Goal: Task Accomplishment & Management: Manage account settings

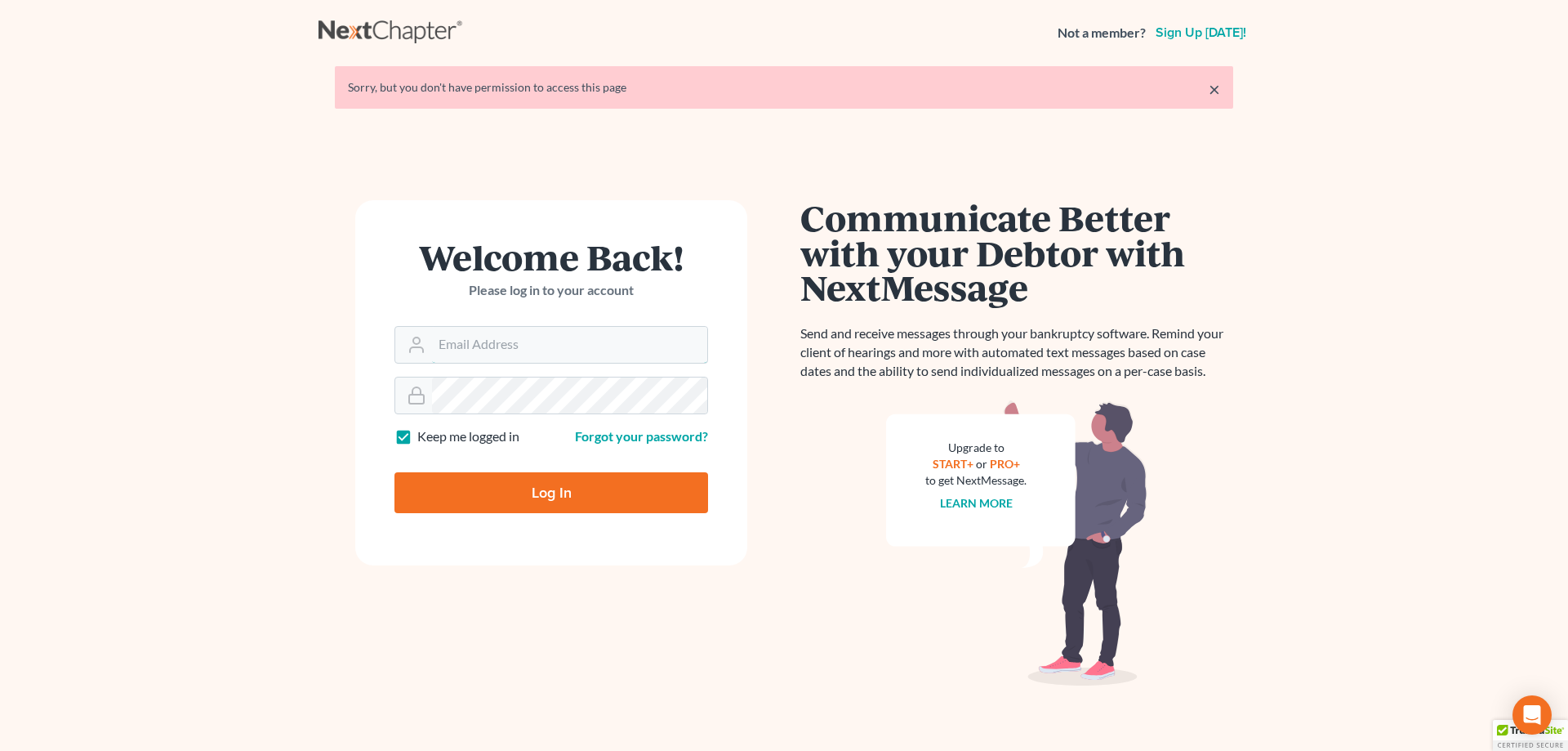
type input "[PERSON_NAME][EMAIL_ADDRESS][DOMAIN_NAME]"
click at [569, 489] on input "Log In" at bounding box center [551, 492] width 314 height 41
type input "Thinking..."
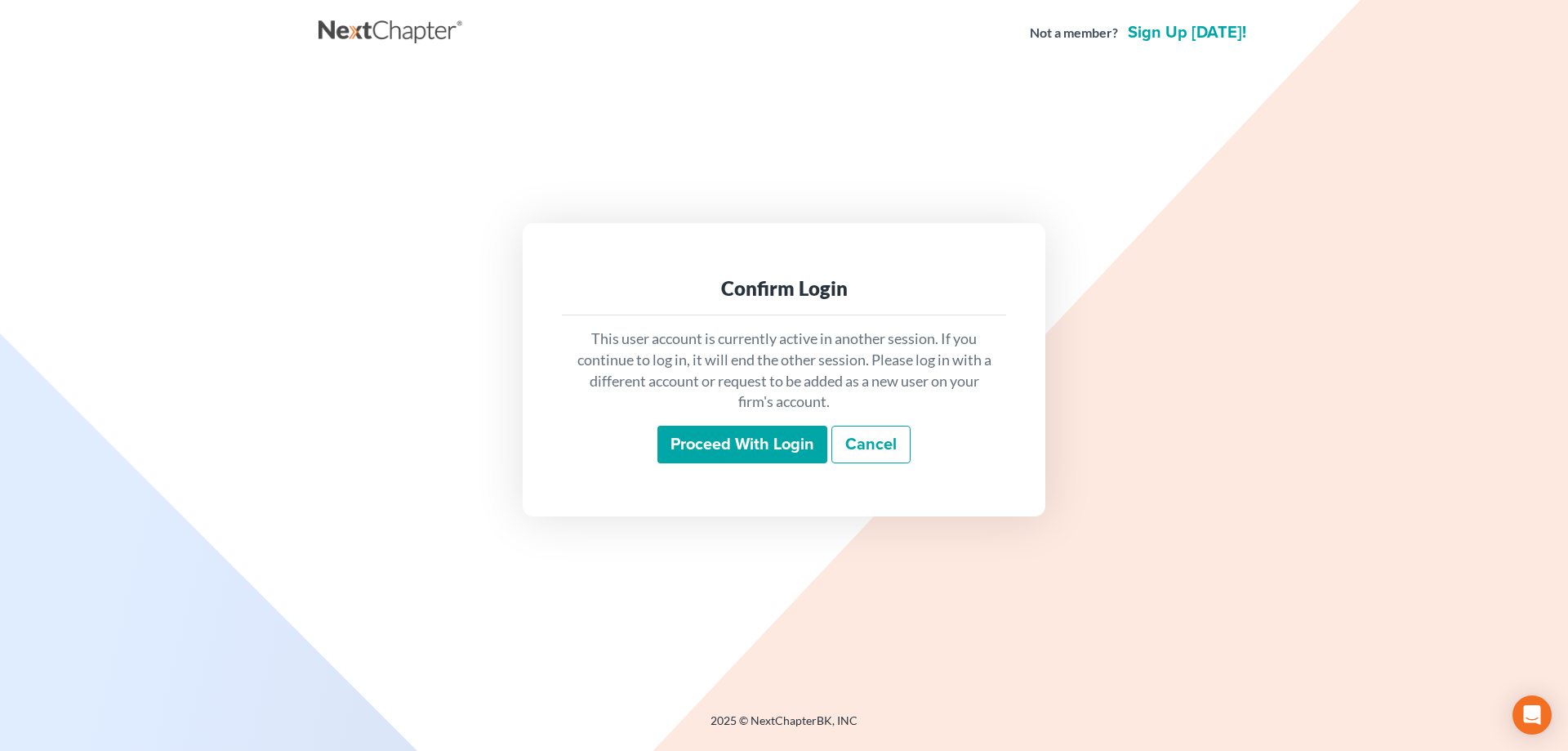
click at [714, 445] on input "Proceed with login" at bounding box center [742, 444] width 170 height 37
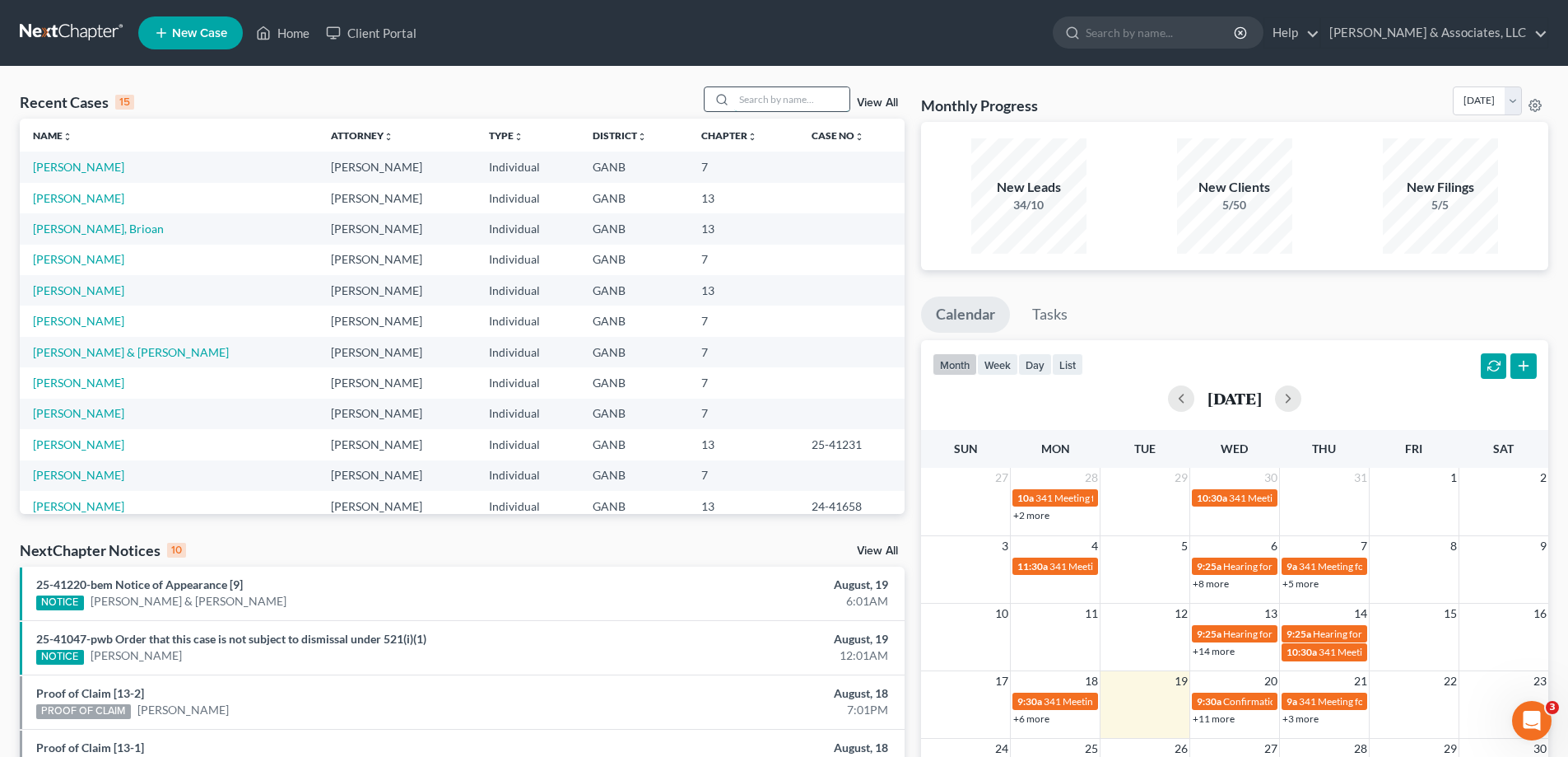
click at [788, 101] on input "search" at bounding box center [792, 99] width 115 height 24
type input "7"
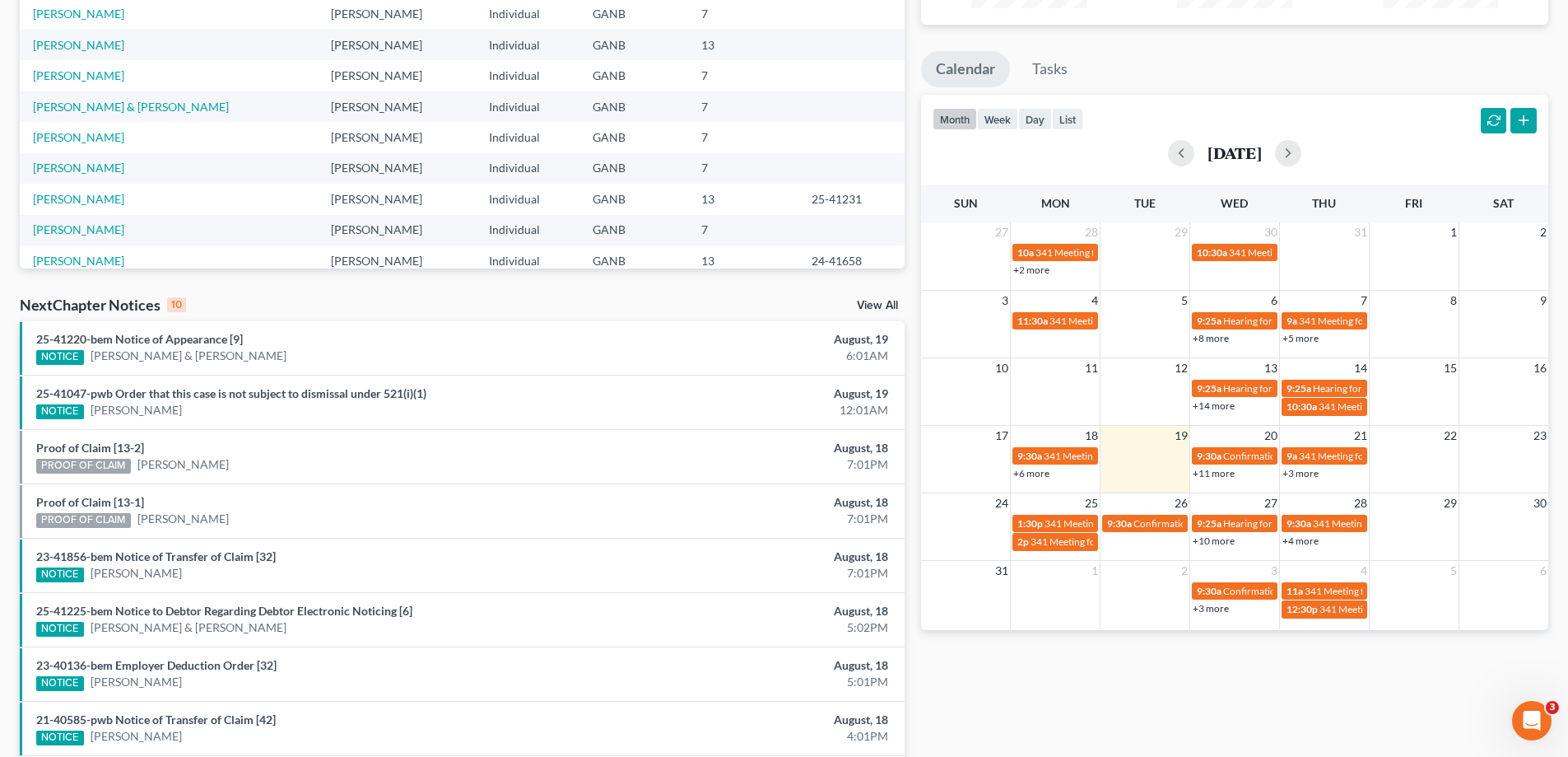
scroll to position [247, 0]
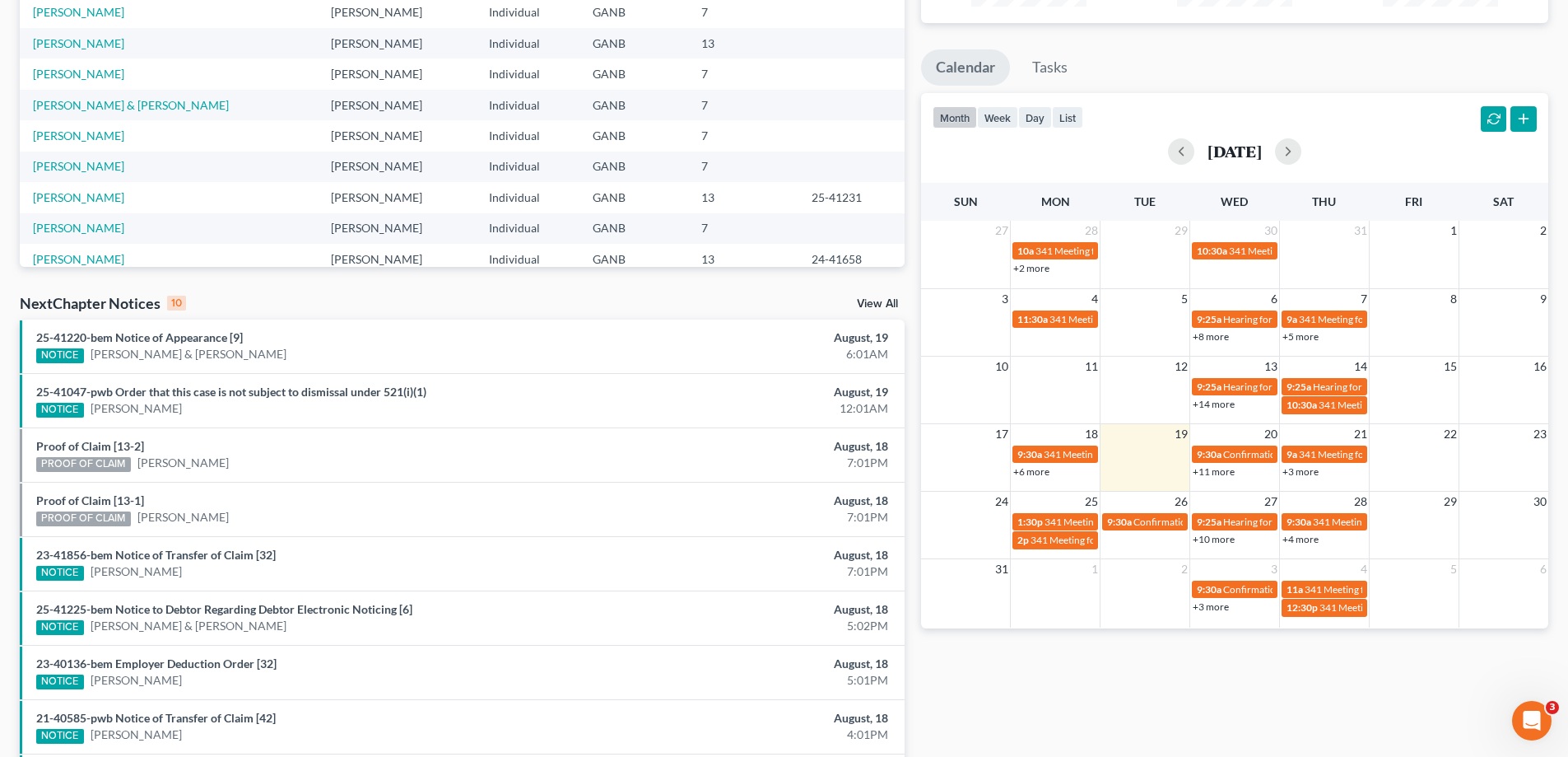
click at [875, 300] on link "View All" at bounding box center [877, 304] width 41 height 12
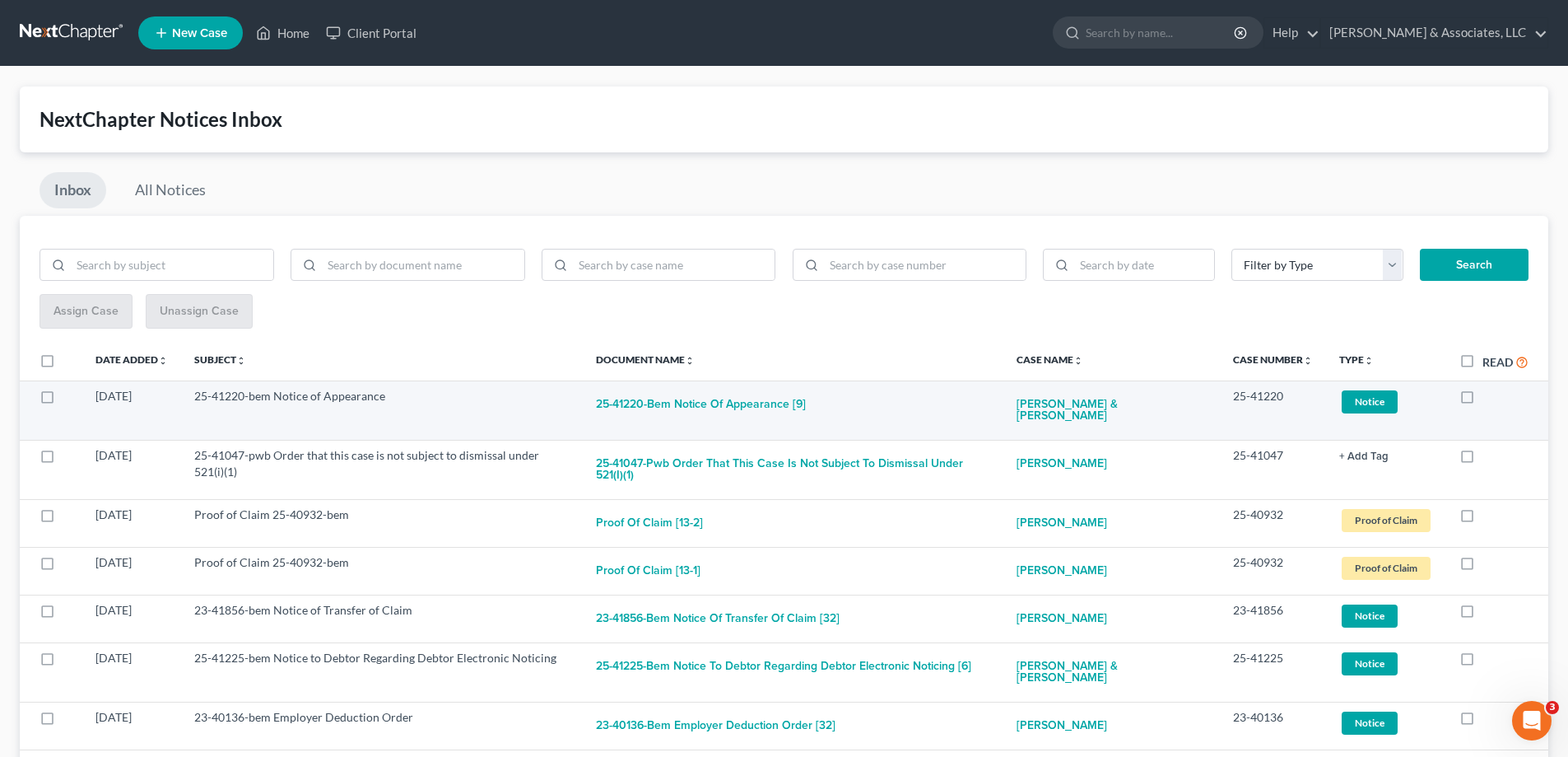
click at [1483, 400] on label at bounding box center [1483, 400] width 0 height 0
click at [1489, 396] on input "checkbox" at bounding box center [1494, 393] width 11 height 11
checkbox input "true"
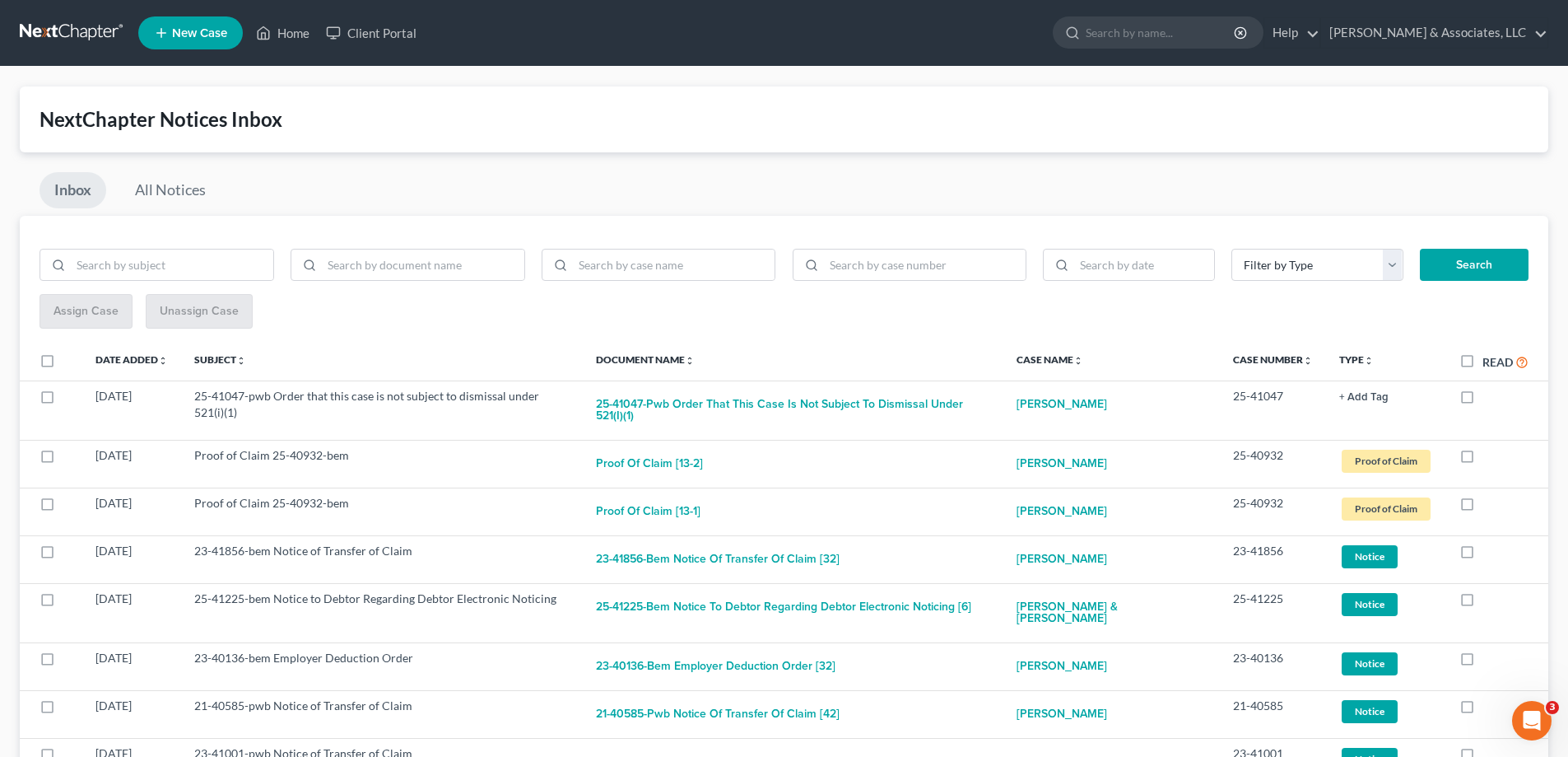
click at [1483, 400] on label at bounding box center [1483, 400] width 0 height 0
click at [1489, 396] on input "checkbox" at bounding box center [1494, 393] width 11 height 11
checkbox input "true"
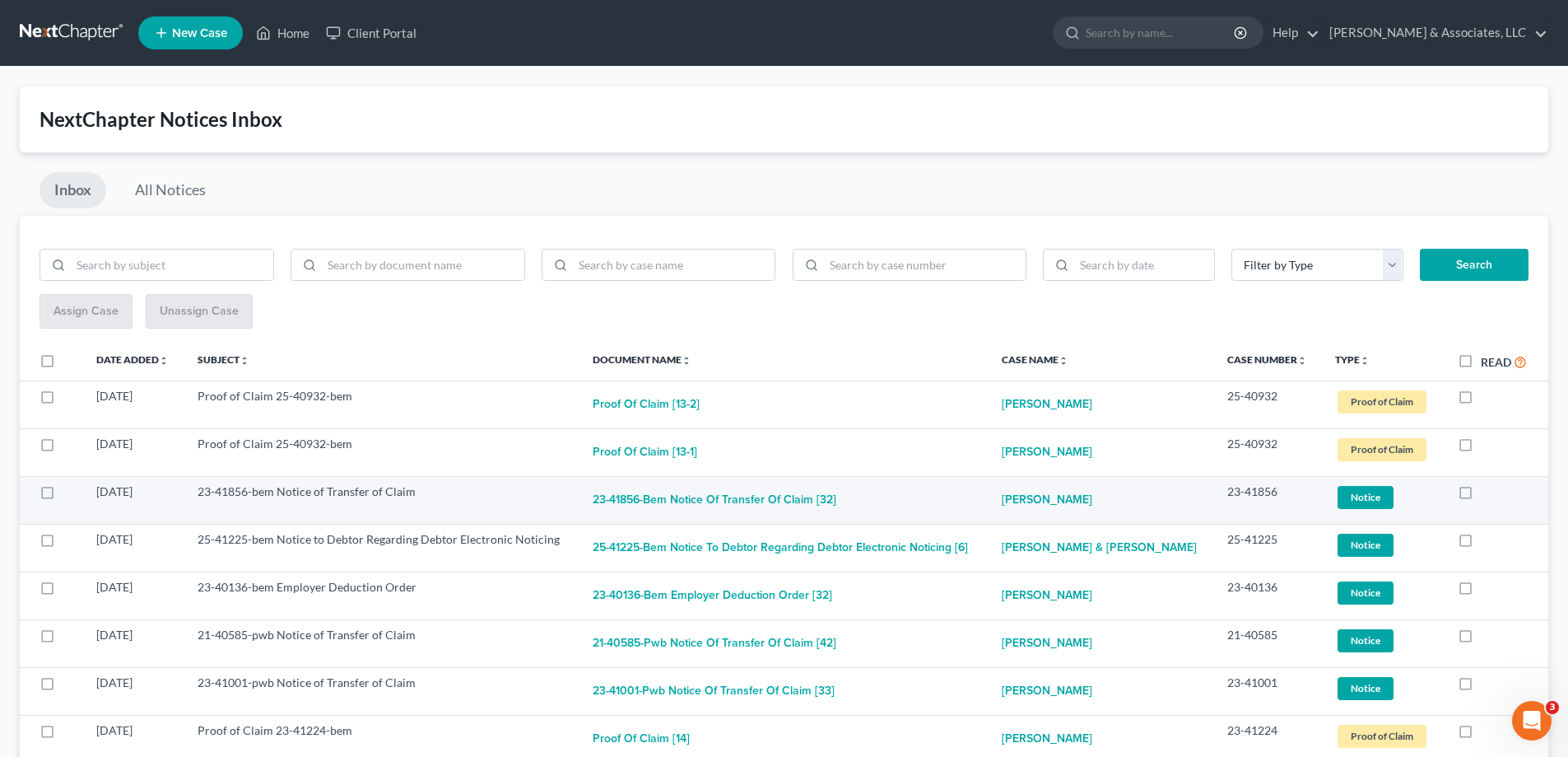
click at [1481, 496] on label at bounding box center [1481, 496] width 0 height 0
click at [1487, 493] on input "checkbox" at bounding box center [1492, 488] width 11 height 11
checkbox input "true"
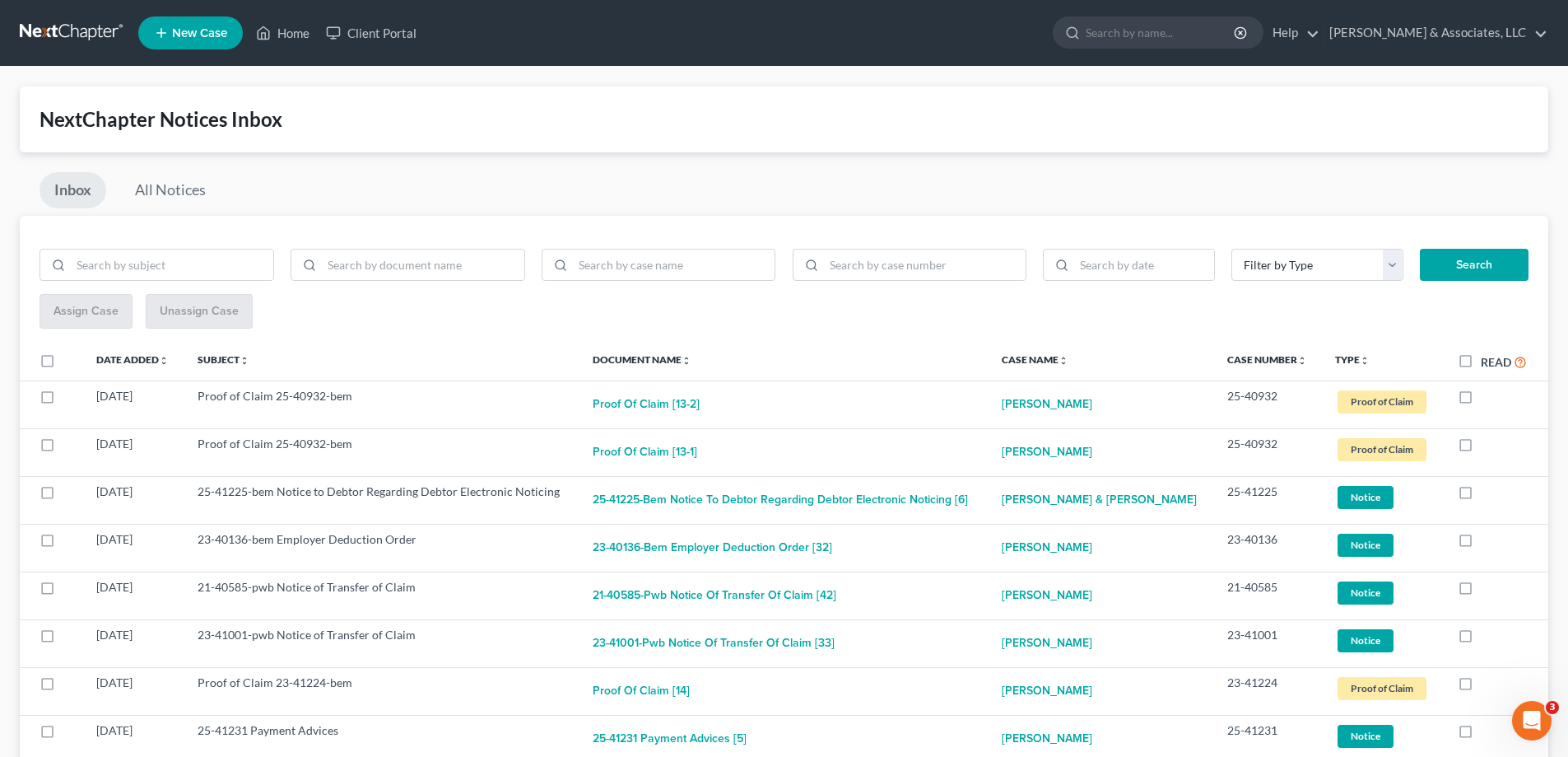
click at [1481, 496] on label at bounding box center [1481, 496] width 0 height 0
click at [1487, 493] on input "checkbox" at bounding box center [1492, 488] width 11 height 11
checkbox input "true"
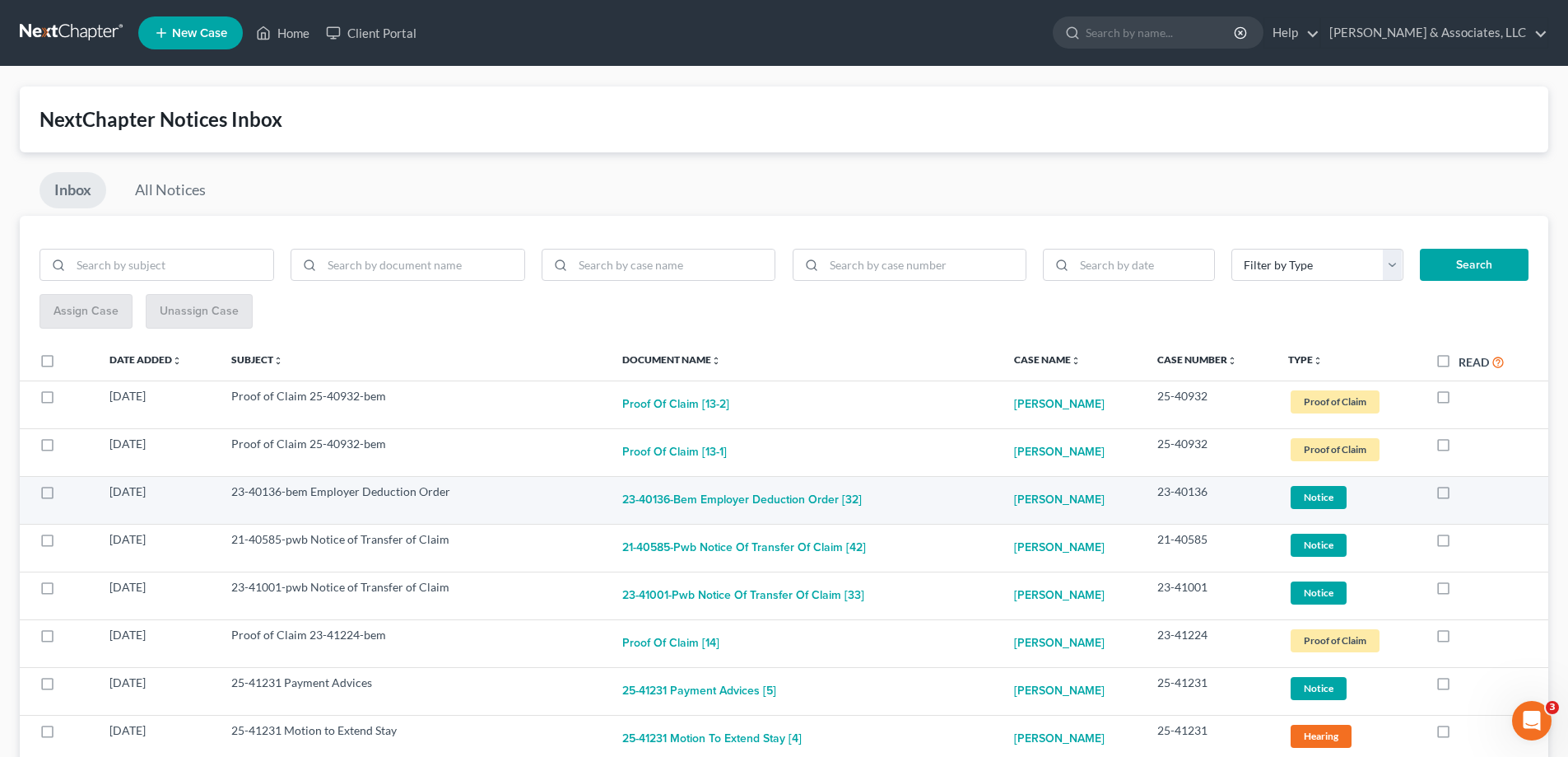
click at [1459, 496] on label at bounding box center [1459, 496] width 0 height 0
click at [1465, 493] on input "checkbox" at bounding box center [1470, 488] width 11 height 11
checkbox input "true"
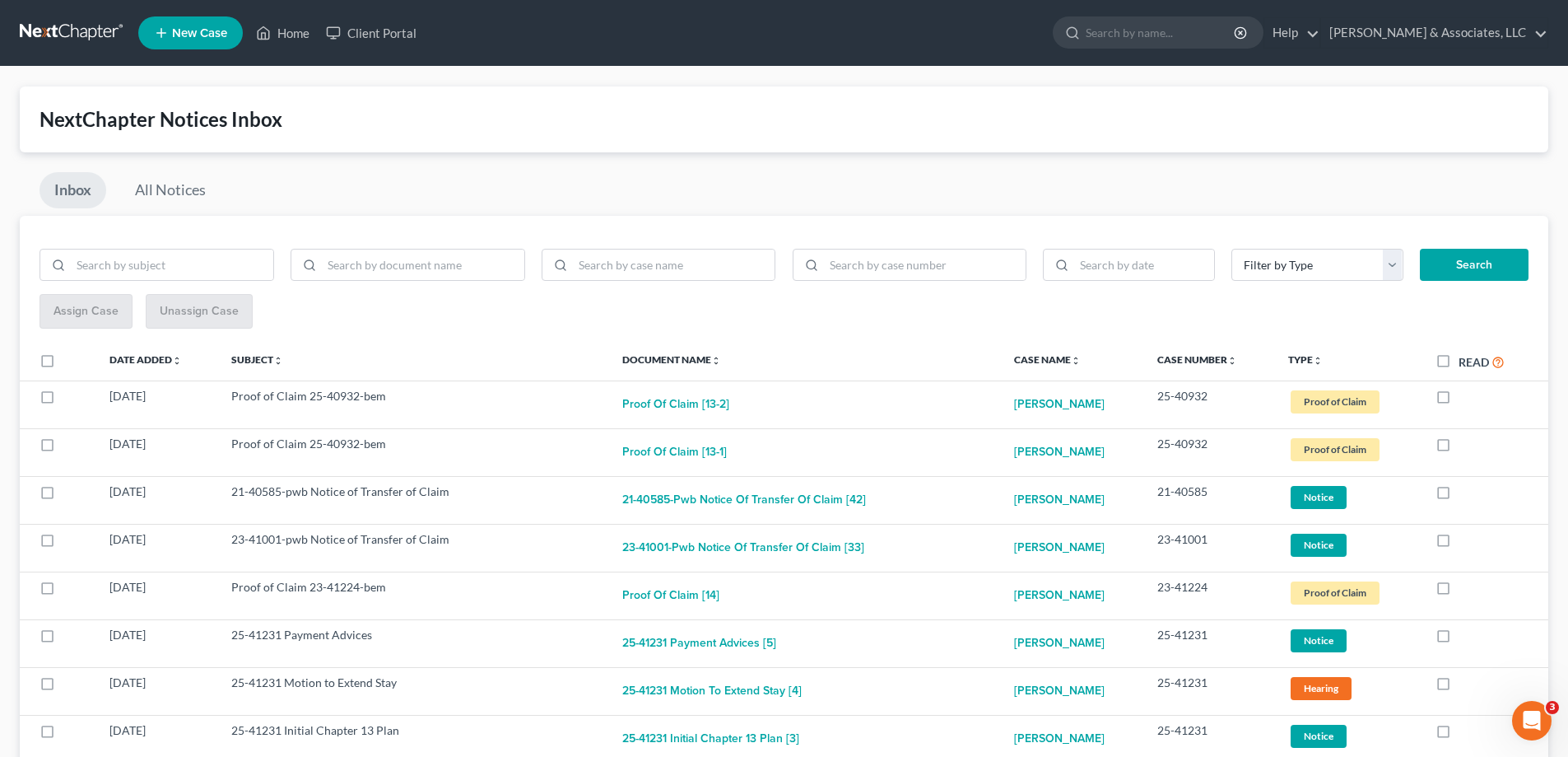
click at [1459, 496] on label at bounding box center [1459, 496] width 0 height 0
click at [1465, 493] on input "checkbox" at bounding box center [1470, 488] width 11 height 11
checkbox input "true"
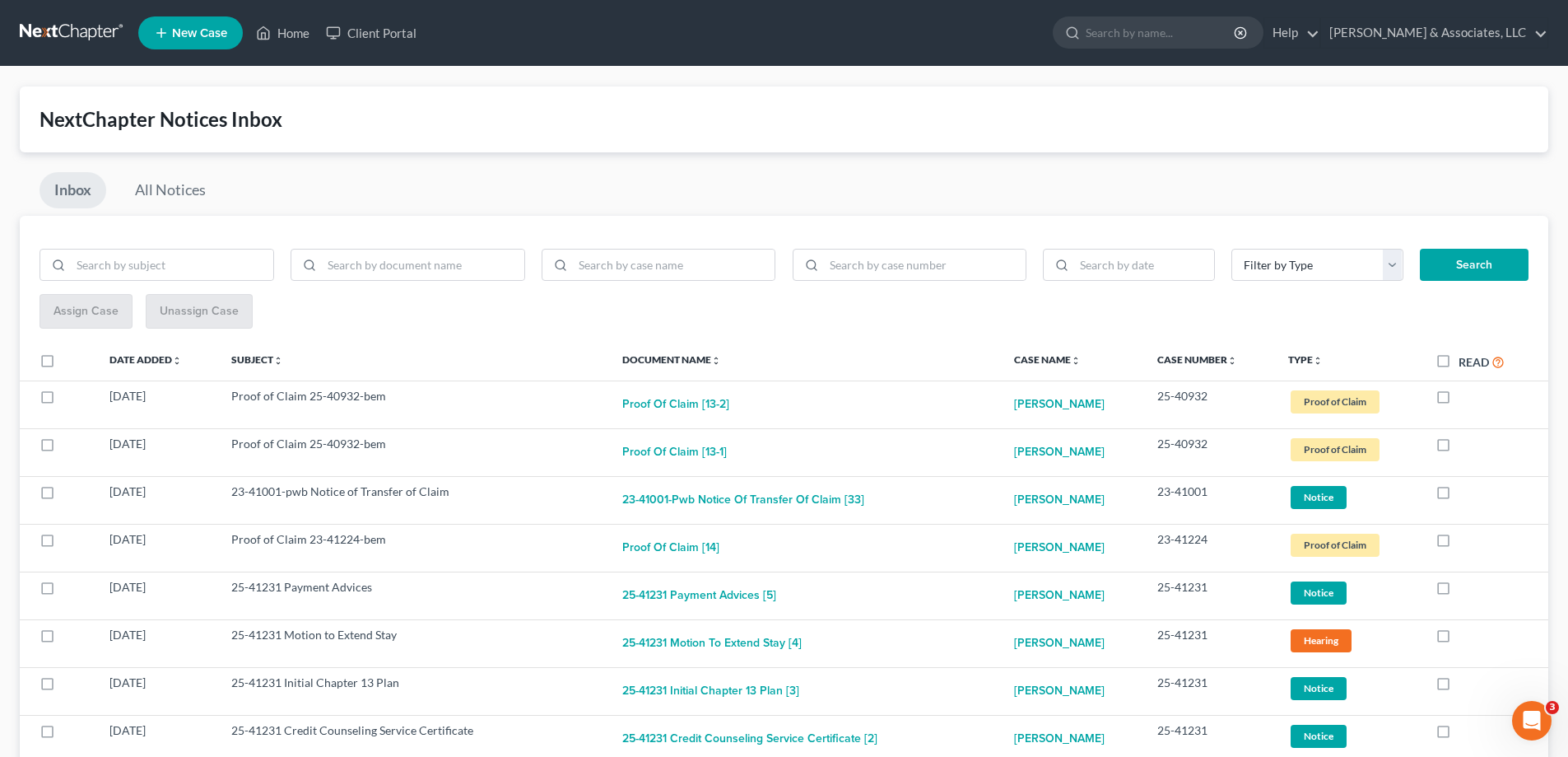
click at [1459, 496] on label at bounding box center [1459, 496] width 0 height 0
click at [1465, 493] on input "checkbox" at bounding box center [1470, 488] width 11 height 11
checkbox input "true"
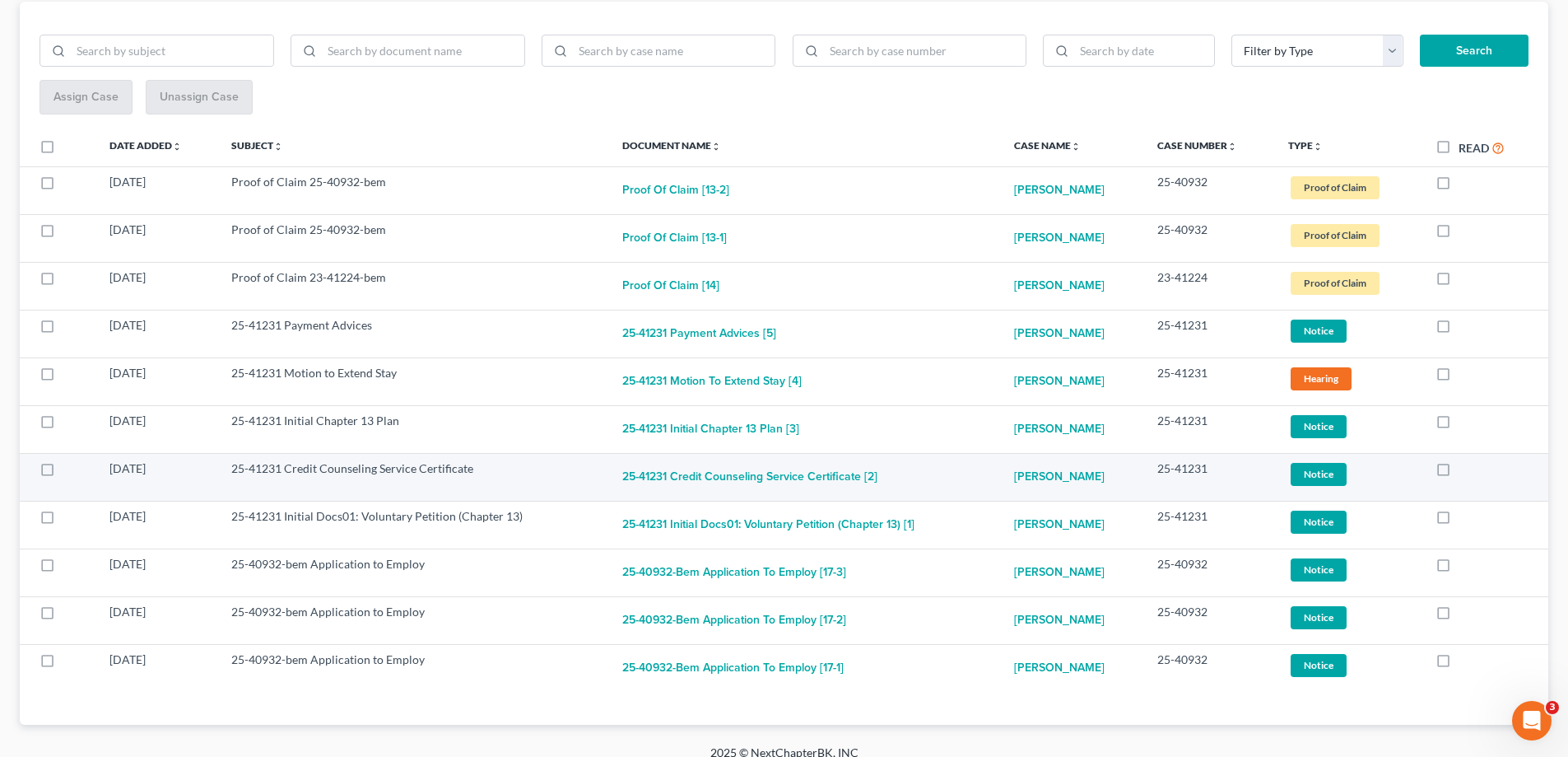
scroll to position [231, 0]
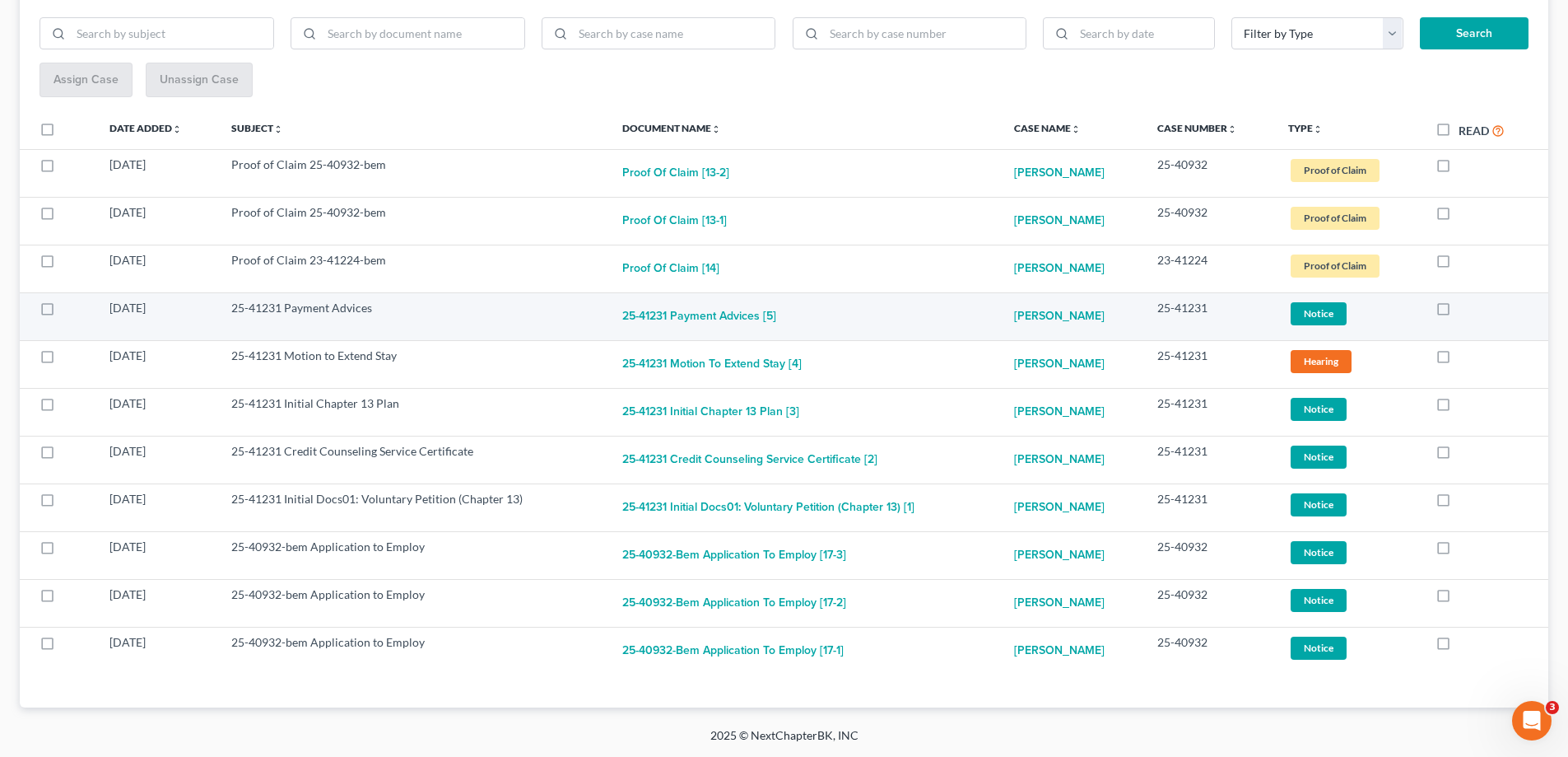
click at [1459, 312] on label at bounding box center [1459, 312] width 0 height 0
click at [1465, 309] on input "checkbox" at bounding box center [1470, 305] width 11 height 11
checkbox input "true"
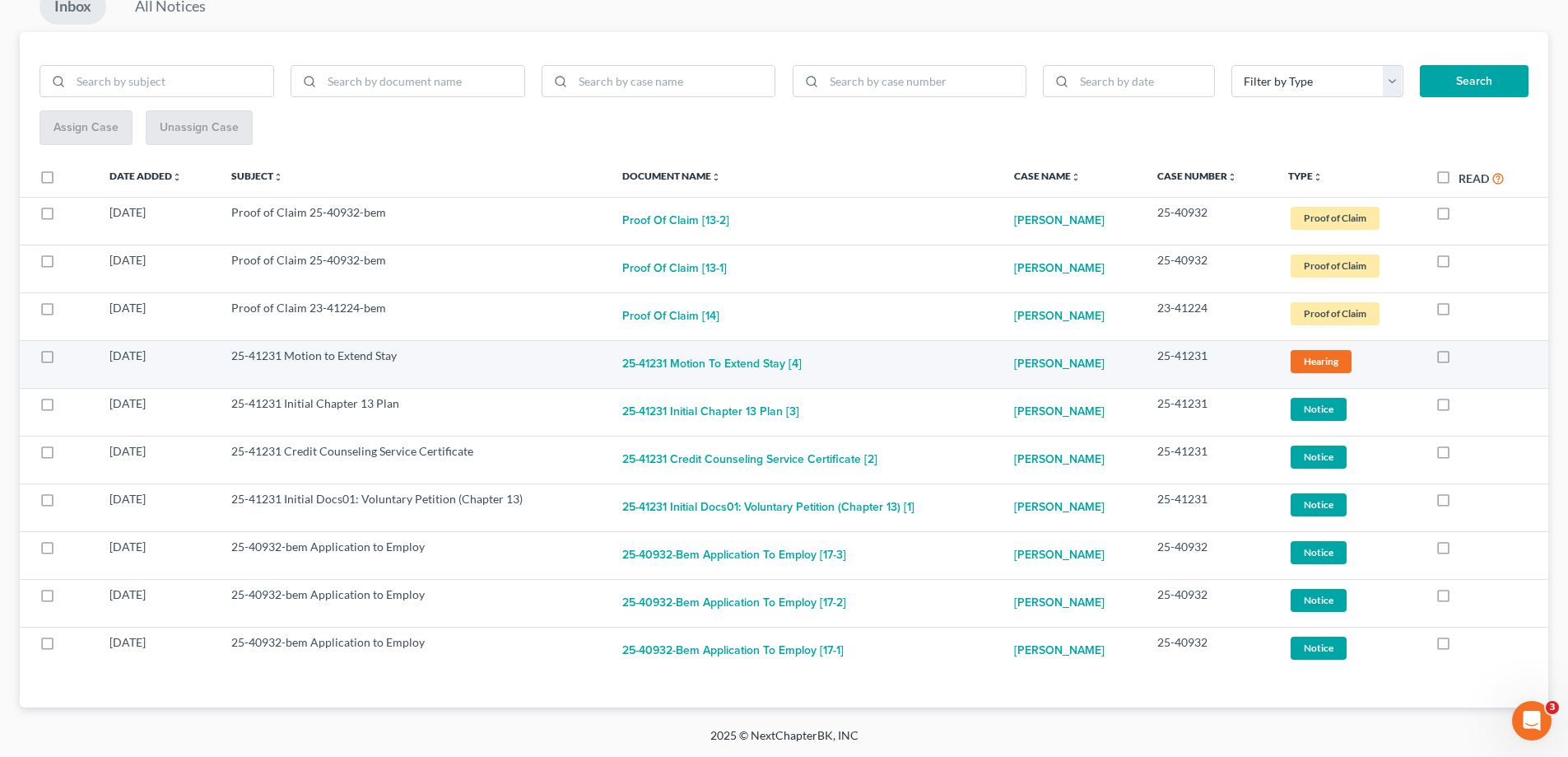
click at [1459, 360] on label at bounding box center [1459, 360] width 0 height 0
click at [1465, 356] on input "checkbox" at bounding box center [1470, 352] width 11 height 11
checkbox input "true"
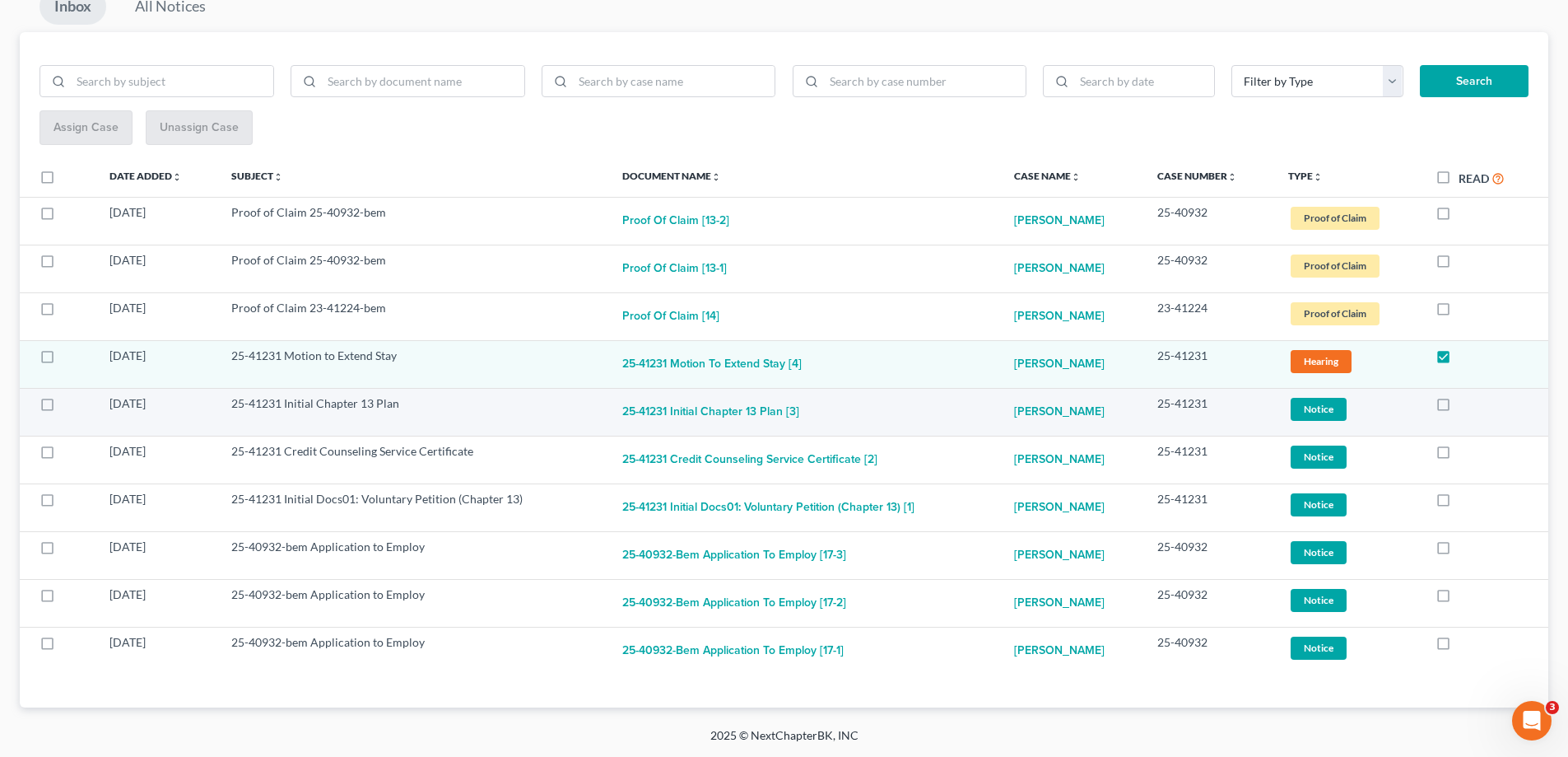
scroll to position [136, 0]
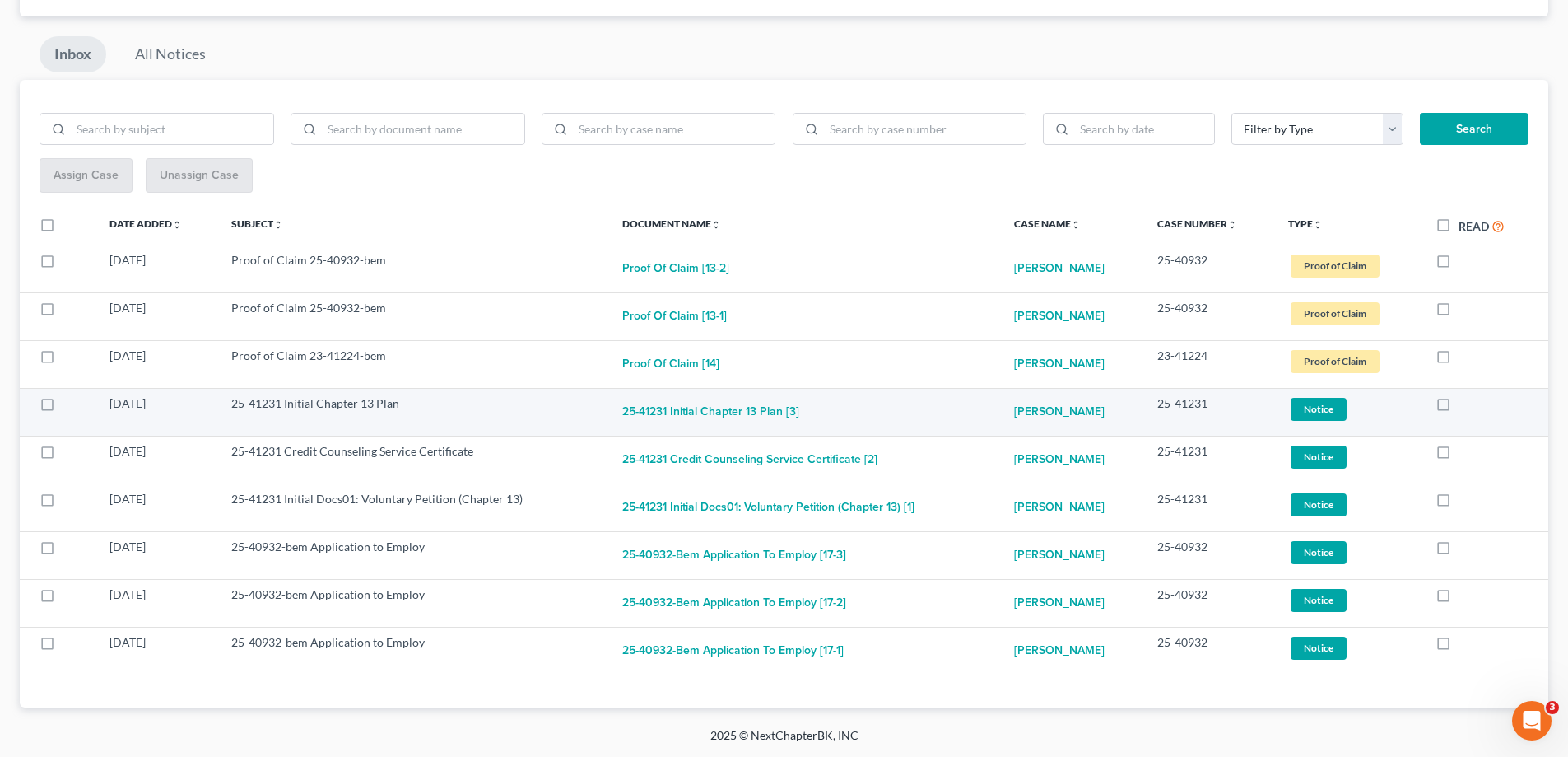
click at [1459, 407] on label at bounding box center [1459, 407] width 0 height 0
click at [1465, 404] on input "checkbox" at bounding box center [1470, 400] width 11 height 11
checkbox input "true"
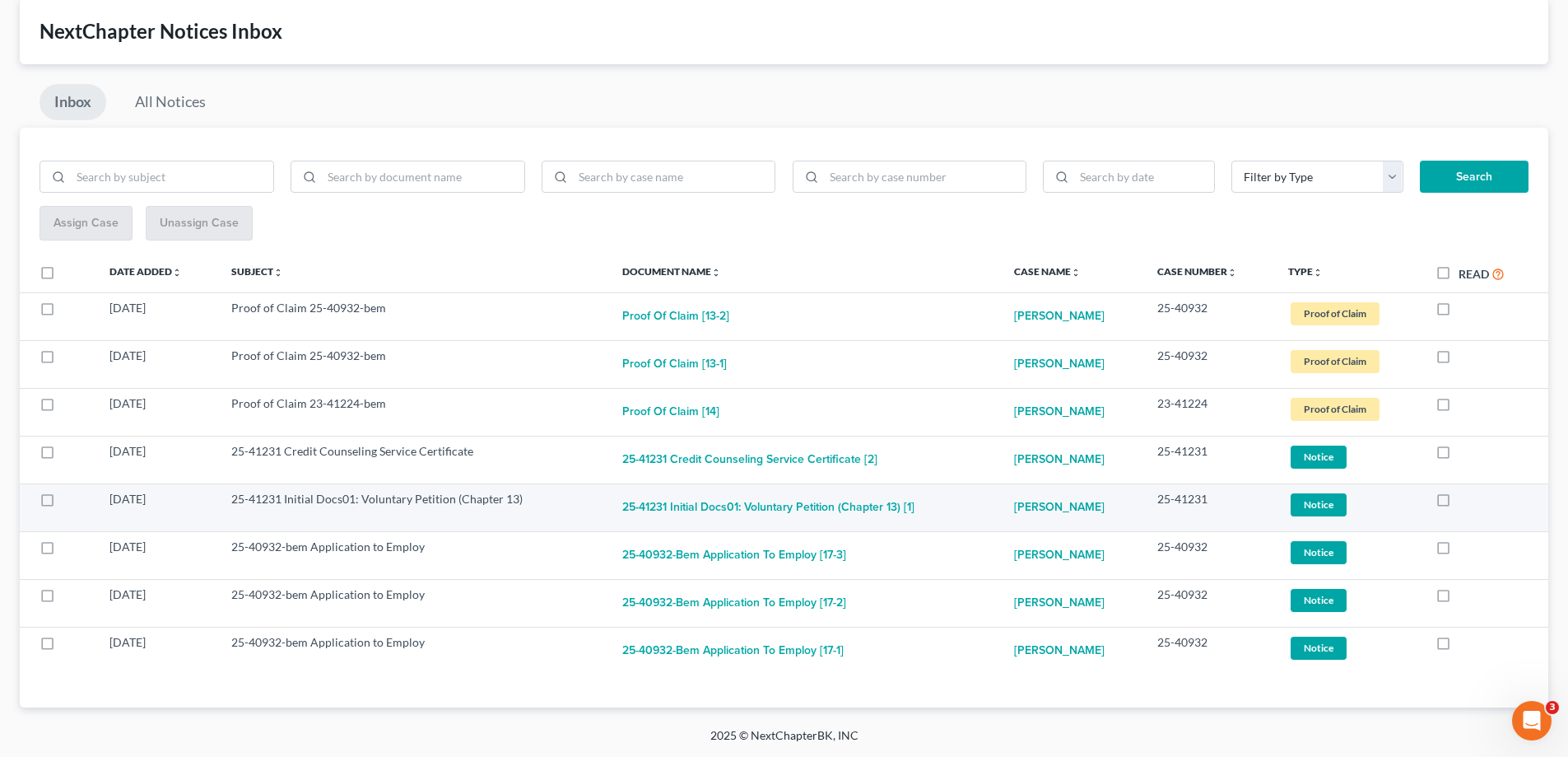
scroll to position [88, 0]
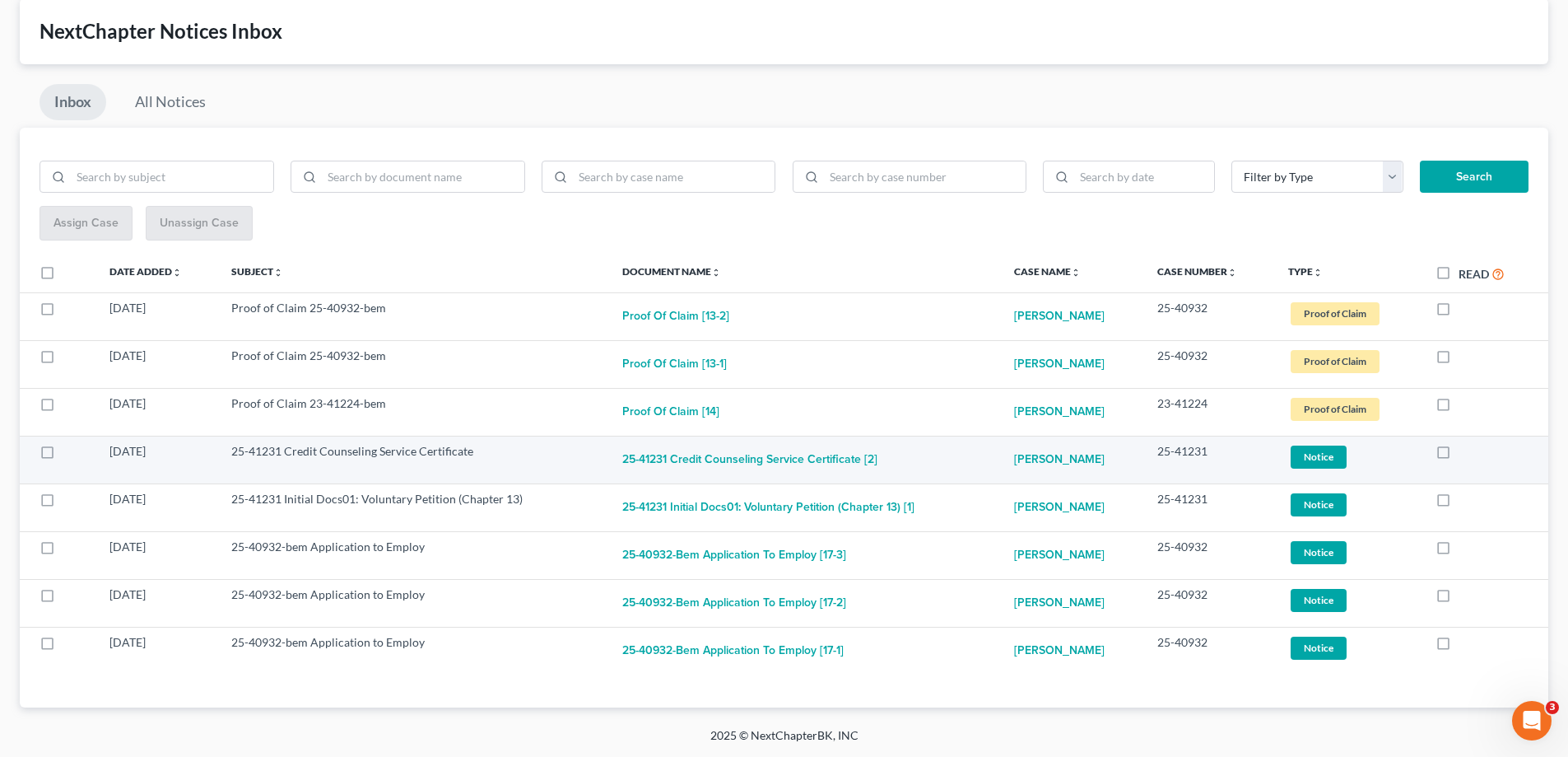
click at [1459, 455] on label at bounding box center [1459, 455] width 0 height 0
click at [1465, 454] on input "checkbox" at bounding box center [1470, 448] width 11 height 11
checkbox input "true"
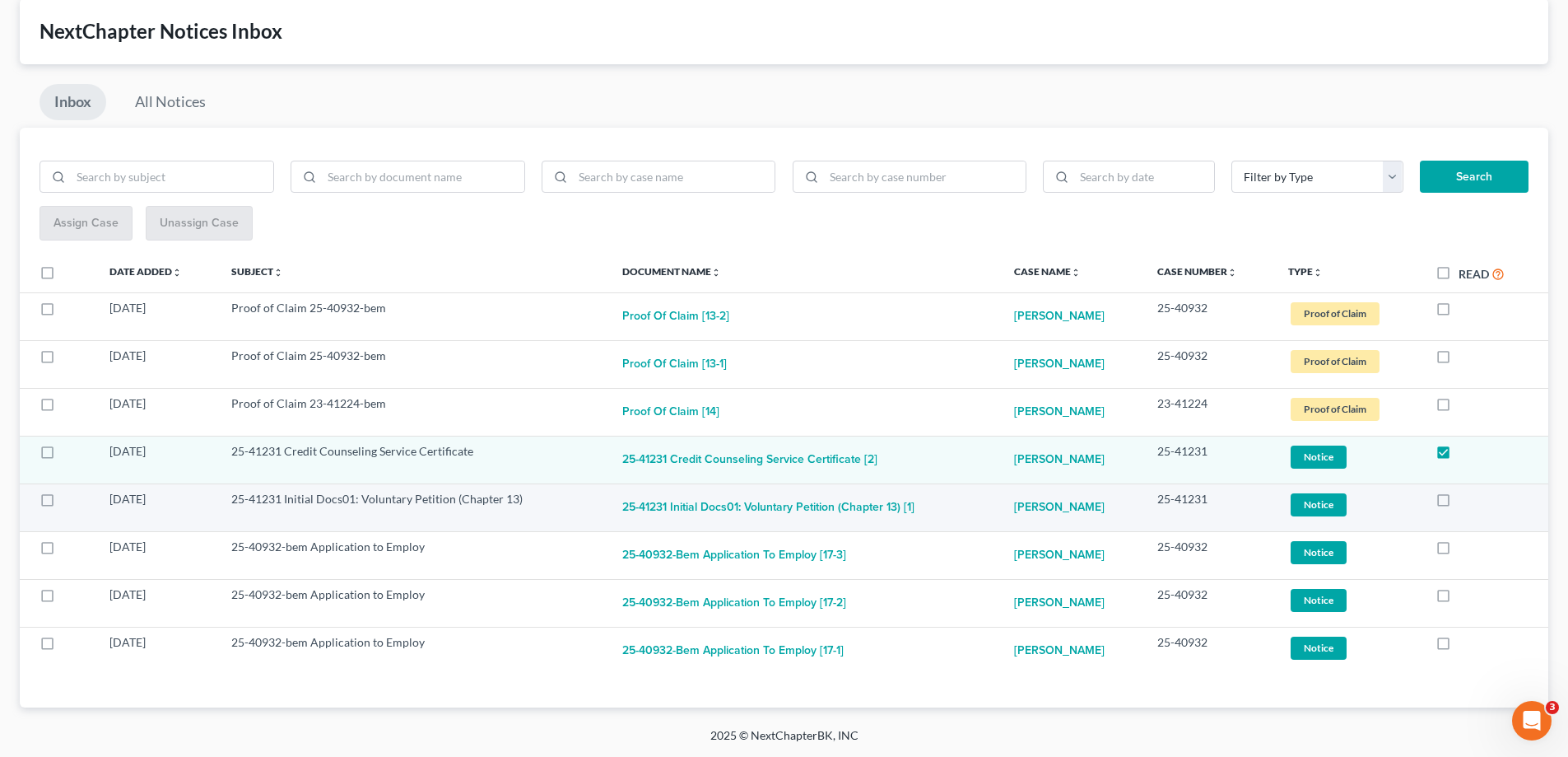
scroll to position [40, 0]
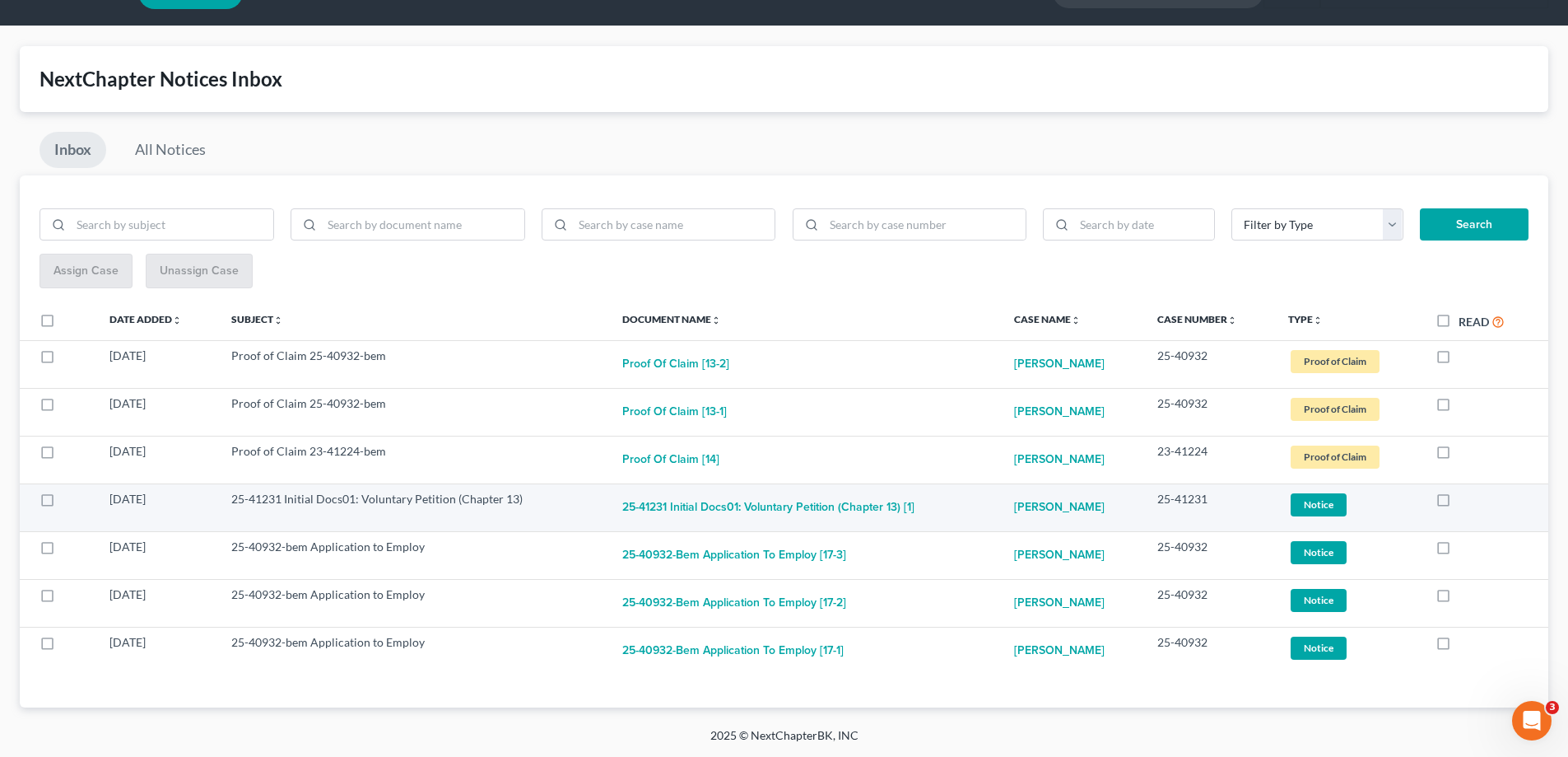
click at [1459, 503] on label at bounding box center [1459, 503] width 0 height 0
click at [1465, 501] on input "checkbox" at bounding box center [1470, 496] width 11 height 11
checkbox input "true"
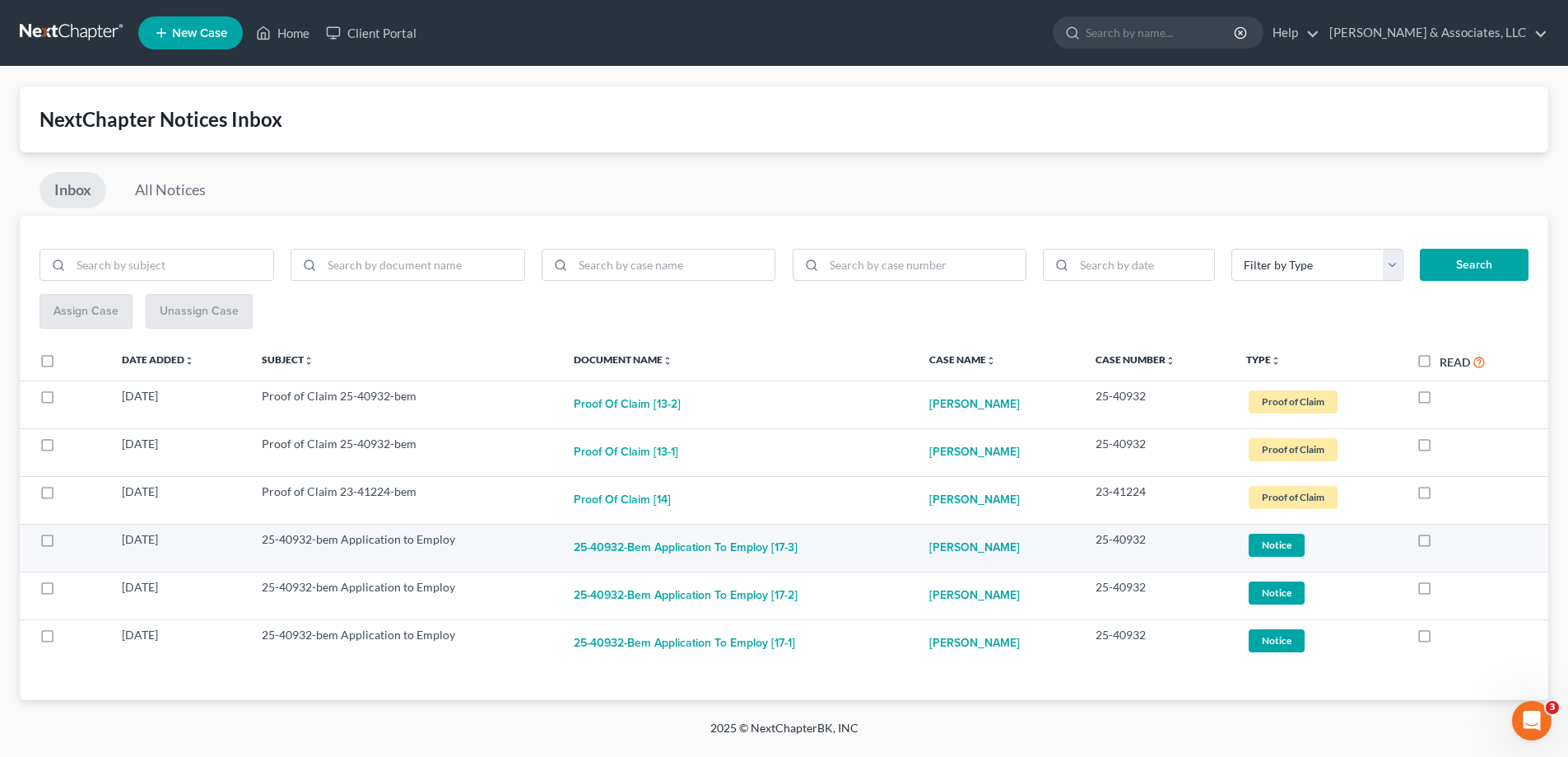
scroll to position [0, 0]
click at [1450, 543] on label at bounding box center [1450, 543] width 0 height 0
click at [1457, 537] on input "checkbox" at bounding box center [1462, 536] width 11 height 11
checkbox input "true"
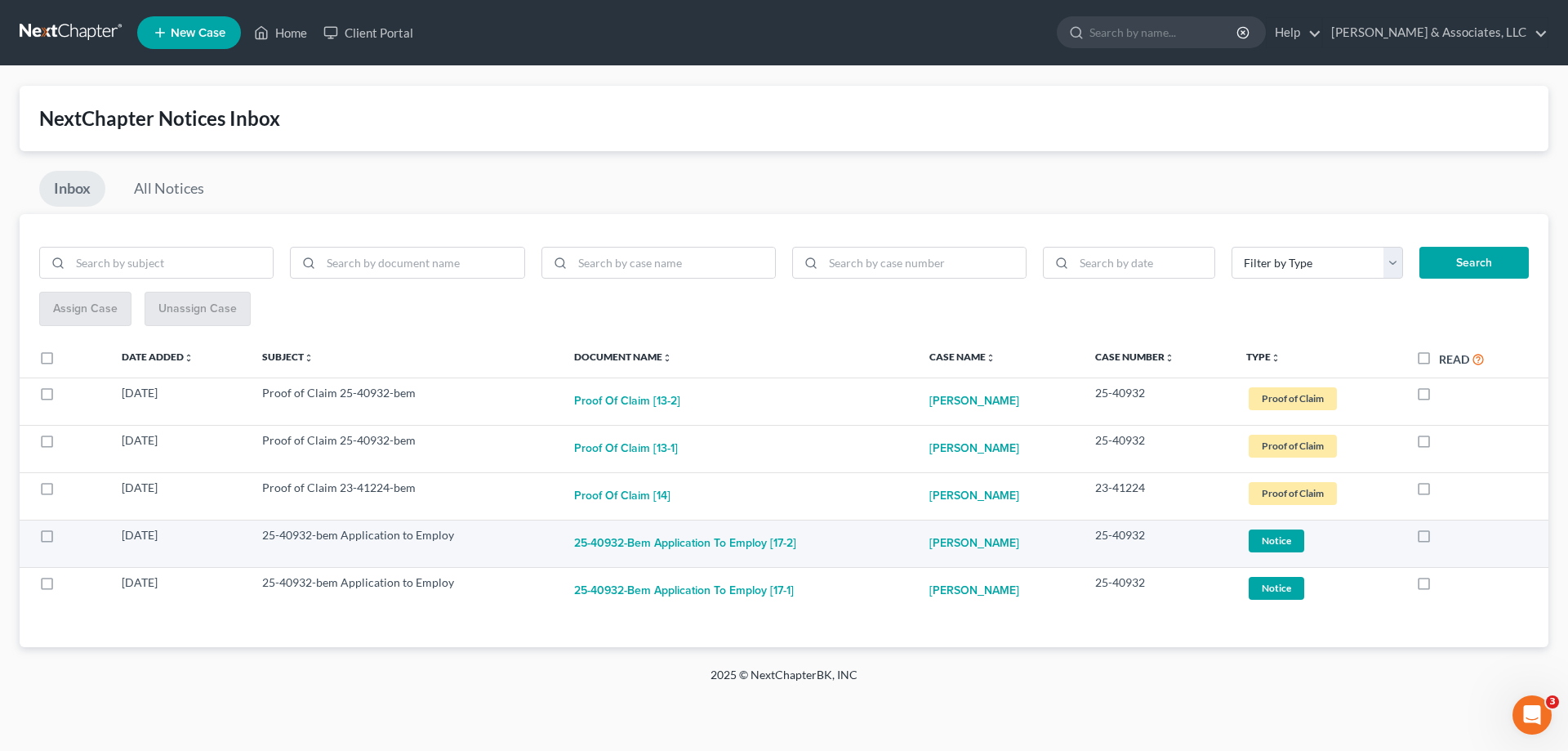
click at [1439, 539] on label at bounding box center [1439, 539] width 0 height 0
click at [1445, 537] on input "checkbox" at bounding box center [1450, 532] width 11 height 11
checkbox input "true"
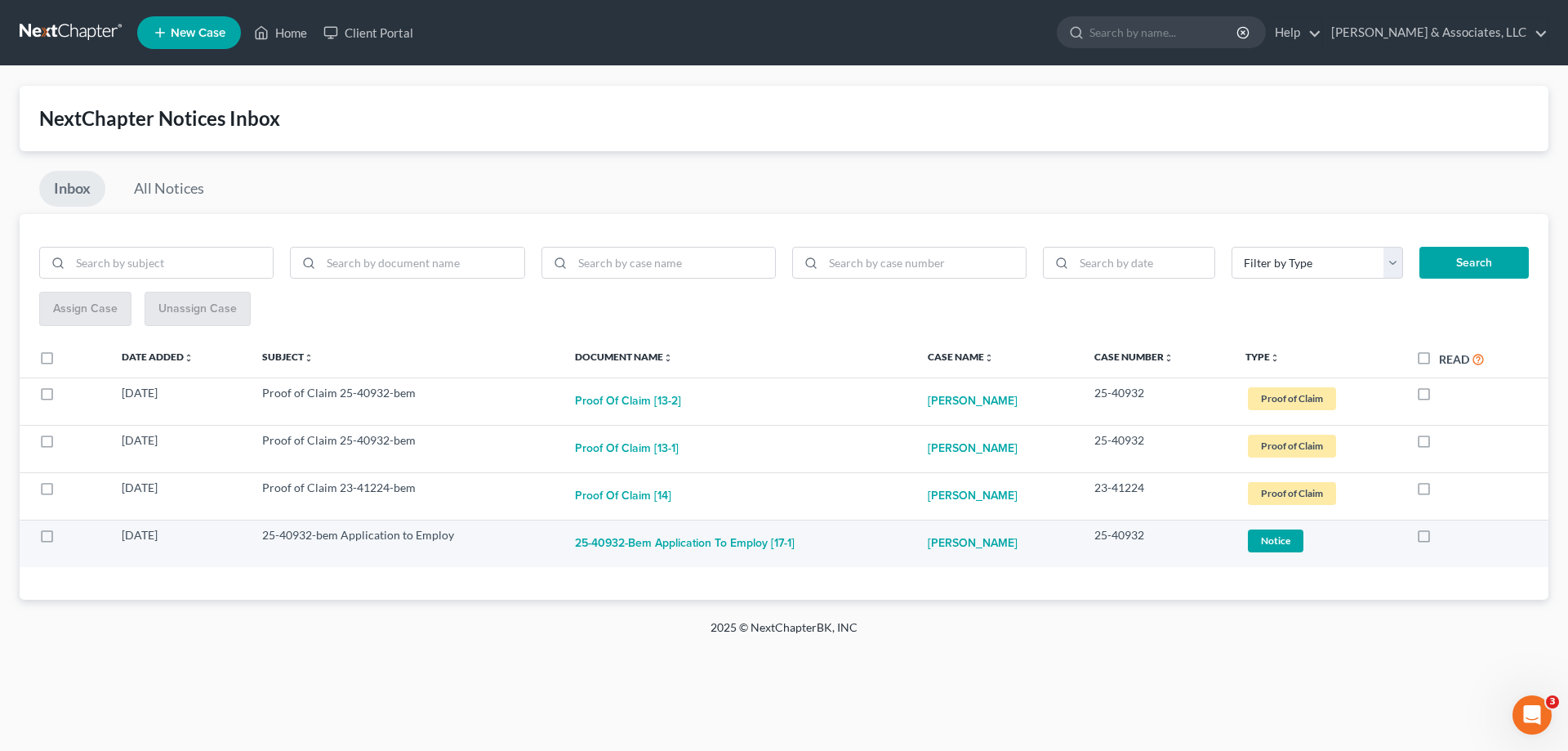
click at [1439, 539] on label at bounding box center [1439, 539] width 0 height 0
click at [1445, 536] on input "checkbox" at bounding box center [1450, 532] width 11 height 11
checkbox input "true"
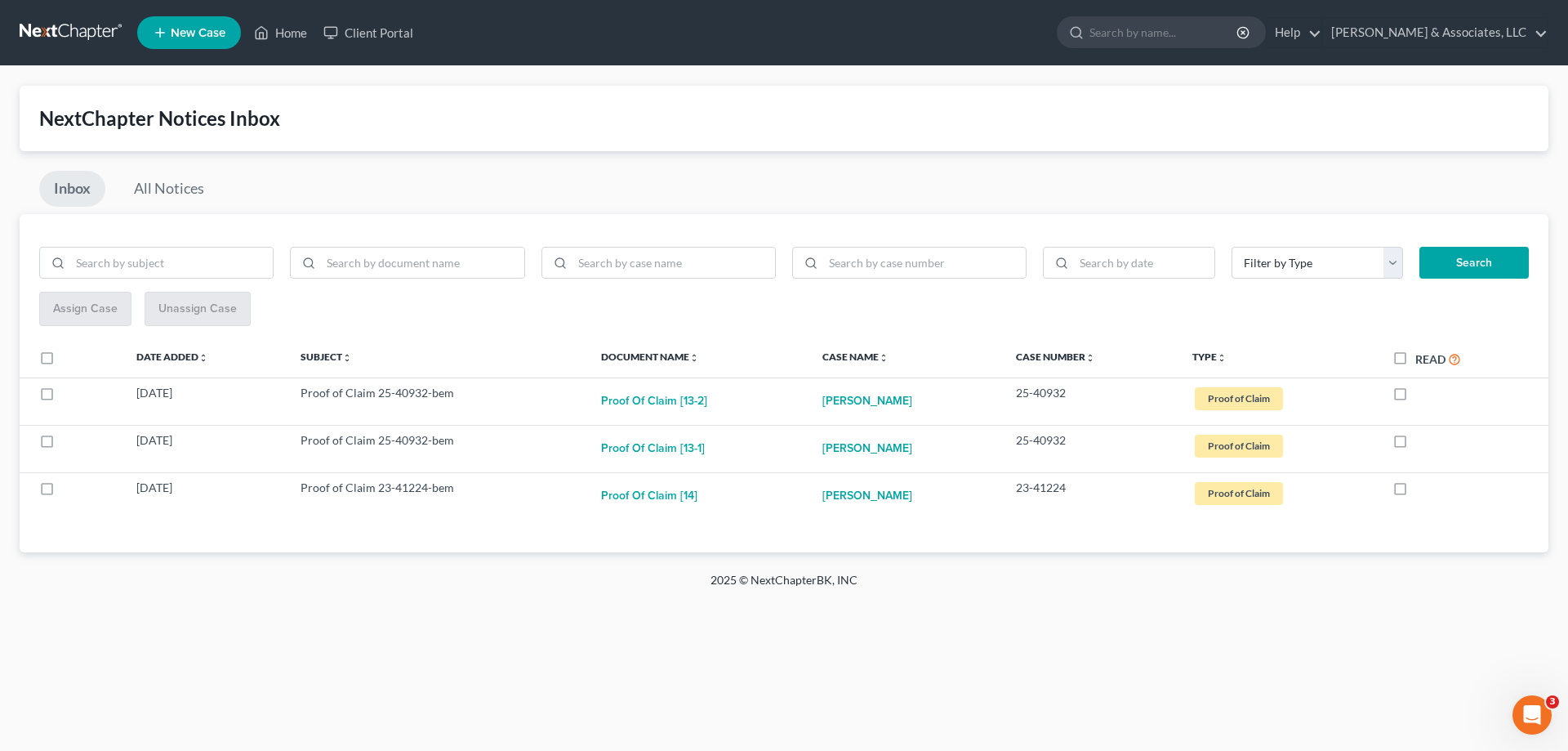
click at [1415, 364] on label "Read" at bounding box center [1437, 359] width 46 height 19
click at [1421, 360] on input "Read" at bounding box center [1426, 354] width 11 height 11
checkbox input "true"
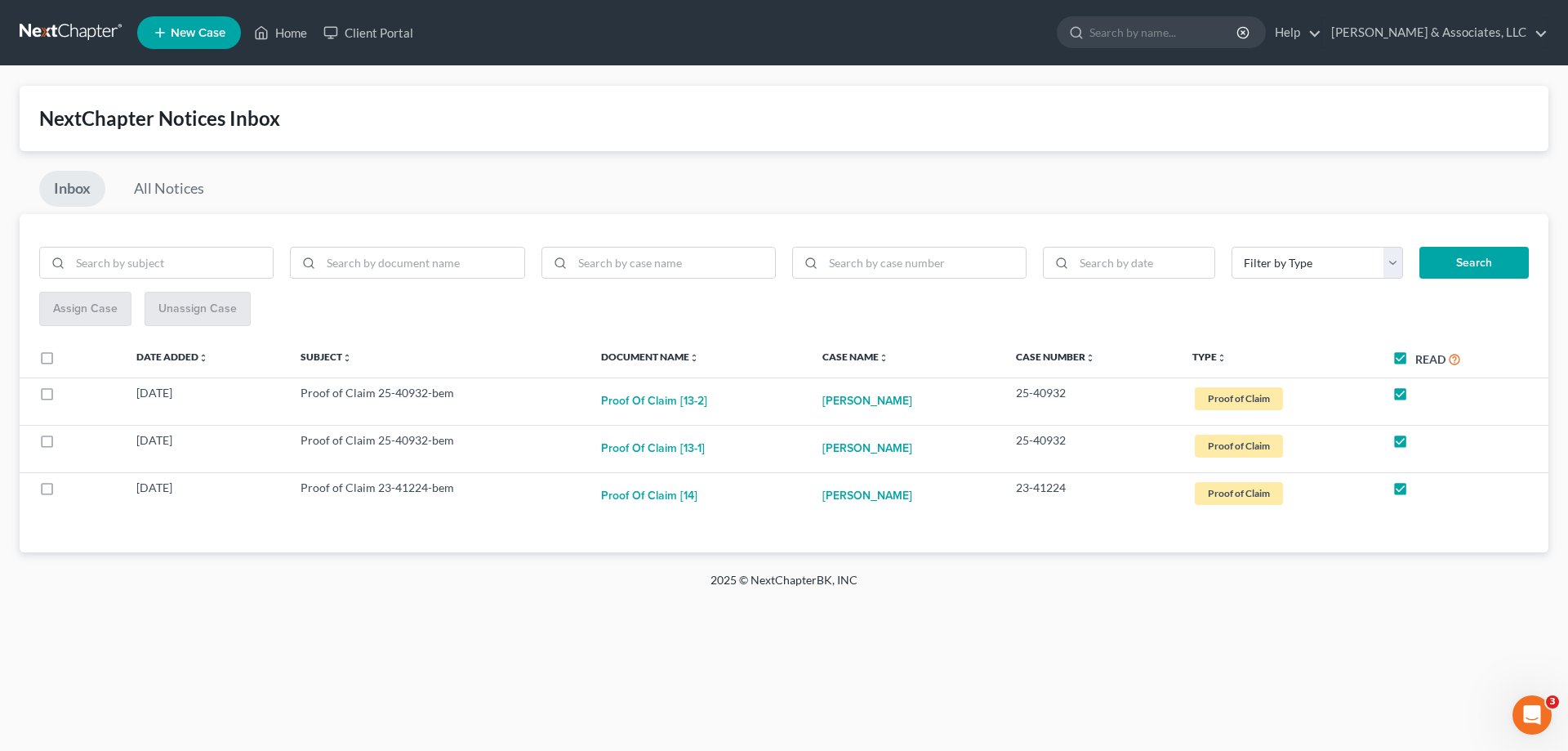
checkbox input "true"
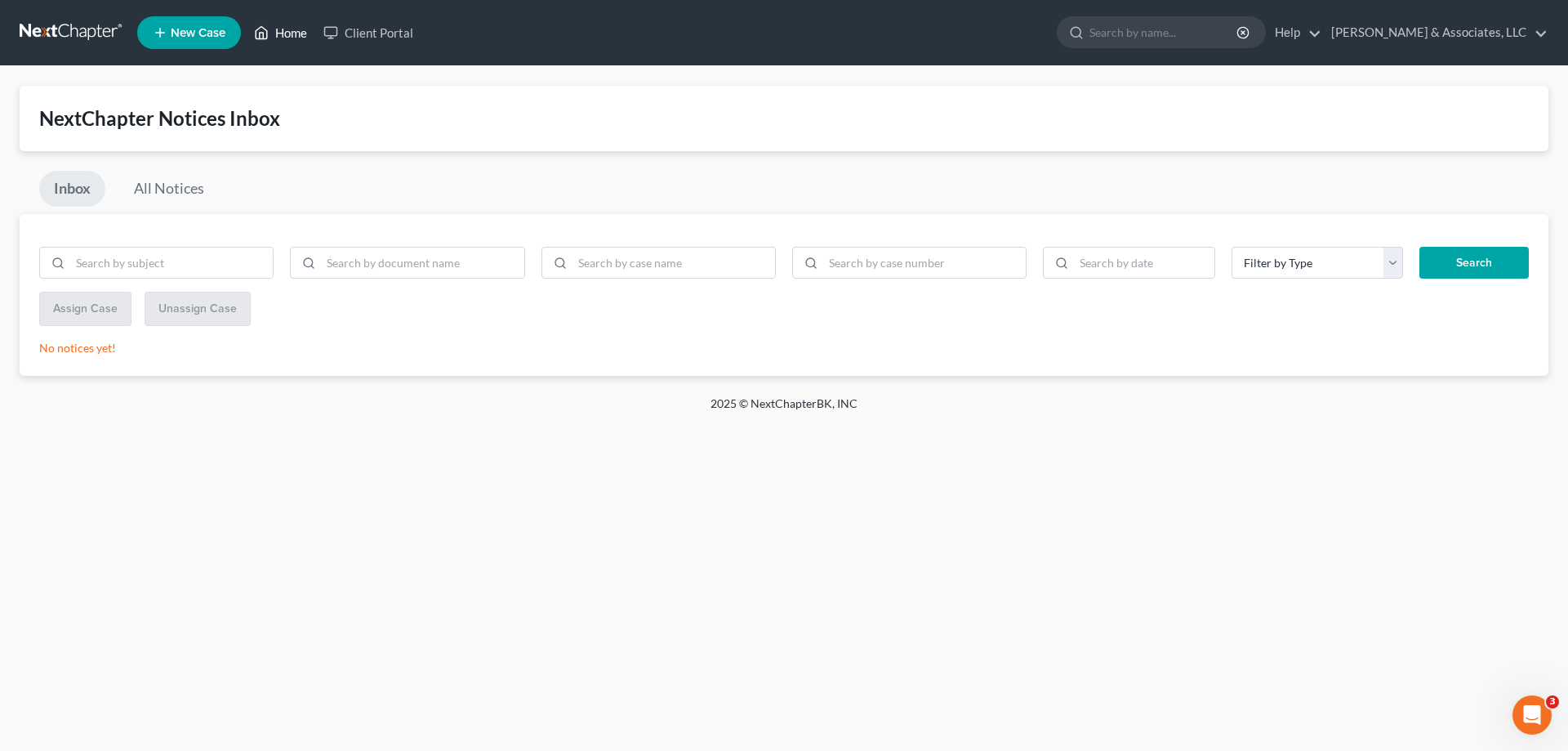
click at [291, 33] on link "Home" at bounding box center [281, 33] width 70 height 30
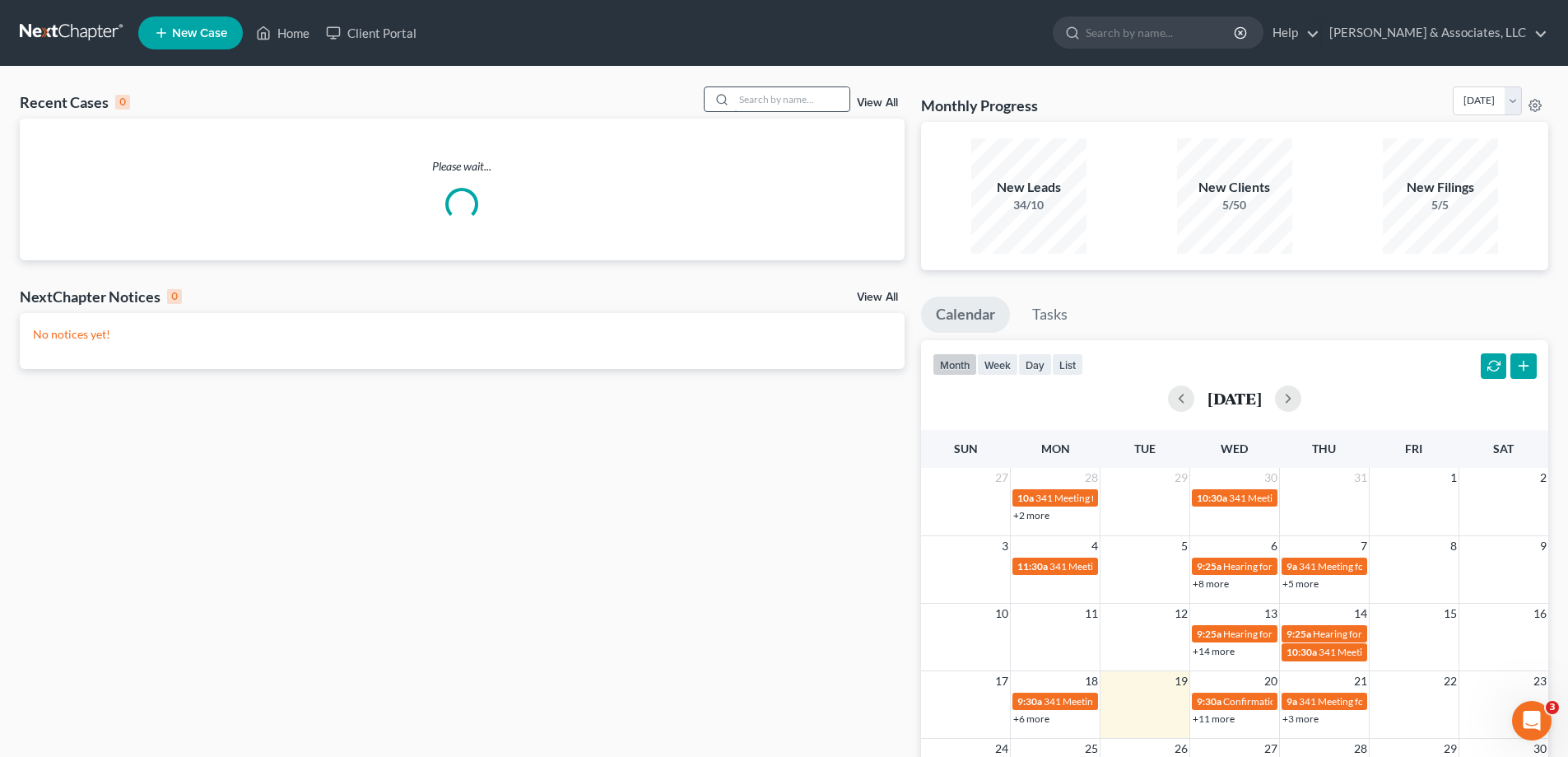
click at [821, 103] on input "search" at bounding box center [792, 99] width 115 height 24
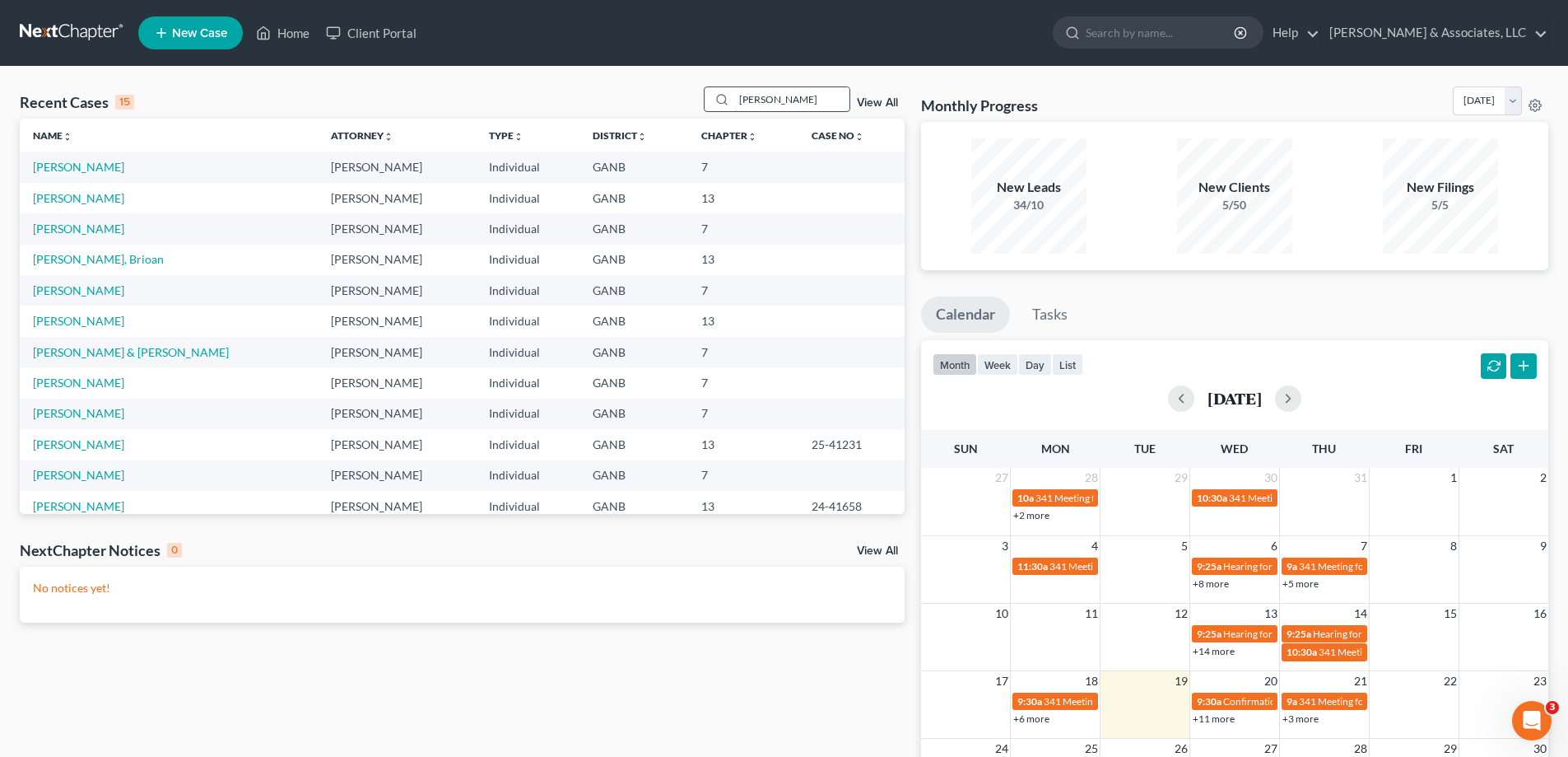
type input "brooks"
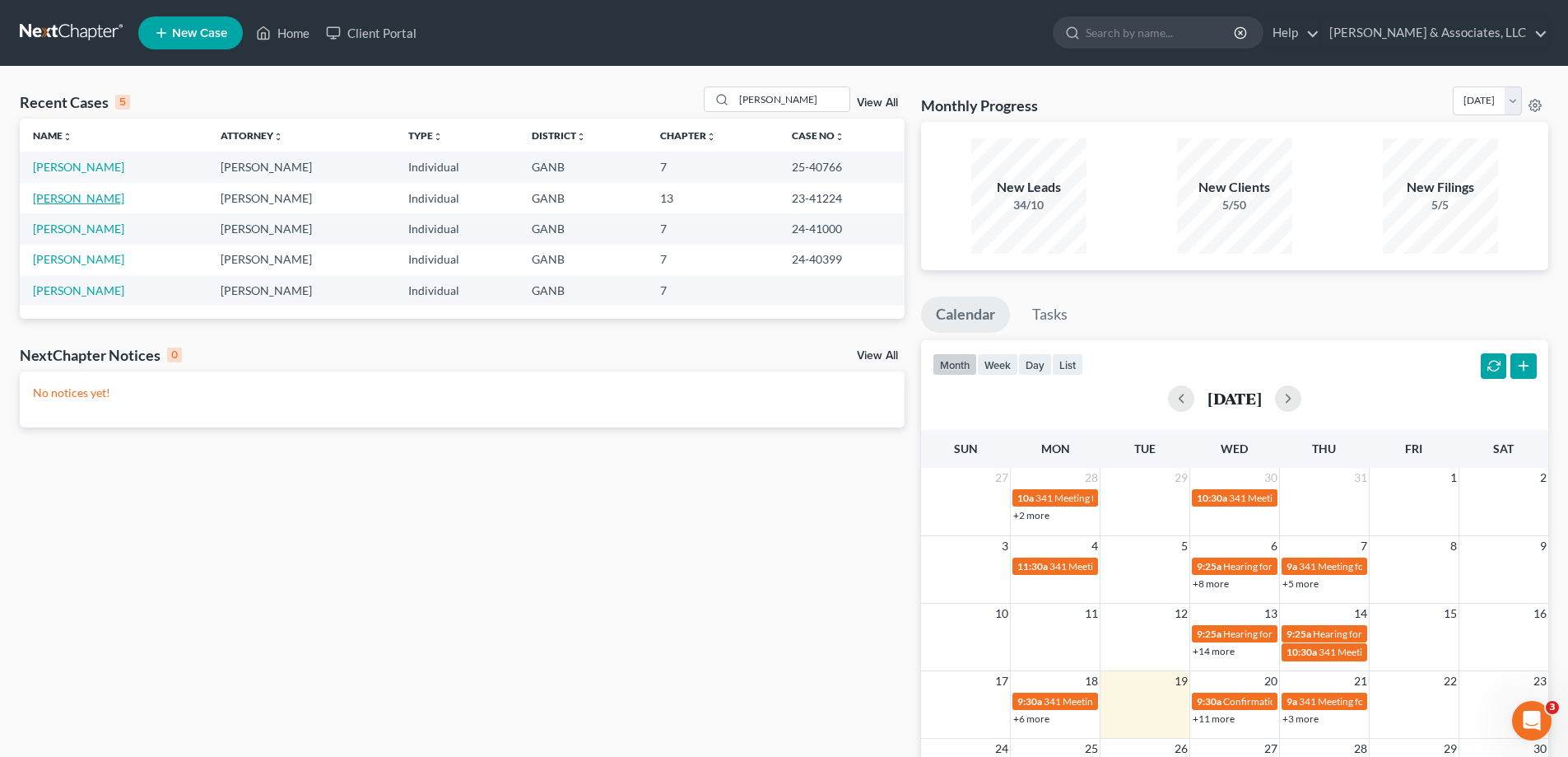
click at [51, 203] on link "Brooks, William" at bounding box center [78, 198] width 91 height 14
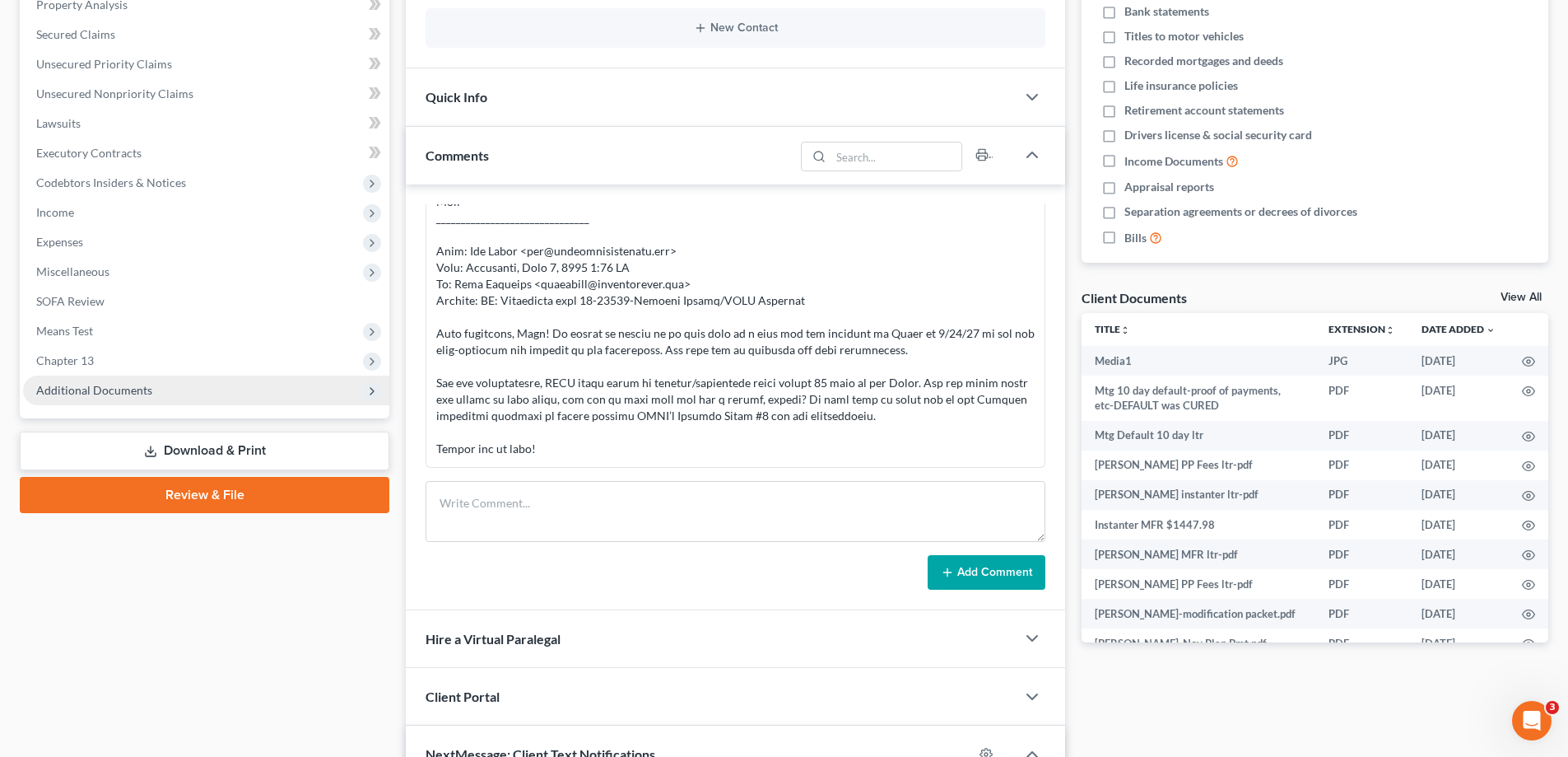
scroll to position [682, 0]
click at [98, 388] on span "Additional Documents" at bounding box center [93, 390] width 116 height 14
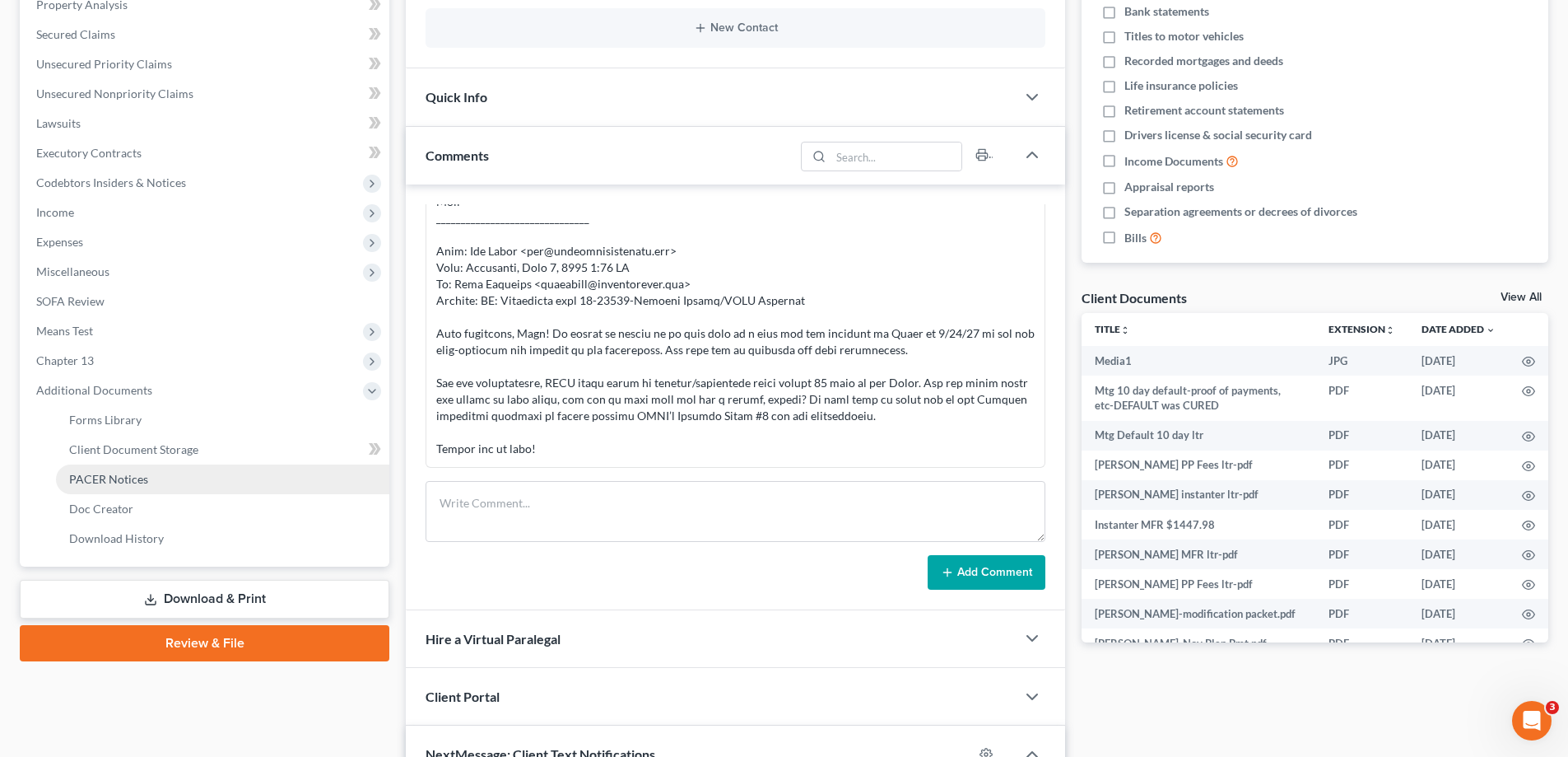
click at [108, 482] on span "PACER Notices" at bounding box center [108, 478] width 79 height 14
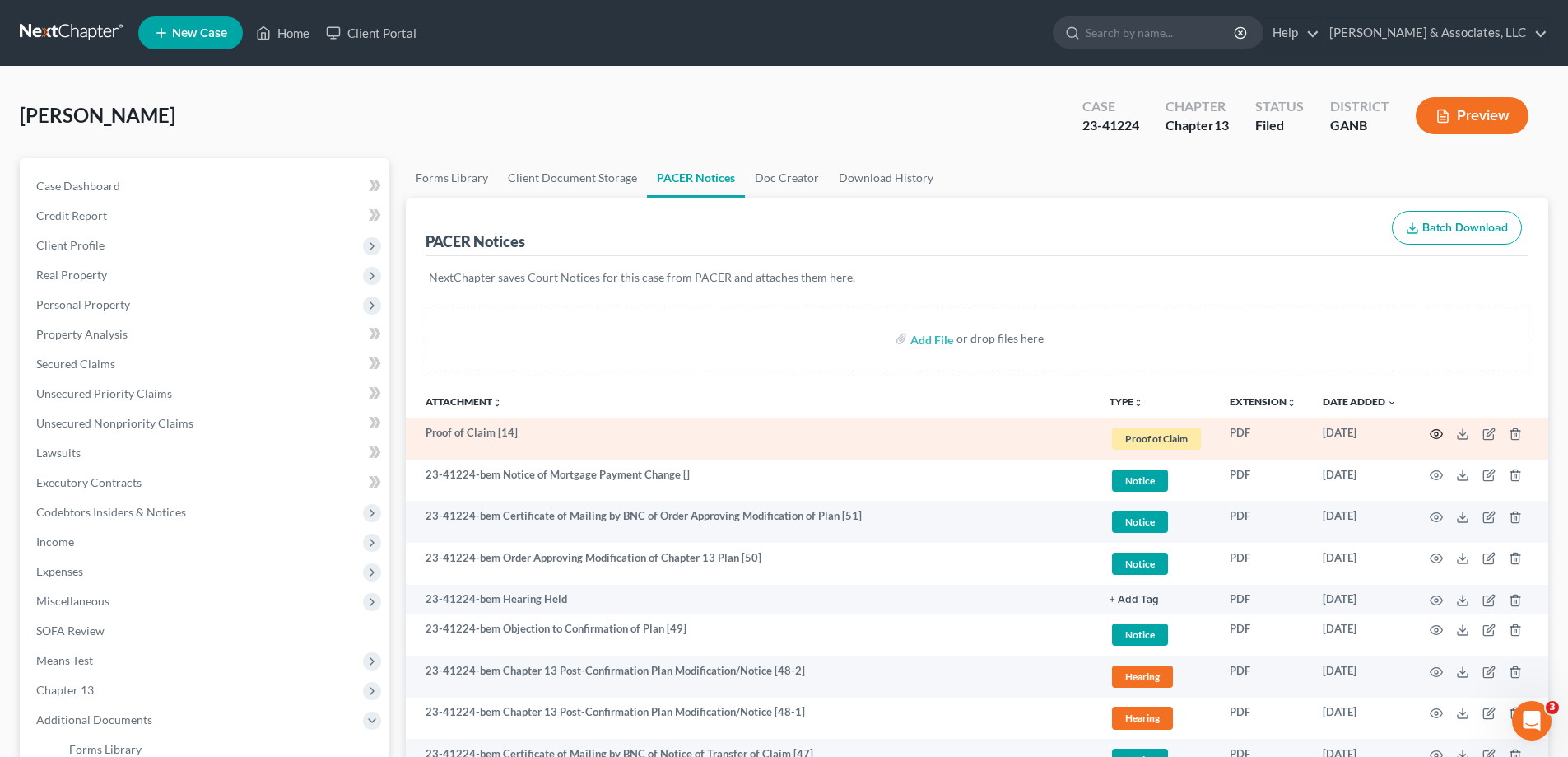
click at [1436, 432] on circle "button" at bounding box center [1436, 434] width 3 height 3
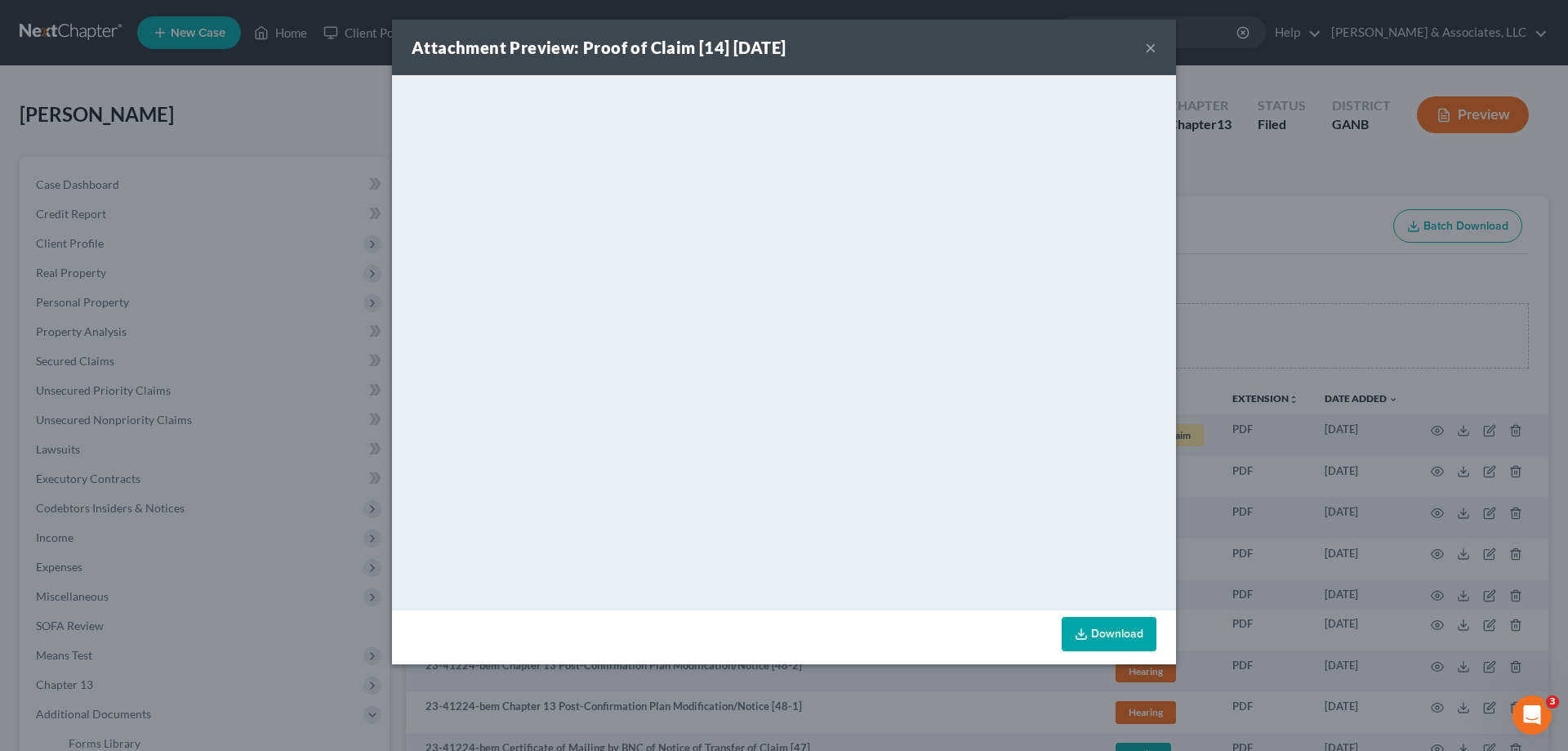
click at [1146, 45] on button "×" at bounding box center [1151, 47] width 12 height 20
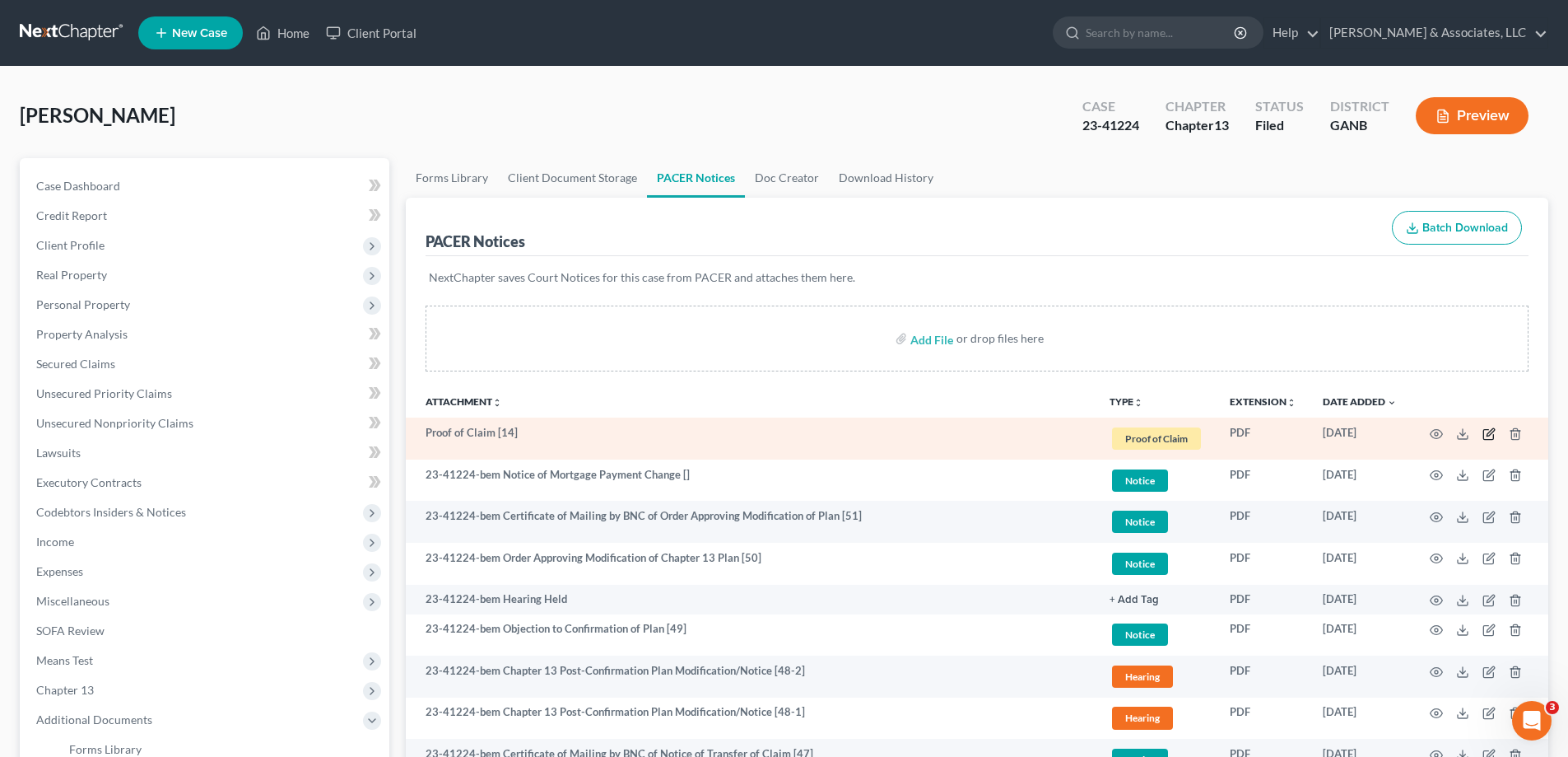
click at [1489, 430] on icon "button" at bounding box center [1490, 434] width 13 height 13
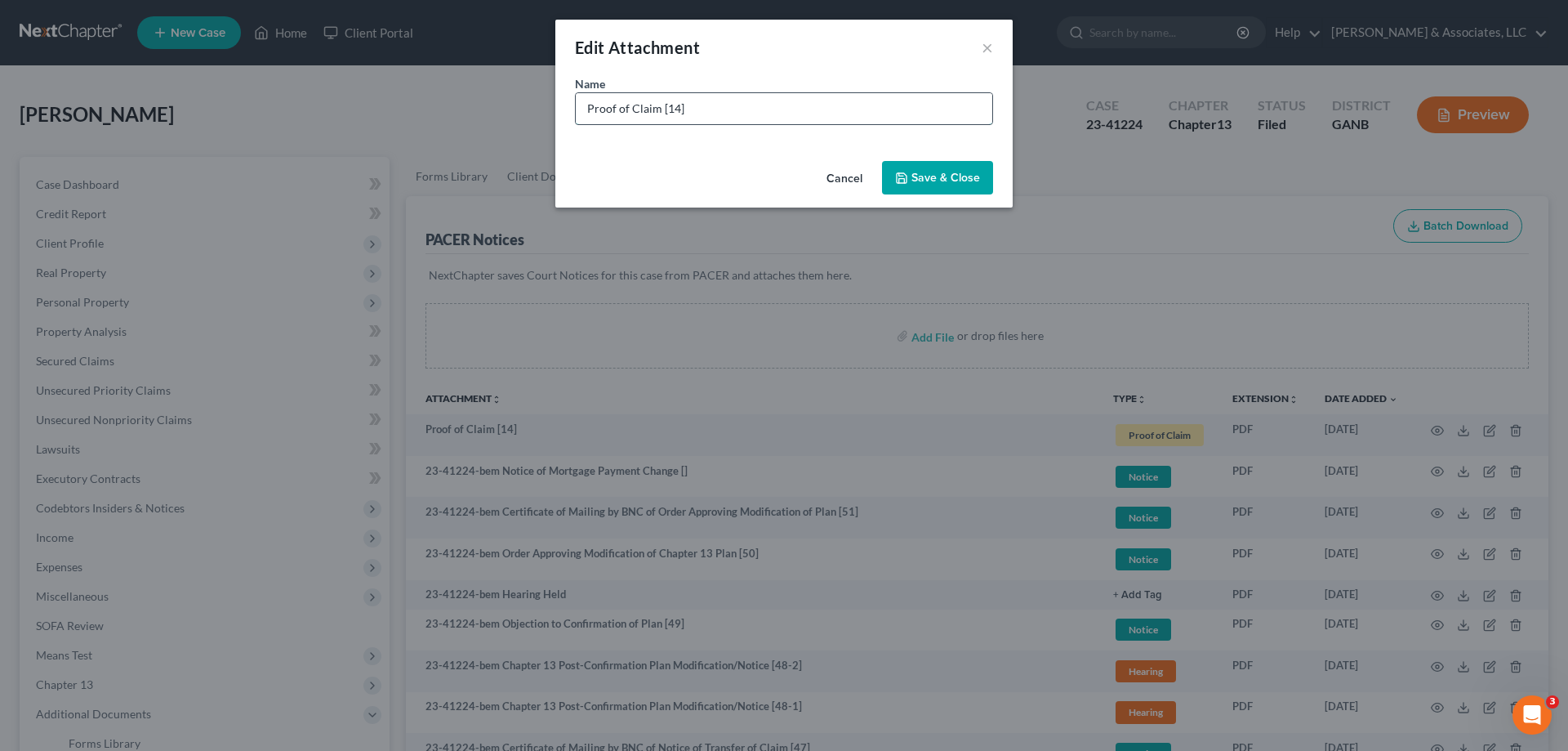
click at [757, 103] on input "Proof of Claim [14]" at bounding box center [783, 108] width 416 height 31
type input "Proof of Claim [14] SWBC Mortgage"
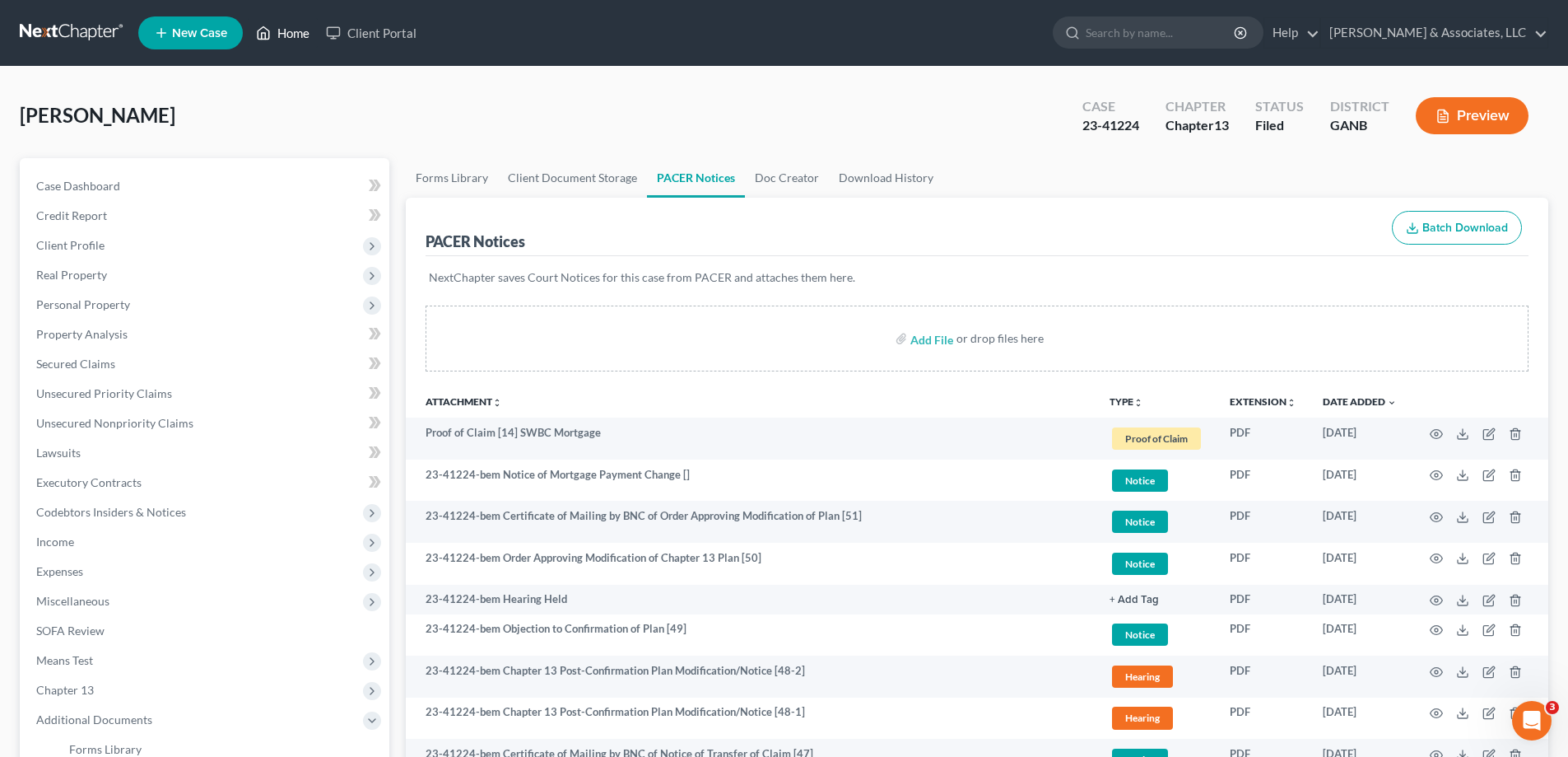
click at [287, 30] on link "Home" at bounding box center [283, 33] width 70 height 30
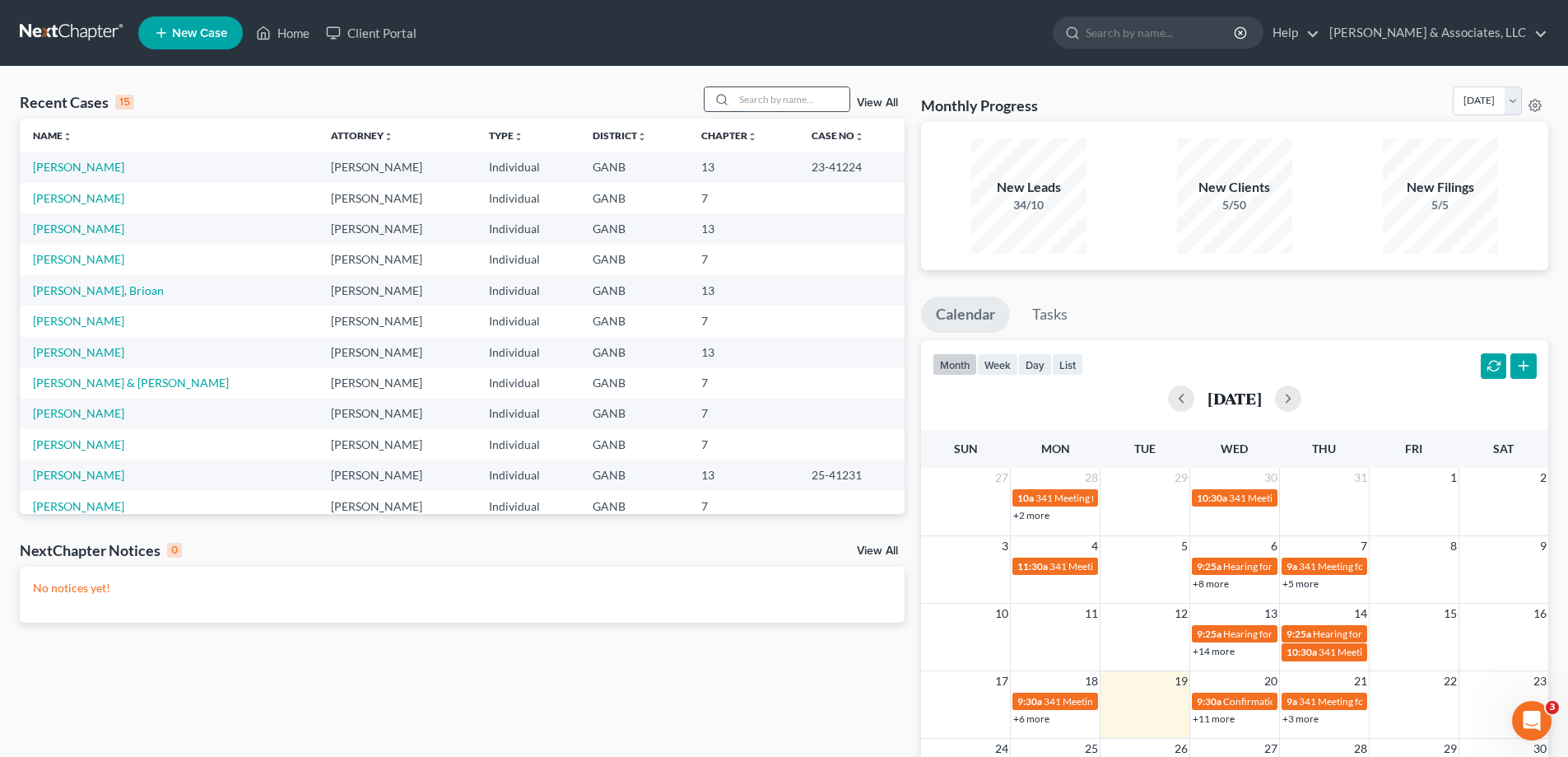
click at [817, 103] on input "search" at bounding box center [792, 99] width 115 height 24
type input "duvall"
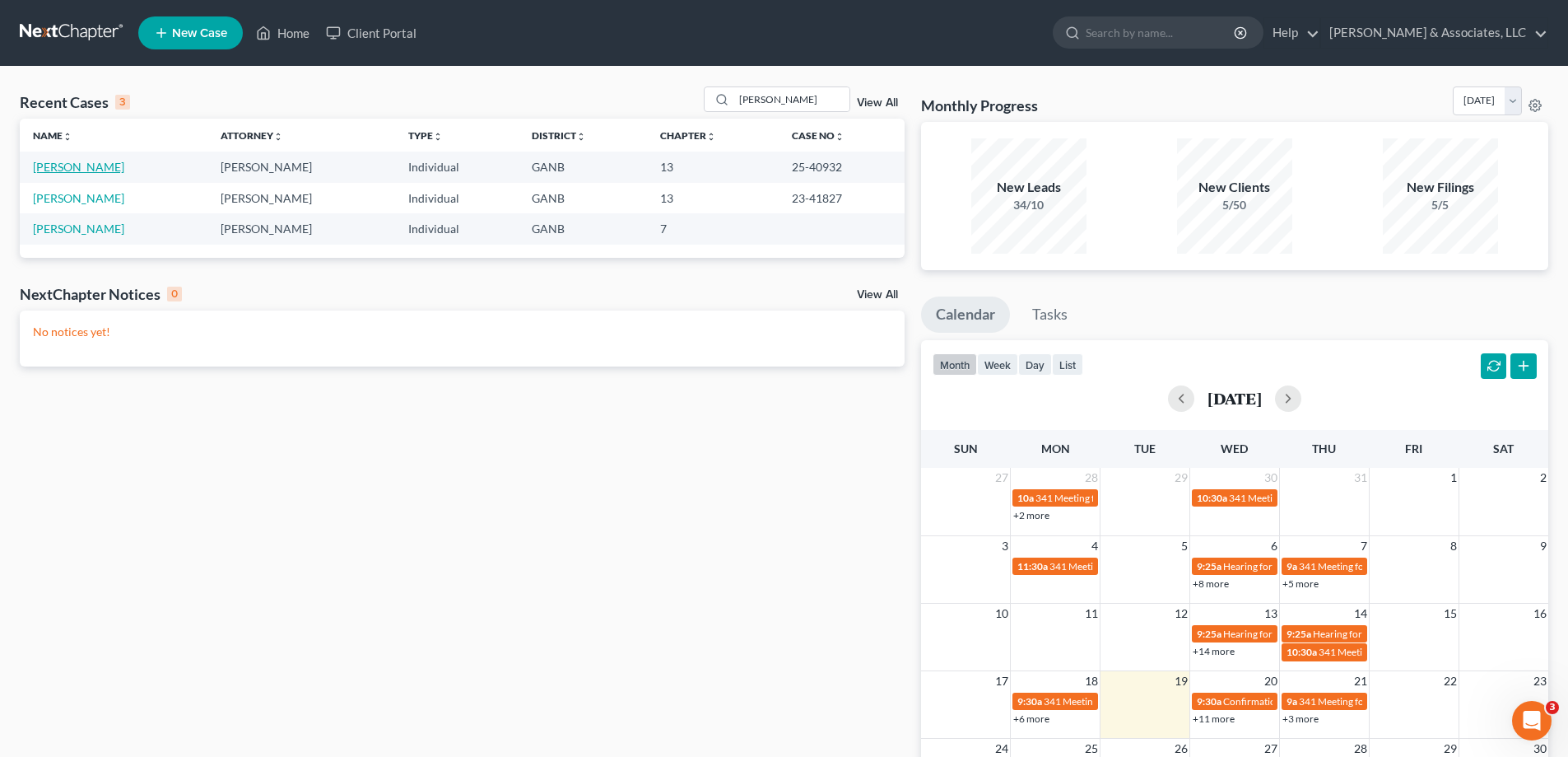
click at [99, 170] on link "Duvall, Jeremy" at bounding box center [78, 166] width 91 height 14
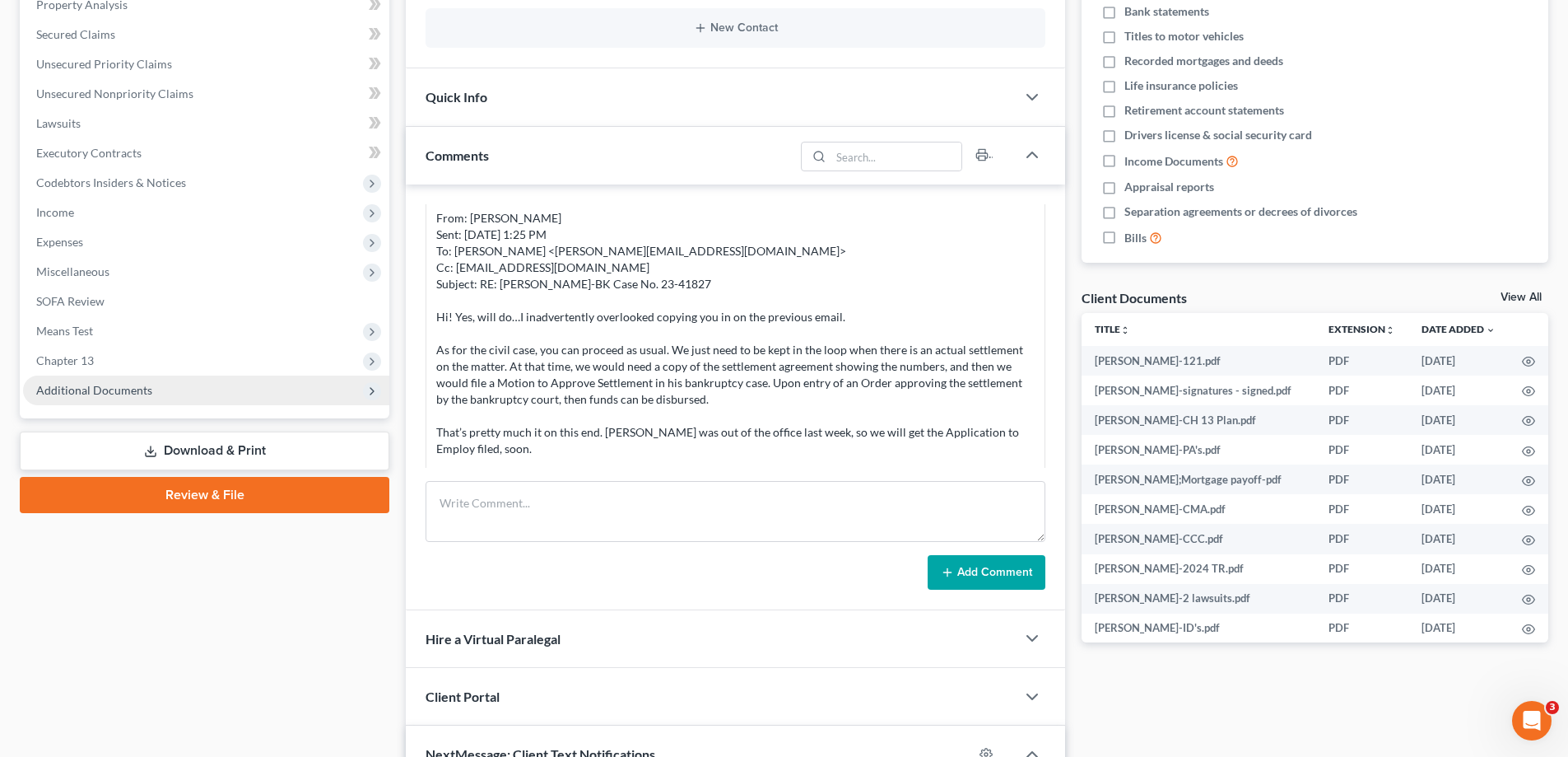
scroll to position [1906, 0]
click at [93, 394] on span "Additional Documents" at bounding box center [93, 390] width 116 height 14
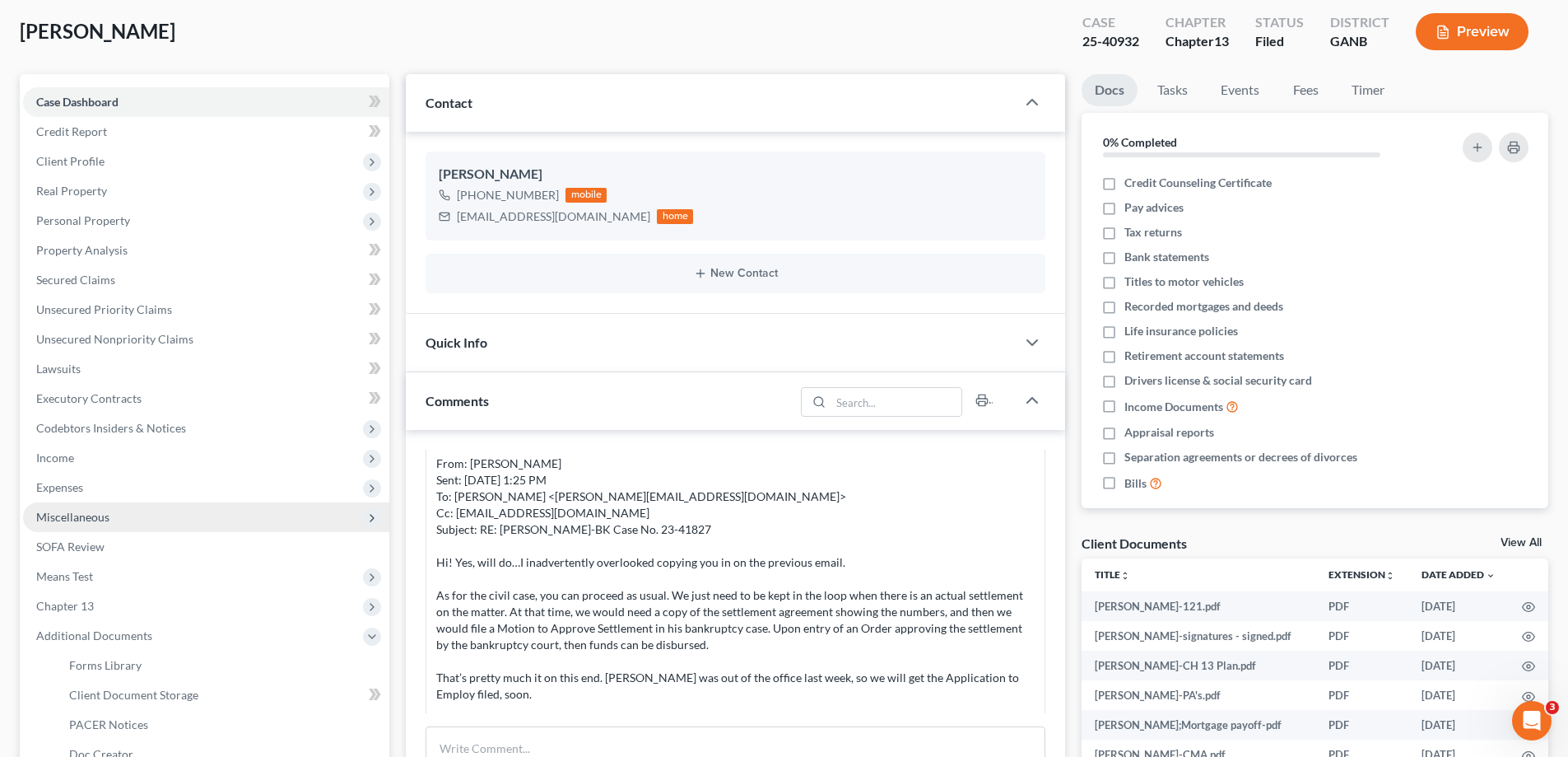
scroll to position [0, 0]
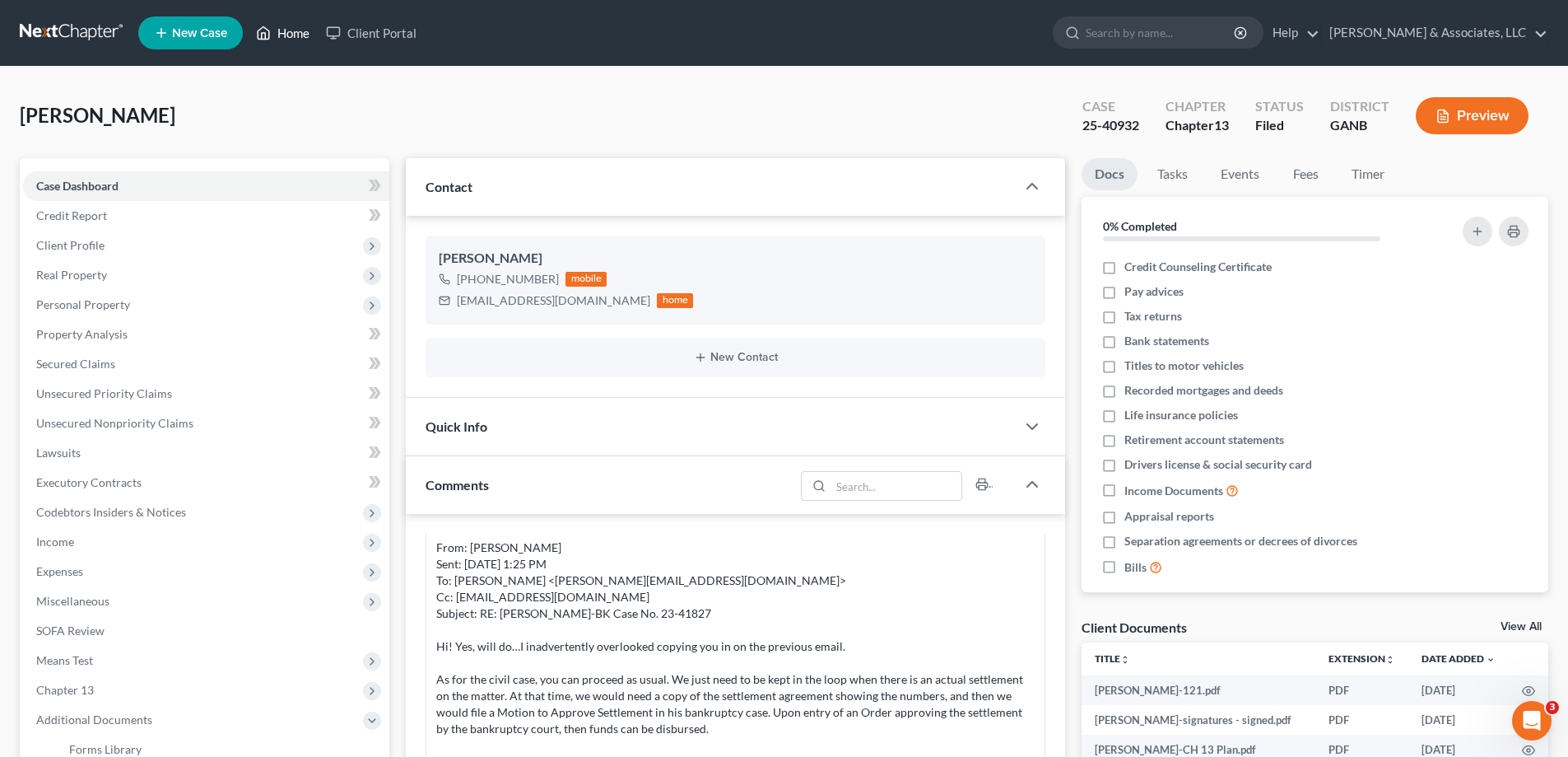
click at [294, 33] on link "Home" at bounding box center [283, 33] width 70 height 30
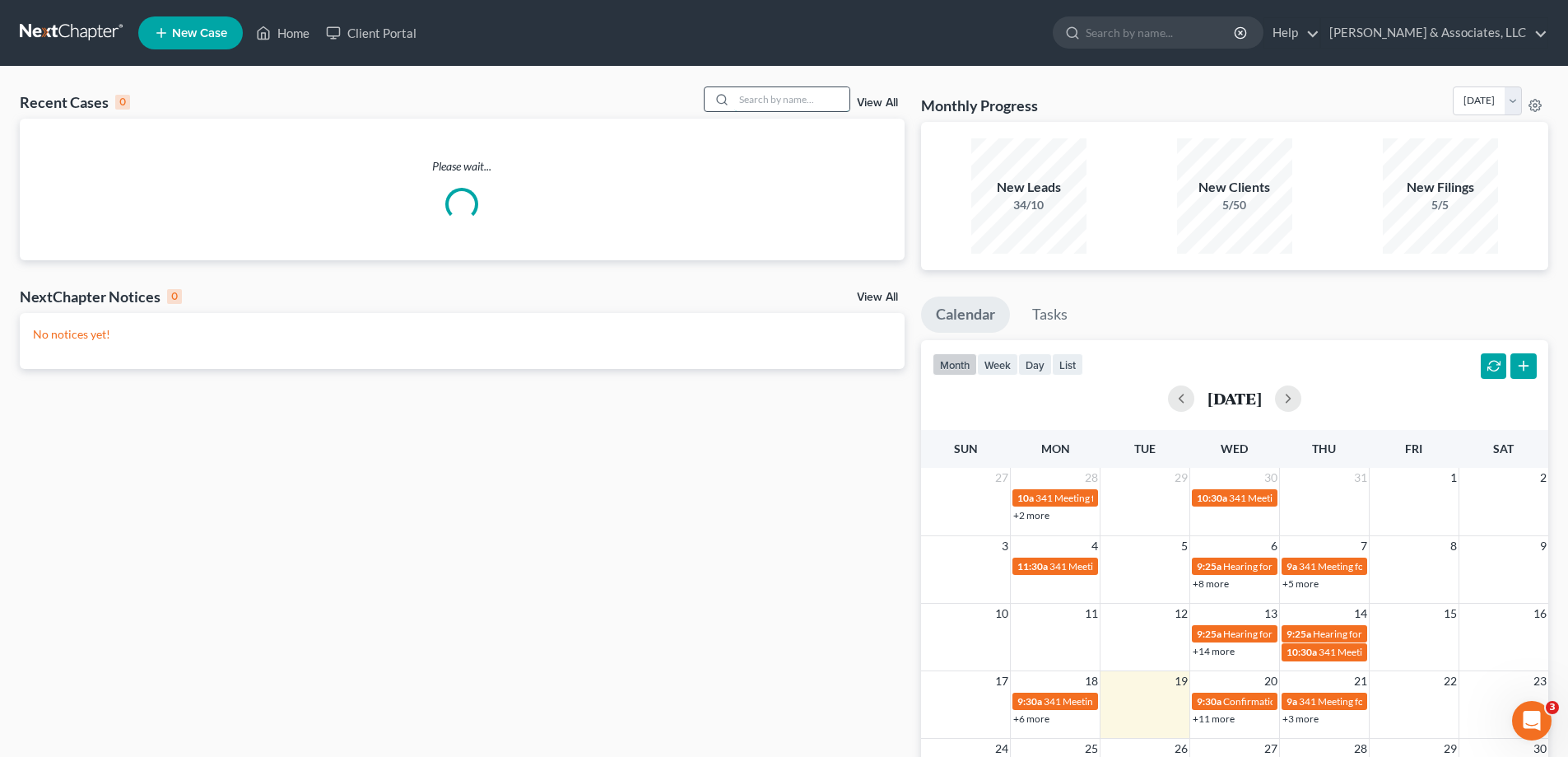
click at [752, 105] on input "search" at bounding box center [792, 99] width 115 height 24
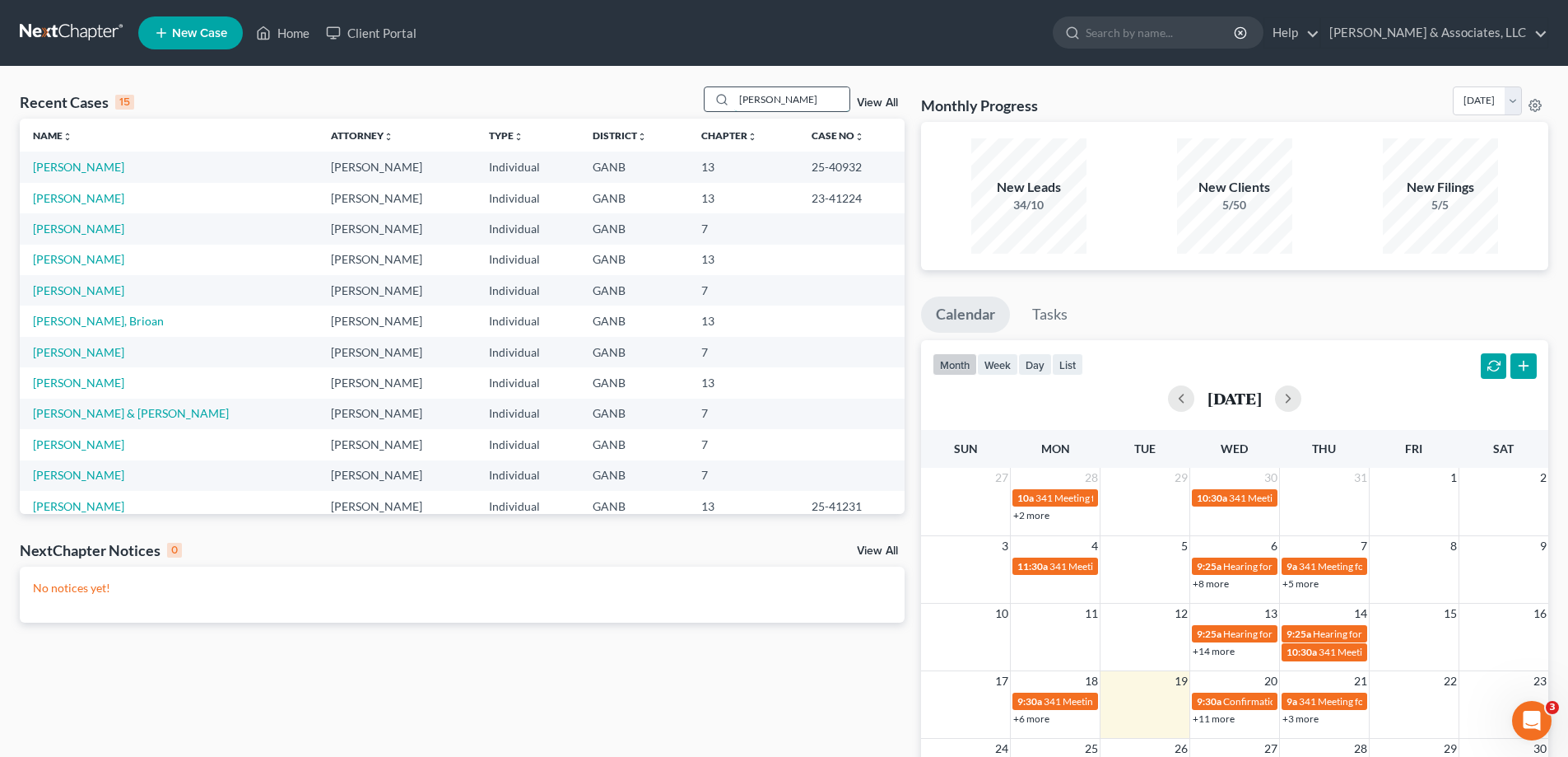
type input "faulkner"
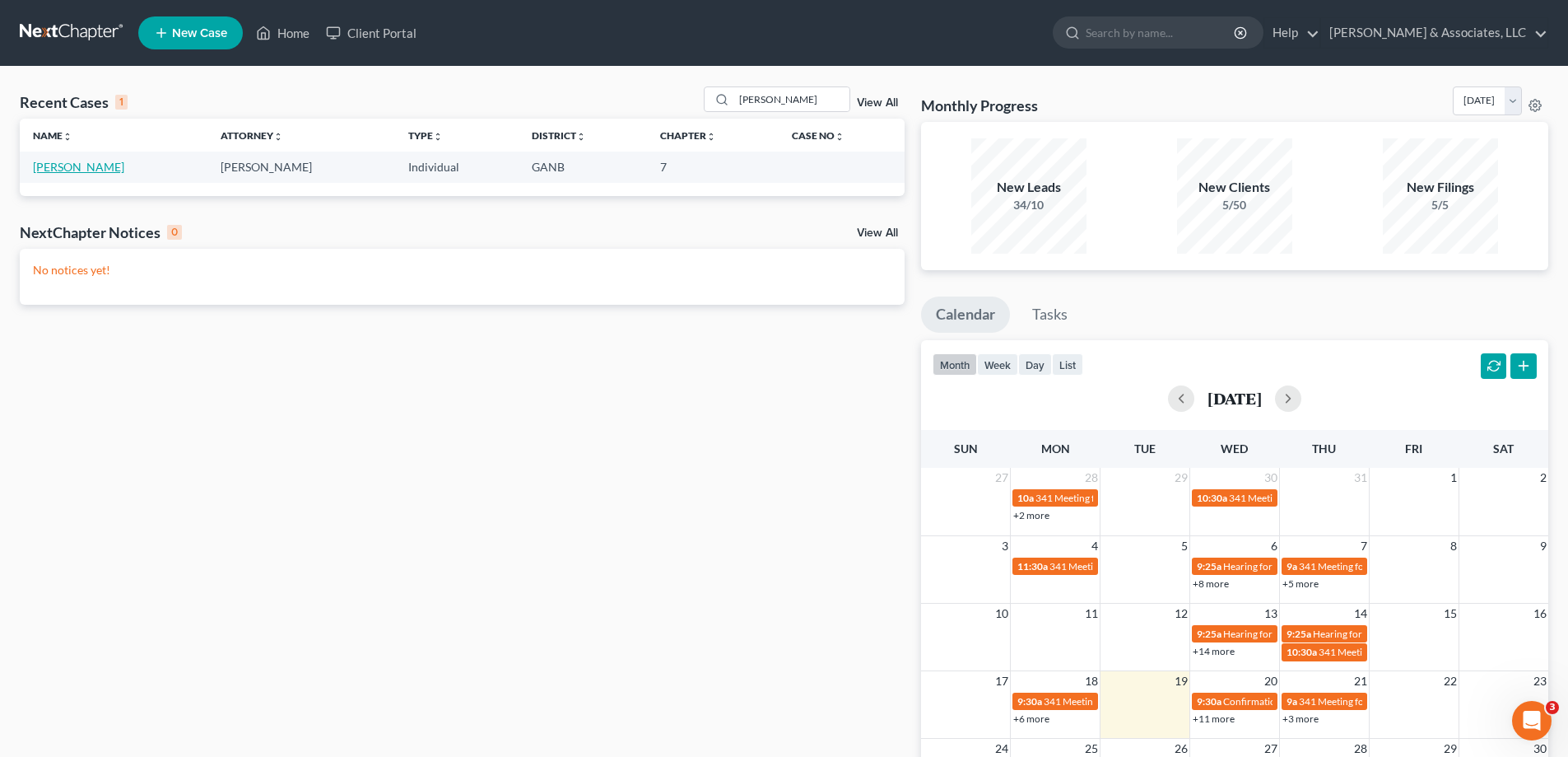
click at [67, 167] on link "Faulkner, Amanda" at bounding box center [78, 166] width 91 height 14
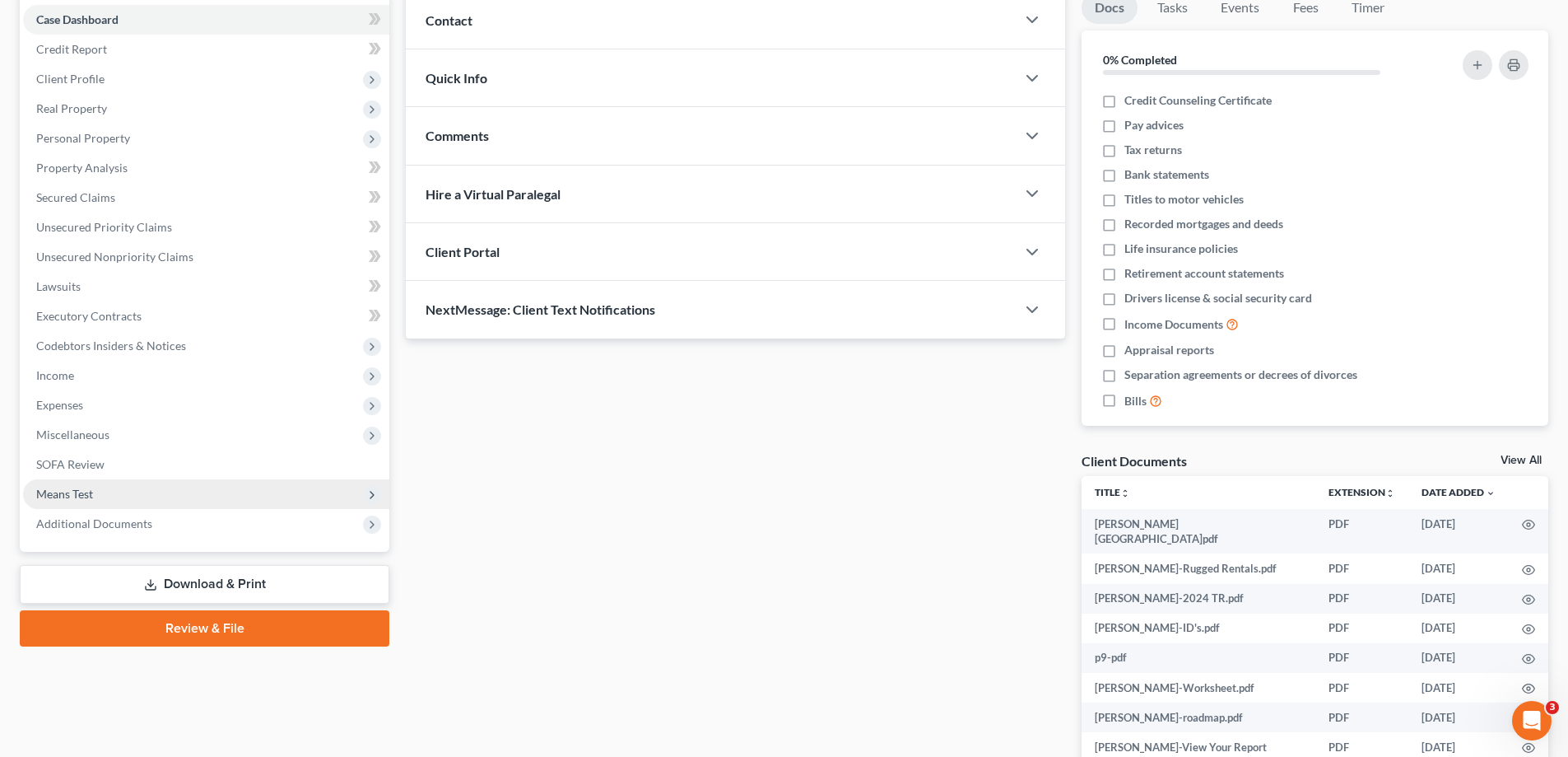
scroll to position [247, 0]
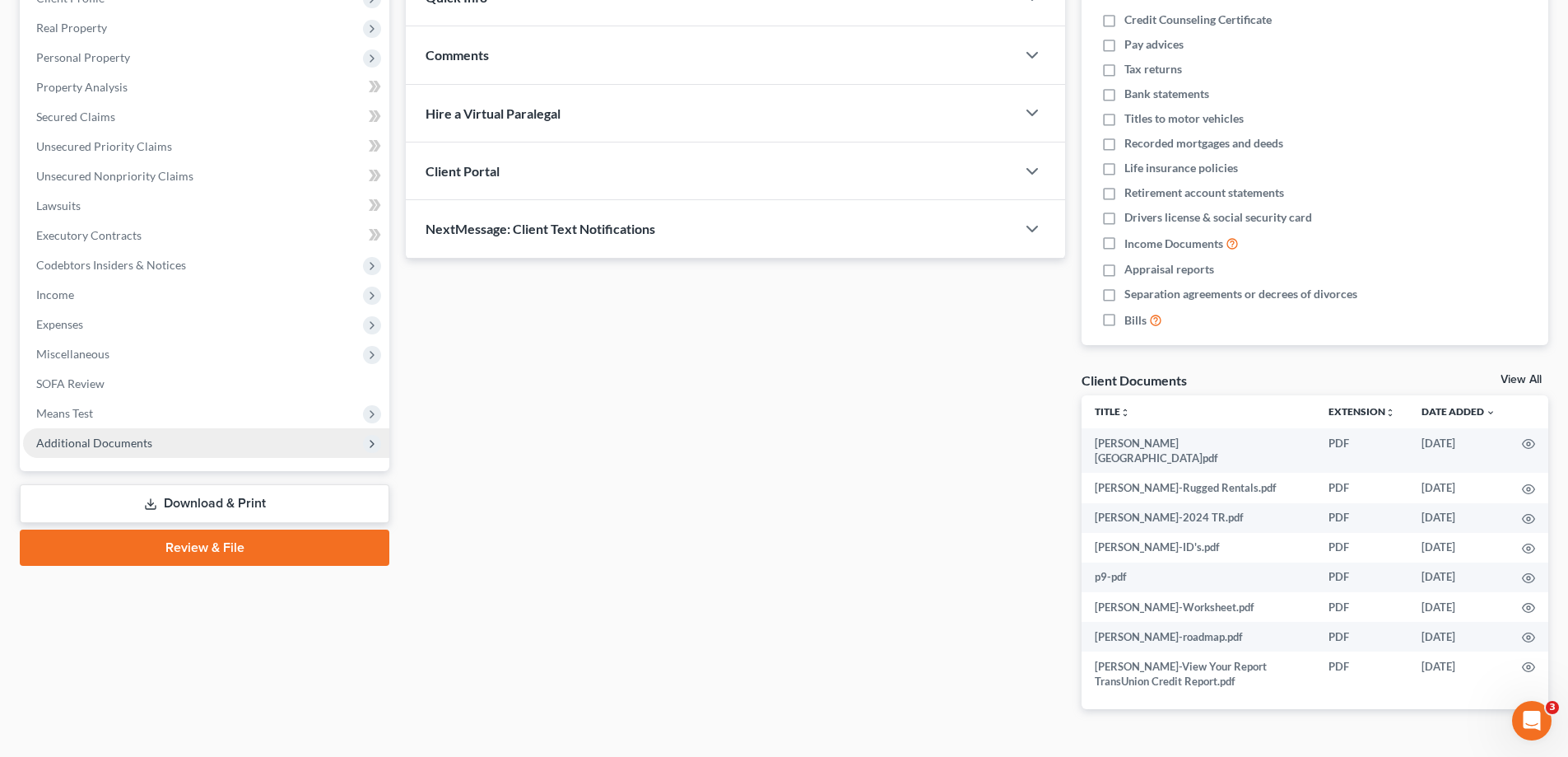
click at [117, 442] on span "Additional Documents" at bounding box center [93, 442] width 116 height 14
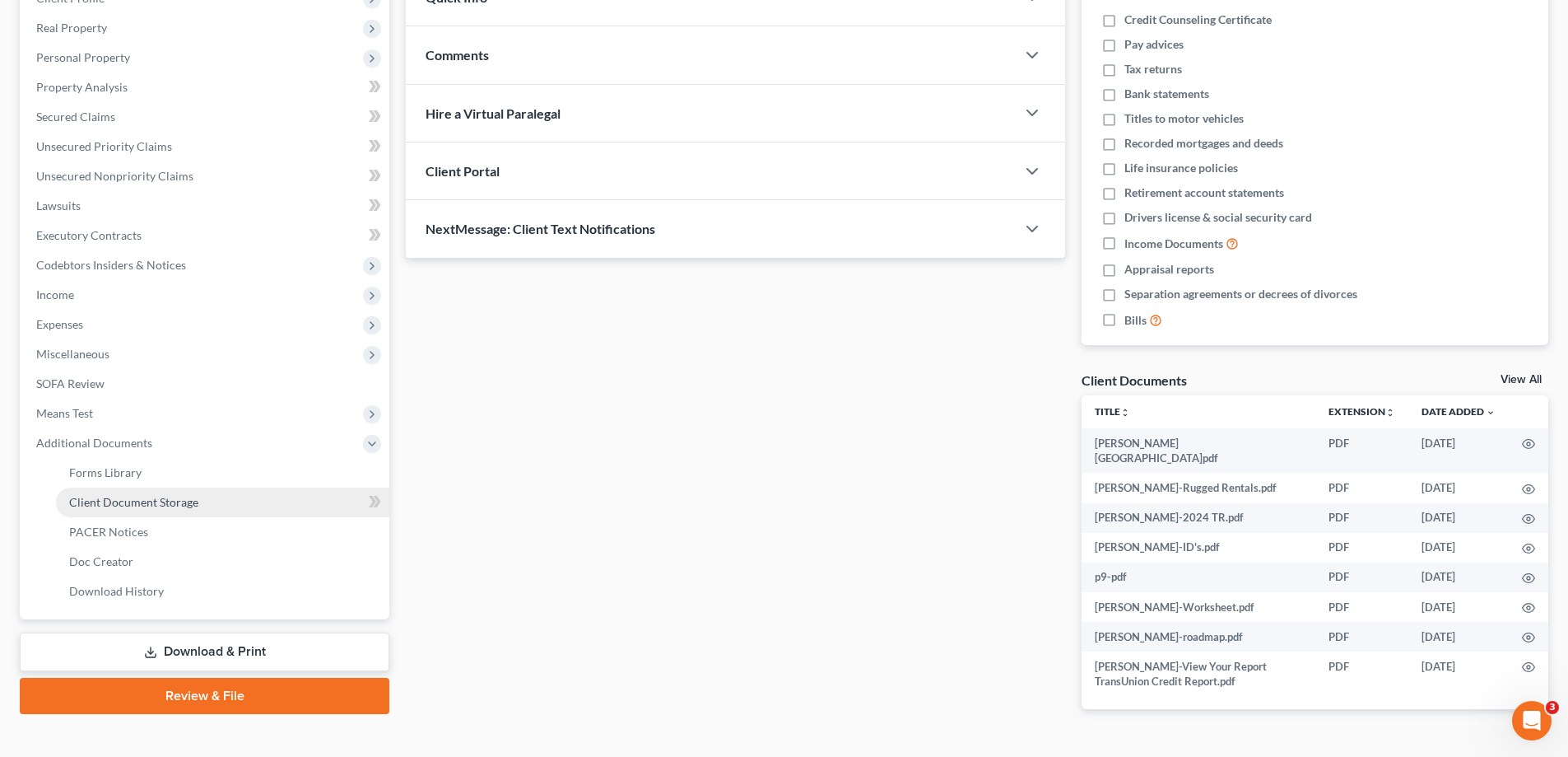
click at [97, 499] on span "Client Document Storage" at bounding box center [134, 502] width 129 height 14
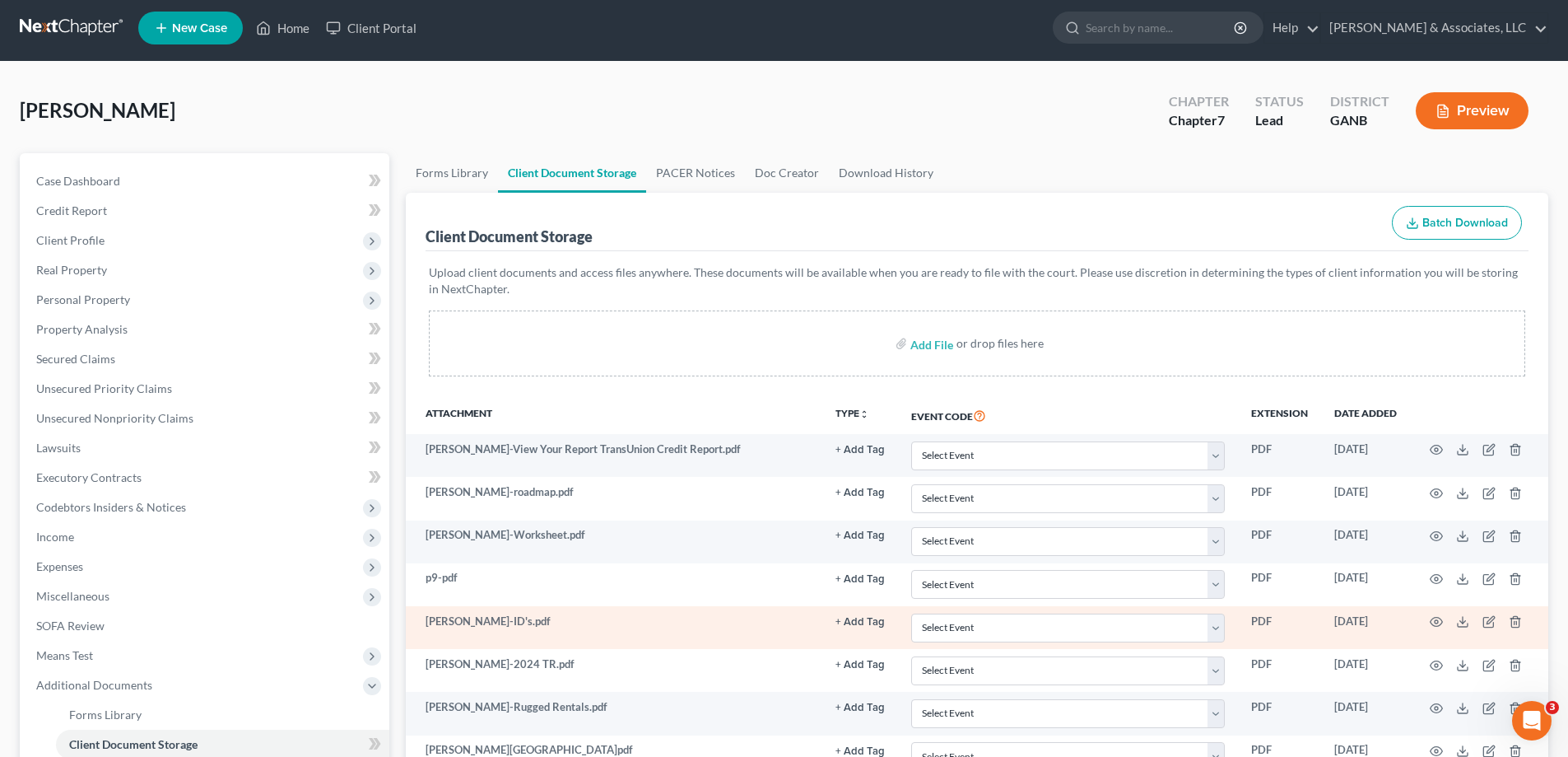
scroll to position [247, 0]
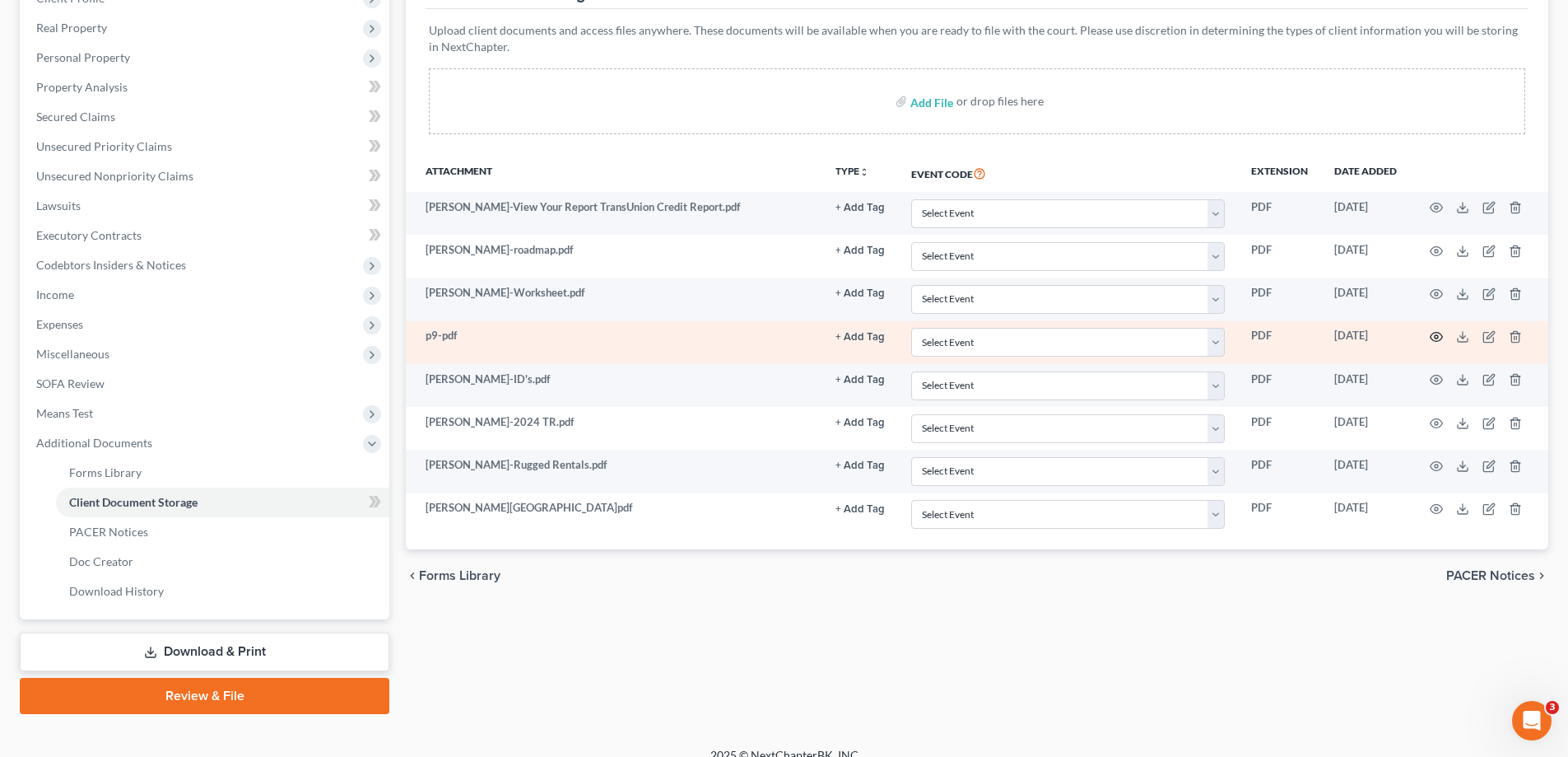
click at [1437, 334] on icon "button" at bounding box center [1436, 337] width 13 height 13
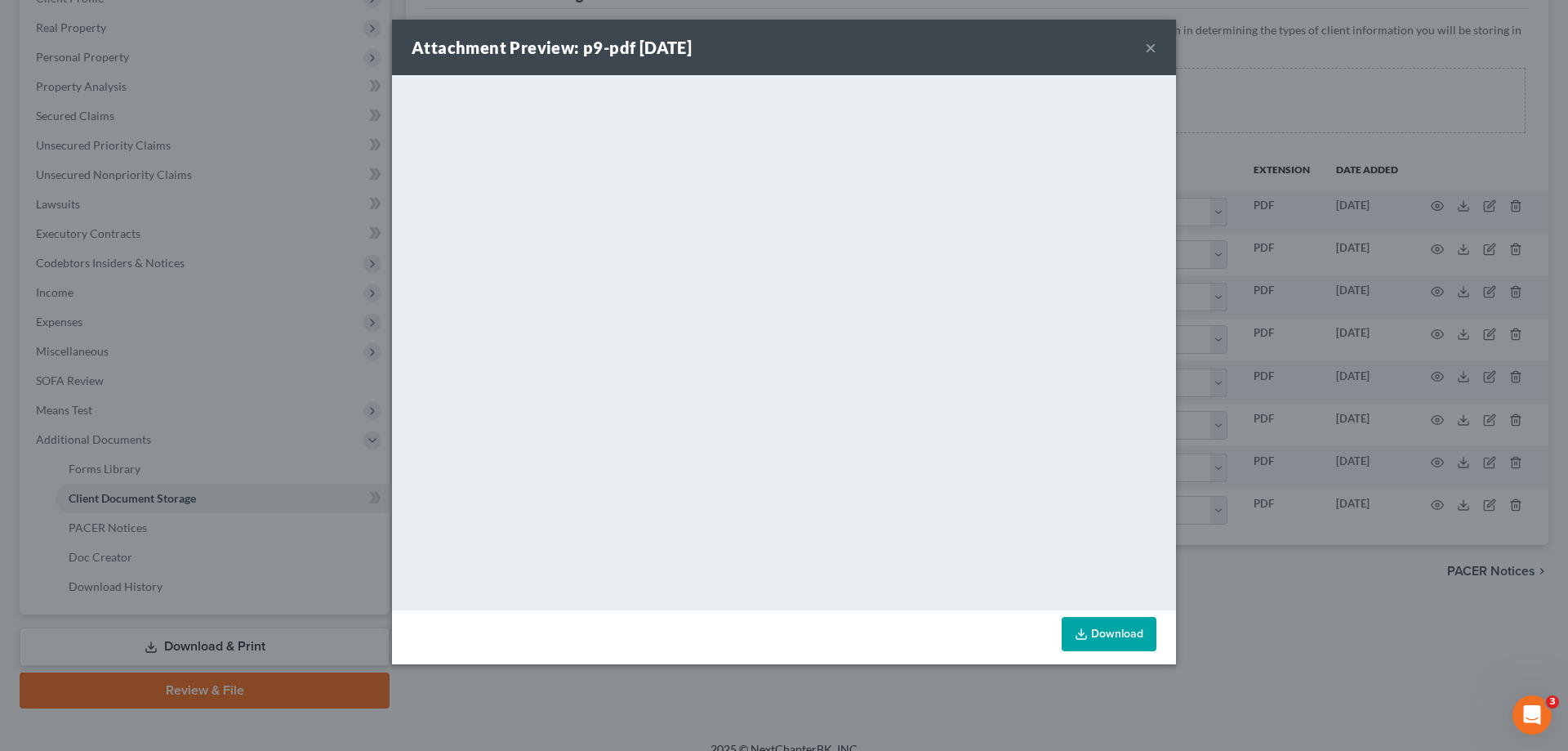
click at [1152, 43] on button "×" at bounding box center [1151, 47] width 12 height 20
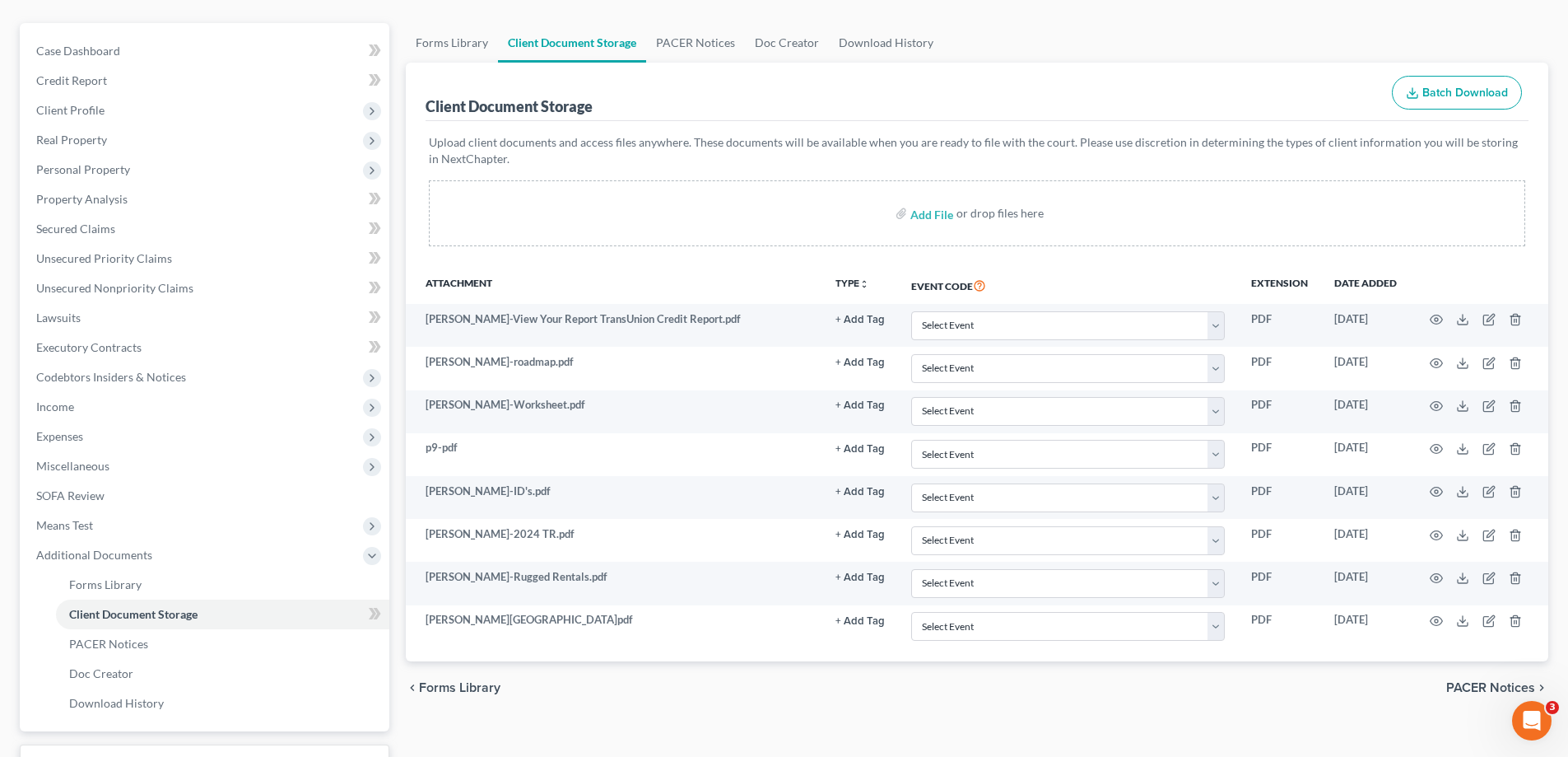
scroll to position [0, 0]
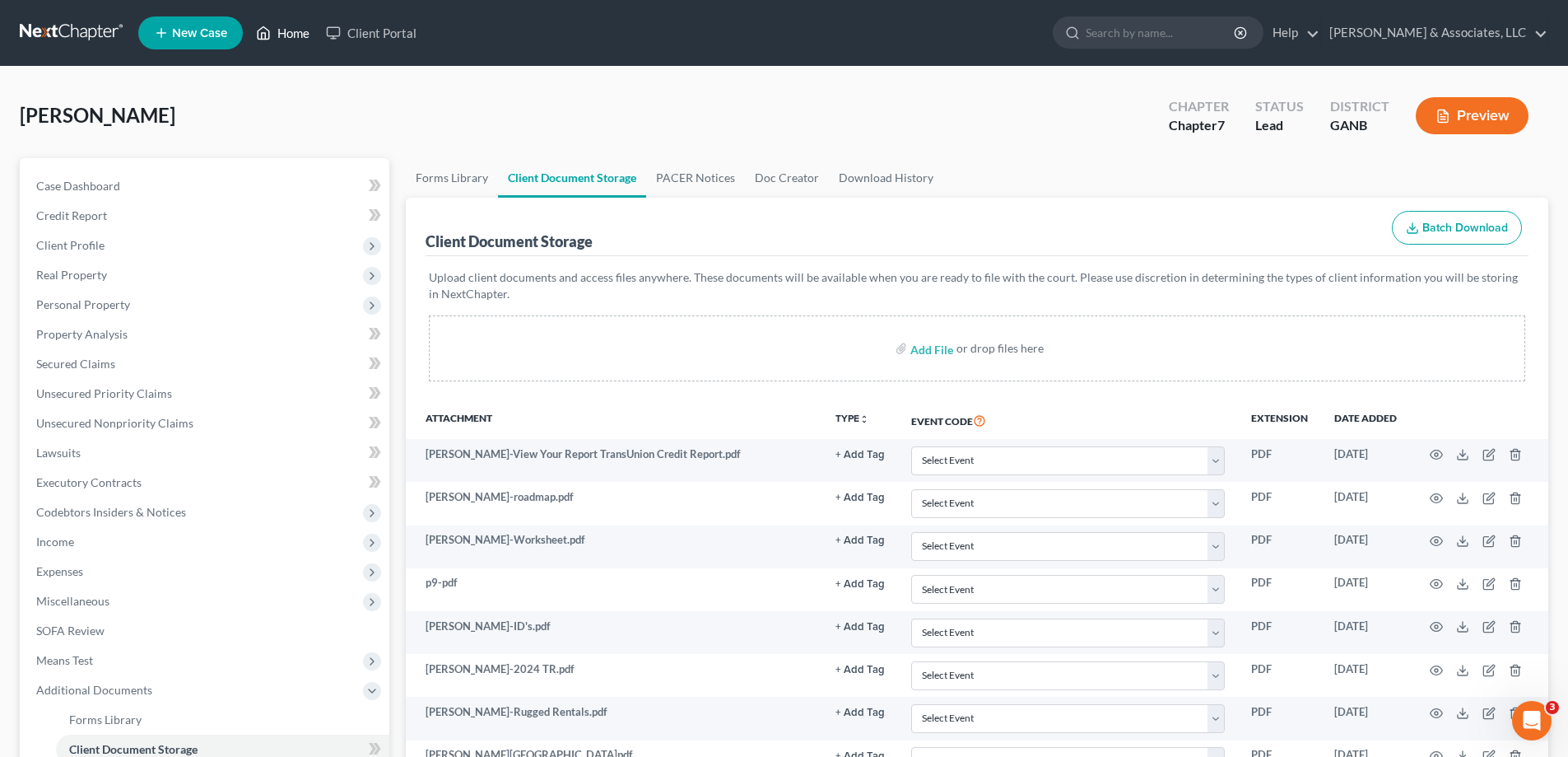
click at [298, 31] on link "Home" at bounding box center [283, 33] width 70 height 30
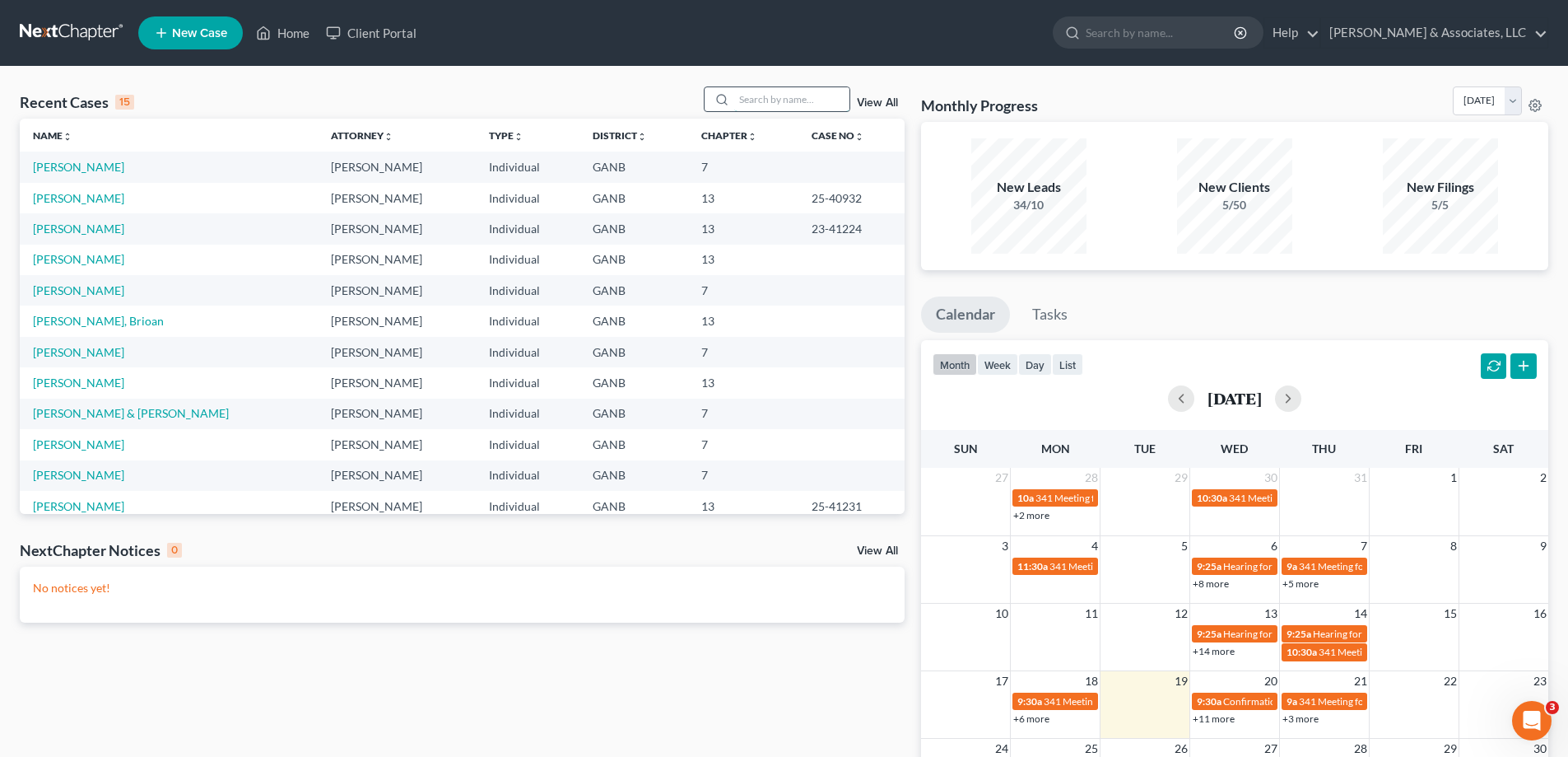
click at [749, 97] on input "search" at bounding box center [792, 99] width 115 height 24
type input "faulkner"
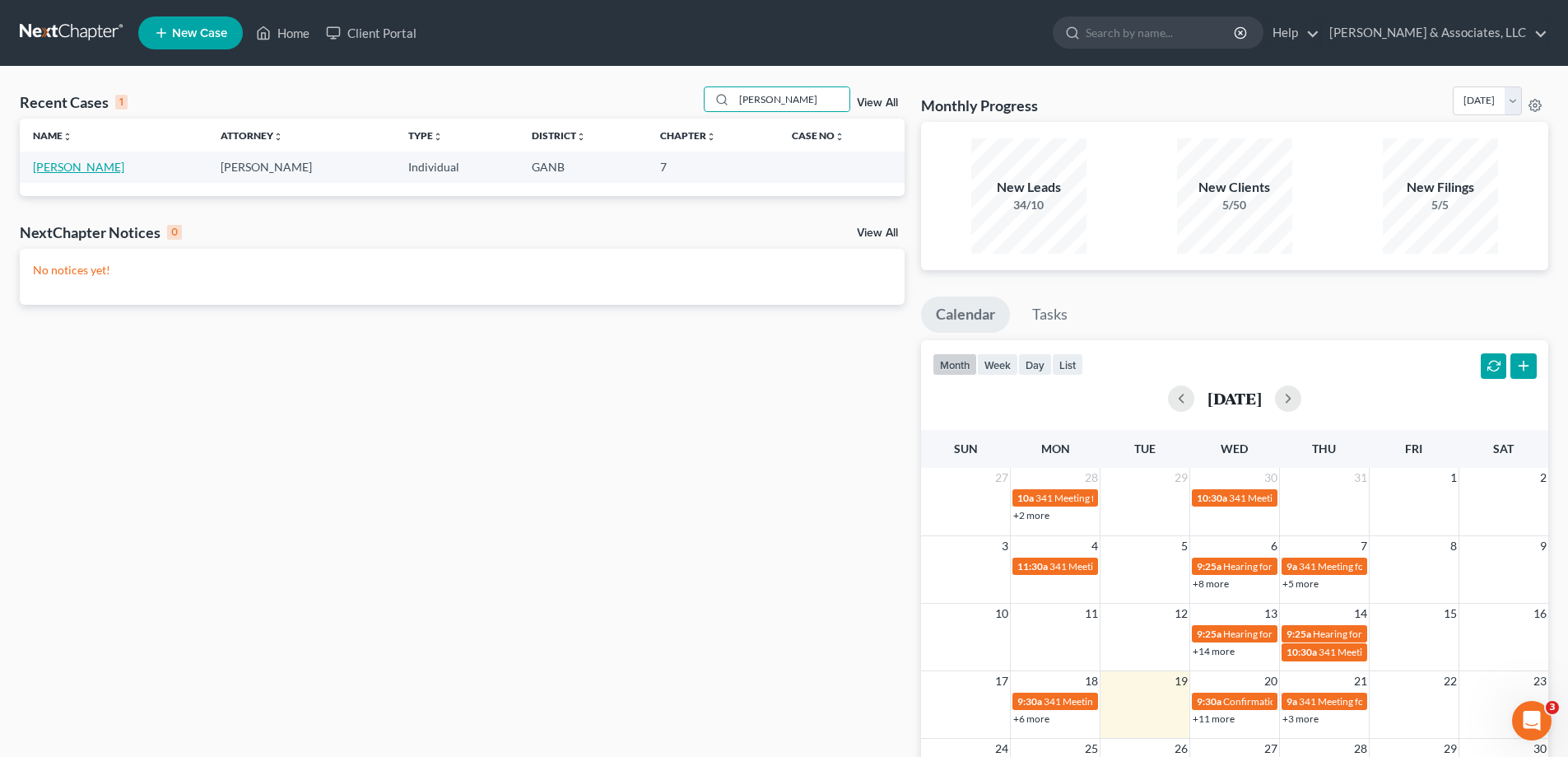
click at [92, 169] on link "Faulkner, Amanda" at bounding box center [78, 166] width 91 height 14
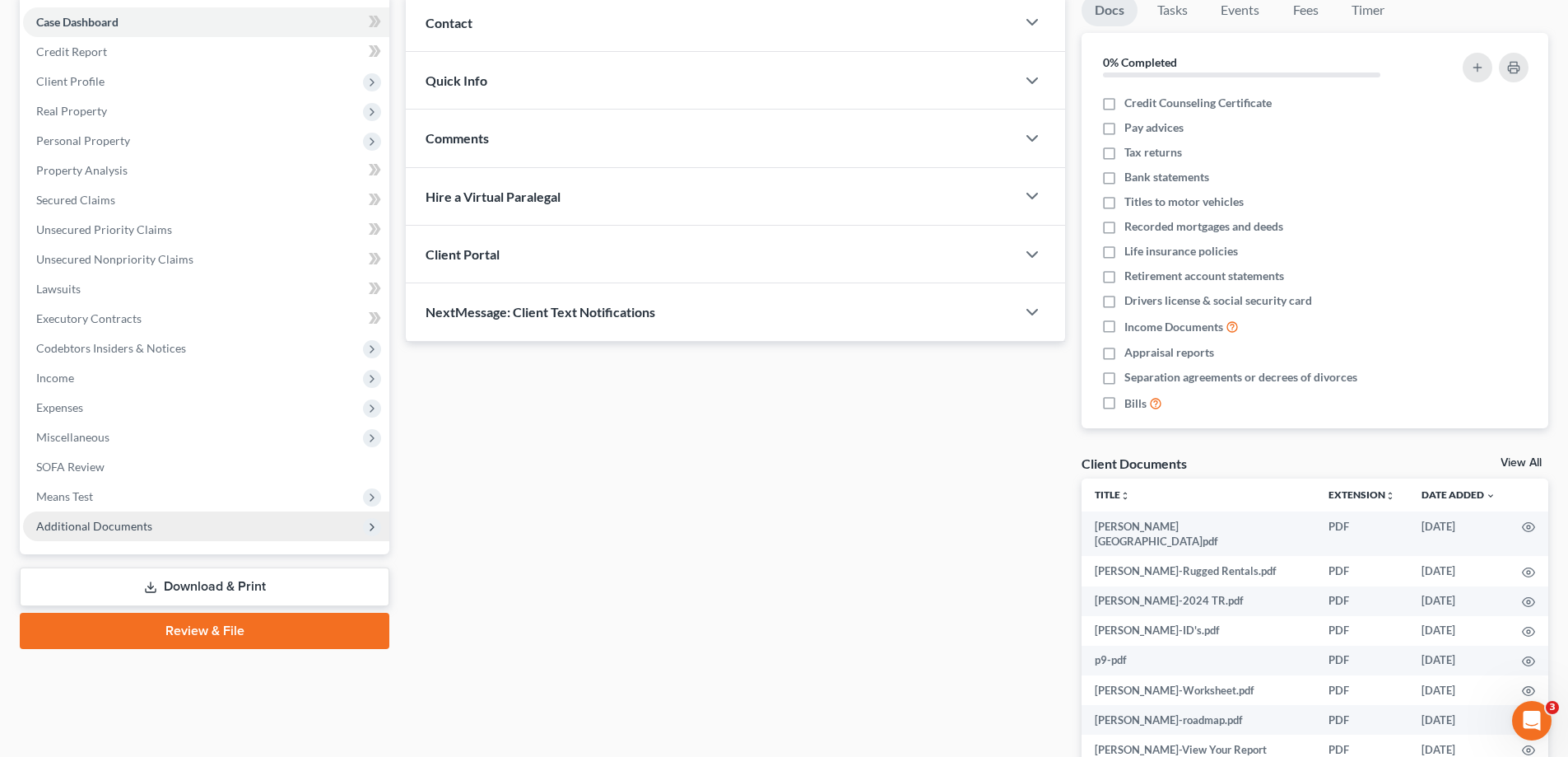
scroll to position [164, 0]
click at [52, 517] on span "Additional Documents" at bounding box center [93, 524] width 116 height 14
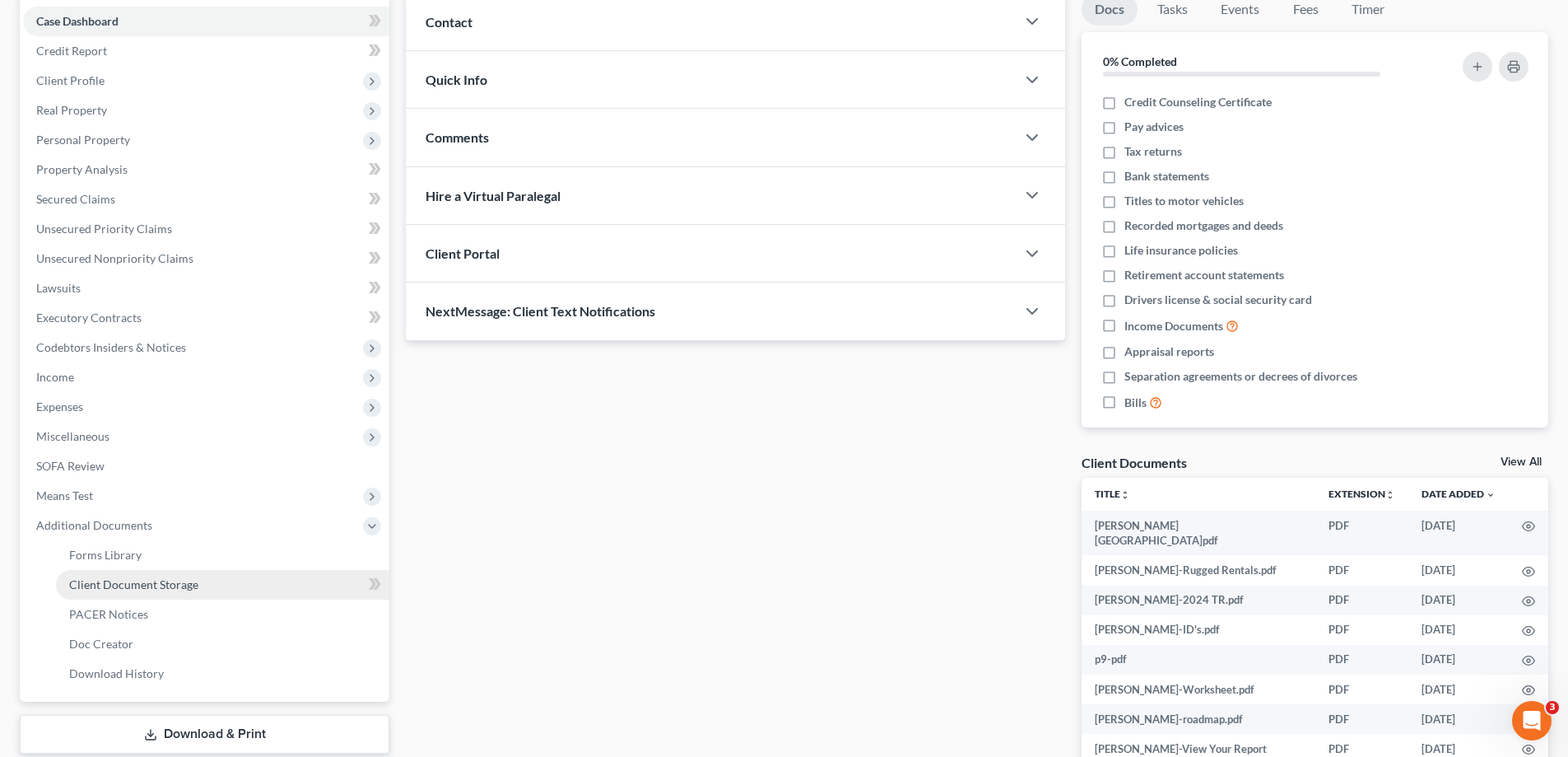
click at [89, 583] on span "Client Document Storage" at bounding box center [134, 583] width 129 height 14
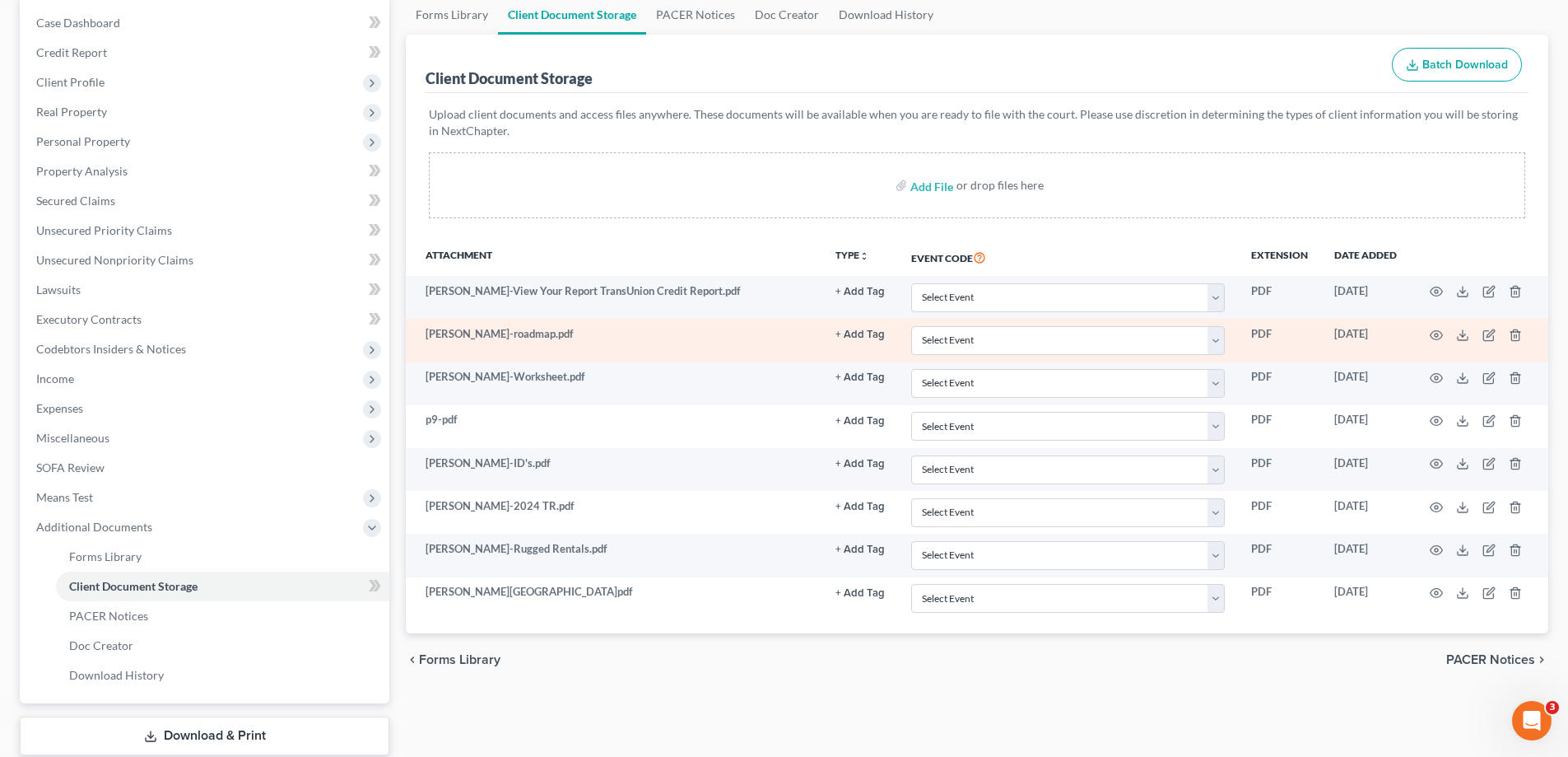
scroll to position [164, 0]
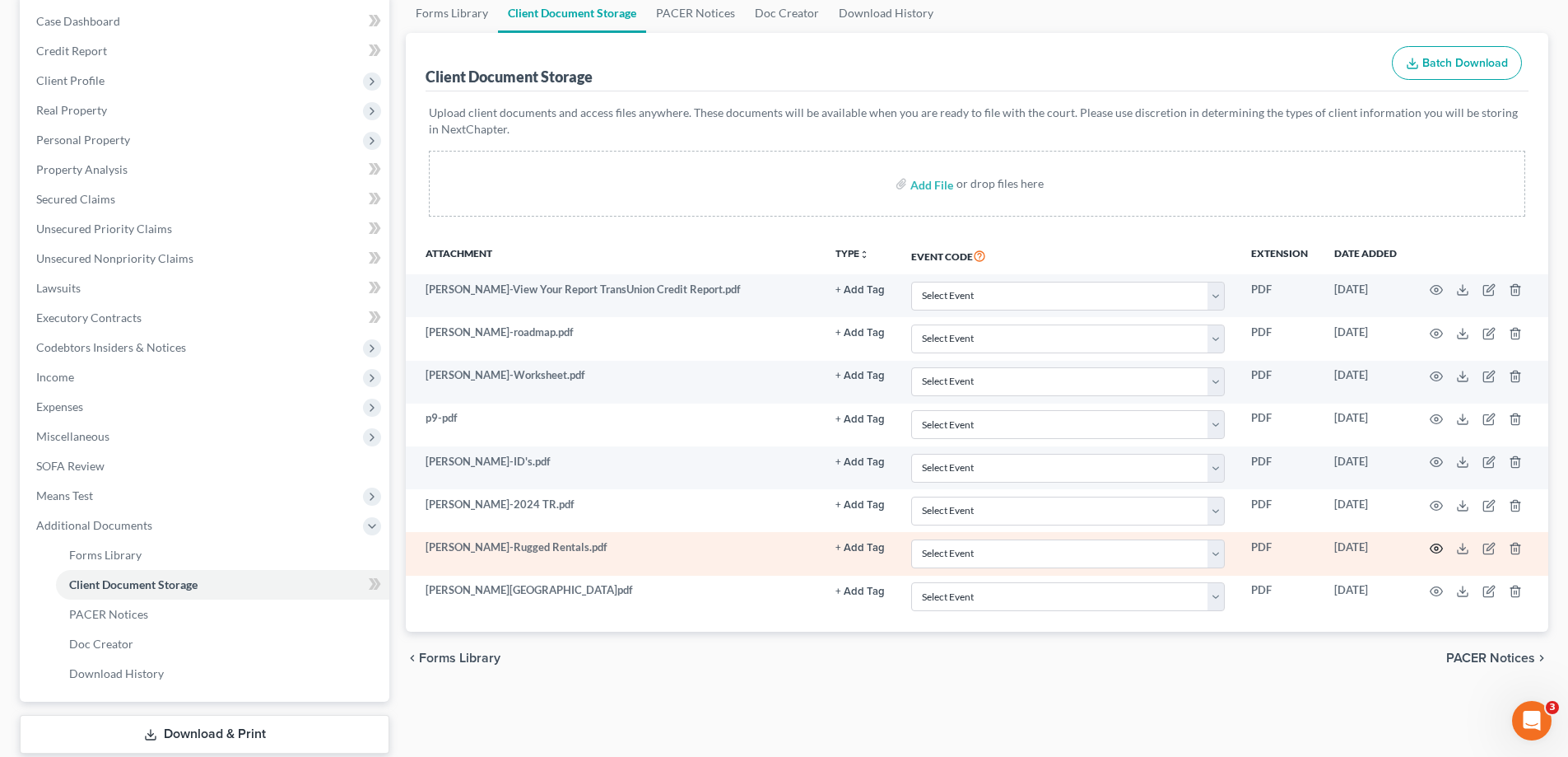
click at [1433, 547] on icon "button" at bounding box center [1436, 548] width 13 height 13
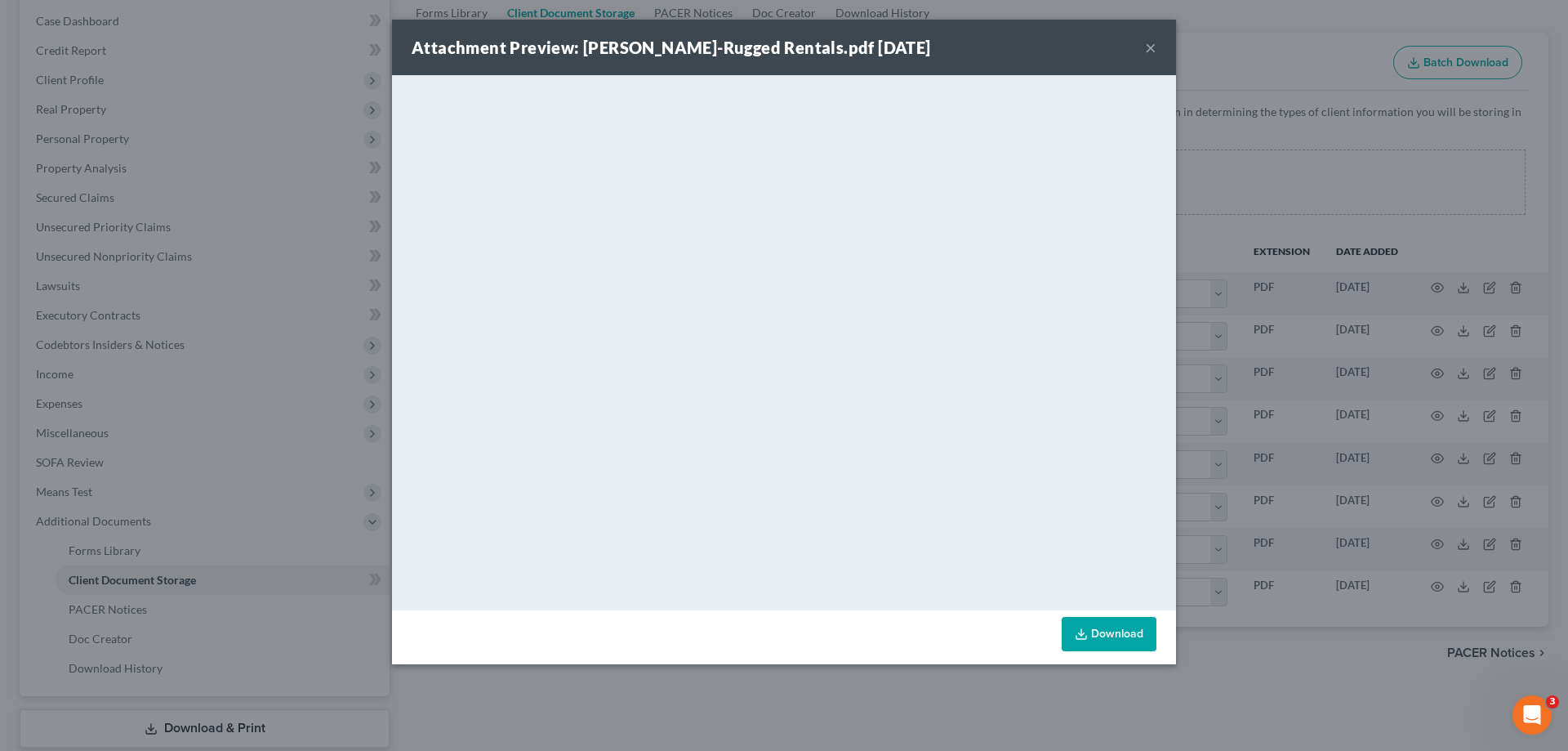
click at [1148, 48] on button "×" at bounding box center [1151, 47] width 12 height 20
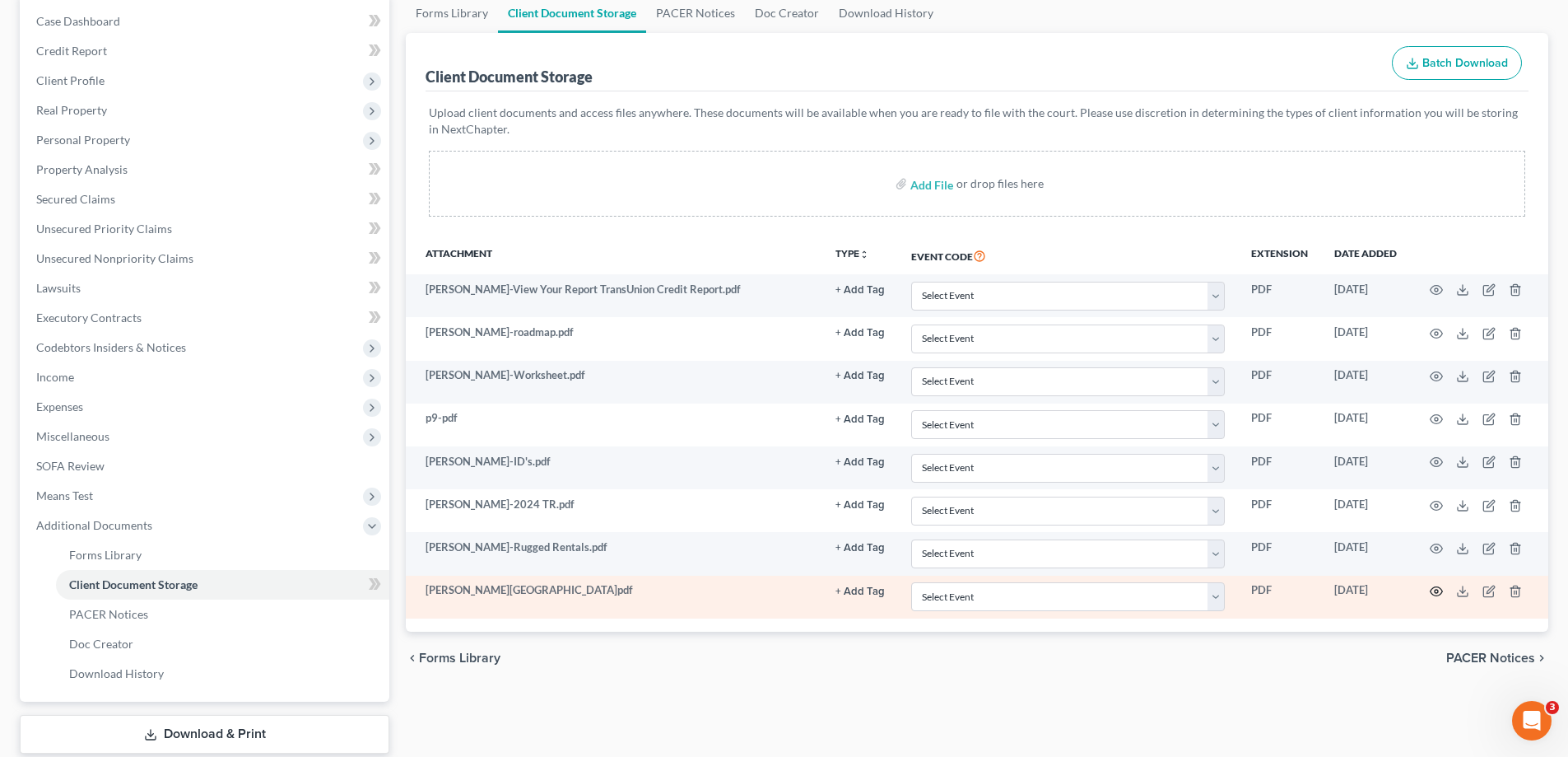
click at [1436, 589] on circle "button" at bounding box center [1436, 591] width 3 height 3
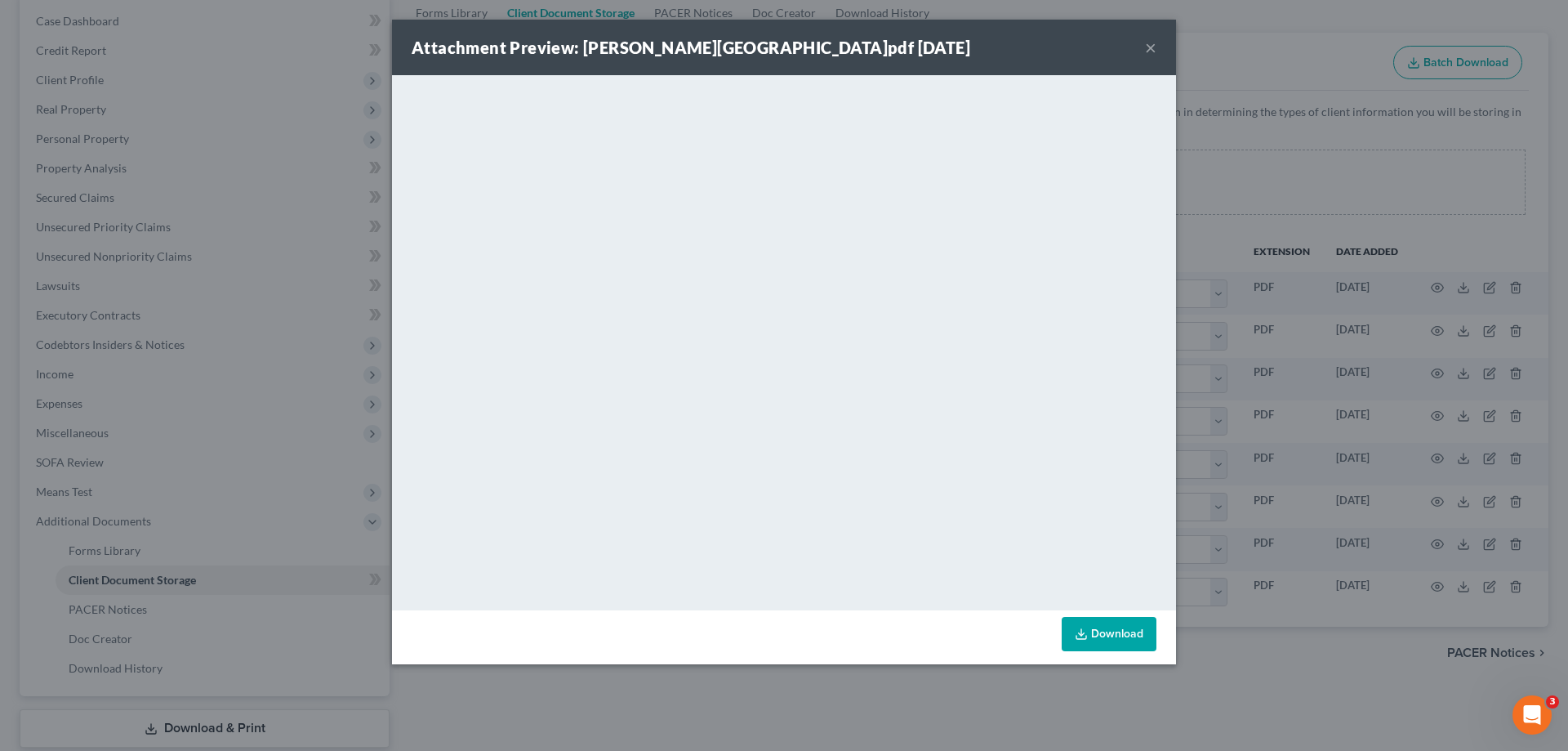
click at [1150, 44] on button "×" at bounding box center [1151, 47] width 12 height 20
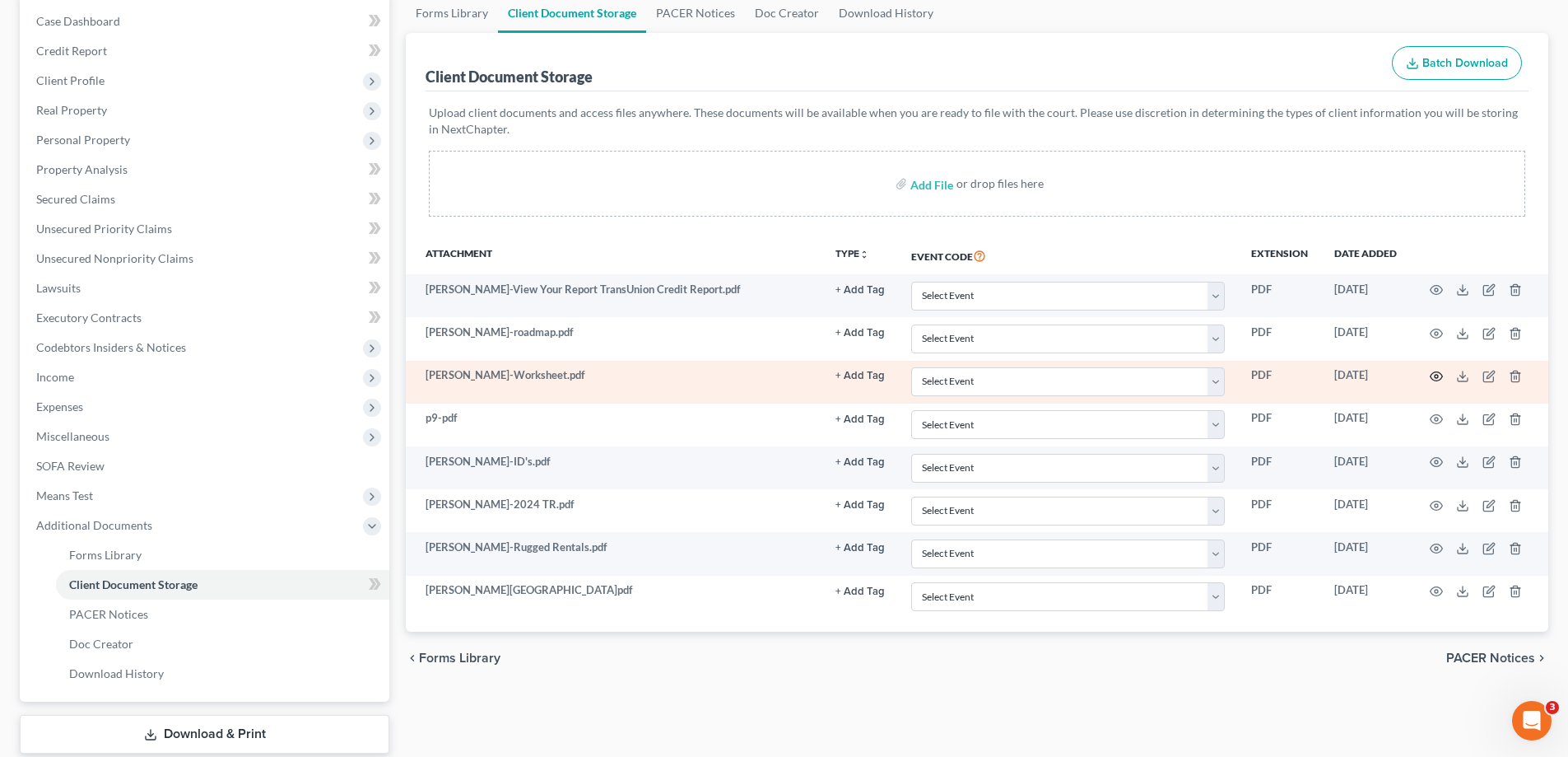
click at [1434, 376] on circle "button" at bounding box center [1436, 376] width 3 height 3
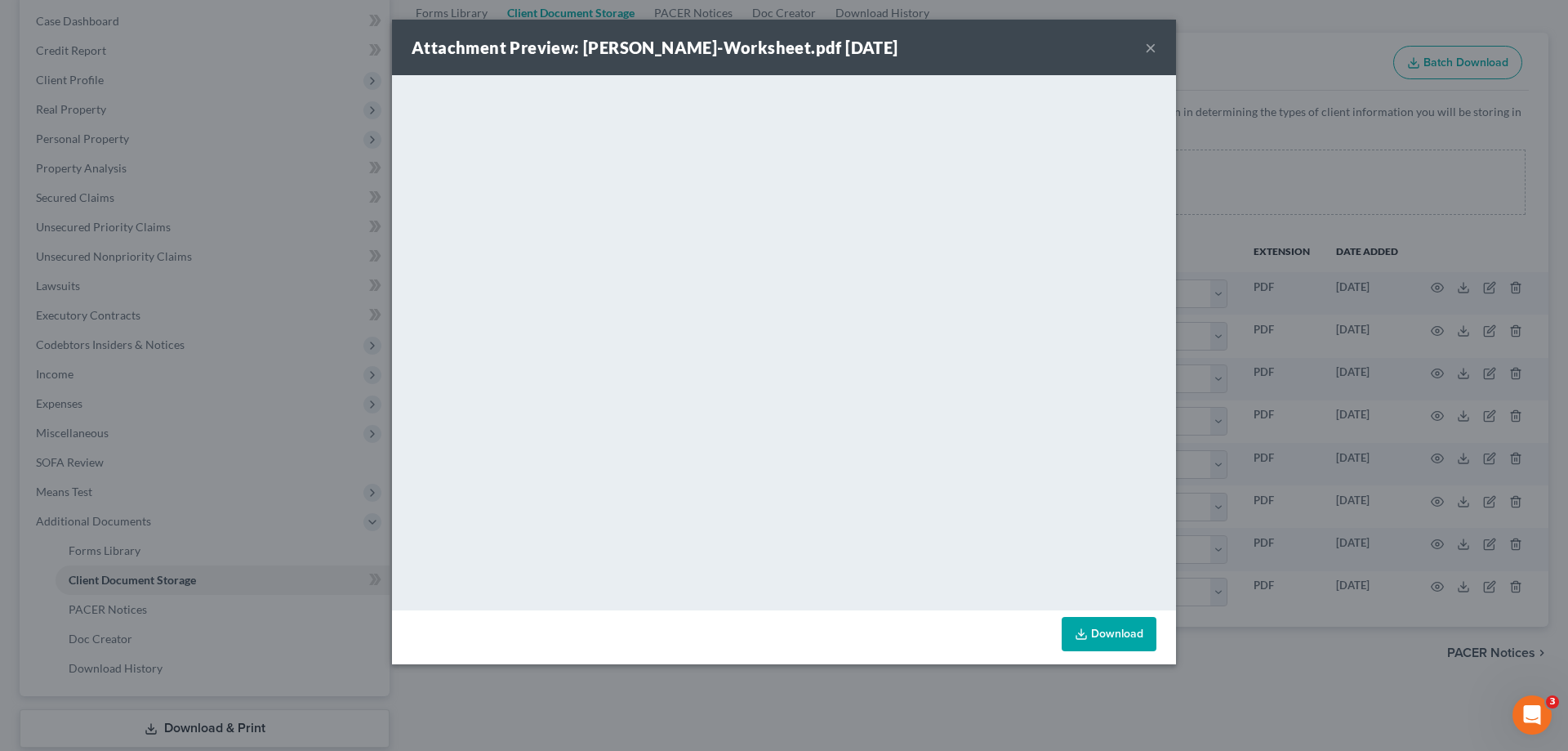
click at [1149, 42] on button "×" at bounding box center [1151, 47] width 12 height 20
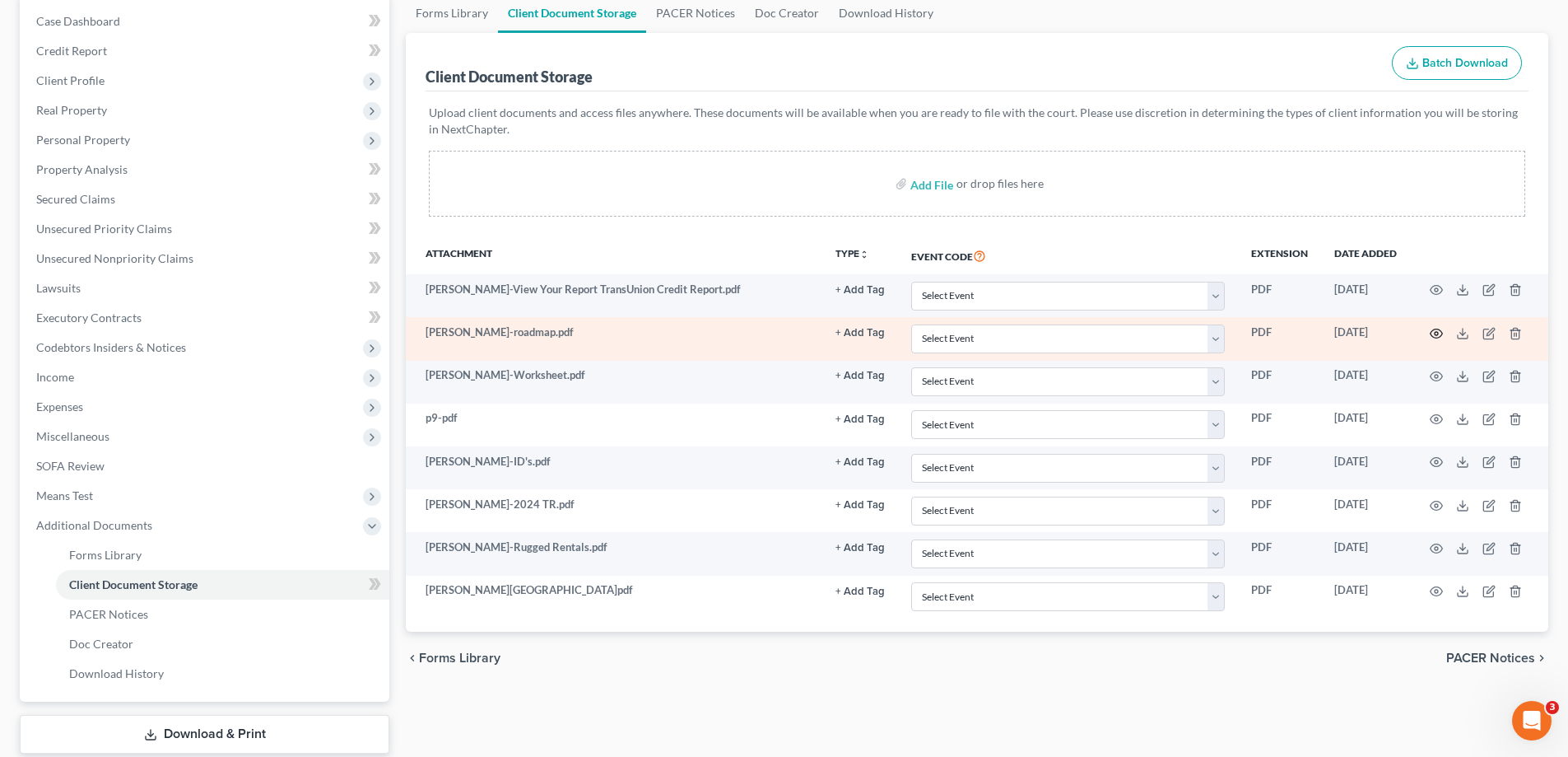
click at [1434, 332] on icon "button" at bounding box center [1436, 334] width 13 height 13
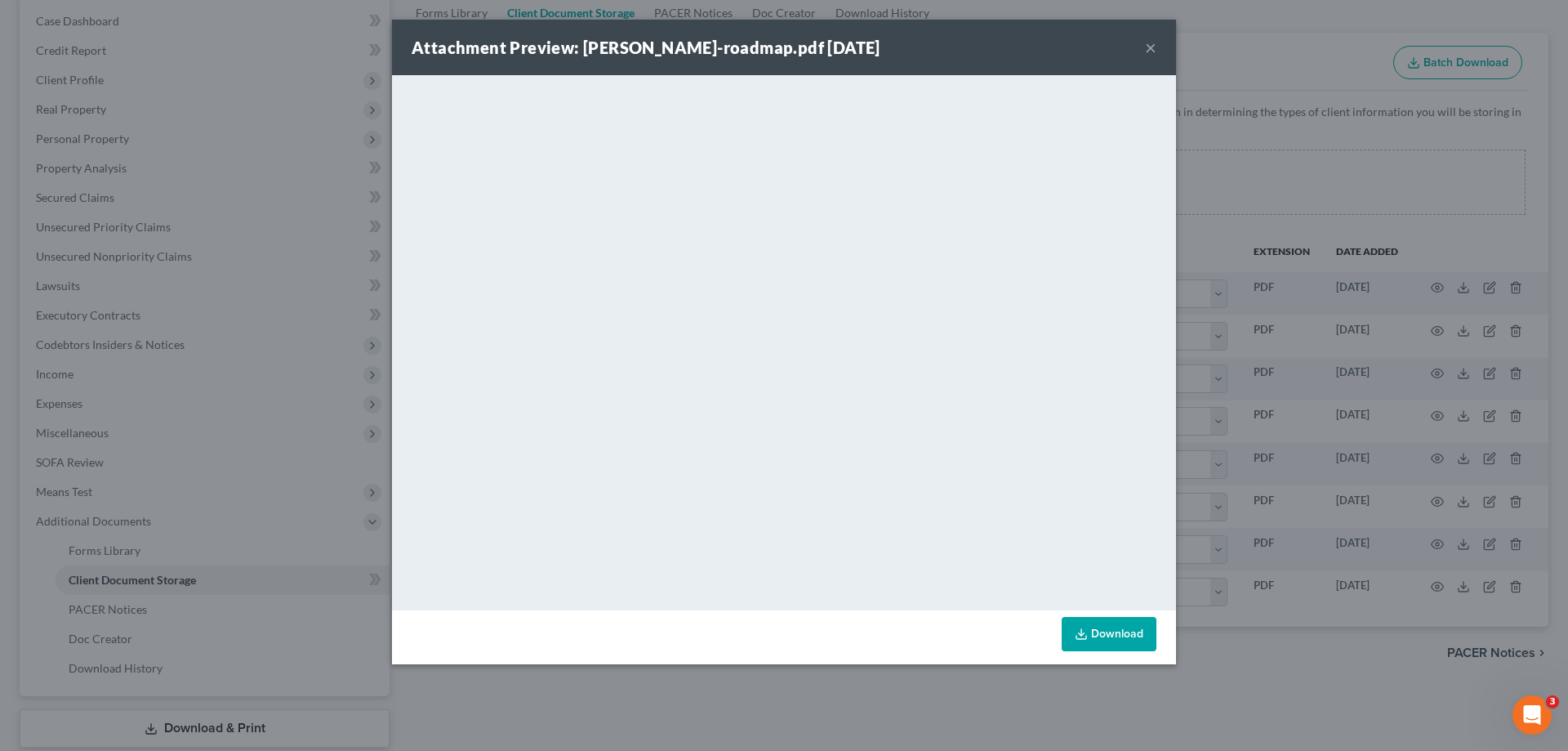
click at [1150, 46] on button "×" at bounding box center [1151, 47] width 12 height 20
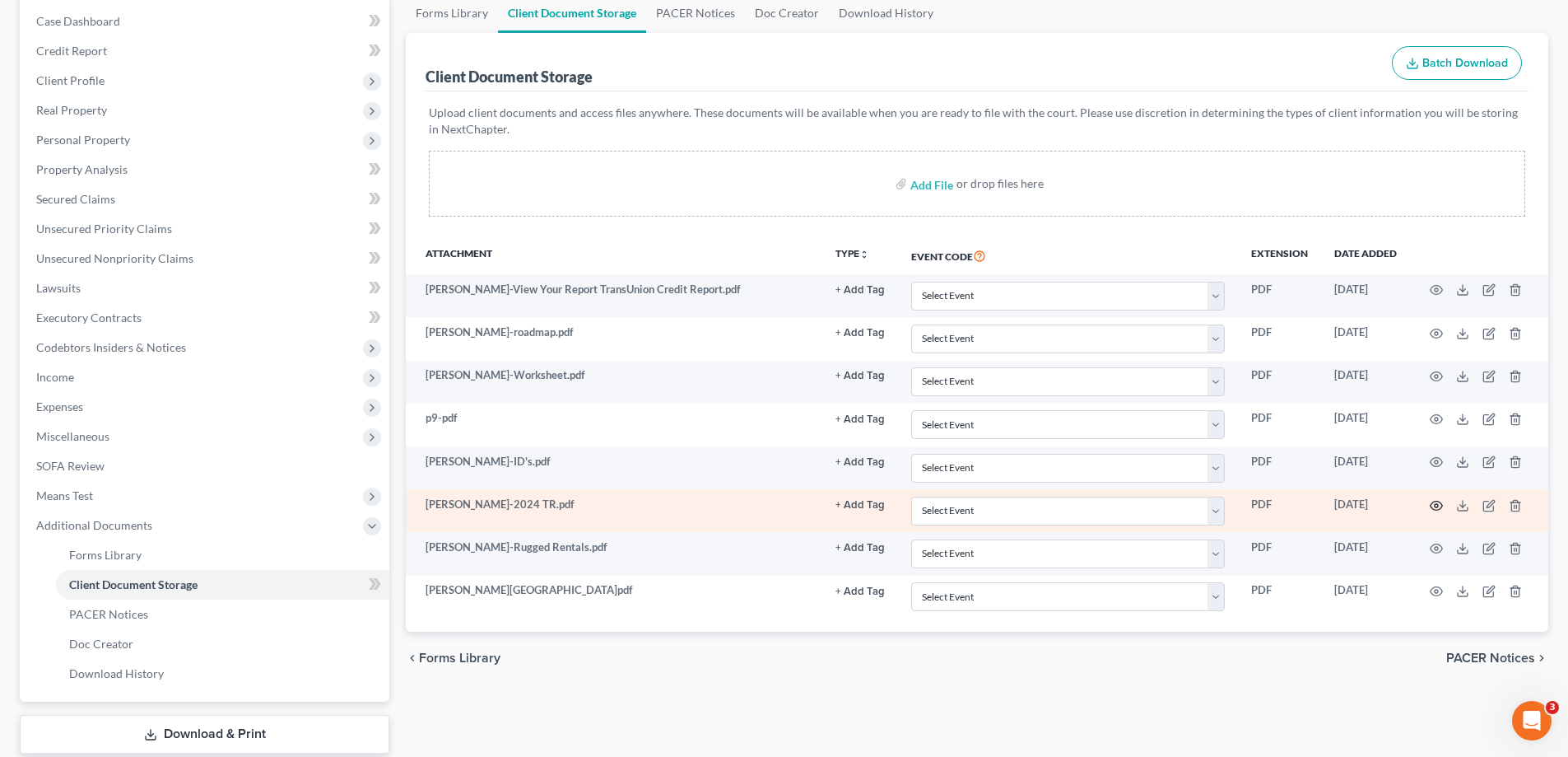
click at [1437, 503] on icon "button" at bounding box center [1436, 506] width 13 height 13
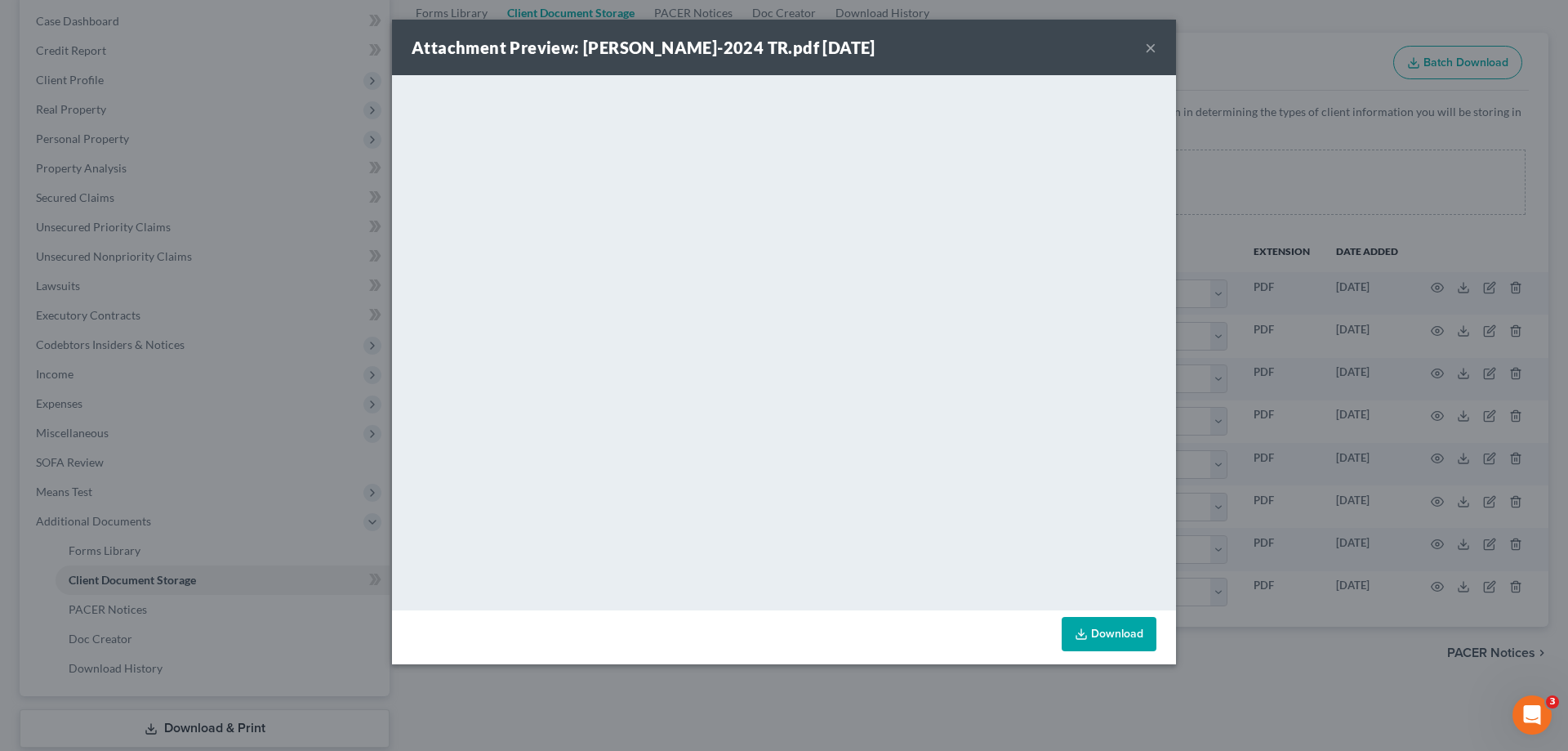
click at [1147, 45] on button "×" at bounding box center [1151, 47] width 12 height 20
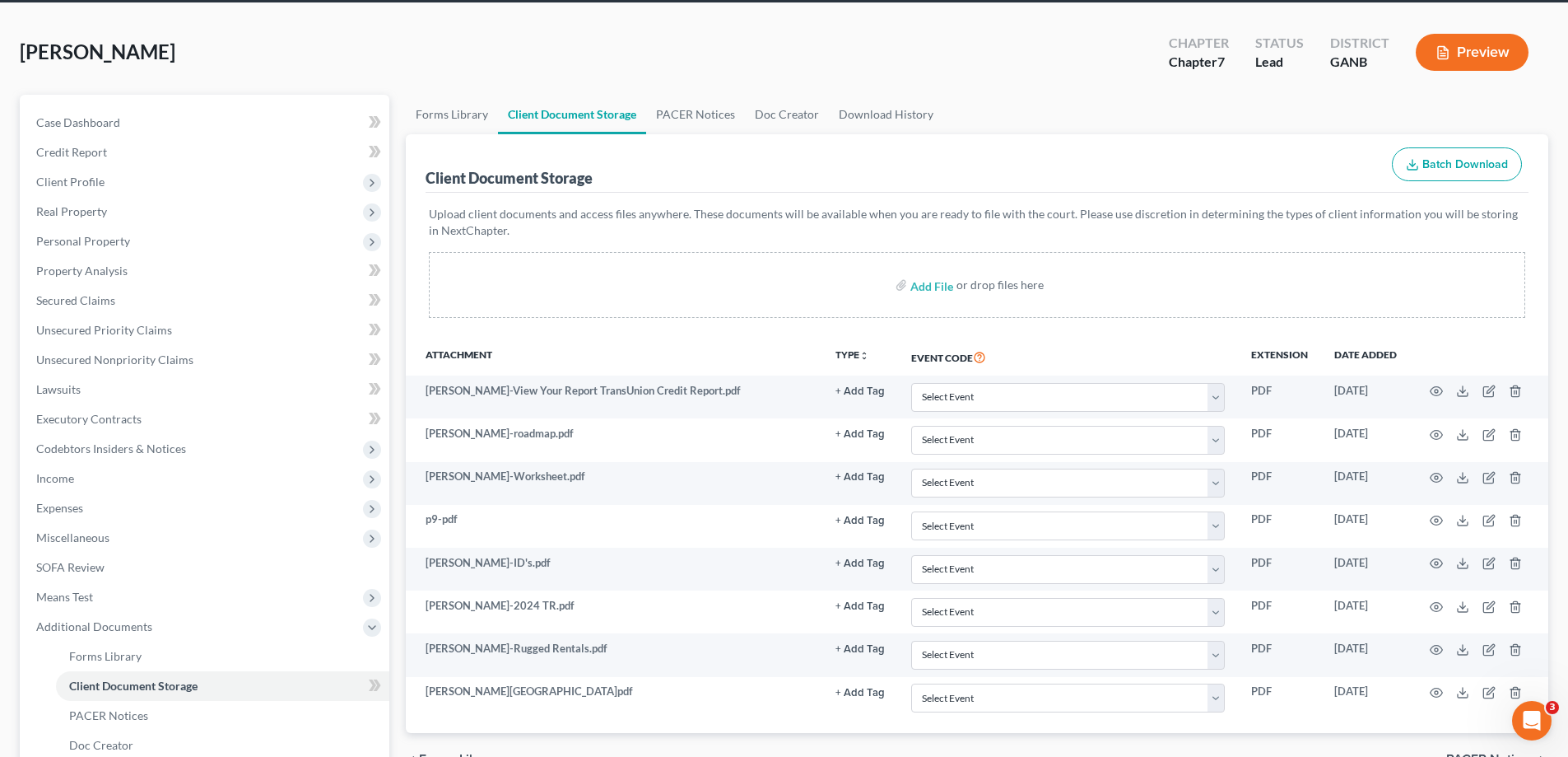
scroll to position [0, 0]
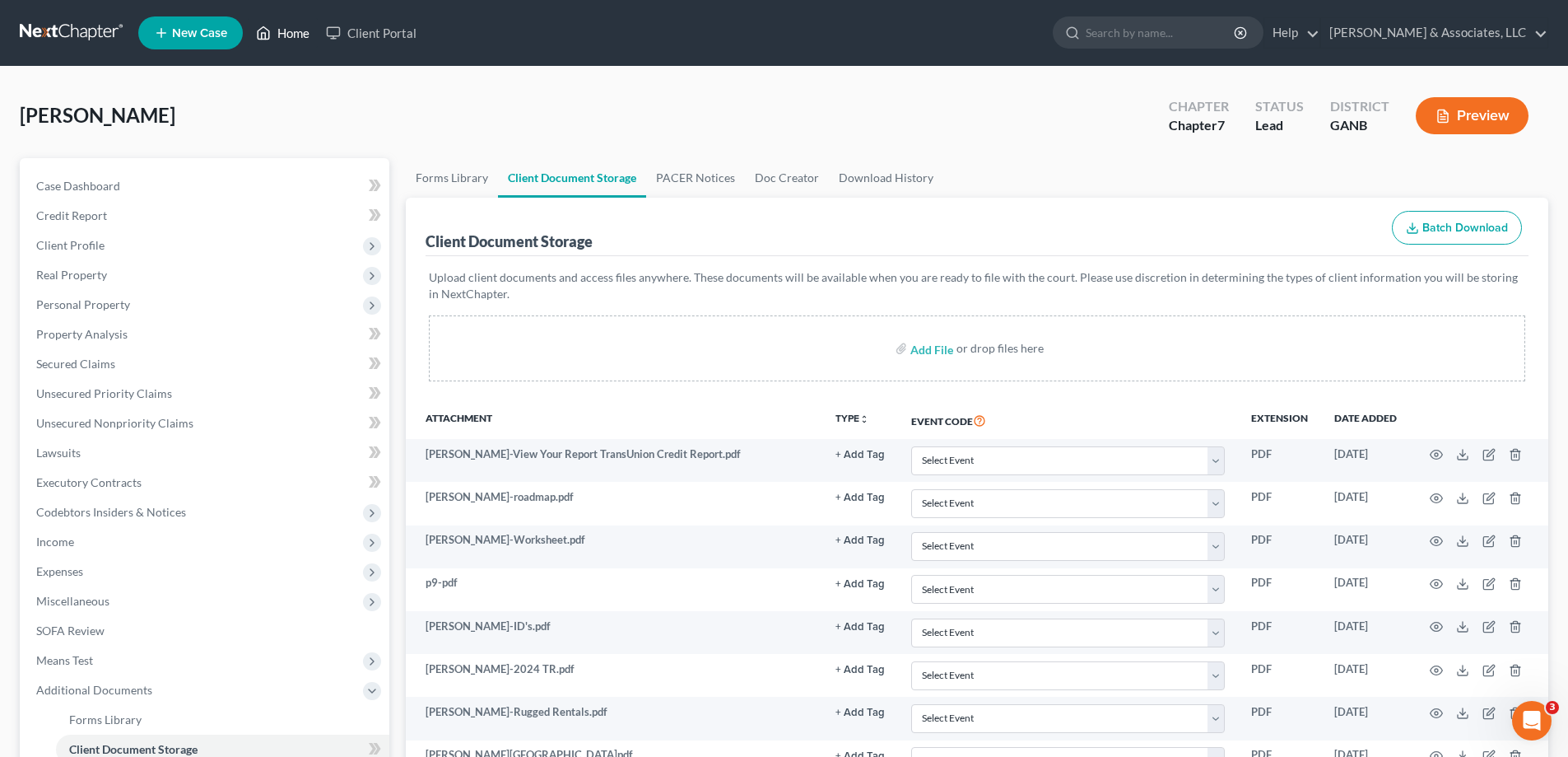
click at [293, 29] on link "Home" at bounding box center [283, 33] width 70 height 30
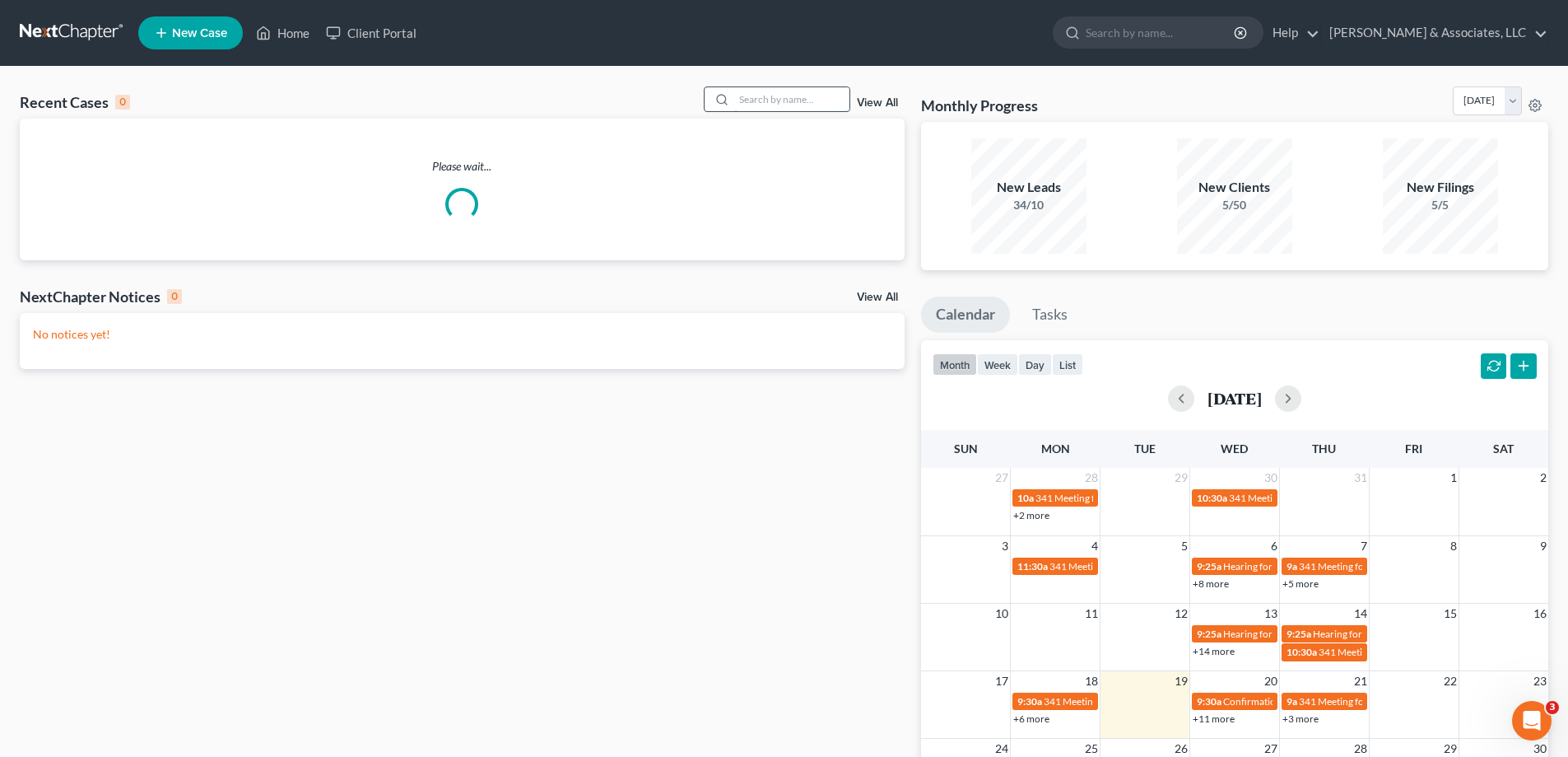
drag, startPoint x: 808, startPoint y: 88, endPoint x: 799, endPoint y: 98, distance: 13.5
click at [799, 97] on input "search" at bounding box center [792, 99] width 115 height 24
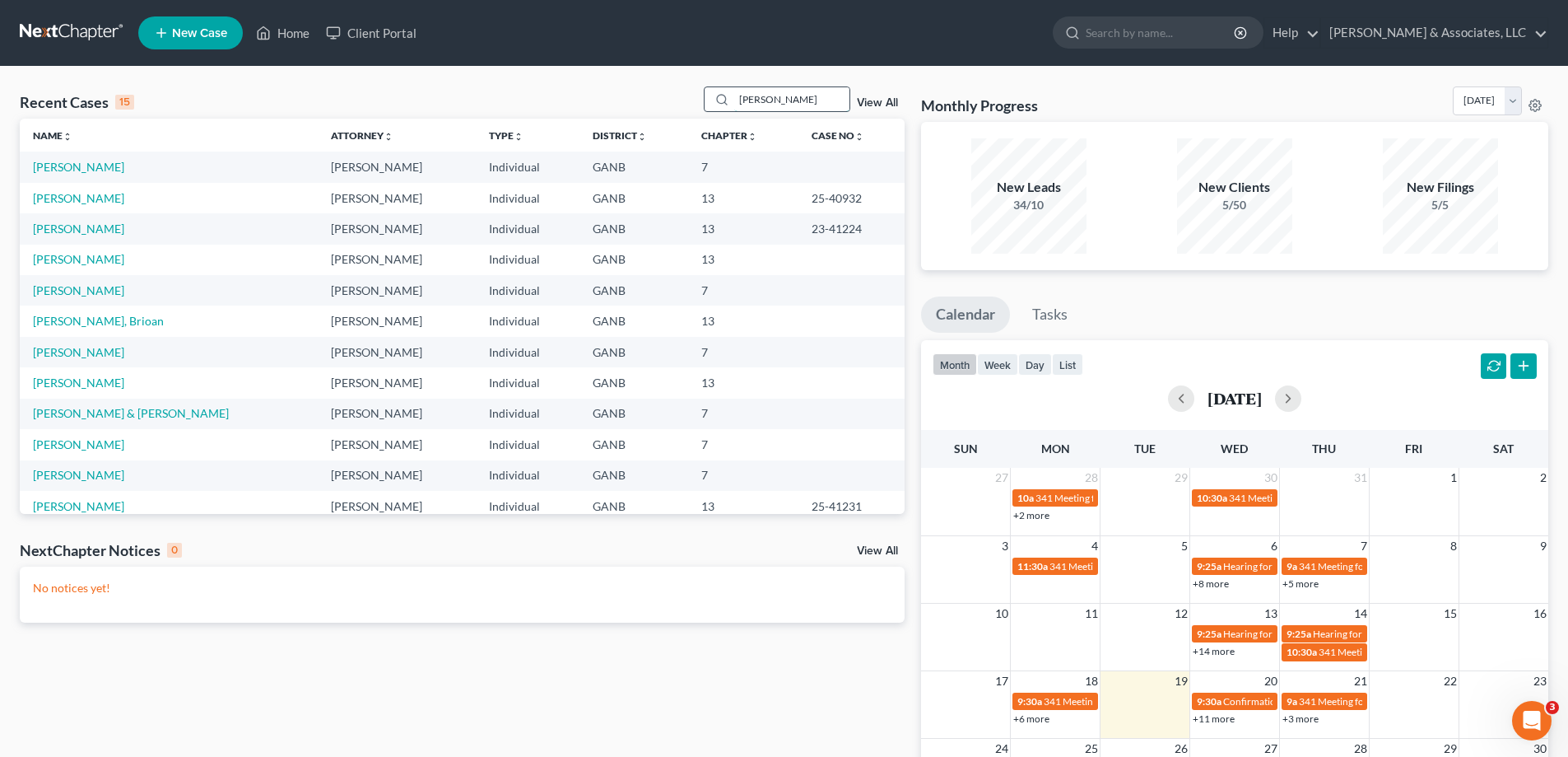
type input "scott"
click at [62, 196] on link "Scott, Christopher" at bounding box center [78, 198] width 91 height 14
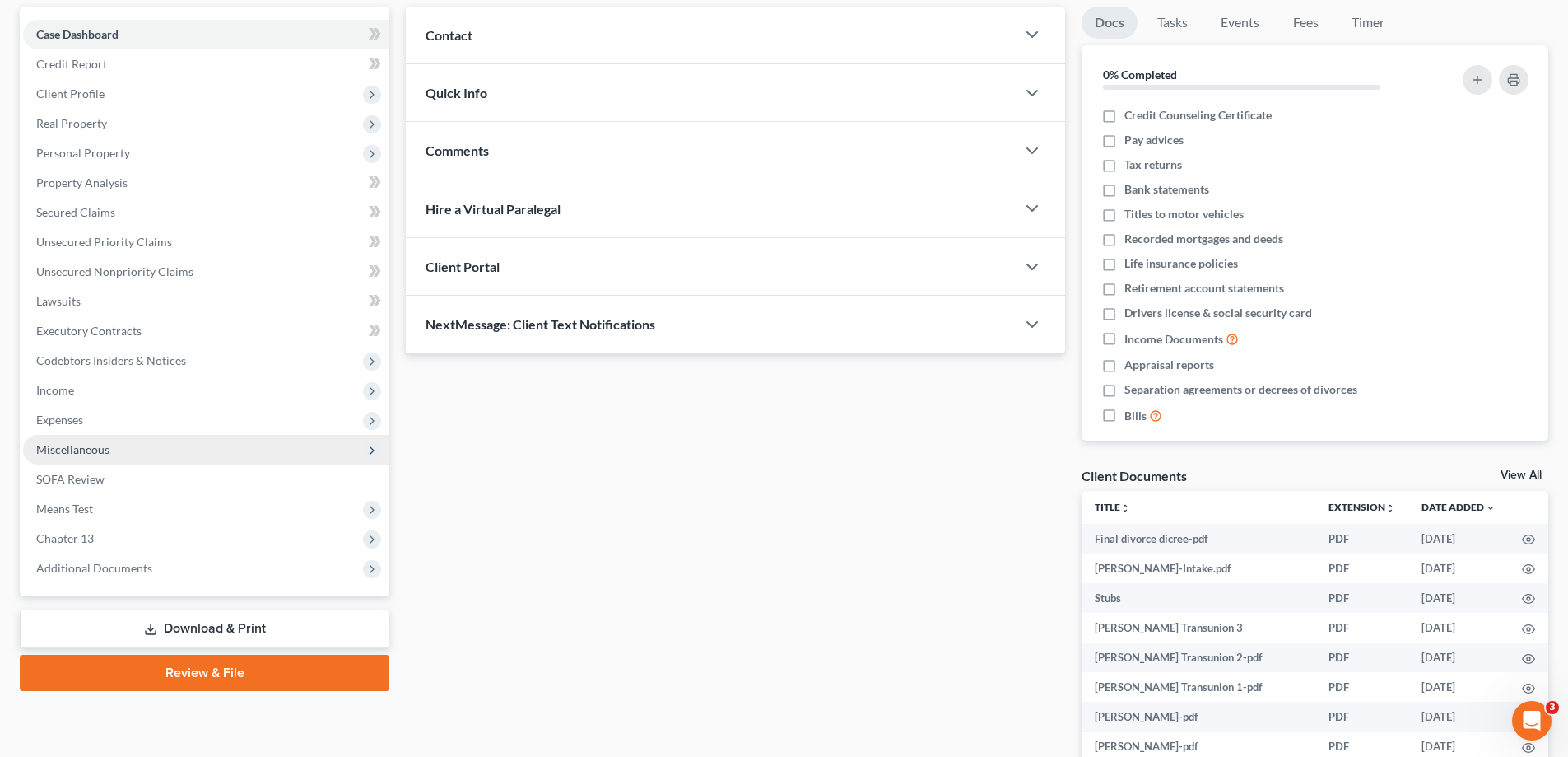
scroll to position [164, 0]
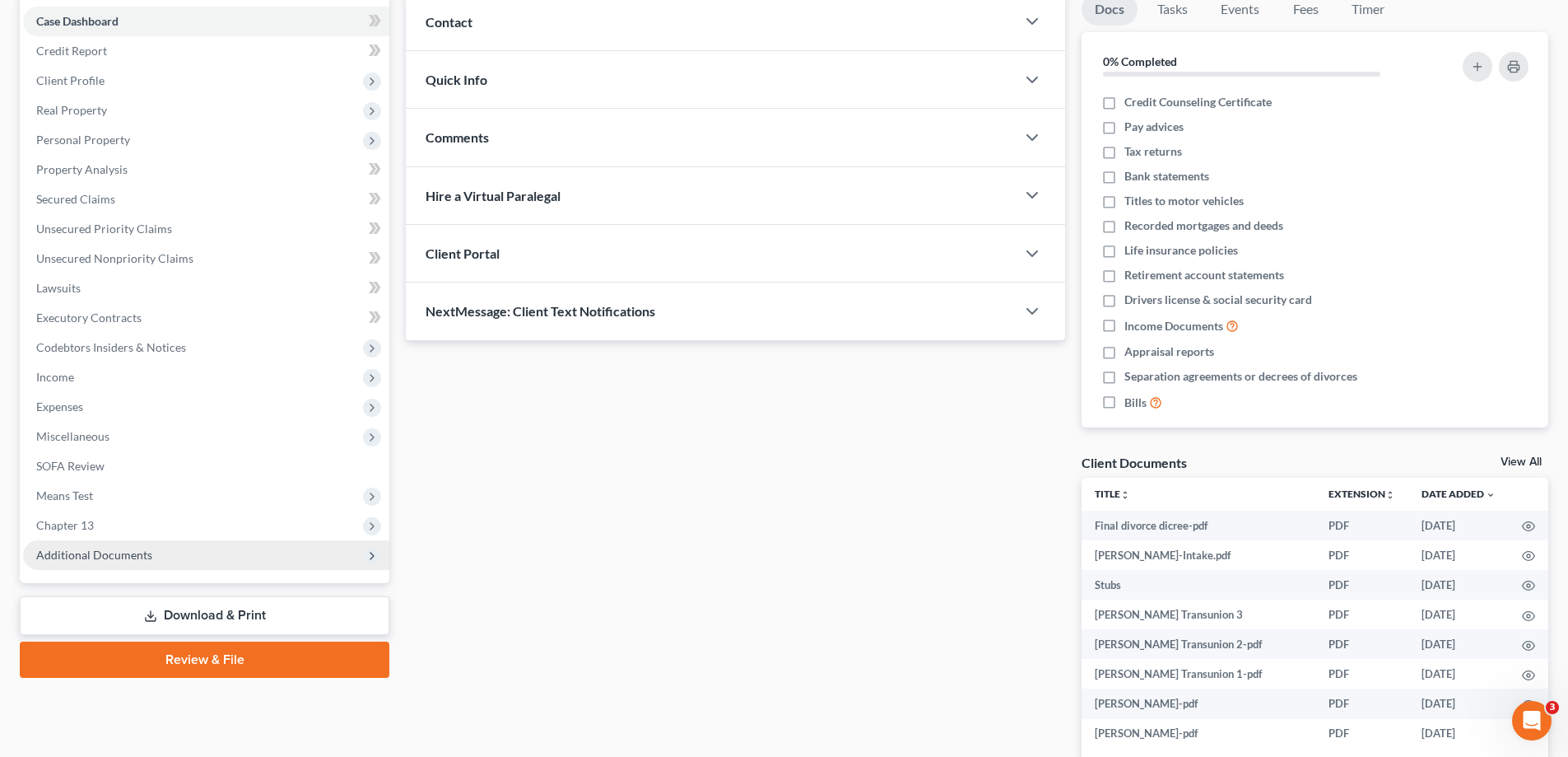
click at [124, 547] on span "Additional Documents" at bounding box center [206, 555] width 366 height 30
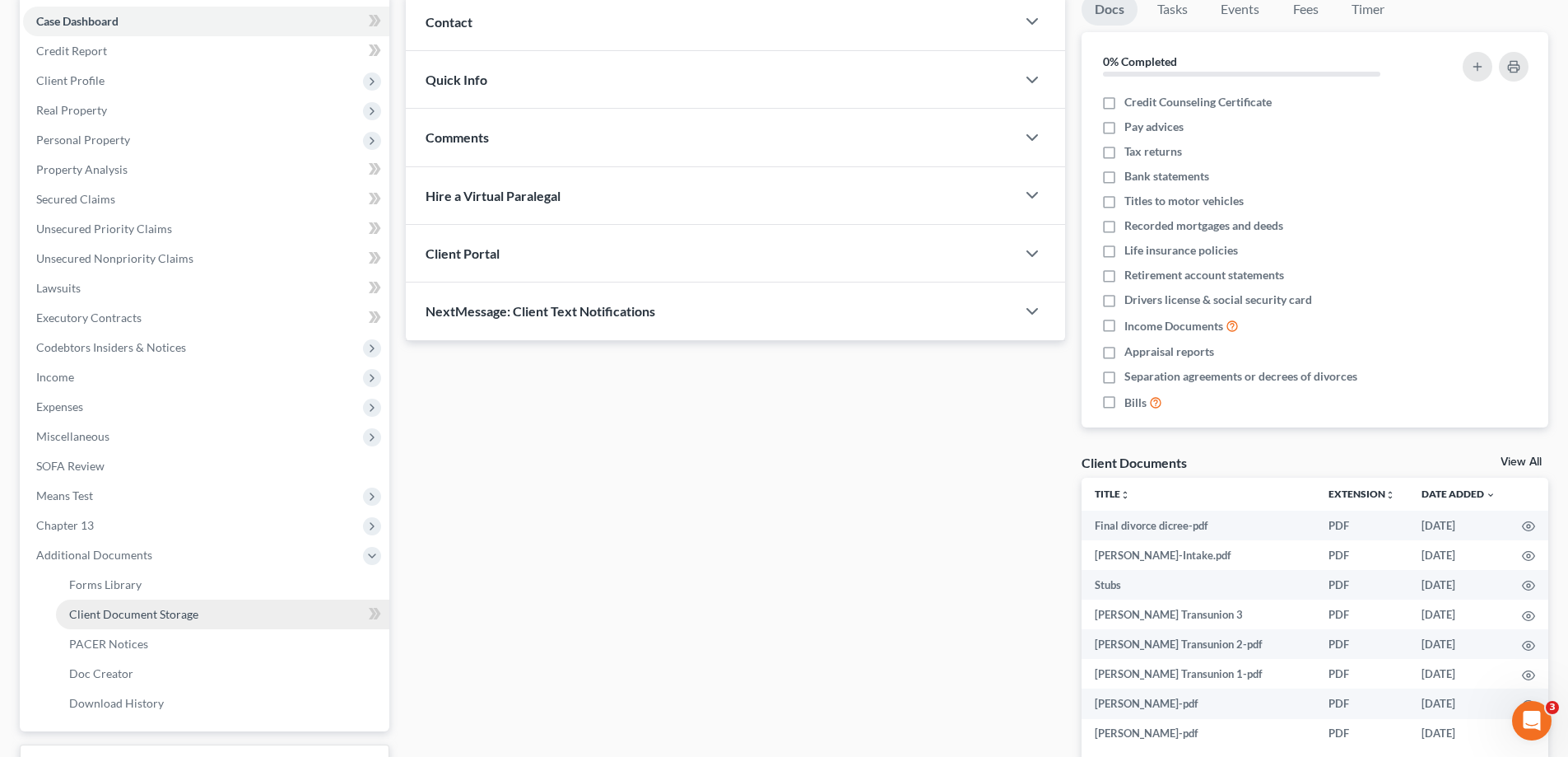
click at [104, 618] on span "Client Document Storage" at bounding box center [134, 613] width 129 height 14
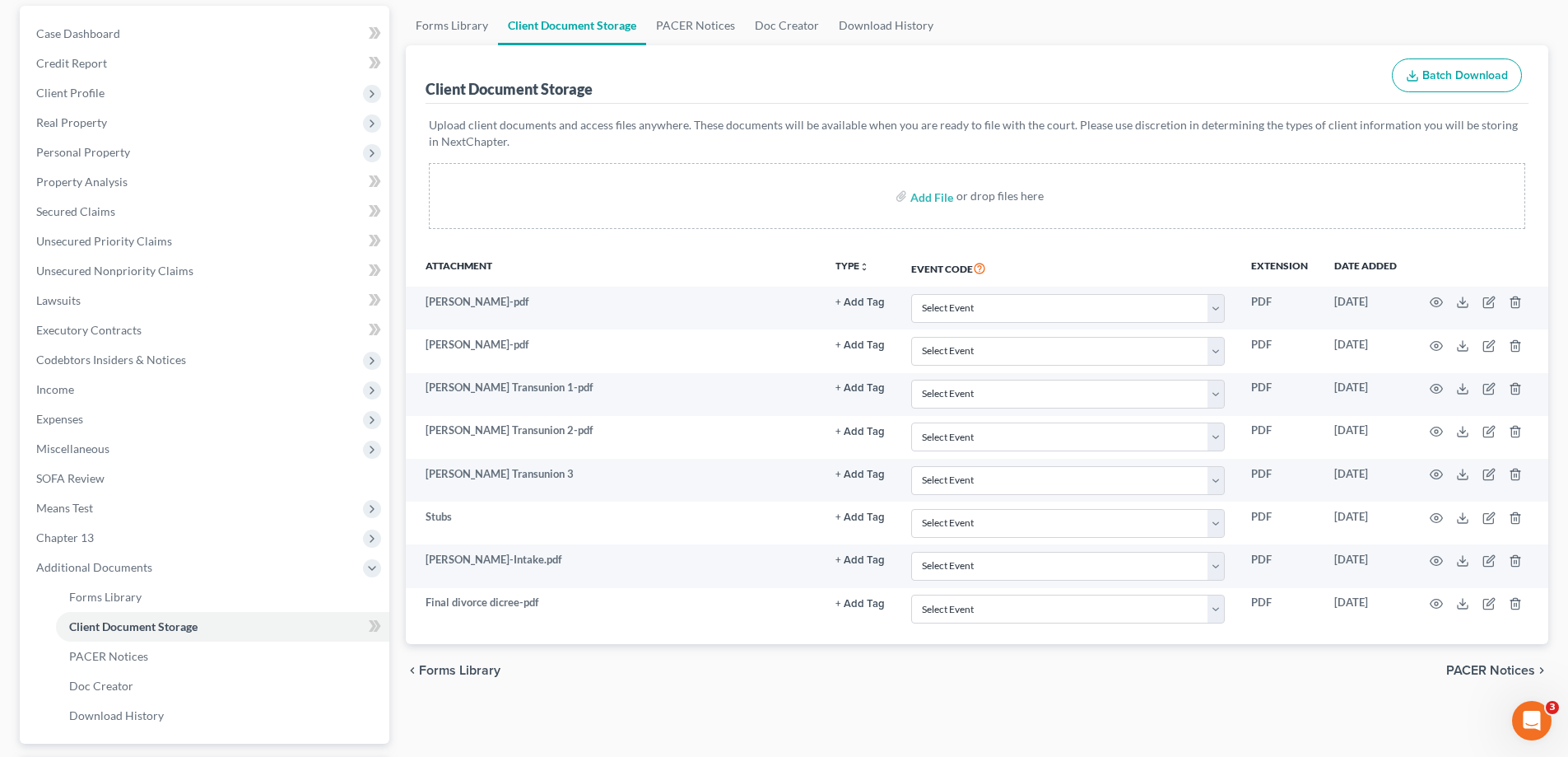
scroll to position [247, 0]
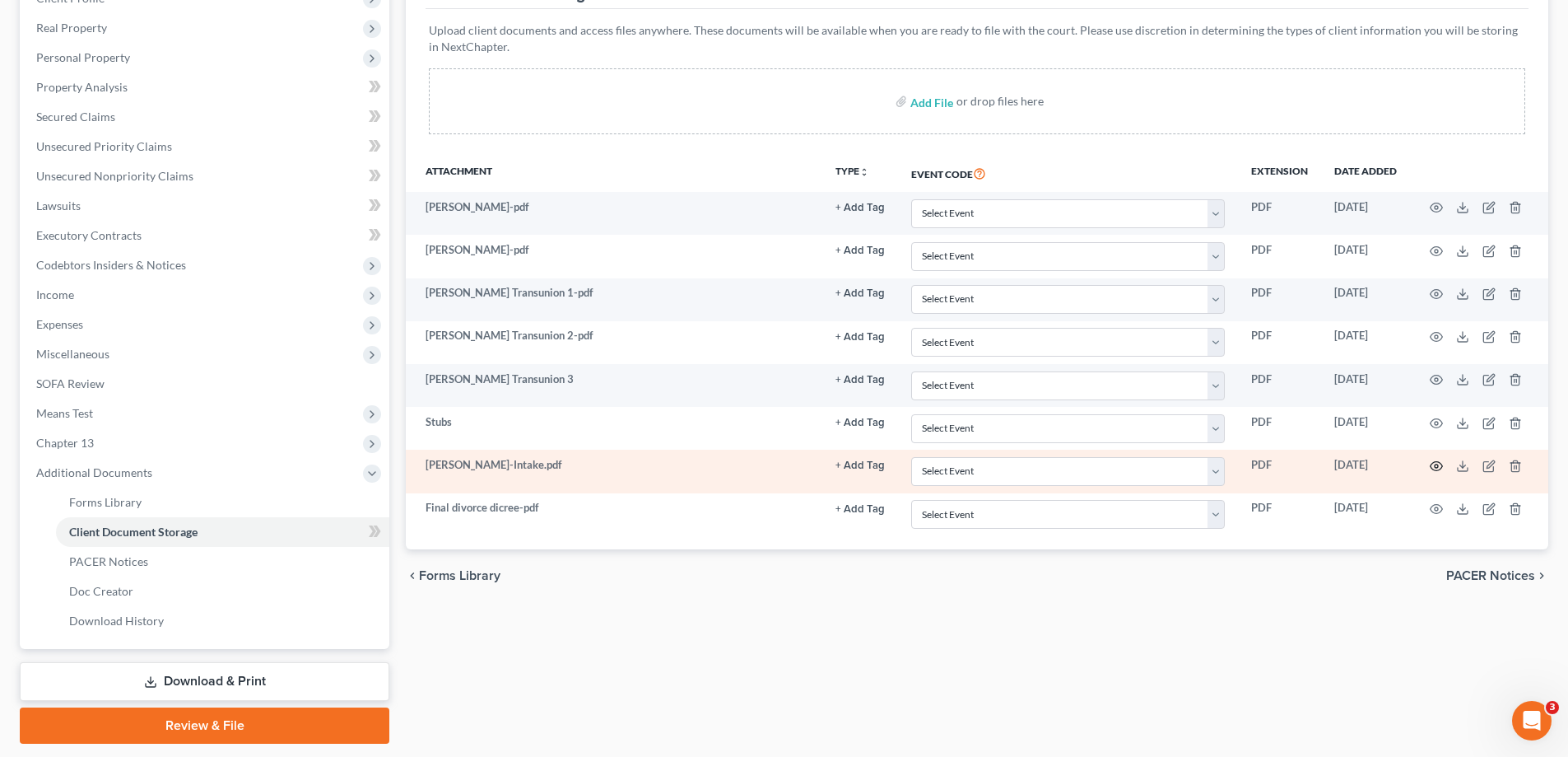
click at [1436, 463] on icon "button" at bounding box center [1436, 466] width 13 height 13
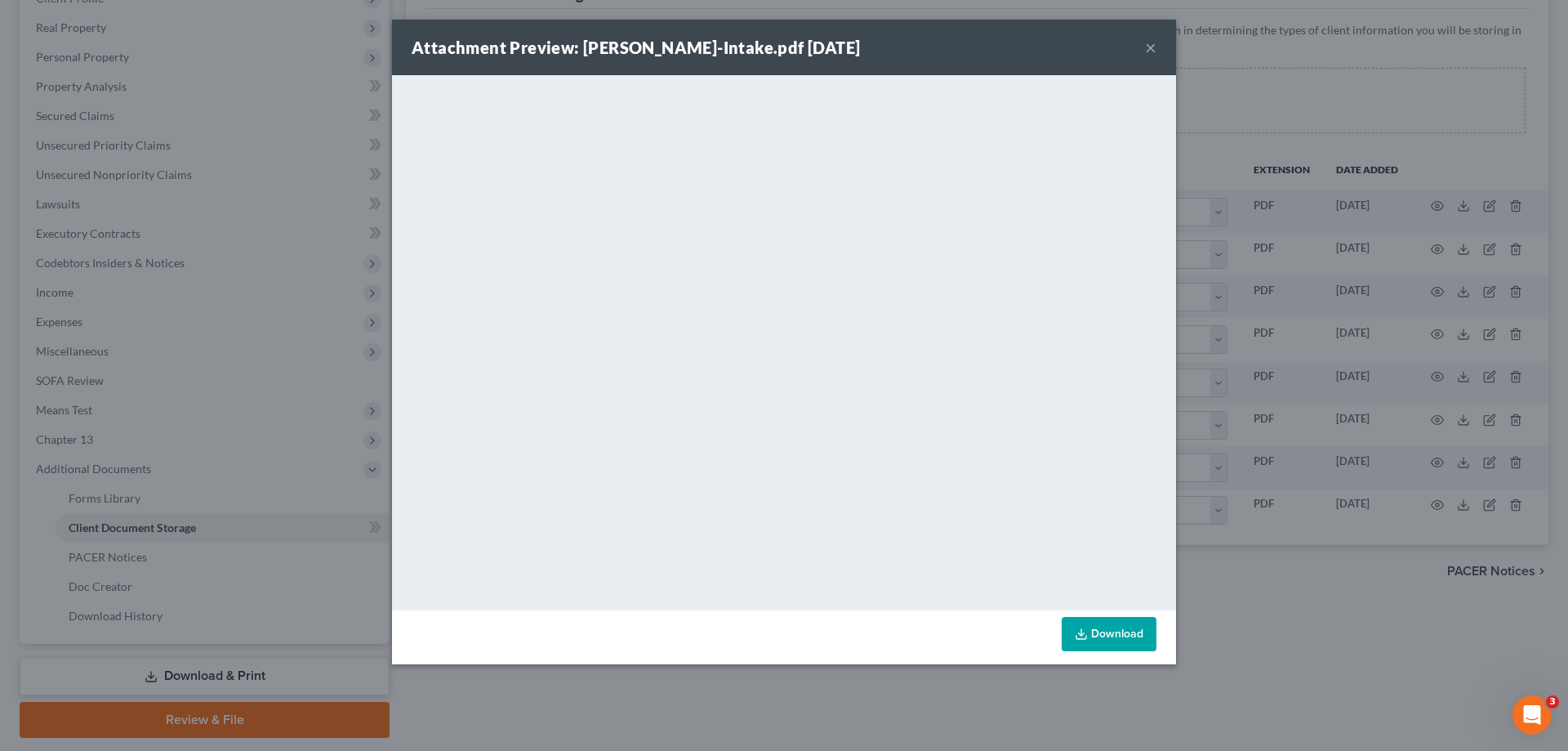
drag, startPoint x: 1149, startPoint y: 42, endPoint x: 1459, endPoint y: 76, distance: 311.9
click at [1149, 42] on button "×" at bounding box center [1151, 47] width 12 height 20
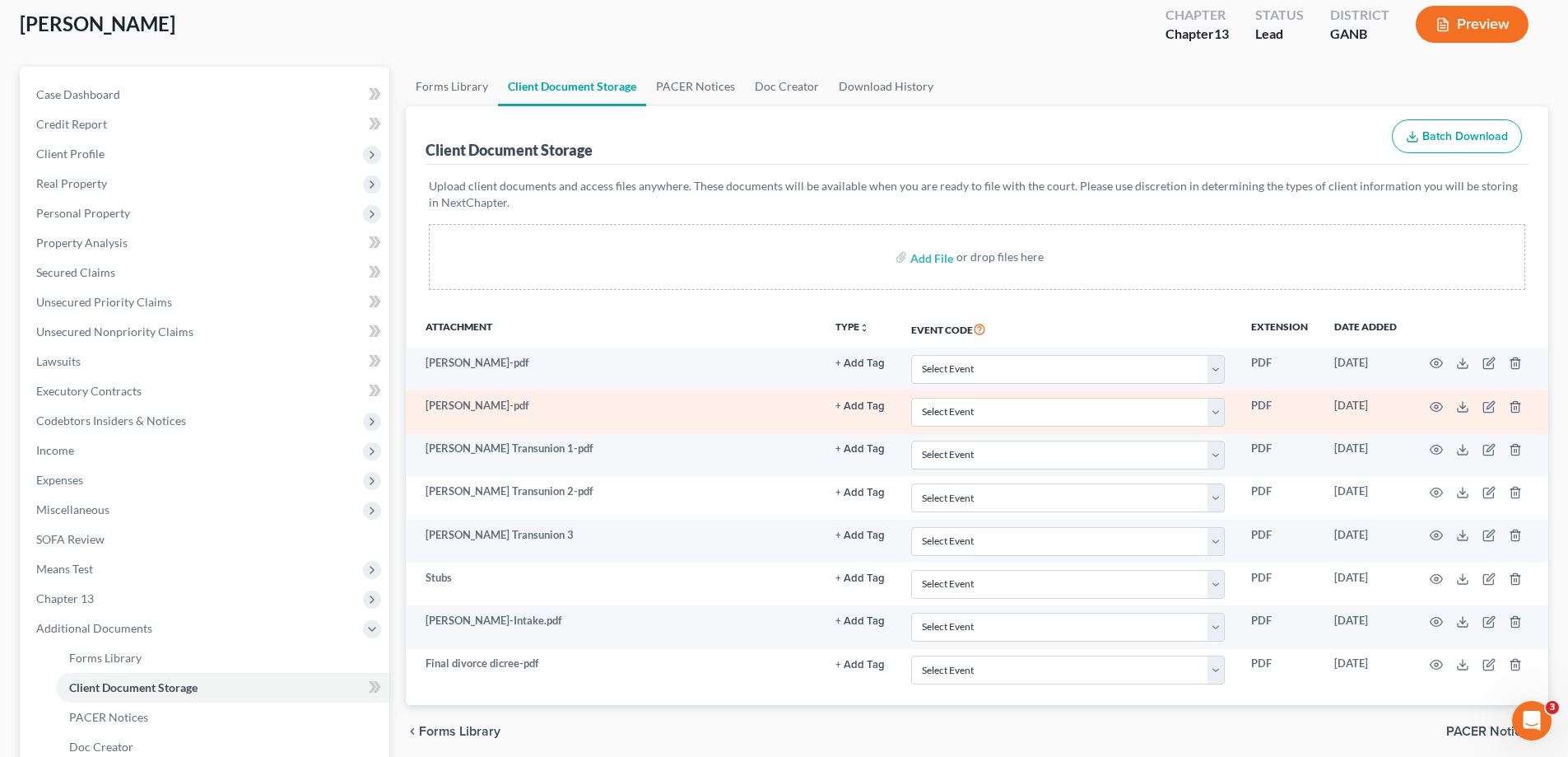
scroll to position [0, 0]
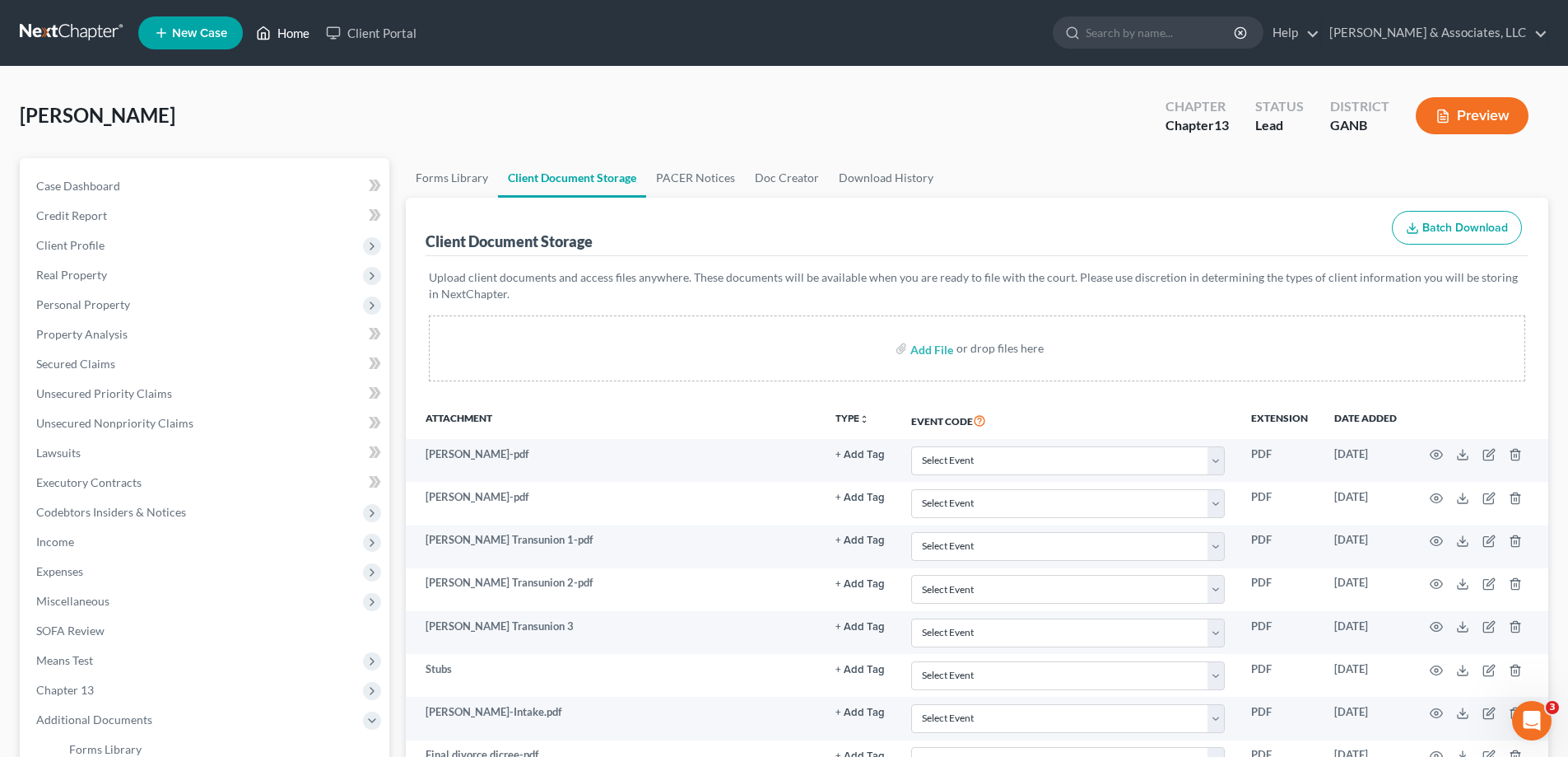
click at [300, 30] on link "Home" at bounding box center [283, 33] width 70 height 30
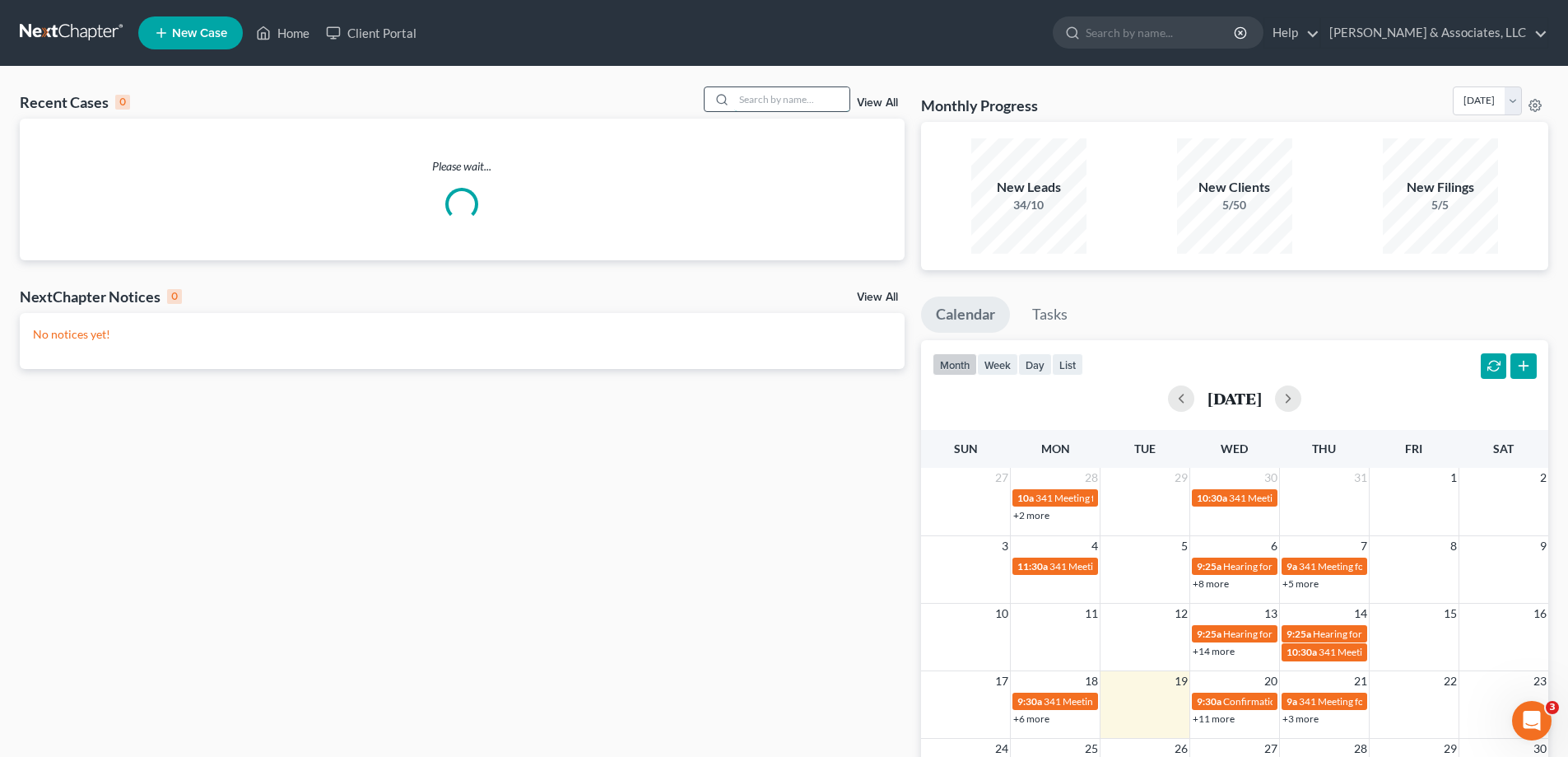
click at [824, 101] on input "search" at bounding box center [792, 99] width 115 height 24
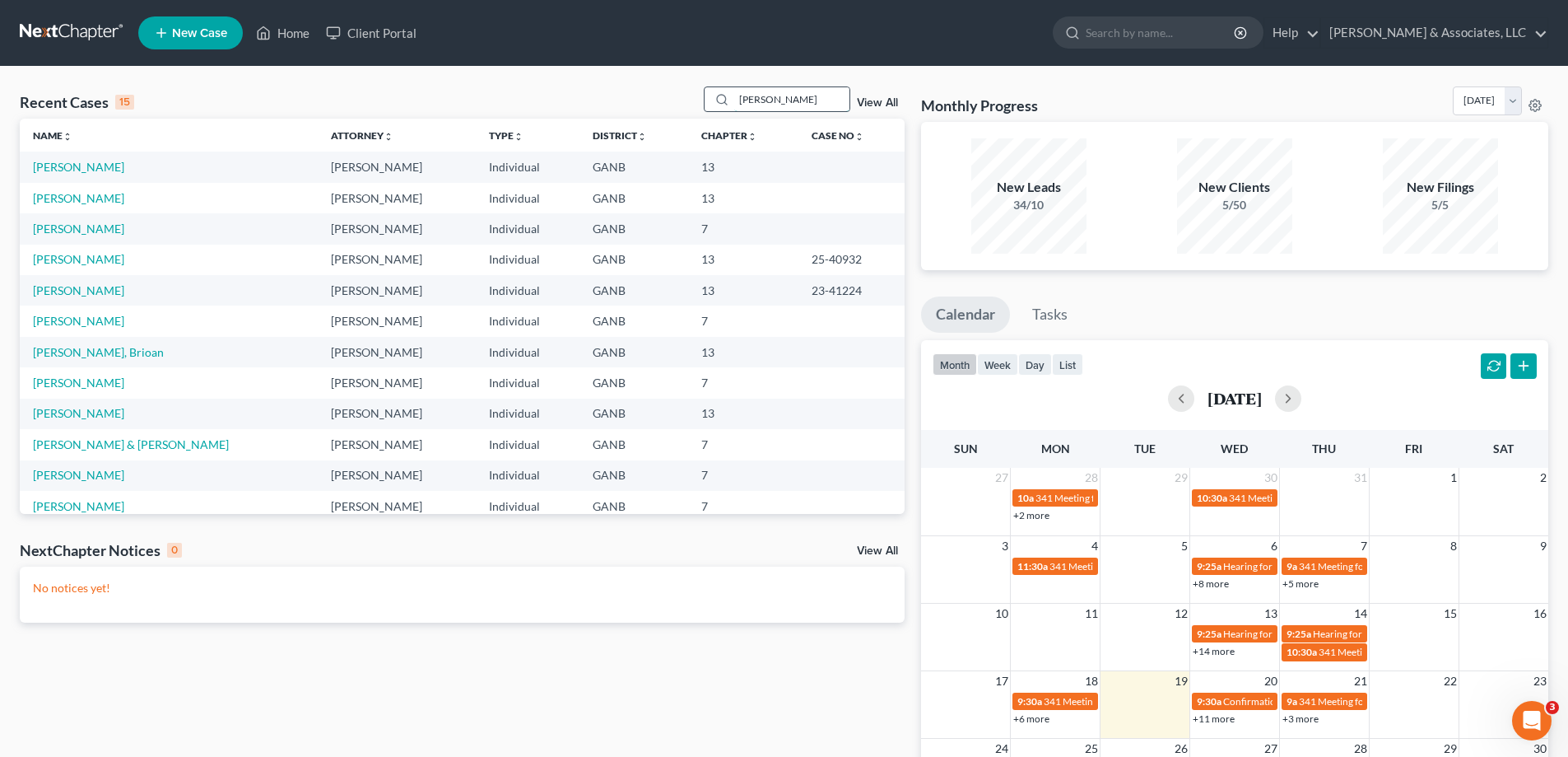
type input "patton"
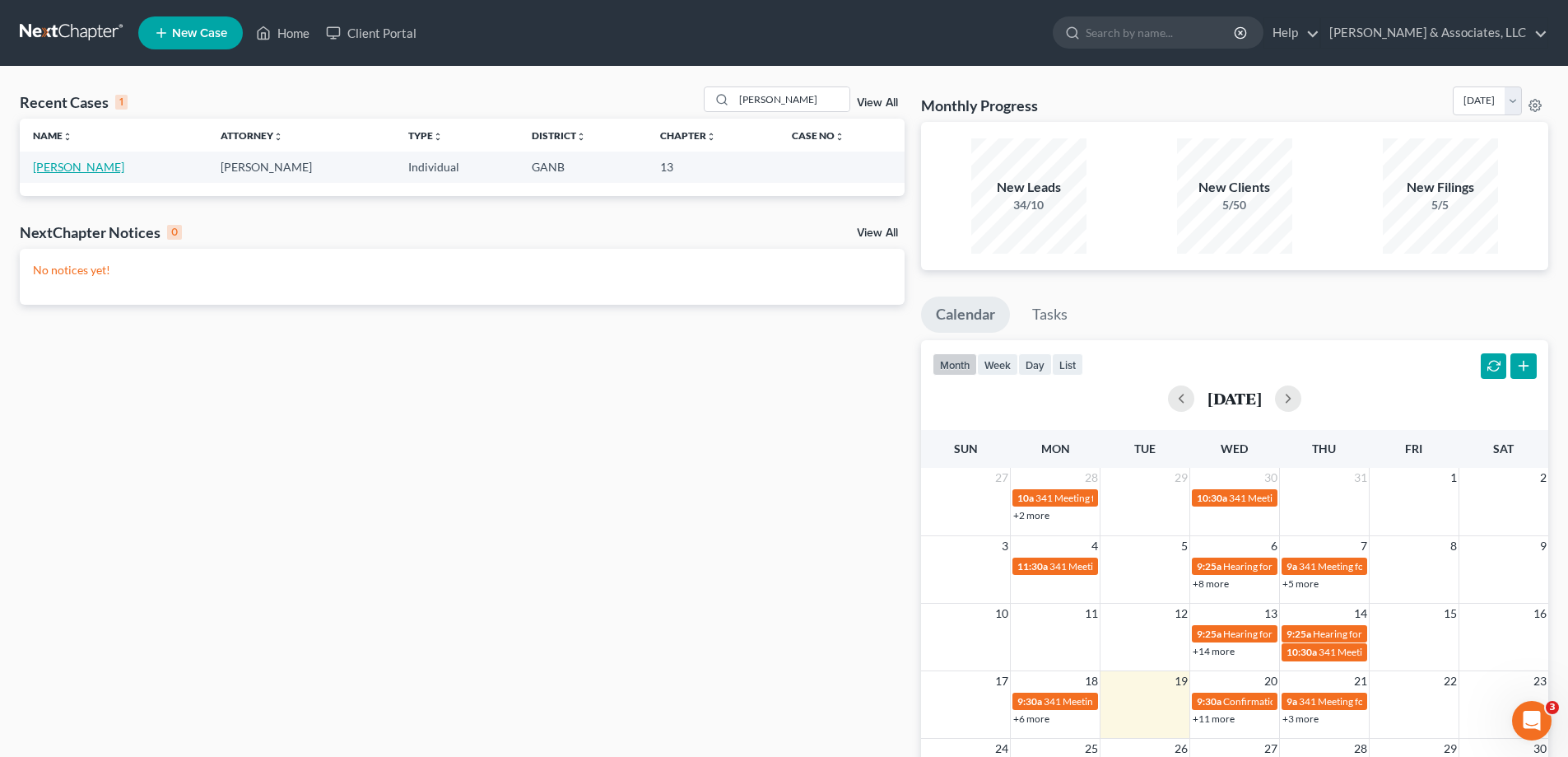
click at [69, 164] on link "Patton, Lisa" at bounding box center [78, 166] width 91 height 14
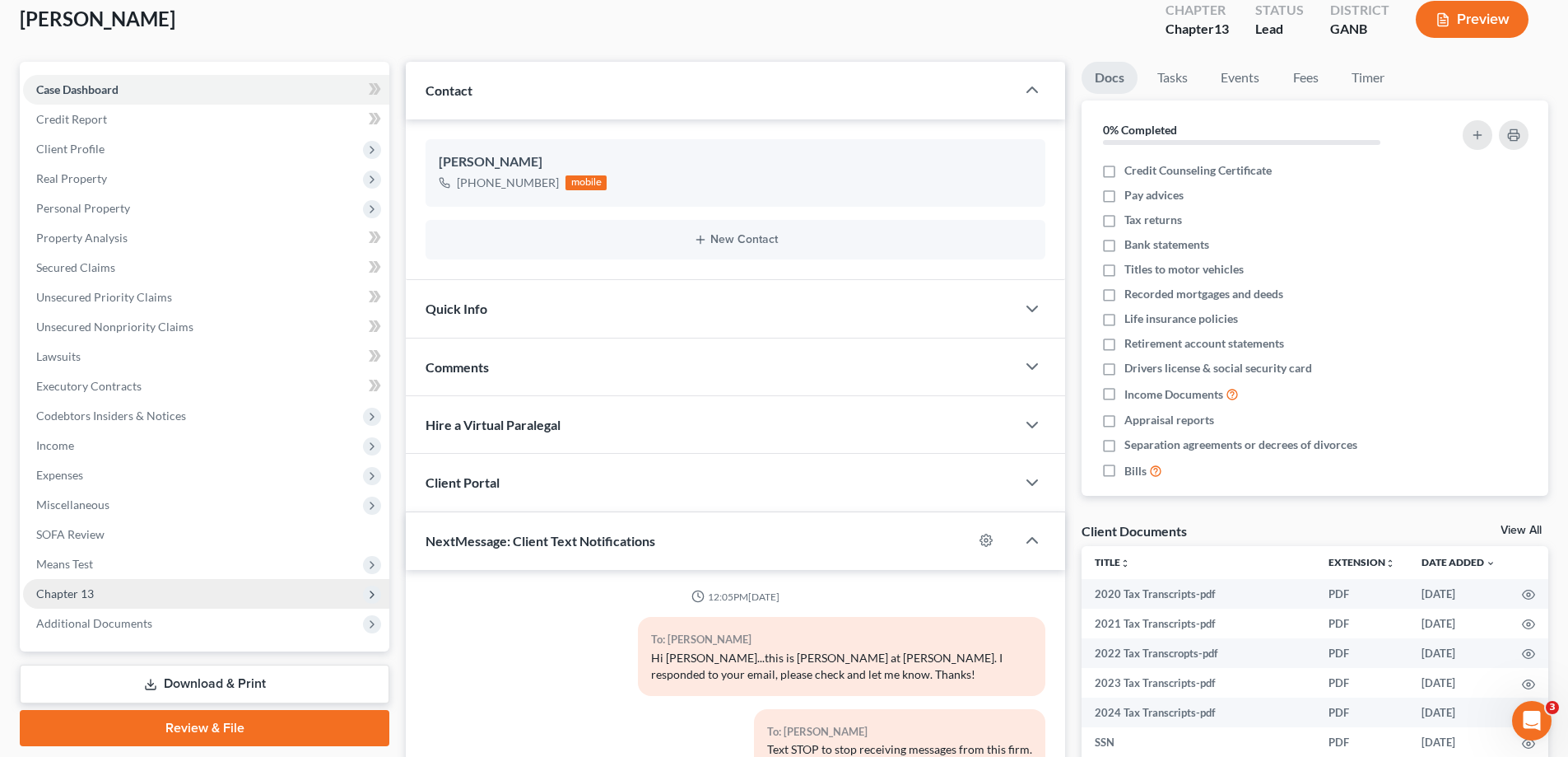
scroll to position [247, 0]
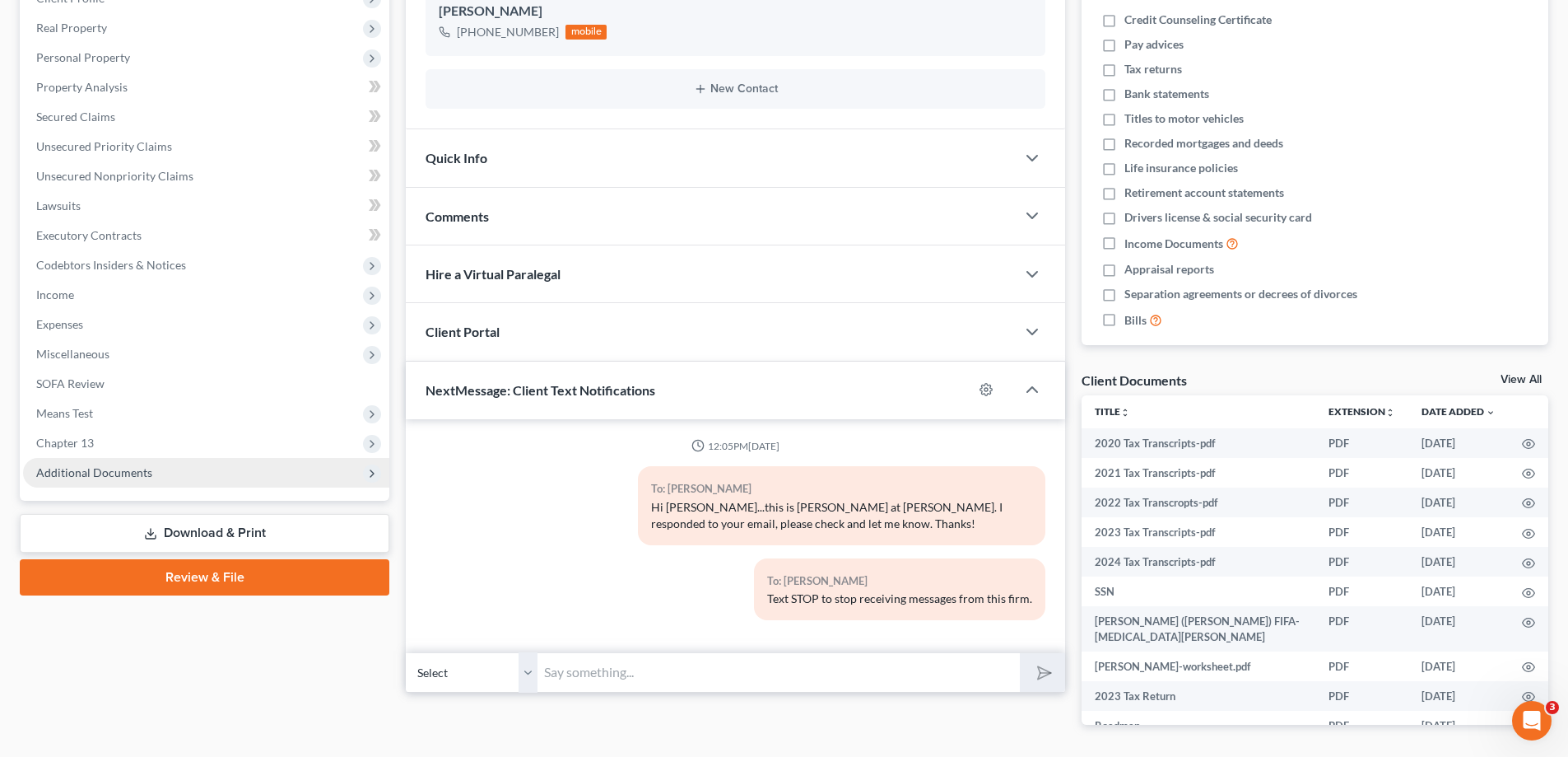
drag, startPoint x: 103, startPoint y: 476, endPoint x: 127, endPoint y: 473, distance: 24.2
click at [103, 476] on span "Additional Documents" at bounding box center [93, 472] width 116 height 14
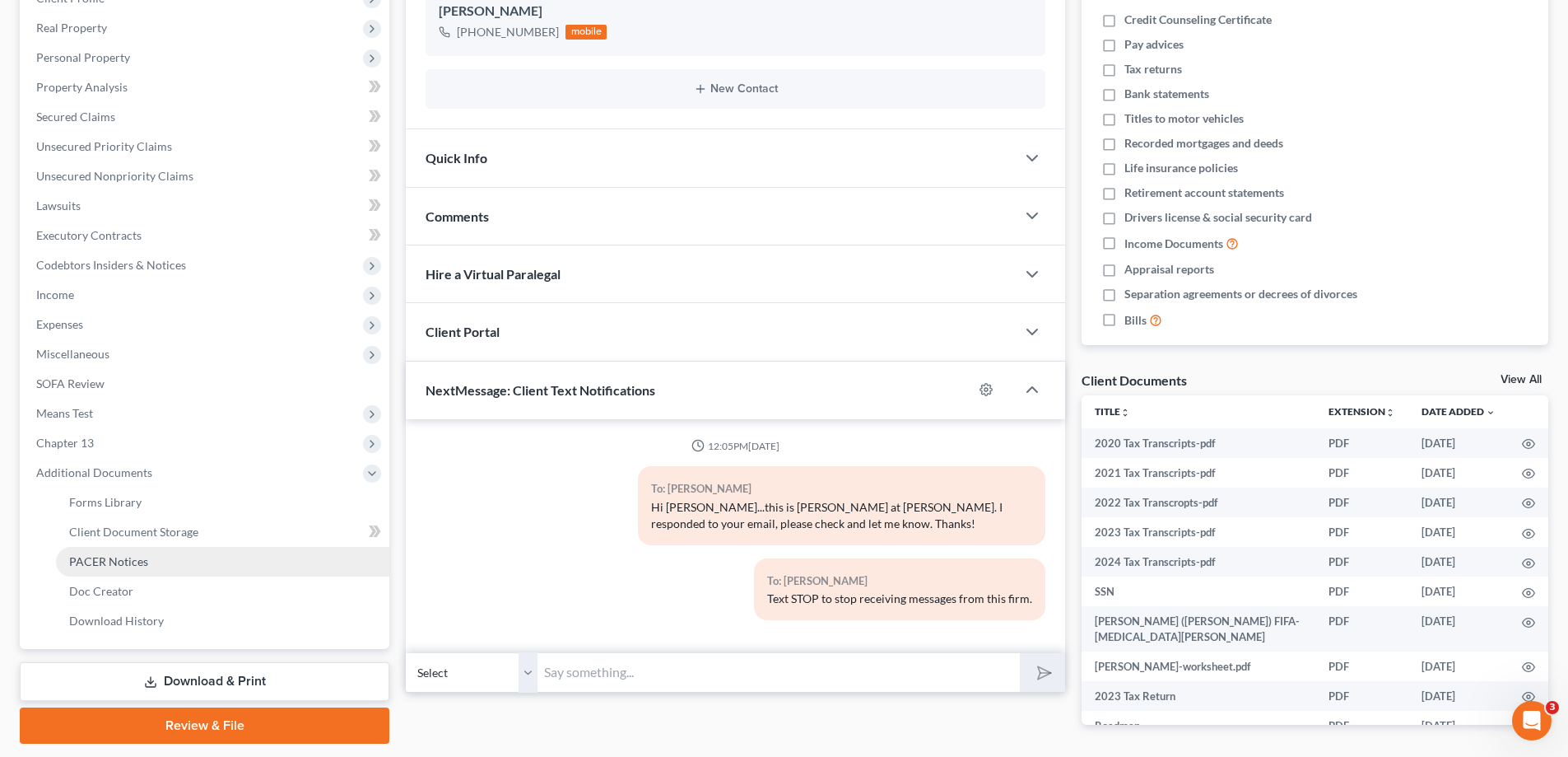
click at [129, 568] on span "PACER Notices" at bounding box center [108, 561] width 79 height 14
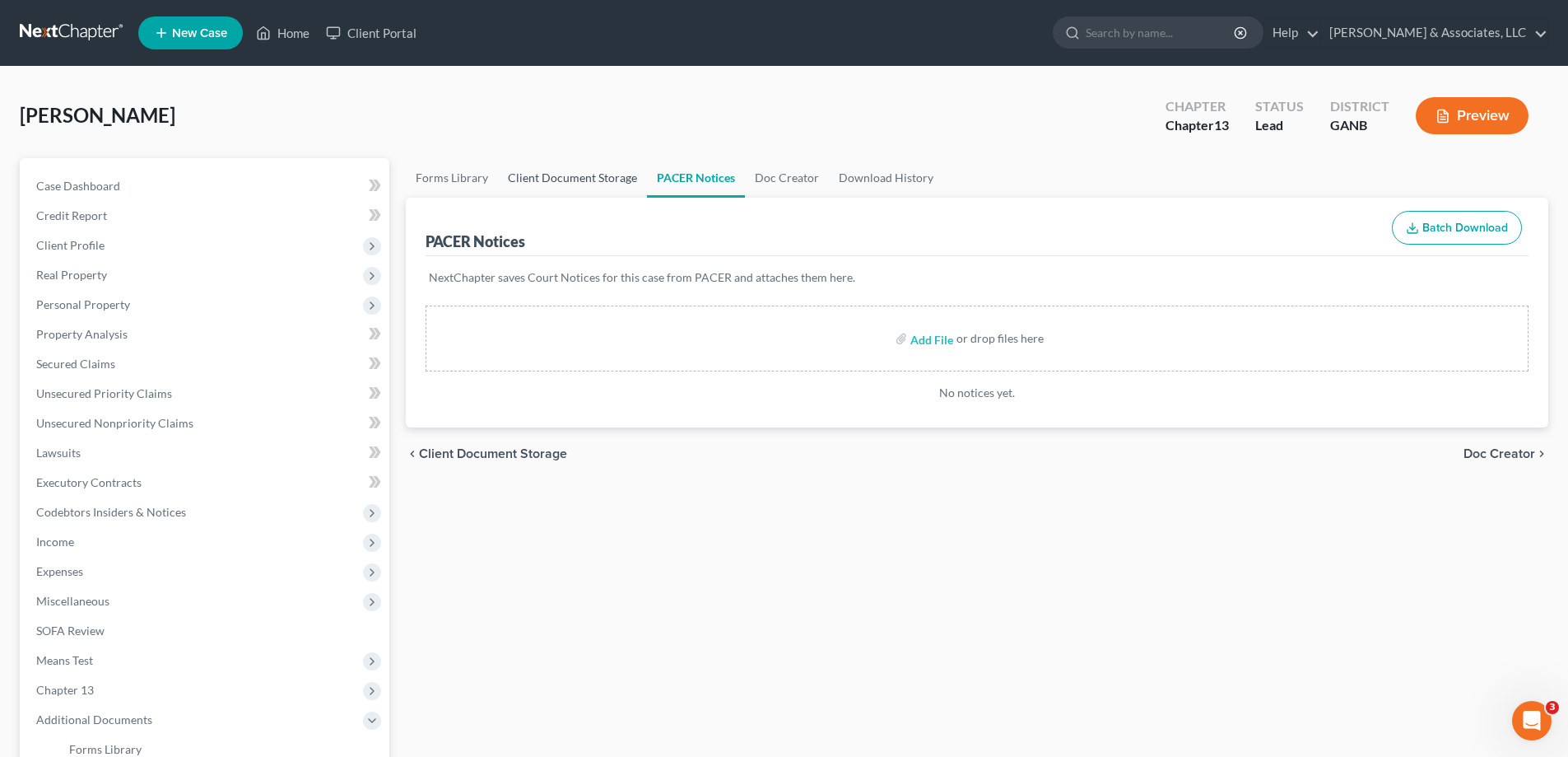
click at [583, 182] on link "Client Document Storage" at bounding box center [572, 177] width 149 height 39
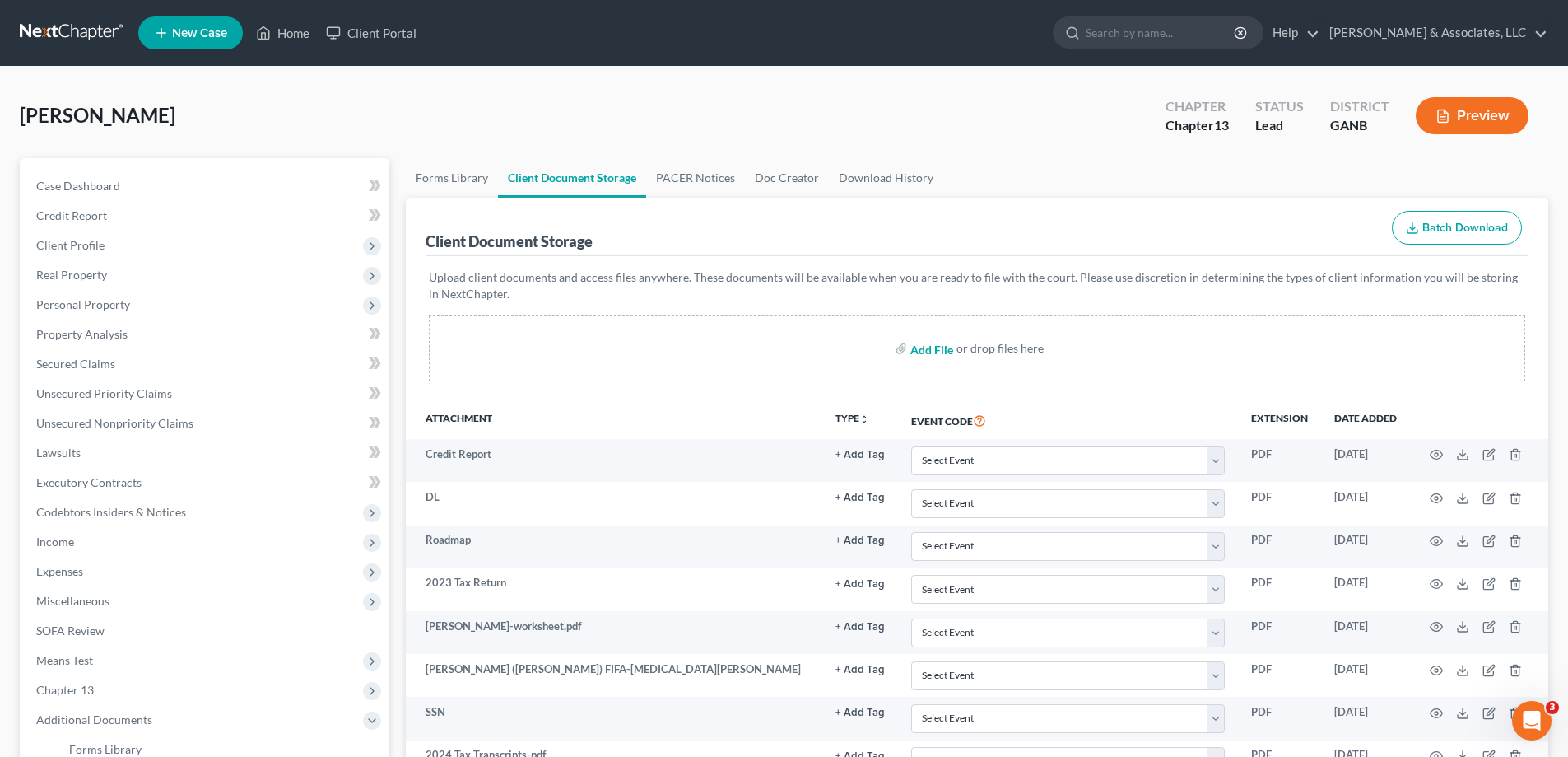
click at [939, 341] on input "file" at bounding box center [930, 348] width 39 height 30
type input "C:\fakepath\Patton Additional Bills.pdf"
click at [298, 33] on link "Home" at bounding box center [283, 33] width 70 height 30
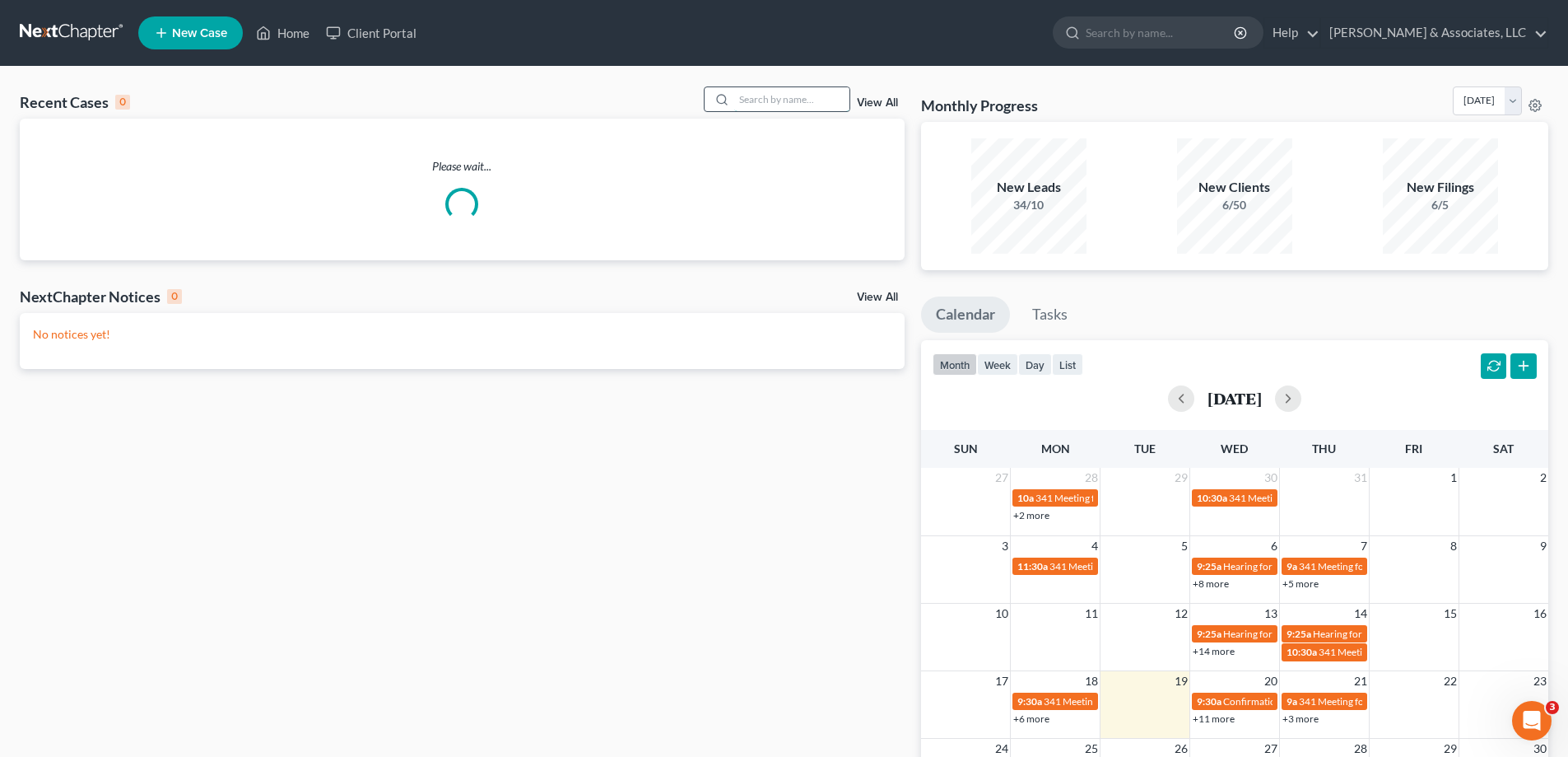
click at [771, 102] on input "search" at bounding box center [792, 99] width 115 height 24
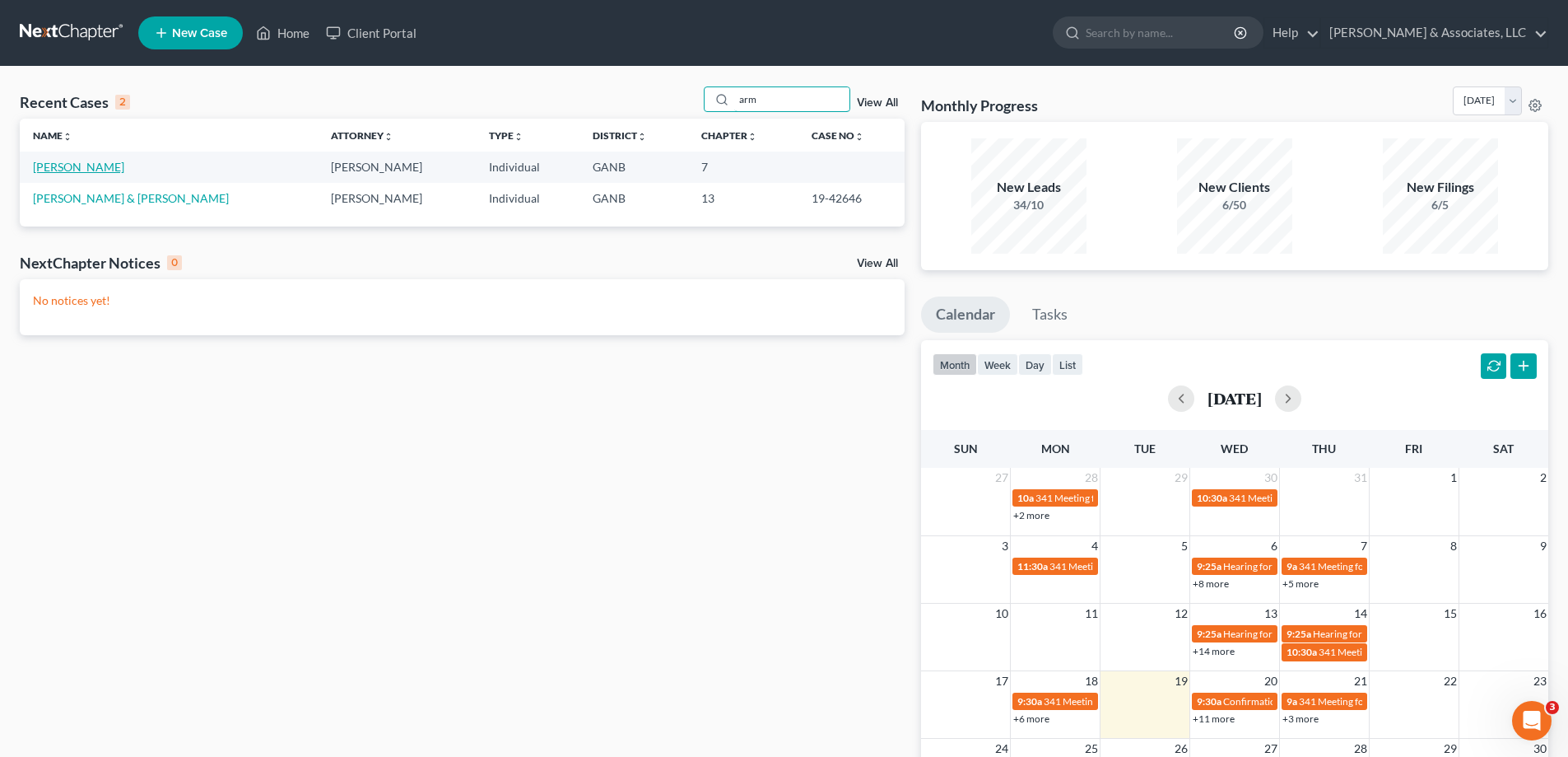
type input "arm"
click at [60, 165] on link "Armstead, Kristen" at bounding box center [78, 166] width 91 height 14
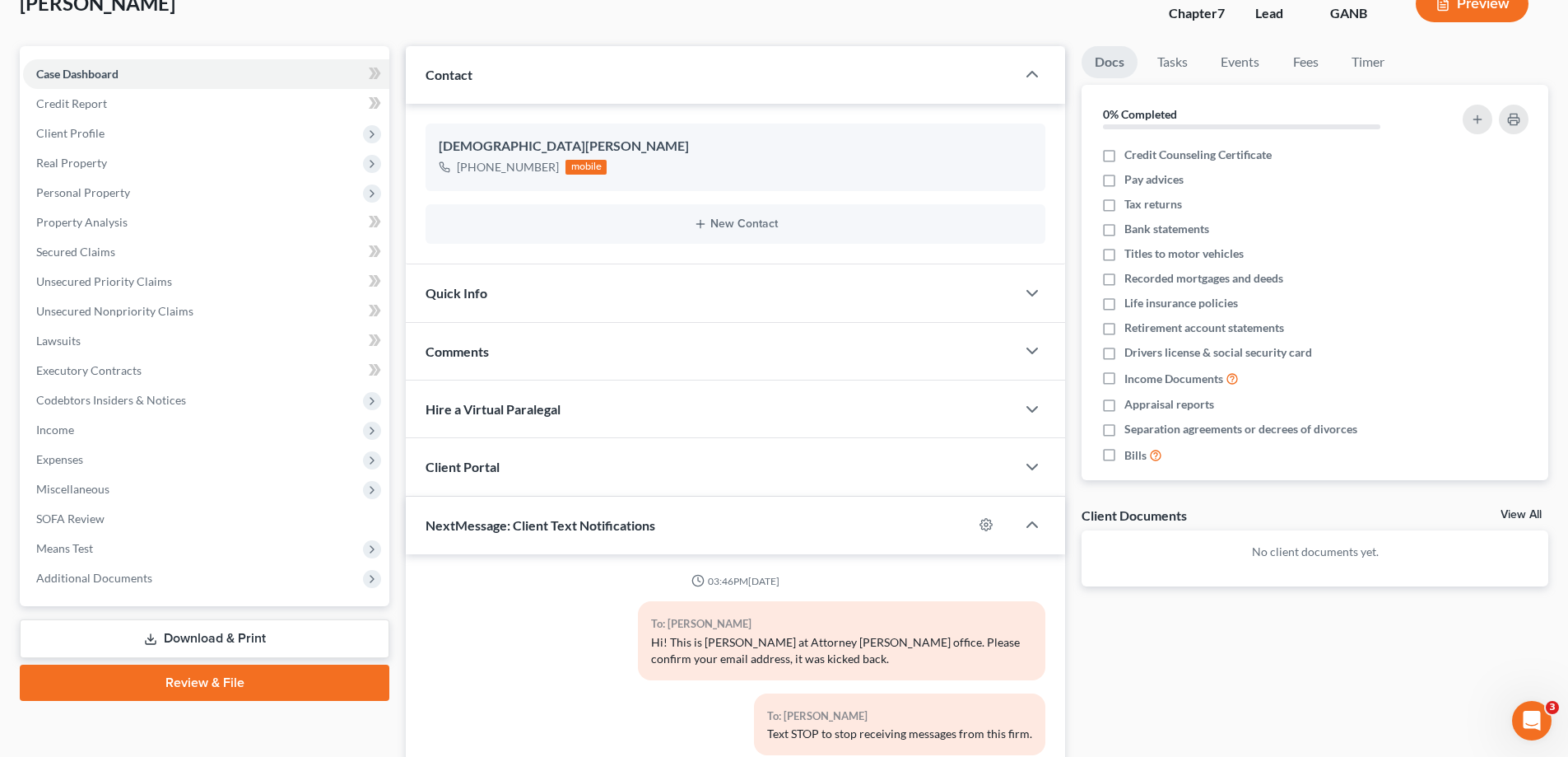
scroll to position [7, 0]
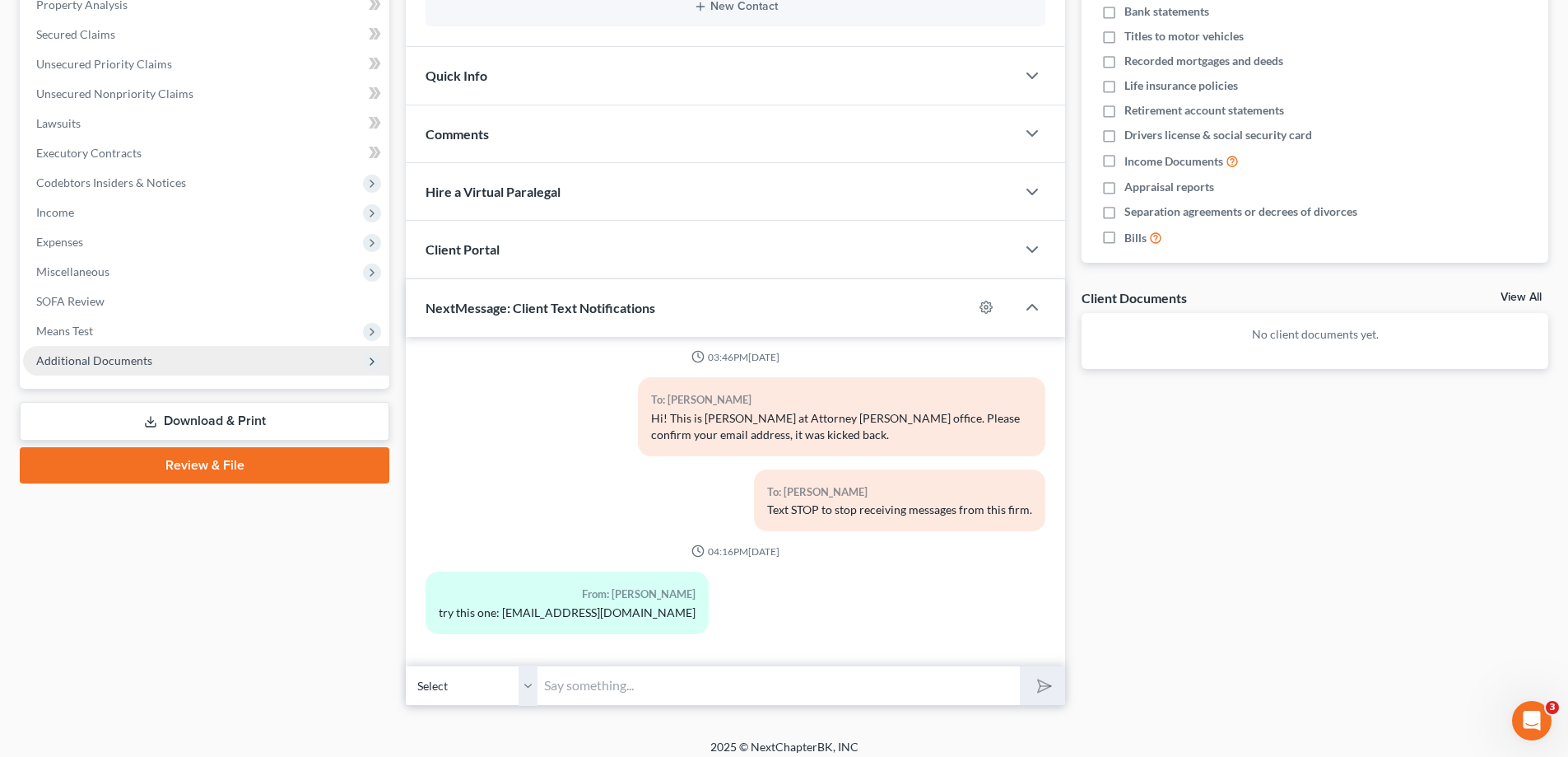
click at [85, 357] on span "Additional Documents" at bounding box center [93, 360] width 116 height 14
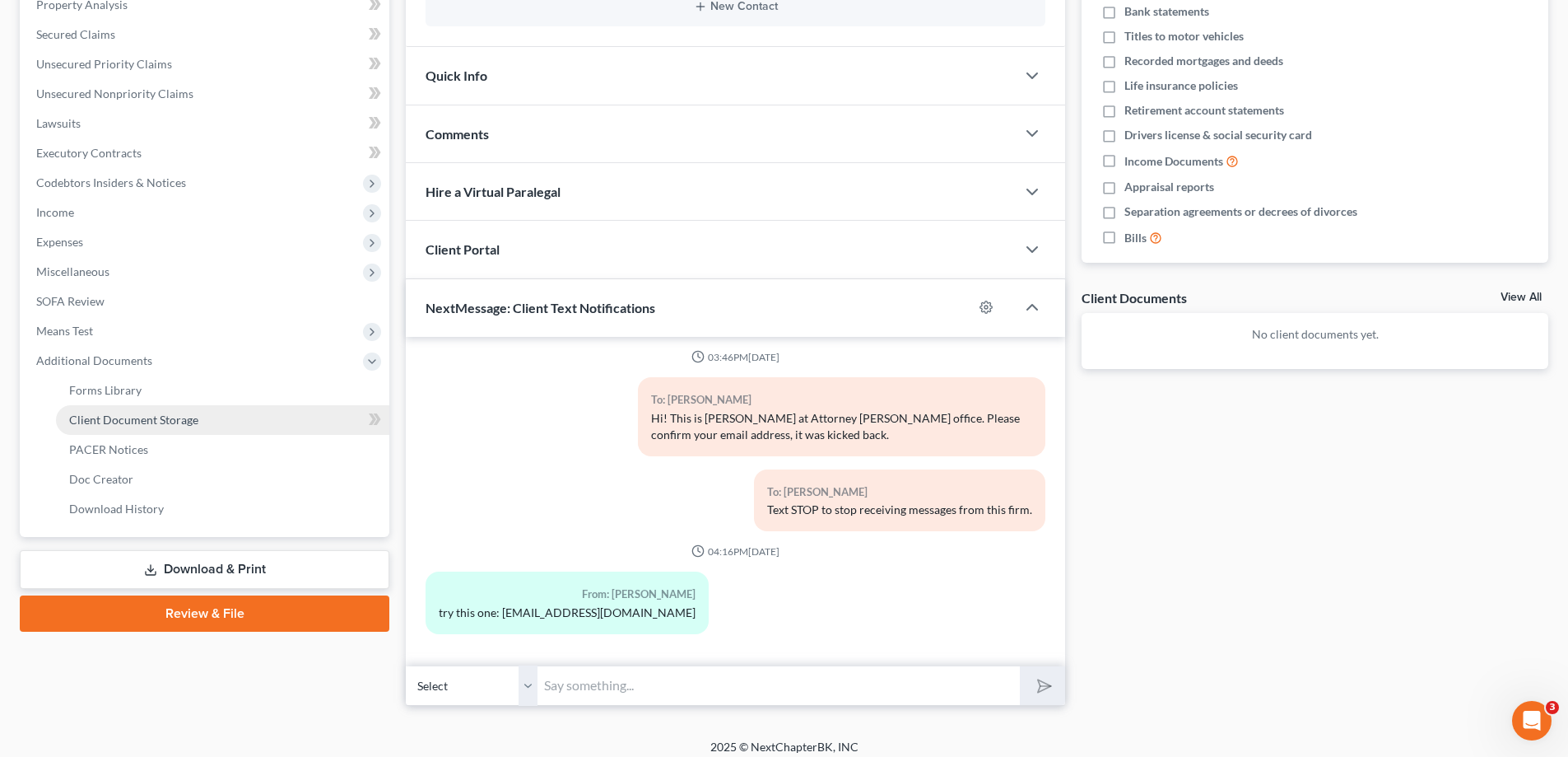
click at [97, 417] on span "Client Document Storage" at bounding box center [134, 419] width 129 height 14
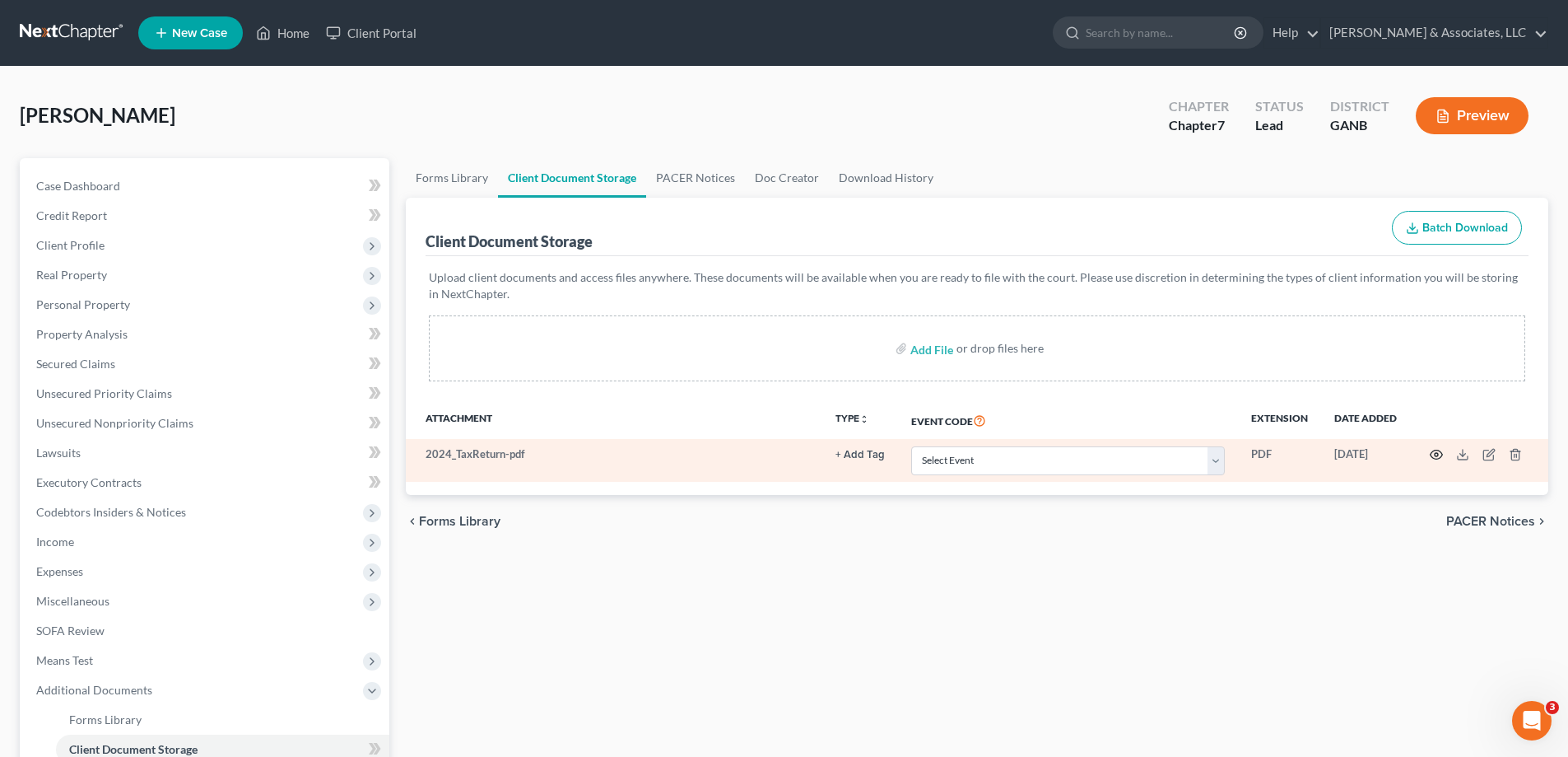
click at [1435, 452] on icon "button" at bounding box center [1436, 455] width 13 height 13
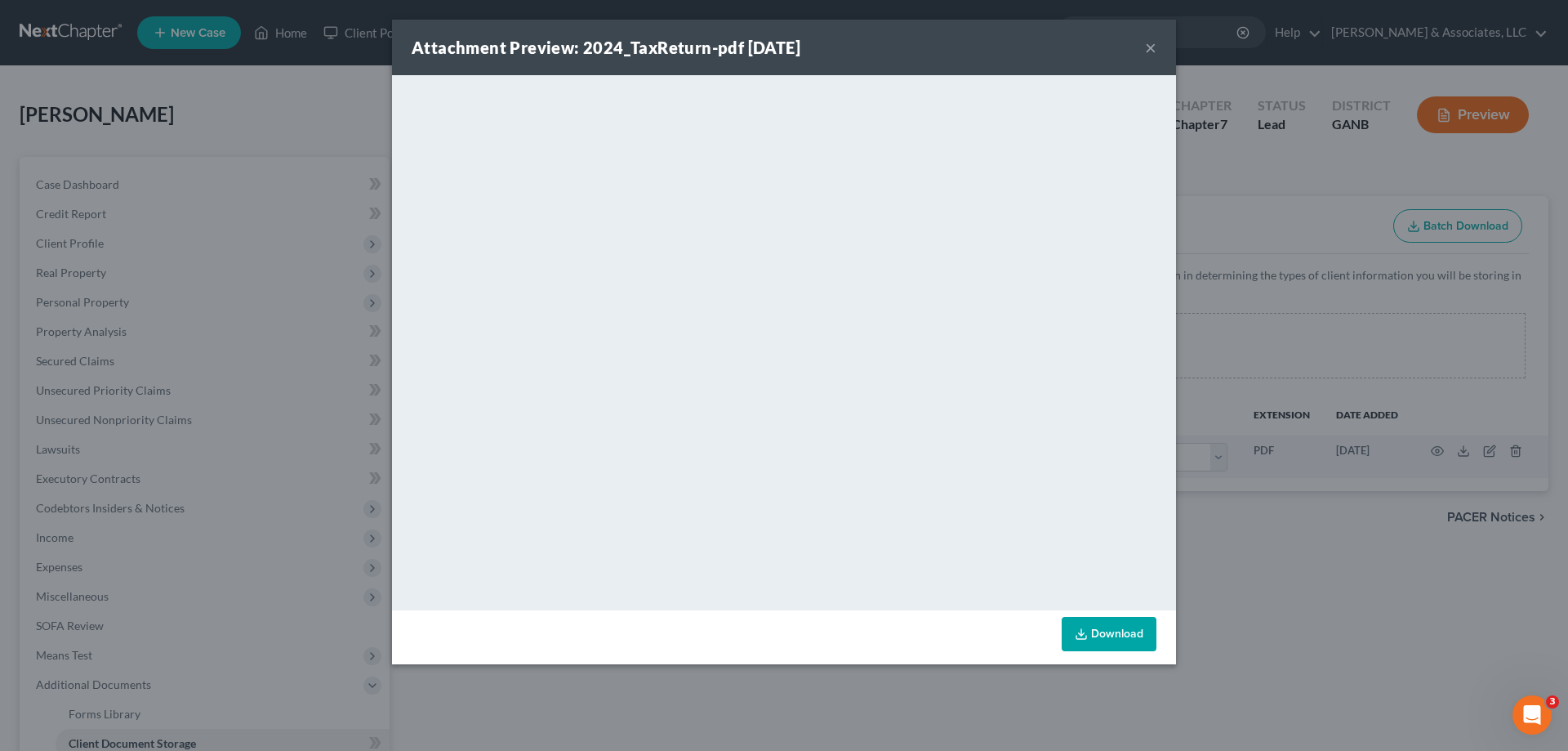
click at [1152, 41] on button "×" at bounding box center [1151, 47] width 12 height 20
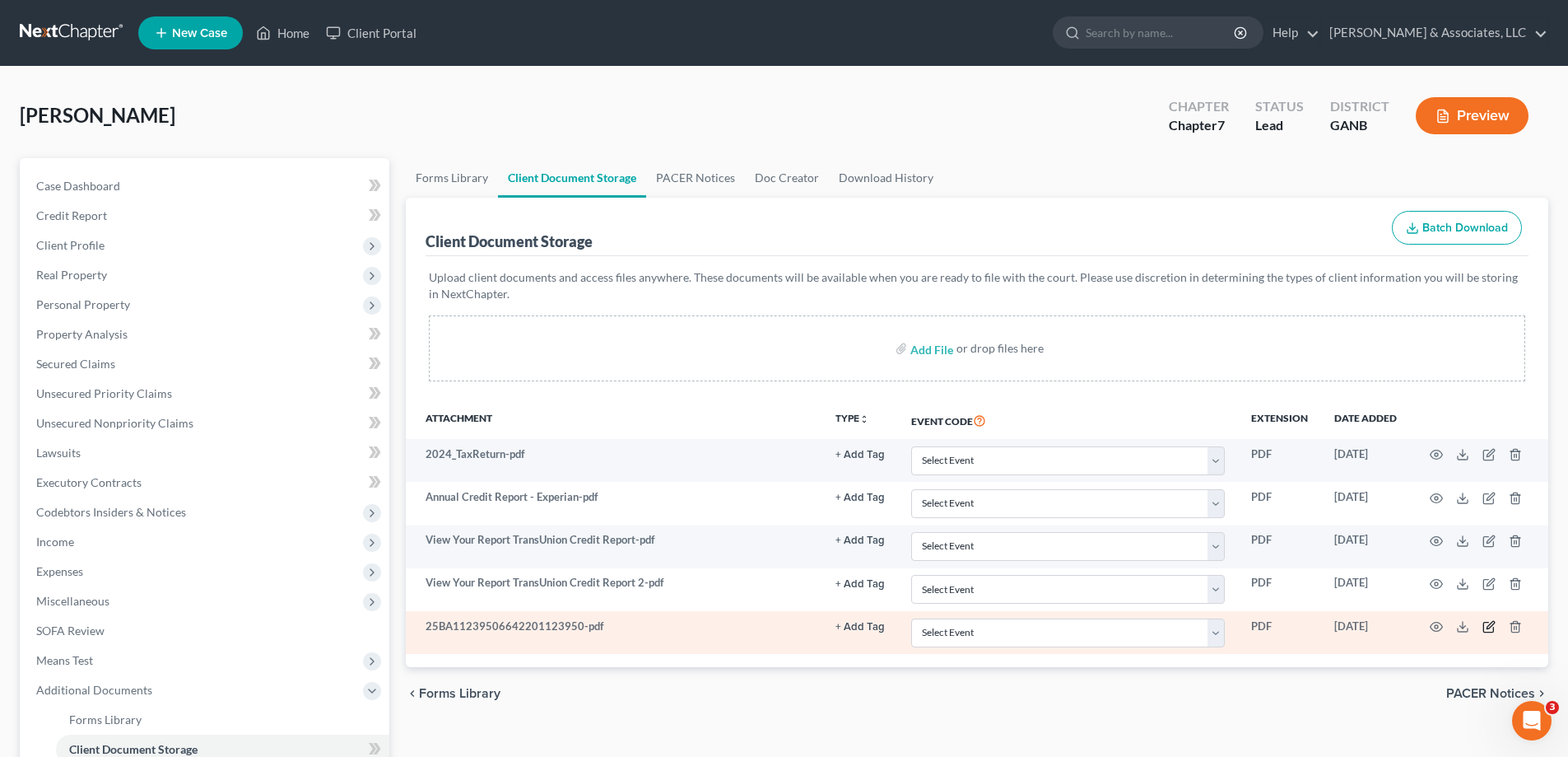
click at [1486, 627] on icon "button" at bounding box center [1490, 627] width 13 height 13
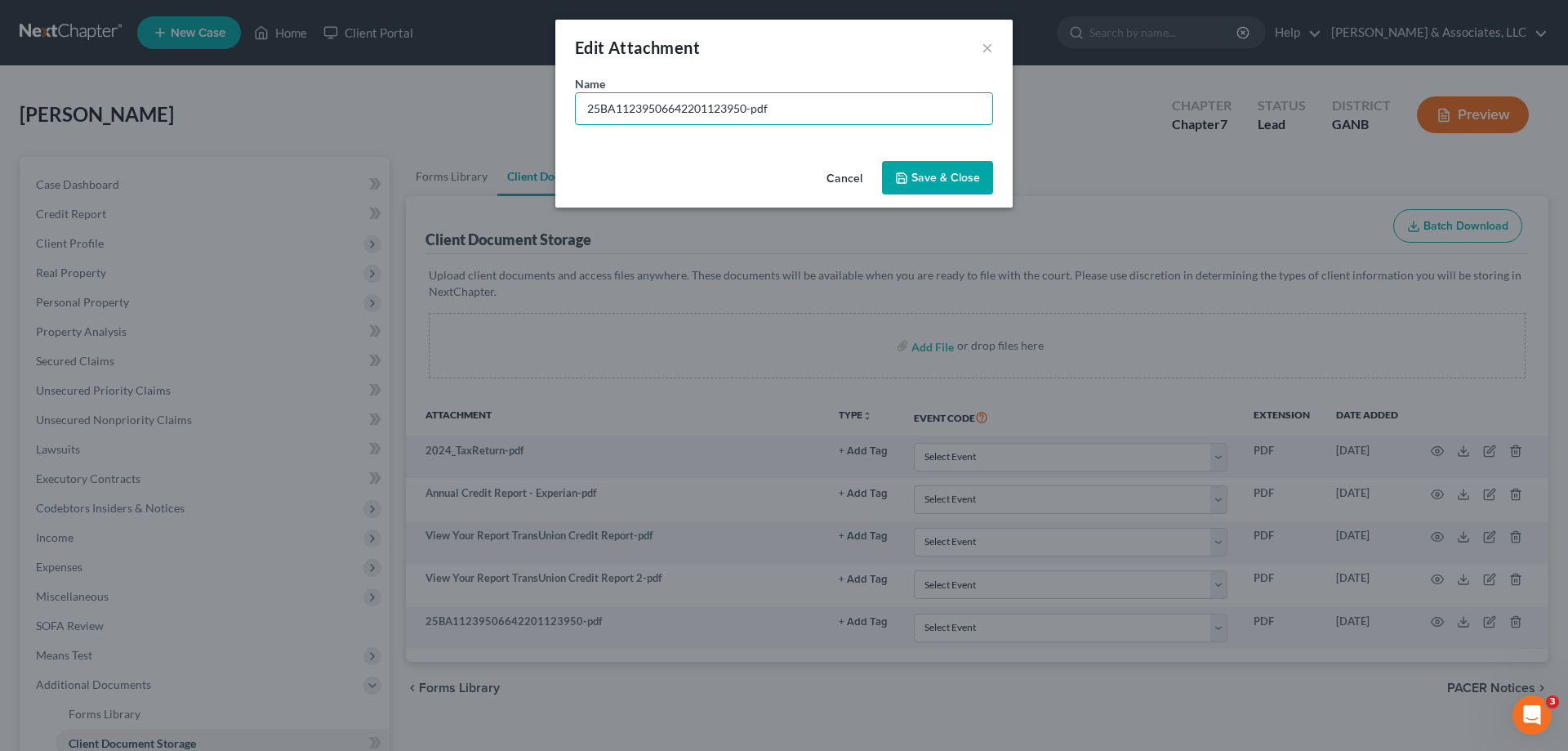
drag, startPoint x: 819, startPoint y: 108, endPoint x: 413, endPoint y: 104, distance: 406.0
click at [413, 108] on div "Edit Attachment × Name * 25BA11239506642201123950-pdf Cancel Save & Close" at bounding box center [784, 375] width 1568 height 751
type input "2024 W2"
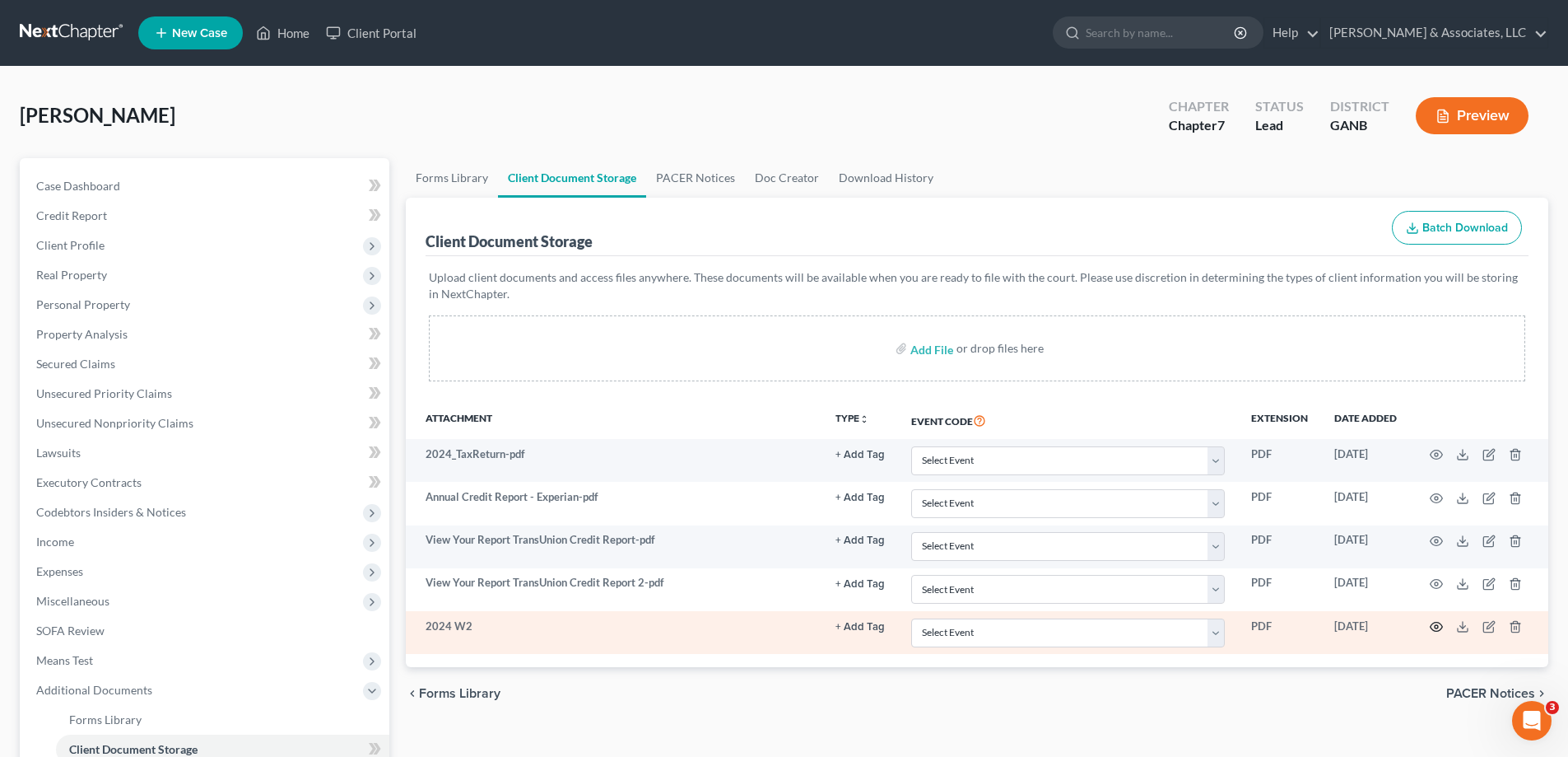
click at [1435, 625] on circle "button" at bounding box center [1436, 627] width 3 height 3
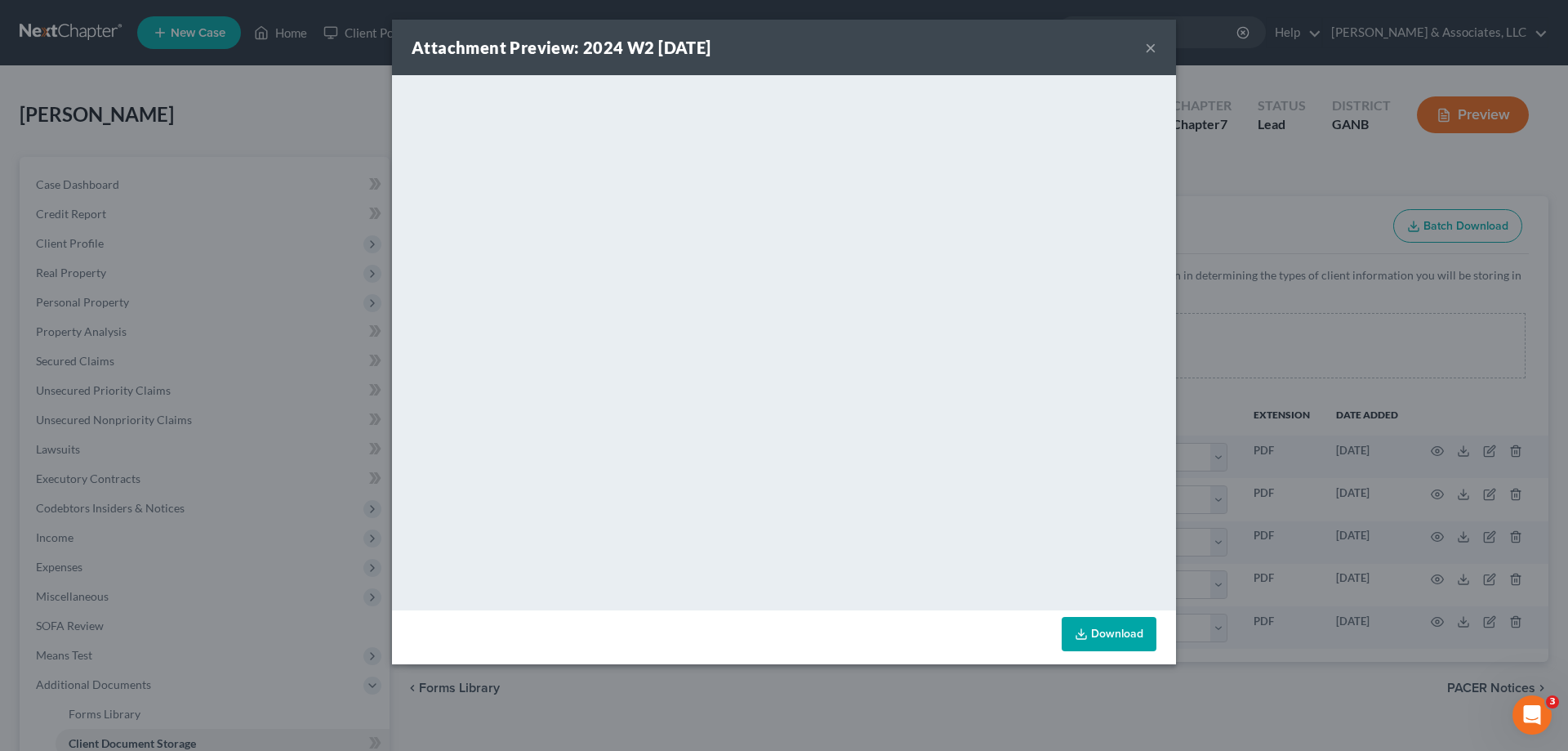
click at [1149, 44] on button "×" at bounding box center [1151, 47] width 12 height 20
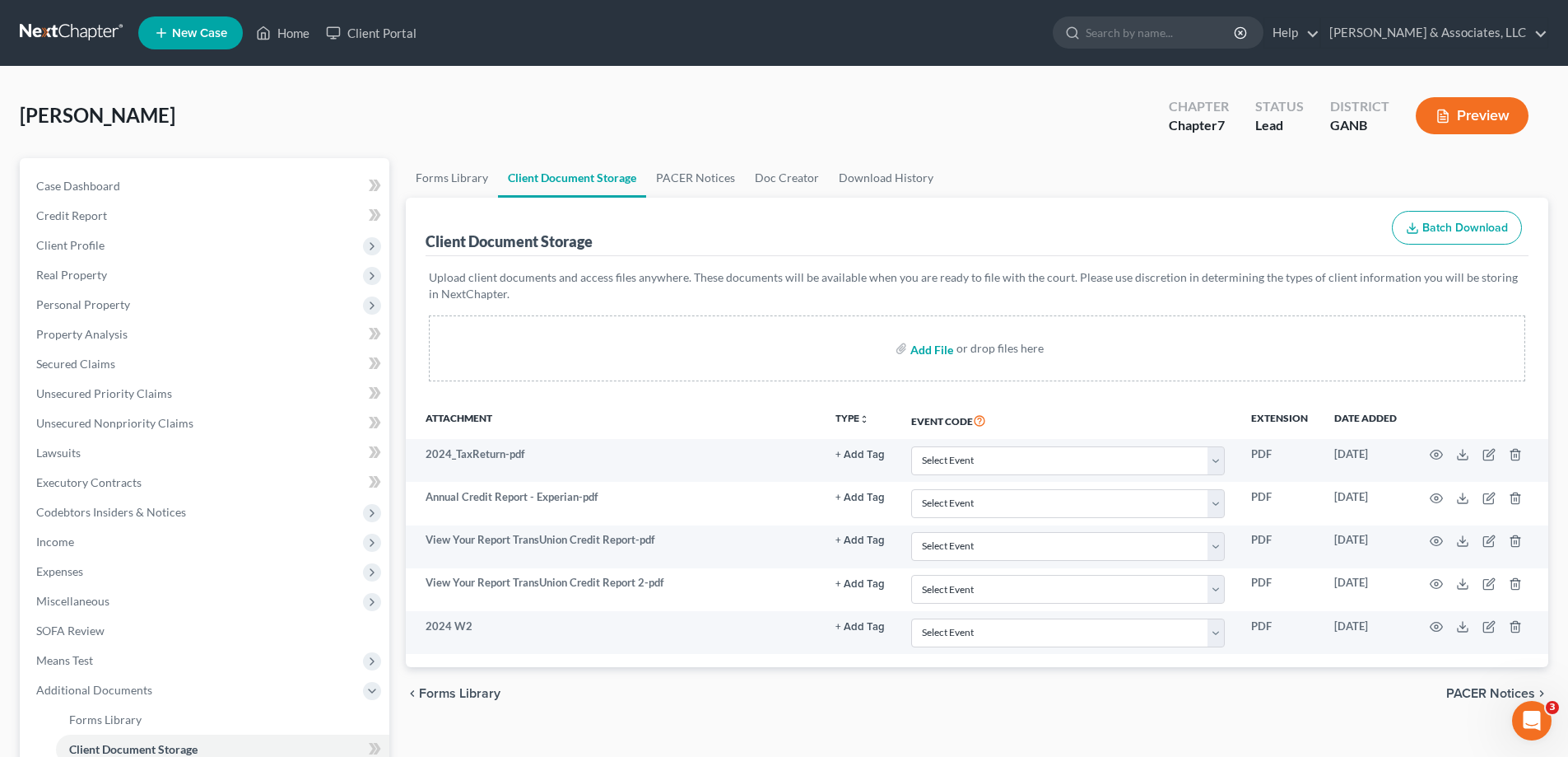
click at [914, 346] on input "file" at bounding box center [930, 348] width 39 height 30
type input "C:\fakepath\Armstead DL (Tennessee).jpg"
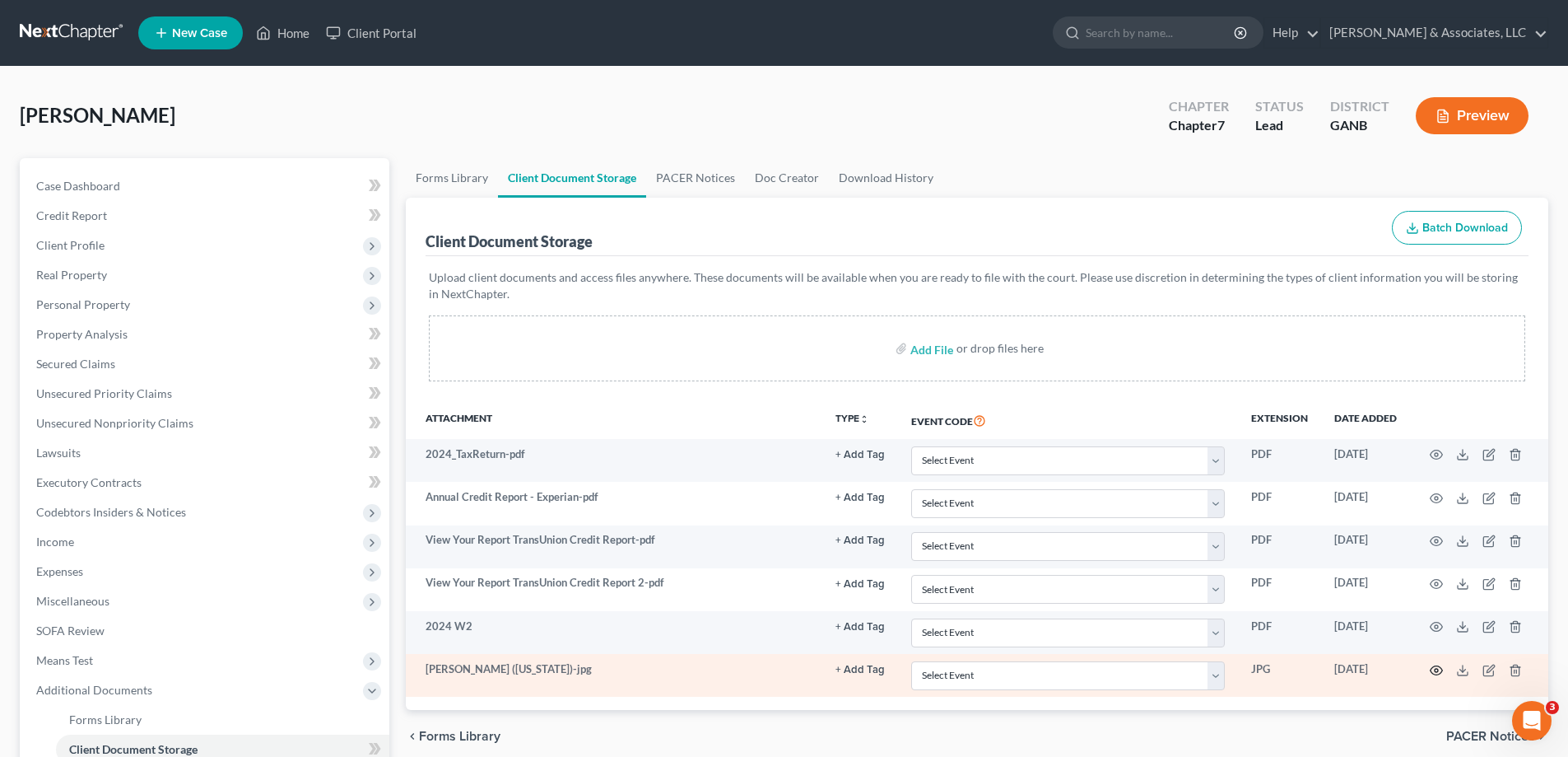
click at [1435, 665] on icon "button" at bounding box center [1436, 669] width 13 height 9
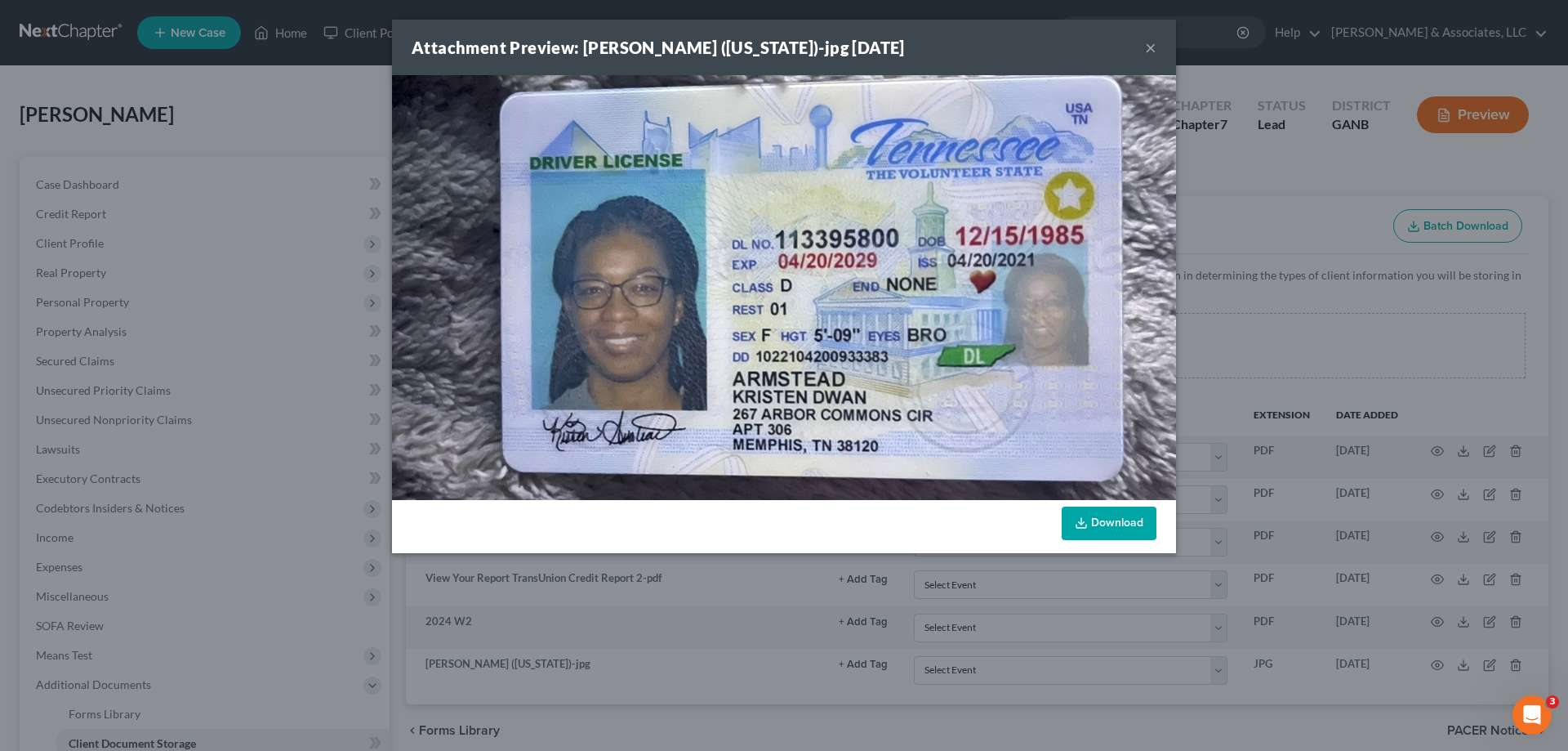
drag, startPoint x: 1152, startPoint y: 51, endPoint x: 975, endPoint y: 165, distance: 210.5
click at [1151, 51] on button "×" at bounding box center [1151, 47] width 12 height 20
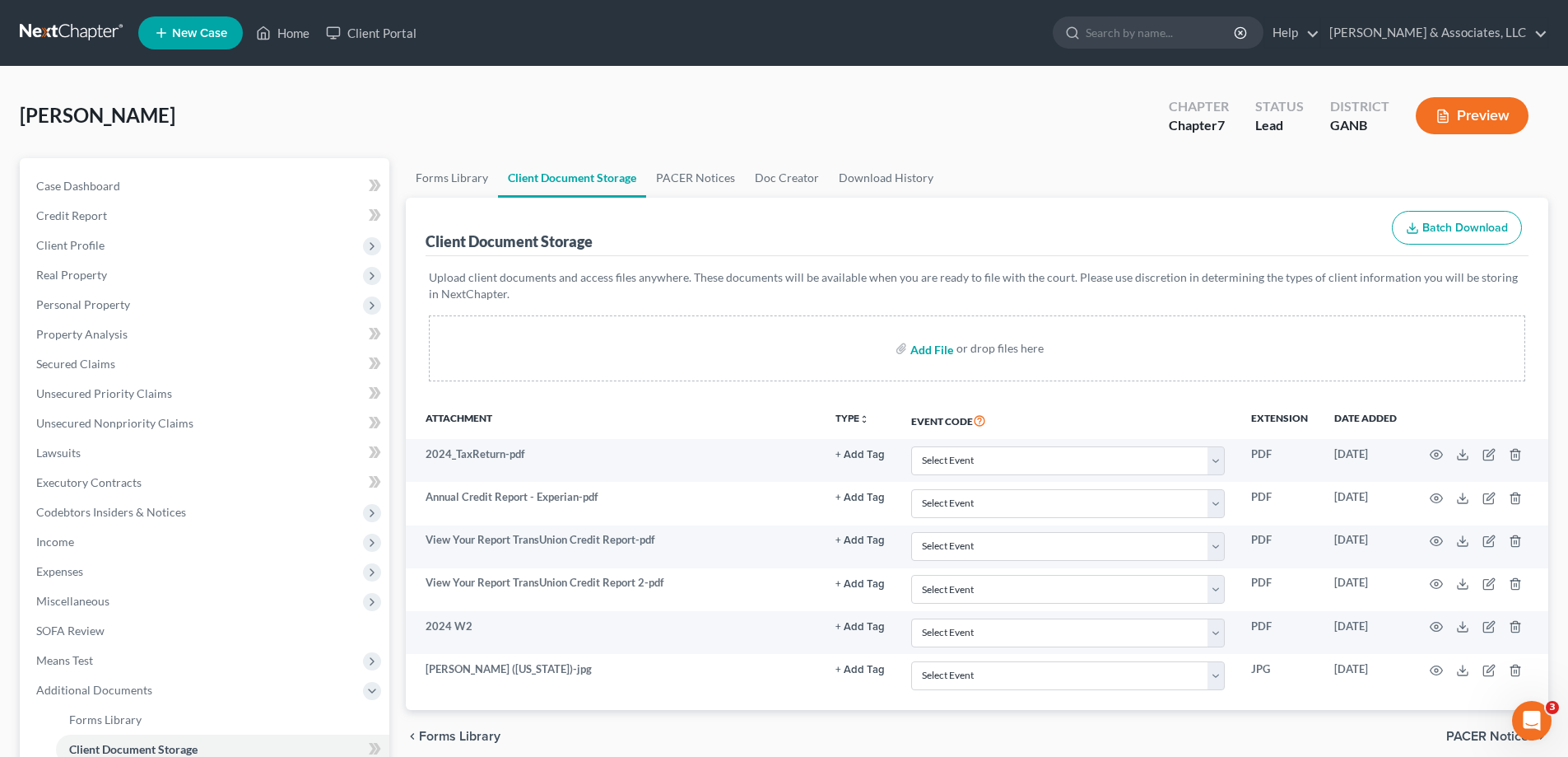
click at [939, 350] on input "file" at bounding box center [930, 348] width 39 height 30
type input "C:\fakepath\Armstead SSN.jpg"
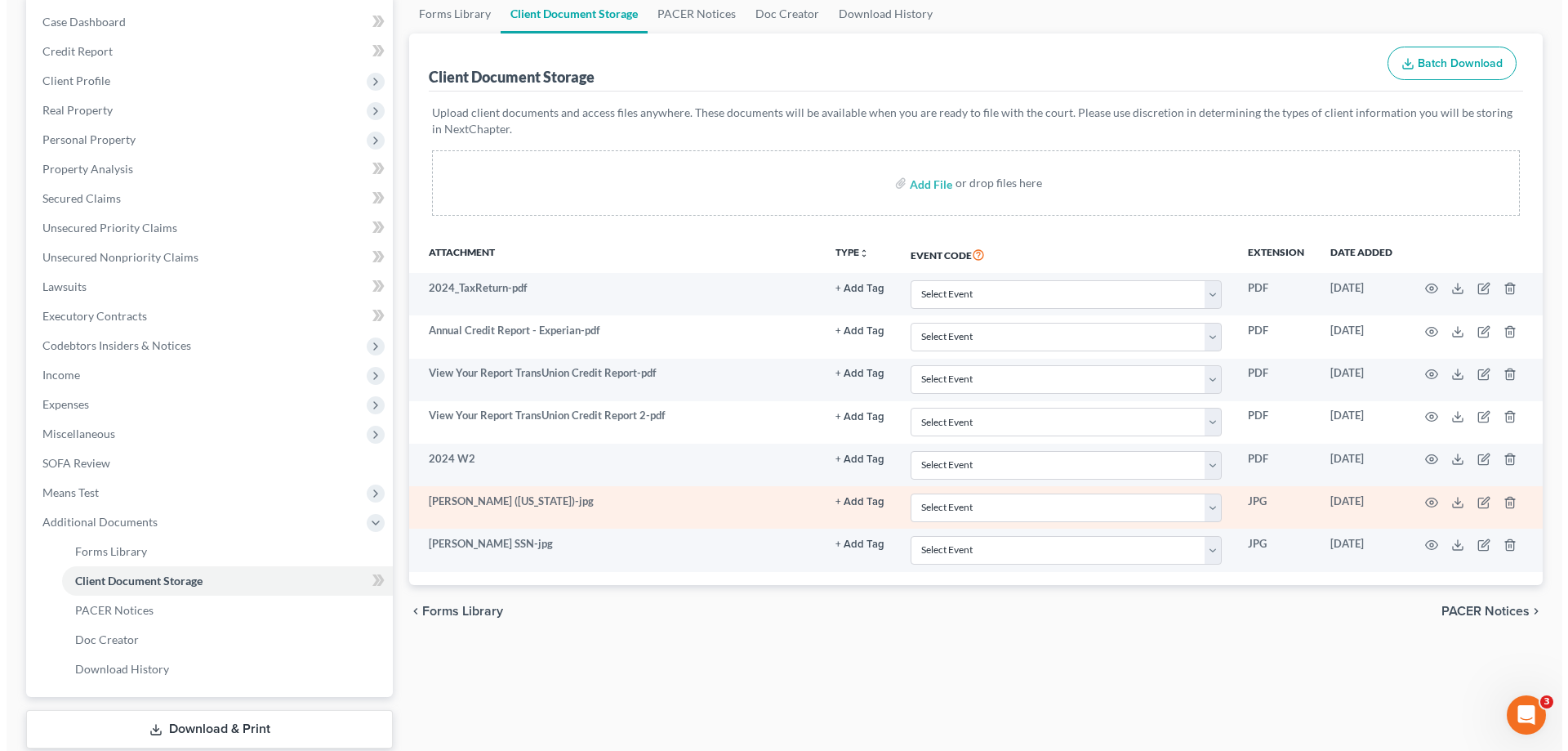
scroll to position [163, 0]
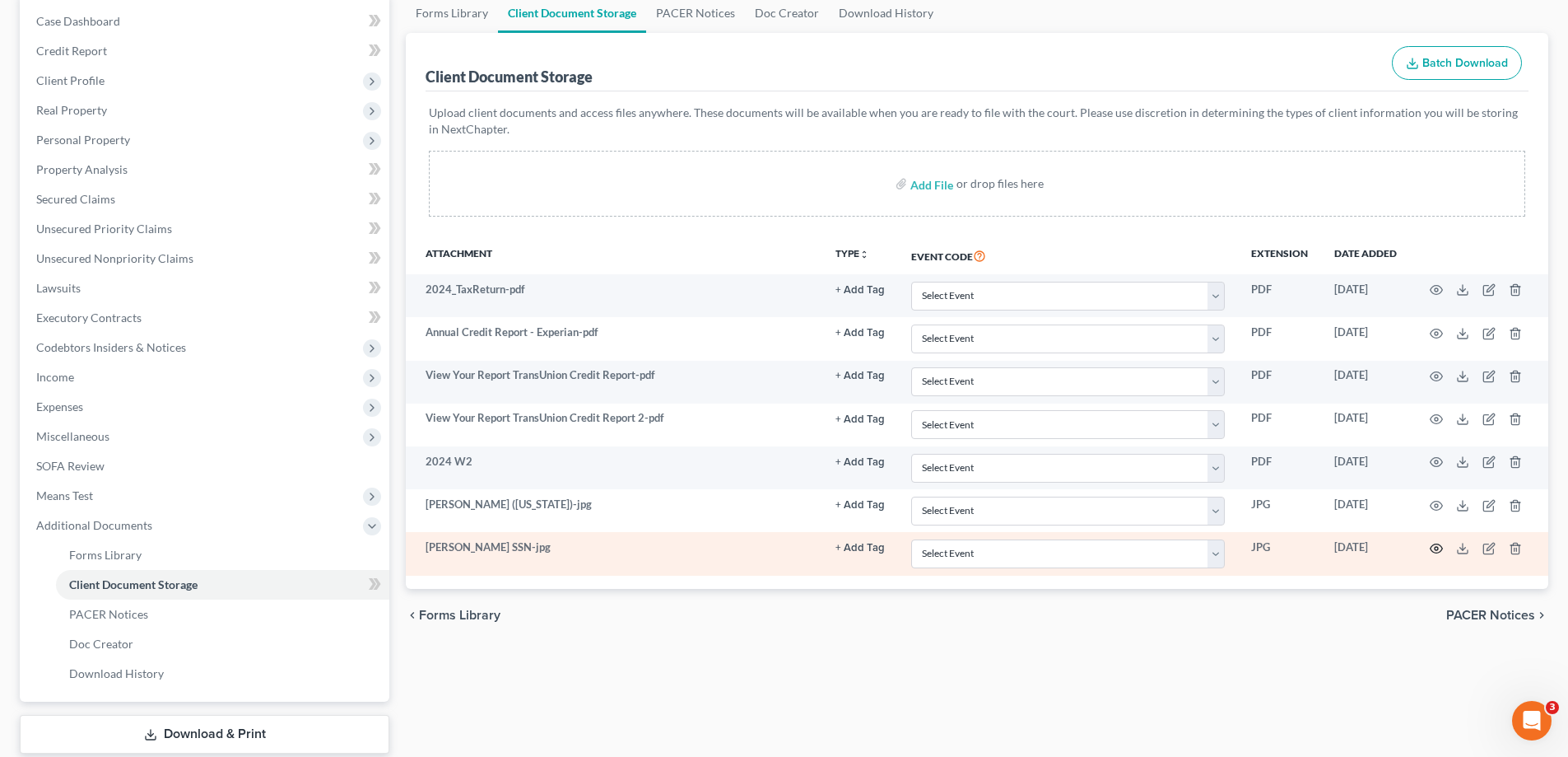
click at [1434, 545] on icon "button" at bounding box center [1436, 548] width 13 height 13
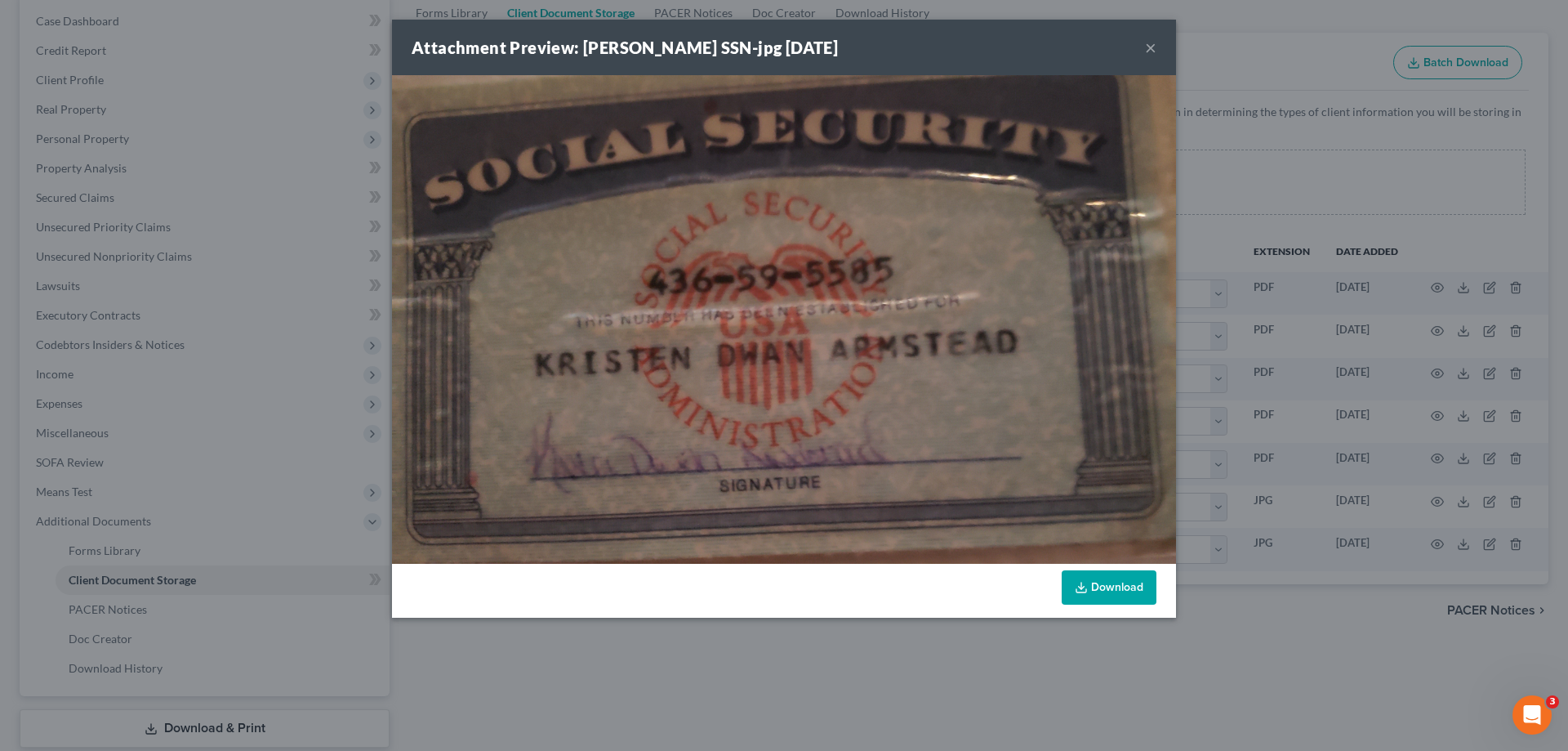
drag, startPoint x: 1145, startPoint y: 46, endPoint x: 1265, endPoint y: 46, distance: 120.0
click at [1146, 46] on button "×" at bounding box center [1151, 47] width 12 height 20
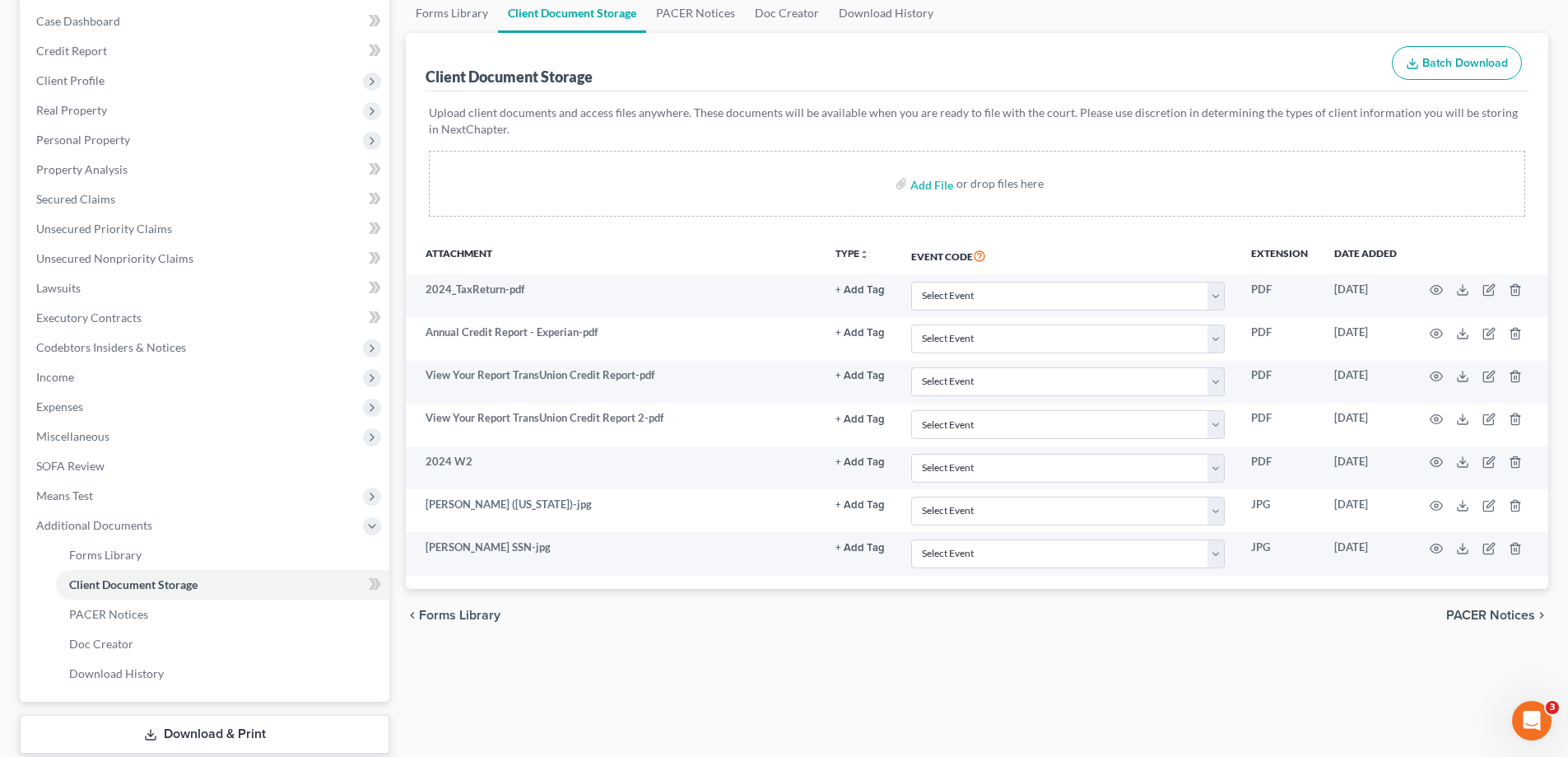
drag, startPoint x: 1565, startPoint y: 40, endPoint x: 1525, endPoint y: 58, distance: 43.9
click at [1565, 40] on div "Armstead, Kristen Upgraded Chapter Chapter 7 Status Lead District GANB Preview …" at bounding box center [784, 366] width 1568 height 927
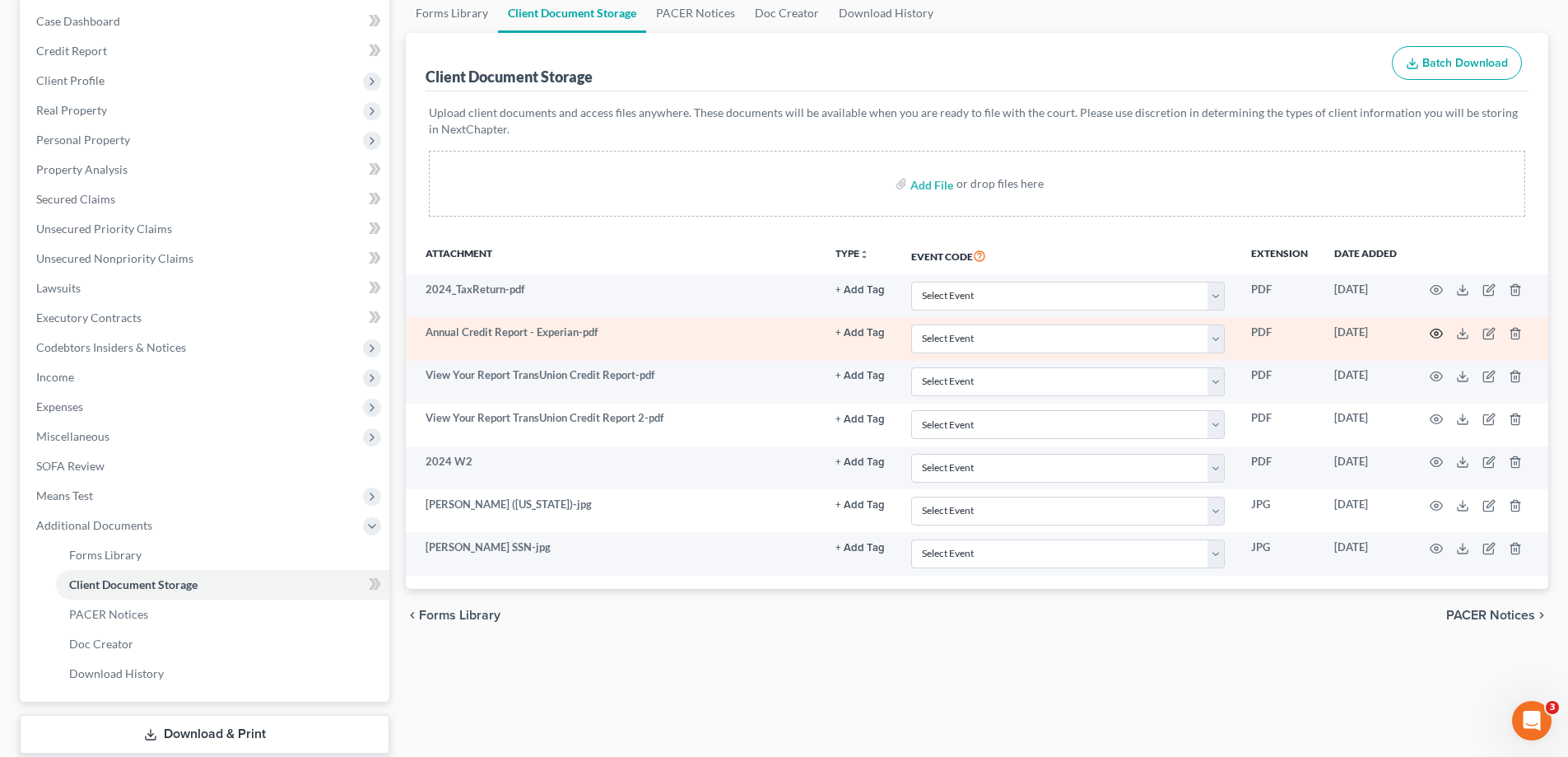
click at [1441, 331] on icon "button" at bounding box center [1436, 334] width 13 height 13
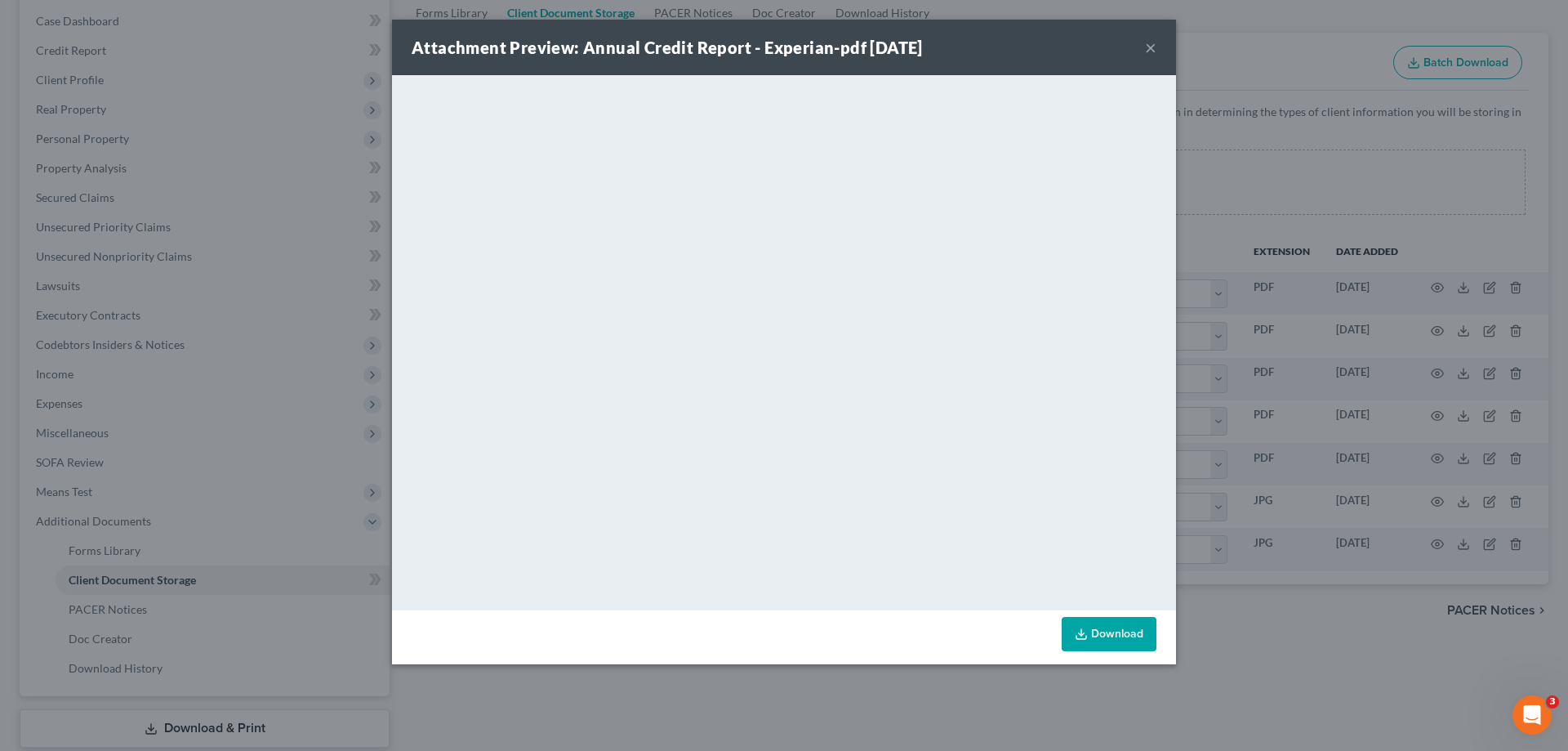
click at [1144, 44] on div "Attachment Preview: Annual Credit Report - Experian-pdf 08/19/2025 ×" at bounding box center [783, 47] width 784 height 55
click at [1152, 46] on button "×" at bounding box center [1151, 47] width 12 height 20
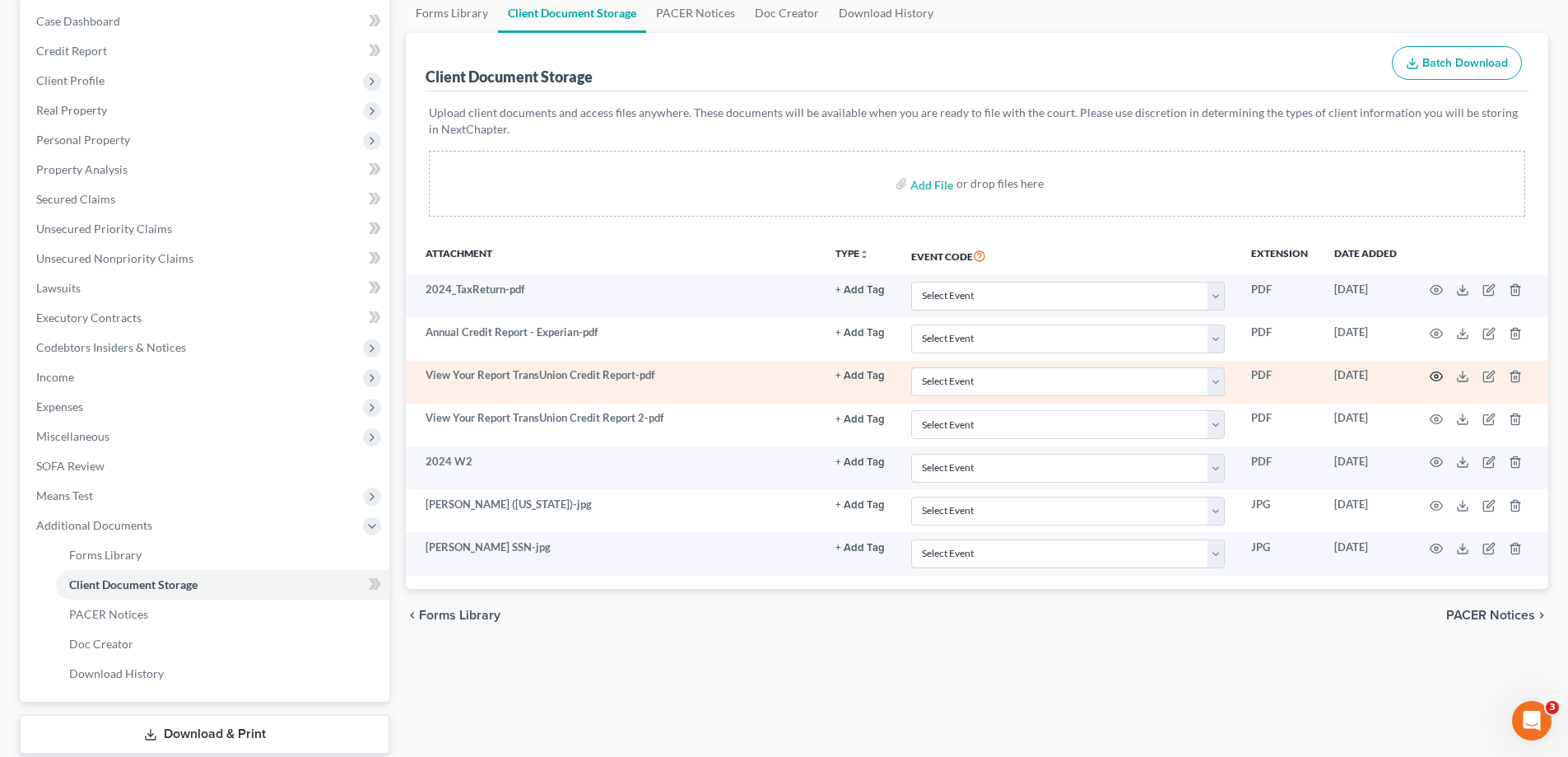
click at [1435, 373] on icon "button" at bounding box center [1436, 376] width 13 height 13
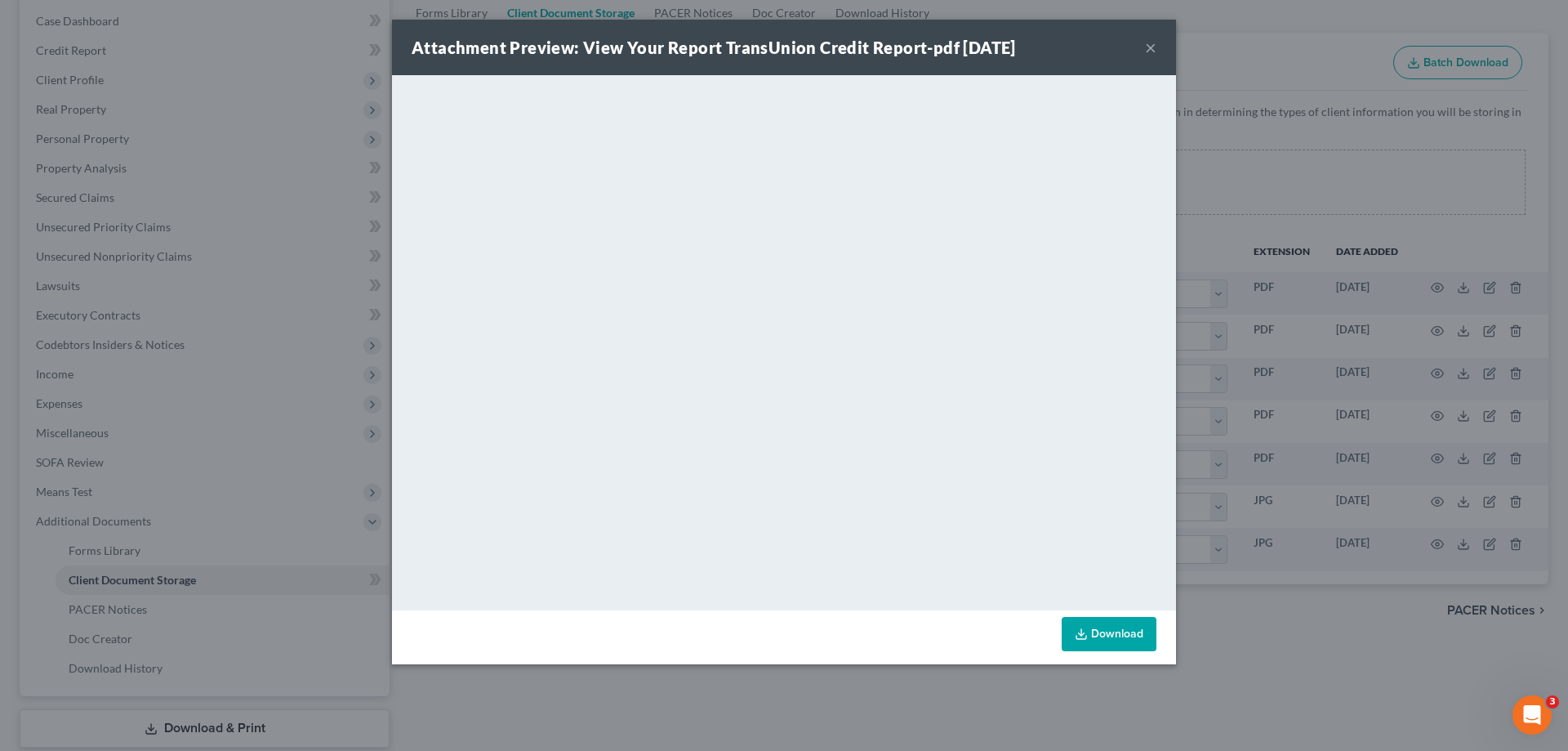
click at [1152, 46] on button "×" at bounding box center [1151, 47] width 12 height 20
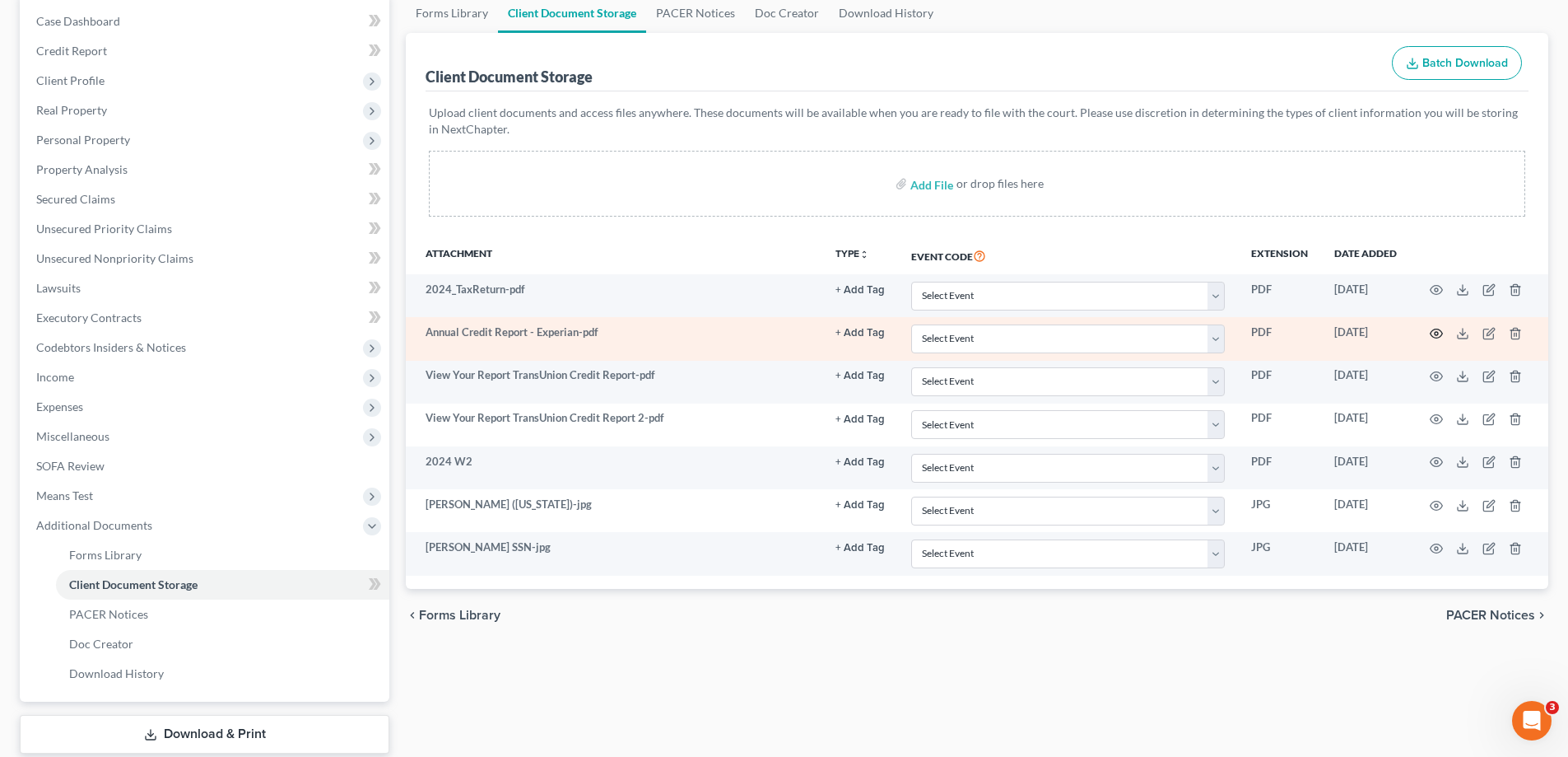
click at [1434, 330] on icon "button" at bounding box center [1436, 333] width 13 height 9
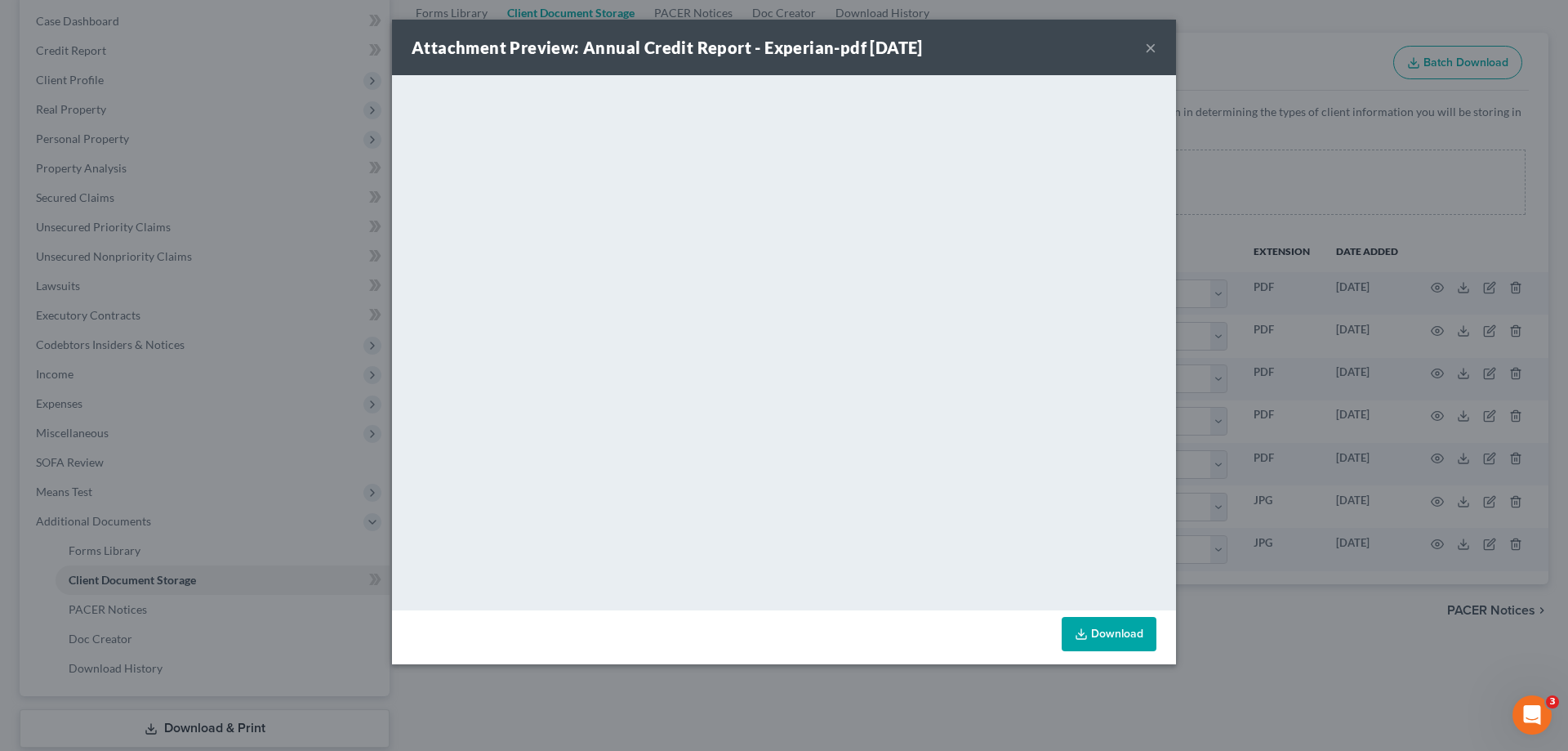
drag, startPoint x: 1147, startPoint y: 46, endPoint x: 1151, endPoint y: 64, distance: 18.4
click at [1147, 46] on button "×" at bounding box center [1151, 47] width 12 height 20
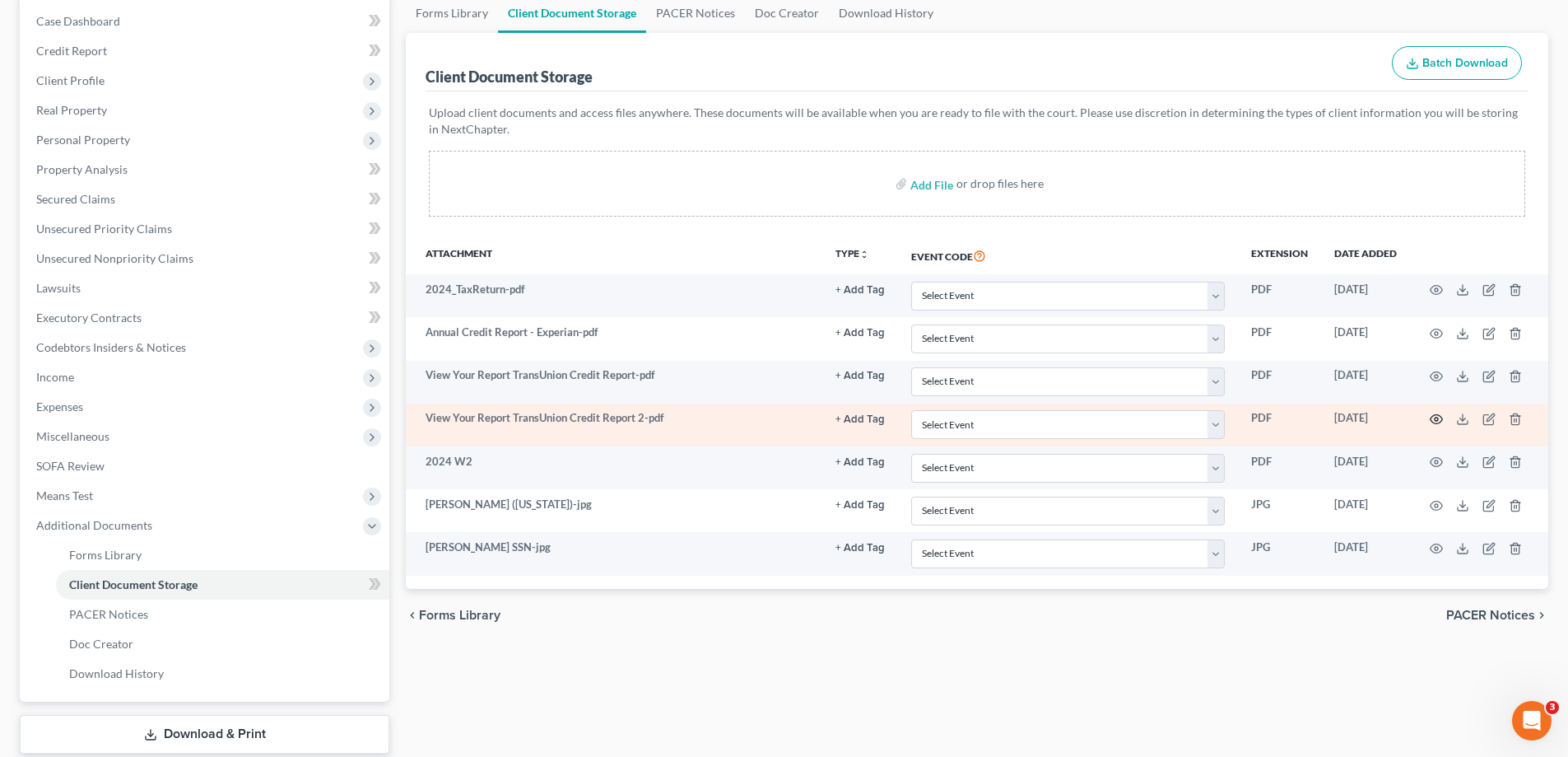
click at [1438, 416] on icon "button" at bounding box center [1436, 419] width 13 height 13
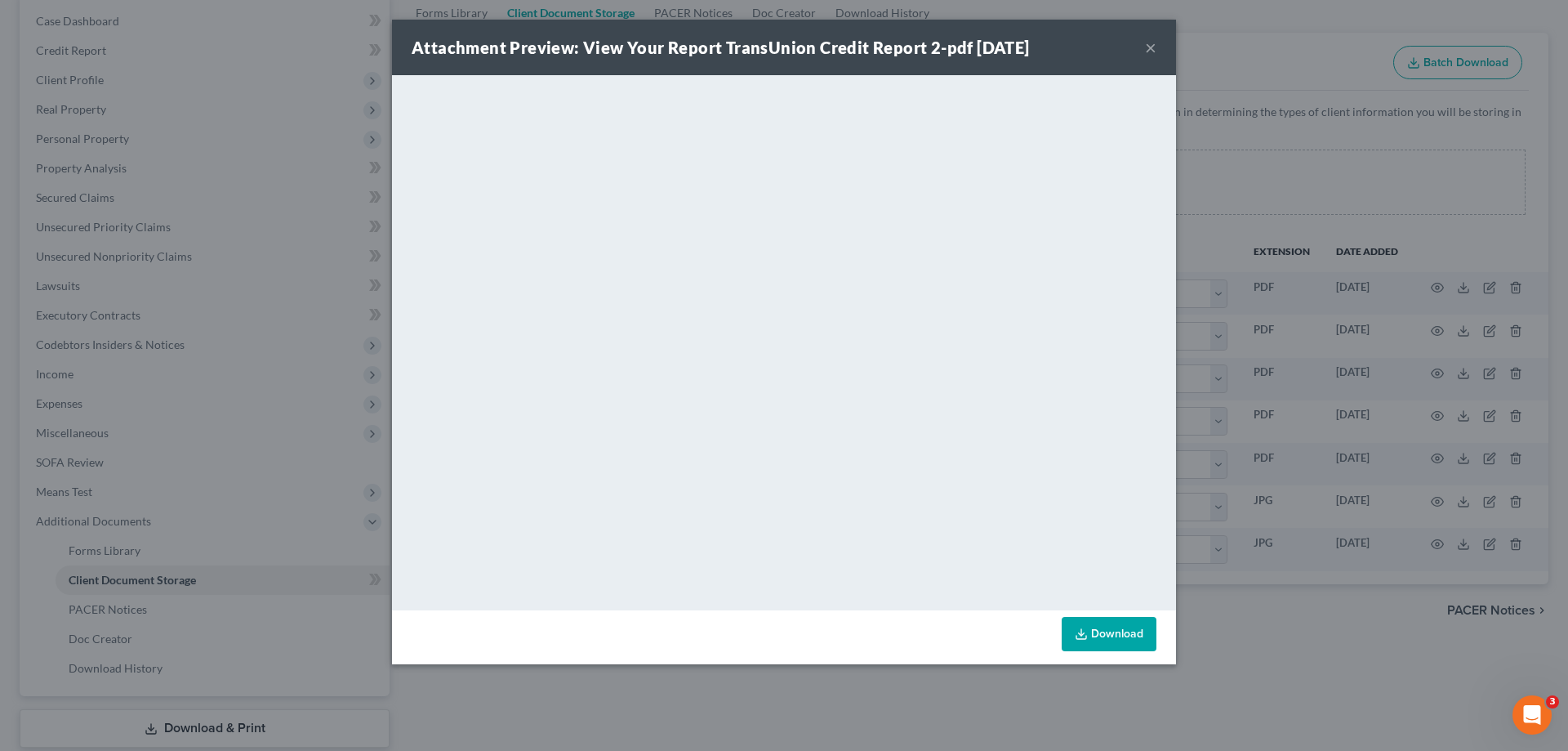
click at [1150, 46] on button "×" at bounding box center [1151, 47] width 12 height 20
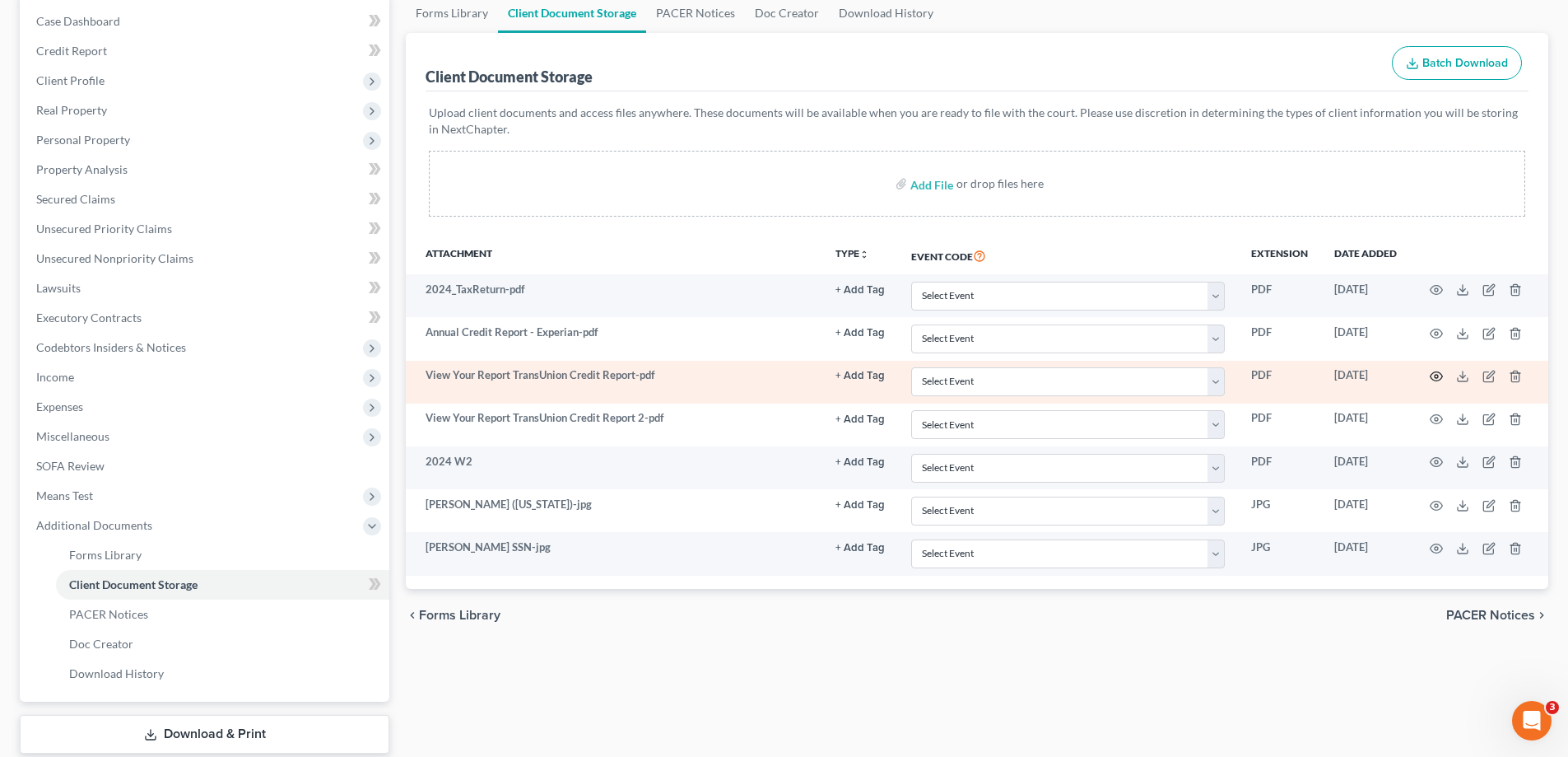
click at [1437, 376] on icon "button" at bounding box center [1436, 376] width 13 height 13
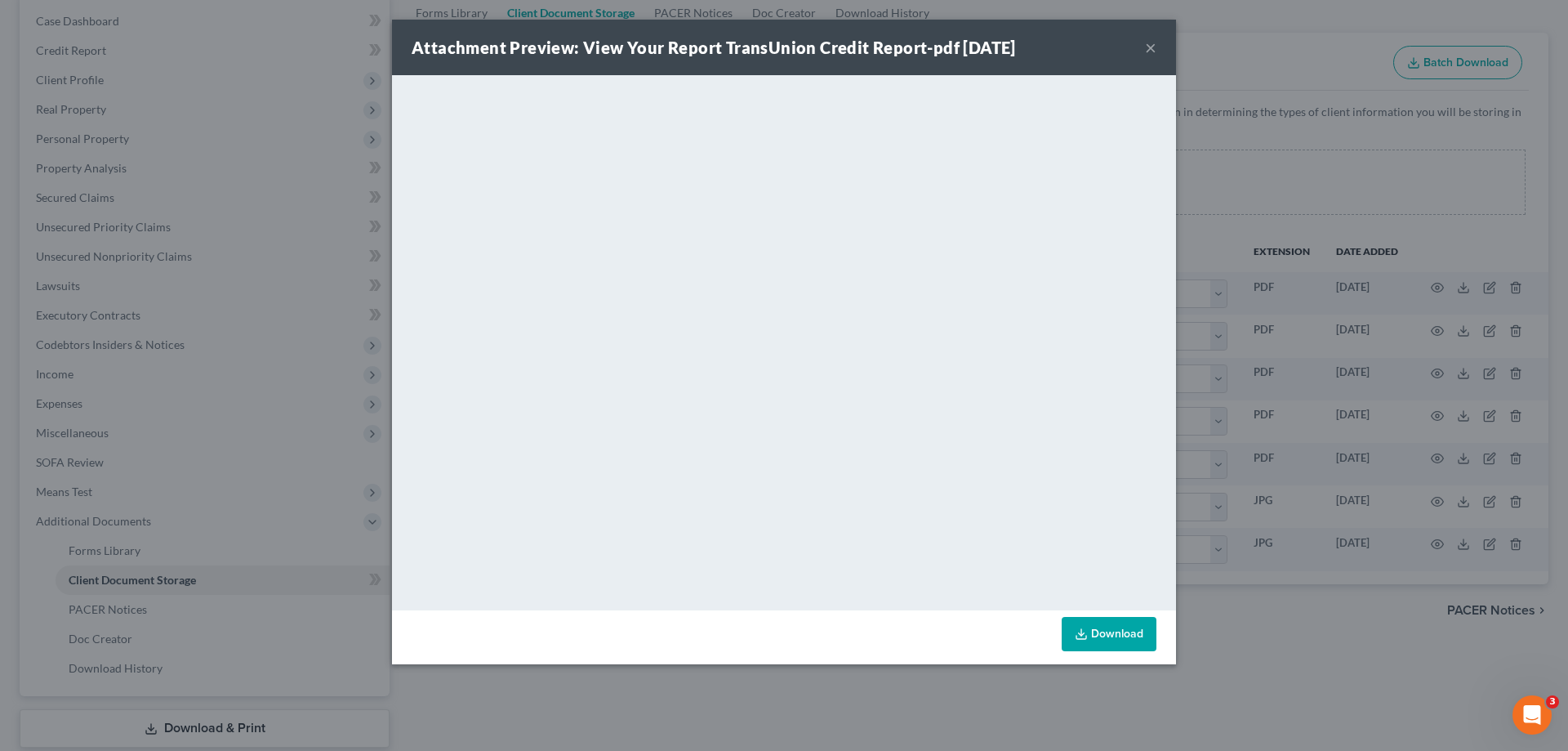
click at [1148, 45] on button "×" at bounding box center [1151, 47] width 12 height 20
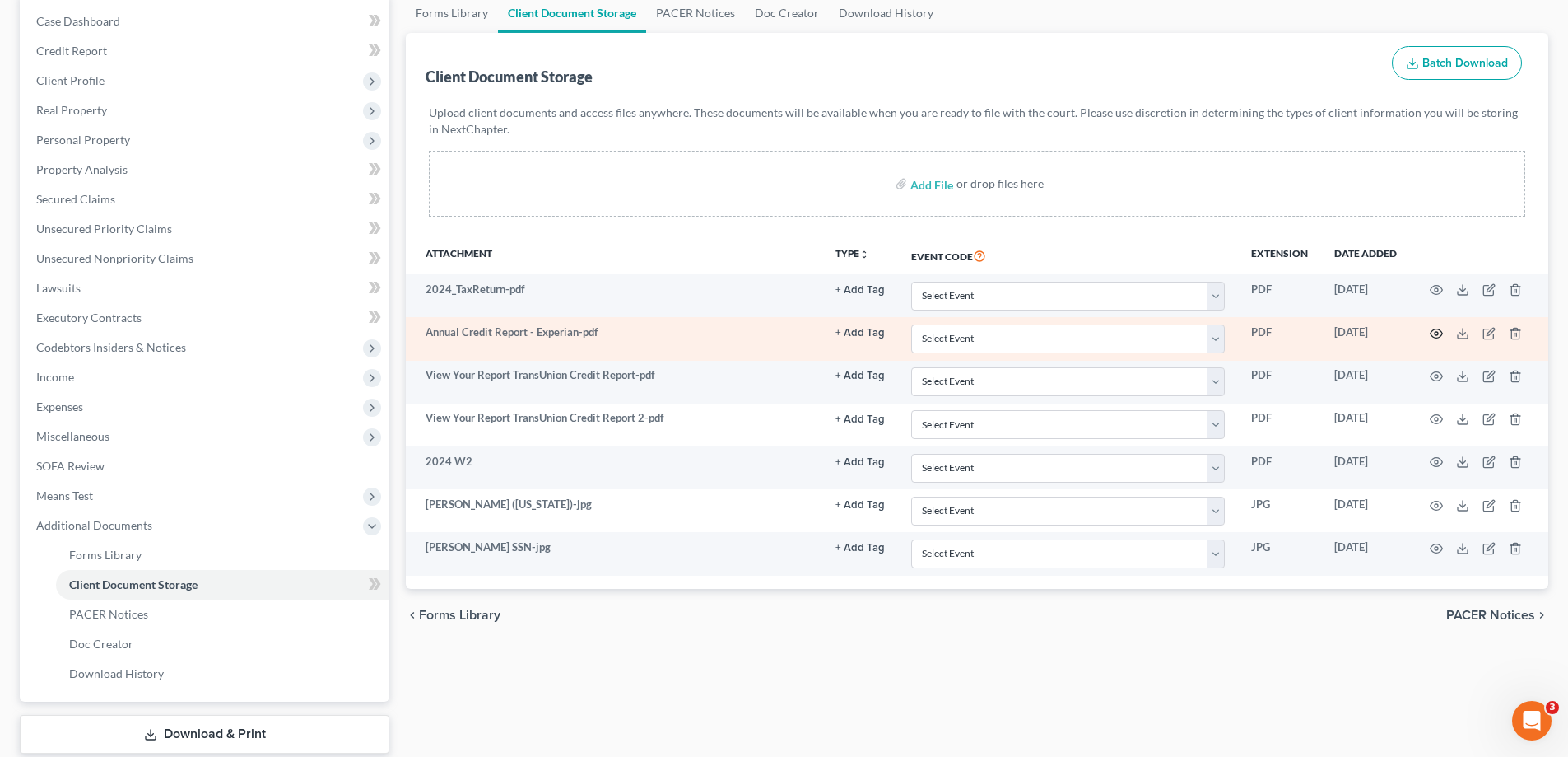
click at [1434, 328] on icon "button" at bounding box center [1436, 334] width 13 height 13
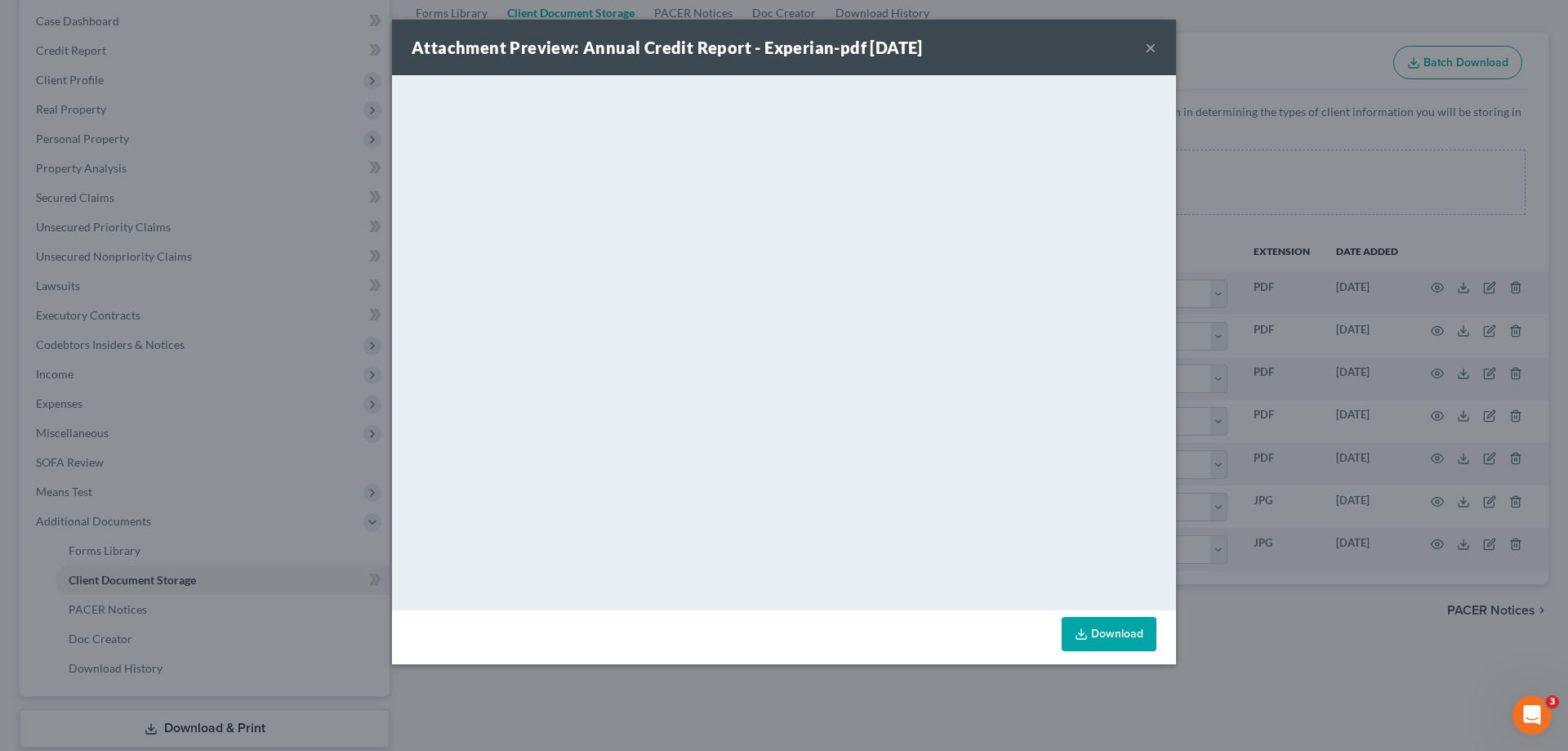
click at [1149, 42] on button "×" at bounding box center [1151, 47] width 12 height 20
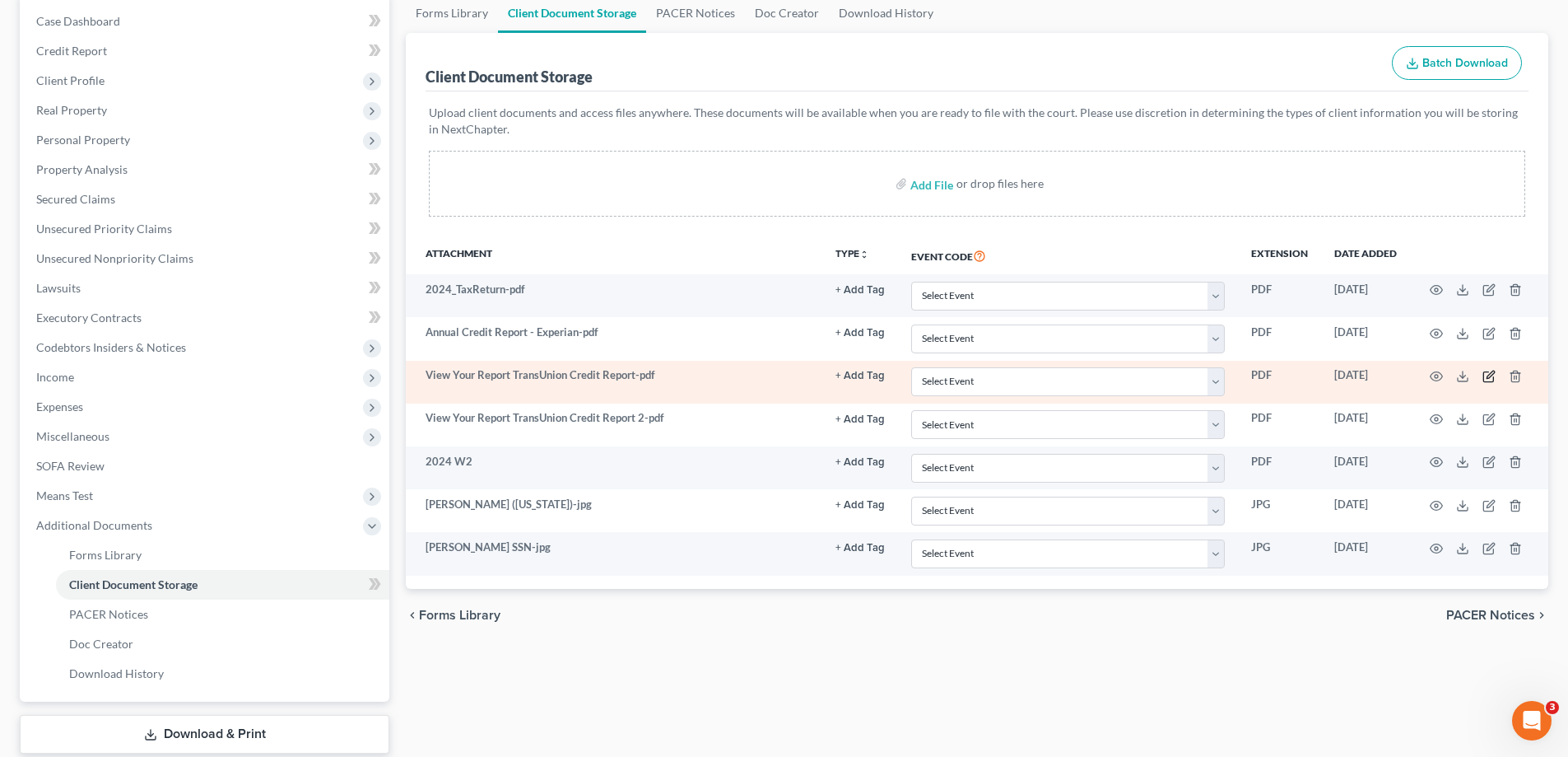
click at [1490, 379] on icon "button" at bounding box center [1490, 376] width 13 height 13
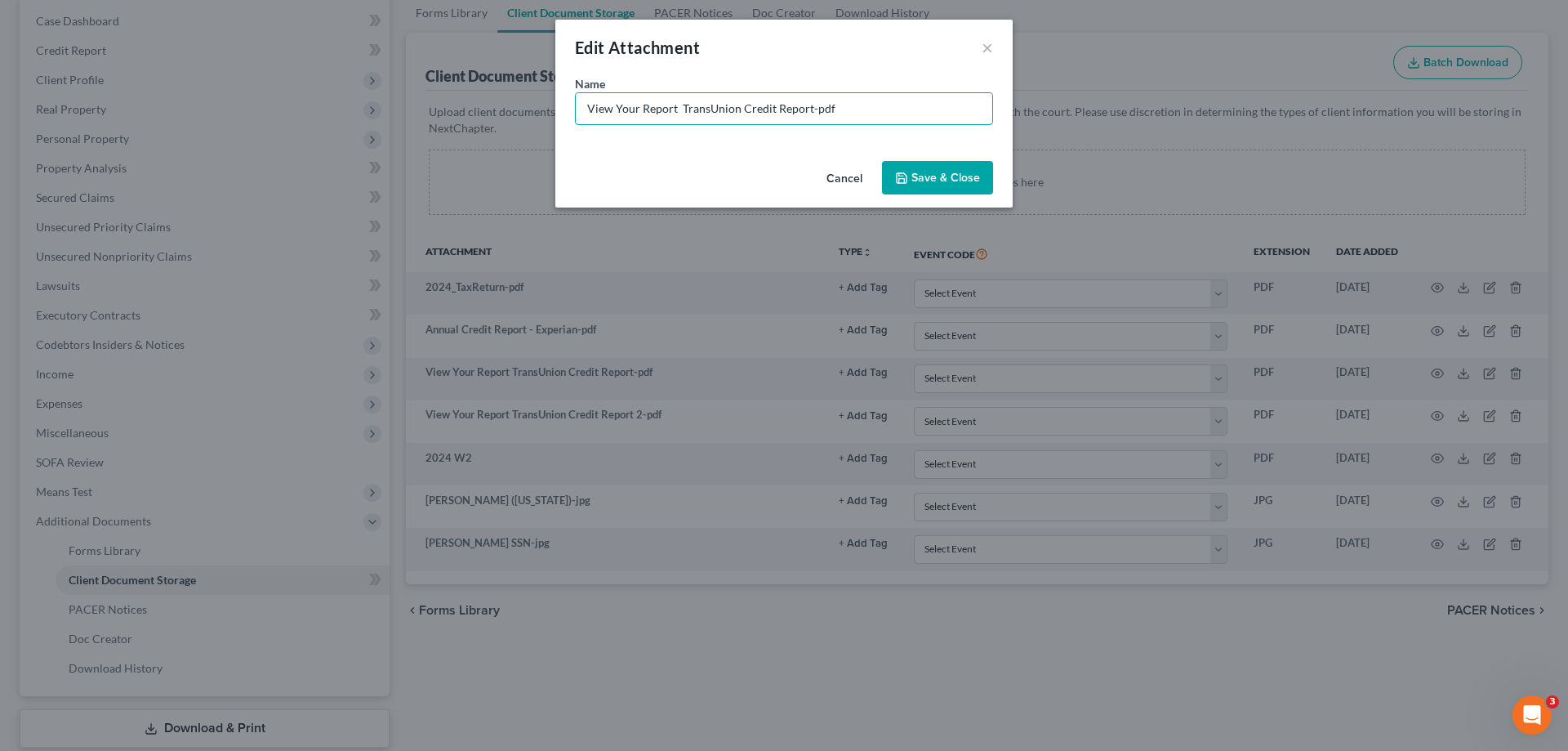
drag, startPoint x: 679, startPoint y: 108, endPoint x: 512, endPoint y: 104, distance: 167.0
click at [511, 109] on div "Edit Attachment × Name * View Your Report TransUnion Credit Report-pdf Cancel S…" at bounding box center [784, 375] width 1568 height 751
type input "ransUnion Credit Report-pdf"
click at [987, 44] on button "×" at bounding box center [988, 47] width 12 height 20
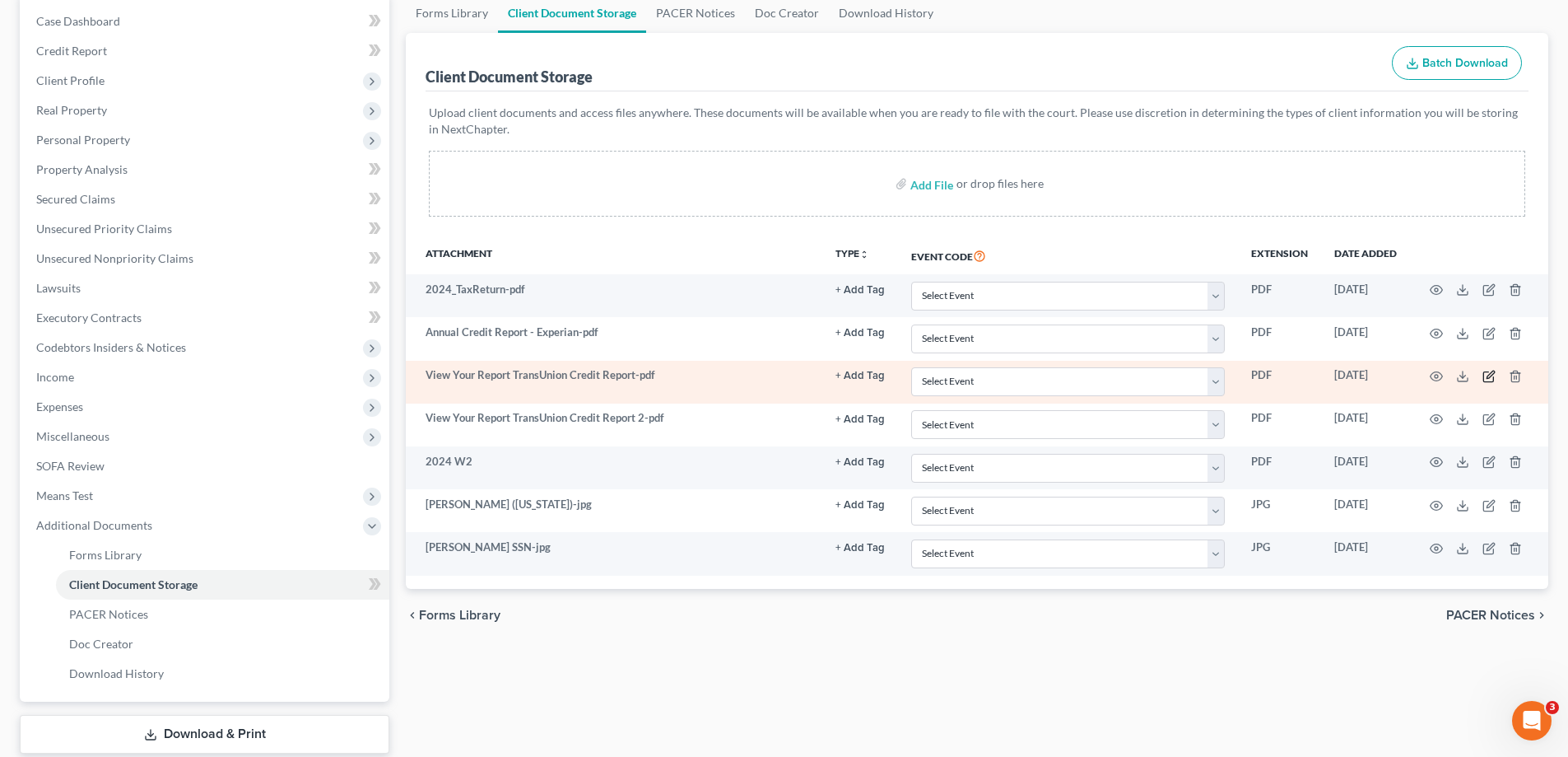
click at [1485, 372] on icon "button" at bounding box center [1489, 377] width 10 height 10
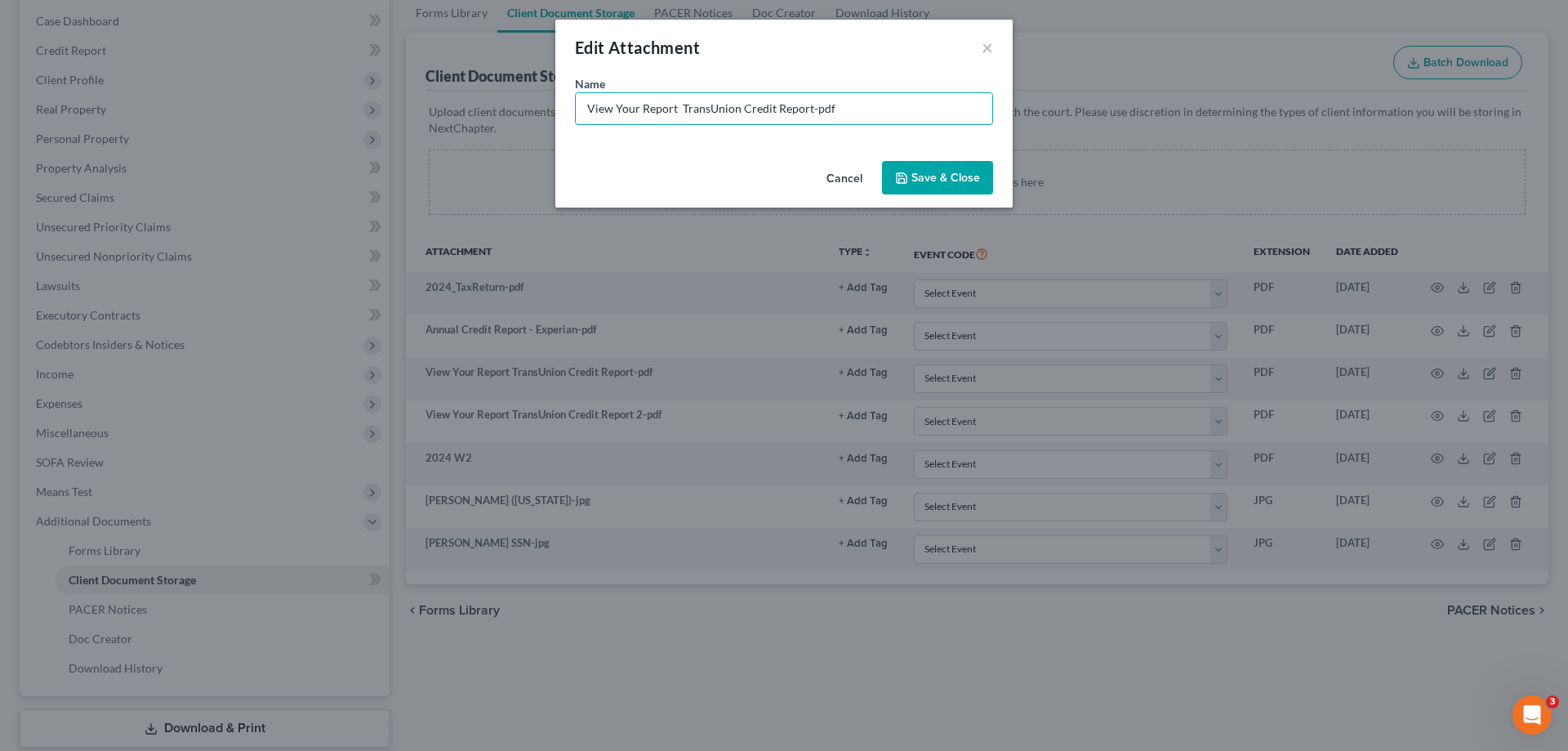
drag, startPoint x: 682, startPoint y: 107, endPoint x: 493, endPoint y: 102, distance: 189.1
click at [495, 103] on div "Edit Attachment × Name * View Your Report TransUnion Credit Report-pdf Cancel S…" at bounding box center [784, 375] width 1568 height 751
click at [753, 110] on input "TransUnion Credit Report-pdf" at bounding box center [783, 108] width 416 height 31
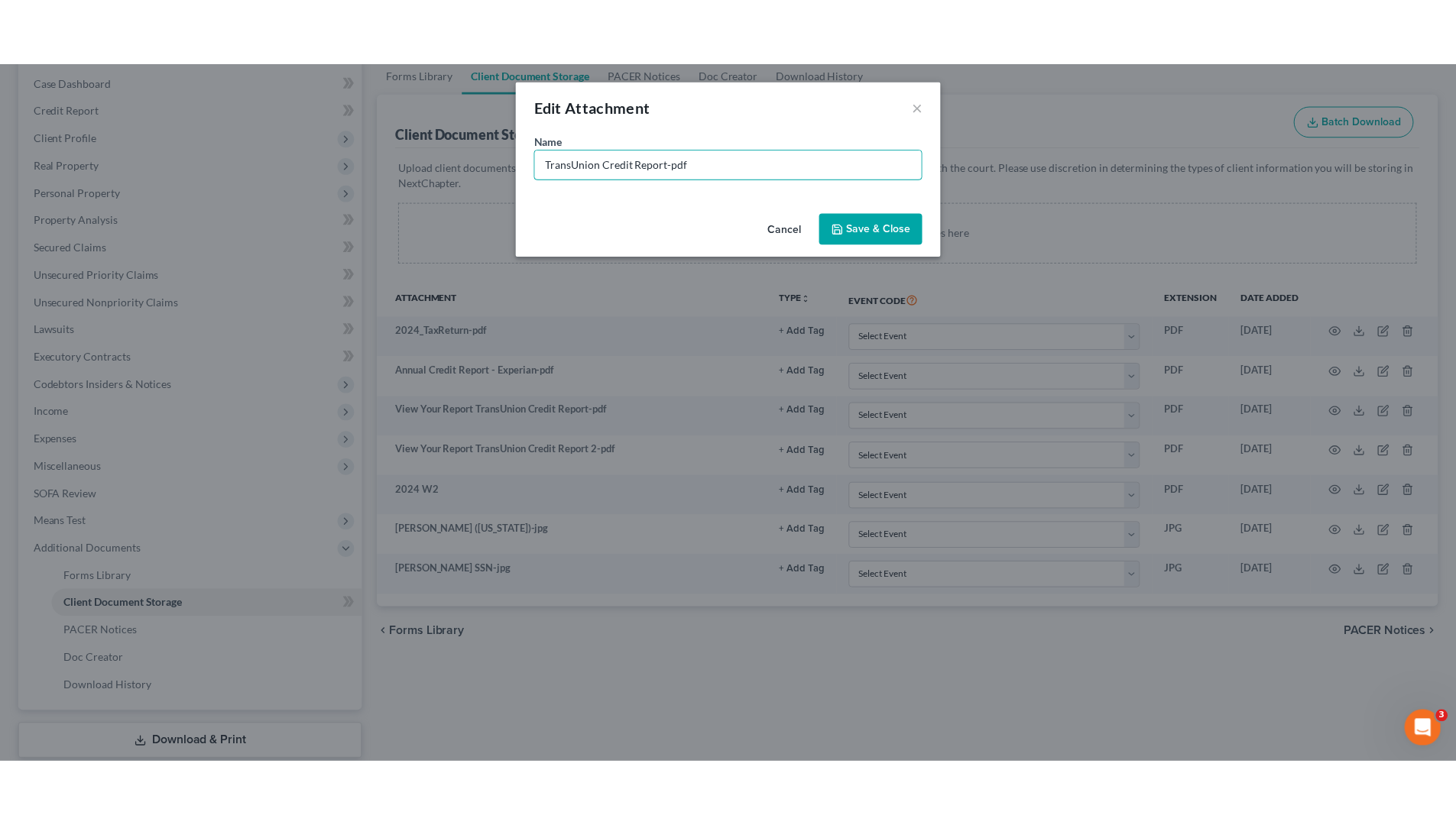
scroll to position [125, 0]
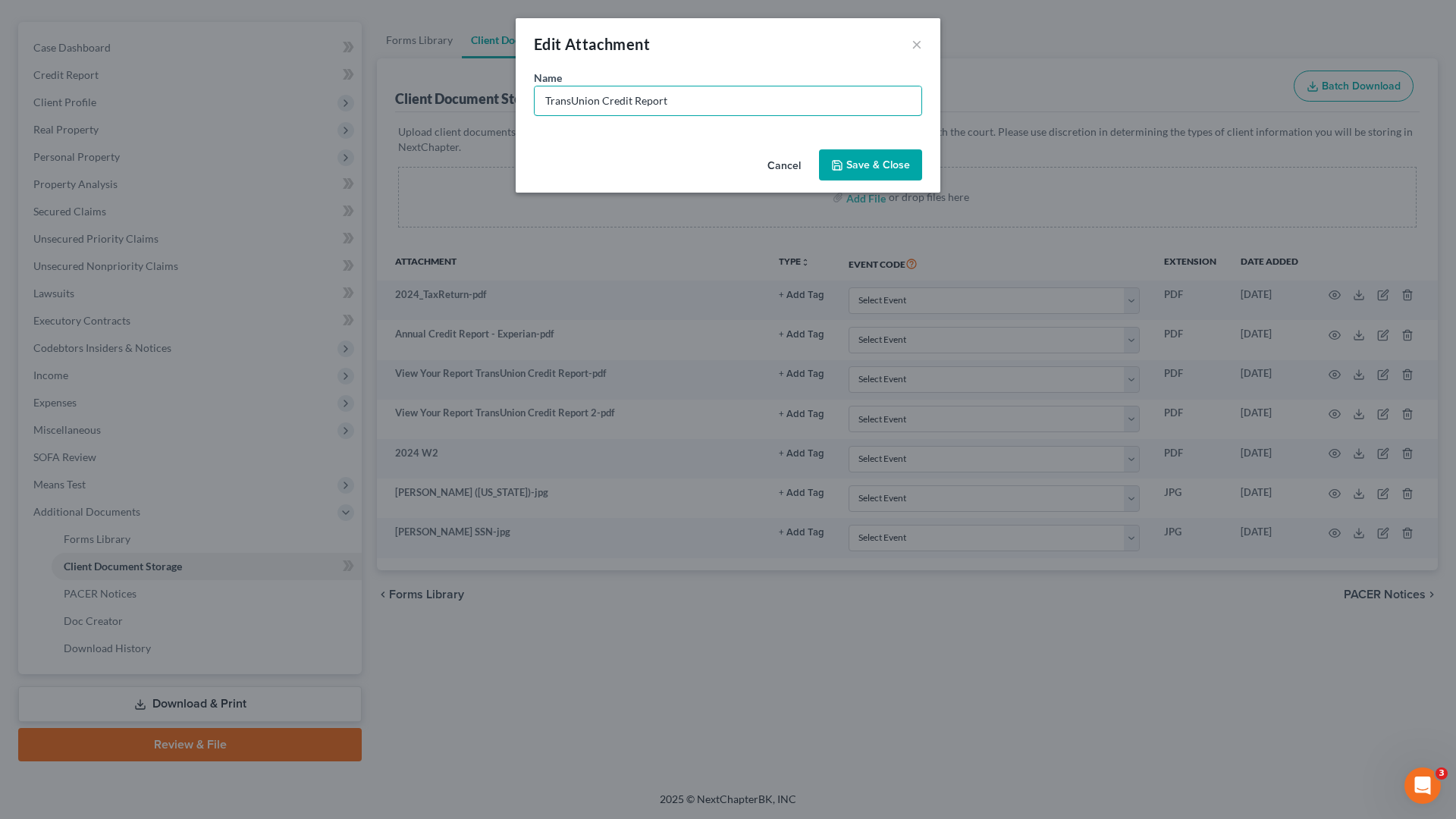
type input "TransUnion Credit Report"
click at [872, 164] on span "Save & Close" at bounding box center [878, 165] width 64 height 13
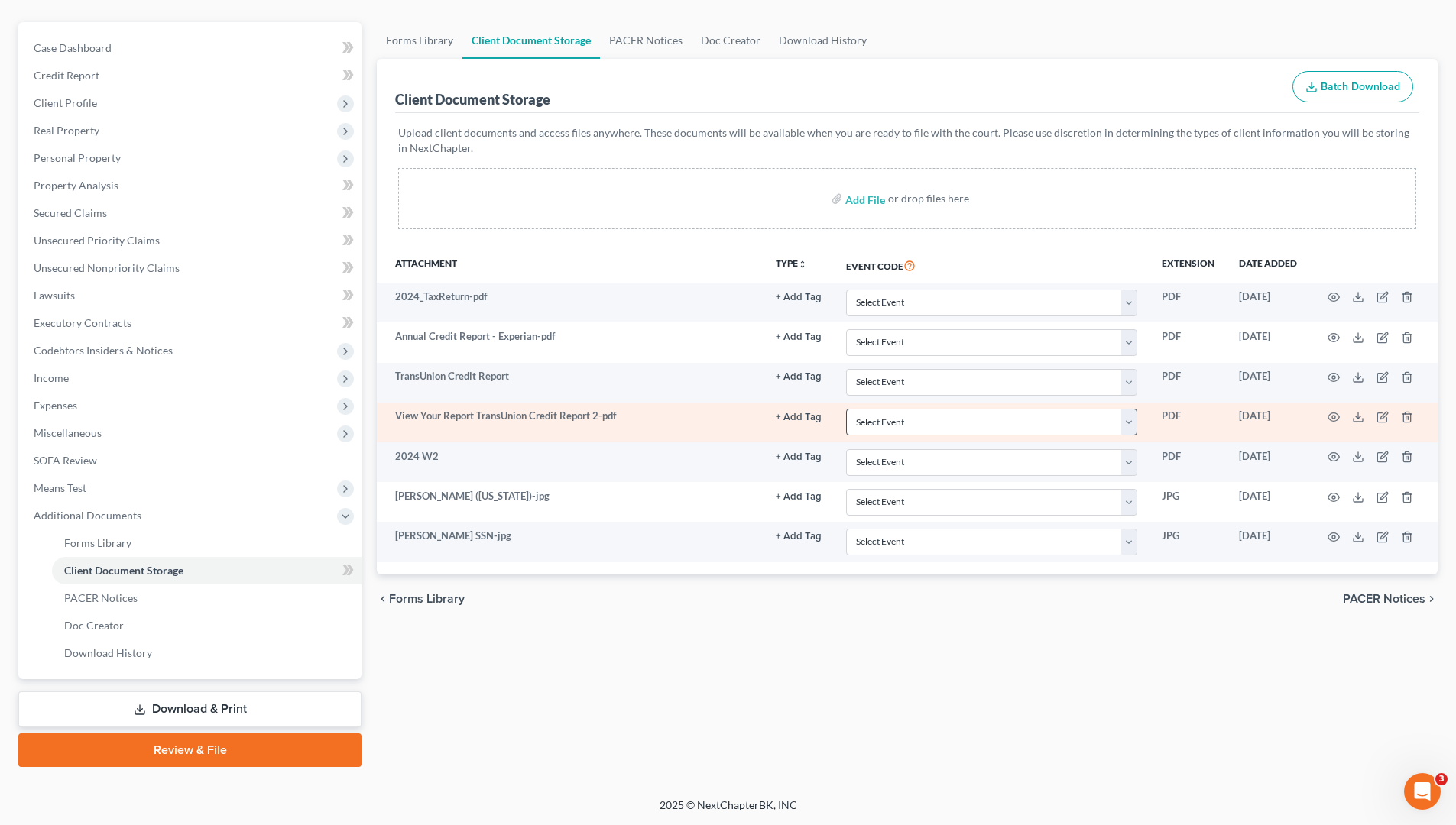
drag, startPoint x: 971, startPoint y: 559, endPoint x: 1038, endPoint y: 435, distance: 140.9
click at [971, 558] on td "Select Event 01 - Chapter 13 Plan - Initial Plan 02-Application to Pay Filing F…" at bounding box center [991, 541] width 315 height 40
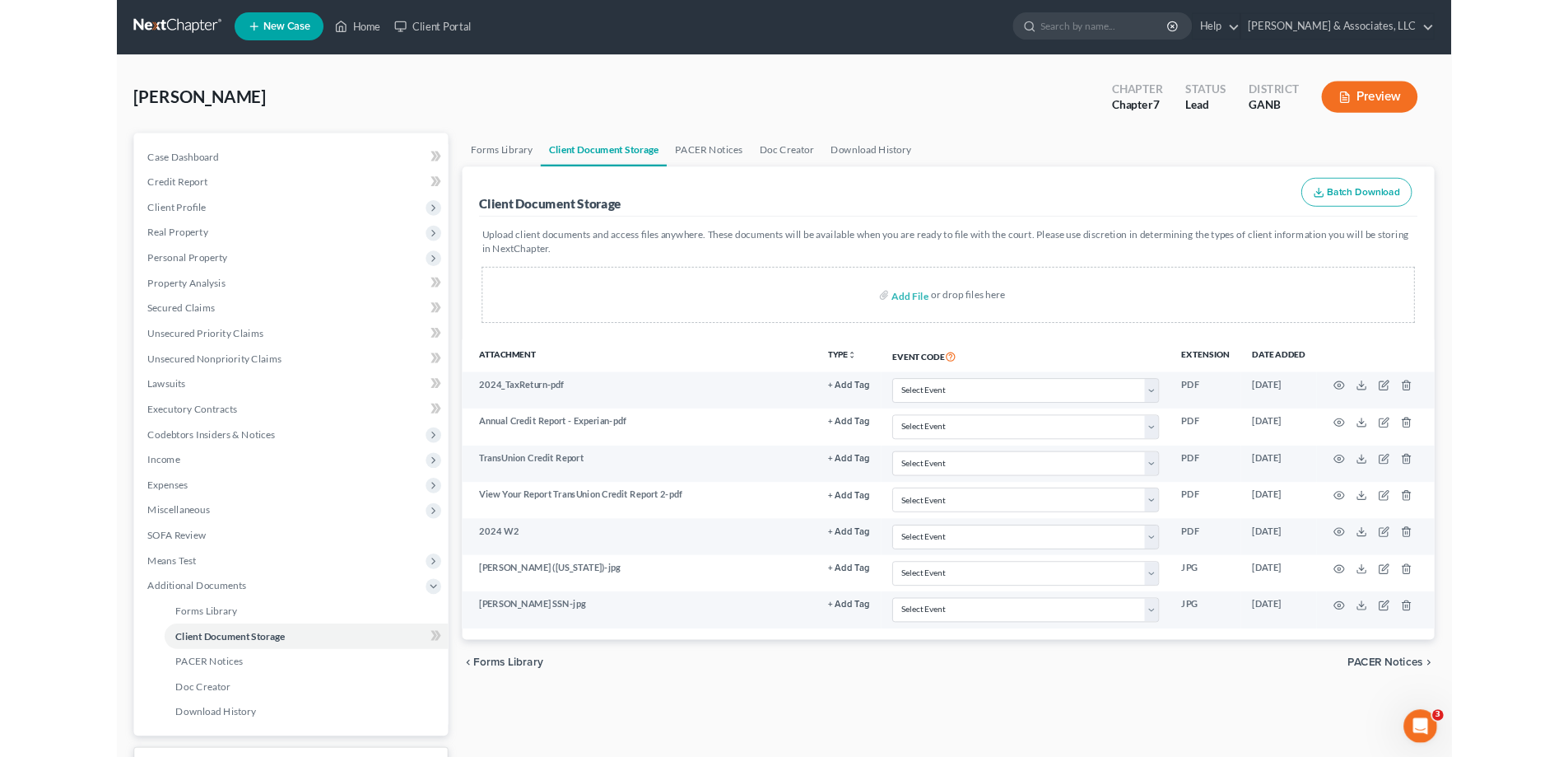
scroll to position [0, 0]
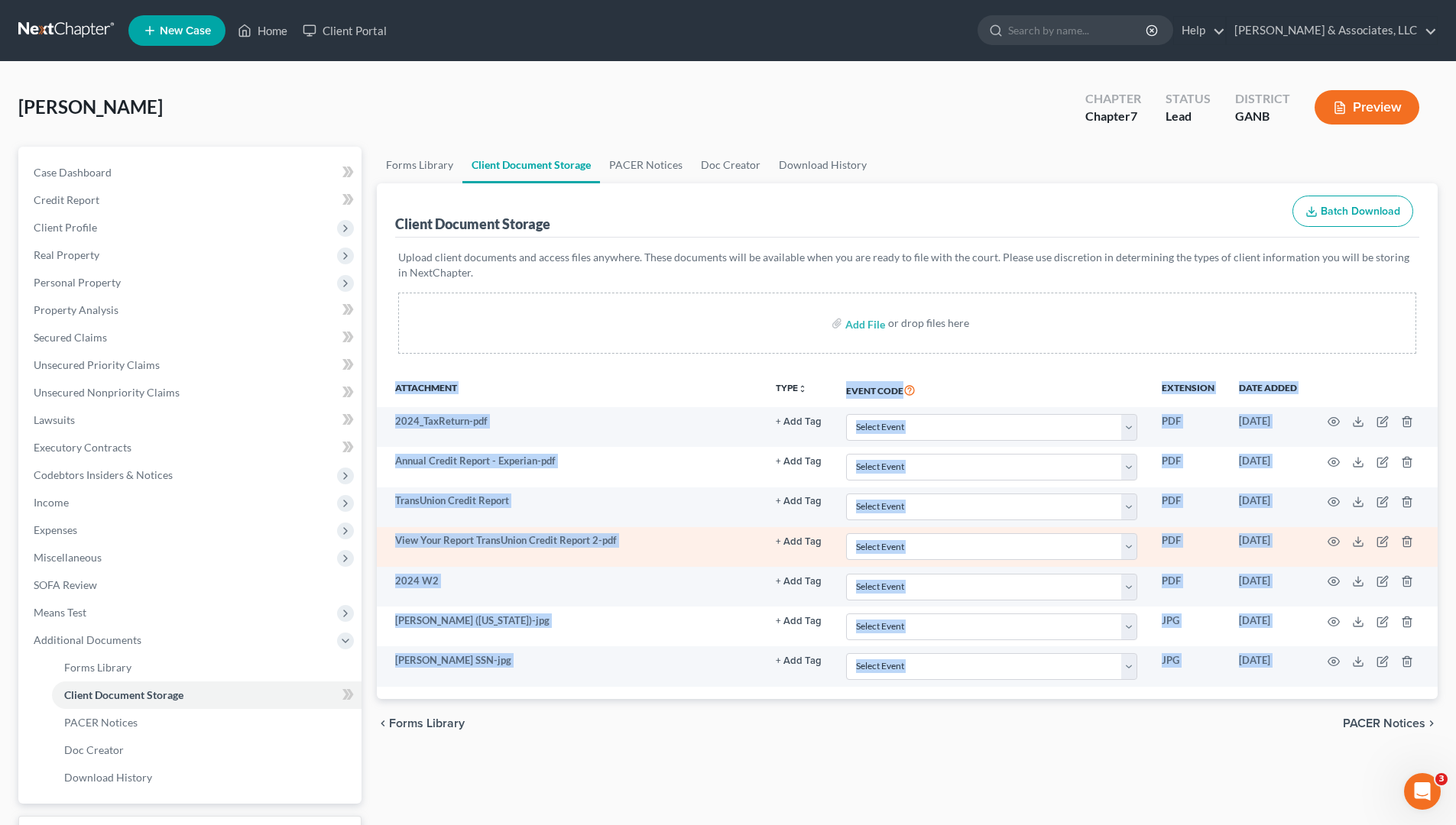
click at [573, 690] on ui-view "Forms Library Client Document Storage PACER Notices Doc Creator Download Histor…" at bounding box center [907, 447] width 1061 height 601
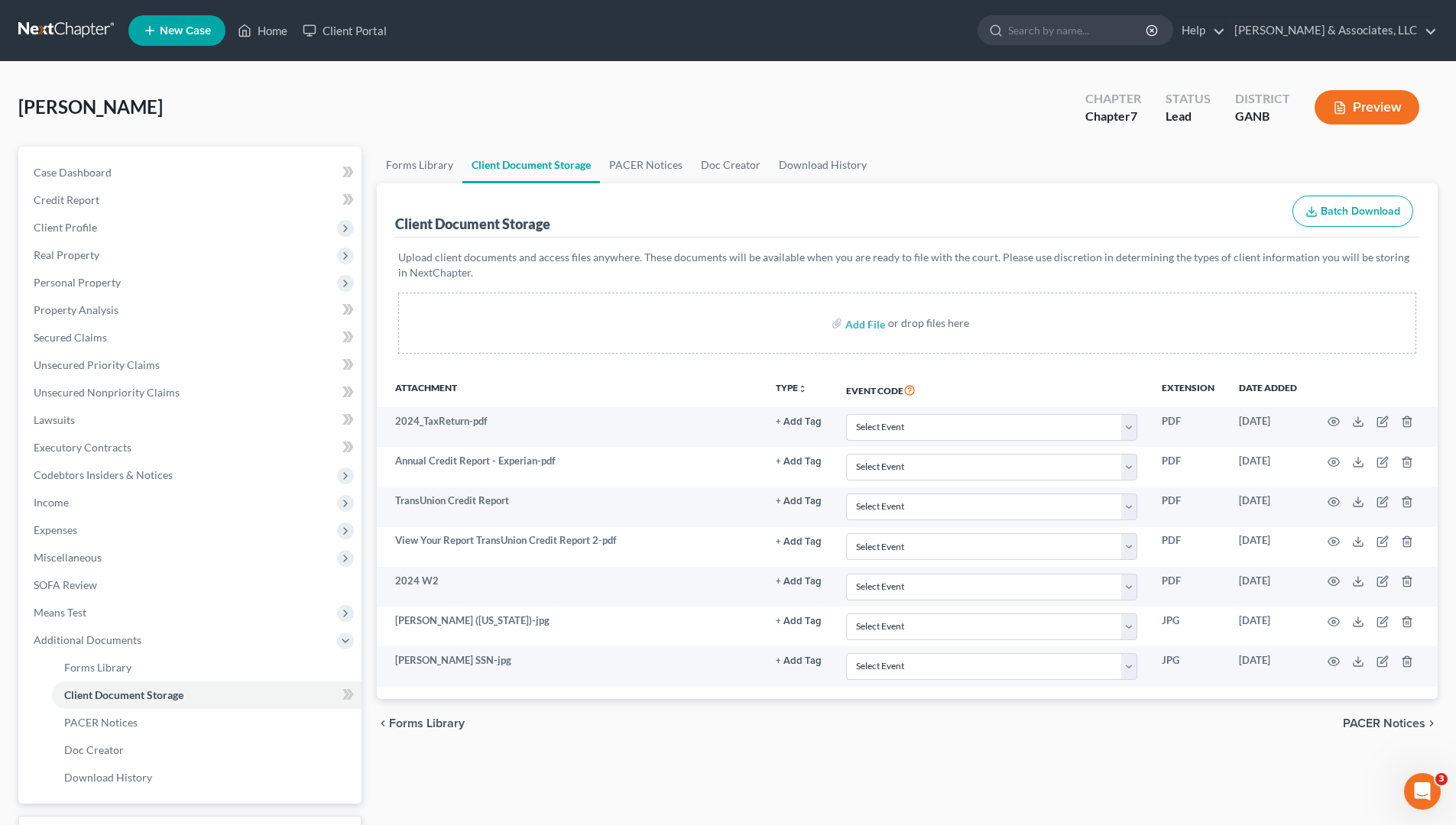
click at [864, 60] on nav "Home New Case Client Portal Brian R. Cahn & Associates, LLC amy@northgabankrupt…" at bounding box center [728, 30] width 1456 height 61
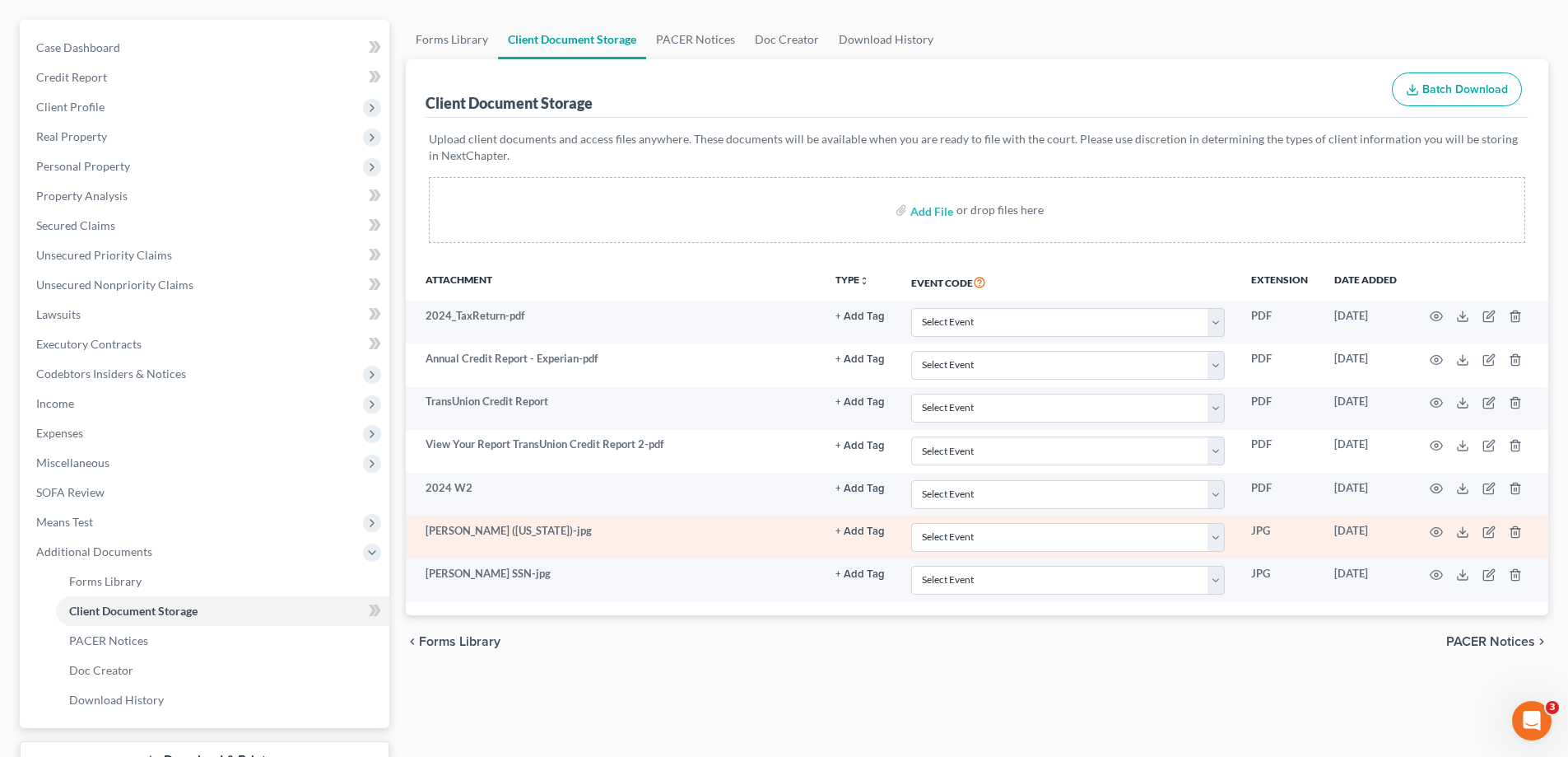
scroll to position [267, 0]
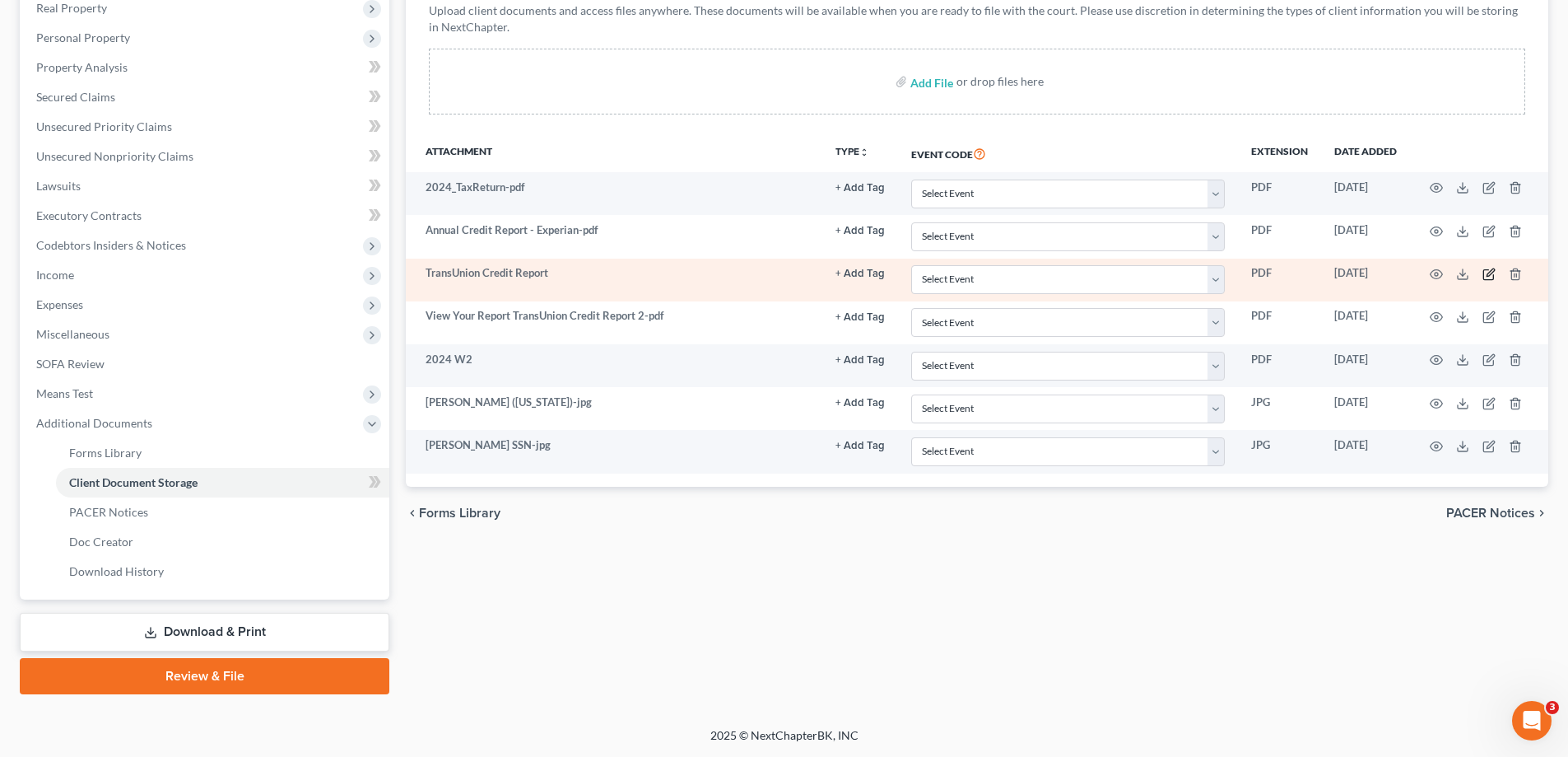
click at [1488, 273] on icon "button" at bounding box center [1490, 272] width 8 height 8
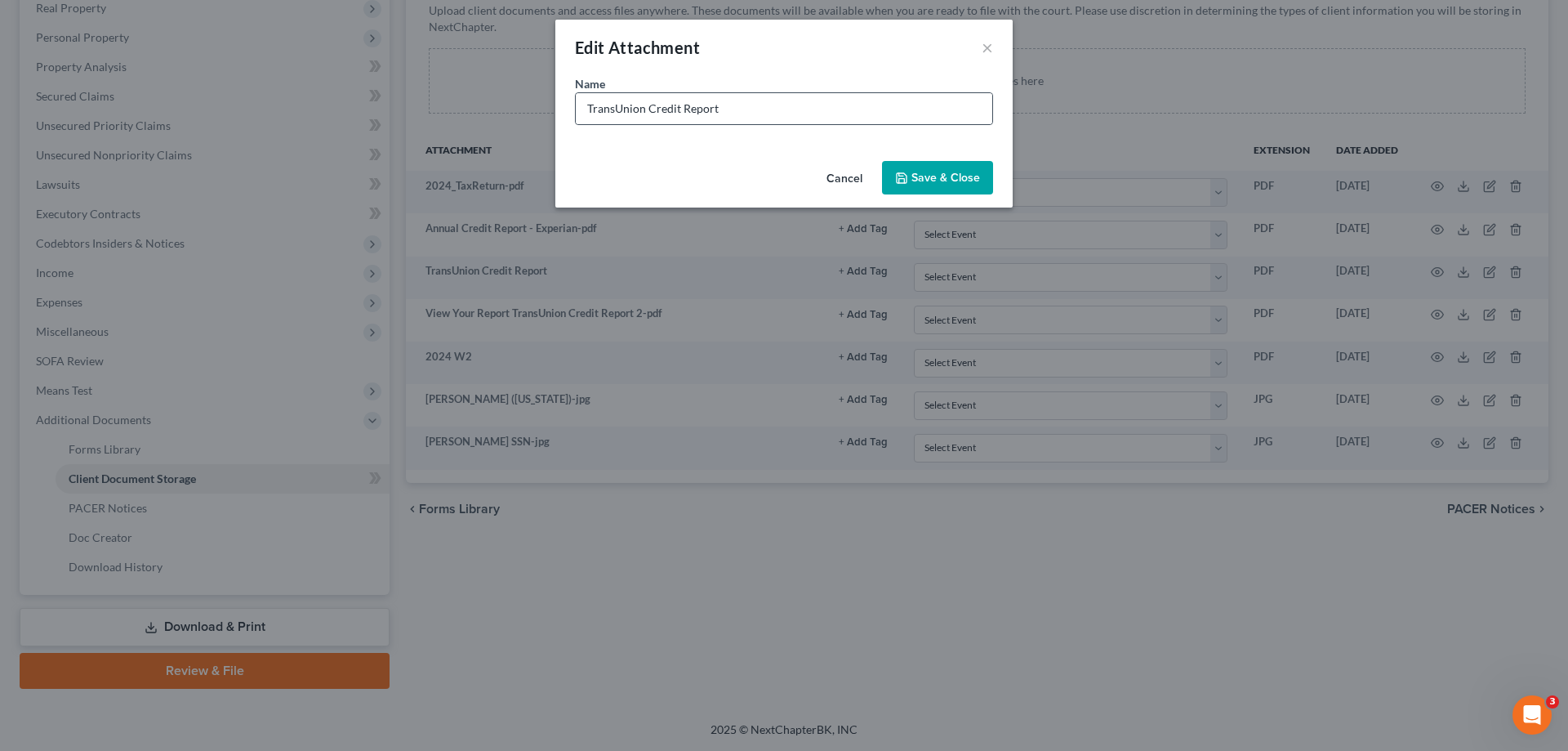
click at [735, 92] on div "TransUnion Credit Report" at bounding box center [783, 108] width 418 height 32
click at [729, 109] on input "TransUnion Credit Report" at bounding box center [783, 108] width 416 height 31
type input "TransUnion Credit-address cut off"
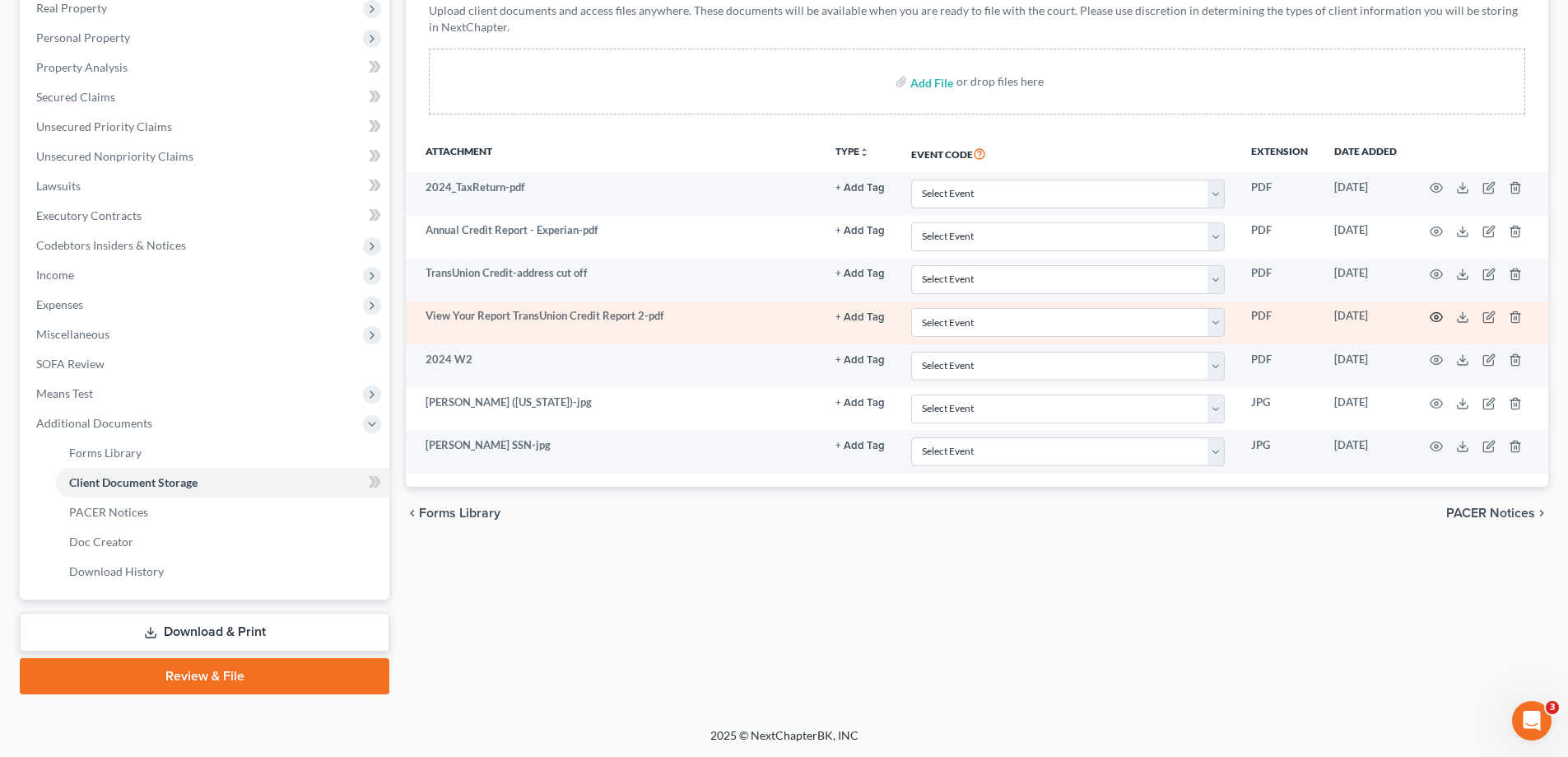
click at [1435, 316] on circle "button" at bounding box center [1436, 317] width 3 height 3
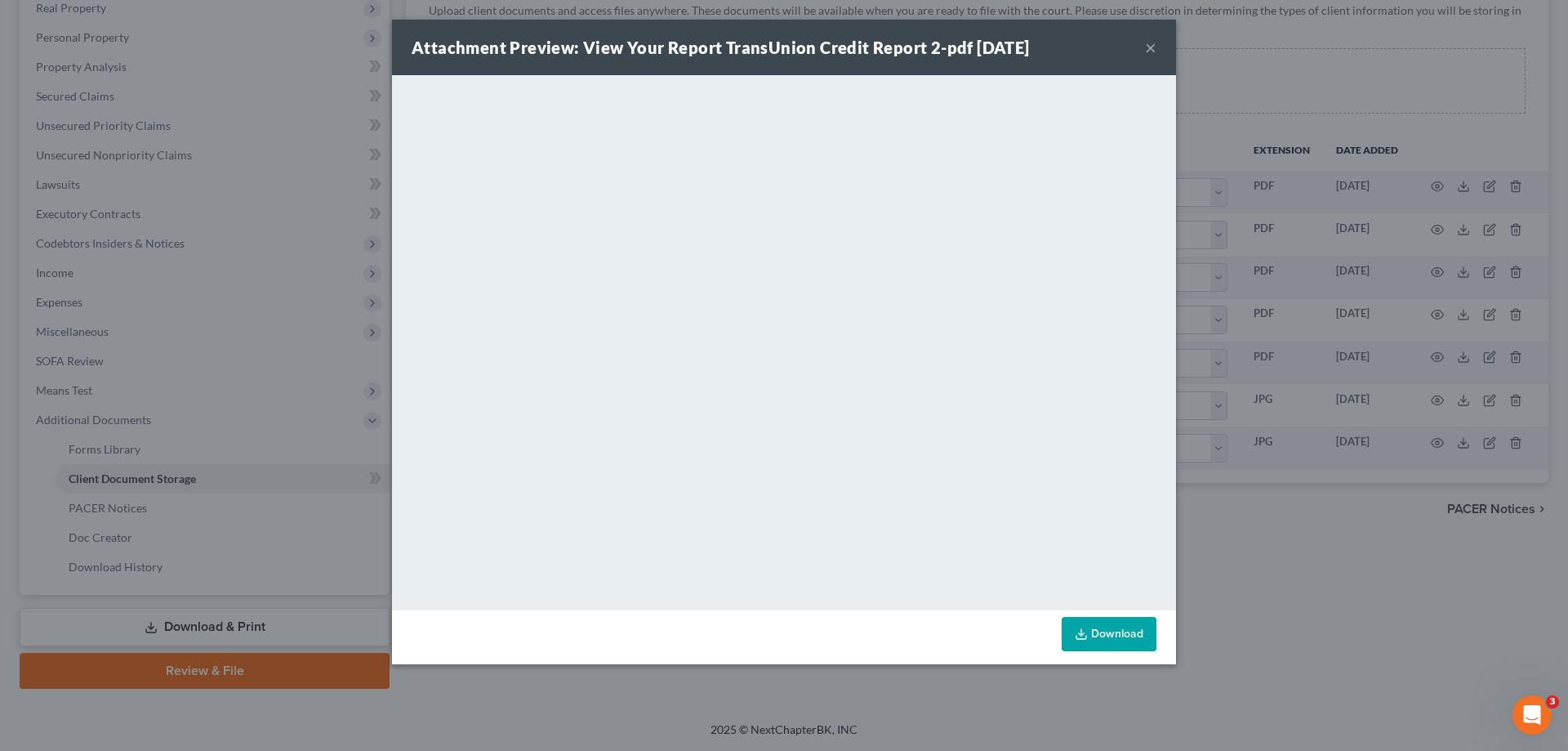
click at [1148, 46] on button "×" at bounding box center [1151, 47] width 12 height 20
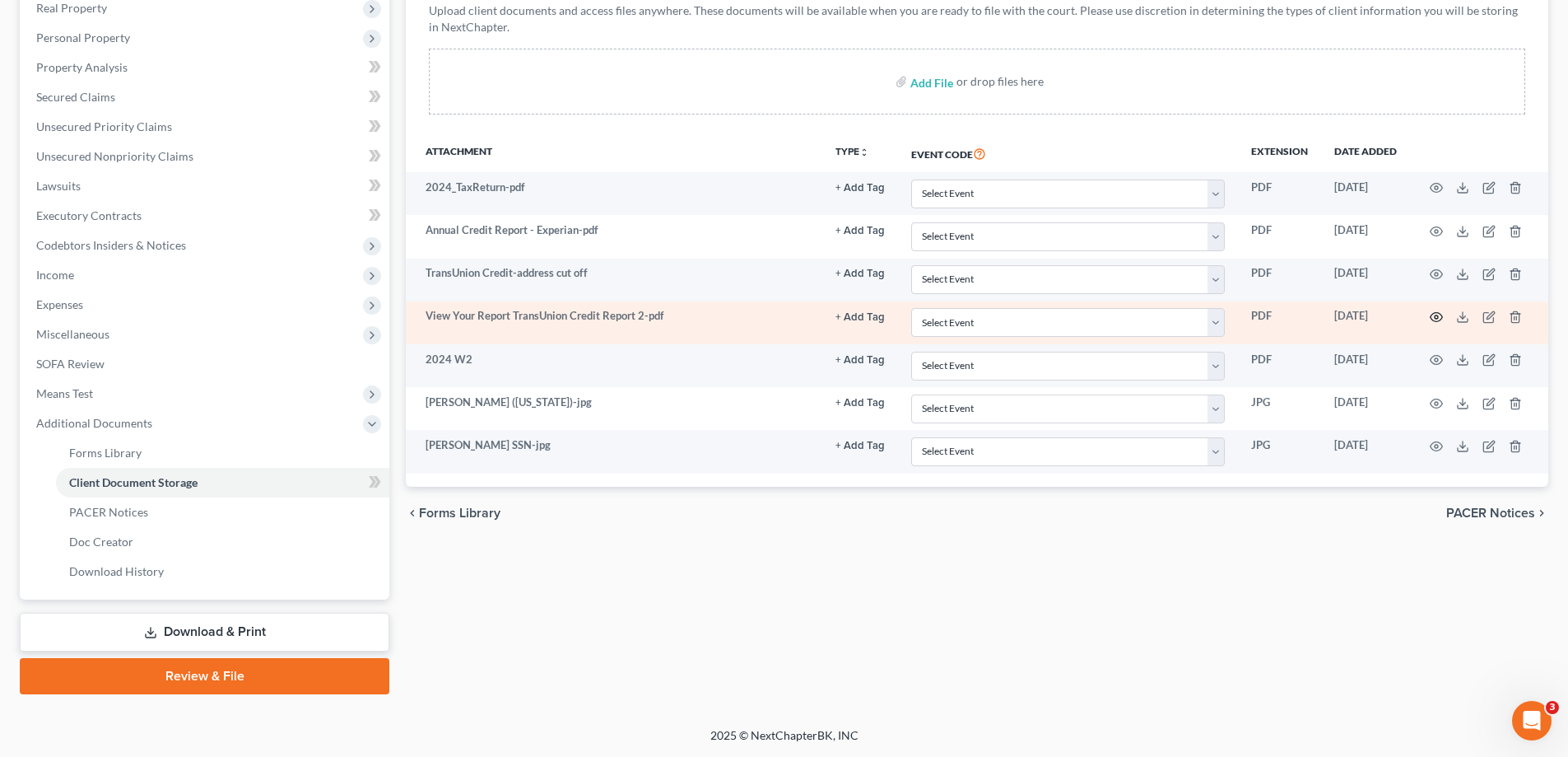
click at [1439, 315] on icon "button" at bounding box center [1436, 317] width 13 height 13
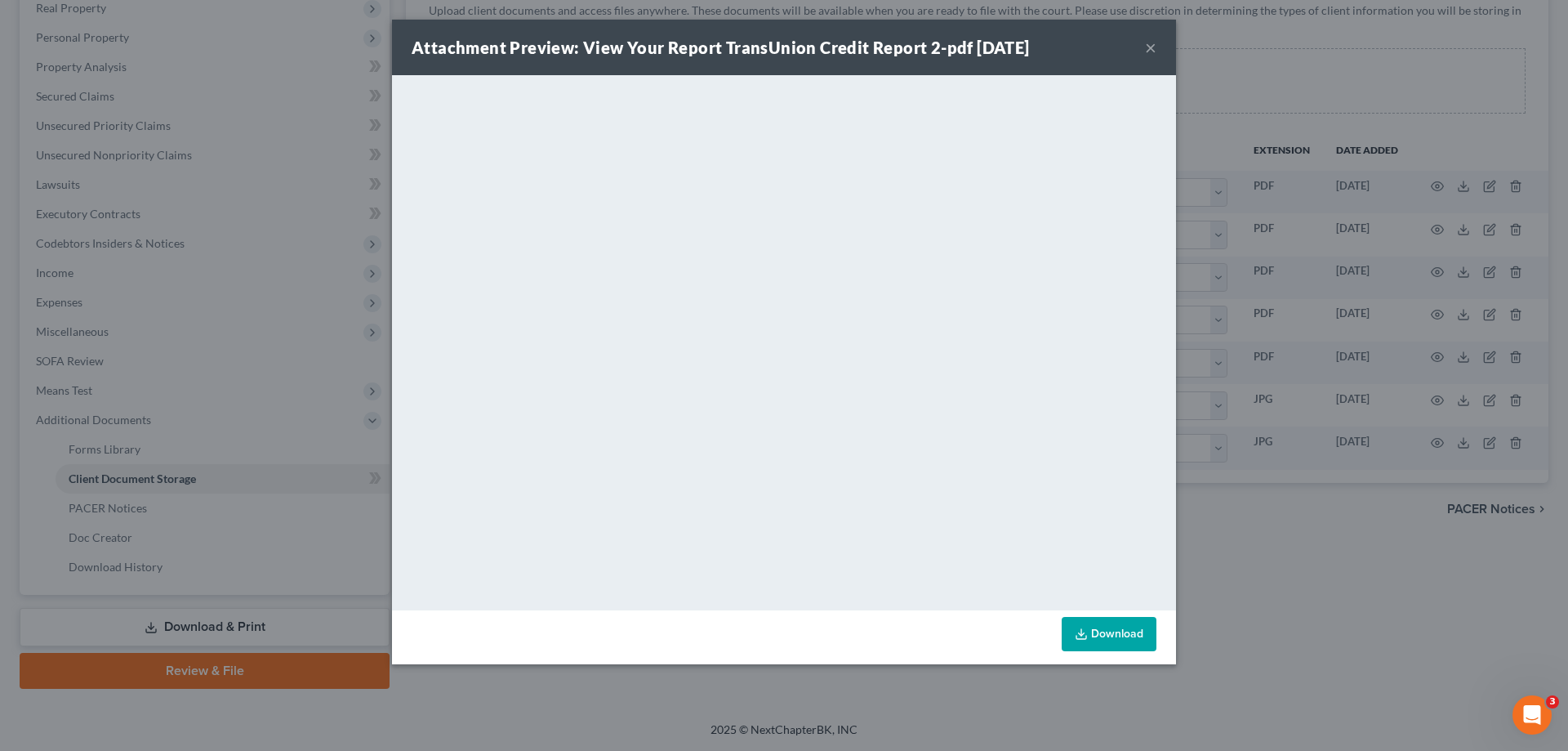
click at [1153, 45] on button "×" at bounding box center [1151, 47] width 12 height 20
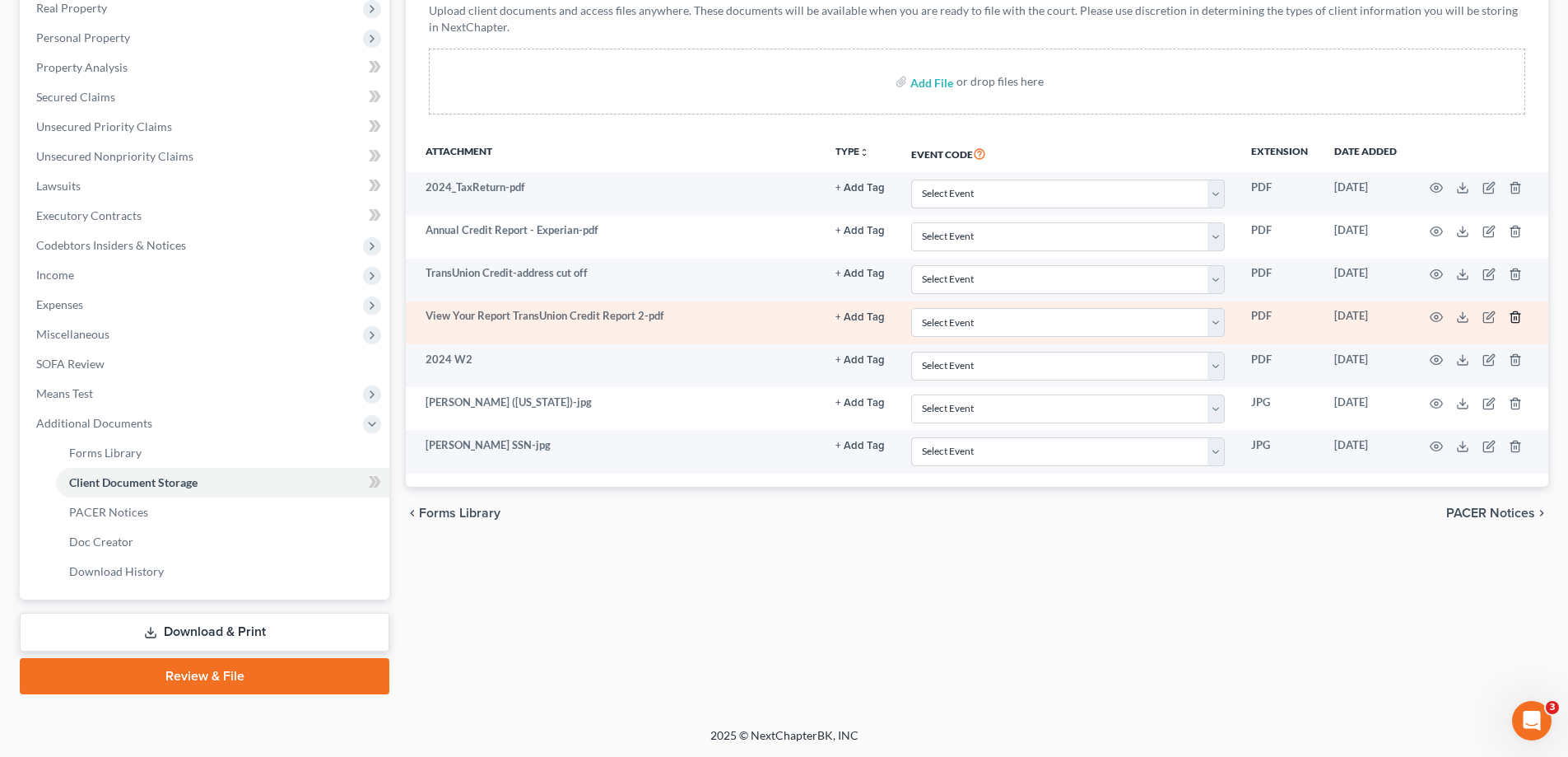
click at [1514, 316] on icon "button" at bounding box center [1515, 317] width 13 height 13
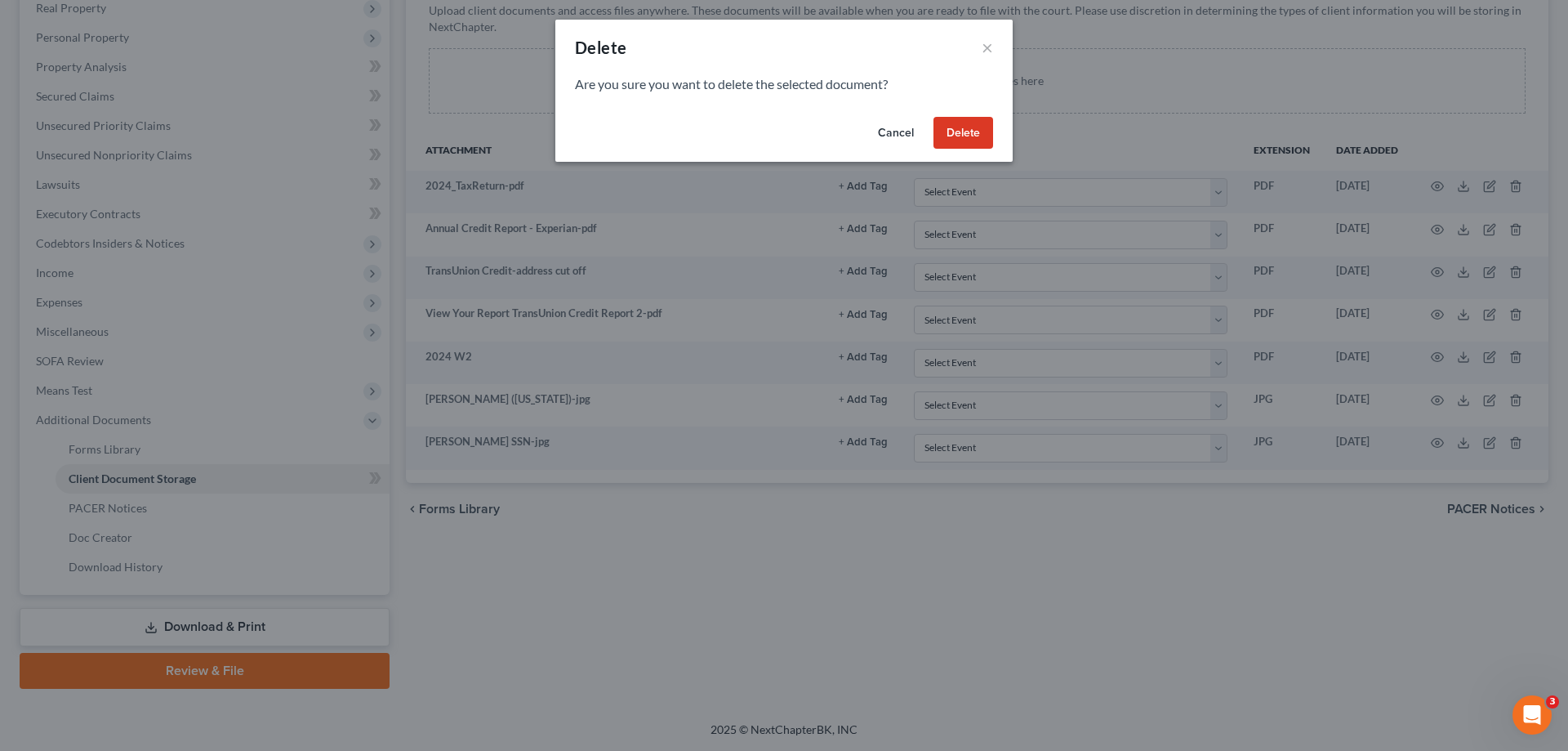
click at [979, 134] on button "Delete" at bounding box center [963, 132] width 60 height 32
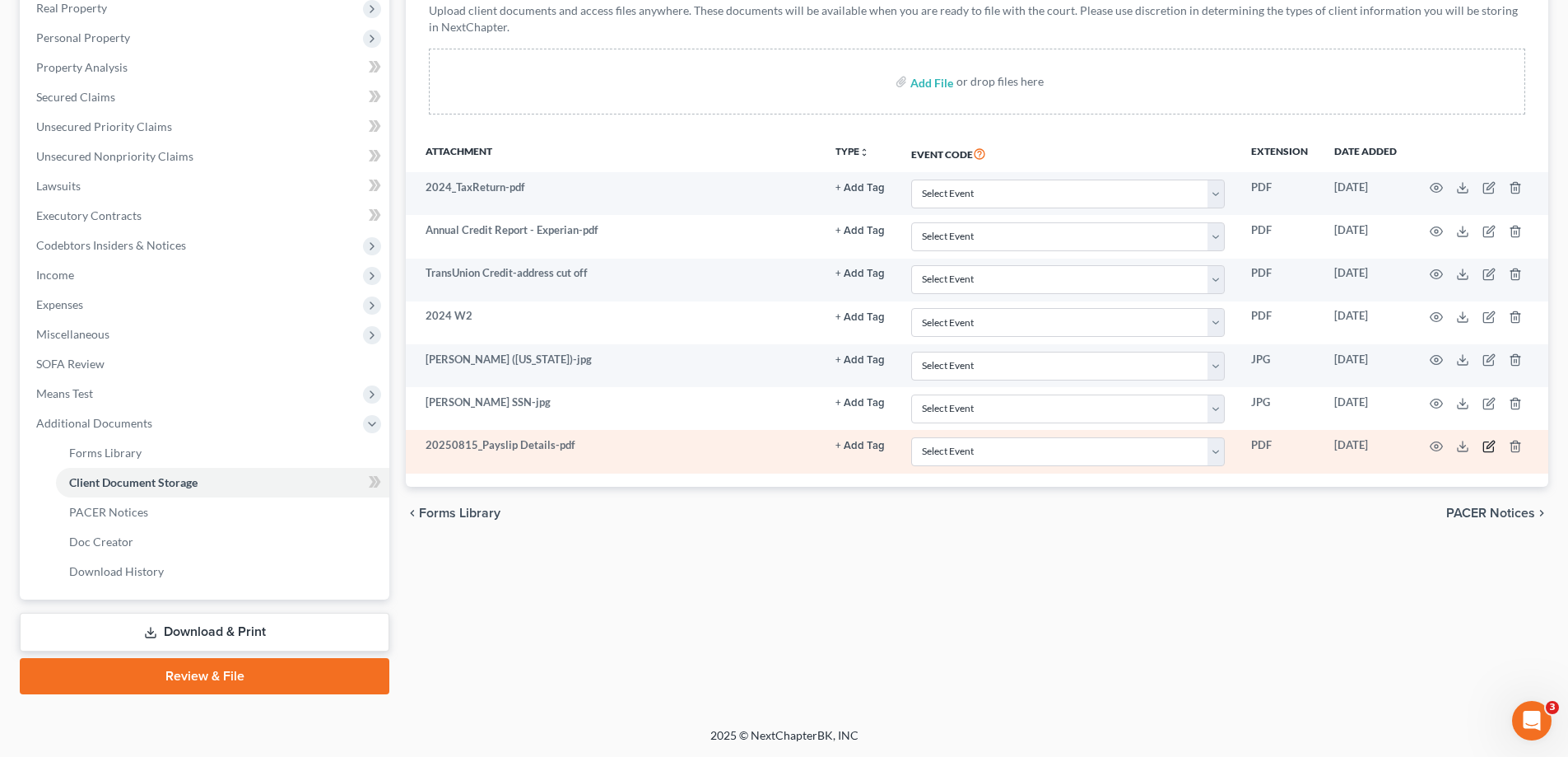
click at [1489, 446] on icon "button" at bounding box center [1490, 447] width 13 height 13
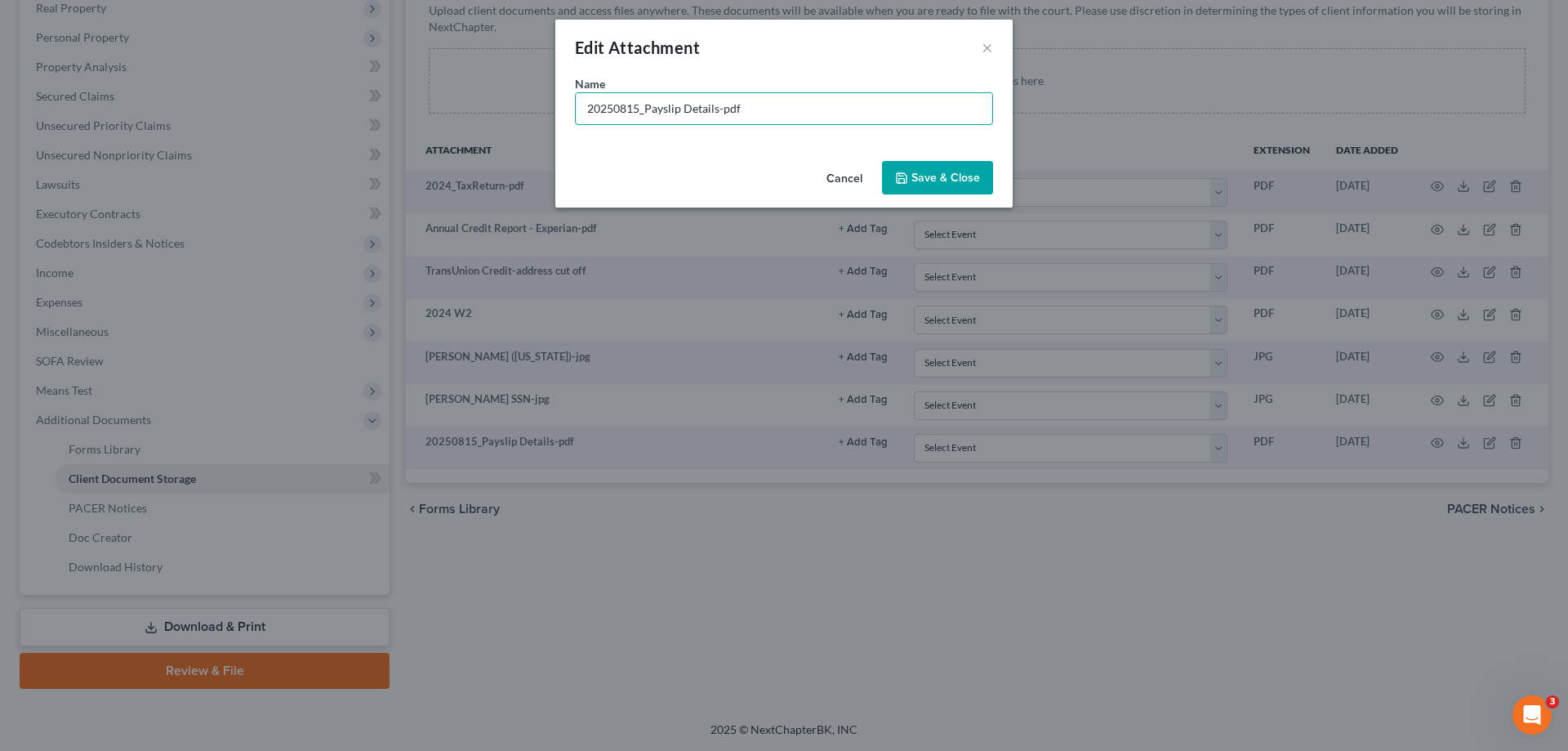
drag, startPoint x: 742, startPoint y: 101, endPoint x: 494, endPoint y: 100, distance: 248.0
click at [494, 100] on div "Edit Attachment × Name * 20250815_Payslip Details-pdf Cancel Save & Close" at bounding box center [784, 375] width 1568 height 751
type input "Stubs"
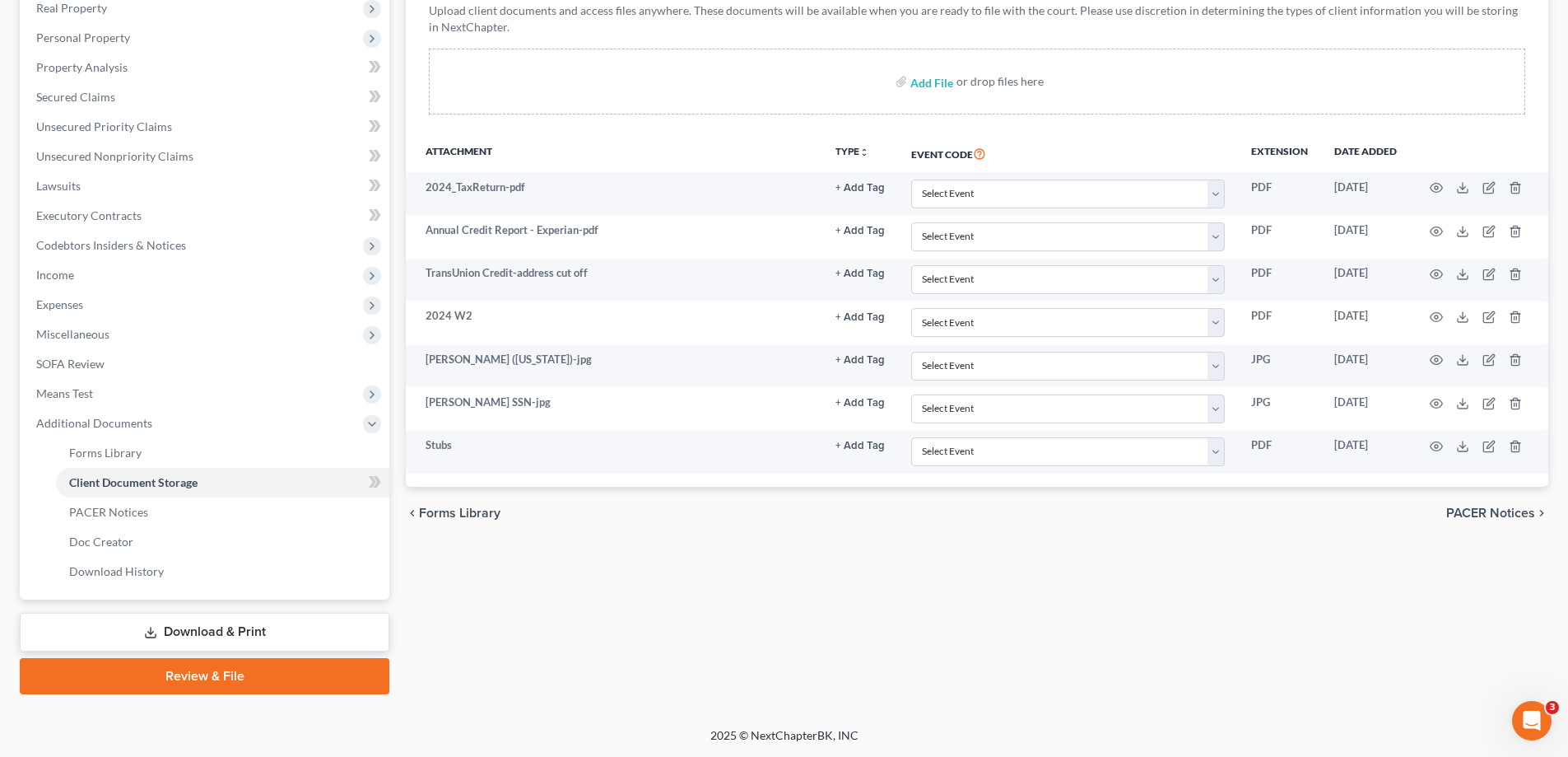
drag, startPoint x: 1540, startPoint y: 35, endPoint x: 1384, endPoint y: 29, distance: 156.1
click at [1540, 35] on div "Client Document Storage Batch Download Upload client documents and access files…" at bounding box center [976, 209] width 1142 height 556
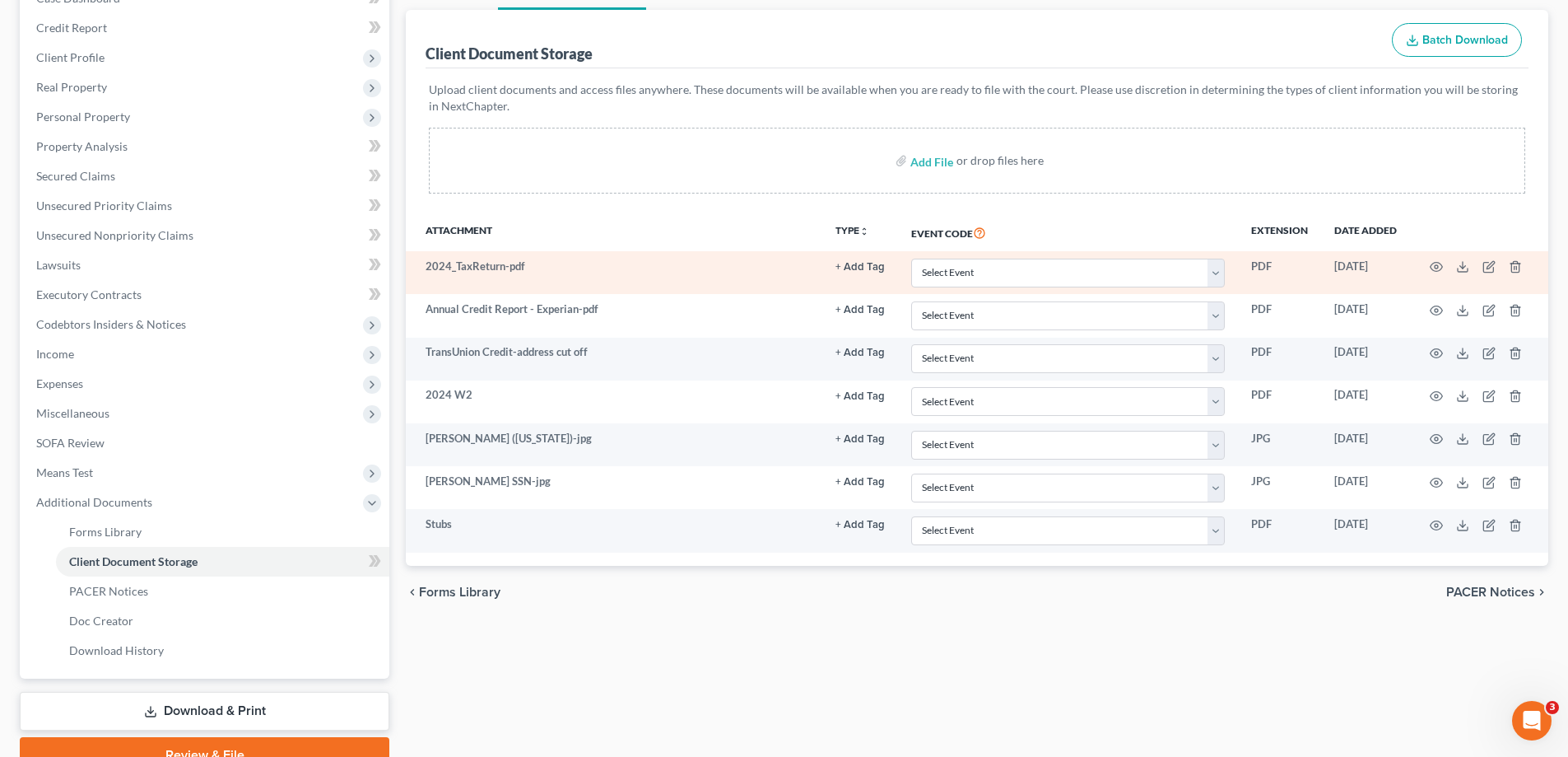
scroll to position [0, 0]
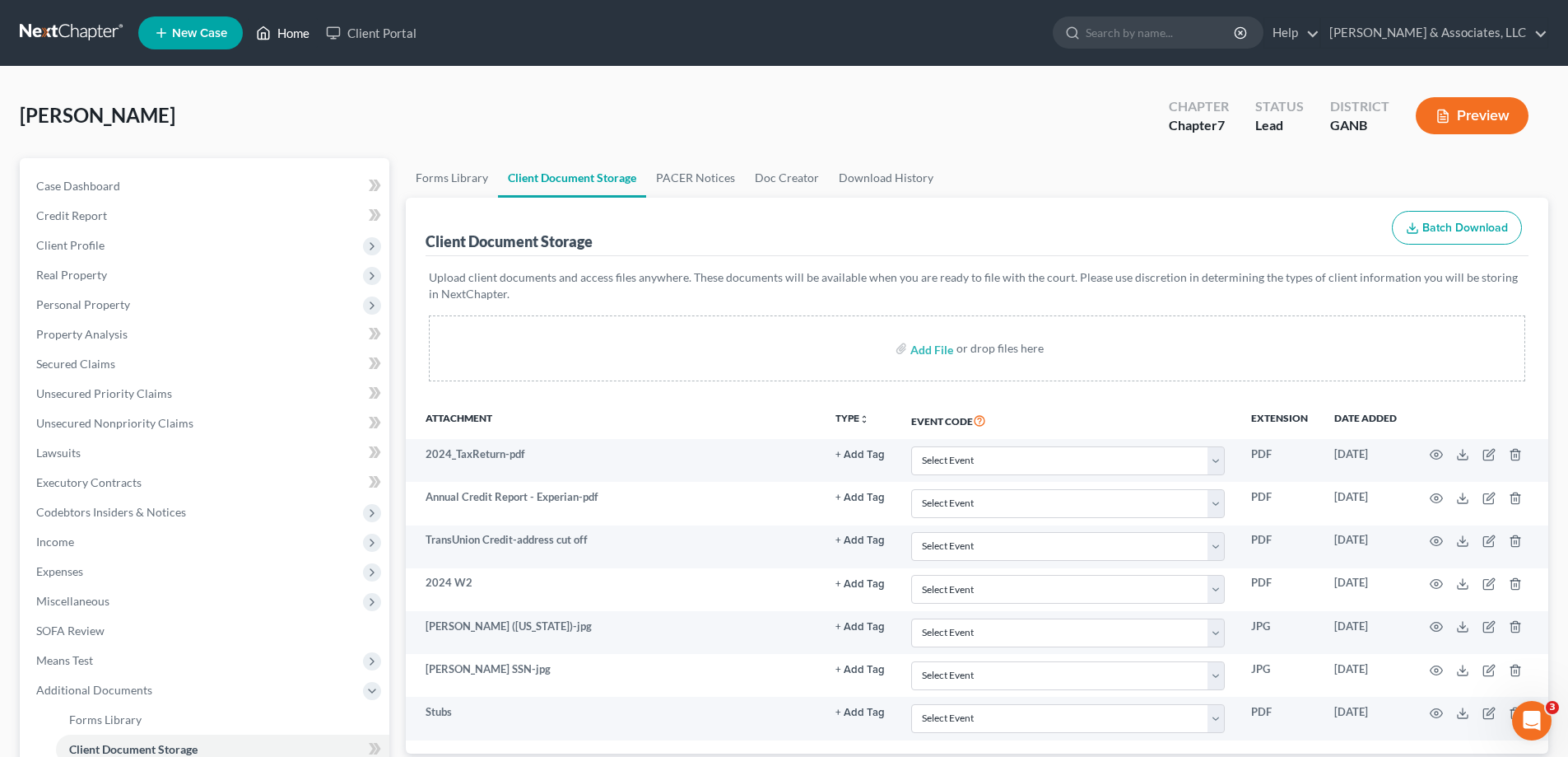
click at [295, 31] on link "Home" at bounding box center [283, 33] width 70 height 30
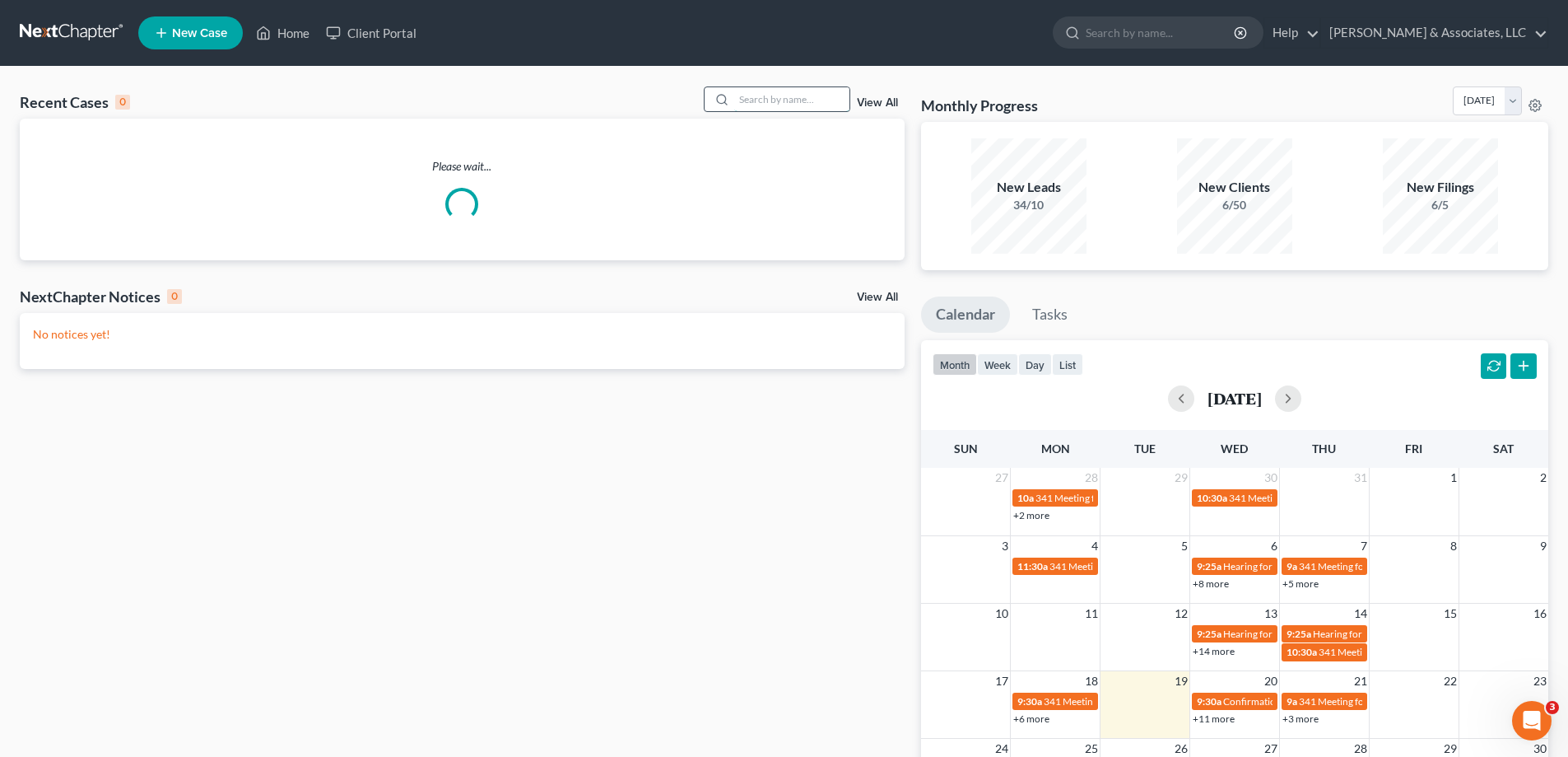
click at [797, 103] on input "search" at bounding box center [792, 99] width 115 height 24
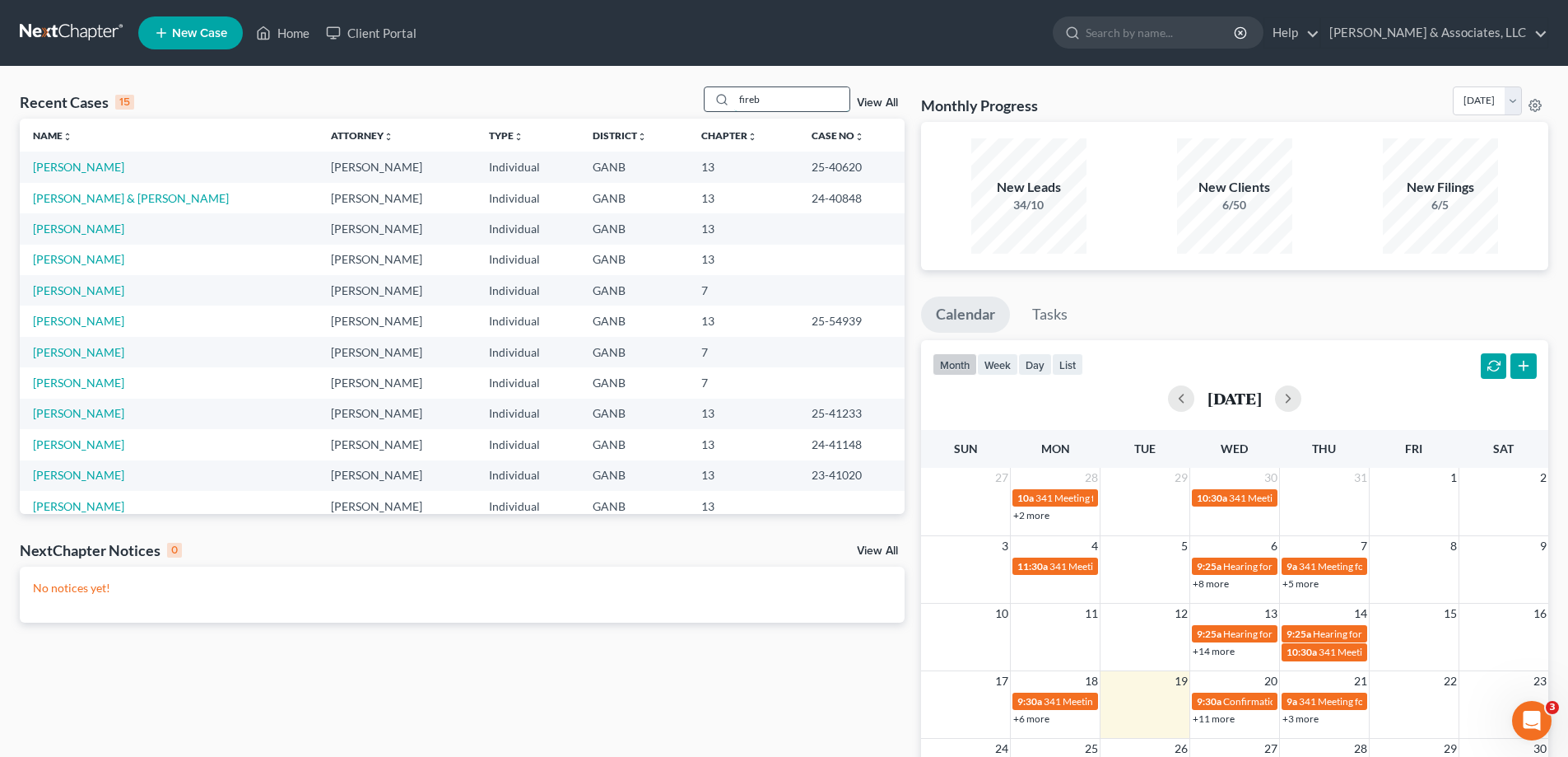
type input "fireb"
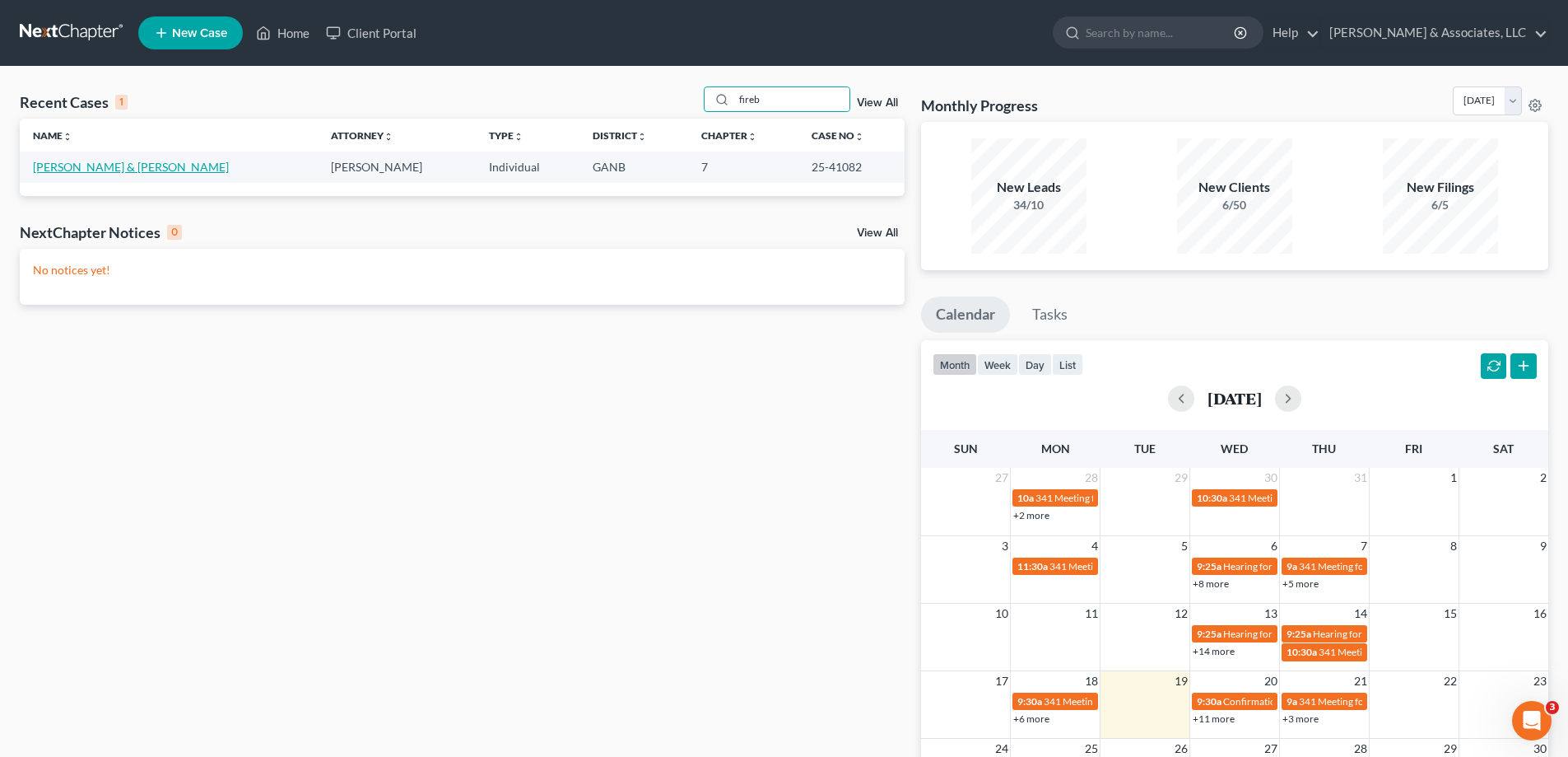
click at [108, 166] on link "Firebaugh, Richard & Maeghan" at bounding box center [130, 166] width 196 height 14
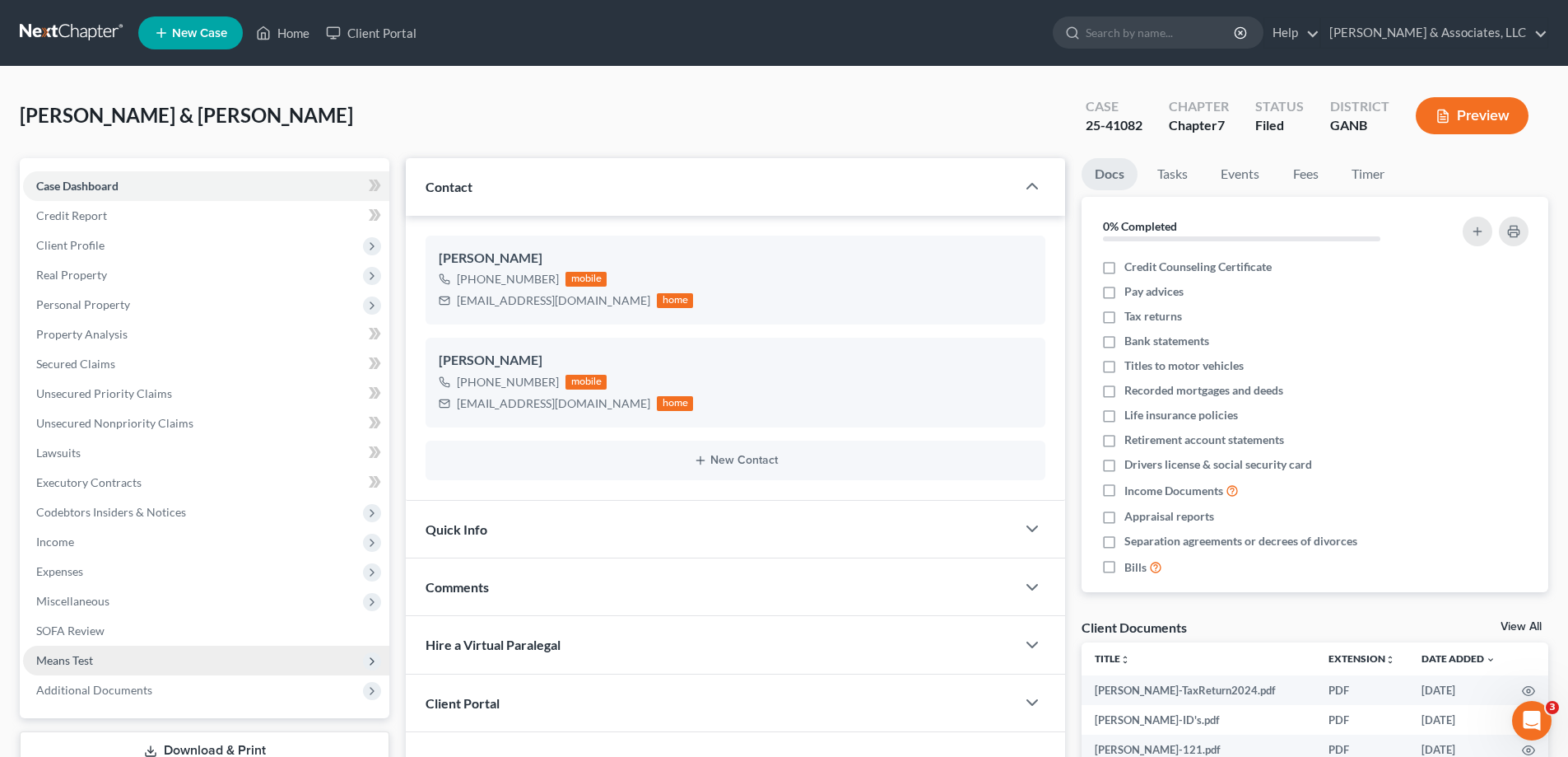
scroll to position [83, 0]
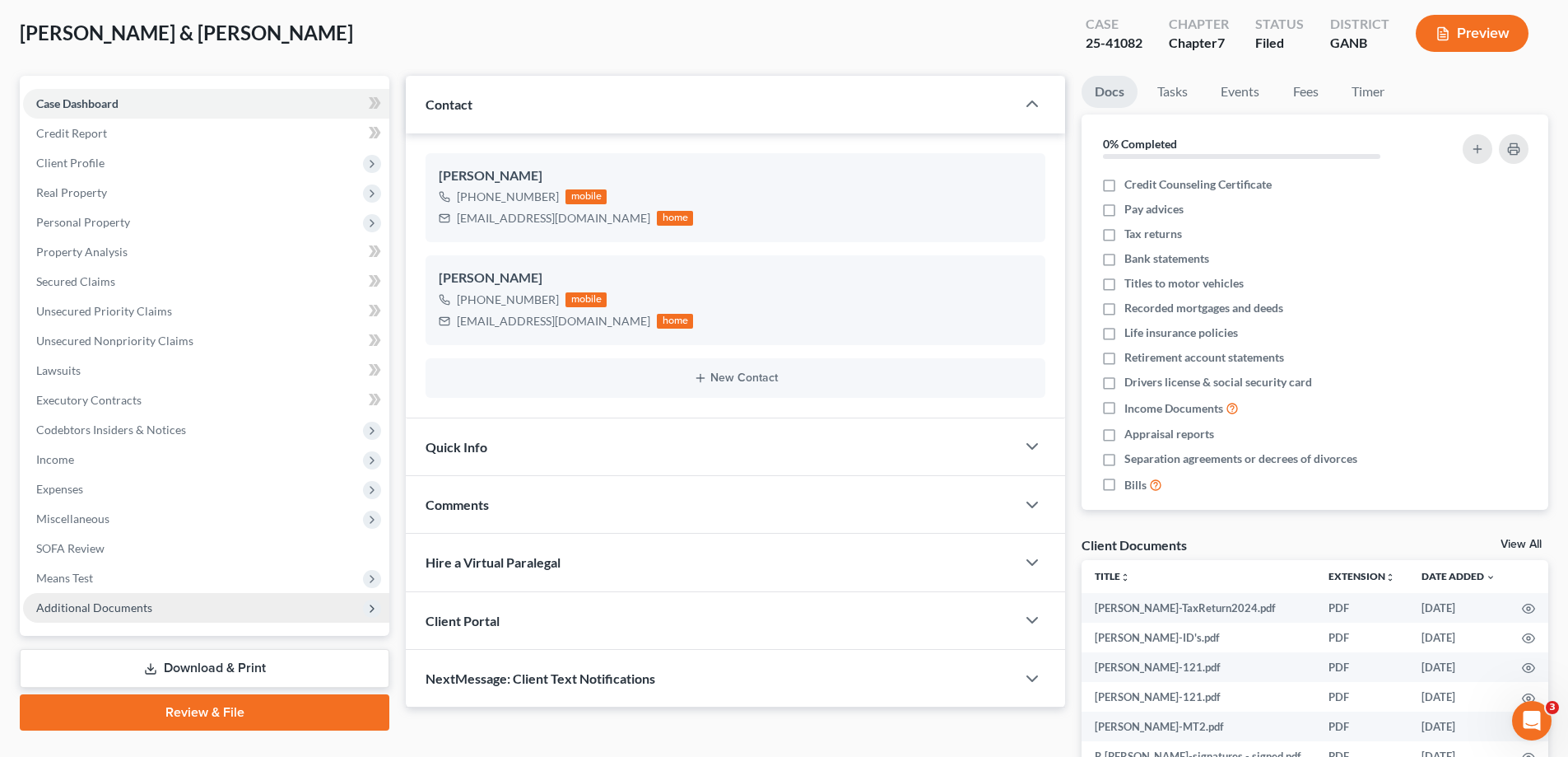
click at [74, 604] on span "Additional Documents" at bounding box center [93, 607] width 116 height 14
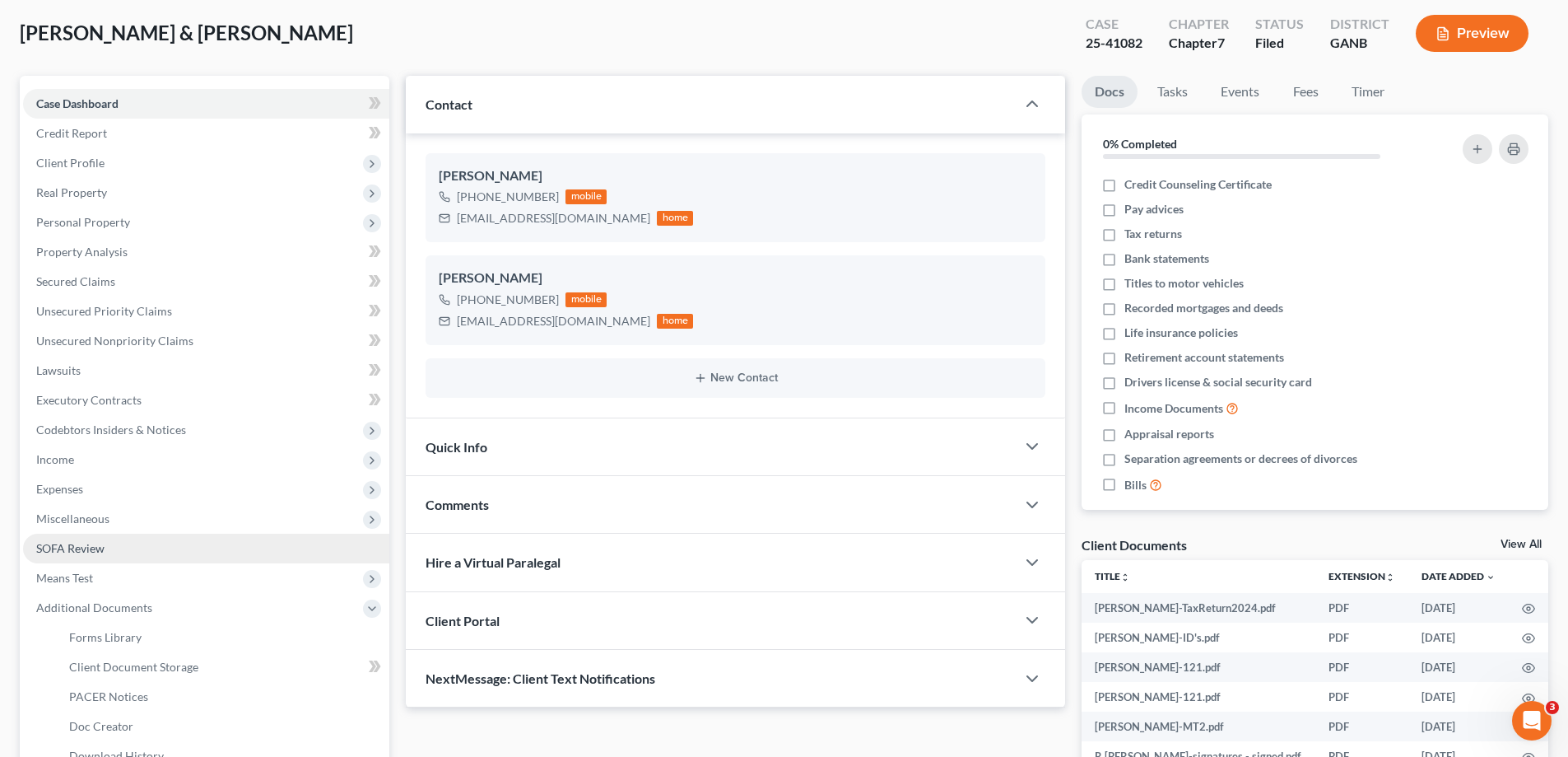
scroll to position [304, 0]
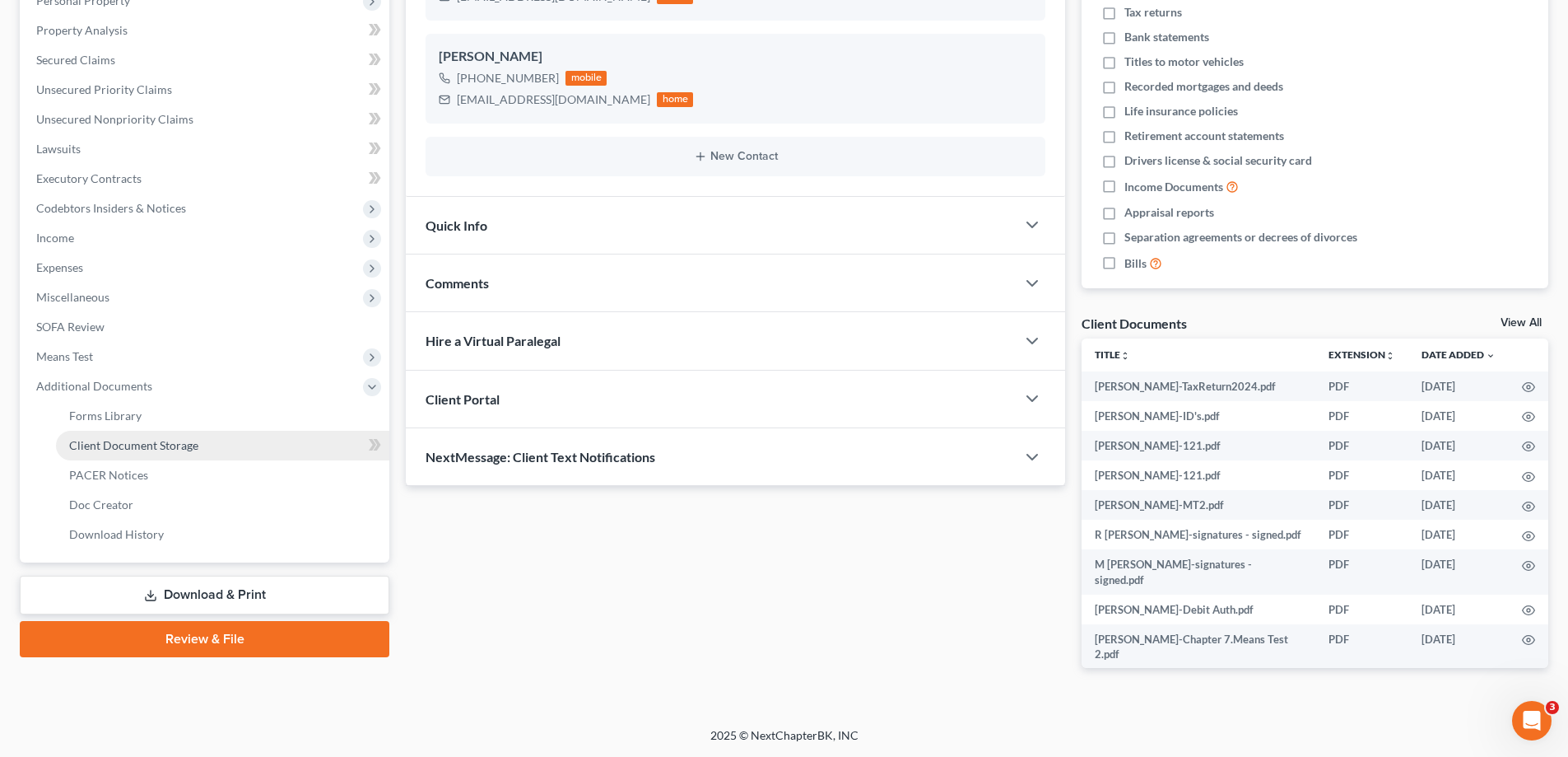
click at [108, 439] on span "Client Document Storage" at bounding box center [134, 445] width 129 height 14
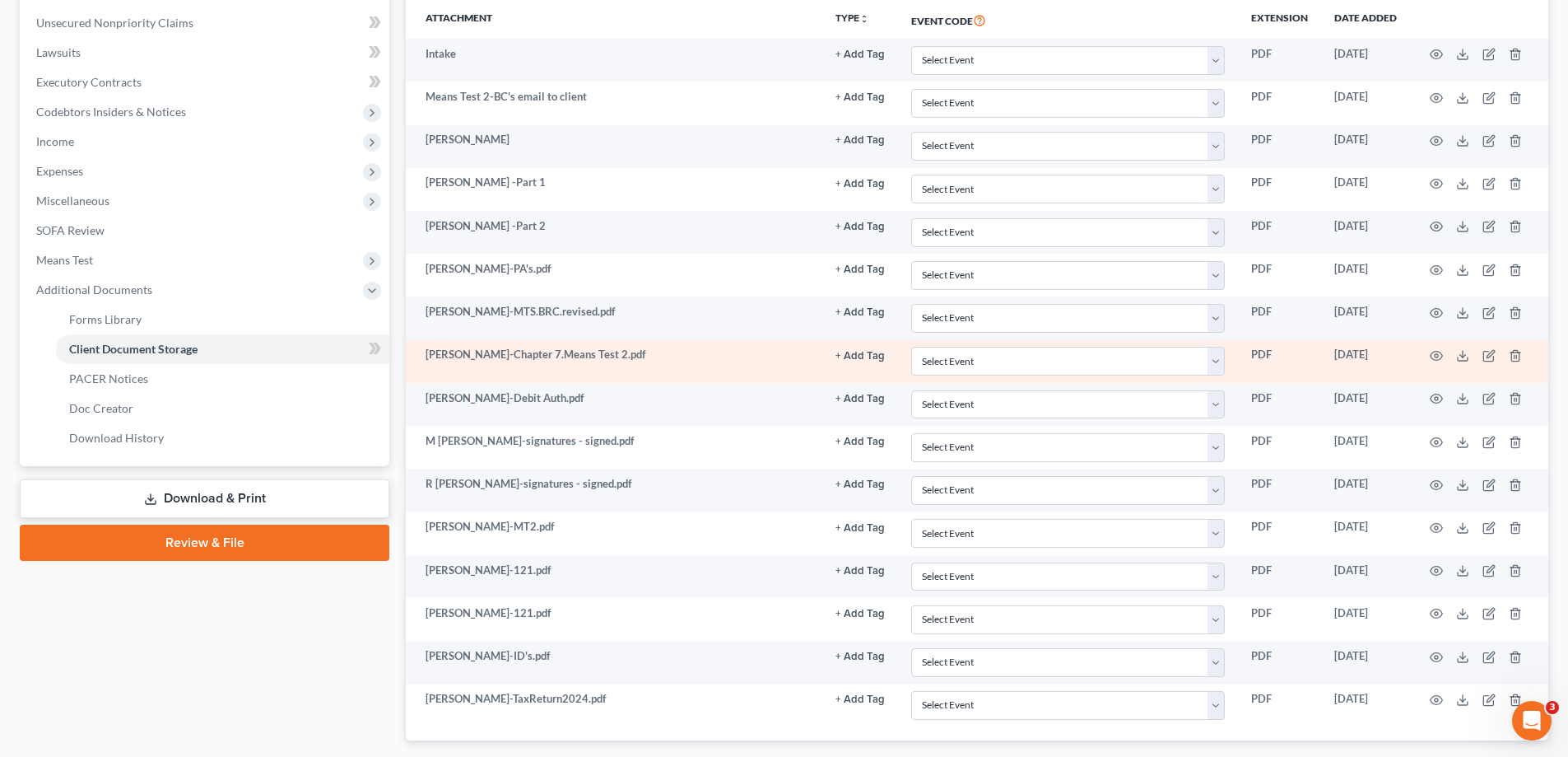
scroll to position [330, 0]
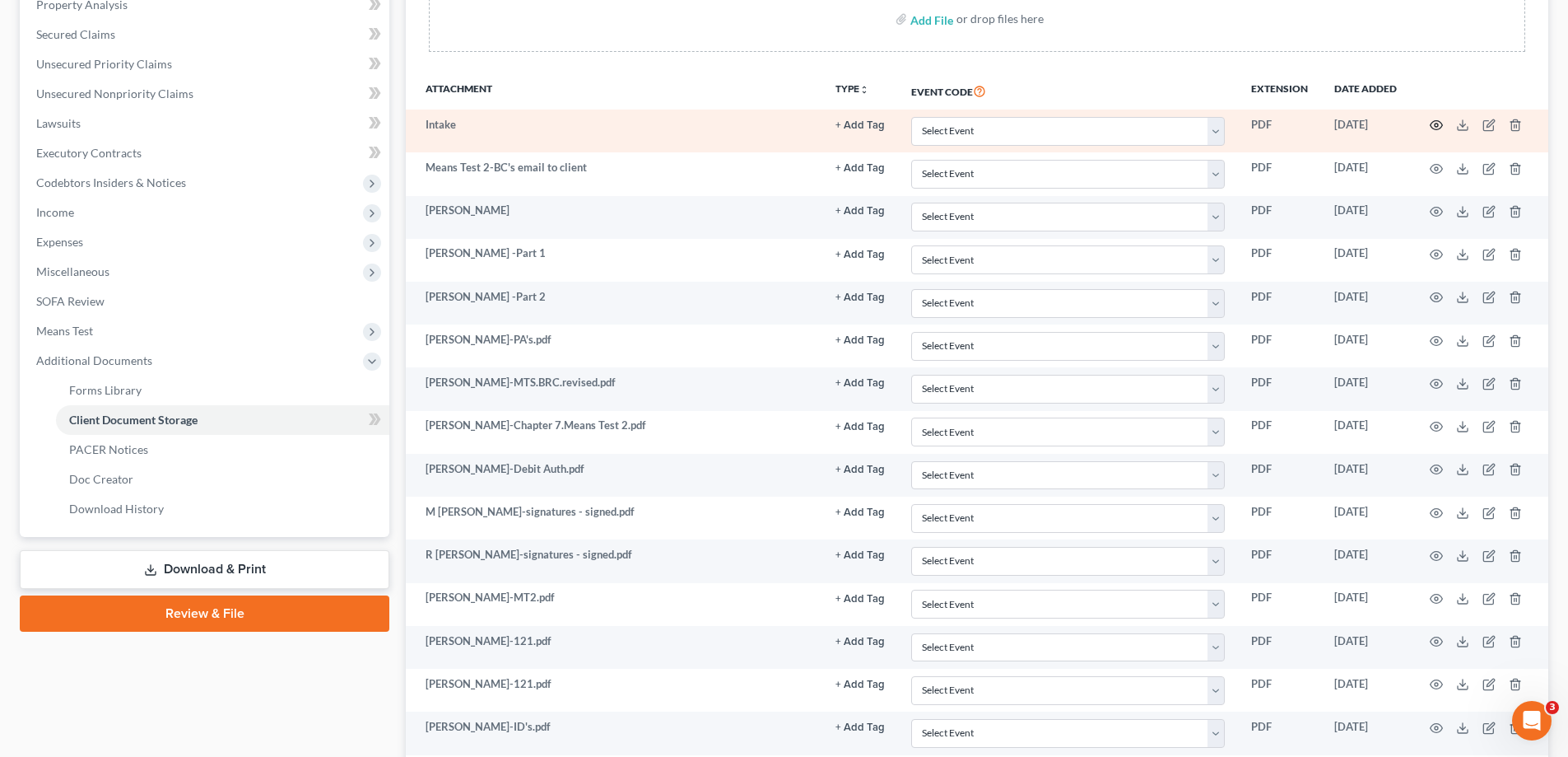
click at [1436, 123] on icon "button" at bounding box center [1436, 125] width 13 height 13
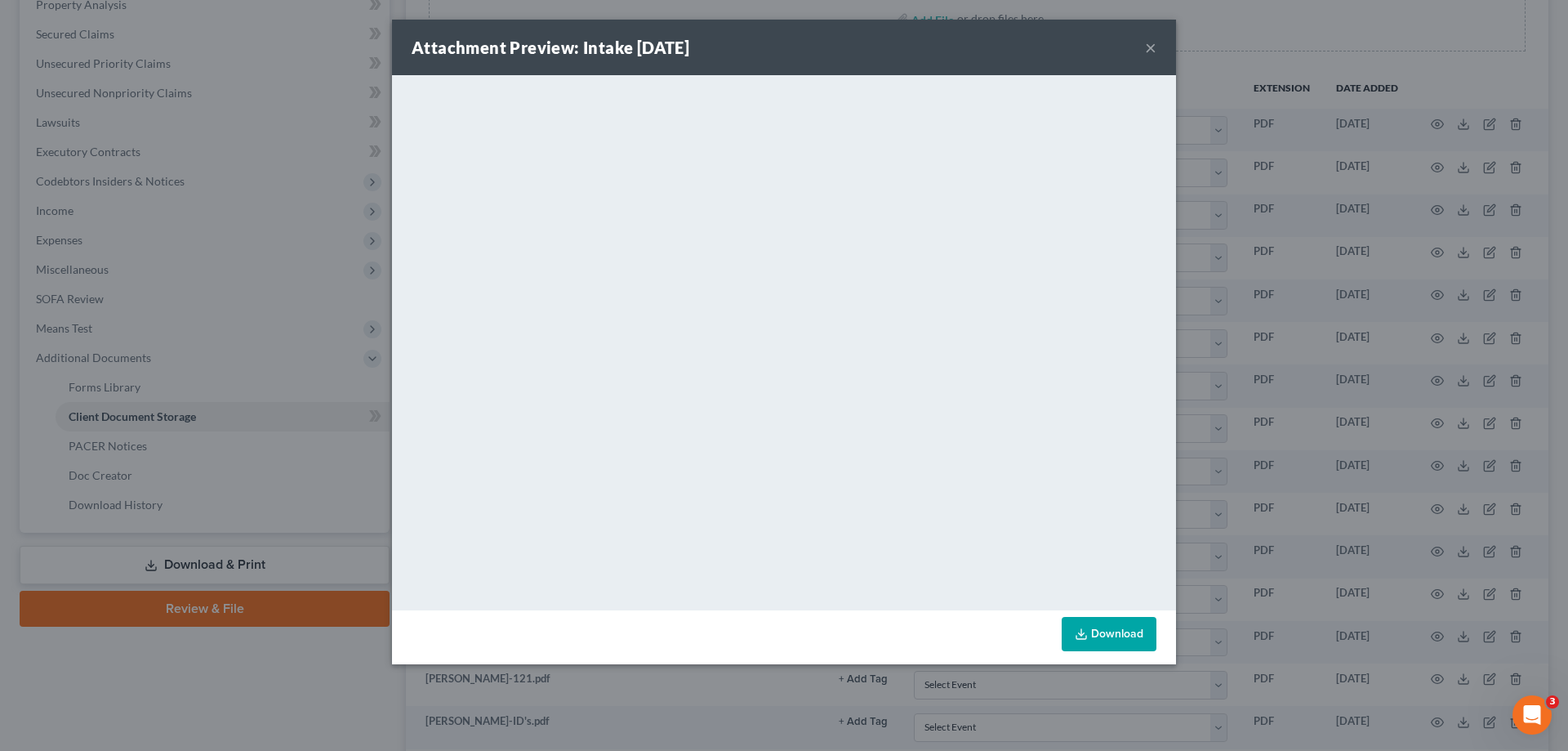
click at [1150, 41] on button "×" at bounding box center [1151, 47] width 12 height 20
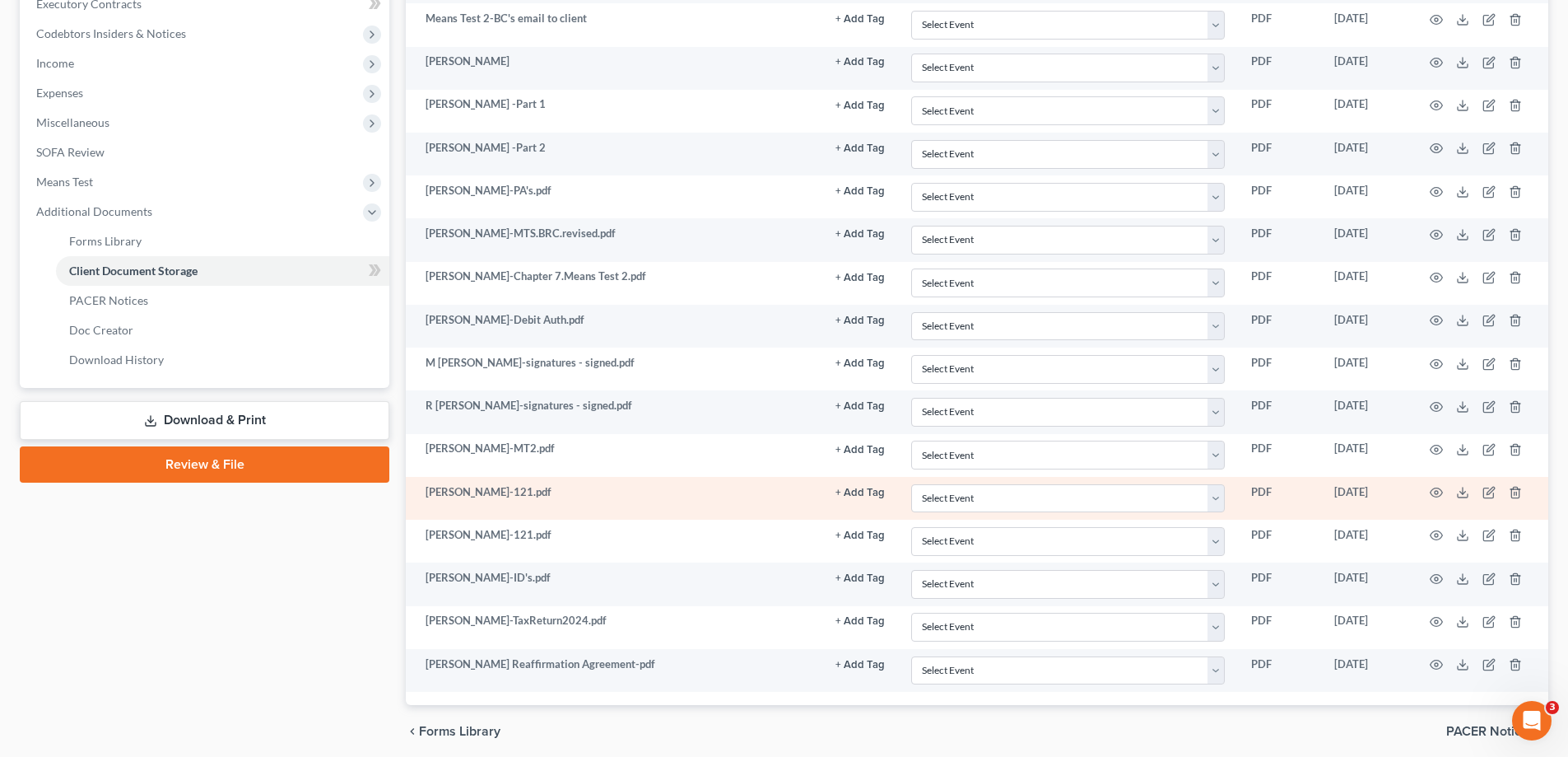
scroll to position [542, 0]
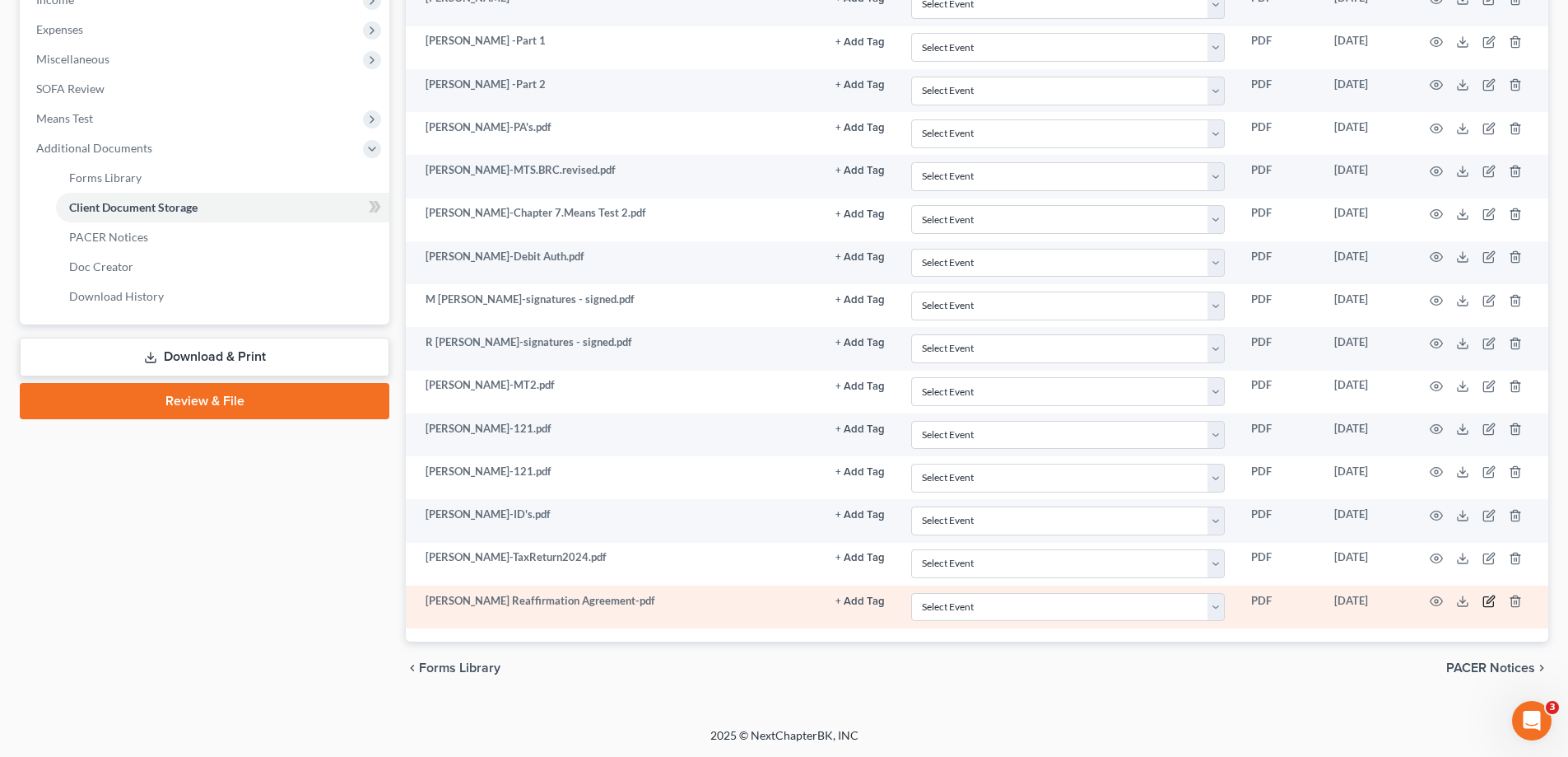
click at [1489, 601] on icon "button" at bounding box center [1490, 601] width 13 height 13
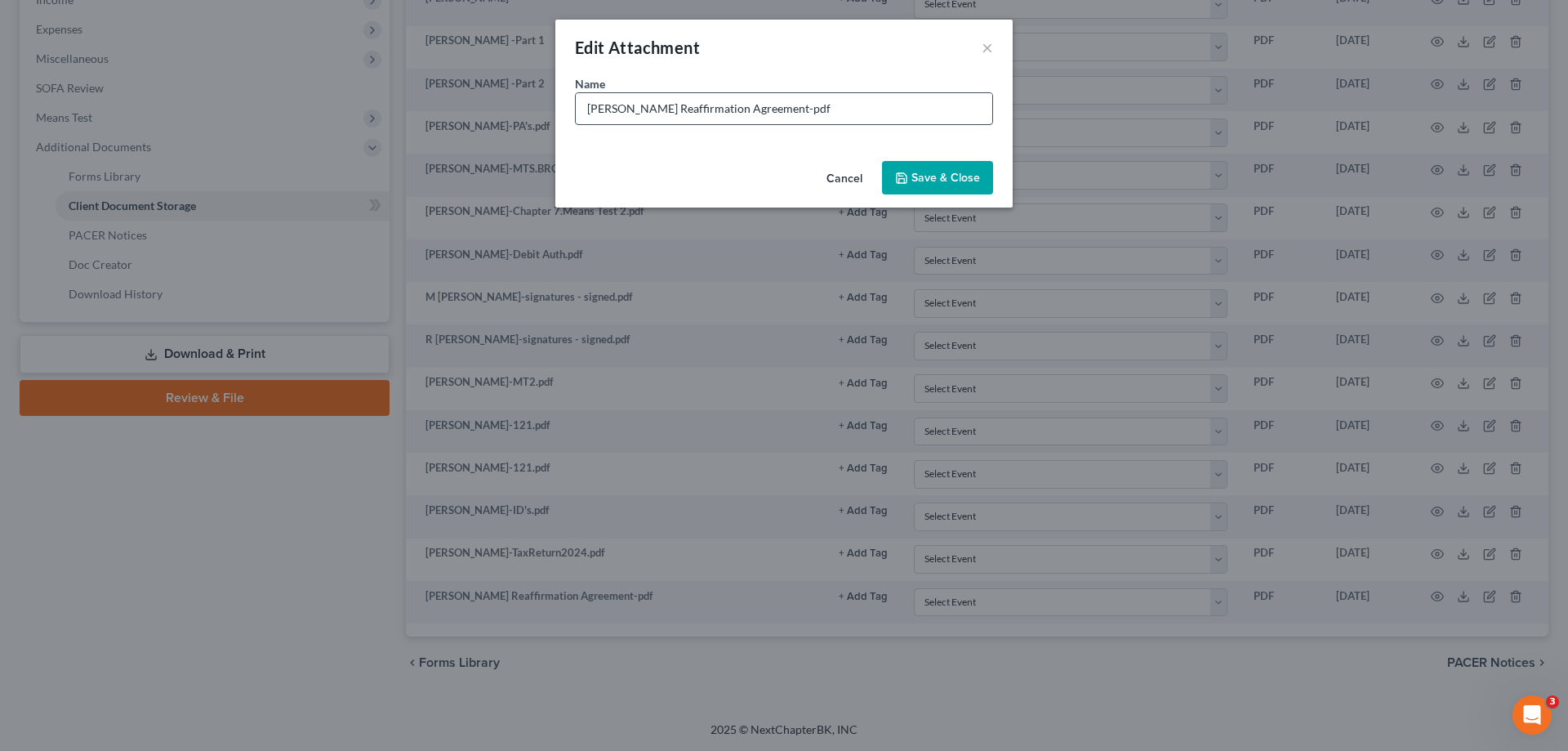
drag, startPoint x: 864, startPoint y: 104, endPoint x: 639, endPoint y: 109, distance: 225.1
click at [639, 109] on input "Firebaugh Reaffirmation Agreement-pdf" at bounding box center [783, 108] width 416 height 31
drag, startPoint x: 639, startPoint y: 109, endPoint x: 531, endPoint y: 108, distance: 108.0
click at [531, 108] on div "Edit Attachment × Name * Firebaugh Reaffirmation Agreement-pdf Cancel Save & Cl…" at bounding box center [784, 375] width 1568 height 751
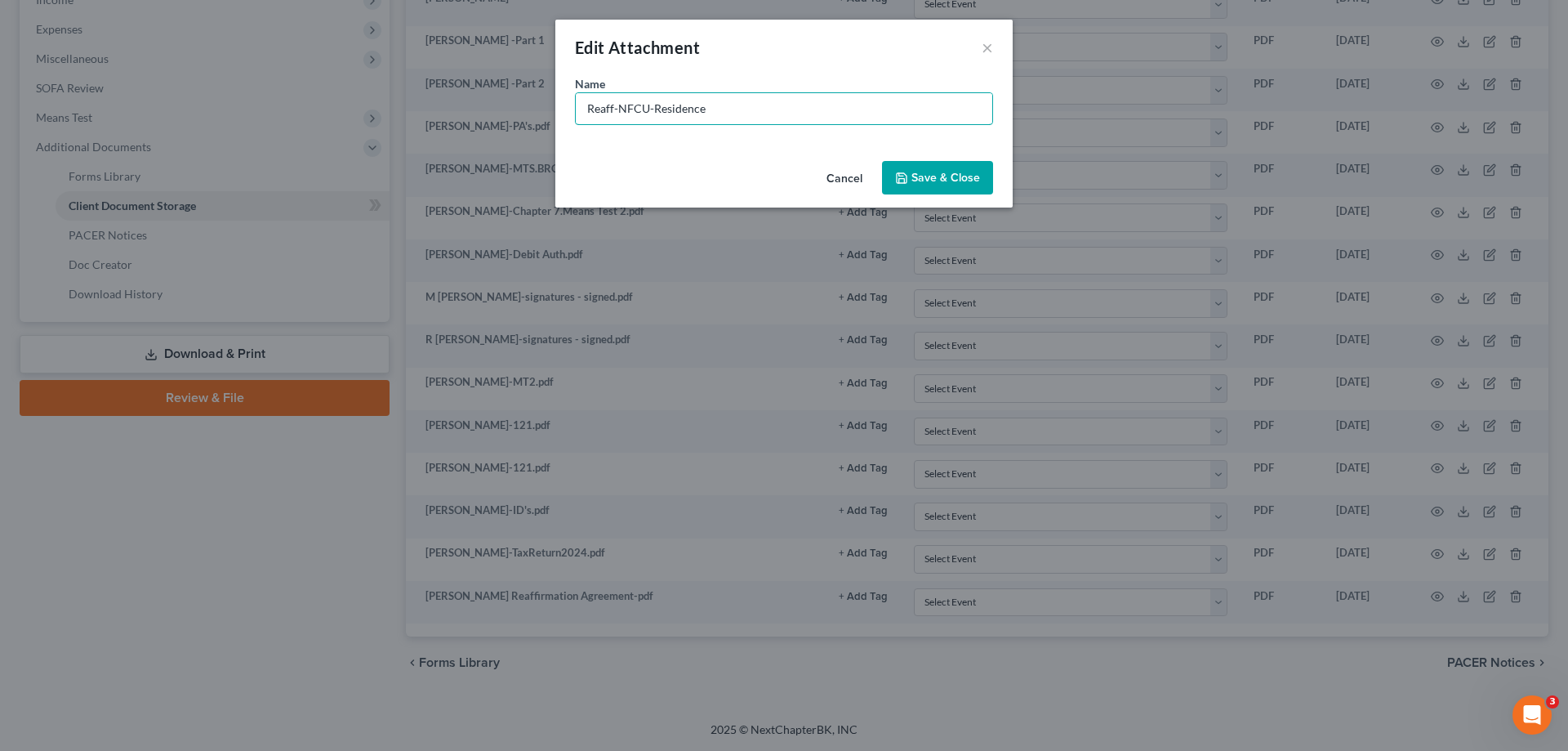
type input "Reaff-NFCU-Residence"
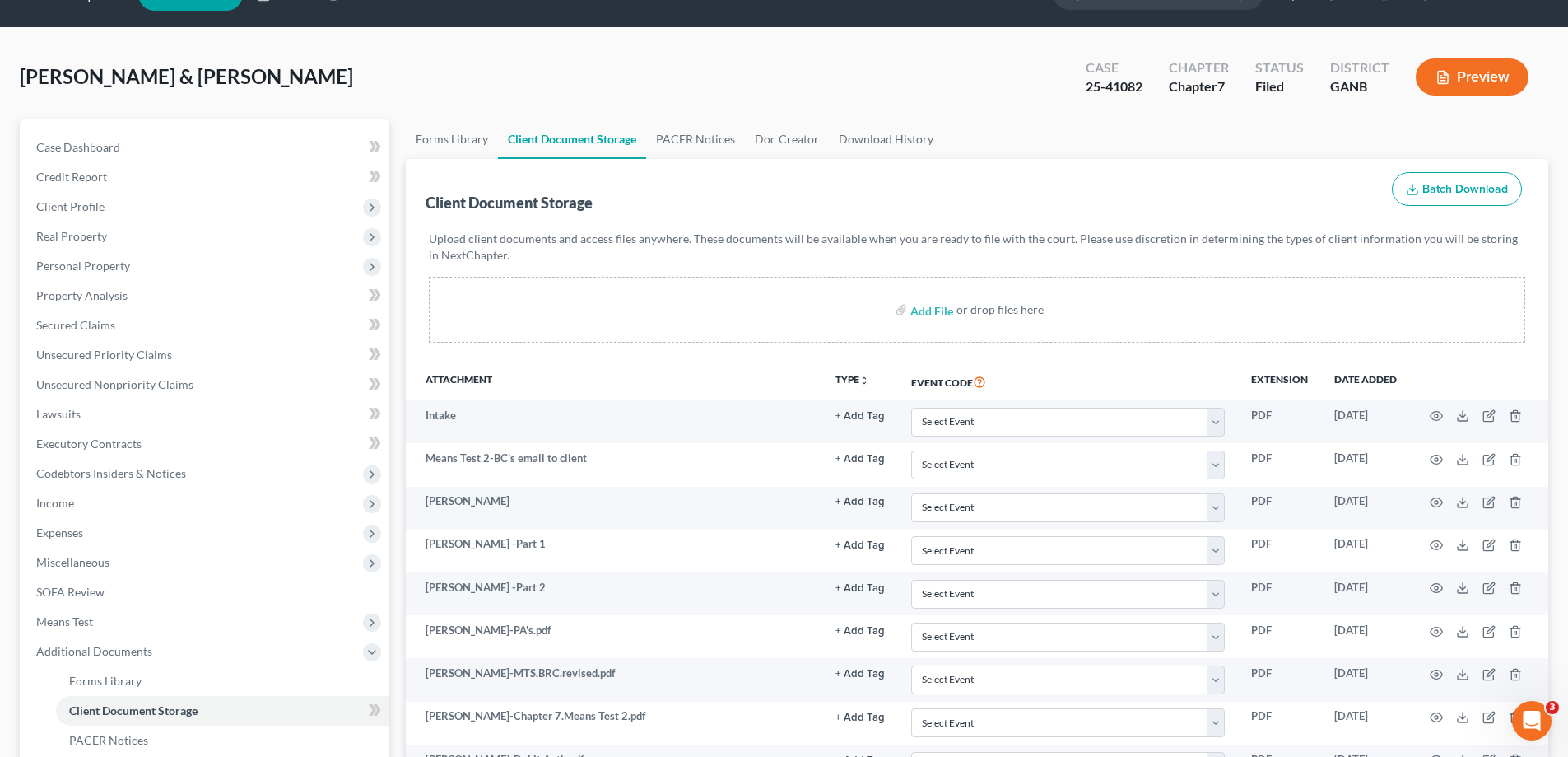
scroll to position [0, 0]
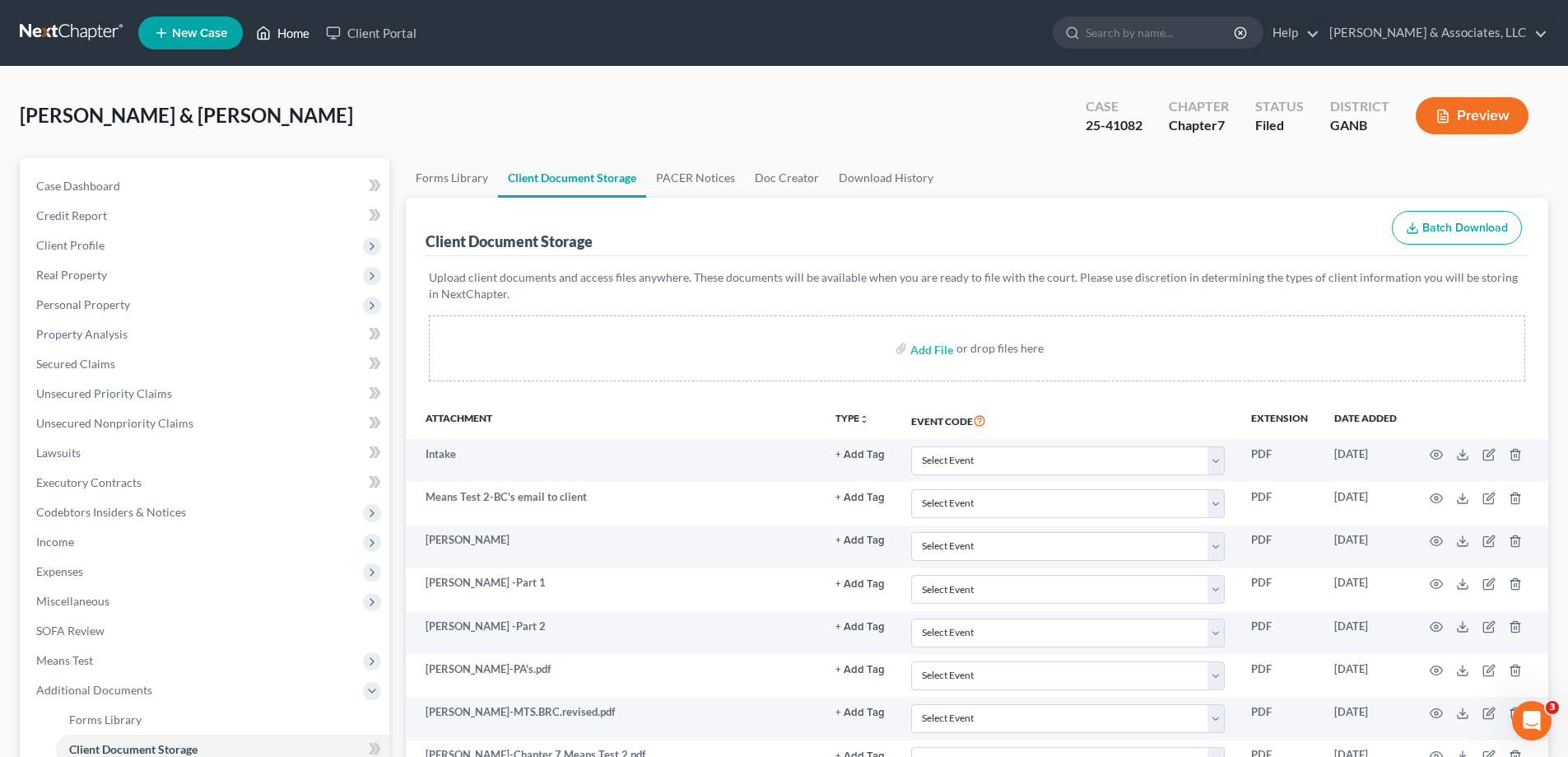
click at [295, 30] on link "Home" at bounding box center [283, 33] width 70 height 30
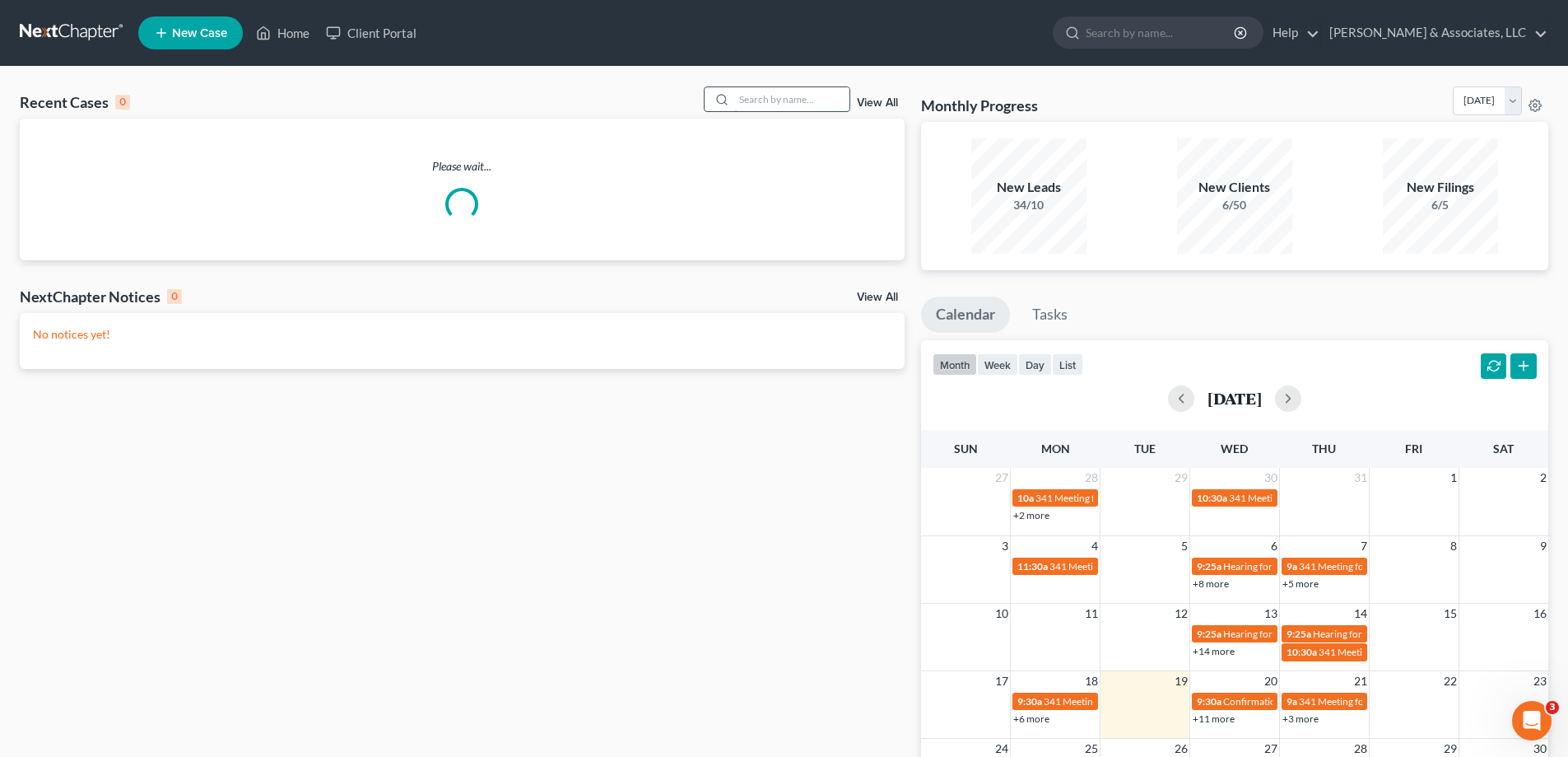
click at [765, 97] on input "search" at bounding box center [792, 99] width 115 height 24
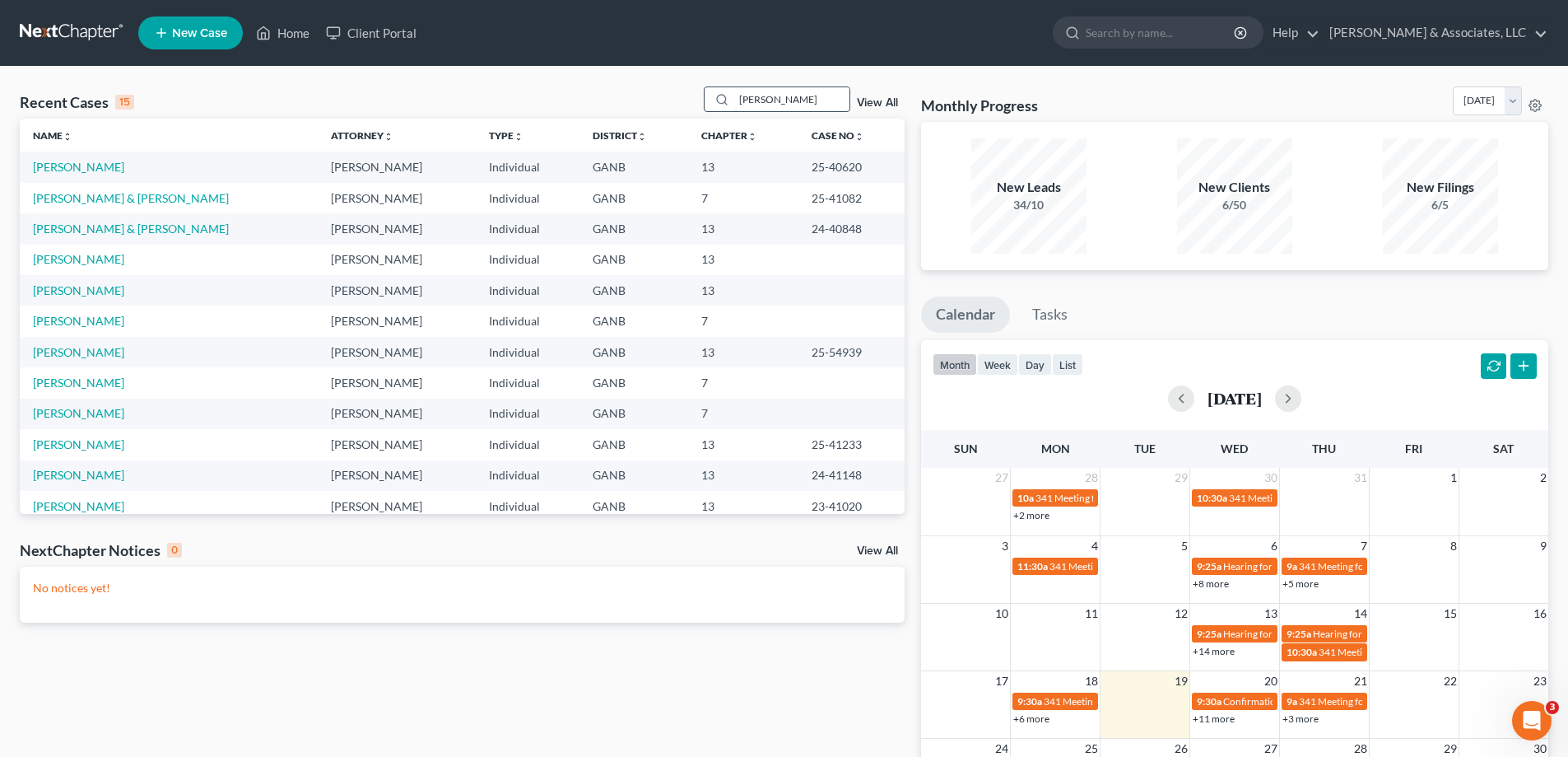
type input "mashburn"
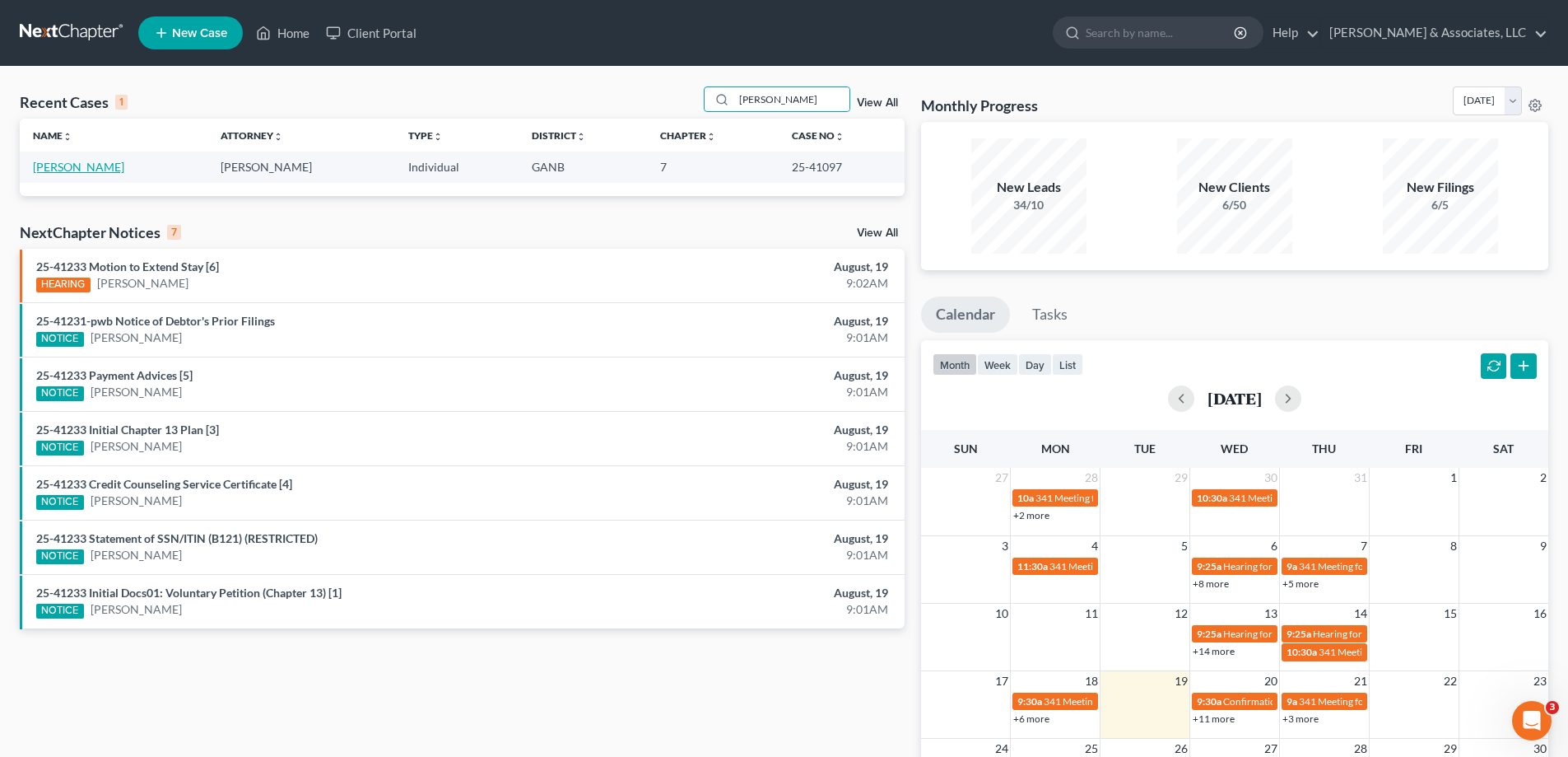
click at [72, 164] on link "Mashburn, Angela" at bounding box center [78, 166] width 91 height 14
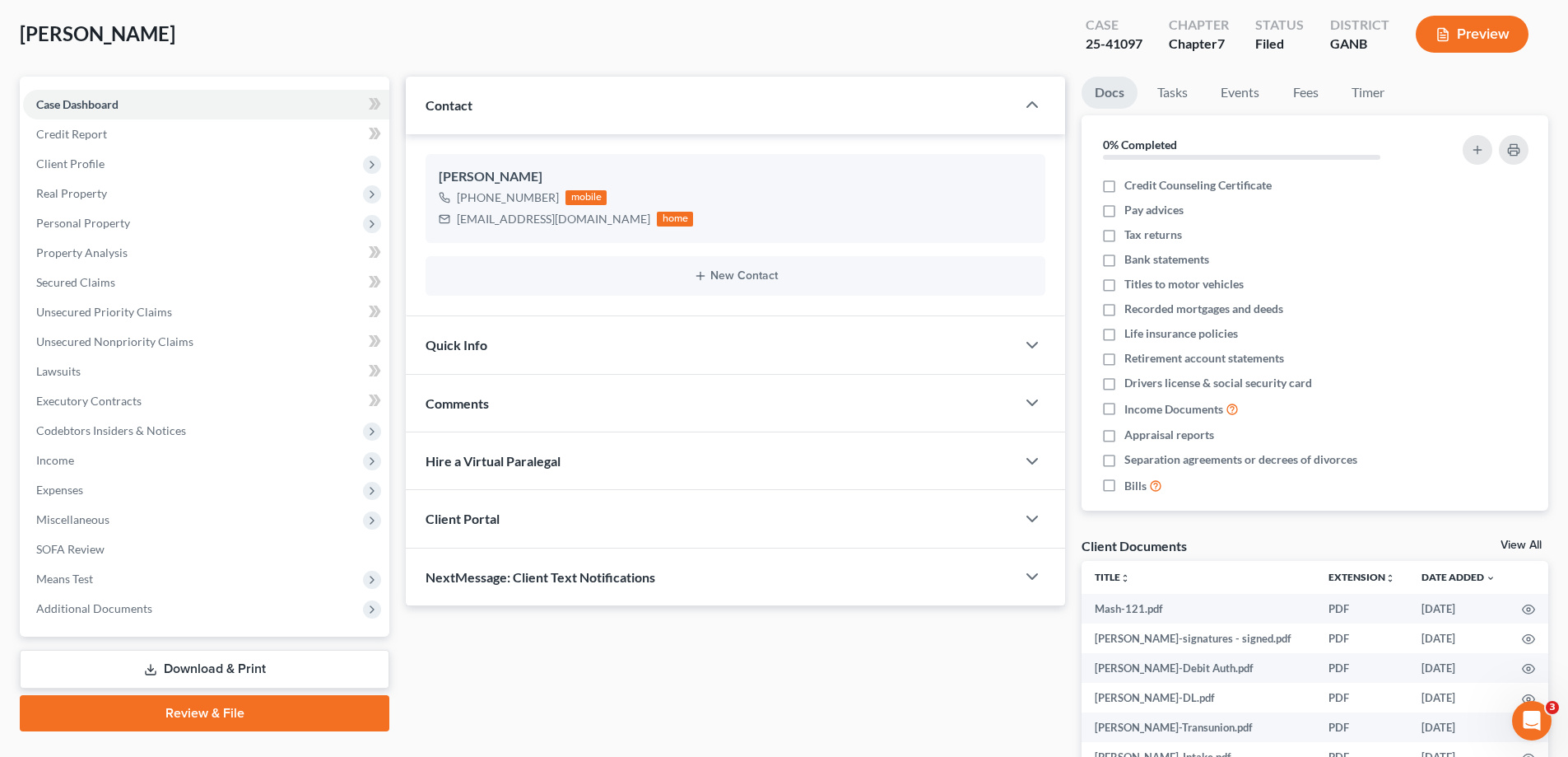
scroll to position [247, 0]
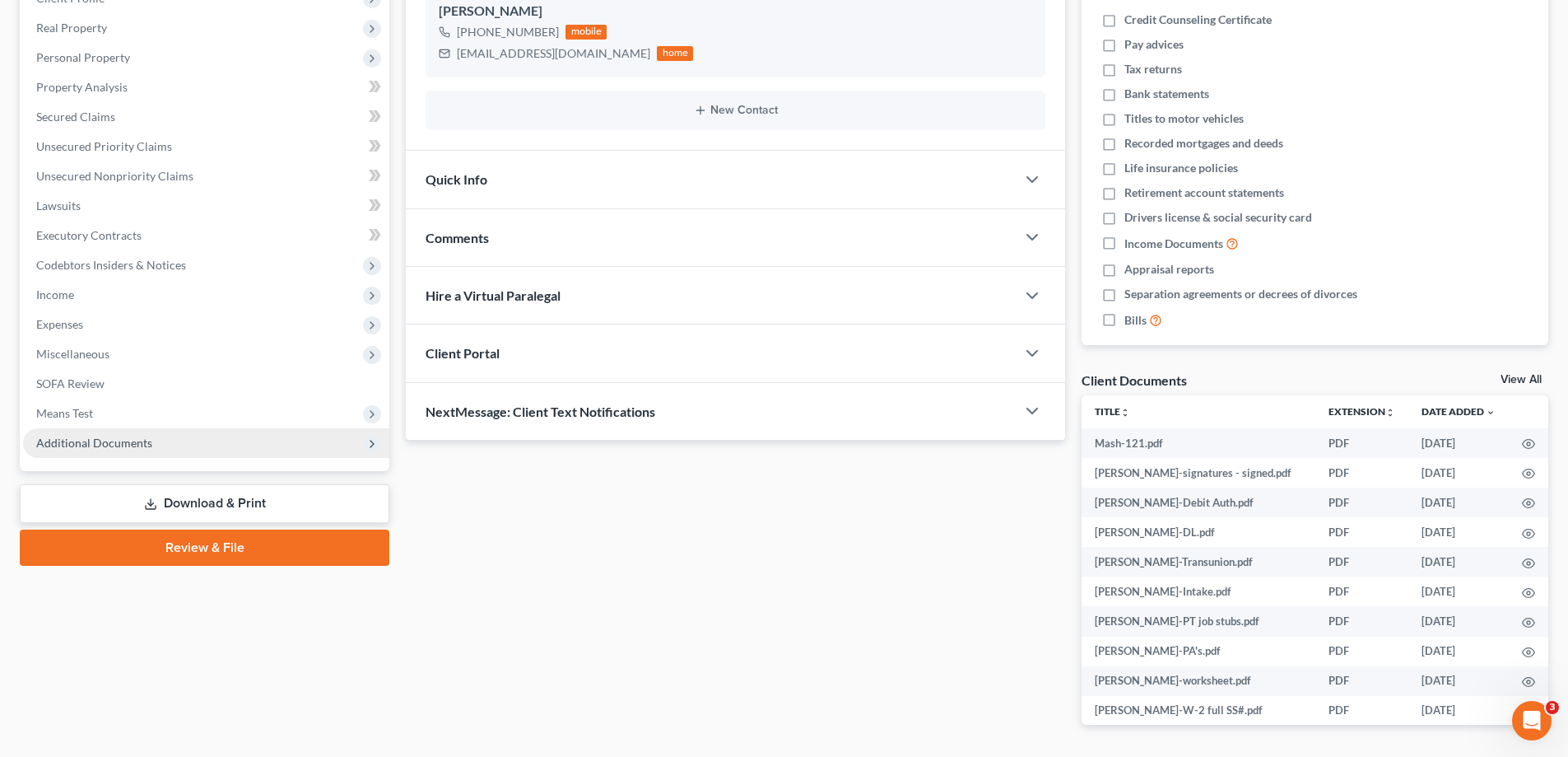
click at [108, 436] on span "Additional Documents" at bounding box center [93, 442] width 116 height 14
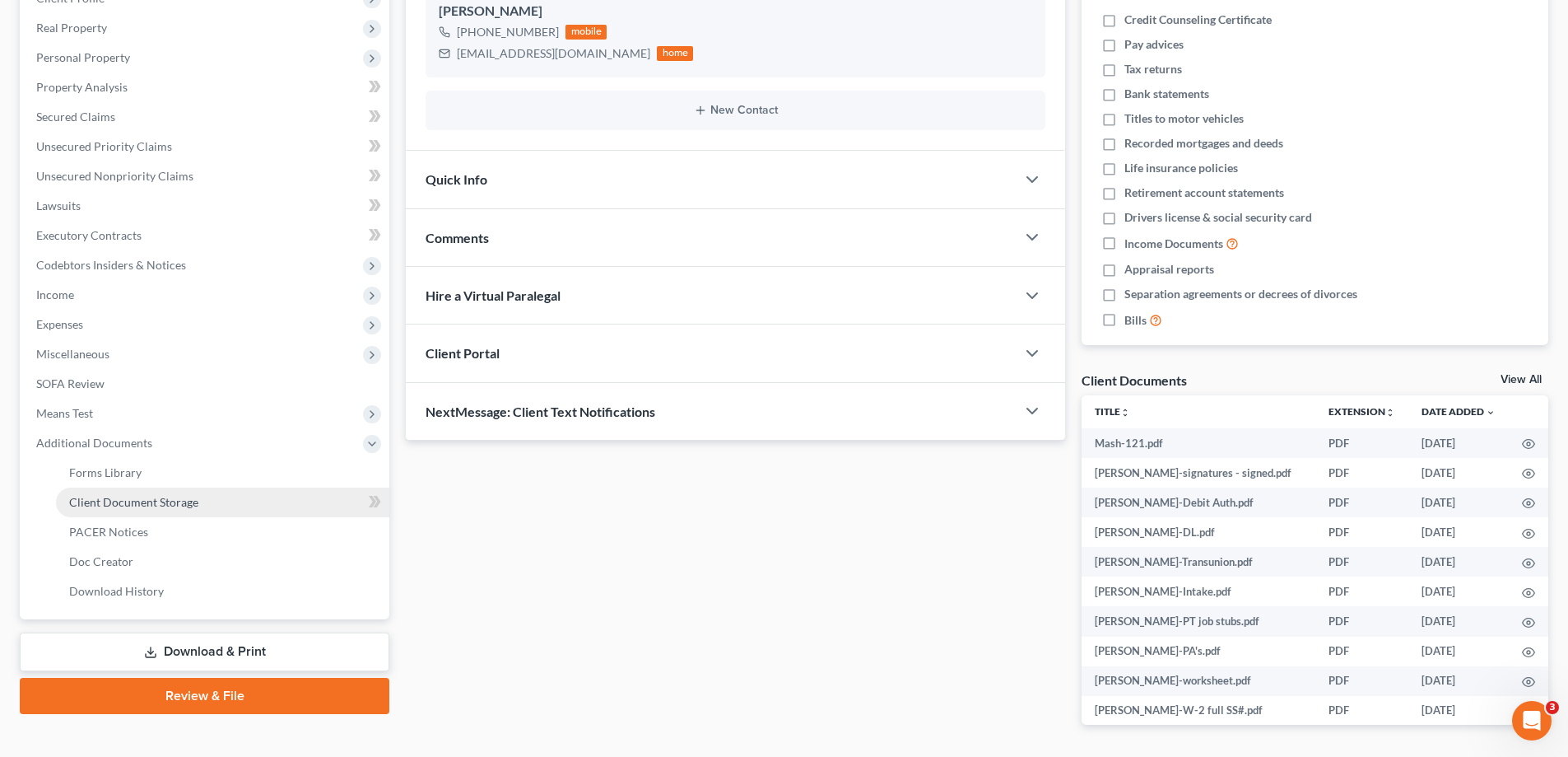
click at [96, 507] on span "Client Document Storage" at bounding box center [134, 502] width 129 height 14
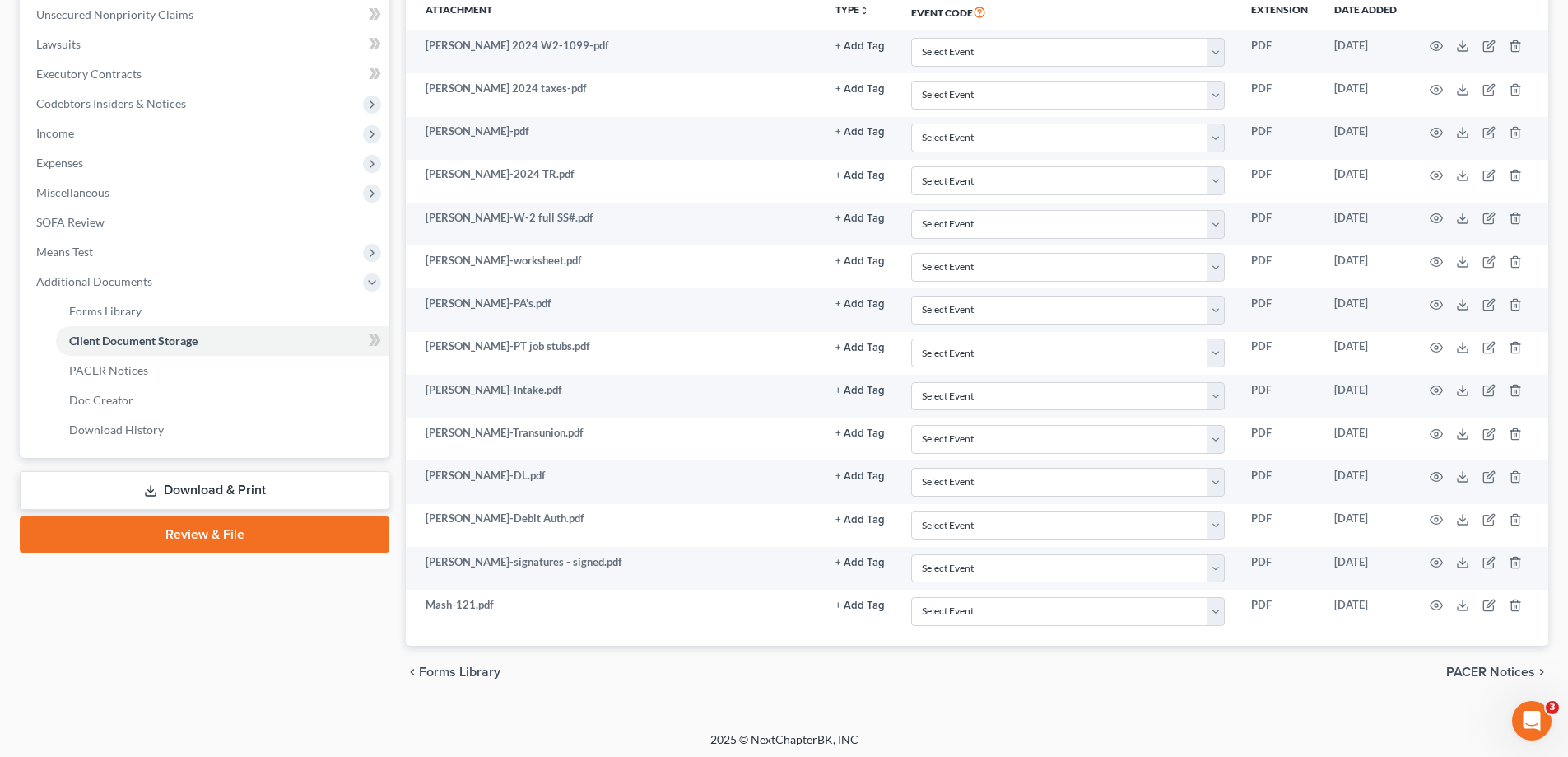
scroll to position [411, 0]
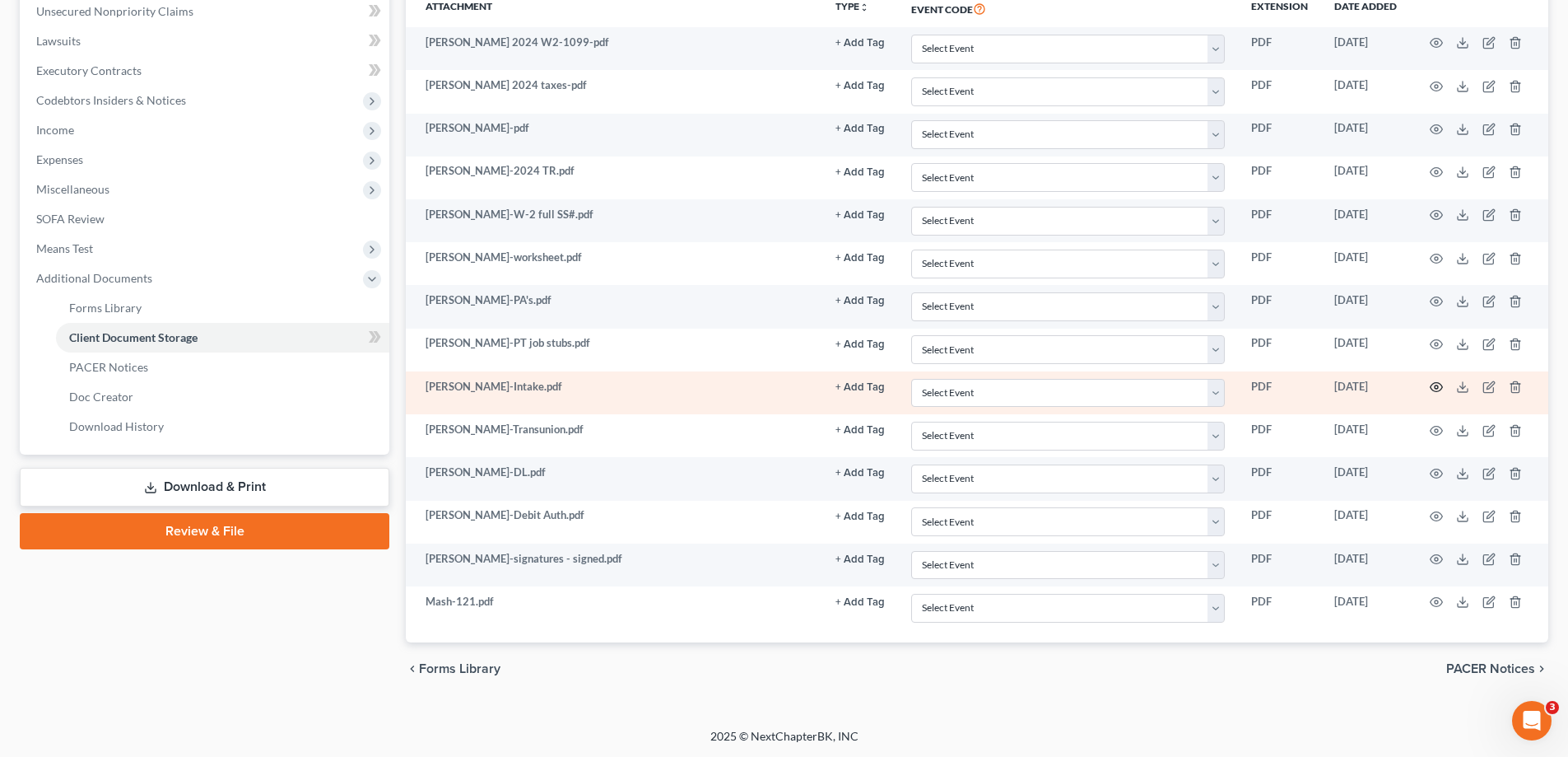
click at [1438, 384] on icon "button" at bounding box center [1436, 387] width 13 height 13
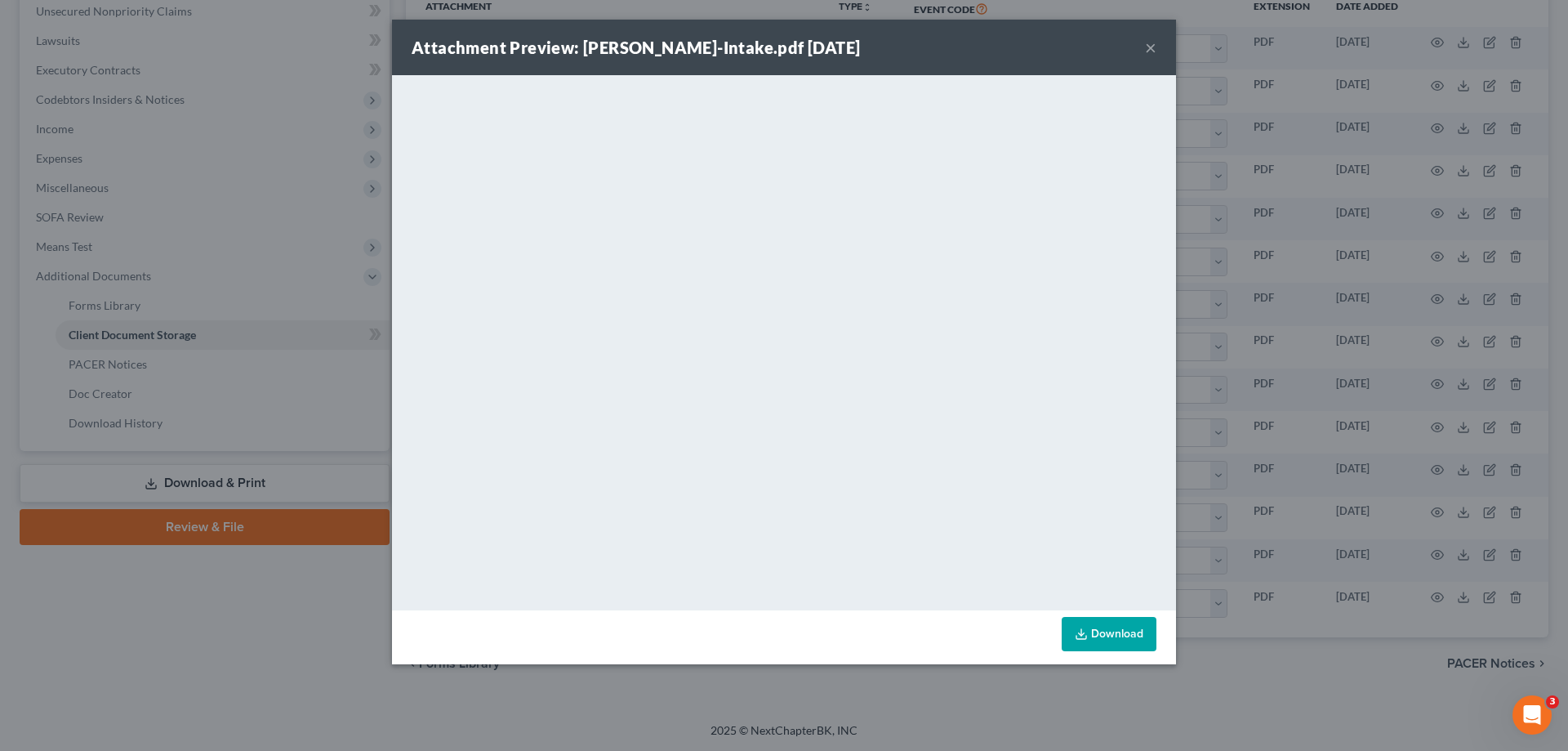
click at [1147, 49] on button "×" at bounding box center [1151, 47] width 12 height 20
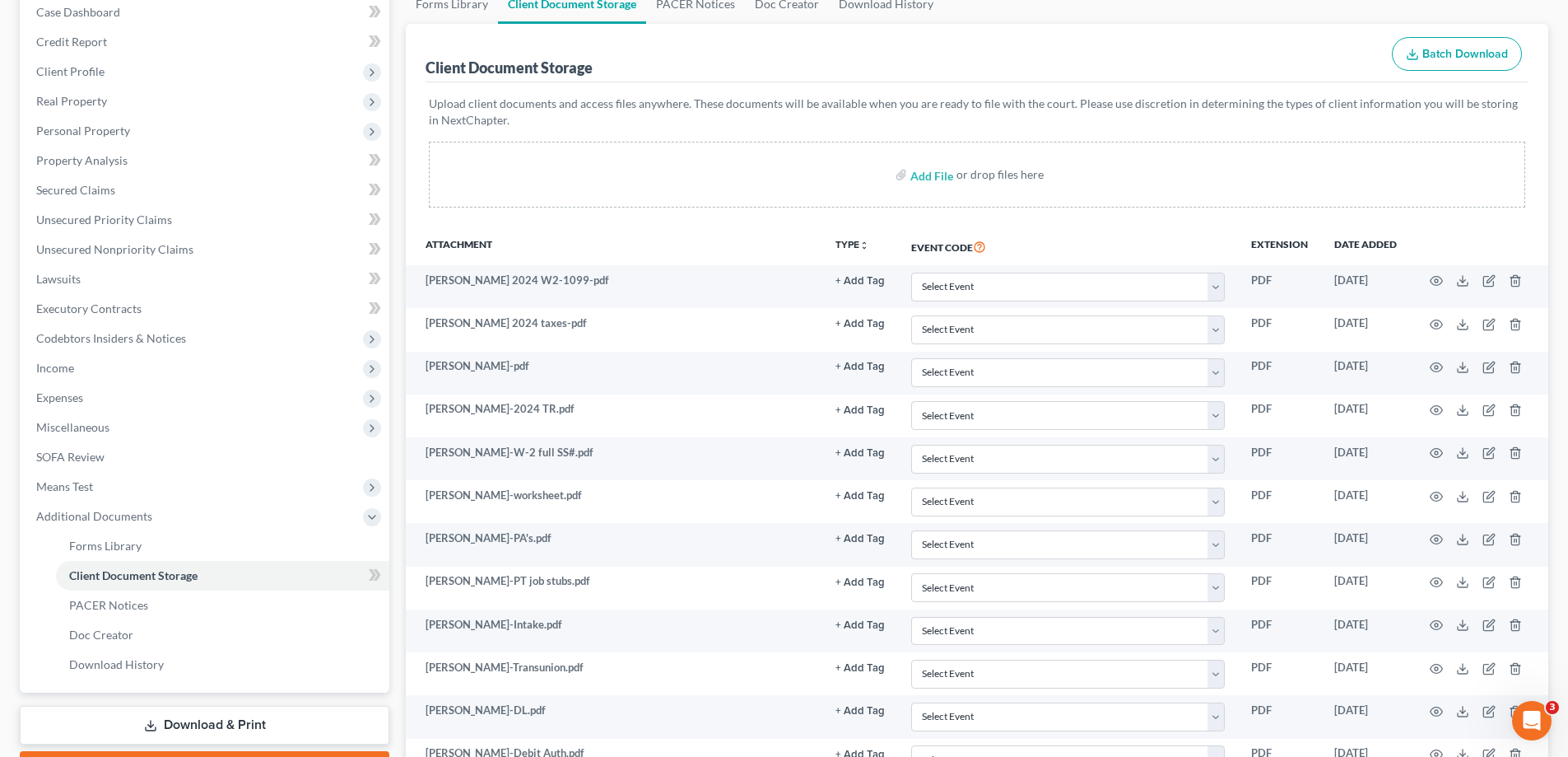
scroll to position [0, 0]
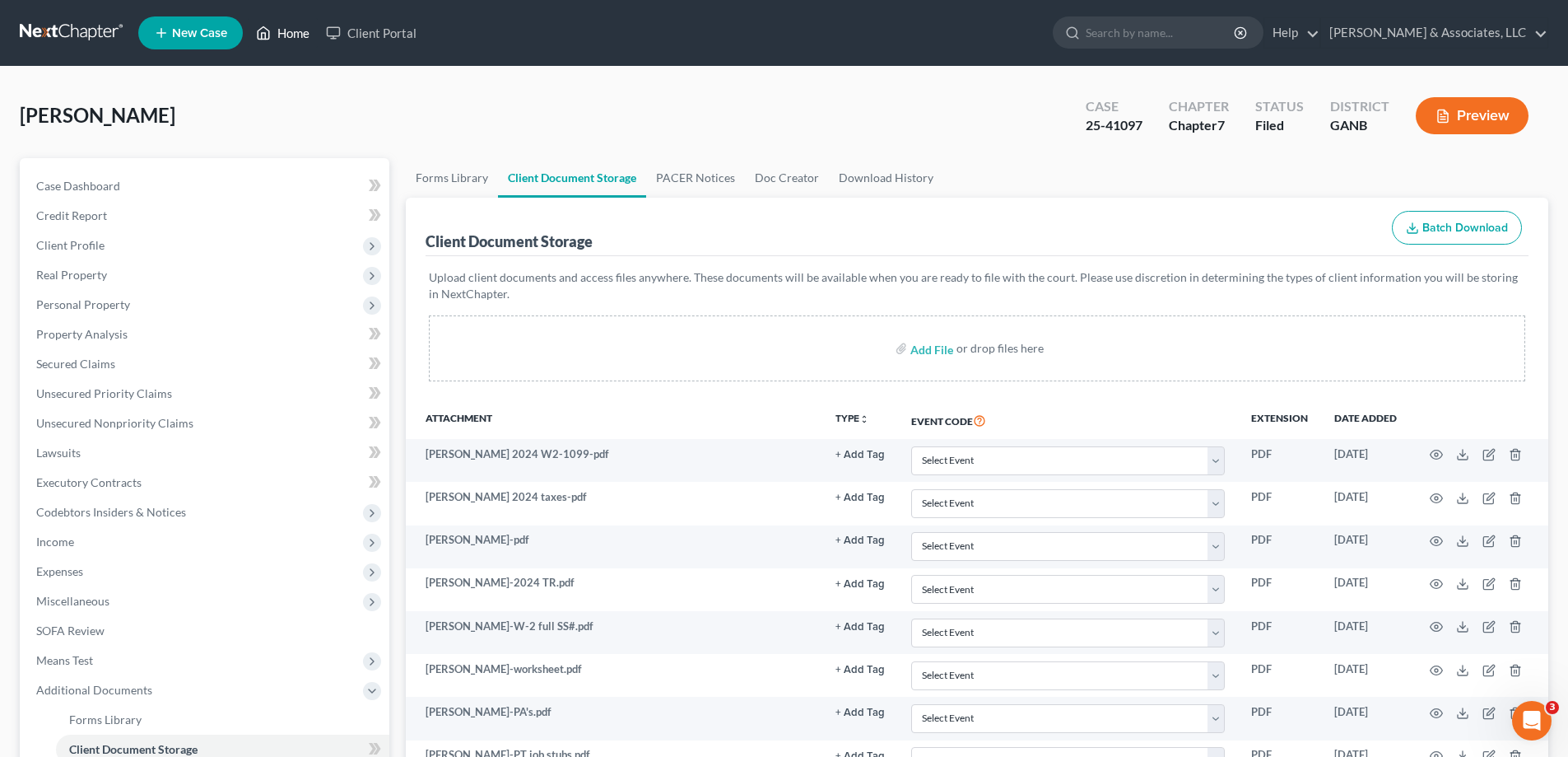
click at [290, 28] on link "Home" at bounding box center [283, 33] width 70 height 30
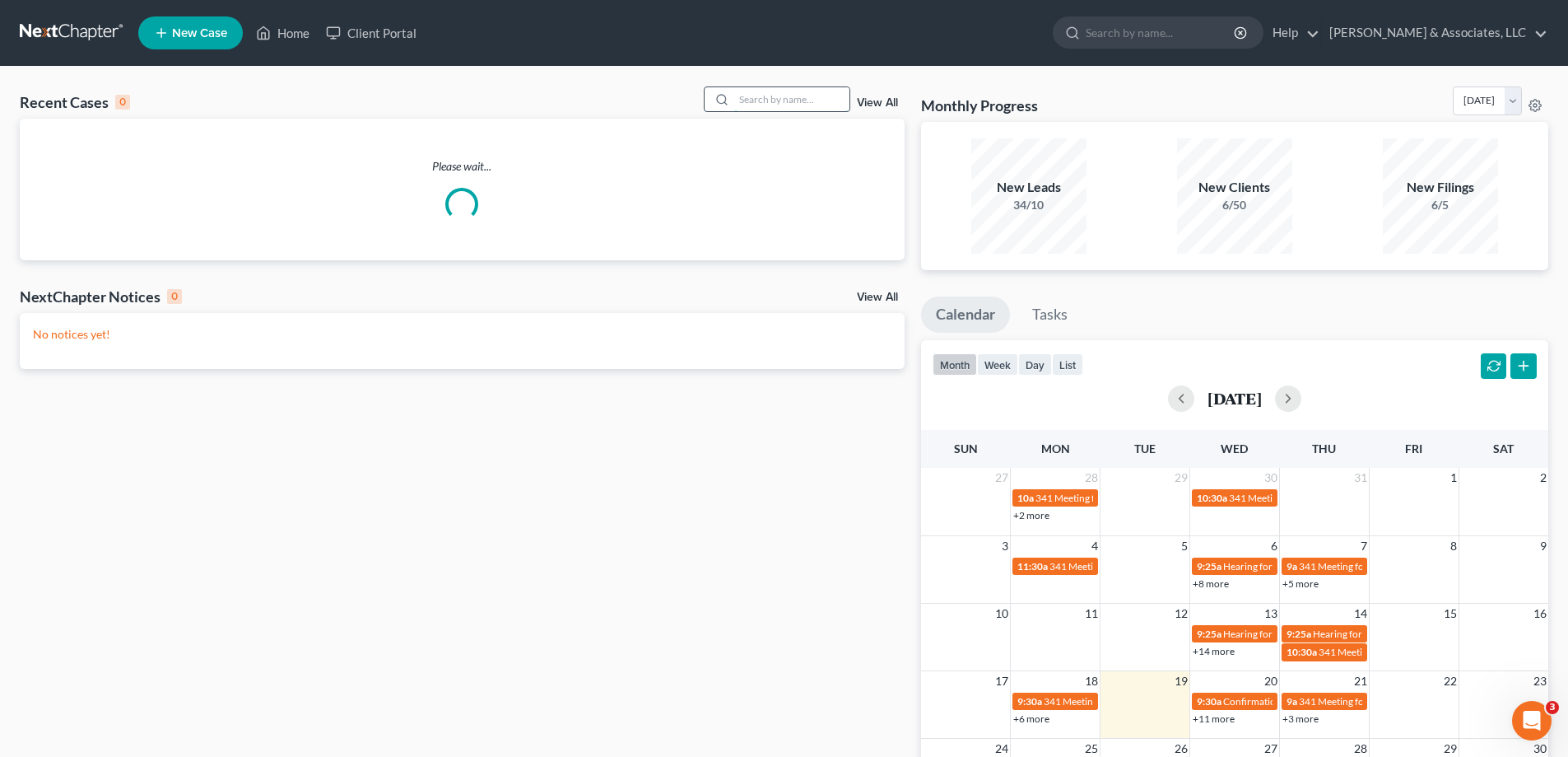
click at [818, 90] on input "search" at bounding box center [792, 99] width 115 height 24
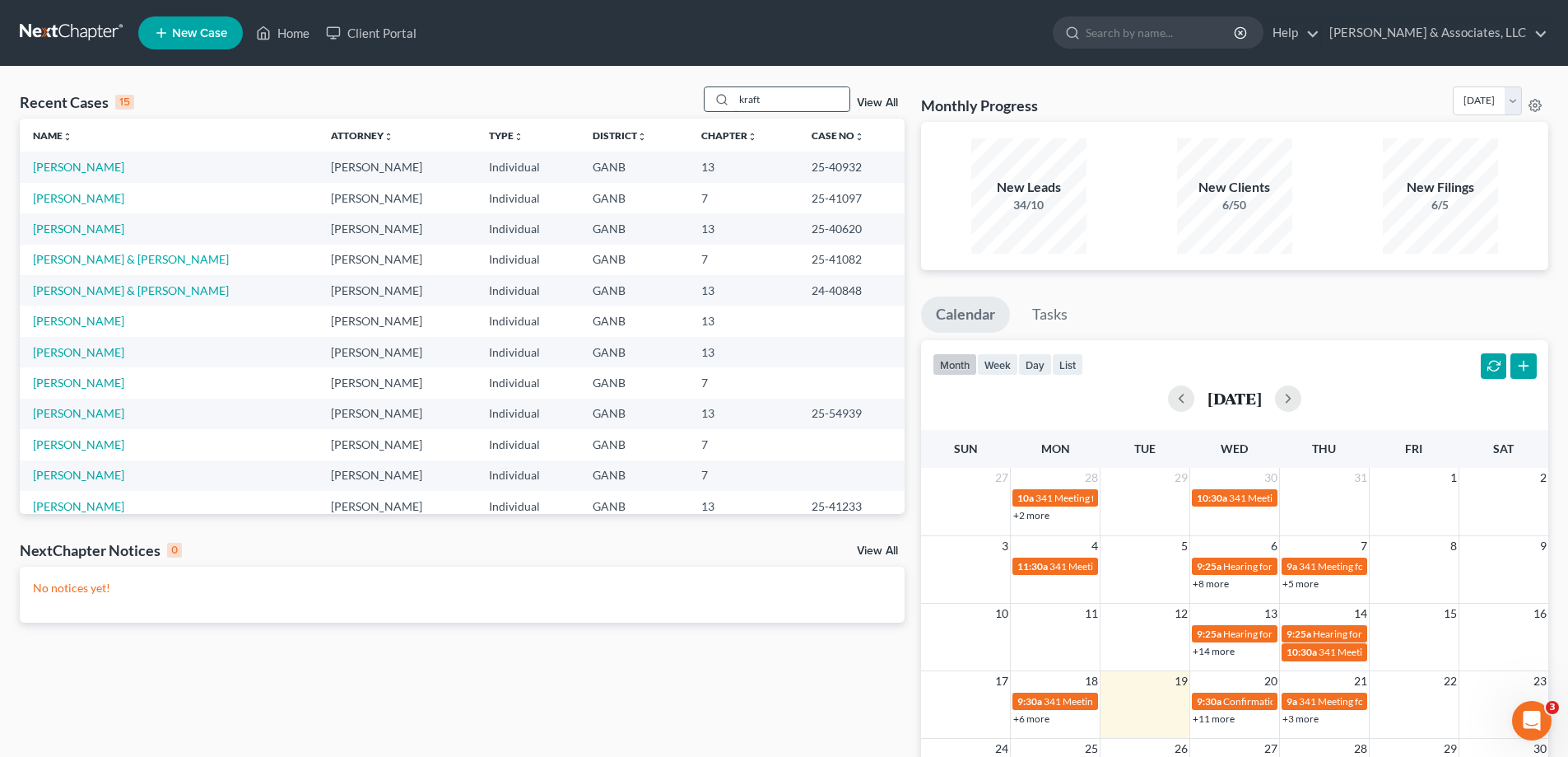
type input "kraft"
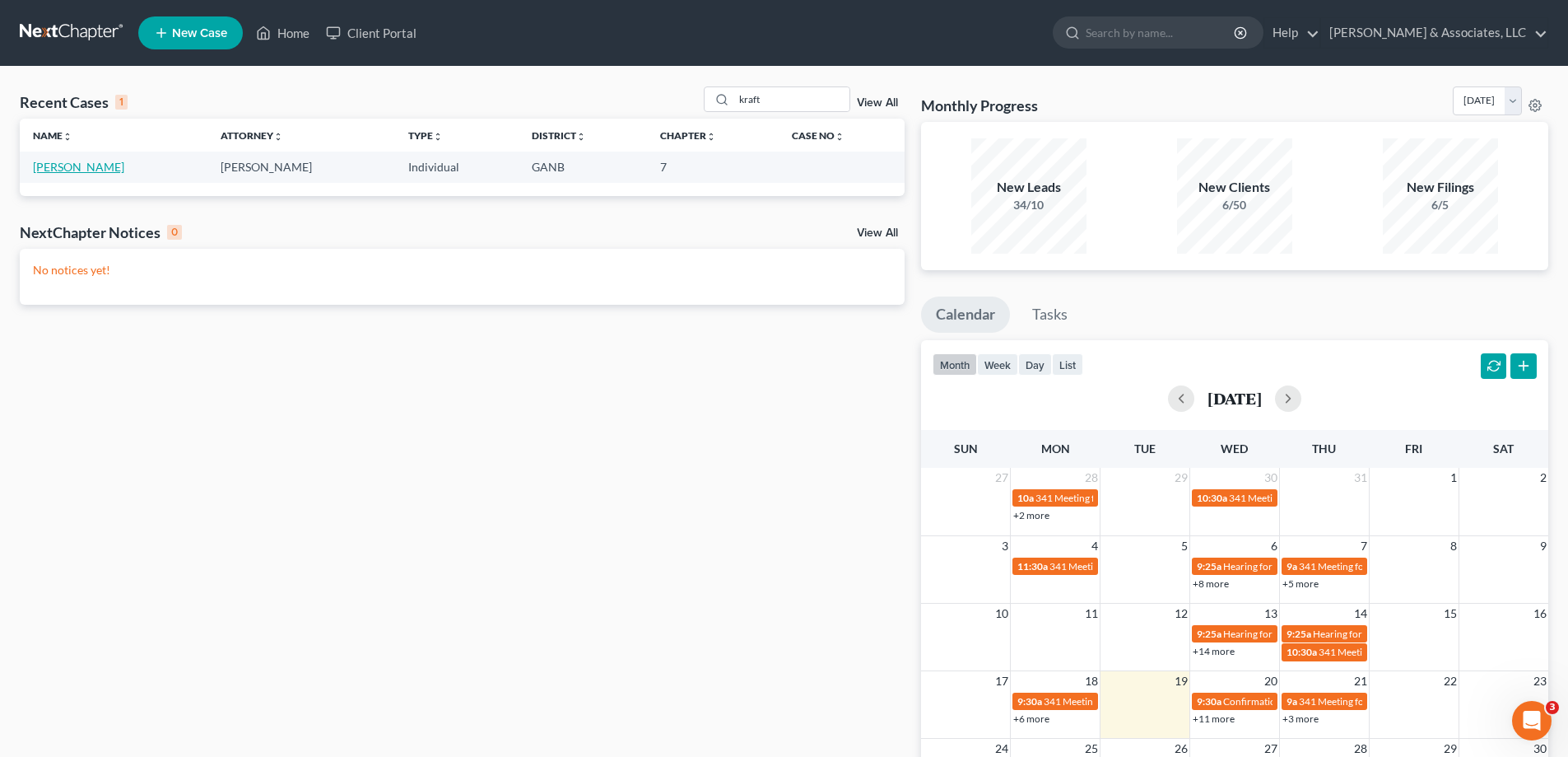
click at [75, 167] on link "Kraft, Tabatha" at bounding box center [78, 166] width 91 height 14
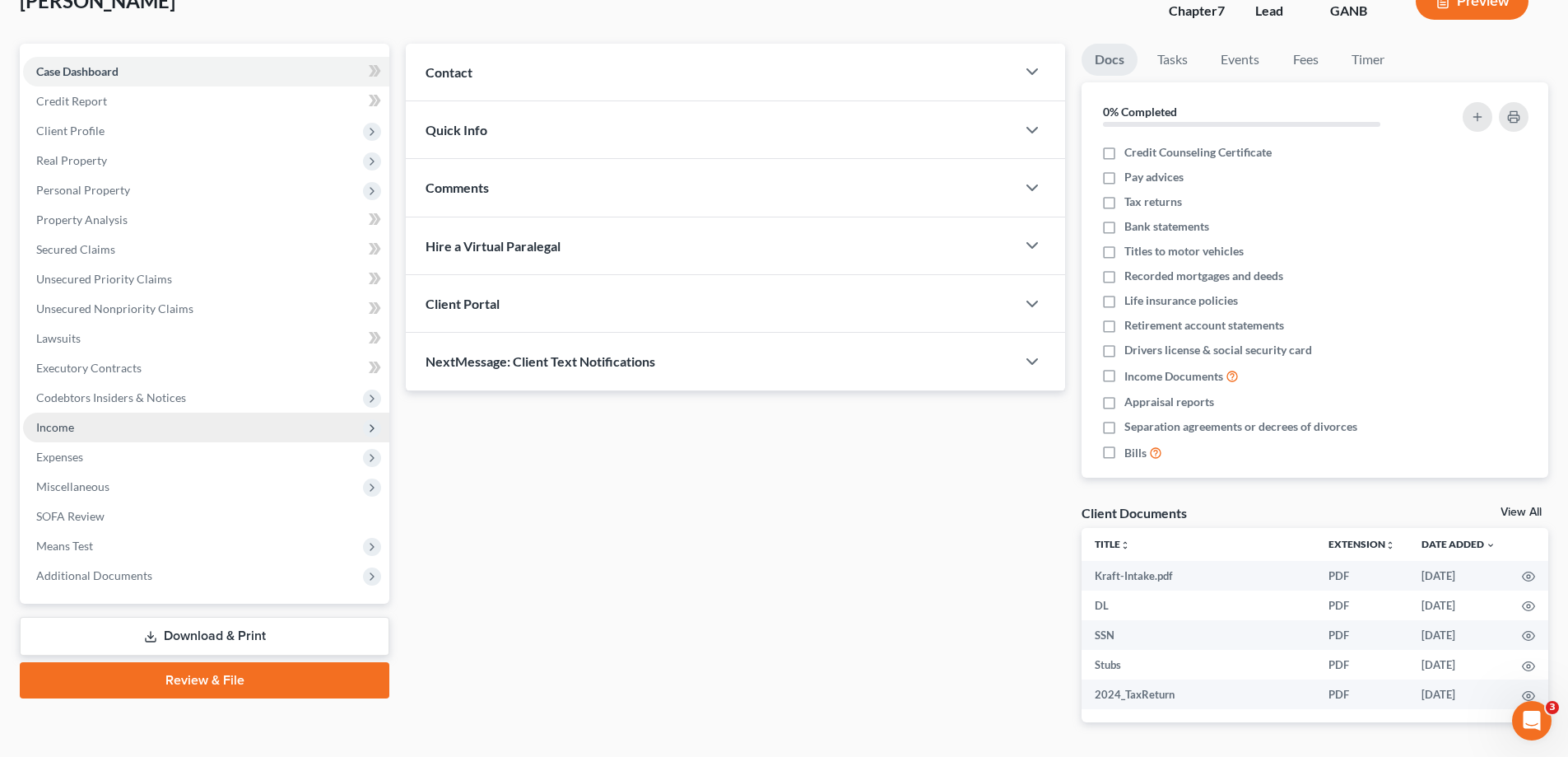
scroll to position [164, 0]
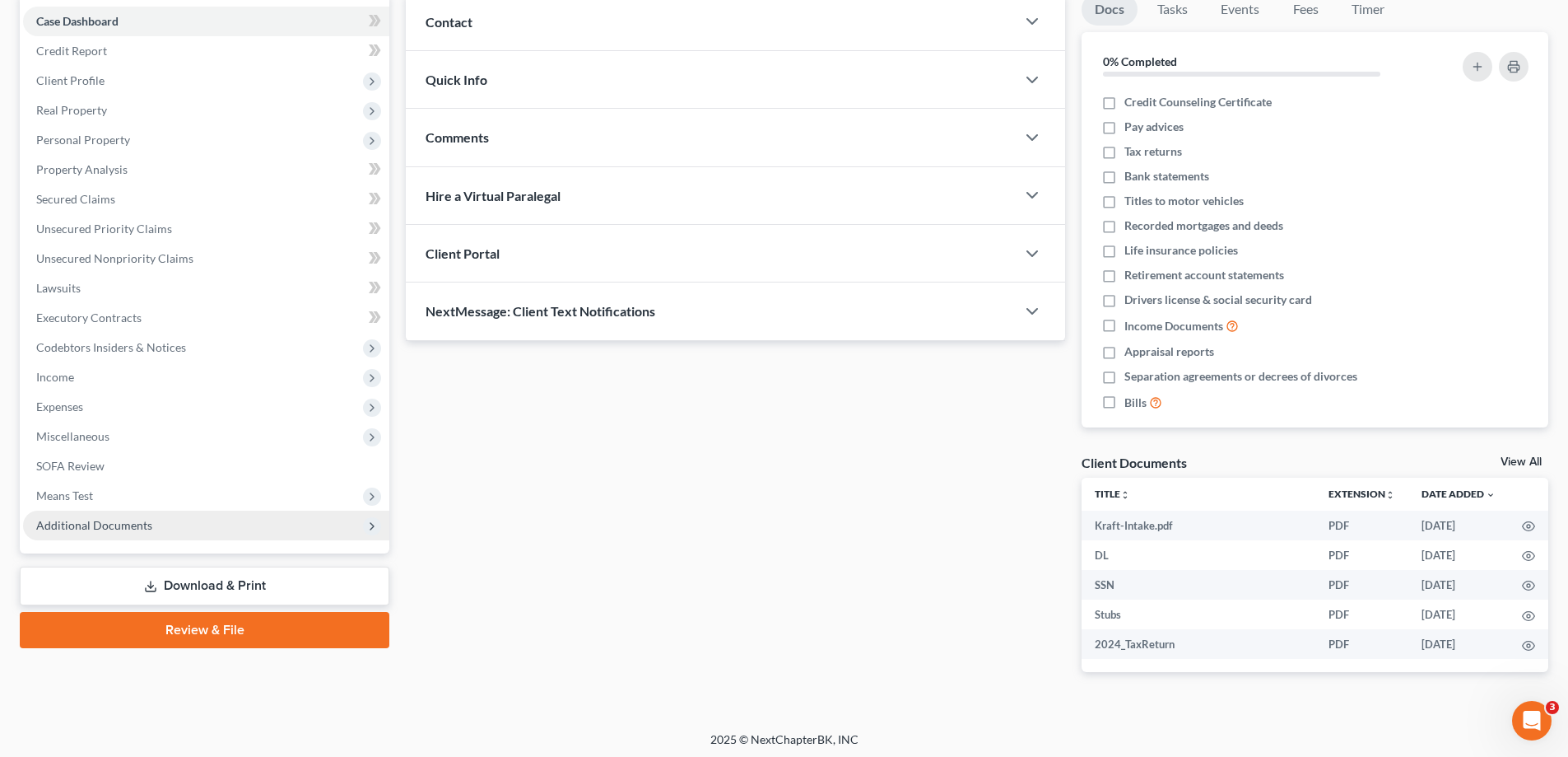
click at [66, 522] on span "Additional Documents" at bounding box center [93, 524] width 116 height 14
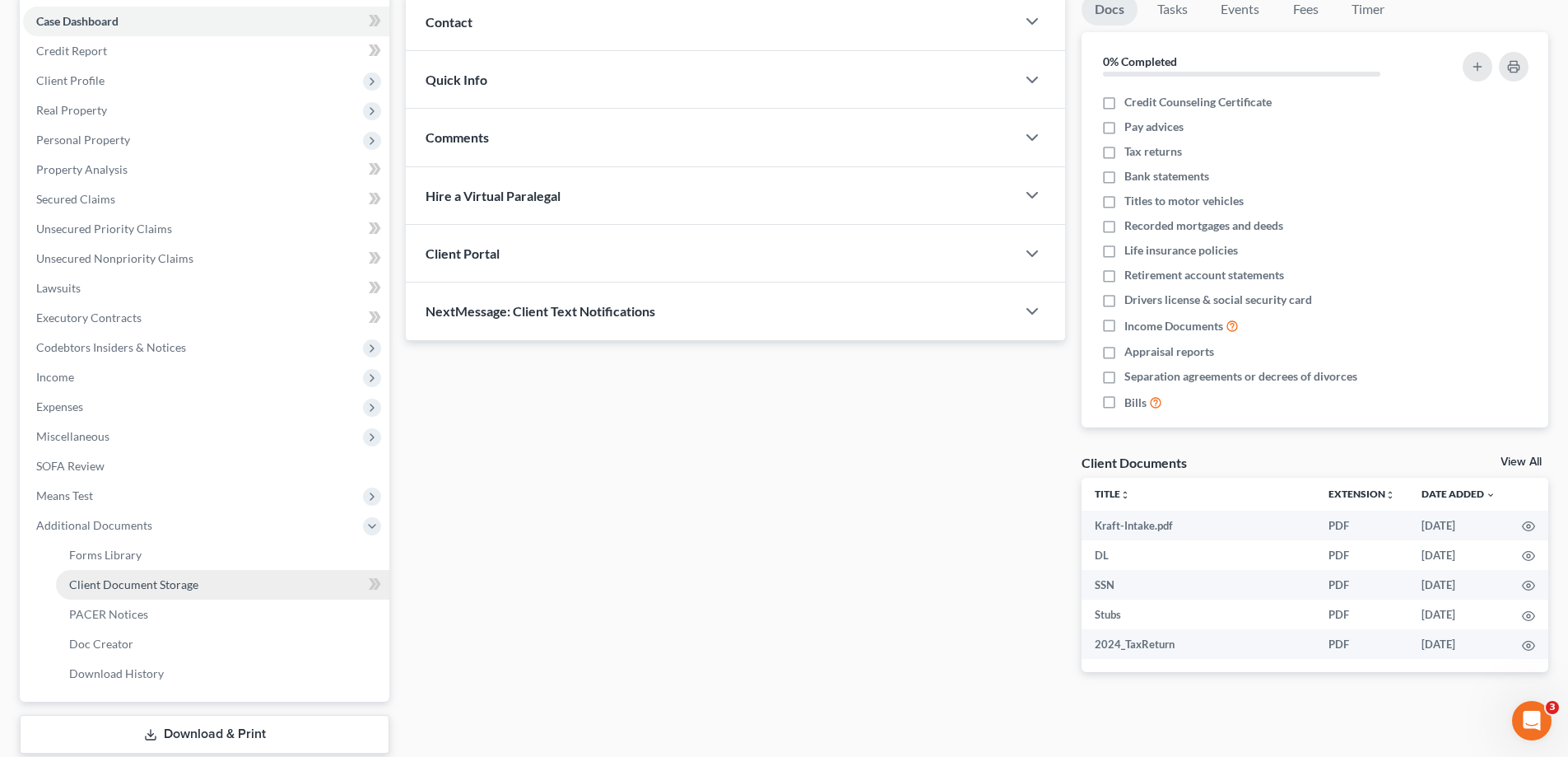
click at [108, 590] on span "Client Document Storage" at bounding box center [134, 583] width 129 height 14
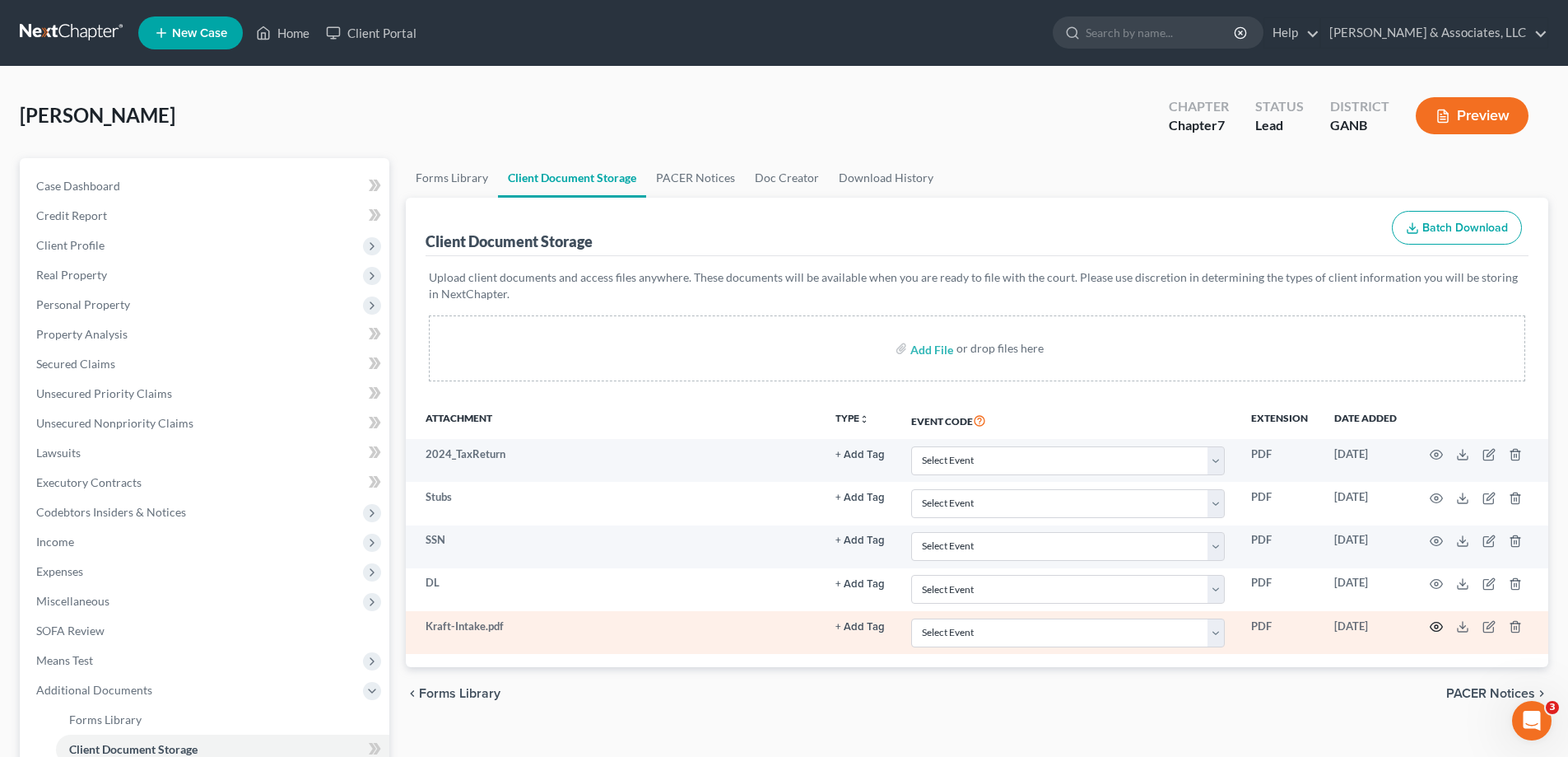
click at [1436, 625] on circle "button" at bounding box center [1436, 627] width 3 height 3
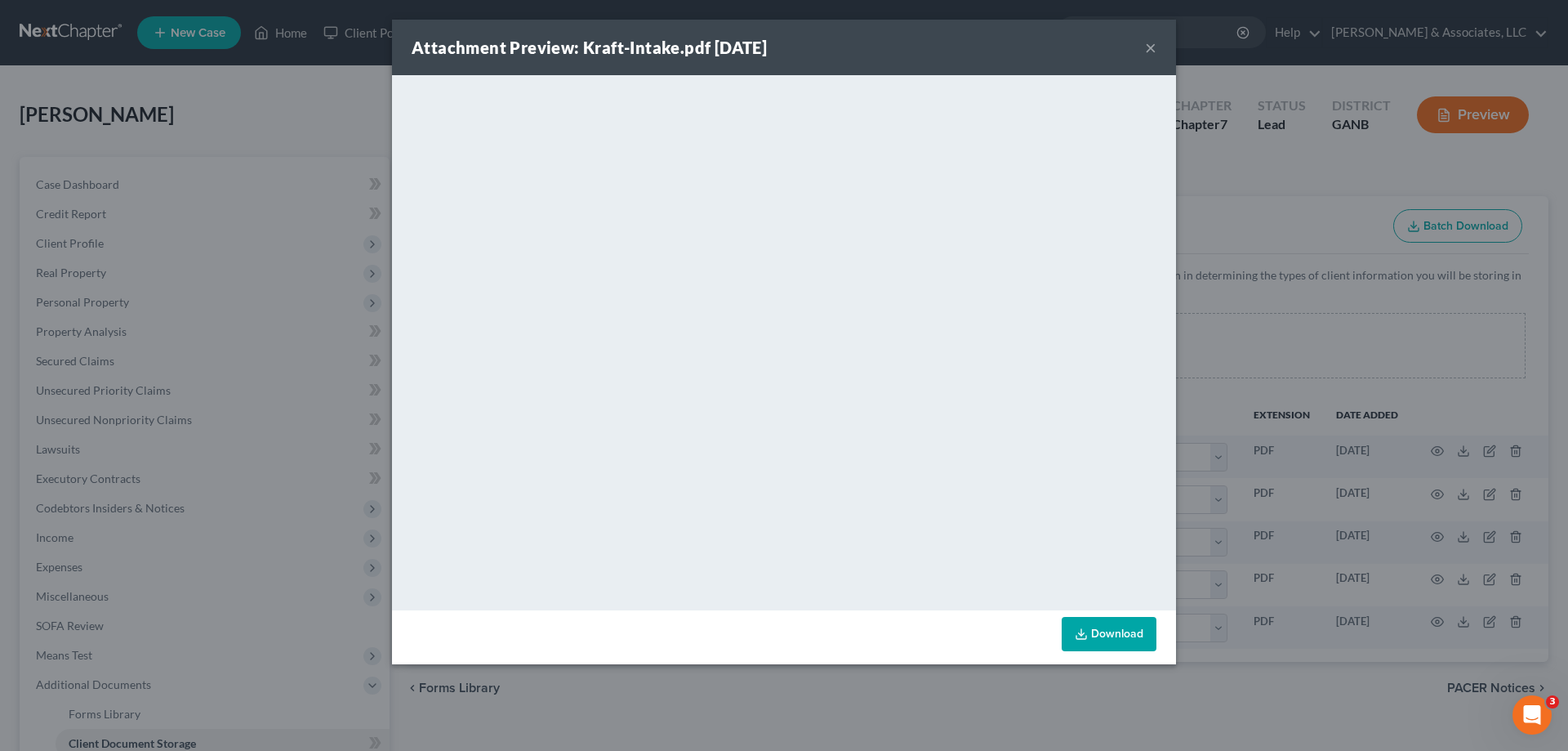
click at [1152, 48] on button "×" at bounding box center [1151, 47] width 12 height 20
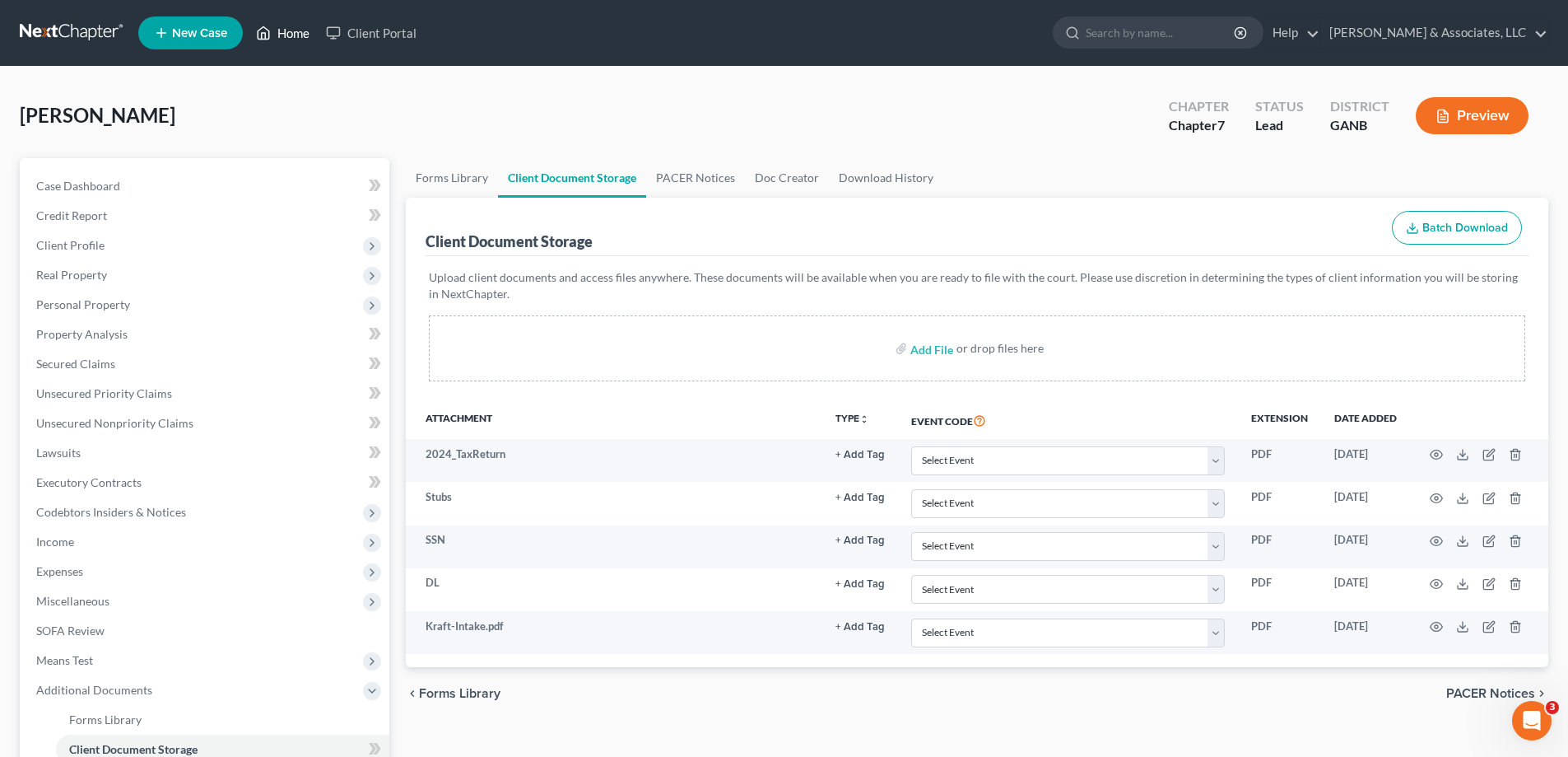
click at [286, 27] on link "Home" at bounding box center [283, 33] width 70 height 30
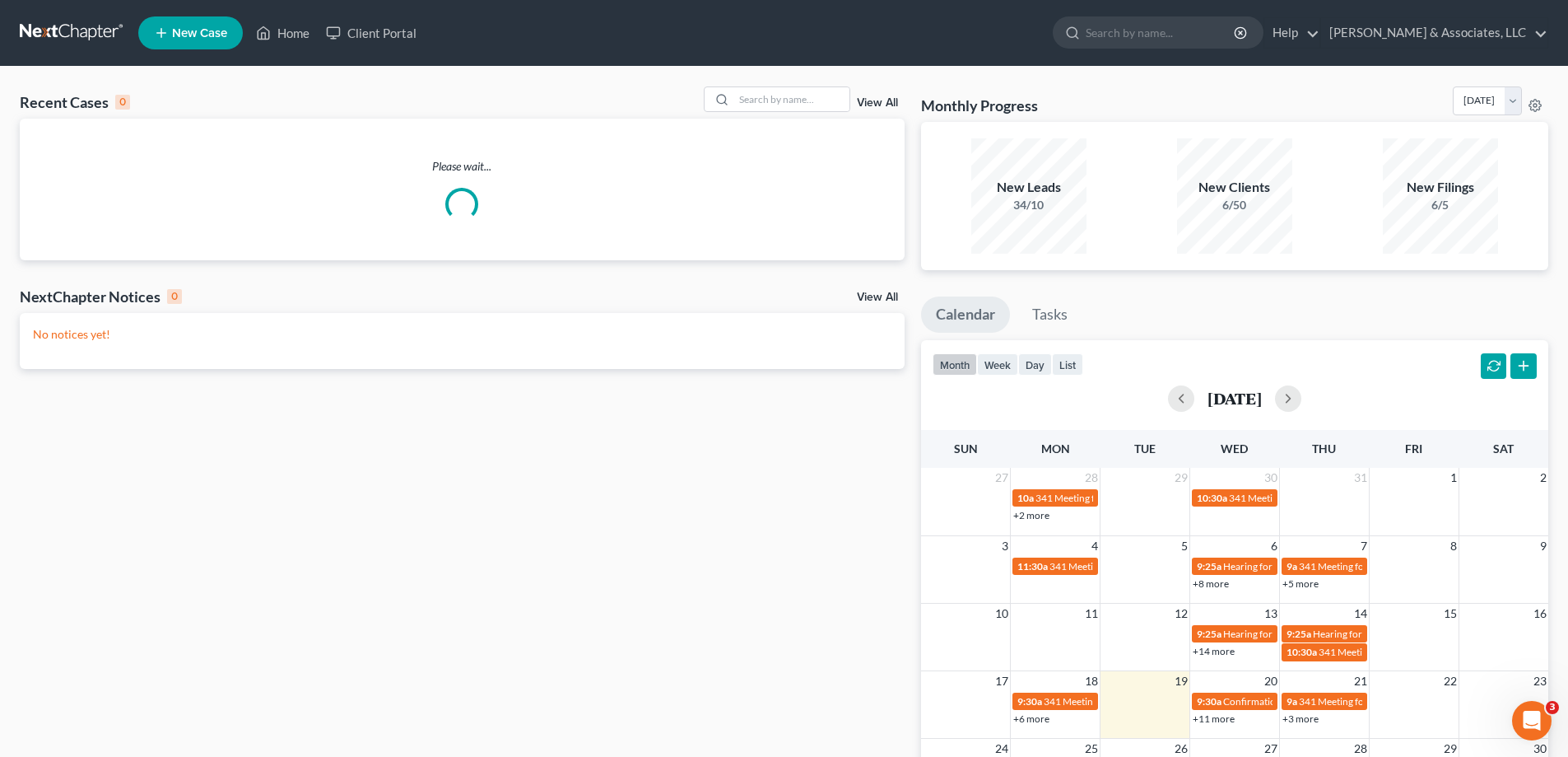
click at [860, 94] on div "View All" at bounding box center [804, 99] width 201 height 26
click at [838, 94] on input "search" at bounding box center [792, 99] width 115 height 24
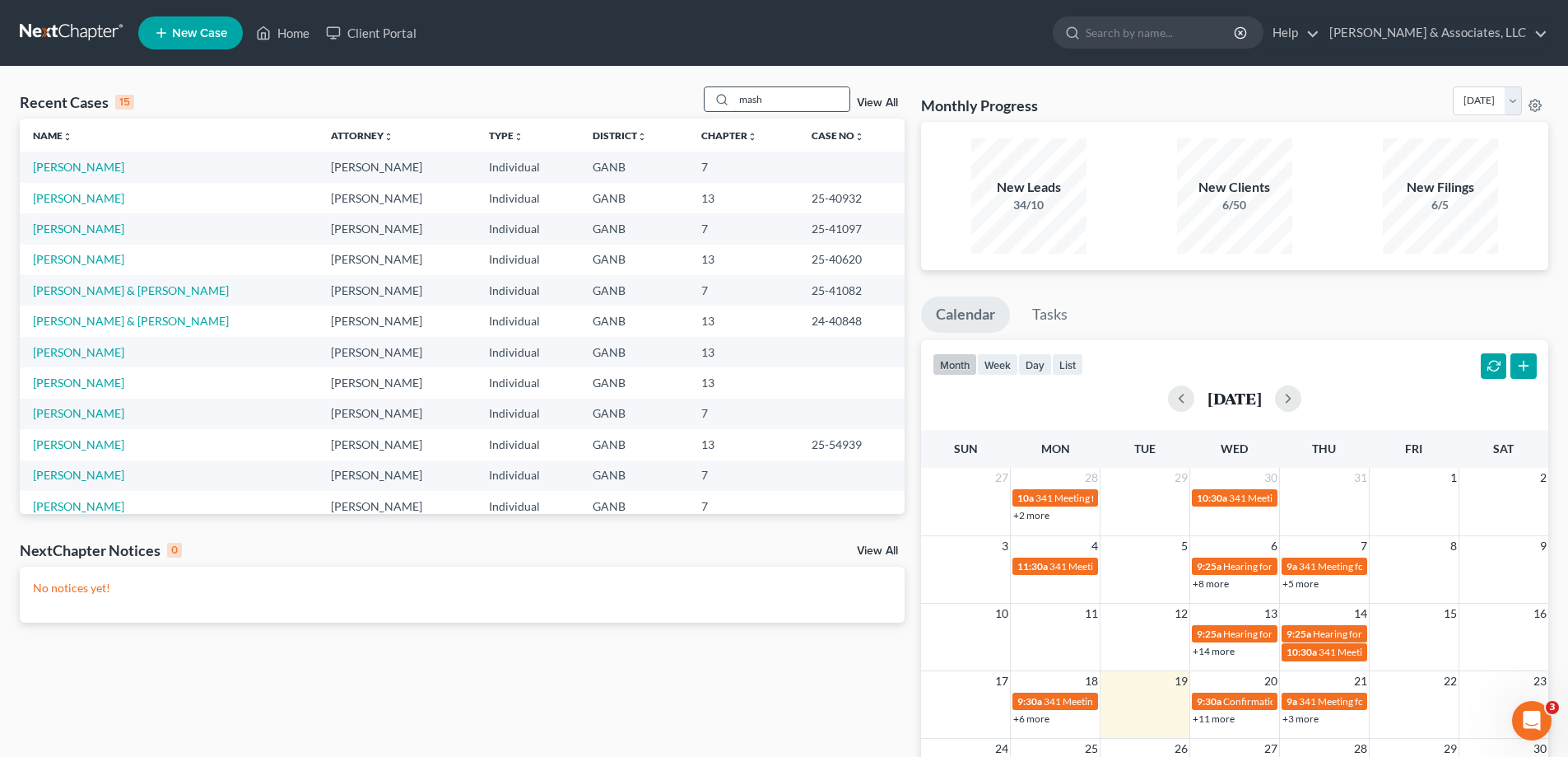
type input "mash"
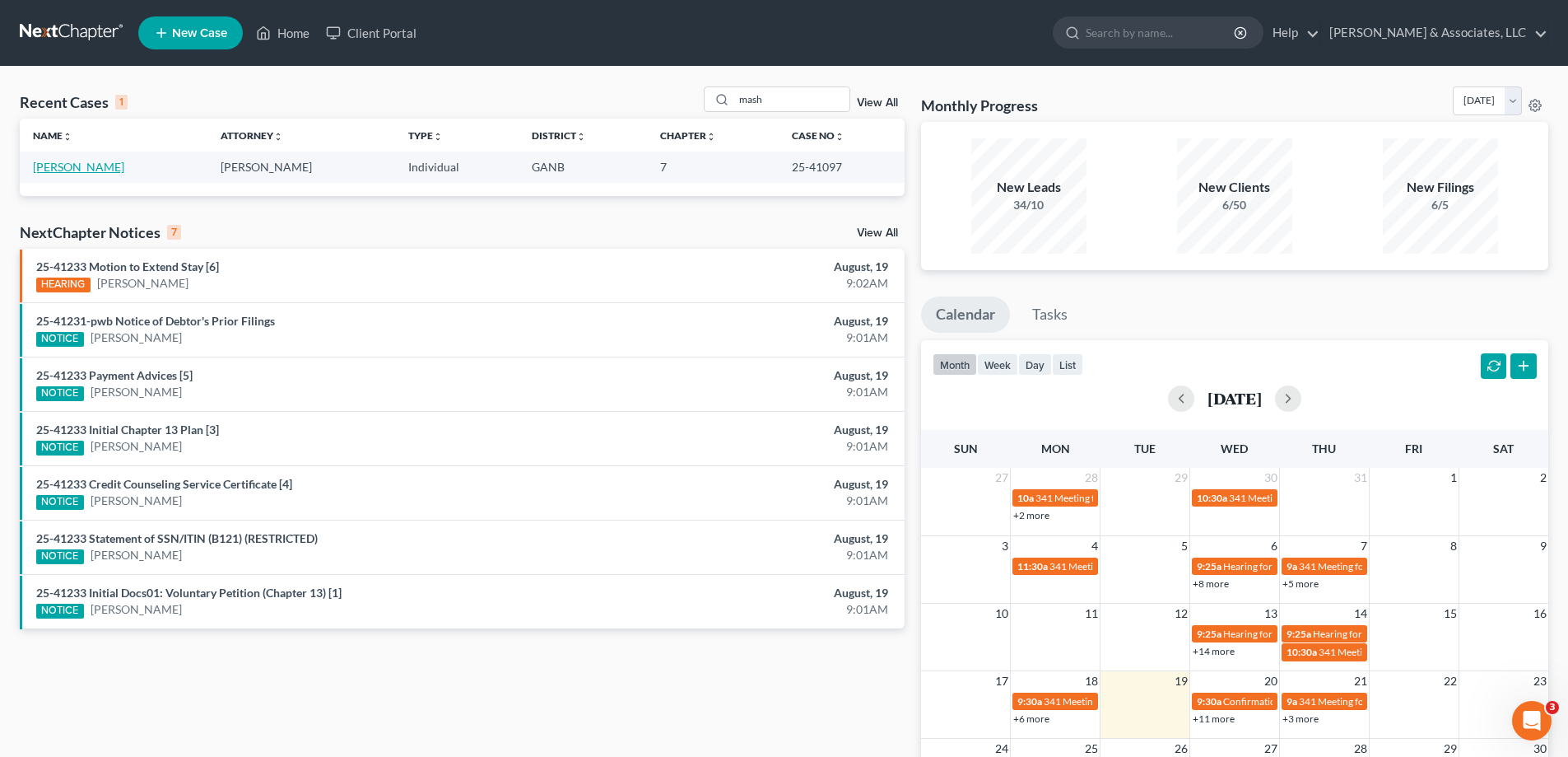
click at [105, 167] on link "Mashburn, Angela" at bounding box center [78, 166] width 91 height 14
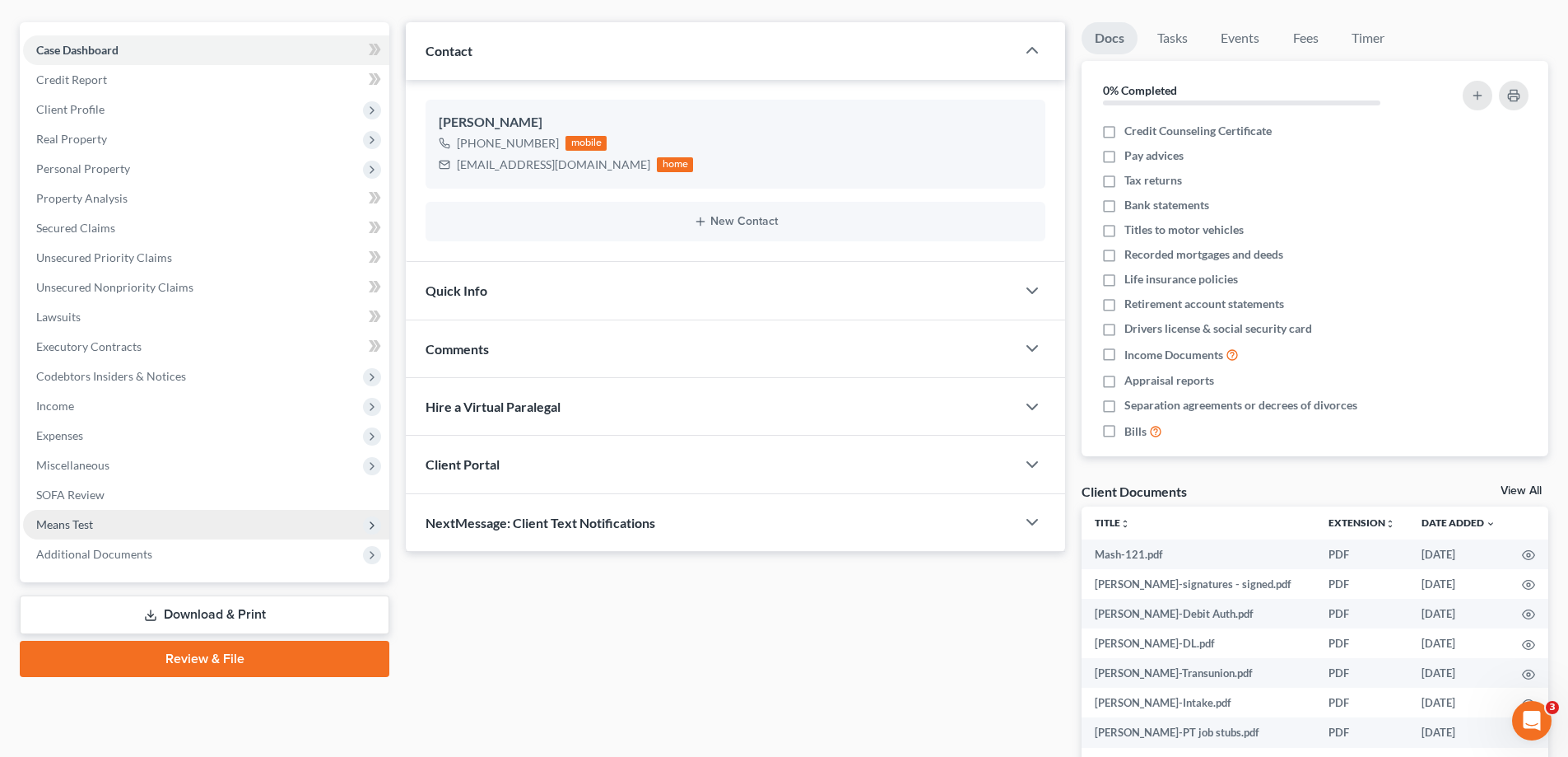
scroll to position [164, 0]
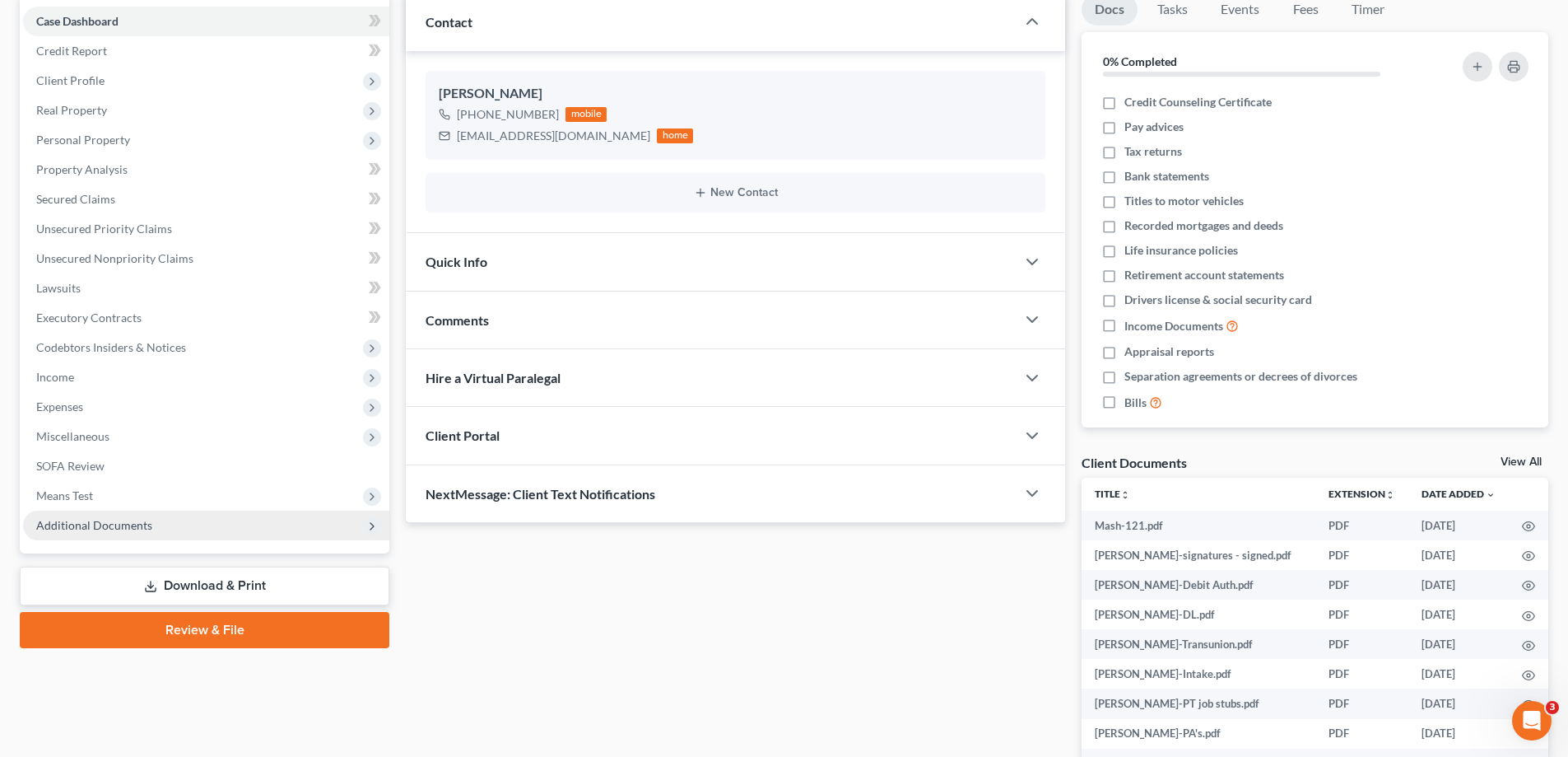
drag, startPoint x: 110, startPoint y: 517, endPoint x: 124, endPoint y: 517, distance: 14.0
click at [110, 517] on span "Additional Documents" at bounding box center [93, 524] width 116 height 14
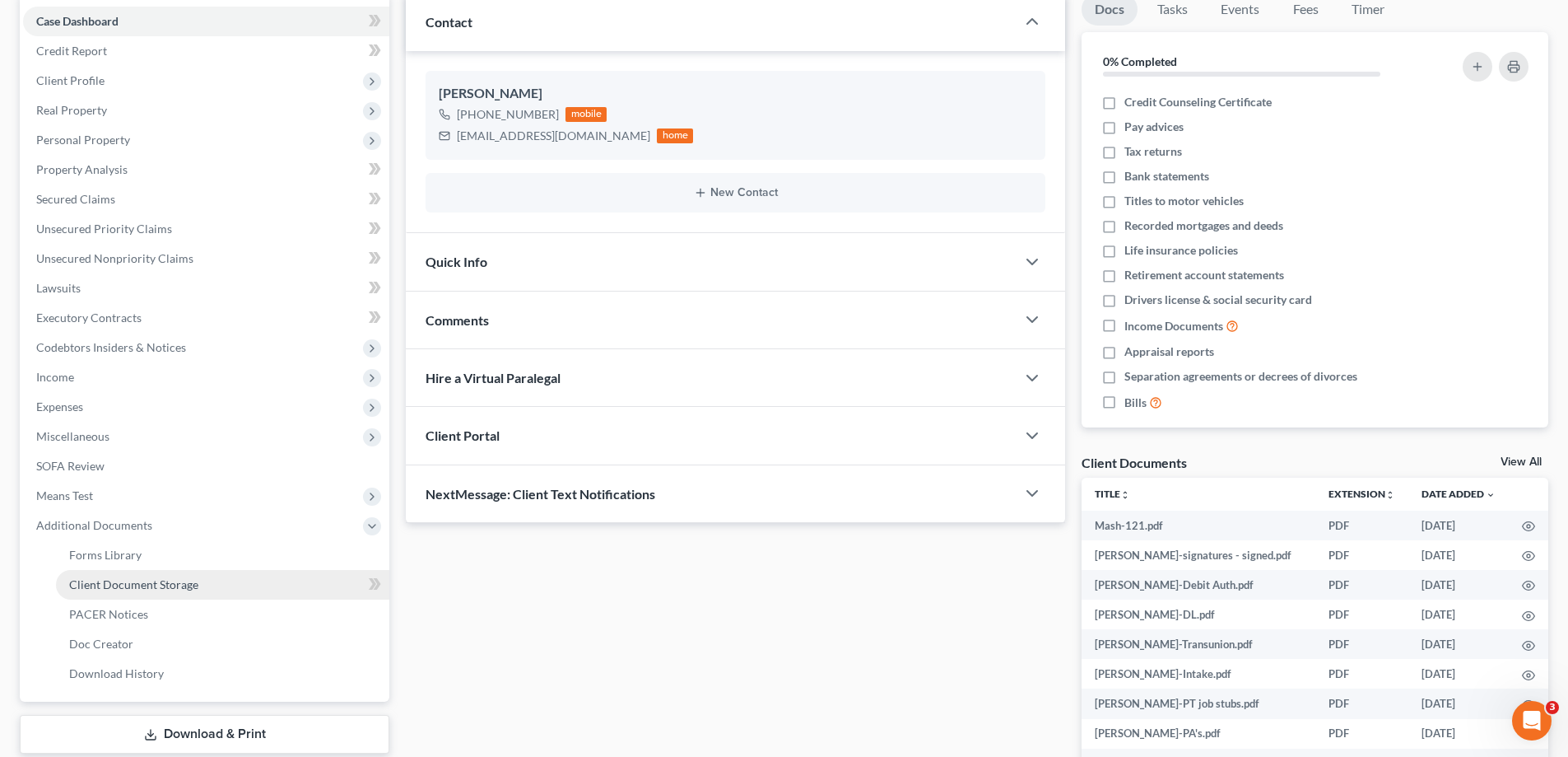
click at [97, 578] on span "Client Document Storage" at bounding box center [134, 583] width 129 height 14
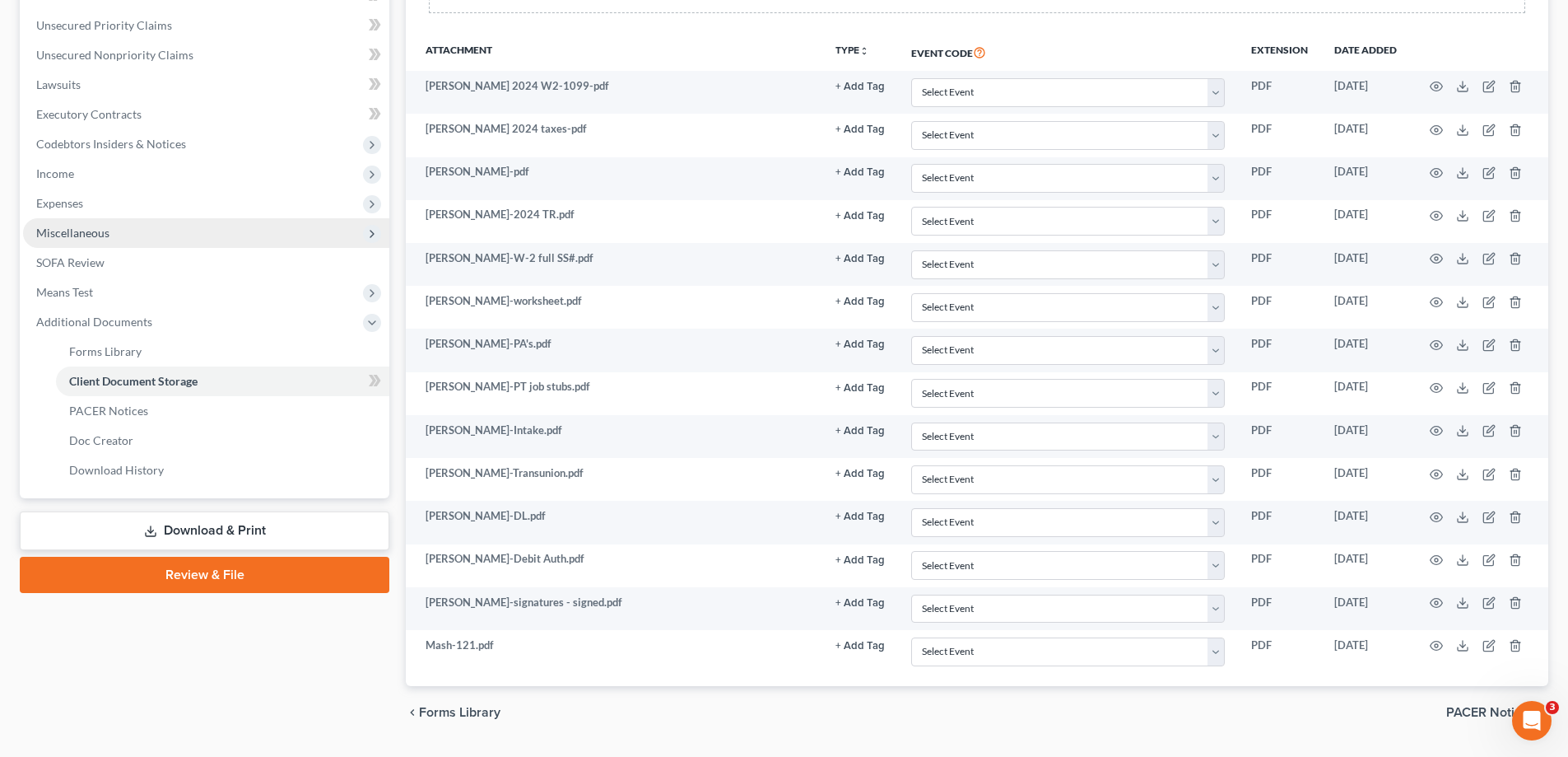
scroll to position [330, 0]
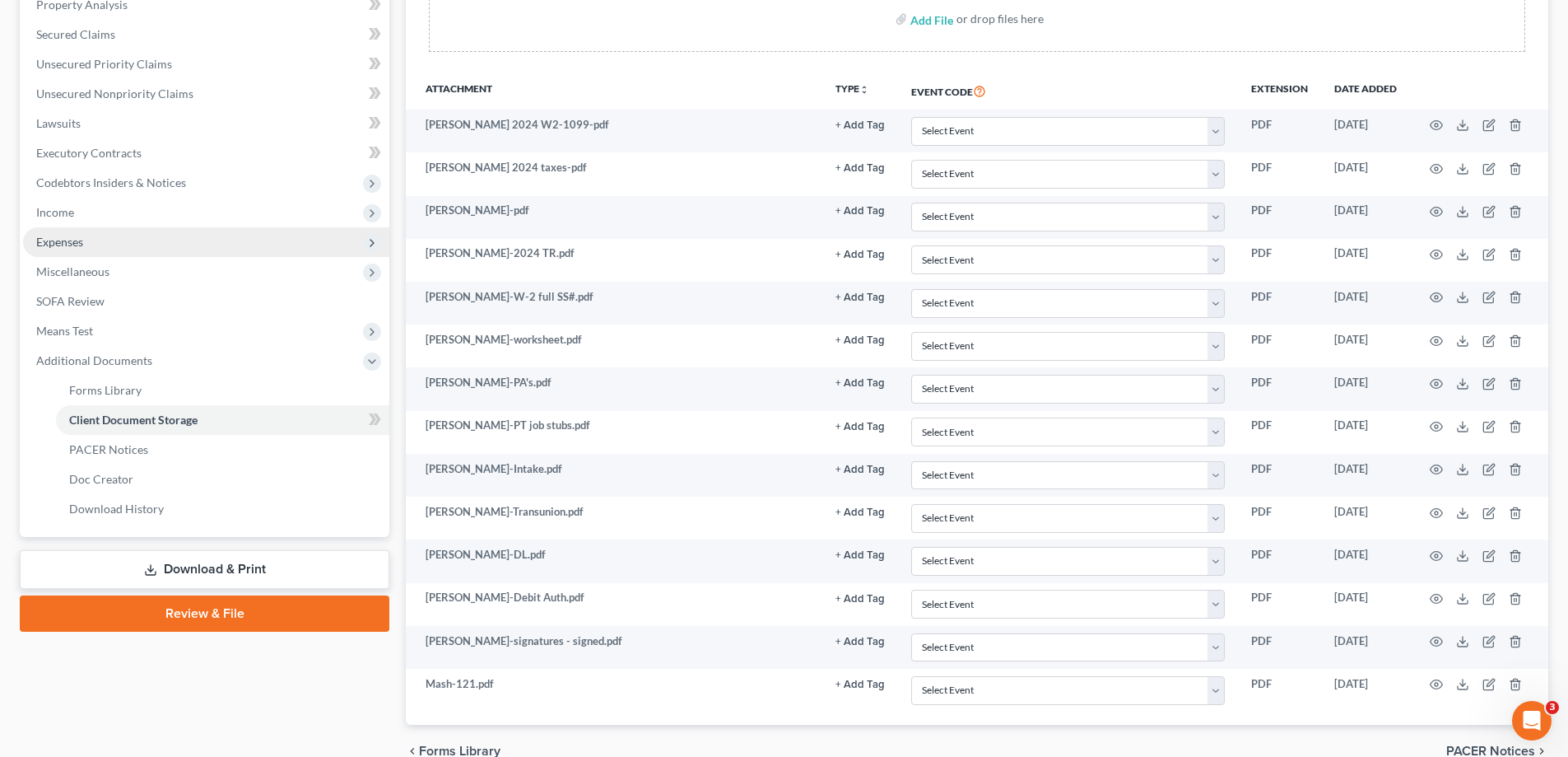
click at [74, 236] on span "Expenses" at bounding box center [59, 241] width 47 height 14
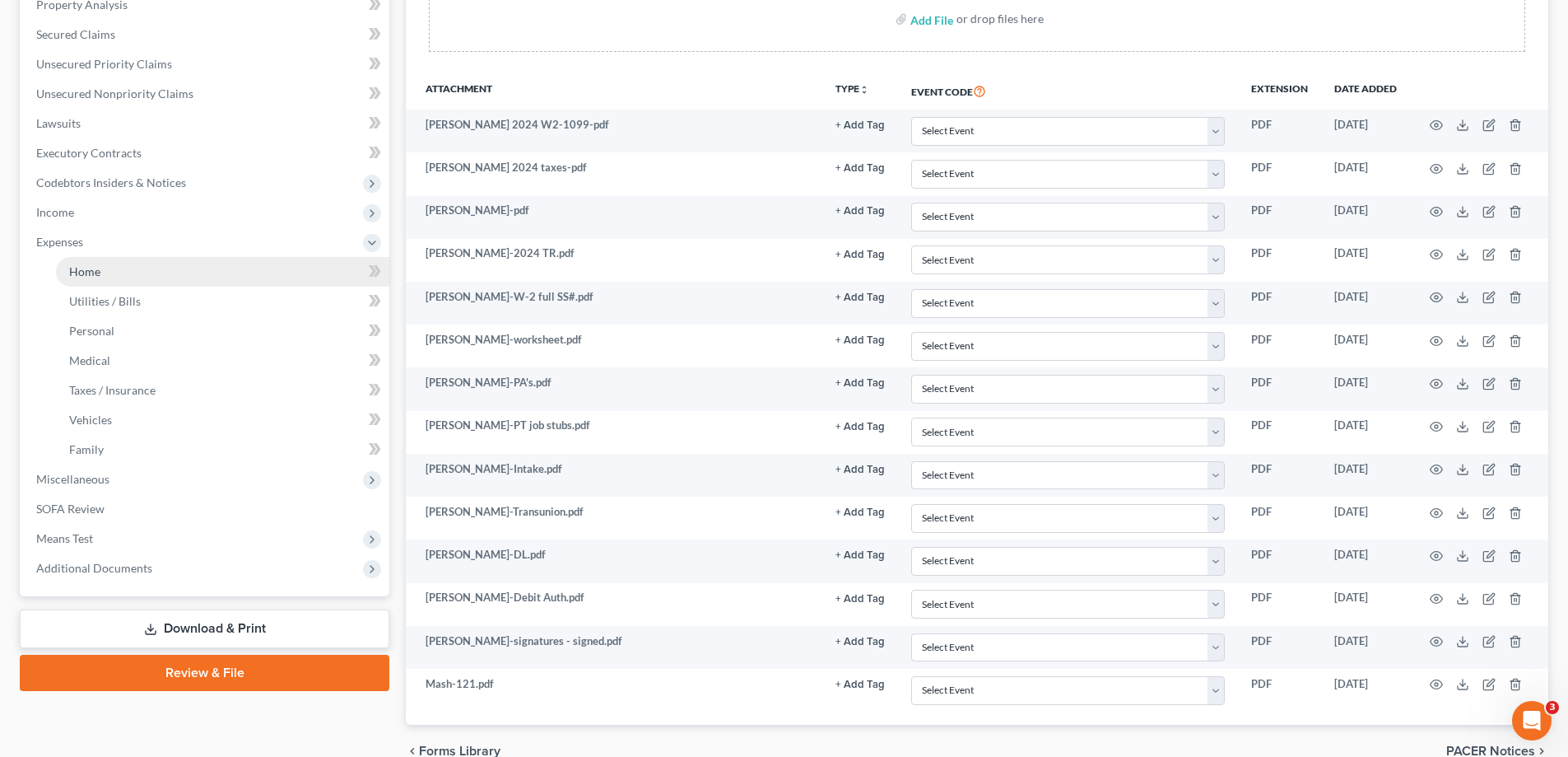
click at [95, 273] on span "Home" at bounding box center [84, 271] width 31 height 14
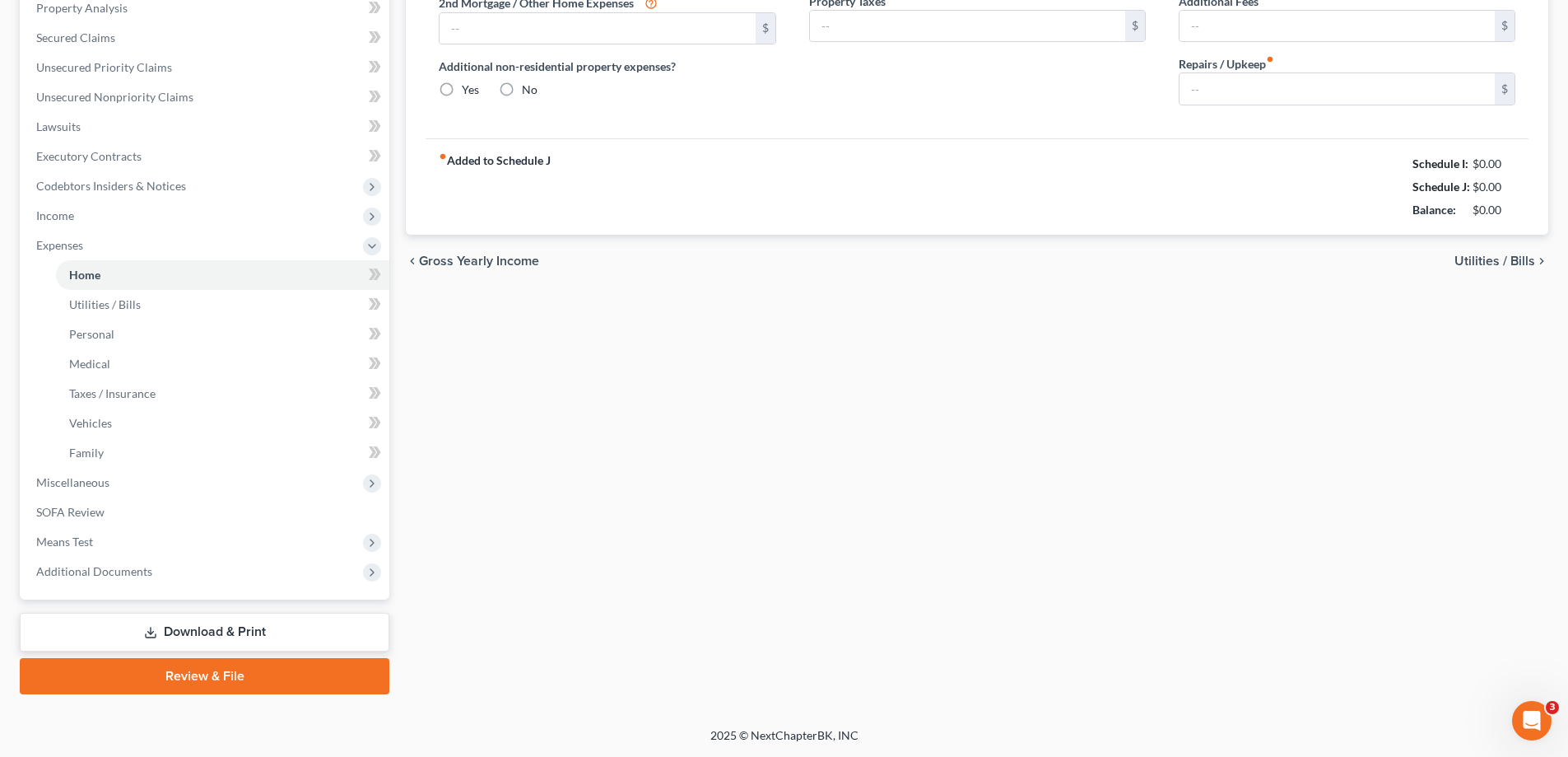
type input "800.00"
type input "0.00"
radio input "true"
type input "0.00"
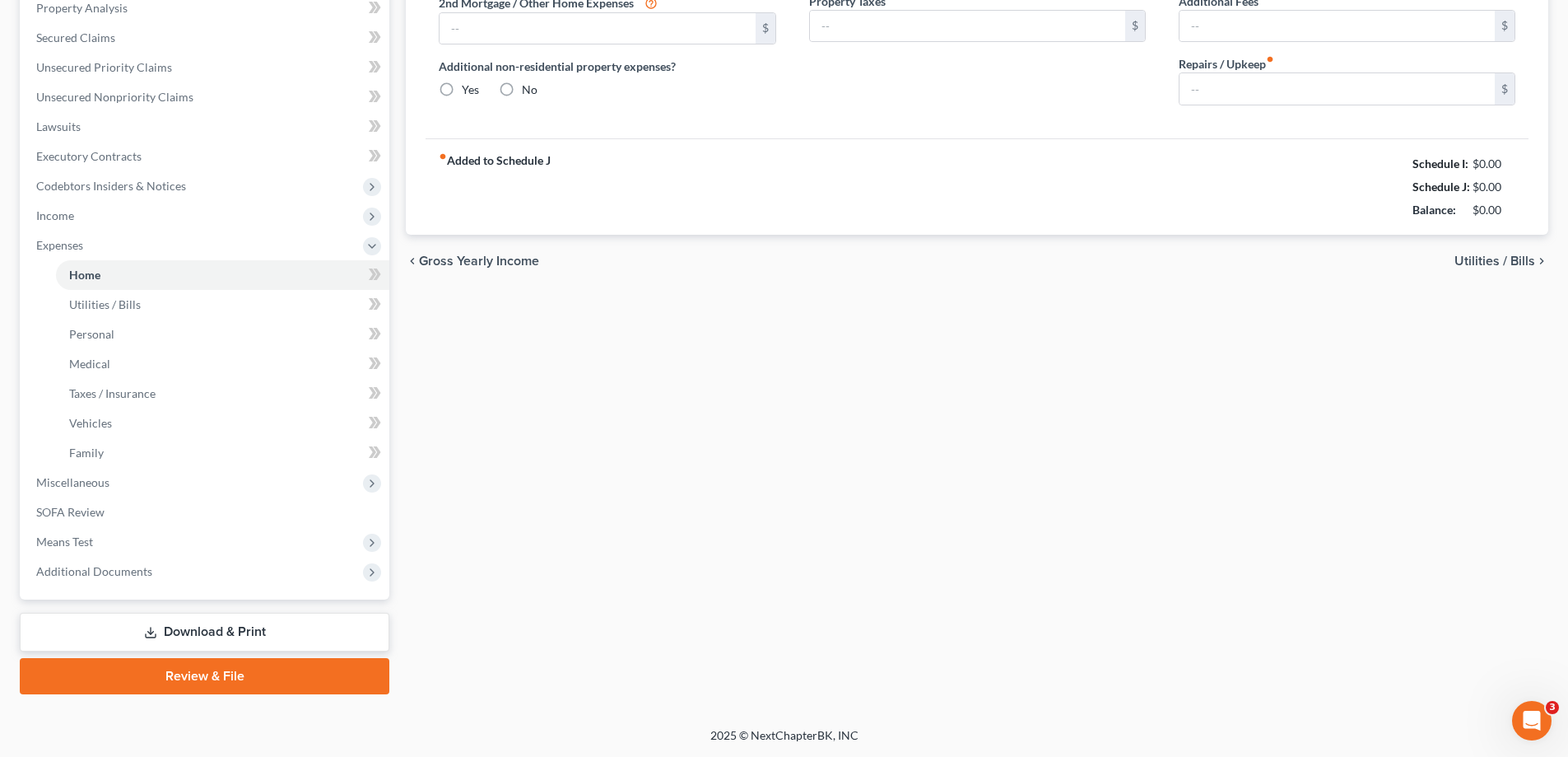
type input "0.00"
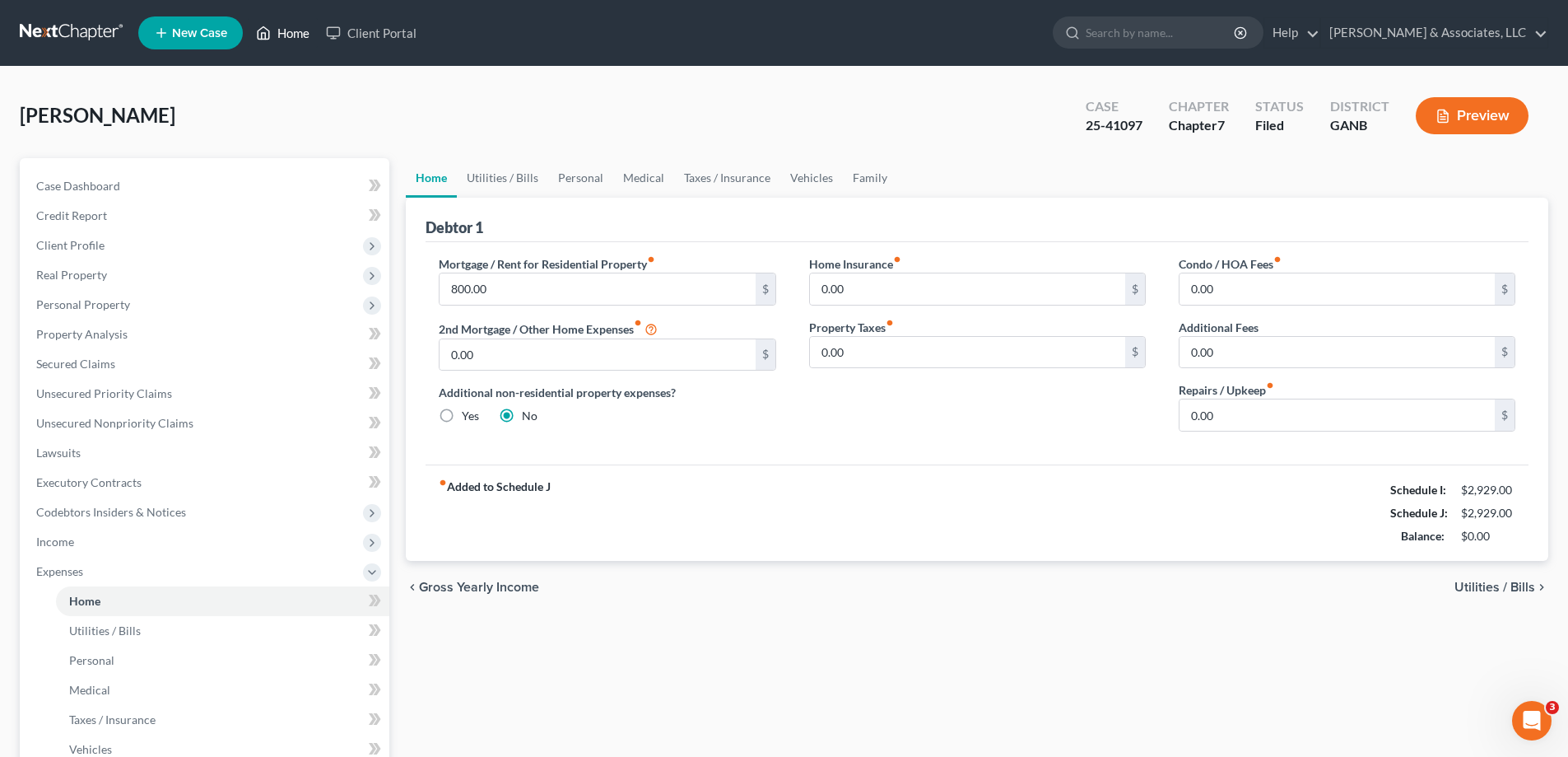
click at [299, 30] on link "Home" at bounding box center [283, 33] width 70 height 30
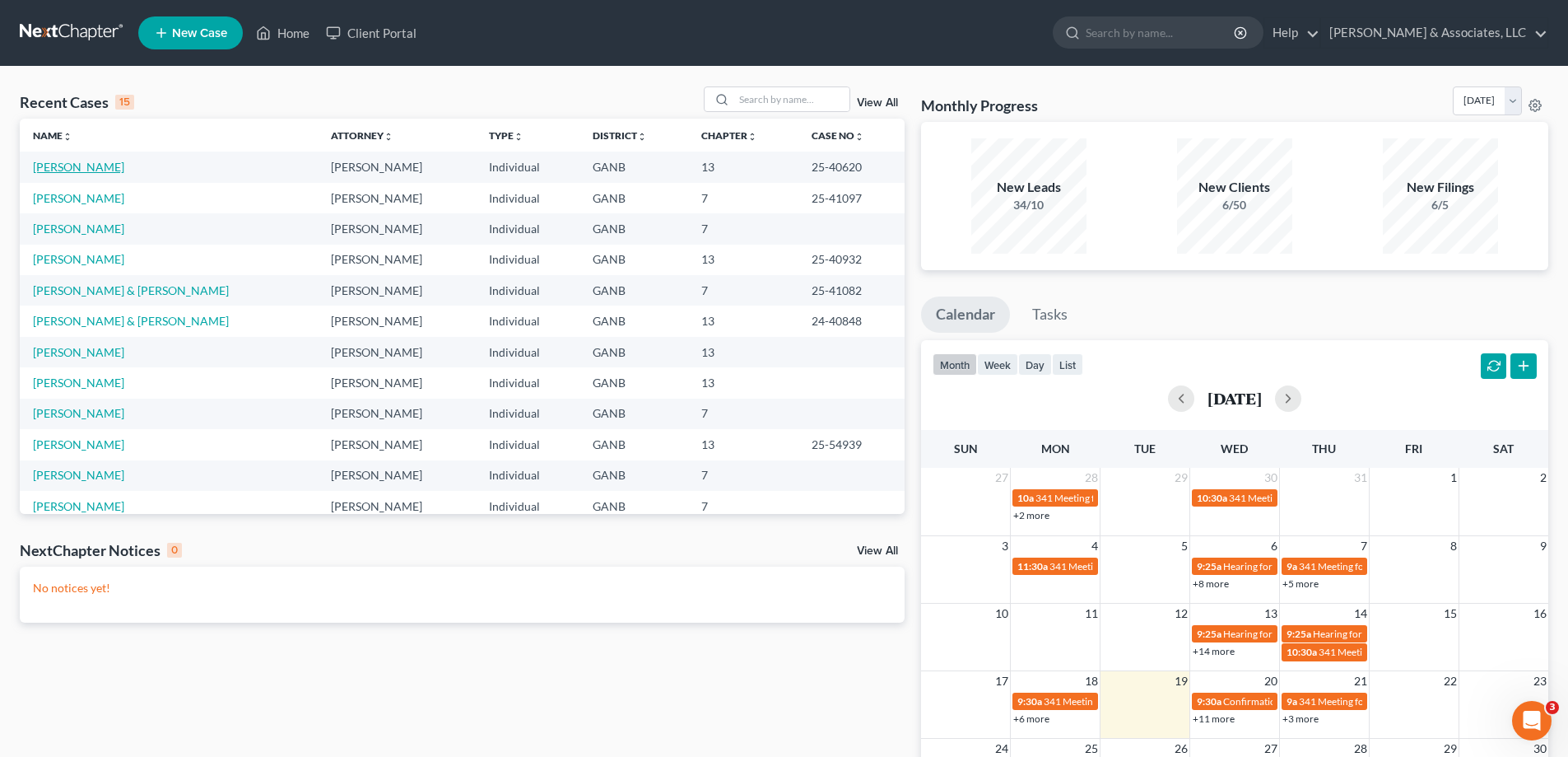
click at [42, 169] on link "Harrell, Roosevelt" at bounding box center [78, 166] width 91 height 14
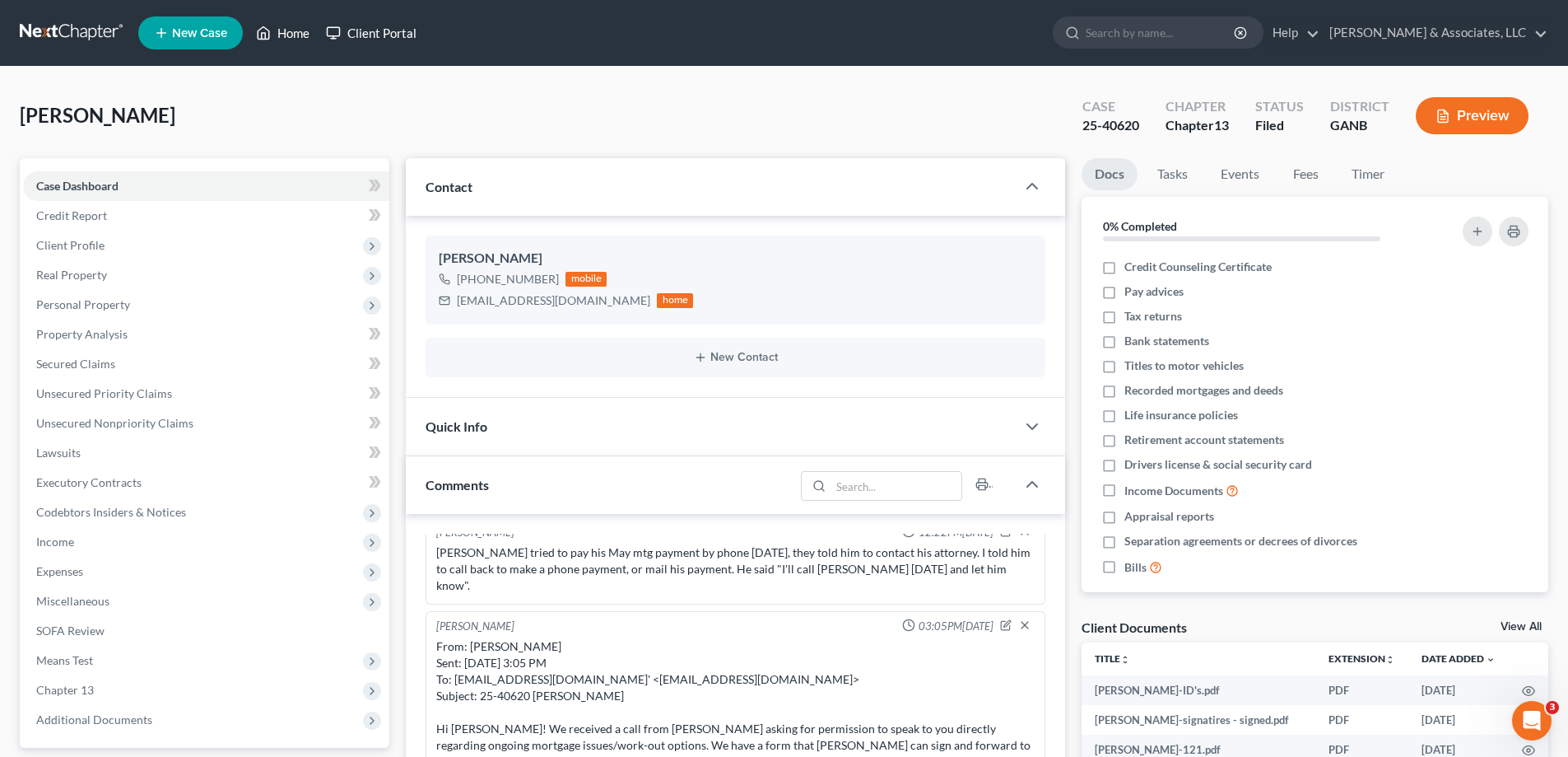
drag, startPoint x: 300, startPoint y: 30, endPoint x: 322, endPoint y: 38, distance: 23.4
click at [300, 30] on link "Home" at bounding box center [283, 33] width 70 height 30
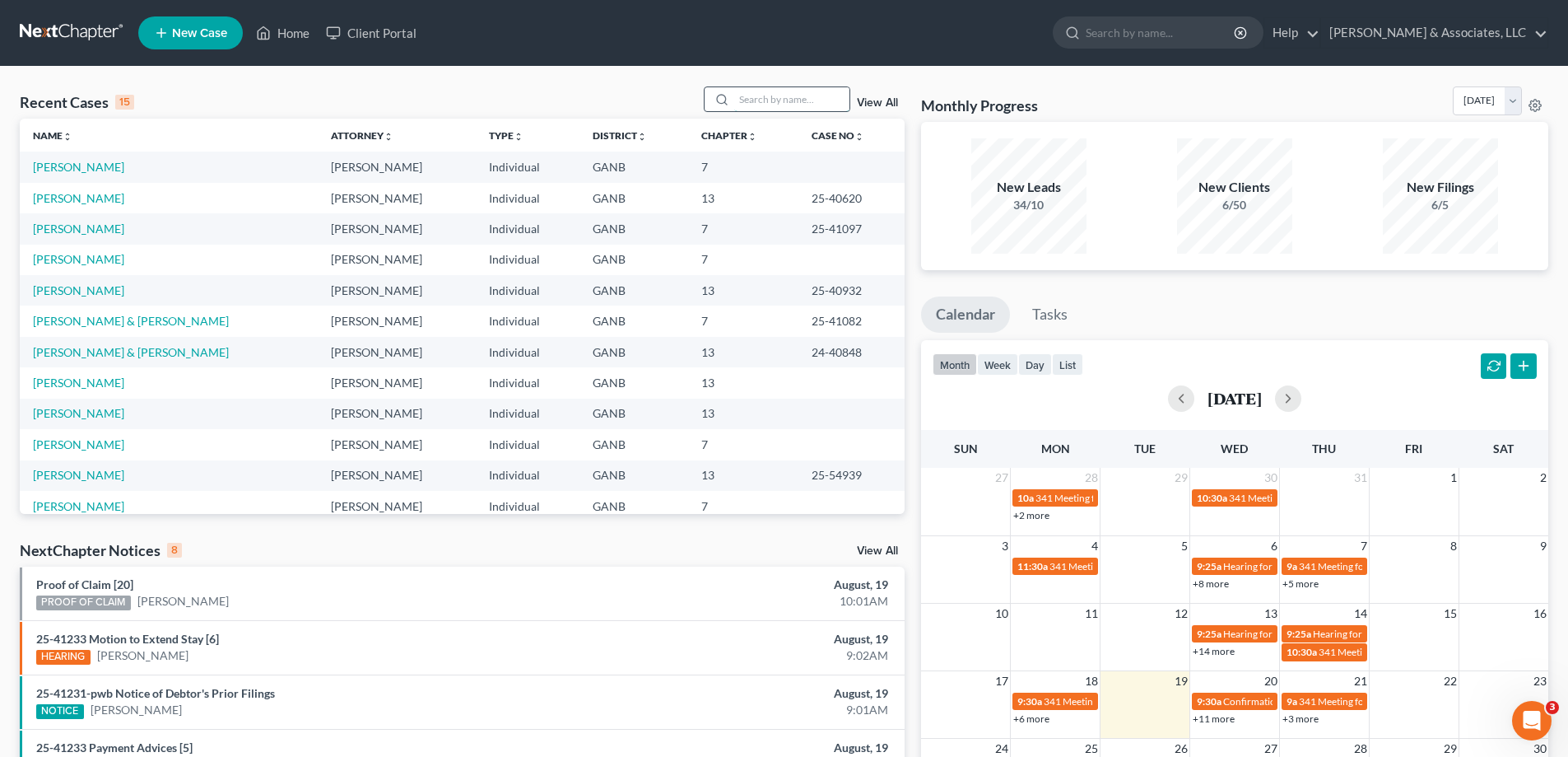
click at [740, 96] on input "search" at bounding box center [792, 99] width 115 height 24
type input "mann"
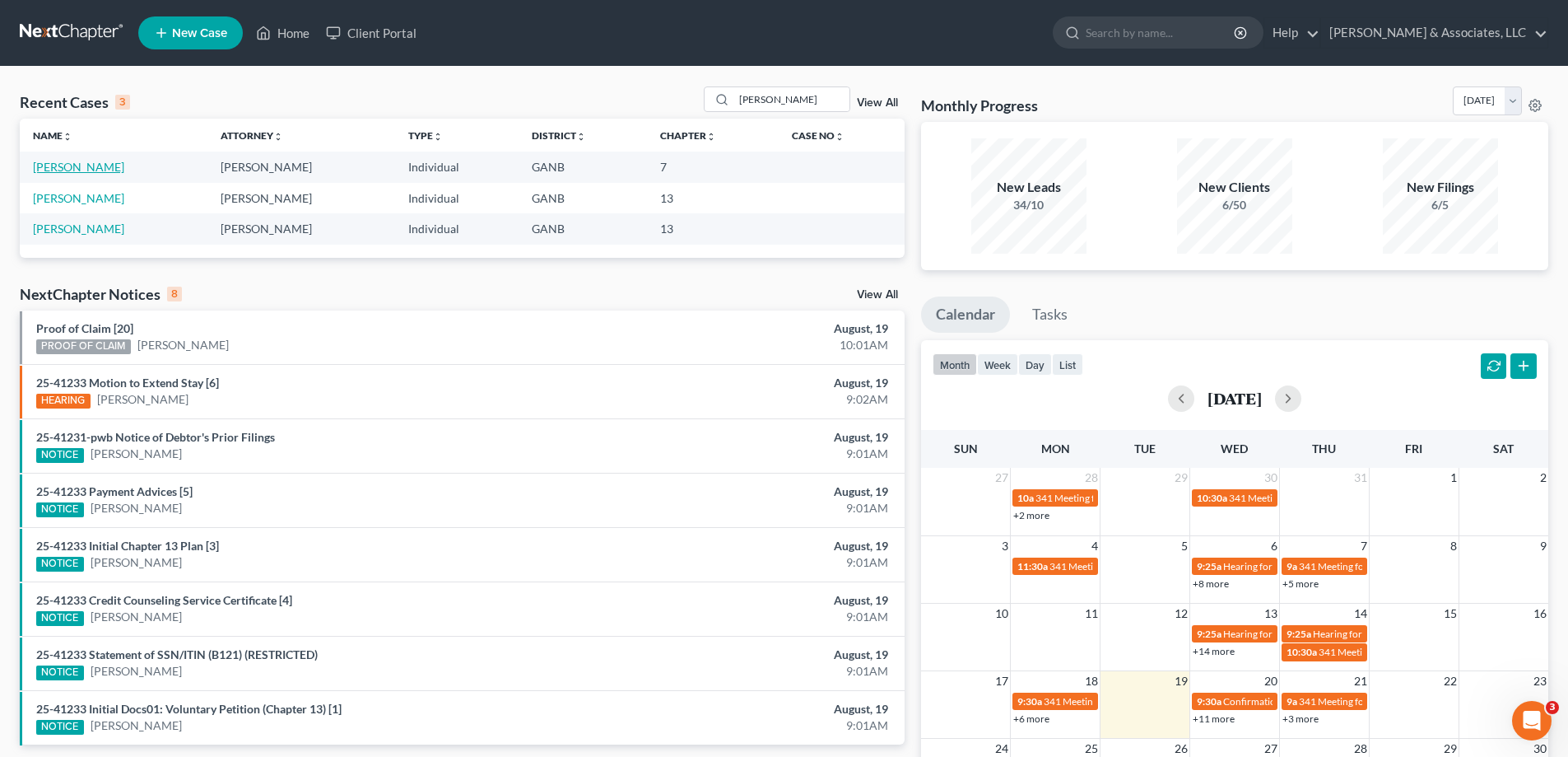
click at [59, 166] on link "Mann, Shannon" at bounding box center [78, 166] width 91 height 14
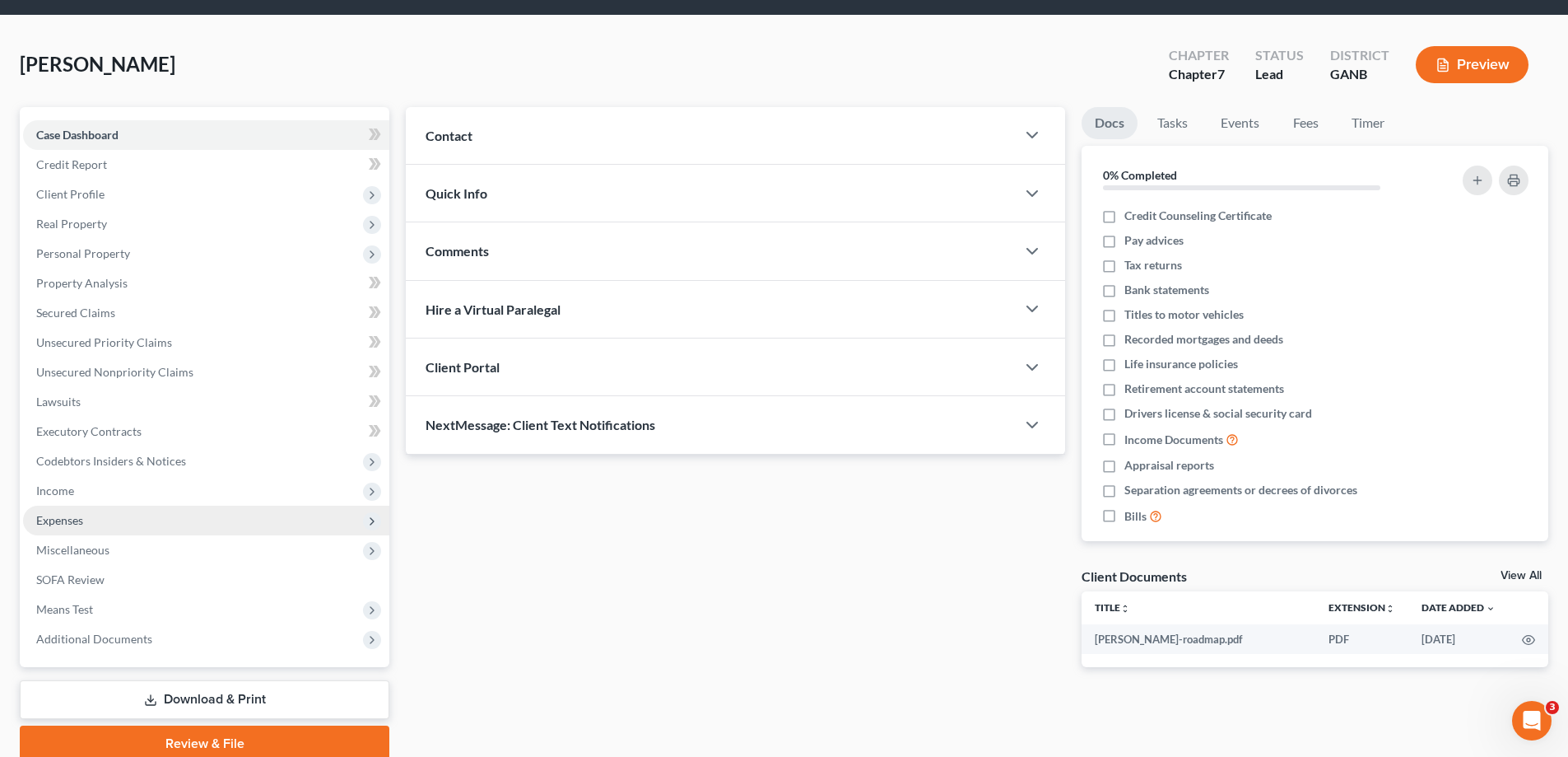
scroll to position [119, 0]
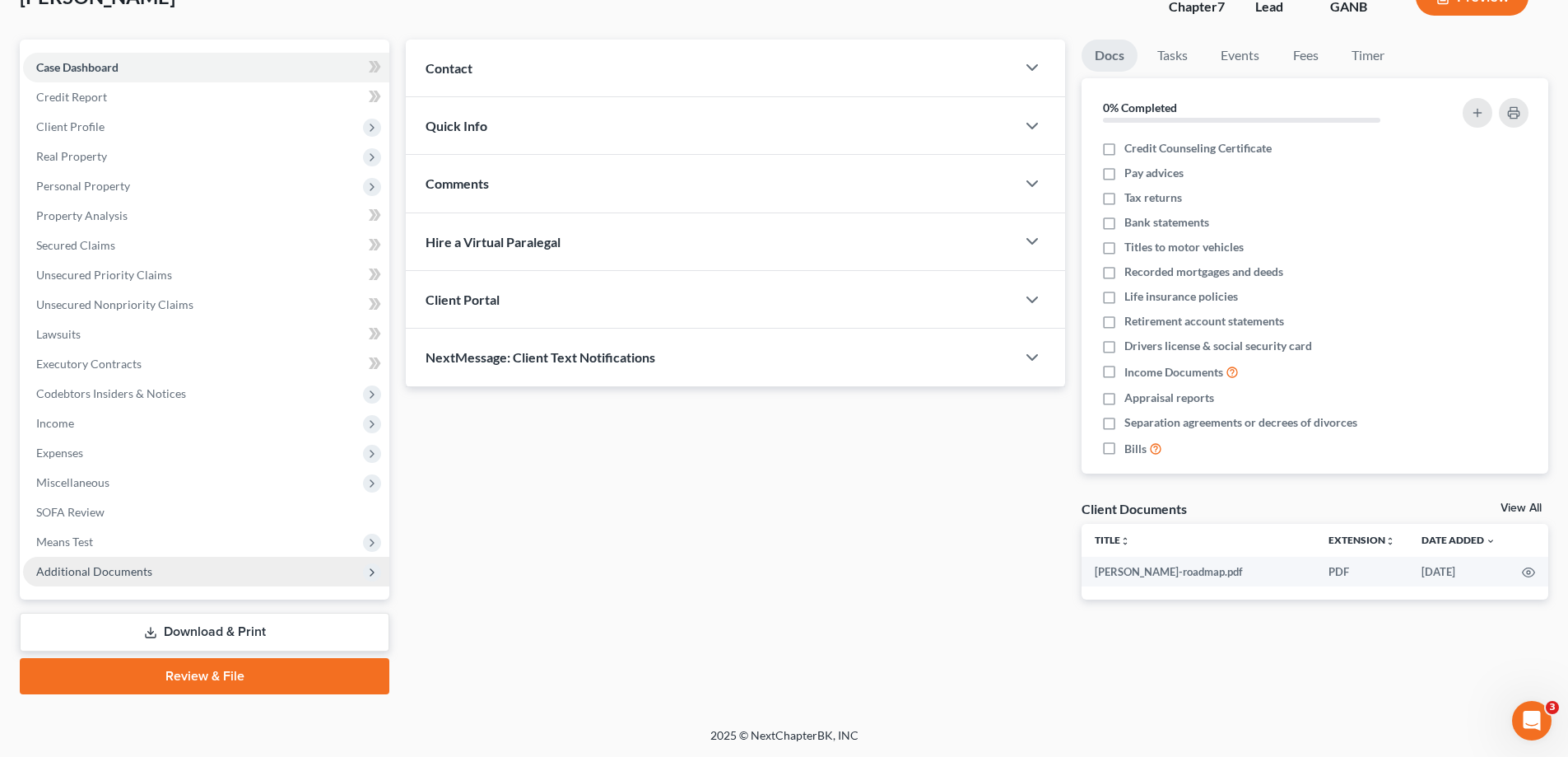
drag, startPoint x: 78, startPoint y: 565, endPoint x: 83, endPoint y: 574, distance: 10.3
click at [78, 567] on span "Additional Documents" at bounding box center [93, 571] width 116 height 14
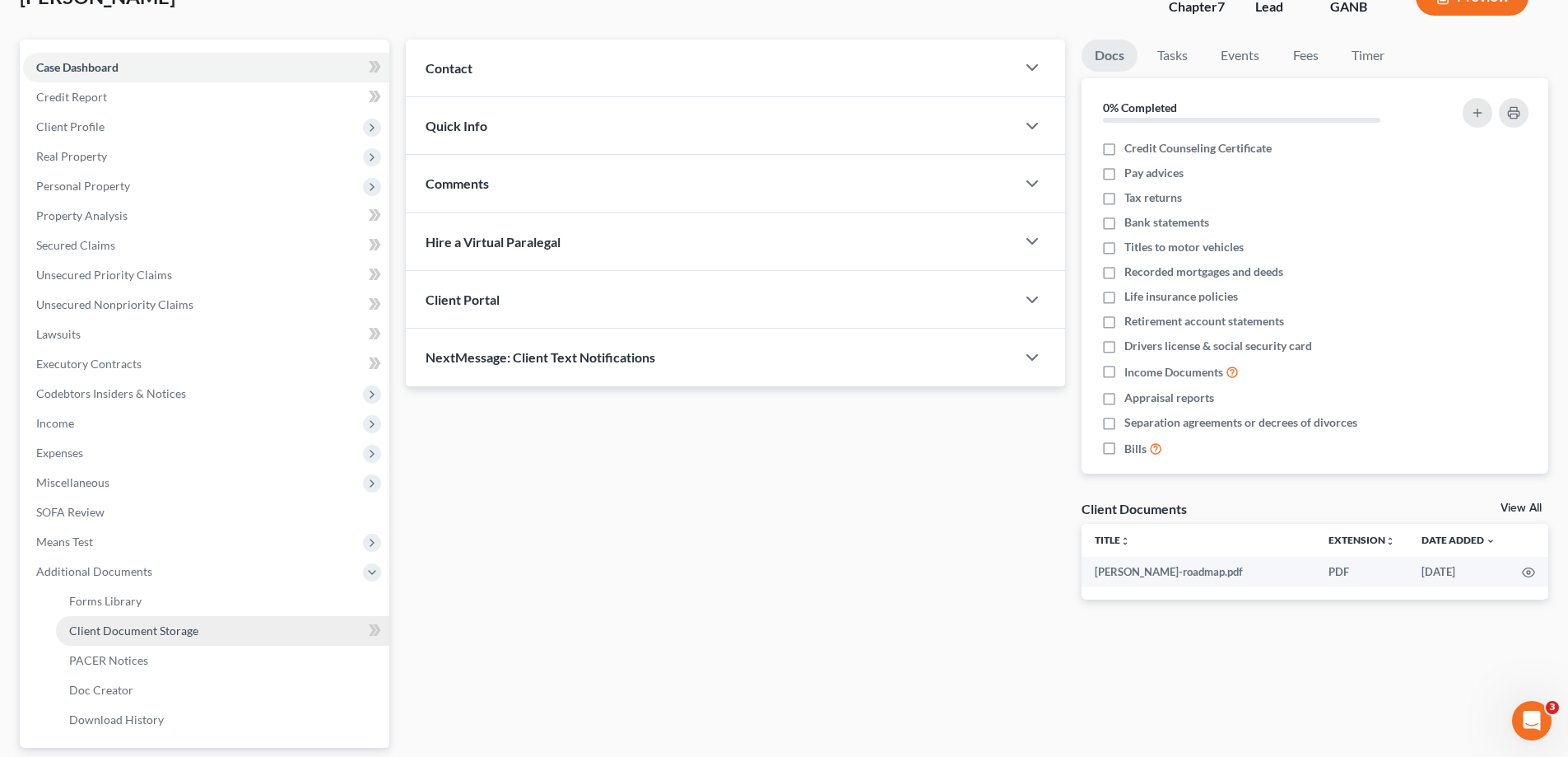
click at [86, 631] on span "Client Document Storage" at bounding box center [134, 630] width 129 height 14
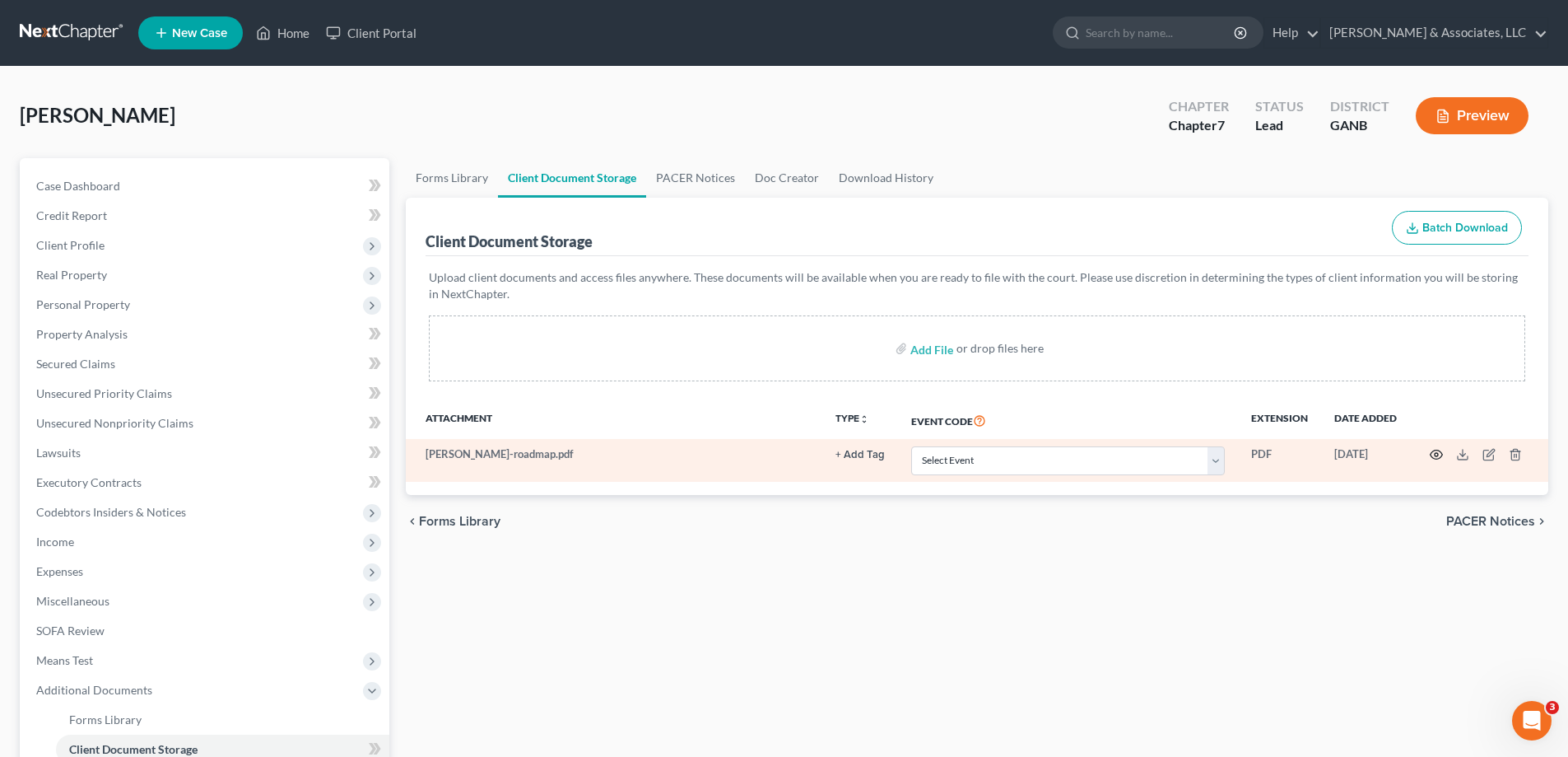
click at [1436, 452] on icon "button" at bounding box center [1436, 455] width 13 height 13
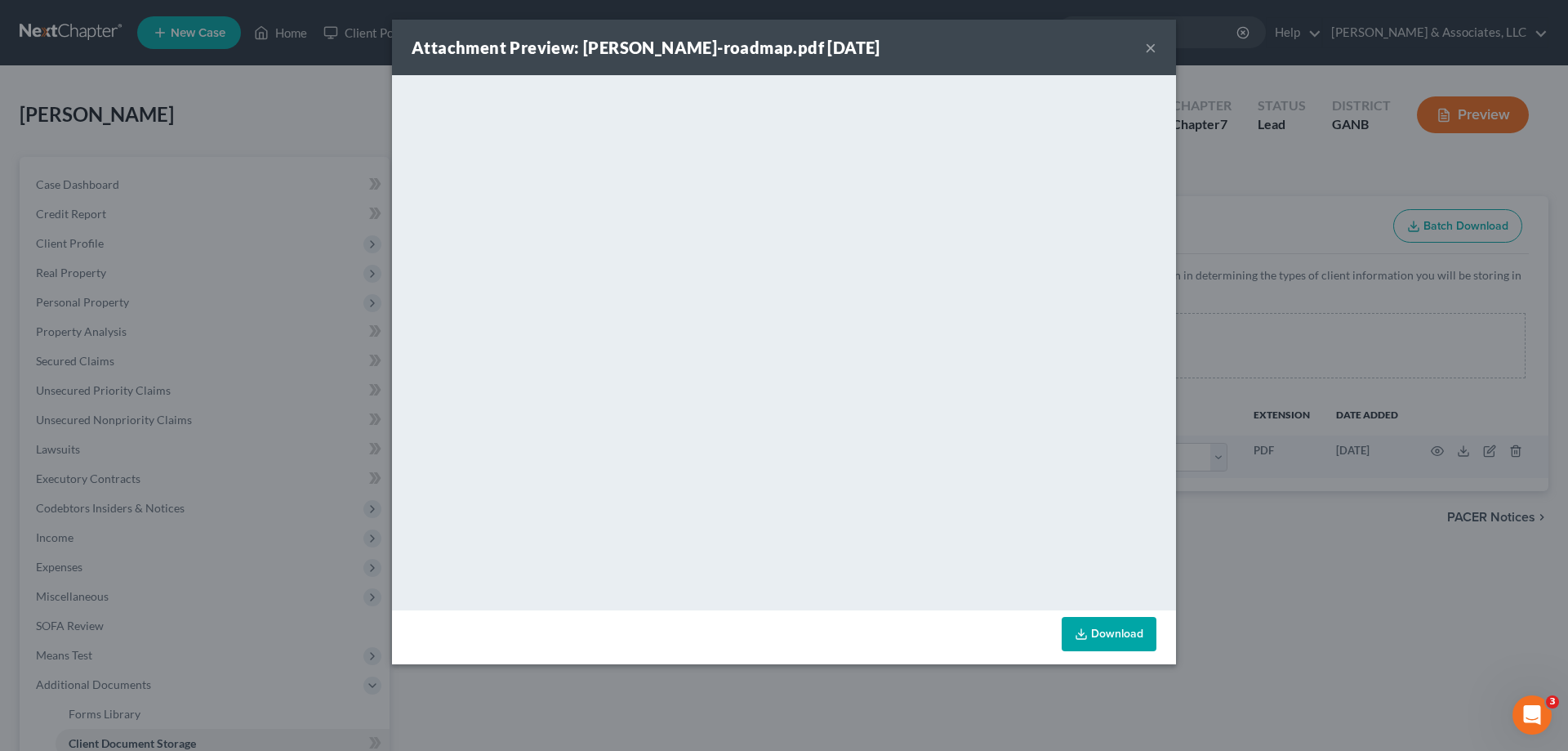
click at [1149, 46] on button "×" at bounding box center [1151, 47] width 12 height 20
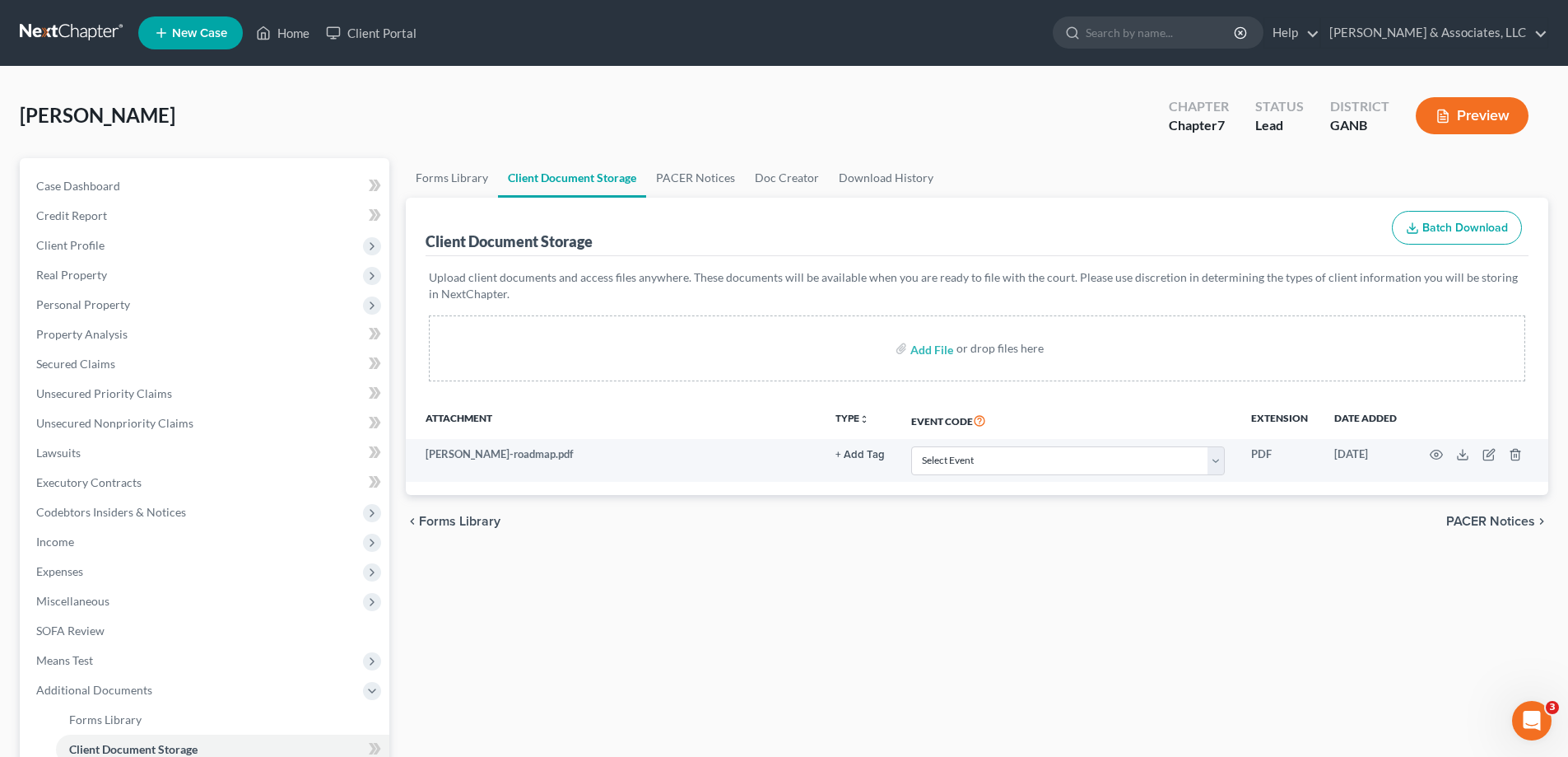
drag, startPoint x: 1558, startPoint y: 81, endPoint x: 1551, endPoint y: 93, distance: 13.9
click at [1558, 81] on div "Mann, Shannon Upgraded Chapter Chapter 7 Status Lead District GANB Preview Peti…" at bounding box center [784, 530] width 1568 height 927
click at [297, 35] on link "Home" at bounding box center [283, 33] width 70 height 30
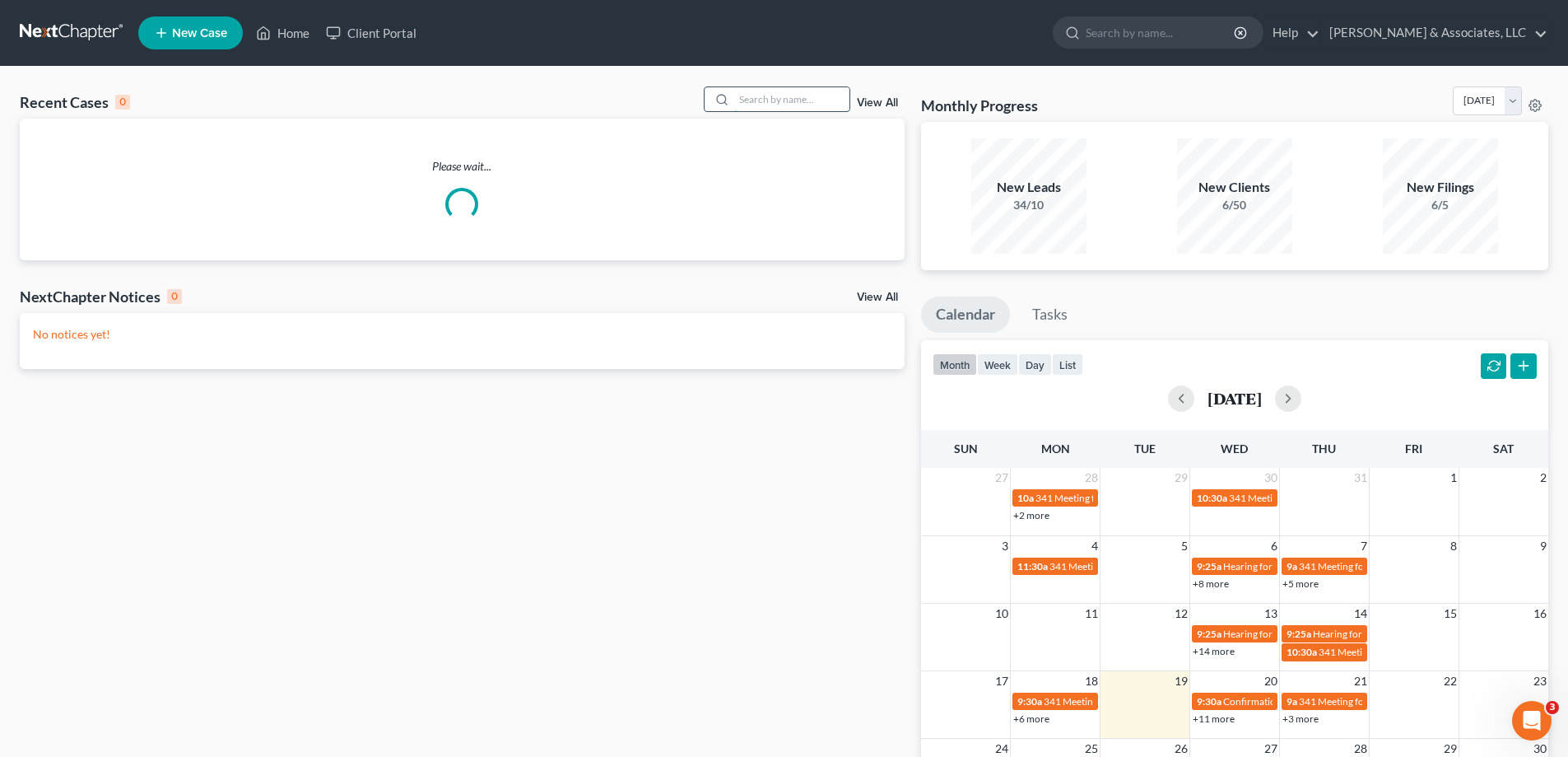
click at [815, 96] on input "search" at bounding box center [792, 99] width 115 height 24
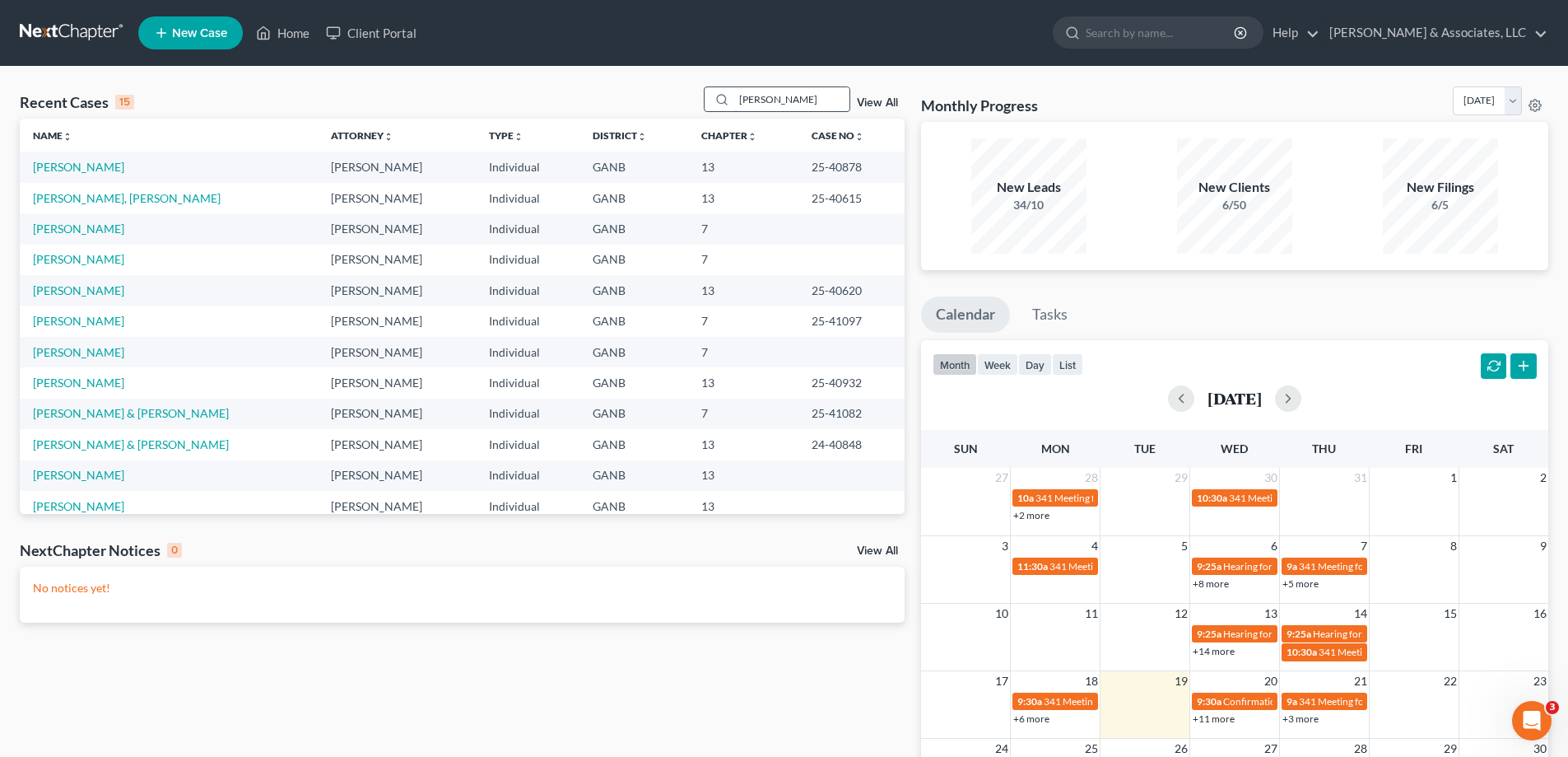
type input "winkler"
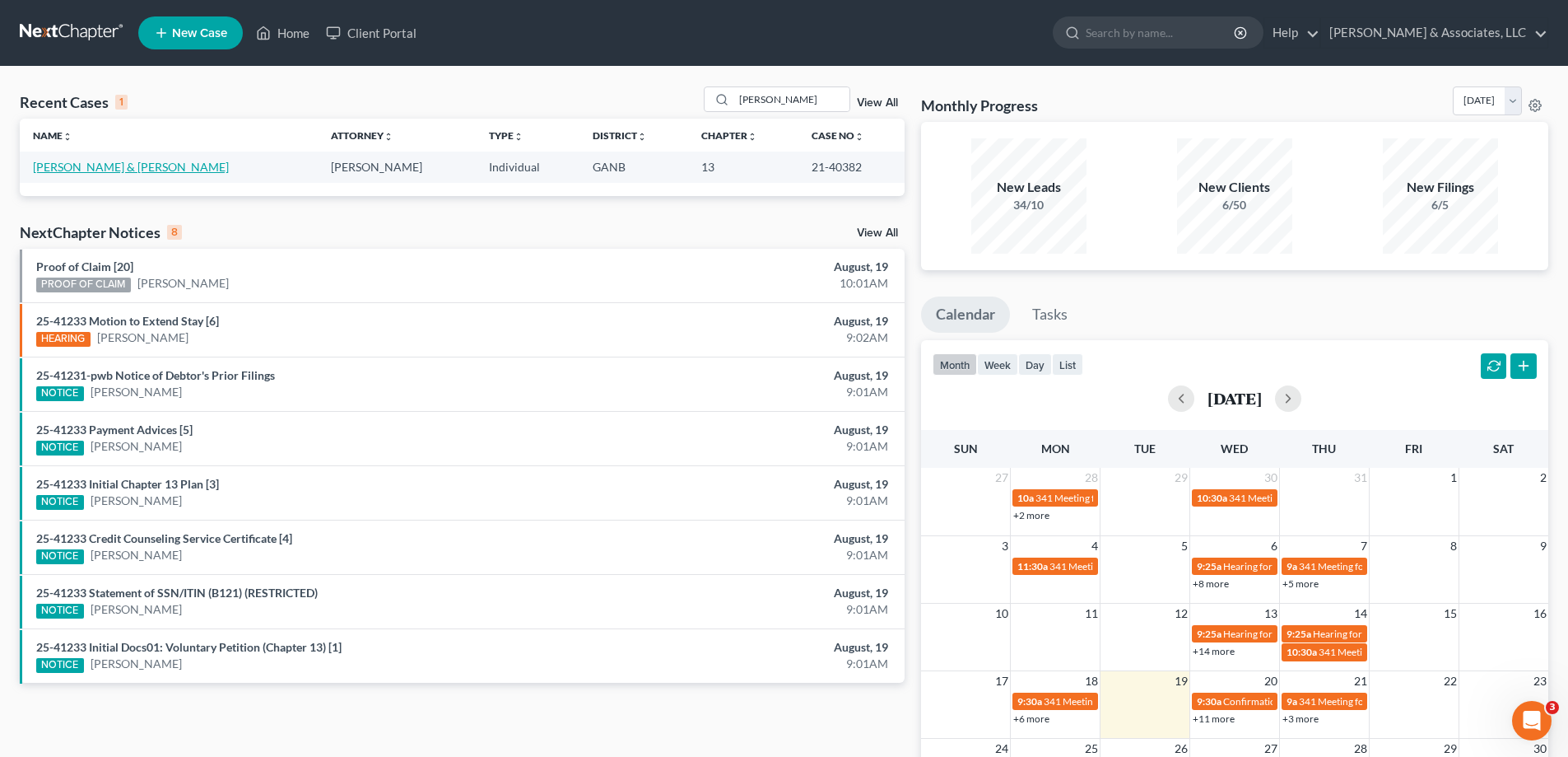
click at [68, 164] on link "Winkler, Tony & Sandra" at bounding box center [130, 166] width 196 height 14
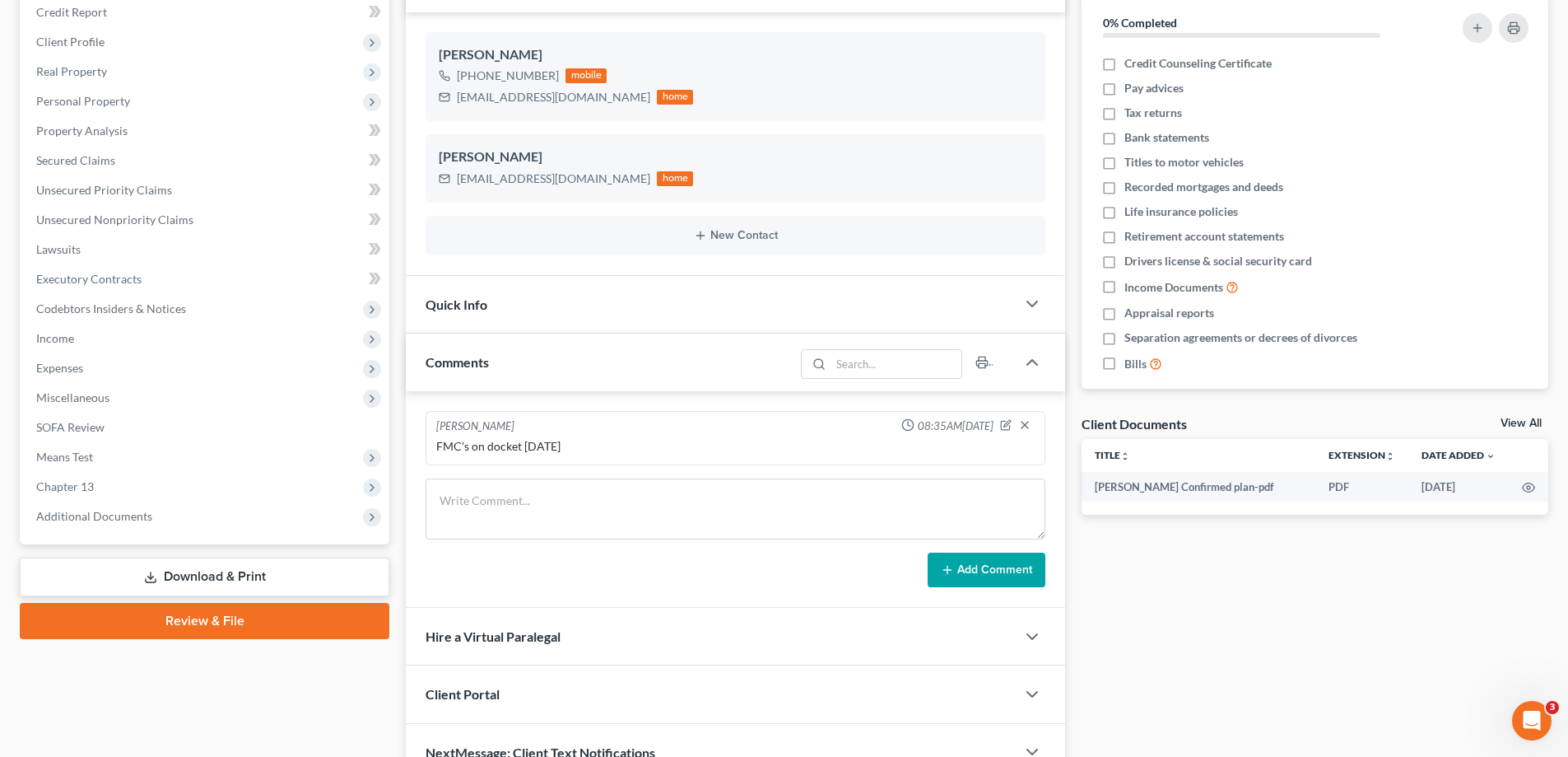
scroll to position [247, 0]
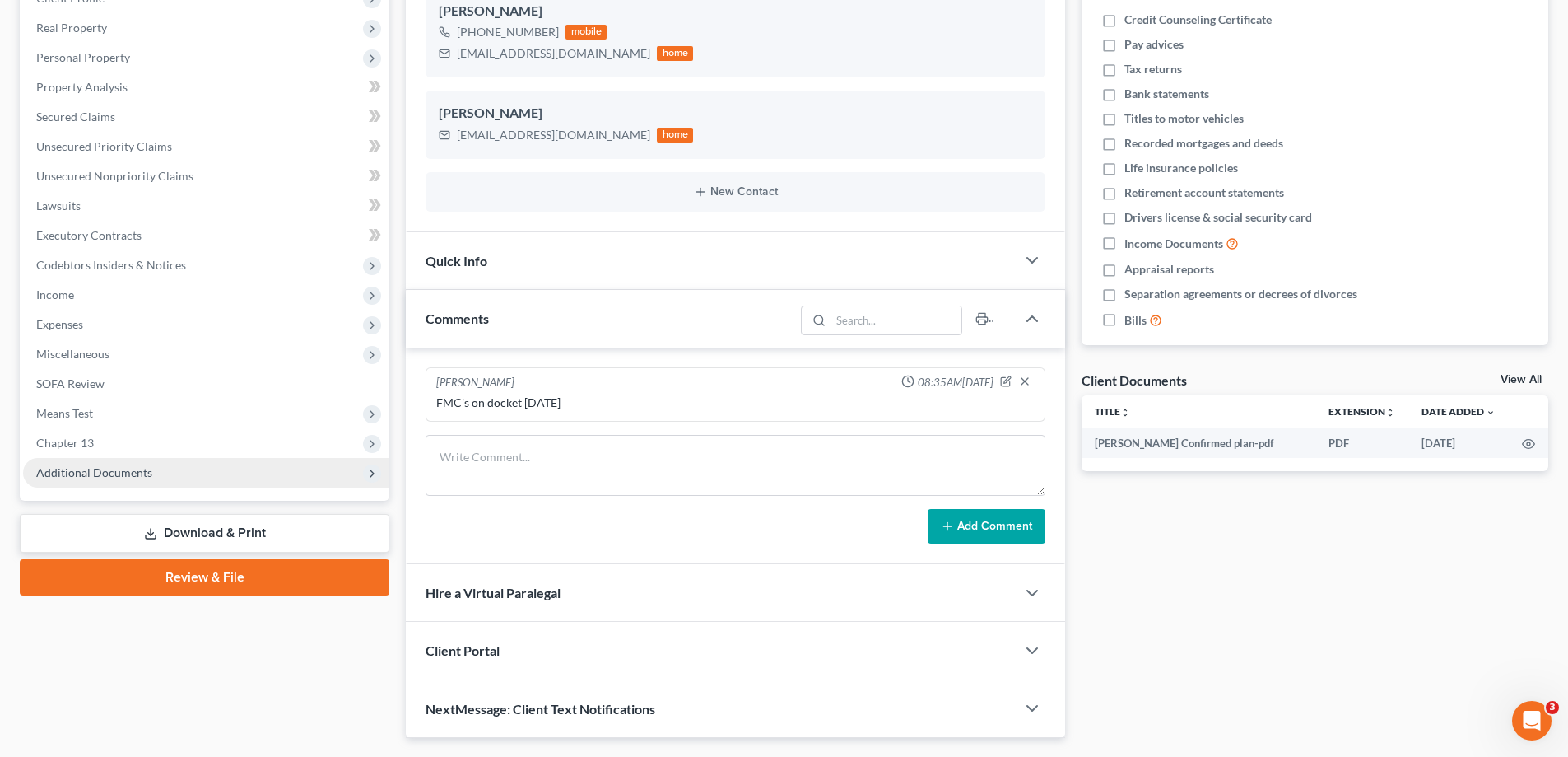
click at [138, 474] on span "Additional Documents" at bounding box center [93, 472] width 116 height 14
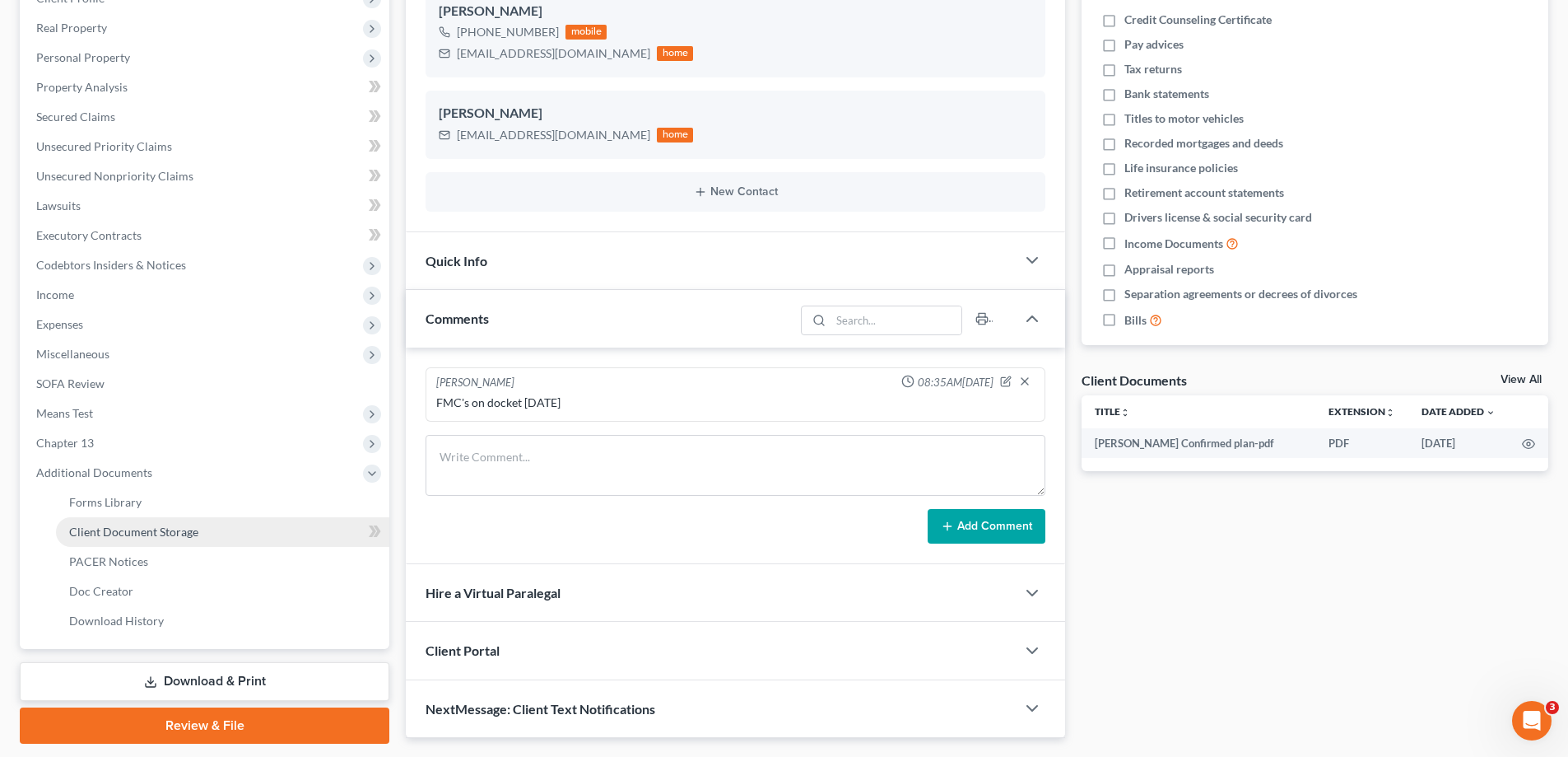
click at [93, 531] on span "Client Document Storage" at bounding box center [134, 531] width 129 height 14
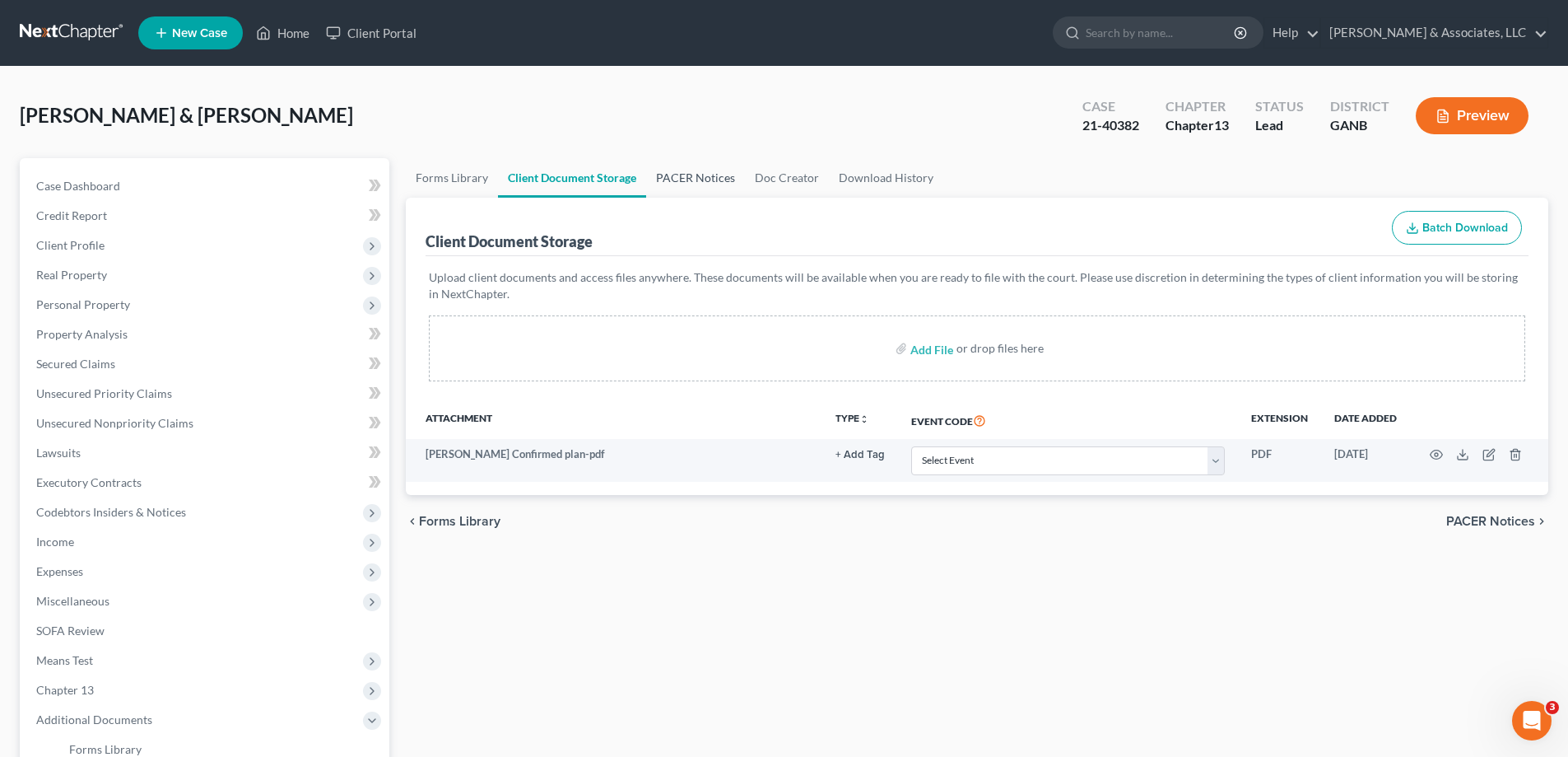
click at [693, 179] on link "PACER Notices" at bounding box center [695, 177] width 98 height 39
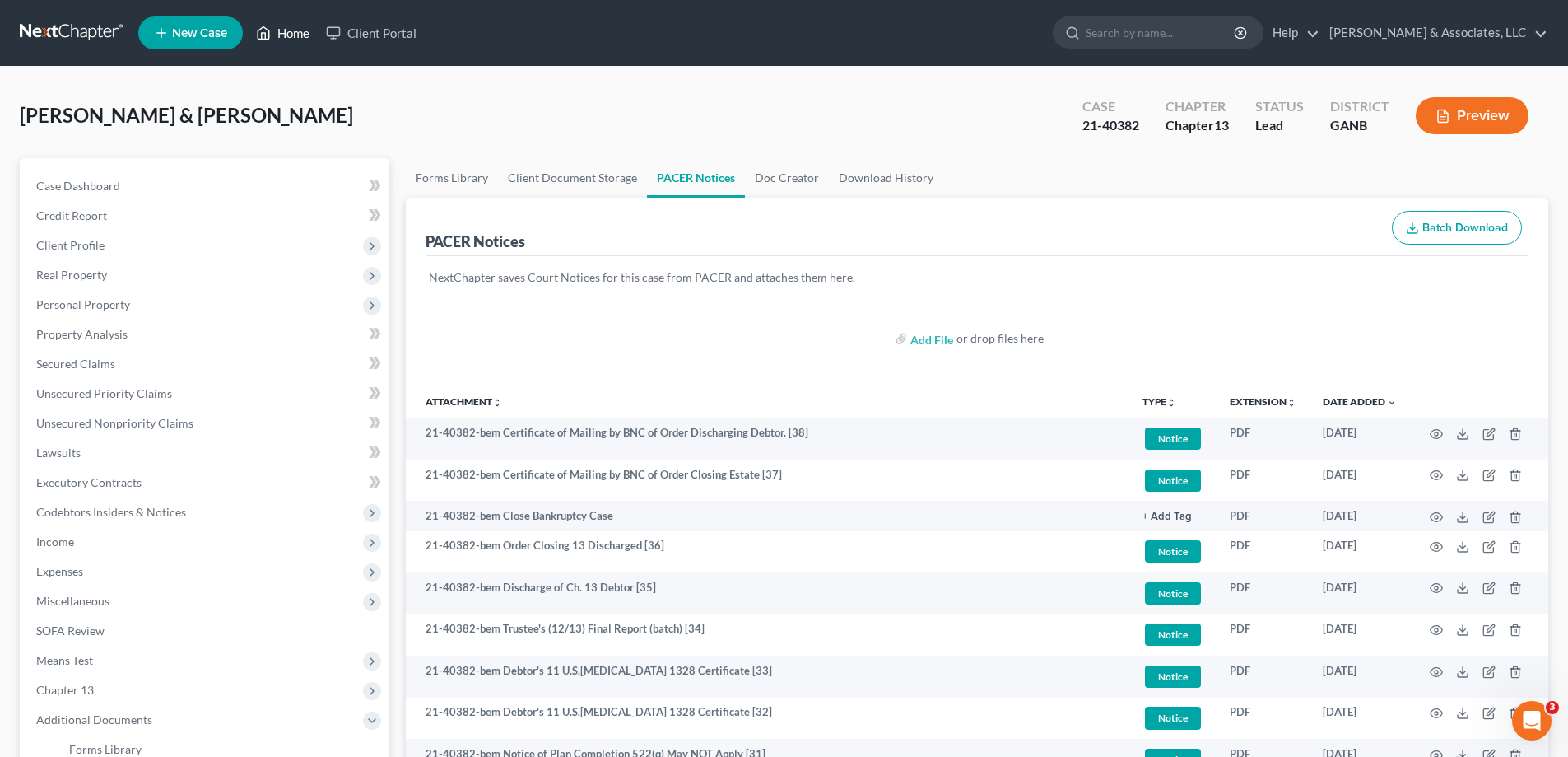
click at [295, 33] on link "Home" at bounding box center [283, 33] width 70 height 30
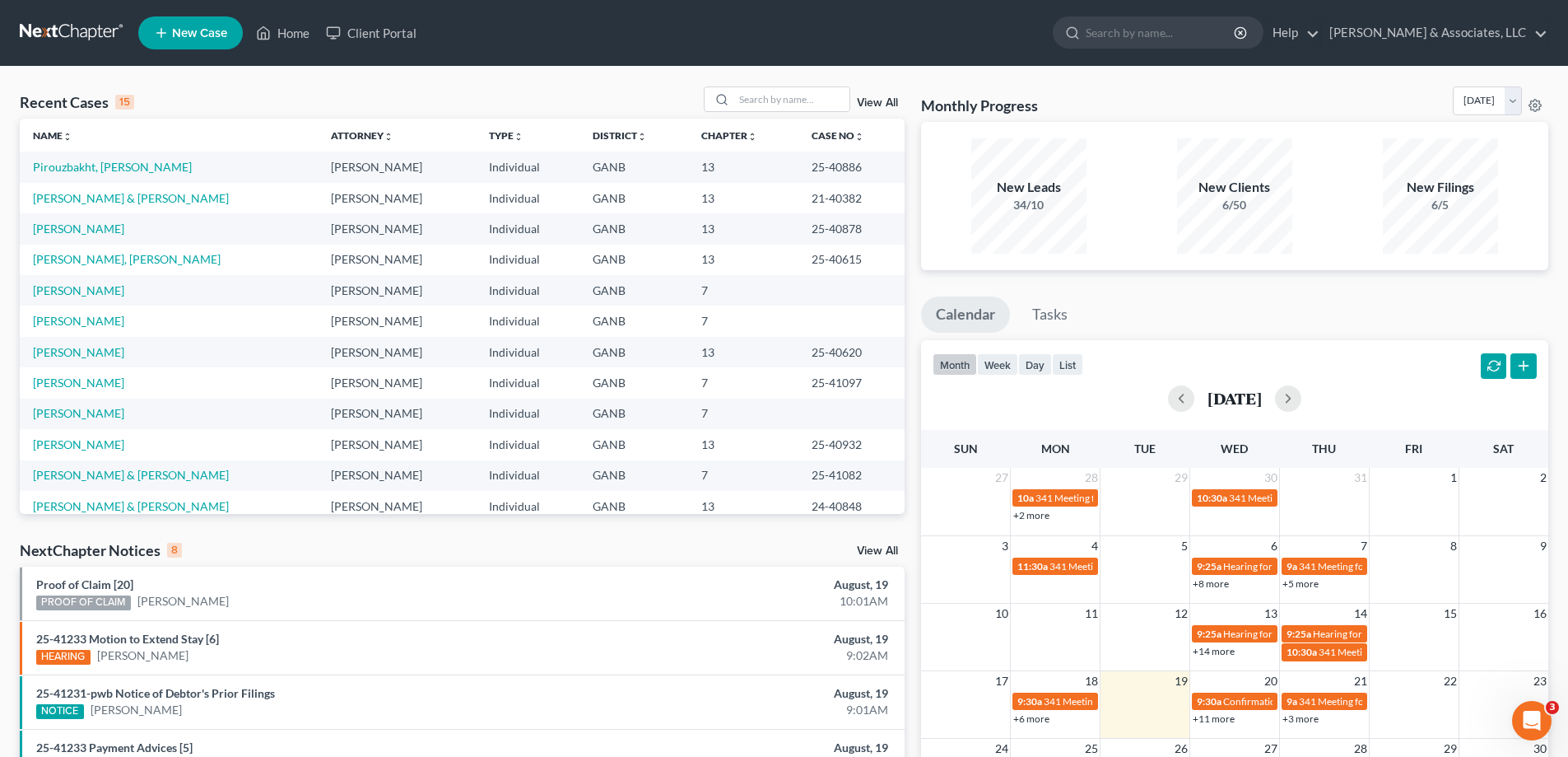
scroll to position [320, 0]
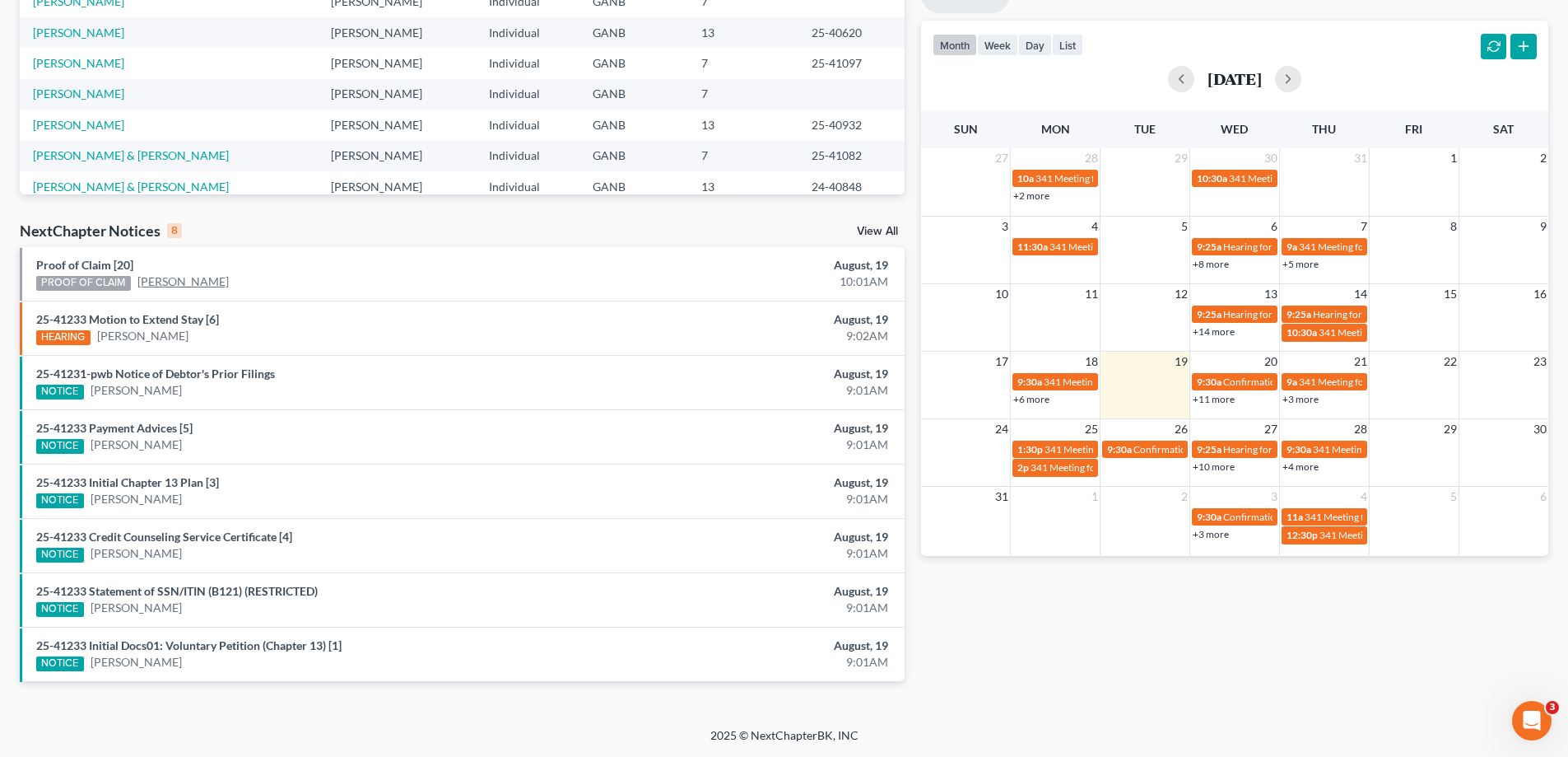
click at [173, 275] on link "Jamie Sellers" at bounding box center [183, 281] width 91 height 17
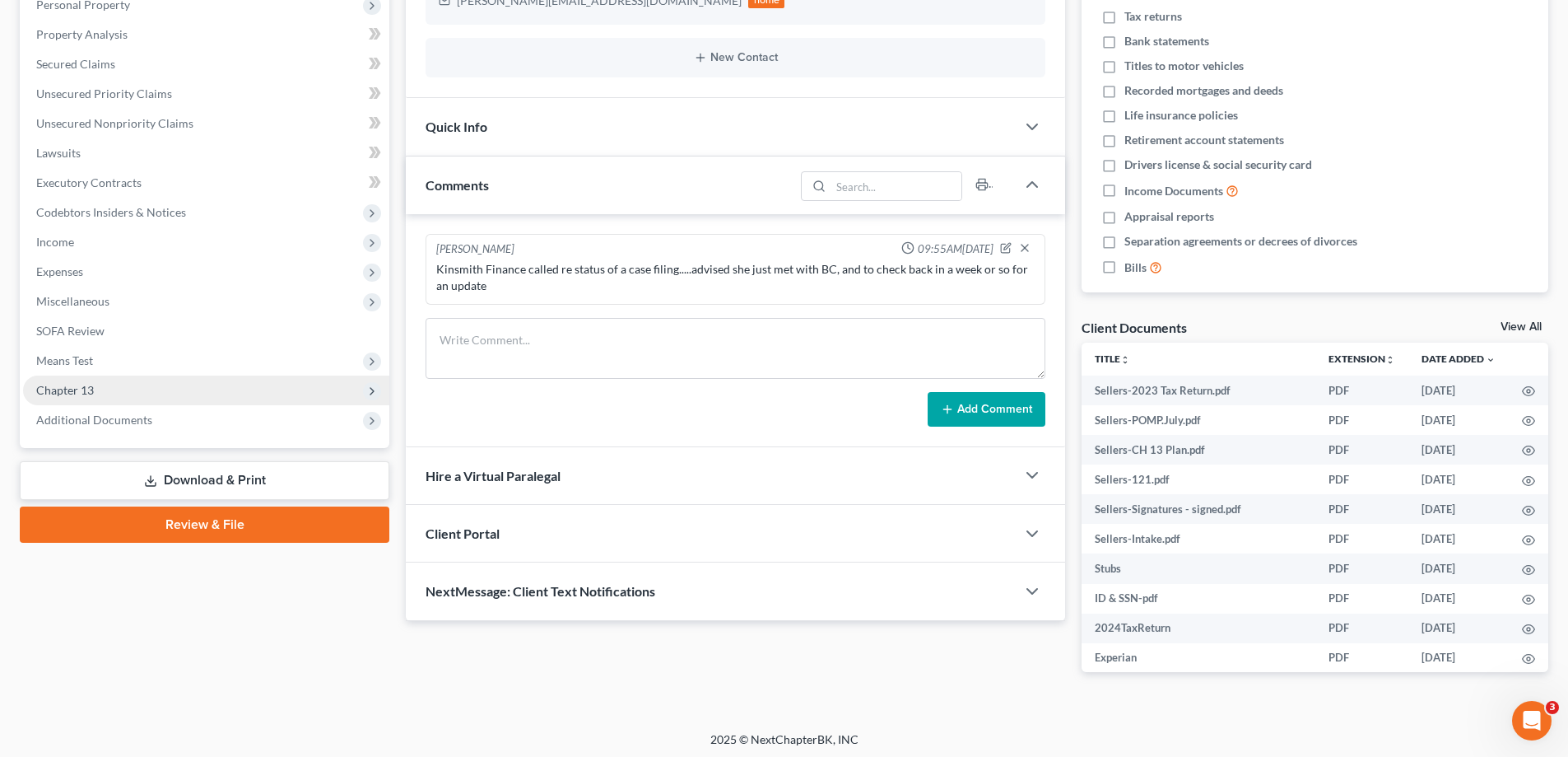
scroll to position [304, 0]
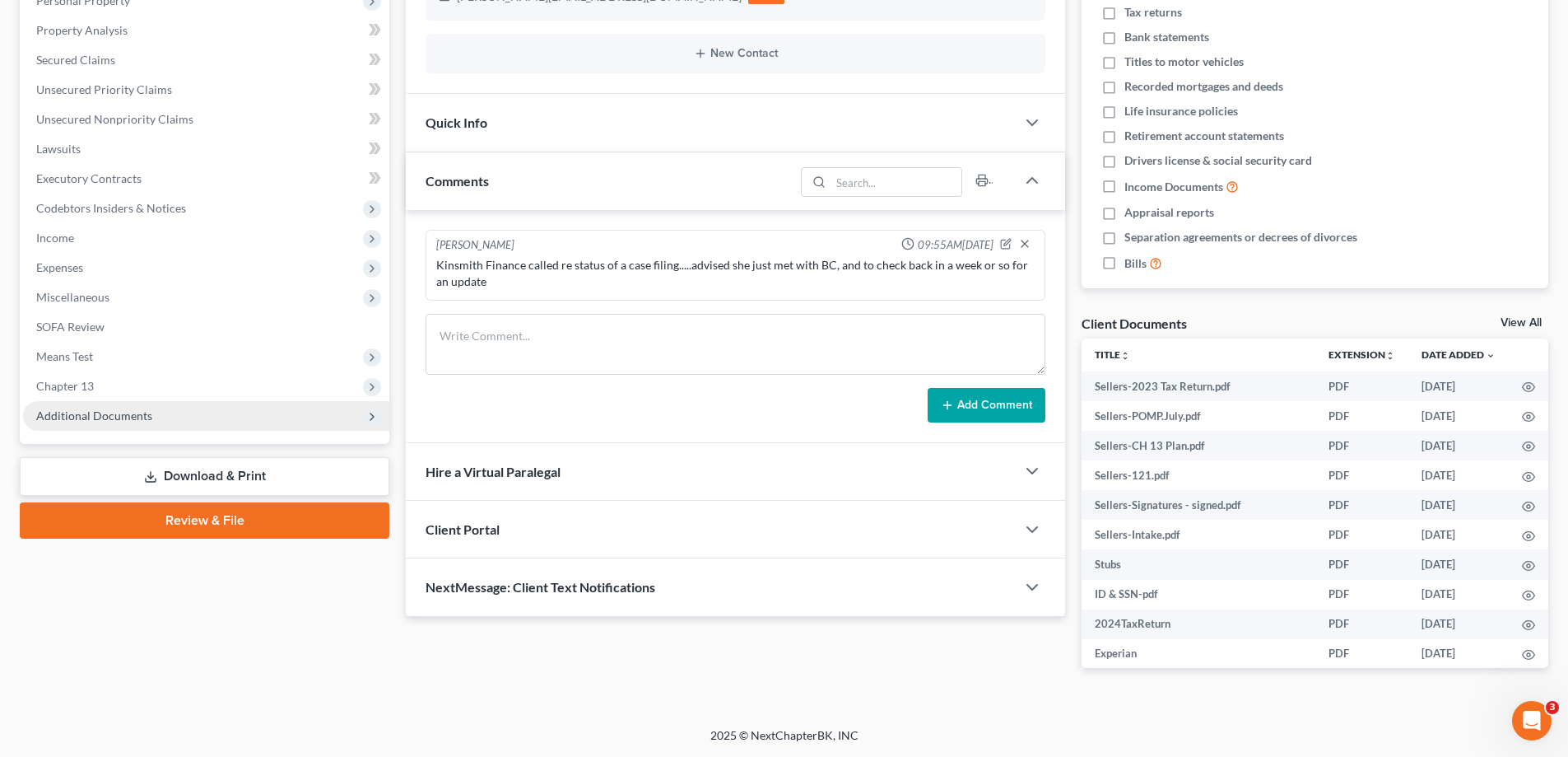
click at [91, 416] on span "Additional Documents" at bounding box center [93, 415] width 116 height 14
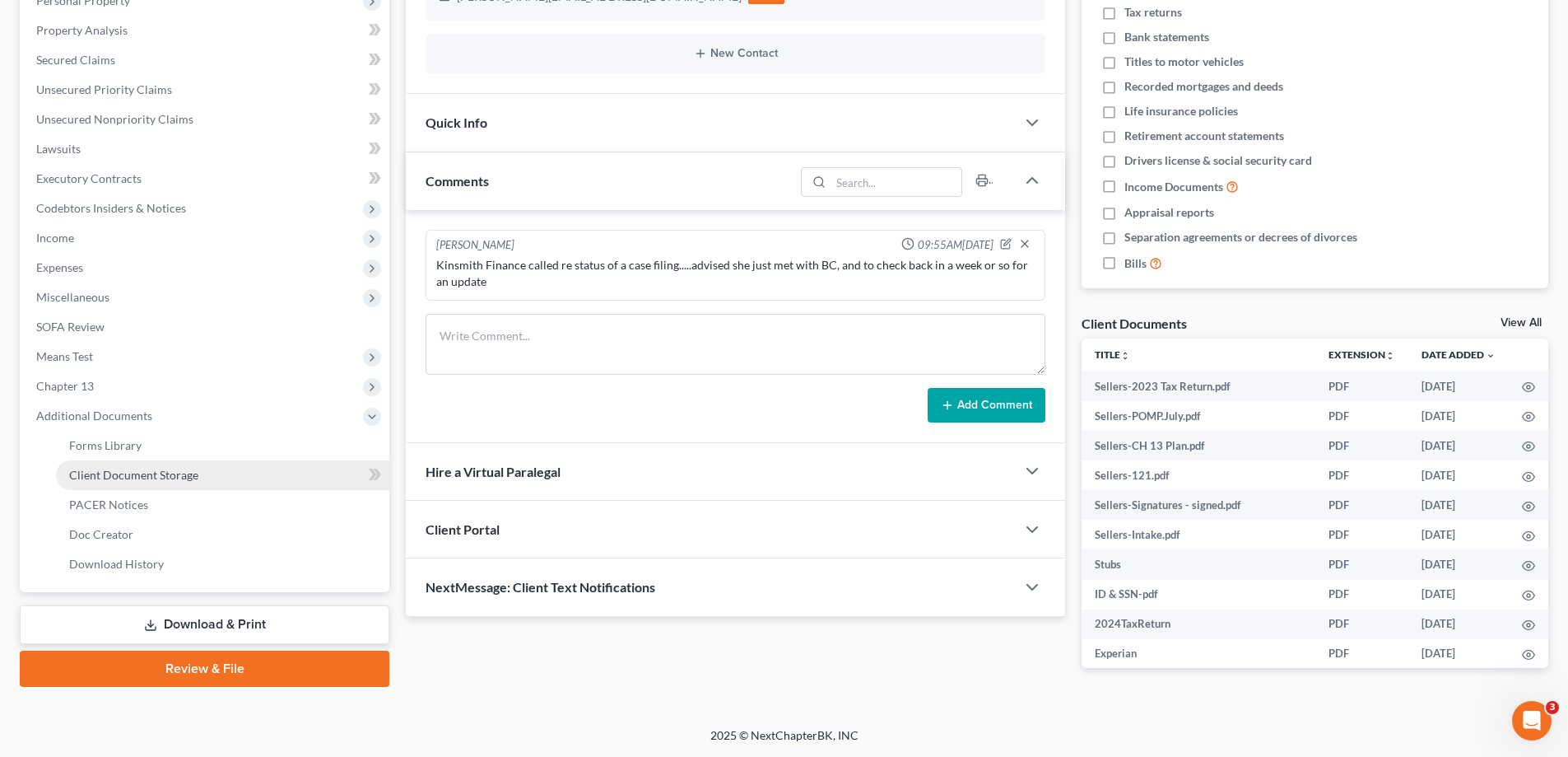
click at [96, 473] on span "Client Document Storage" at bounding box center [134, 474] width 129 height 14
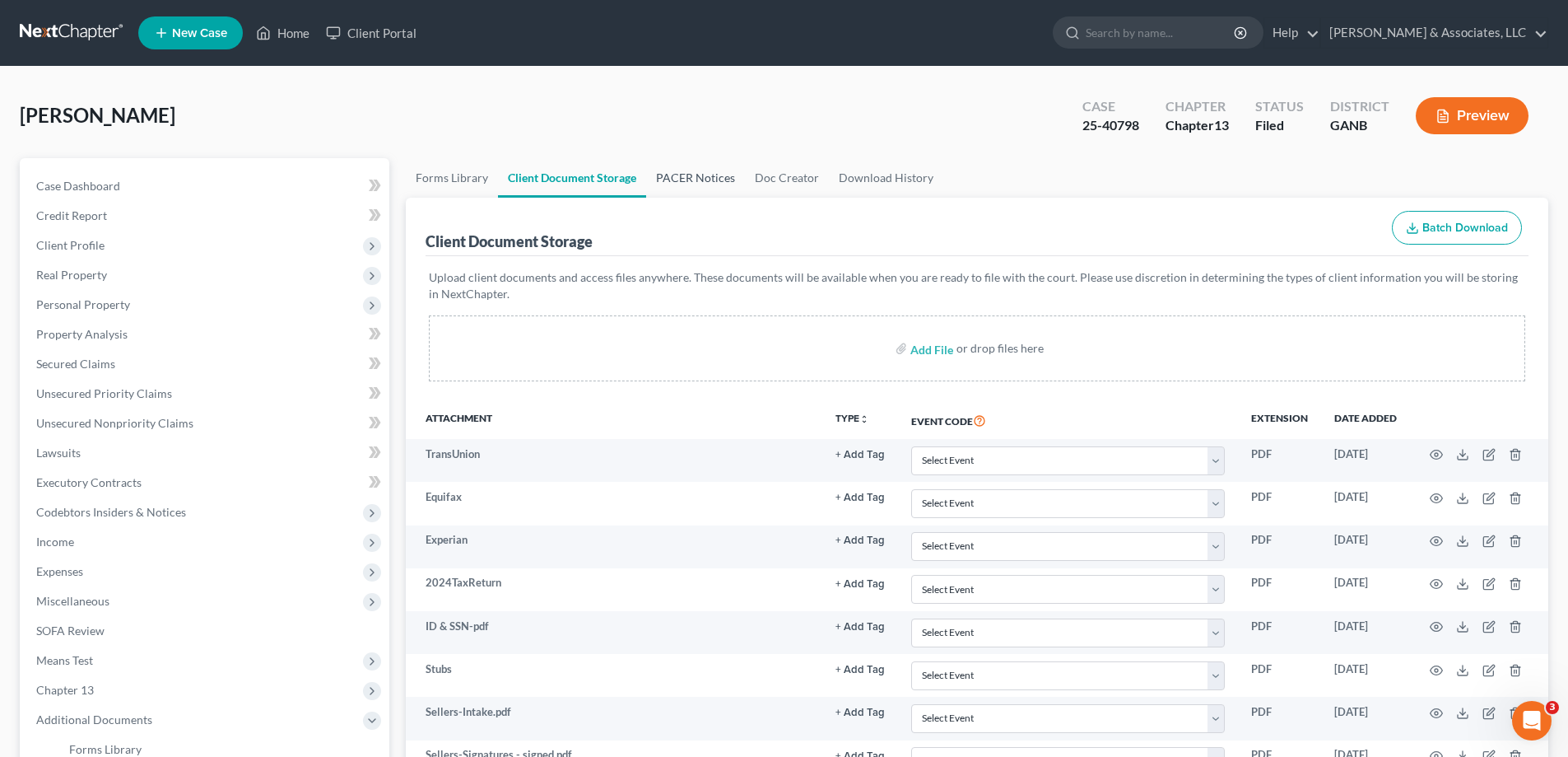
click at [709, 175] on link "PACER Notices" at bounding box center [695, 177] width 98 height 39
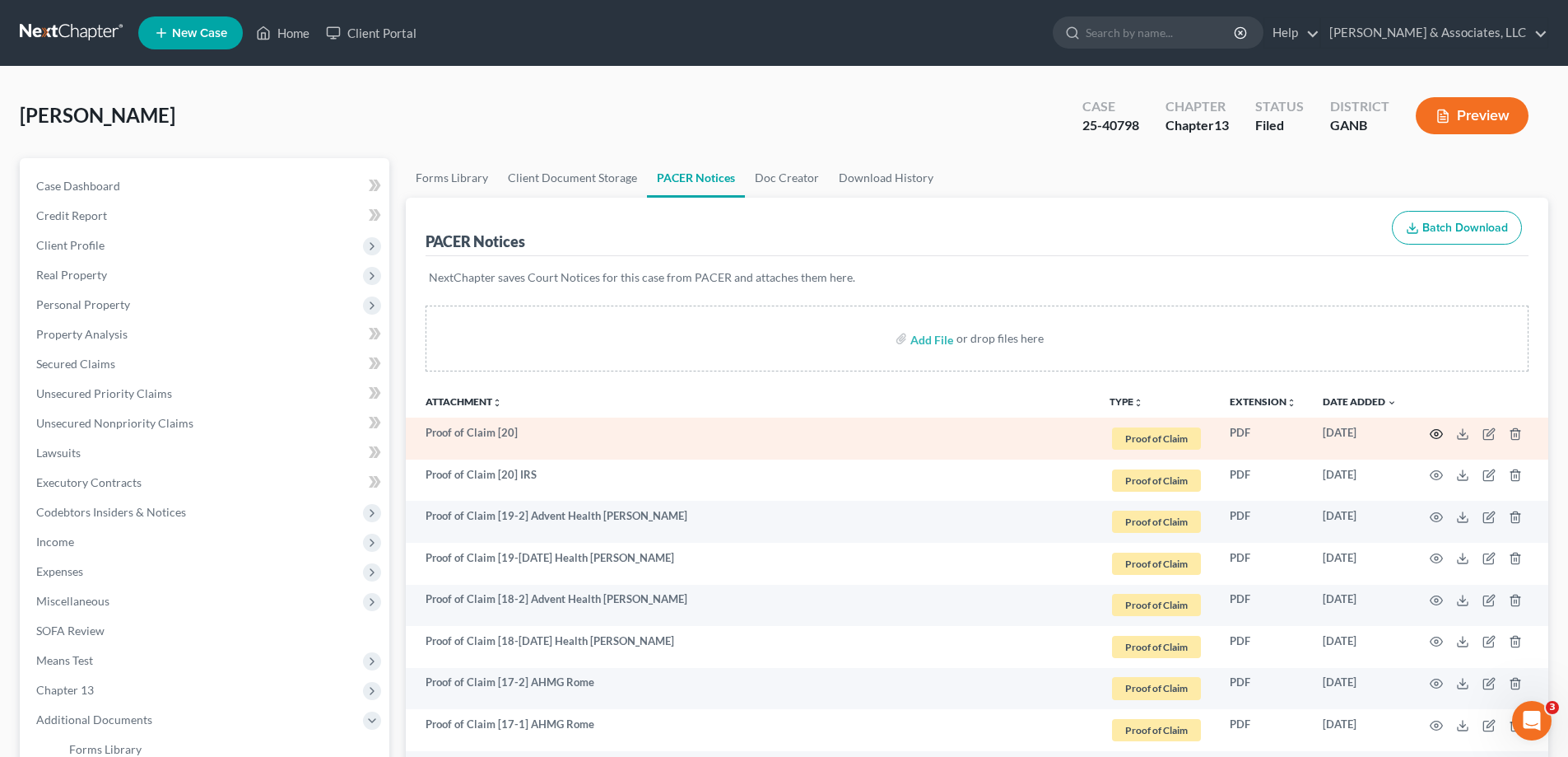
click at [1436, 430] on icon "button" at bounding box center [1436, 433] width 13 height 9
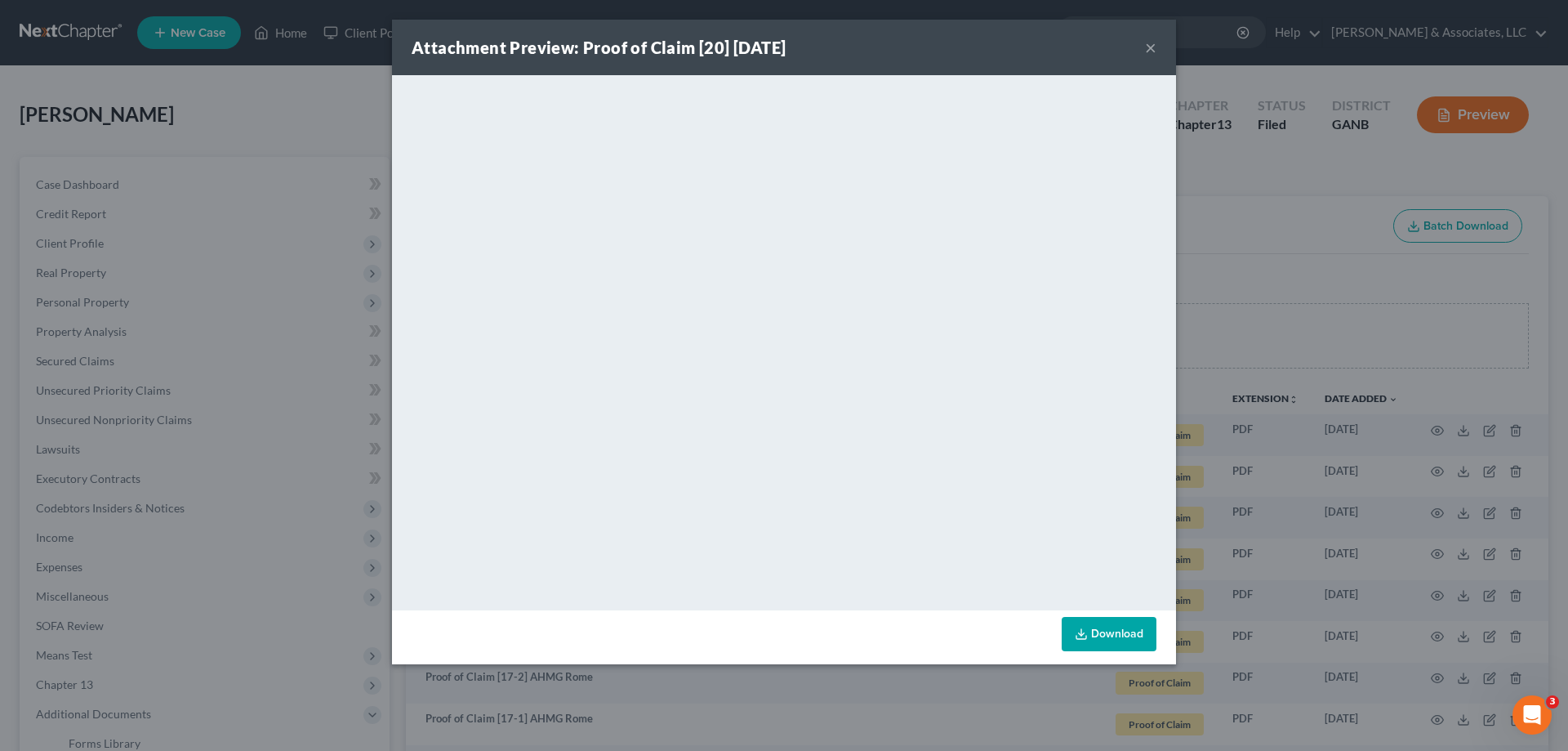
click at [1149, 47] on button "×" at bounding box center [1151, 47] width 12 height 20
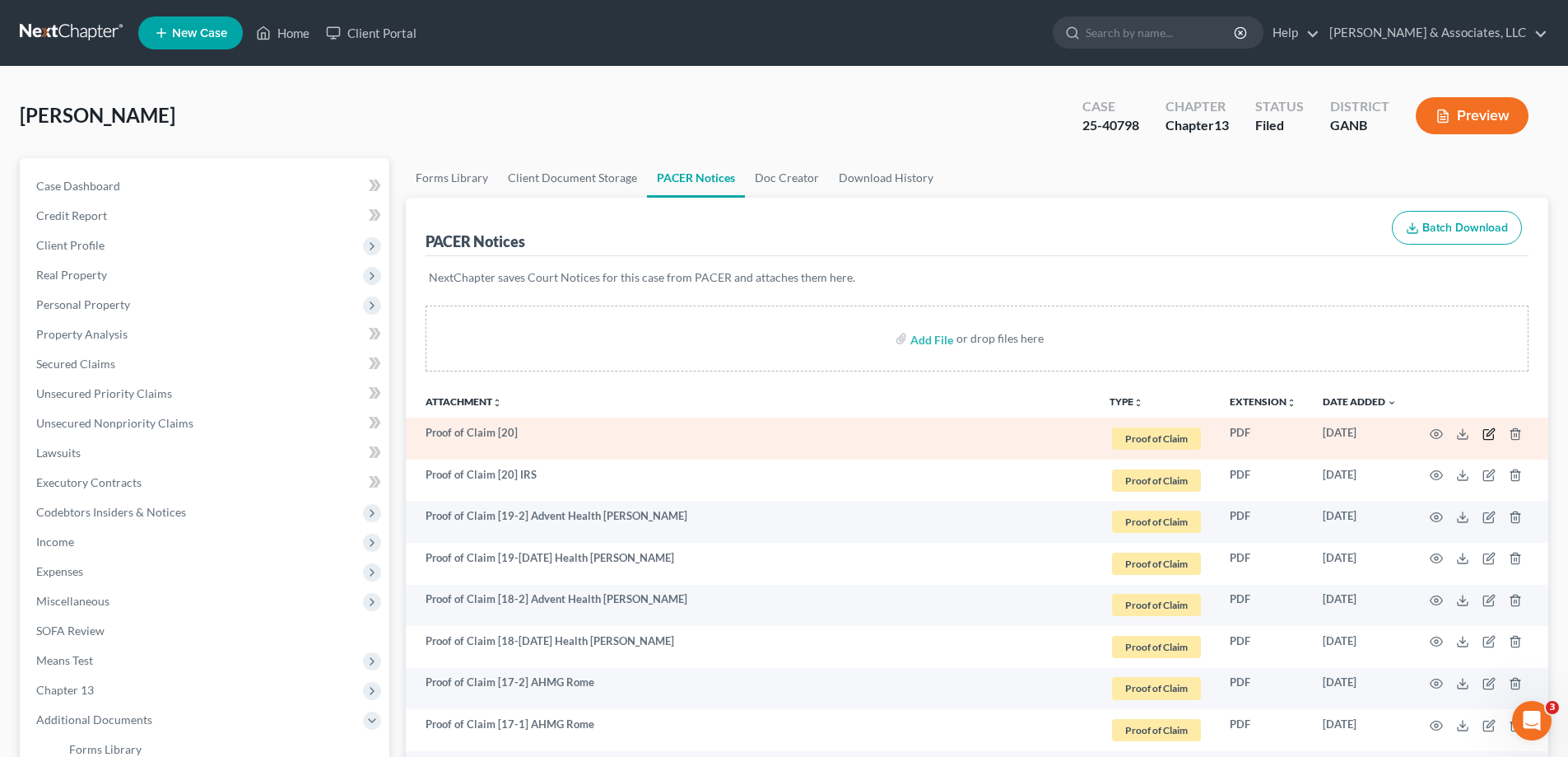
click at [1490, 435] on icon "button" at bounding box center [1490, 431] width 8 height 8
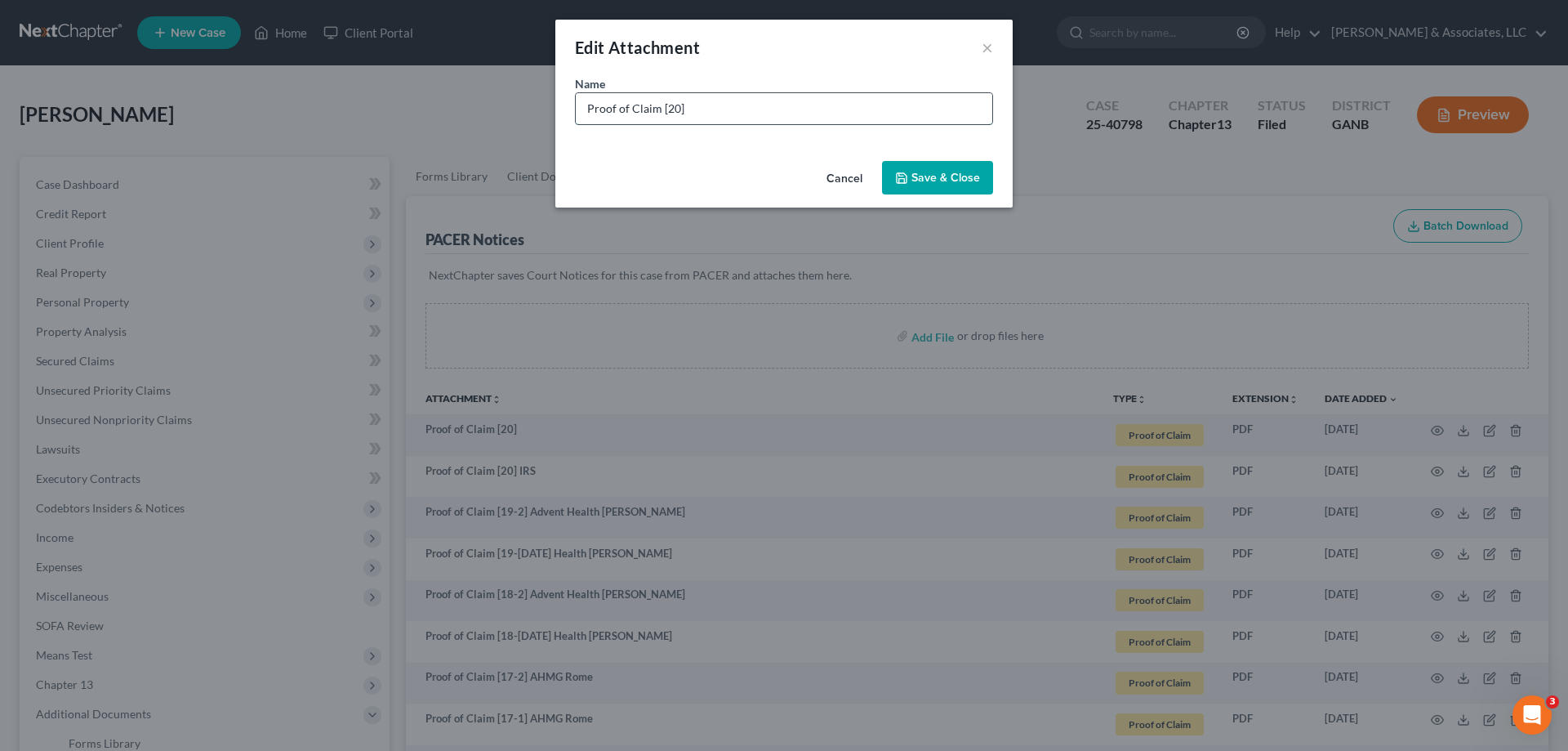
click at [714, 110] on input "Proof of Claim [20]" at bounding box center [783, 108] width 416 height 31
type input "Proof of Claim [20] IRS amended"
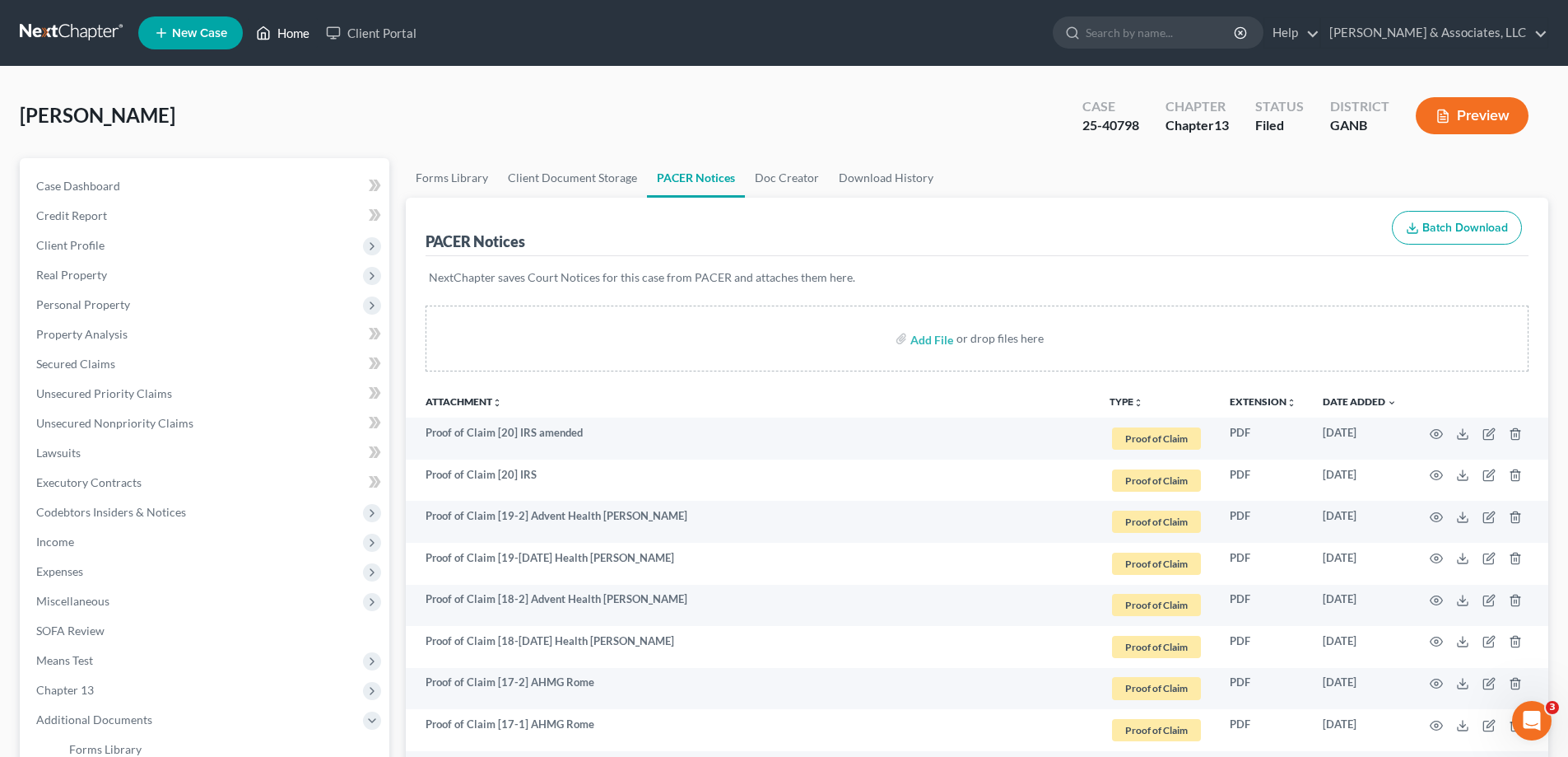
click at [275, 31] on link "Home" at bounding box center [283, 33] width 70 height 30
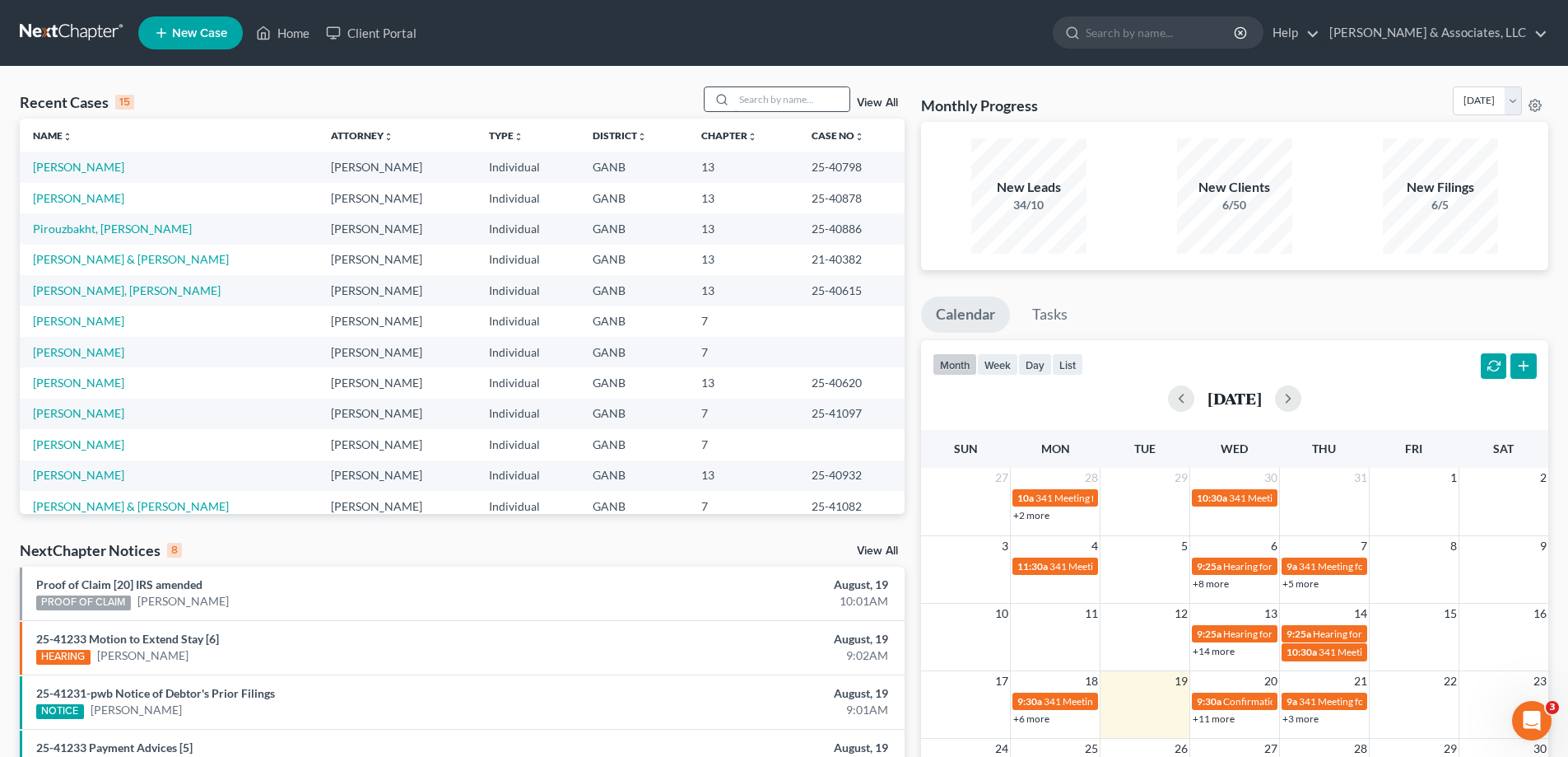
click at [804, 97] on input "search" at bounding box center [792, 99] width 115 height 24
type input "mashburn"
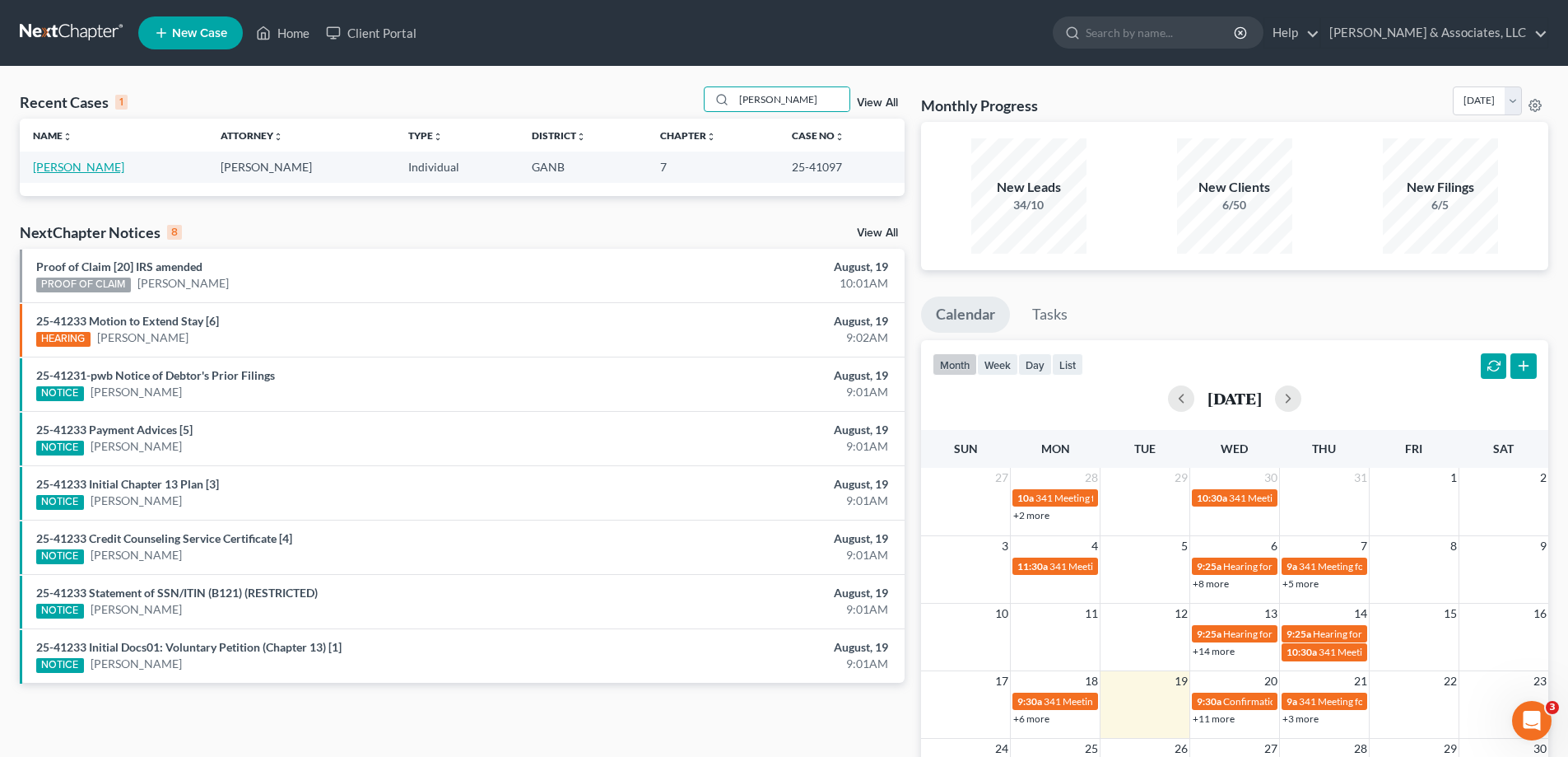
click at [100, 169] on link "Mashburn, Angela" at bounding box center [78, 166] width 91 height 14
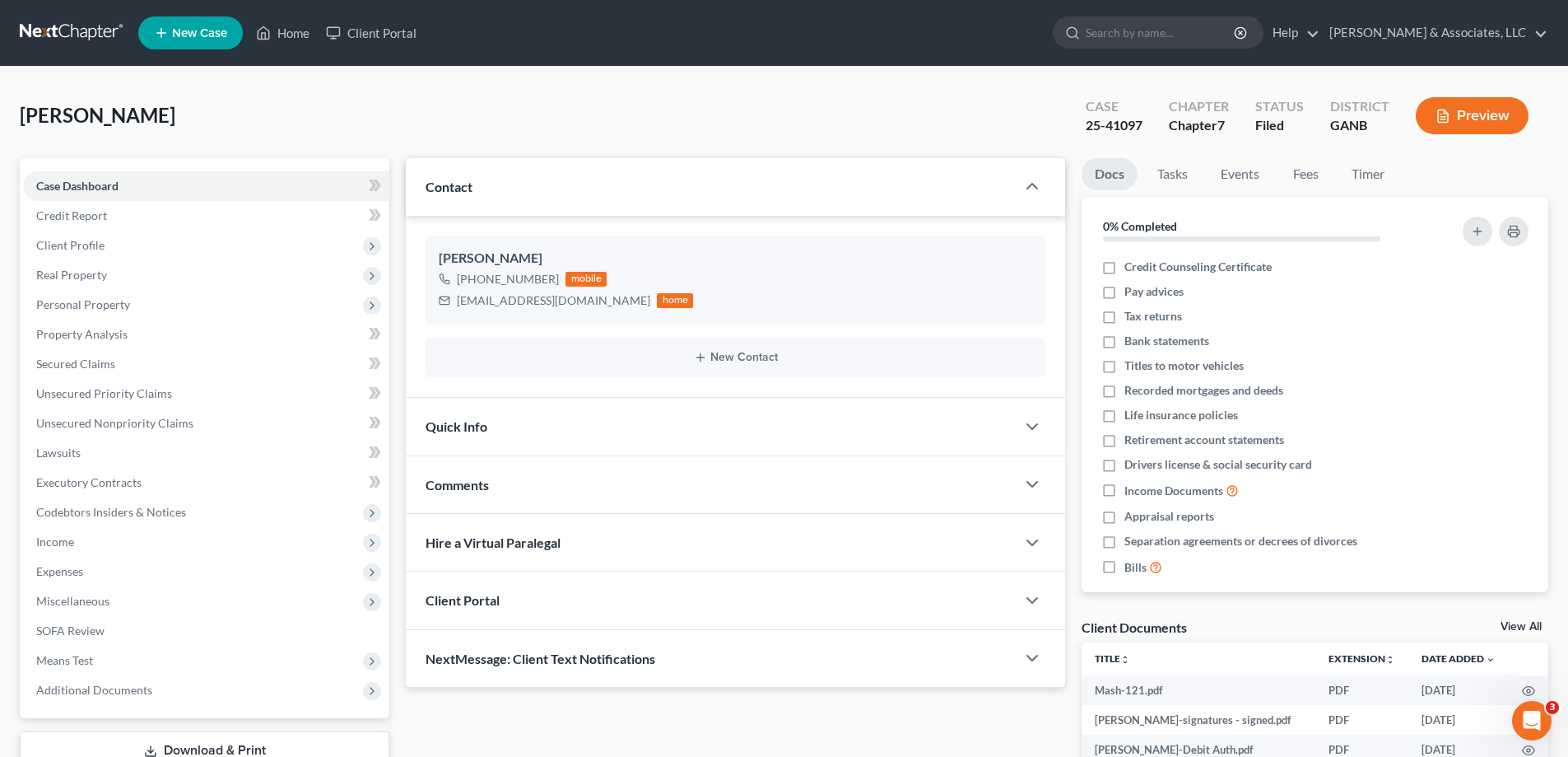
scroll to position [304, 0]
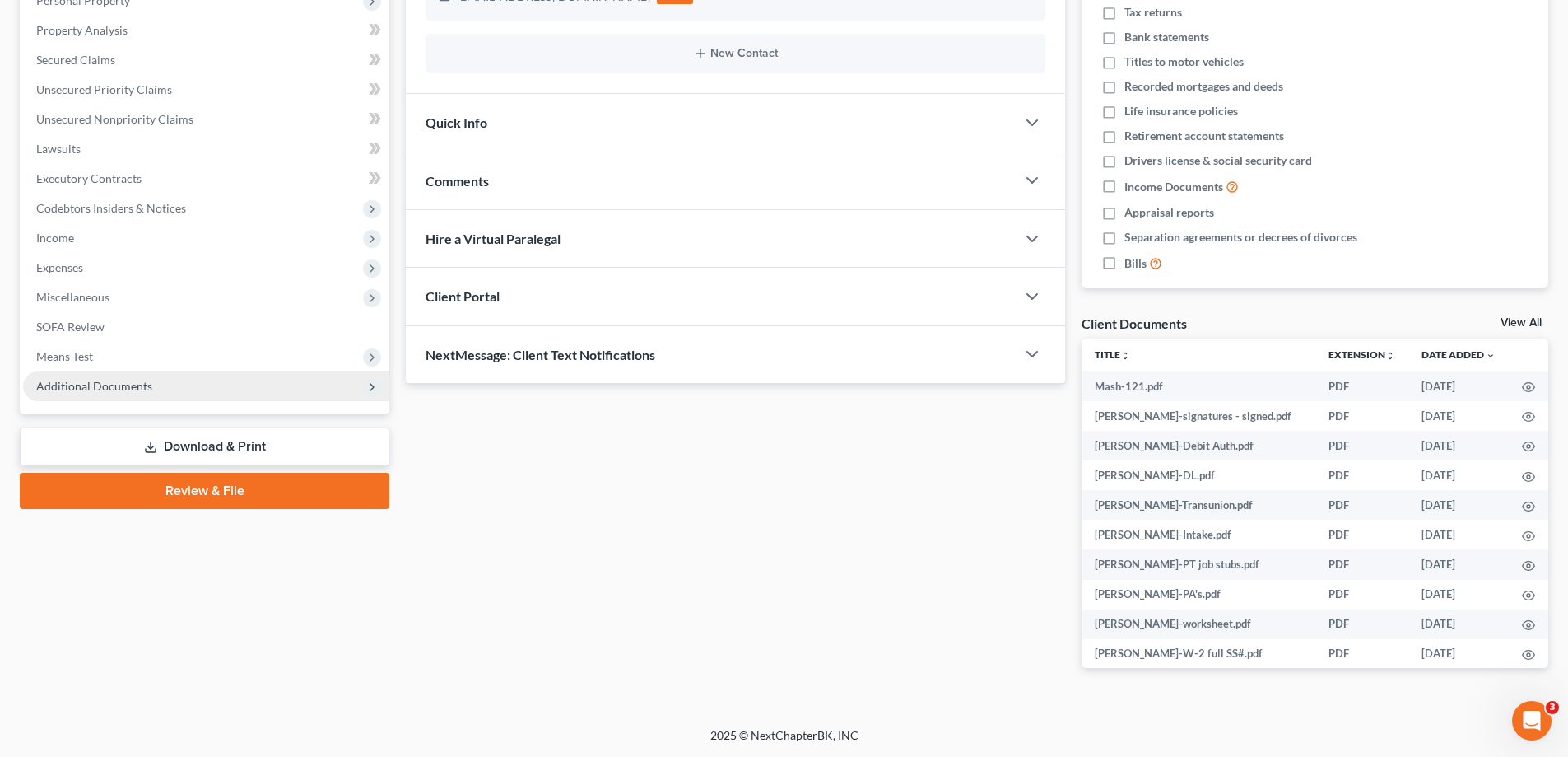
click at [105, 391] on span "Additional Documents" at bounding box center [93, 386] width 116 height 14
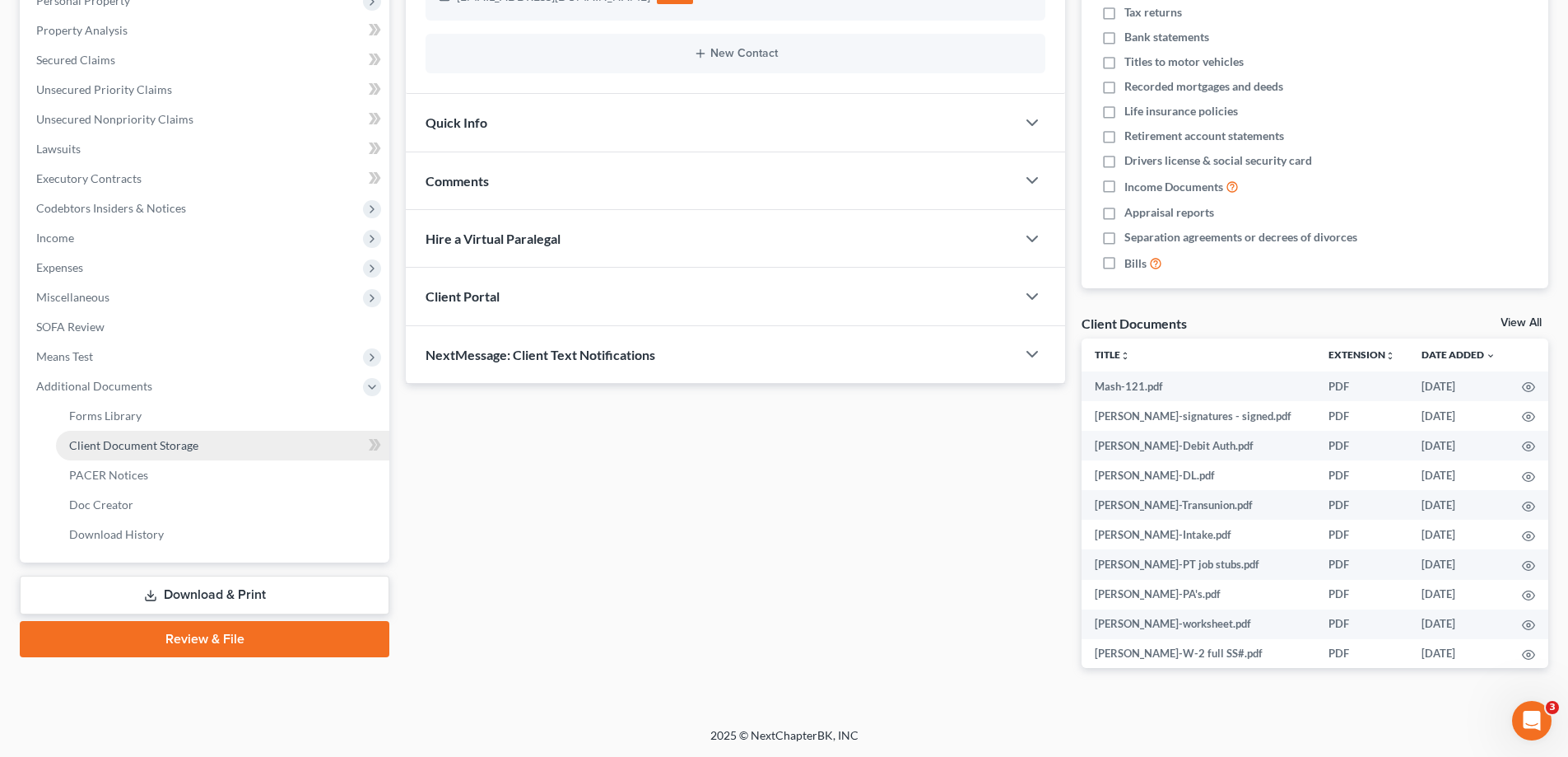
click at [124, 449] on span "Client Document Storage" at bounding box center [134, 445] width 129 height 14
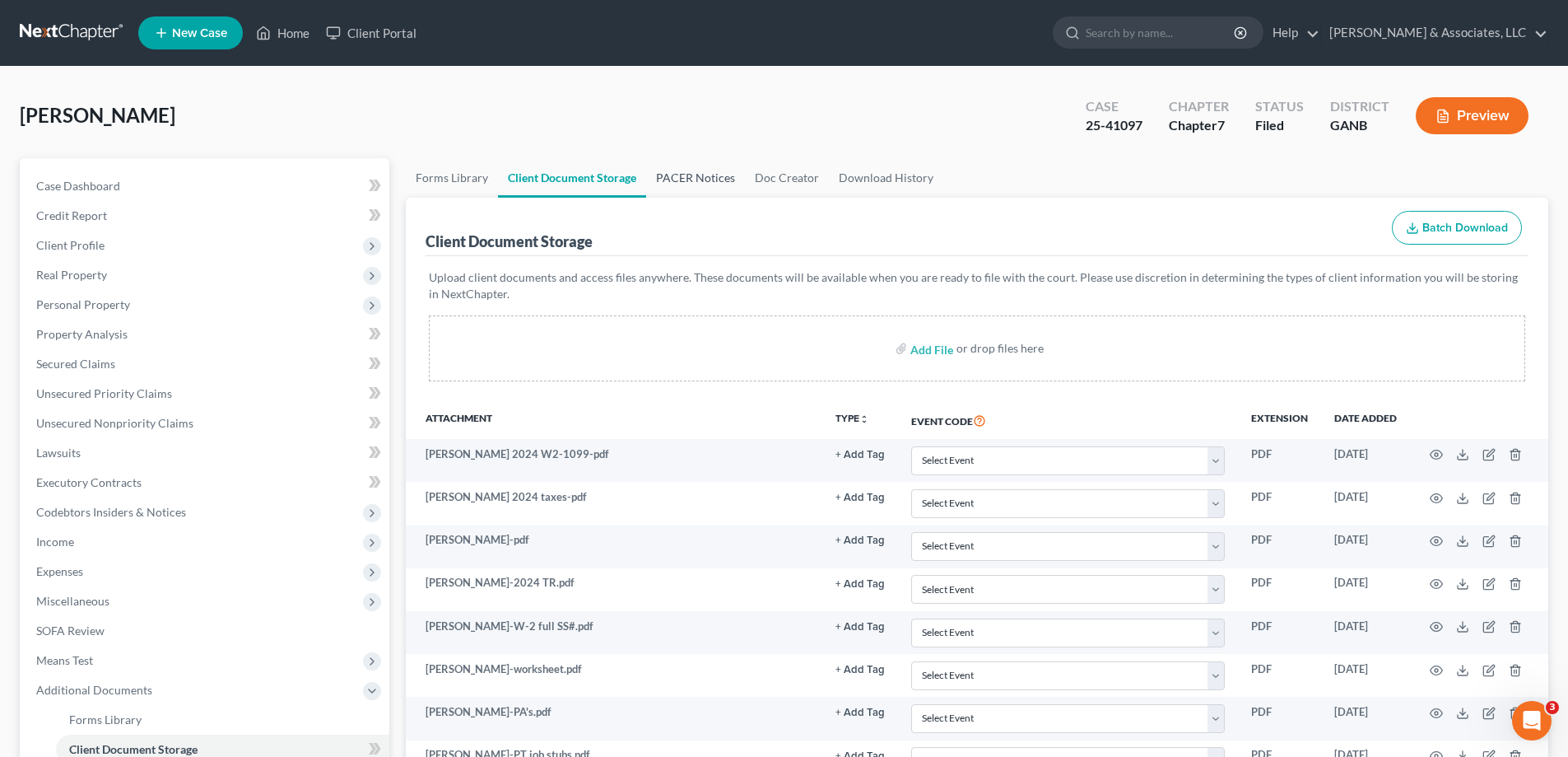
click at [678, 171] on link "PACER Notices" at bounding box center [695, 177] width 98 height 39
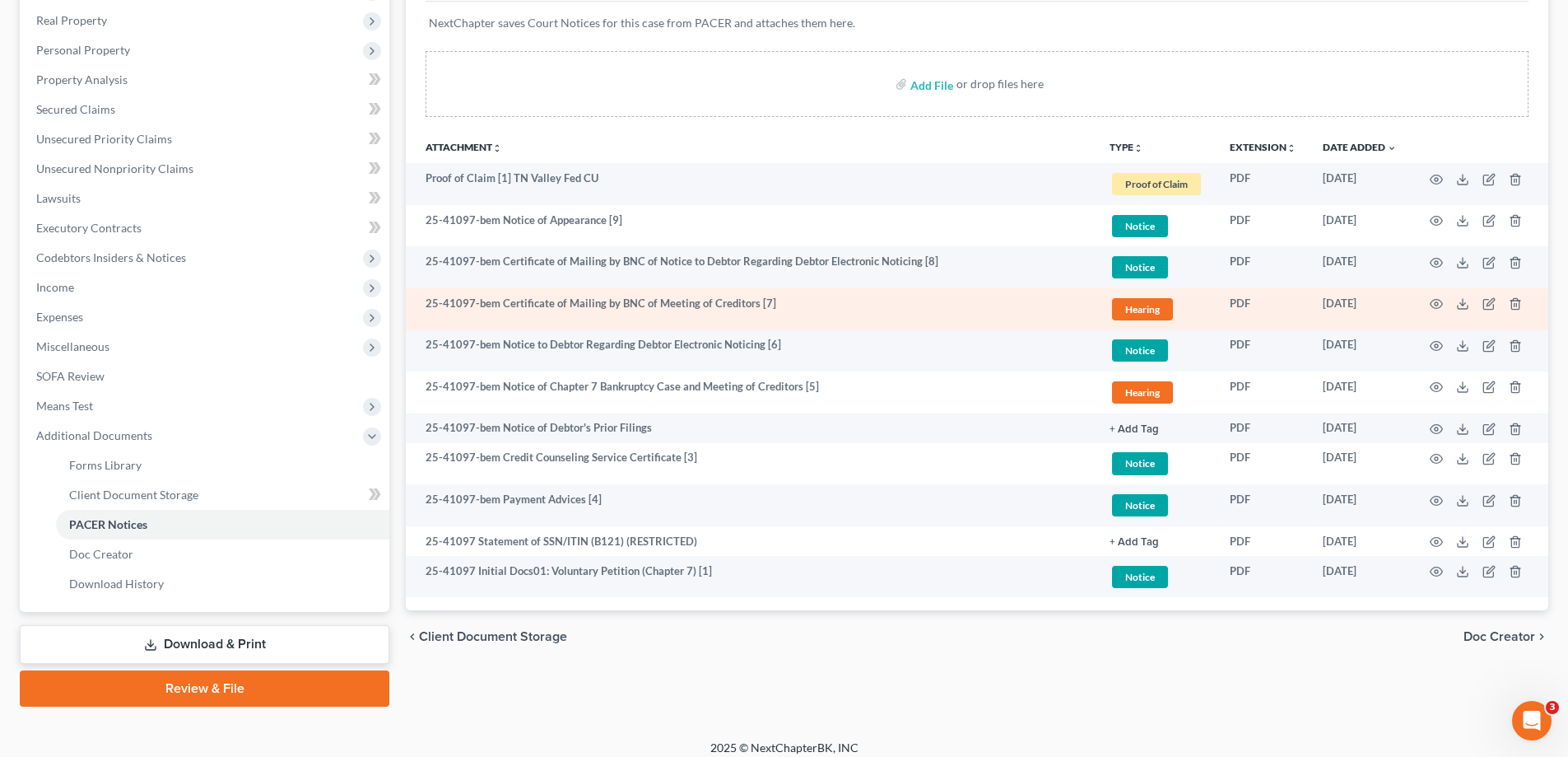
scroll to position [267, 0]
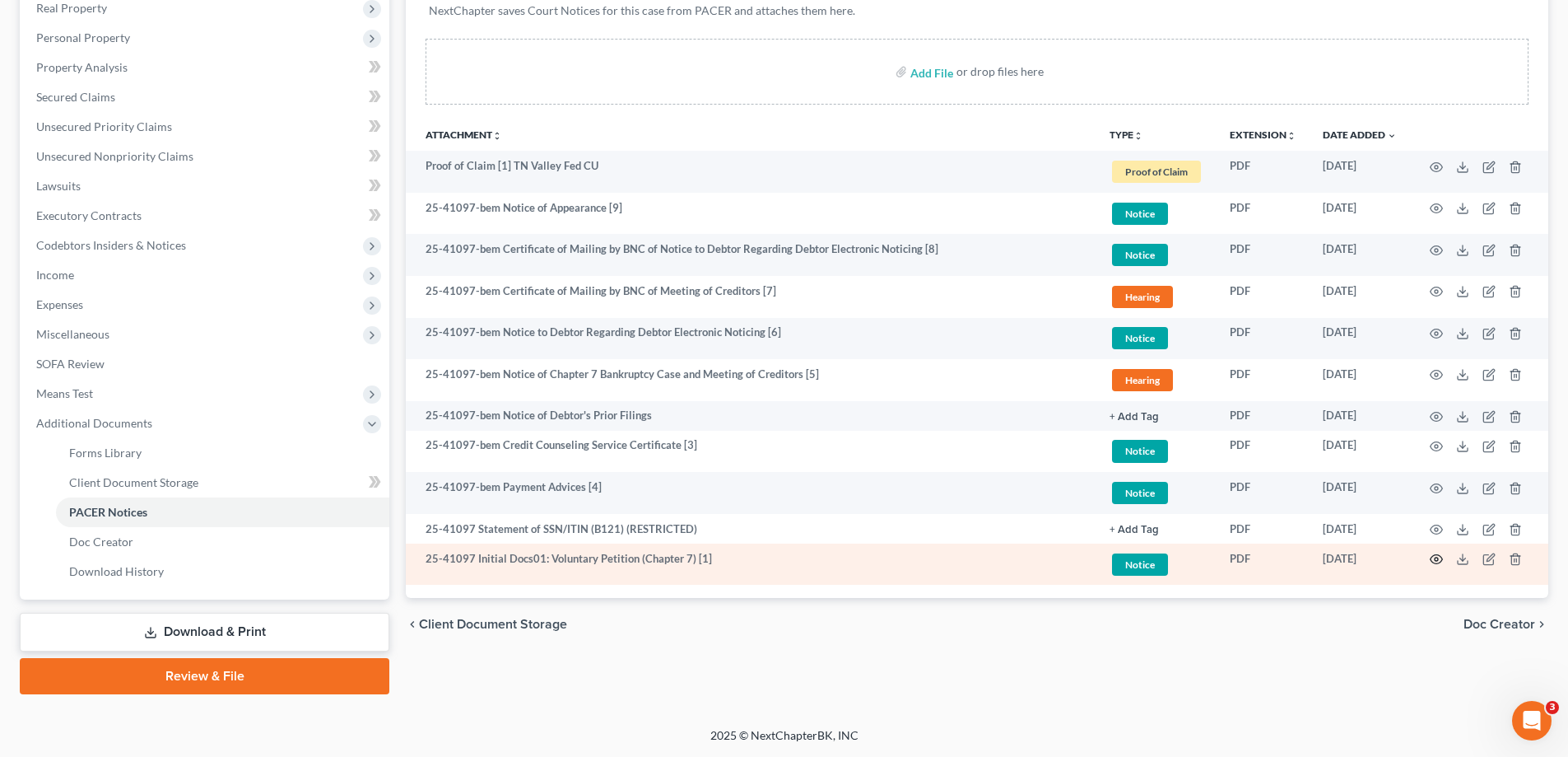
click at [1437, 558] on circle "button" at bounding box center [1436, 559] width 3 height 3
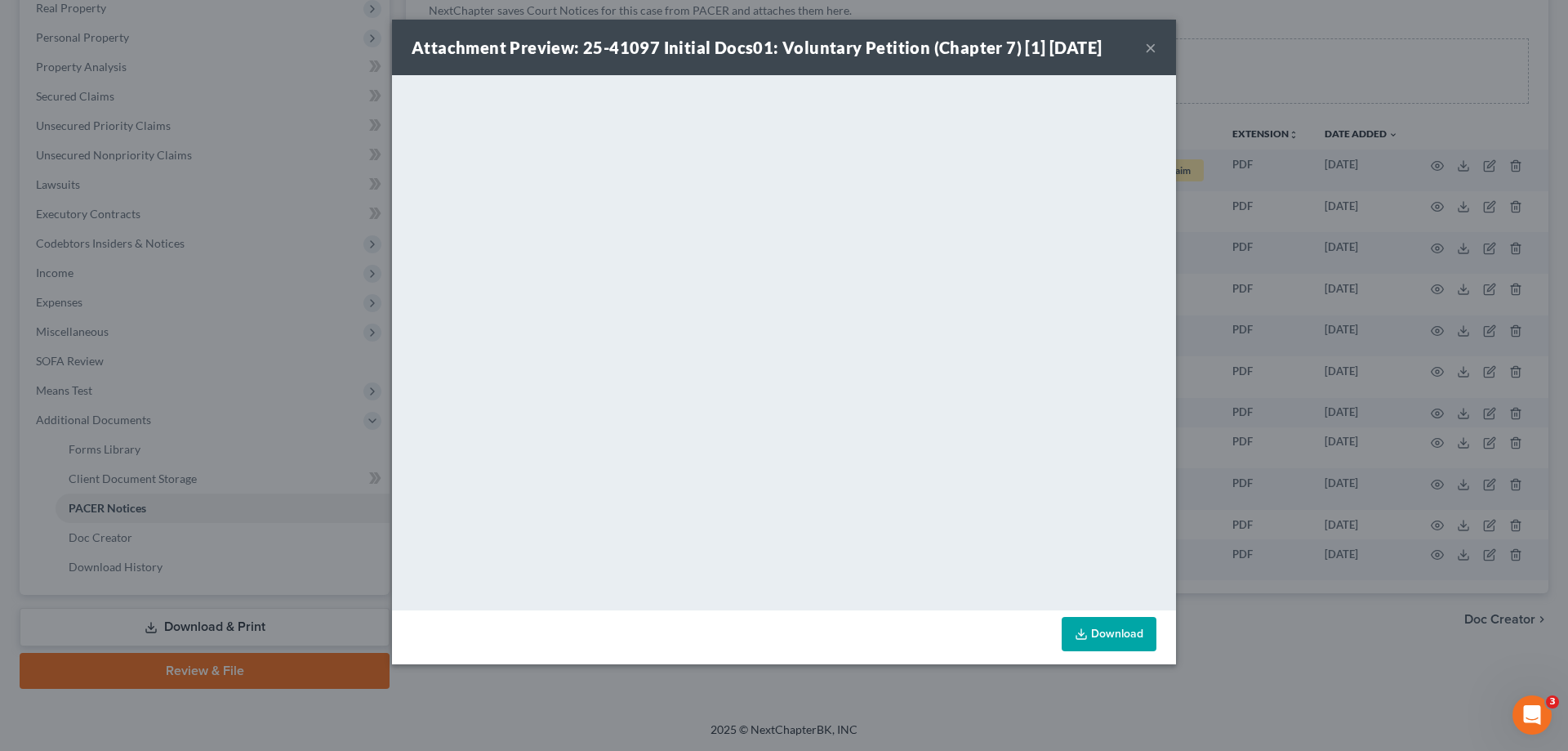
drag, startPoint x: 904, startPoint y: 726, endPoint x: 792, endPoint y: 603, distance: 166.4
click at [904, 725] on div "Attachment Preview: 25-41097 Initial Docs01: Voluntary Petition (Chapter 7) [1]…" at bounding box center [784, 375] width 1568 height 751
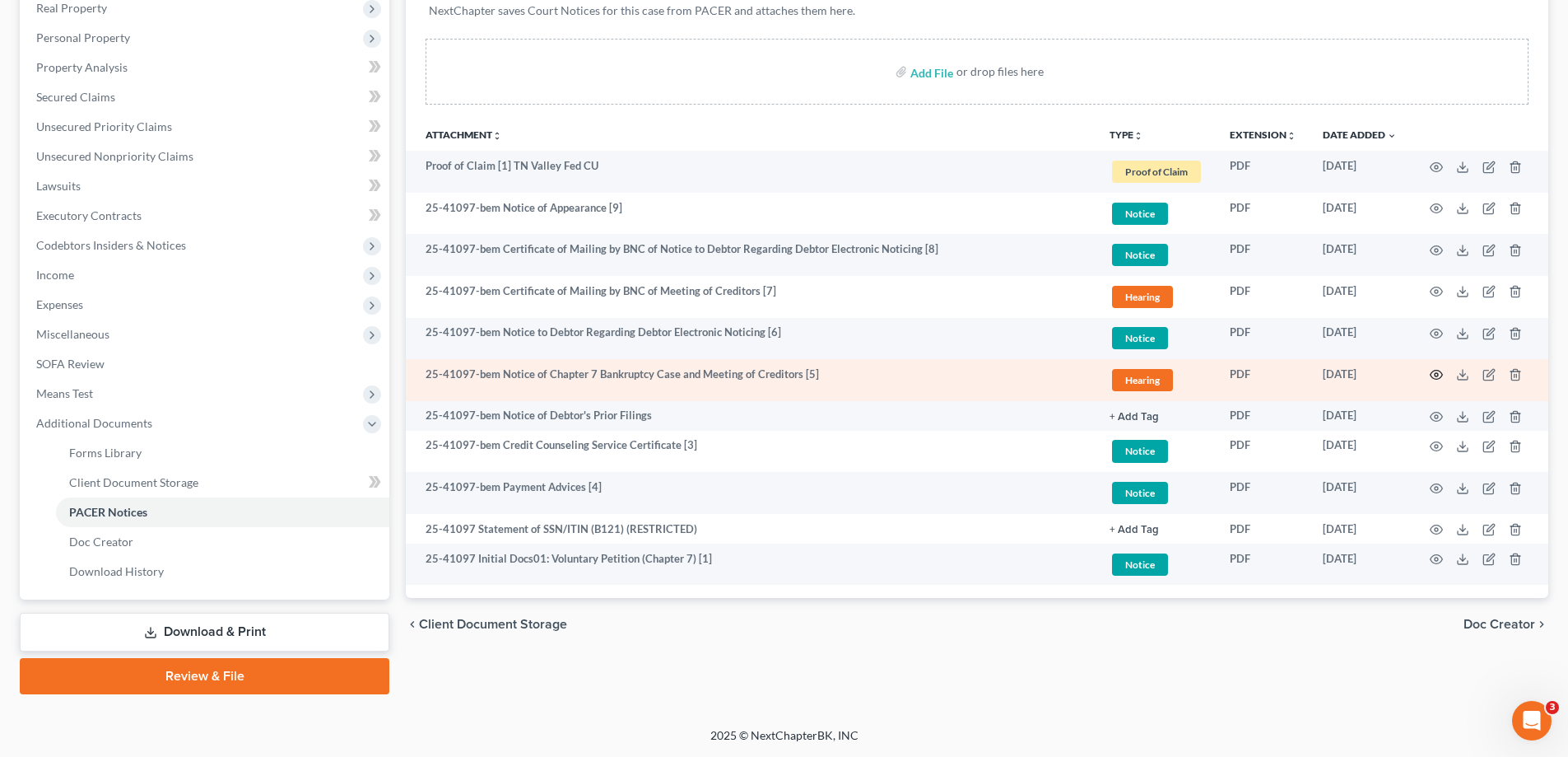
click at [1434, 372] on icon "button" at bounding box center [1436, 375] width 13 height 13
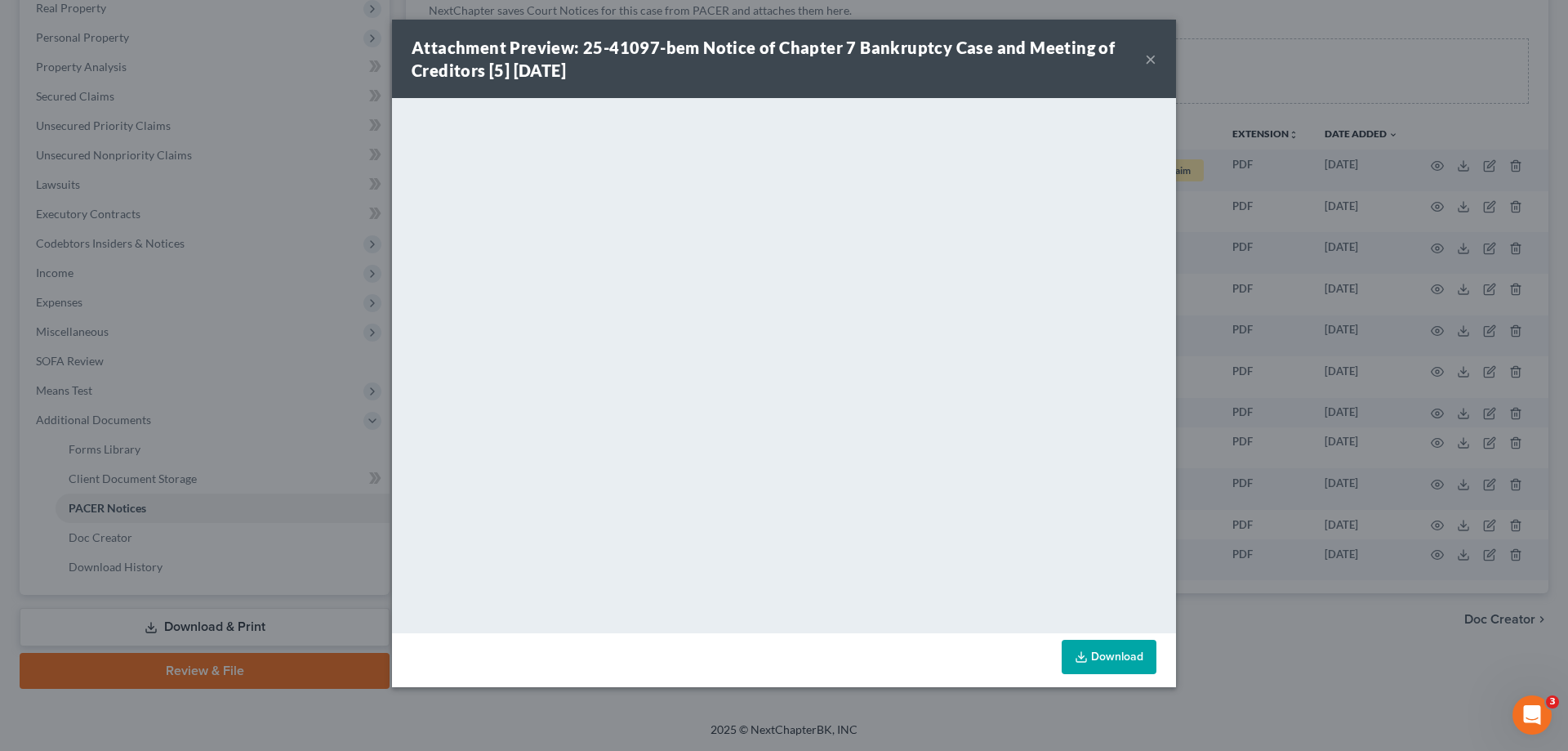
click at [1150, 57] on button "×" at bounding box center [1151, 59] width 12 height 20
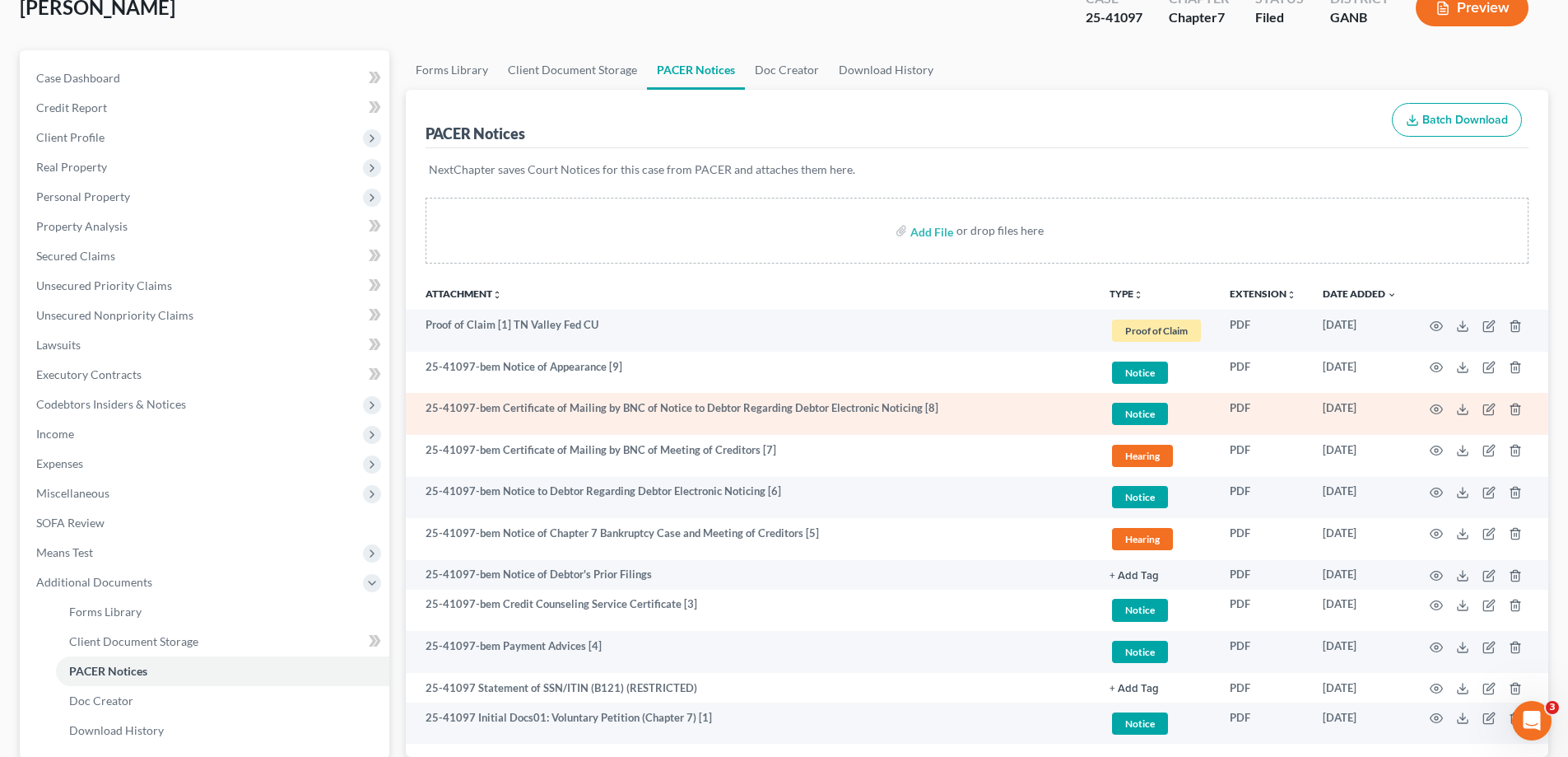
scroll to position [0, 0]
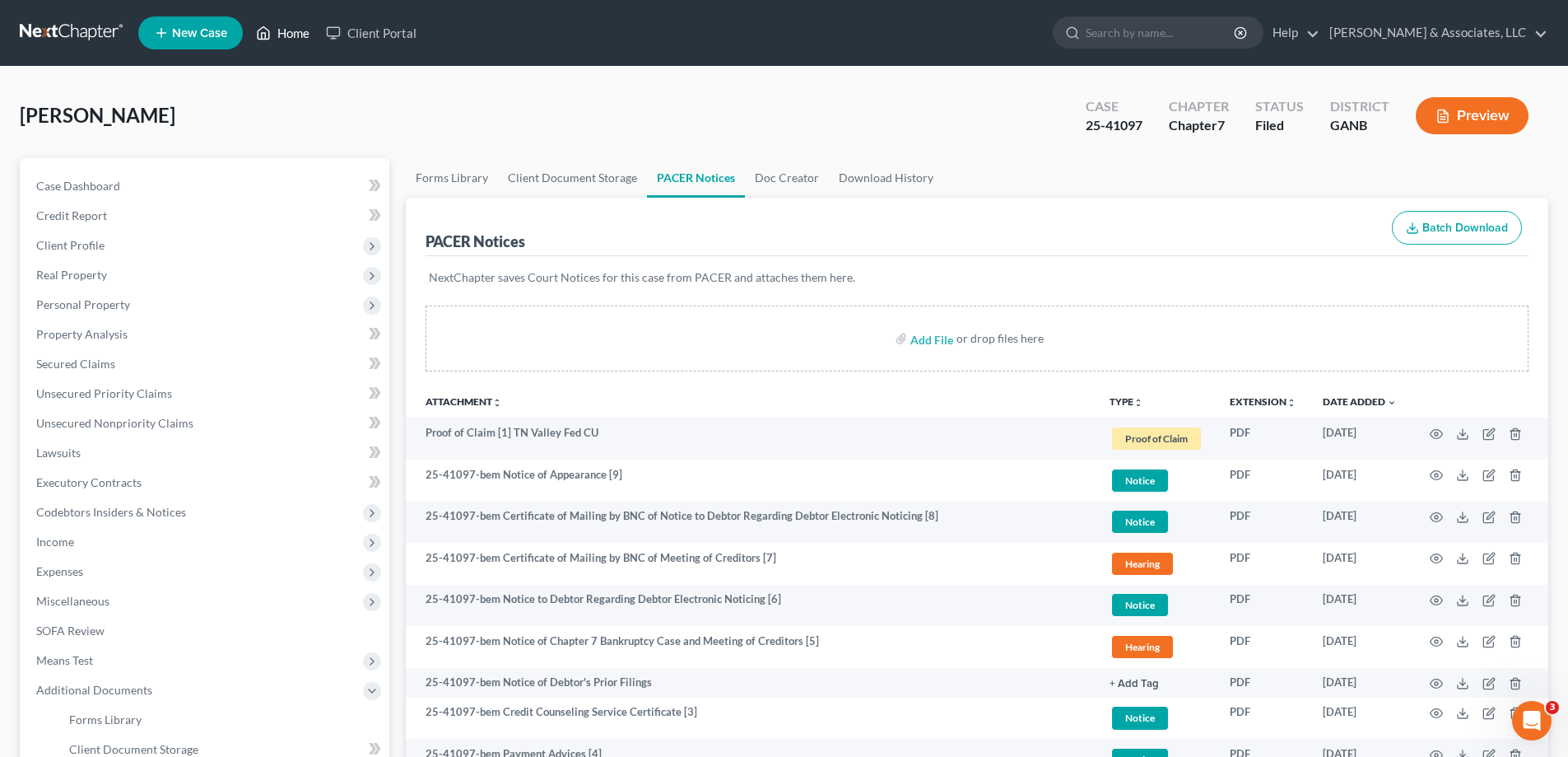
click at [295, 30] on link "Home" at bounding box center [283, 33] width 70 height 30
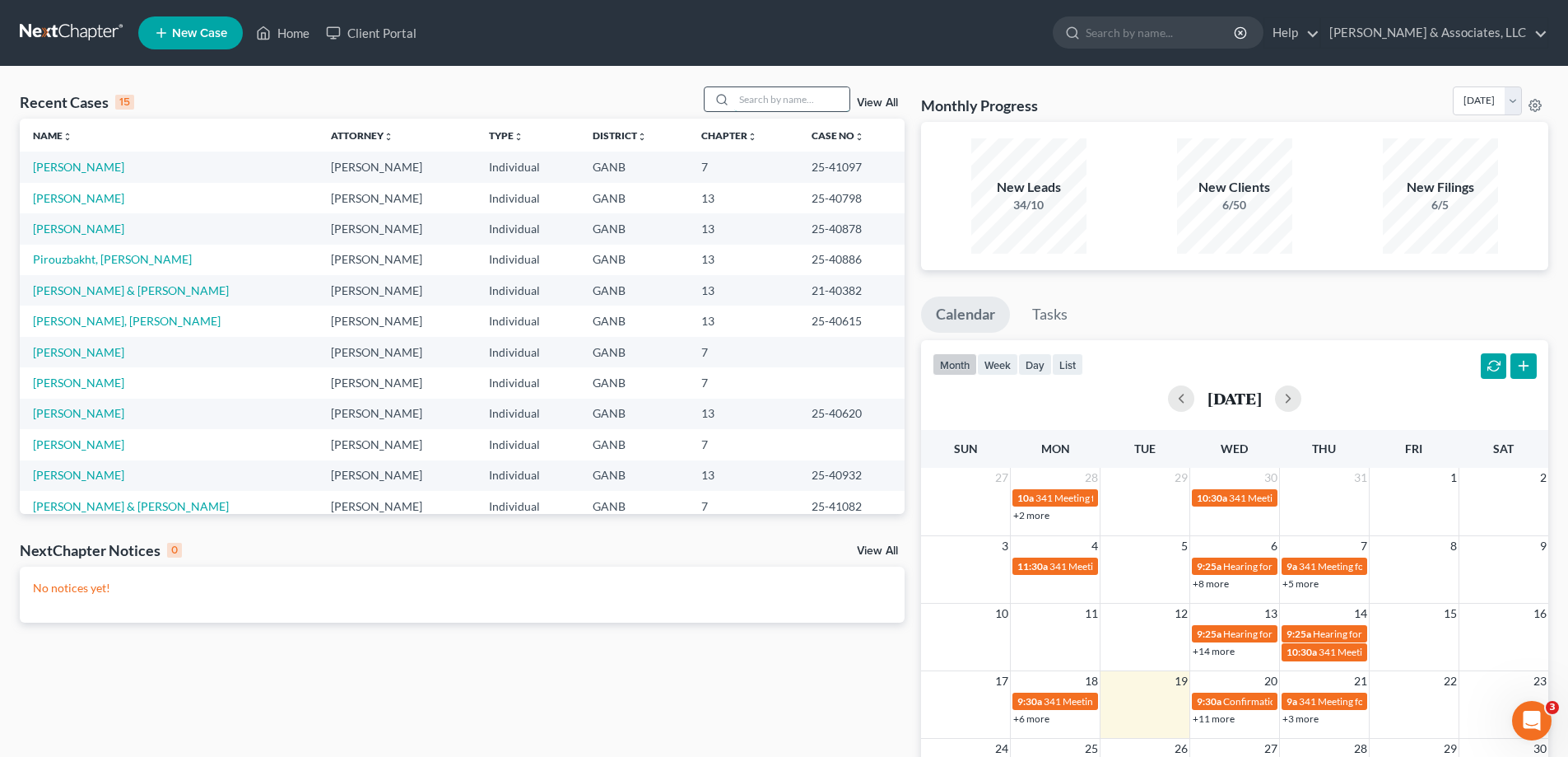
click at [816, 100] on input "search" at bounding box center [792, 99] width 115 height 24
type input "fire"
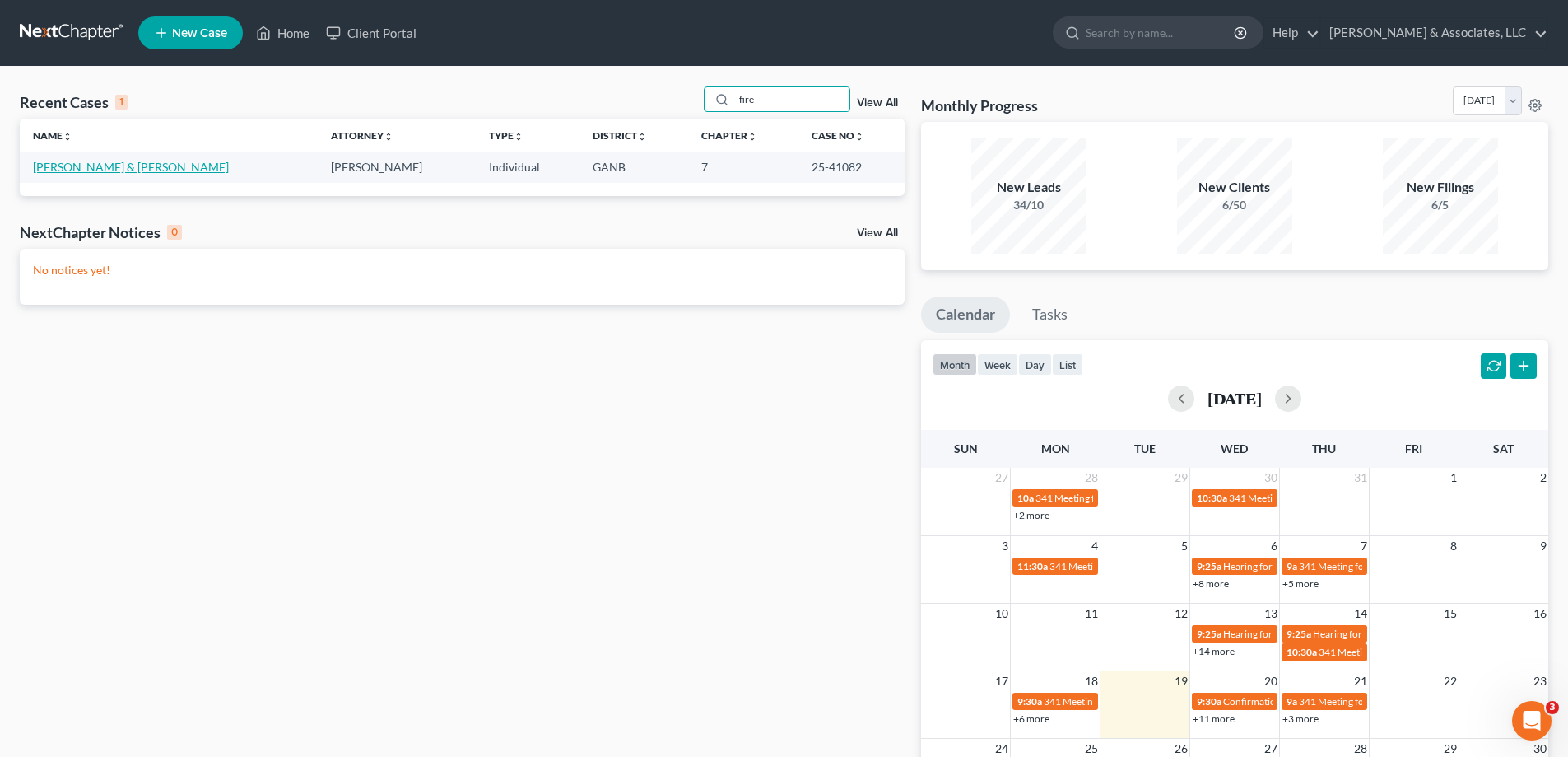
click at [124, 172] on link "Firebaugh, Richard & Maeghan" at bounding box center [130, 166] width 196 height 14
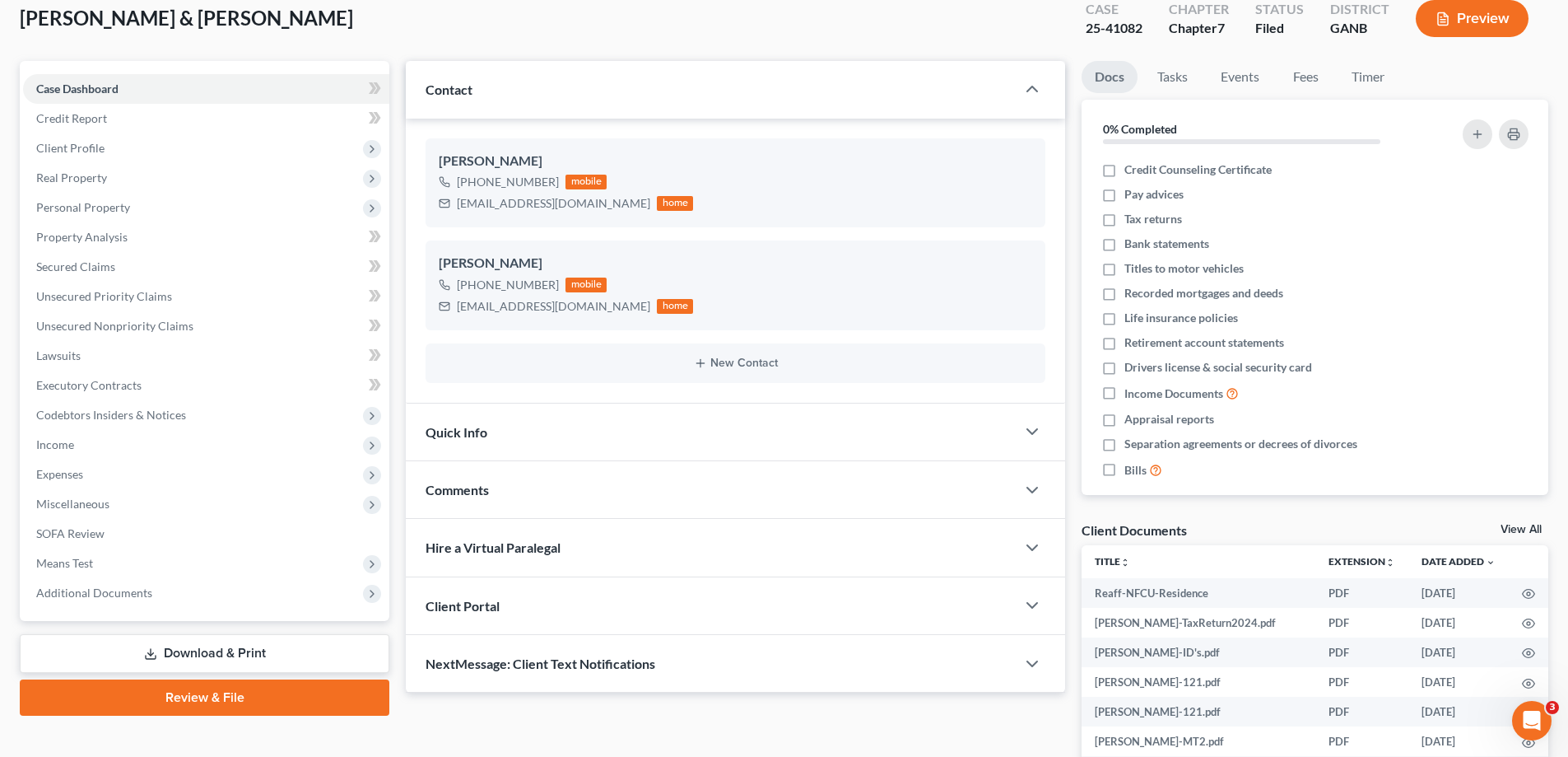
scroll to position [247, 0]
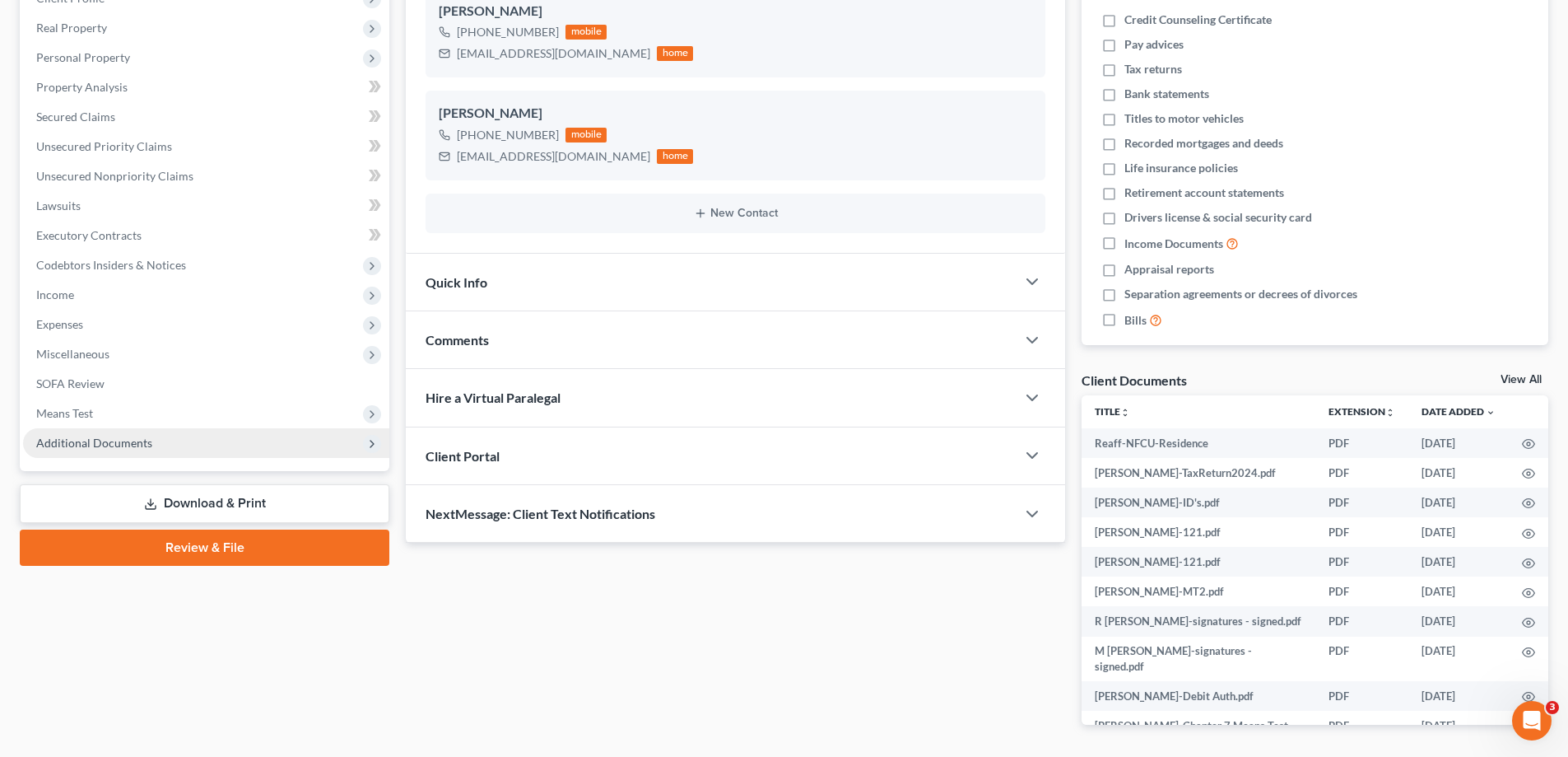
click at [106, 434] on span "Additional Documents" at bounding box center [206, 443] width 366 height 30
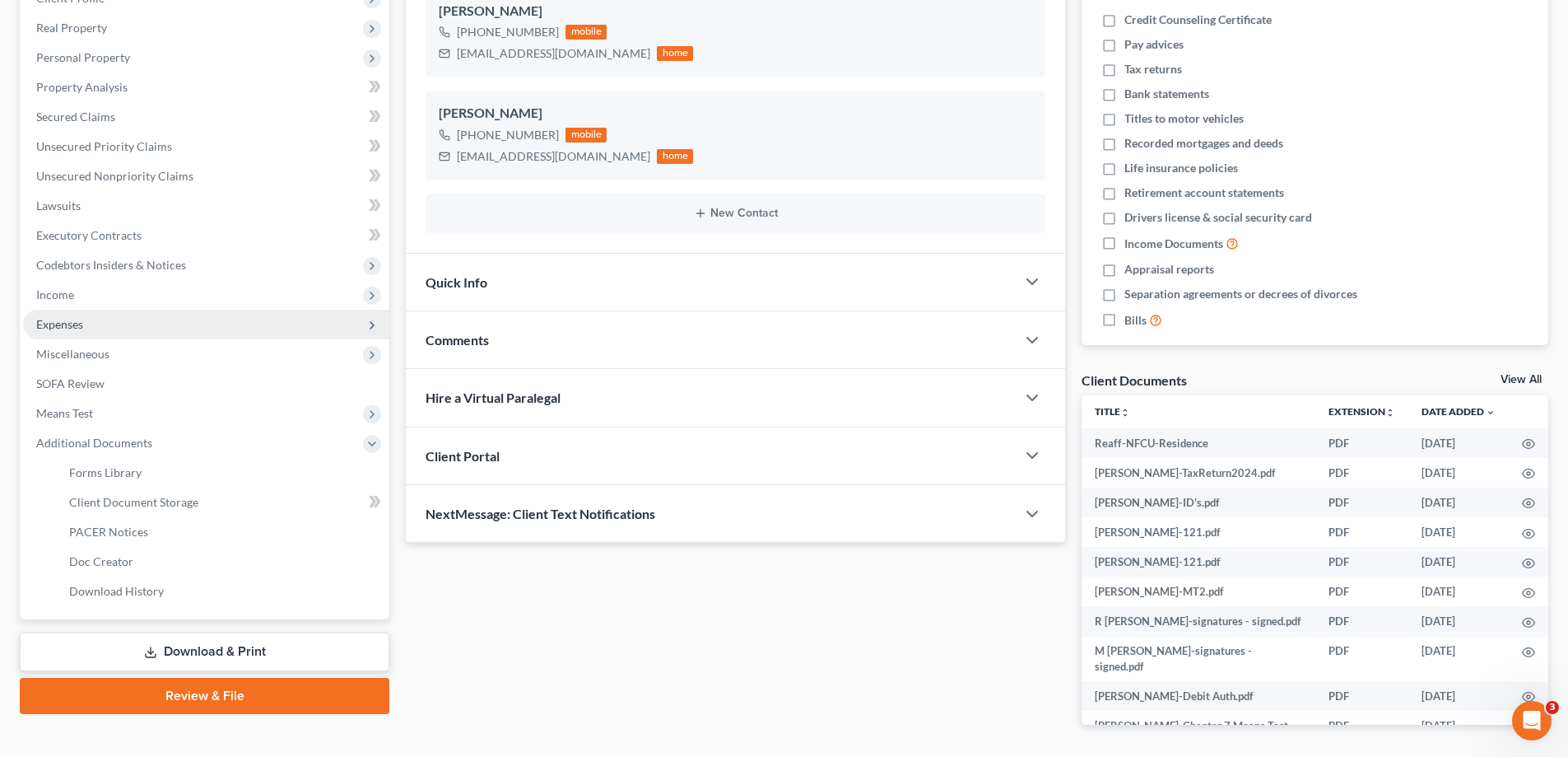
click at [53, 325] on span "Expenses" at bounding box center [59, 324] width 47 height 14
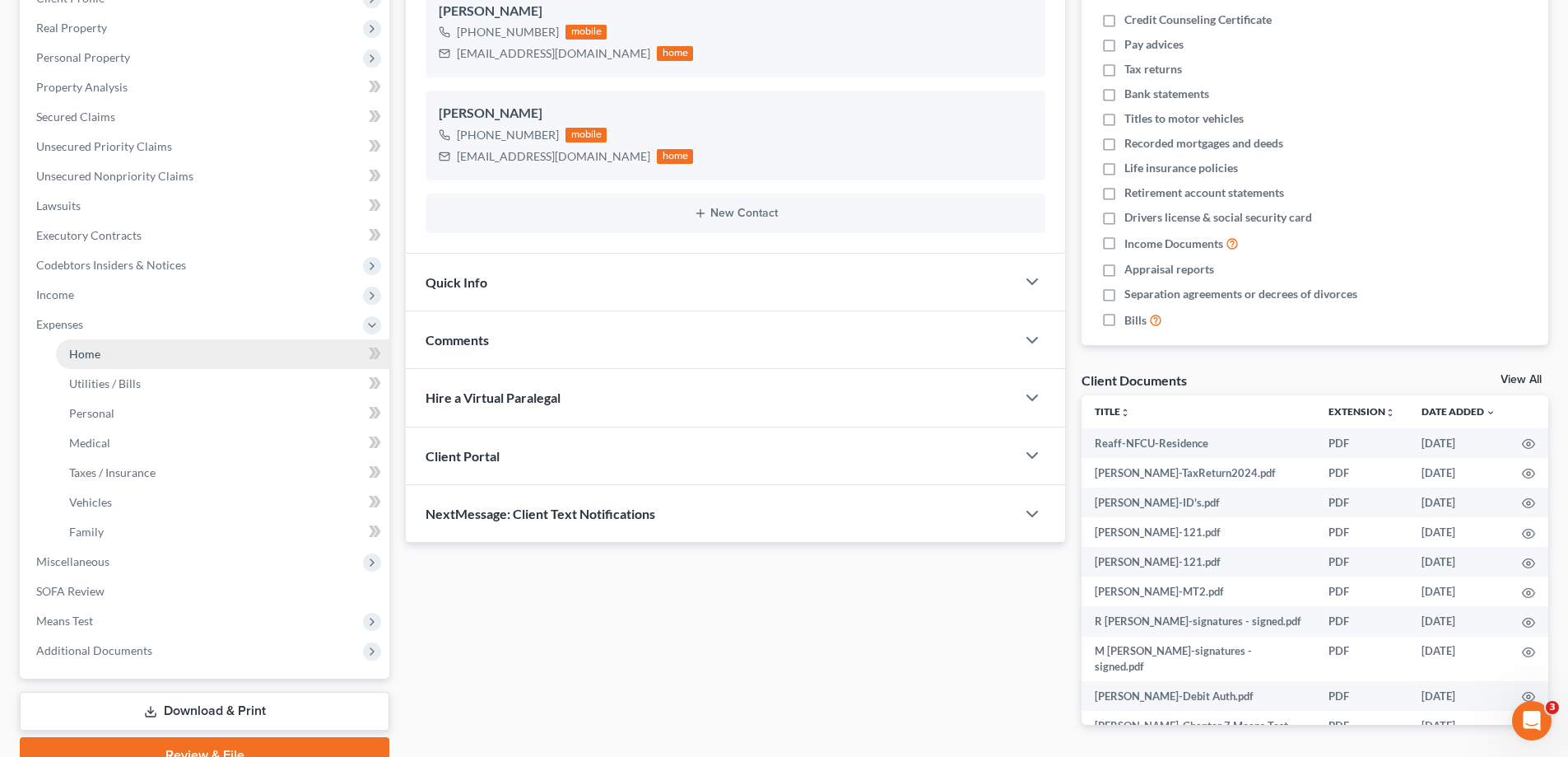
click at [87, 359] on span "Home" at bounding box center [84, 353] width 31 height 14
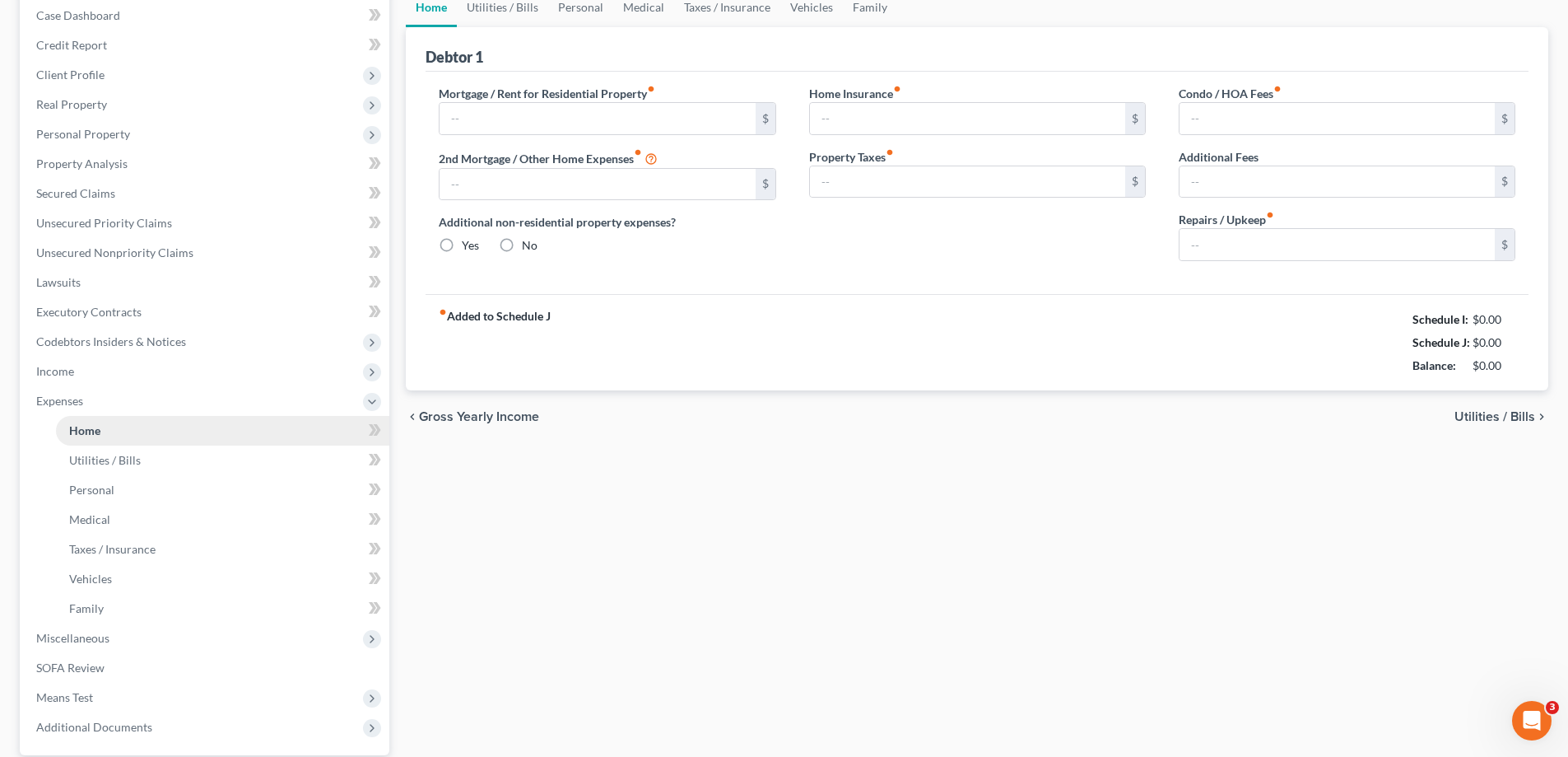
type input "1,604.00"
type input "1,336.00"
radio input "true"
type input "49.00"
type input "0.00"
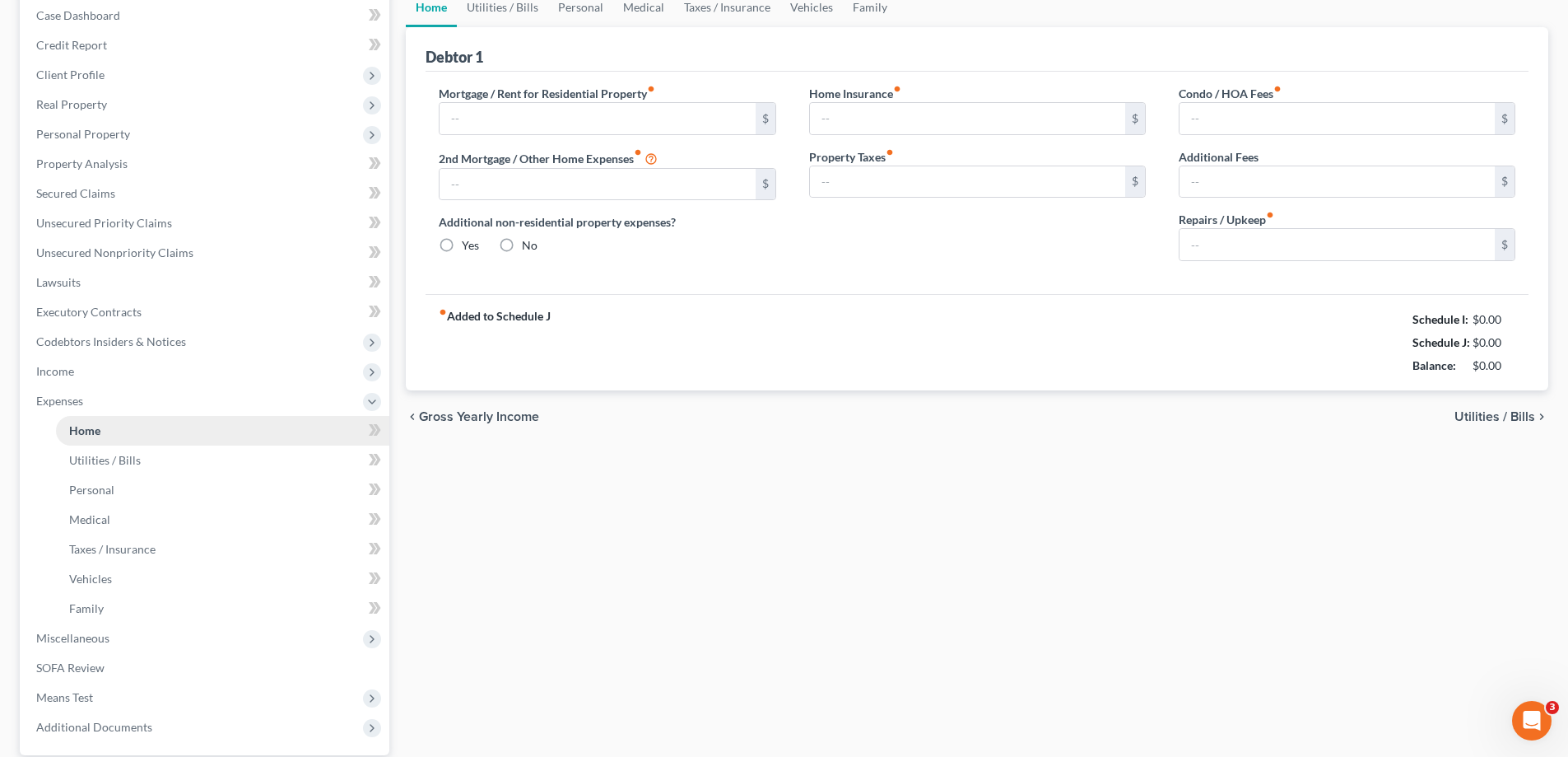
type input "150.00"
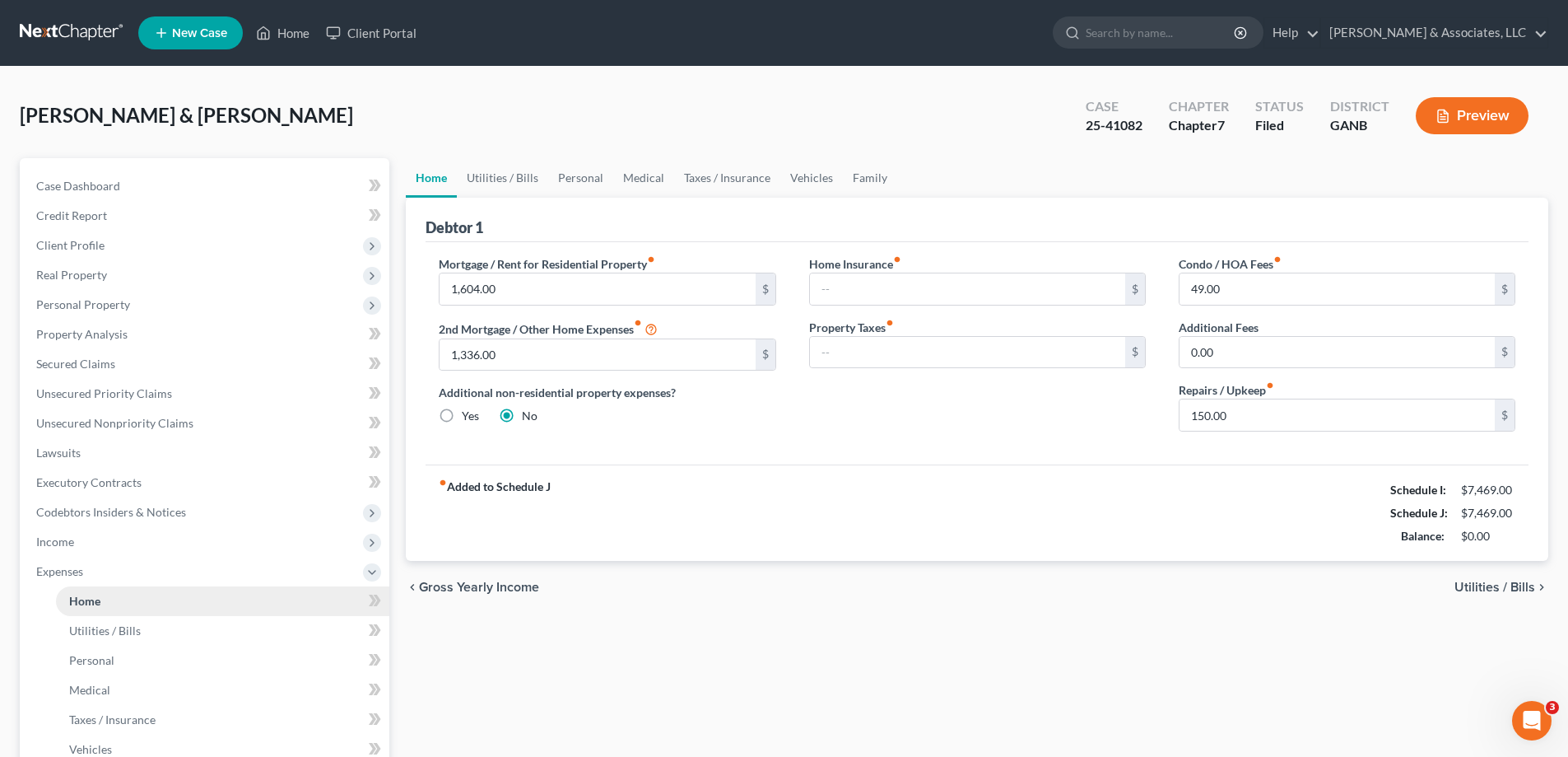
scroll to position [247, 0]
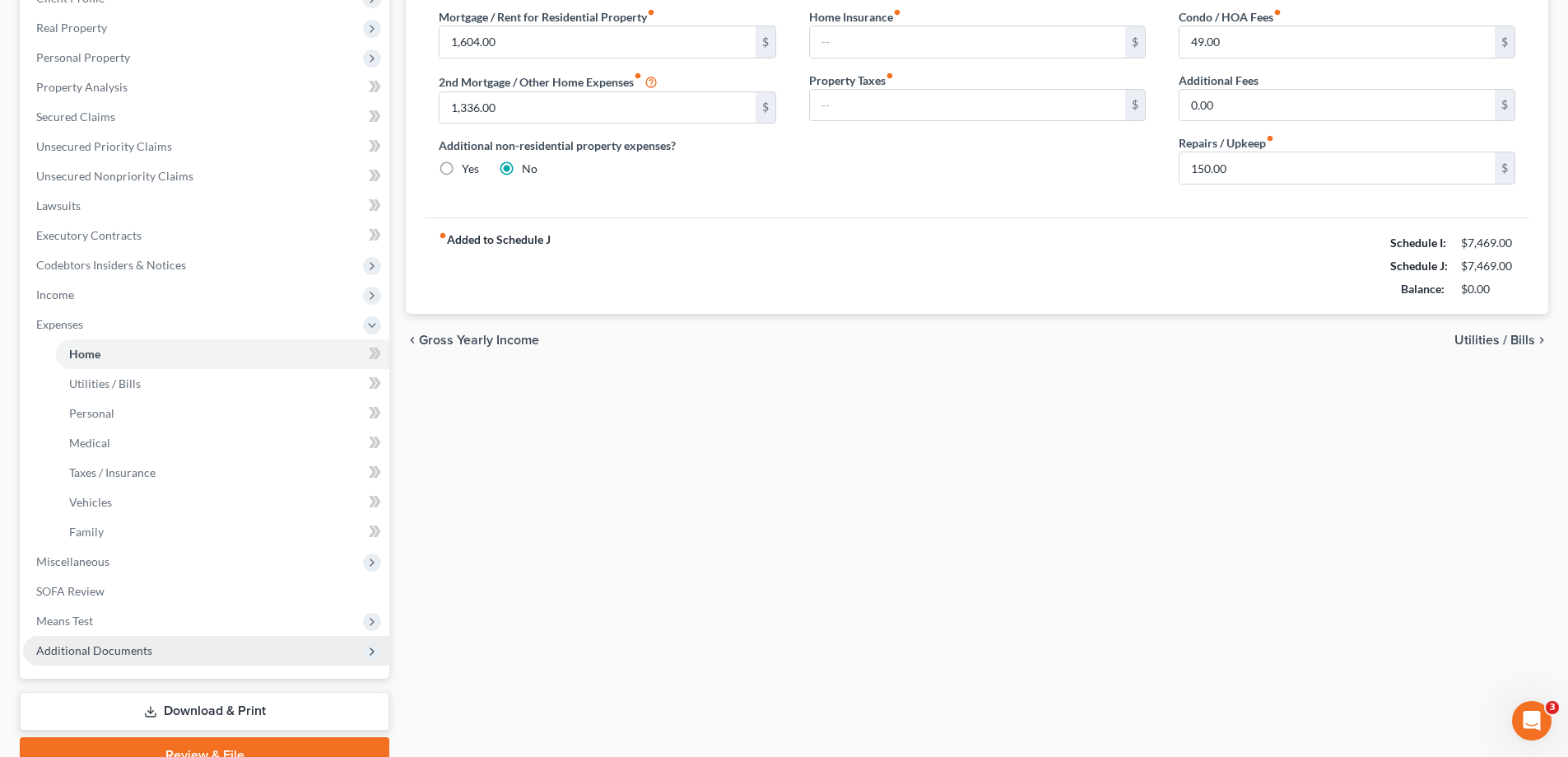
drag, startPoint x: 108, startPoint y: 644, endPoint x: 108, endPoint y: 653, distance: 9.0
click at [107, 644] on span "Additional Documents" at bounding box center [93, 649] width 116 height 14
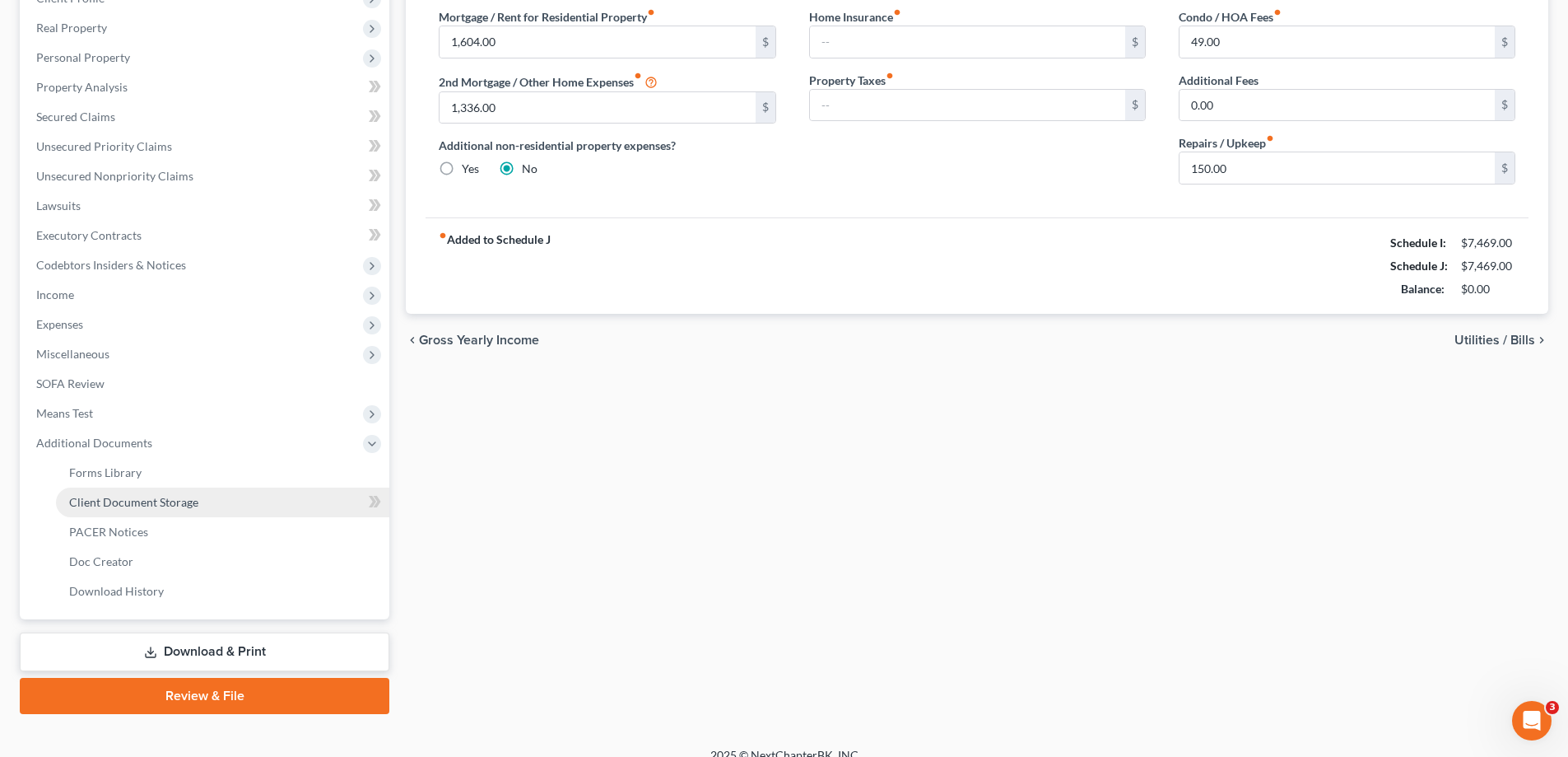
click at [124, 501] on span "Client Document Storage" at bounding box center [134, 502] width 129 height 14
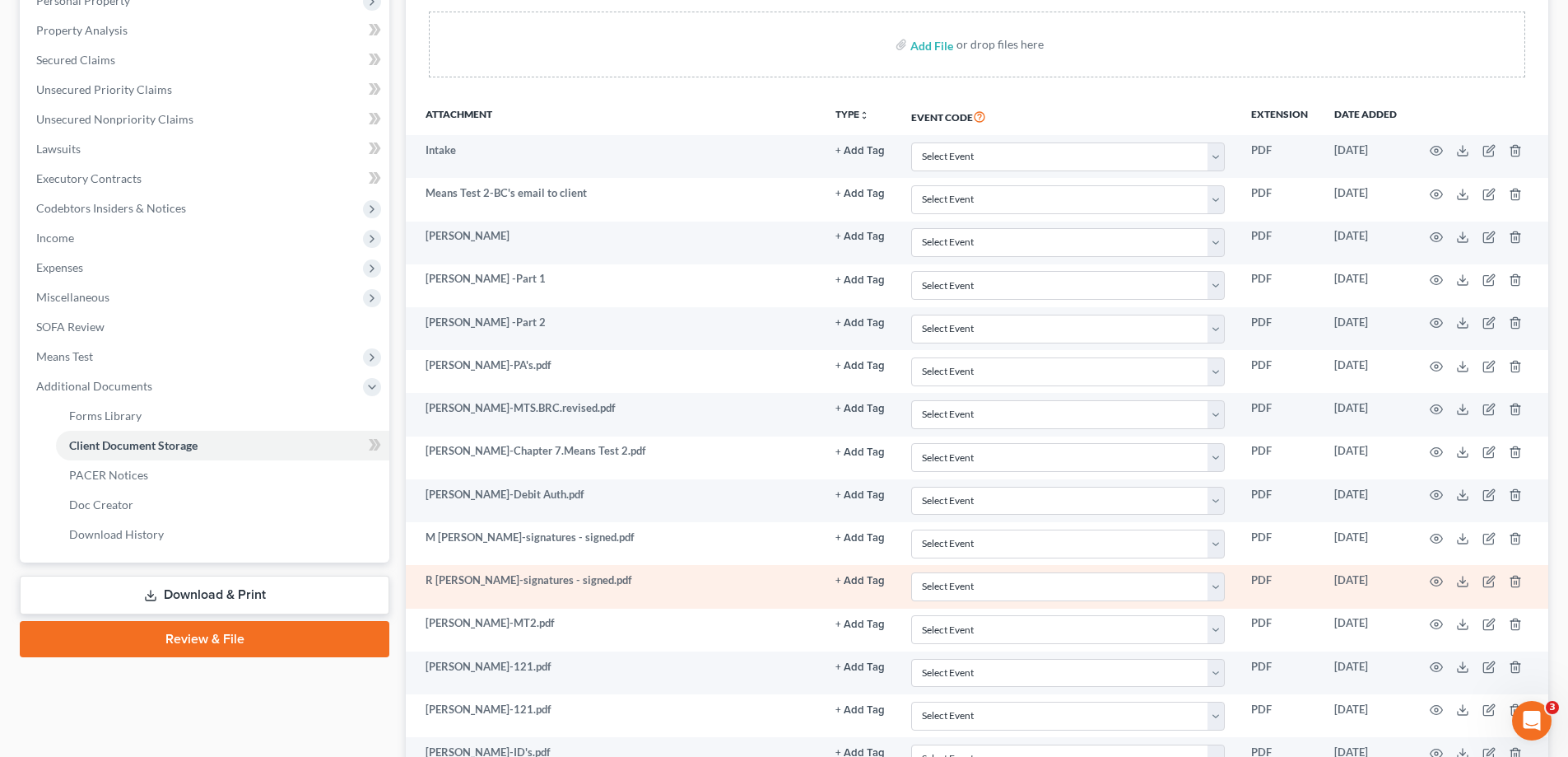
scroll to position [295, 0]
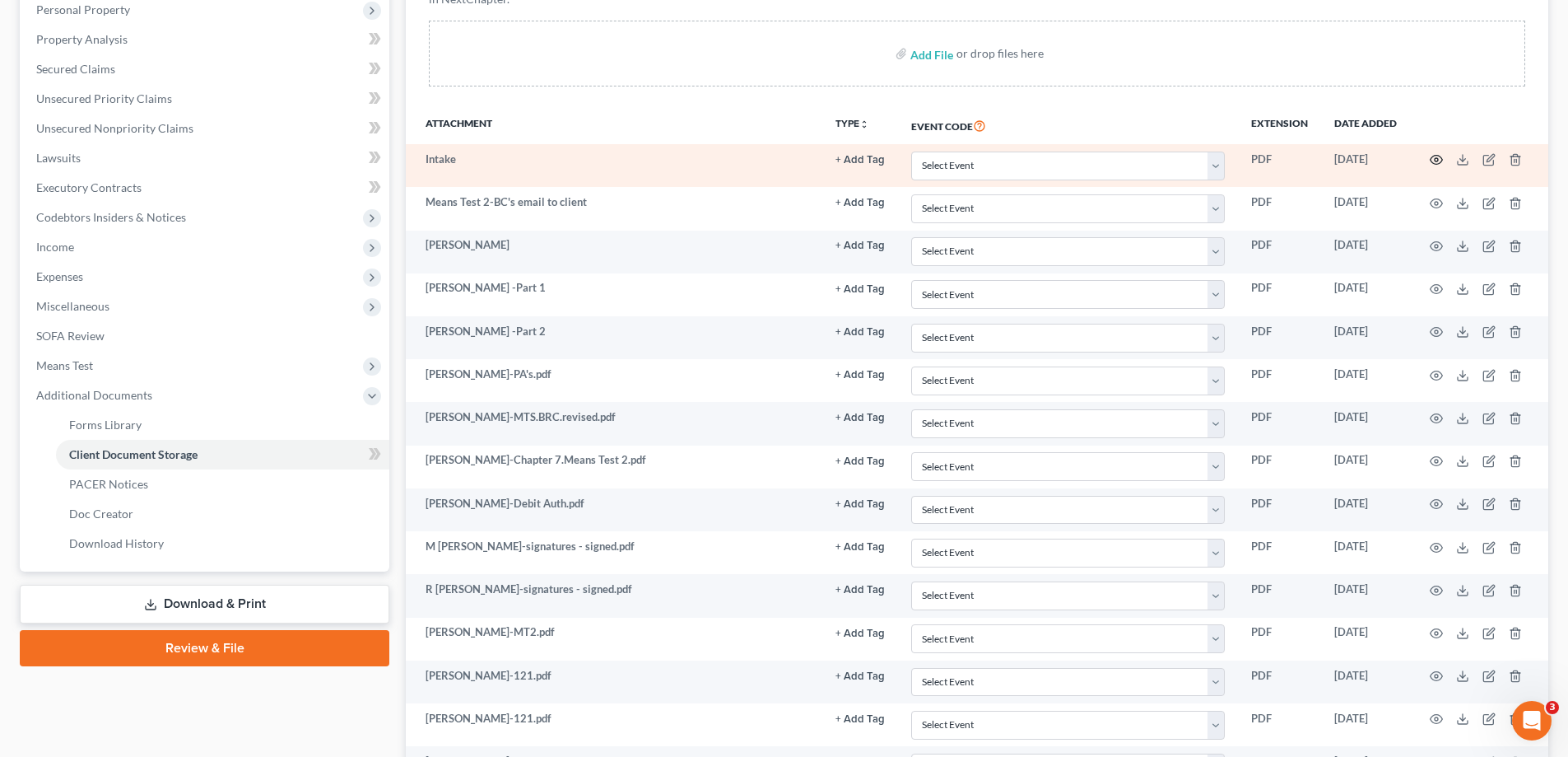
click at [1435, 163] on icon "button" at bounding box center [1436, 159] width 13 height 13
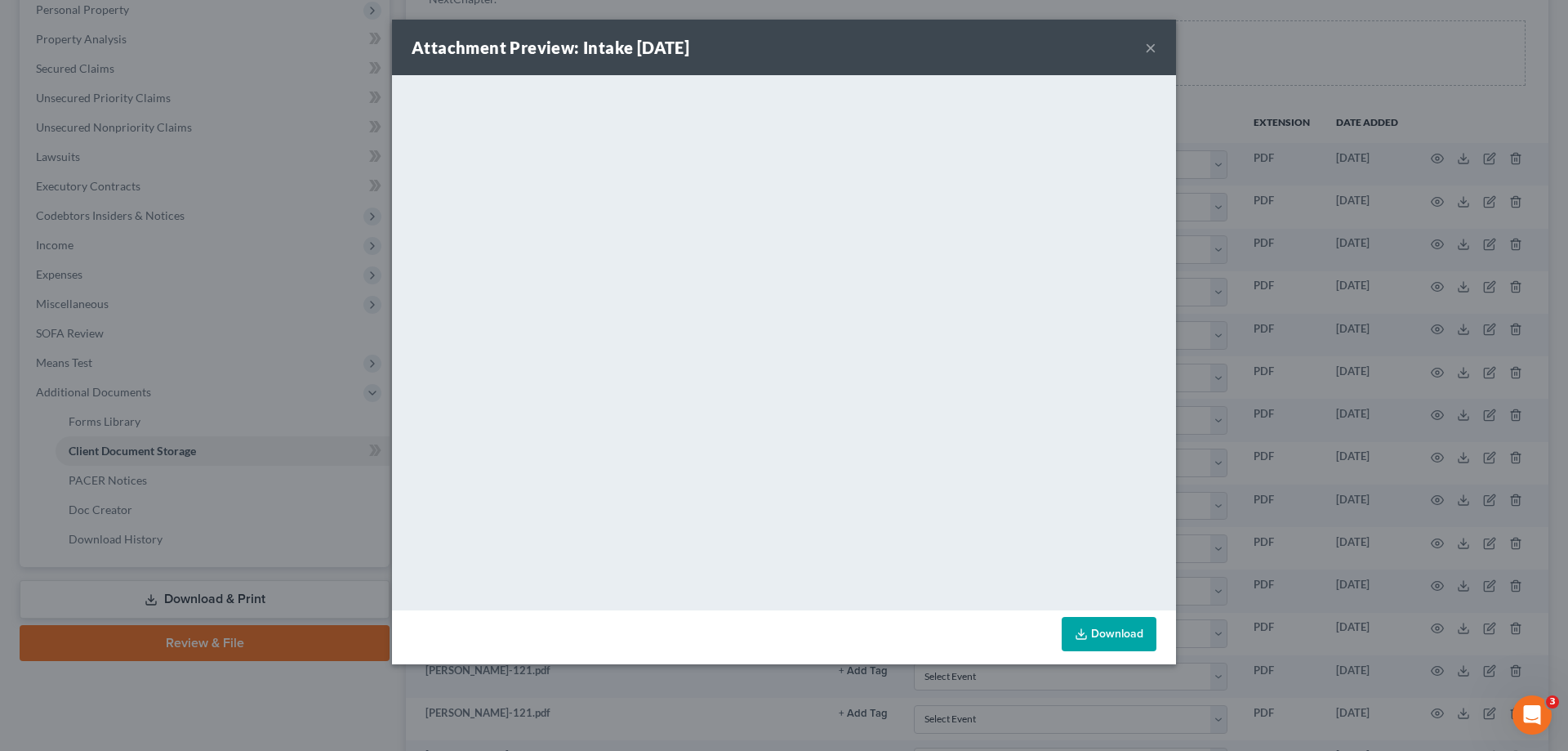
click at [1154, 48] on button "×" at bounding box center [1151, 47] width 12 height 20
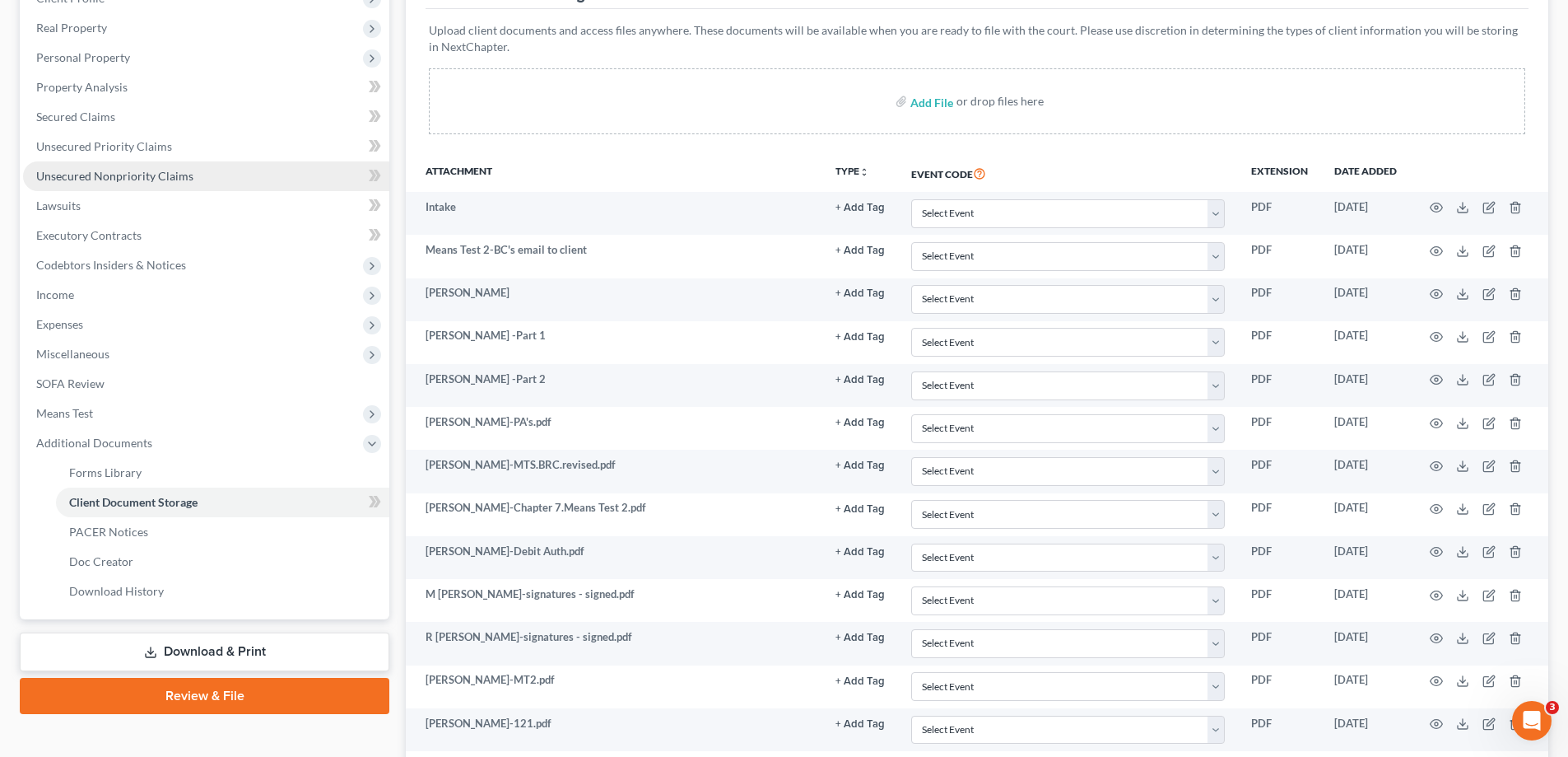
scroll to position [164, 0]
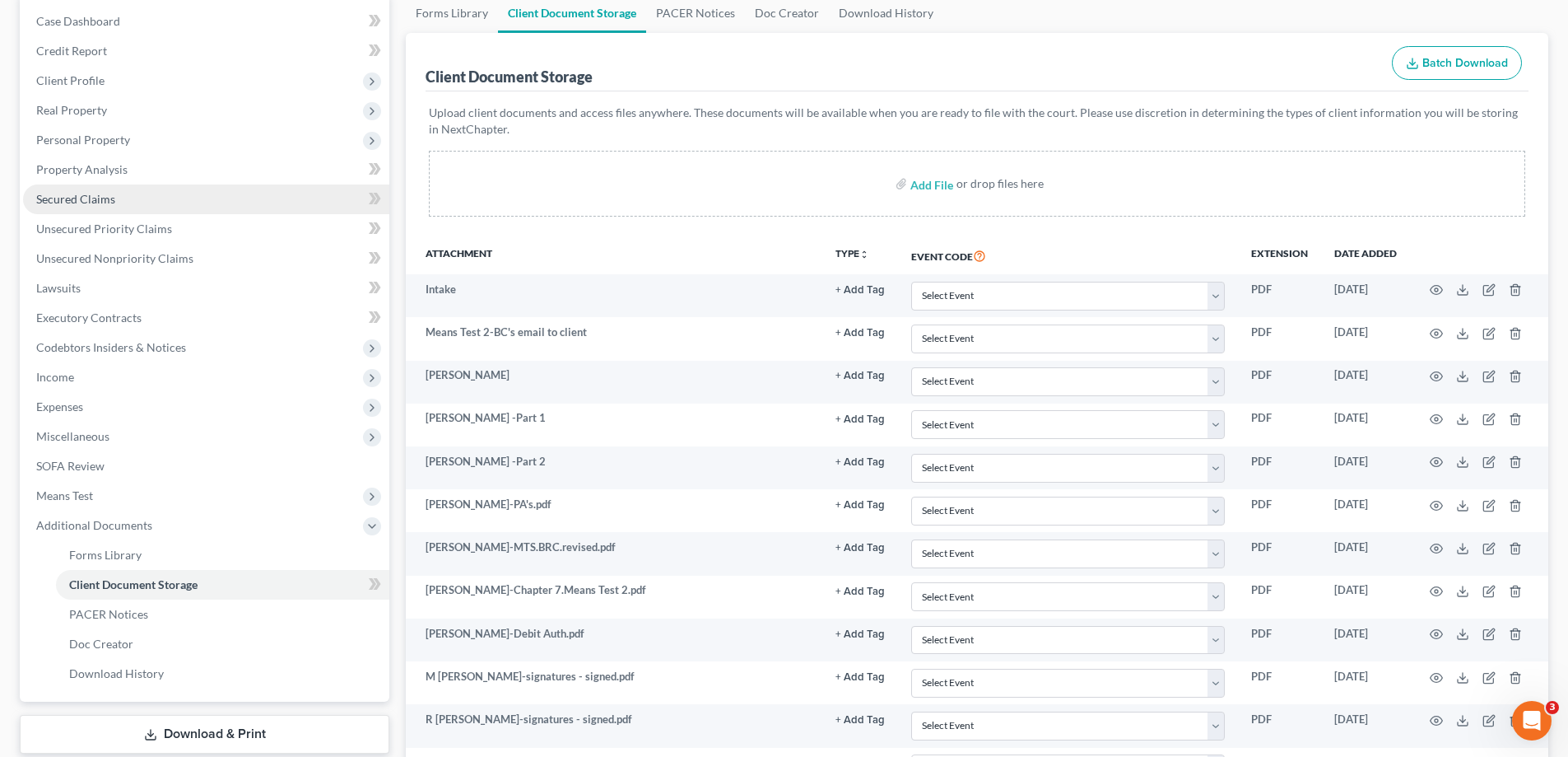
click at [68, 193] on span "Secured Claims" at bounding box center [75, 199] width 79 height 14
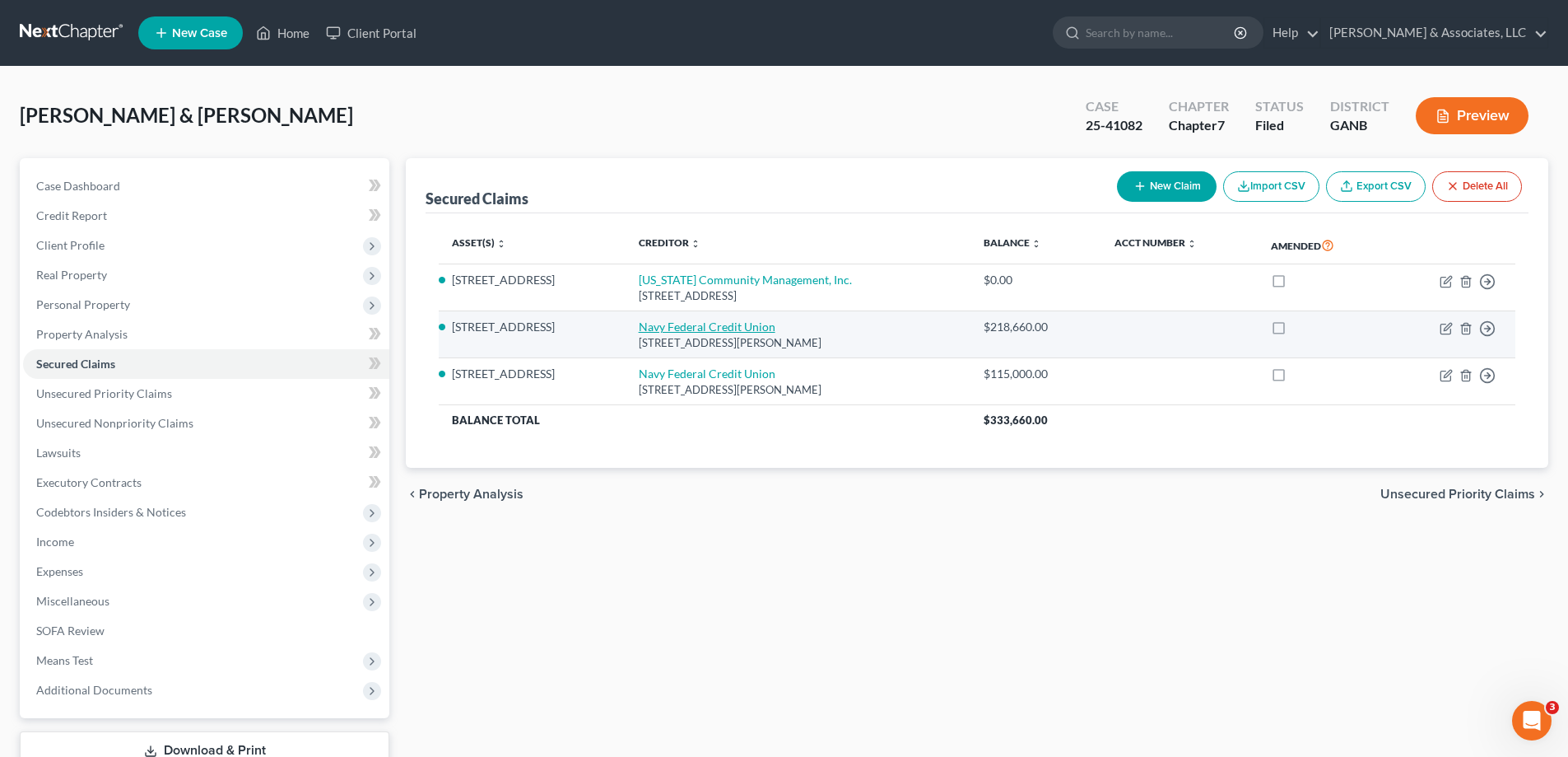
click at [747, 330] on link "Navy Federal Credit Union" at bounding box center [707, 326] width 137 height 14
select select "48"
select select "2"
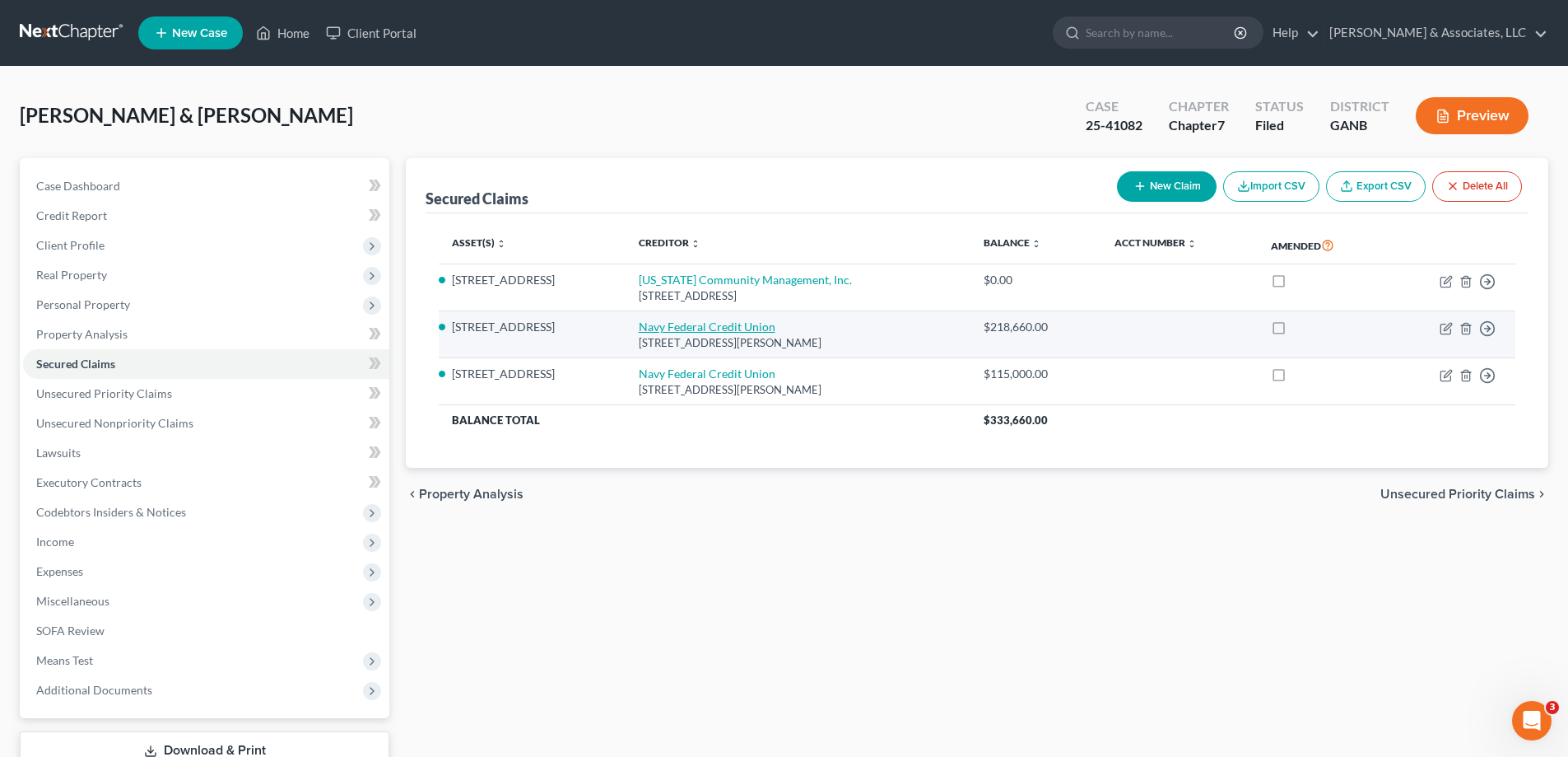
select select "0"
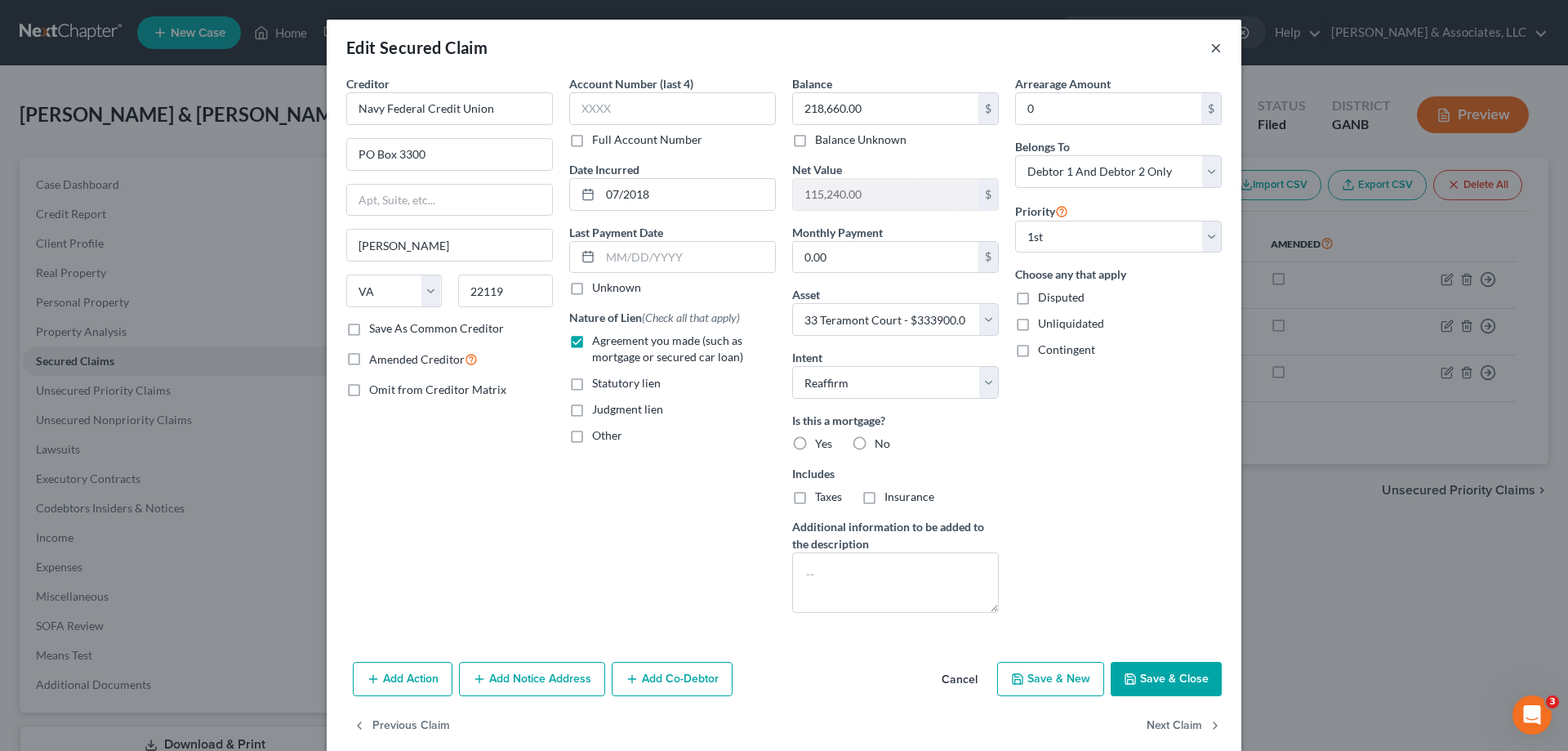
click at [1210, 46] on button "×" at bounding box center [1216, 47] width 12 height 20
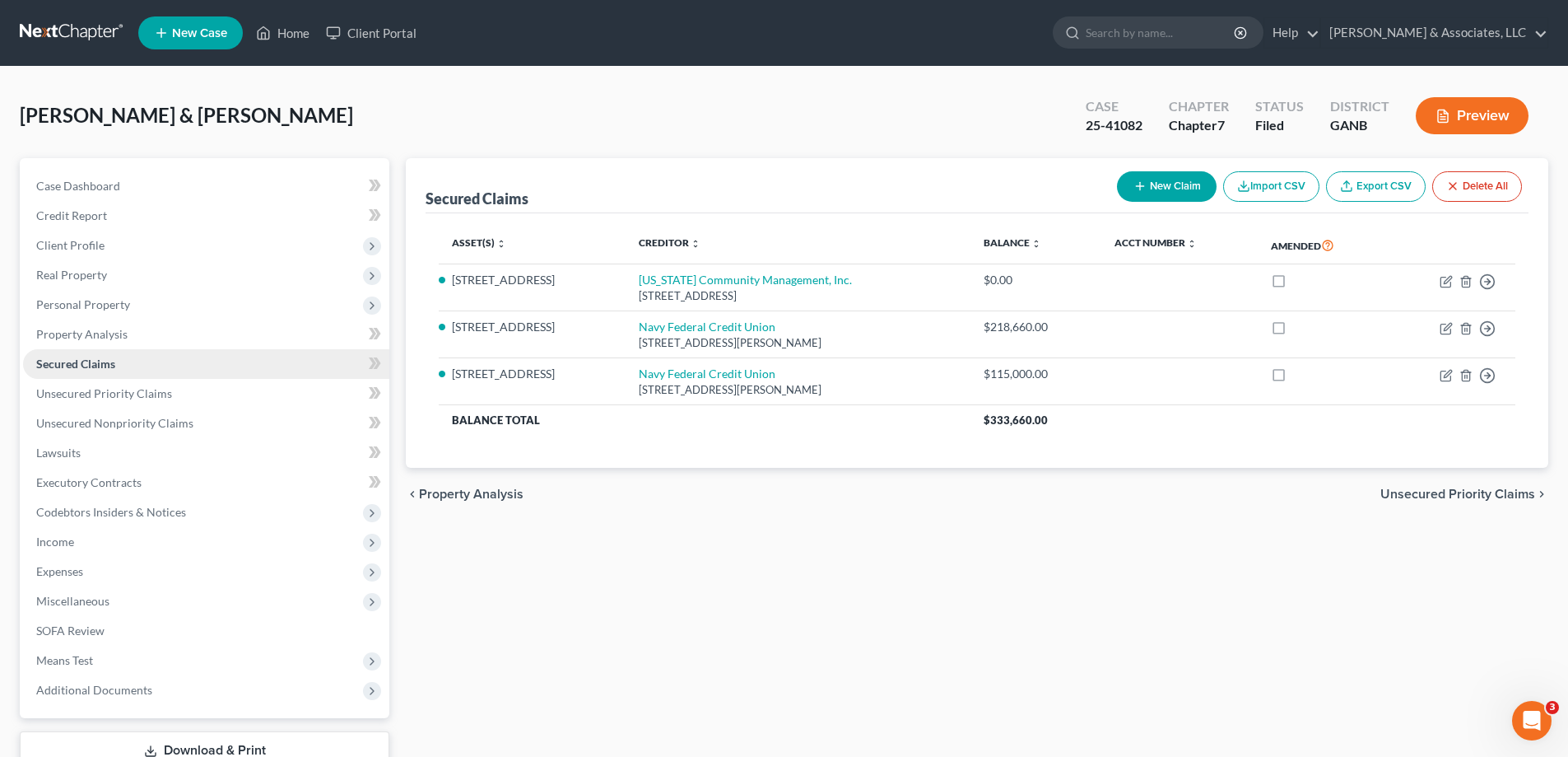
scroll to position [83, 0]
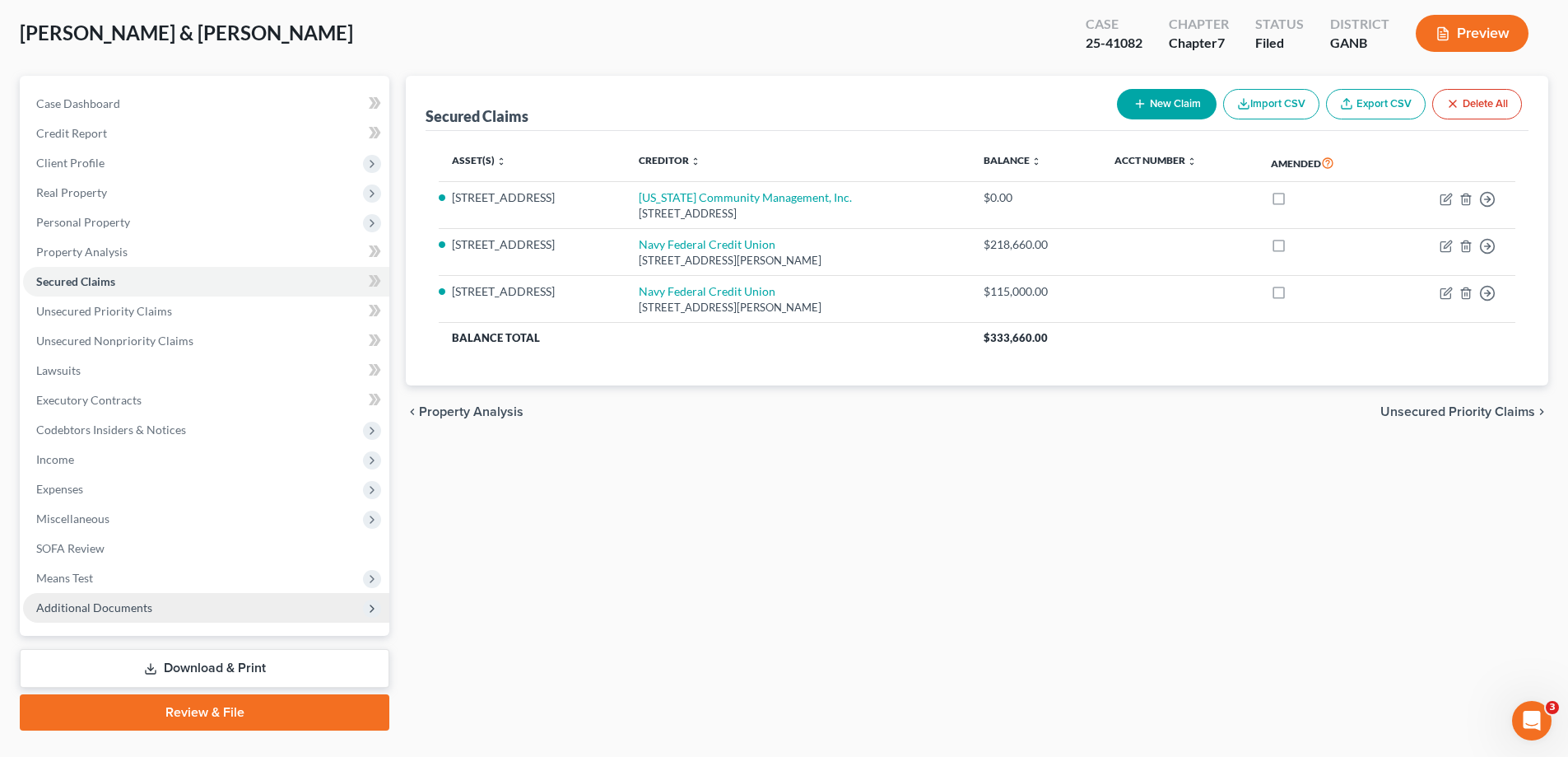
click at [113, 603] on span "Additional Documents" at bounding box center [93, 607] width 116 height 14
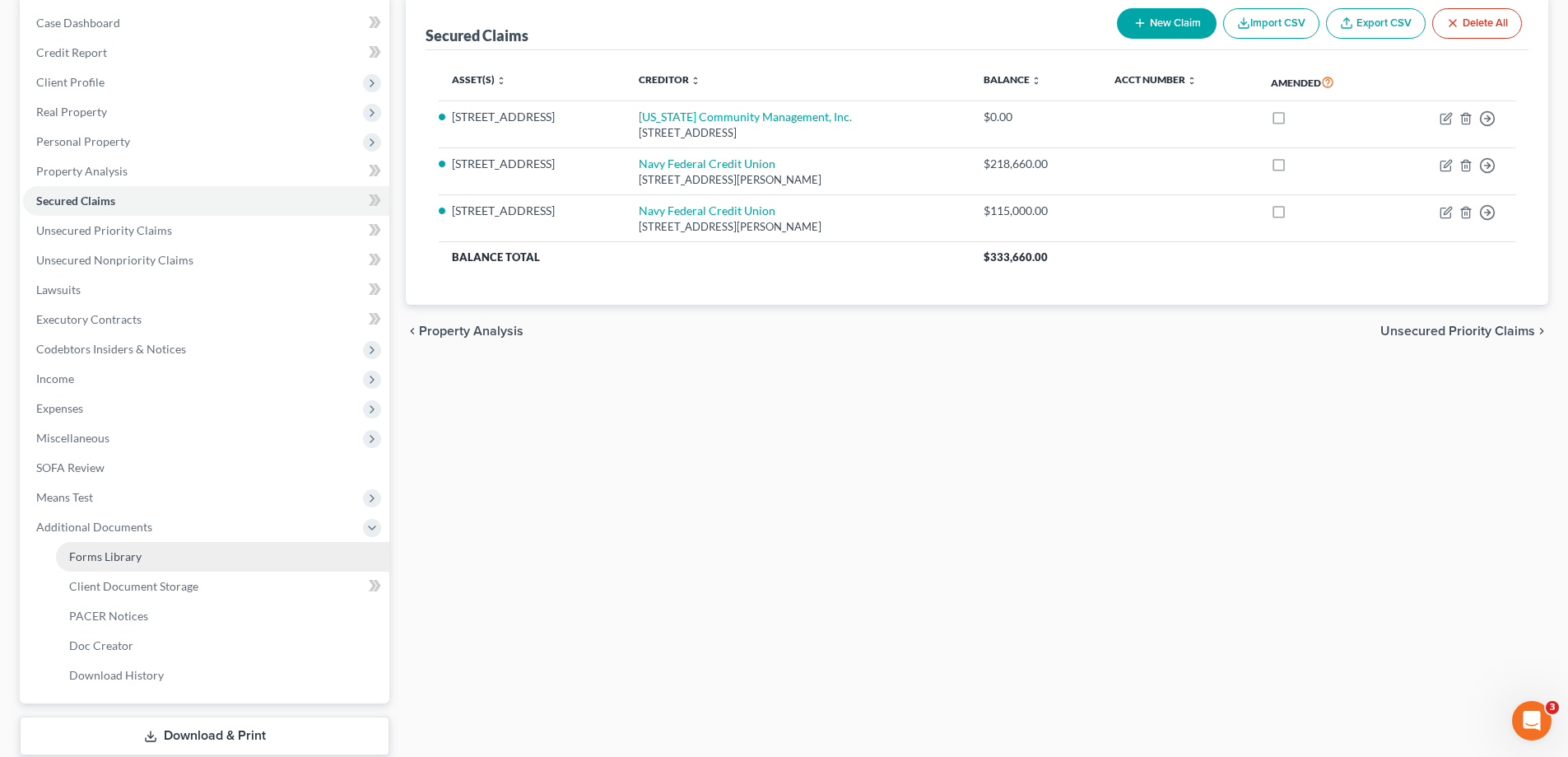
scroll to position [247, 0]
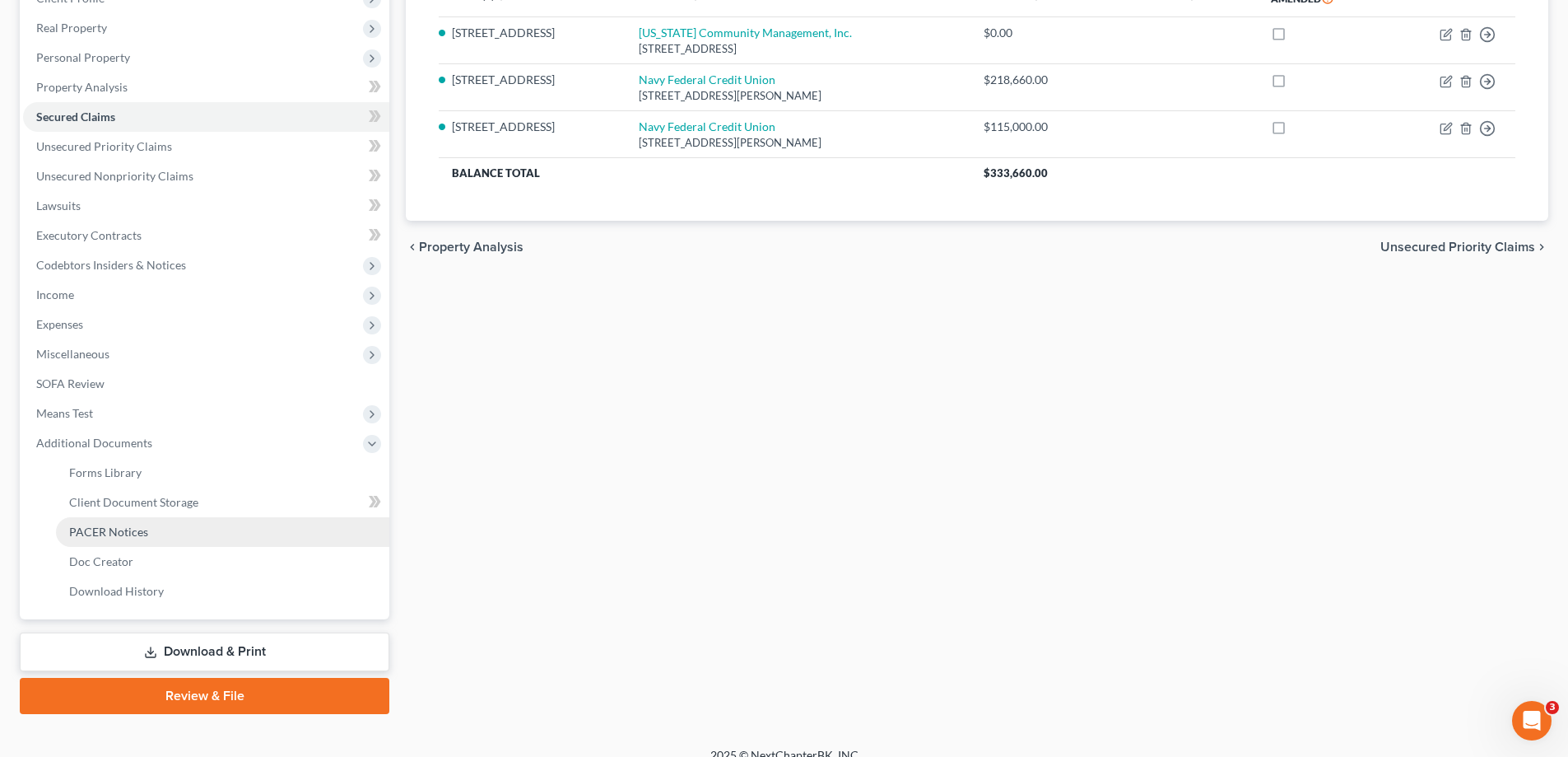
click at [125, 528] on span "PACER Notices" at bounding box center [108, 531] width 79 height 14
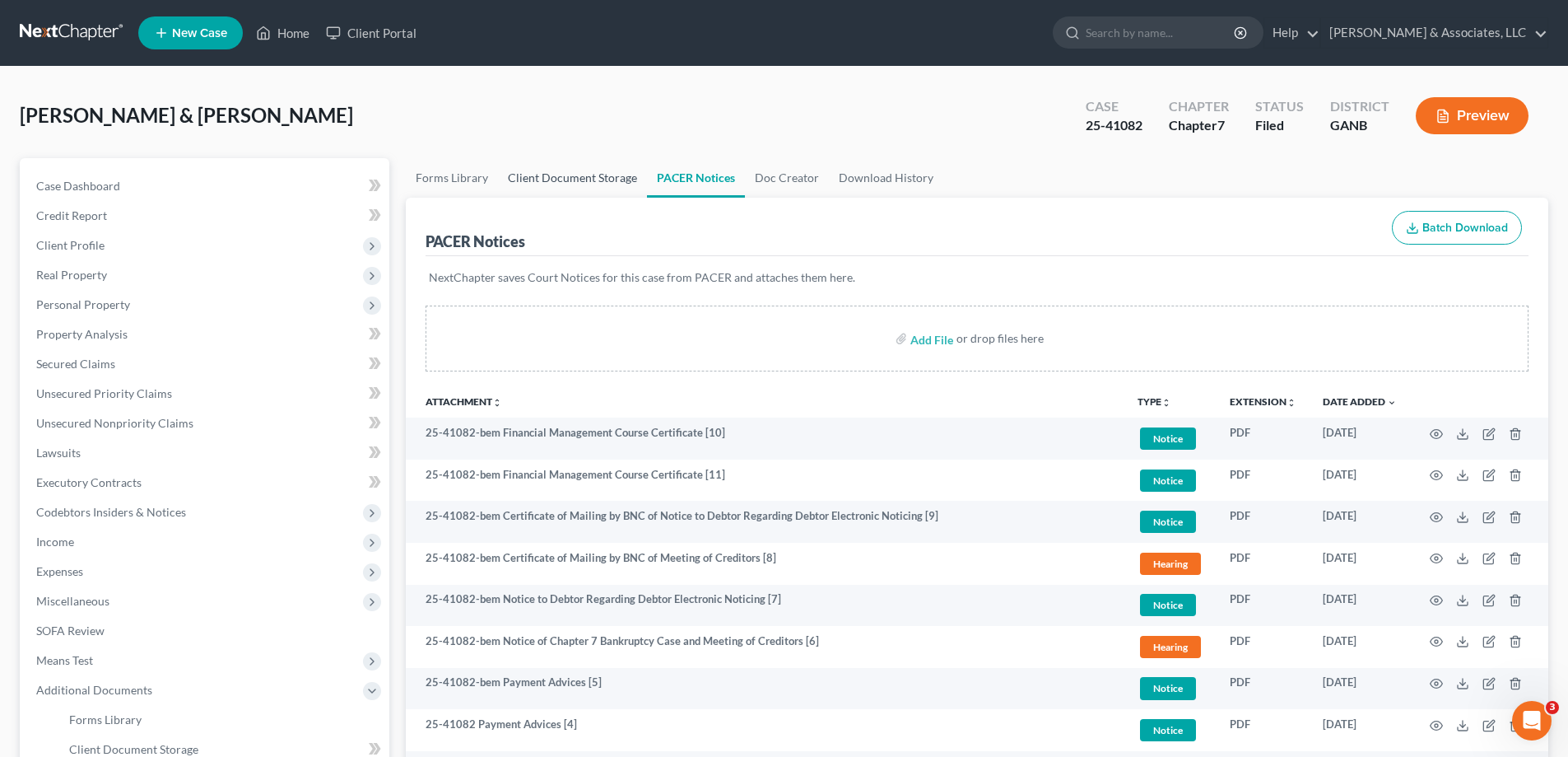
click at [578, 173] on link "Client Document Storage" at bounding box center [572, 177] width 149 height 39
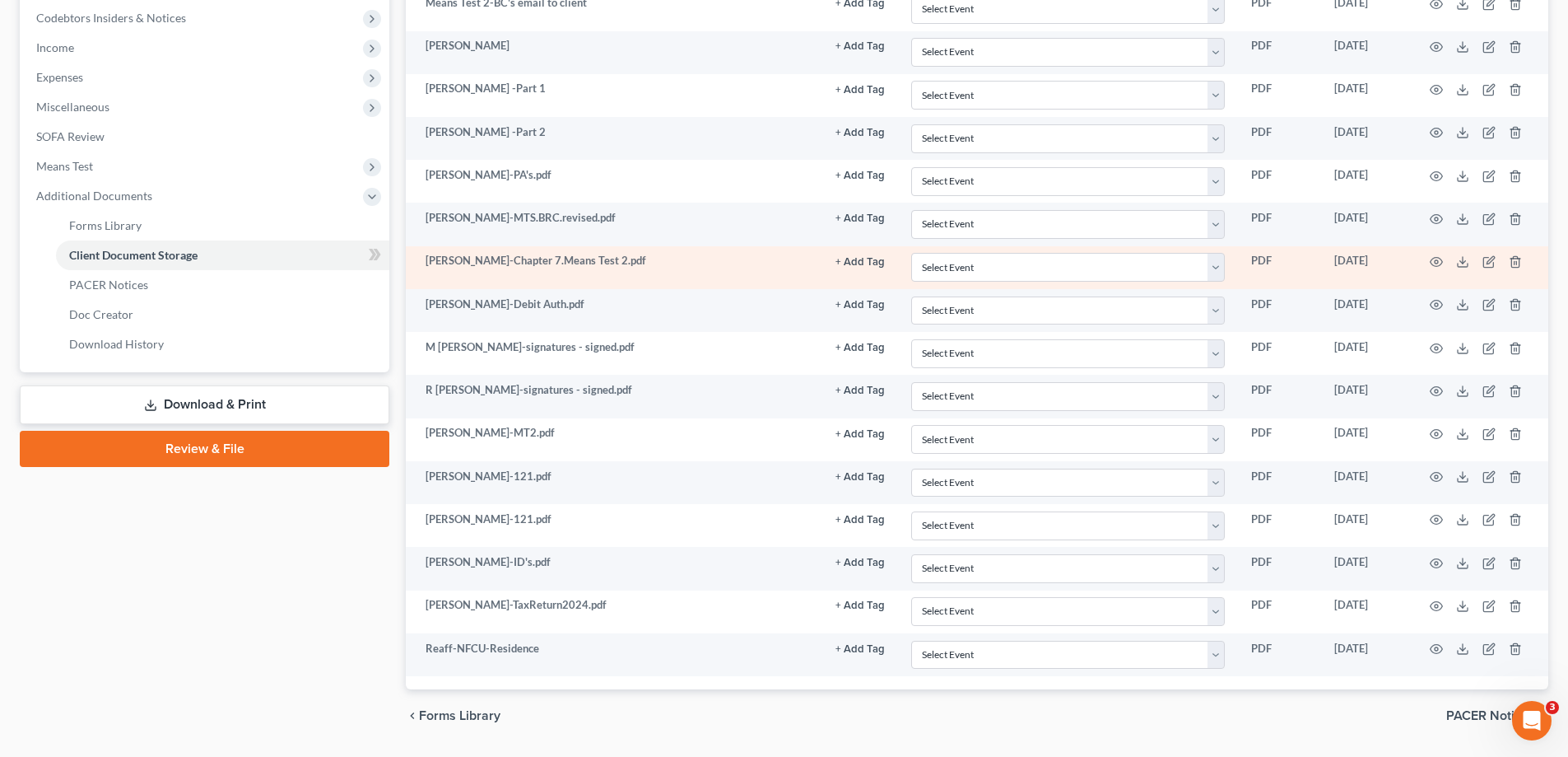
scroll to position [164, 0]
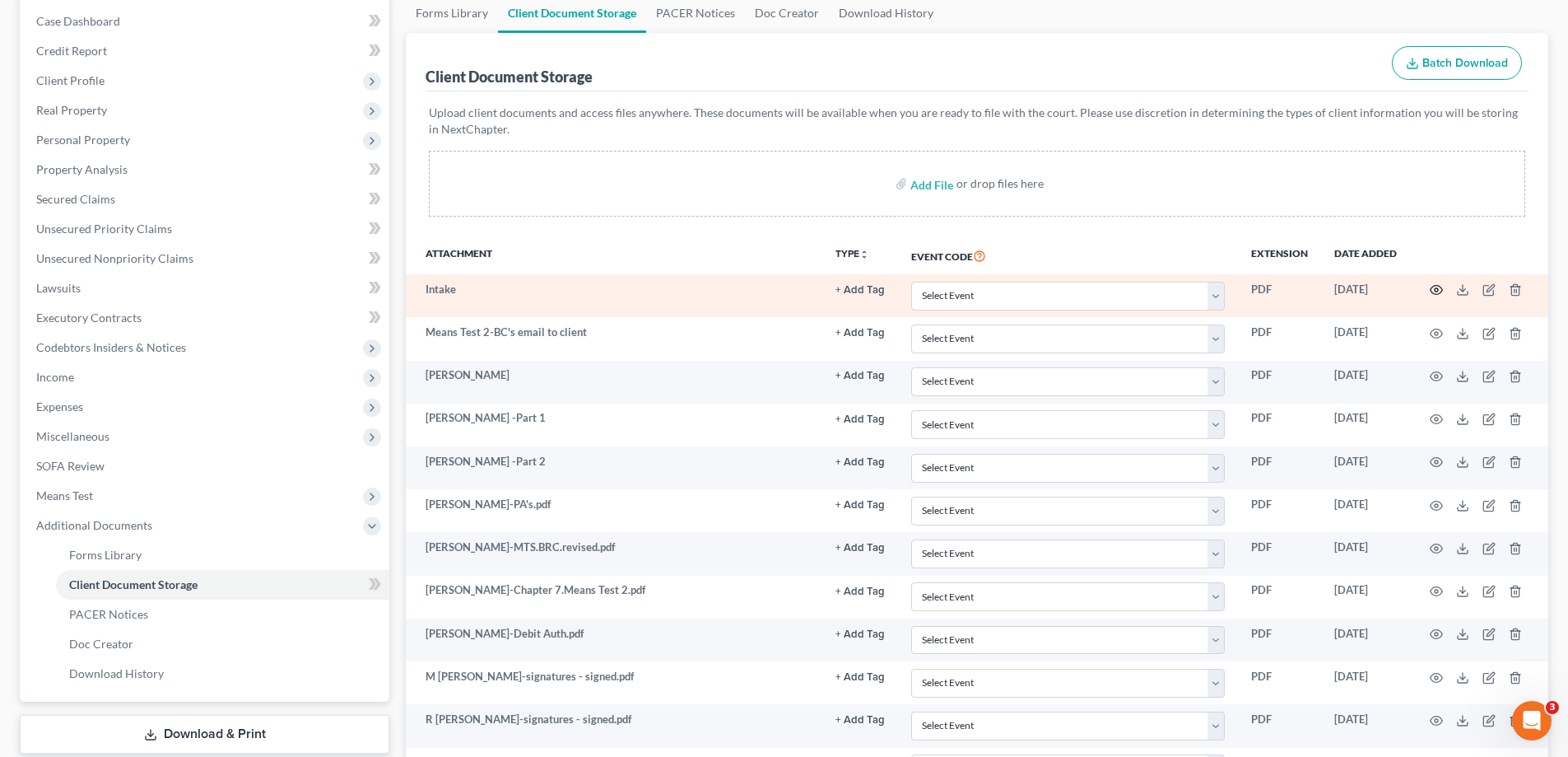
click at [1438, 290] on circle "button" at bounding box center [1436, 290] width 3 height 3
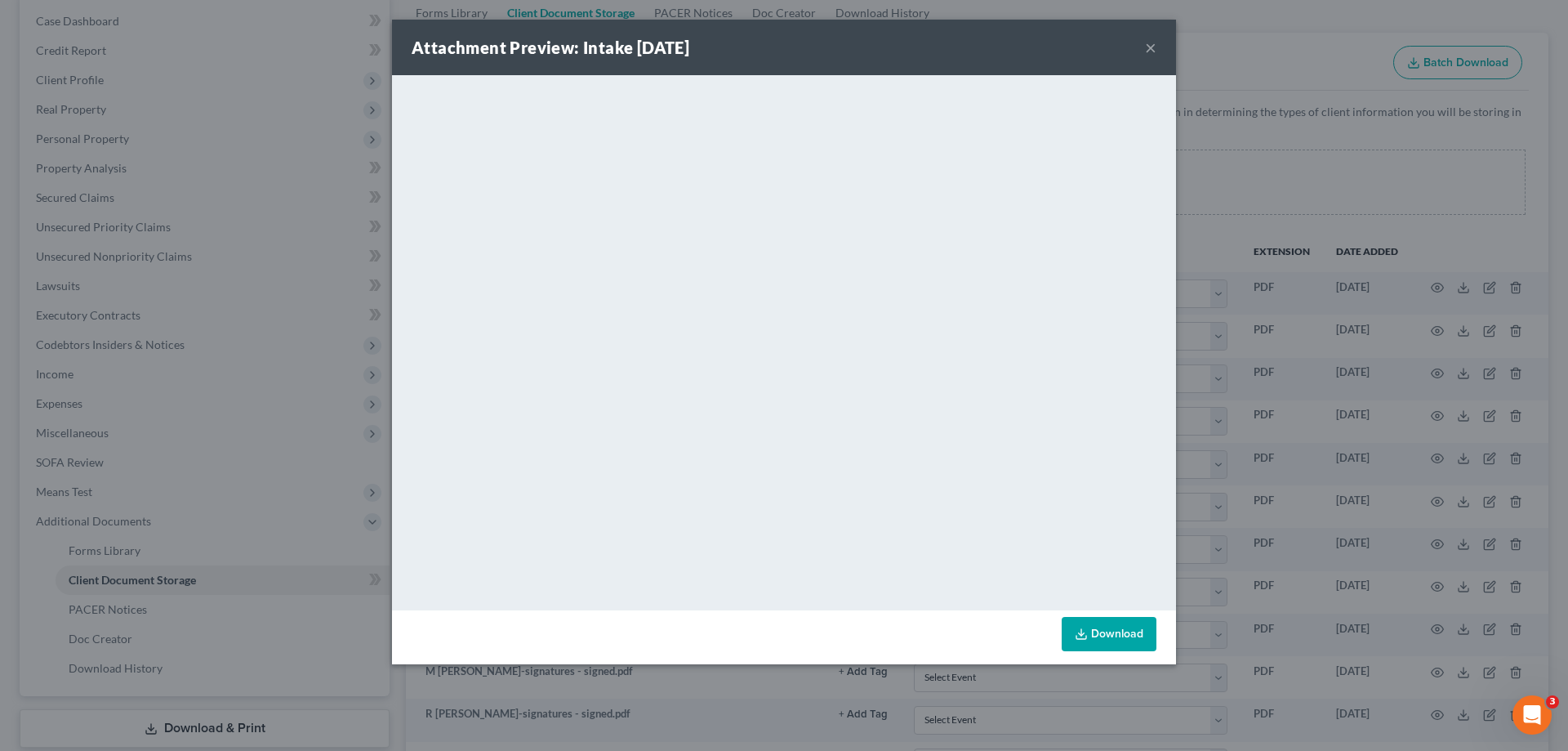
click at [1150, 45] on button "×" at bounding box center [1151, 47] width 12 height 20
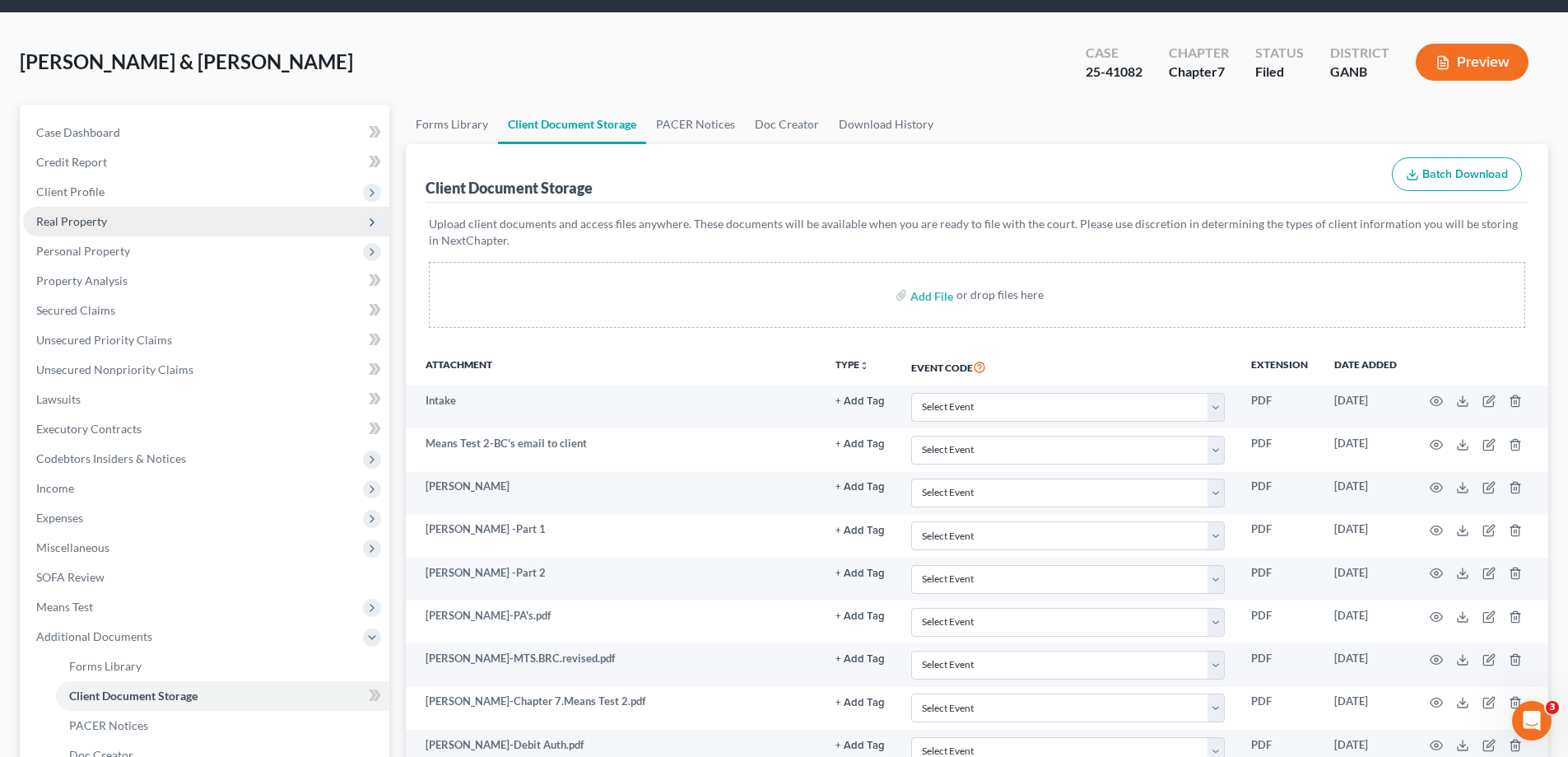
scroll to position [83, 0]
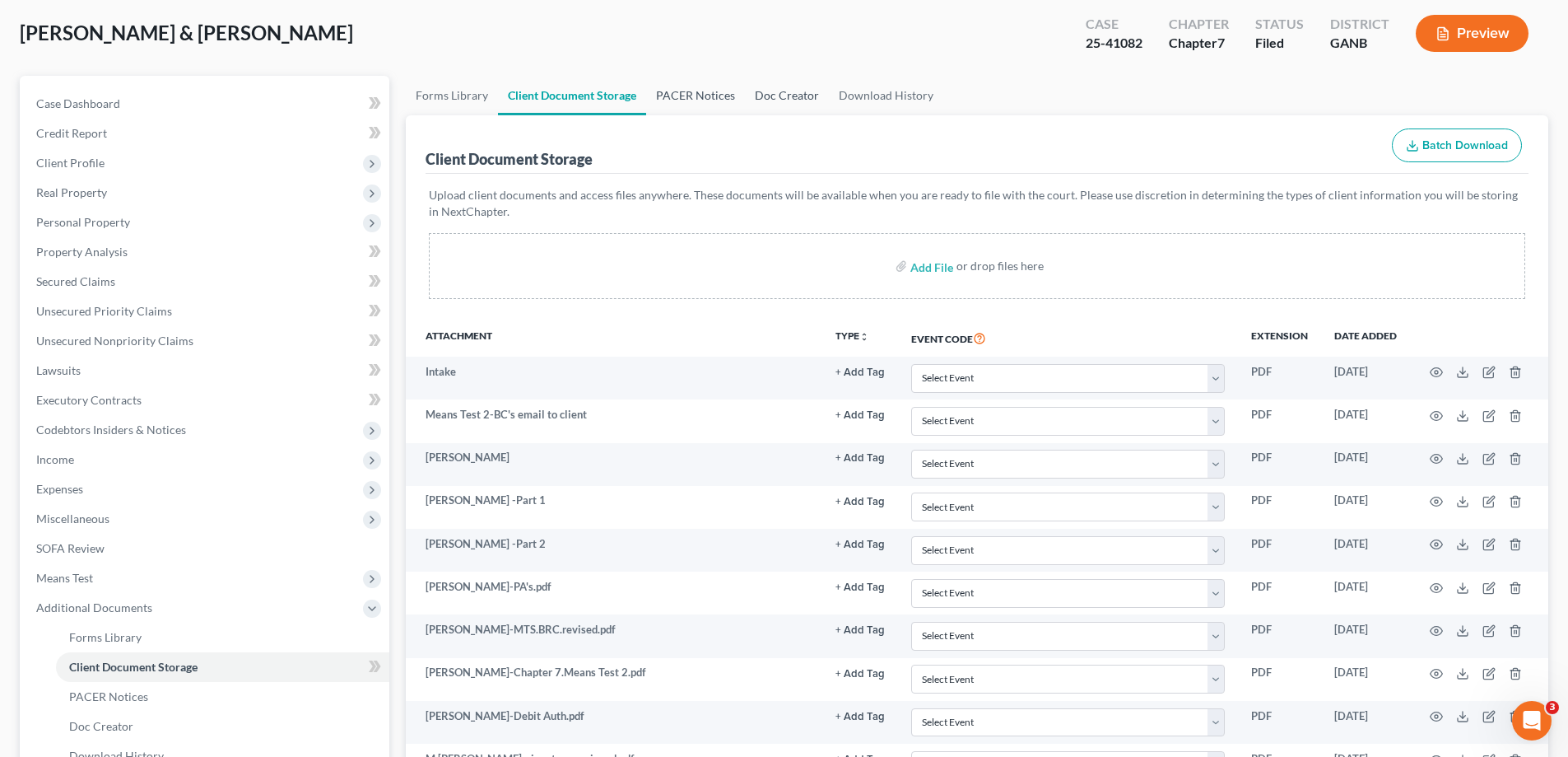
drag, startPoint x: 717, startPoint y: 95, endPoint x: 789, endPoint y: 82, distance: 73.2
click at [717, 95] on link "PACER Notices" at bounding box center [695, 95] width 98 height 39
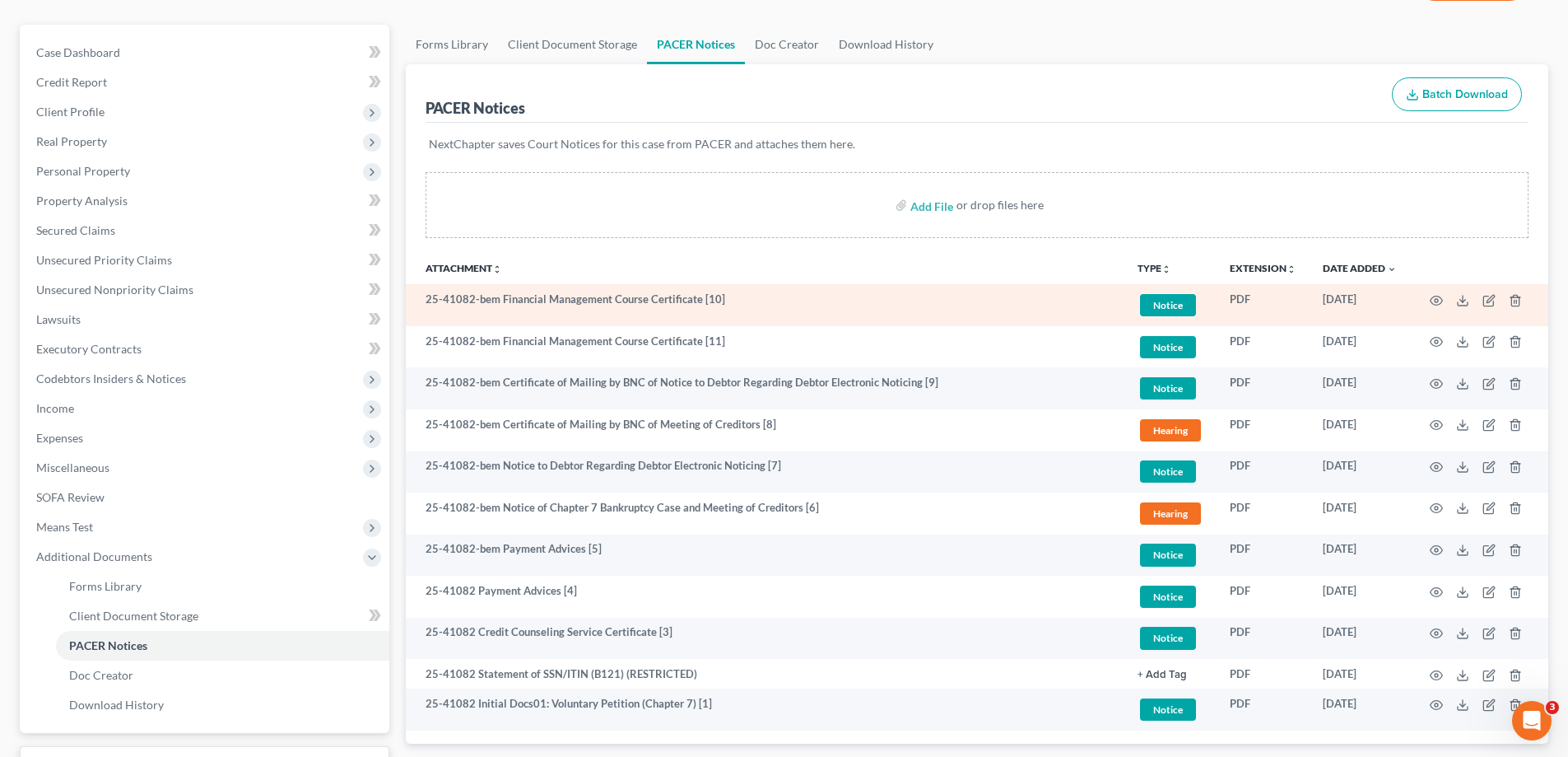
scroll to position [267, 0]
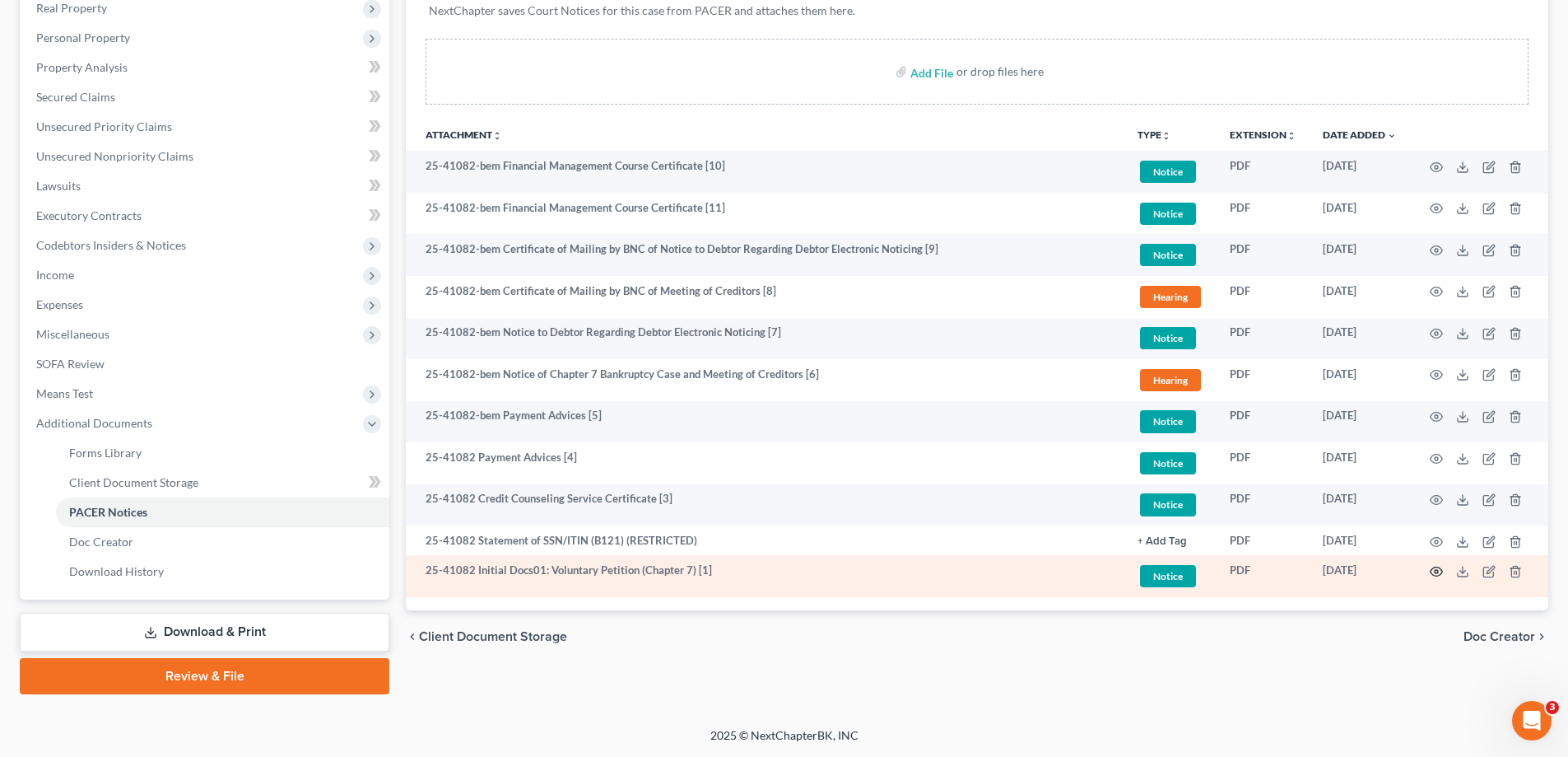
click at [1437, 568] on icon "button" at bounding box center [1436, 572] width 13 height 13
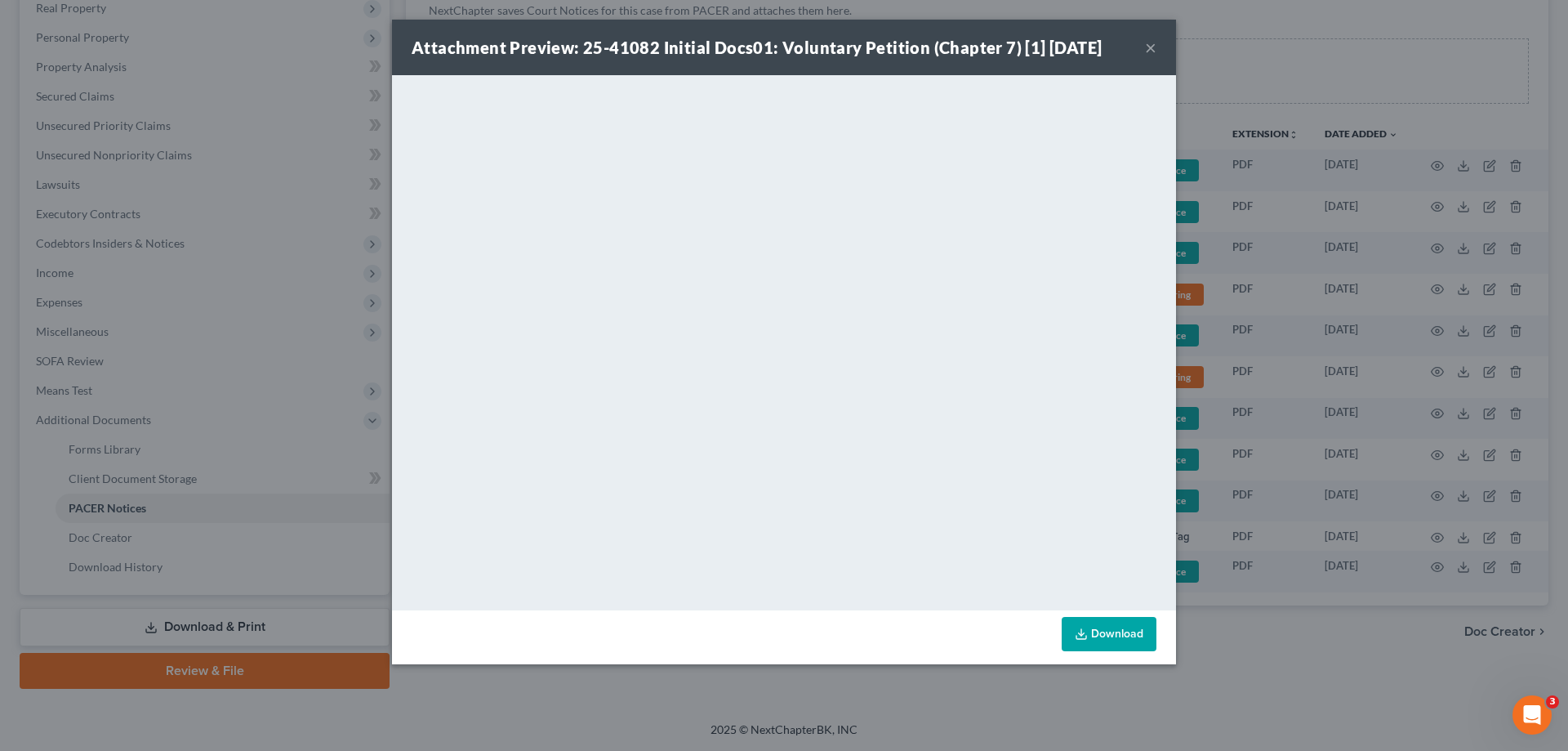
click at [1142, 46] on div "Attachment Preview: 25-41082 Initial Docs01: Voluntary Petition (Chapter 7) [1]…" at bounding box center [783, 47] width 784 height 55
click at [1154, 47] on button "×" at bounding box center [1151, 47] width 12 height 20
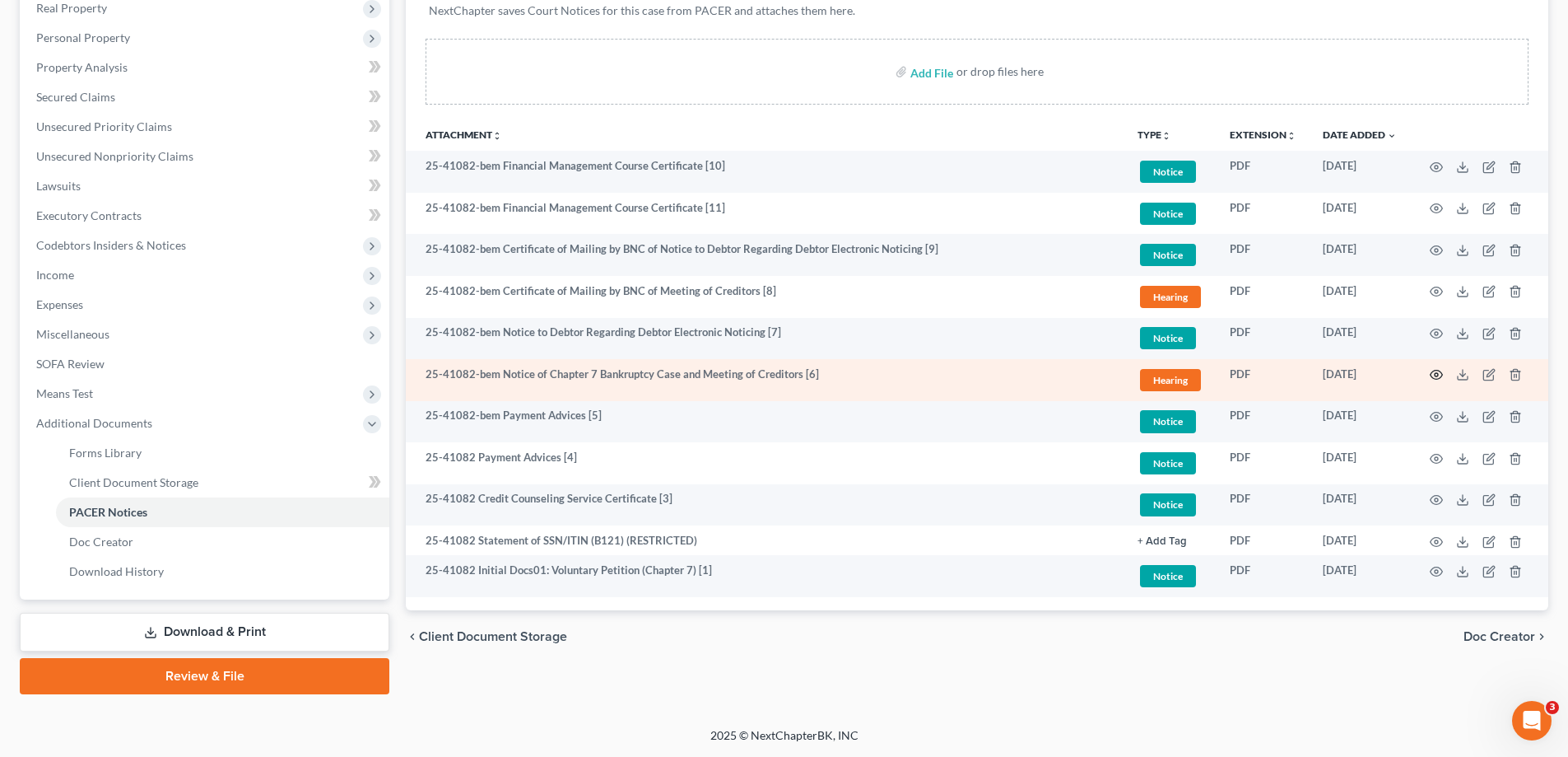
click at [1433, 371] on icon "button" at bounding box center [1436, 375] width 13 height 9
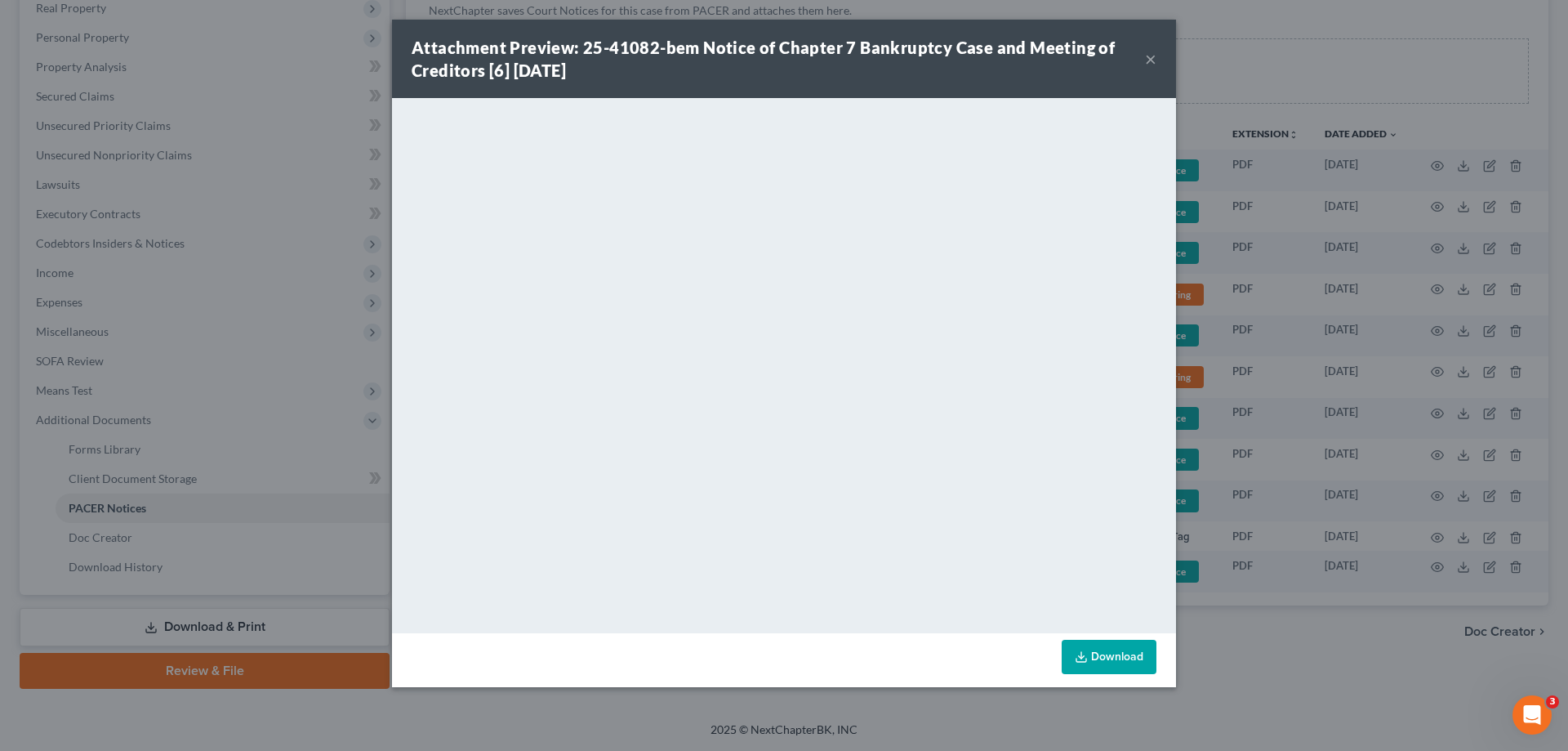
click at [1147, 60] on button "×" at bounding box center [1151, 59] width 12 height 20
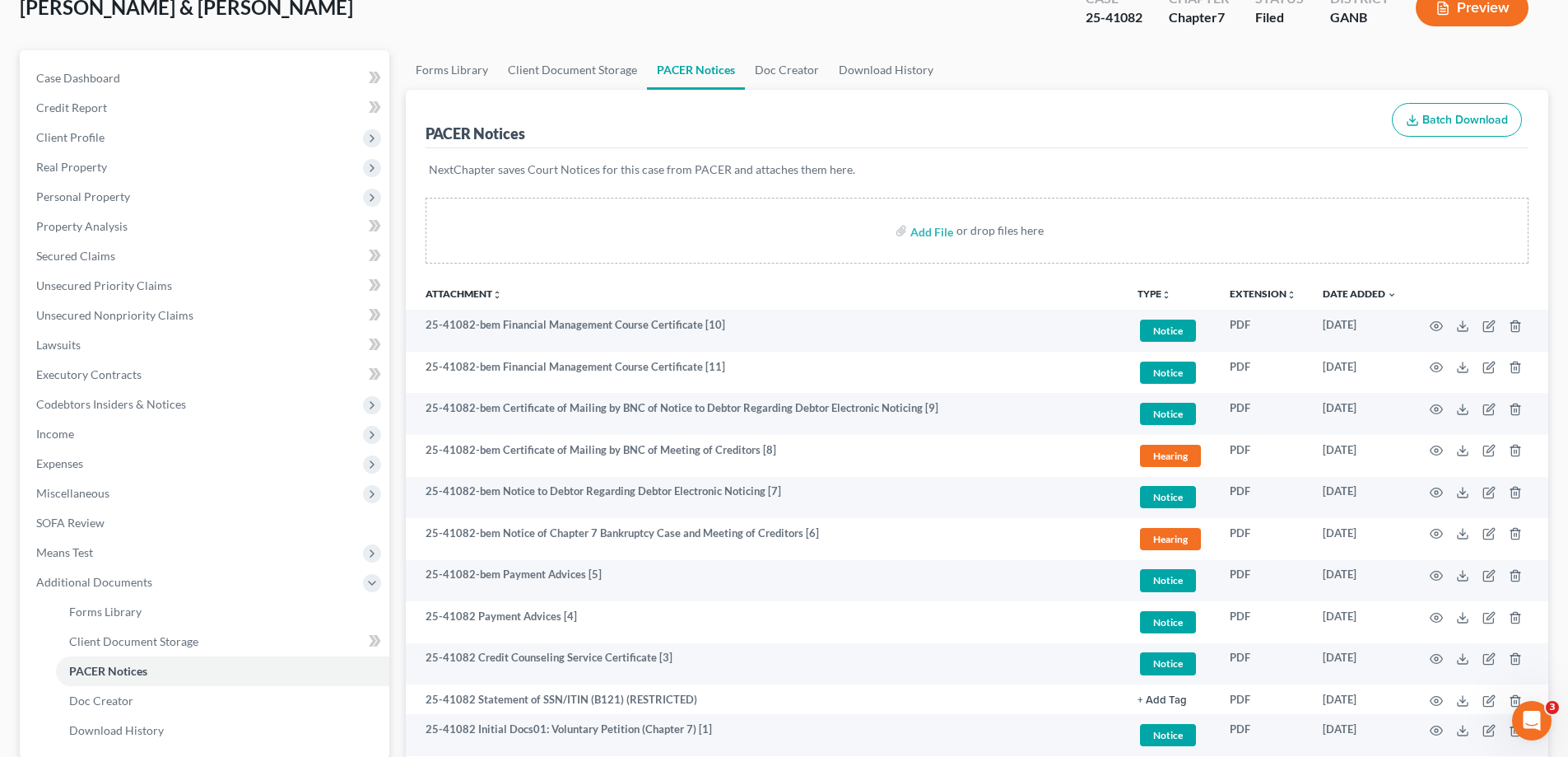
scroll to position [0, 0]
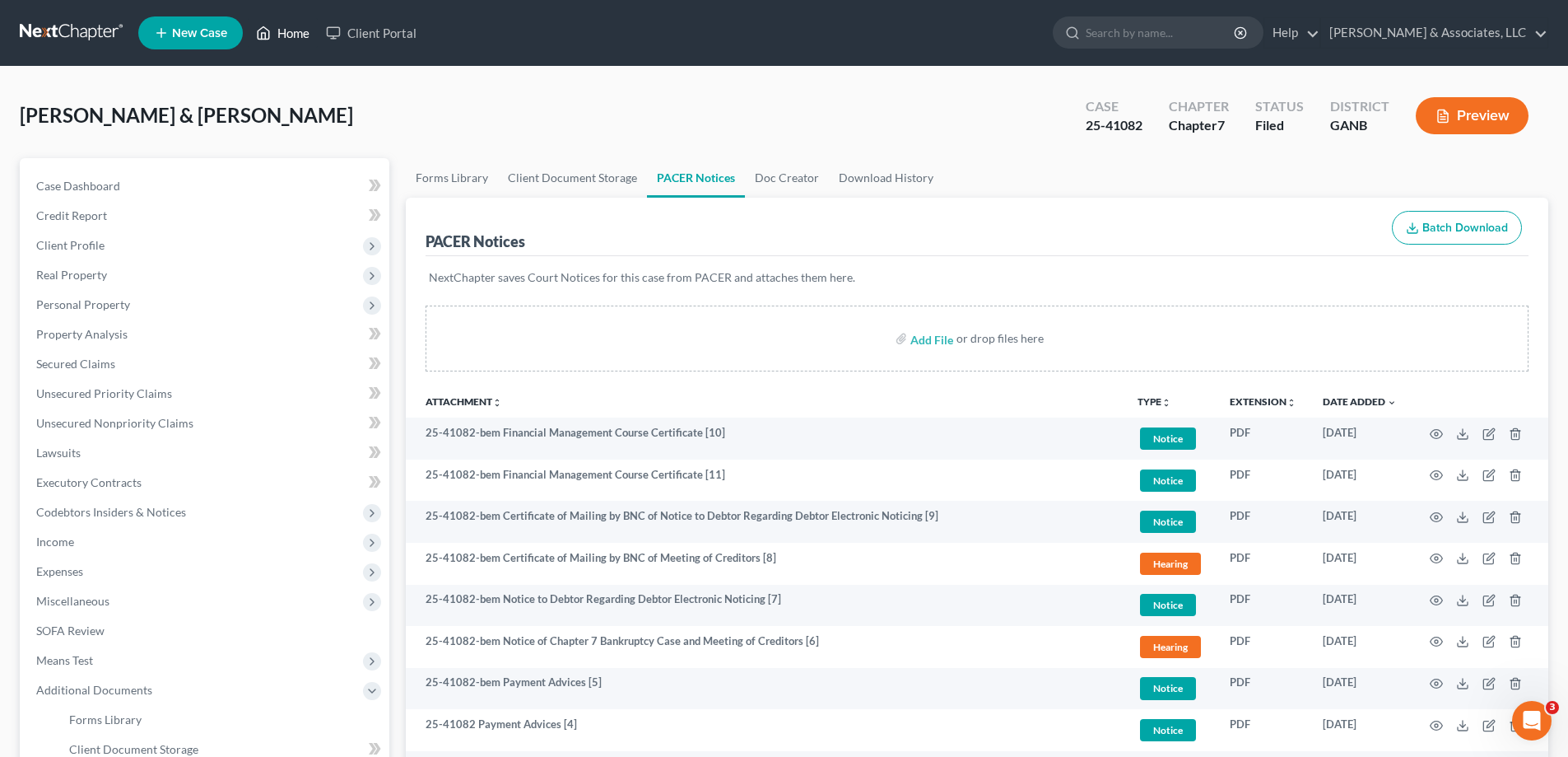
click at [283, 33] on link "Home" at bounding box center [283, 33] width 70 height 30
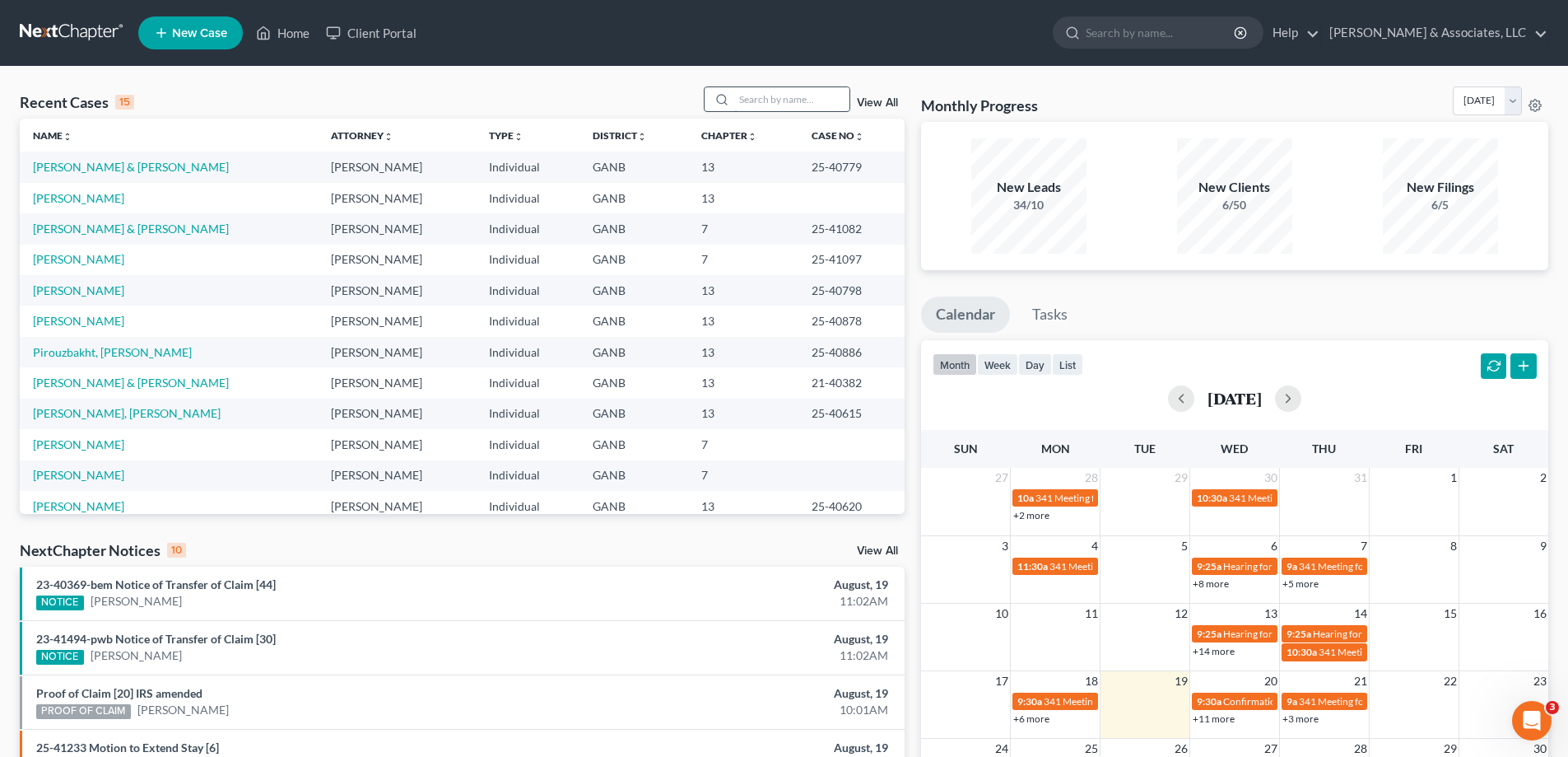
click at [763, 108] on input "search" at bounding box center [792, 99] width 115 height 24
type input "weldon"
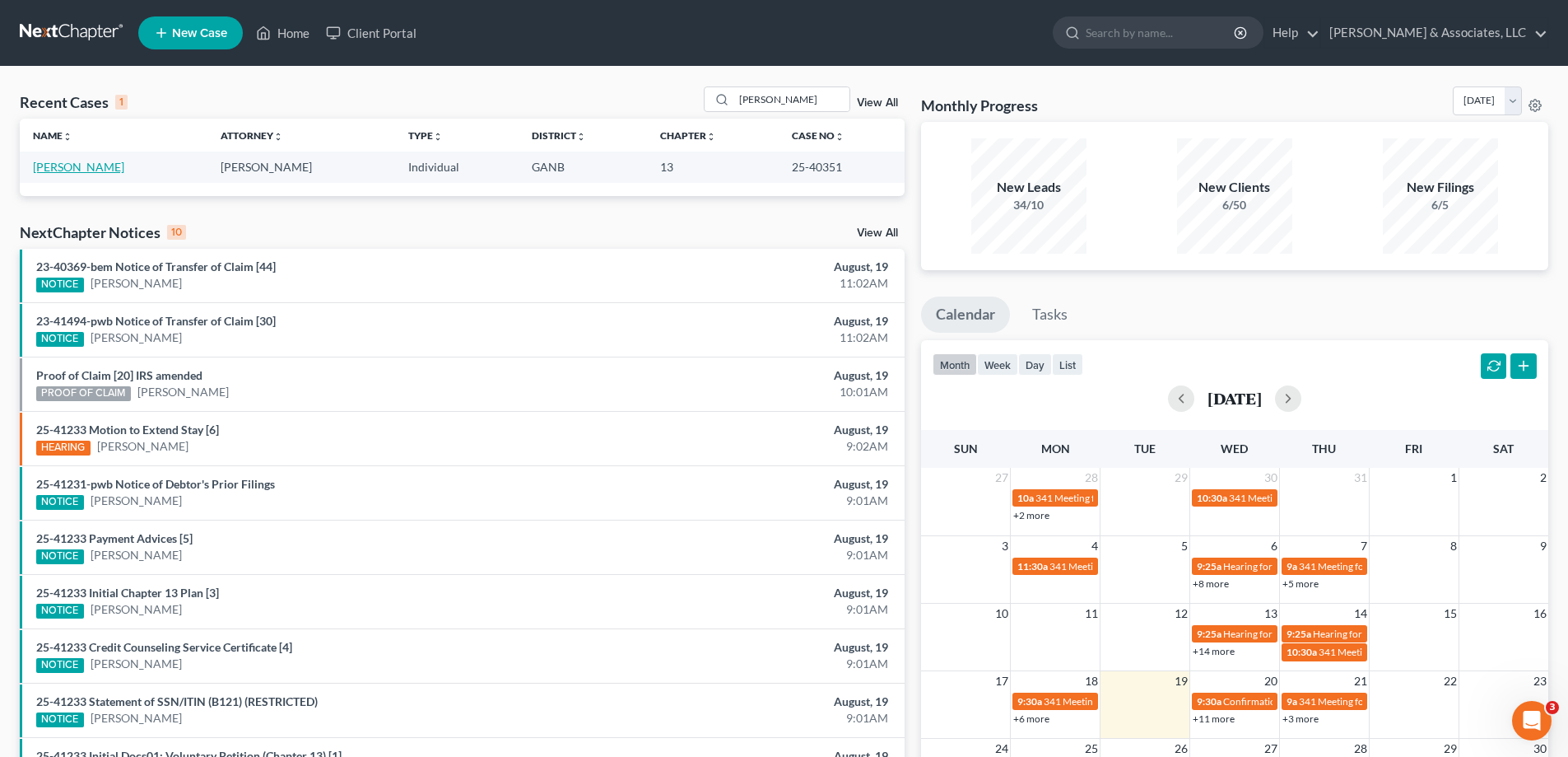
click at [98, 167] on link "Weldon, Johnny" at bounding box center [78, 166] width 91 height 14
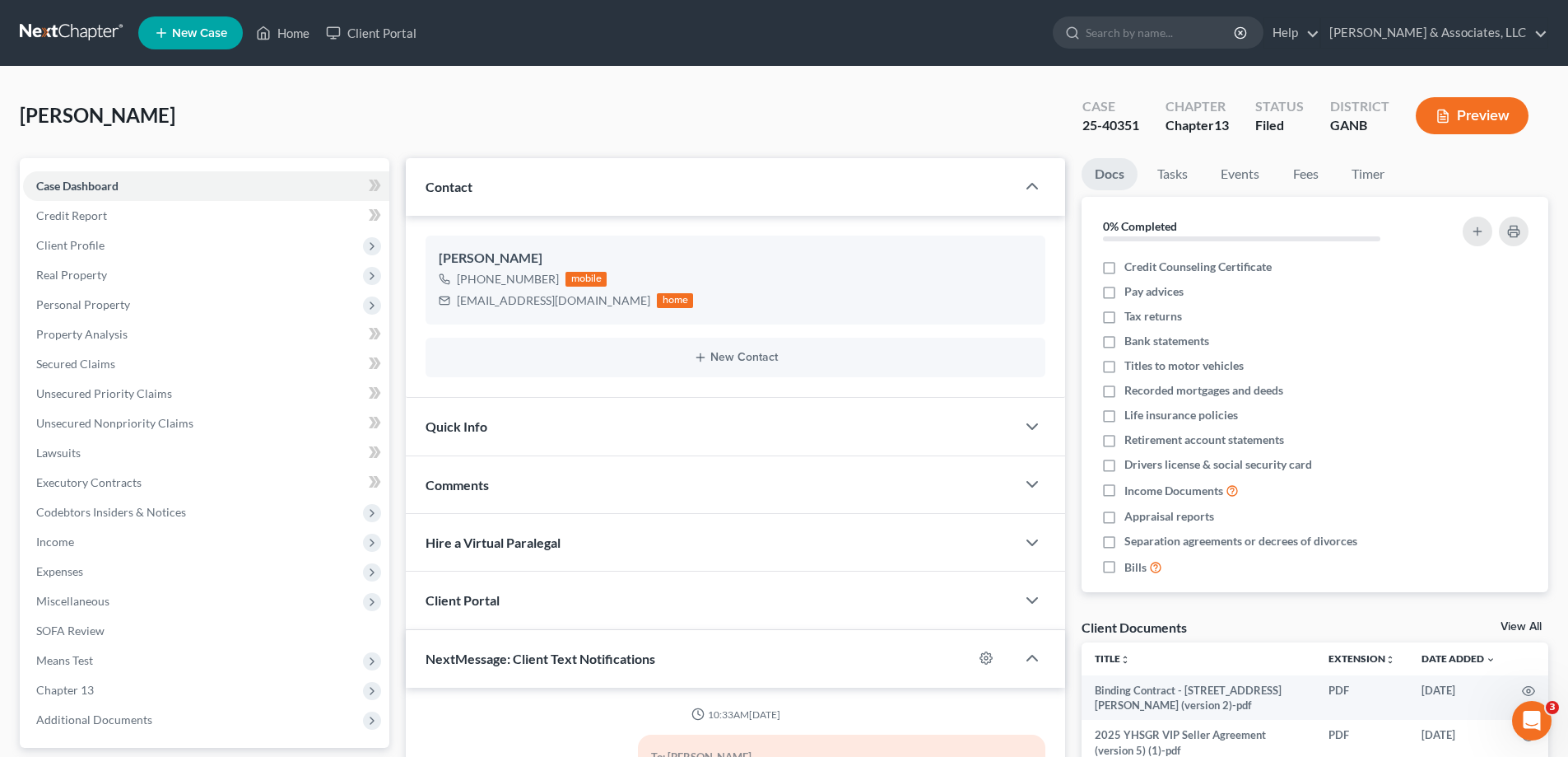
scroll to position [1855, 0]
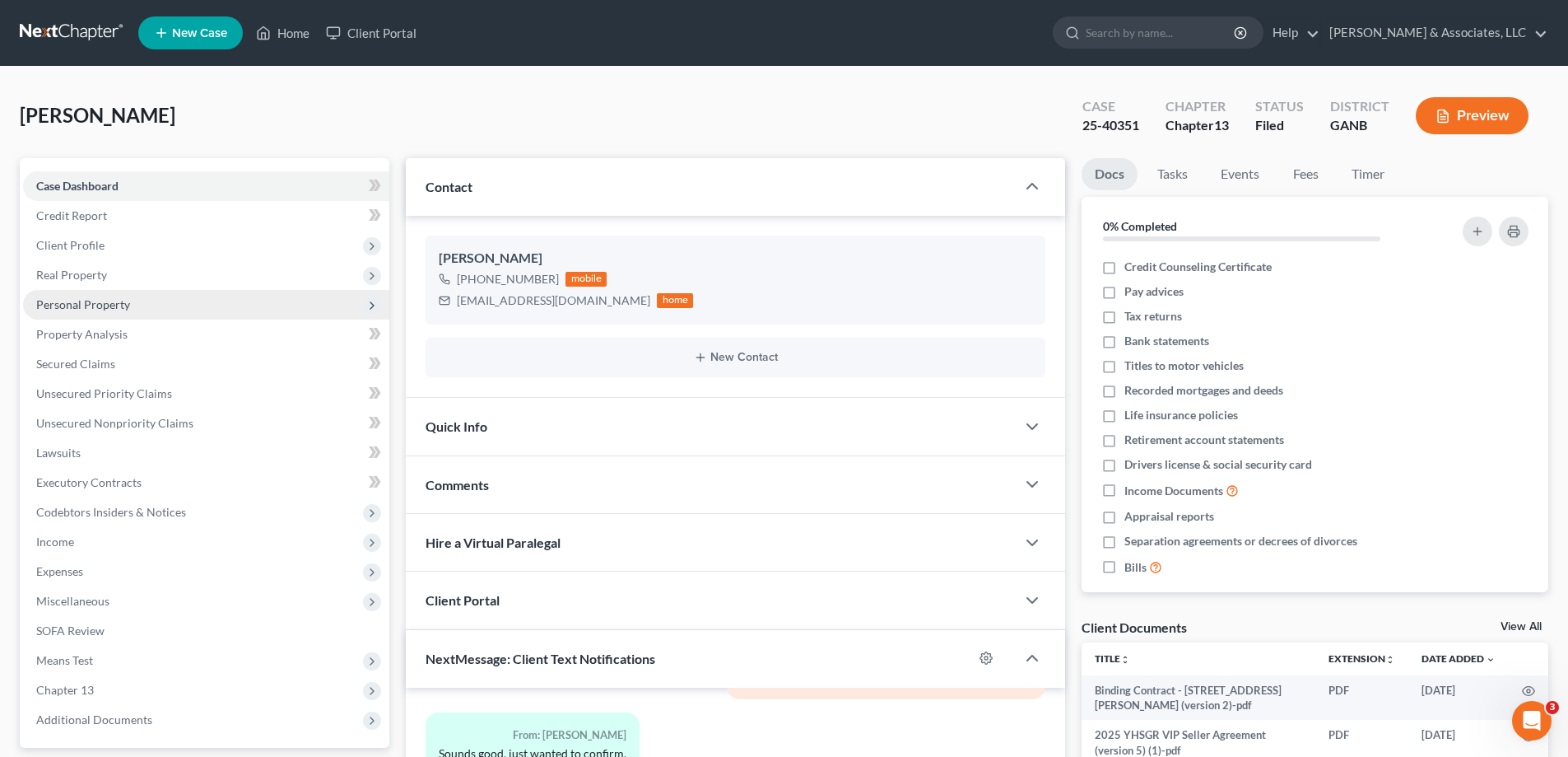
drag, startPoint x: 1534, startPoint y: 168, endPoint x: 201, endPoint y: 307, distance: 1340.2
click at [1534, 168] on ul "Docs Tasks Events Fees Timer" at bounding box center [1314, 177] width 466 height 38
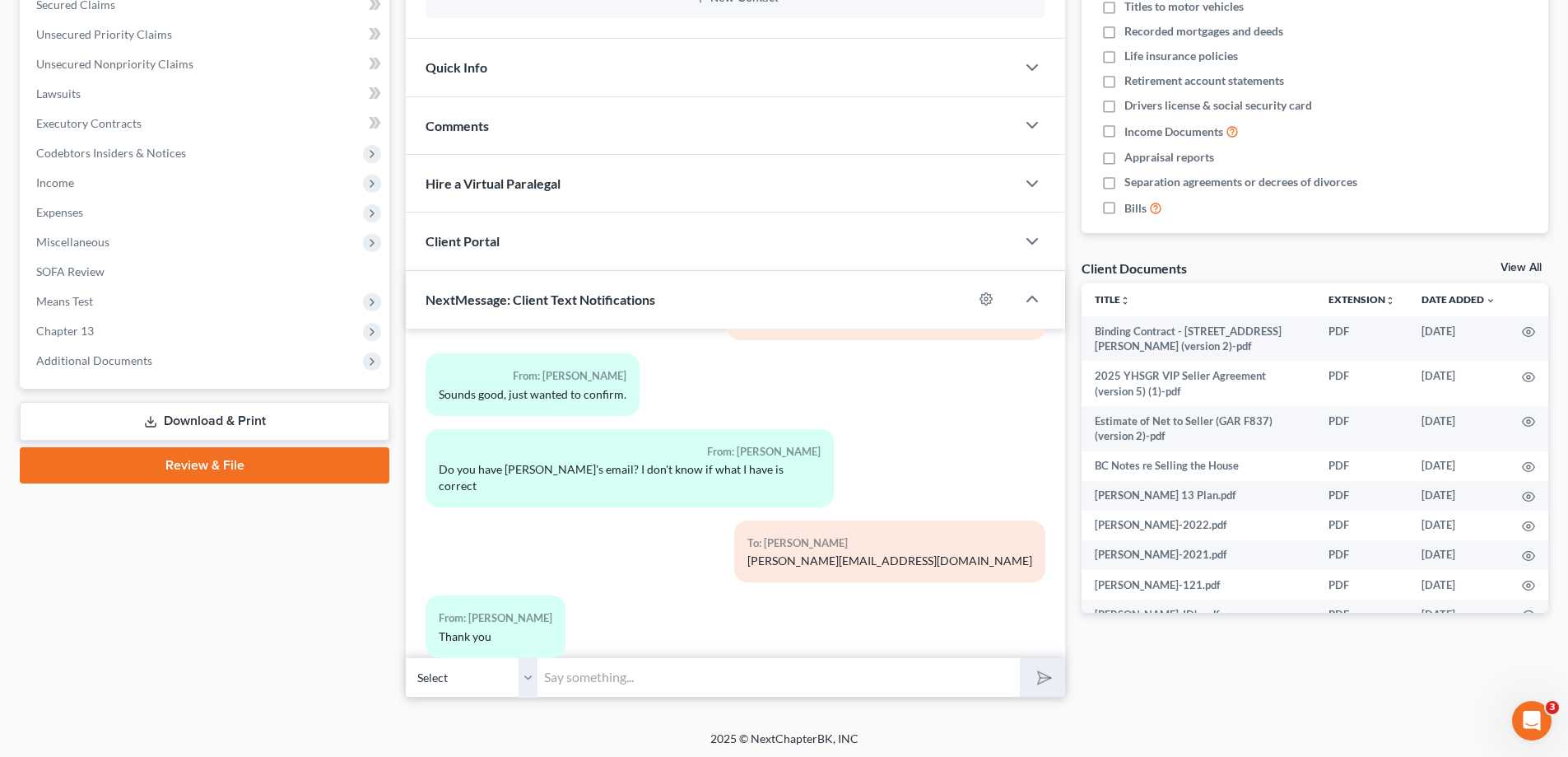
scroll to position [362, 0]
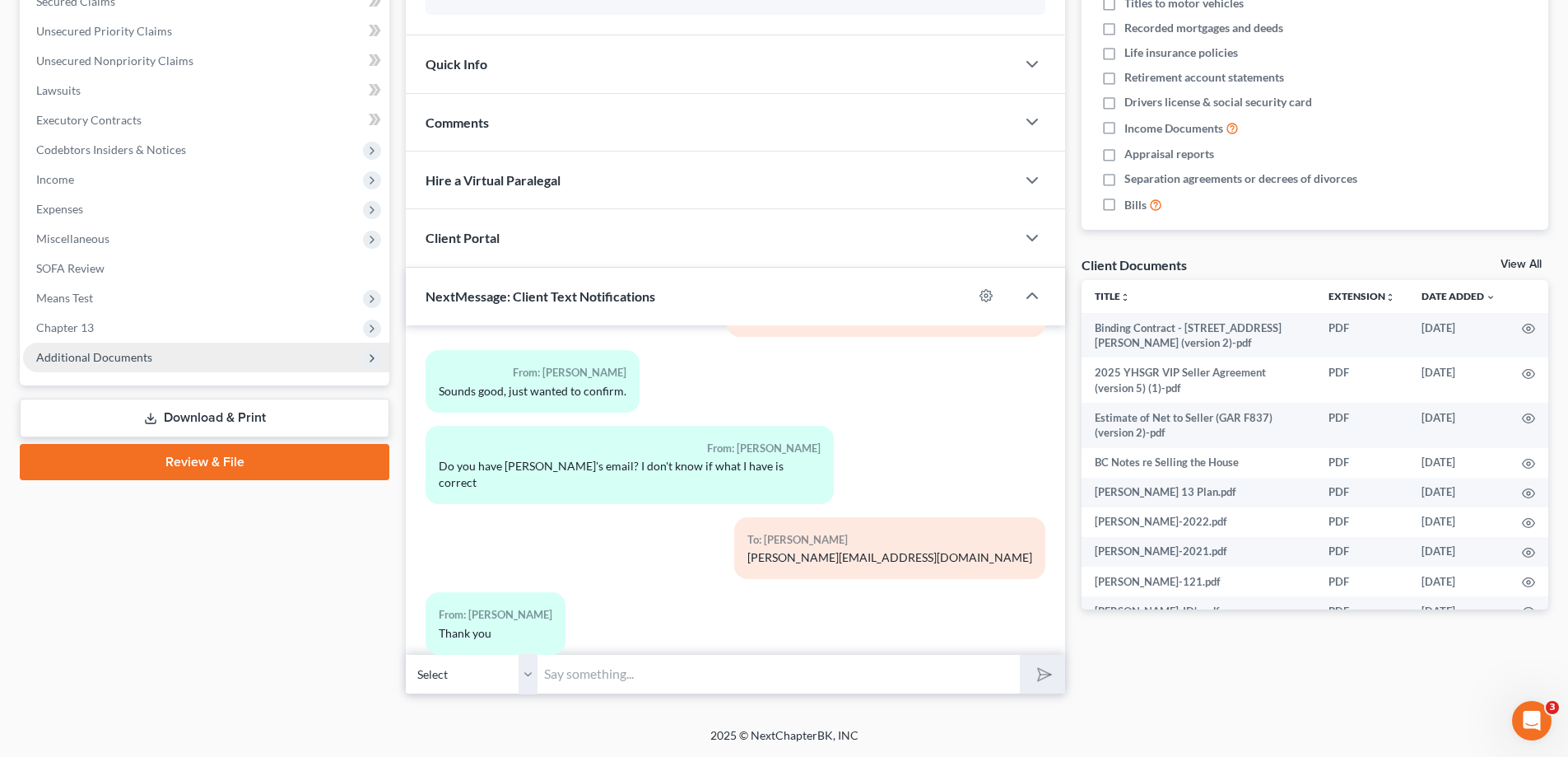
click at [109, 364] on span "Additional Documents" at bounding box center [206, 357] width 366 height 30
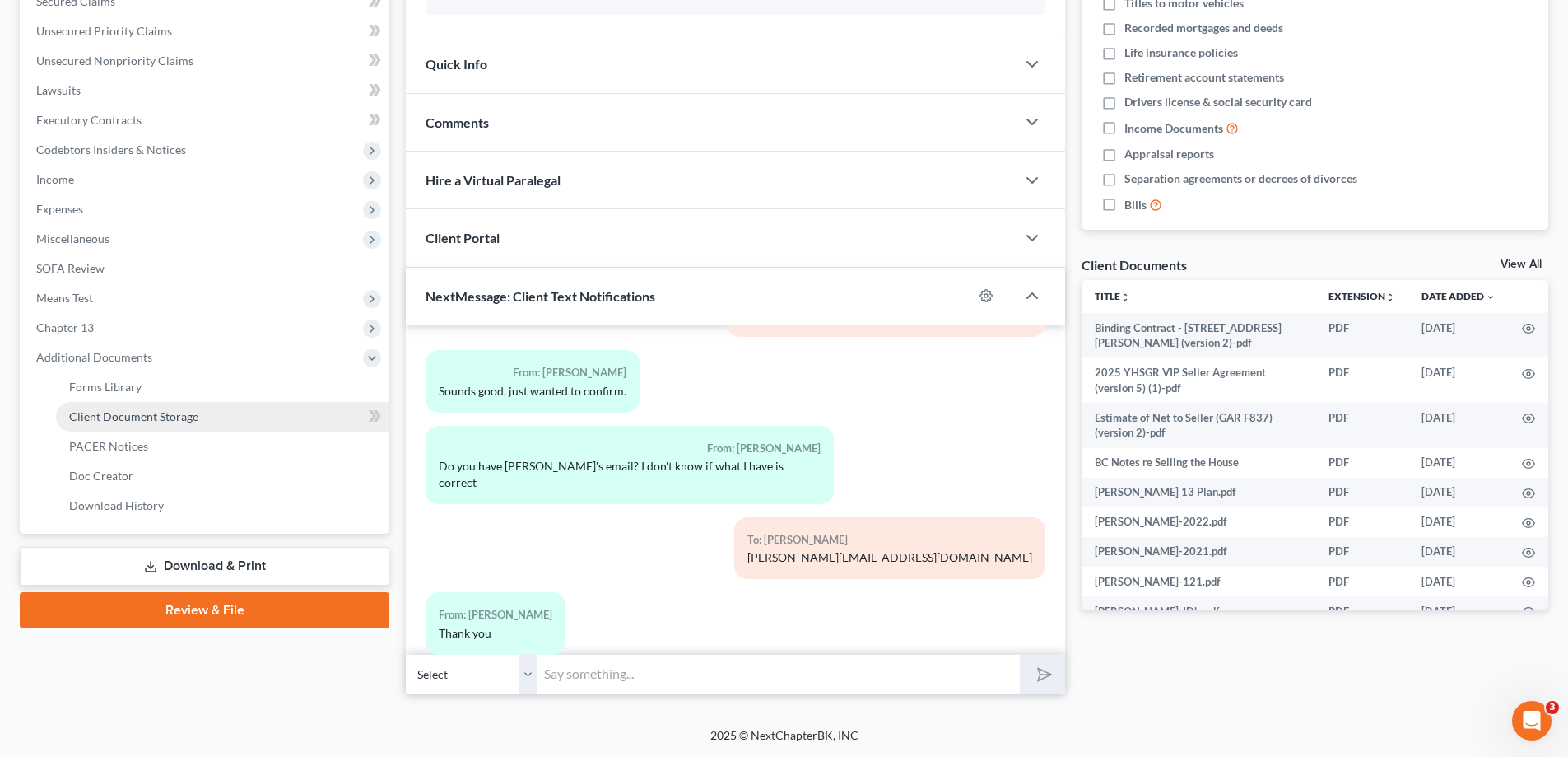
click at [93, 414] on span "Client Document Storage" at bounding box center [134, 416] width 129 height 14
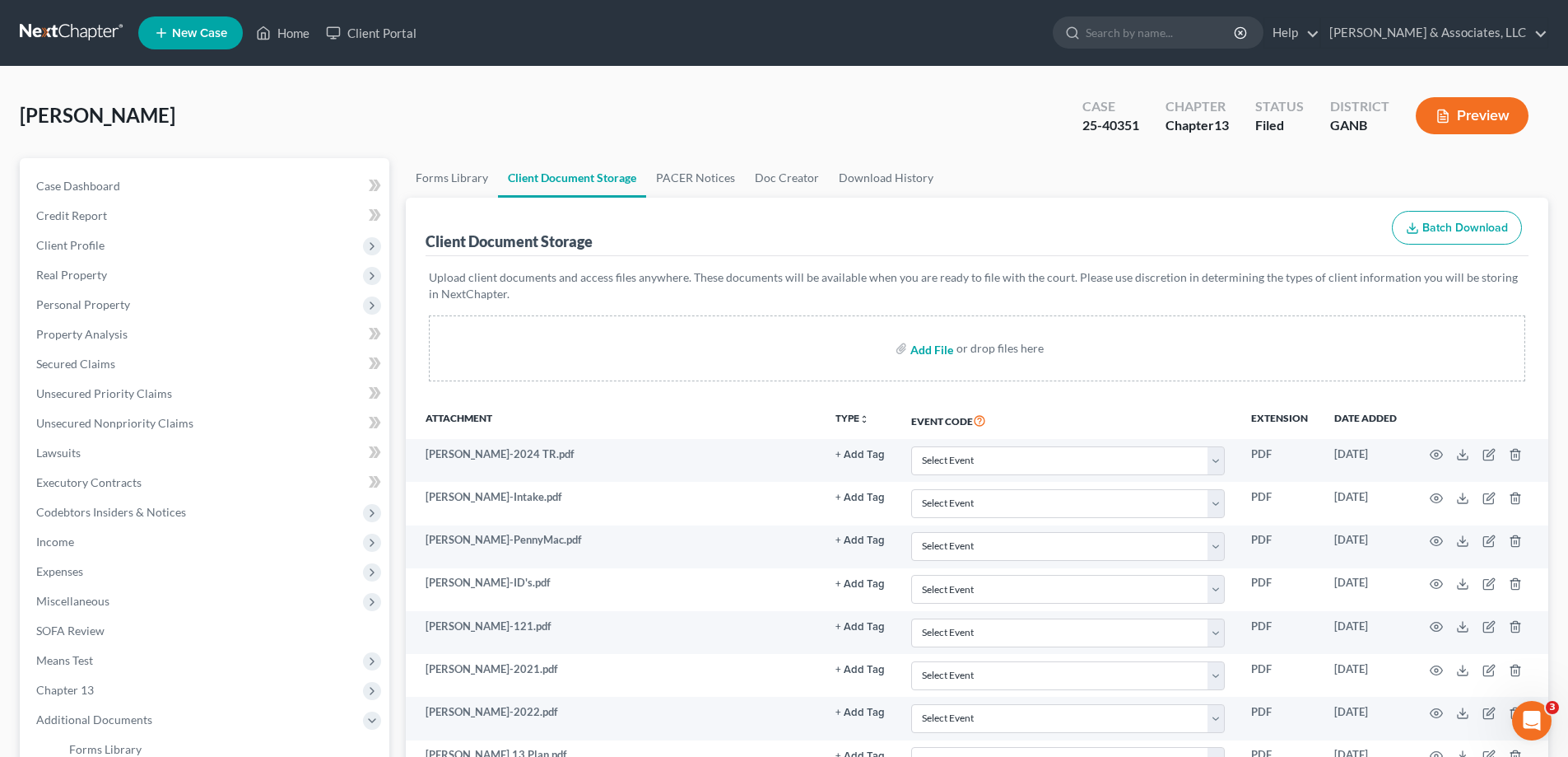
click at [942, 351] on input "file" at bounding box center [930, 348] width 39 height 30
type input "C:\fakepath\Weldon PP Fees ltr.pdf"
click at [288, 34] on link "Home" at bounding box center [283, 33] width 70 height 30
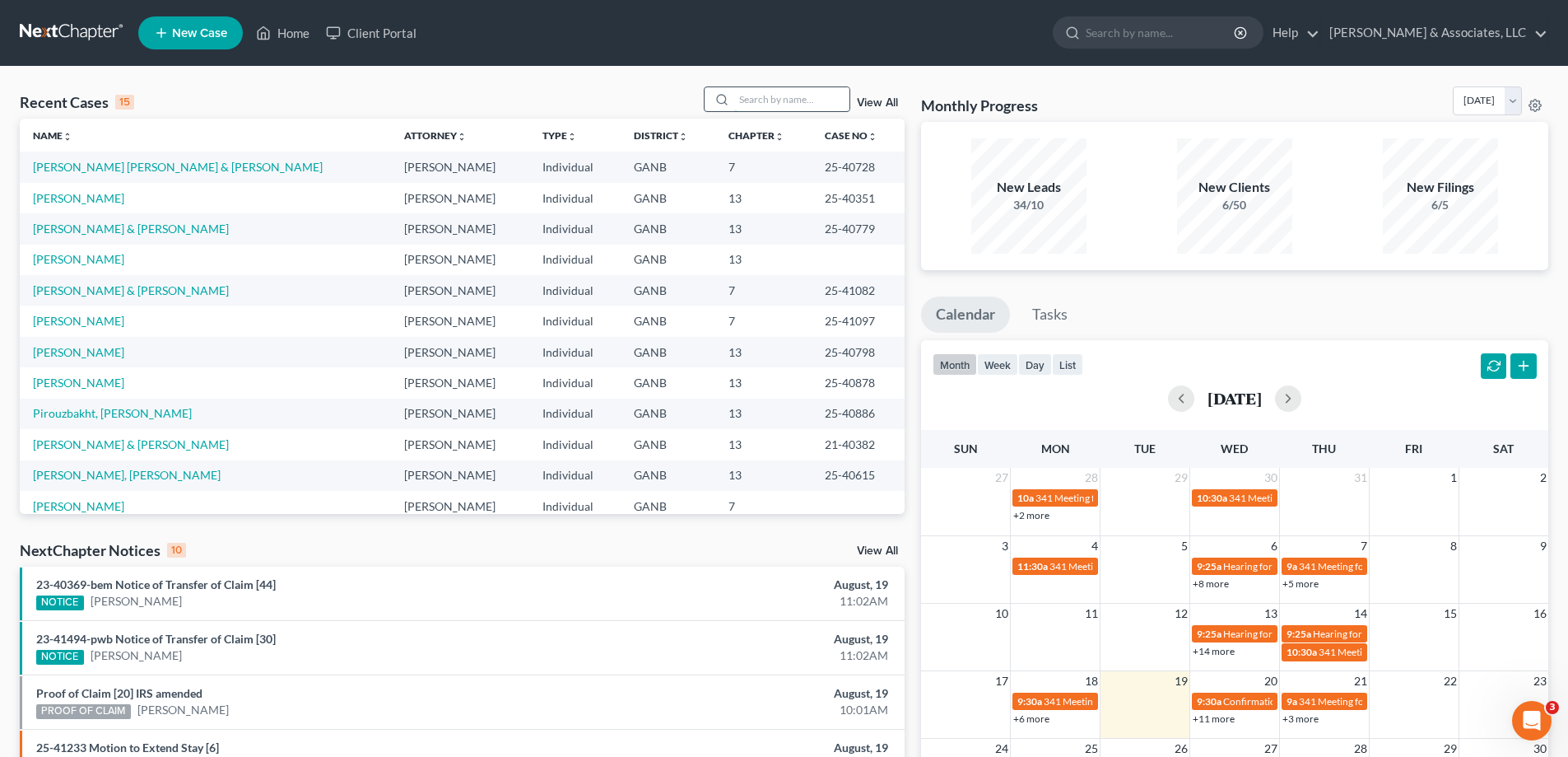
click at [759, 101] on input "search" at bounding box center [792, 99] width 115 height 24
type input "holbrook"
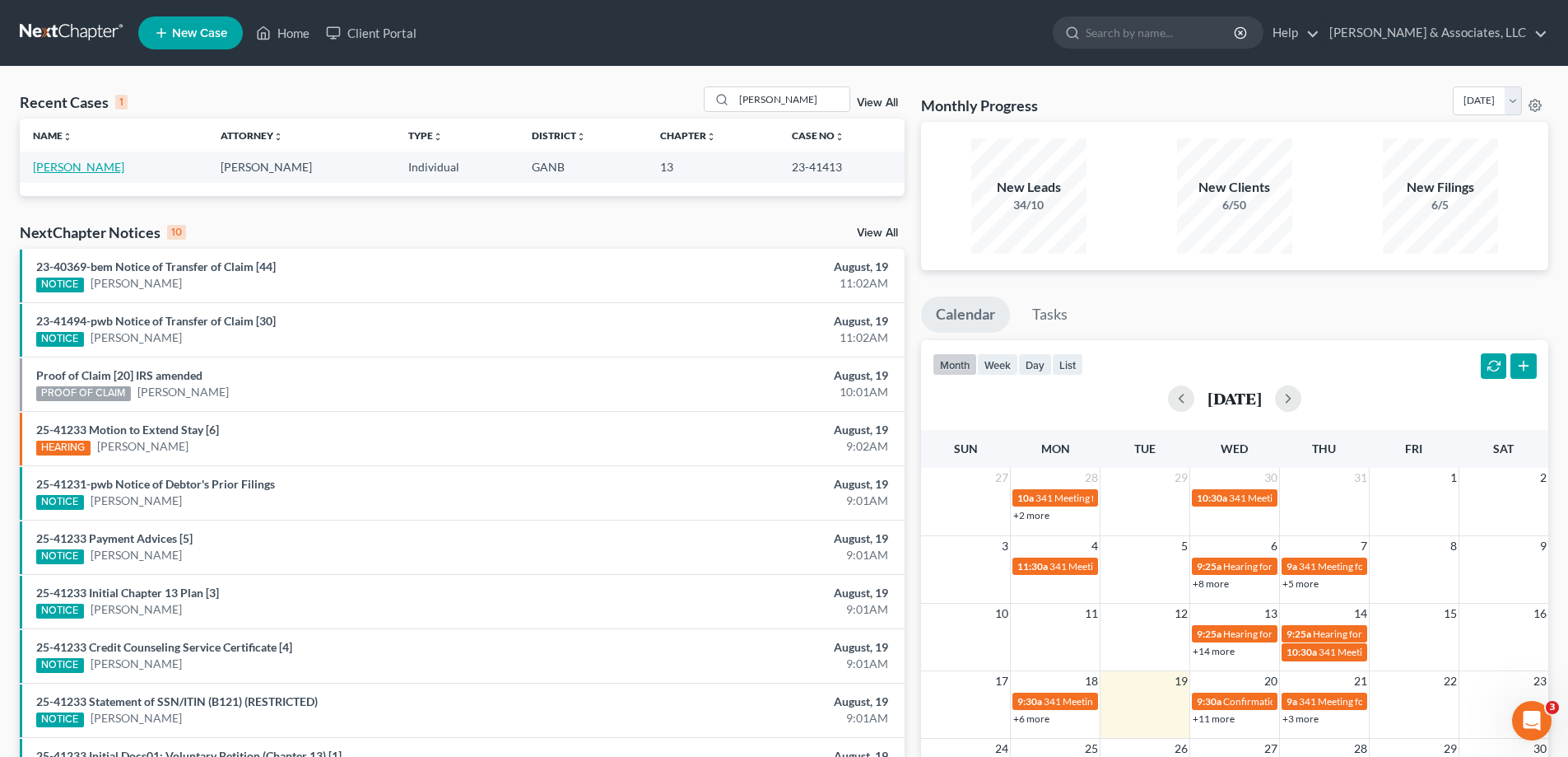
click at [68, 169] on link "Holbrook, Michael" at bounding box center [78, 166] width 91 height 14
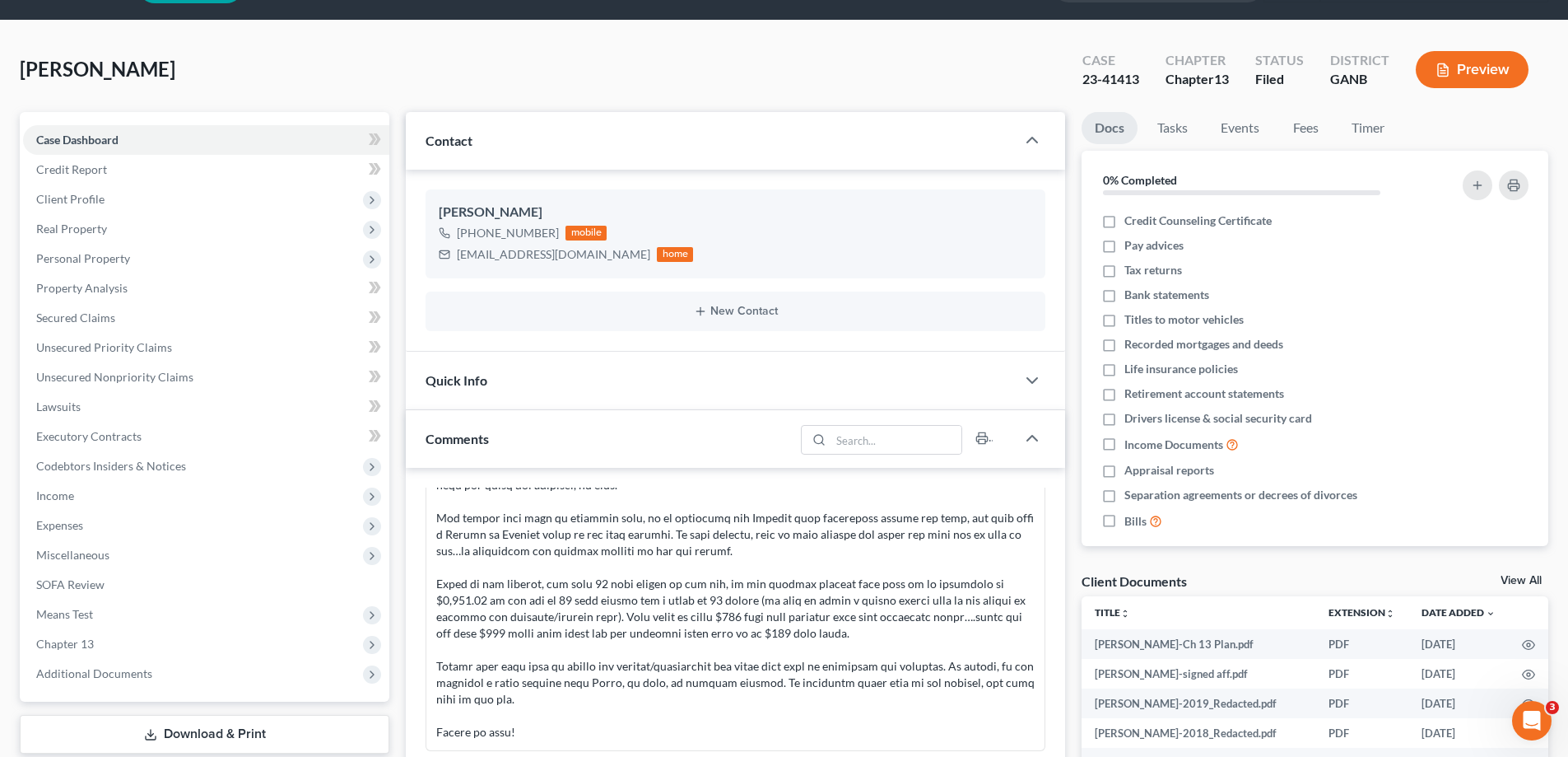
scroll to position [83, 0]
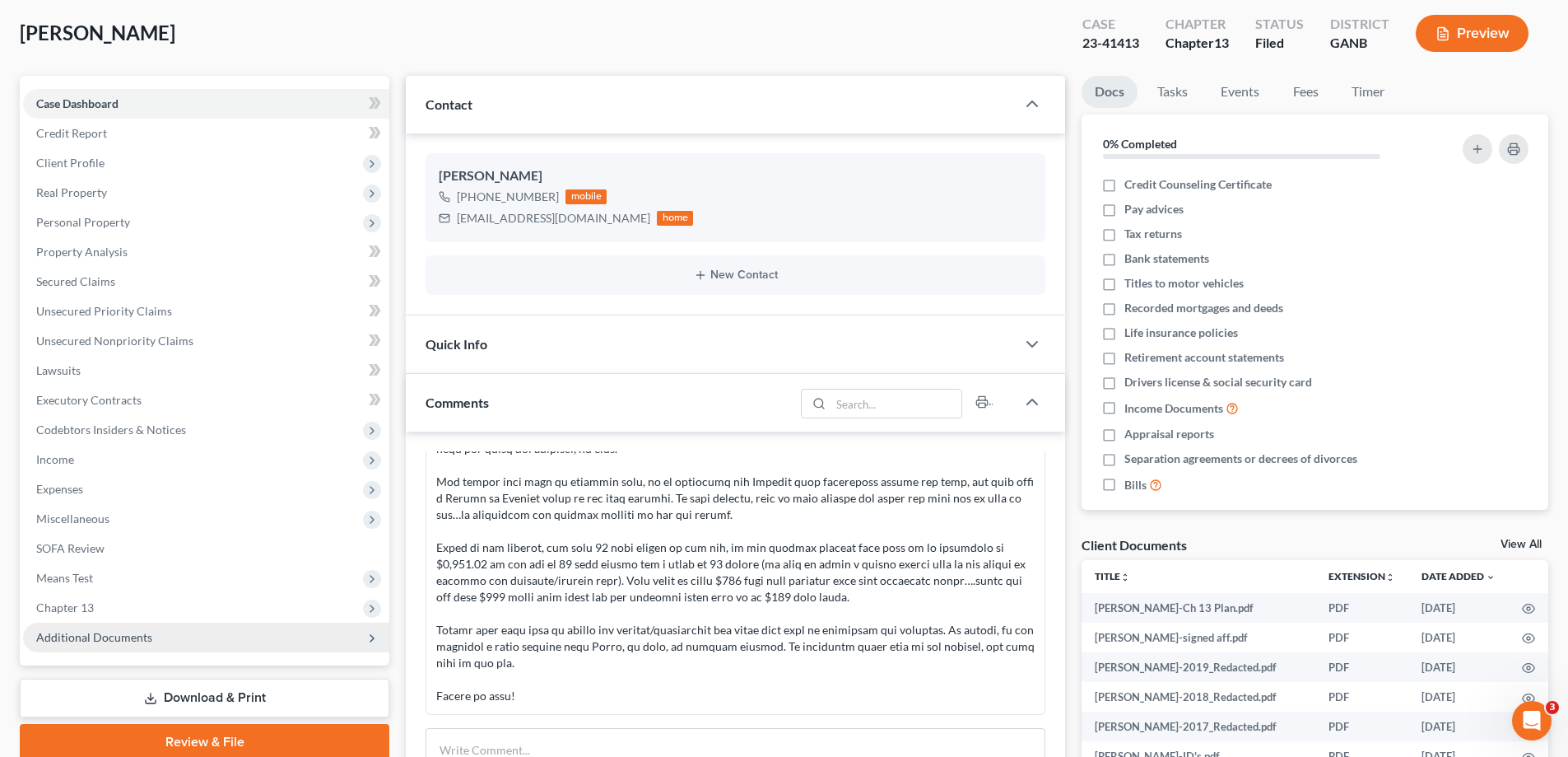
click at [124, 638] on span "Additional Documents" at bounding box center [93, 637] width 116 height 14
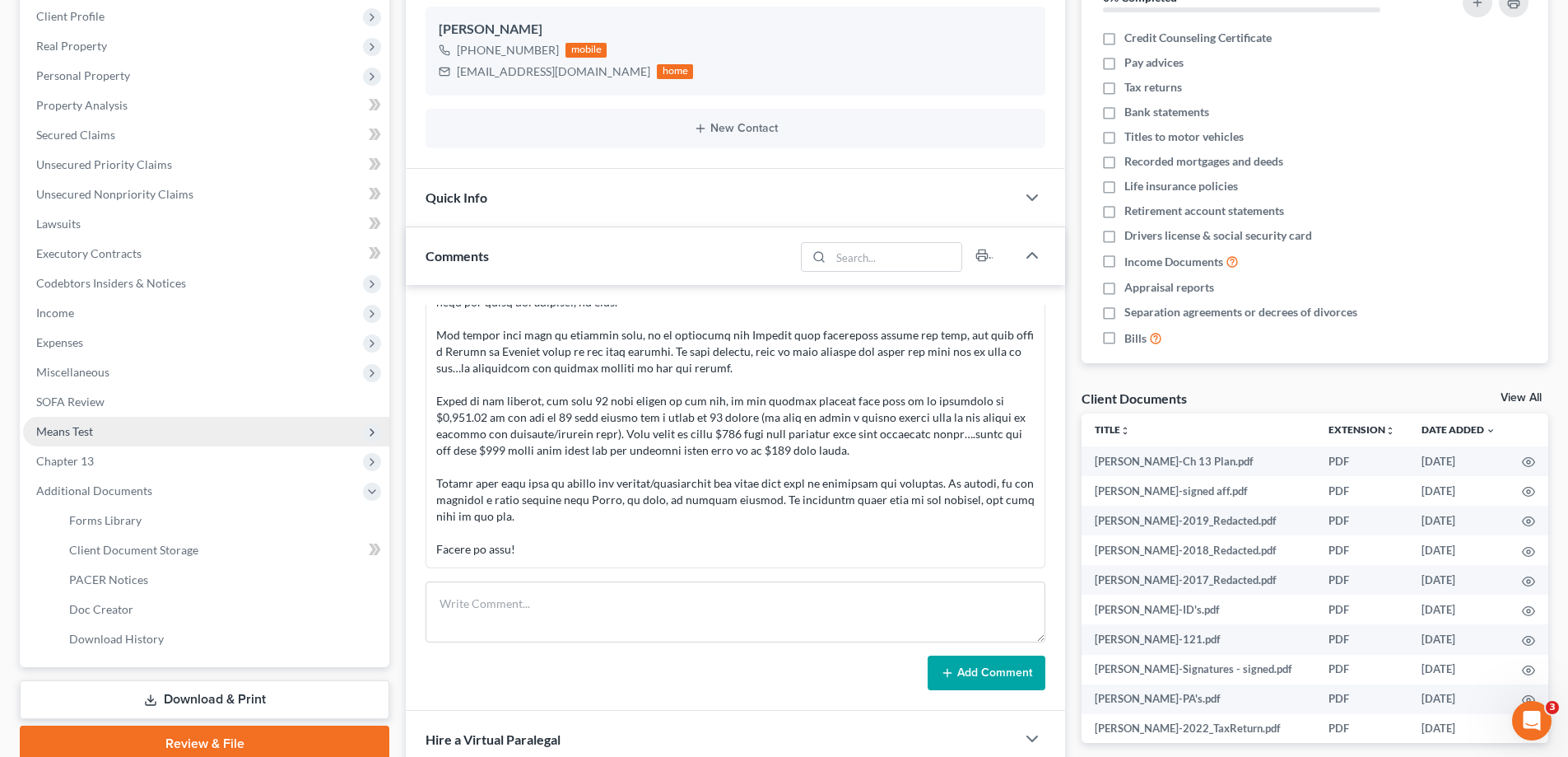
scroll to position [419, 0]
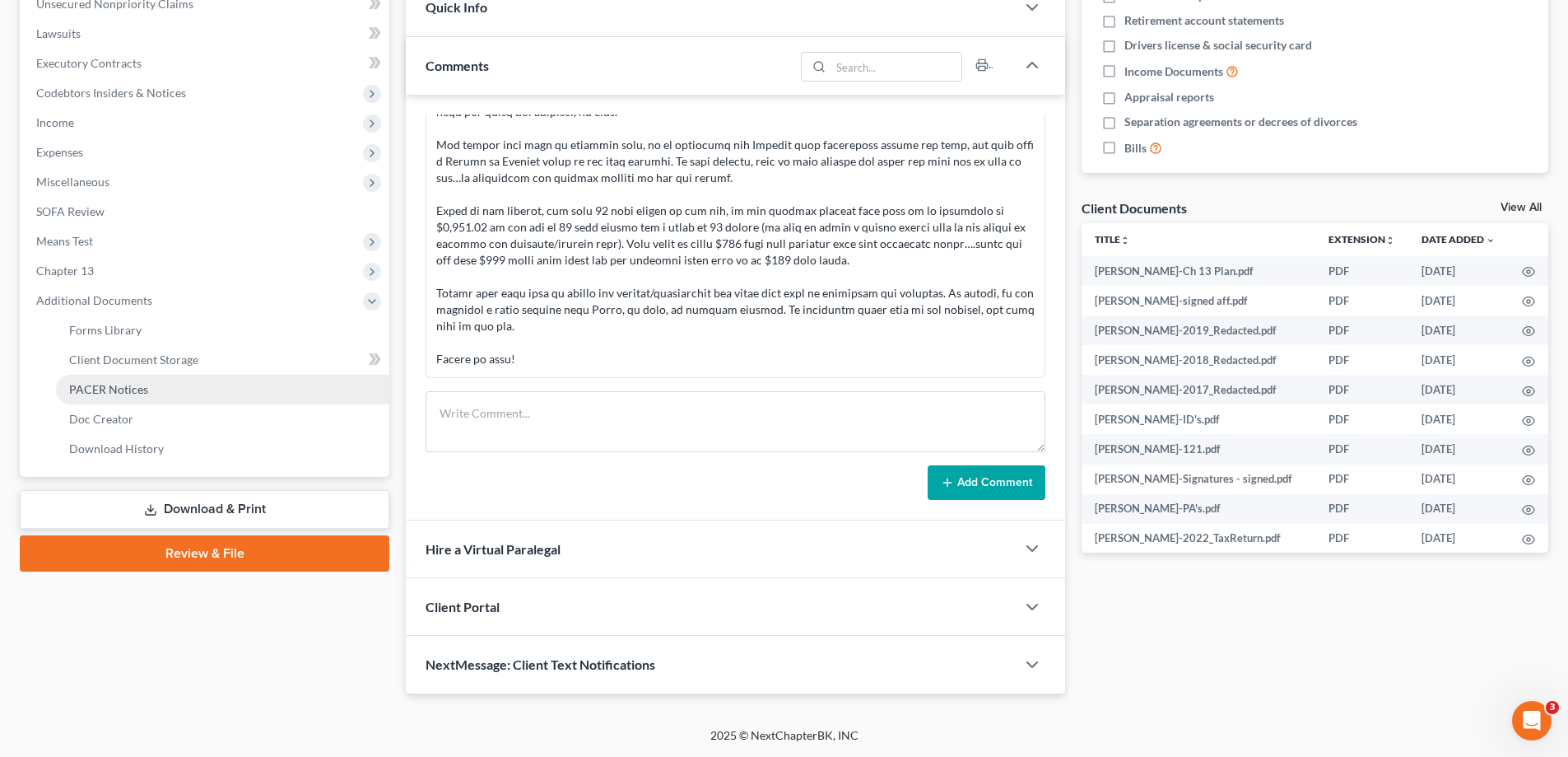
click at [147, 391] on link "PACER Notices" at bounding box center [222, 390] width 333 height 30
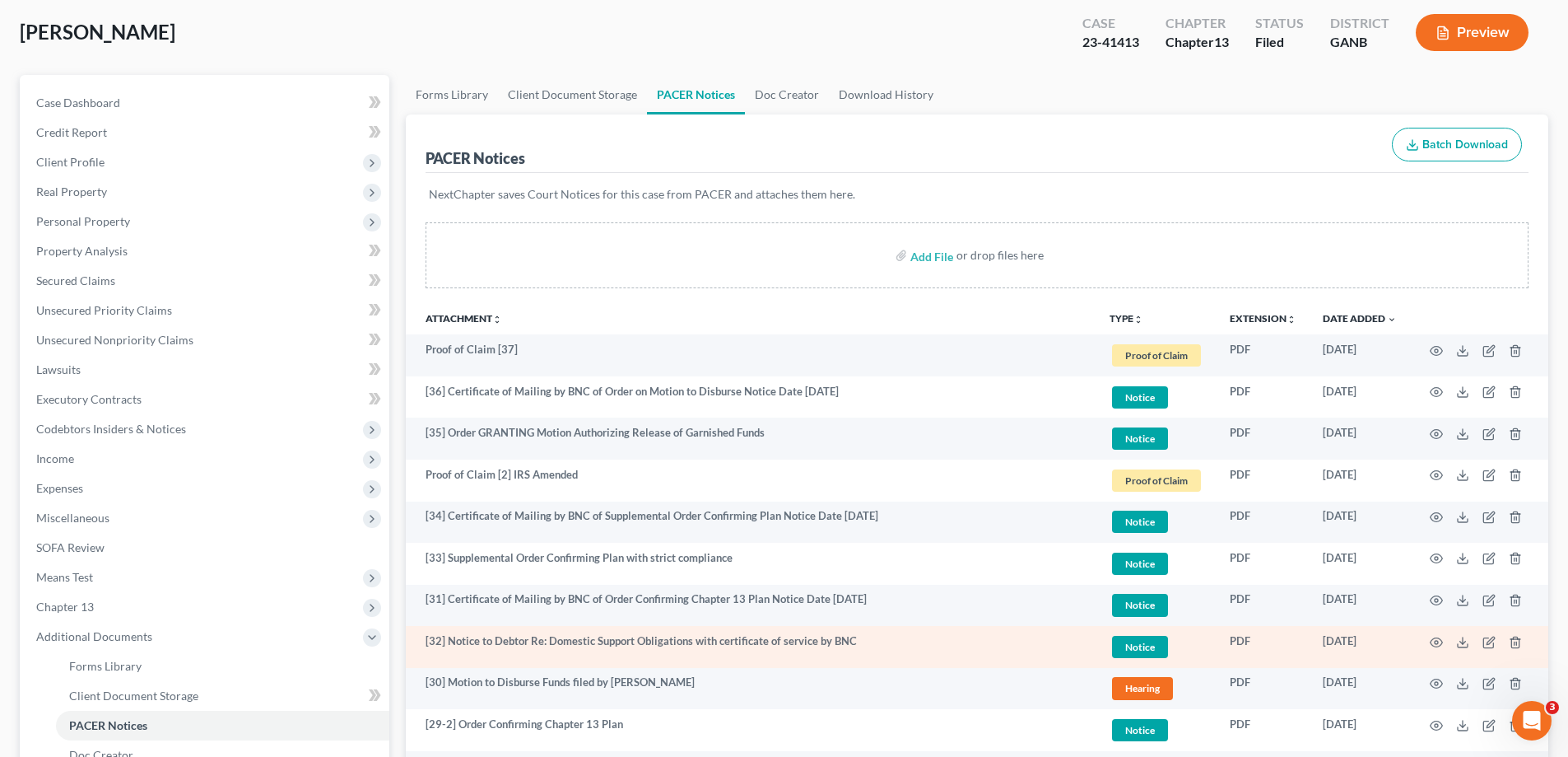
scroll to position [247, 0]
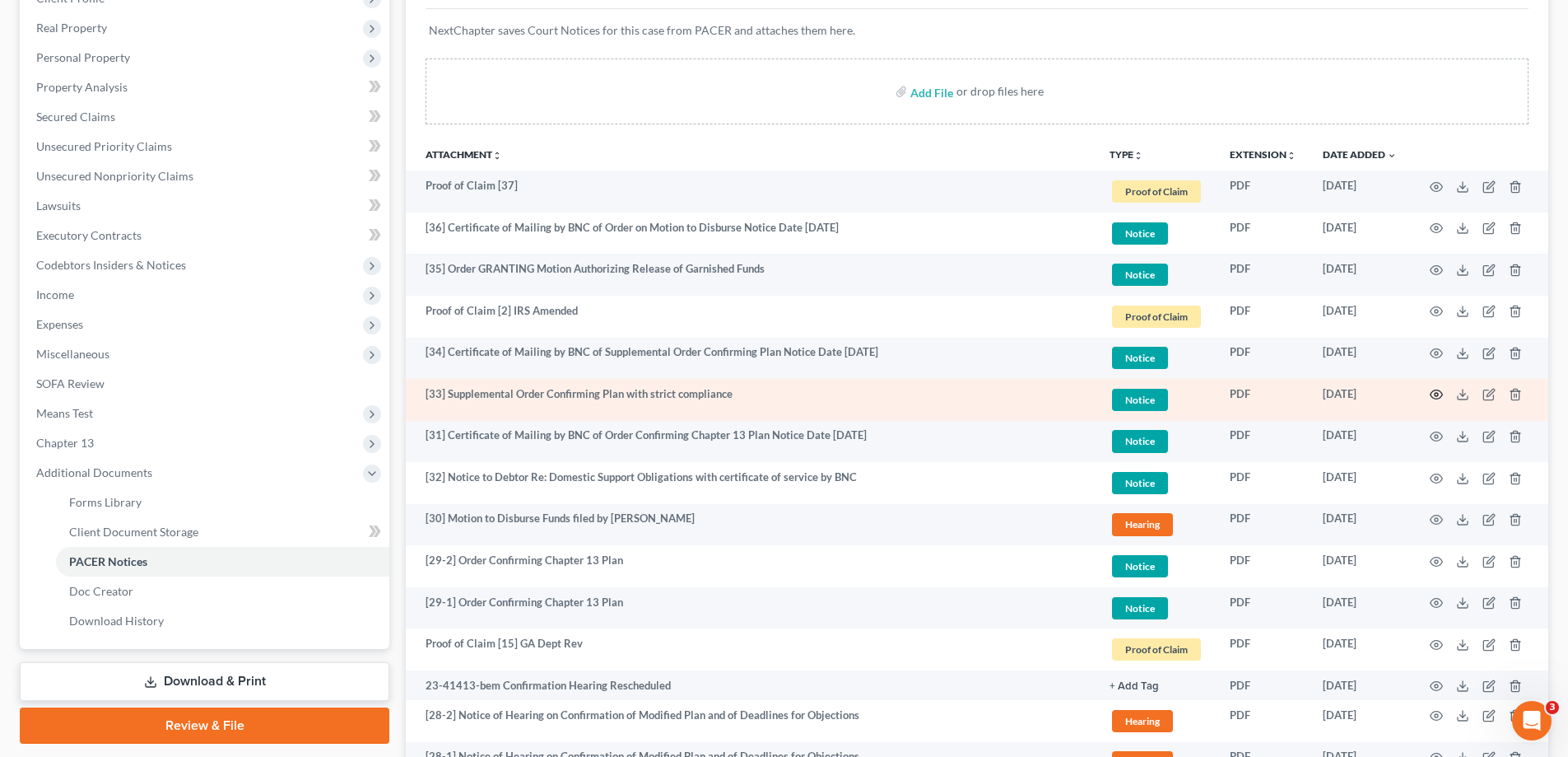
click at [1434, 394] on icon "button" at bounding box center [1436, 395] width 13 height 13
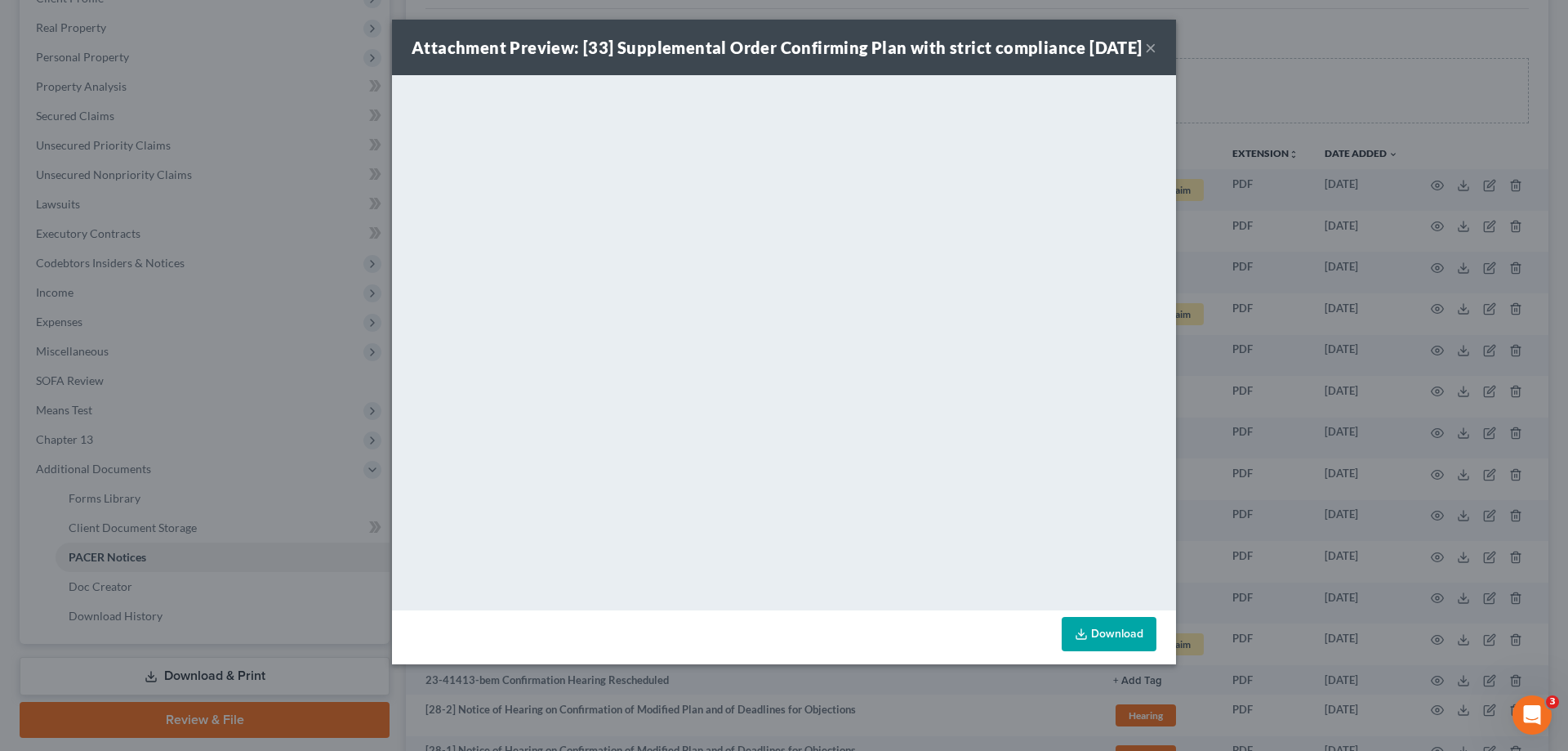
click at [1148, 57] on button "×" at bounding box center [1151, 47] width 12 height 20
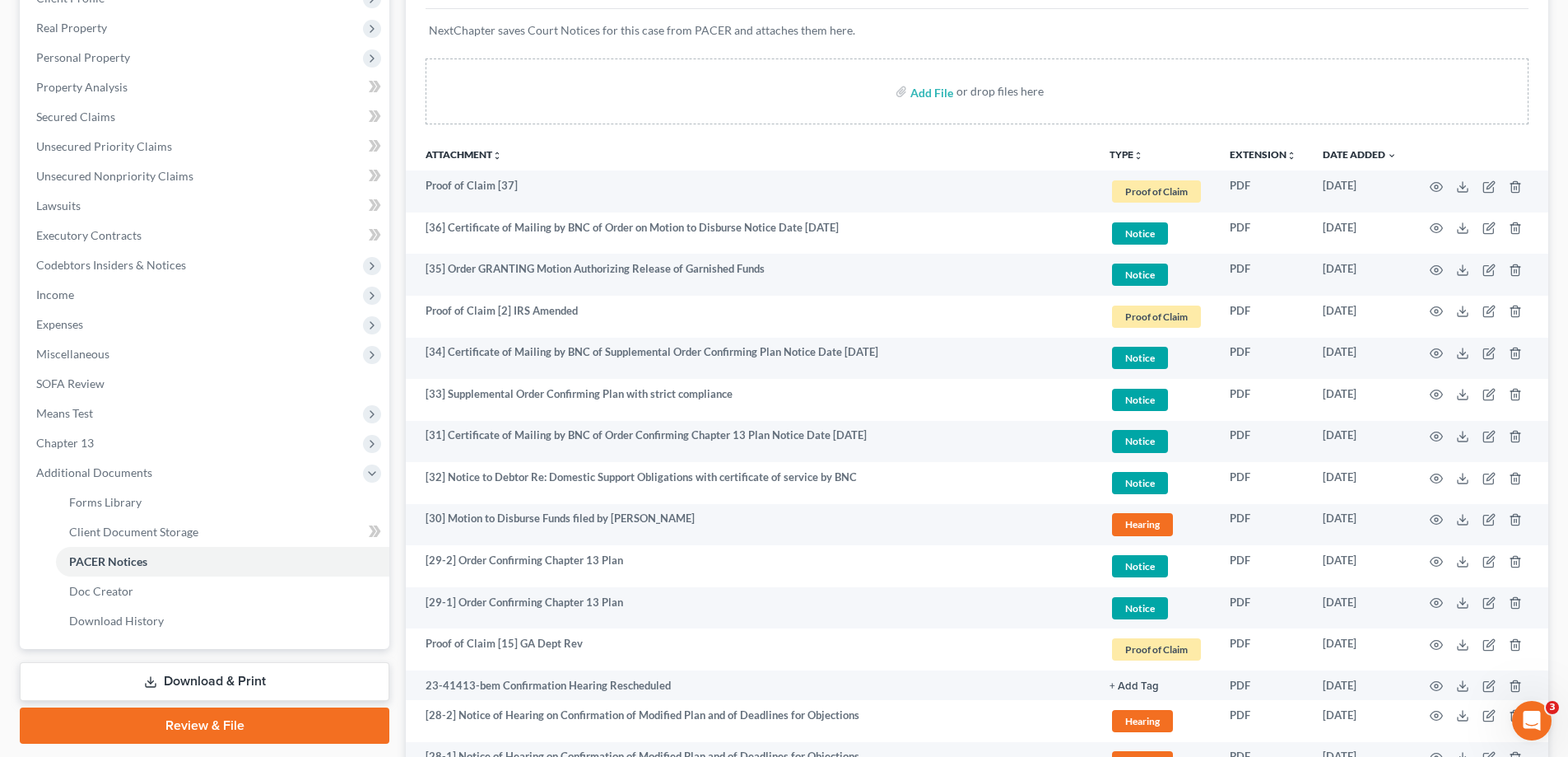
scroll to position [0, 0]
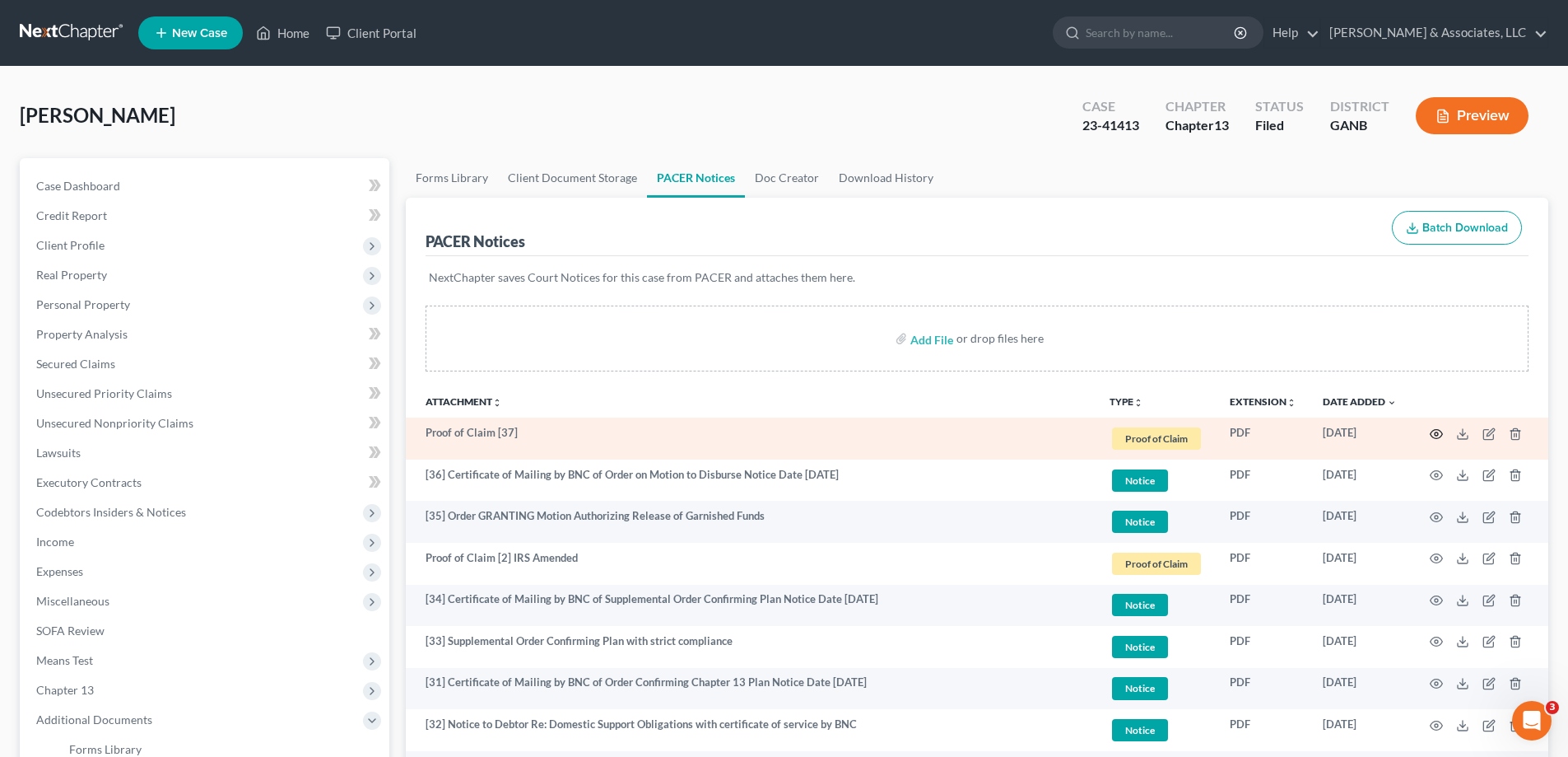
click at [1439, 433] on icon "button" at bounding box center [1436, 434] width 13 height 13
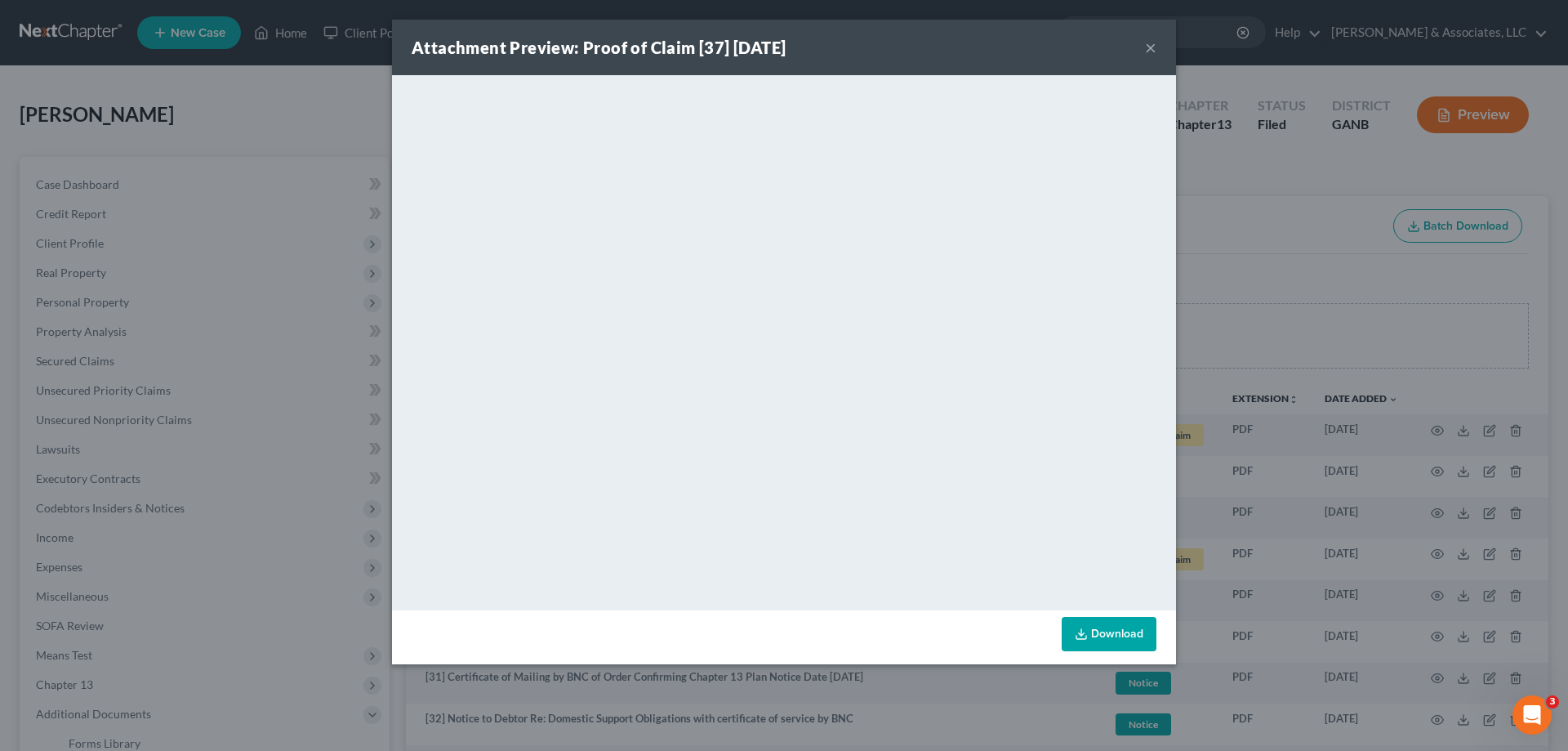
click at [1151, 46] on button "×" at bounding box center [1151, 47] width 12 height 20
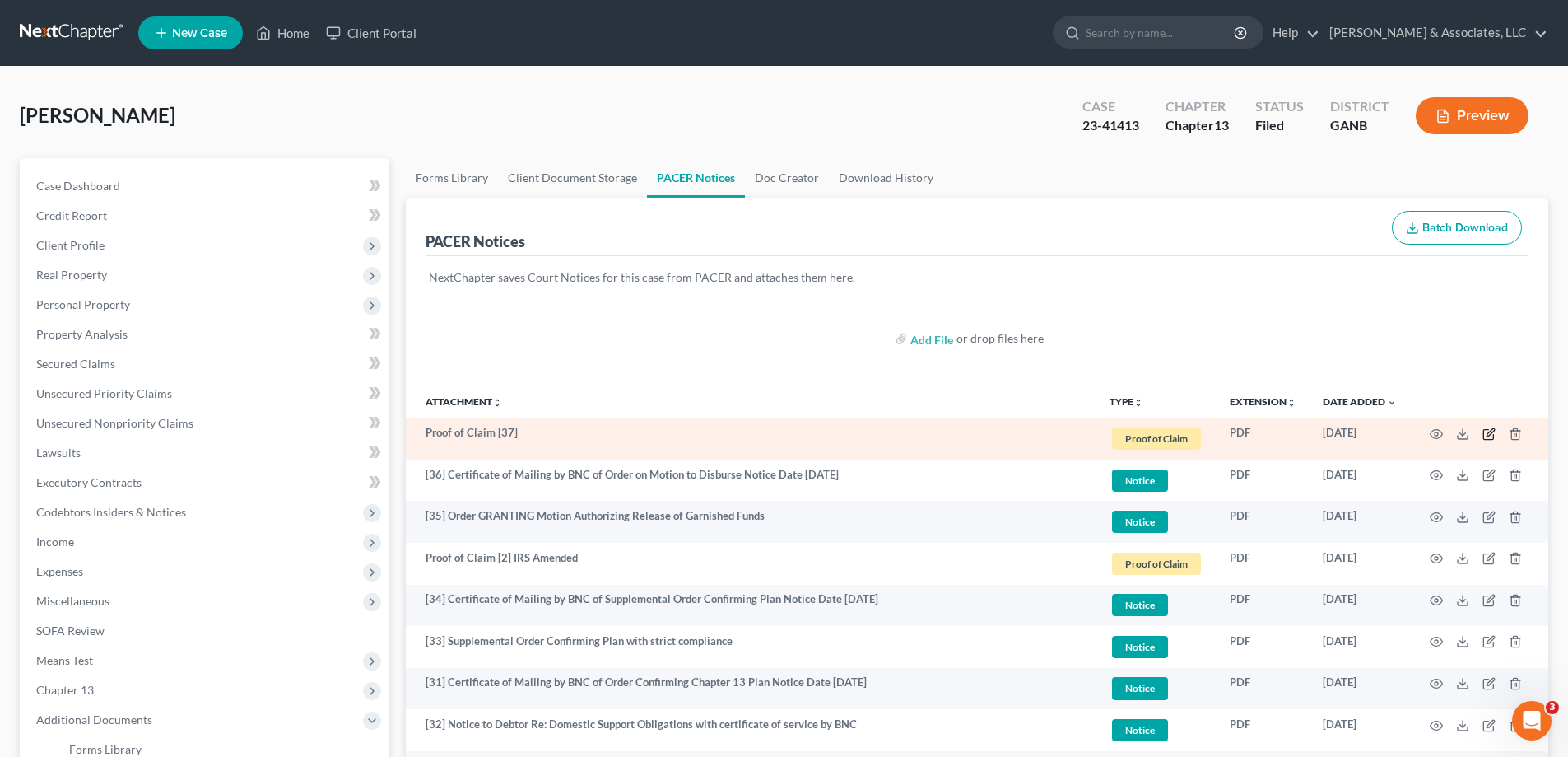
click at [1490, 433] on icon "button" at bounding box center [1490, 431] width 8 height 8
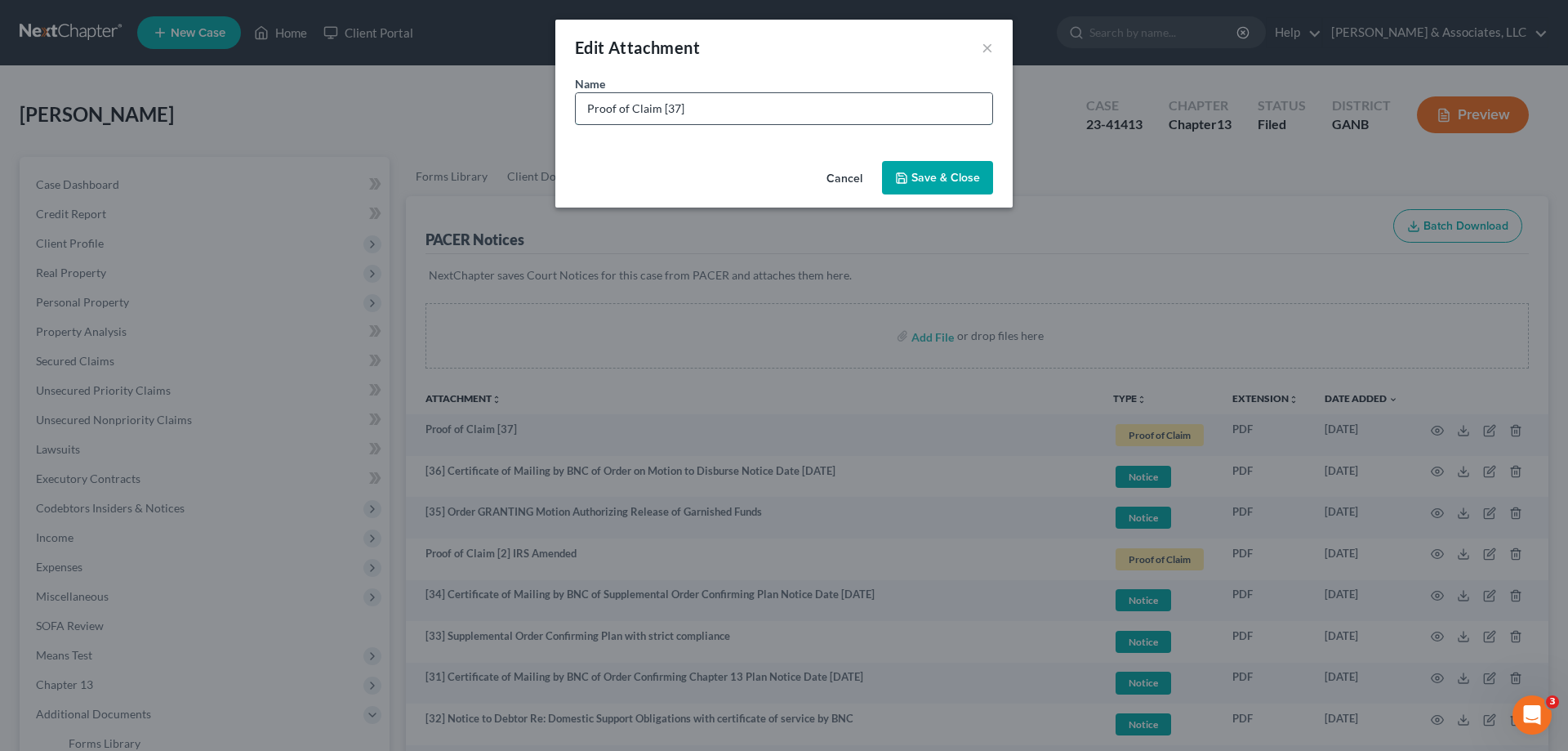
click at [725, 106] on input "Proof of Claim [37]" at bounding box center [783, 108] width 416 height 31
type input "Proof of Claim [37] Claim Review"
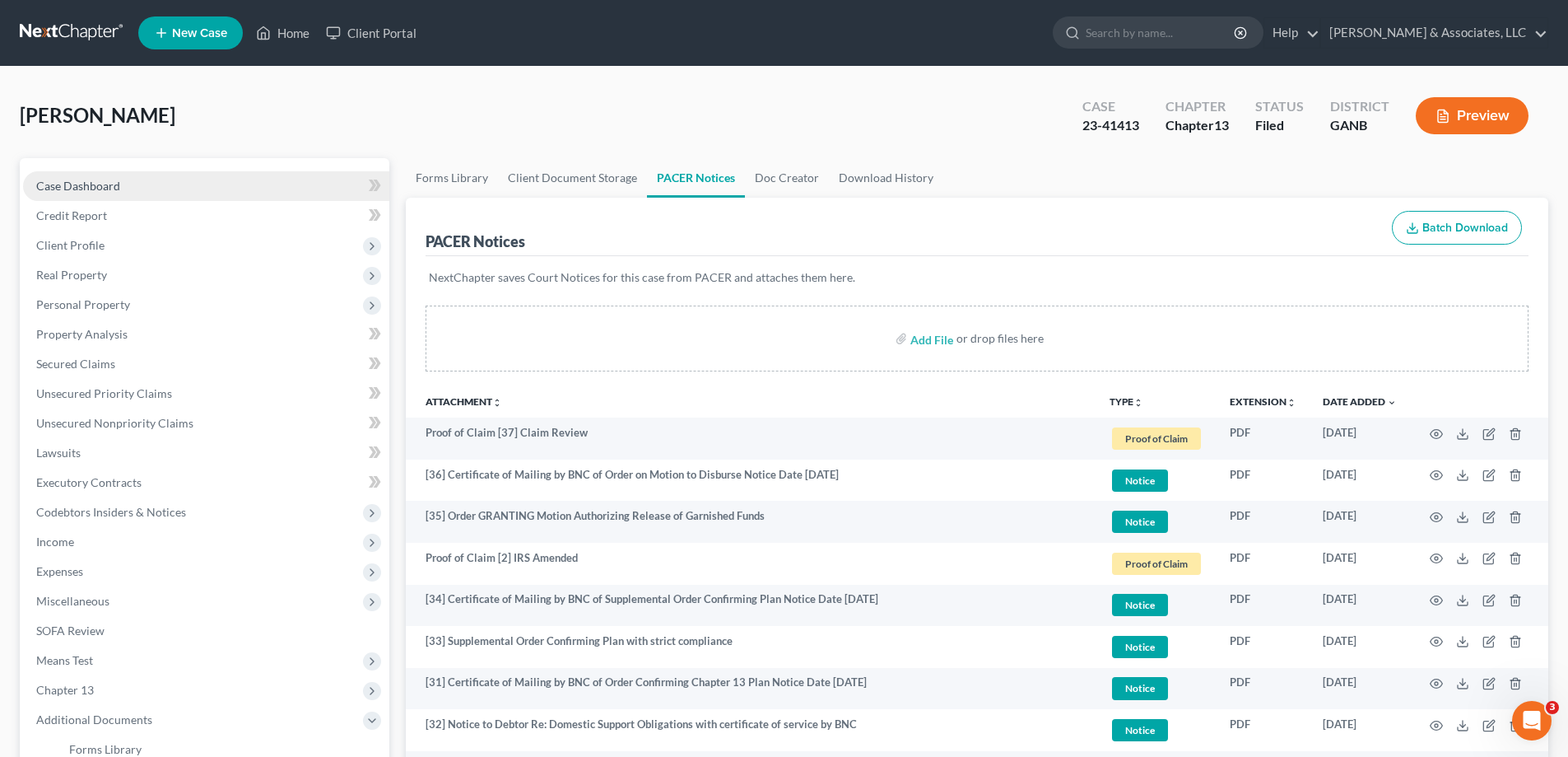
click at [119, 184] on link "Case Dashboard" at bounding box center [206, 186] width 366 height 30
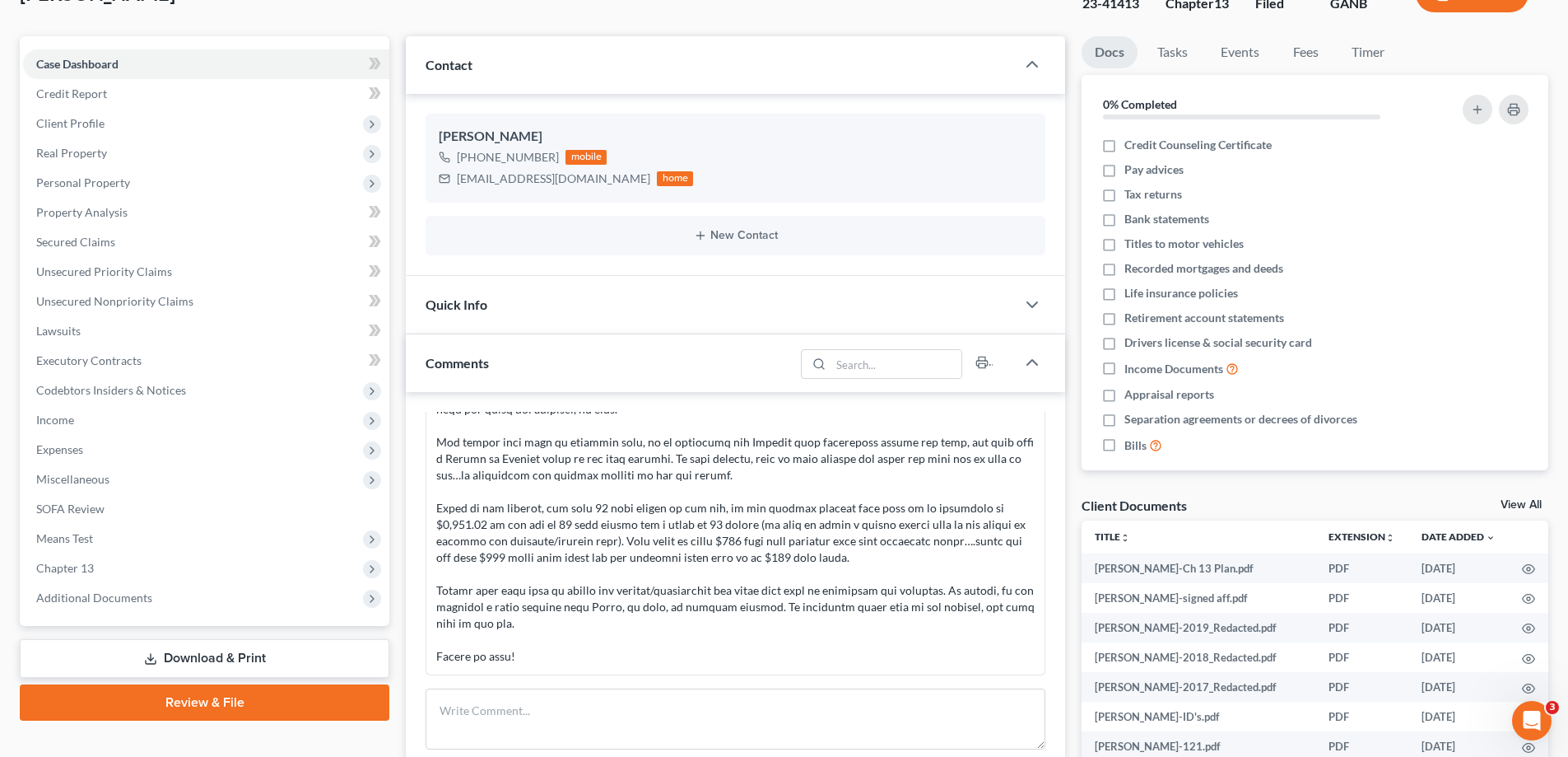
scroll to position [419, 0]
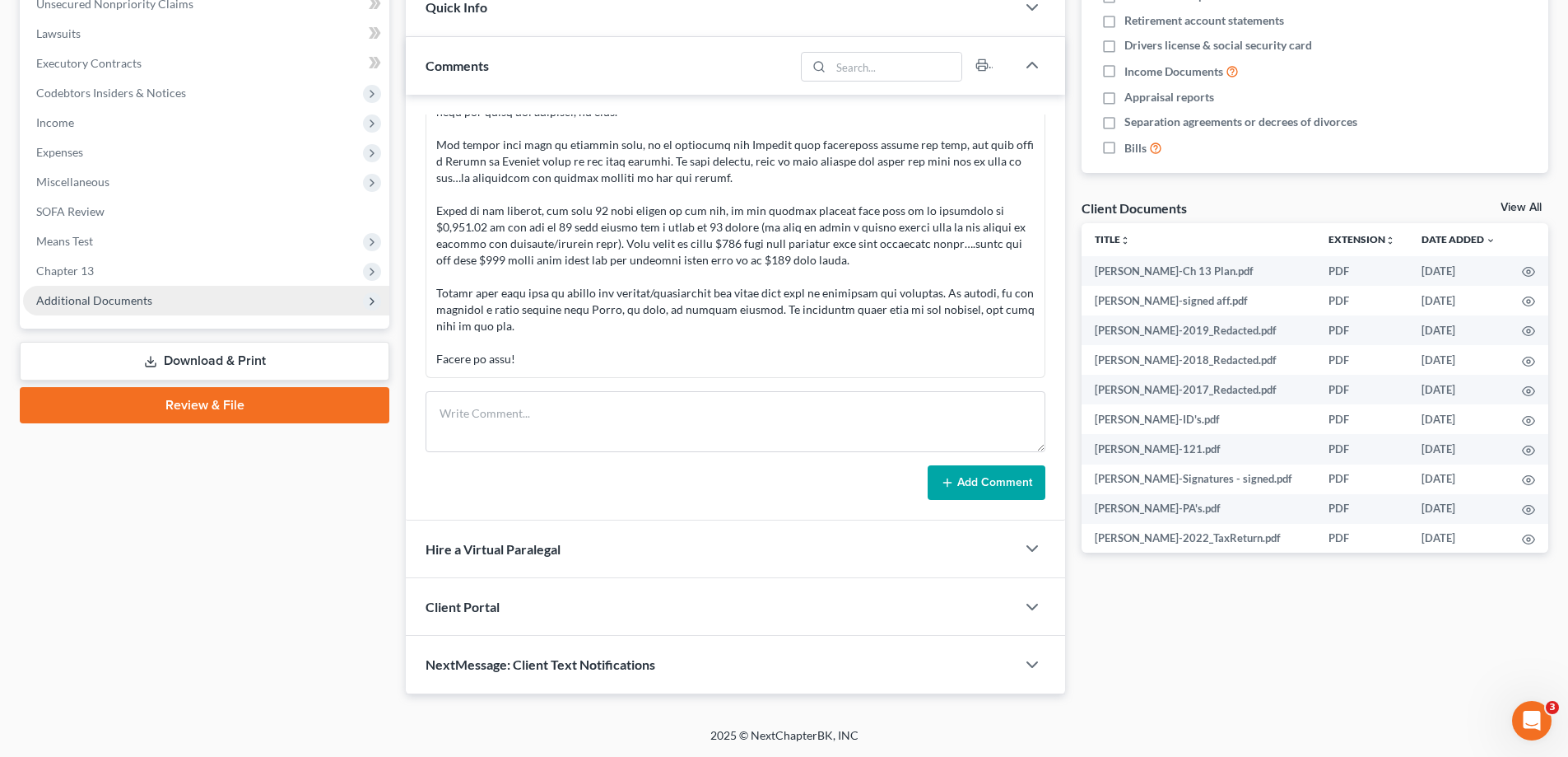
click at [92, 295] on span "Additional Documents" at bounding box center [93, 300] width 116 height 14
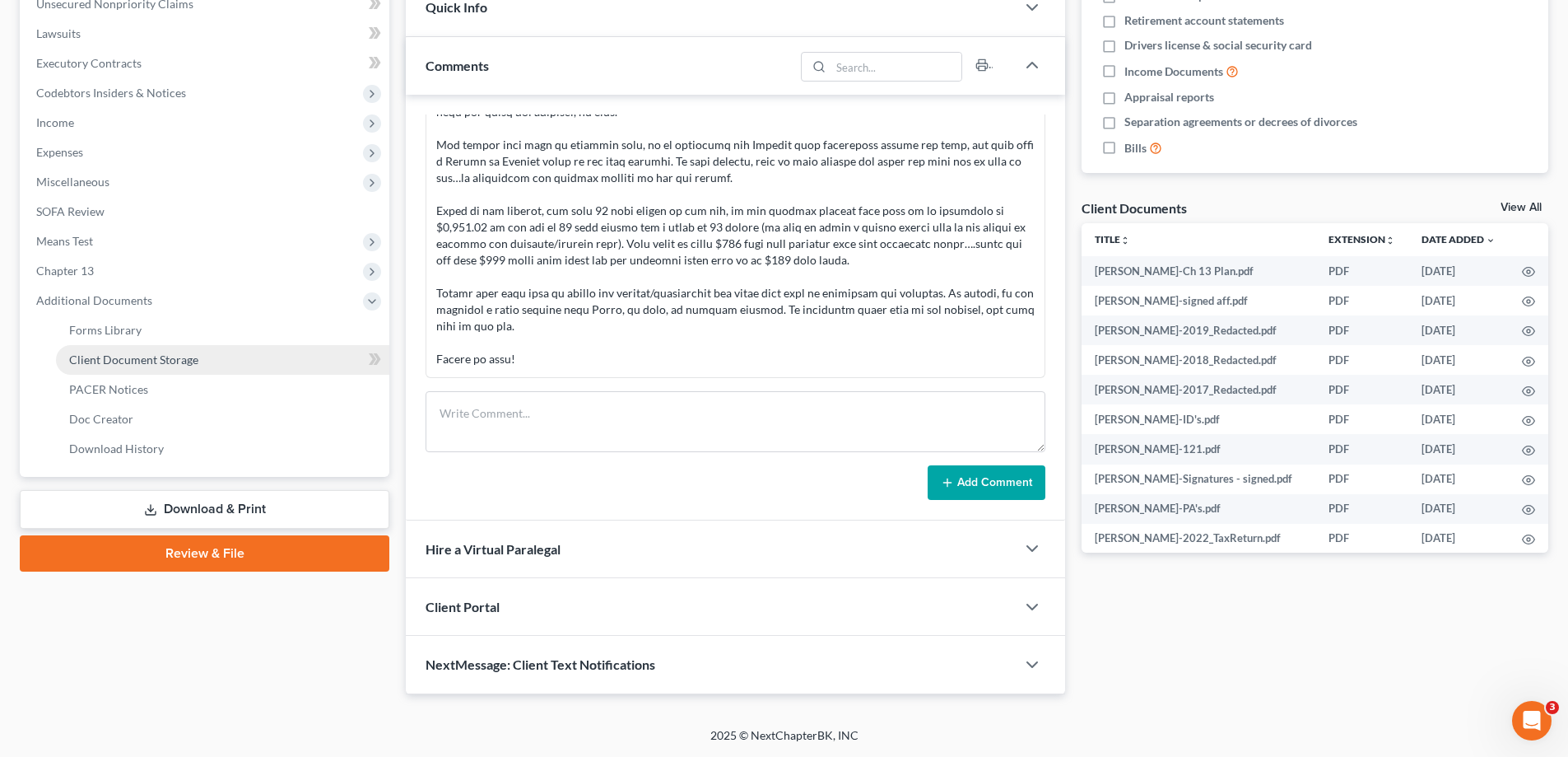
click at [103, 355] on span "Client Document Storage" at bounding box center [134, 359] width 129 height 14
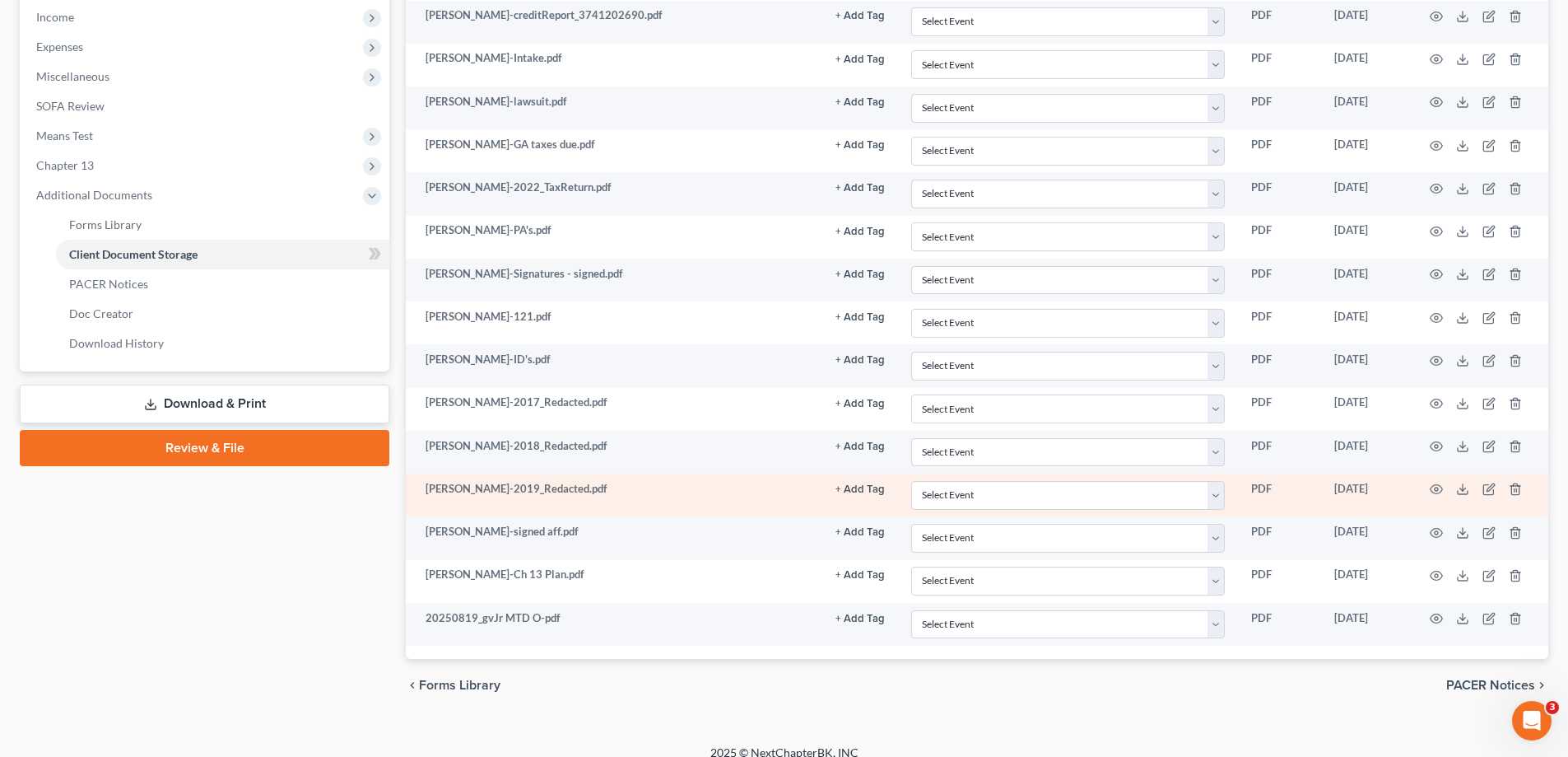
scroll to position [542, 0]
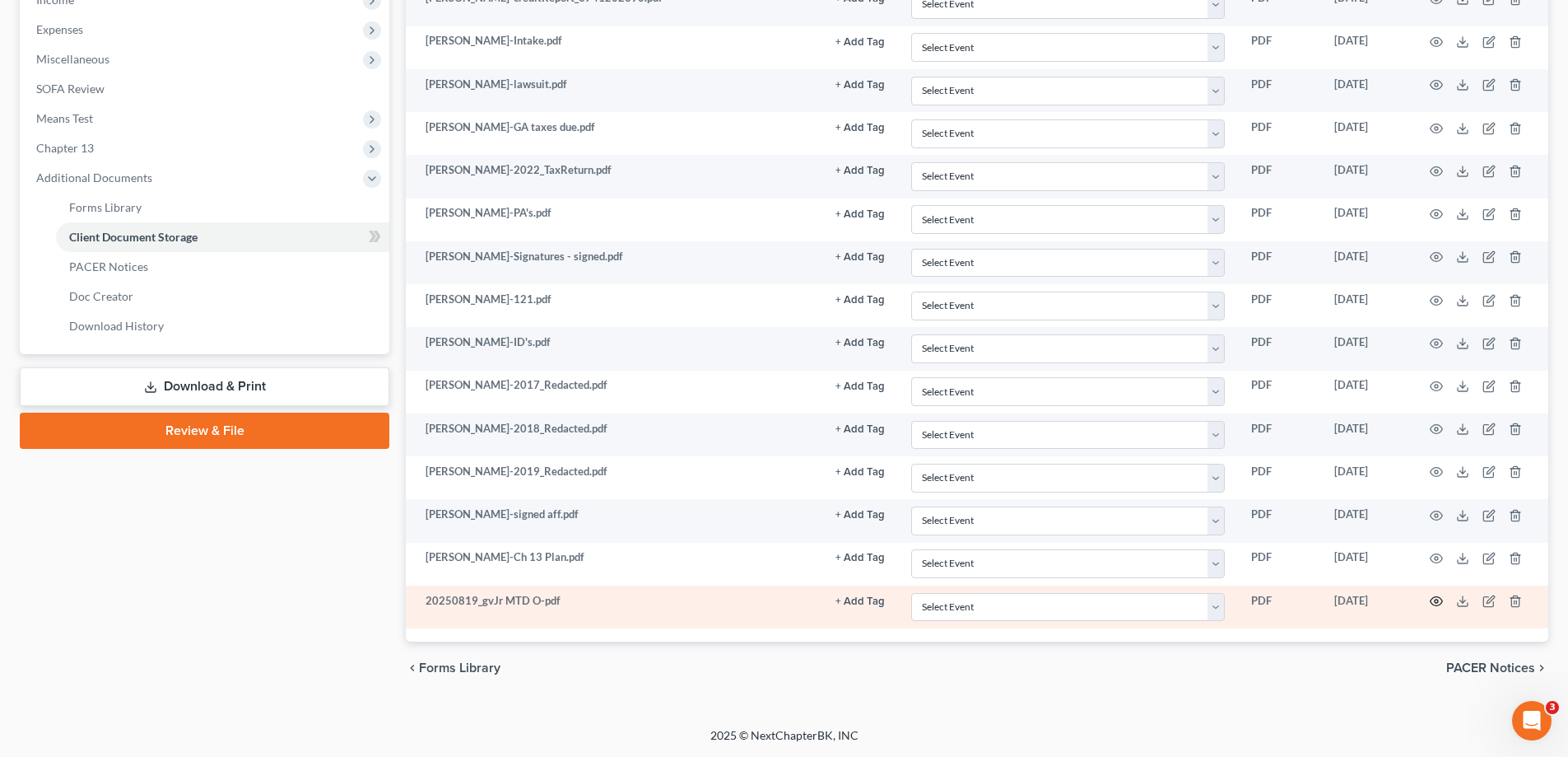
click at [1437, 598] on icon "button" at bounding box center [1436, 601] width 13 height 13
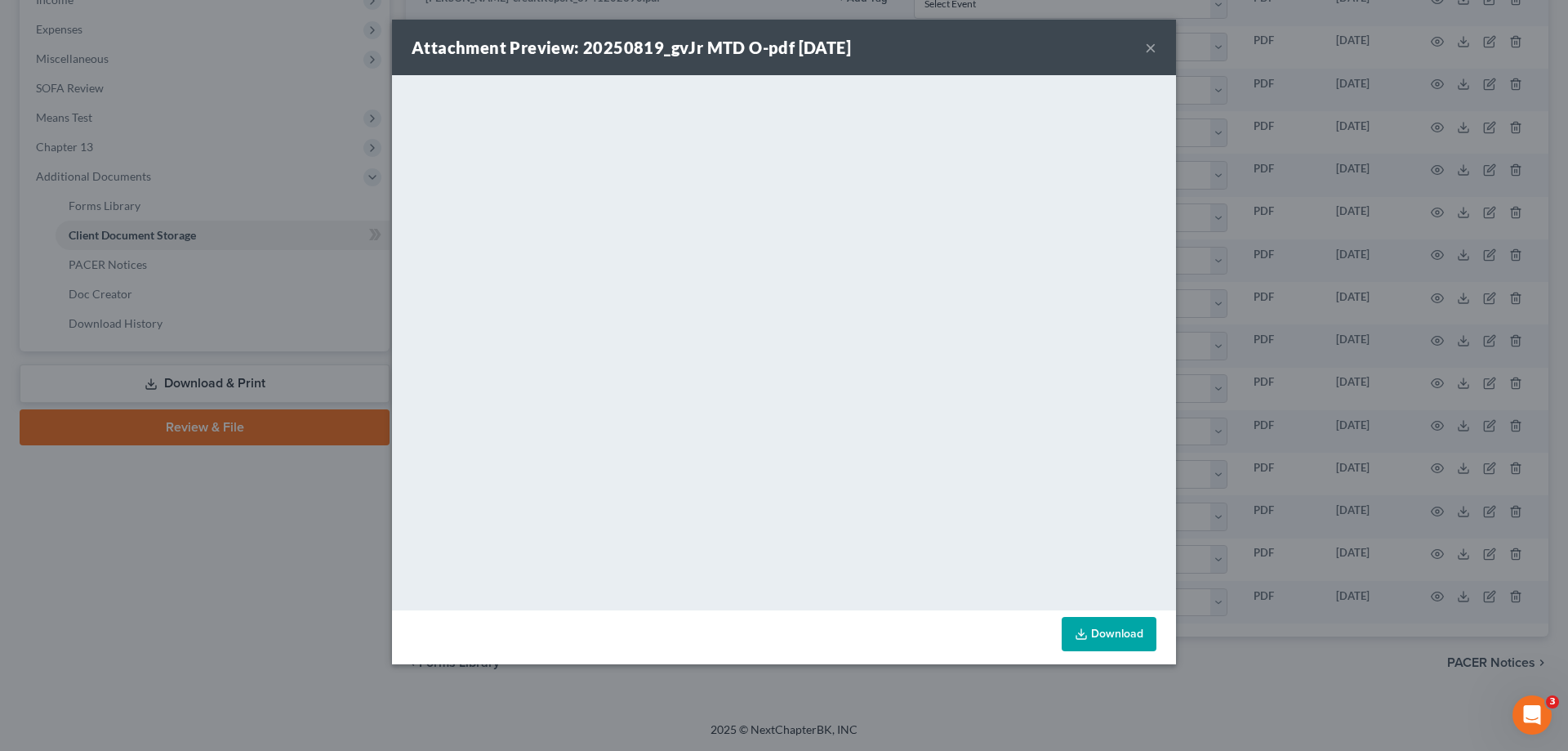
click at [1150, 46] on button "×" at bounding box center [1151, 47] width 12 height 20
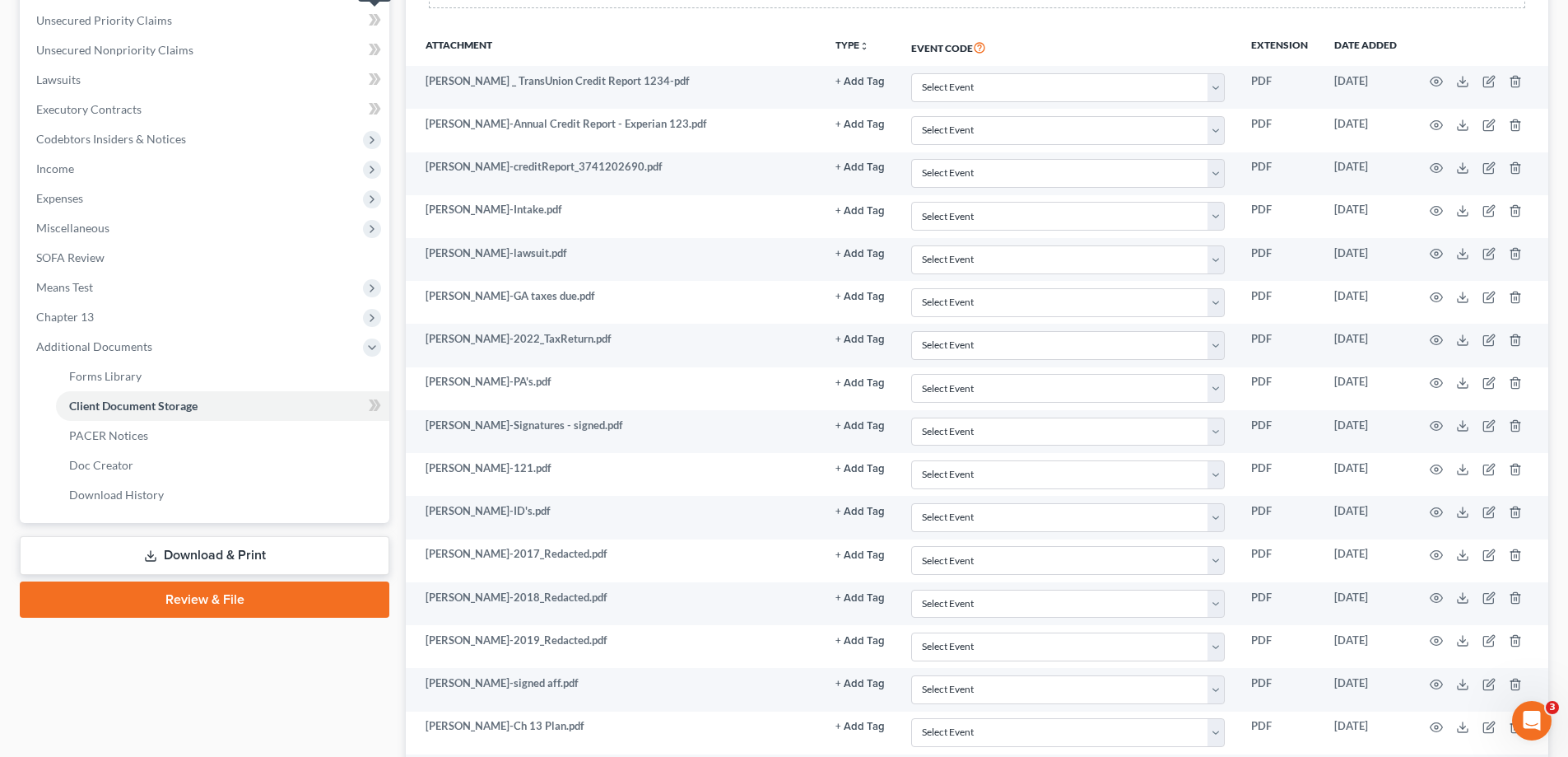
scroll to position [130, 0]
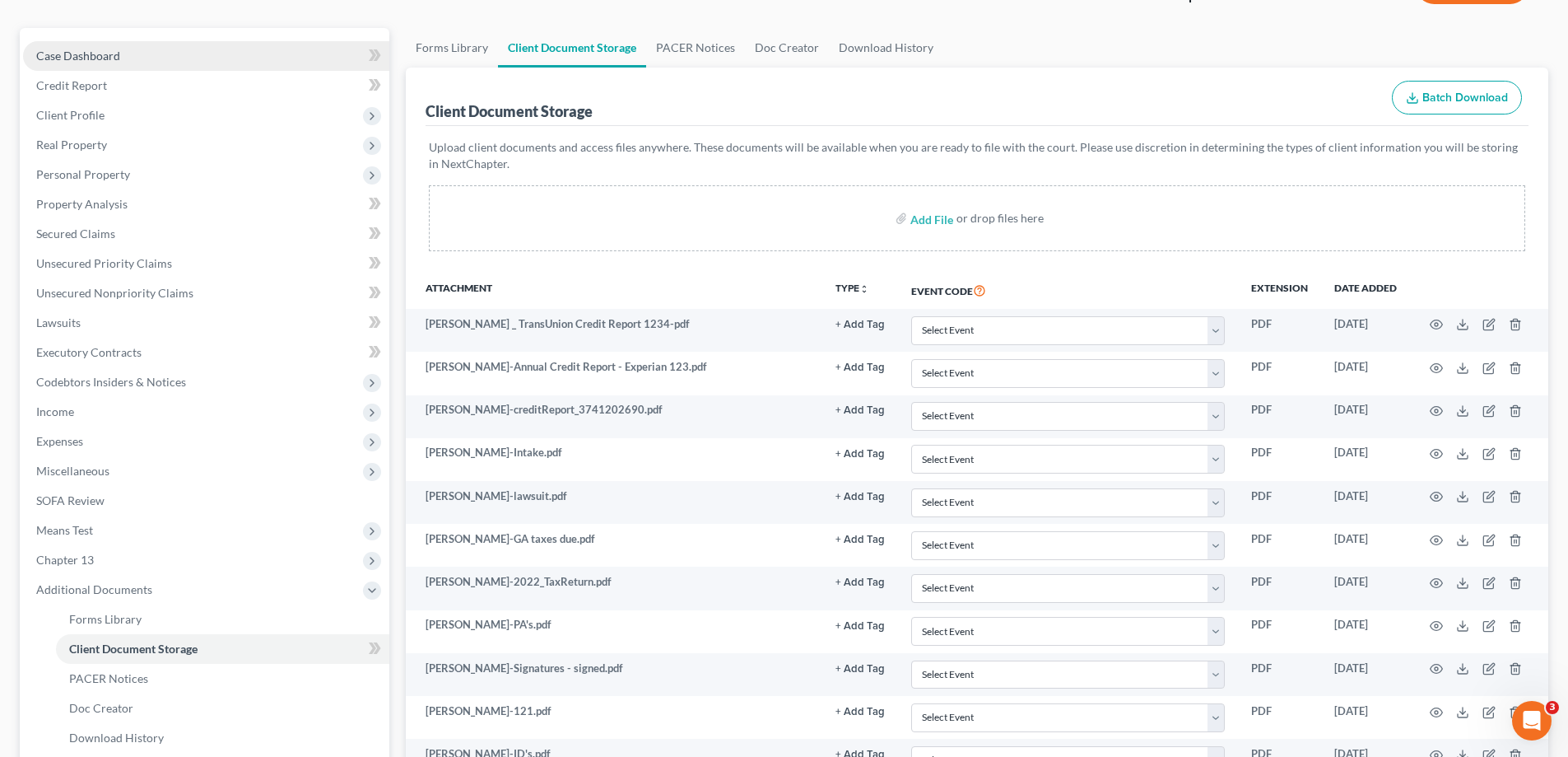
click at [144, 48] on link "Case Dashboard" at bounding box center [206, 56] width 366 height 30
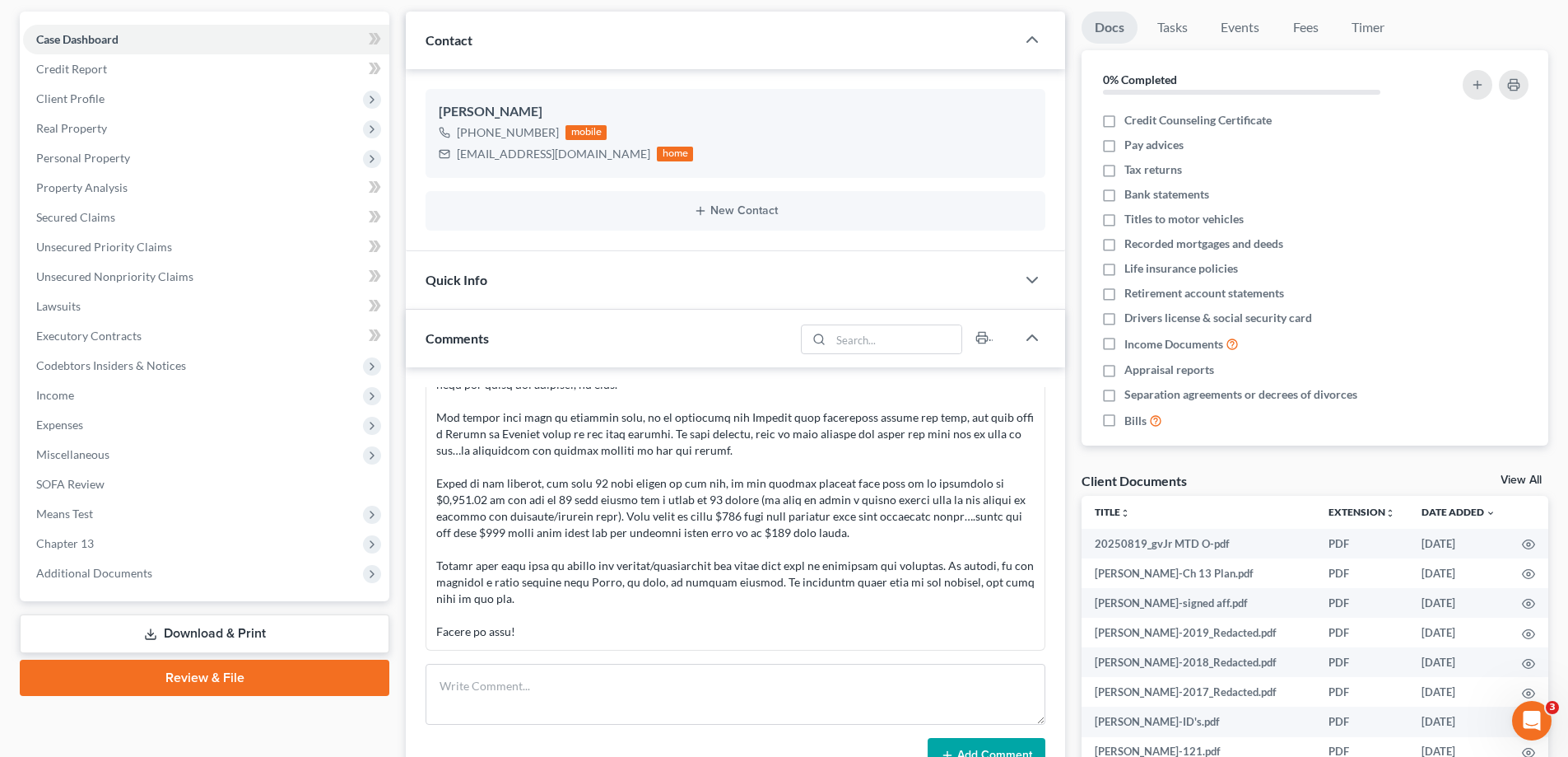
scroll to position [411, 0]
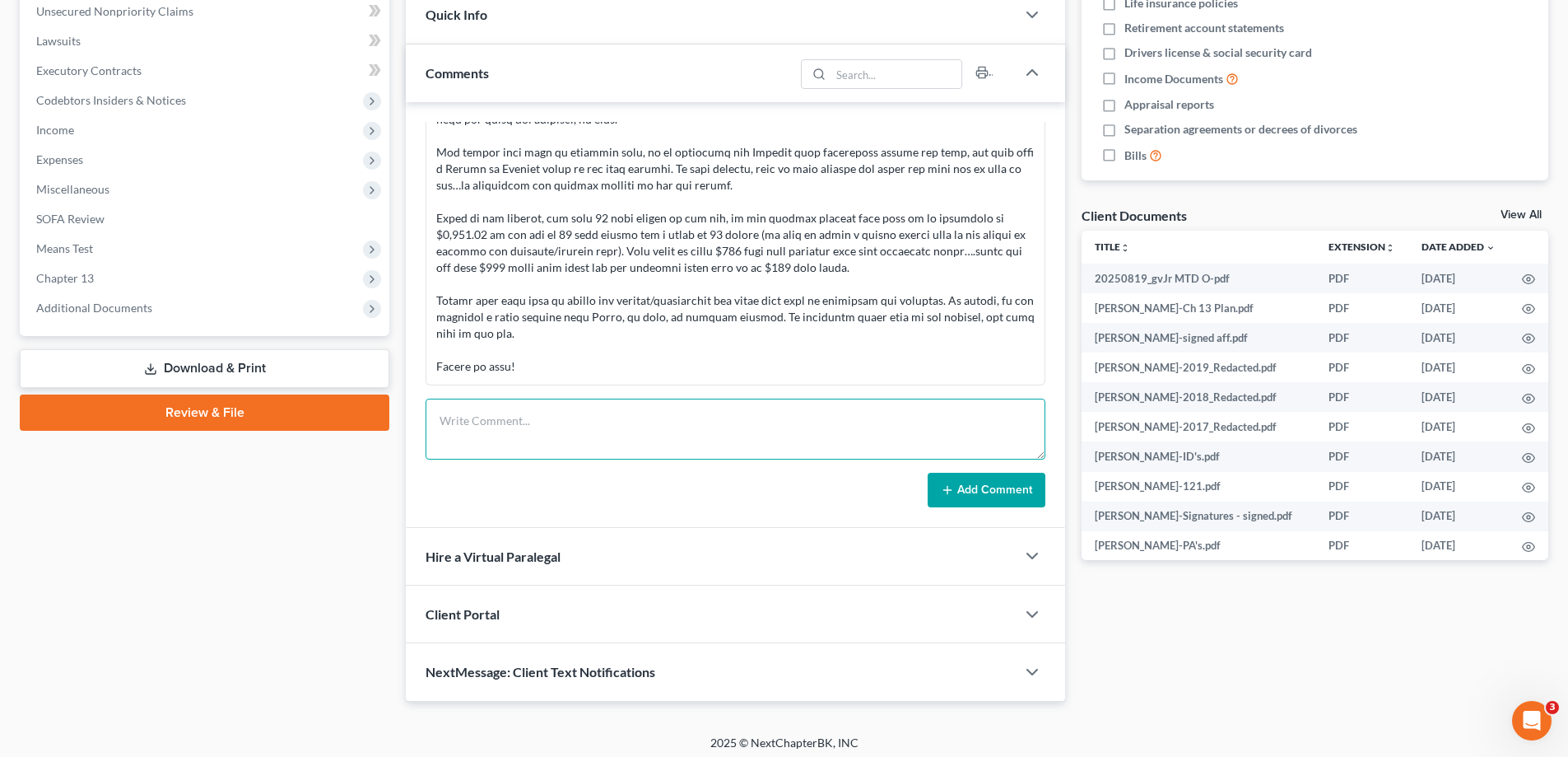
click at [538, 421] on textarea at bounding box center [735, 428] width 620 height 61
click at [129, 305] on span "Additional Documents" at bounding box center [93, 307] width 116 height 14
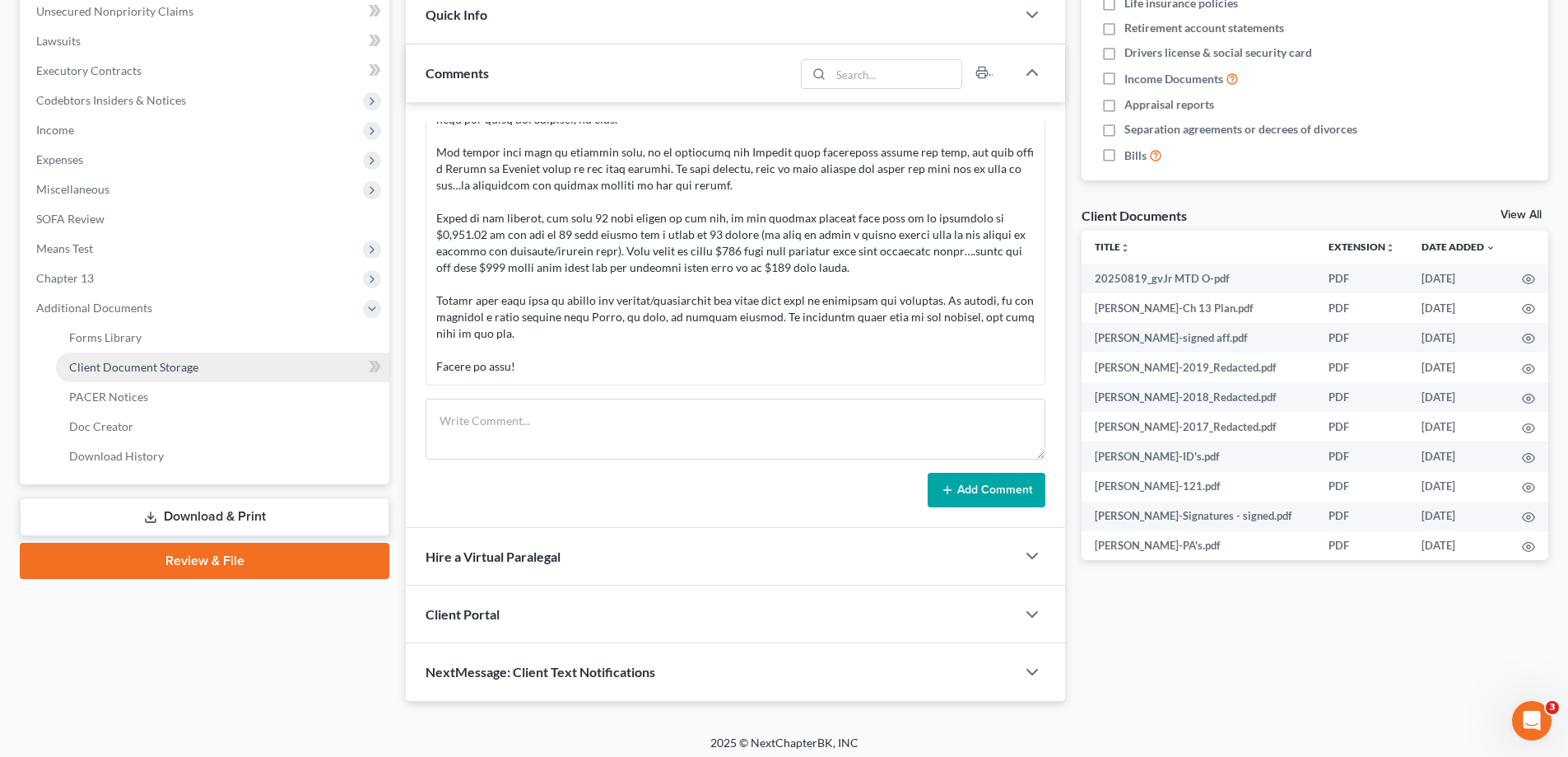
click at [131, 368] on span "Client Document Storage" at bounding box center [134, 366] width 129 height 14
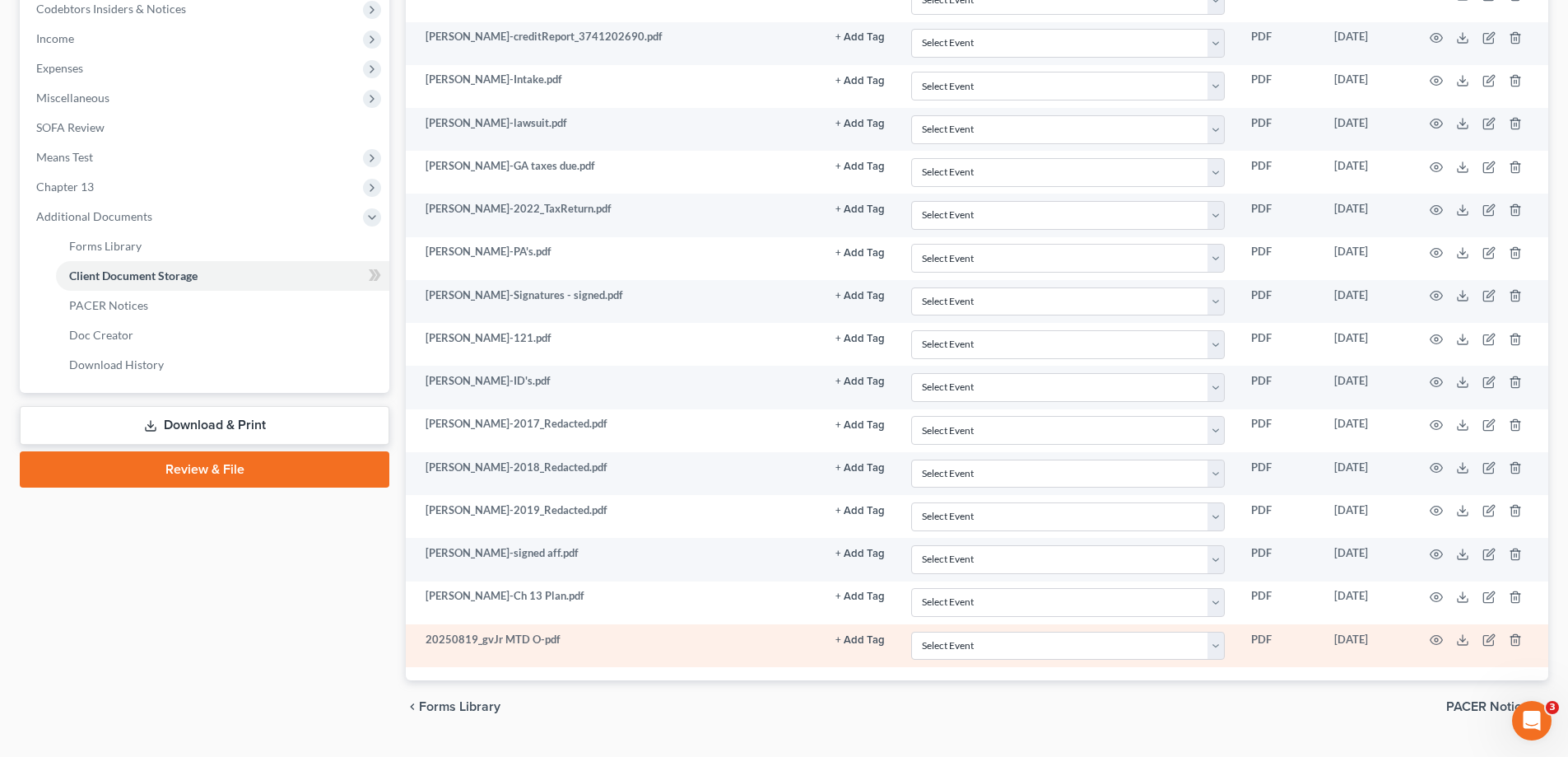
scroll to position [542, 0]
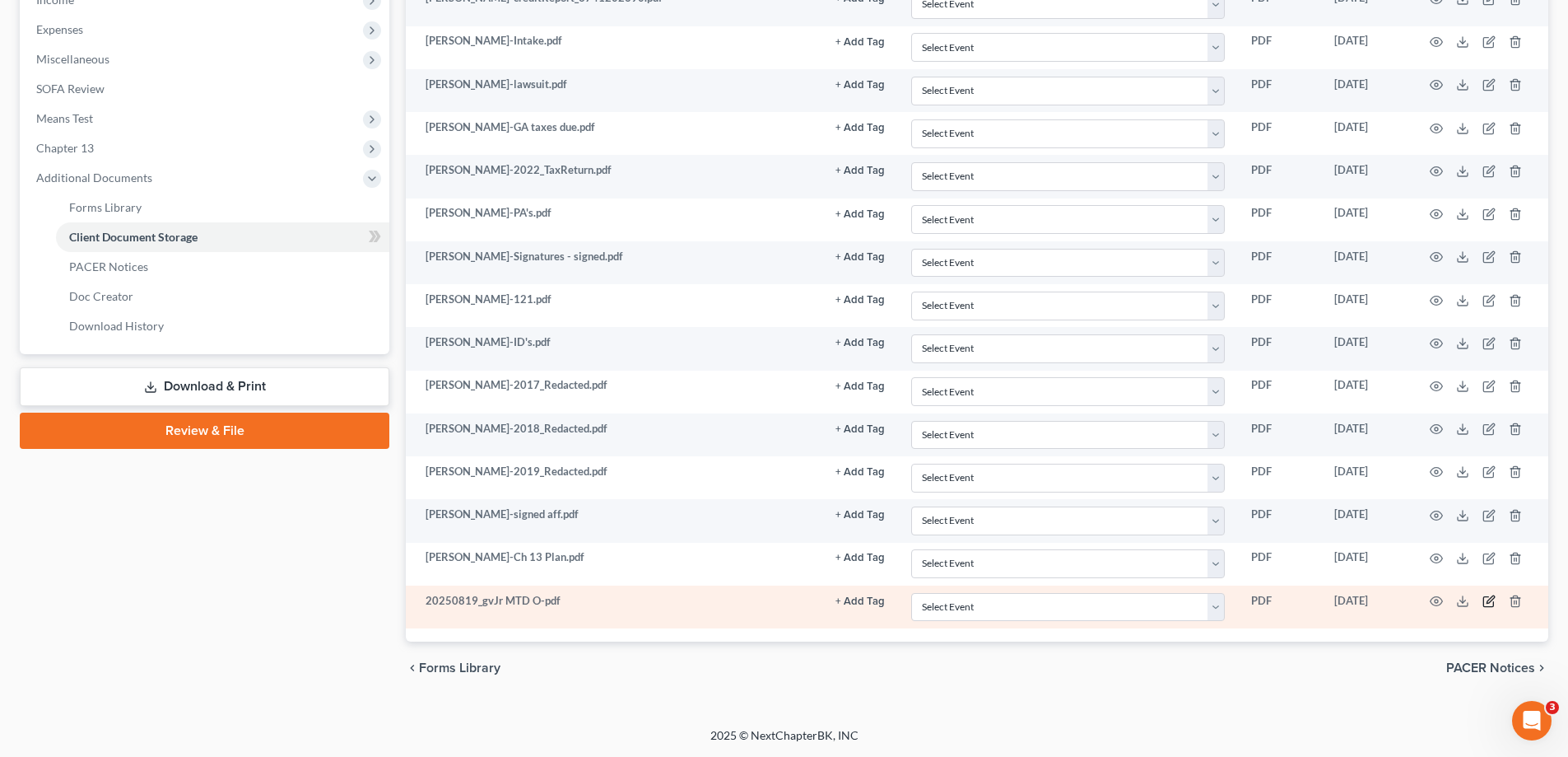
click at [1486, 596] on icon "button" at bounding box center [1490, 601] width 13 height 13
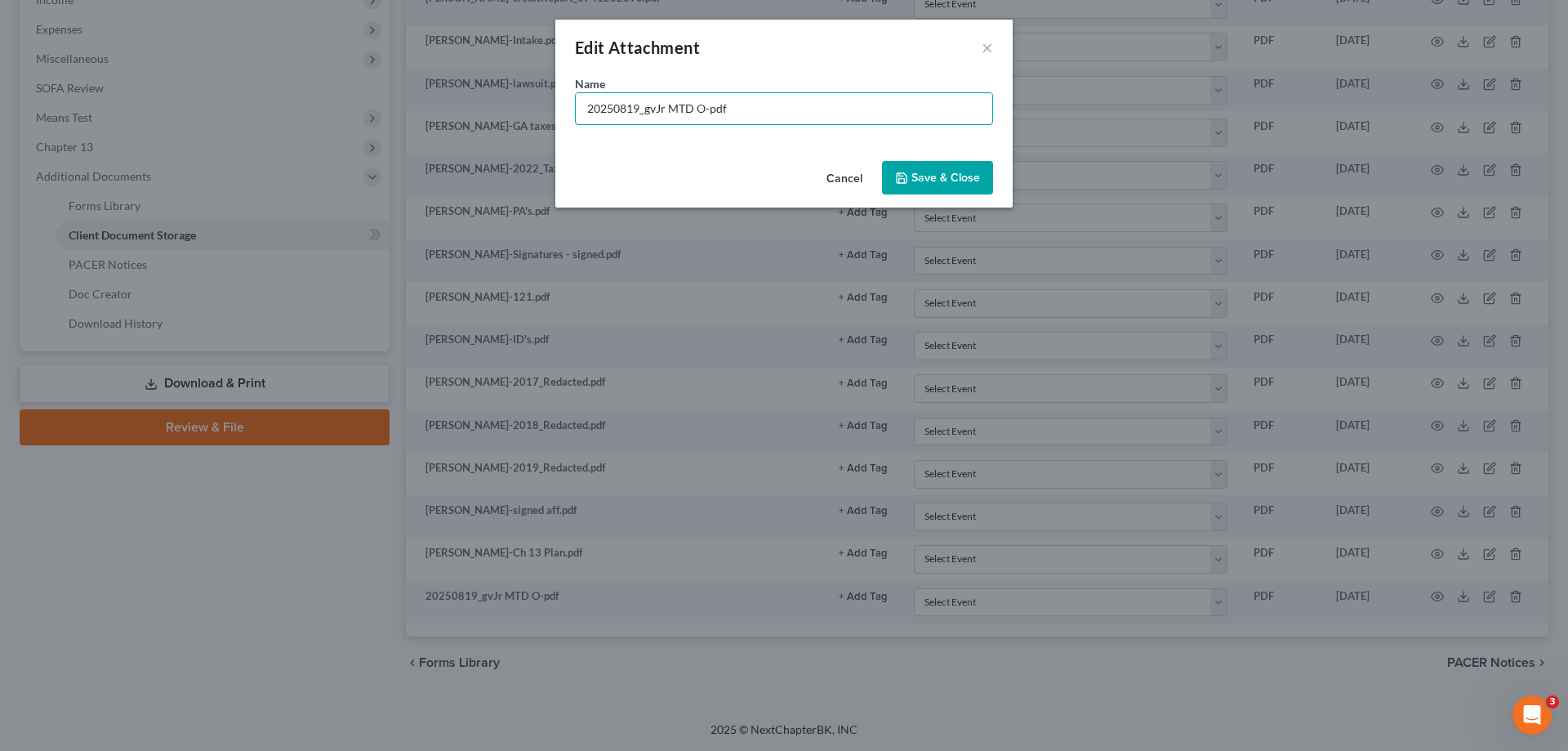
drag, startPoint x: 711, startPoint y: 110, endPoint x: 480, endPoint y: 108, distance: 231.0
click at [480, 108] on div "Edit Attachment × Name * 20250819_gvJr MTD O-pdf Cancel Save & Close" at bounding box center [784, 375] width 1568 height 751
click at [724, 106] on input "BC notes re option to refile-term prob. and can't afford the increase" at bounding box center [783, 108] width 416 height 31
type input "BC notes re option to refile-case has term prob. and can't afford the increase"
click at [964, 169] on button "Save & Close" at bounding box center [937, 177] width 111 height 34
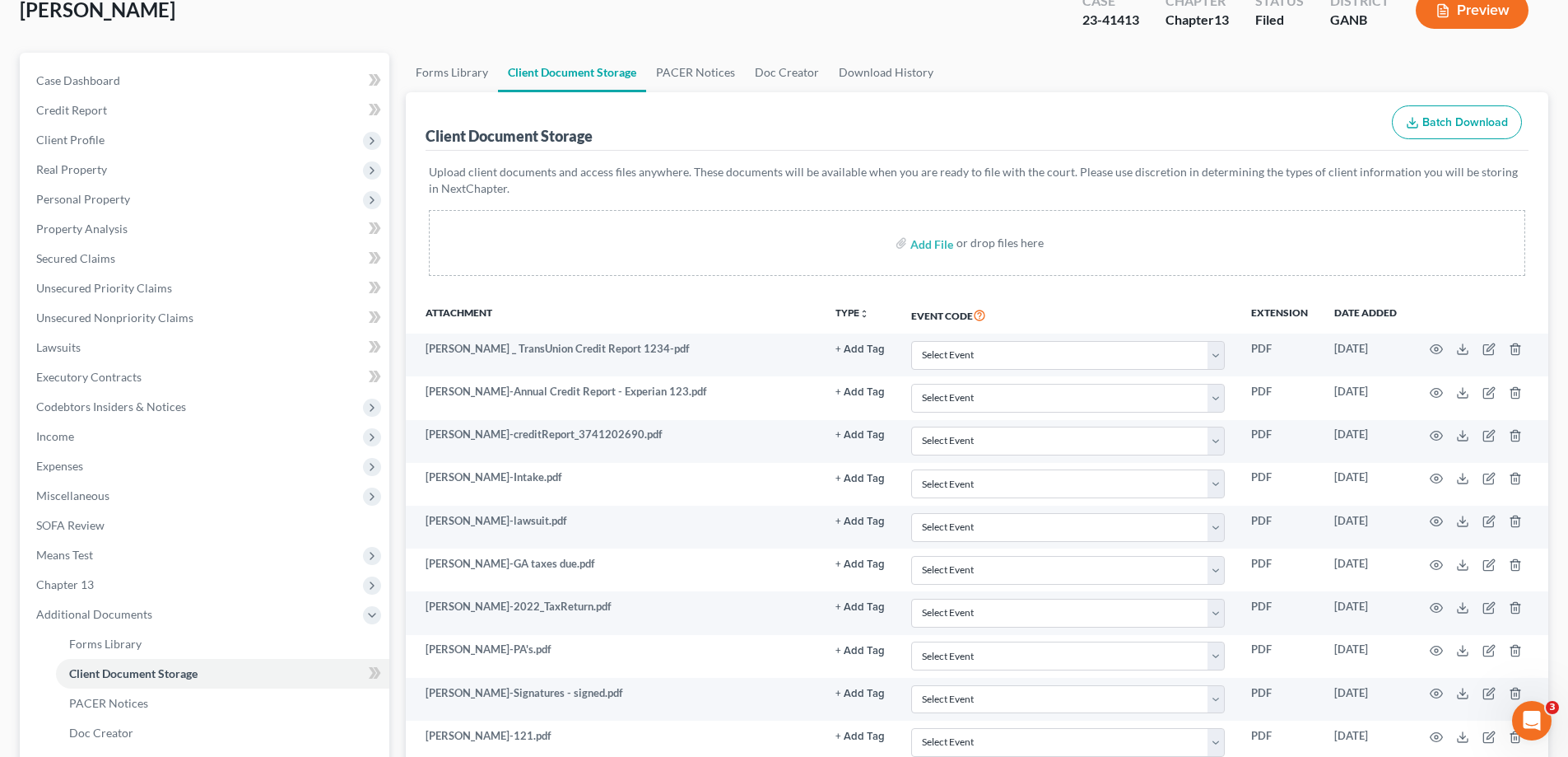
scroll to position [0, 0]
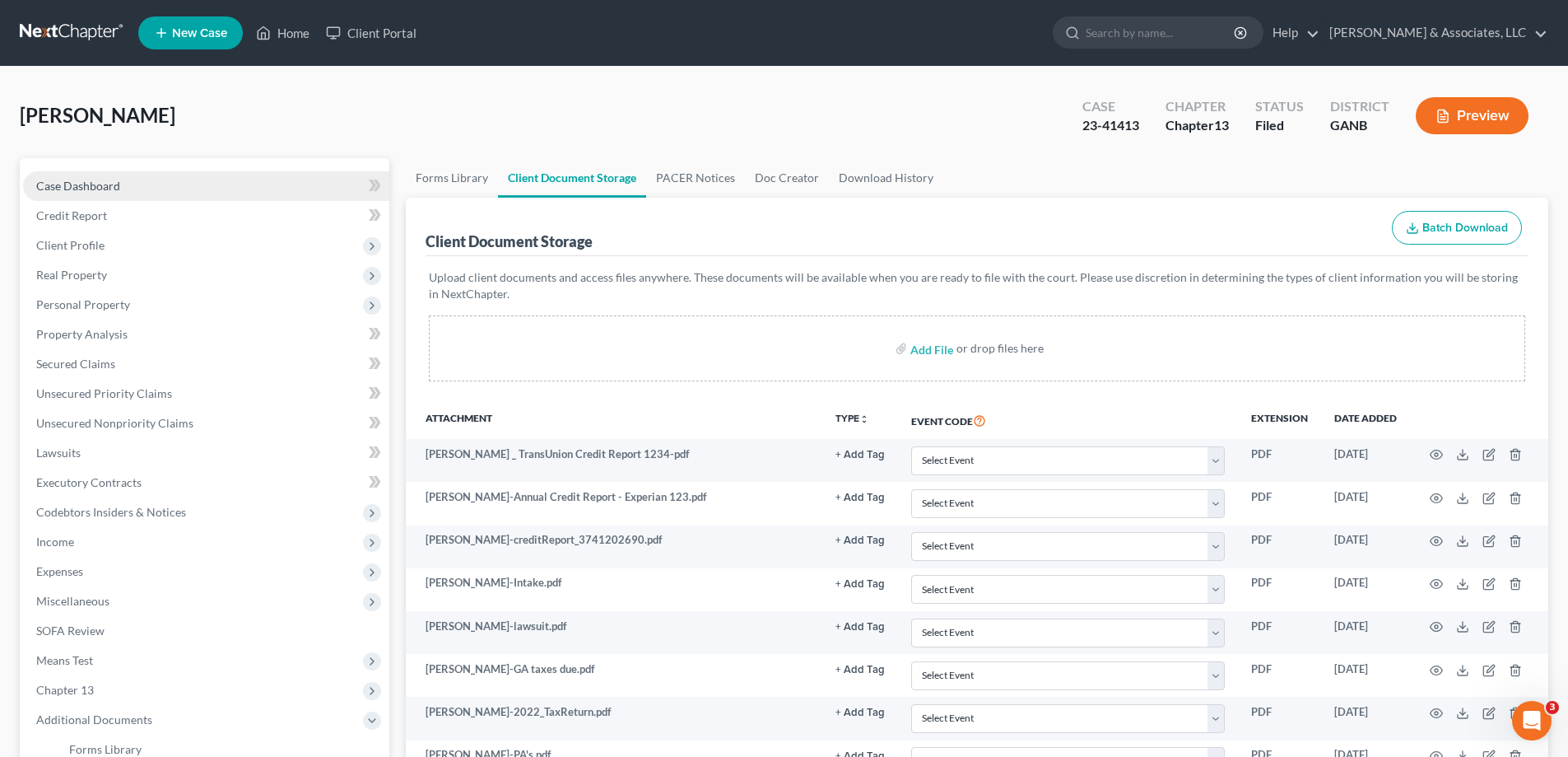
click at [91, 186] on span "Case Dashboard" at bounding box center [78, 185] width 84 height 14
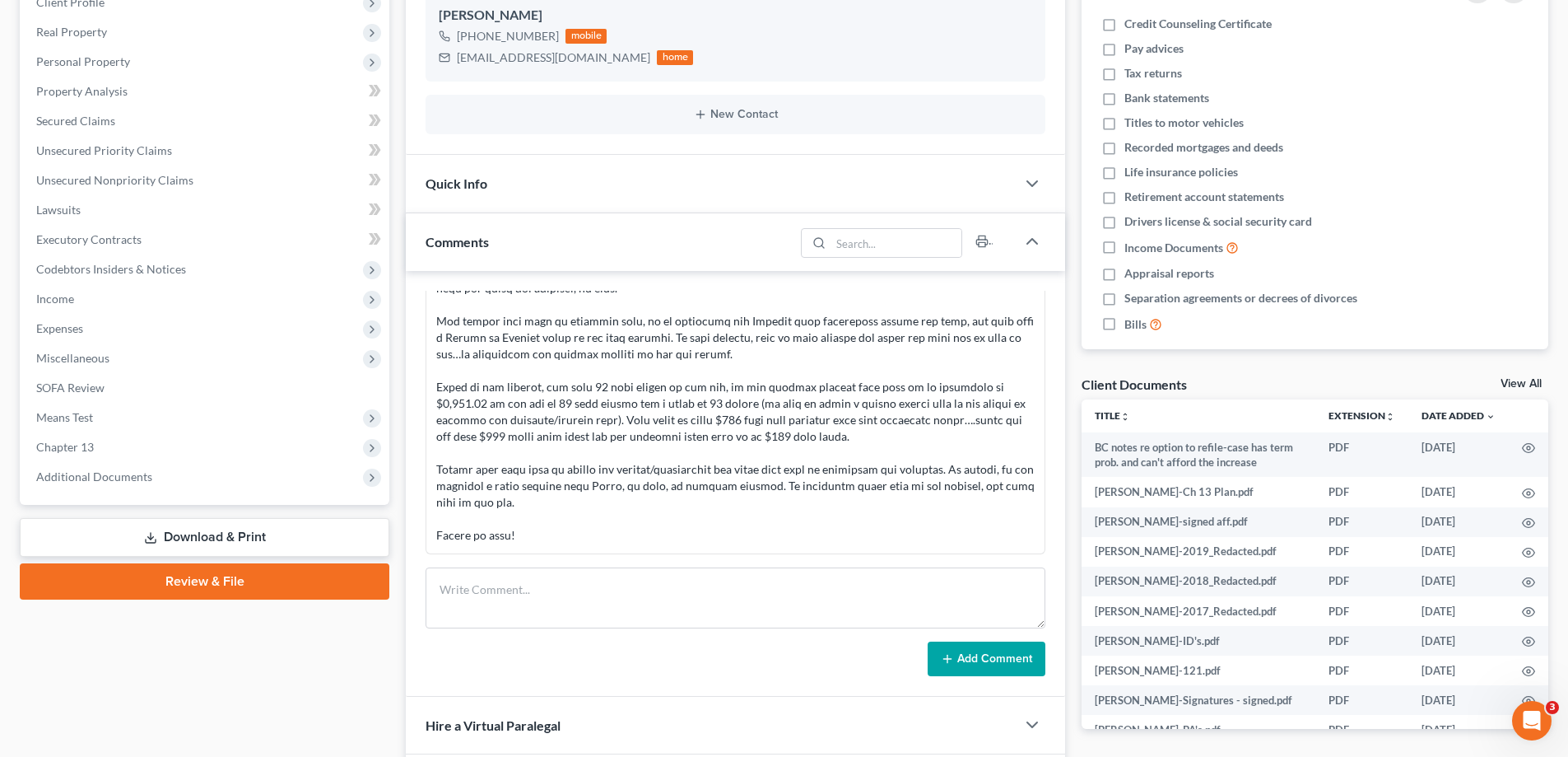
scroll to position [411, 0]
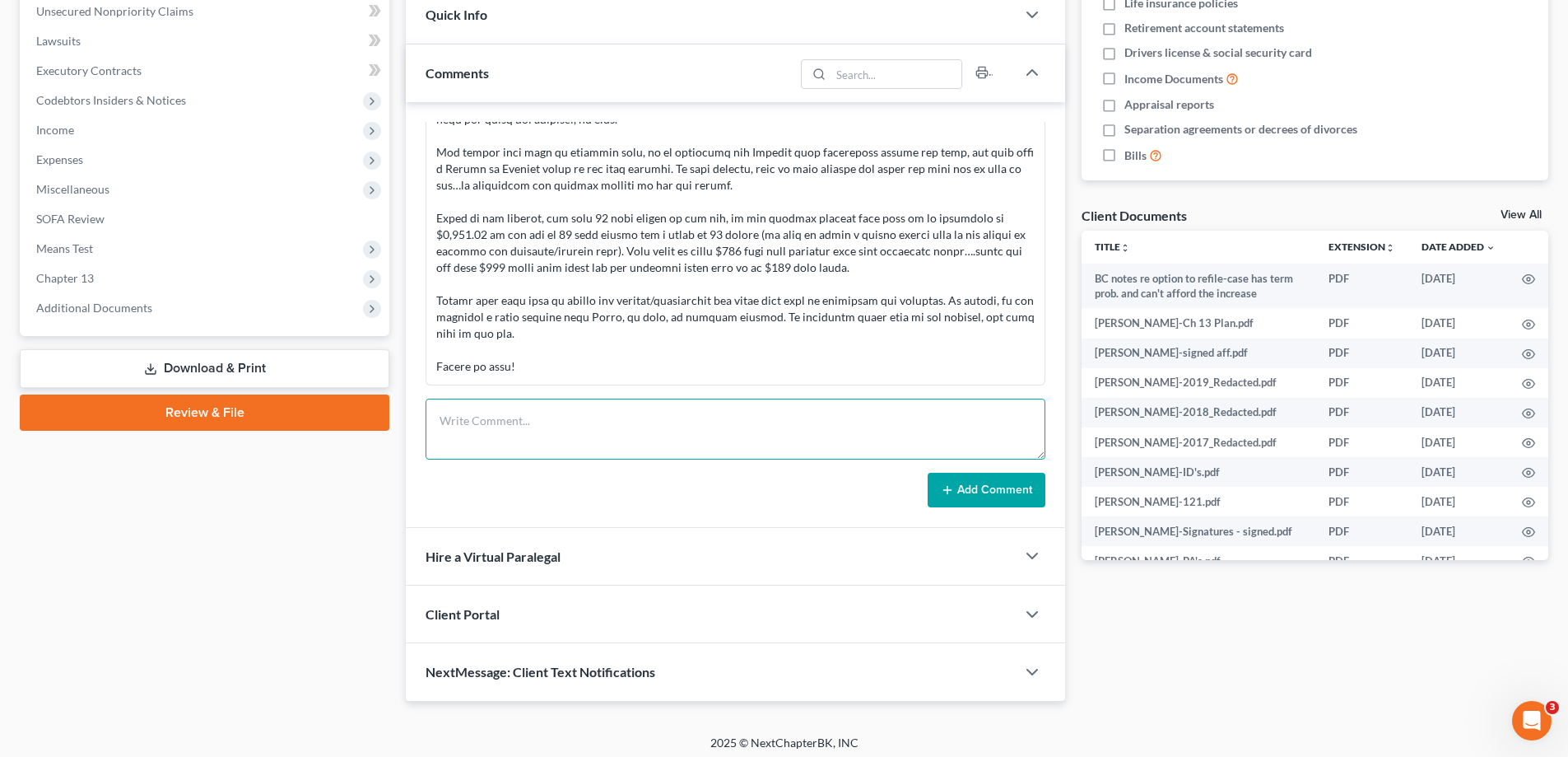
click at [449, 416] on textarea at bounding box center [735, 428] width 620 height 61
type textarea "o"
type textarea "Wants to let case get dismissed. Notes in Client docs- he needs to let this cas…"
drag, startPoint x: 1017, startPoint y: 491, endPoint x: 1005, endPoint y: 487, distance: 12.6
click at [1005, 487] on button "Add Comment" at bounding box center [986, 489] width 118 height 34
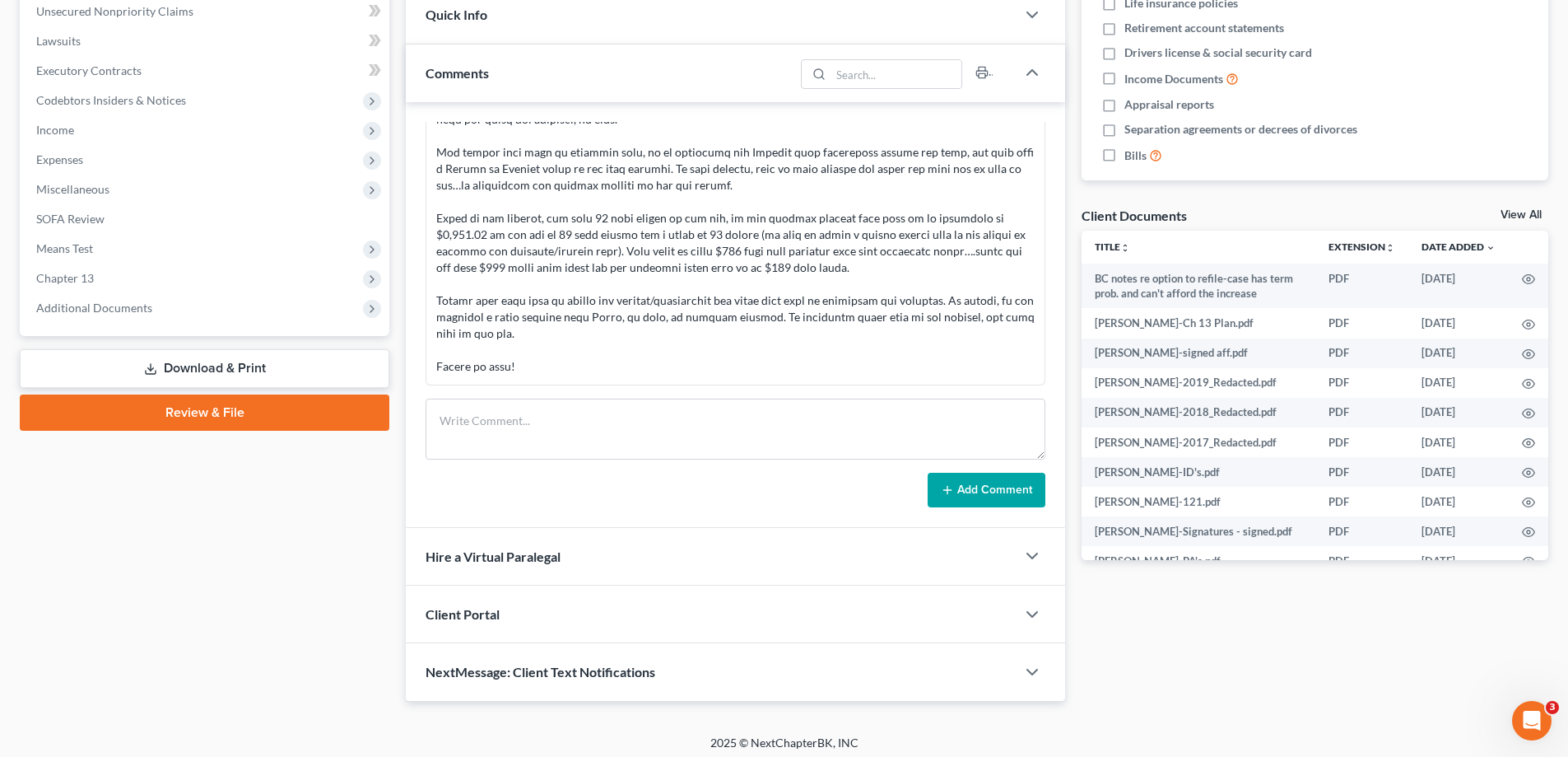
click at [1005, 486] on button "Add Comment" at bounding box center [986, 489] width 118 height 34
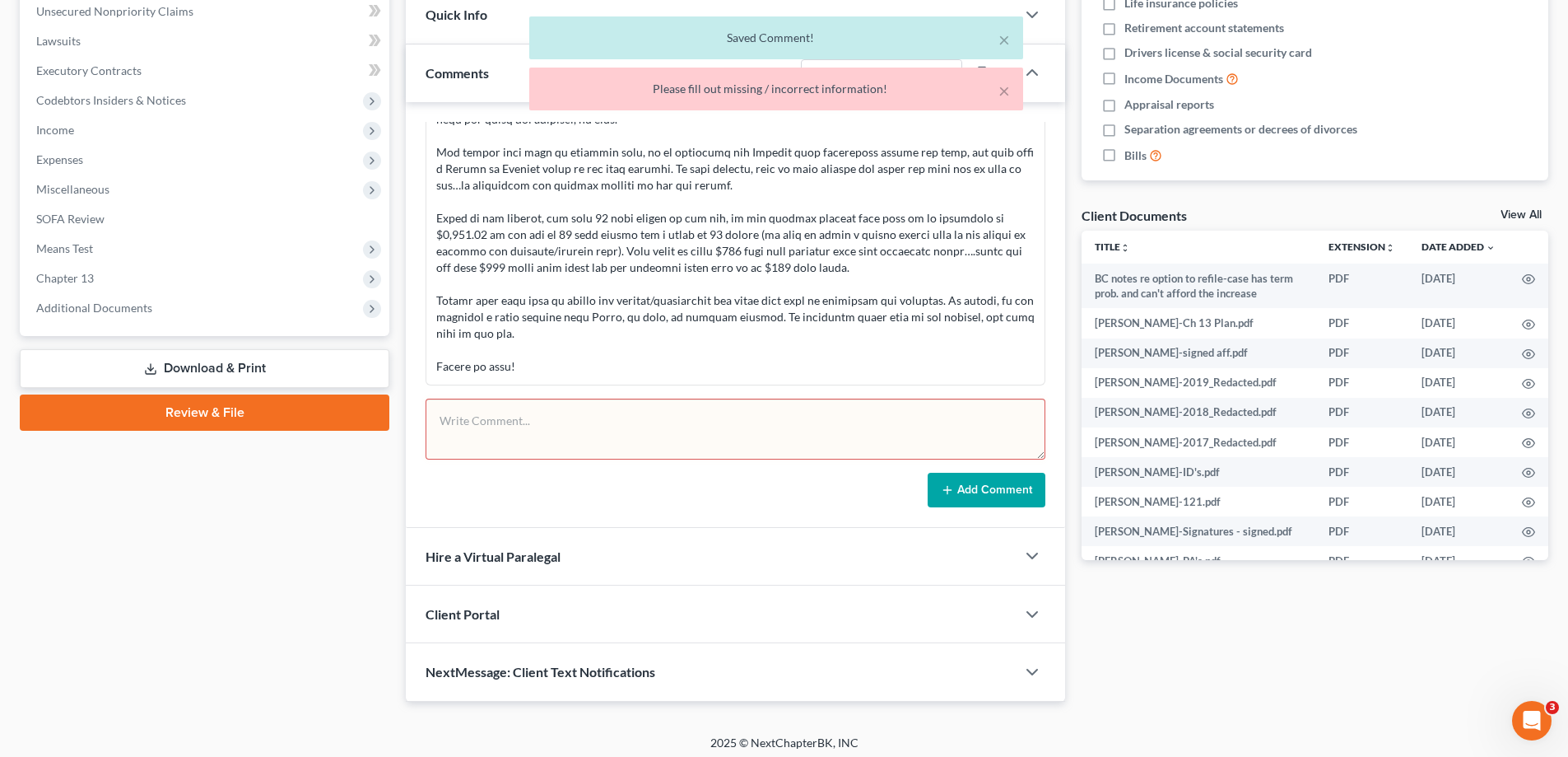
scroll to position [428, 0]
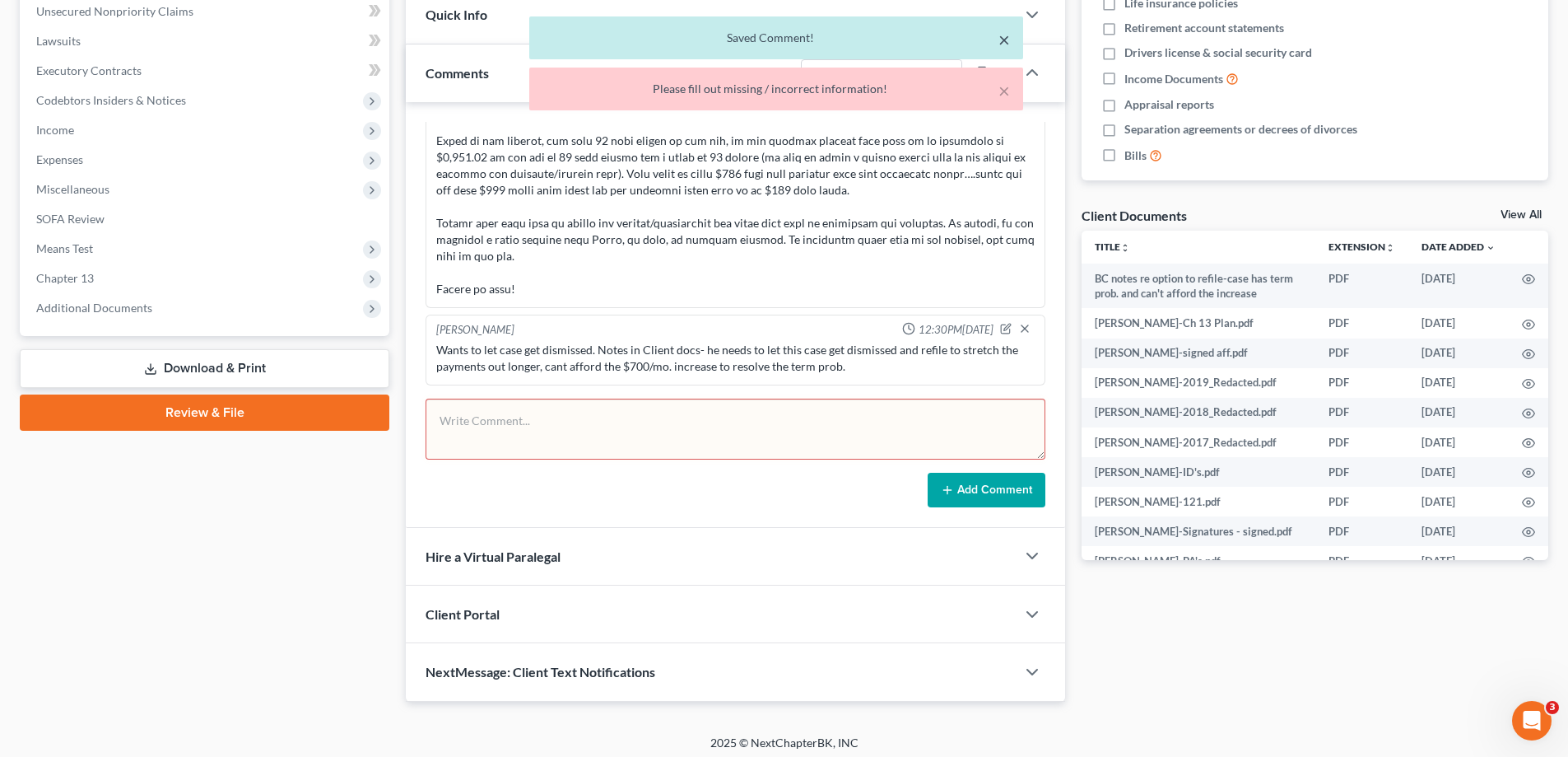
click at [1002, 38] on button "×" at bounding box center [1005, 40] width 12 height 20
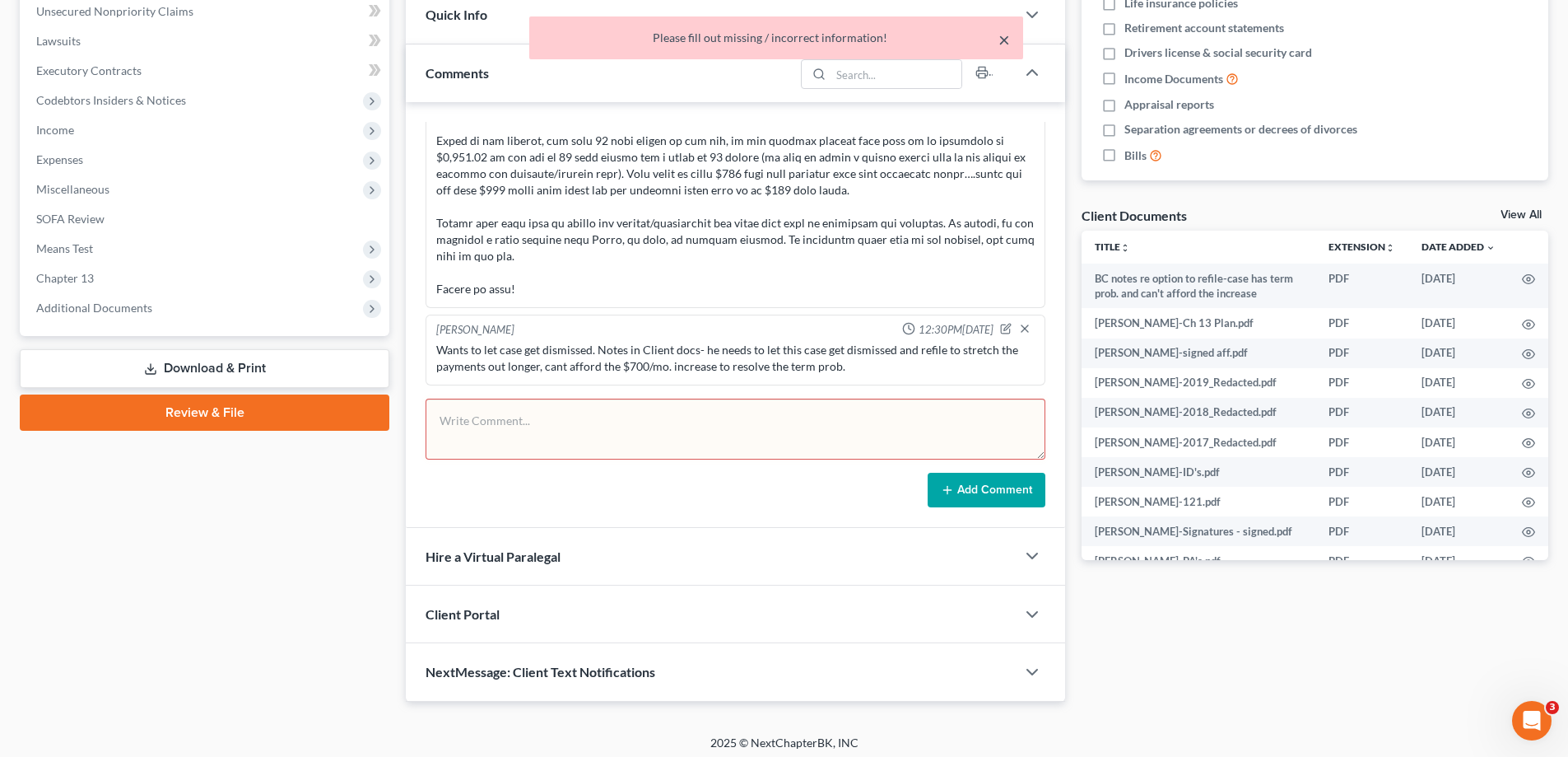
click at [1004, 44] on button "×" at bounding box center [1005, 40] width 12 height 20
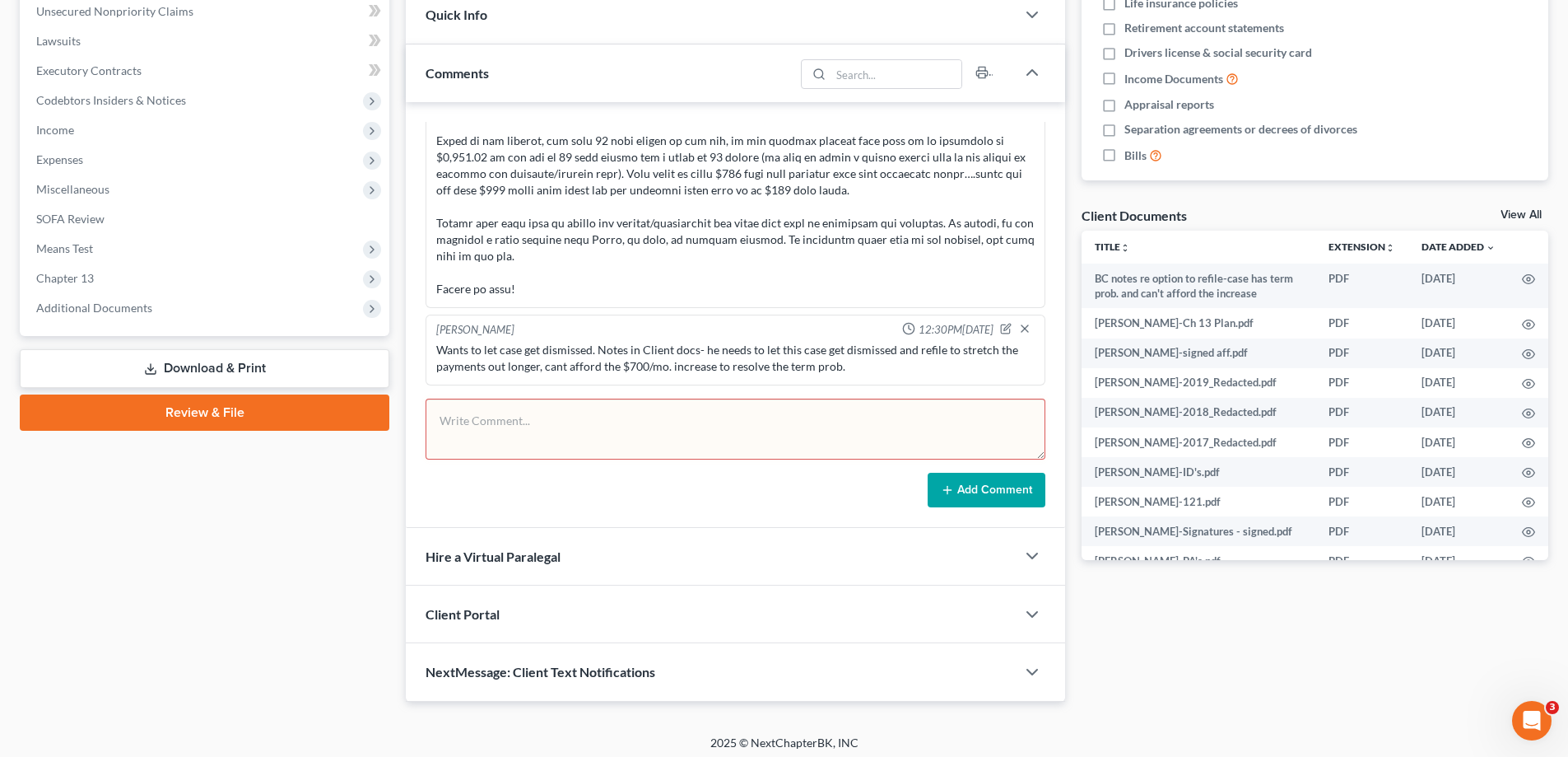
click at [883, 507] on div "Amy Adams 12:33PM, 07/30/2025 Amy Adams 12:30PM, 08/19/2025 Wants to let case g…" at bounding box center [735, 315] width 659 height 426
drag, startPoint x: 774, startPoint y: 475, endPoint x: 494, endPoint y: 361, distance: 302.3
click at [772, 475] on div "Add Comment" at bounding box center [735, 489] width 620 height 34
drag, startPoint x: 640, startPoint y: 373, endPoint x: 1031, endPoint y: 169, distance: 441.0
click at [645, 375] on div "Wants to let case get dismissed. Notes in Client docs- he needs to let this cas…" at bounding box center [735, 357] width 598 height 33
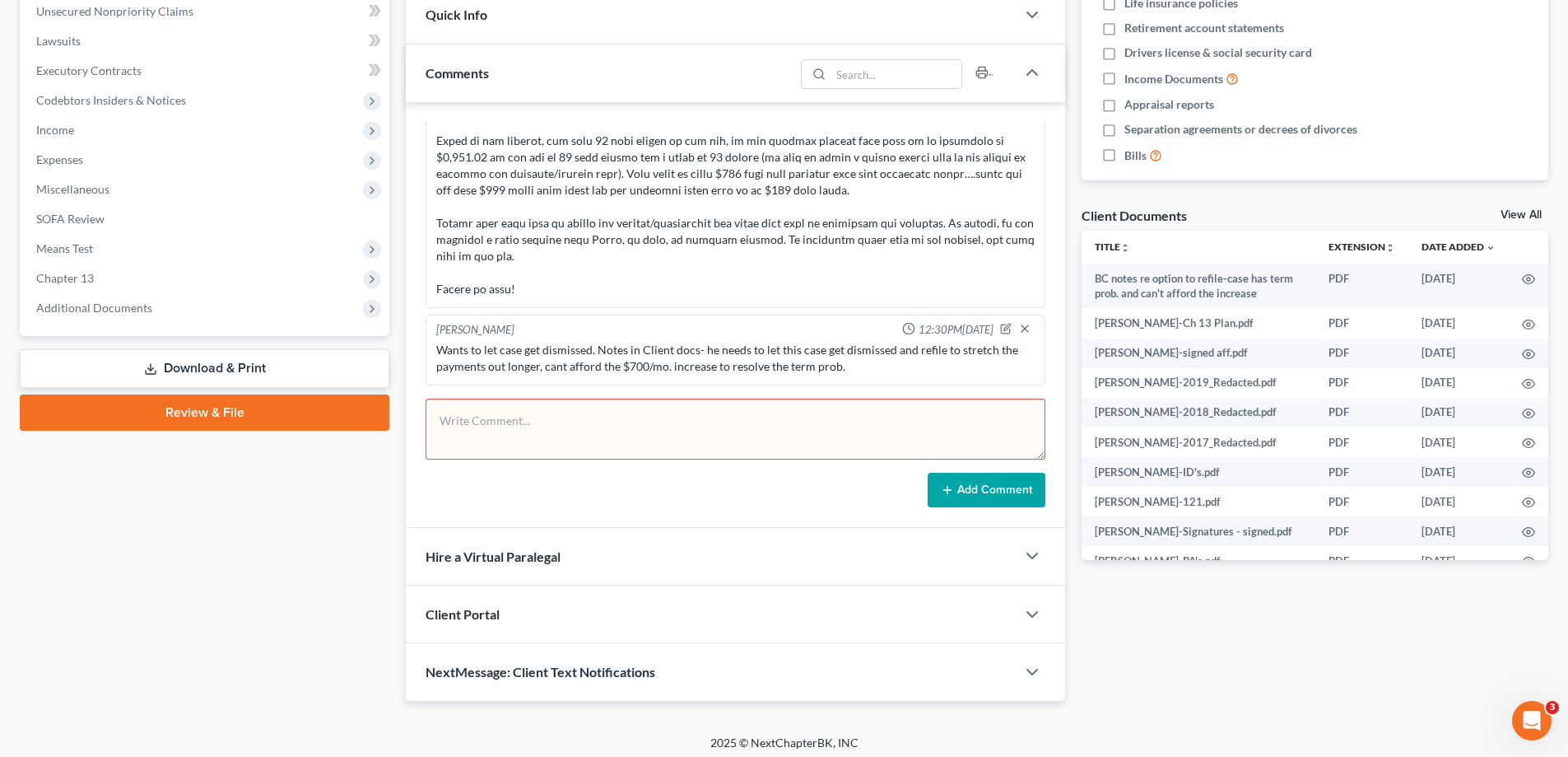
click at [718, 375] on div "Wants to let case get dismissed. Notes in Client docs- he needs to let this cas…" at bounding box center [735, 357] width 598 height 33
click at [874, 372] on div "Wants to let case get dismissed. Notes in Client docs- he needs to let this cas…" at bounding box center [735, 357] width 598 height 33
click at [1216, 613] on div "Docs Tasks Events Fees Timer 0% Completed Nothing here yet! Credit Counseling C…" at bounding box center [1314, 224] width 483 height 955
drag, startPoint x: 1031, startPoint y: 169, endPoint x: 603, endPoint y: 265, distance: 438.6
click at [1032, 165] on div "Amy Adams 12:33PM, 07/30/2025" at bounding box center [735, 1] width 620 height 614
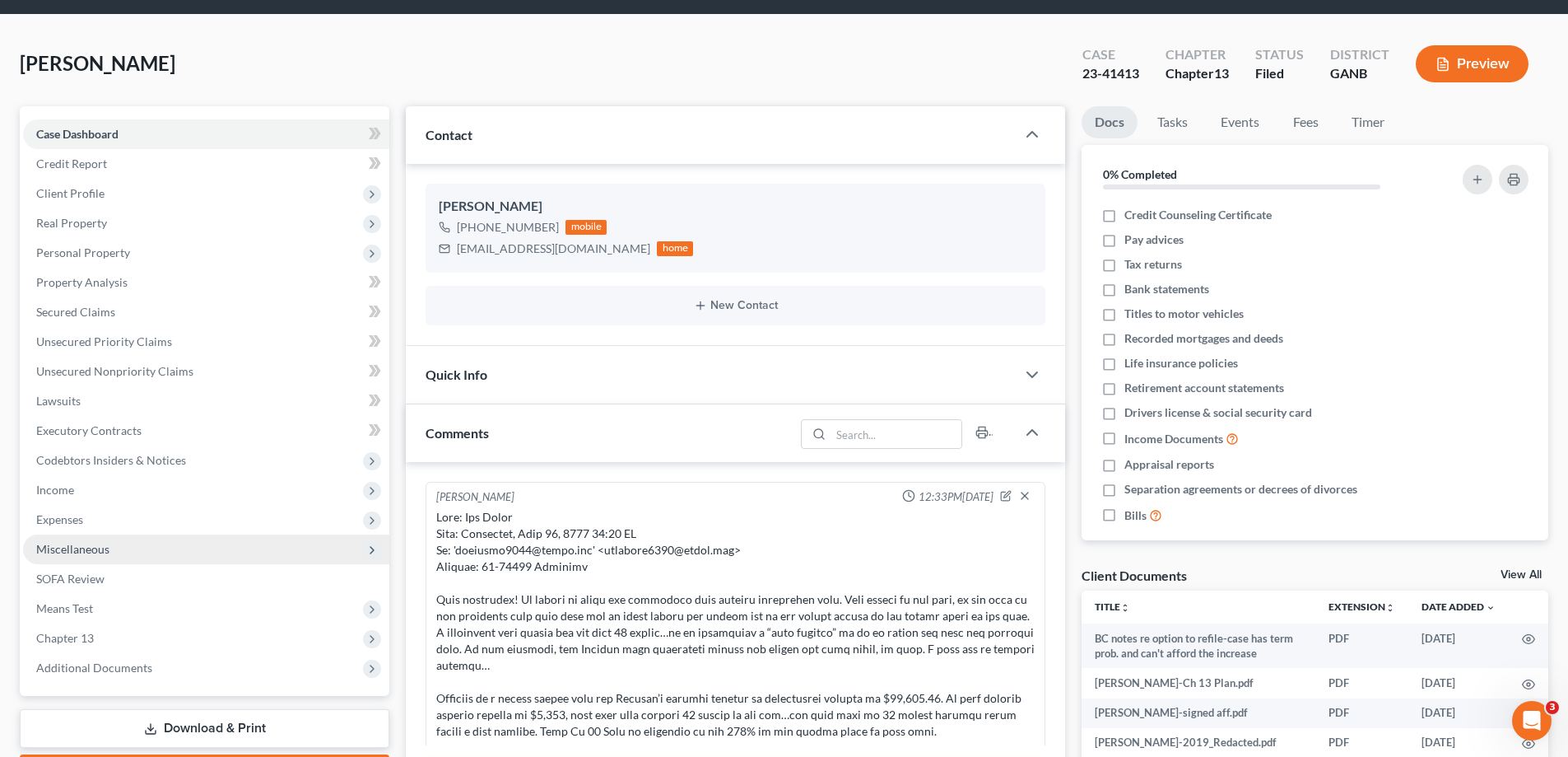
scroll to position [164, 0]
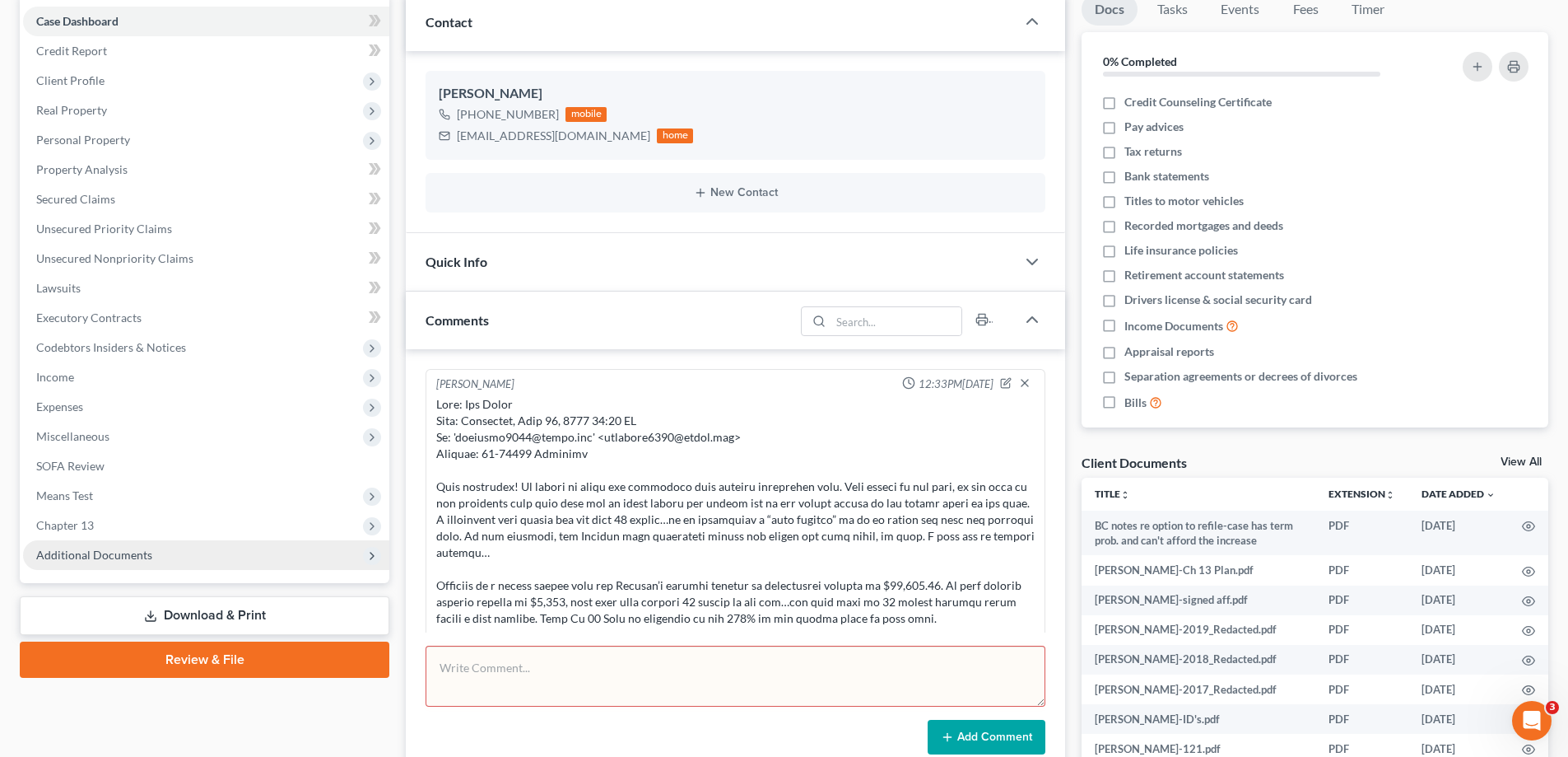
click at [58, 562] on span "Additional Documents" at bounding box center [206, 555] width 366 height 30
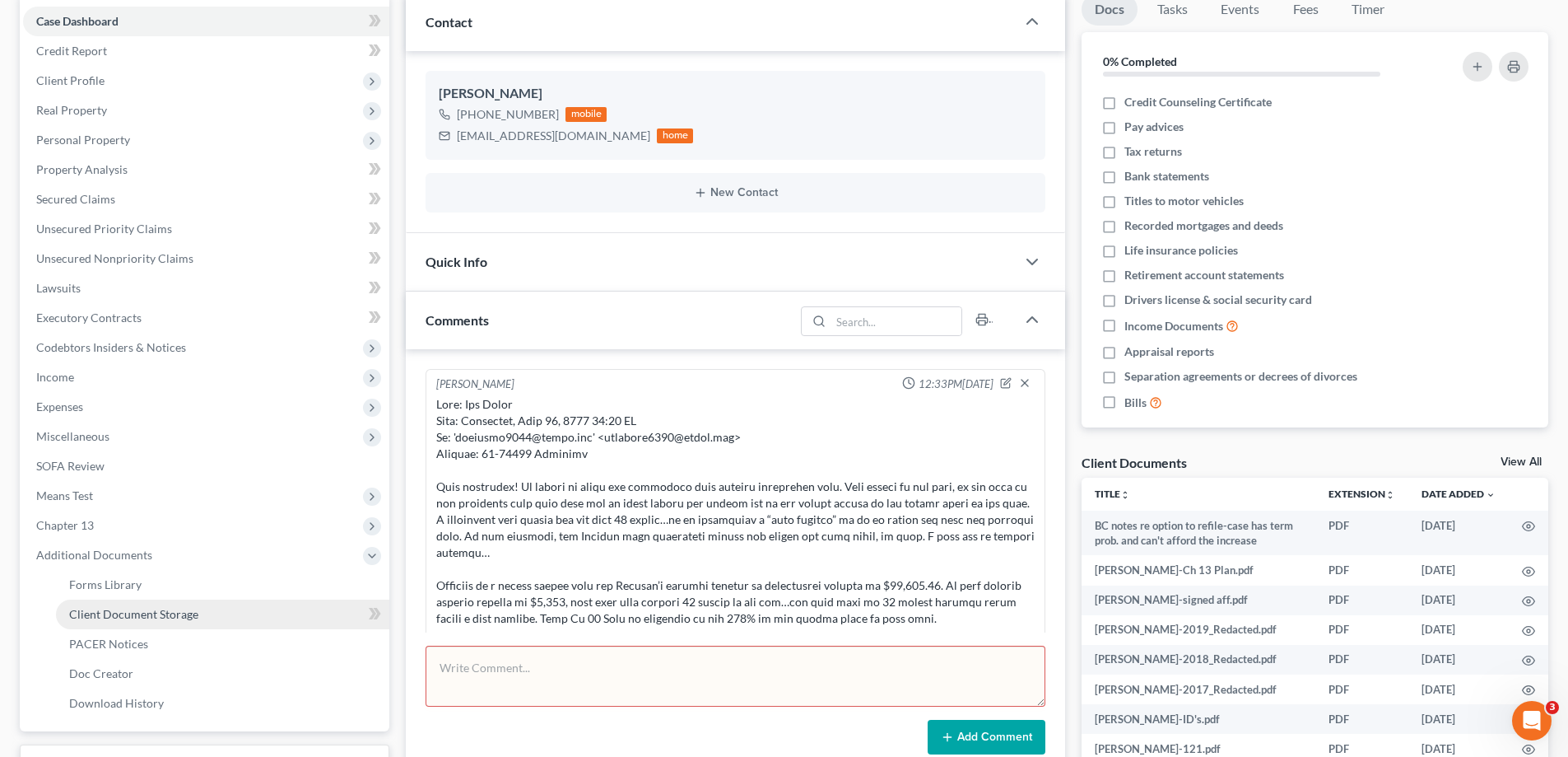
click at [132, 613] on span "Client Document Storage" at bounding box center [134, 613] width 129 height 14
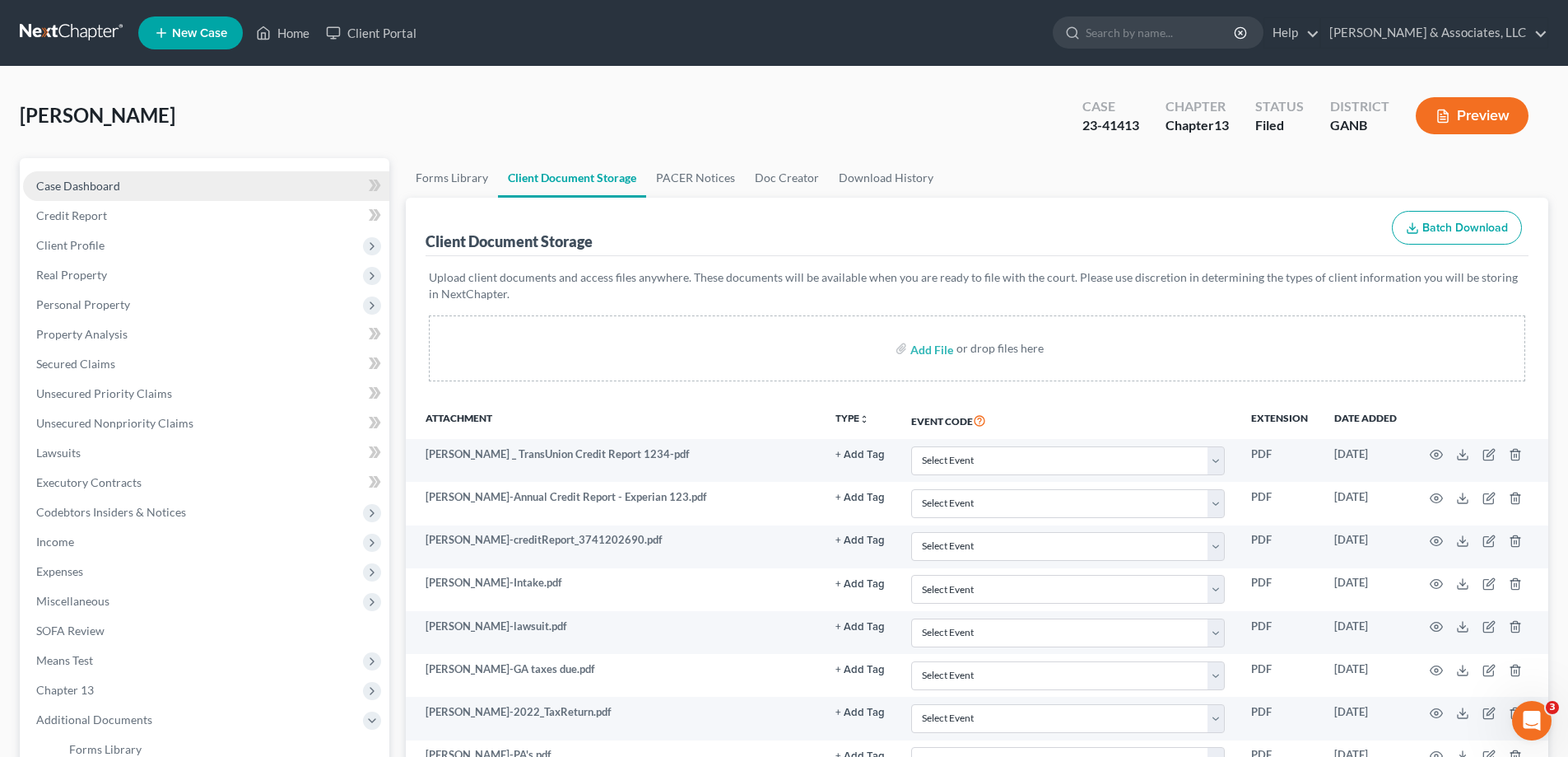
click at [93, 184] on span "Case Dashboard" at bounding box center [78, 185] width 84 height 14
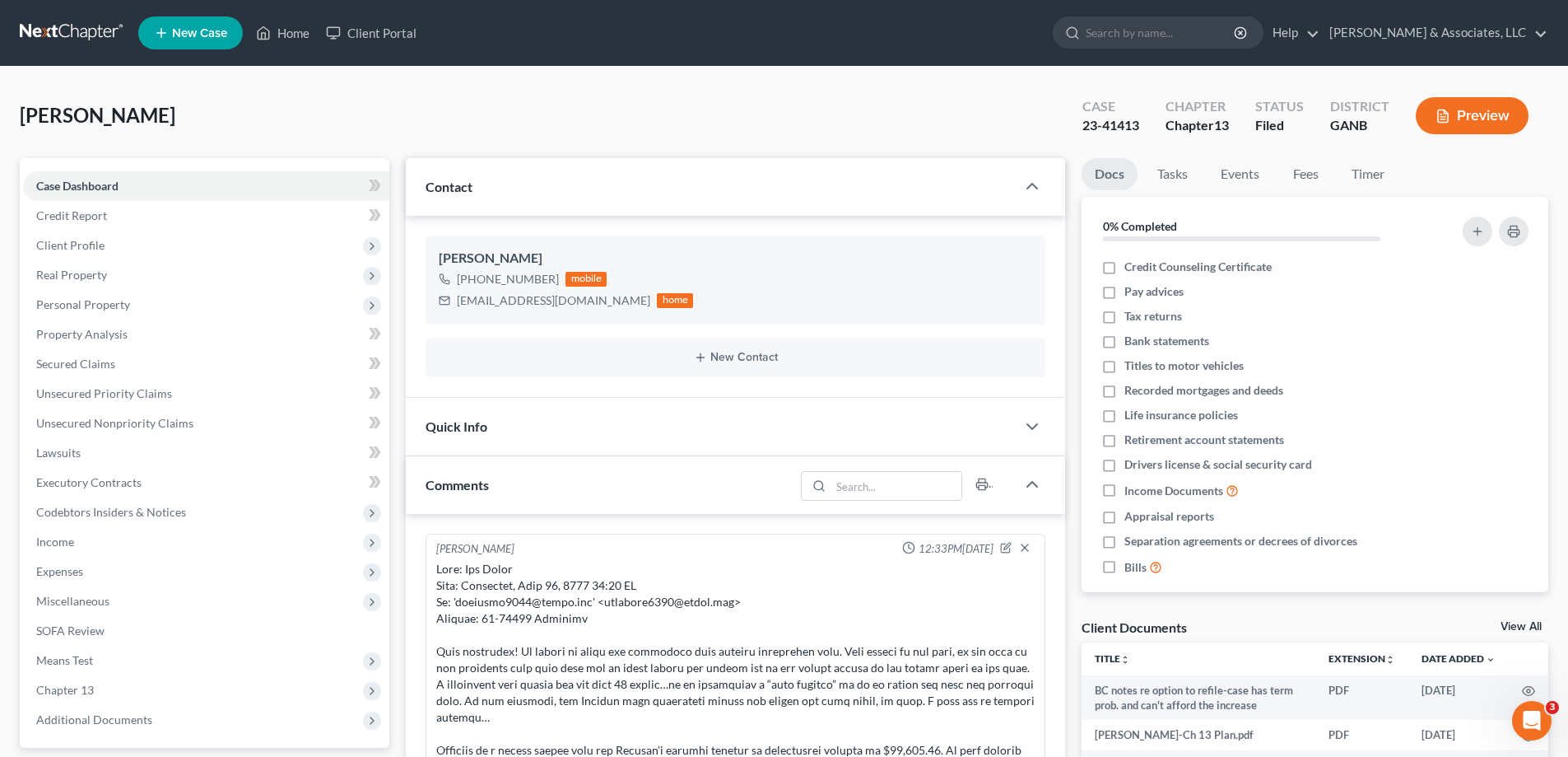
scroll to position [428, 0]
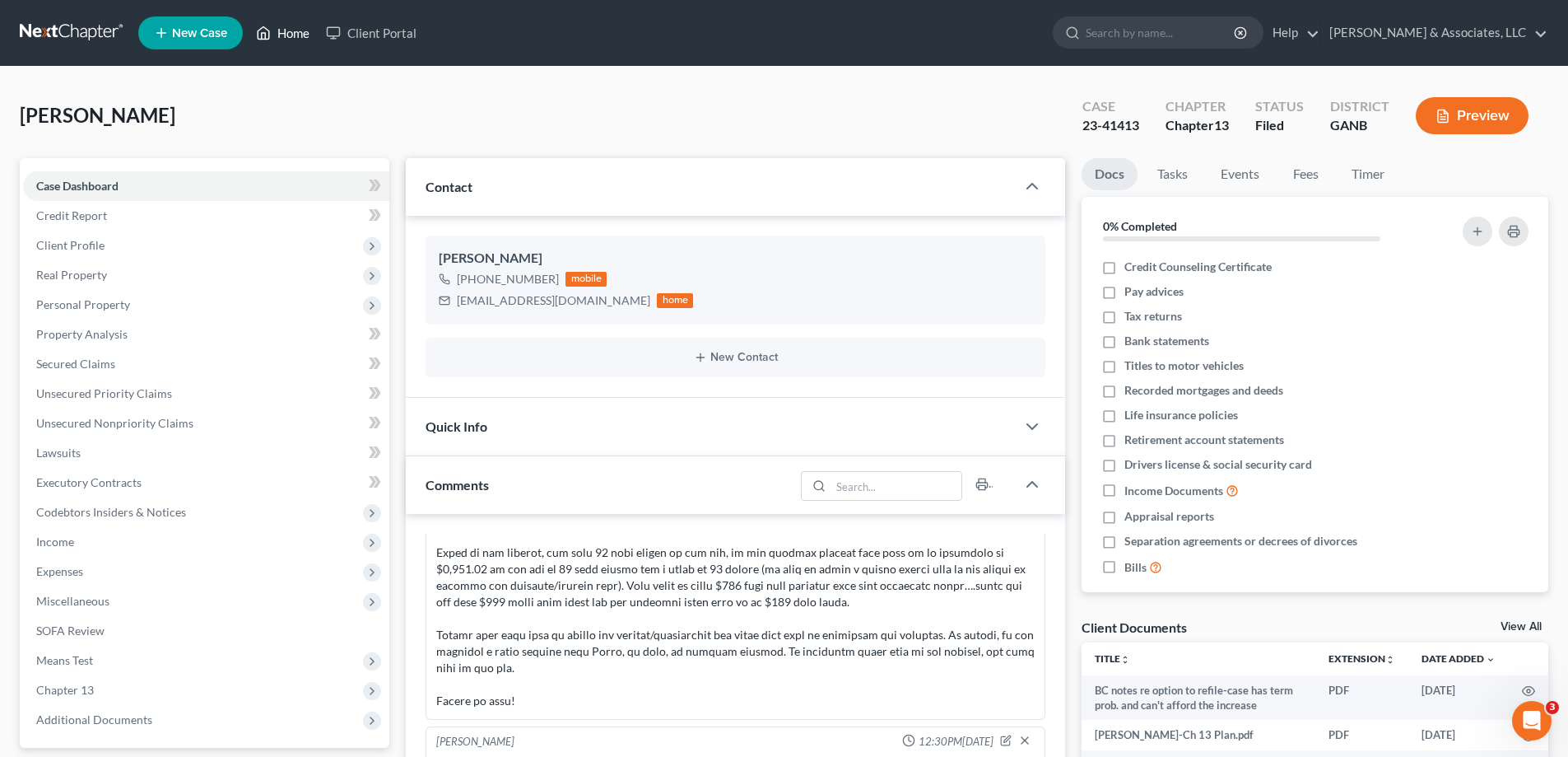
click at [287, 31] on link "Home" at bounding box center [283, 33] width 70 height 30
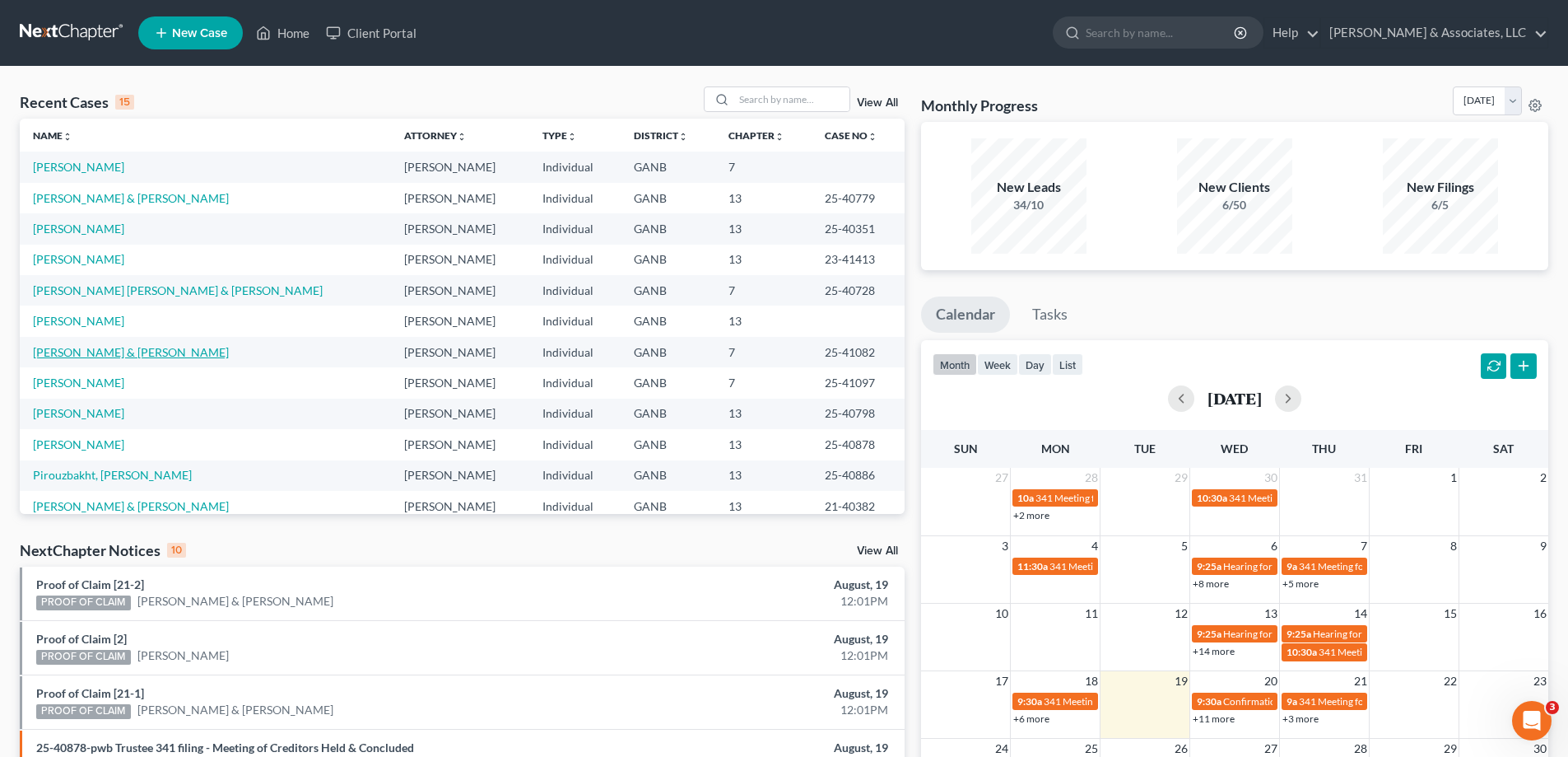
click at [105, 350] on link "Firebaugh, Richard & Maeghan" at bounding box center [130, 351] width 196 height 14
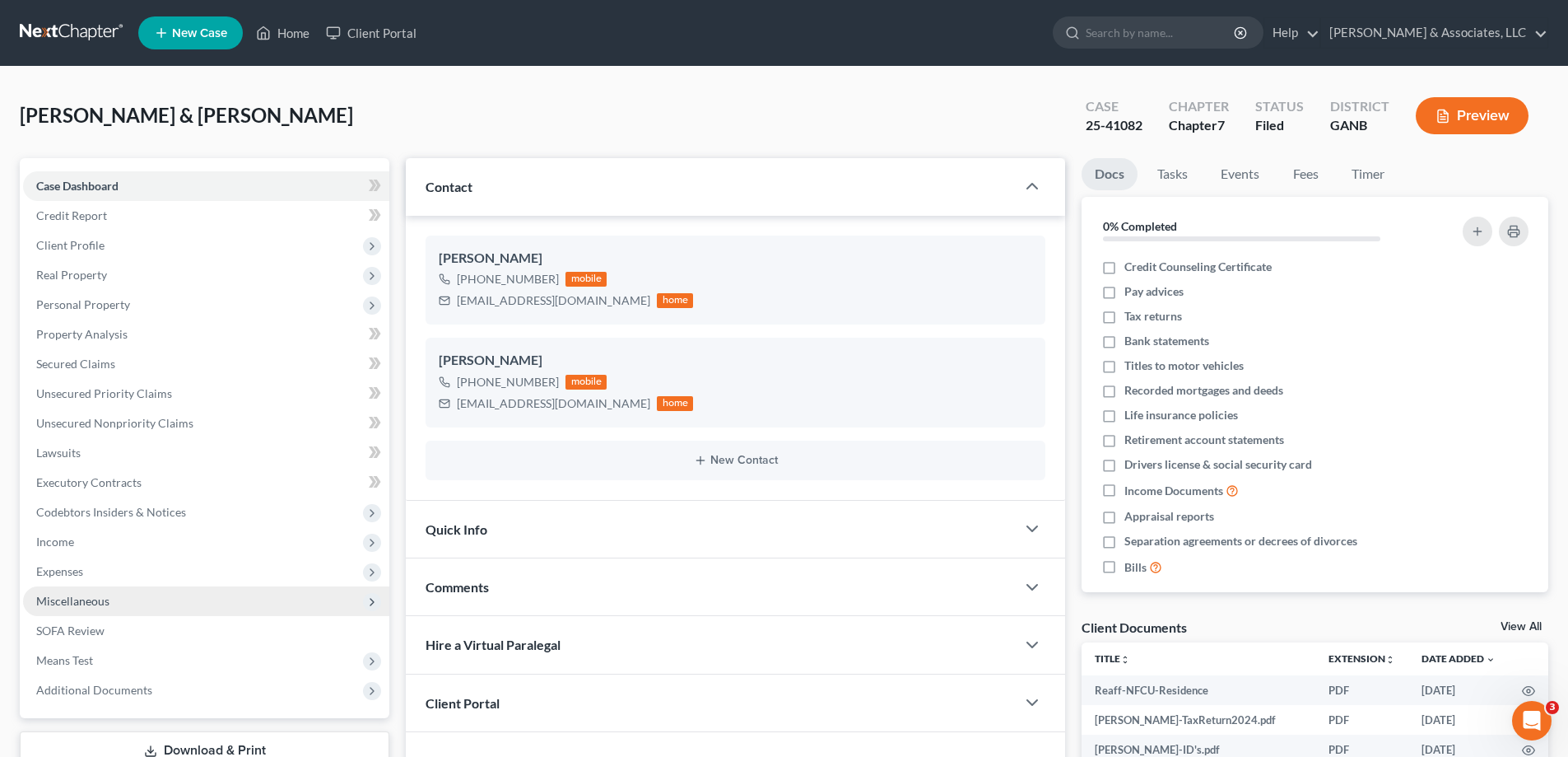
scroll to position [119, 0]
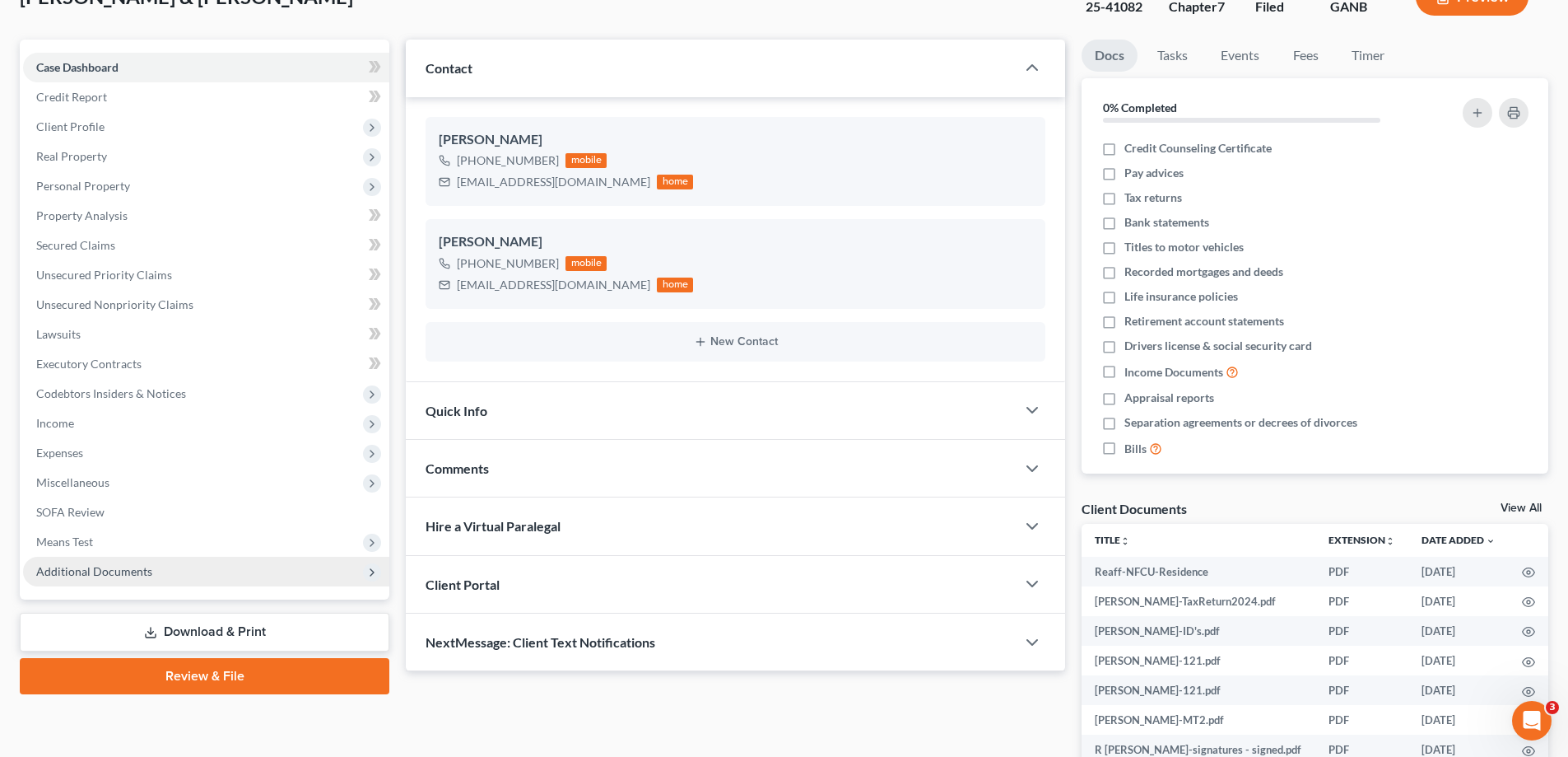
click at [68, 573] on span "Additional Documents" at bounding box center [93, 571] width 116 height 14
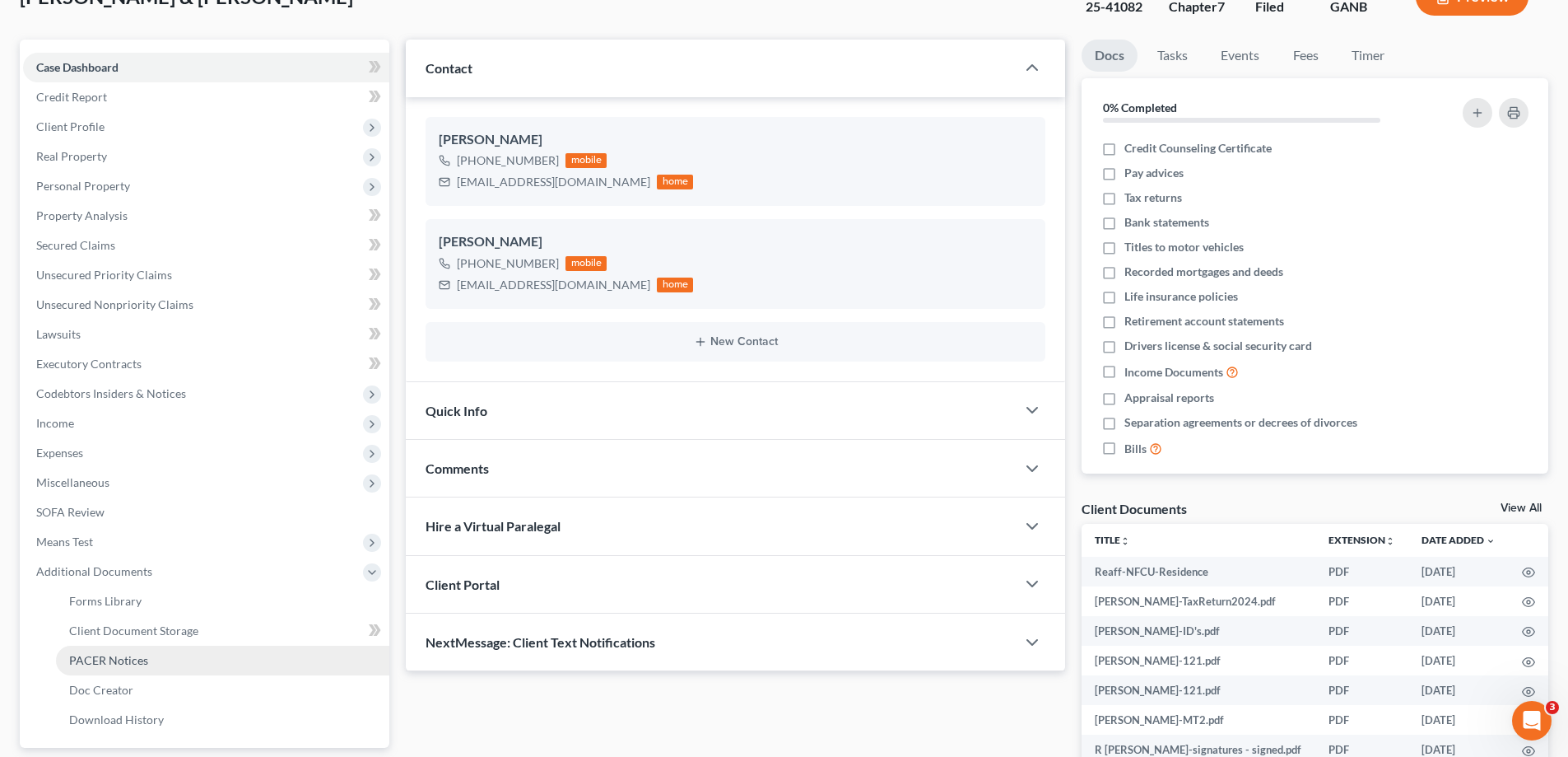
click at [99, 664] on span "PACER Notices" at bounding box center [108, 659] width 79 height 14
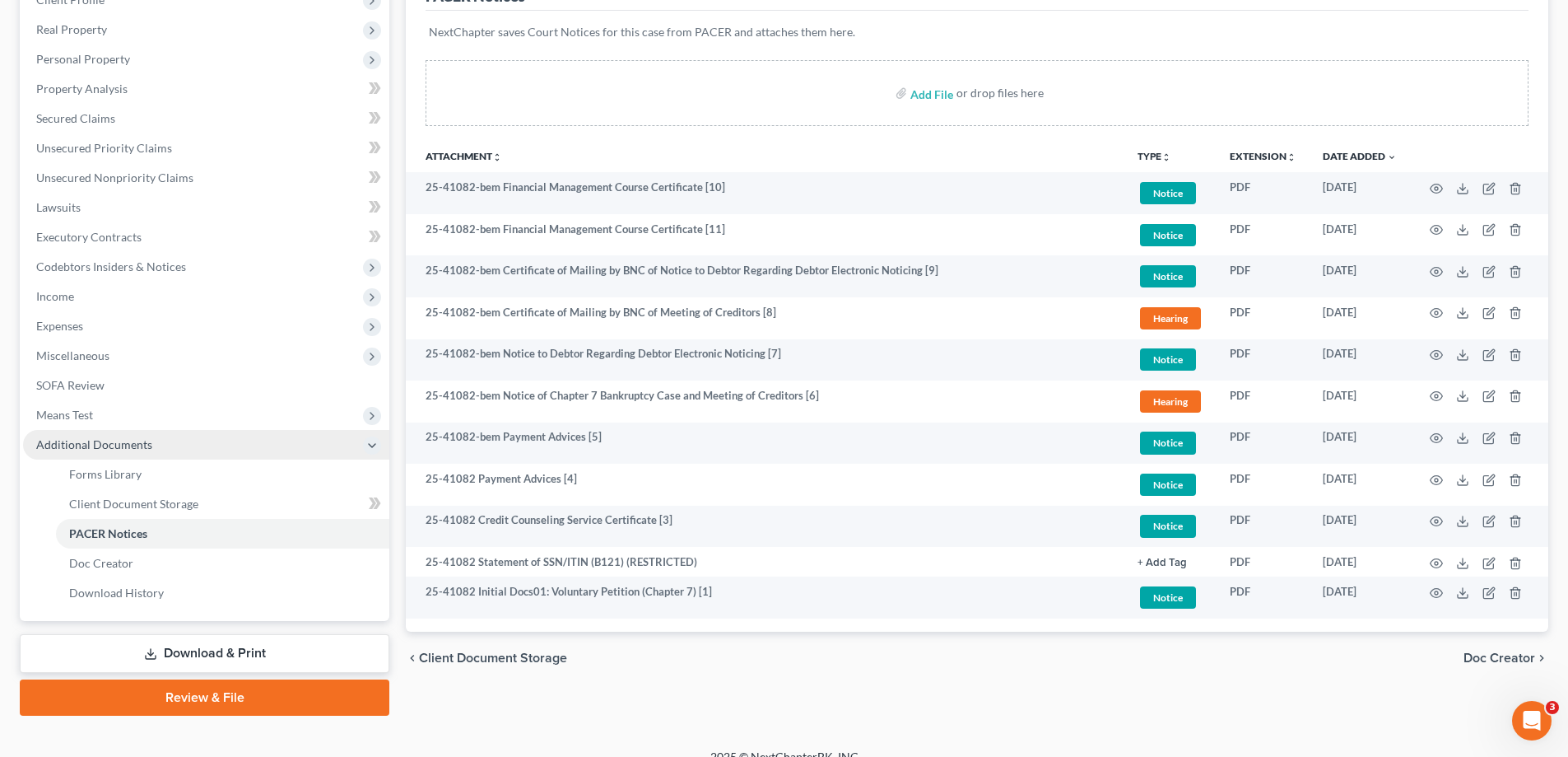
scroll to position [247, 0]
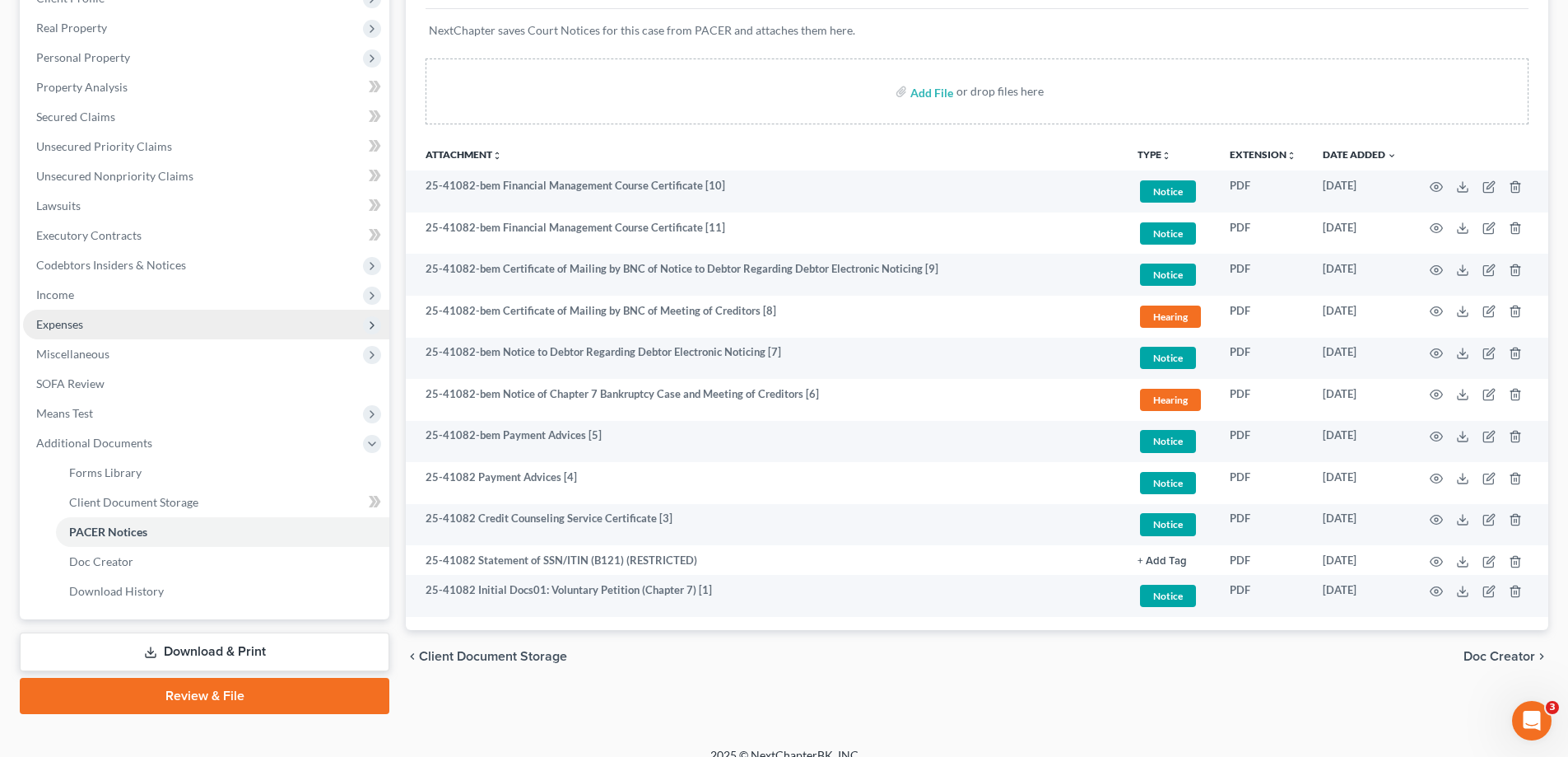
click at [54, 320] on span "Expenses" at bounding box center [59, 324] width 47 height 14
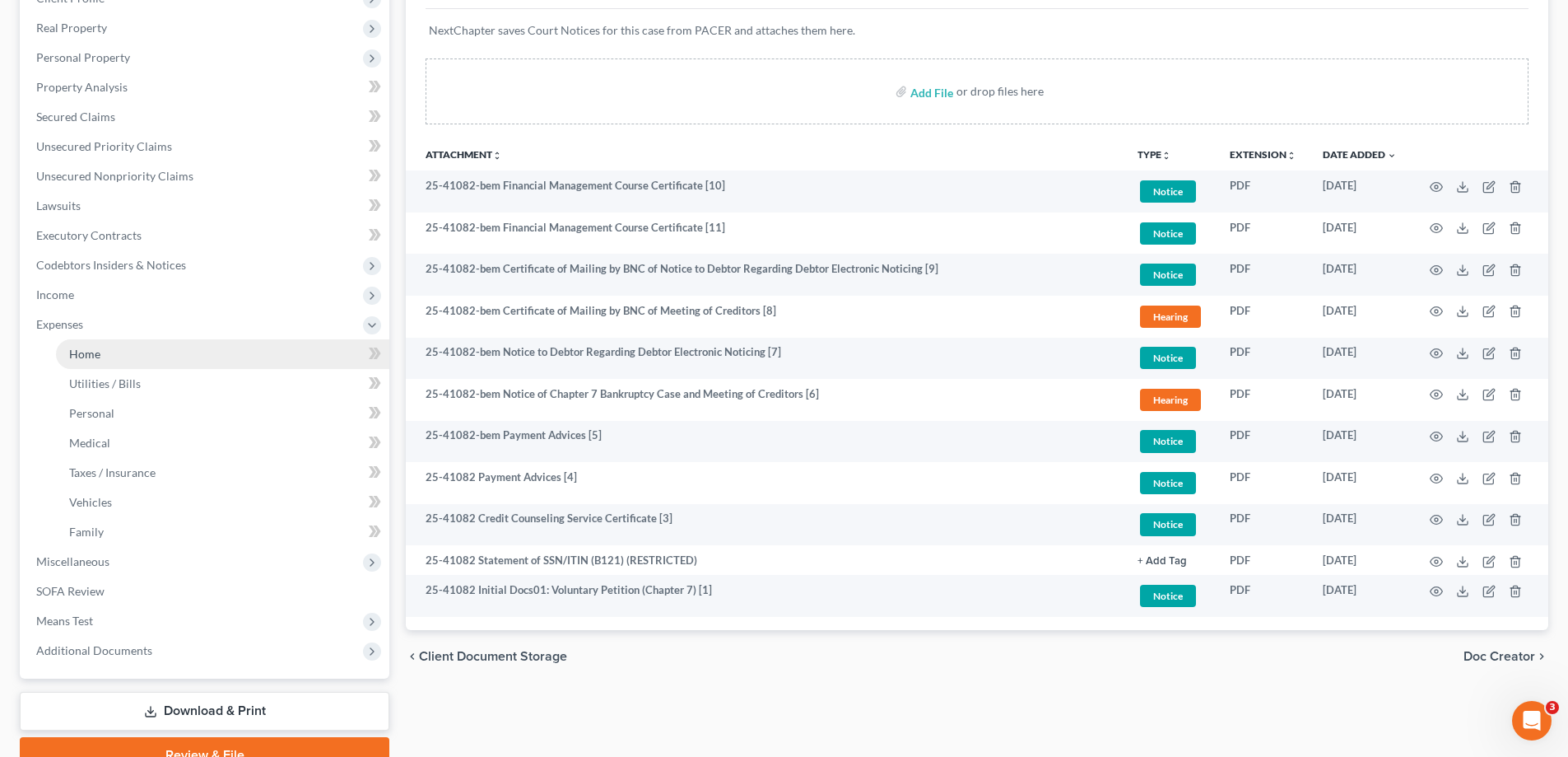
click at [87, 343] on link "Home" at bounding box center [222, 354] width 333 height 30
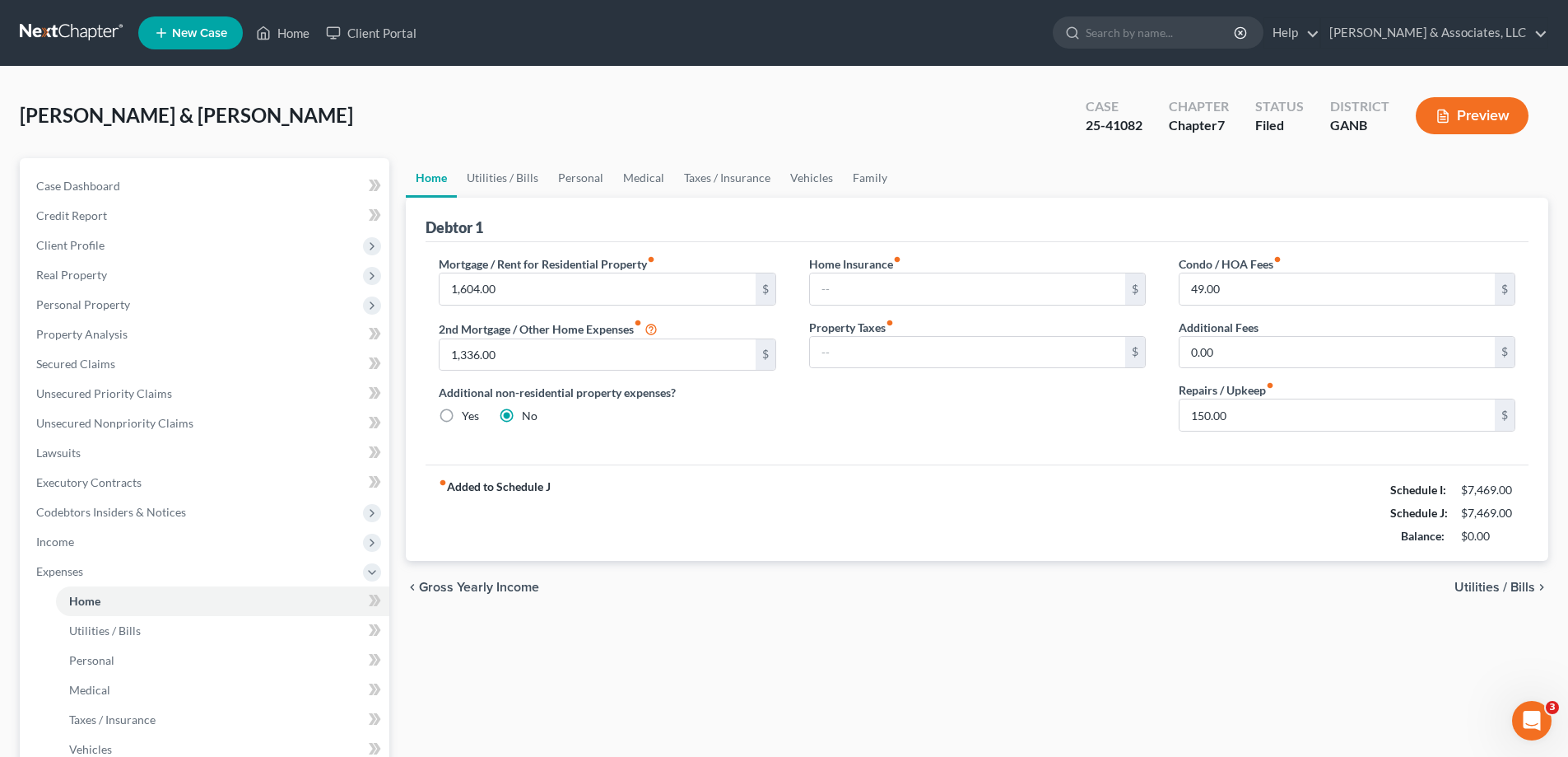
click at [1547, 155] on div "Firebaugh, Richard & Maeghan Upgraded Case 25-41082 Chapter Chapter 7 Status Fi…" at bounding box center [784, 123] width 1529 height 72
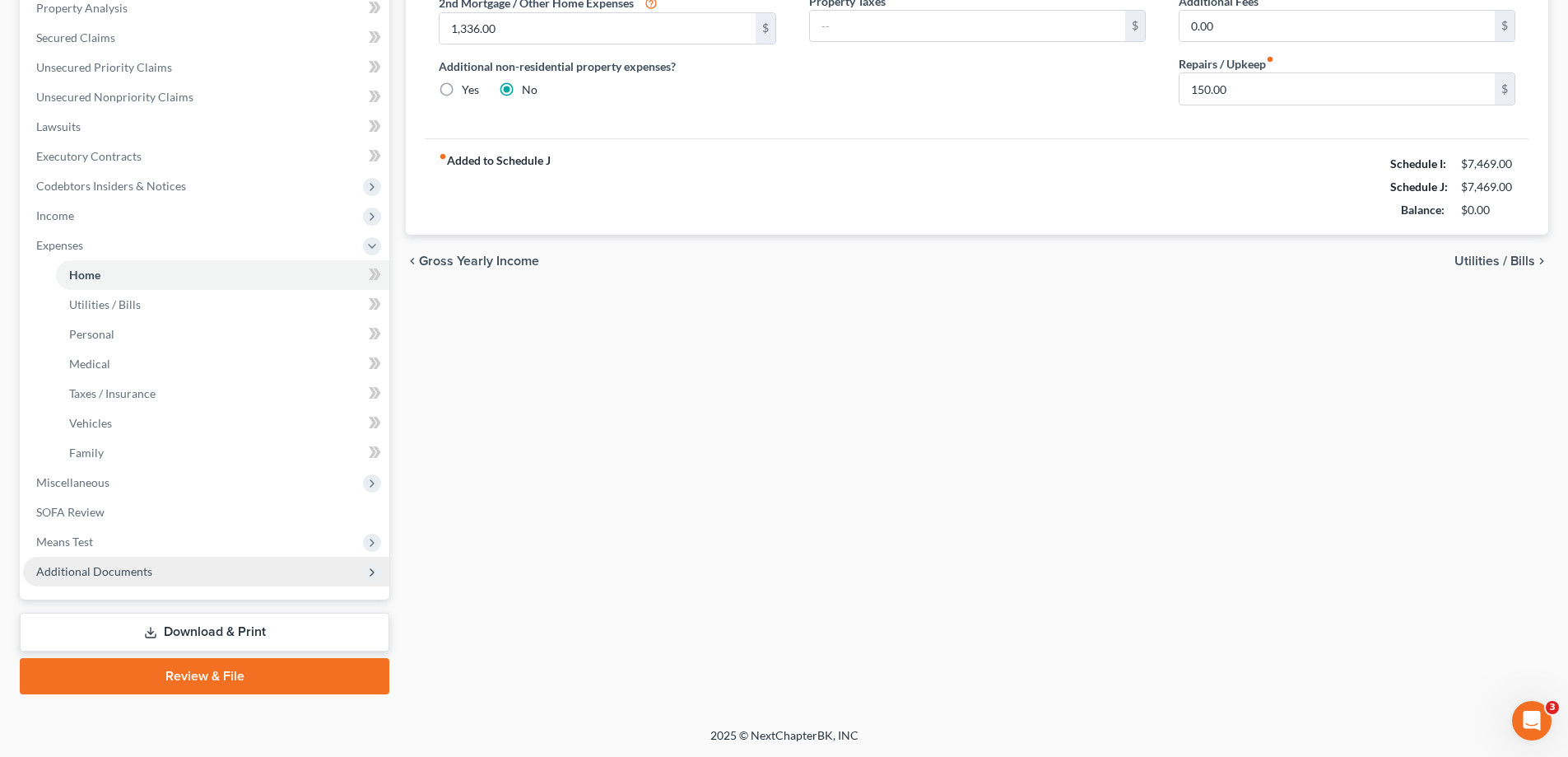
click at [102, 566] on span "Additional Documents" at bounding box center [93, 571] width 116 height 14
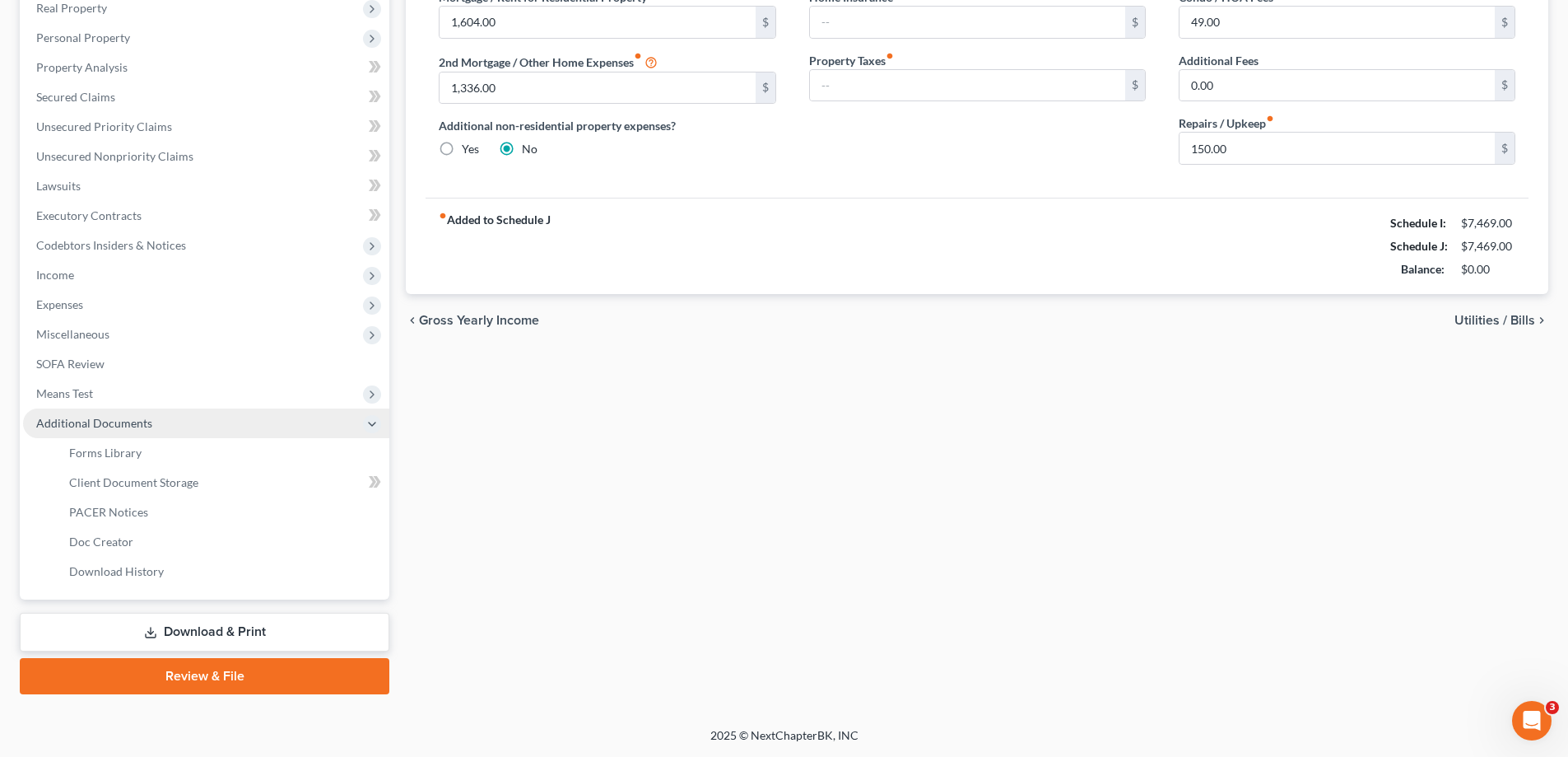
scroll to position [267, 0]
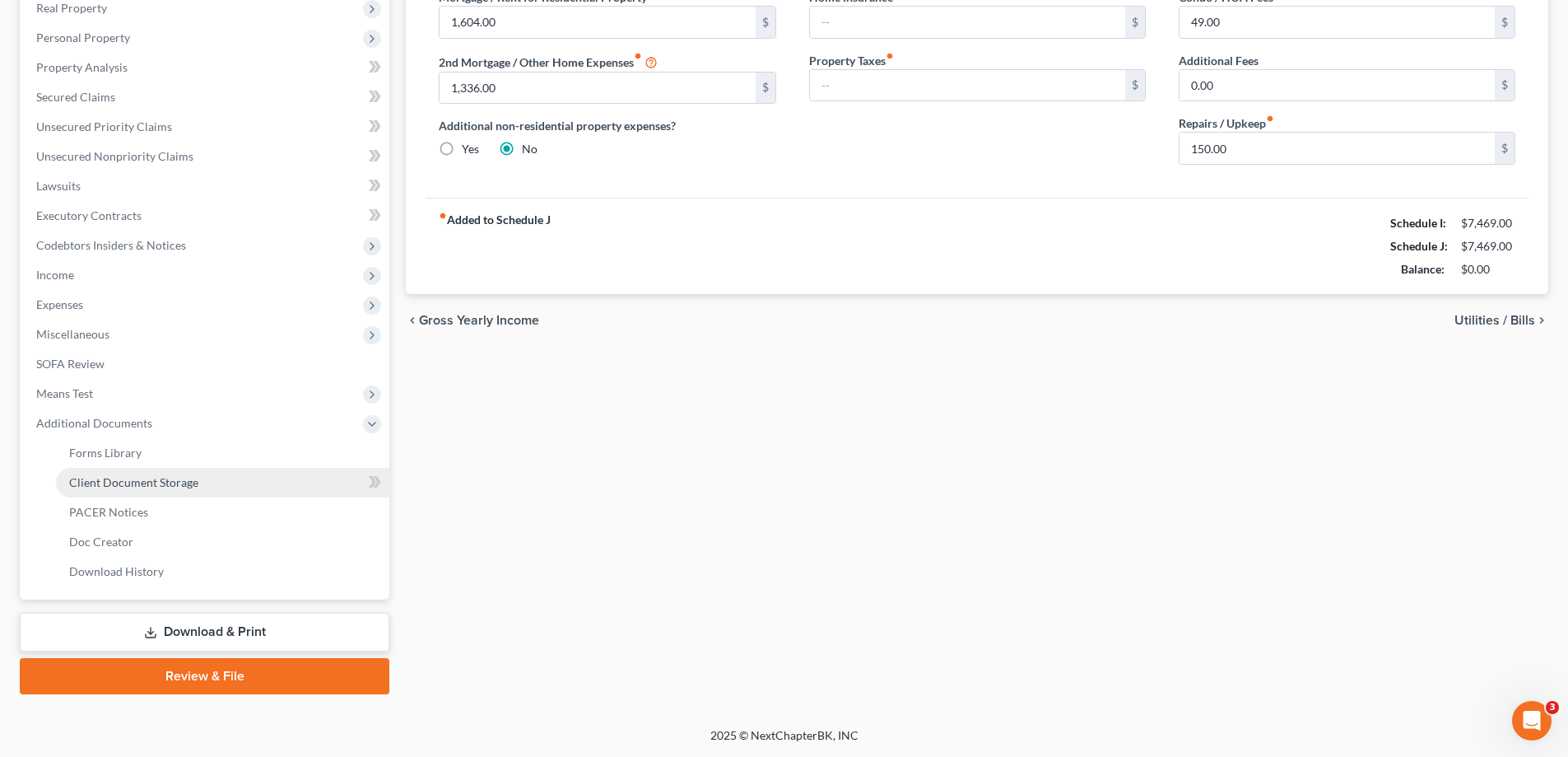
click at [108, 477] on span "Client Document Storage" at bounding box center [134, 482] width 129 height 14
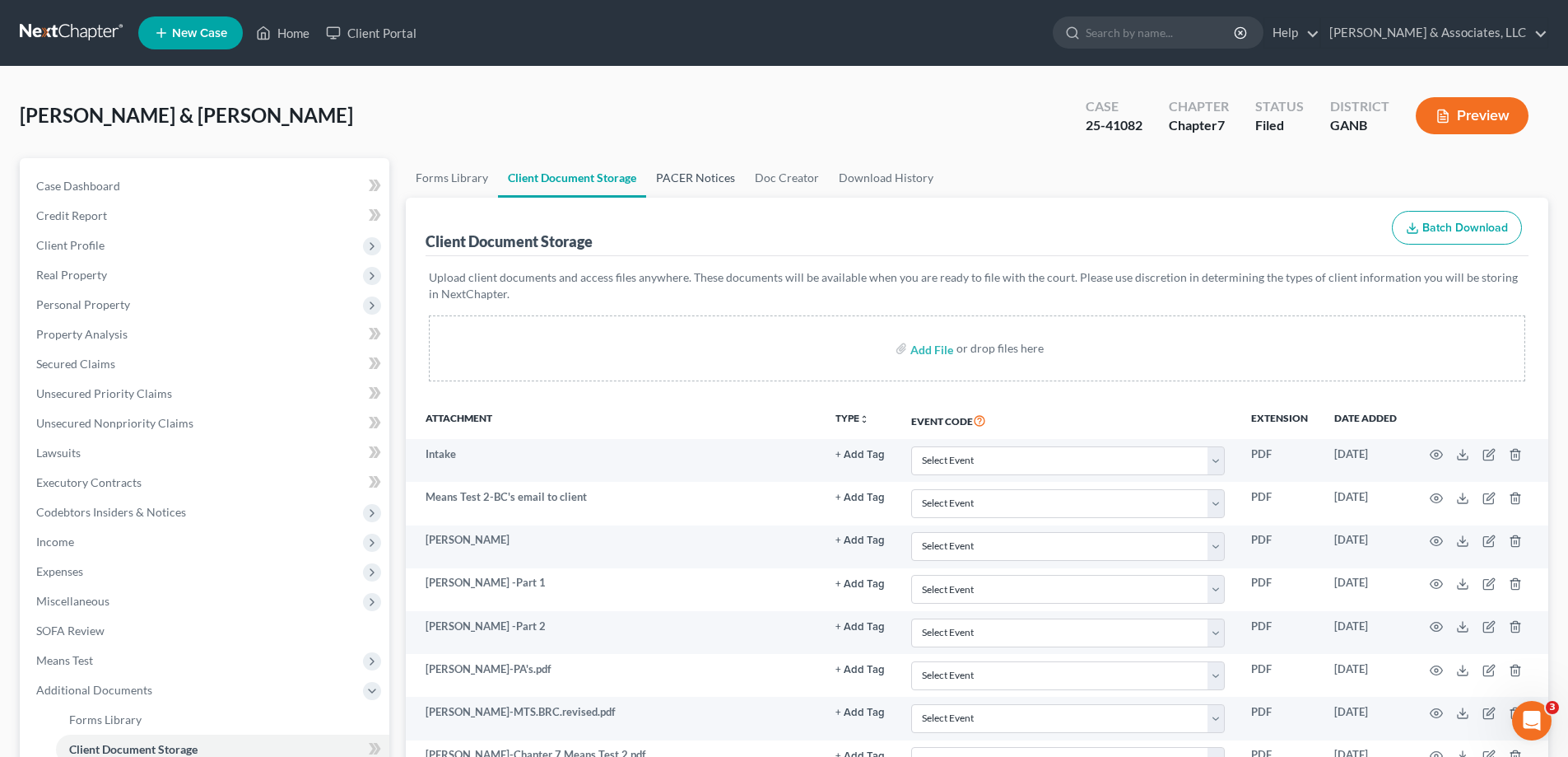
click at [697, 179] on link "PACER Notices" at bounding box center [695, 177] width 98 height 39
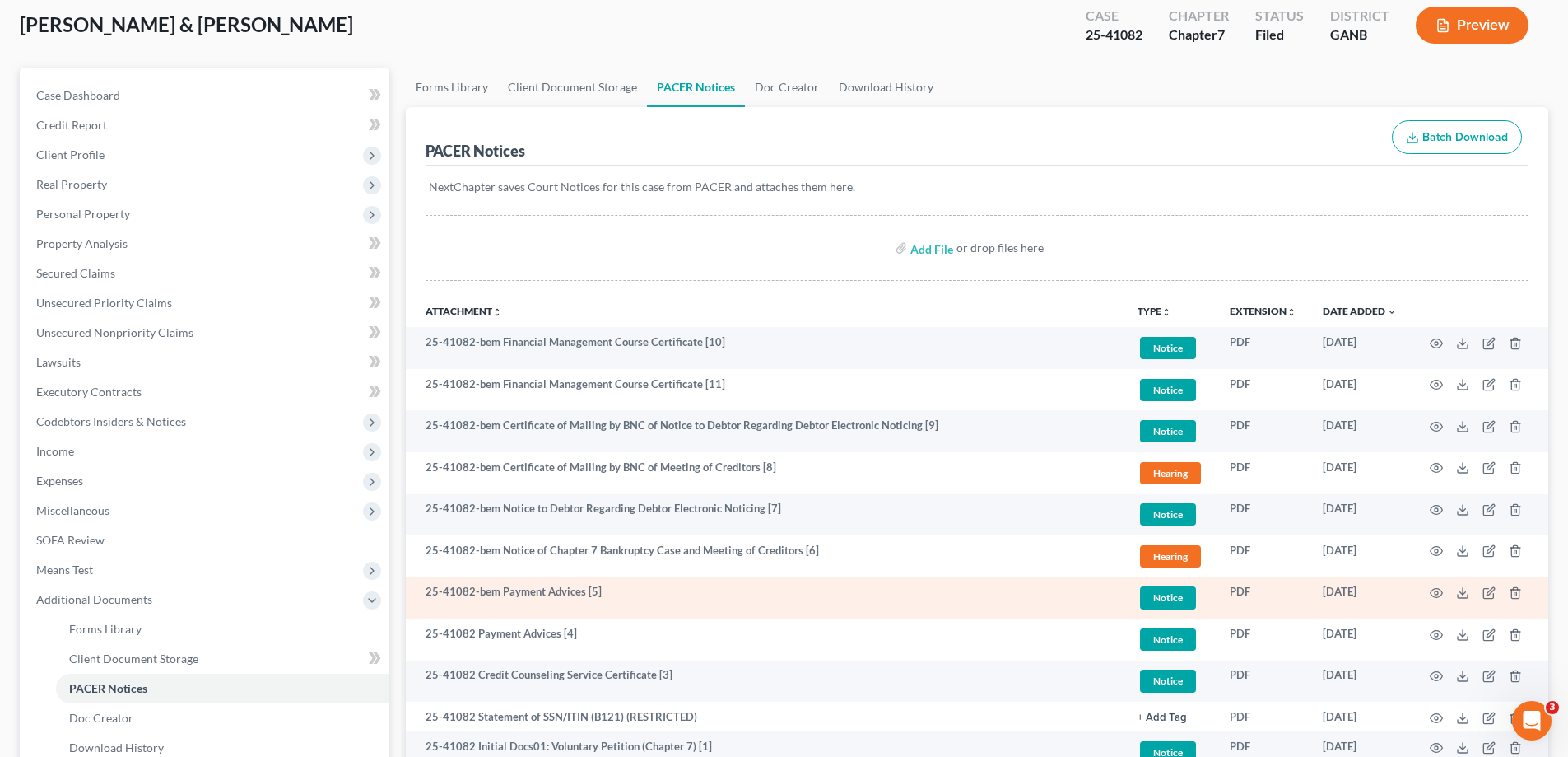
scroll to position [267, 0]
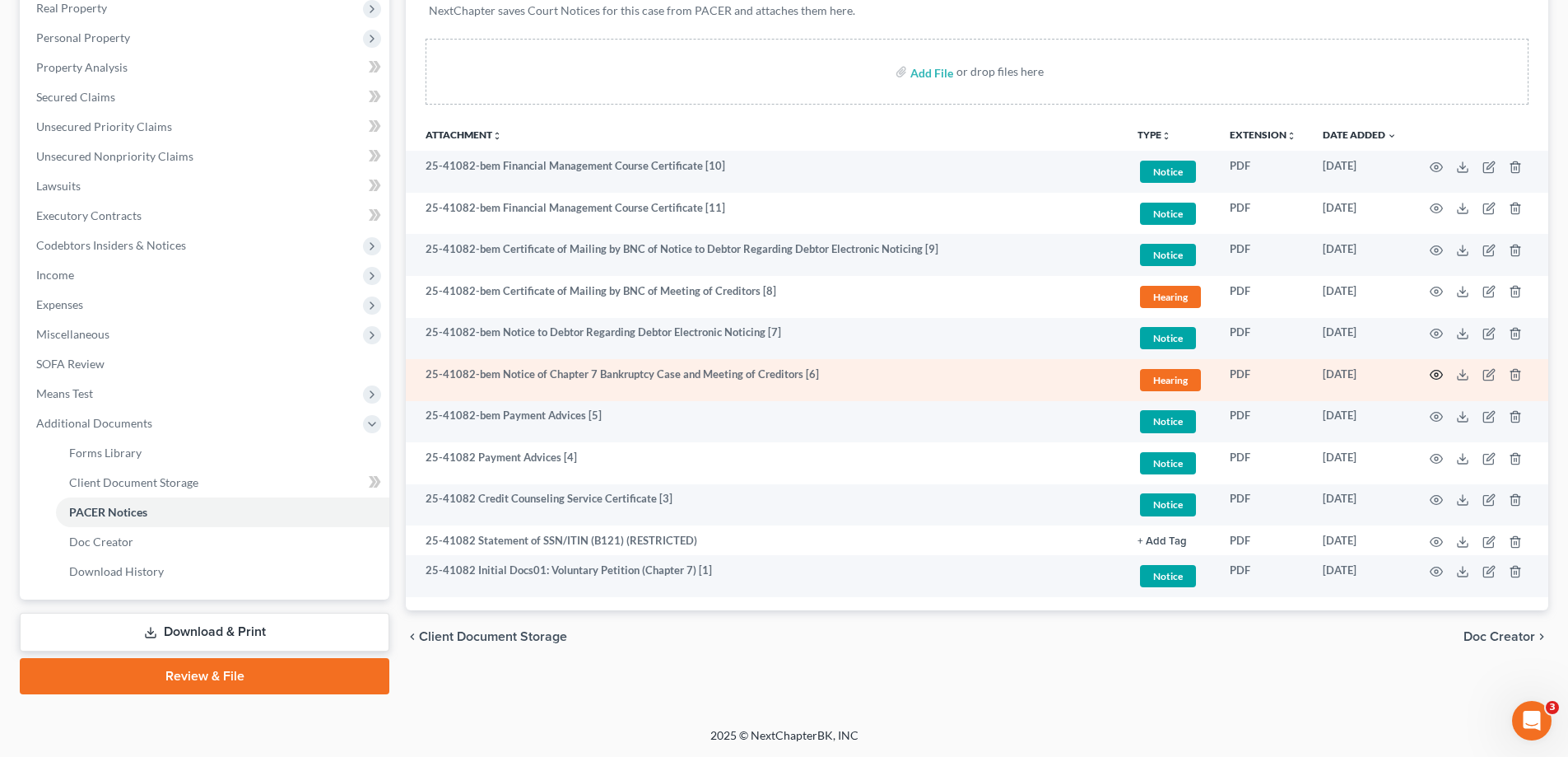
click at [1435, 372] on icon "button" at bounding box center [1436, 375] width 13 height 13
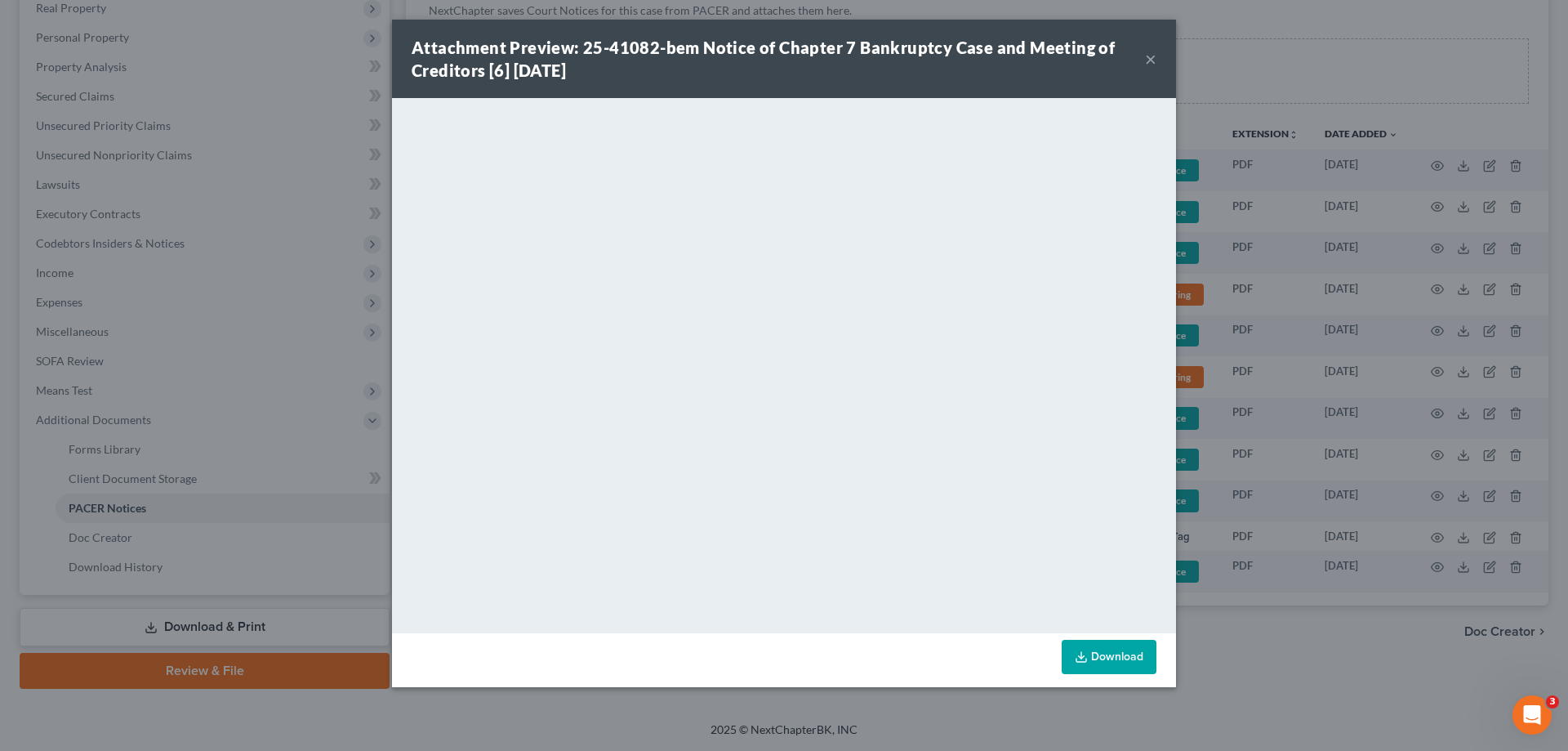
click at [1152, 59] on button "×" at bounding box center [1151, 59] width 12 height 20
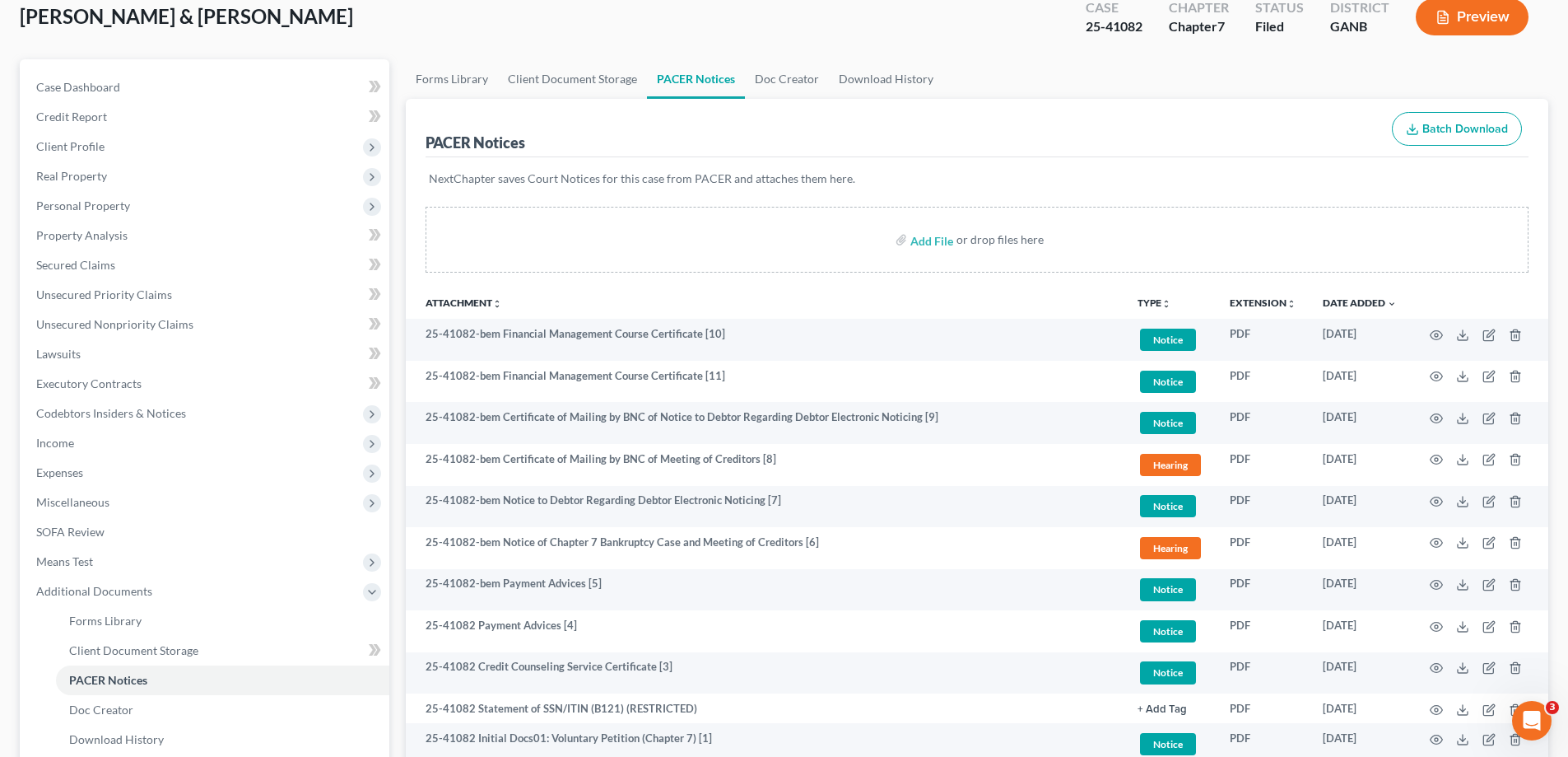
scroll to position [20, 0]
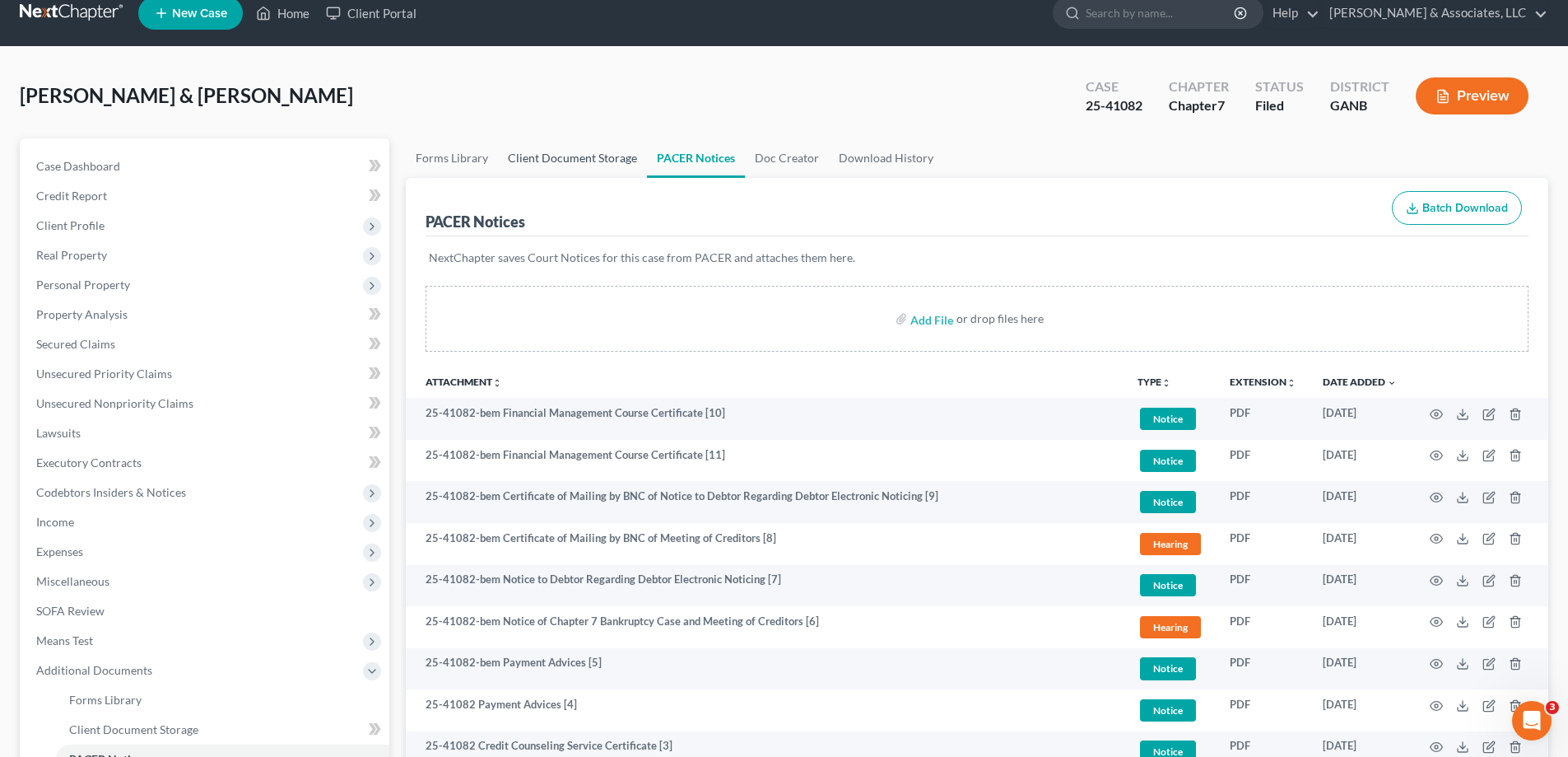
click at [543, 156] on link "Client Document Storage" at bounding box center [572, 158] width 149 height 39
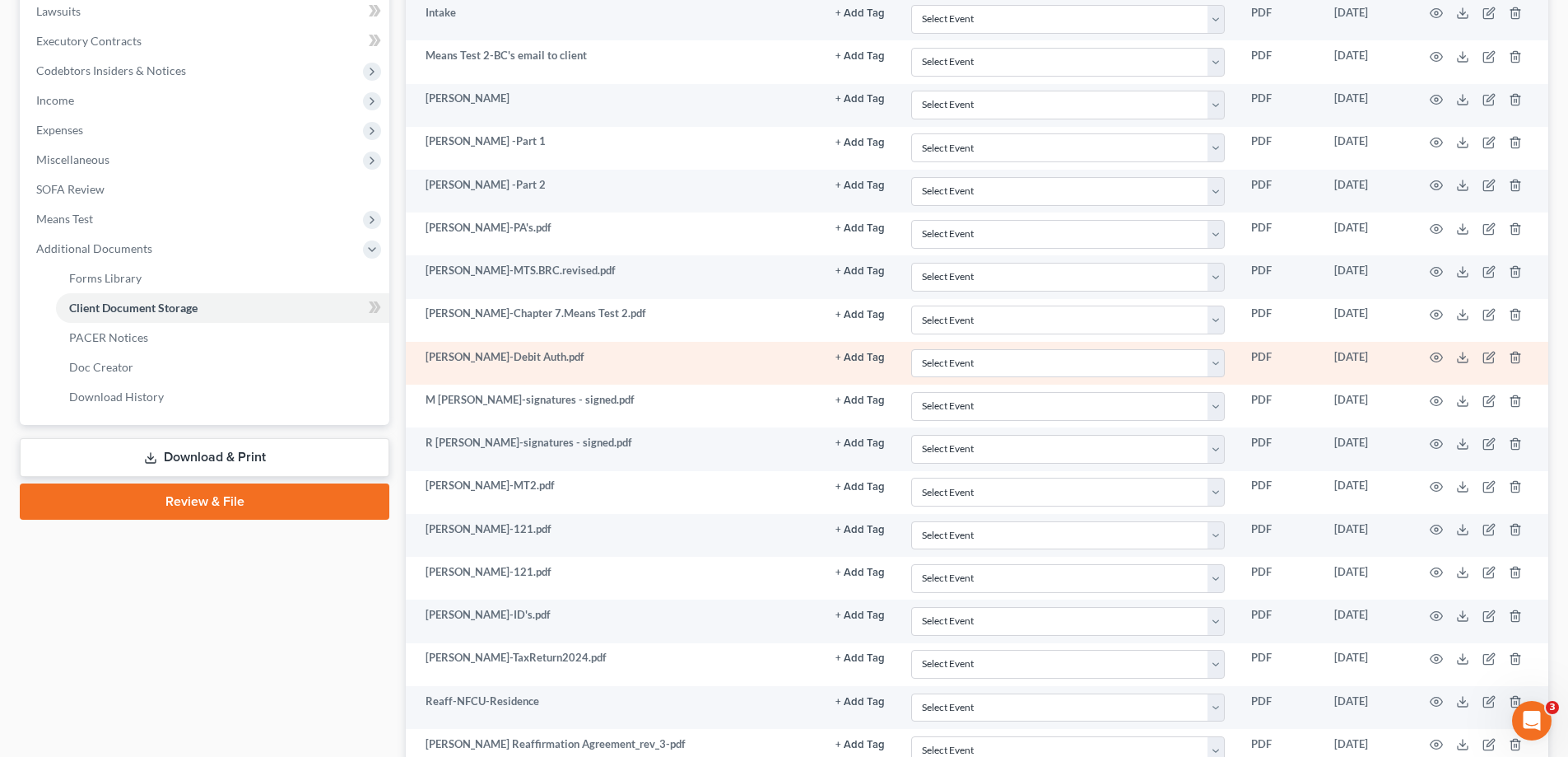
scroll to position [584, 0]
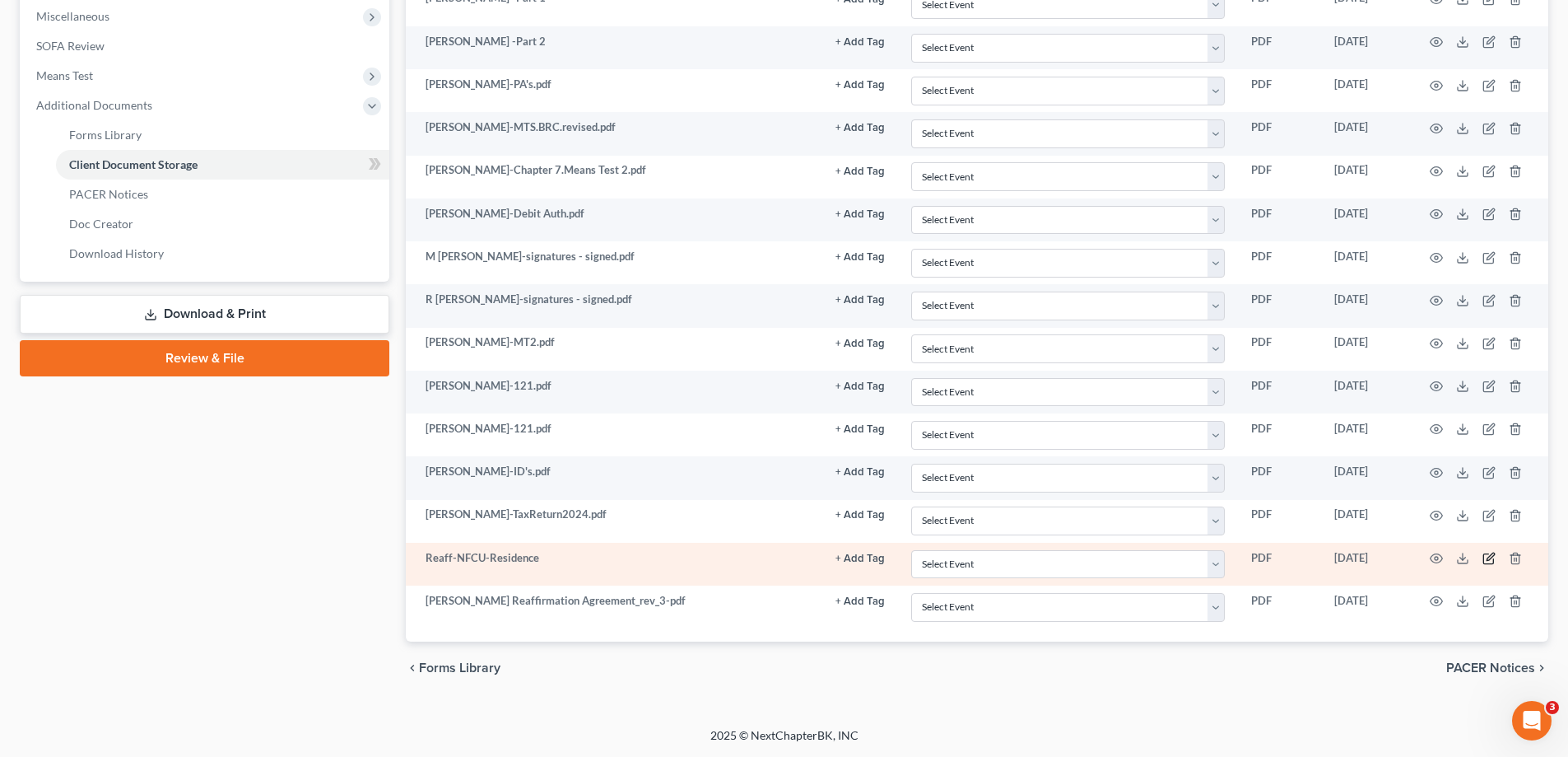
click at [1490, 556] on icon "button" at bounding box center [1490, 556] width 8 height 8
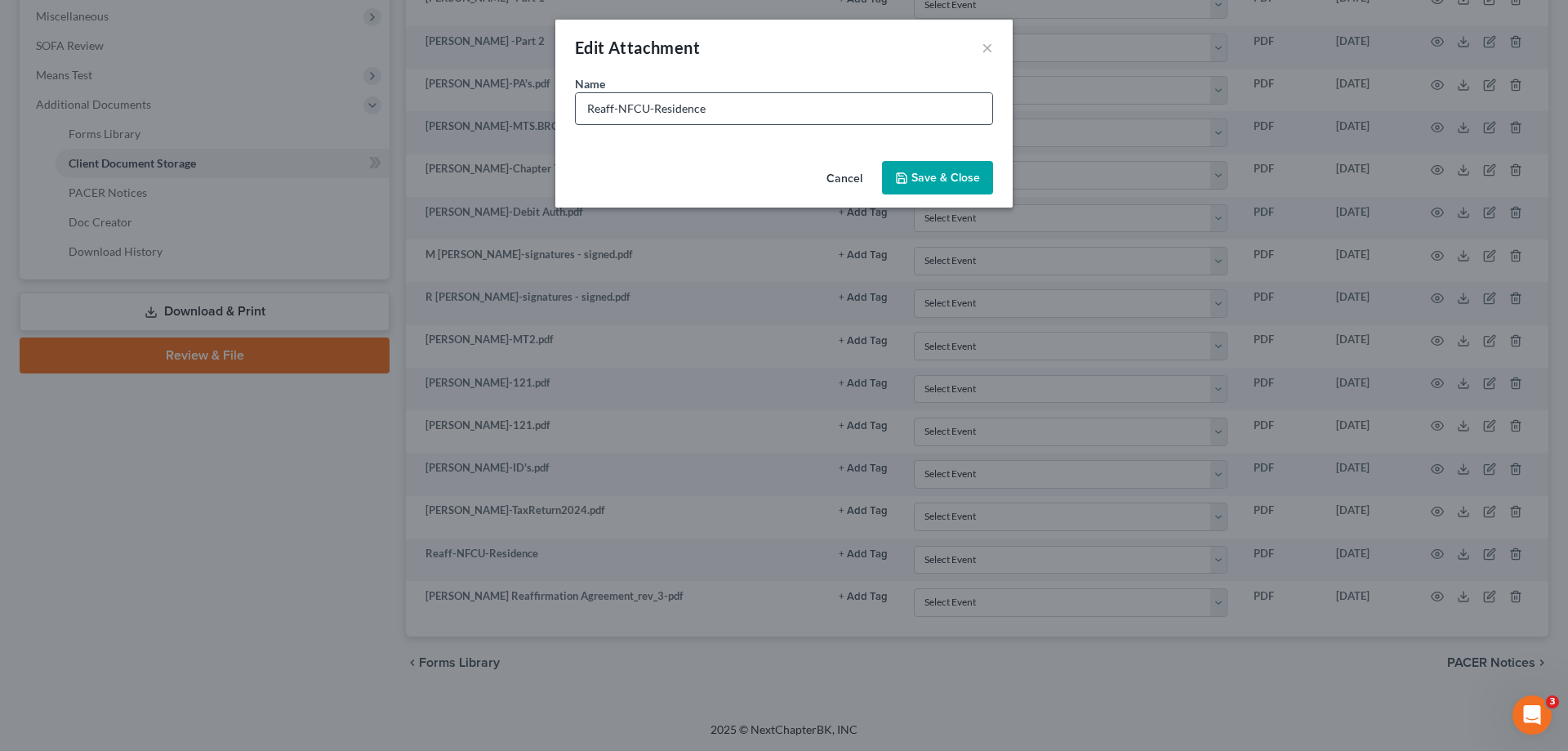
click at [733, 116] on input "Reaff-NFCU-Residence" at bounding box center [783, 108] width 416 height 31
type input "Reaff-NFCU-Residence-HELOC"
click at [913, 171] on span "Save & Close" at bounding box center [945, 177] width 69 height 14
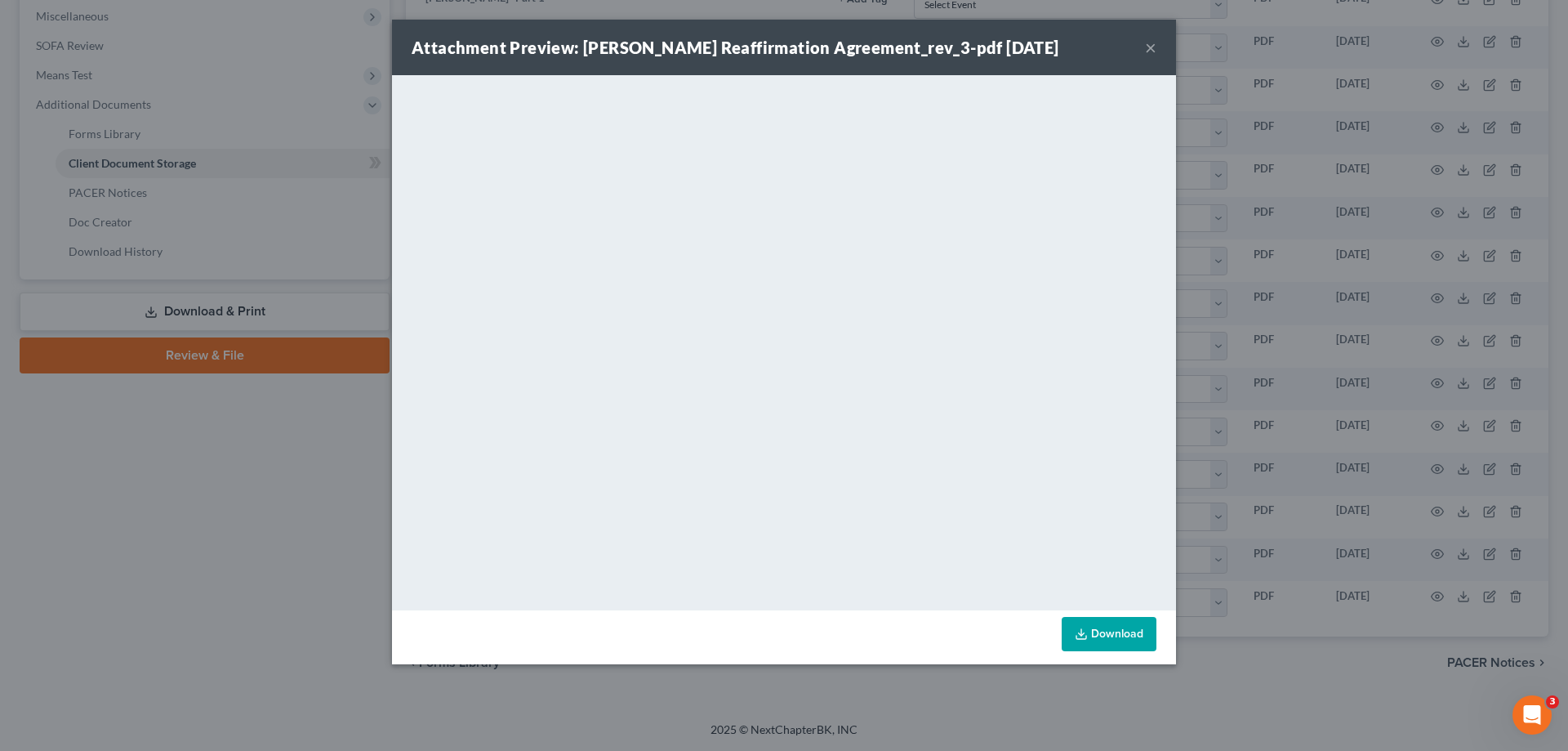
click at [1151, 46] on button "×" at bounding box center [1151, 47] width 12 height 20
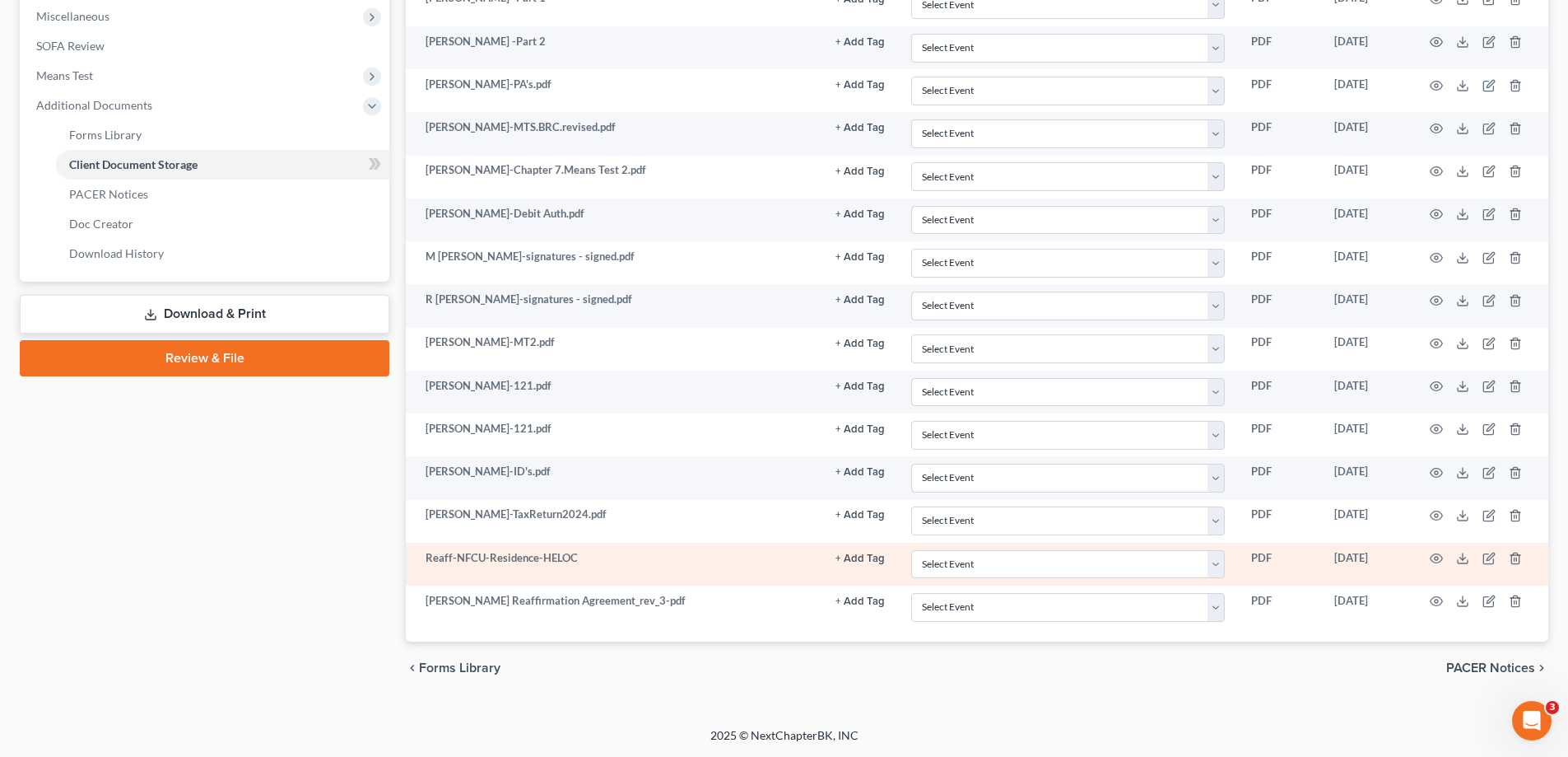
click at [496, 566] on td "Reaff-NFCU-Residence-HELOC" at bounding box center [613, 563] width 416 height 43
drag, startPoint x: 457, startPoint y: 555, endPoint x: 597, endPoint y: 555, distance: 140.0
click at [597, 555] on td "Reaff-NFCU-Residence-HELOC" at bounding box center [613, 563] width 416 height 43
copy td "NFCU-Residence-HELOC"
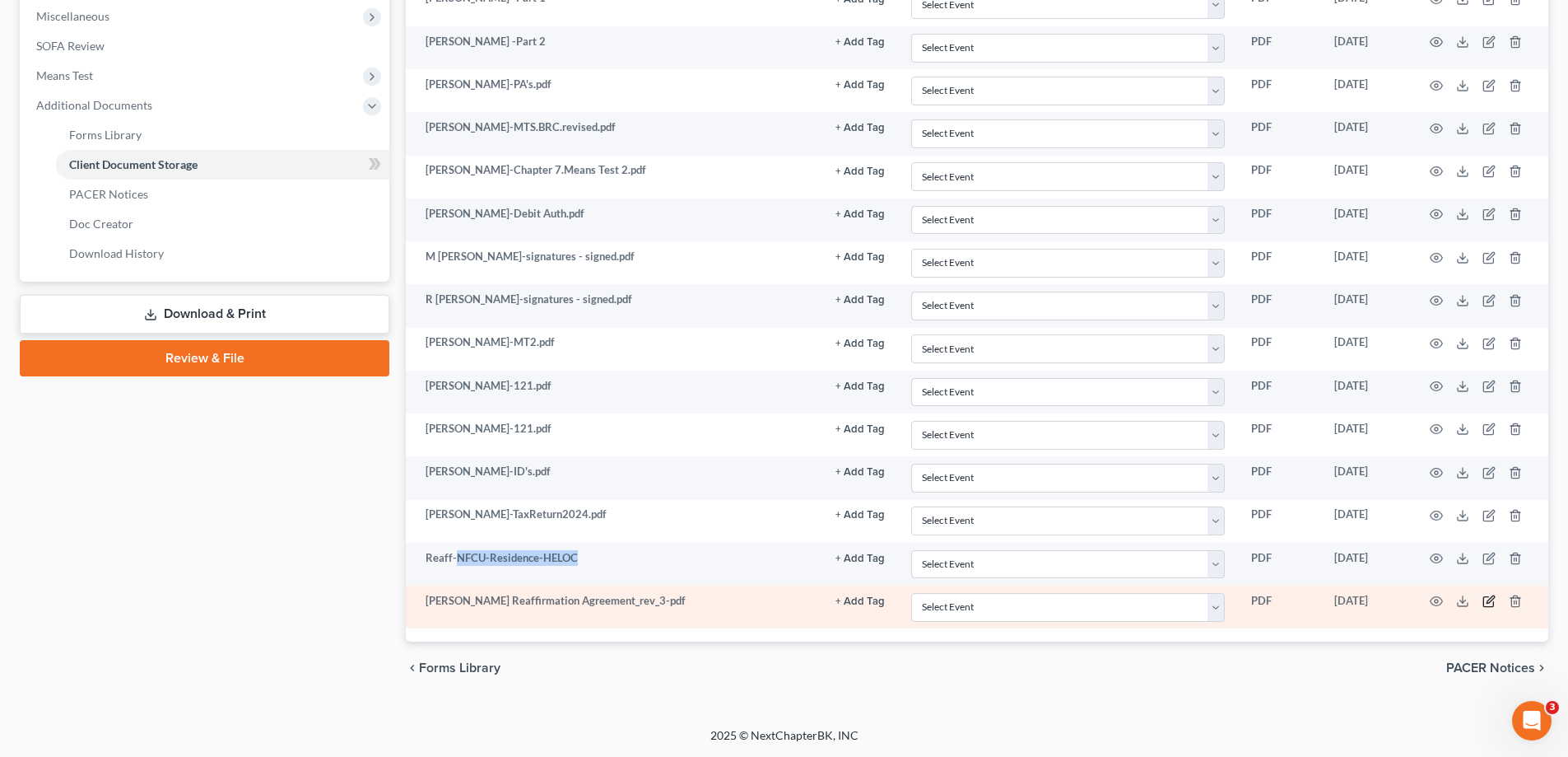
click at [1487, 601] on icon "button" at bounding box center [1490, 599] width 8 height 8
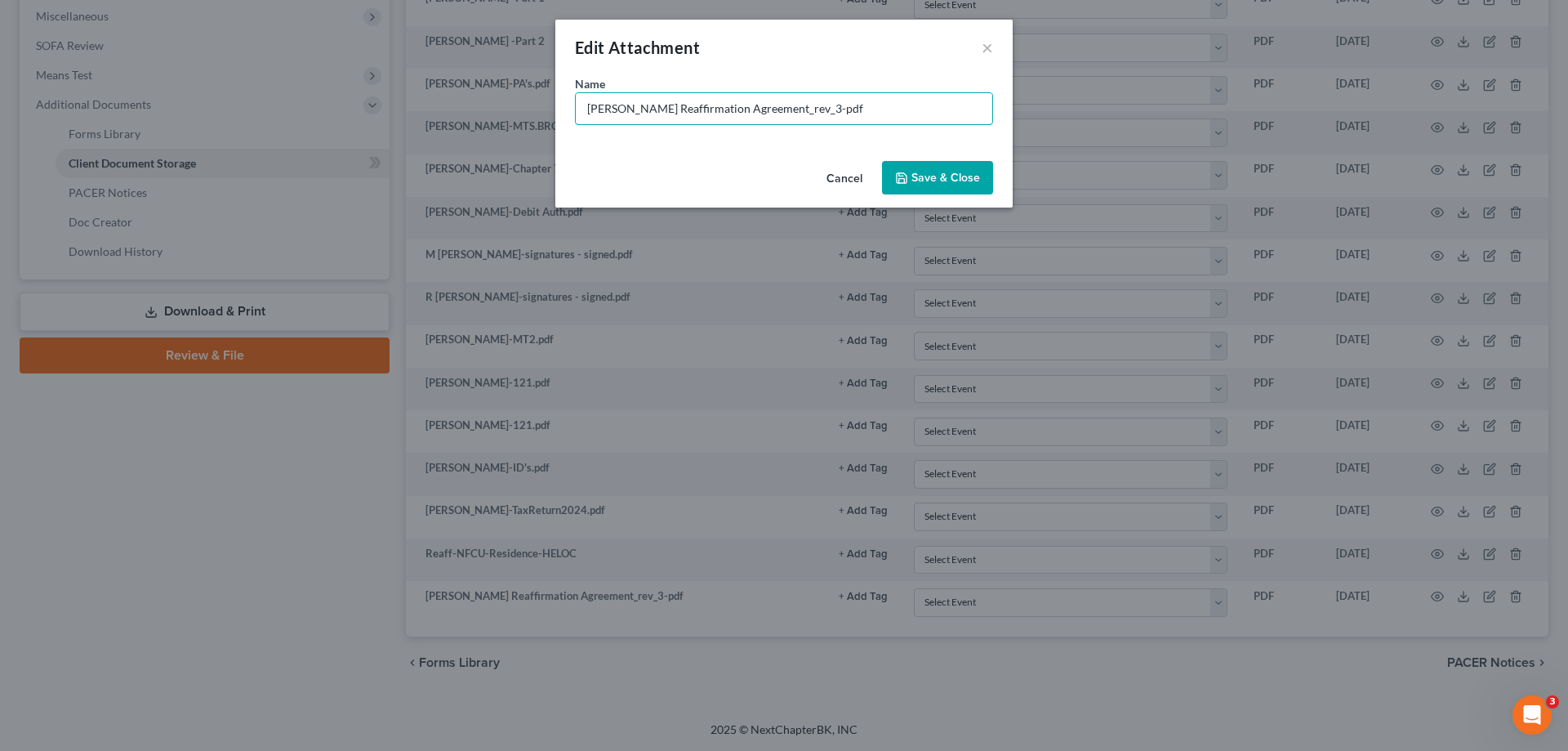
drag, startPoint x: 854, startPoint y: 107, endPoint x: 523, endPoint y: 99, distance: 331.1
click at [523, 99] on div "Edit Attachment × Name * Firebaugh Reaffirmation Agreement_rev_3-pdf Cancel Sav…" at bounding box center [784, 375] width 1568 height 751
paste input "NFCU-Residence-HELOC"
click at [587, 105] on input "NFCU-Residence-HELOC" at bounding box center [783, 108] width 416 height 31
type input "Reaff-NFCU-Residence-1st Mtg"
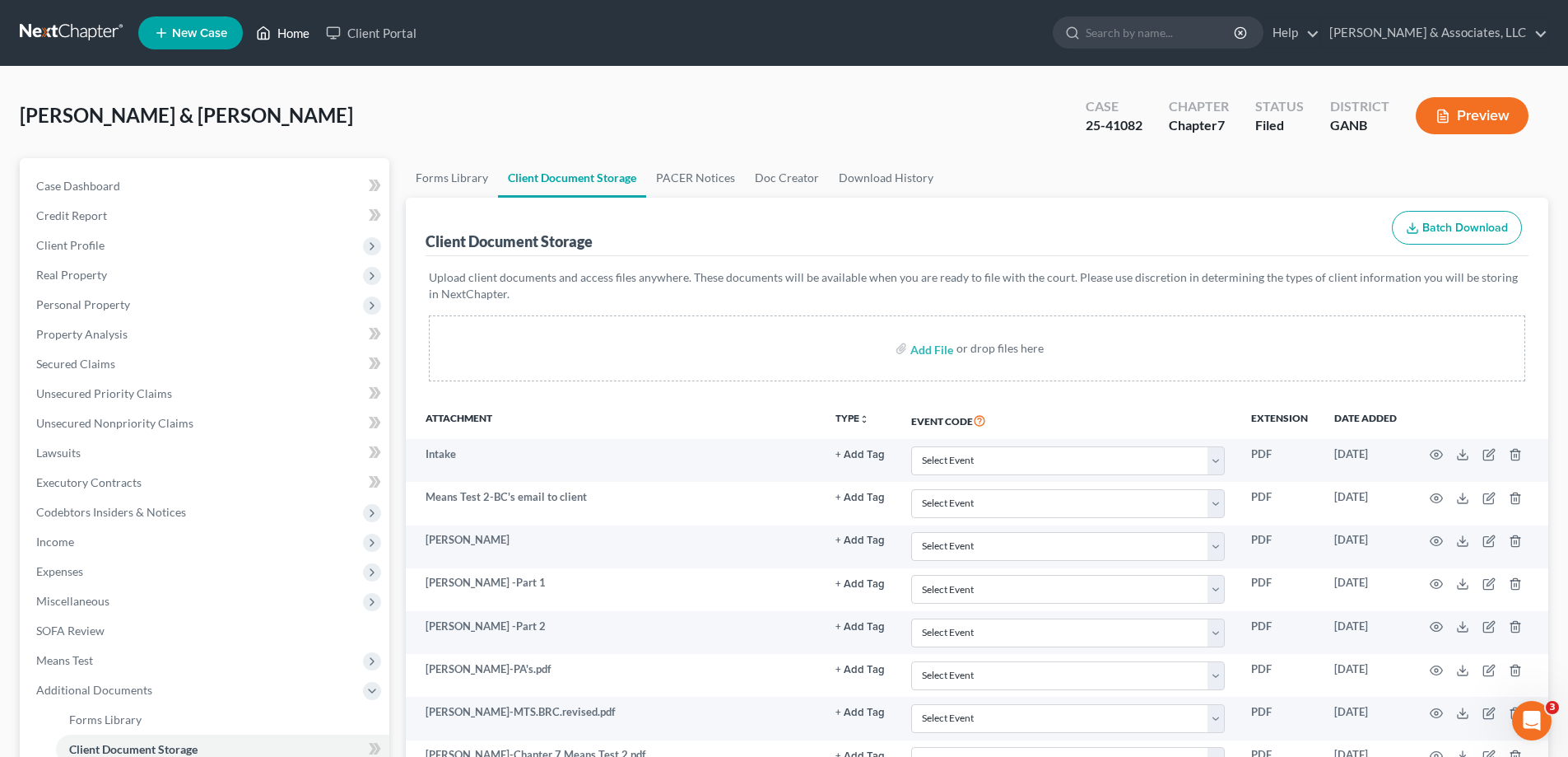
click at [292, 38] on link "Home" at bounding box center [283, 33] width 70 height 30
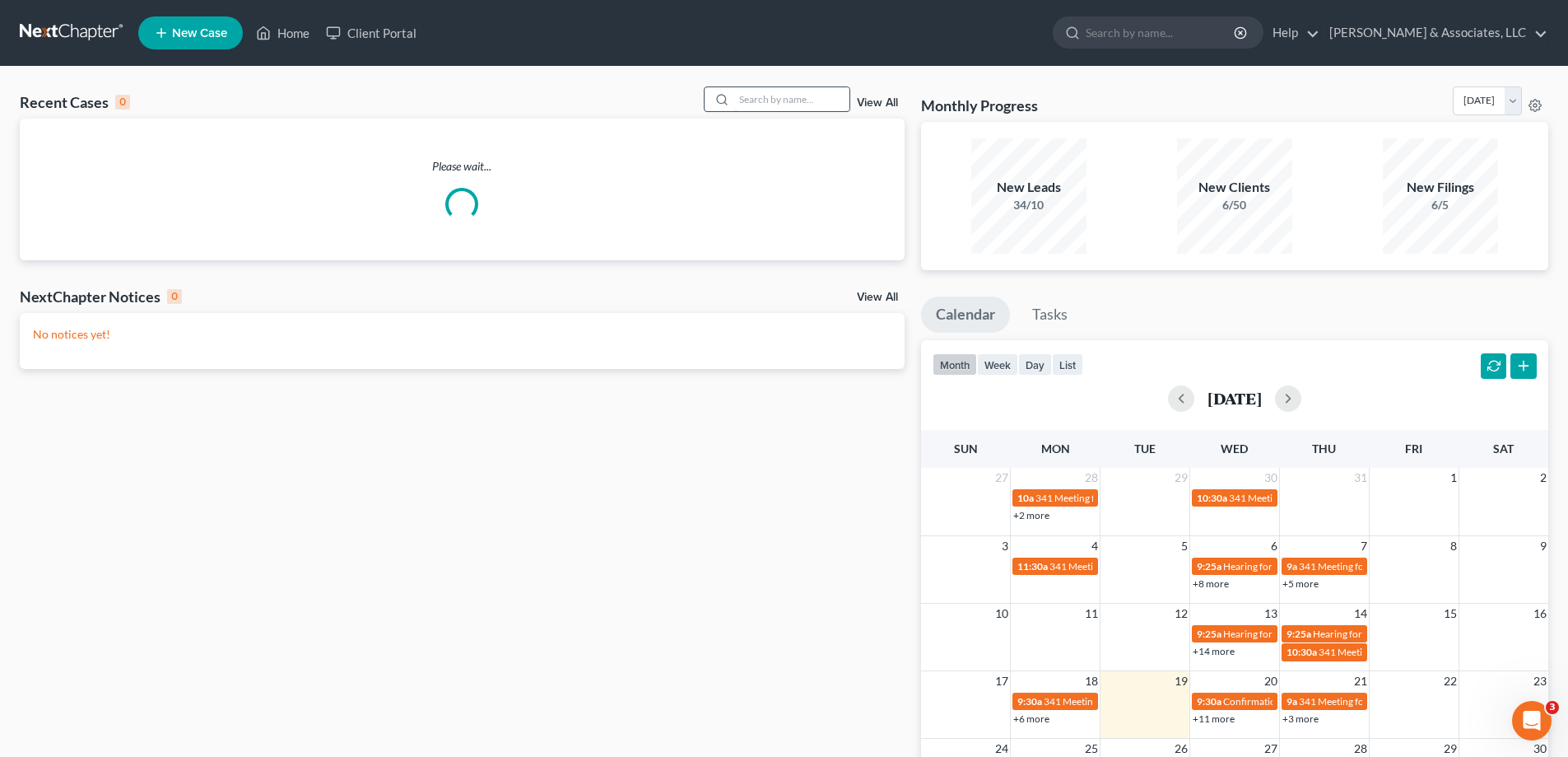
click at [799, 98] on input "search" at bounding box center [792, 99] width 115 height 24
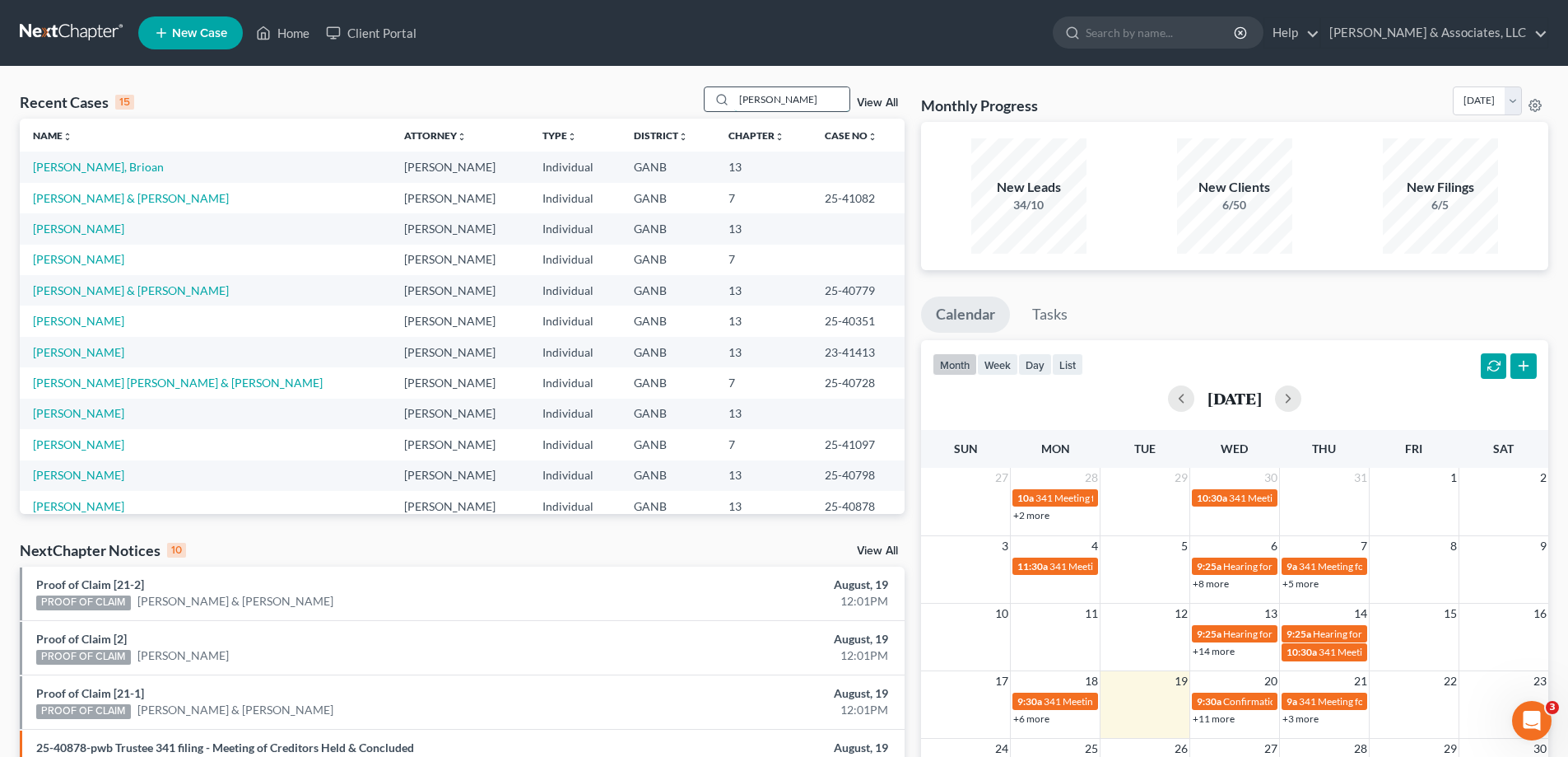
type input "patton"
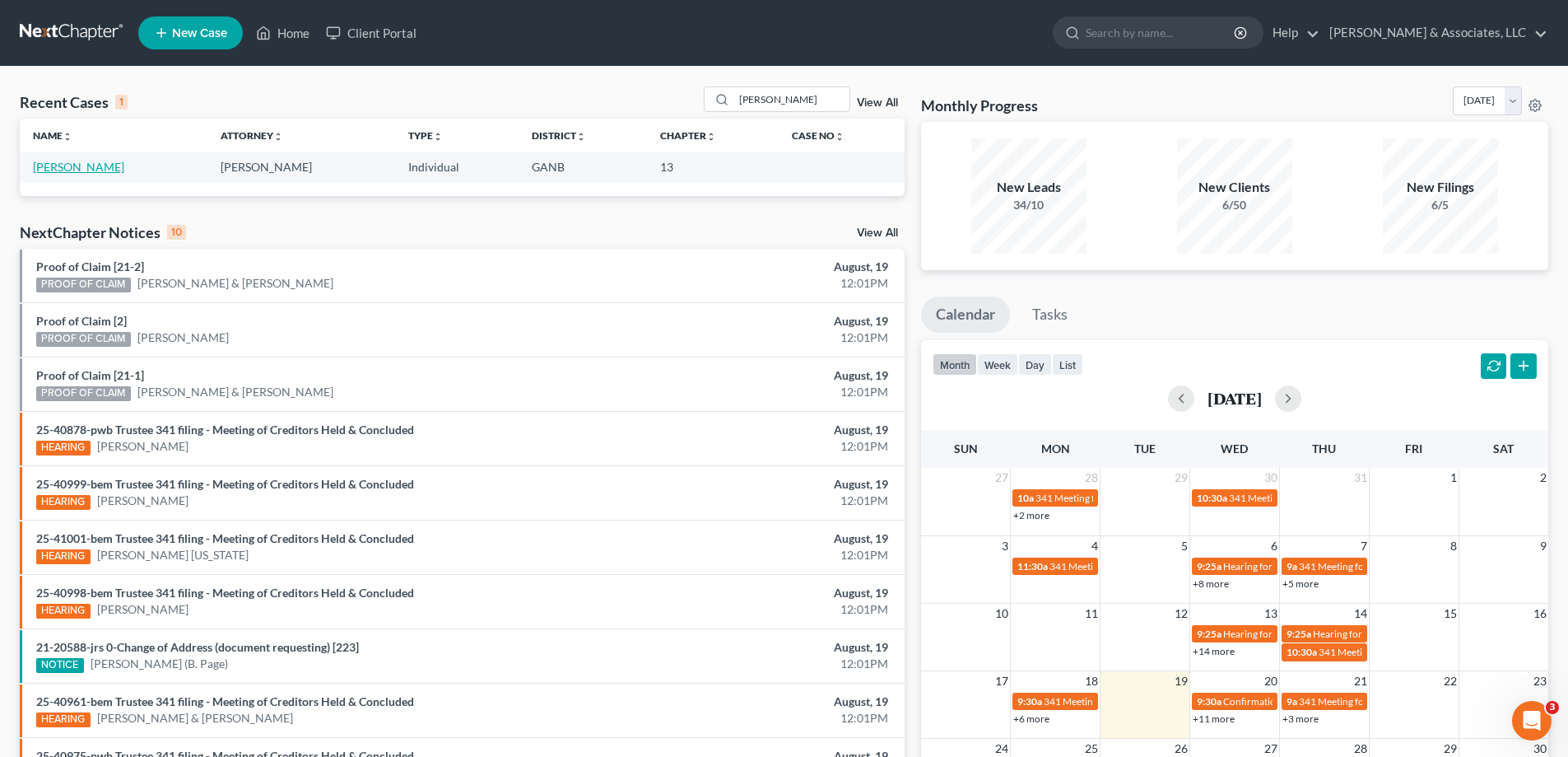
click at [53, 172] on link "Patton, Lisa" at bounding box center [78, 166] width 91 height 14
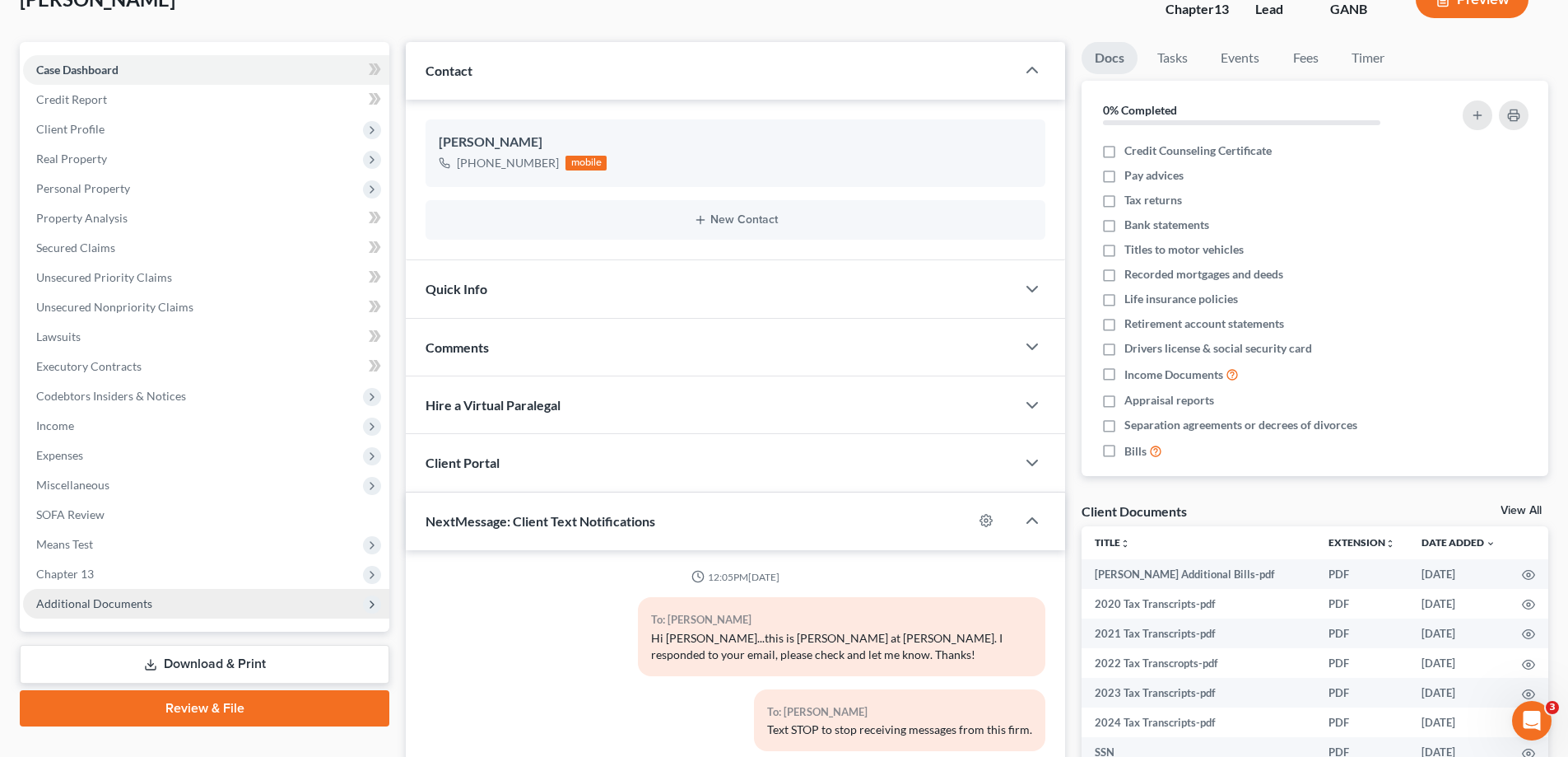
scroll to position [304, 0]
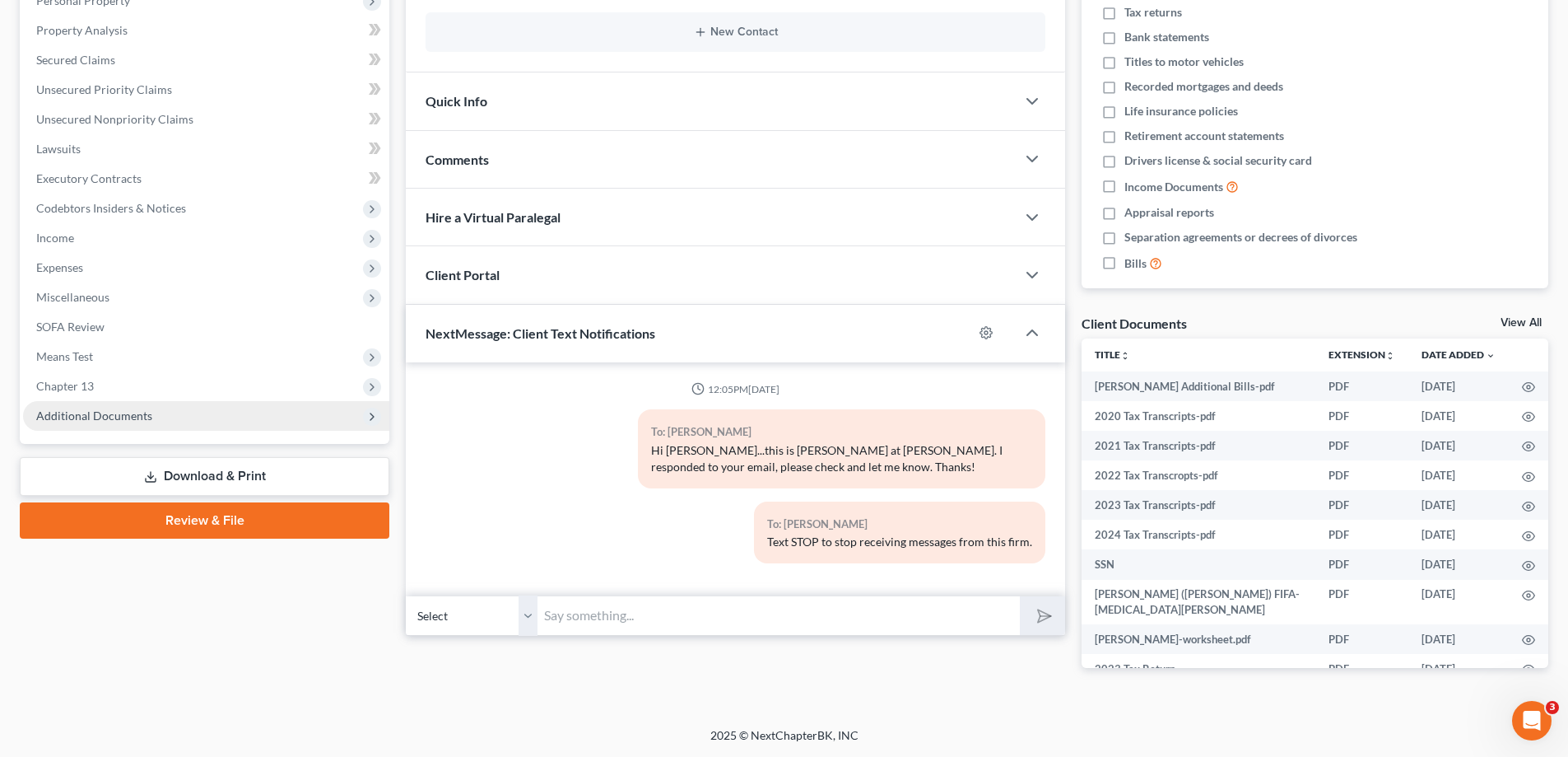
drag, startPoint x: 118, startPoint y: 421, endPoint x: 140, endPoint y: 416, distance: 22.6
click at [118, 421] on span "Additional Documents" at bounding box center [93, 415] width 116 height 14
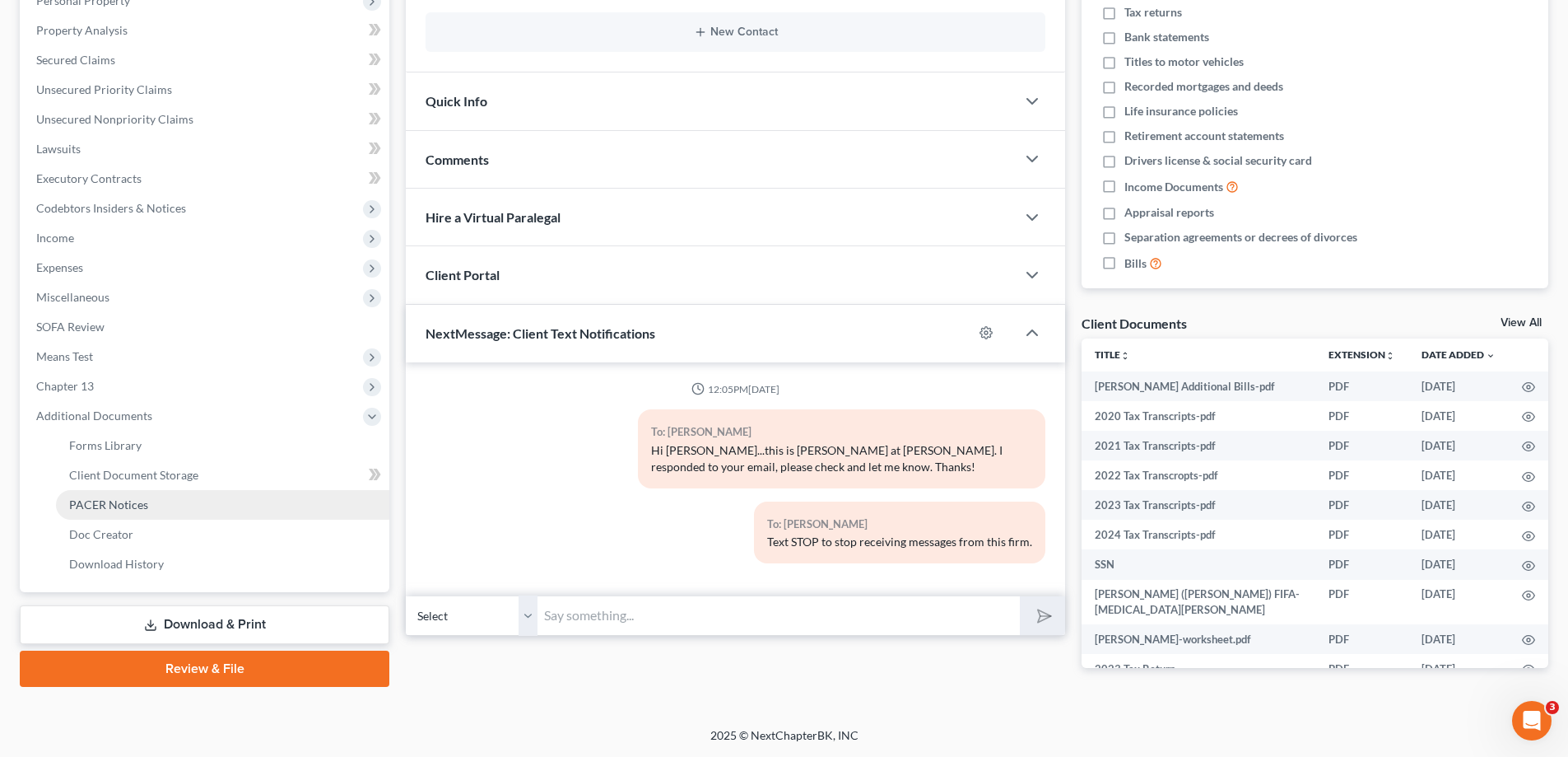
click at [91, 507] on span "PACER Notices" at bounding box center [108, 504] width 79 height 14
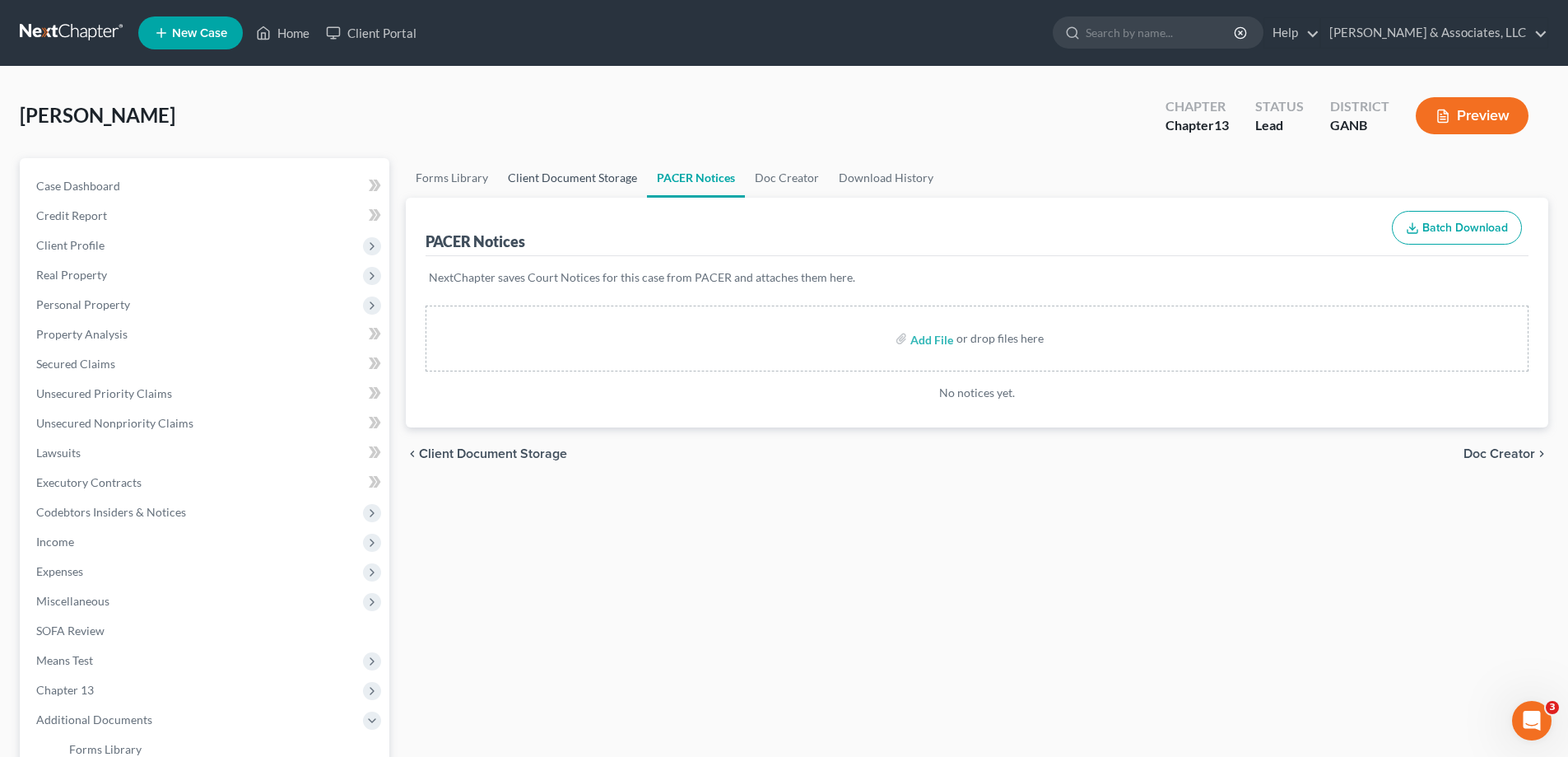
click at [562, 174] on link "Client Document Storage" at bounding box center [572, 177] width 149 height 39
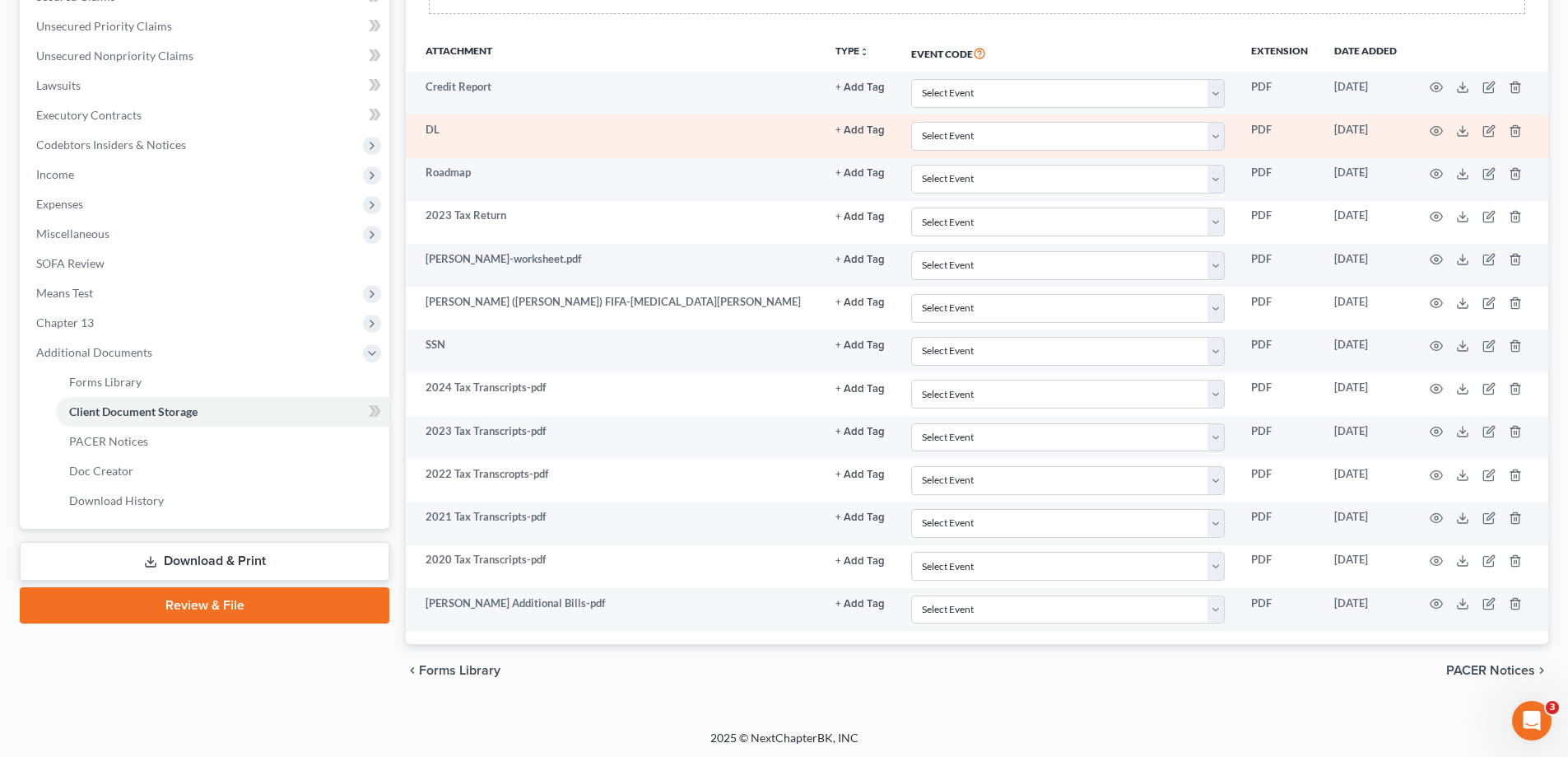
scroll to position [370, 0]
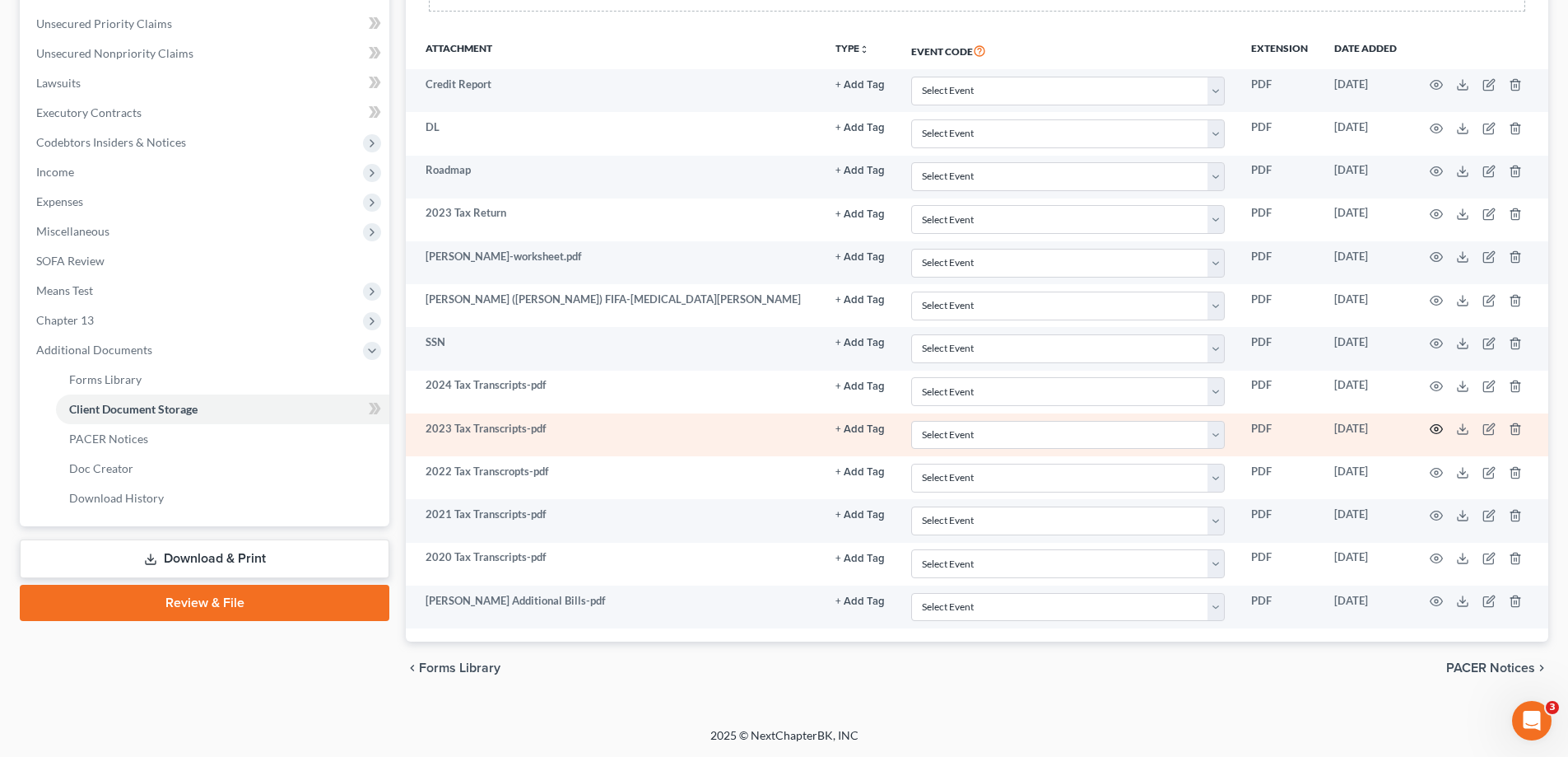
click at [1437, 429] on icon "button" at bounding box center [1436, 429] width 13 height 13
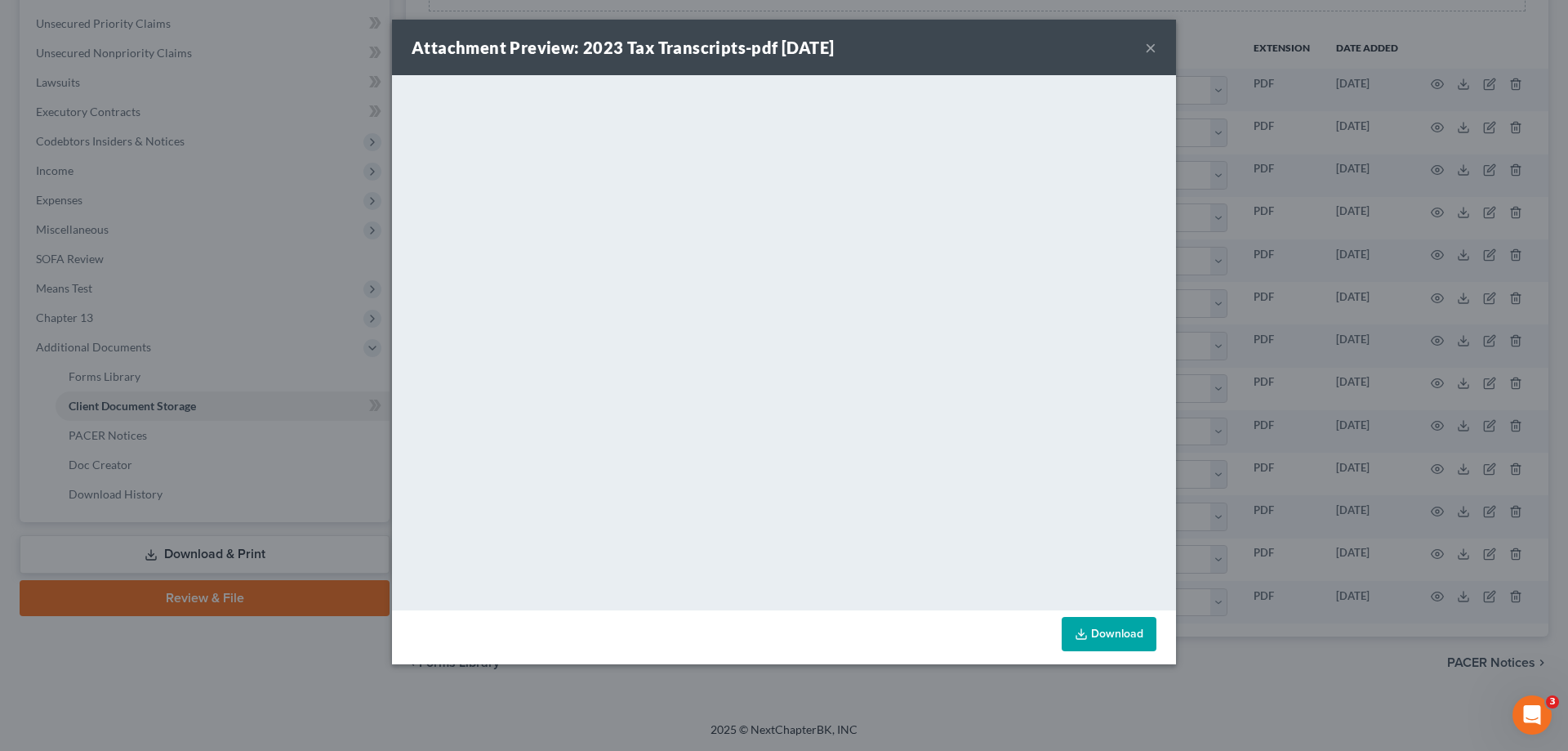
click at [1040, 68] on div "Attachment Preview: 2023 Tax Transcripts-pdf 08/08/2025 ×" at bounding box center [783, 47] width 784 height 55
click at [1151, 46] on button "×" at bounding box center [1151, 47] width 12 height 20
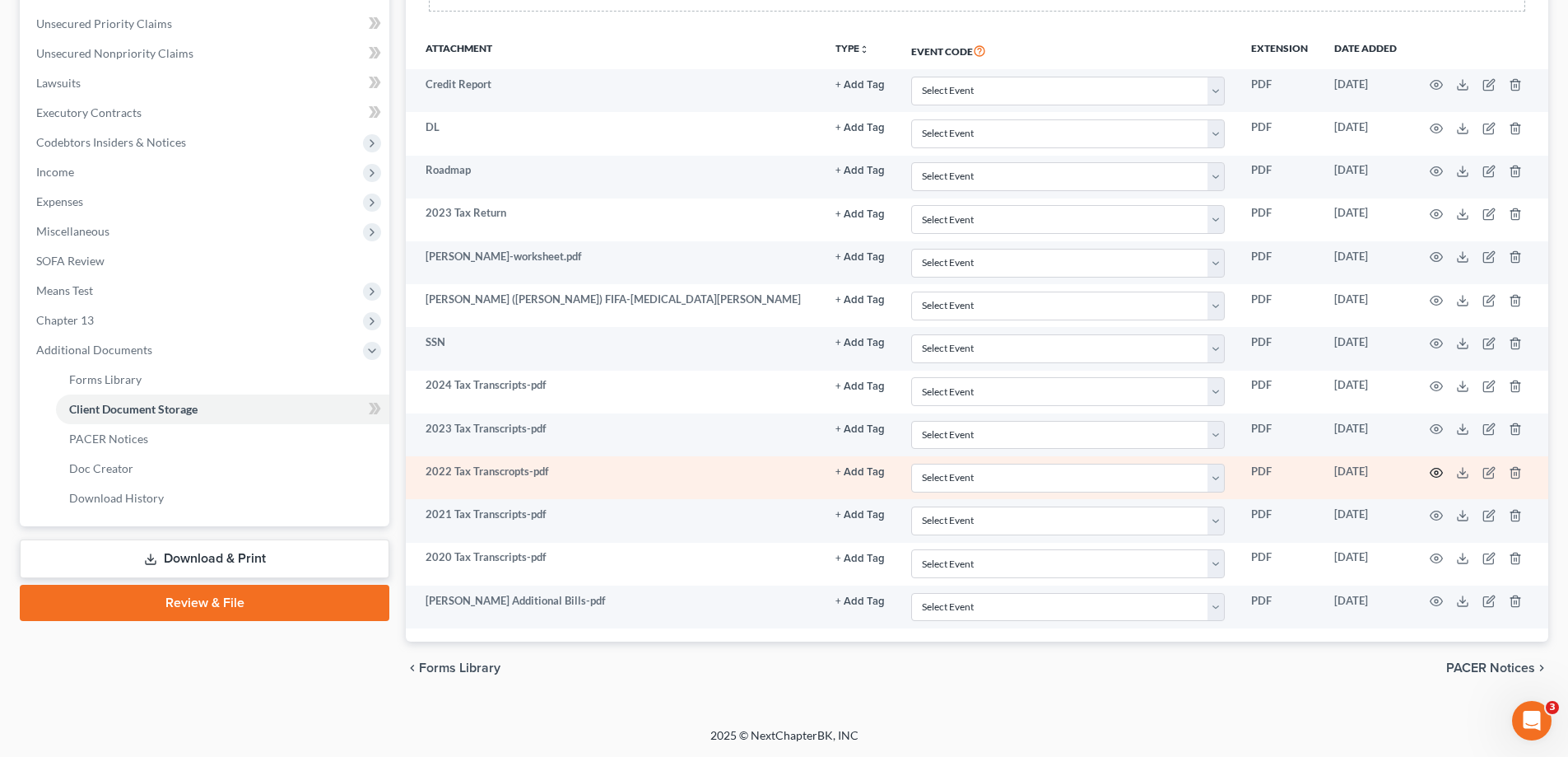
click at [1438, 472] on circle "button" at bounding box center [1436, 472] width 3 height 3
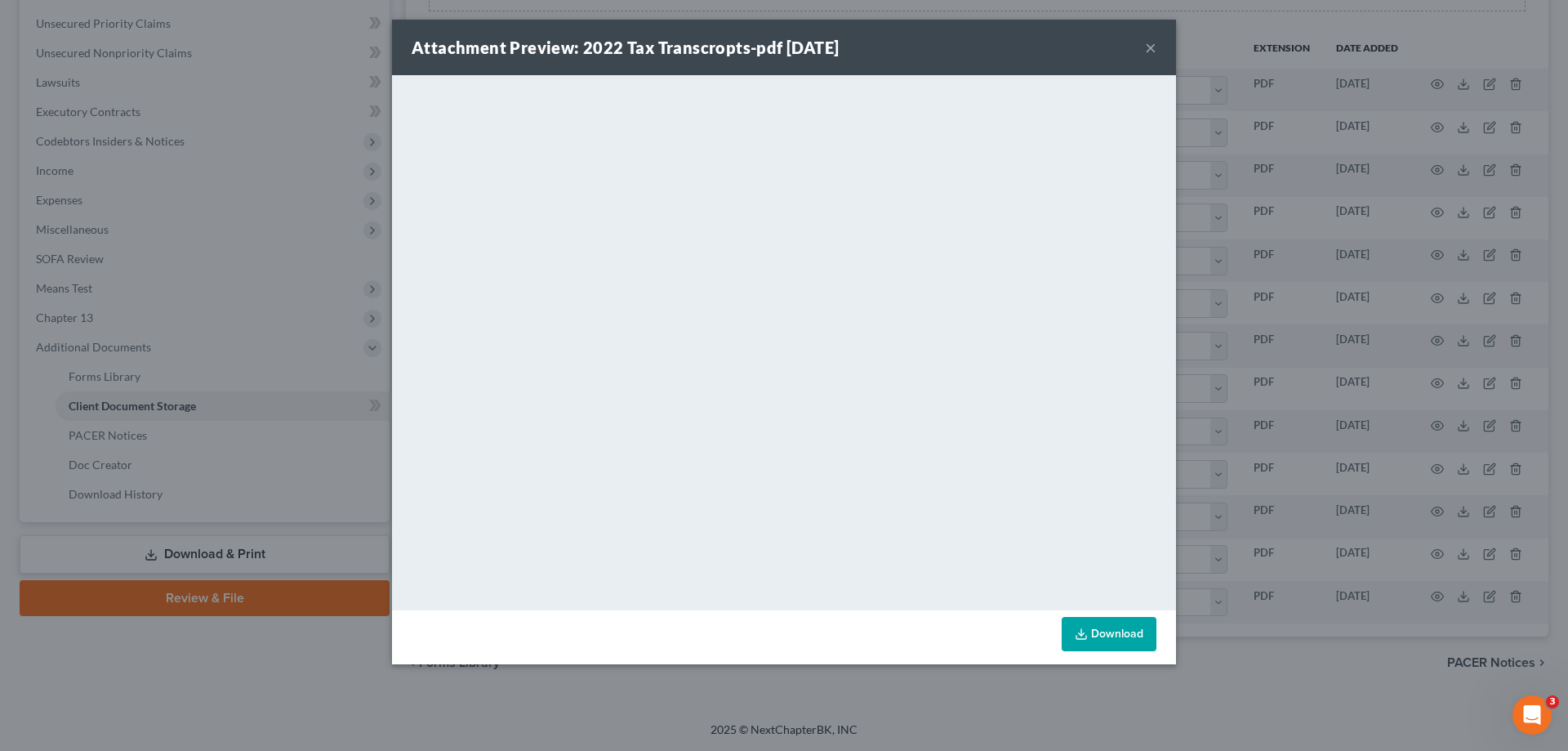
click at [1150, 42] on button "×" at bounding box center [1151, 47] width 12 height 20
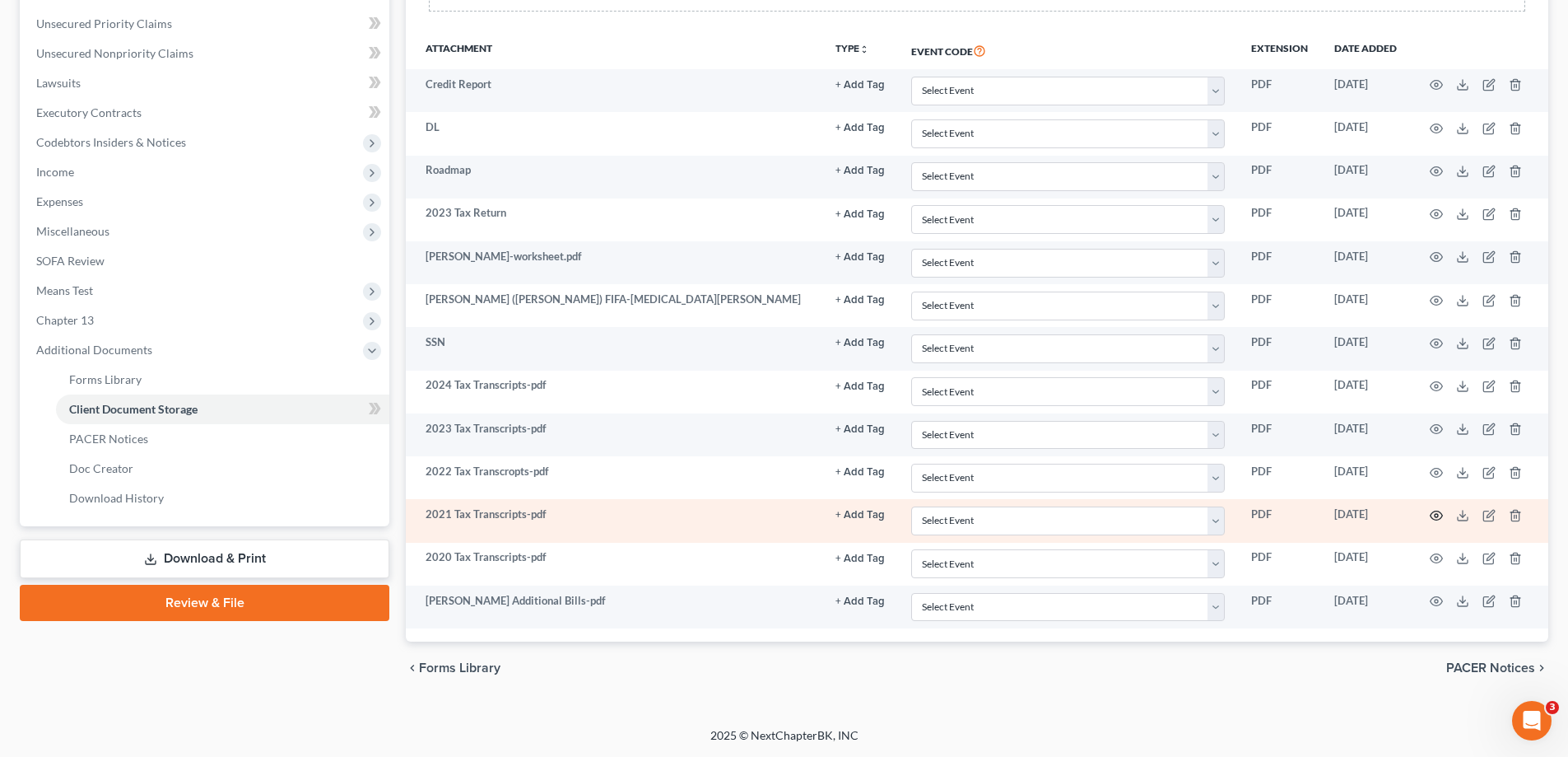
click at [1433, 515] on icon "button" at bounding box center [1436, 516] width 13 height 13
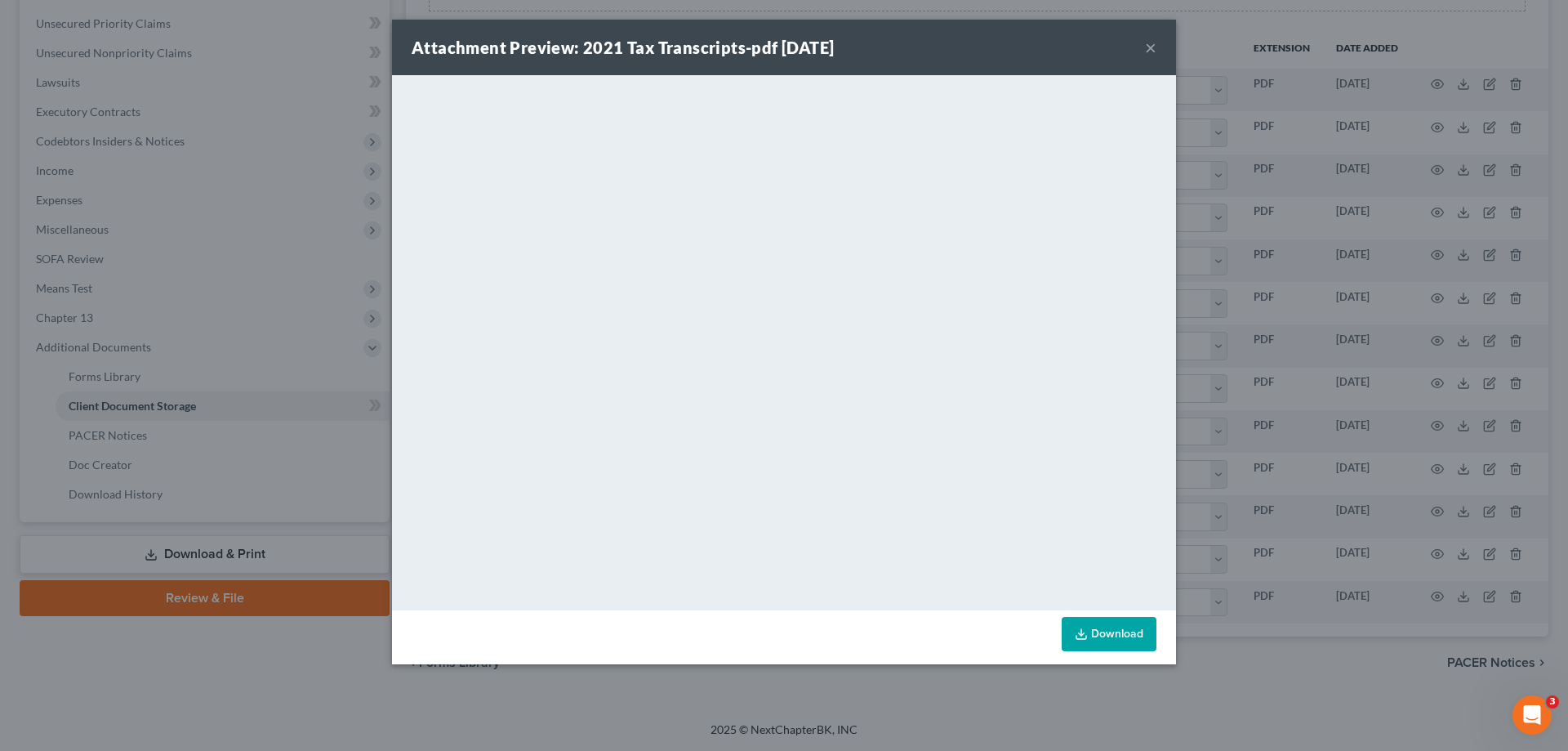
click at [1152, 44] on button "×" at bounding box center [1151, 47] width 12 height 20
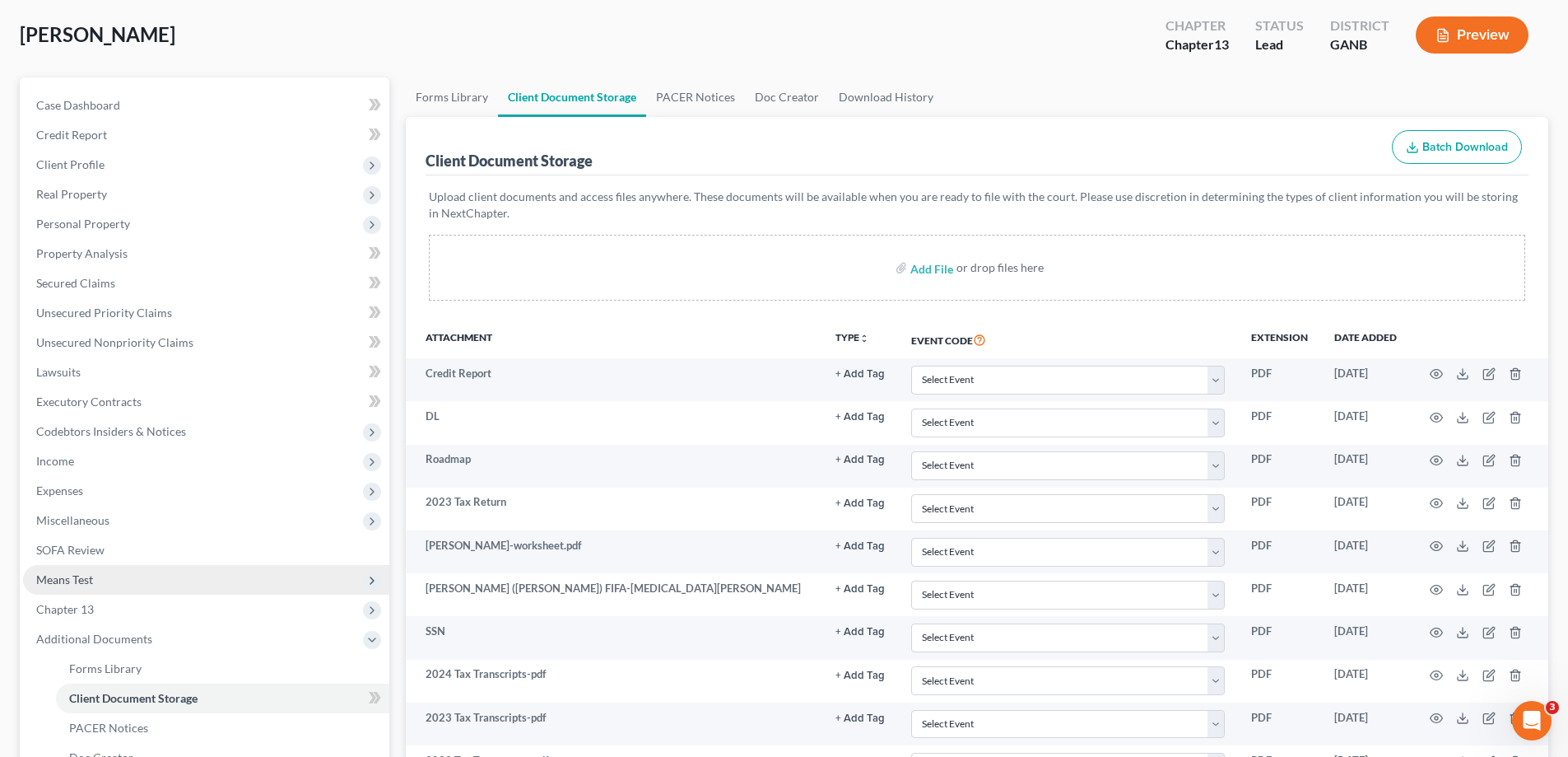
scroll to position [0, 0]
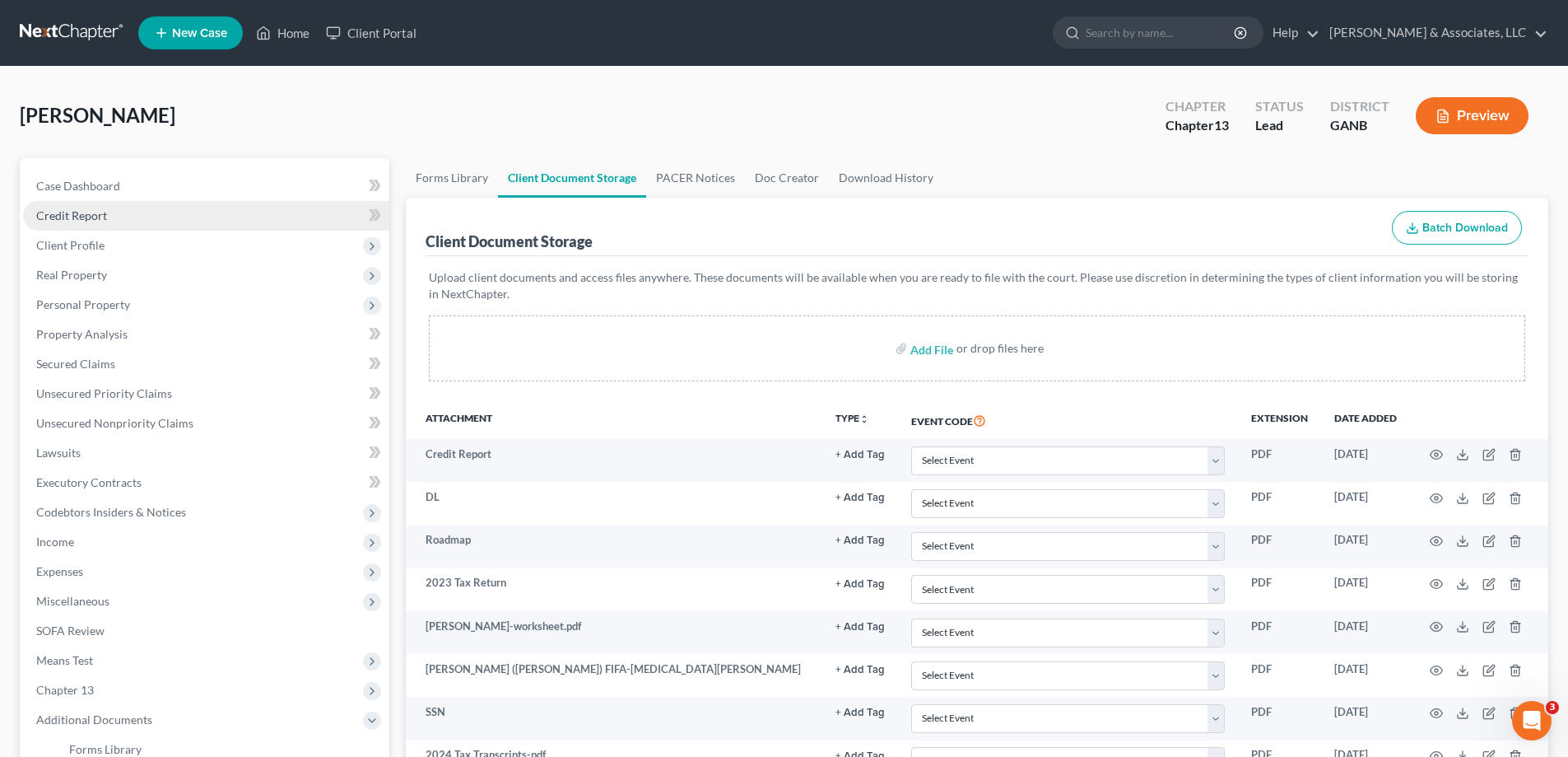
drag, startPoint x: 22, startPoint y: 195, endPoint x: 63, endPoint y: 208, distance: 43.0
click at [23, 195] on div "Case Dashboard Payments Invoices Payments Payments Credit Report Client Profile…" at bounding box center [204, 527] width 370 height 738
click at [268, 30] on icon at bounding box center [265, 33] width 12 height 13
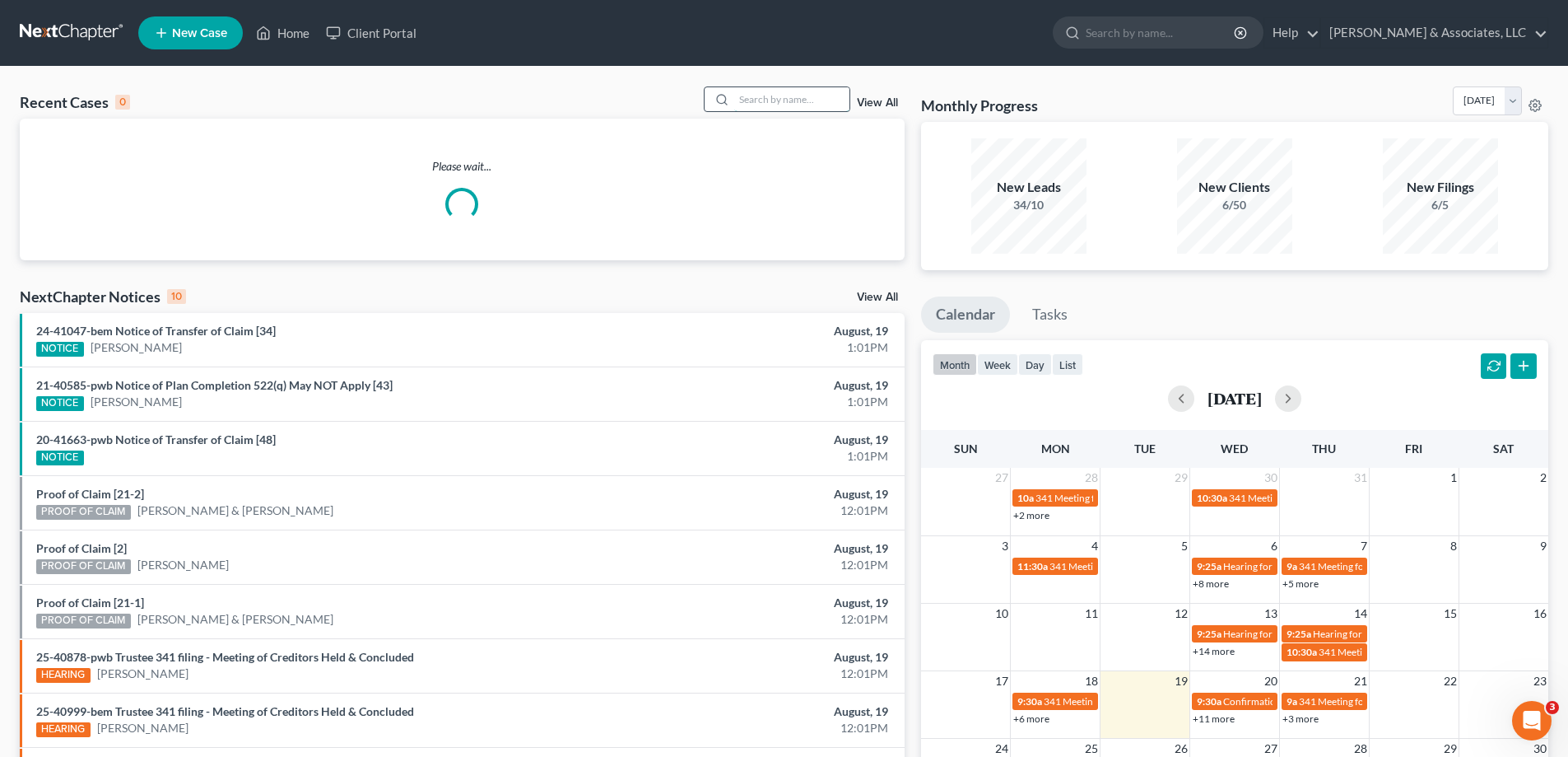
click at [782, 94] on input "search" at bounding box center [792, 99] width 115 height 24
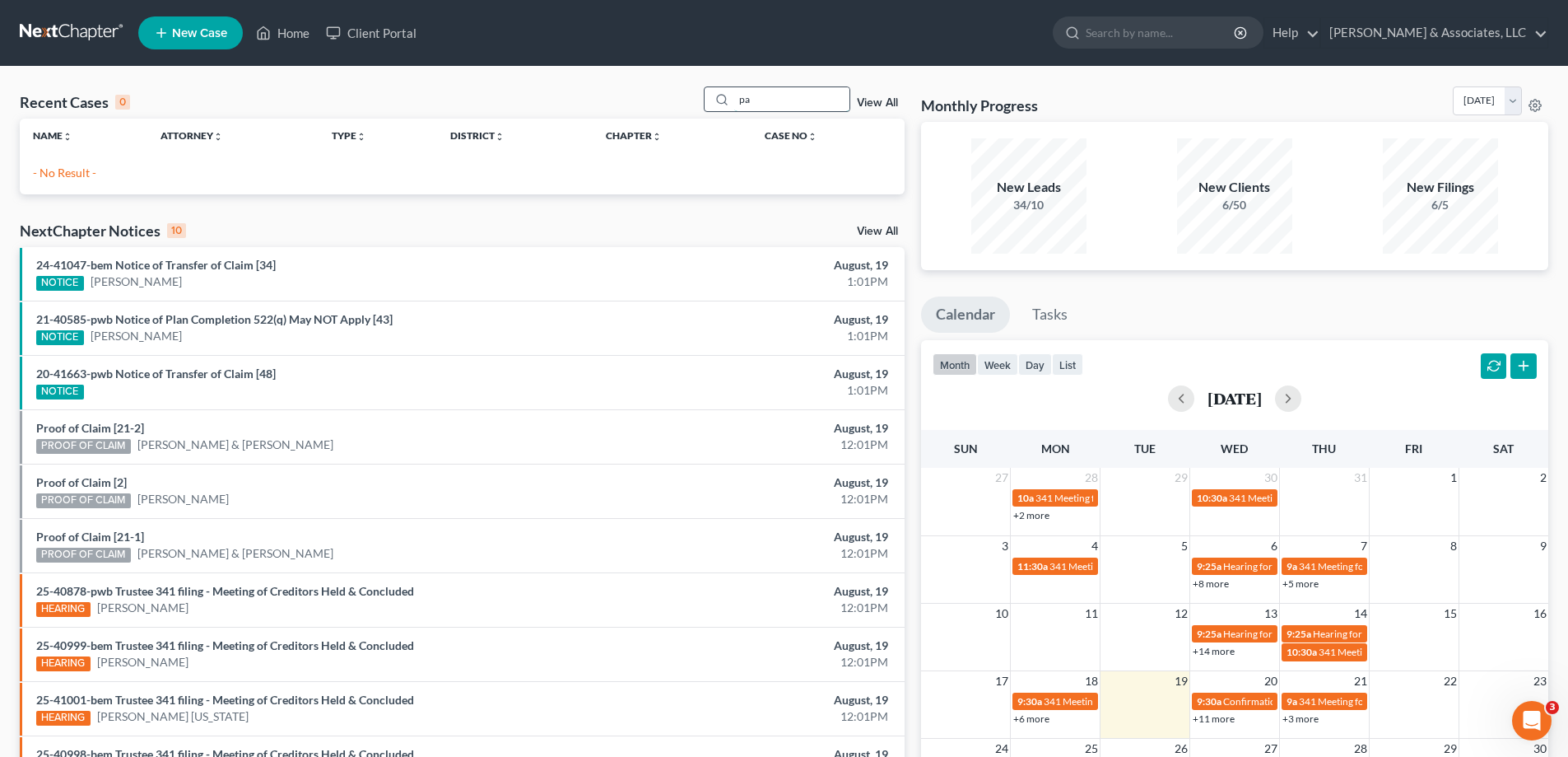
type input "p"
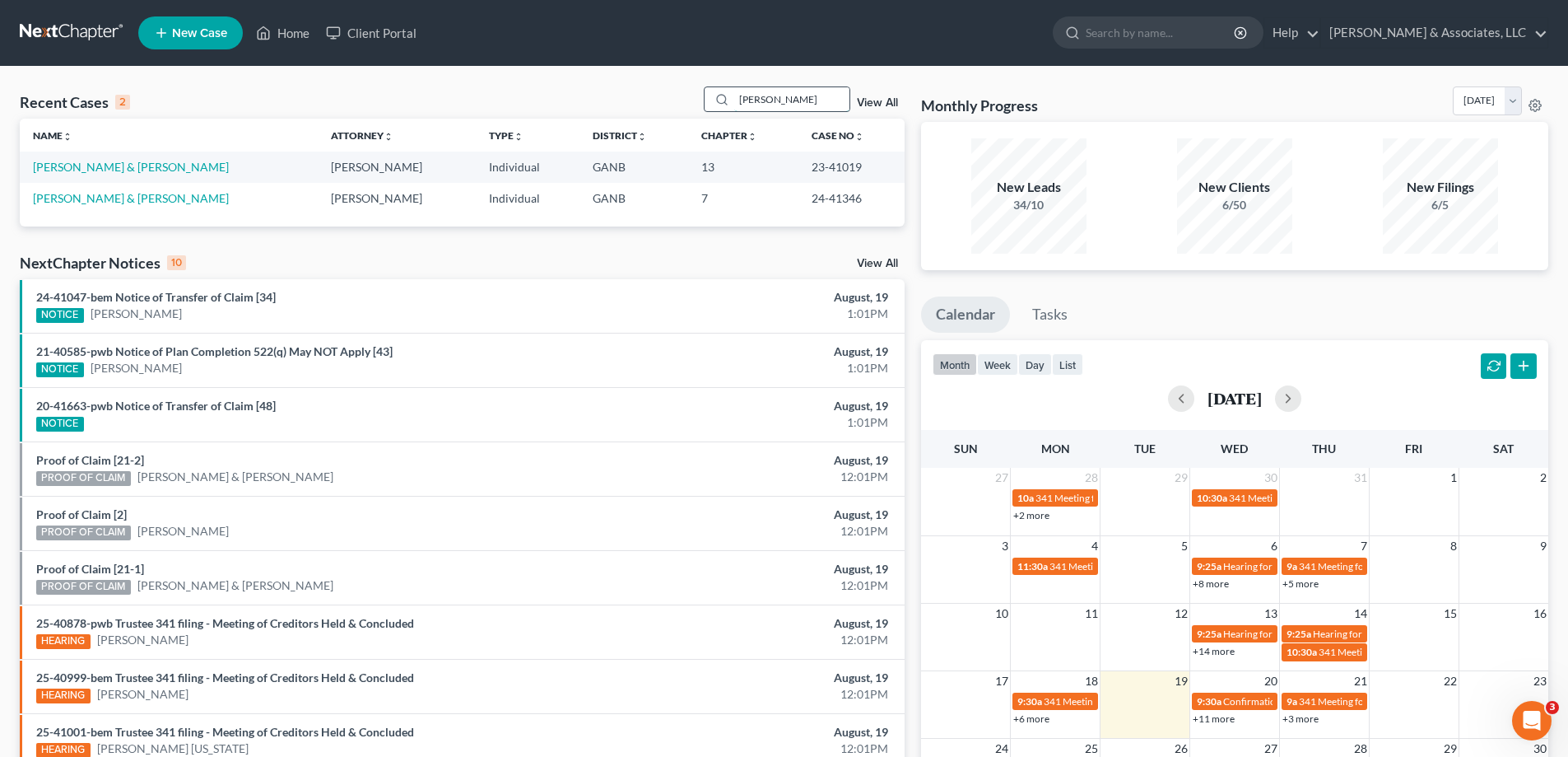
type input "glenda"
click at [113, 169] on link "Perrott, Nathan & Glenda" at bounding box center [130, 166] width 196 height 14
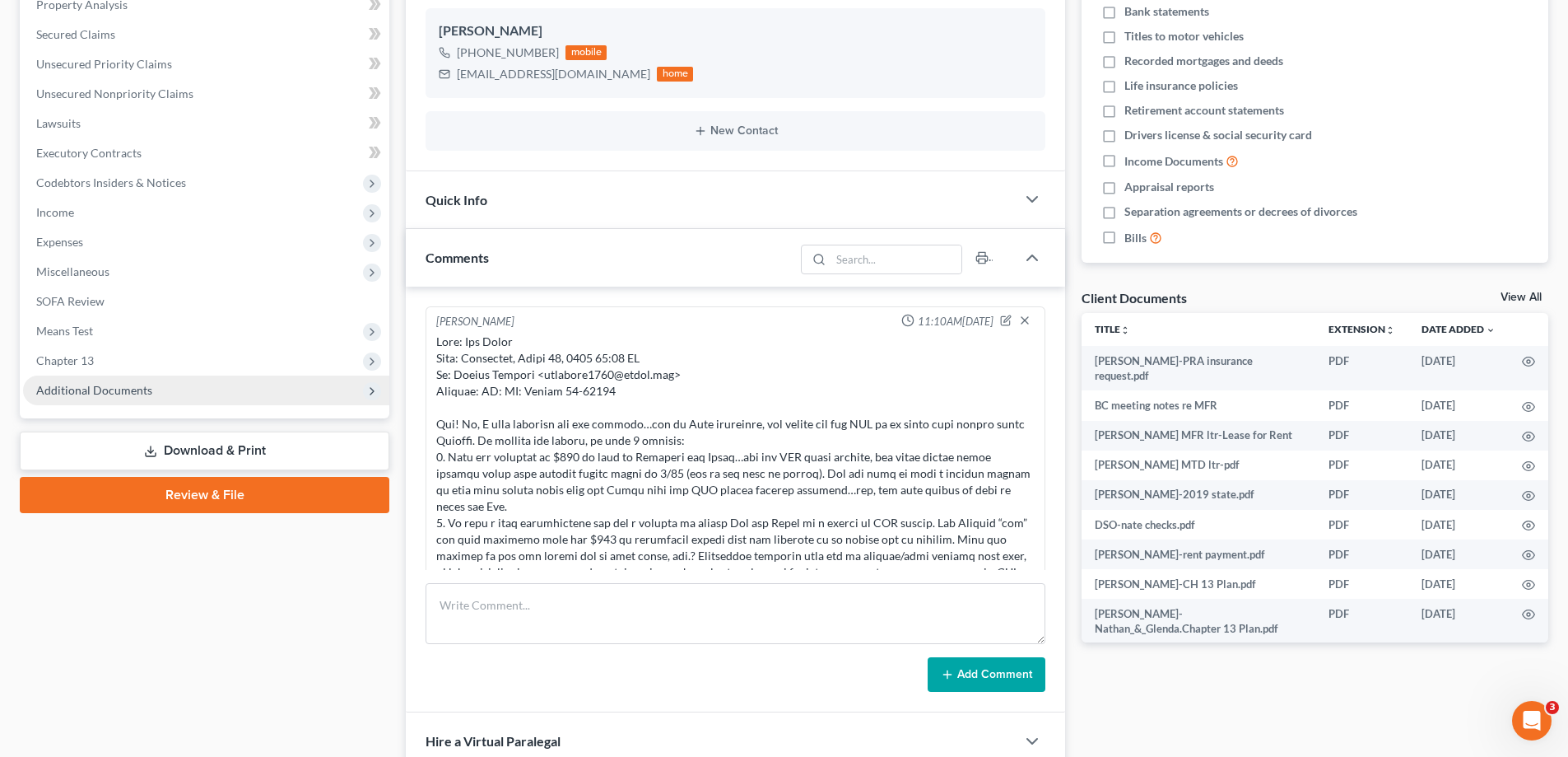
scroll to position [1528, 0]
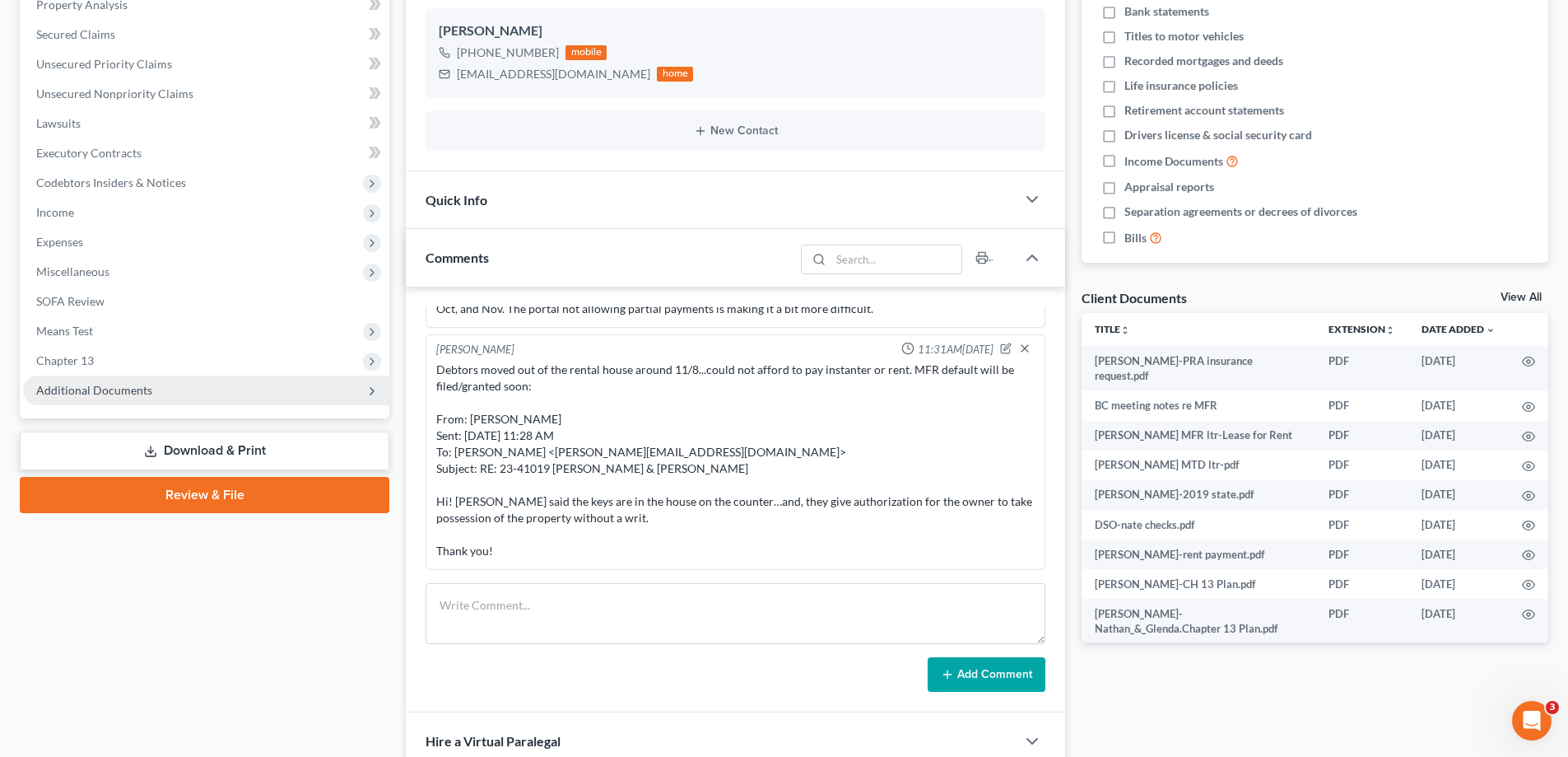
click at [116, 393] on span "Additional Documents" at bounding box center [93, 390] width 116 height 14
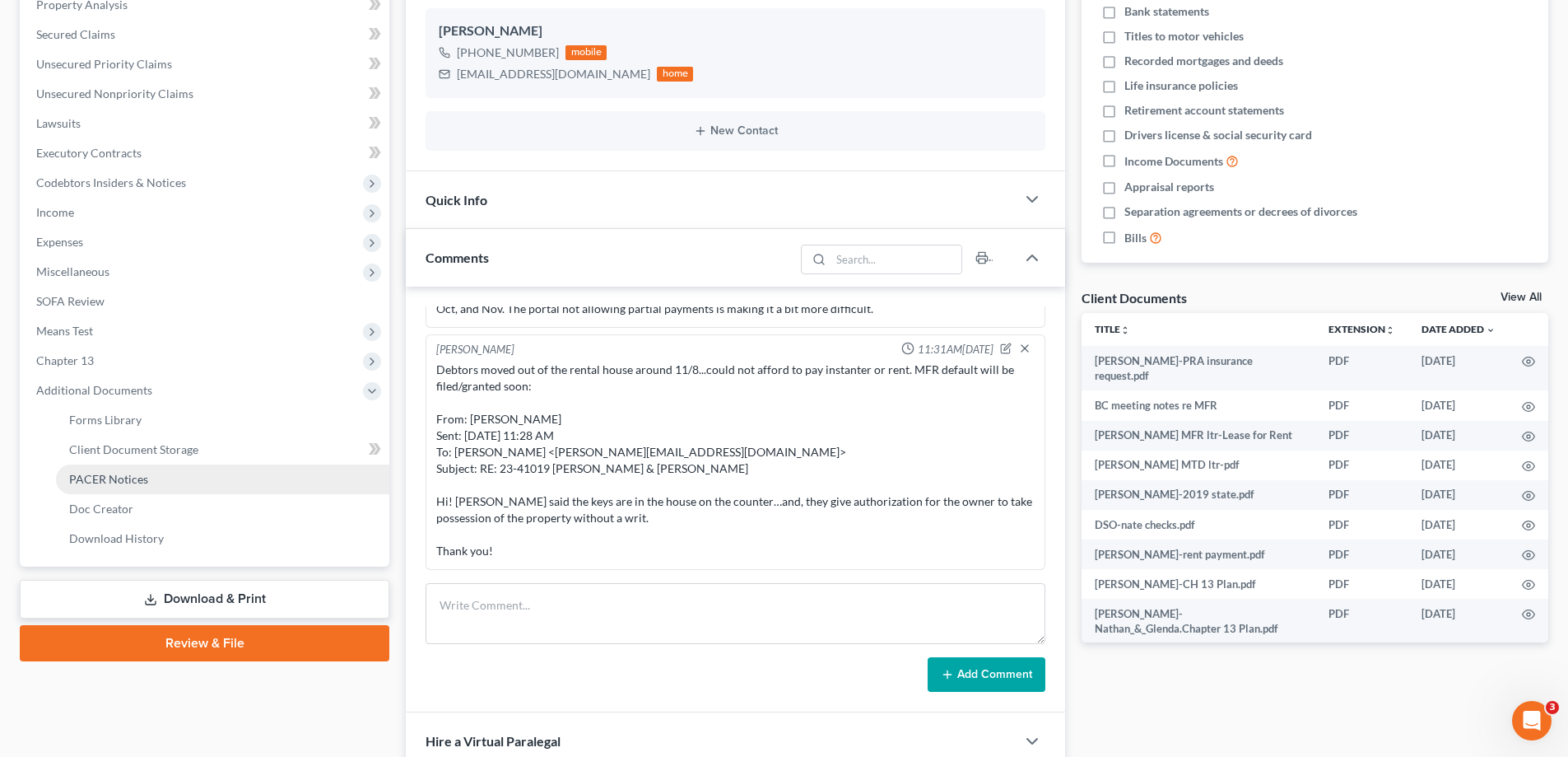
click at [108, 482] on span "PACER Notices" at bounding box center [108, 478] width 79 height 14
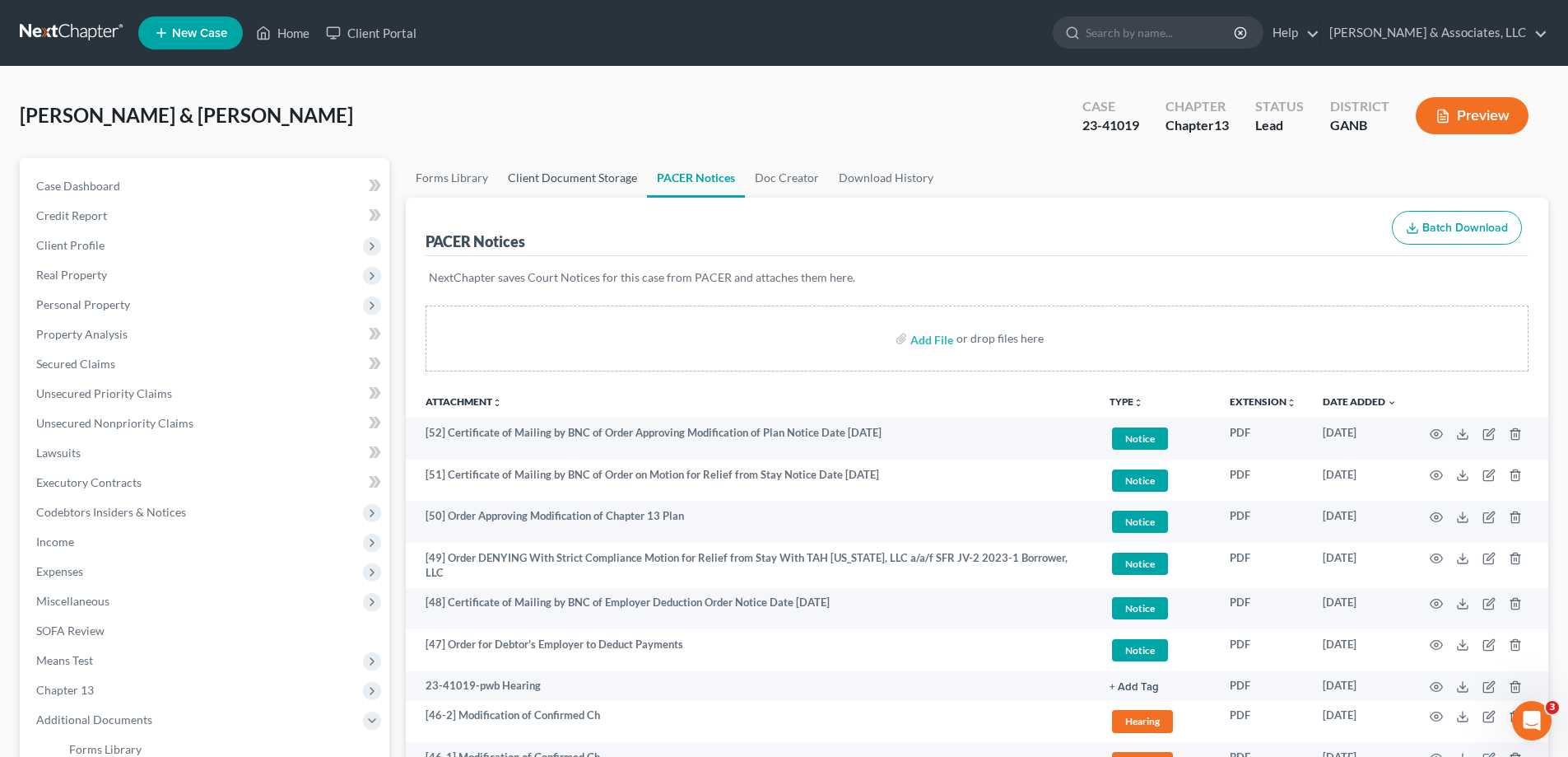
click at [534, 177] on link "Client Document Storage" at bounding box center [572, 177] width 149 height 39
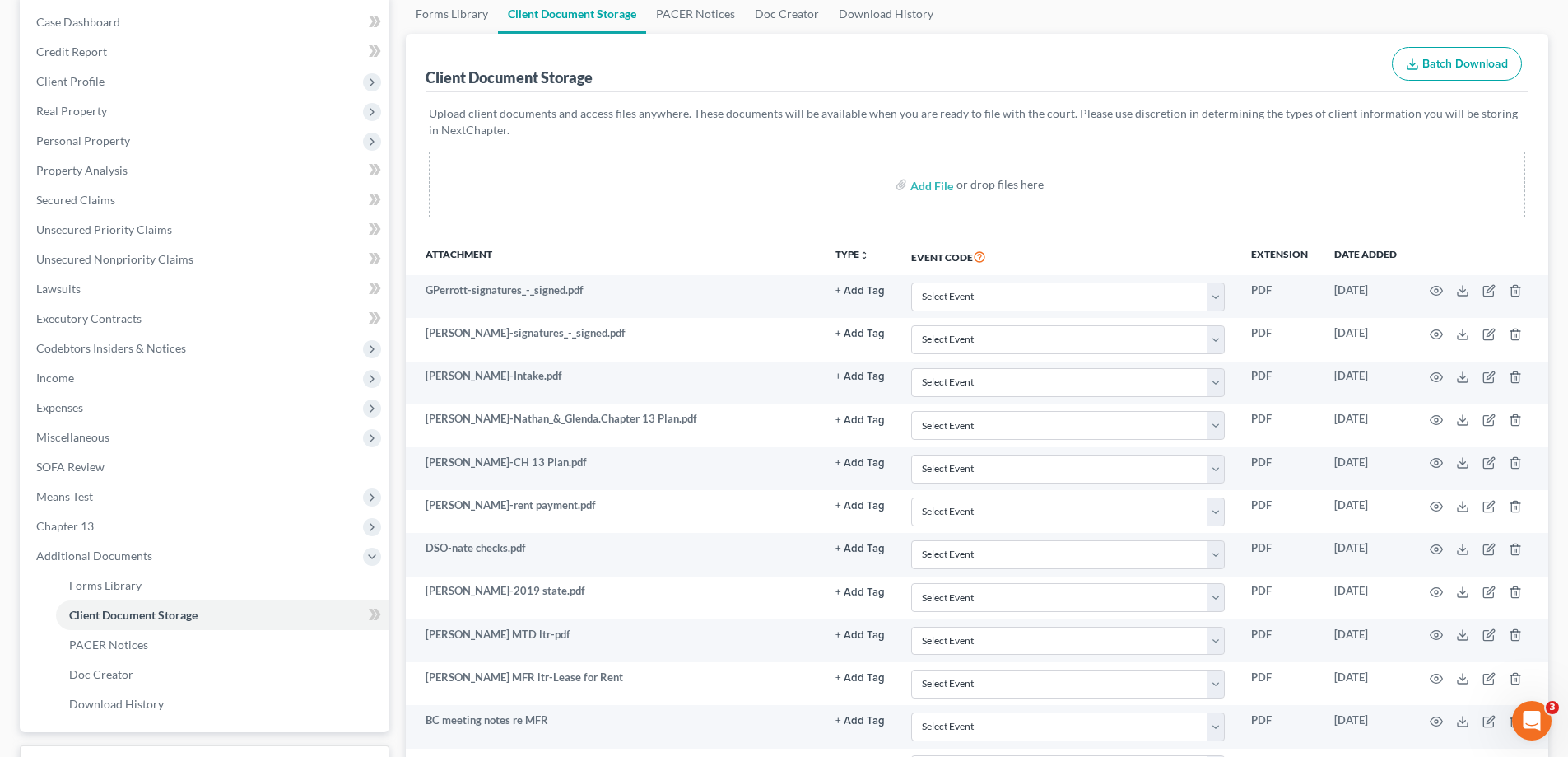
scroll to position [327, 0]
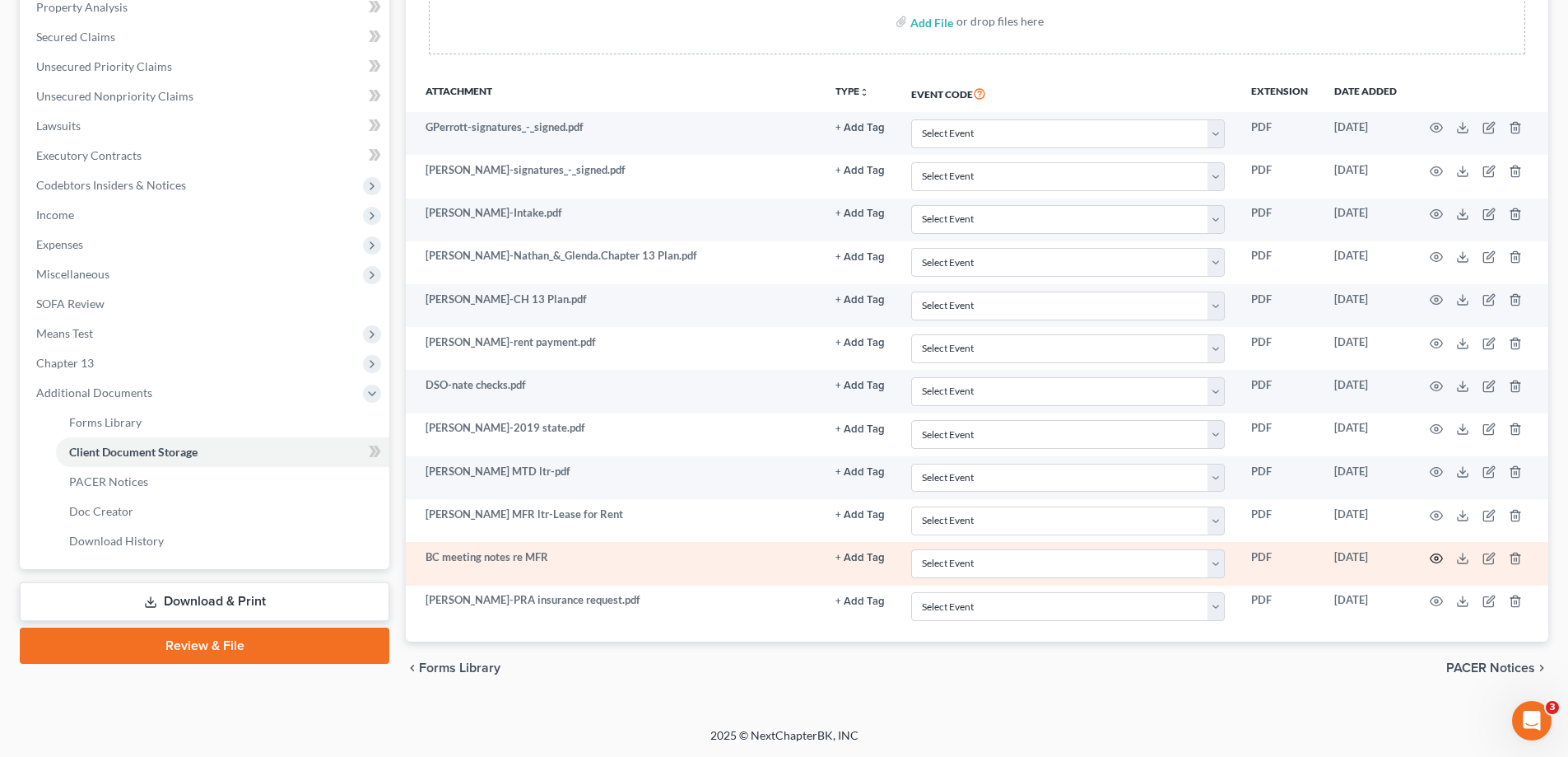
click at [1437, 557] on circle "button" at bounding box center [1436, 558] width 3 height 3
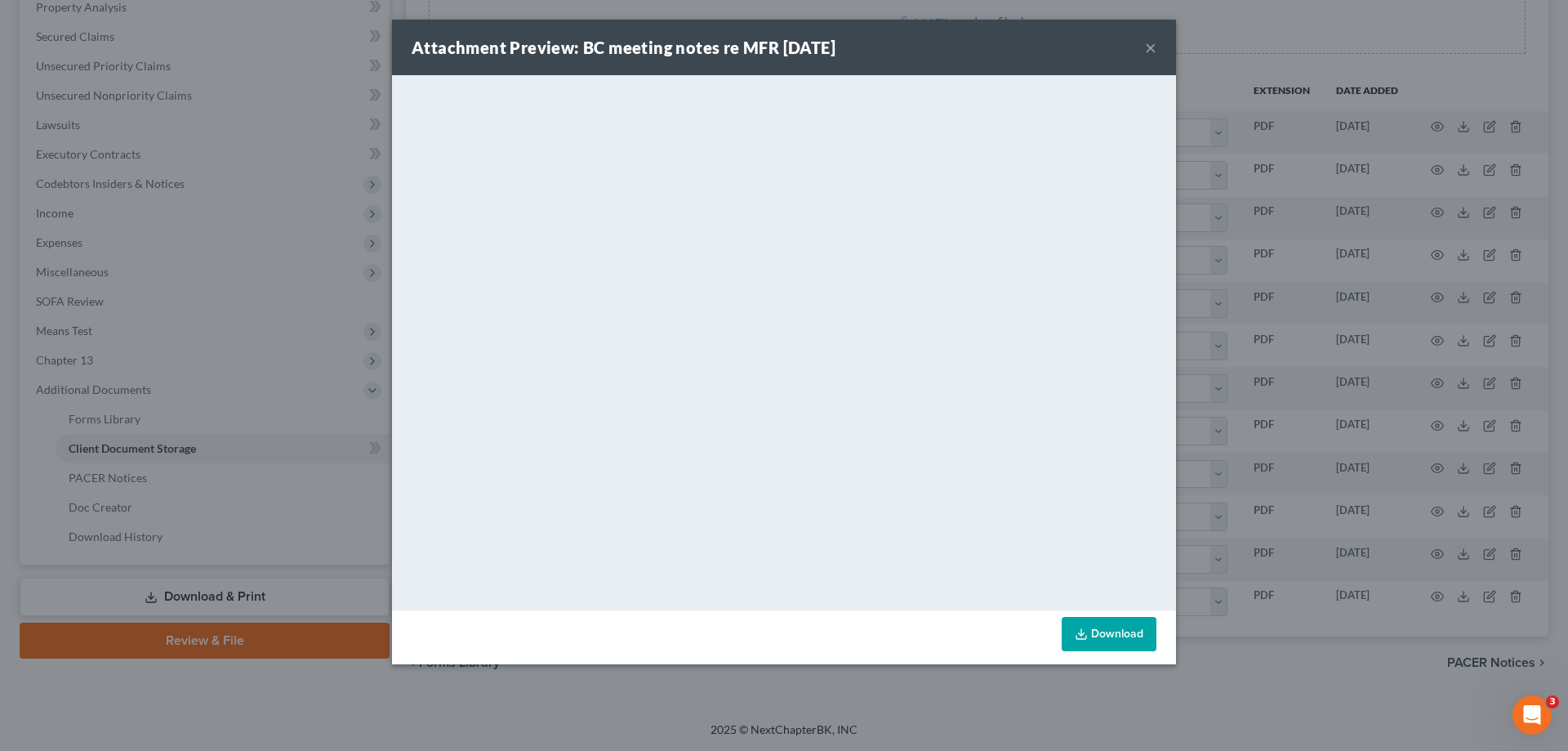
click at [1150, 47] on button "×" at bounding box center [1151, 47] width 12 height 20
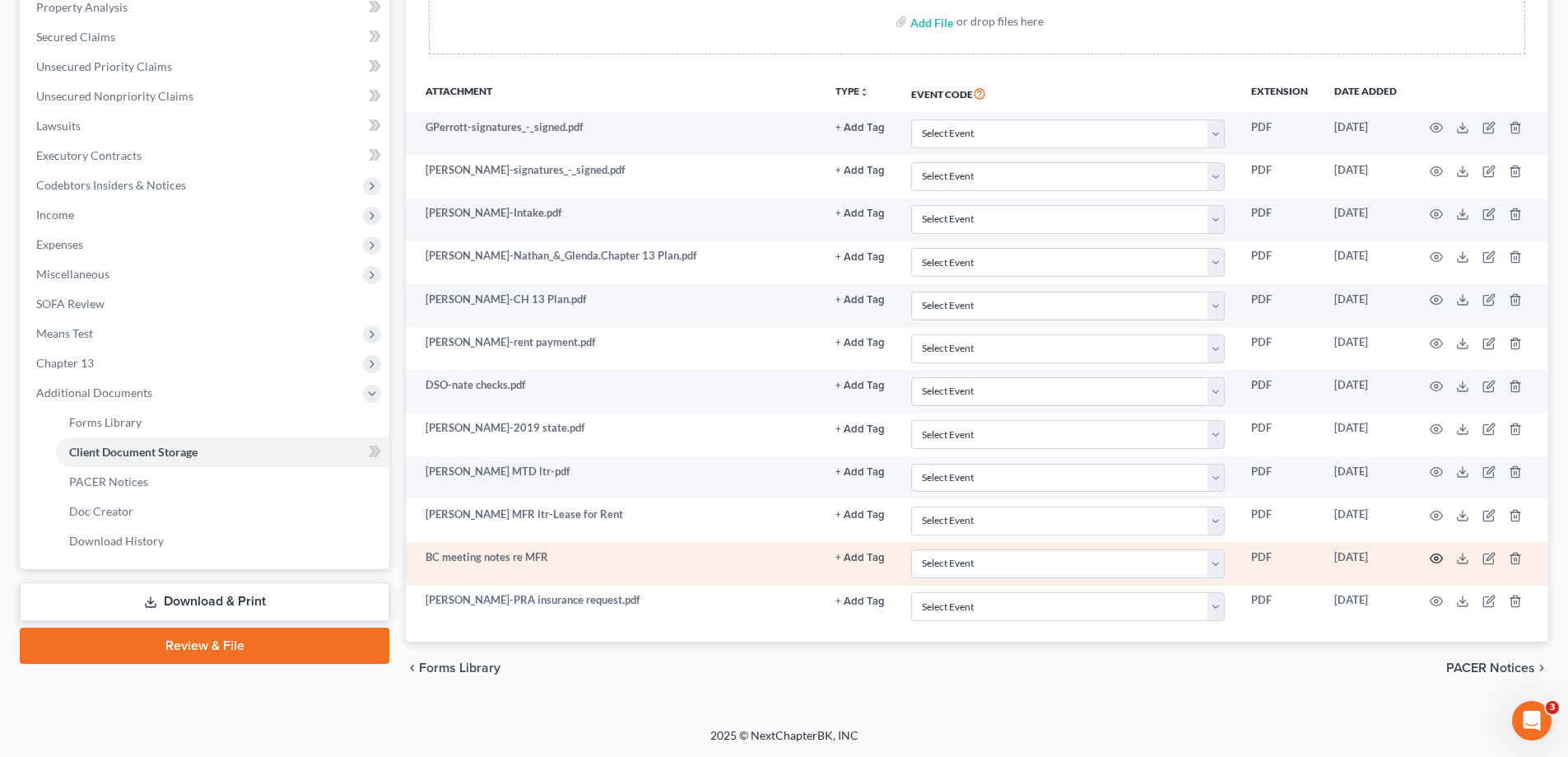
click at [1435, 554] on icon "button" at bounding box center [1436, 558] width 13 height 9
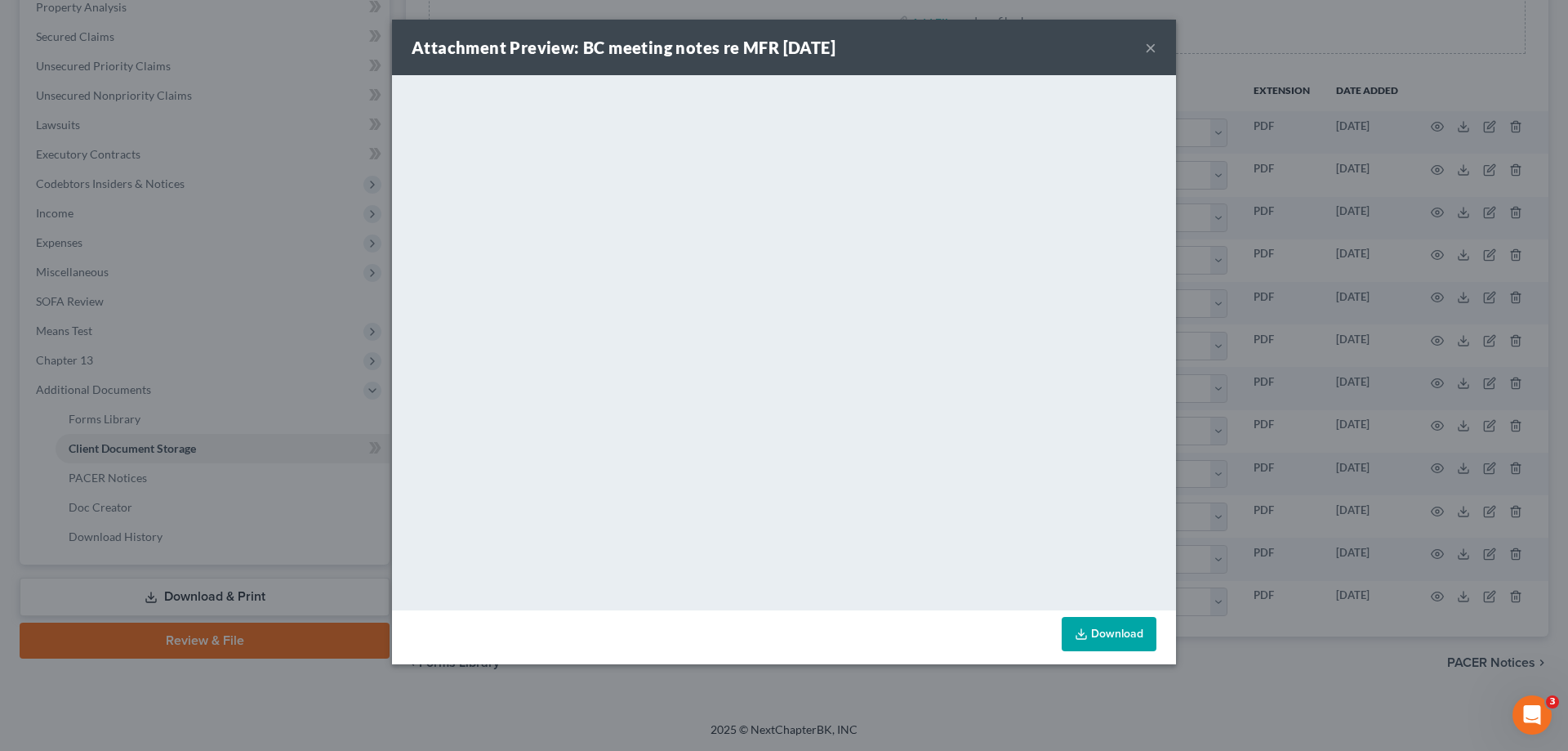
click at [1149, 46] on button "×" at bounding box center [1151, 47] width 12 height 20
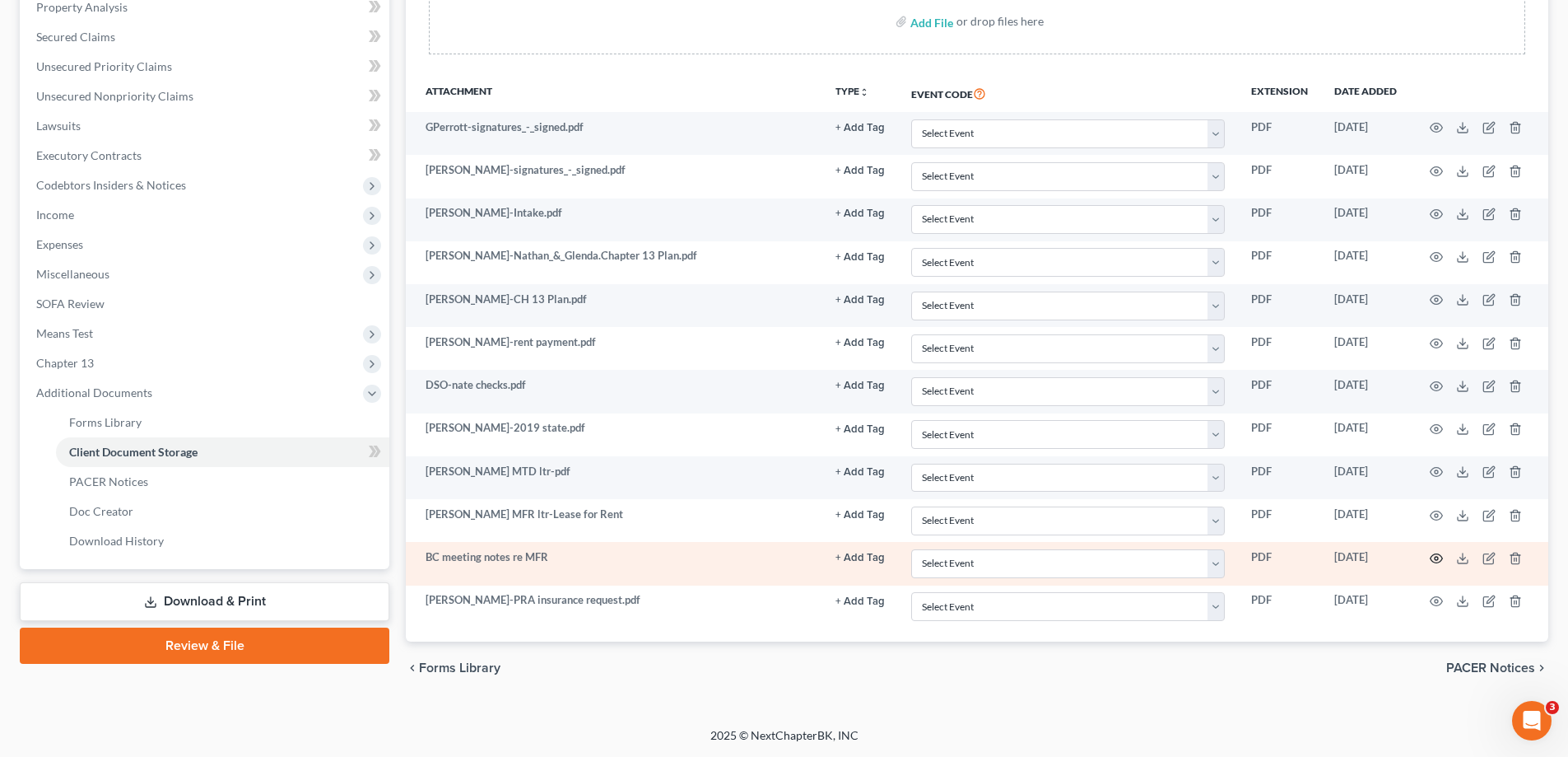
click at [1437, 558] on icon "button" at bounding box center [1436, 558] width 13 height 13
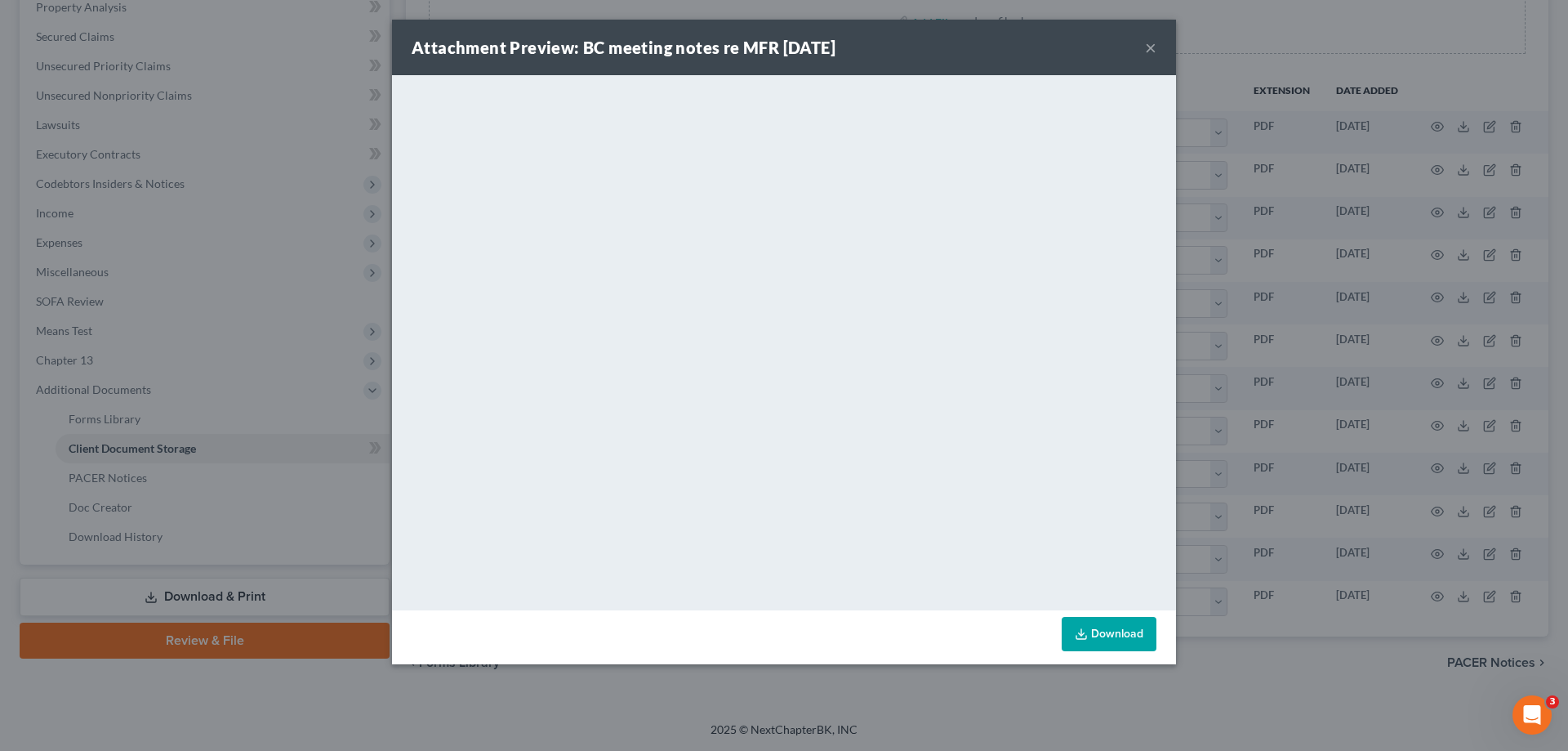
click at [1148, 43] on button "×" at bounding box center [1151, 47] width 12 height 20
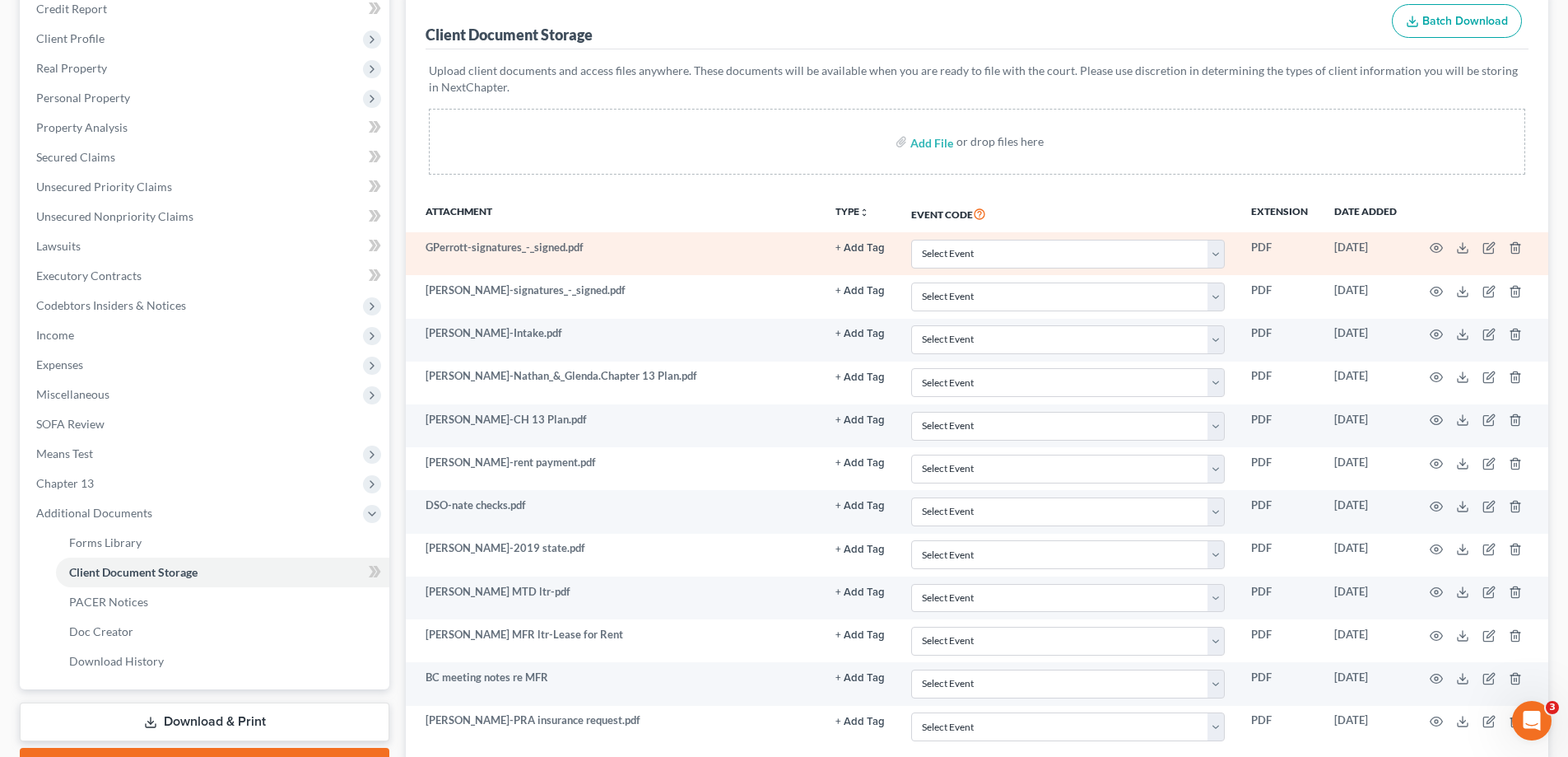
scroll to position [0, 0]
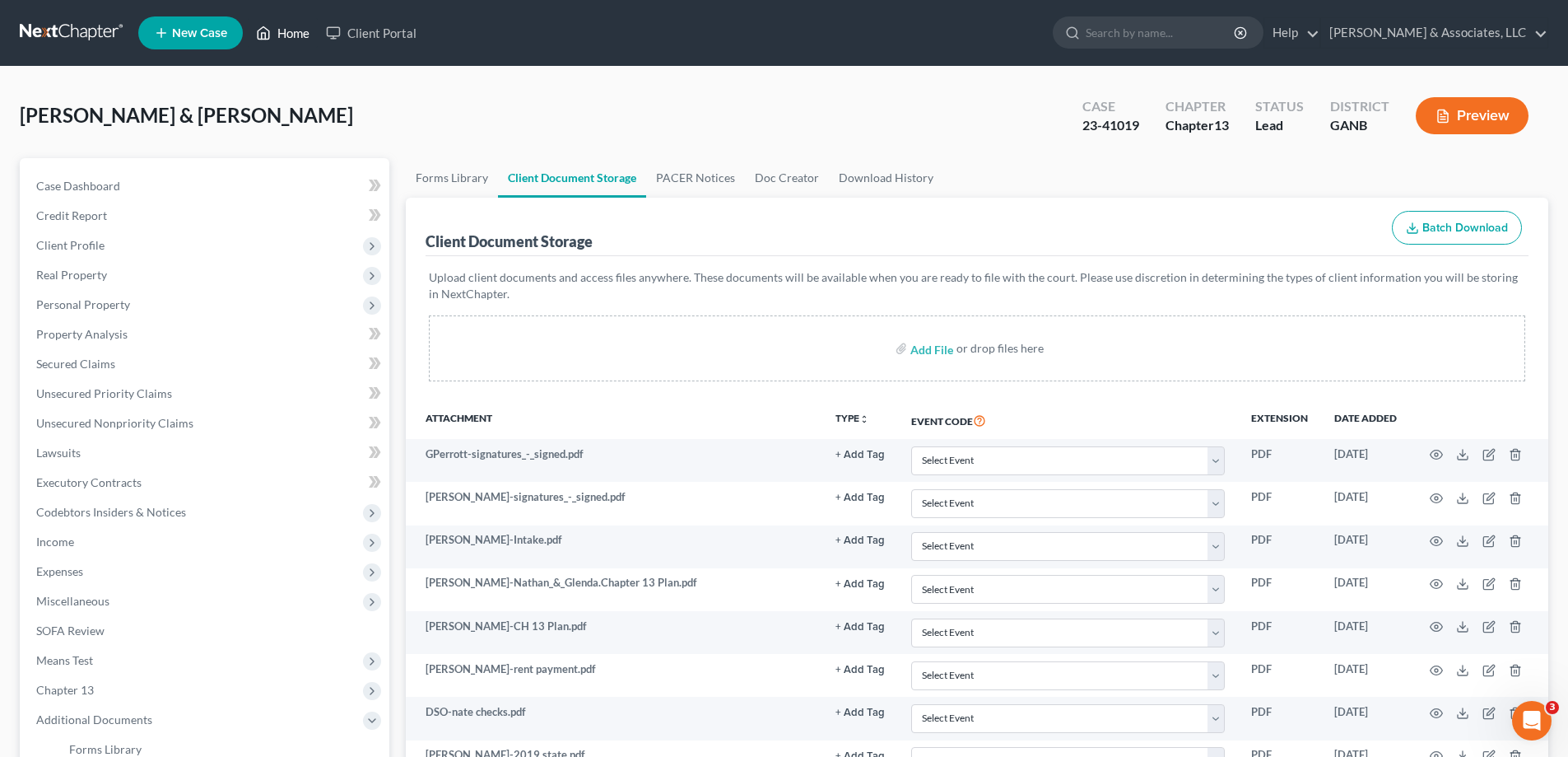
click at [288, 28] on link "Home" at bounding box center [283, 33] width 70 height 30
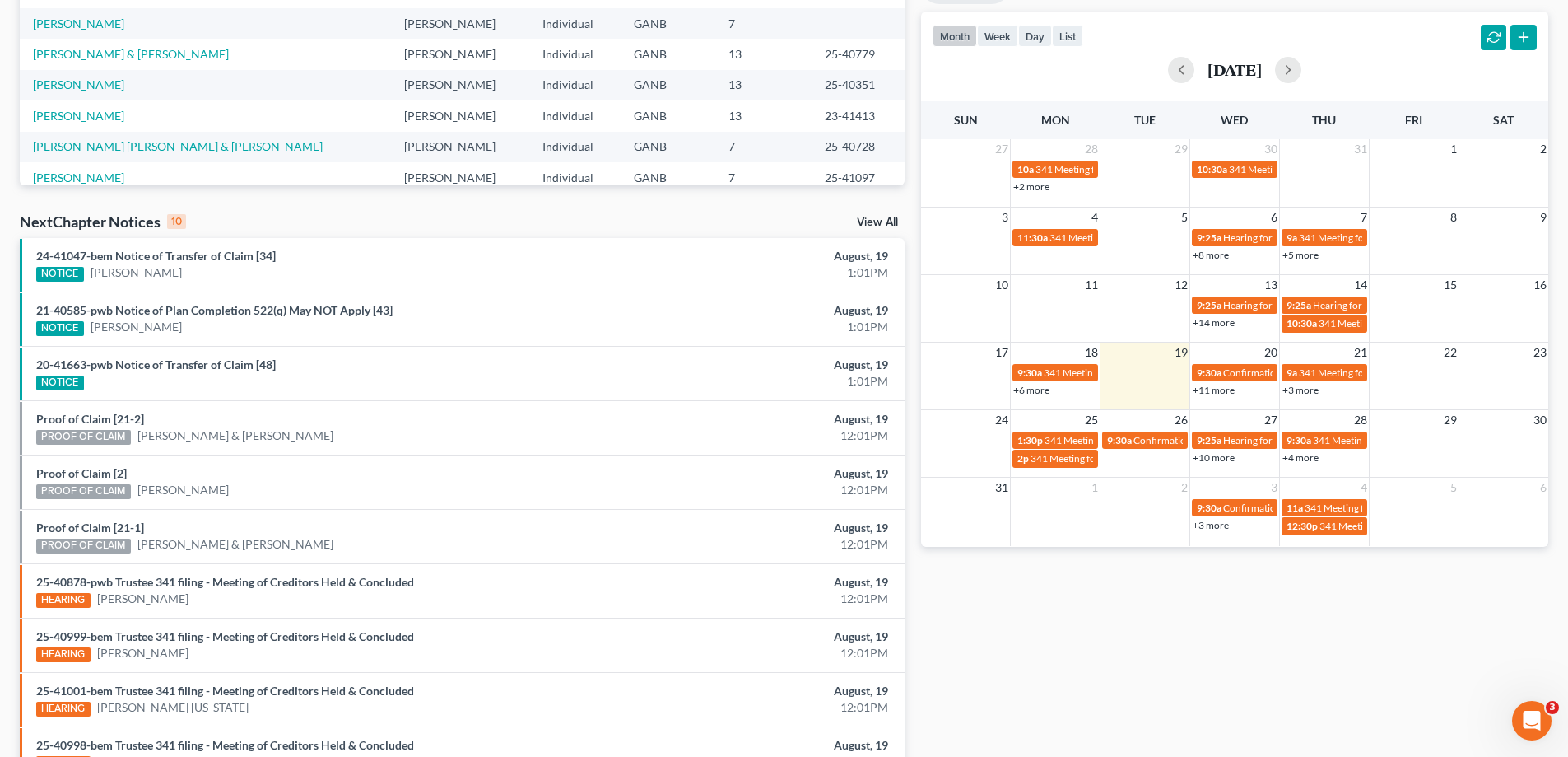
scroll to position [330, 0]
click at [230, 548] on link "David Glaze & Sheila Glaze" at bounding box center [235, 543] width 196 height 17
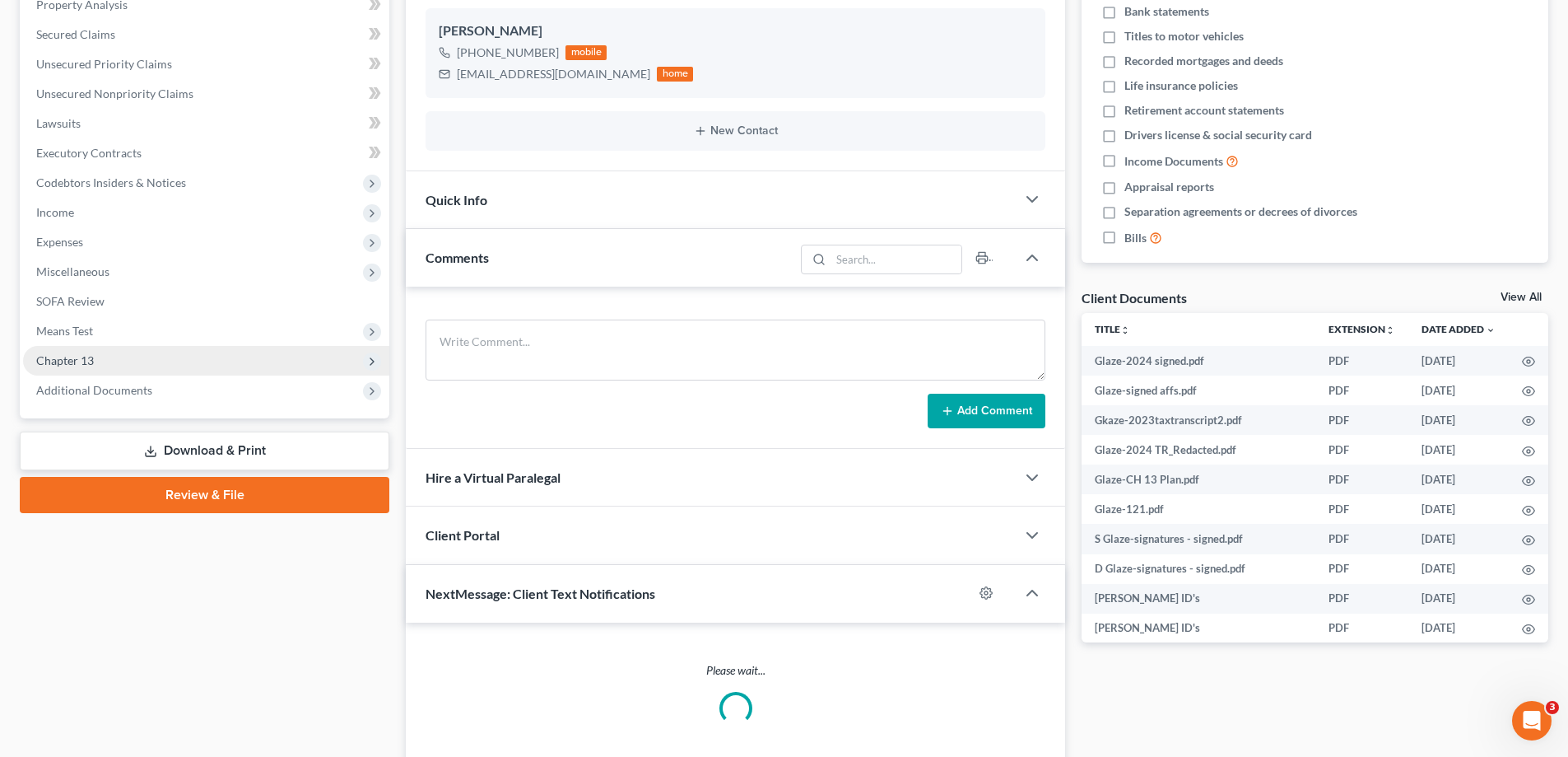
scroll to position [155, 0]
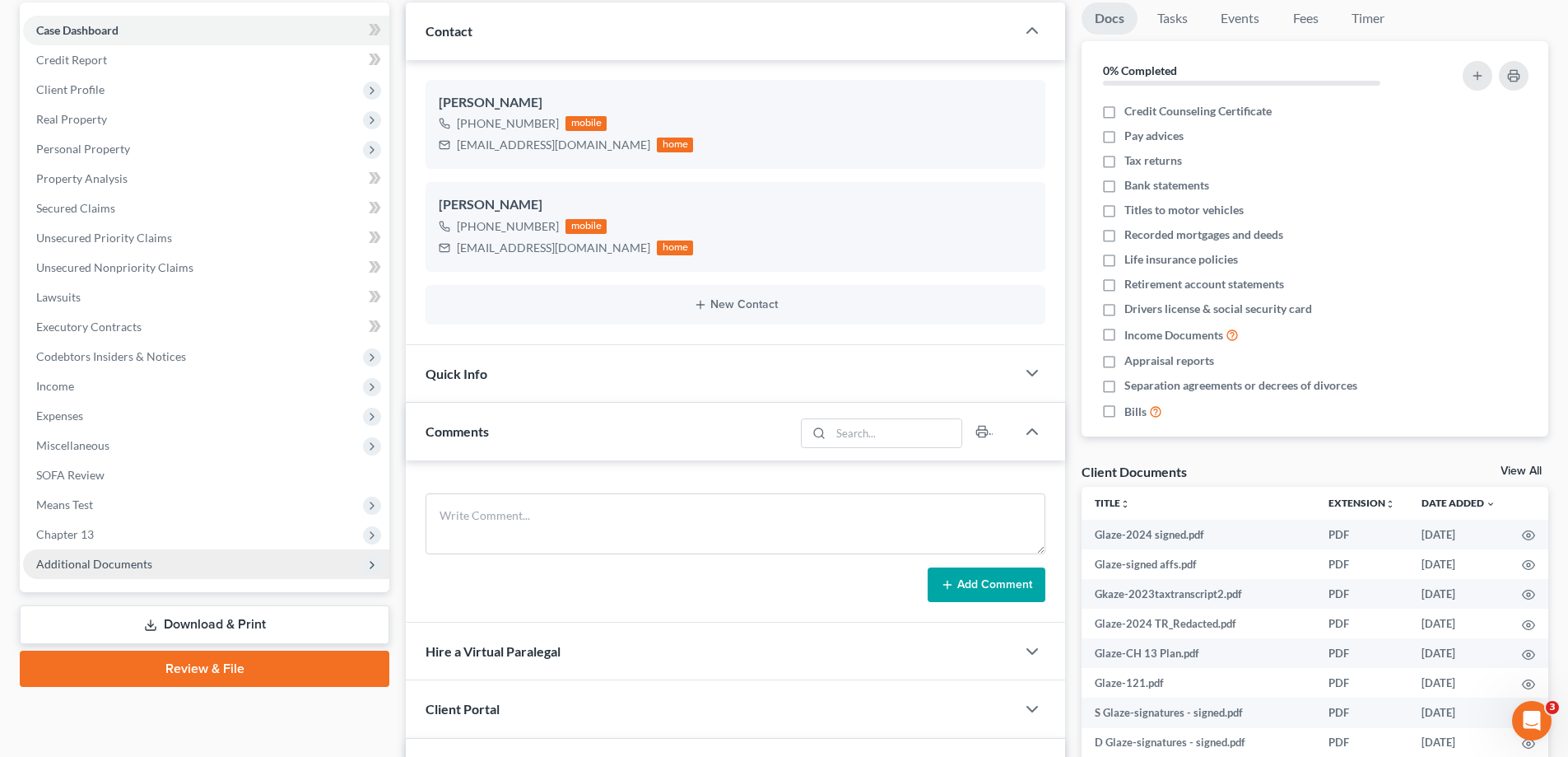
click at [134, 561] on span "Additional Documents" at bounding box center [93, 563] width 116 height 14
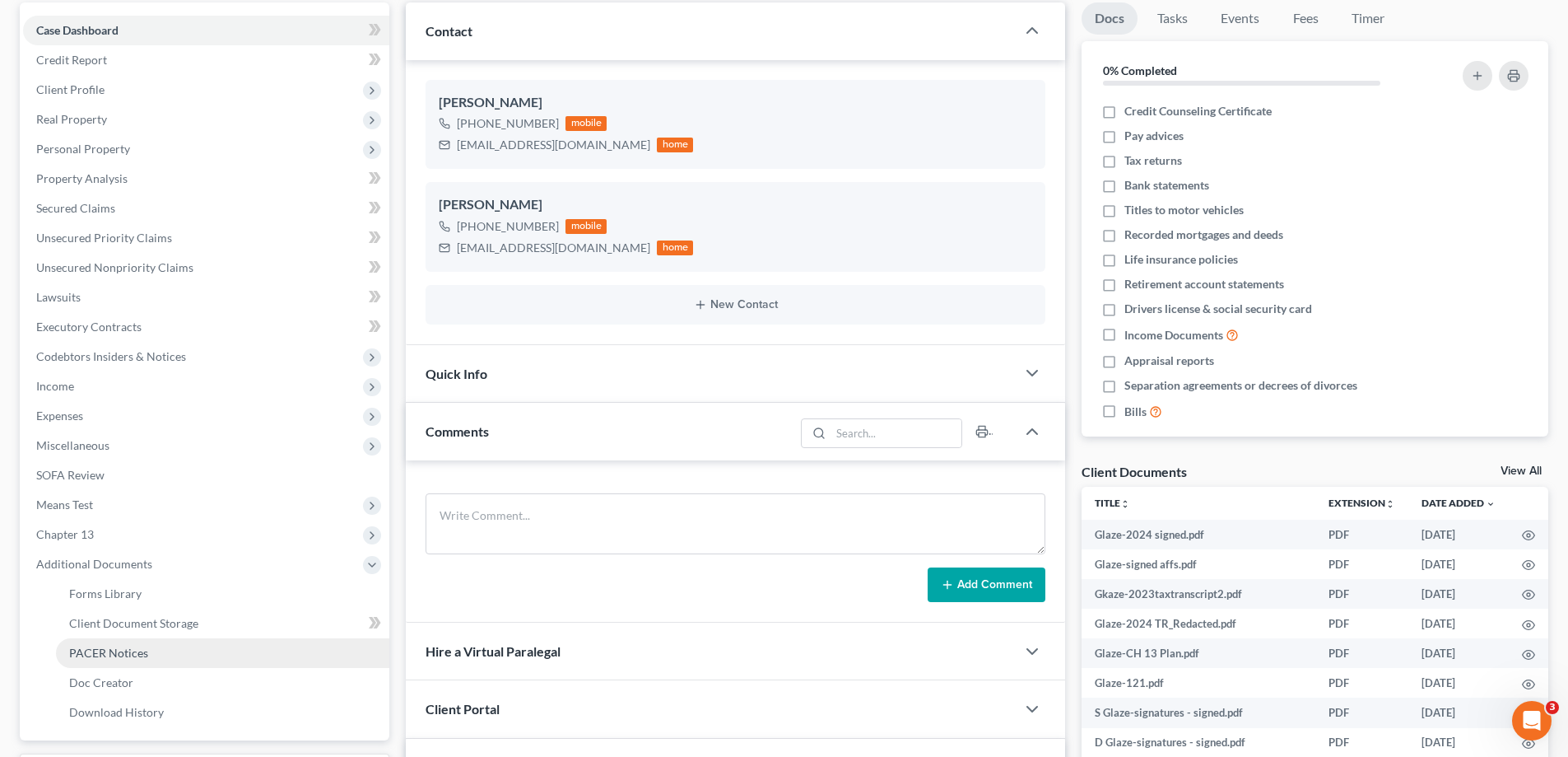
click at [90, 650] on span "PACER Notices" at bounding box center [108, 652] width 79 height 14
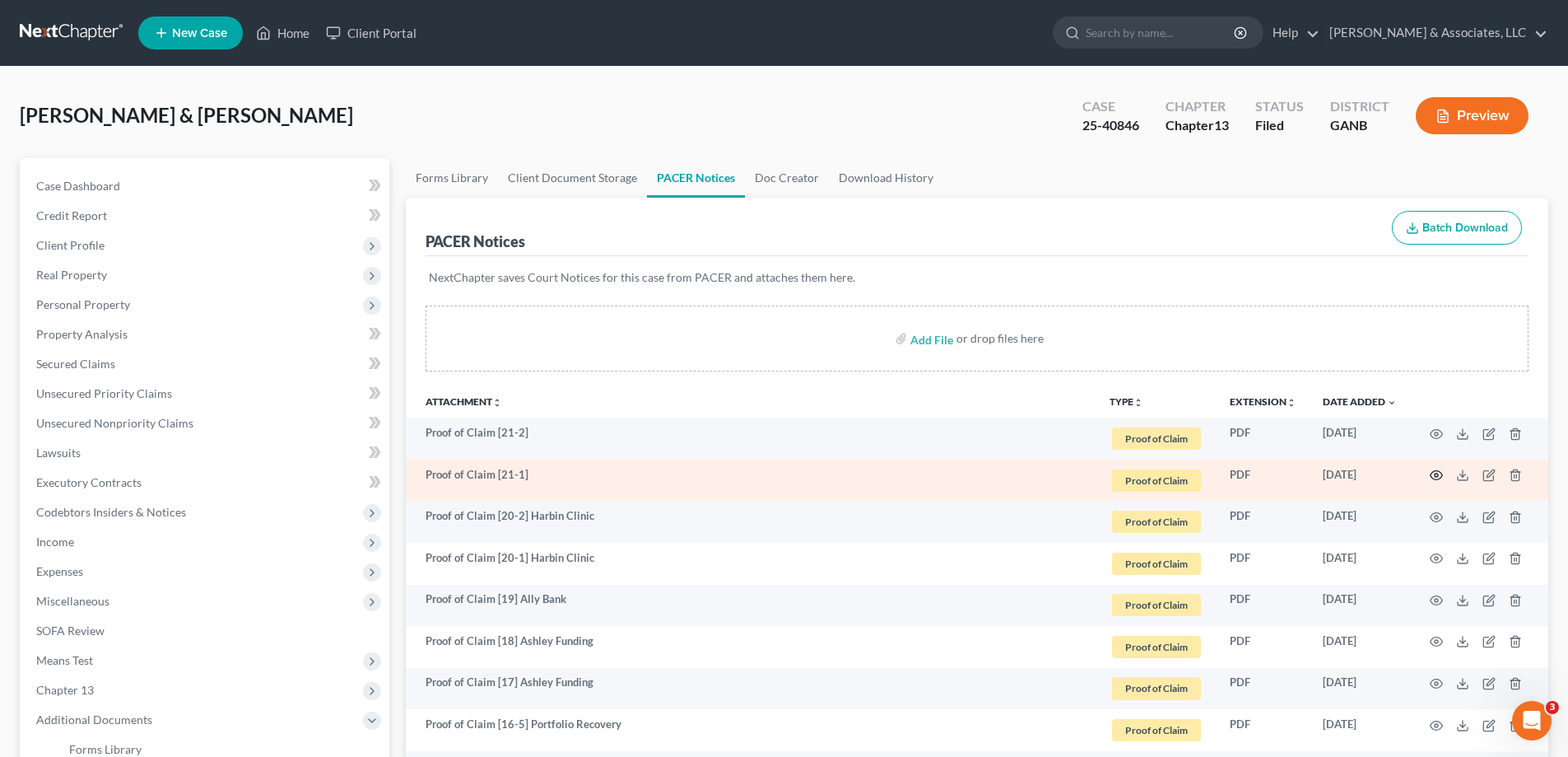
click at [1433, 474] on icon "button" at bounding box center [1436, 475] width 13 height 13
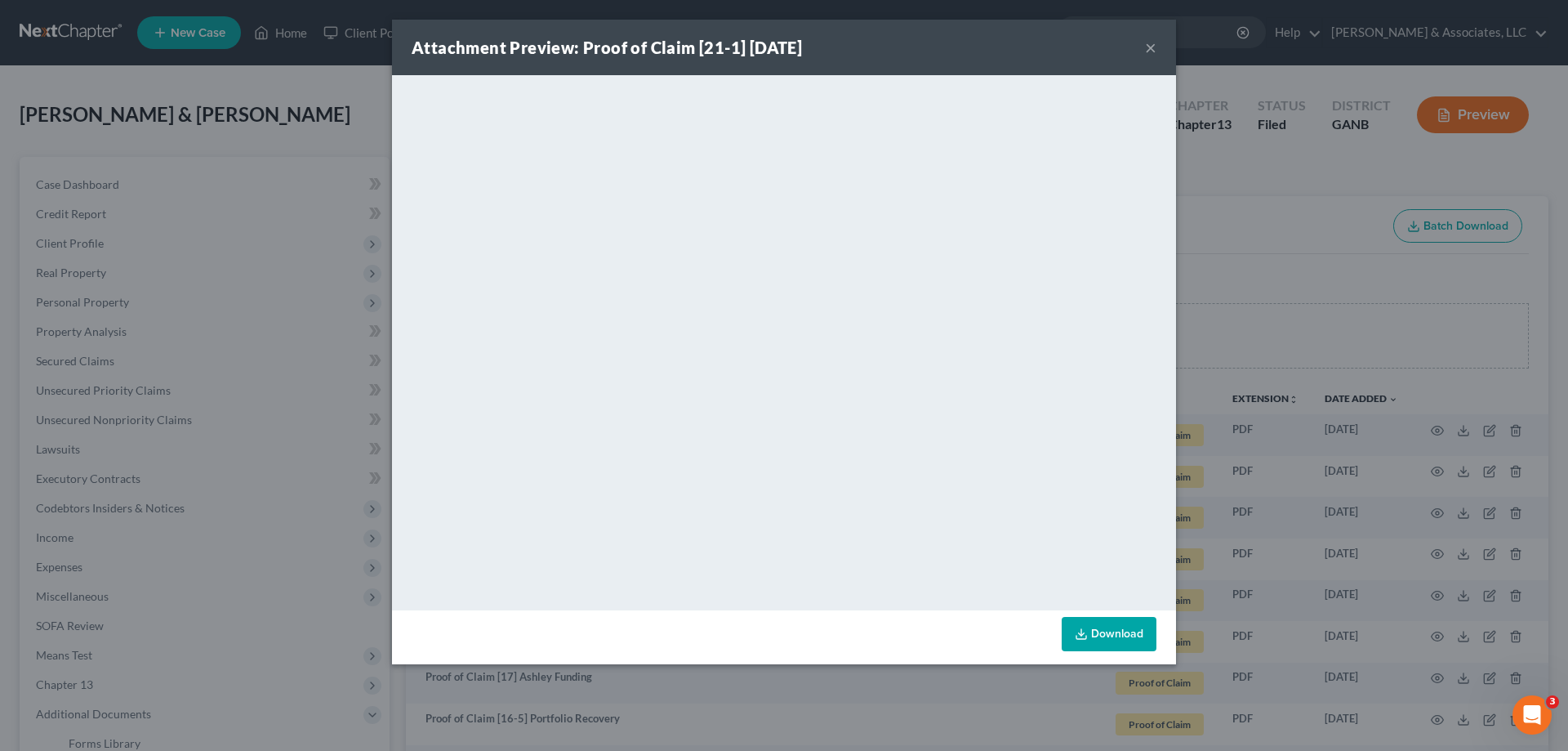
drag, startPoint x: 1147, startPoint y: 48, endPoint x: 1503, endPoint y: 474, distance: 555.2
click at [1148, 48] on button "×" at bounding box center [1151, 47] width 12 height 20
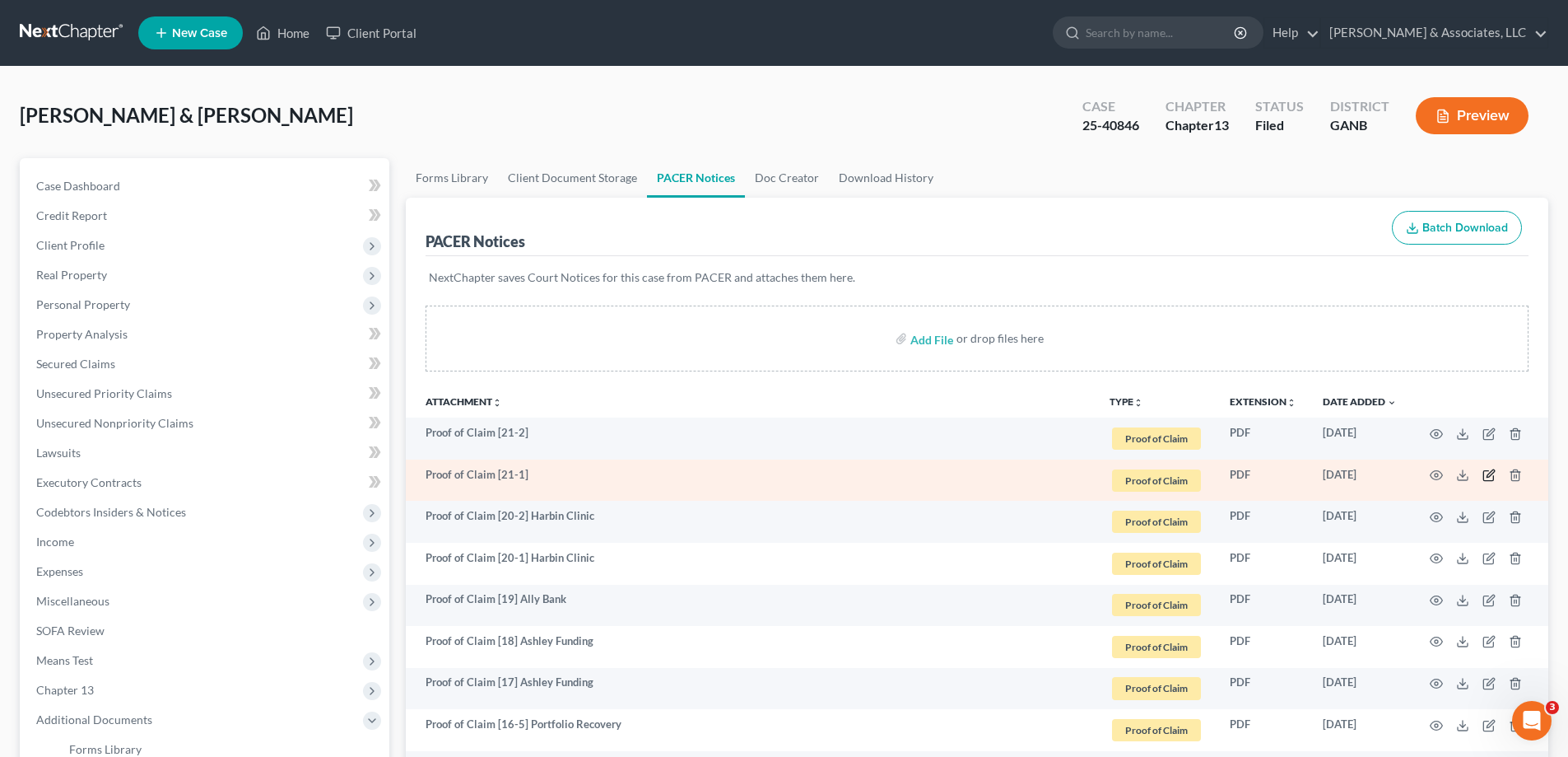
click at [1492, 475] on icon "button" at bounding box center [1490, 475] width 13 height 13
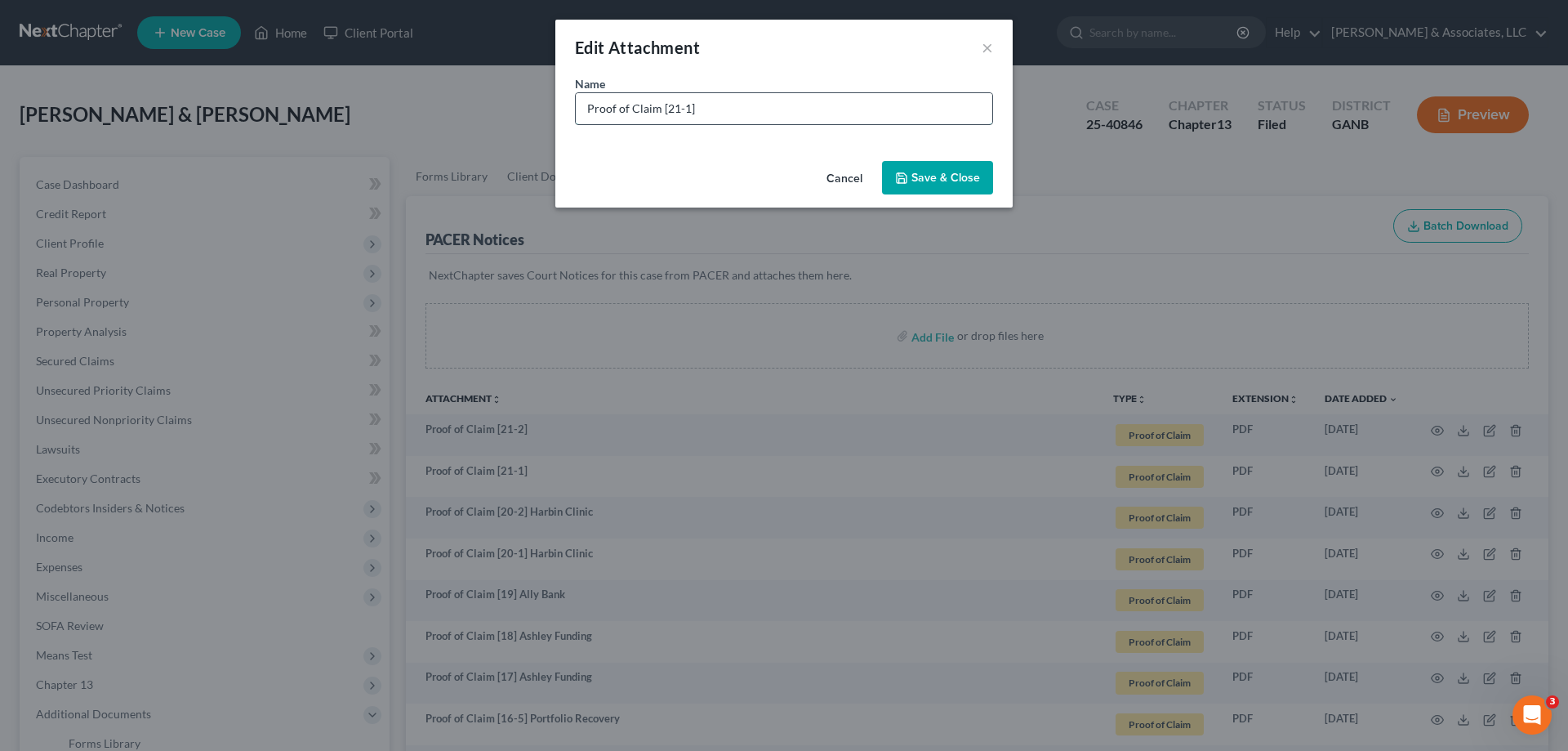
click at [758, 107] on input "Proof of Claim [21-1]" at bounding box center [783, 108] width 416 height 31
type input "Proof of Claim [21-1] Advent Health"
click at [915, 172] on span "Save & Close" at bounding box center [945, 177] width 69 height 14
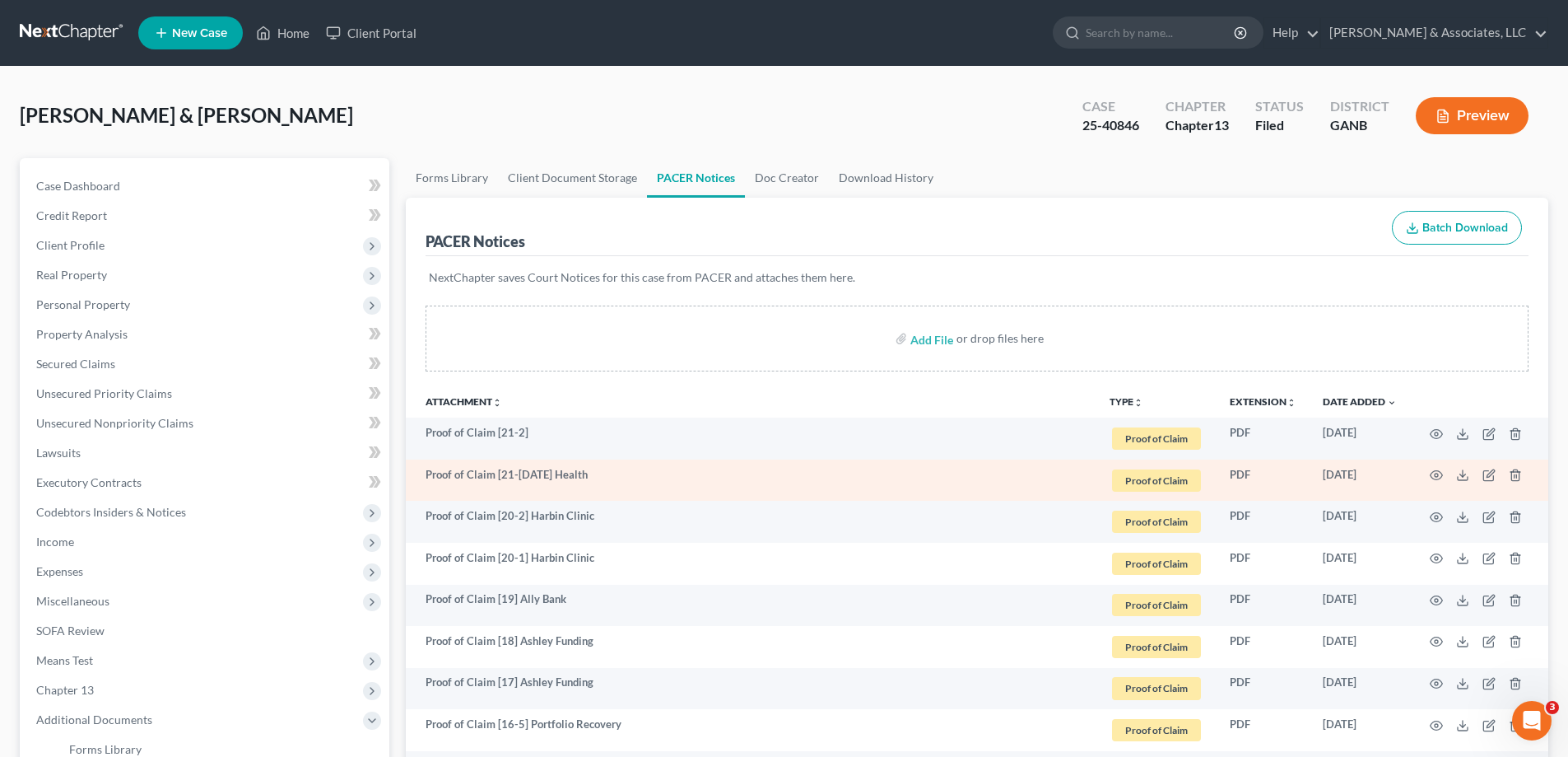
drag, startPoint x: 527, startPoint y: 475, endPoint x: 613, endPoint y: 472, distance: 86.1
click at [613, 472] on td "Proof of Claim [21-1] Advent Health" at bounding box center [751, 480] width 691 height 42
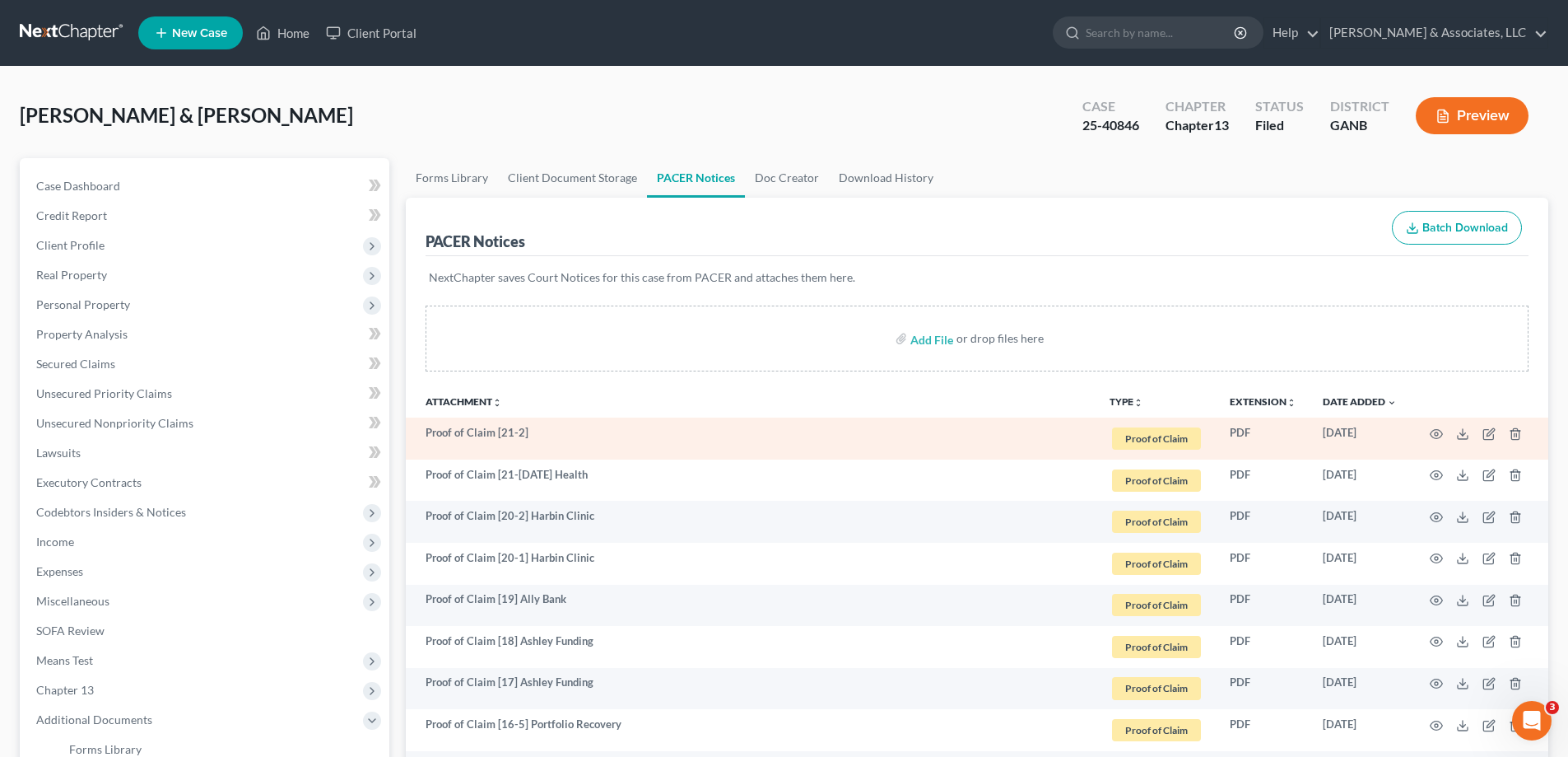
copy td "Advent Health"
click at [542, 435] on td "Proof of Claim [21-2]" at bounding box center [751, 438] width 691 height 42
click at [1488, 432] on icon "button" at bounding box center [1490, 431] width 8 height 8
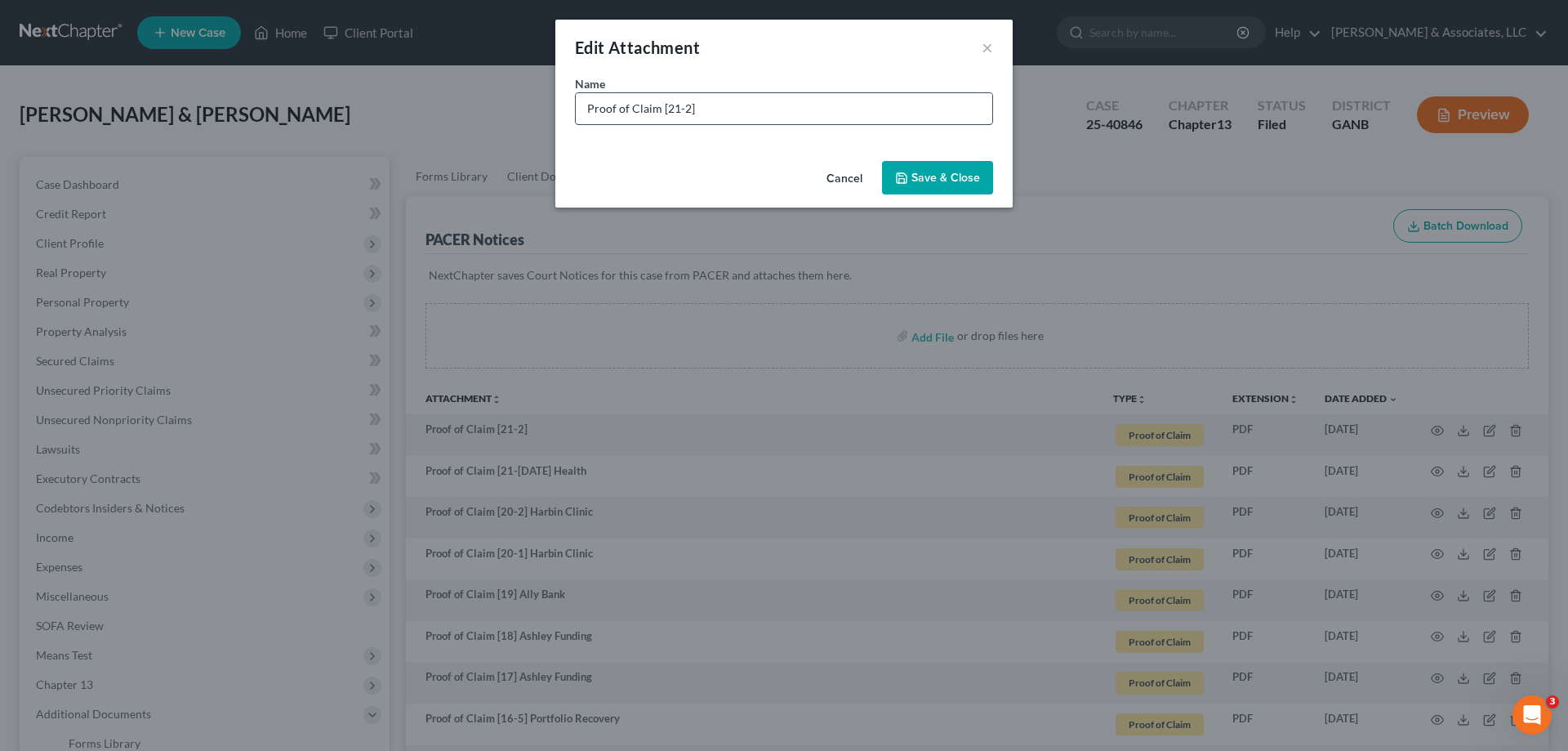
click at [718, 112] on input "Proof of Claim [21-2]" at bounding box center [783, 108] width 416 height 31
paste input "Advent Health"
type input "Proof of Claim [21-2] Advent Health"
drag, startPoint x: 960, startPoint y: 166, endPoint x: 562, endPoint y: 226, distance: 402.5
click at [960, 166] on button "Save & Close" at bounding box center [937, 177] width 111 height 34
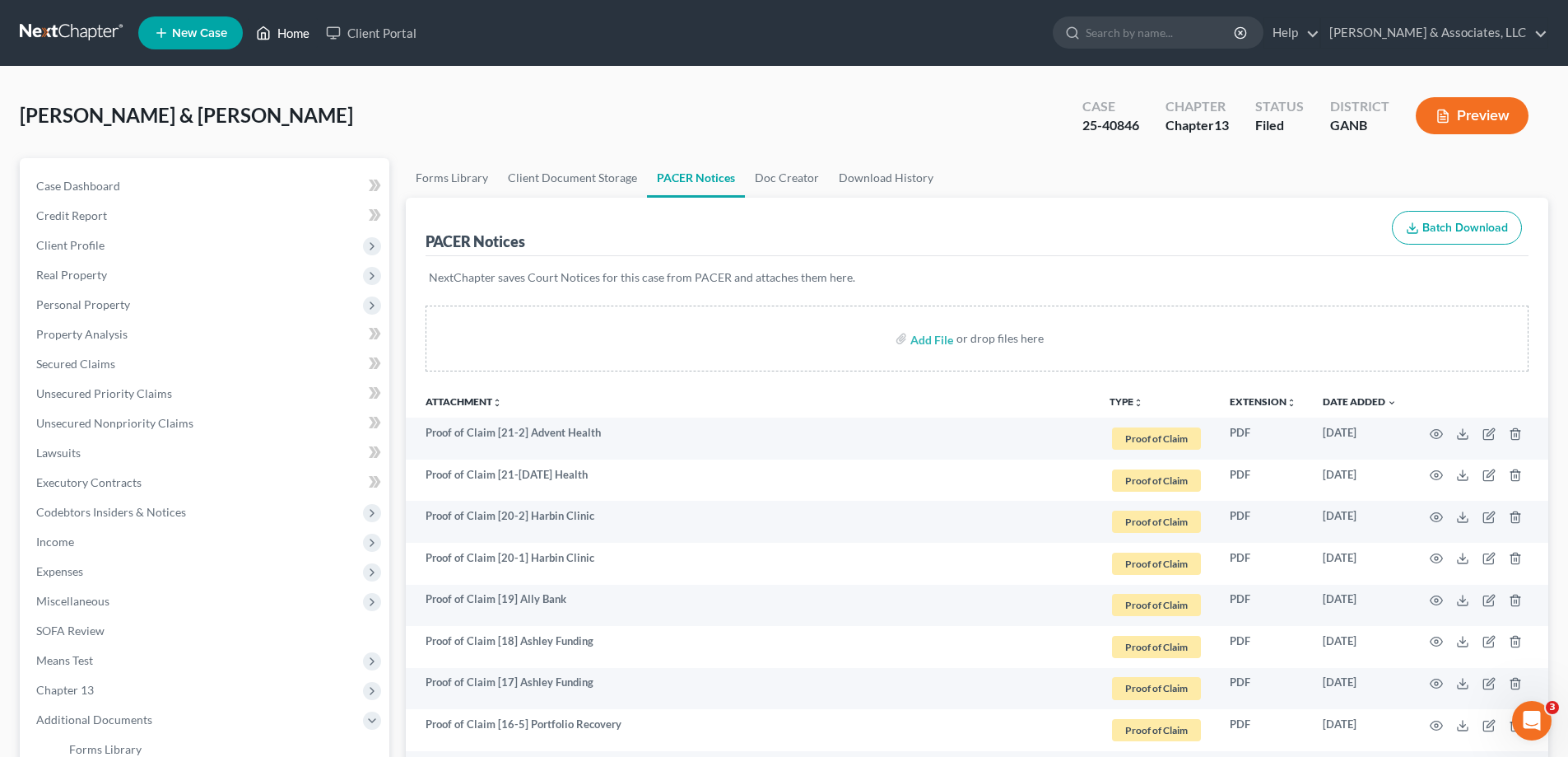
click at [295, 28] on link "Home" at bounding box center [283, 33] width 70 height 30
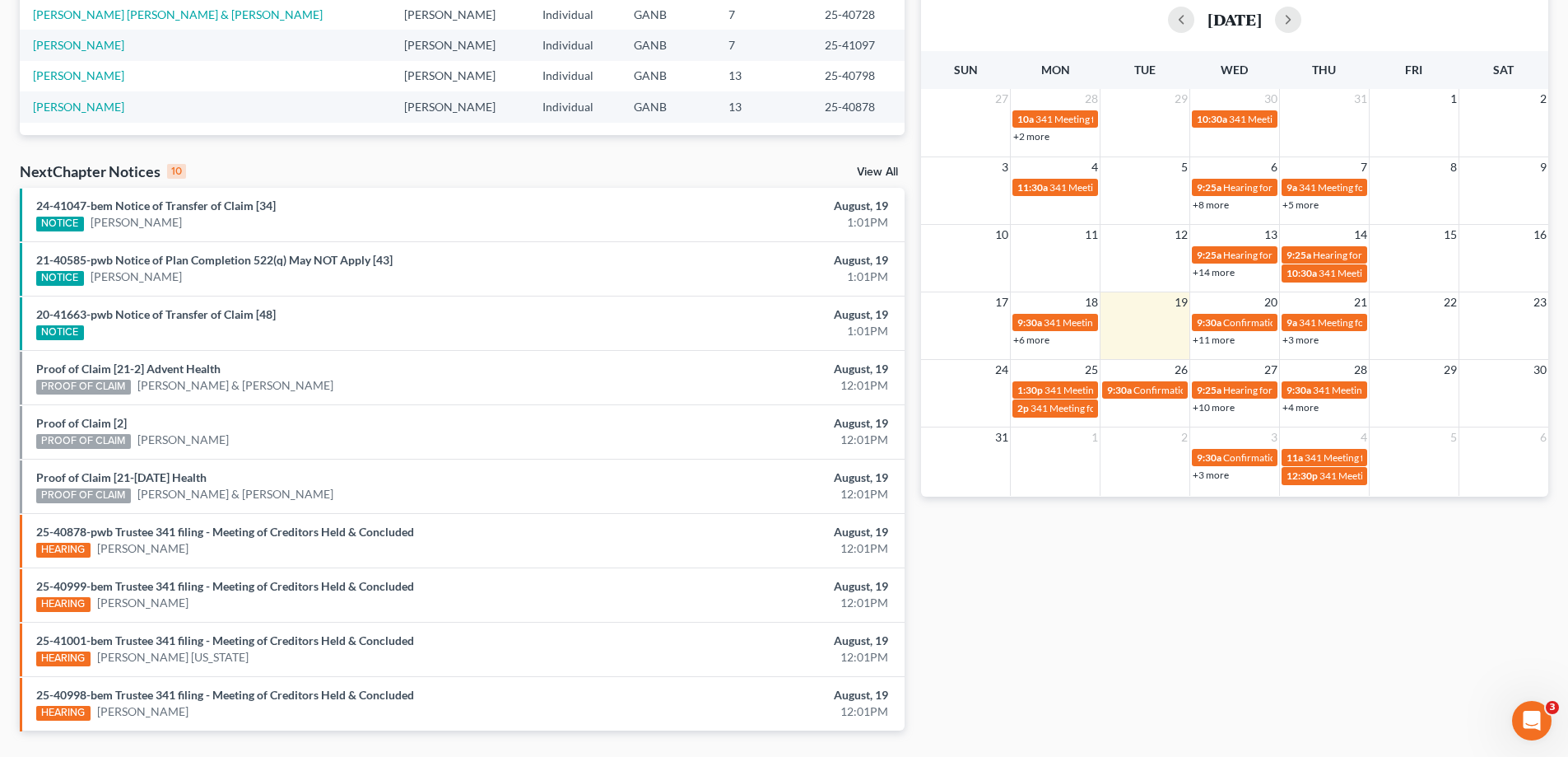
scroll to position [428, 0]
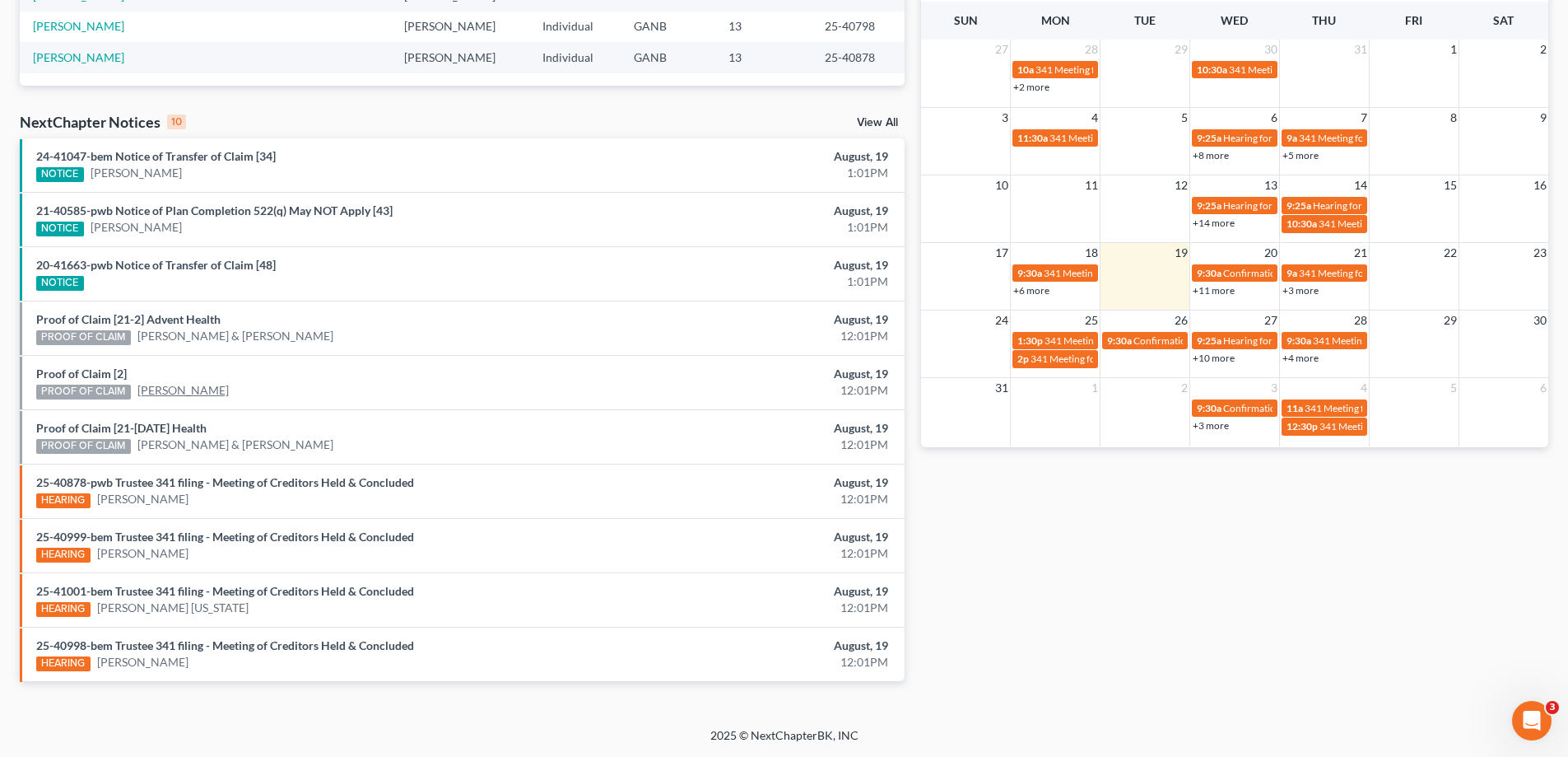
click at [192, 391] on link "Antonio Aguilar" at bounding box center [183, 391] width 91 height 17
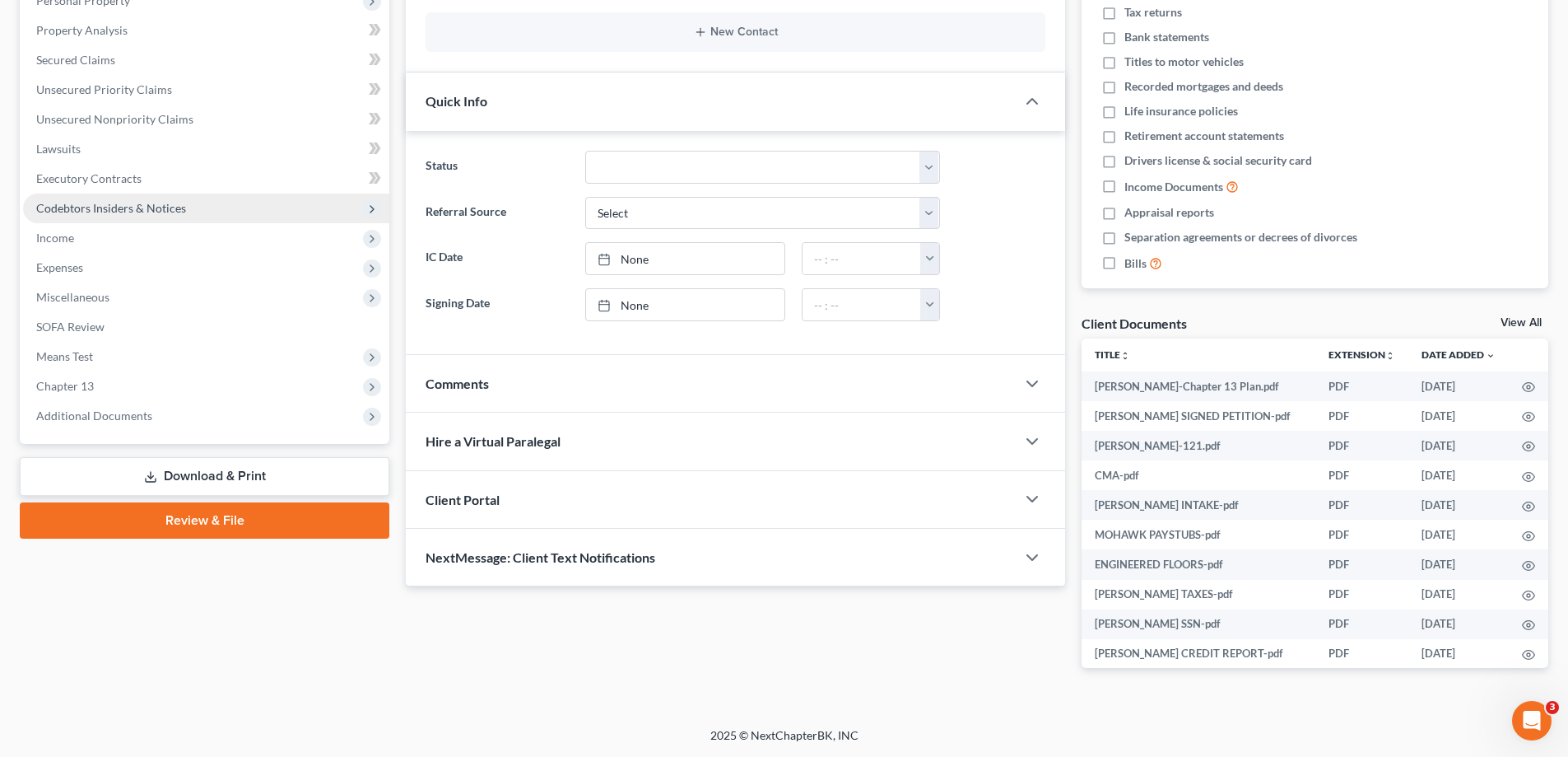
scroll to position [155, 0]
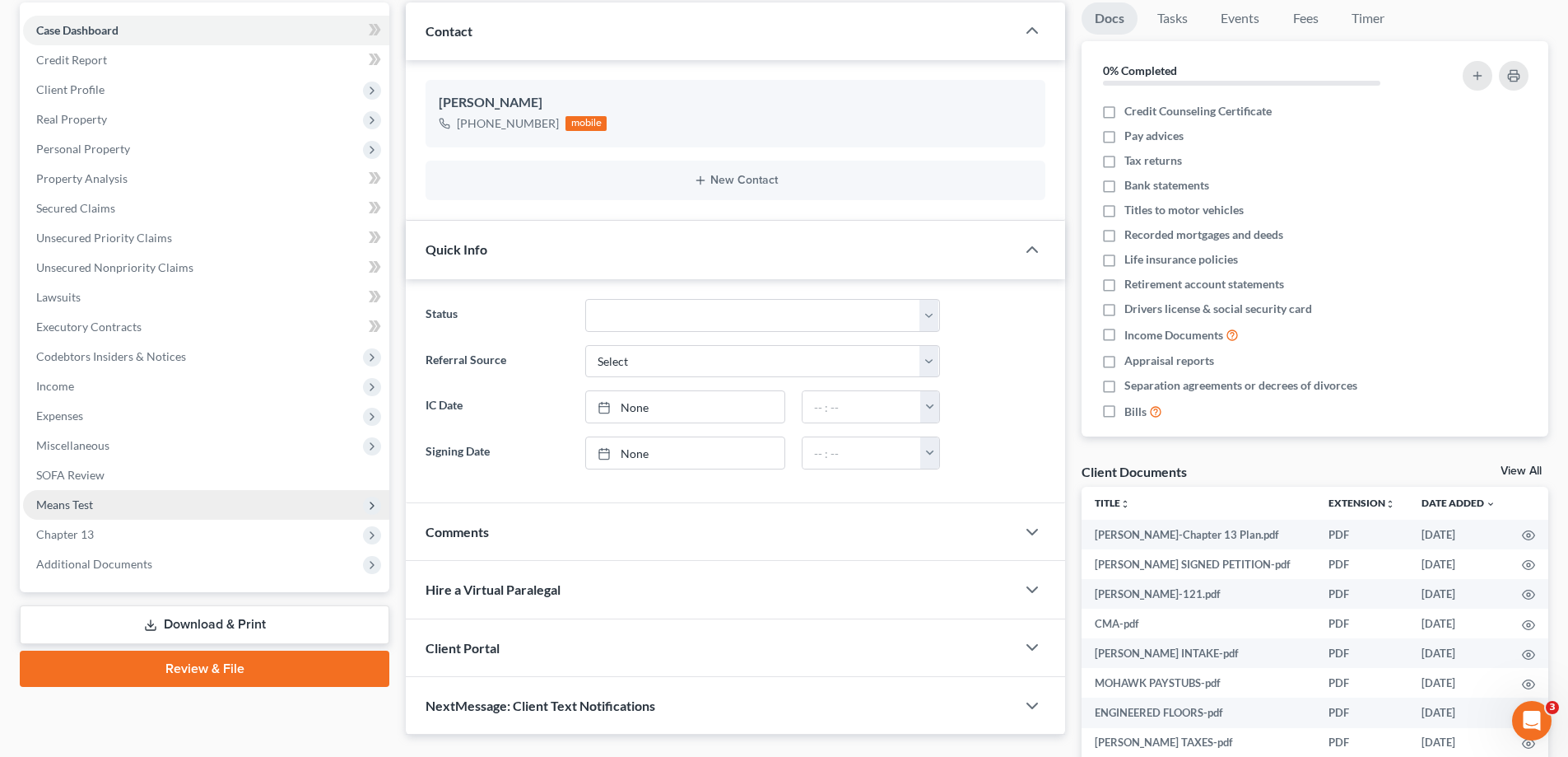
drag, startPoint x: 120, startPoint y: 570, endPoint x: 150, endPoint y: 517, distance: 60.9
click at [118, 571] on span "Additional Documents" at bounding box center [206, 564] width 366 height 30
click at [118, 563] on span "Additional Documents" at bounding box center [93, 563] width 116 height 14
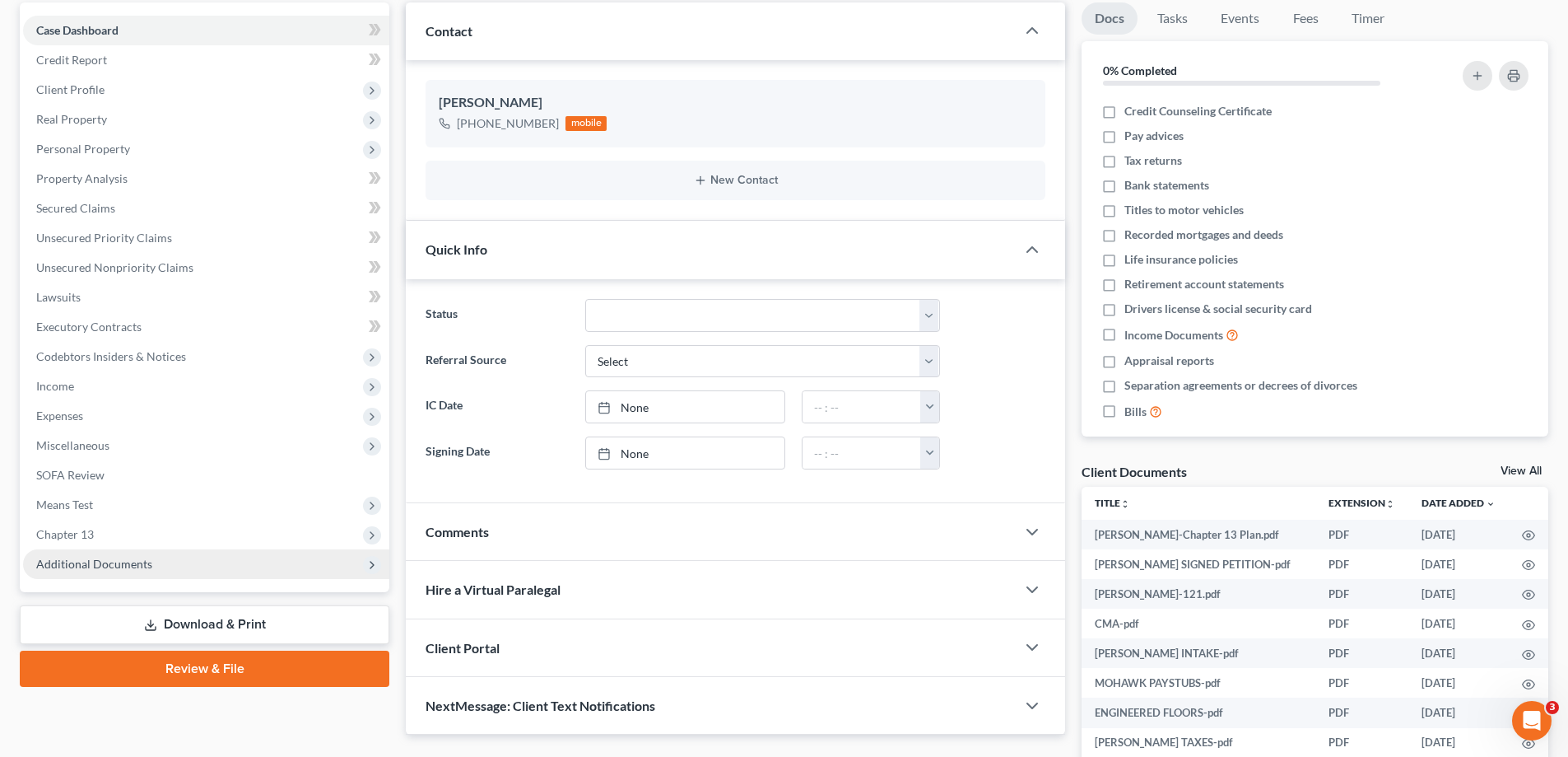
click at [91, 559] on span "Additional Documents" at bounding box center [93, 563] width 116 height 14
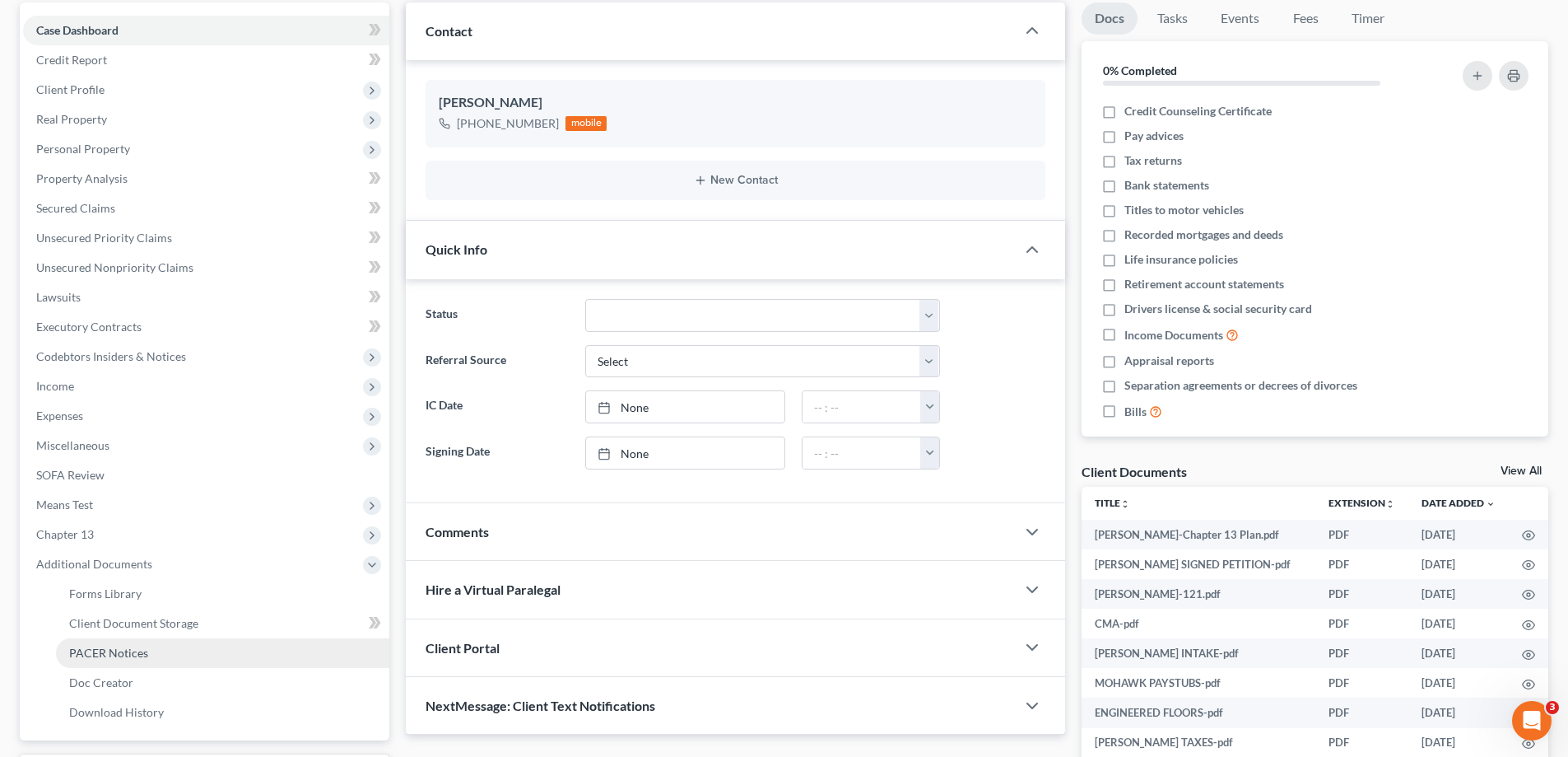
click at [86, 641] on link "PACER Notices" at bounding box center [222, 653] width 333 height 30
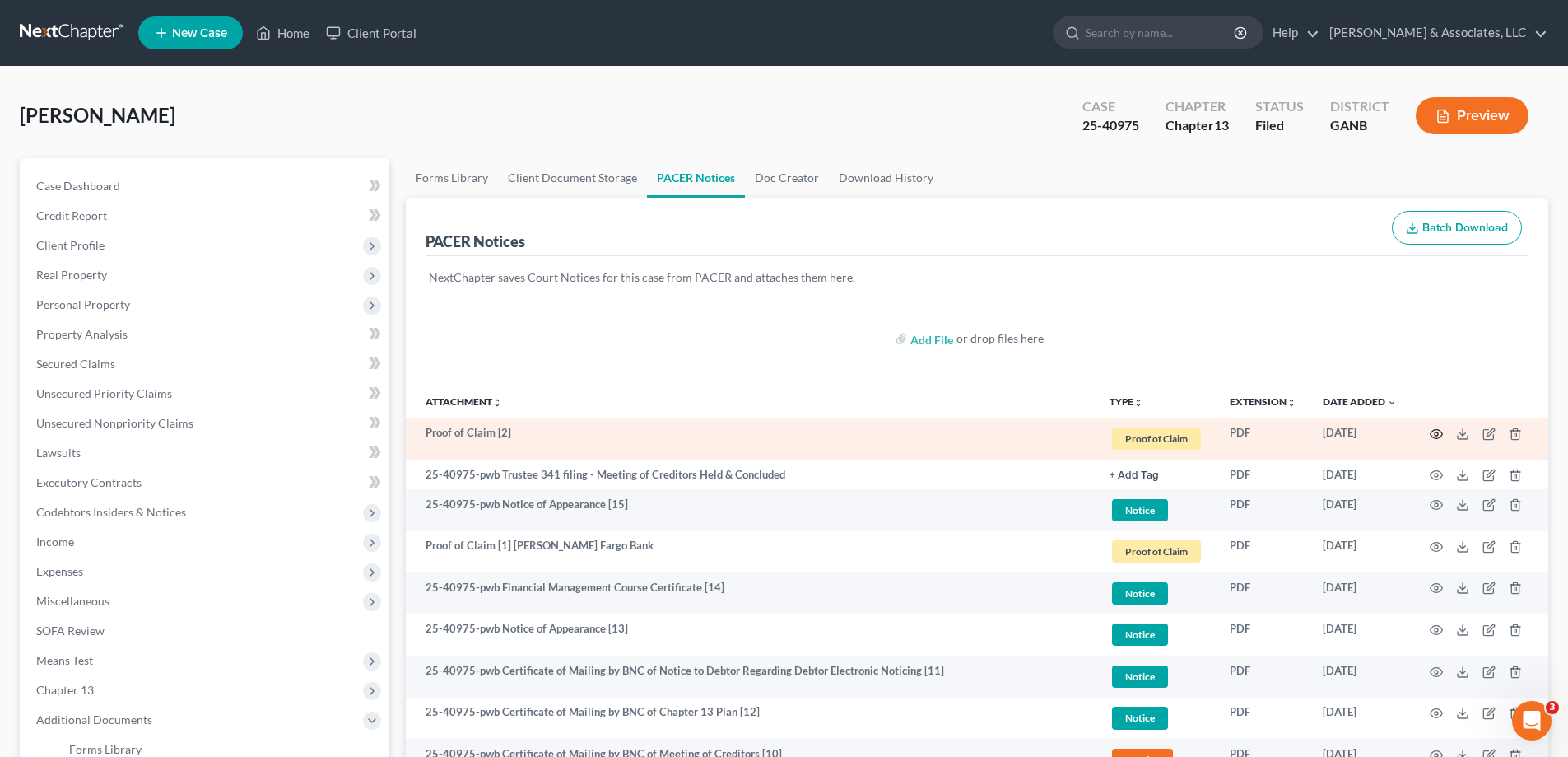
click at [1434, 435] on icon "button" at bounding box center [1436, 434] width 13 height 13
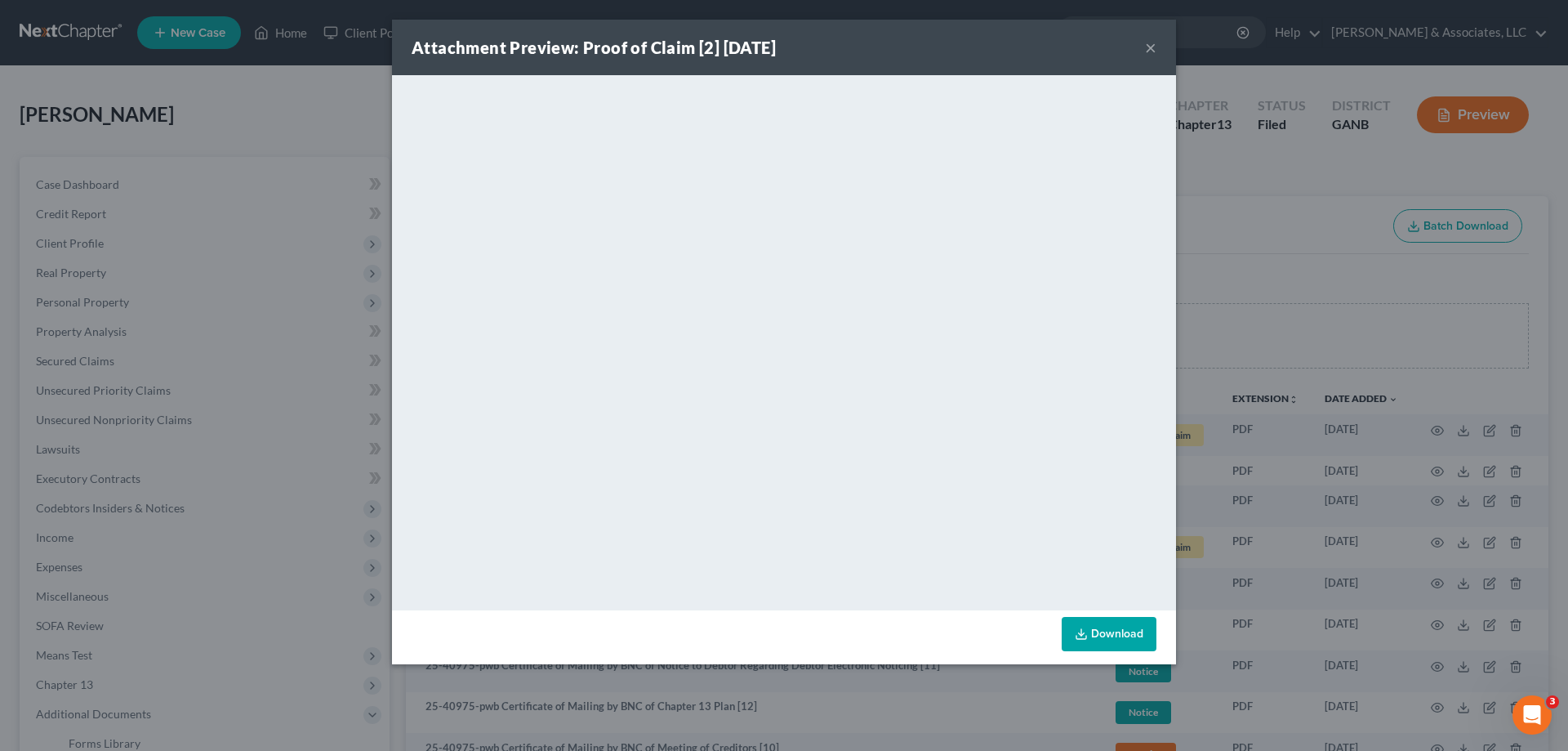
click at [1153, 44] on button "×" at bounding box center [1151, 47] width 12 height 20
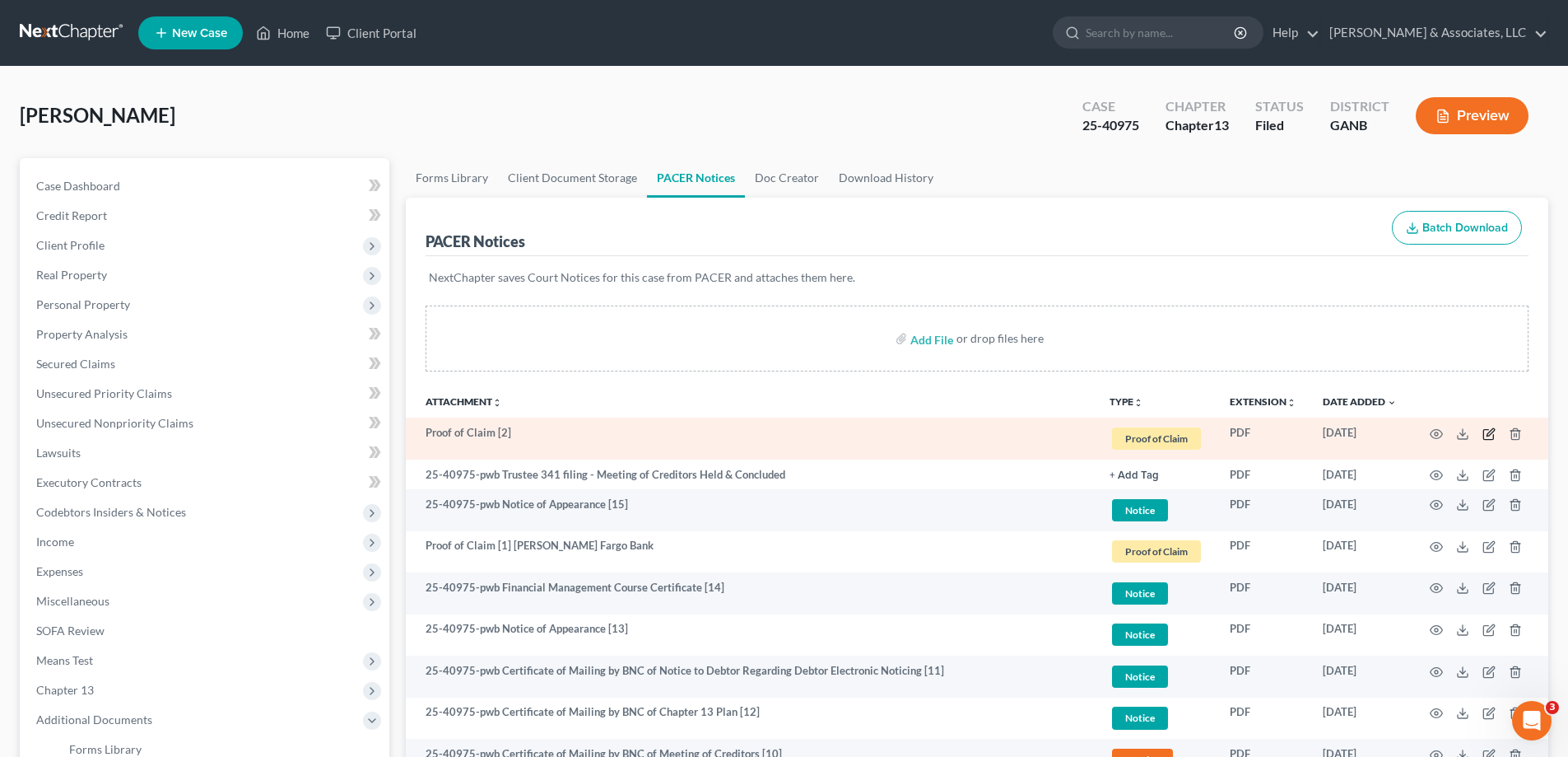
click at [1488, 434] on icon "button" at bounding box center [1490, 434] width 13 height 13
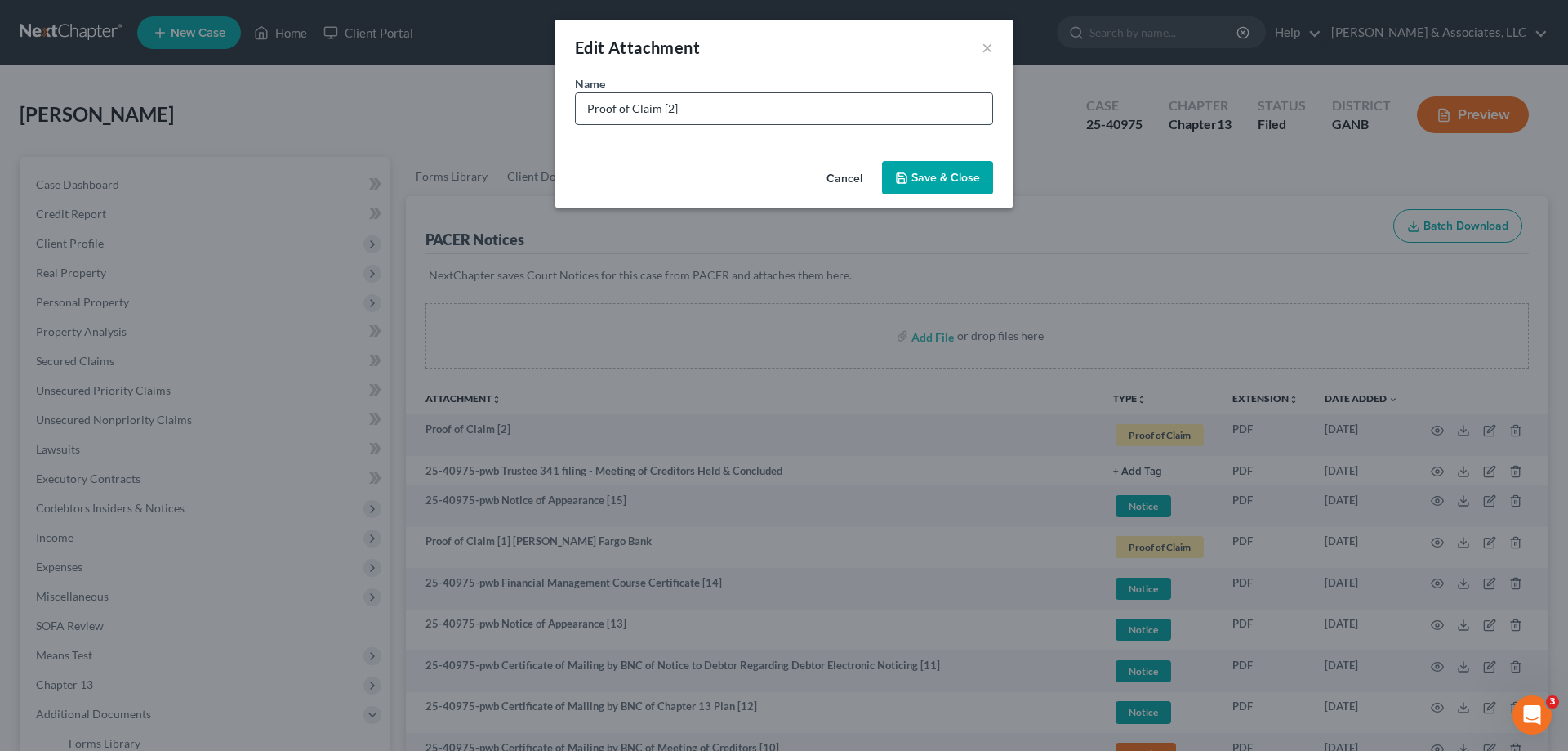
click at [725, 108] on input "Proof of Claim [2]" at bounding box center [783, 108] width 416 height 31
type input "Proof of Claim [2] Jefferson Capital"
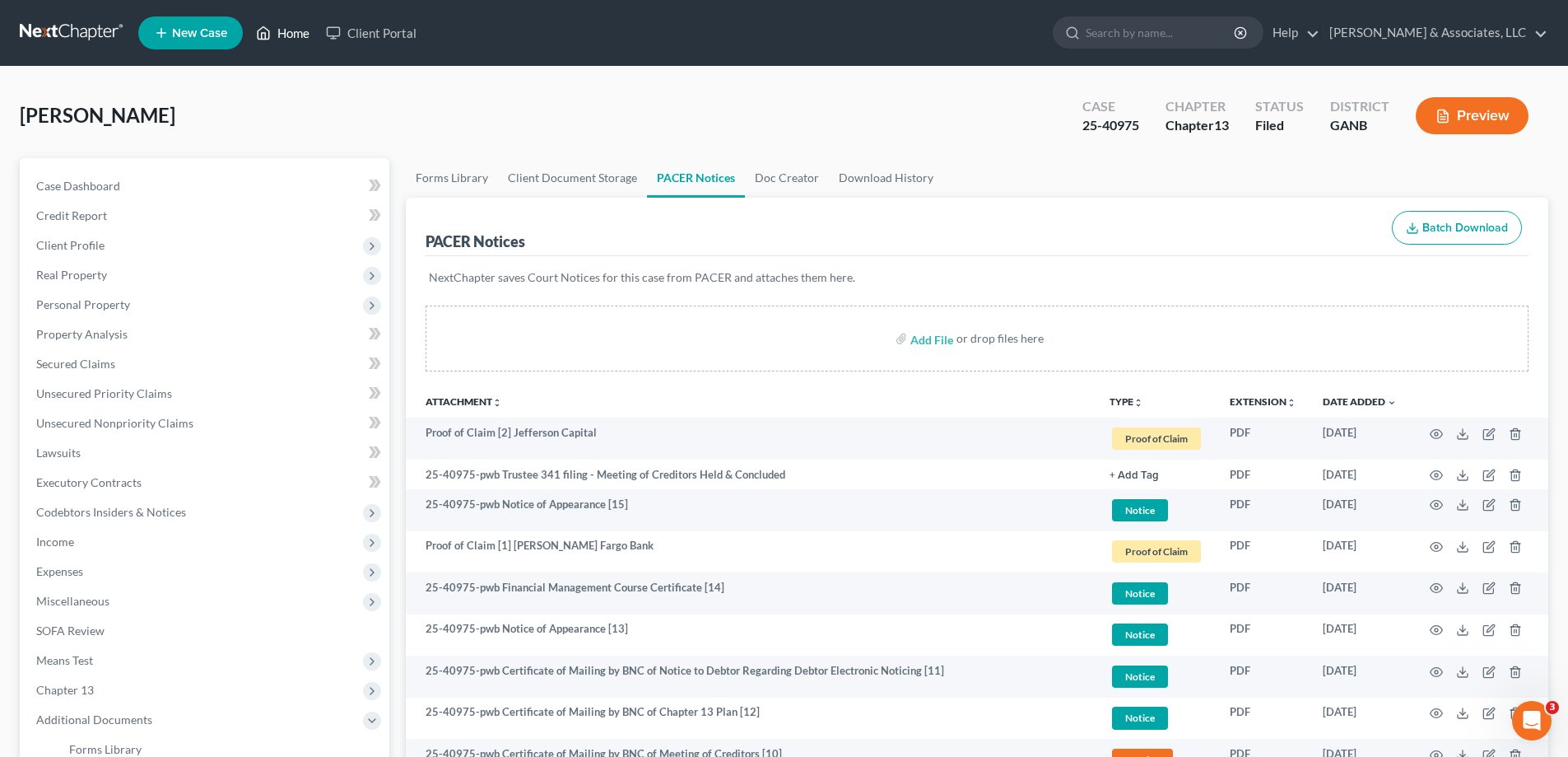
click at [296, 33] on link "Home" at bounding box center [283, 33] width 70 height 30
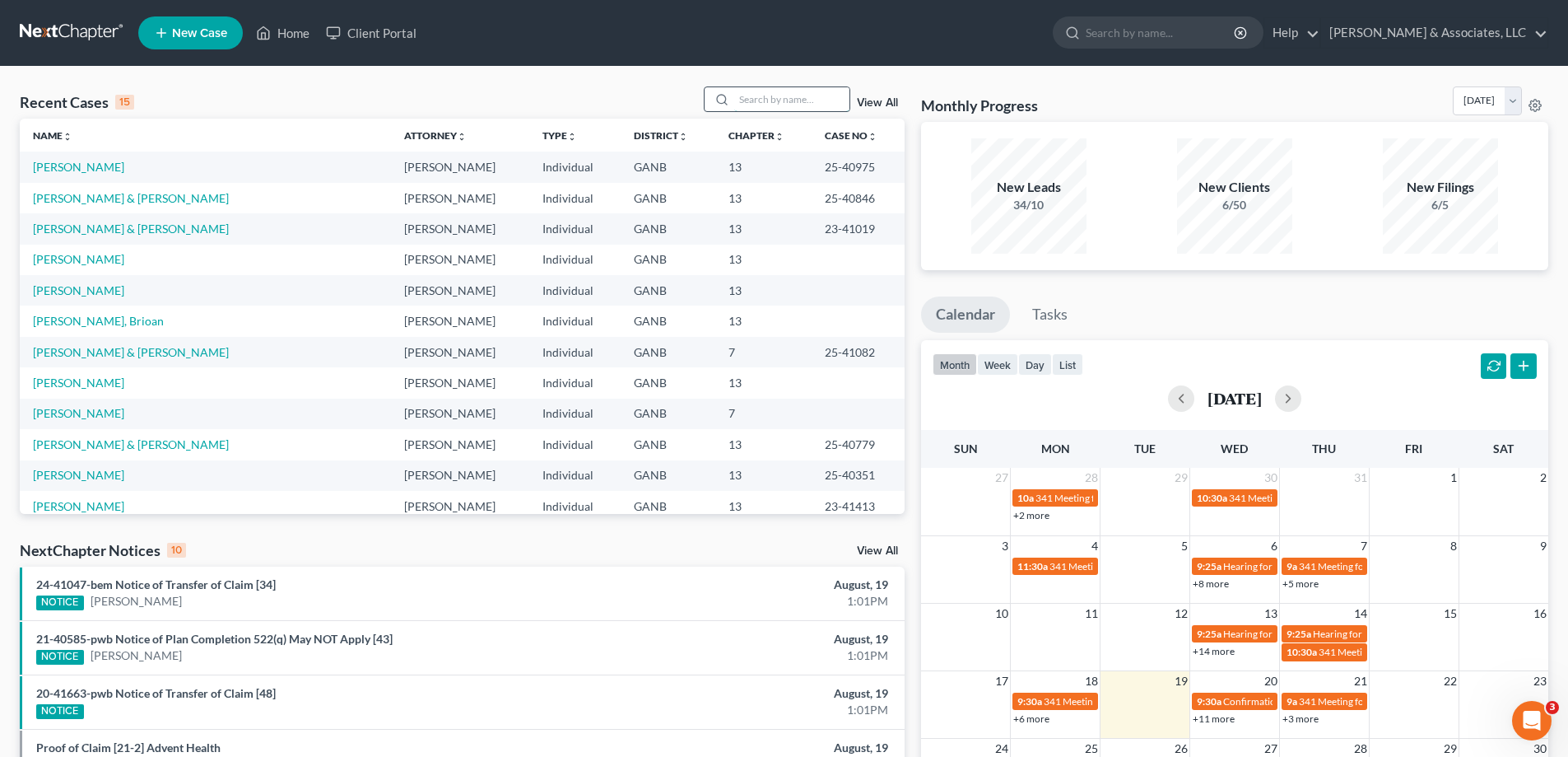
click at [754, 93] on input "search" at bounding box center [792, 99] width 115 height 24
type input "fouts"
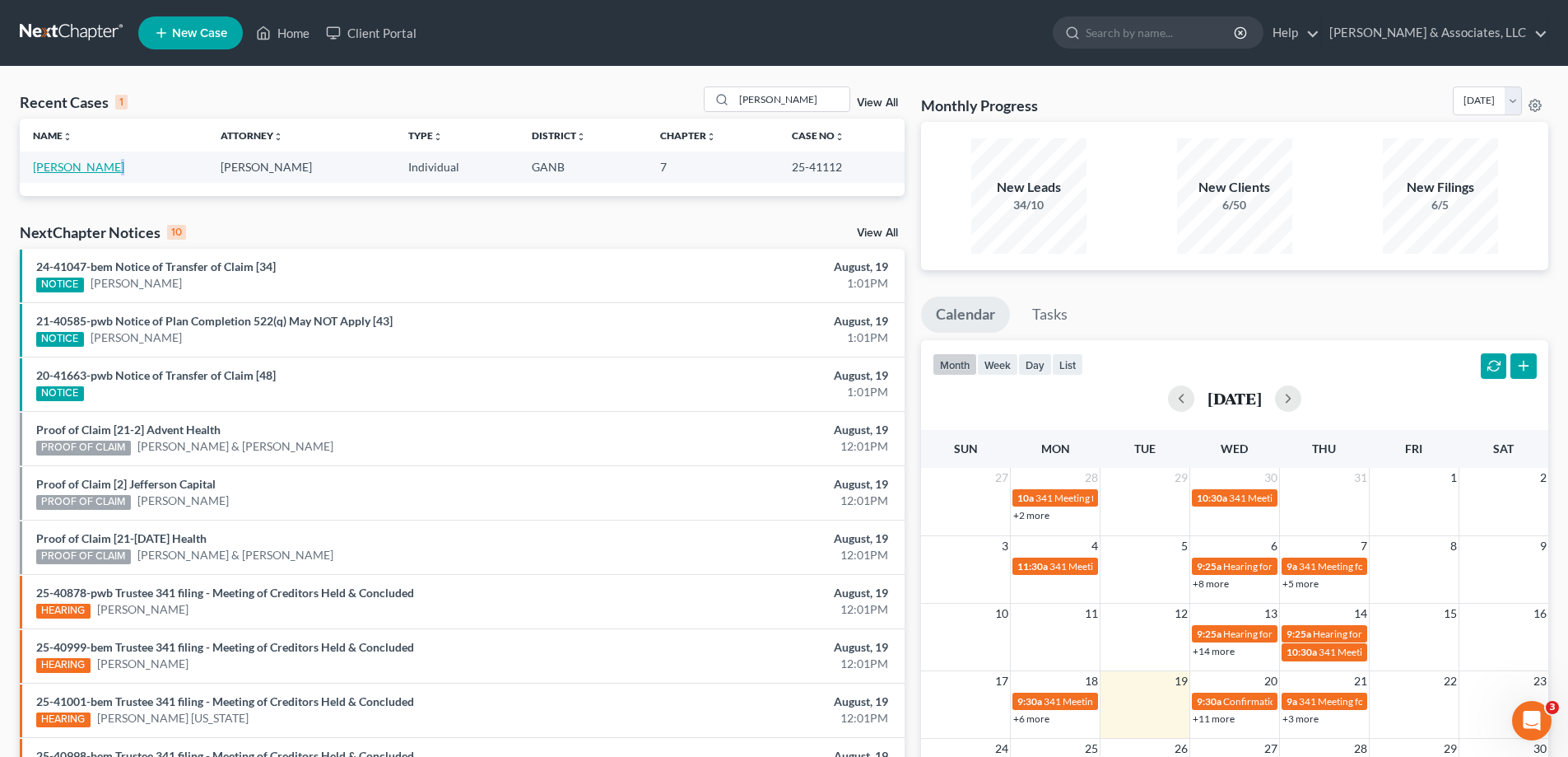
click at [96, 164] on td "Fouts, Rodney" at bounding box center [113, 166] width 188 height 30
click at [91, 166] on link "Fouts, Rodney" at bounding box center [78, 166] width 91 height 14
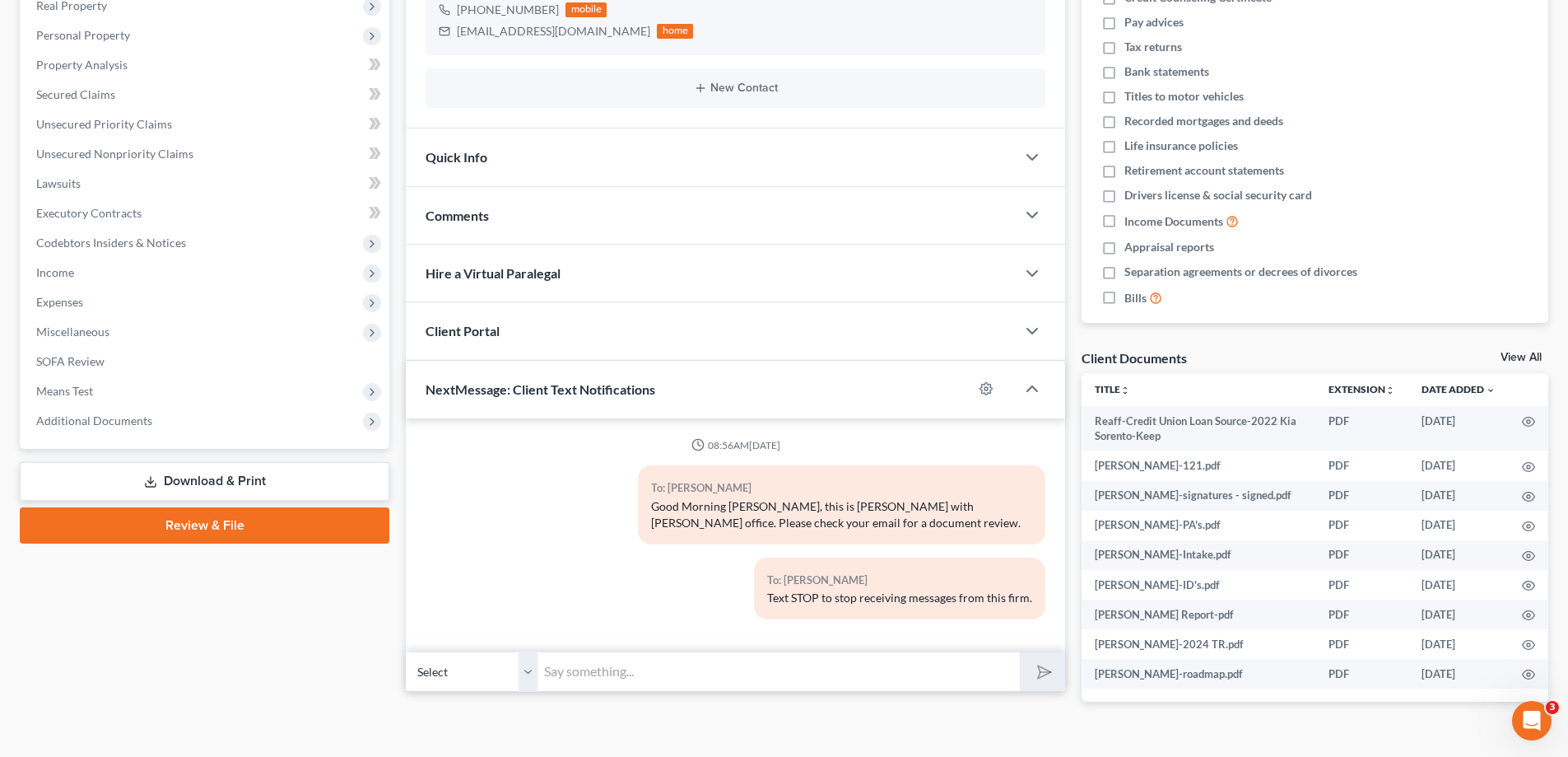
scroll to position [303, 0]
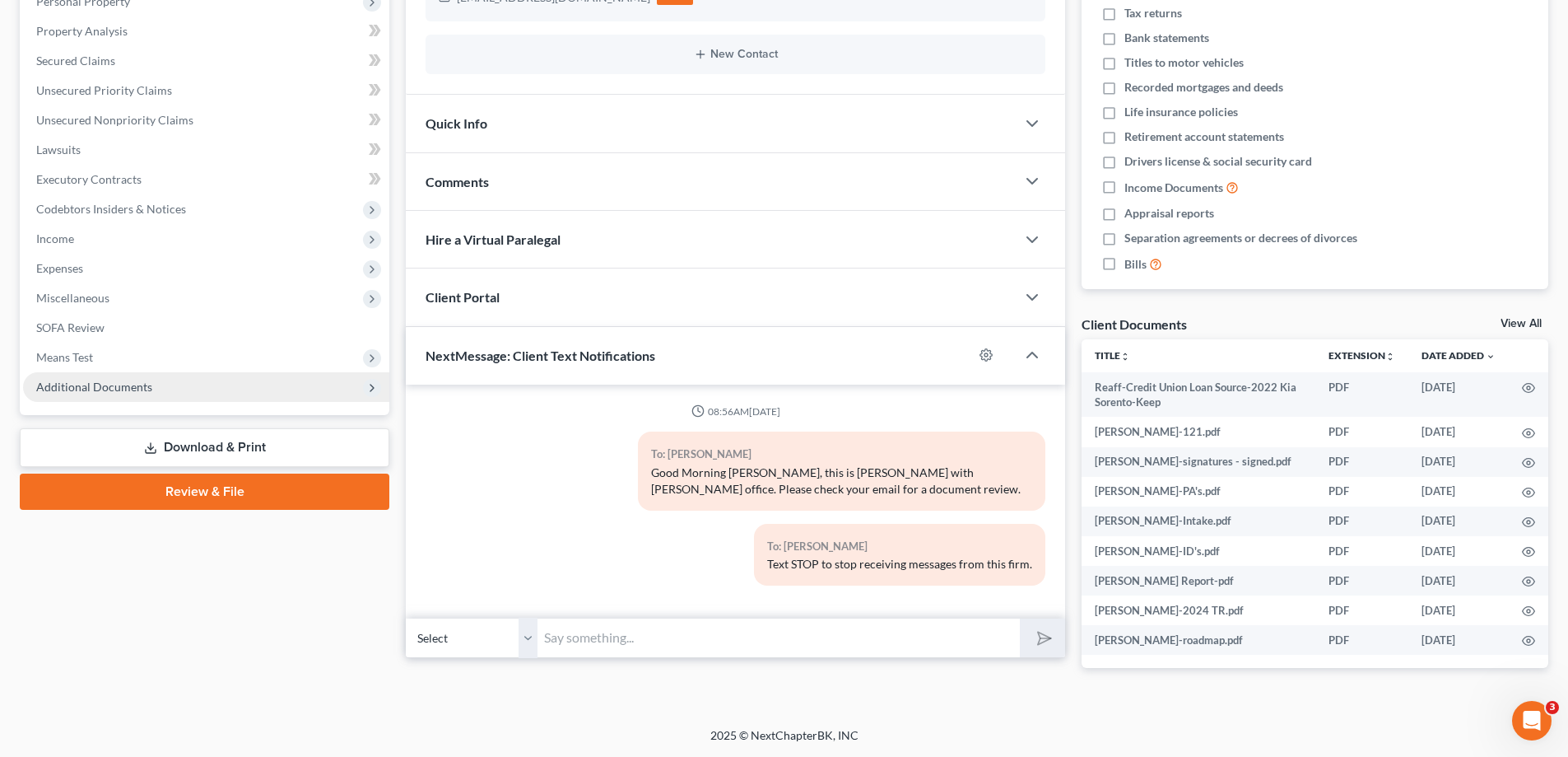
click at [168, 388] on span "Additional Documents" at bounding box center [206, 387] width 366 height 30
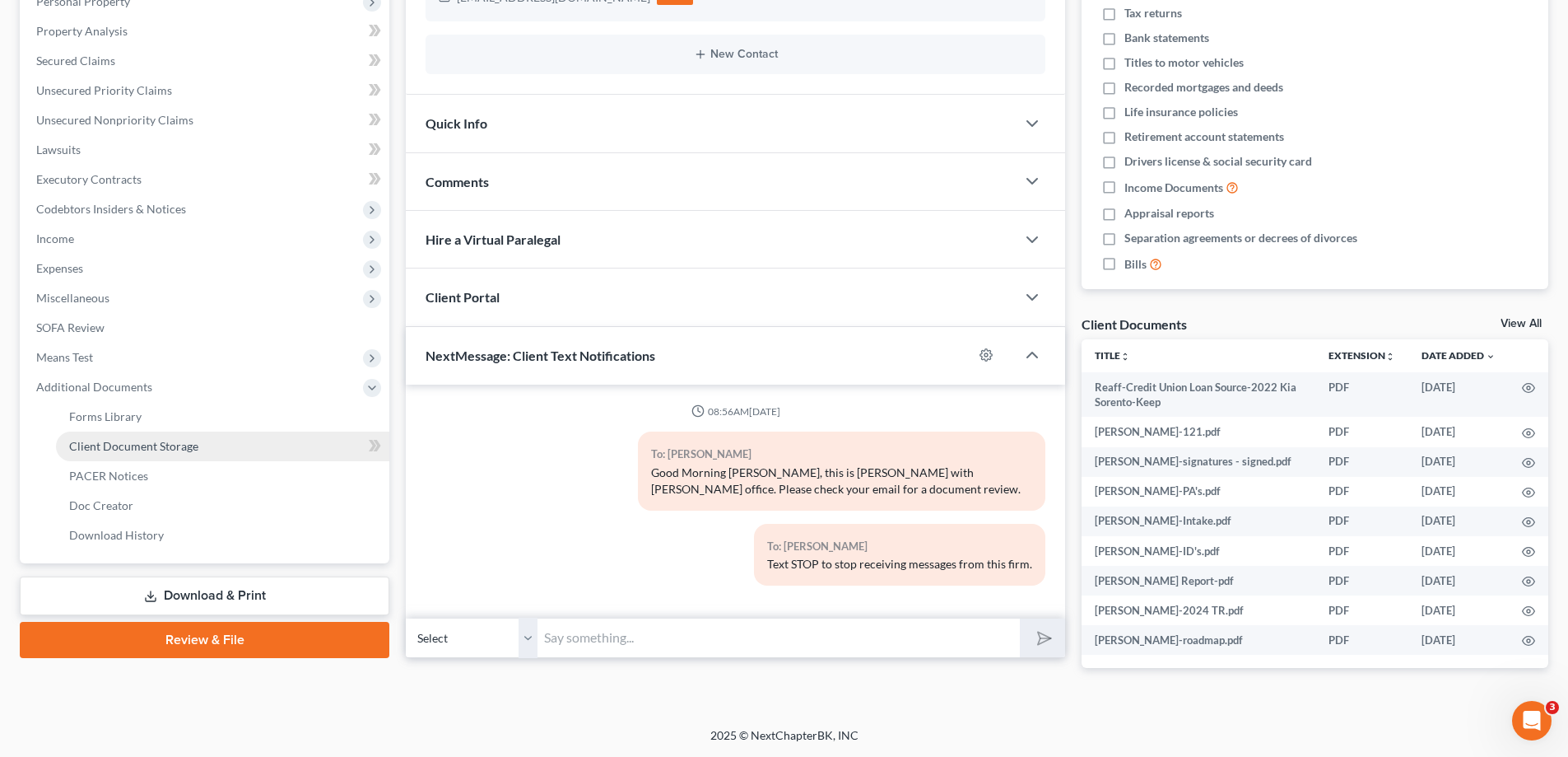
click at [113, 445] on span "Client Document Storage" at bounding box center [134, 446] width 129 height 14
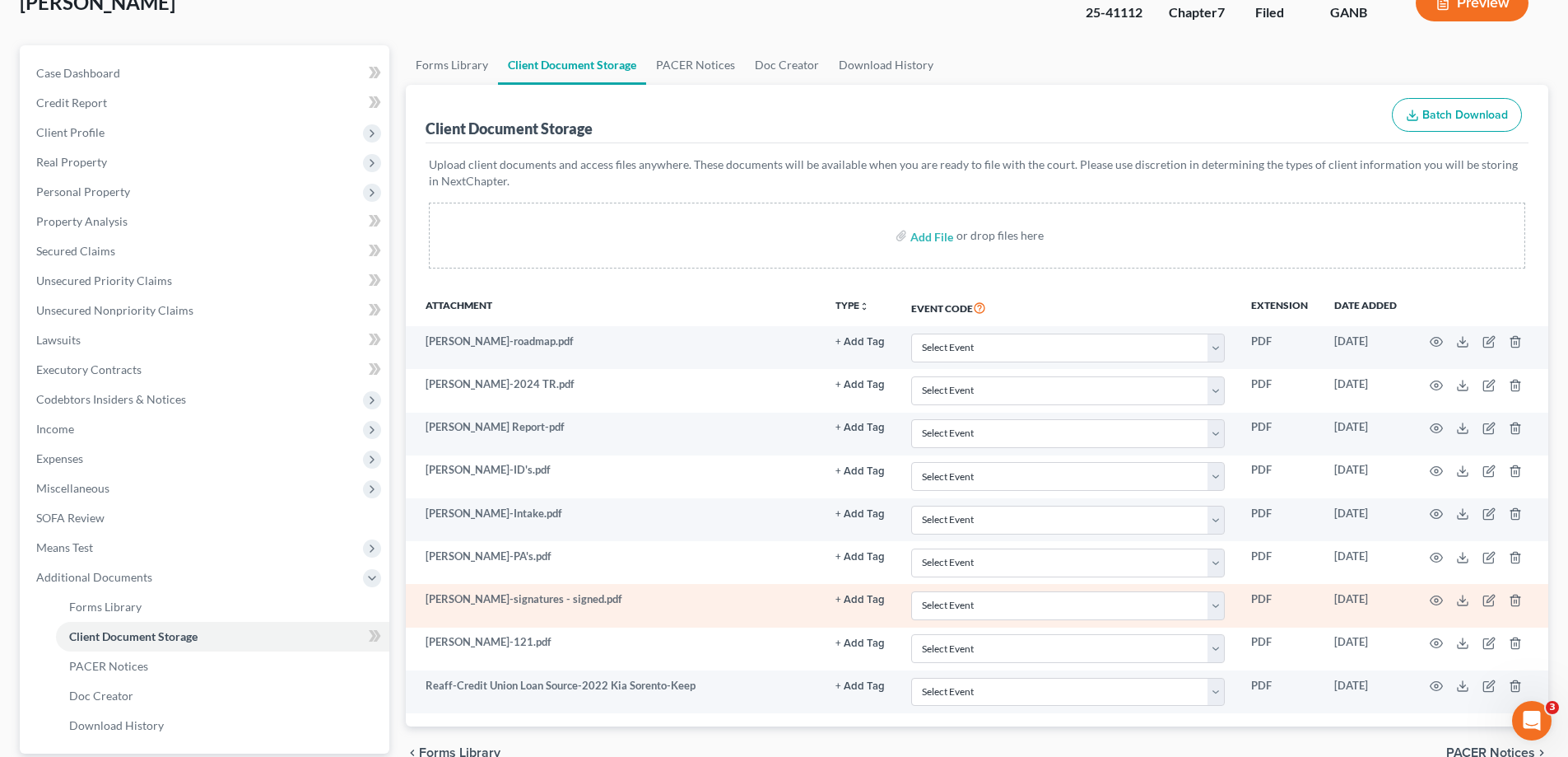
scroll to position [267, 0]
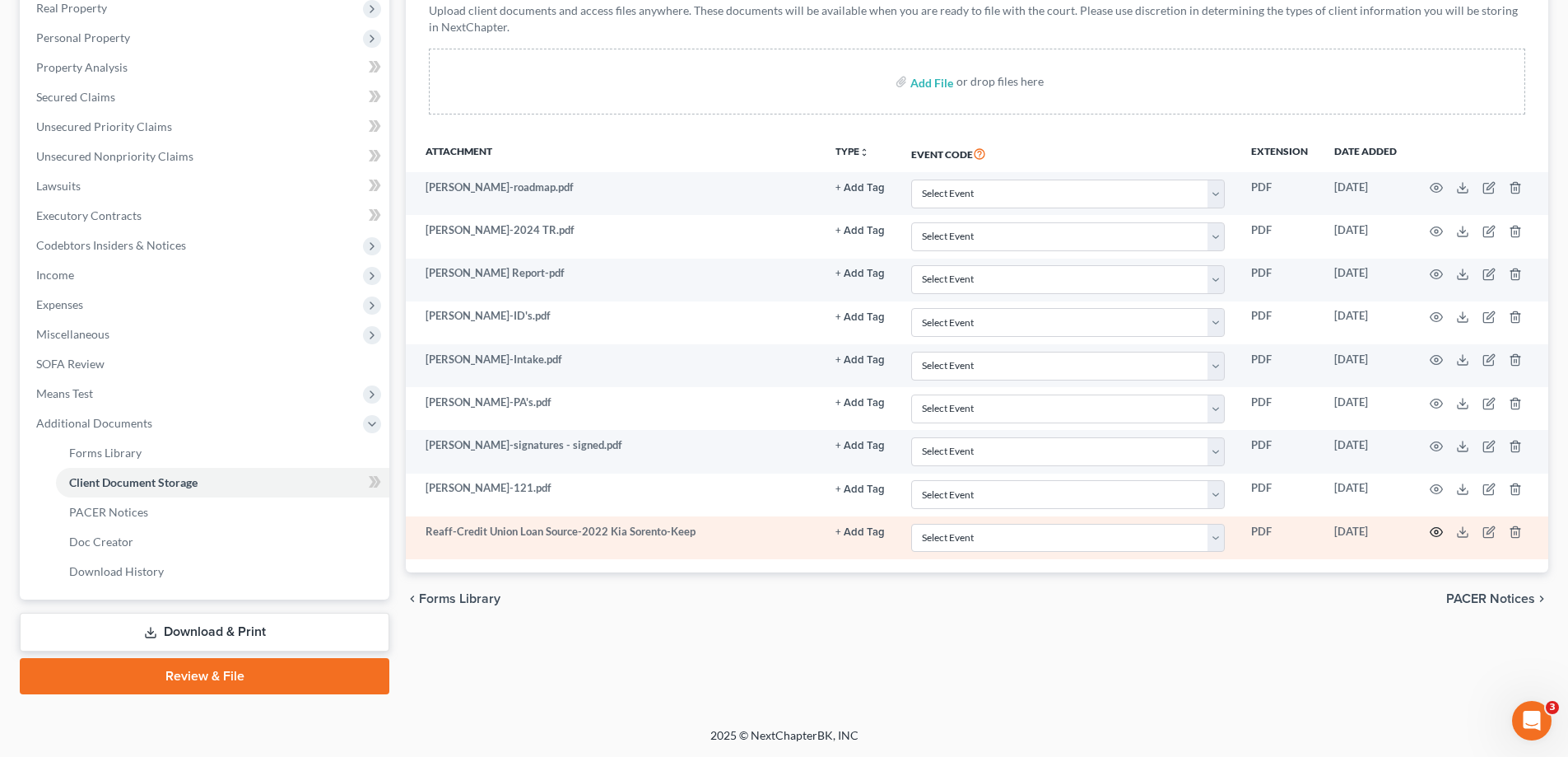
click at [1436, 532] on icon "button" at bounding box center [1436, 532] width 13 height 13
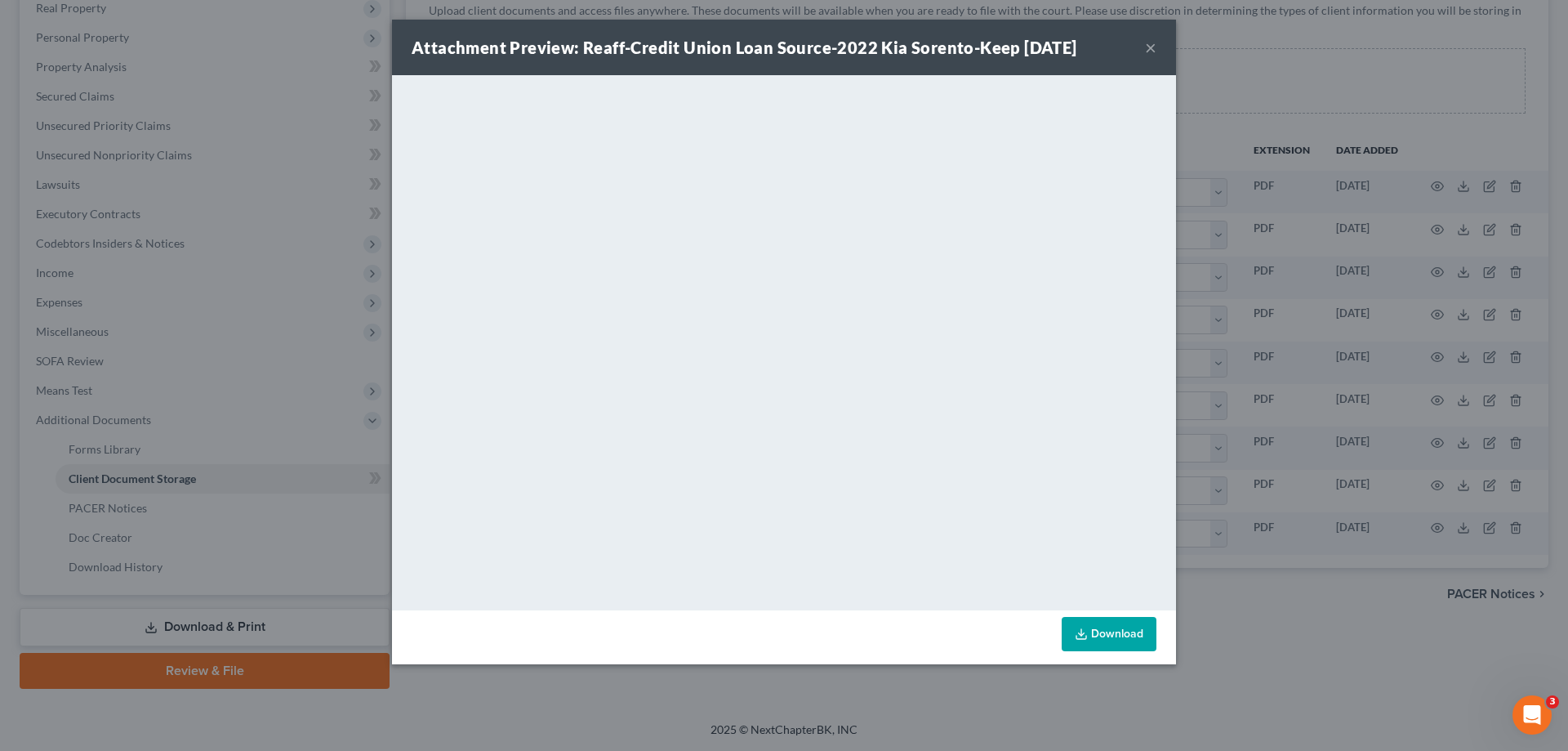
click at [1151, 46] on button "×" at bounding box center [1151, 47] width 12 height 20
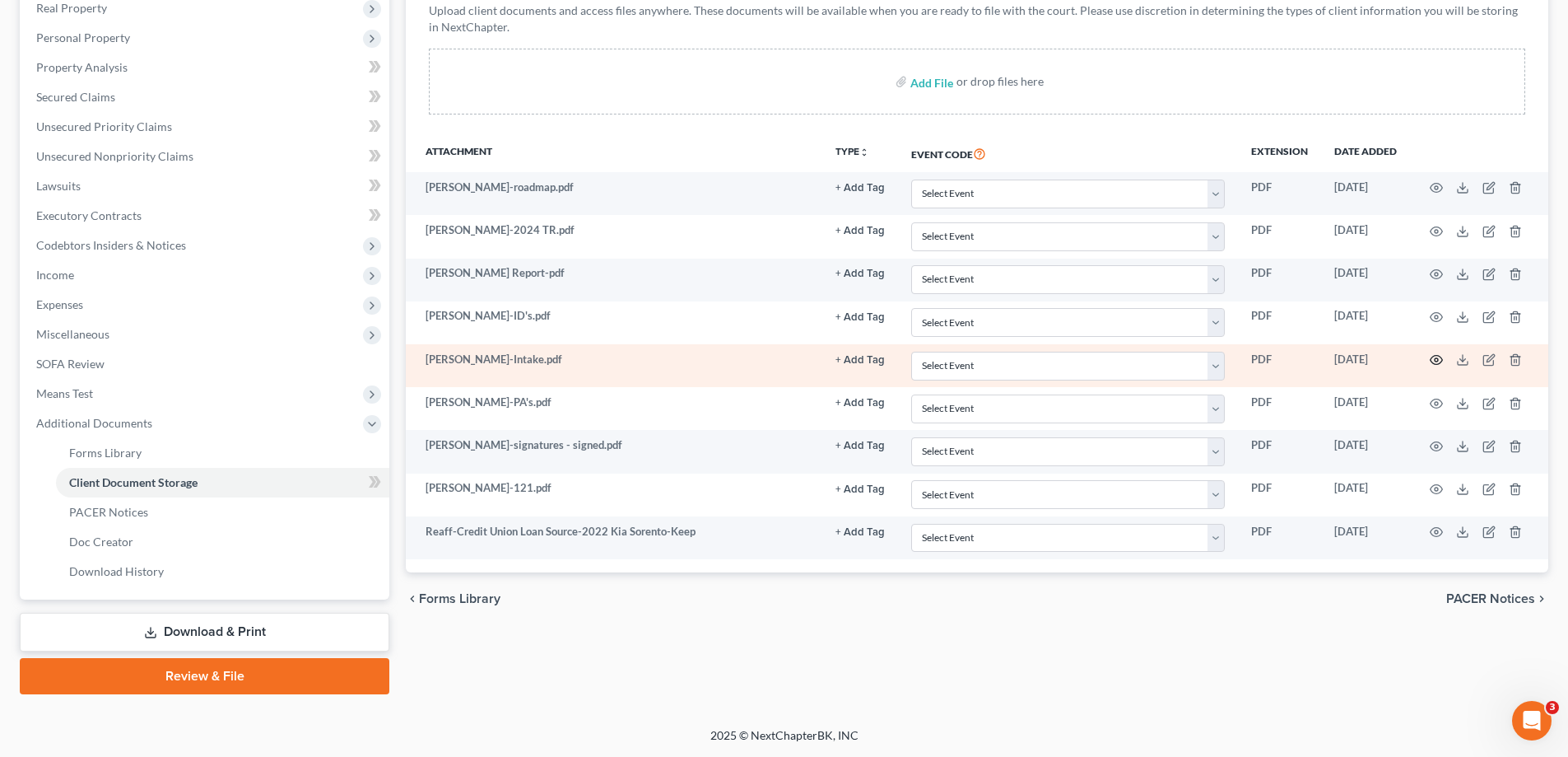
click at [1438, 360] on circle "button" at bounding box center [1436, 360] width 3 height 3
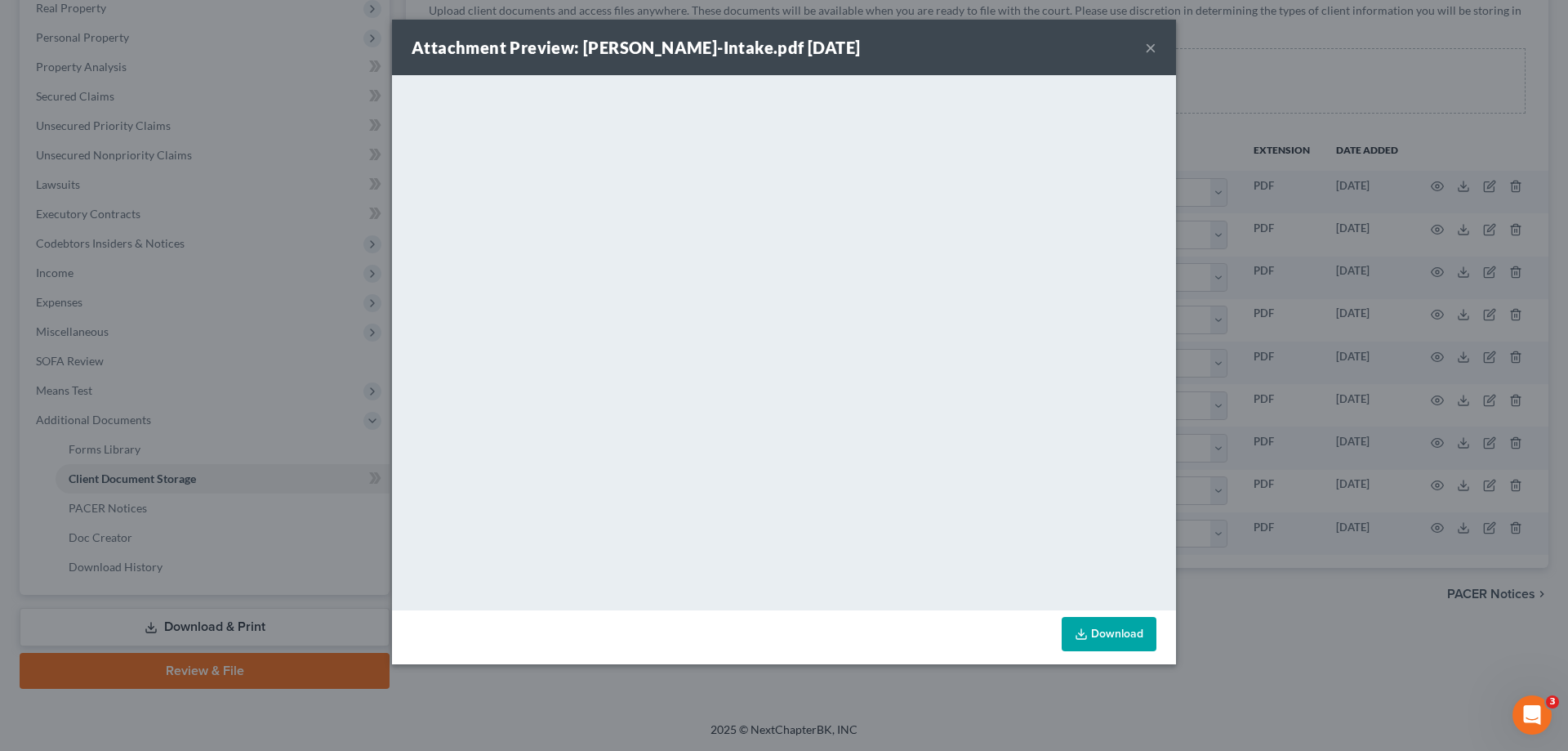
drag, startPoint x: 1147, startPoint y: 43, endPoint x: 1547, endPoint y: 147, distance: 413.3
click at [1147, 43] on button "×" at bounding box center [1151, 47] width 12 height 20
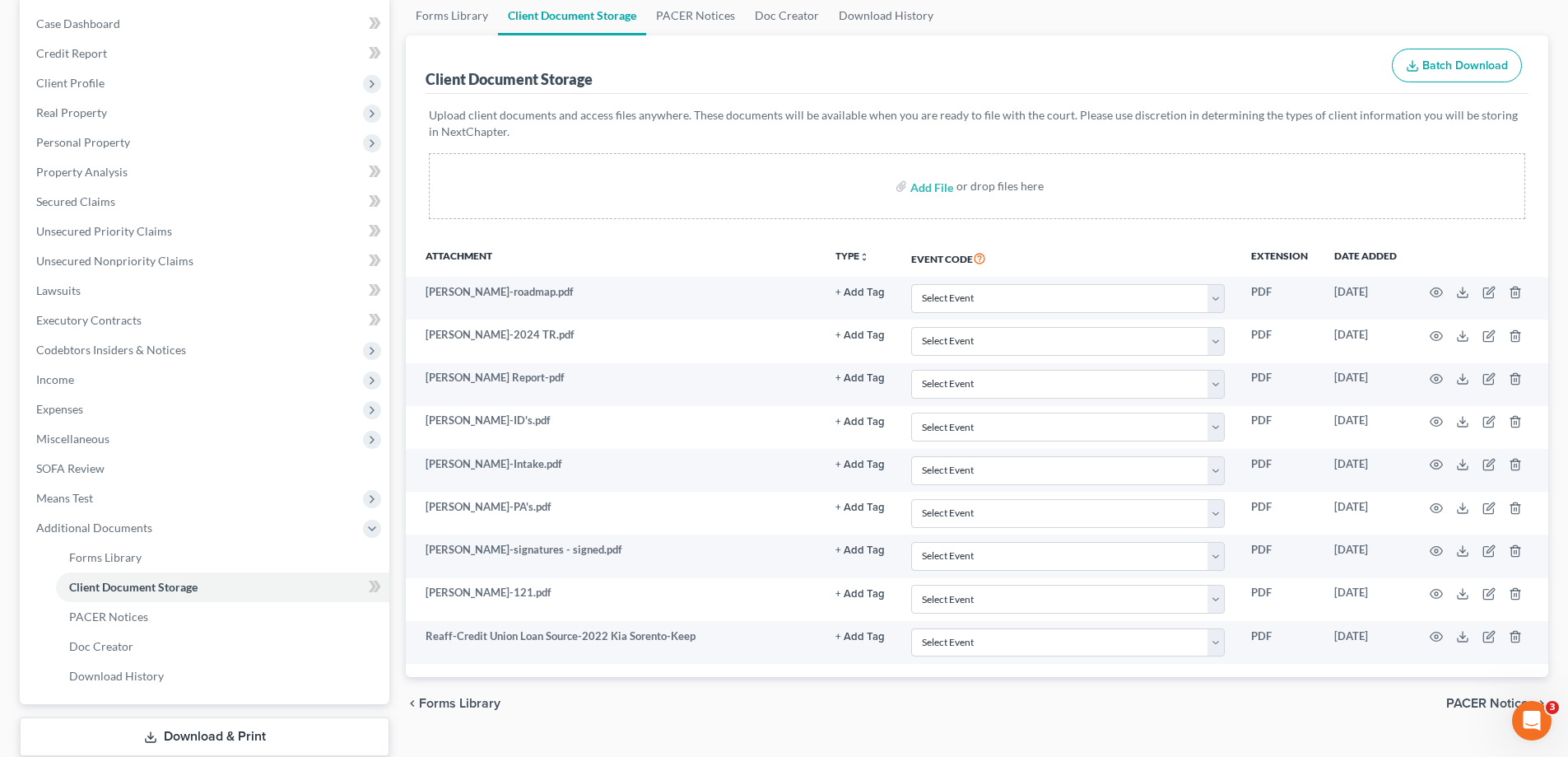
scroll to position [0, 0]
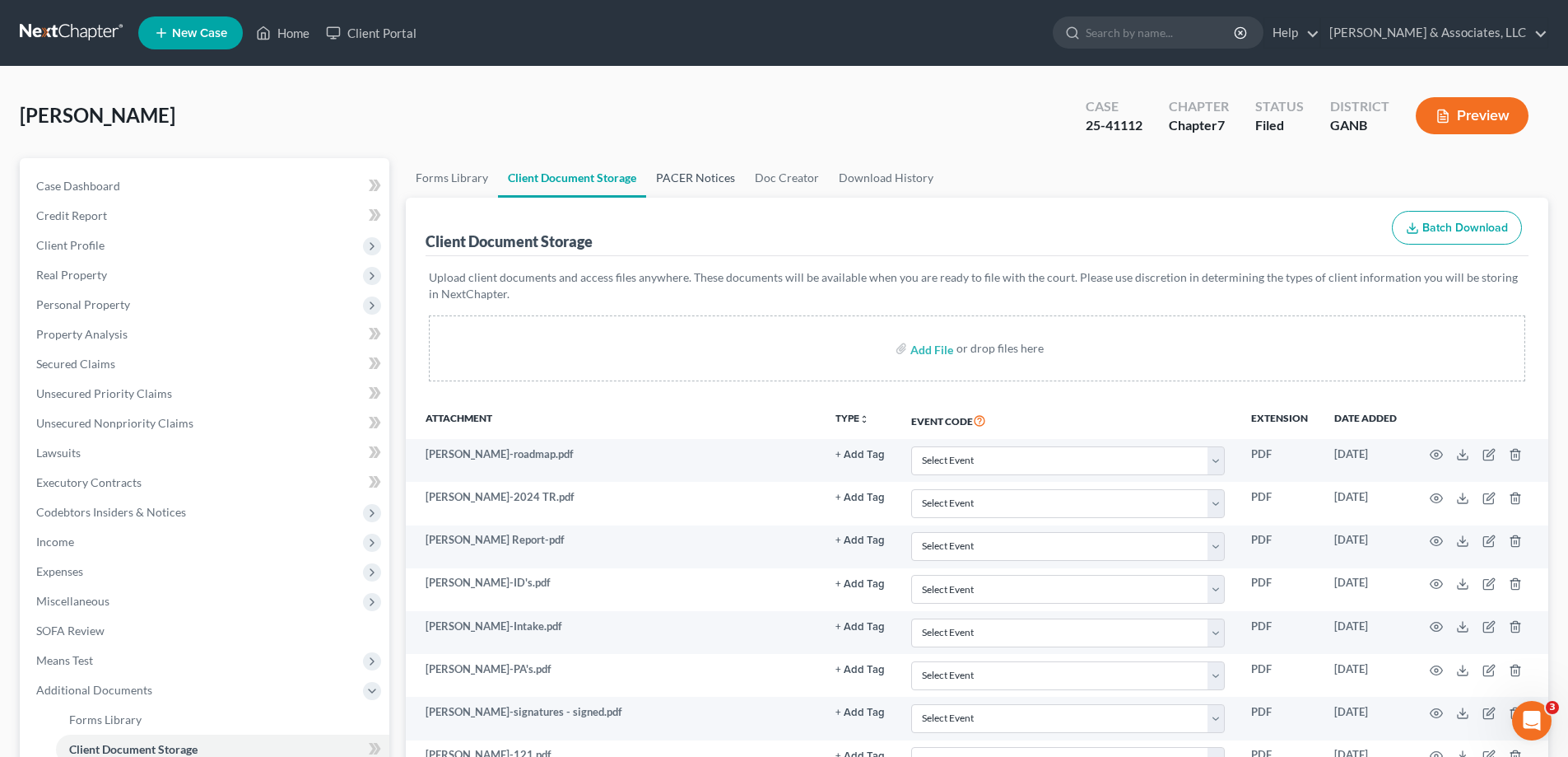
click at [673, 178] on link "PACER Notices" at bounding box center [695, 177] width 98 height 39
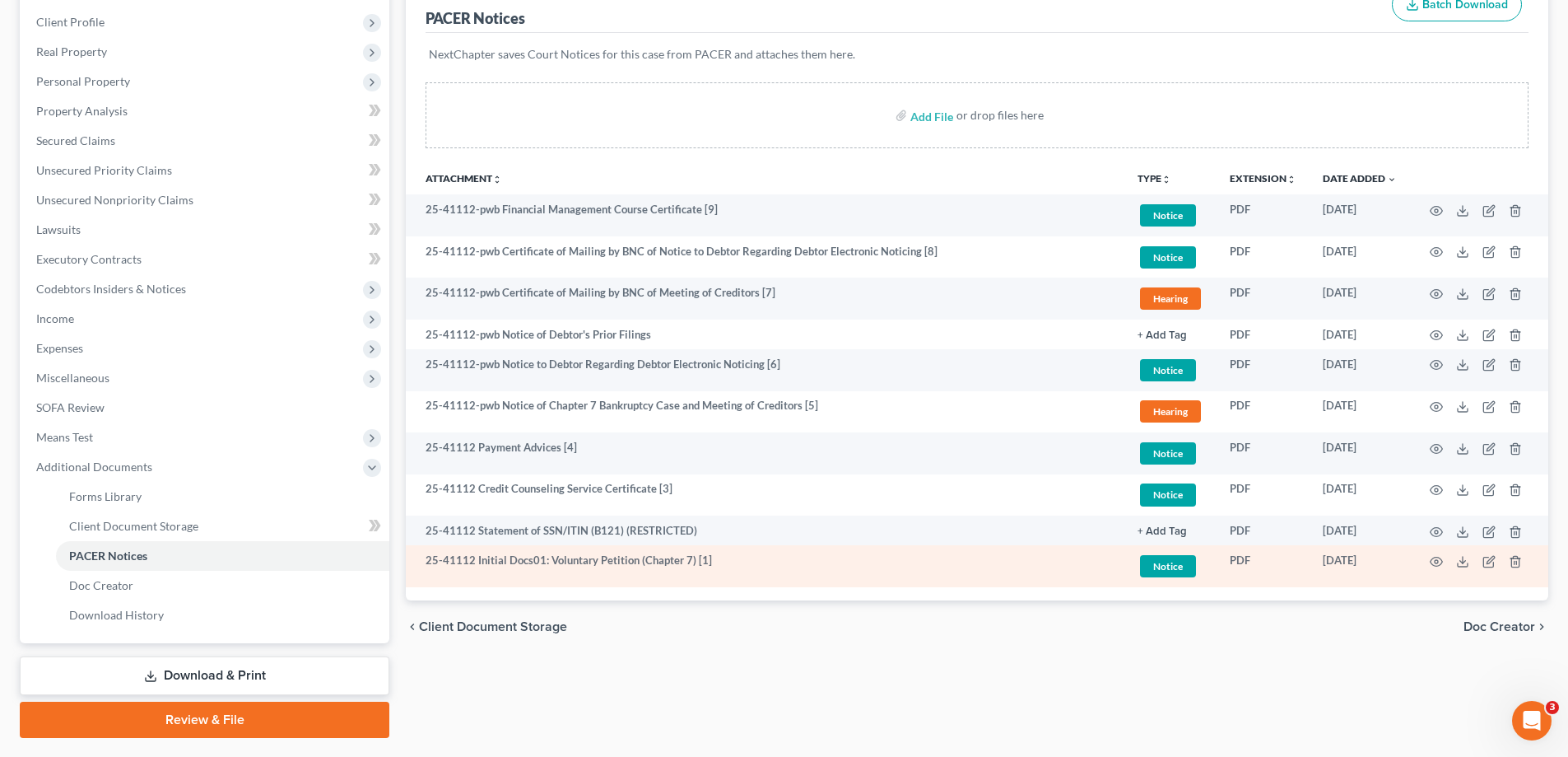
scroll to position [247, 0]
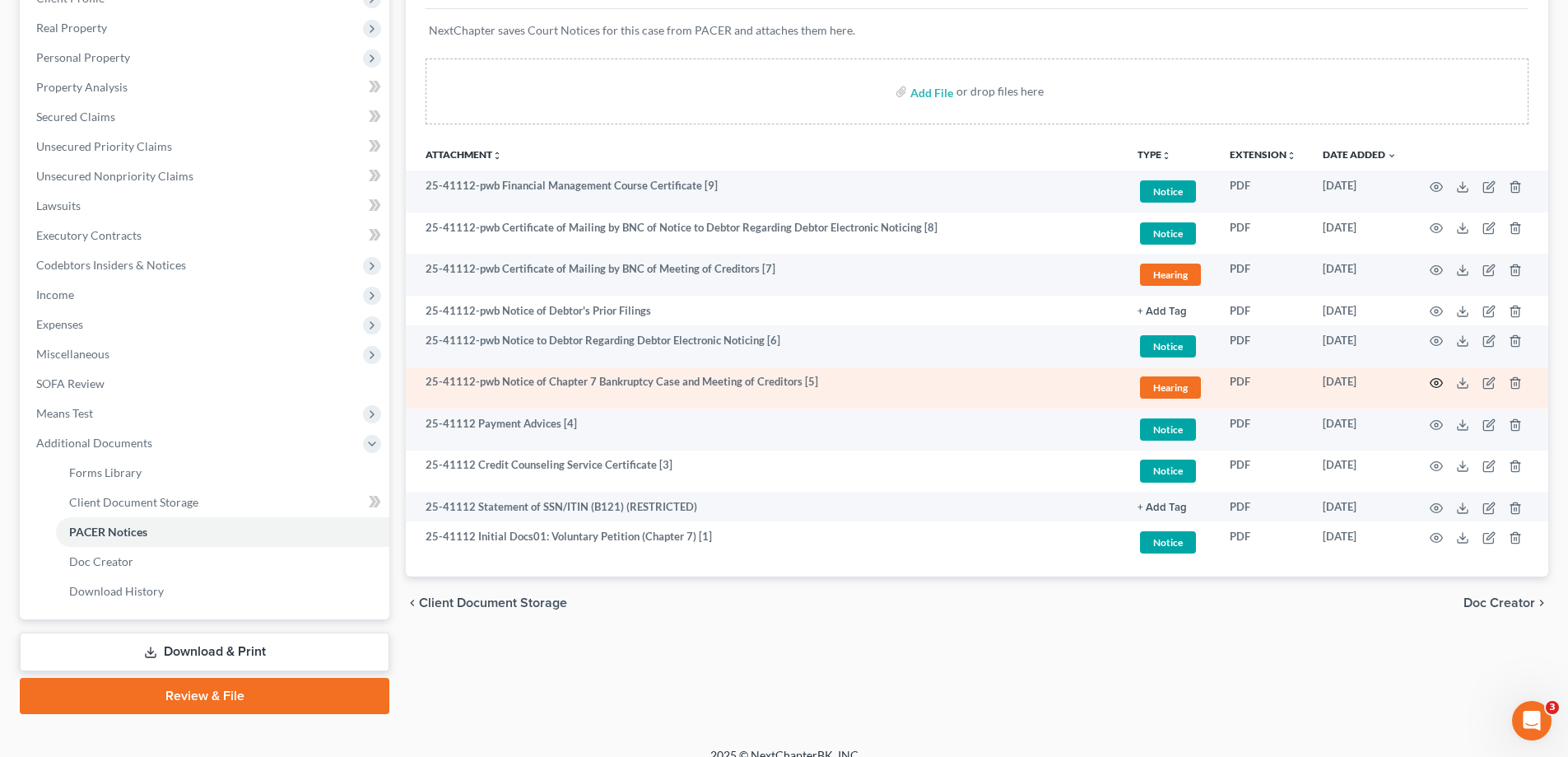
click at [1437, 381] on circle "button" at bounding box center [1436, 383] width 3 height 3
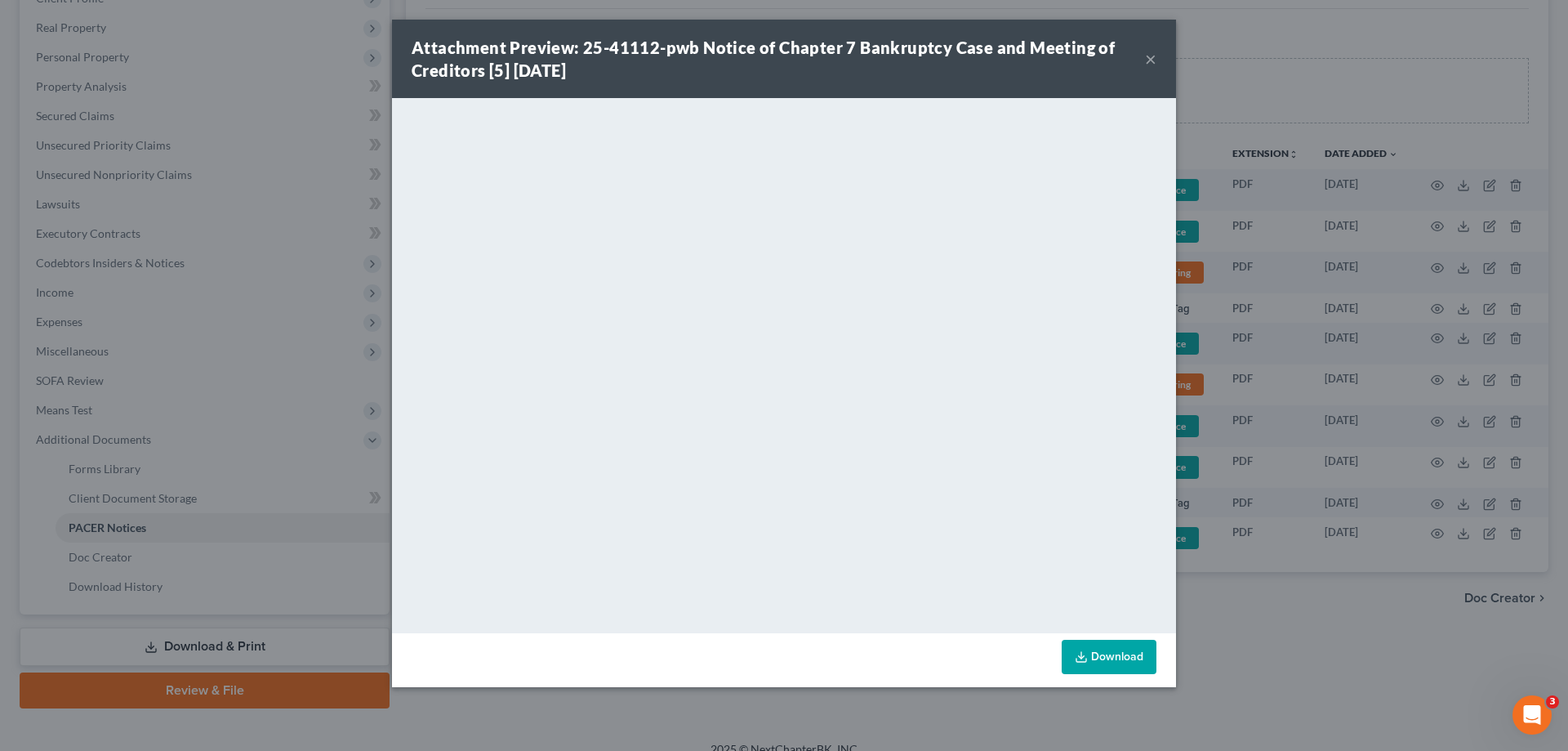
click at [1149, 59] on button "×" at bounding box center [1151, 59] width 12 height 20
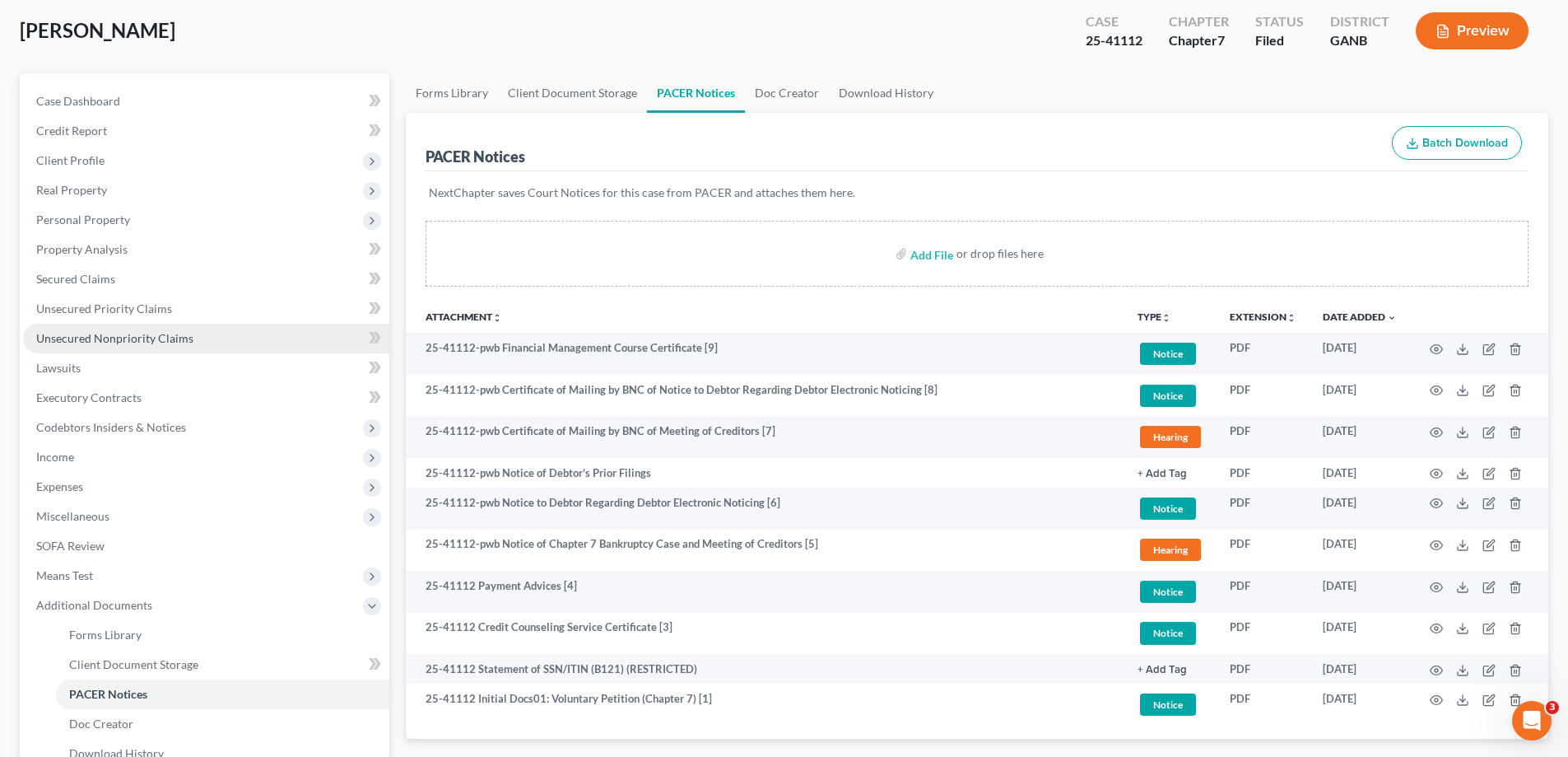
scroll to position [0, 0]
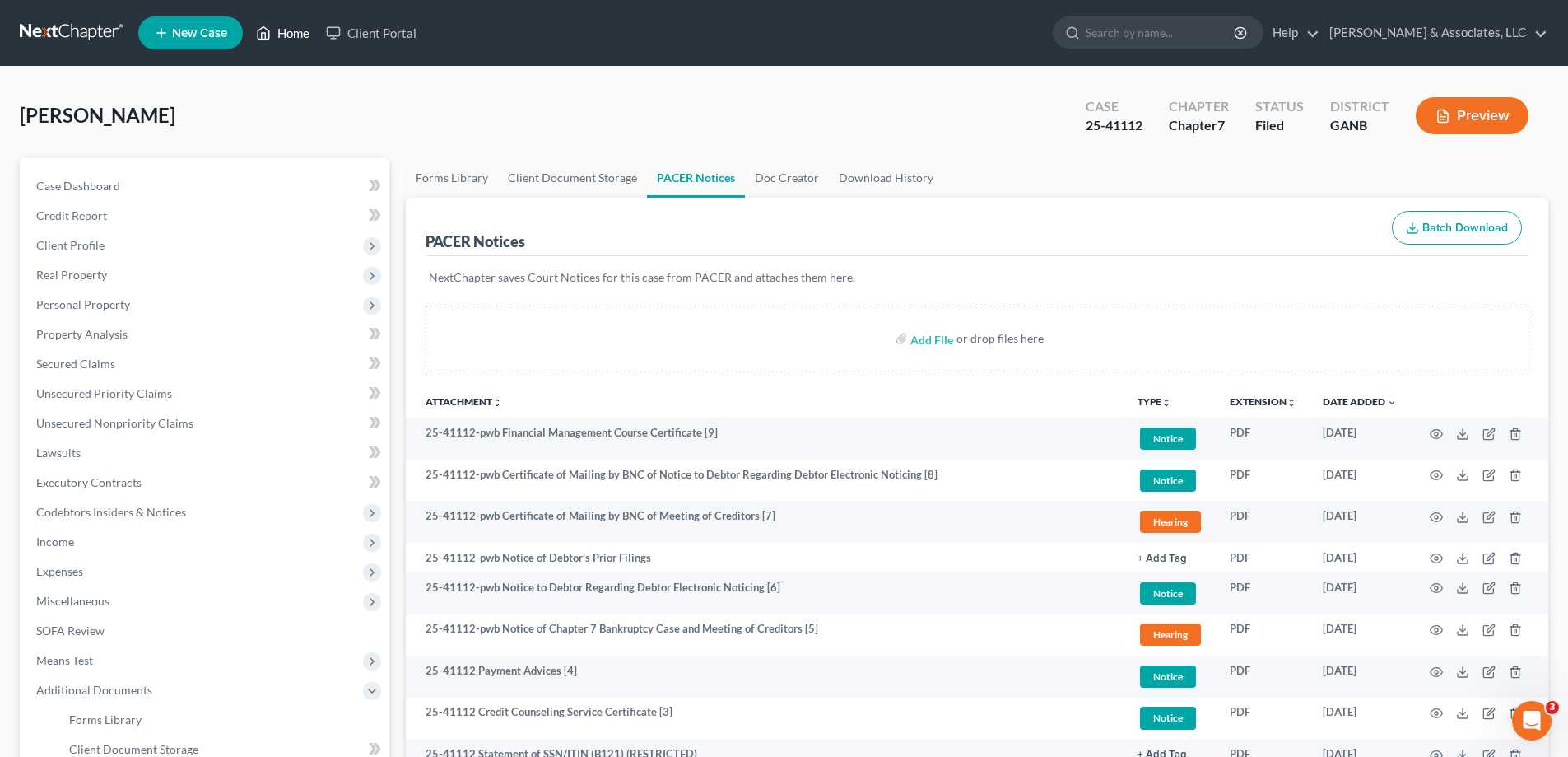
click at [280, 30] on link "Home" at bounding box center [283, 33] width 70 height 30
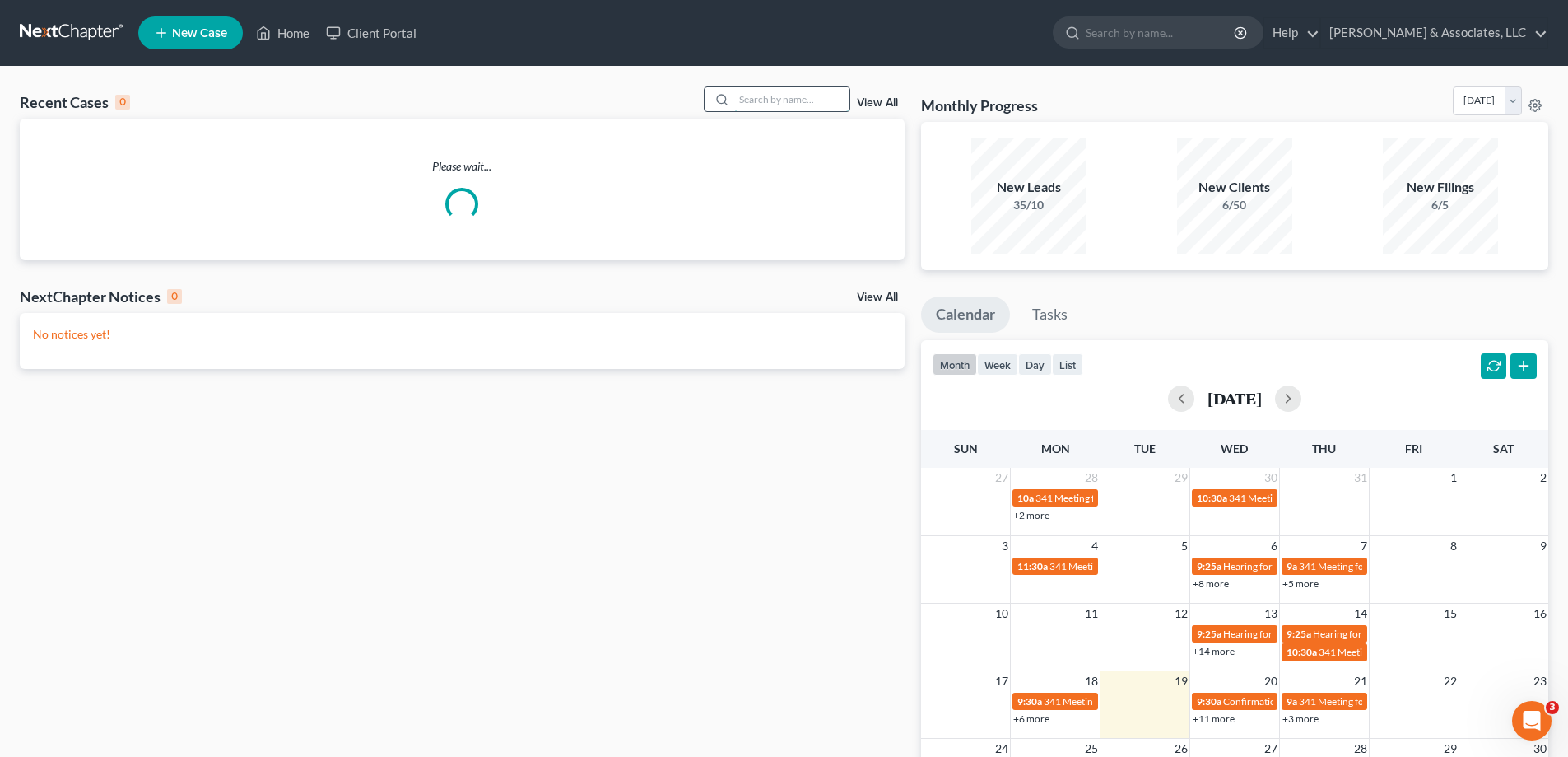
click at [761, 98] on input "search" at bounding box center [792, 99] width 115 height 24
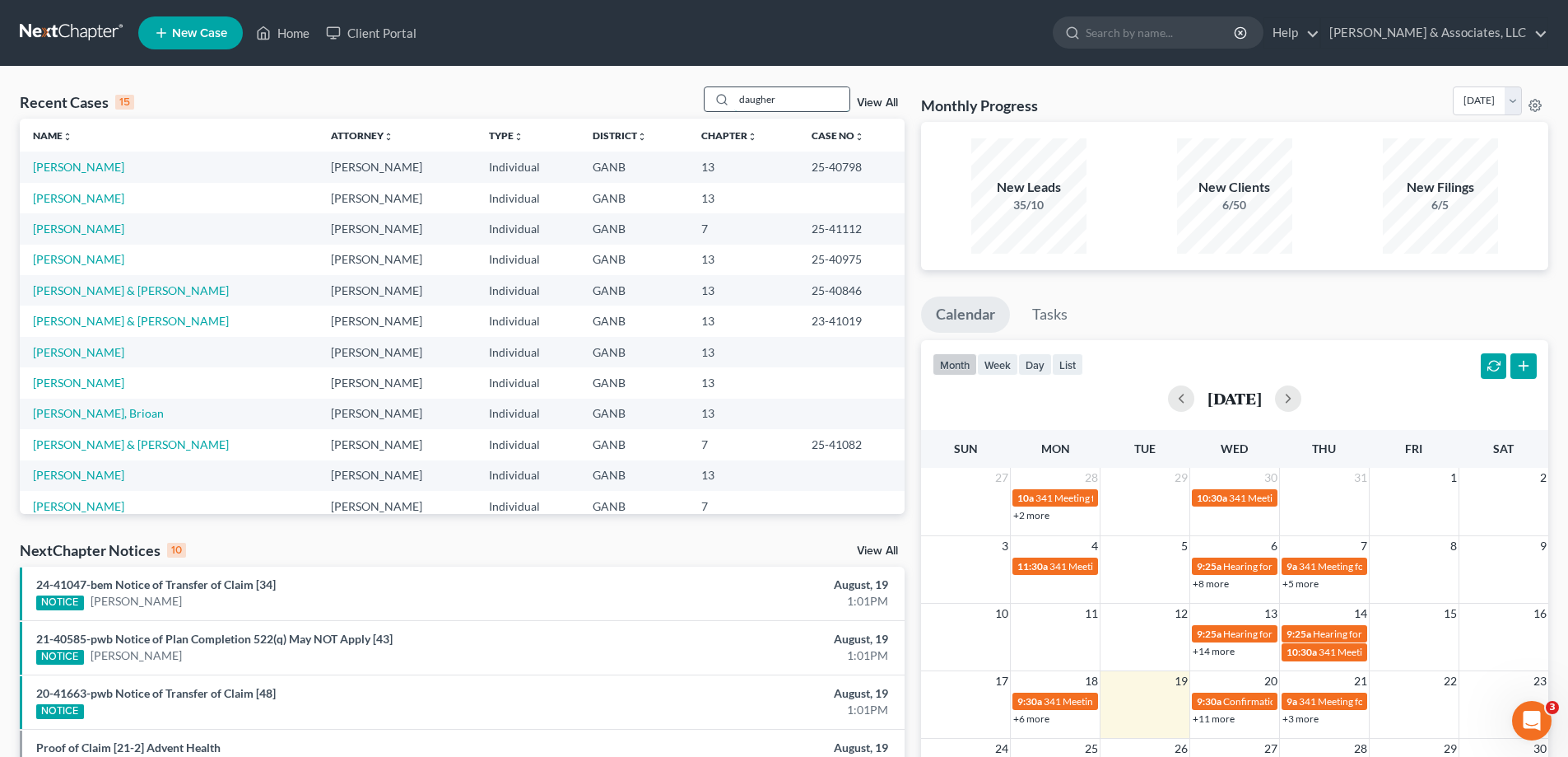
type input "daugher"
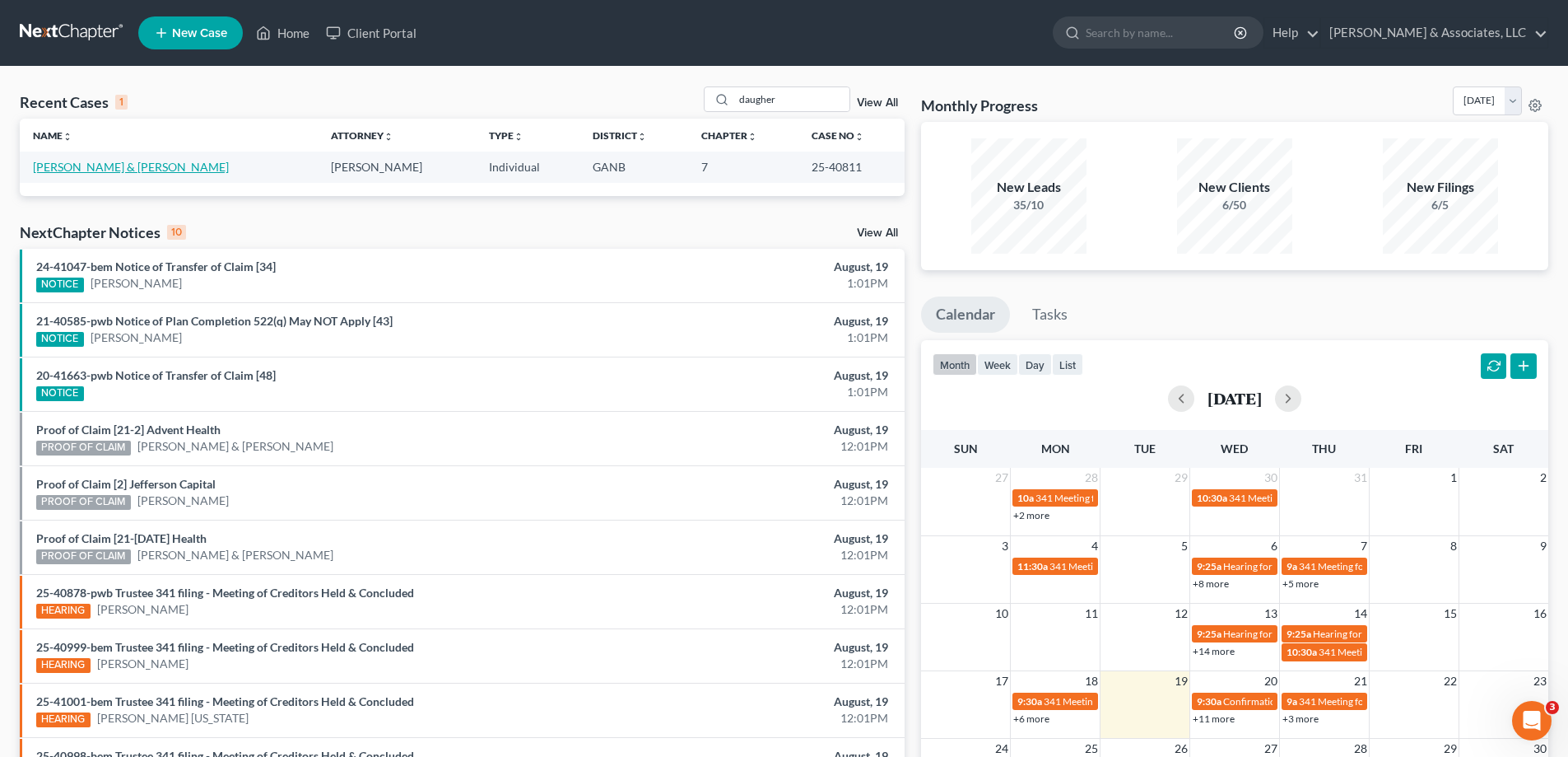
click at [95, 172] on link "Daugherty, Eric & Stephanie" at bounding box center [130, 166] width 196 height 14
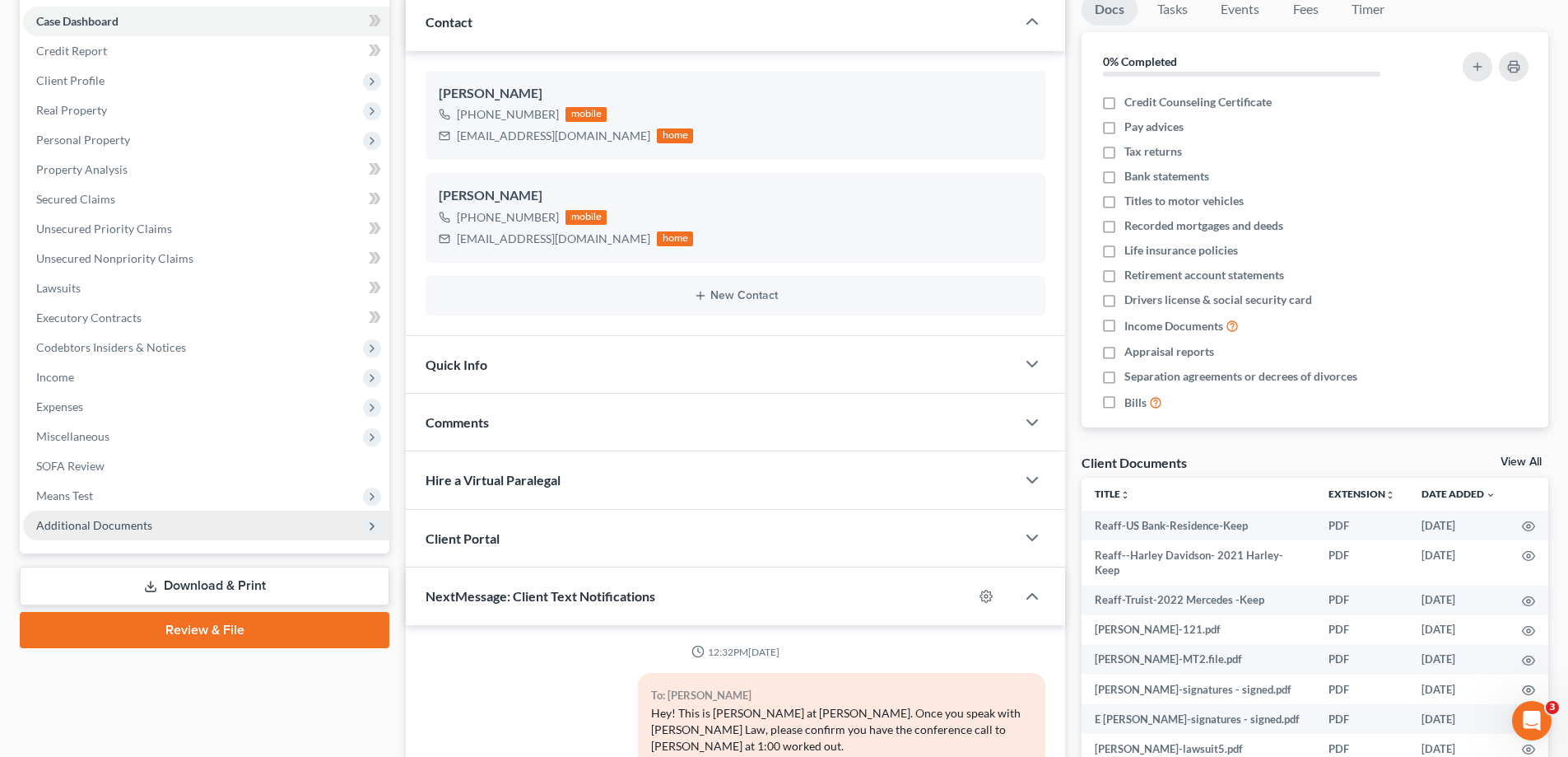
scroll to position [2430, 0]
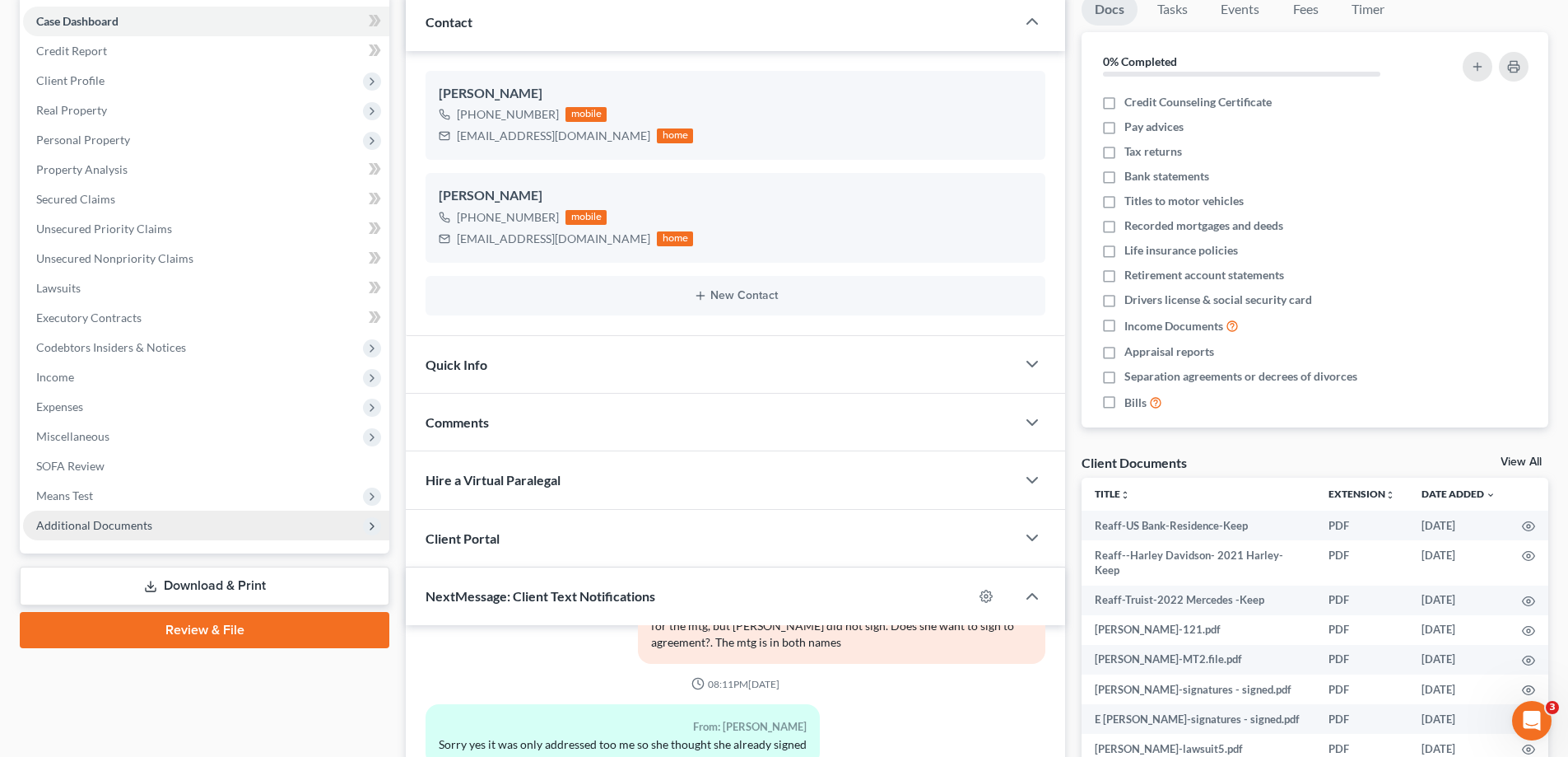
click at [83, 524] on span "Additional Documents" at bounding box center [93, 524] width 116 height 14
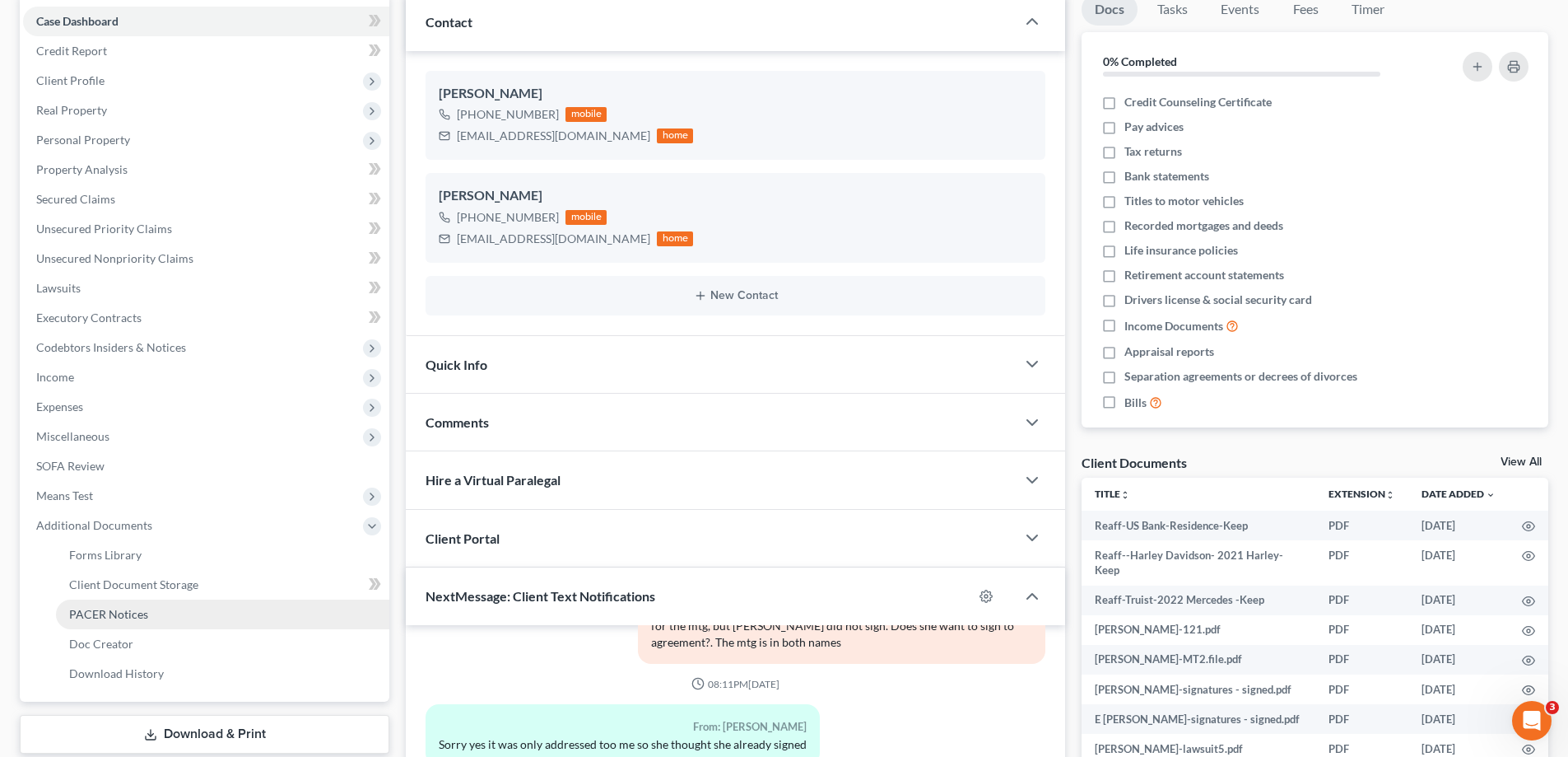
click at [86, 614] on span "PACER Notices" at bounding box center [108, 613] width 79 height 14
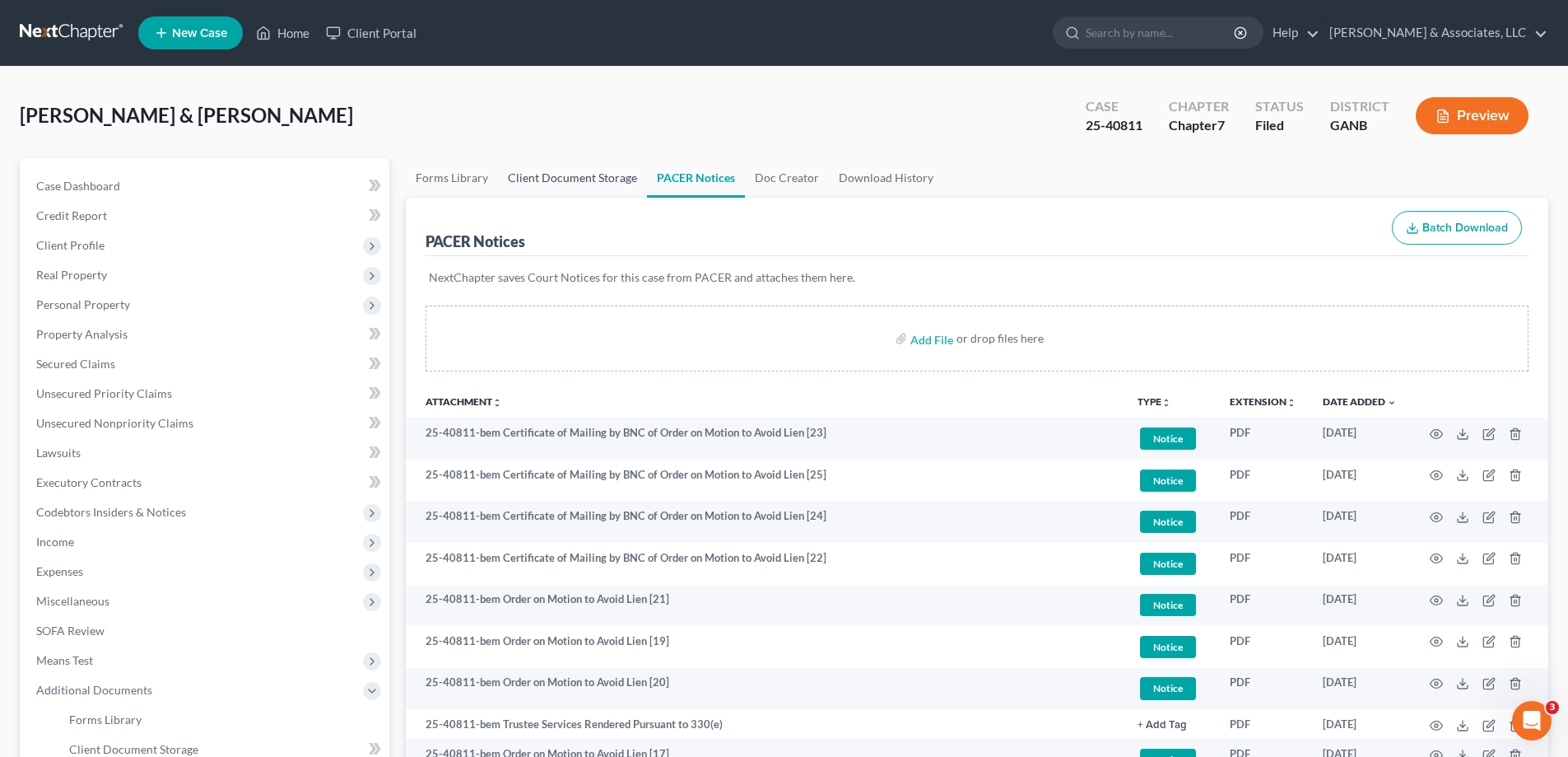
click at [519, 179] on link "Client Document Storage" at bounding box center [572, 177] width 149 height 39
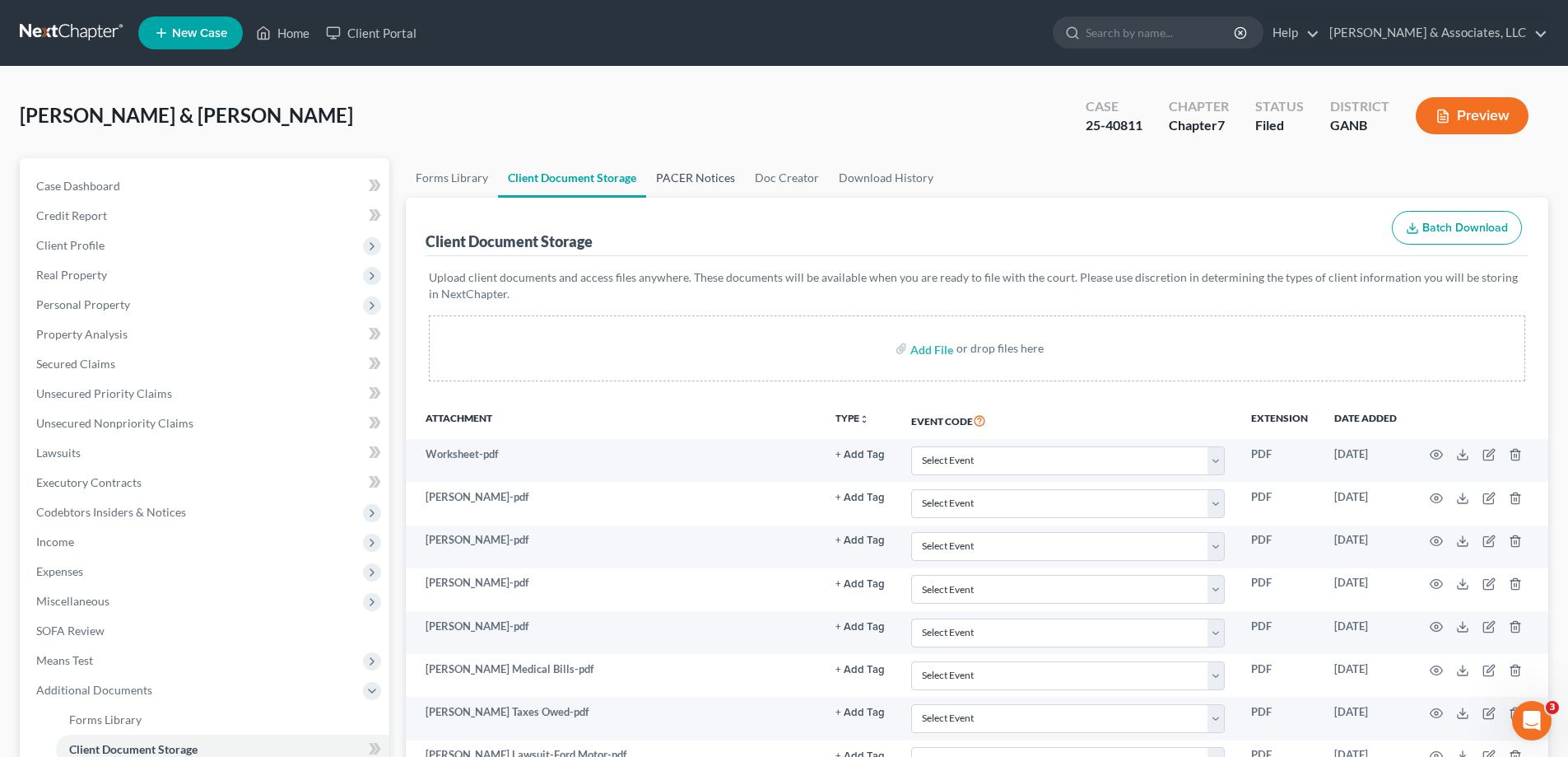
click at [686, 172] on link "PACER Notices" at bounding box center [695, 177] width 98 height 39
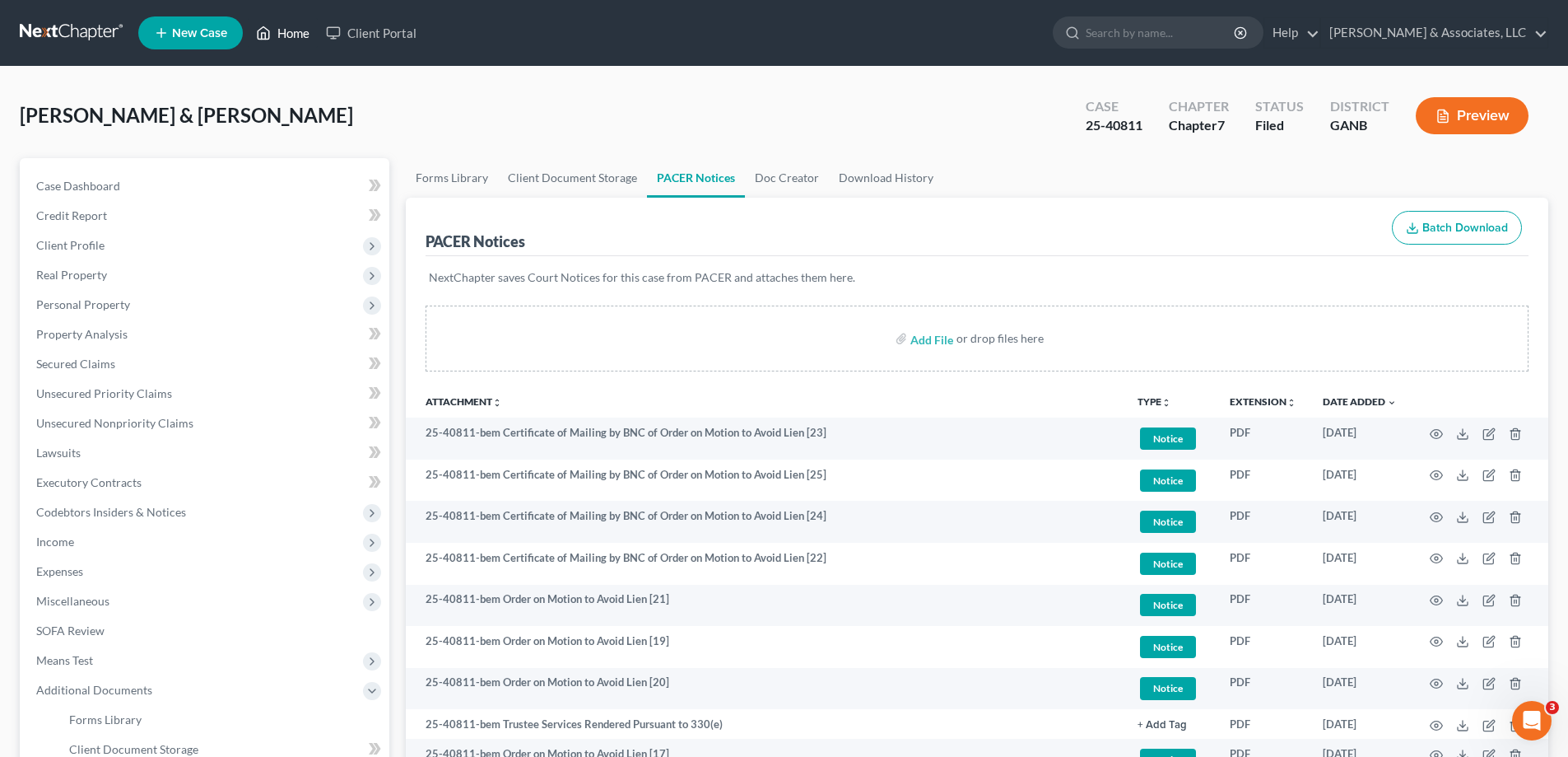
click at [301, 31] on link "Home" at bounding box center [283, 33] width 70 height 30
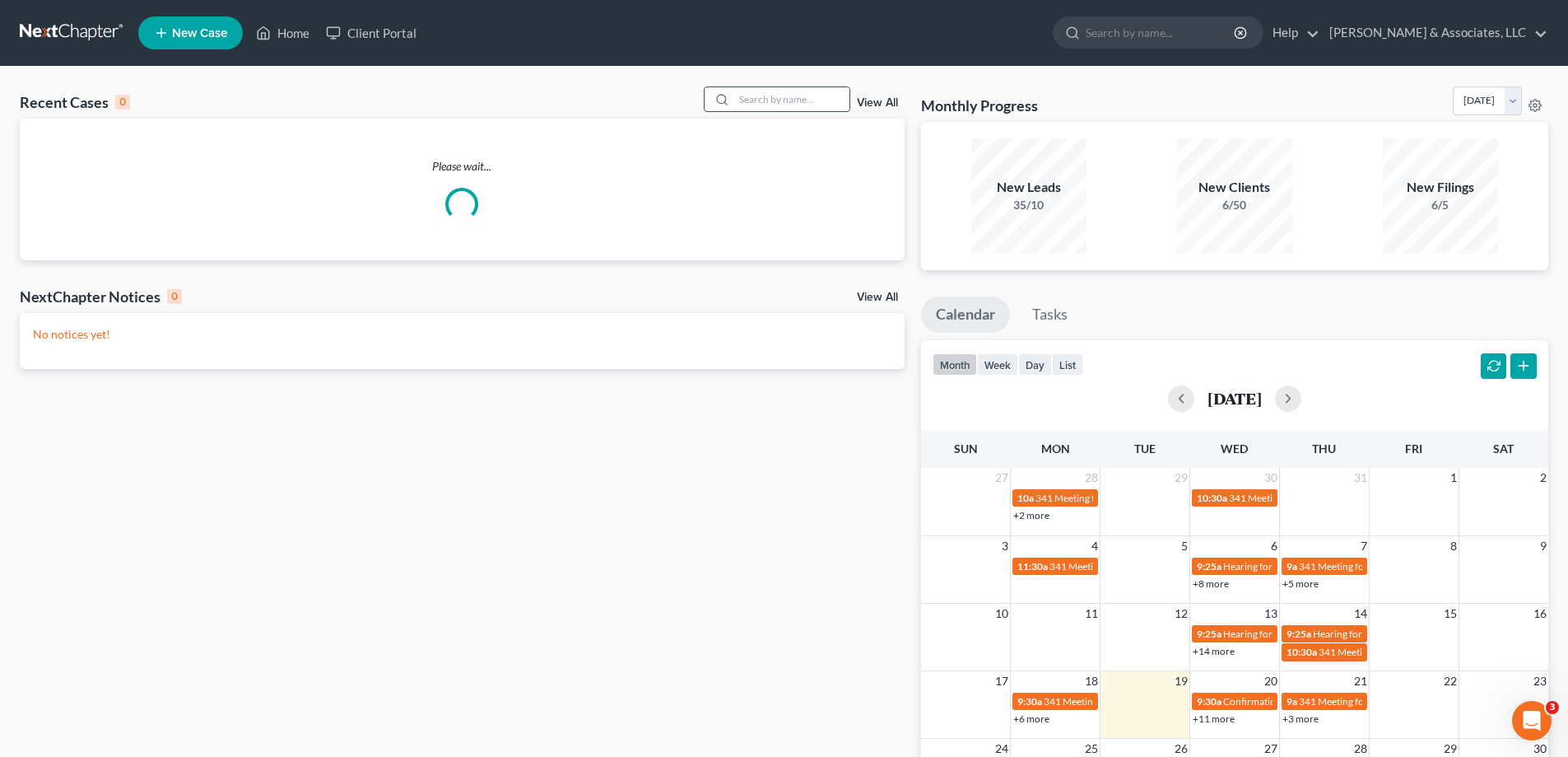
click at [760, 101] on input "search" at bounding box center [792, 99] width 115 height 24
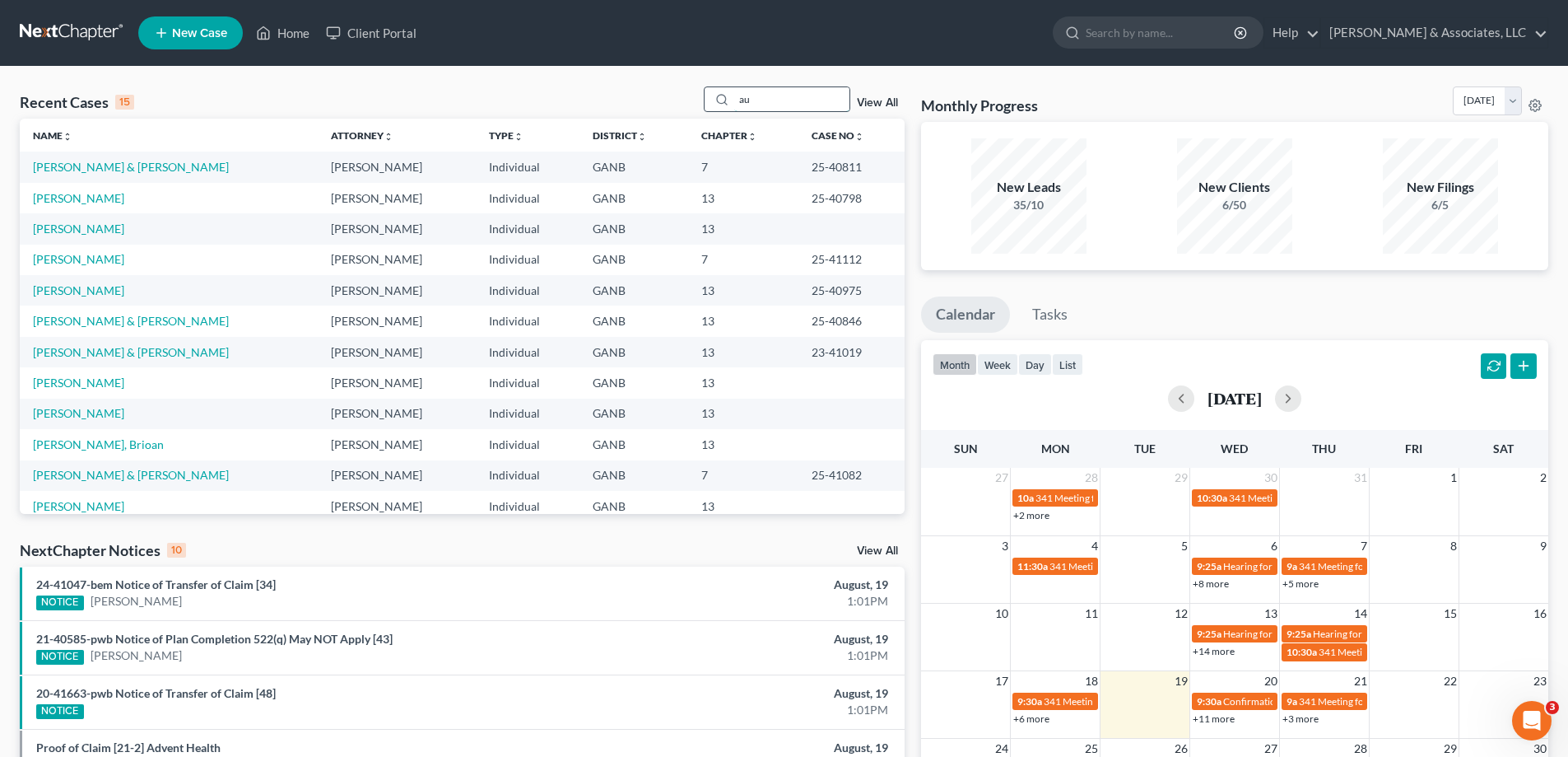
type input "a"
type input "gault"
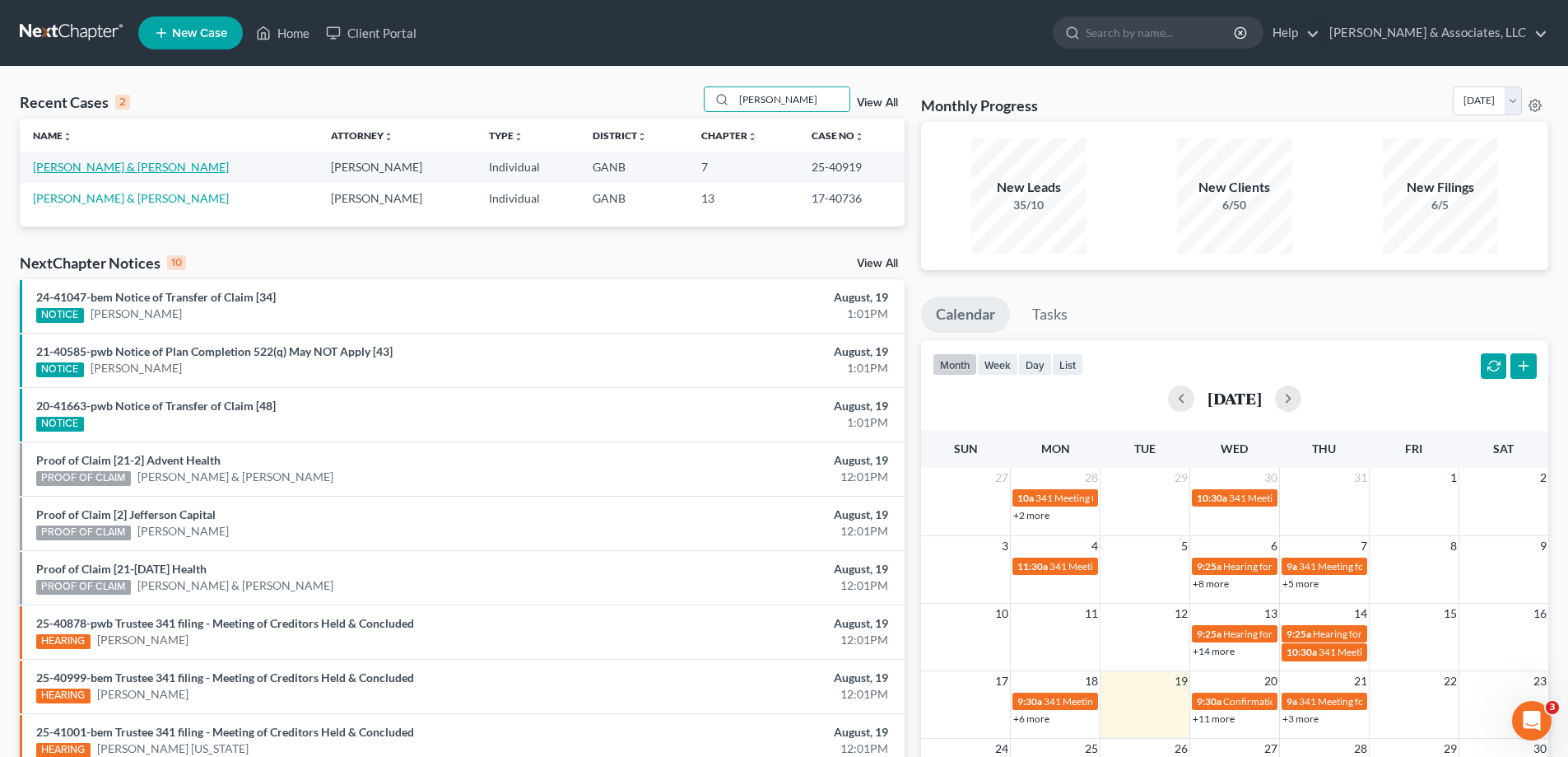
click at [113, 165] on link "Gault, Justin & Welch, Kristina" at bounding box center [130, 166] width 196 height 14
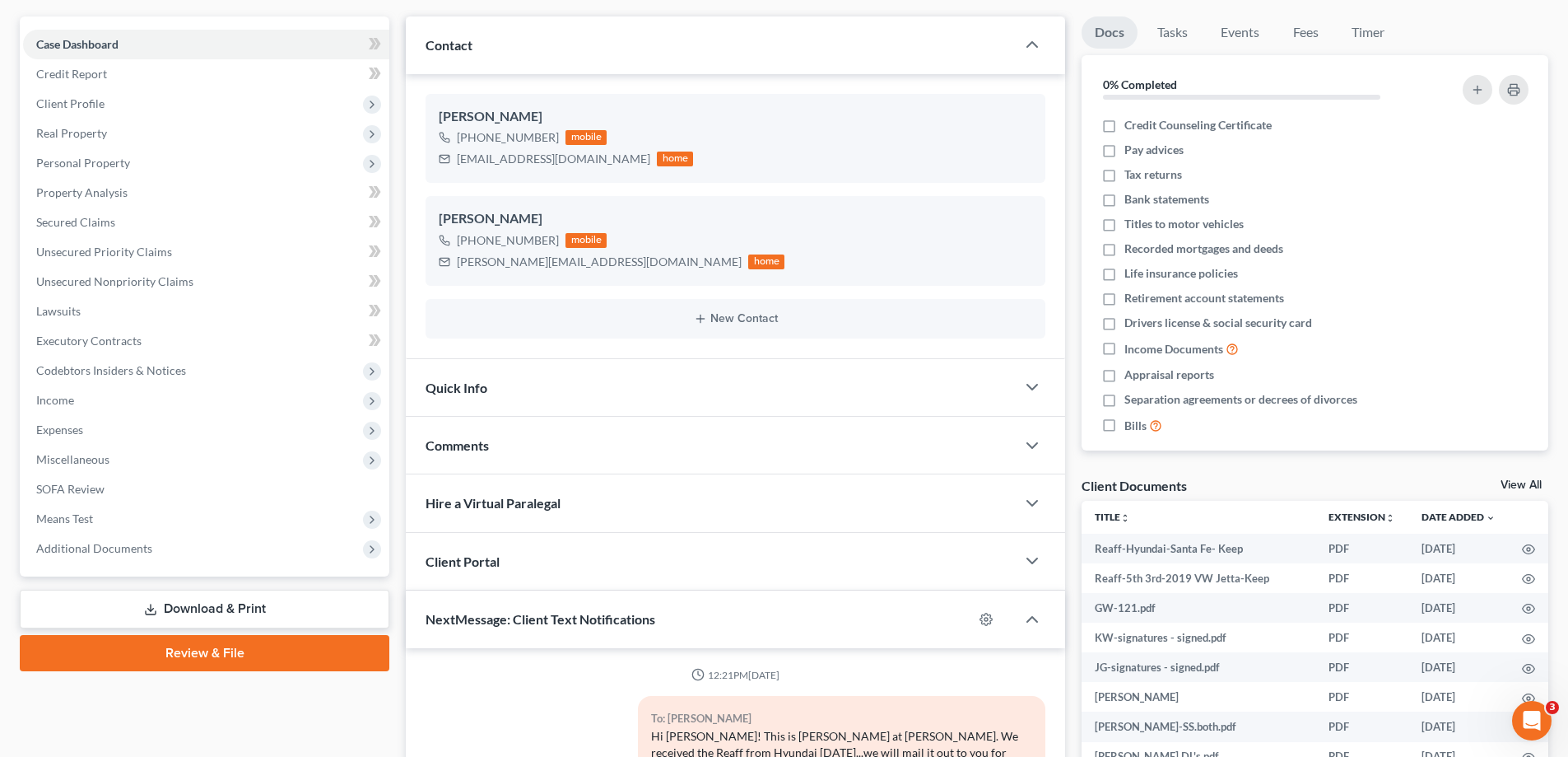
scroll to position [330, 0]
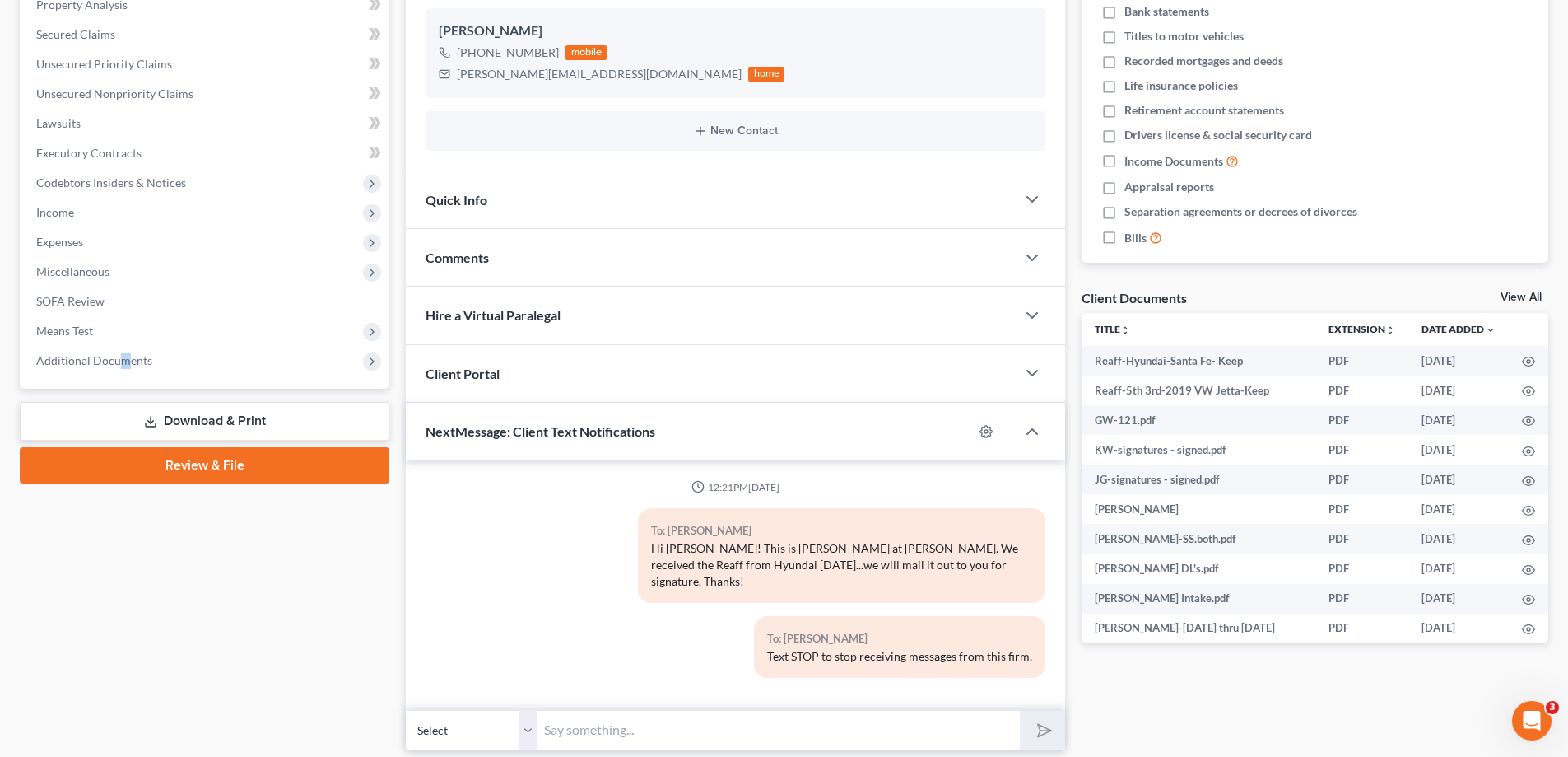
drag, startPoint x: 124, startPoint y: 363, endPoint x: 99, endPoint y: 451, distance: 91.5
click at [122, 362] on span "Additional Documents" at bounding box center [93, 360] width 116 height 14
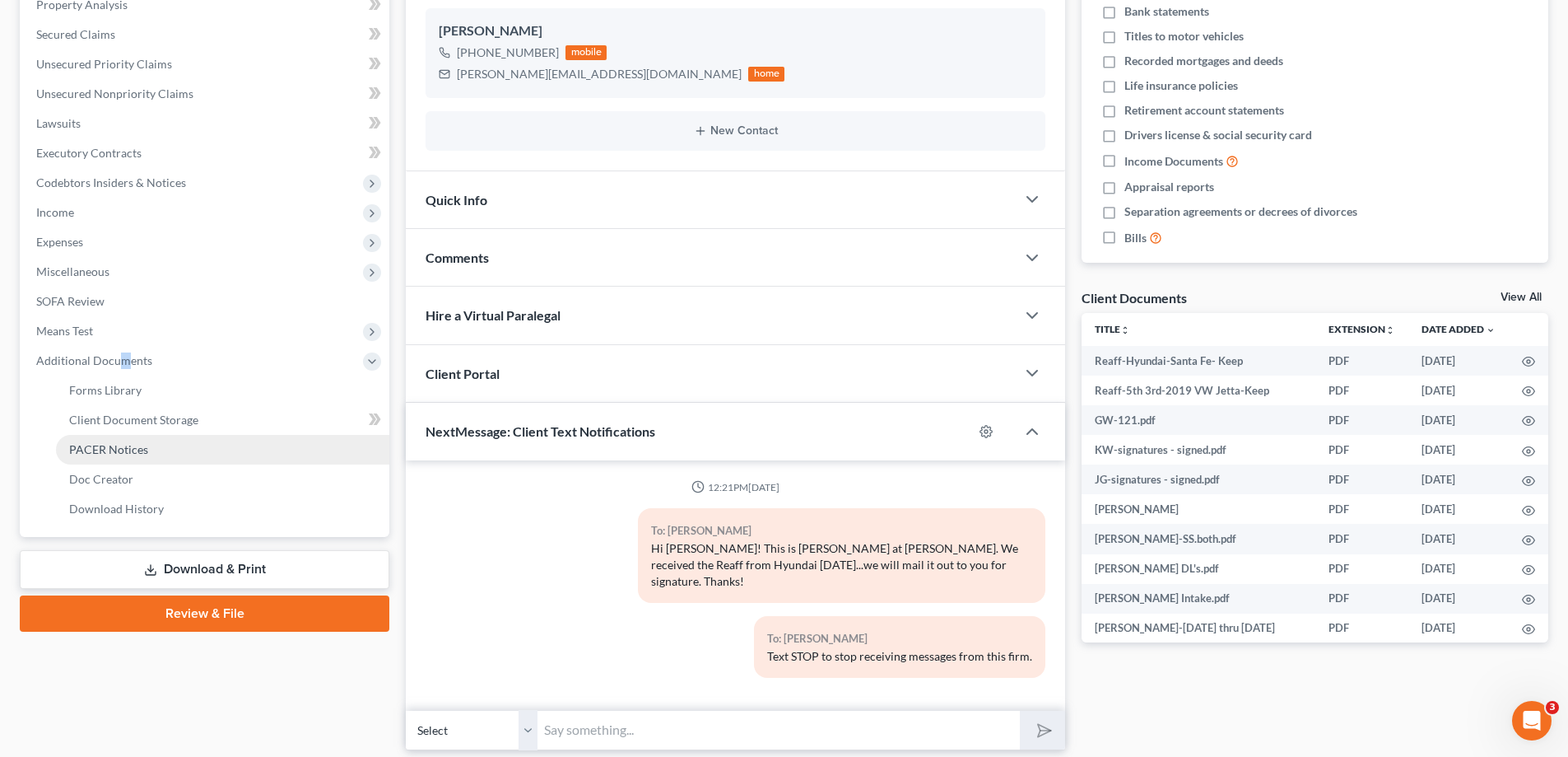
click at [98, 456] on link "PACER Notices" at bounding box center [222, 450] width 333 height 30
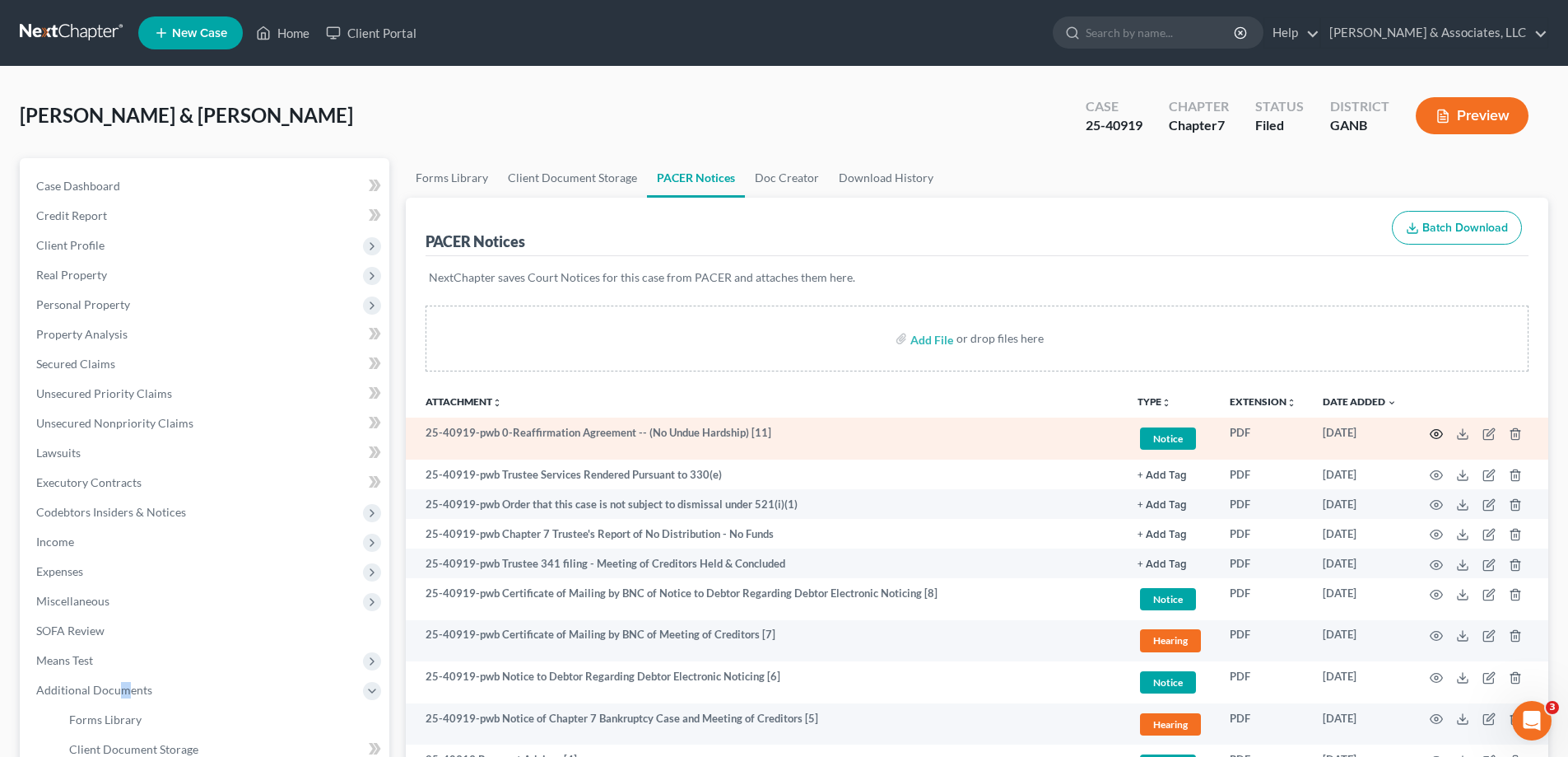
click at [1436, 437] on icon "button" at bounding box center [1436, 434] width 13 height 13
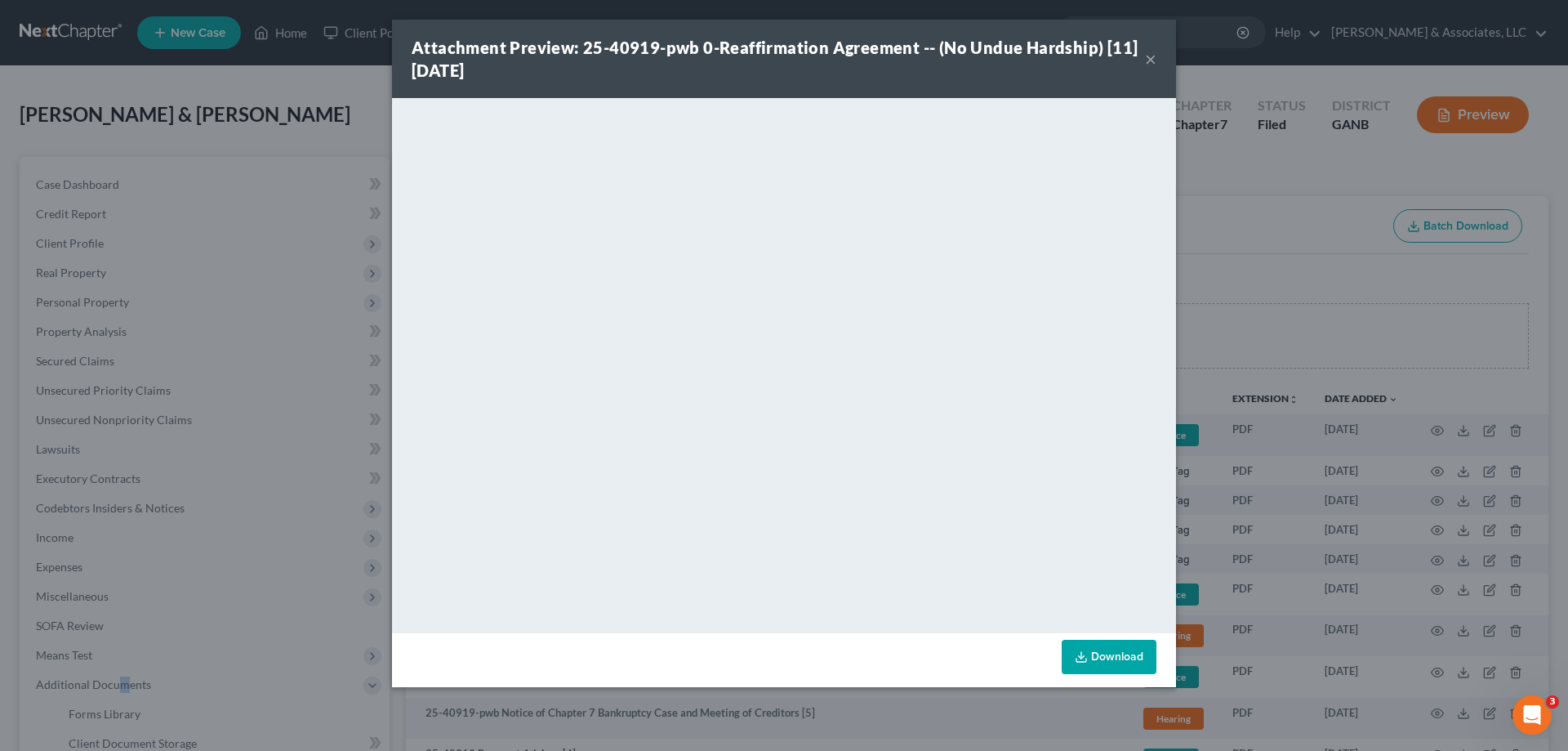
click at [1151, 54] on button "×" at bounding box center [1151, 59] width 12 height 20
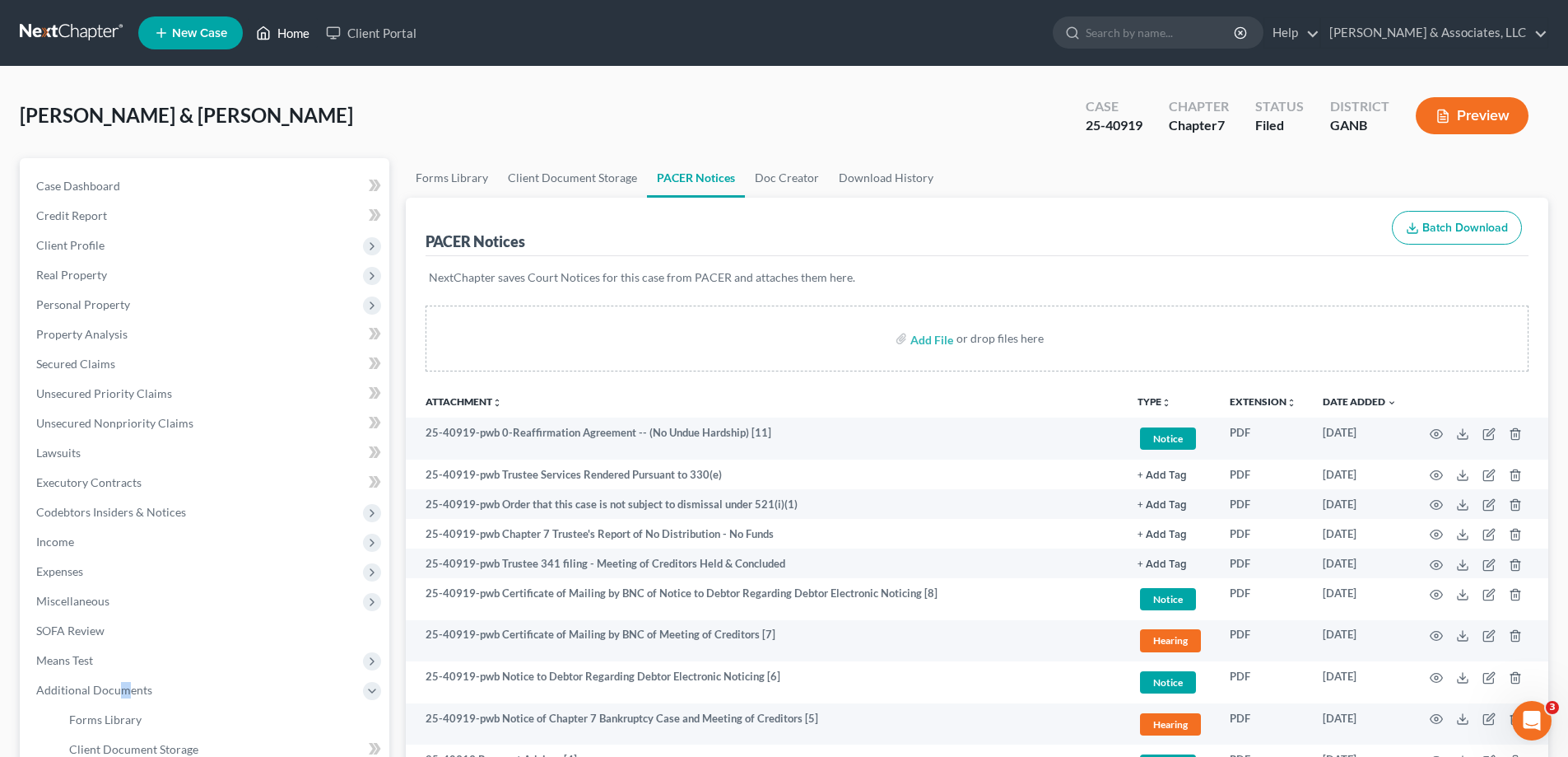
click at [288, 30] on link "Home" at bounding box center [283, 33] width 70 height 30
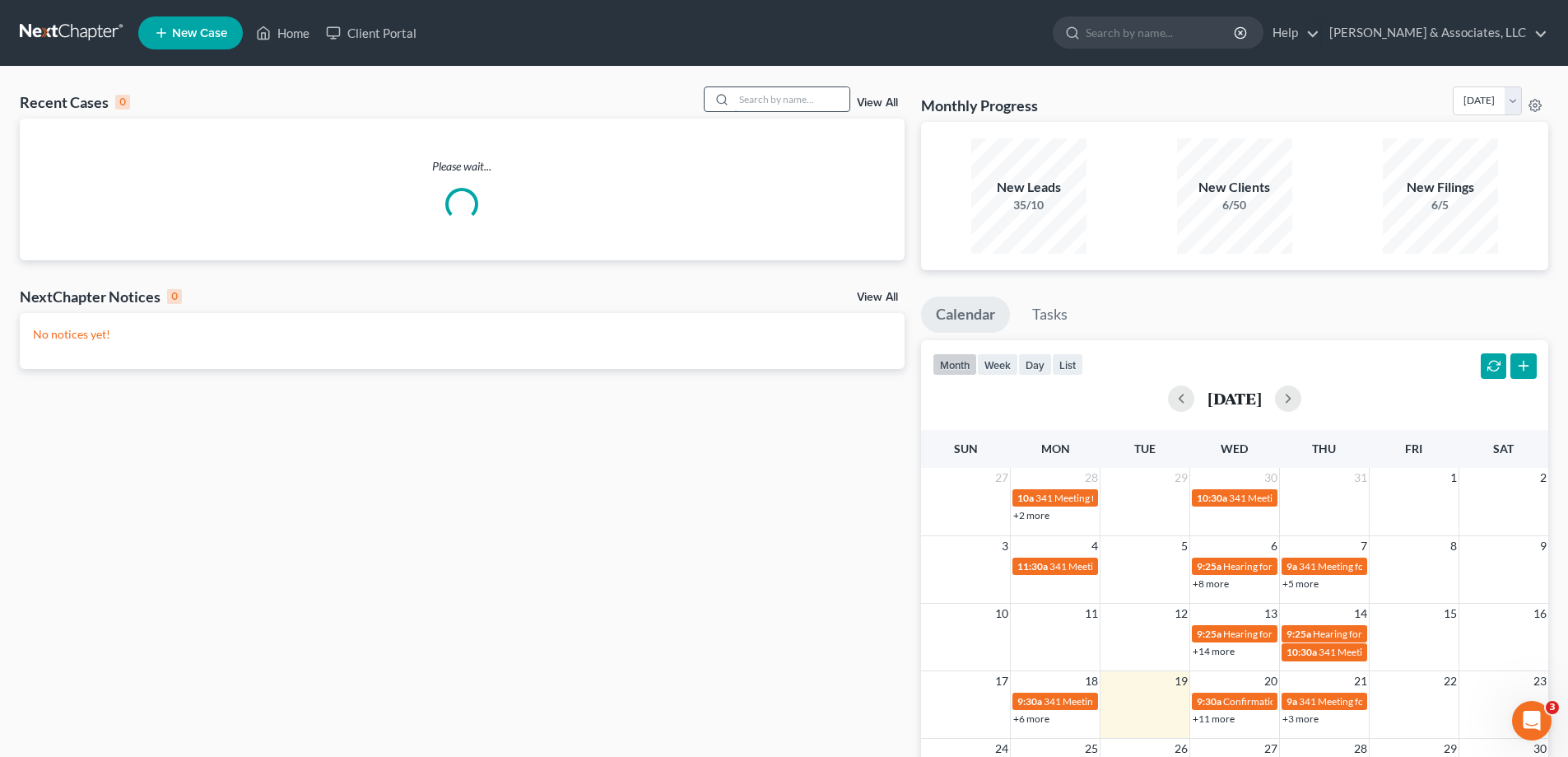
click at [773, 100] on input "search" at bounding box center [792, 99] width 115 height 24
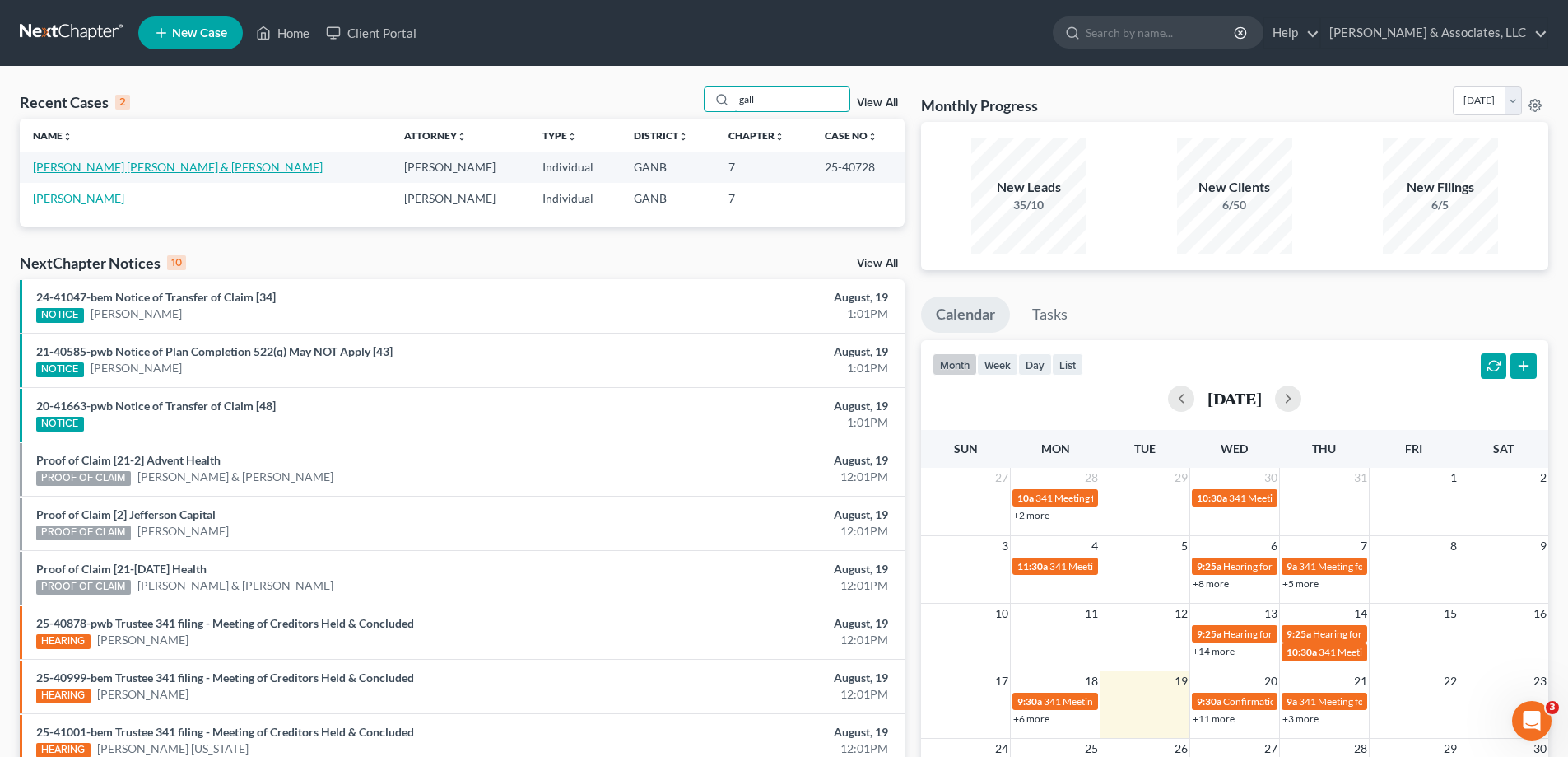
type input "gall"
click at [68, 167] on link "Hernandez Gallegas, Sergio & Hernandez, Amanda" at bounding box center [177, 166] width 290 height 14
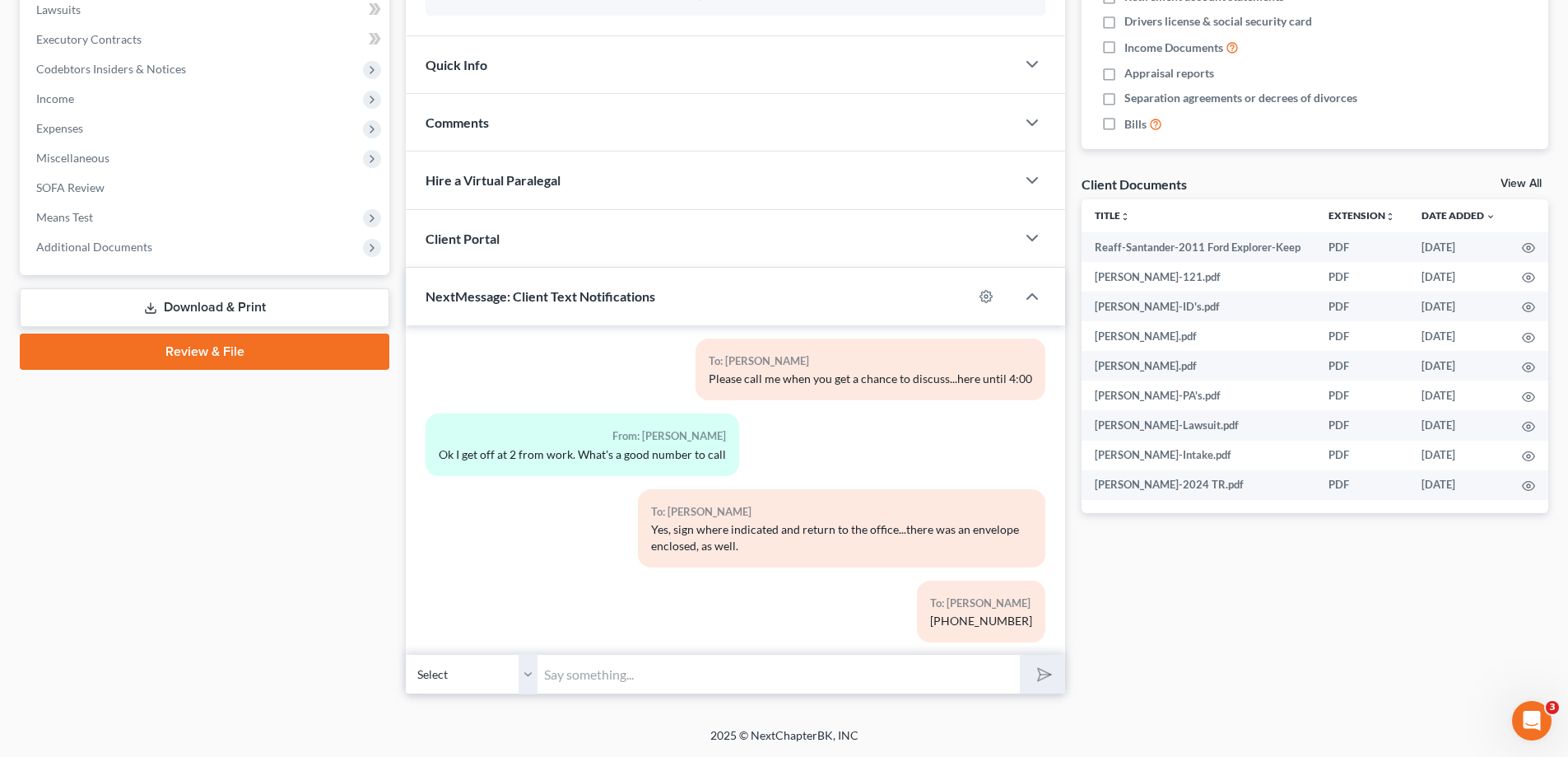
scroll to position [389, 0]
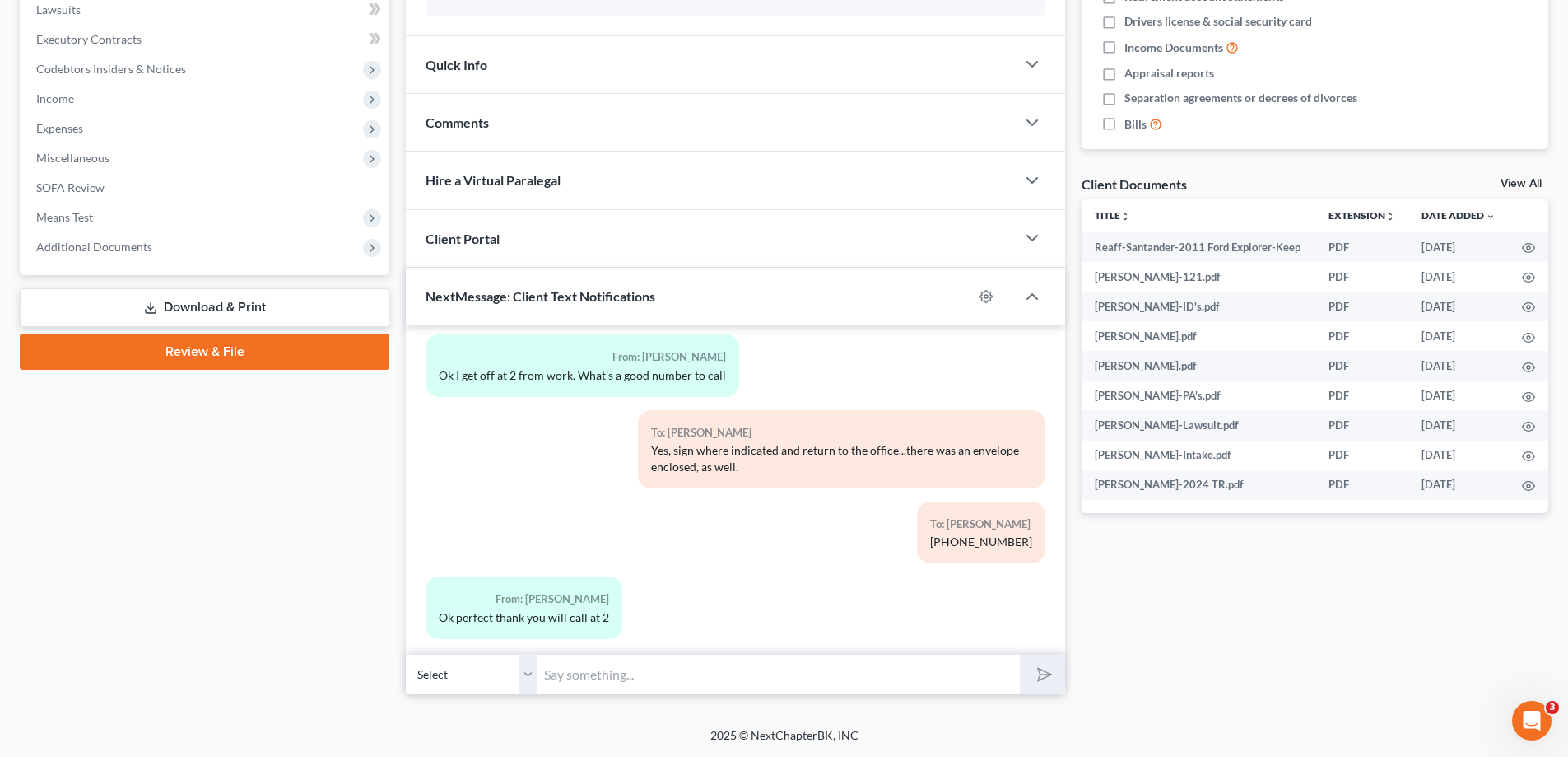
click at [645, 676] on input "text" at bounding box center [779, 674] width 482 height 40
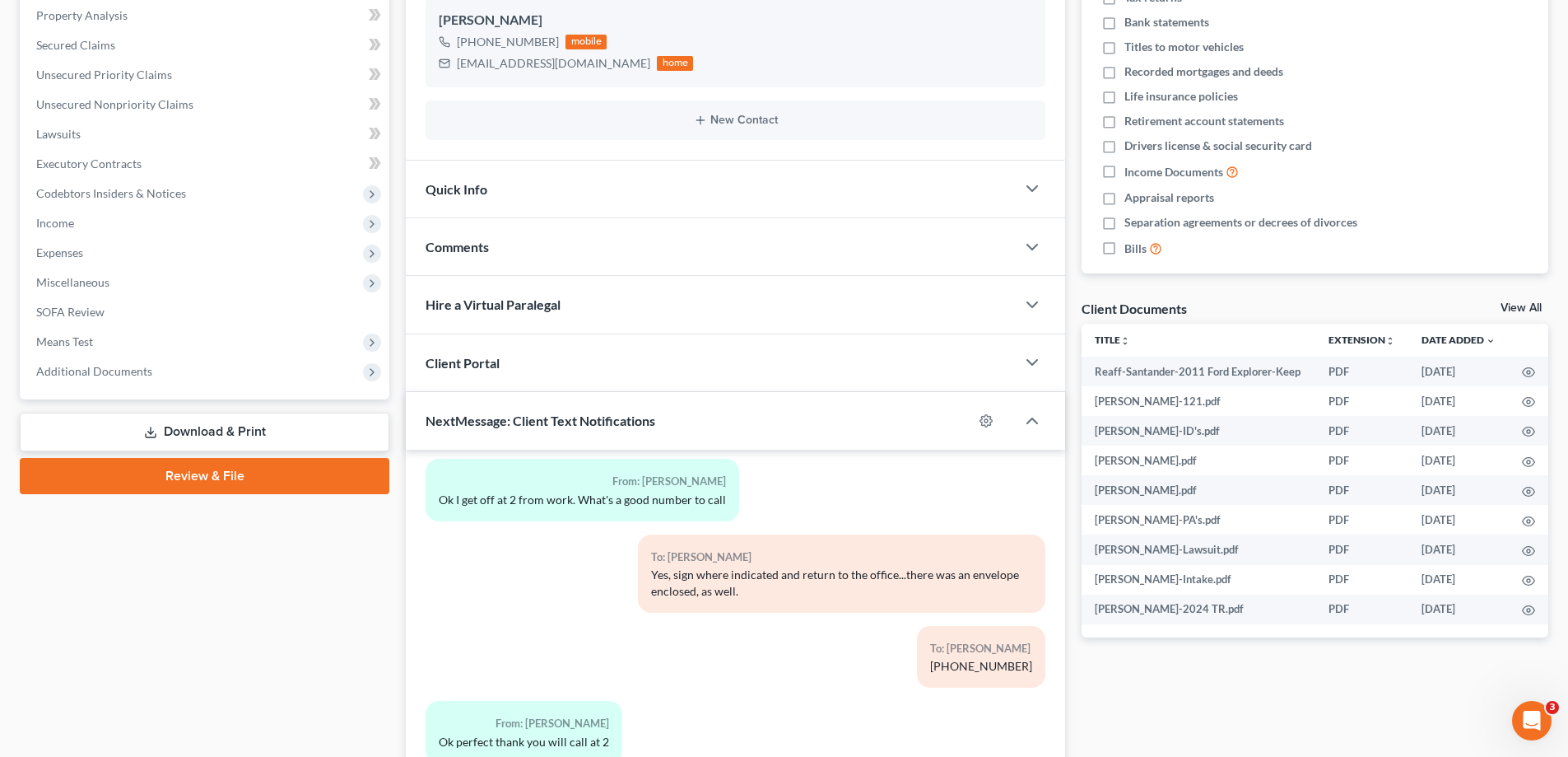
scroll to position [443, 0]
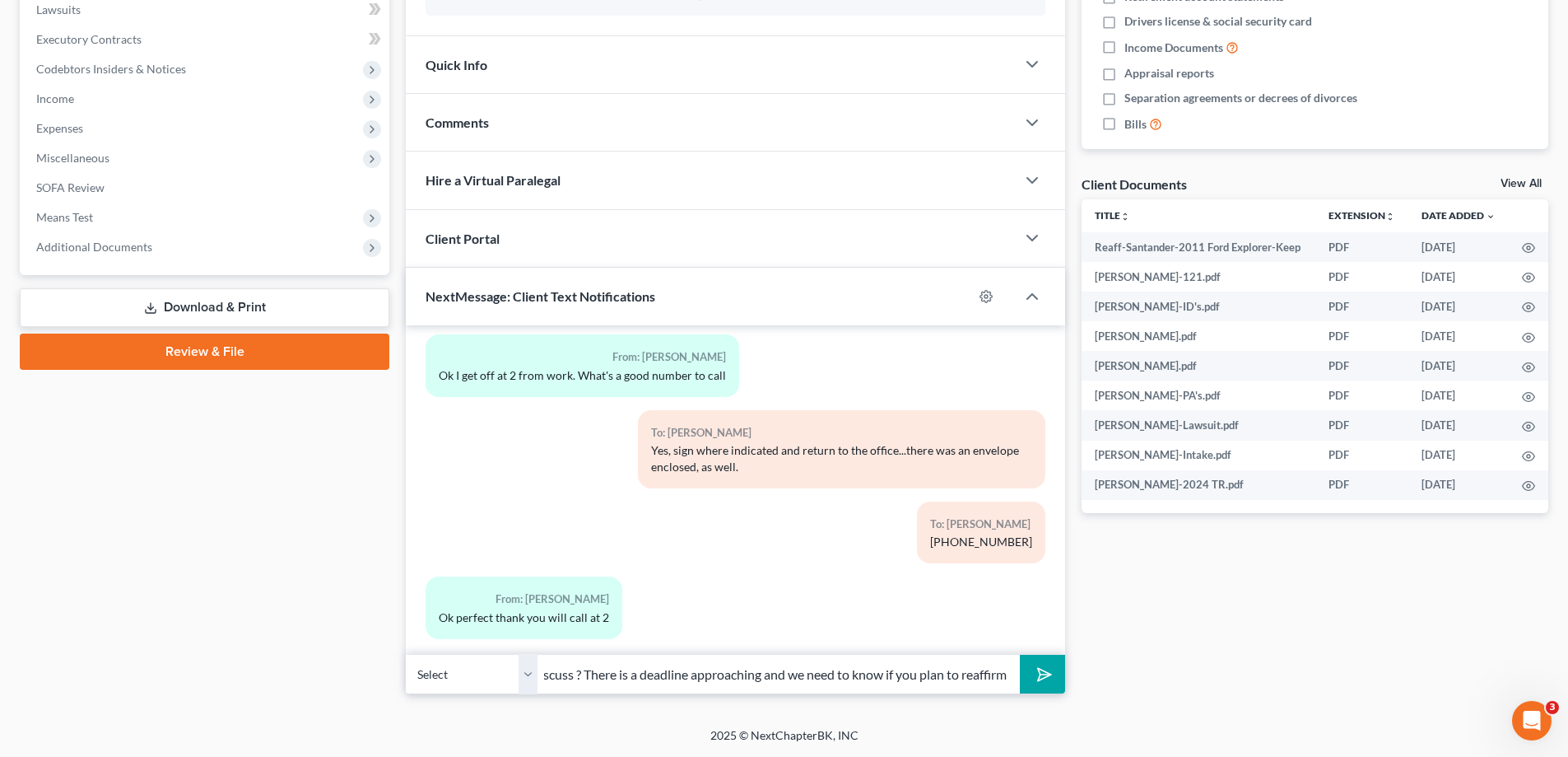
type input "Hi! Have you signed the reaff and put back in the mail, or do you need to discu…"
click at [1045, 671] on polygon "submit" at bounding box center [1041, 674] width 20 height 20
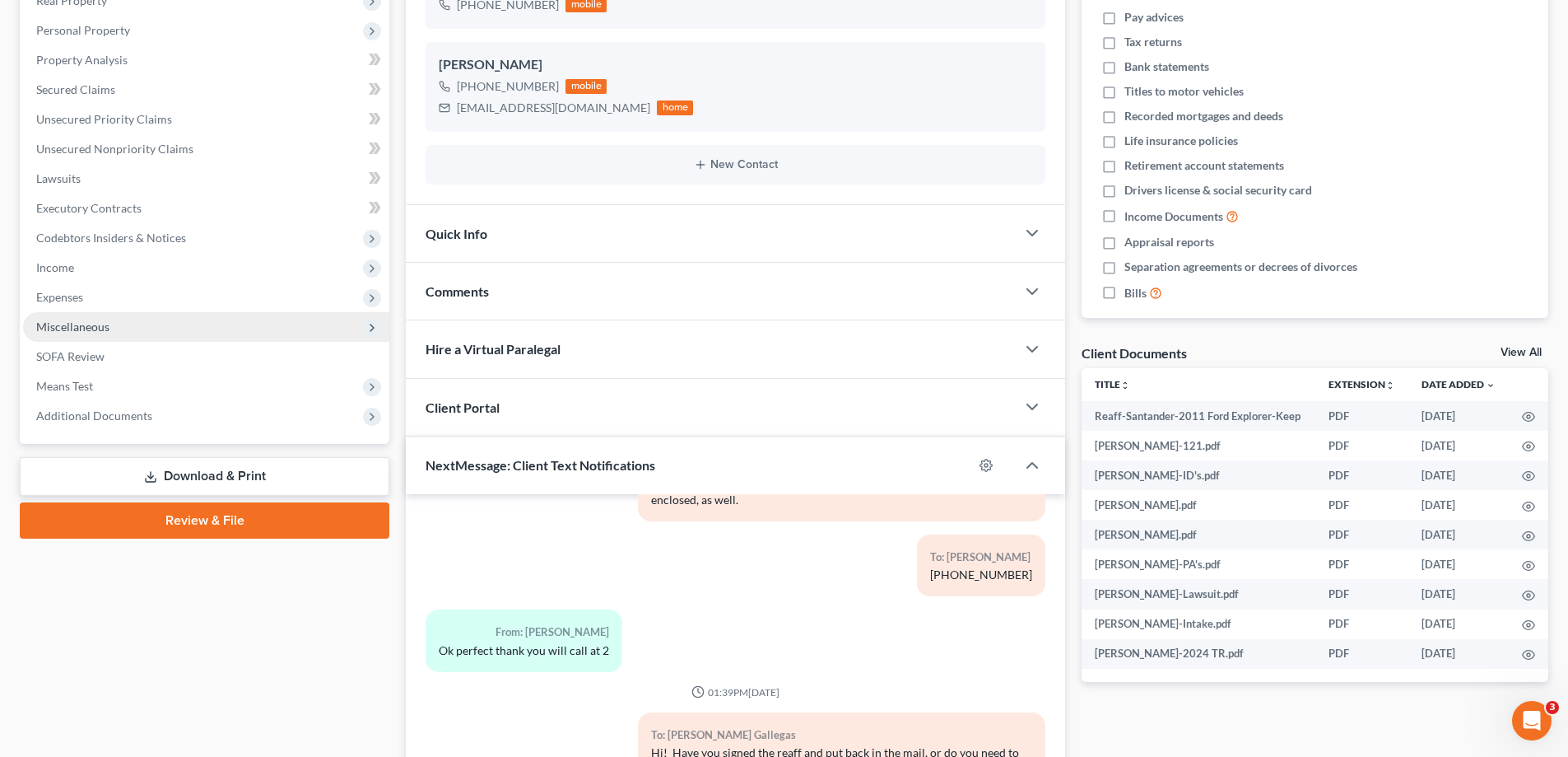
scroll to position [31, 0]
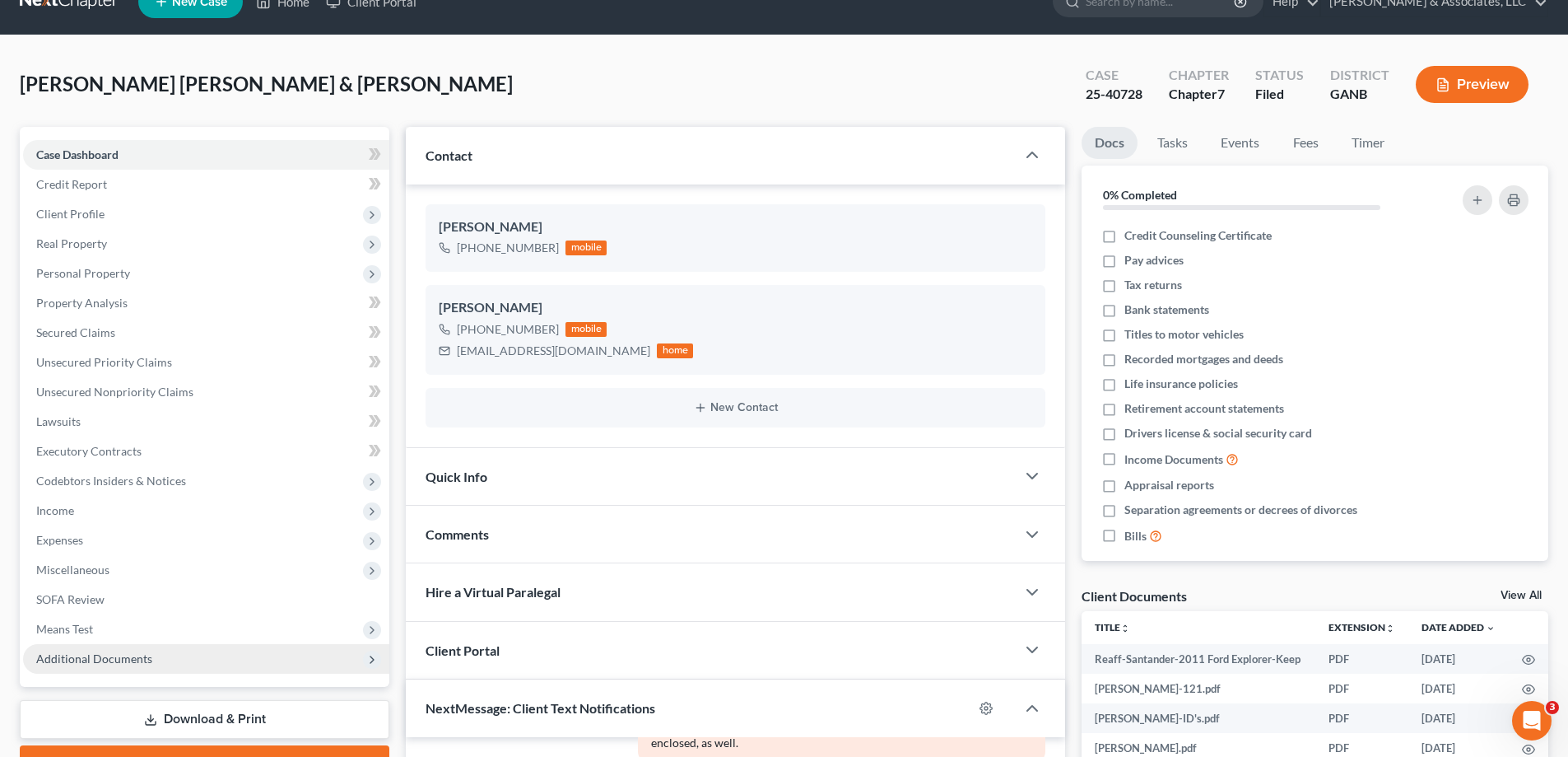
click at [78, 657] on span "Additional Documents" at bounding box center [93, 658] width 116 height 14
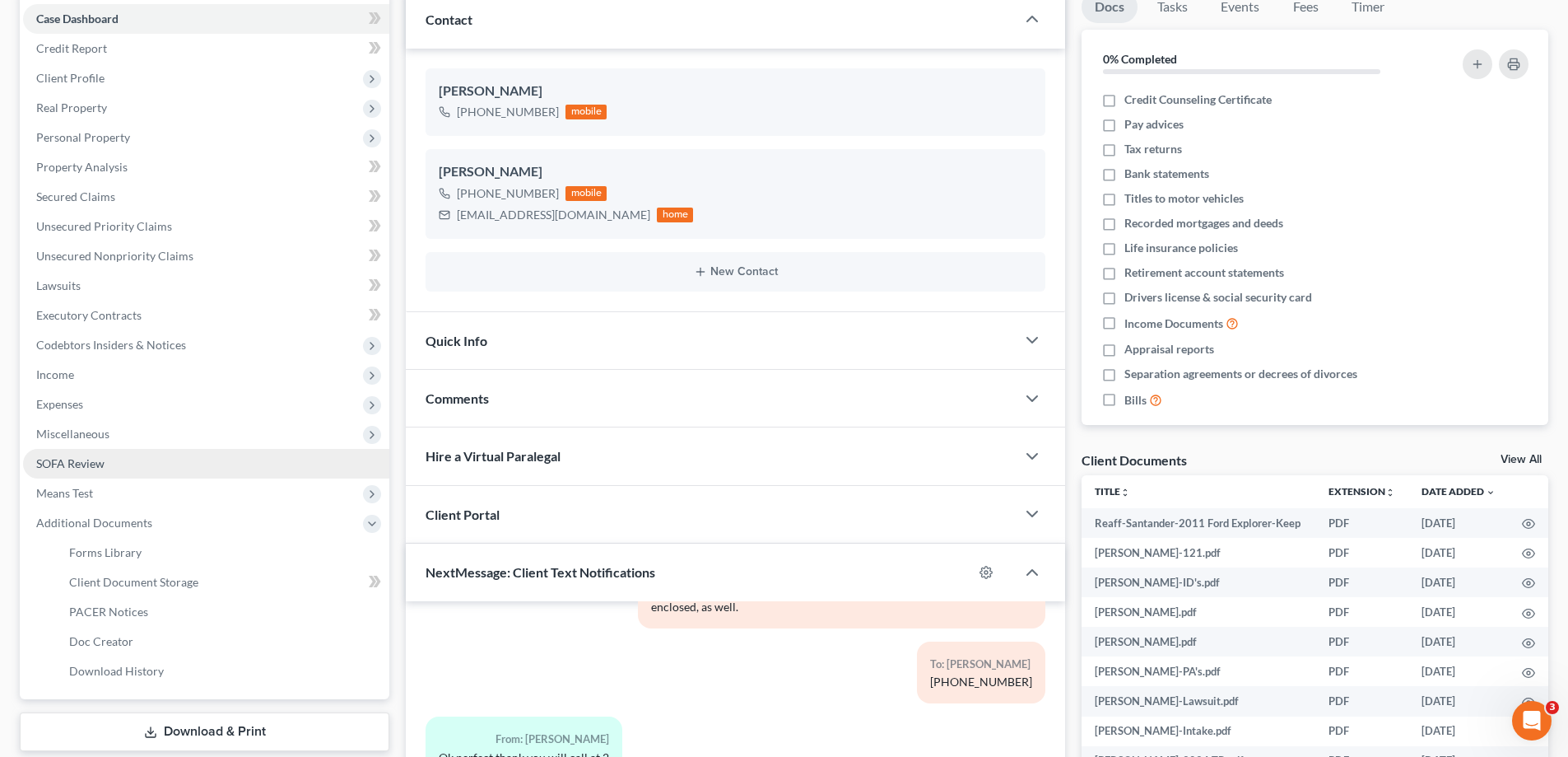
scroll to position [278, 0]
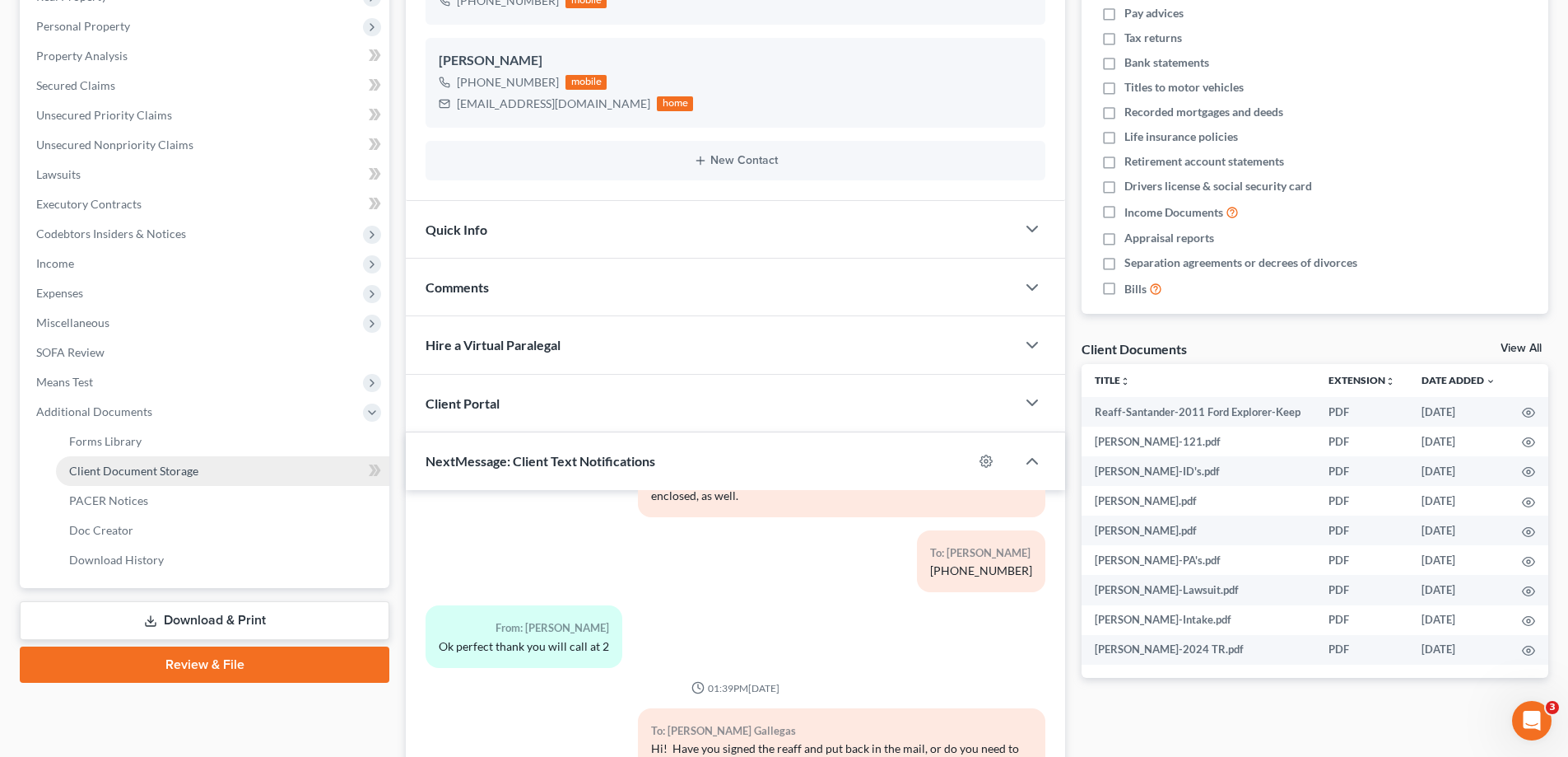
click at [134, 472] on span "Client Document Storage" at bounding box center [134, 470] width 129 height 14
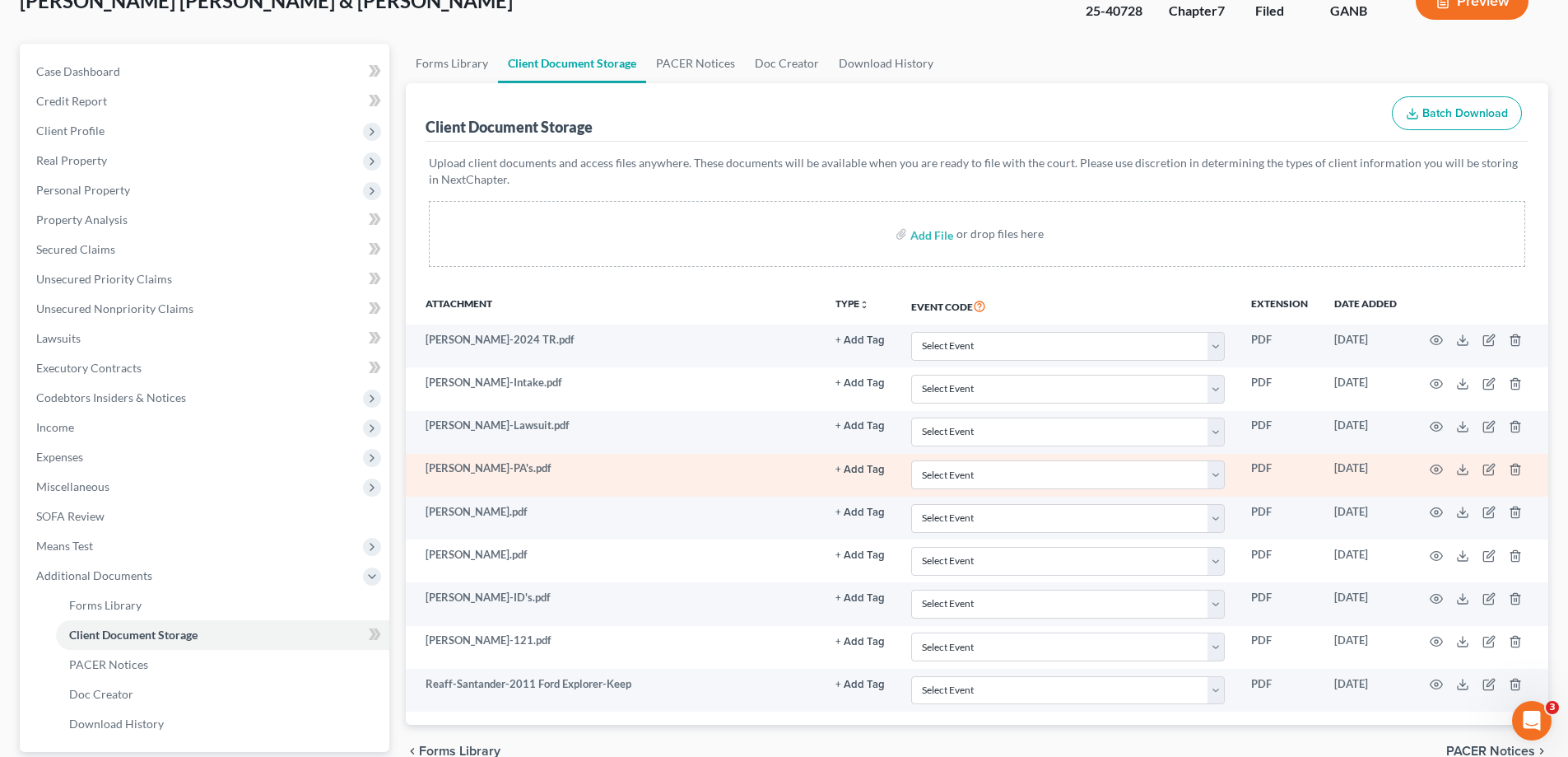
scroll to position [267, 0]
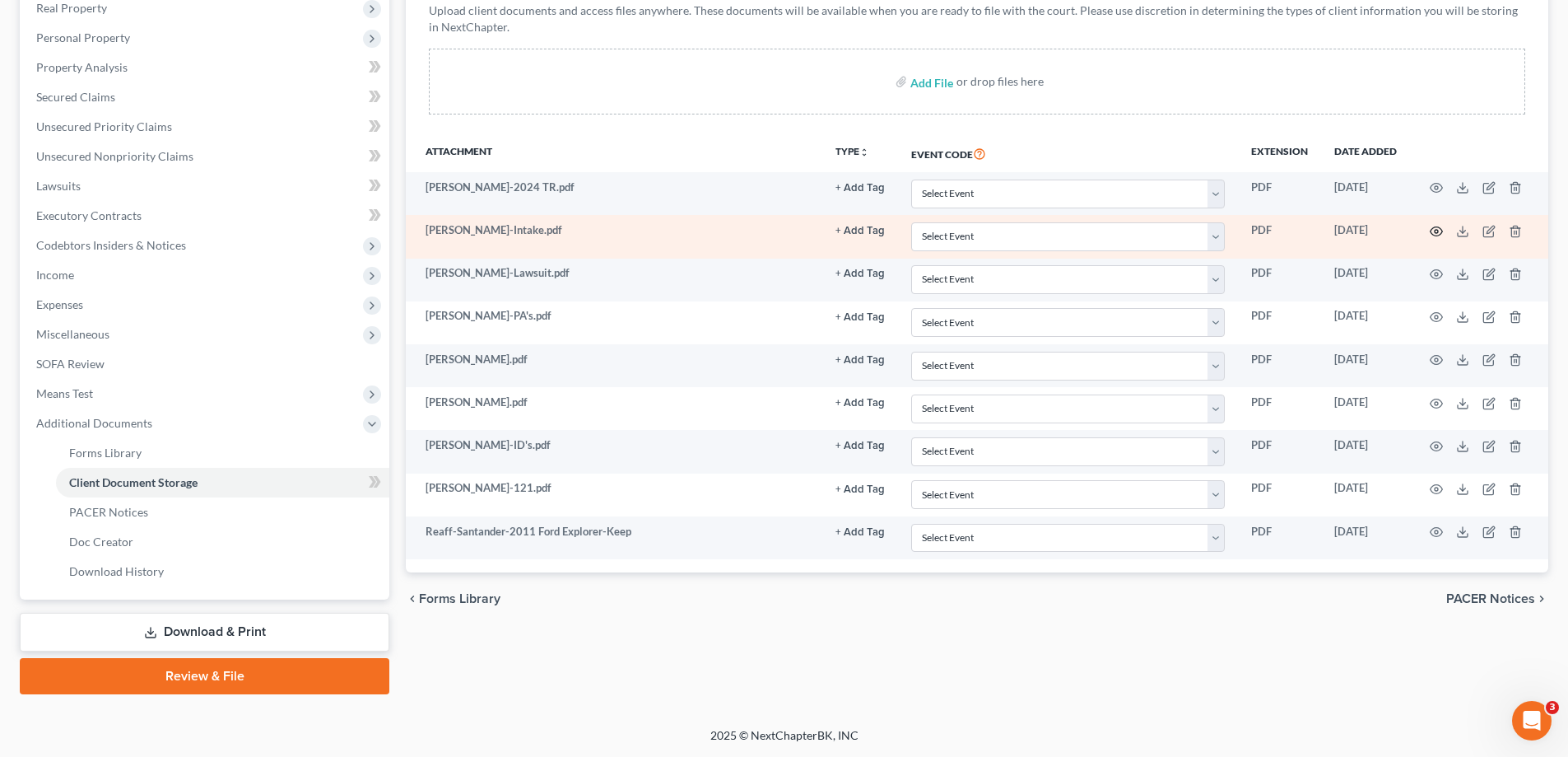
click at [1437, 230] on circle "button" at bounding box center [1436, 231] width 3 height 3
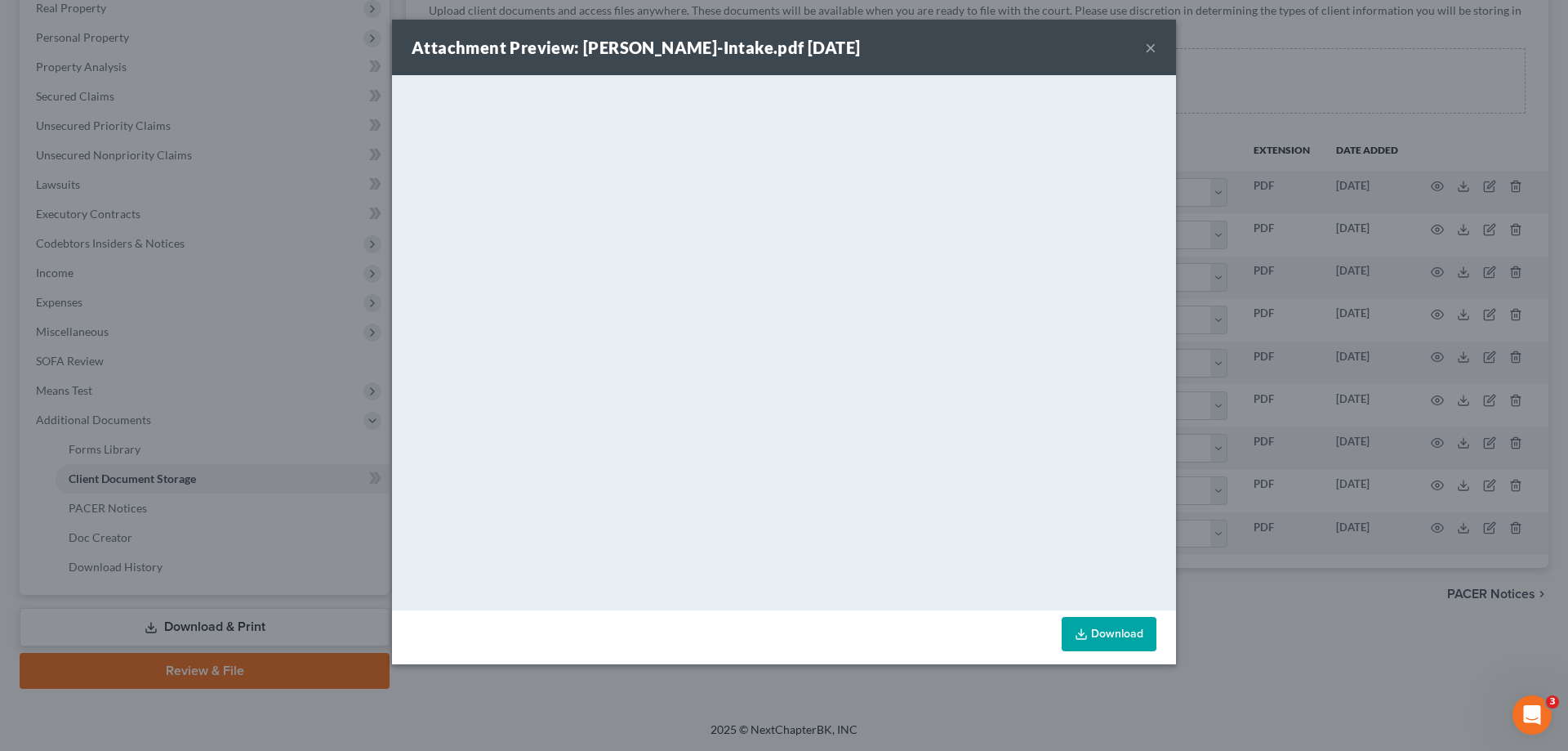
click at [1152, 41] on button "×" at bounding box center [1151, 47] width 12 height 20
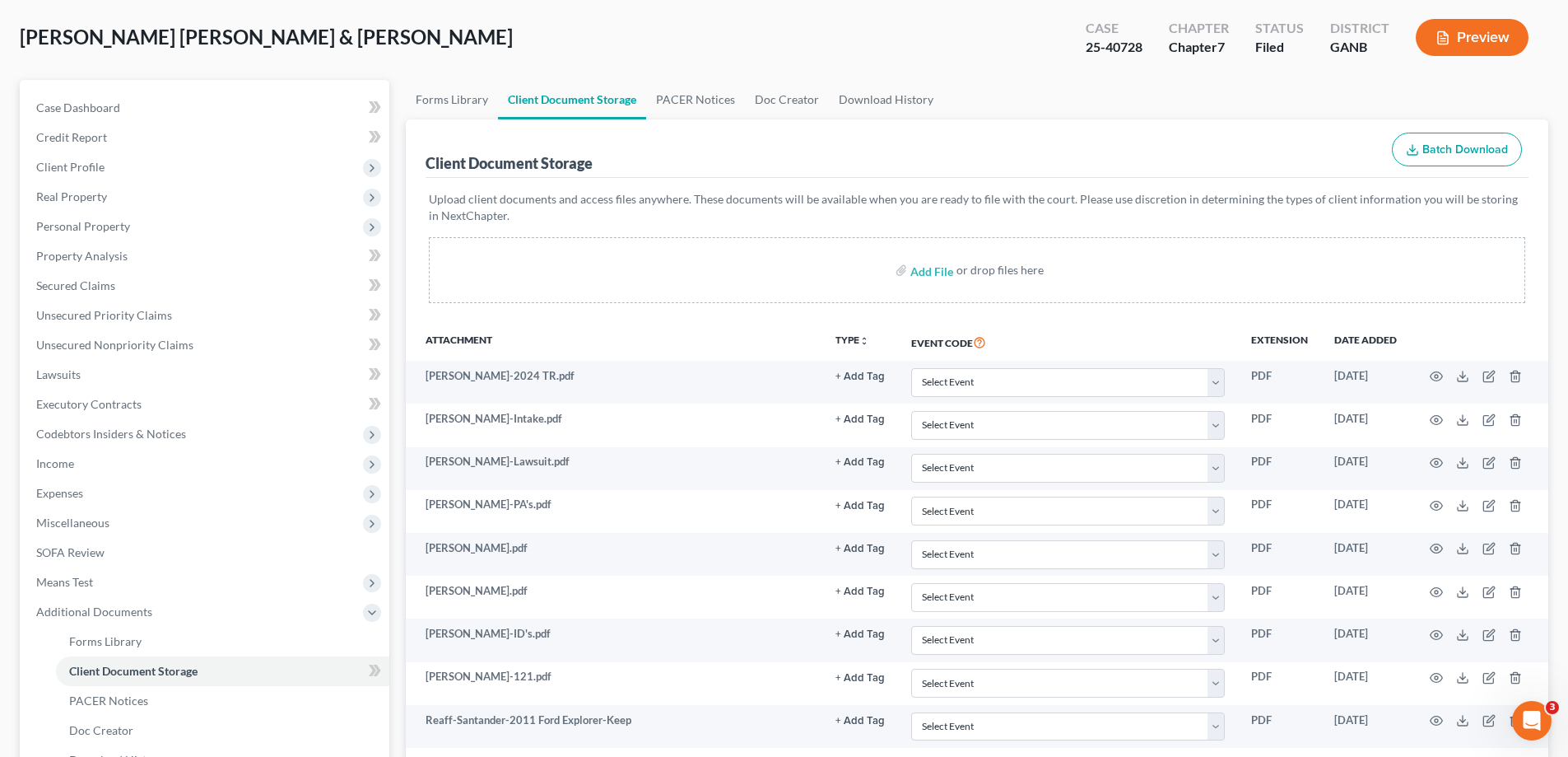
scroll to position [0, 0]
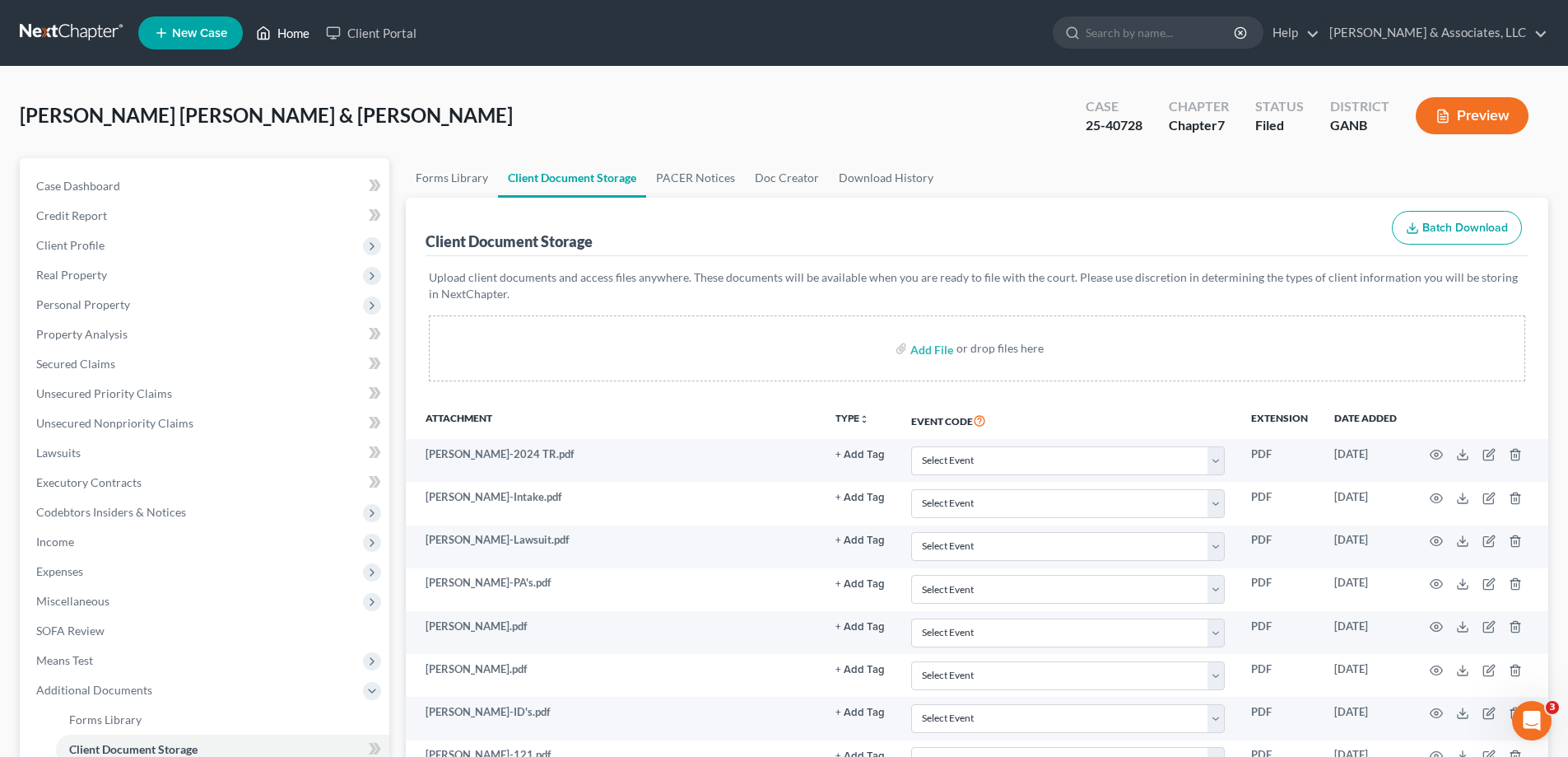
drag, startPoint x: 286, startPoint y: 29, endPoint x: 573, endPoint y: 88, distance: 293.0
click at [288, 30] on link "Home" at bounding box center [283, 33] width 70 height 30
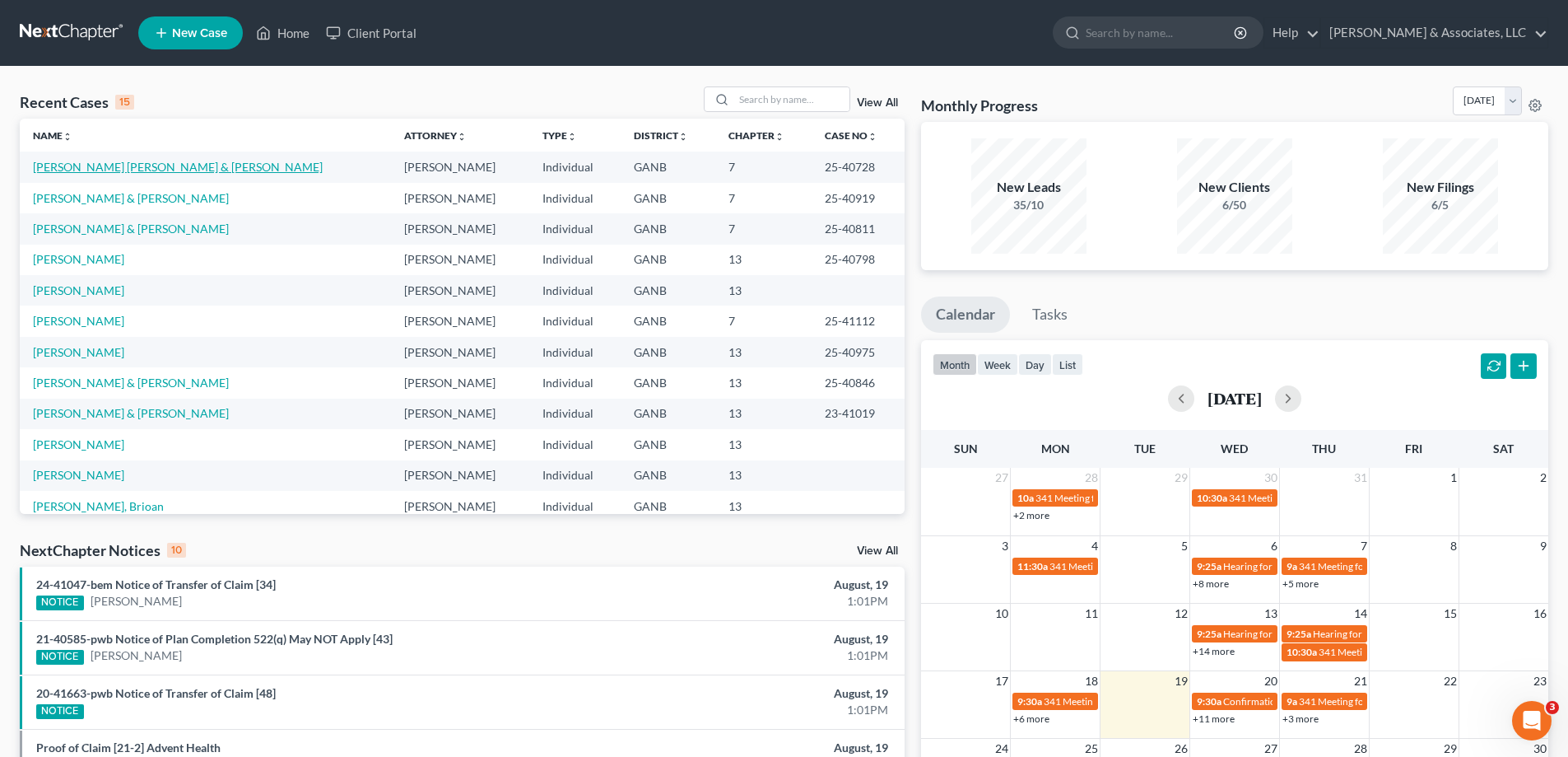
click at [165, 169] on link "Hernandez Gallegas, Sergio & Hernandez, Amanda" at bounding box center [177, 166] width 290 height 14
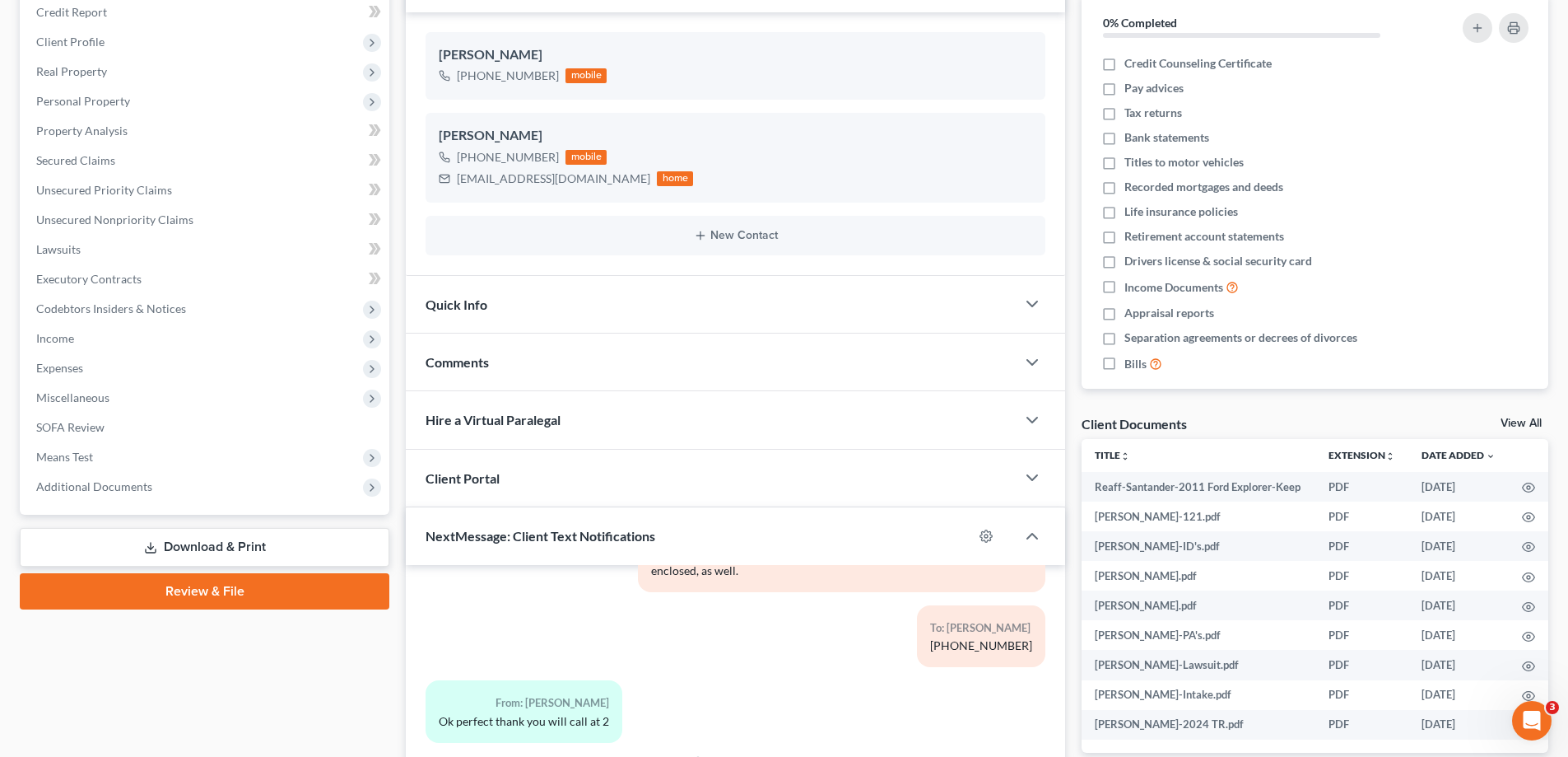
scroll to position [443, 0]
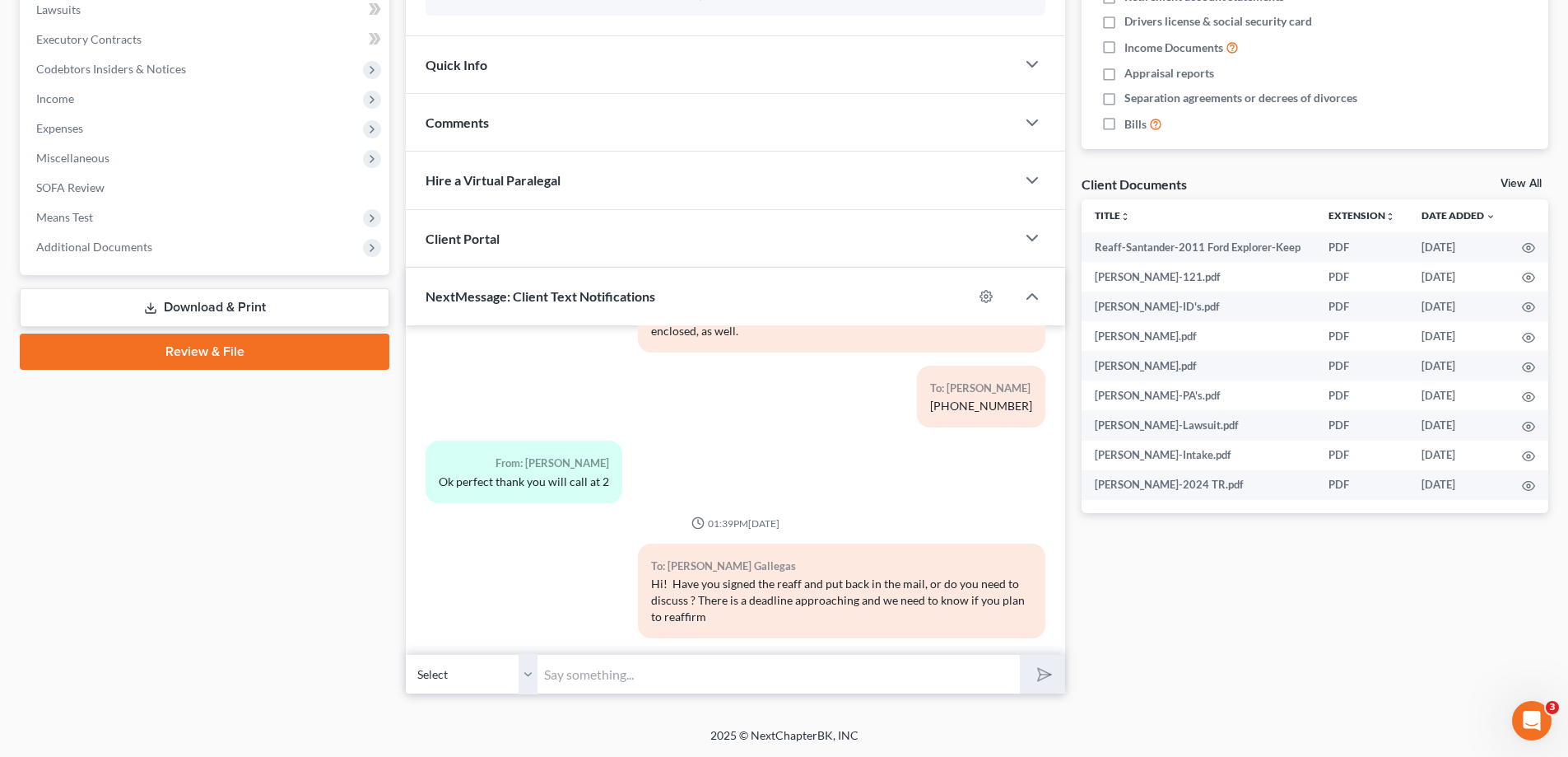
drag, startPoint x: 639, startPoint y: 669, endPoint x: 631, endPoint y: 660, distance: 12.0
click at [639, 669] on input "text" at bounding box center [779, 674] width 482 height 40
click at [663, 666] on input "Nevermind...it literllay just came across my desk!!!" at bounding box center [779, 674] width 482 height 40
type input "Nevermind...it literlay just came across my desk!!!"
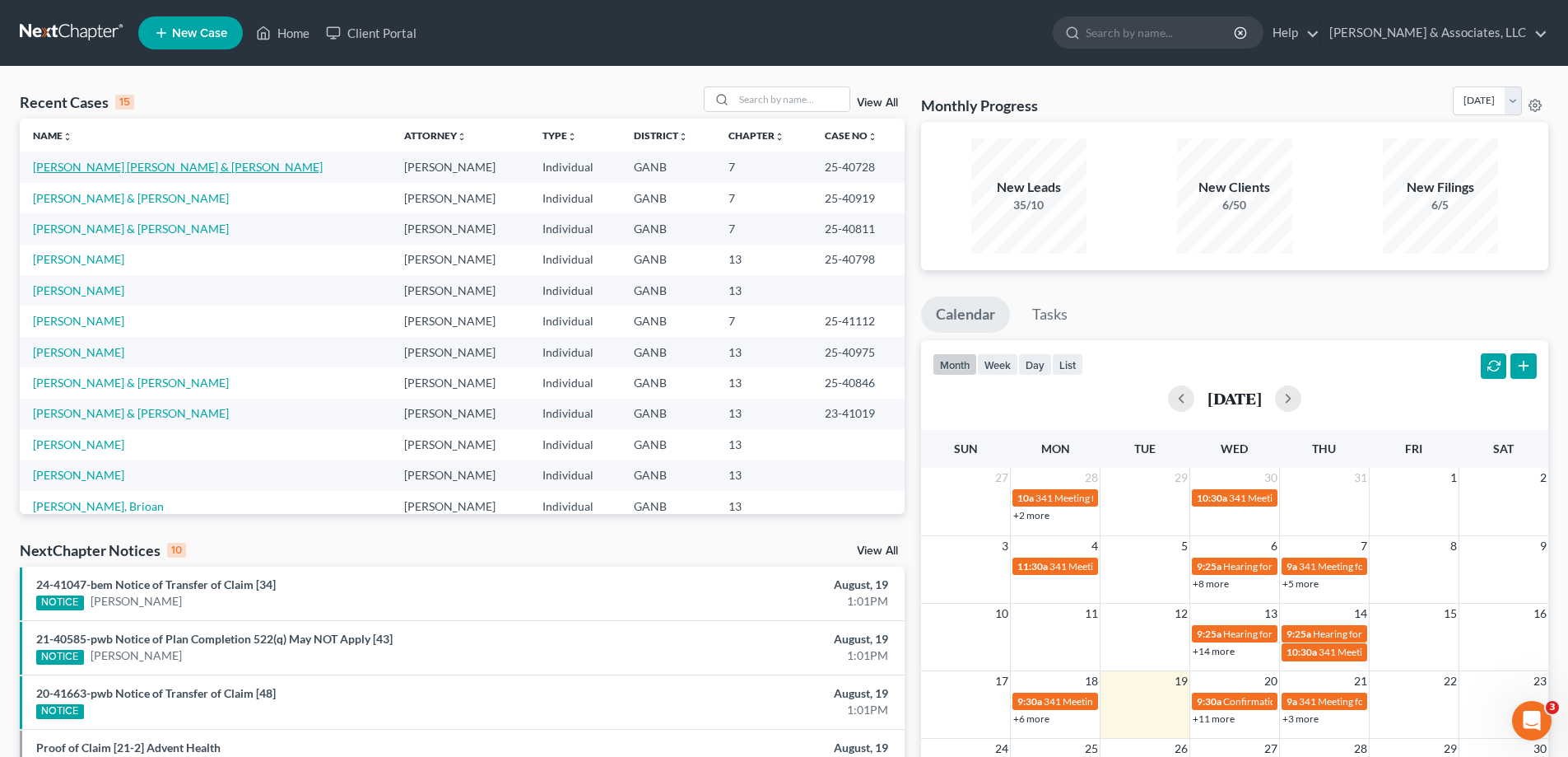
click at [74, 163] on link "Hernandez Gallegas, Sergio & Hernandez, Amanda" at bounding box center [177, 166] width 290 height 14
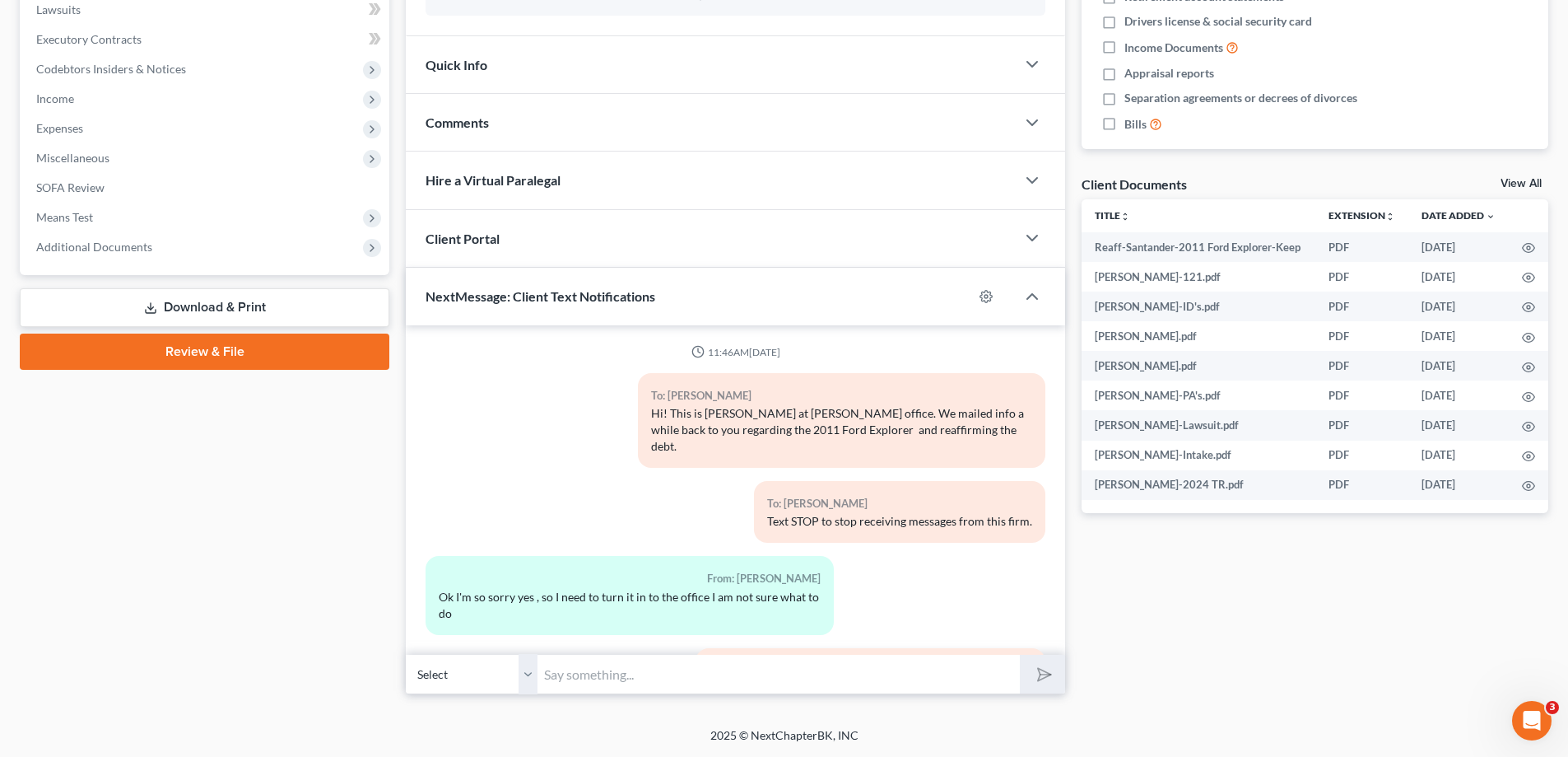
scroll to position [524, 0]
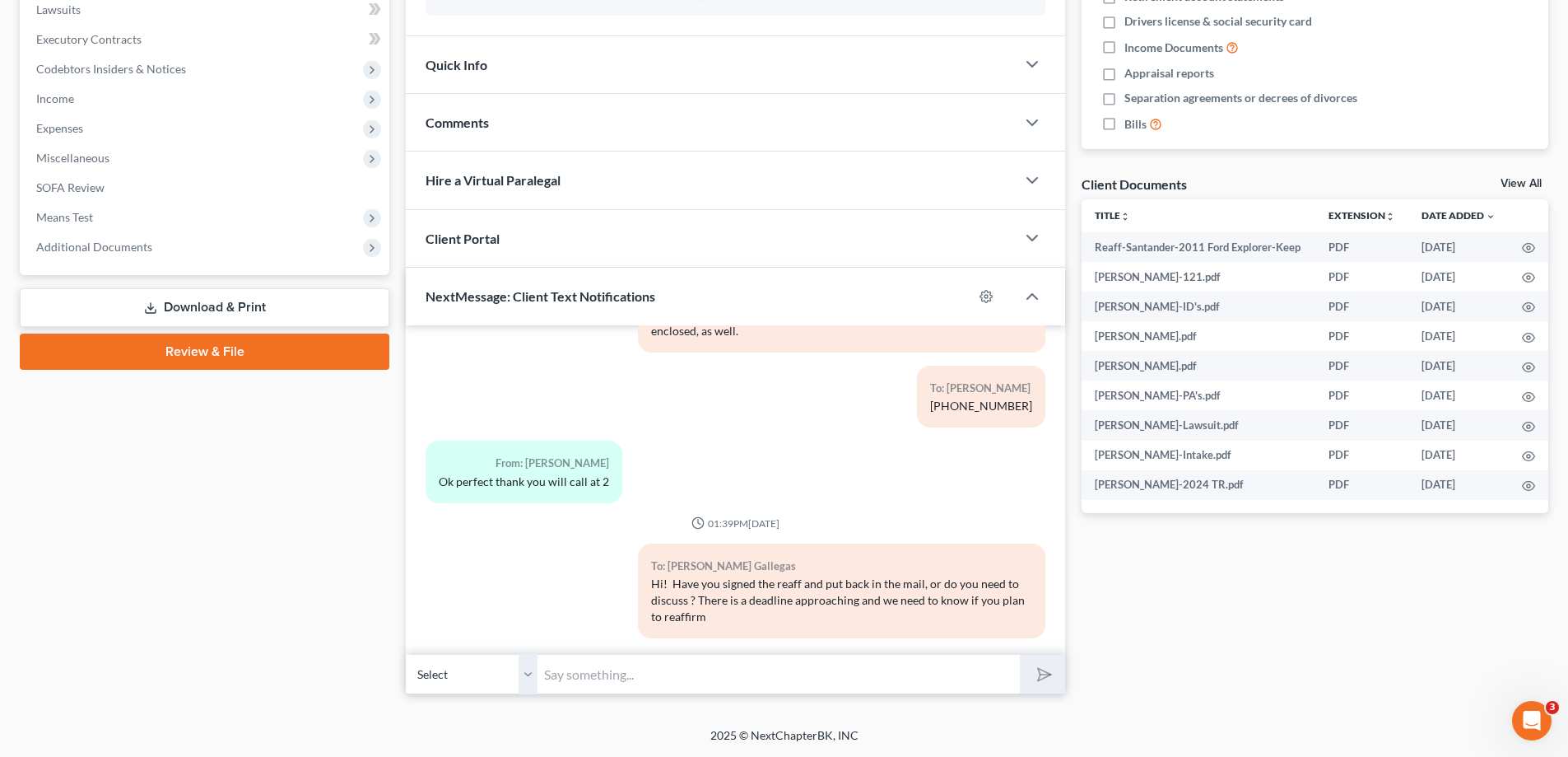
click at [640, 671] on input "text" at bounding box center [779, 674] width 482 height 40
type input "Nevermind...it literally just go to my desk after Brian signed! Thanks!"
click at [1020, 654] on button "submit" at bounding box center [1042, 674] width 45 height 38
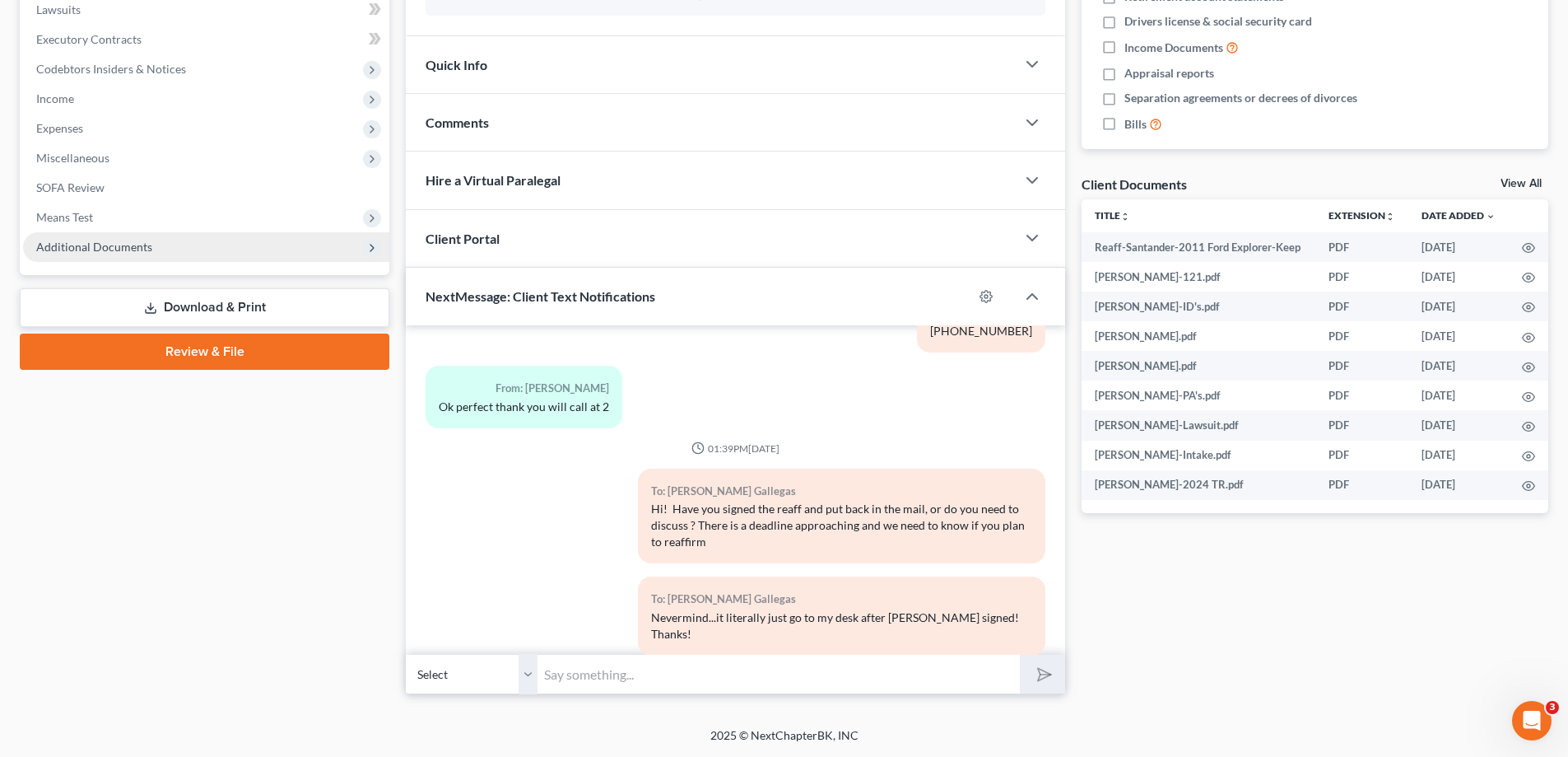
click at [98, 250] on span "Additional Documents" at bounding box center [93, 246] width 116 height 14
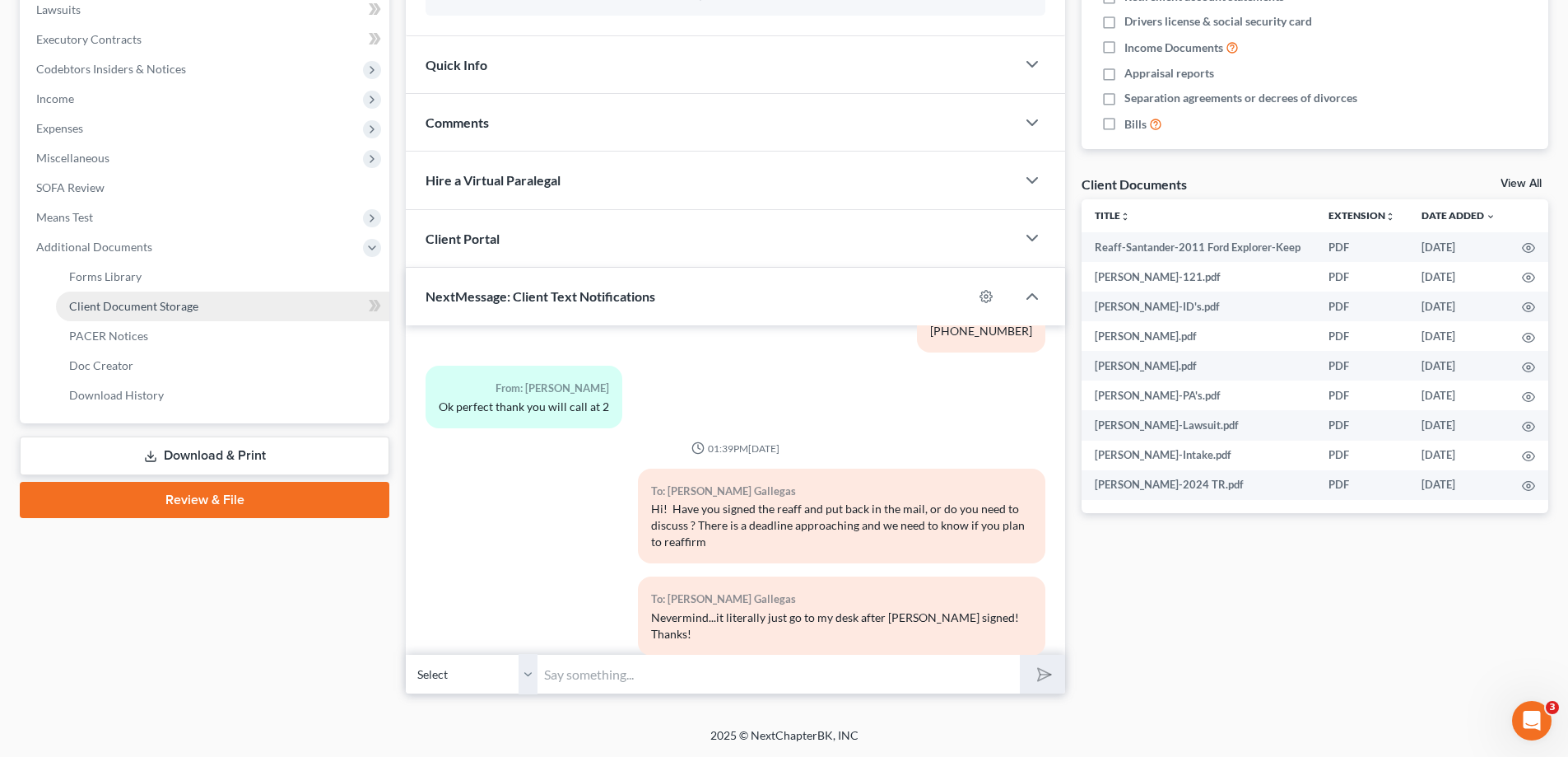
click at [129, 304] on span "Client Document Storage" at bounding box center [134, 305] width 129 height 14
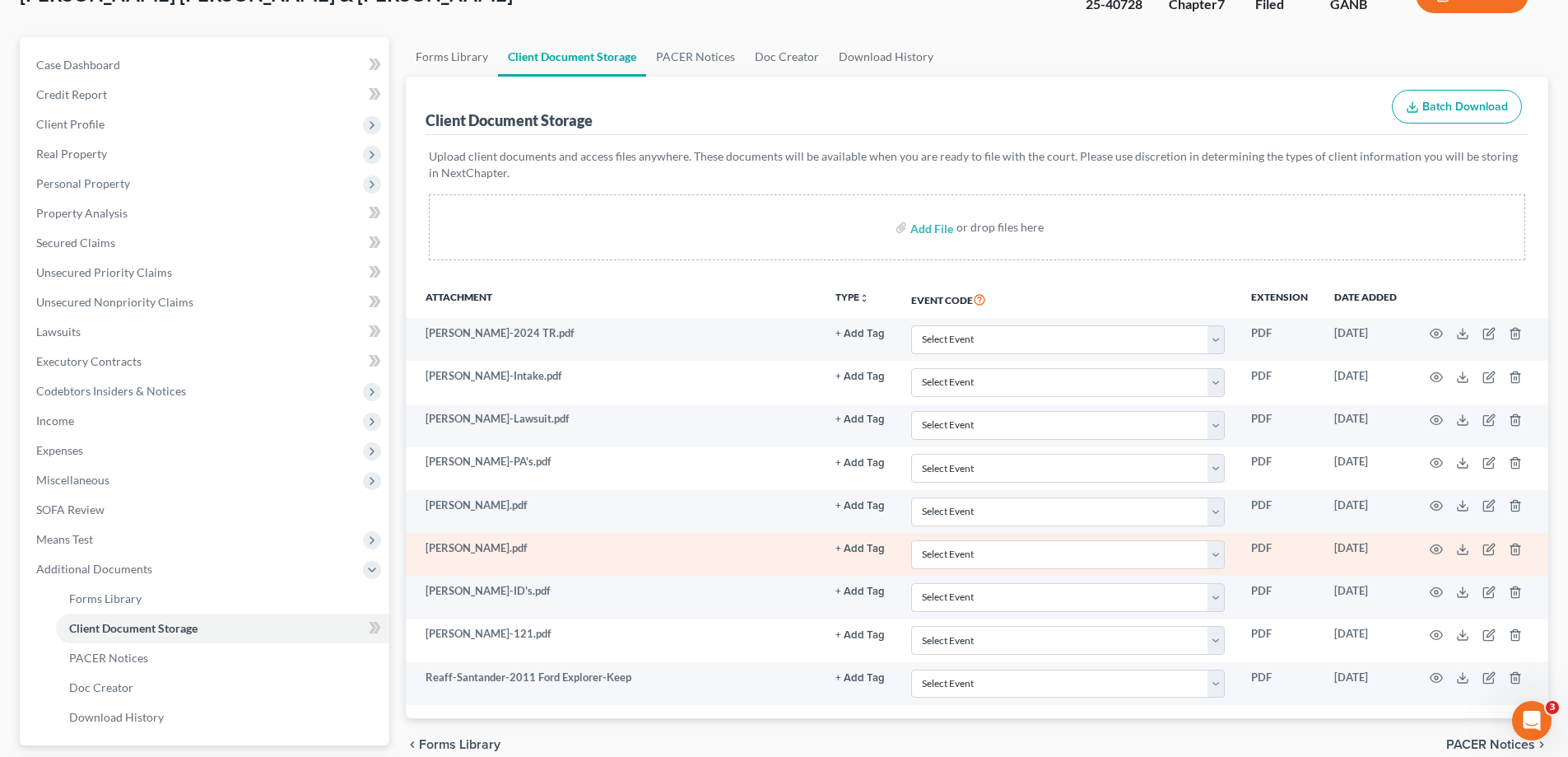
scroll to position [267, 0]
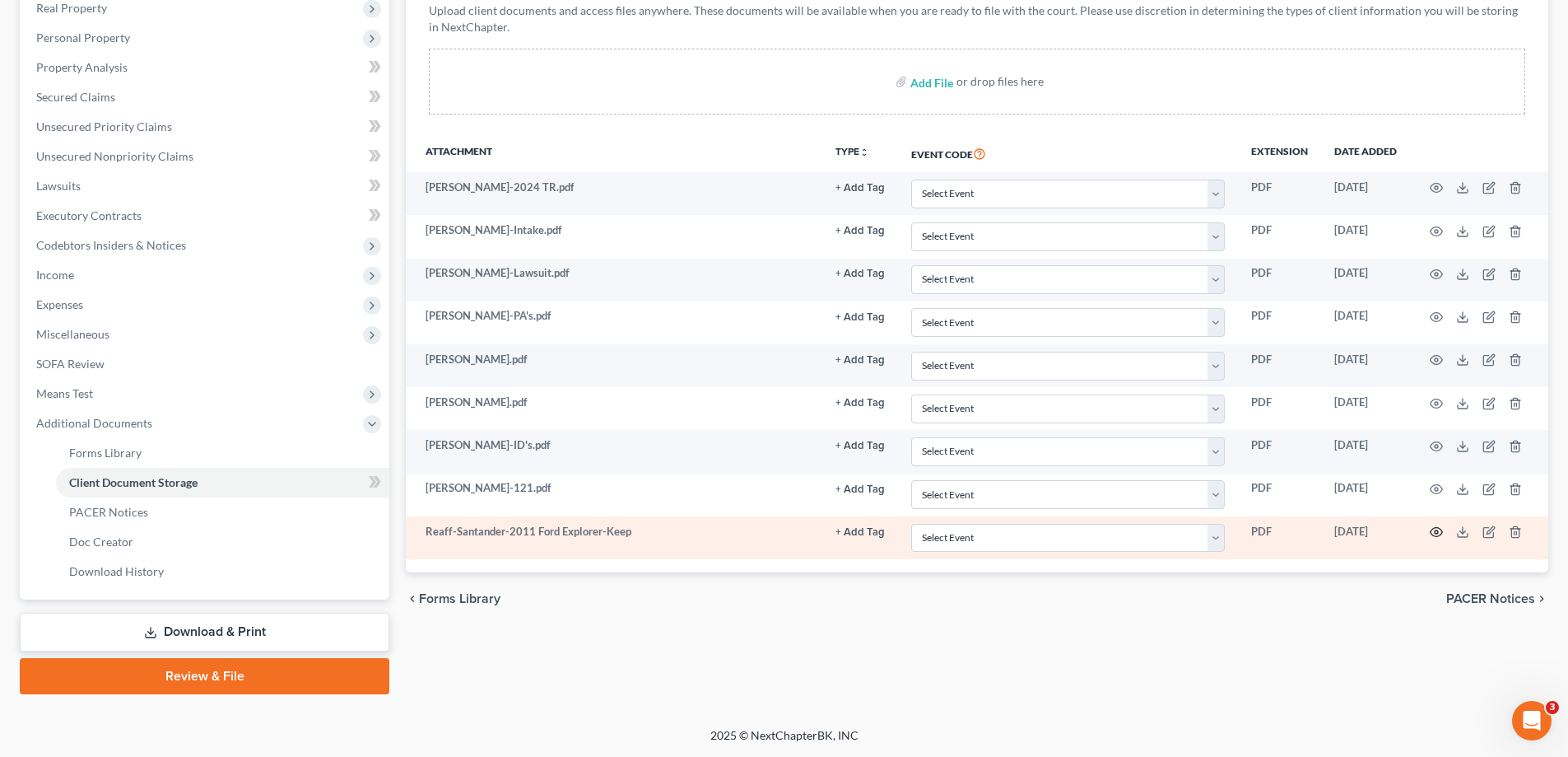
click at [1433, 526] on icon "button" at bounding box center [1436, 532] width 13 height 13
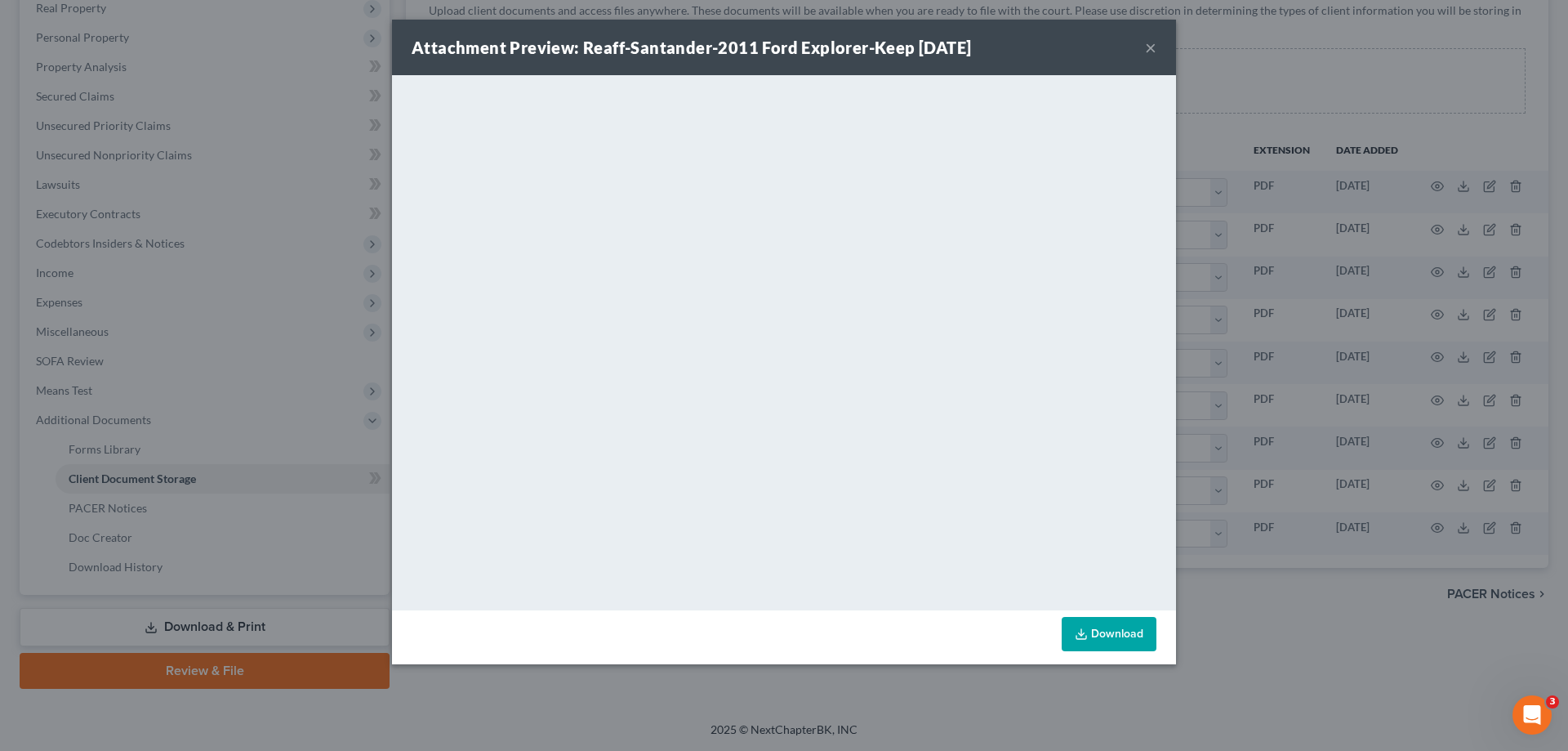
click at [1154, 46] on button "×" at bounding box center [1151, 47] width 12 height 20
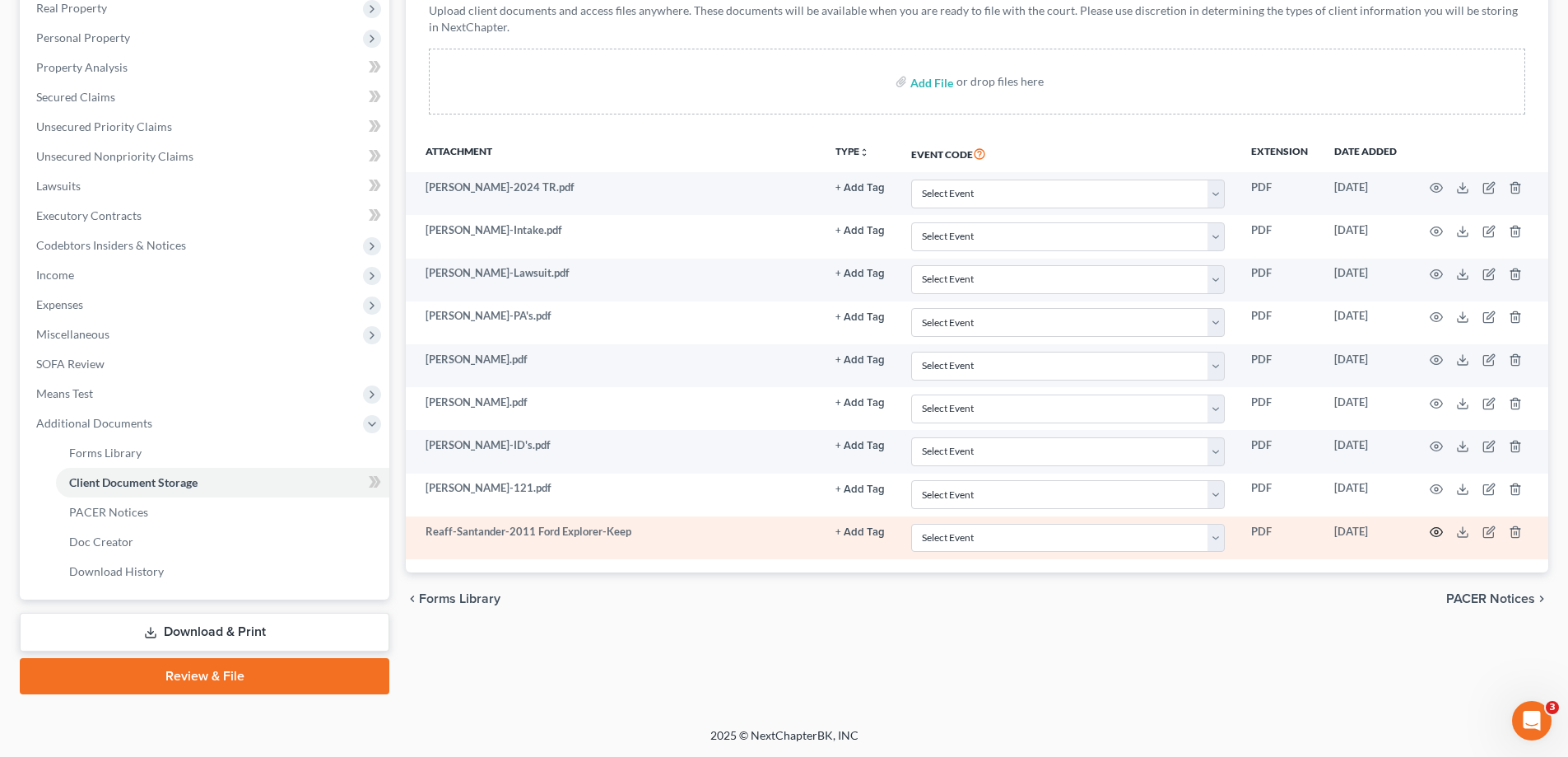
click at [1434, 530] on icon "button" at bounding box center [1436, 532] width 13 height 13
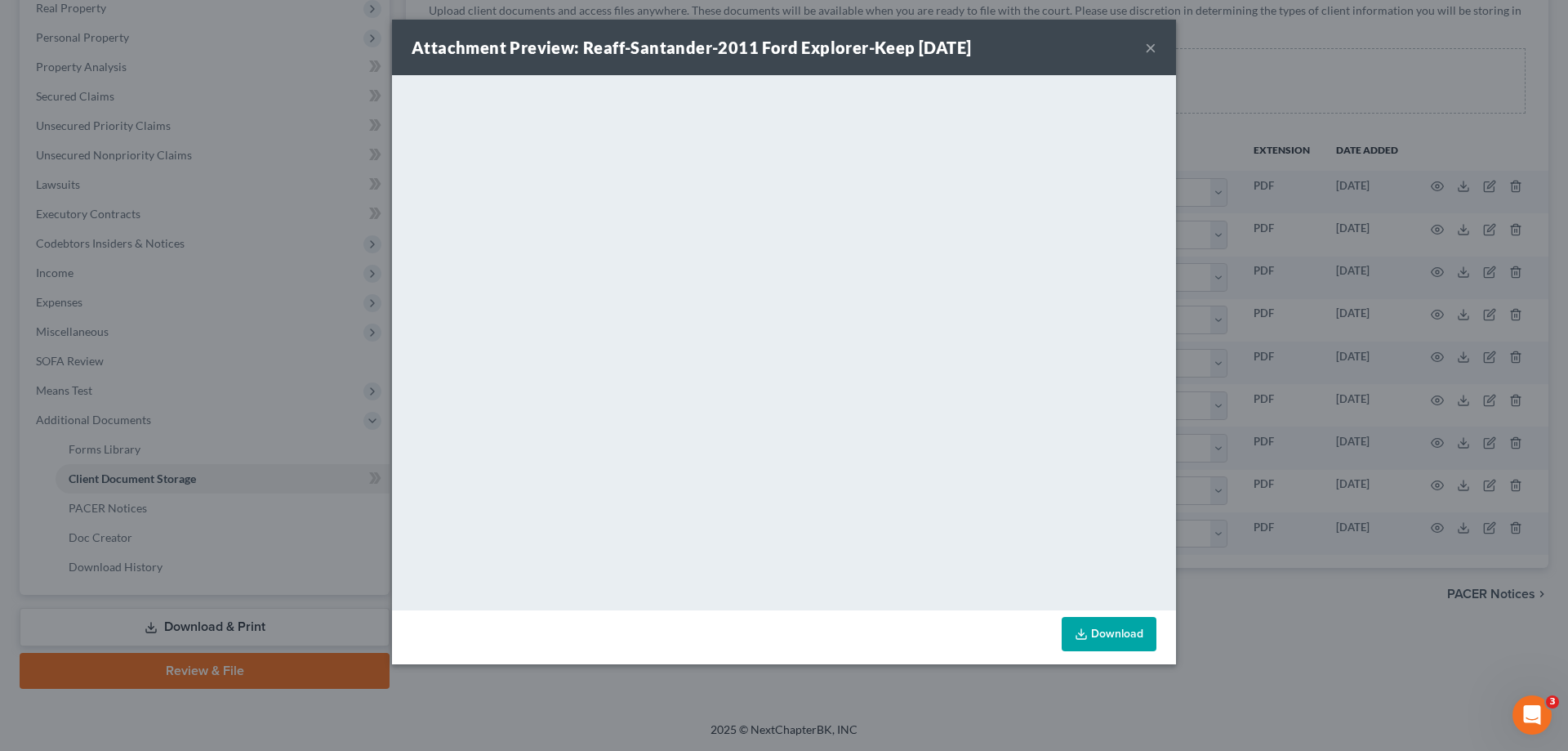
click at [1151, 46] on button "×" at bounding box center [1151, 47] width 12 height 20
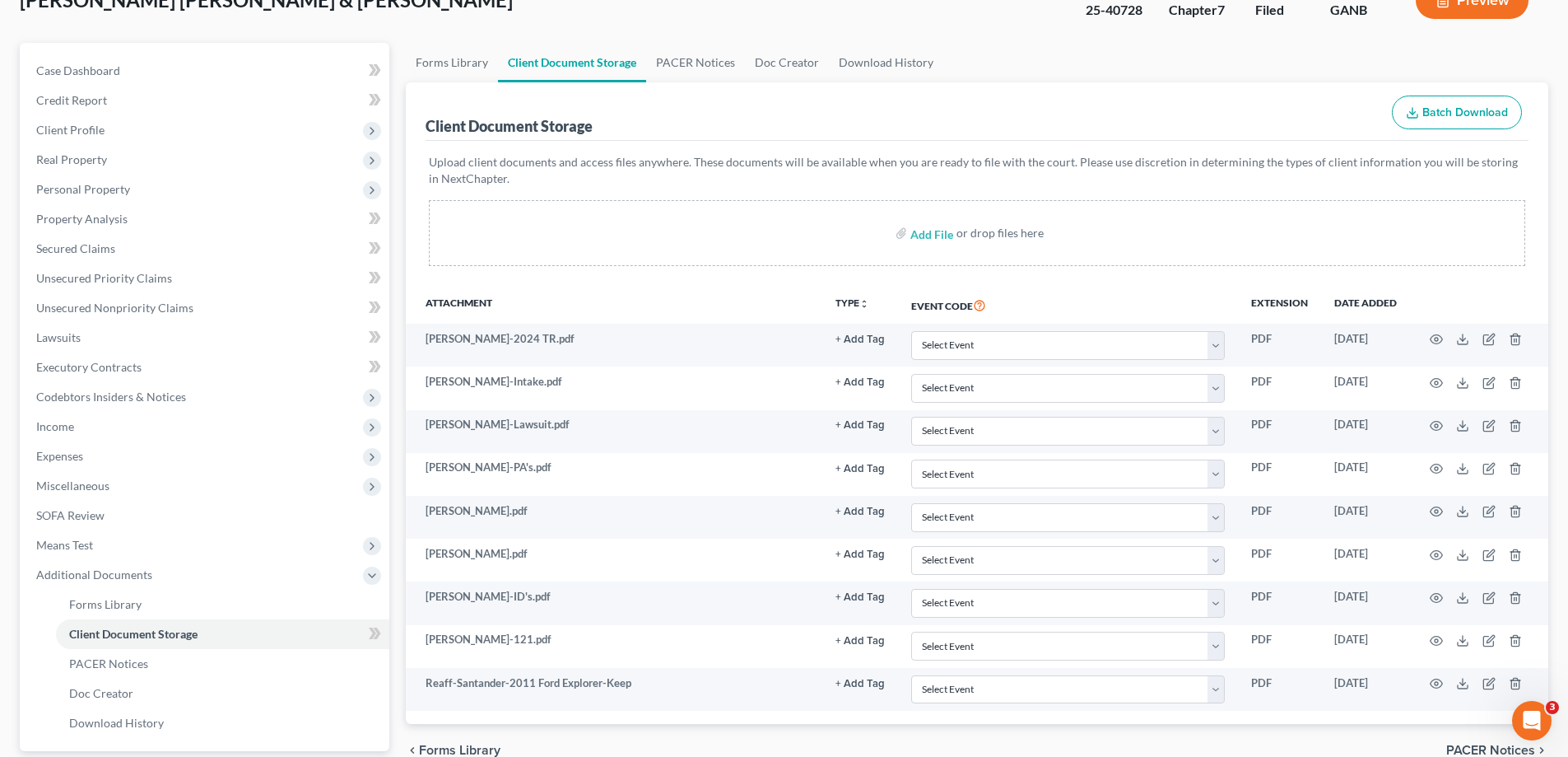
scroll to position [0, 0]
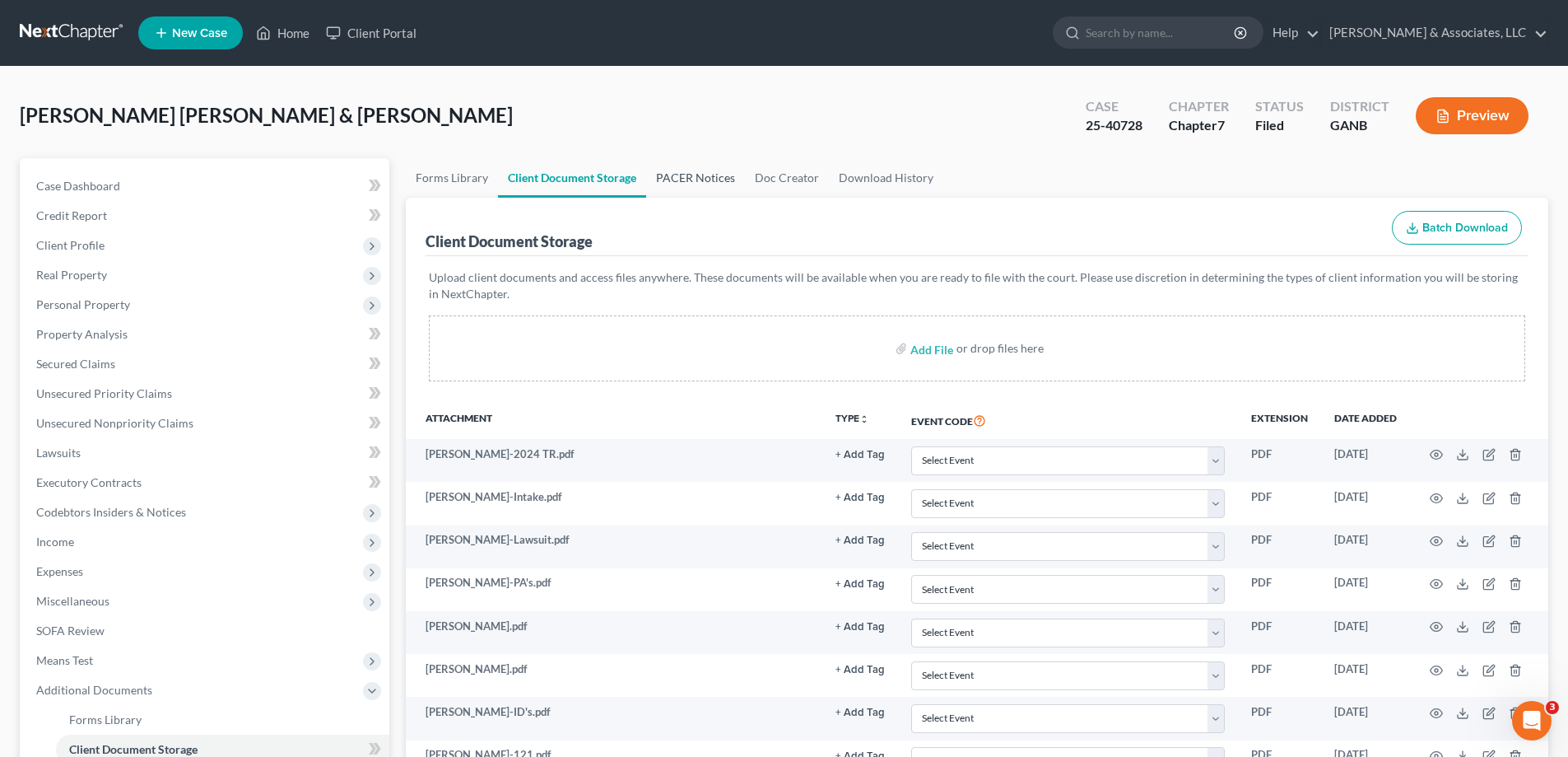
click at [698, 166] on link "PACER Notices" at bounding box center [695, 177] width 98 height 39
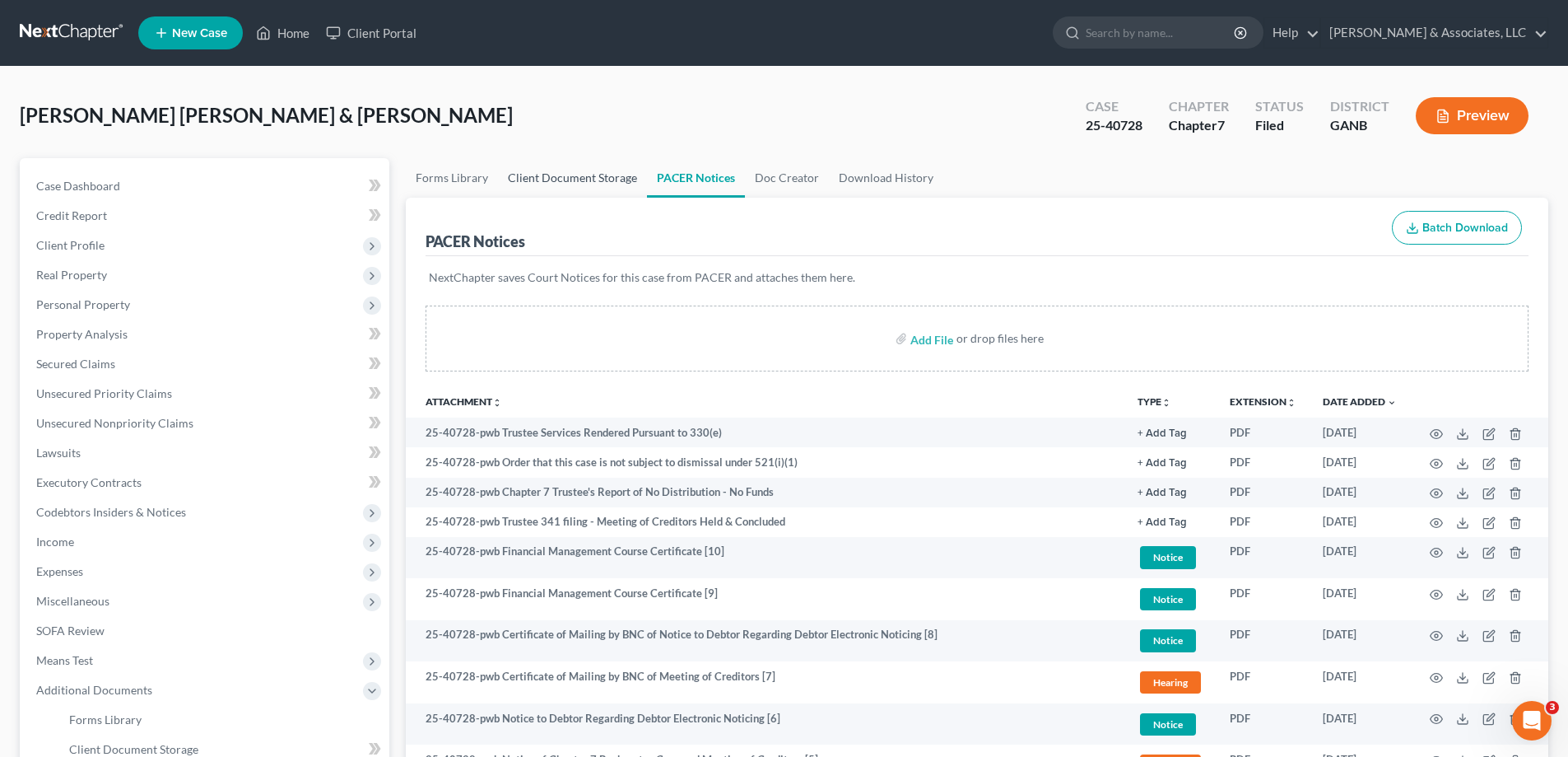
drag, startPoint x: 556, startPoint y: 172, endPoint x: 467, endPoint y: 327, distance: 178.7
click at [555, 173] on link "Client Document Storage" at bounding box center [572, 177] width 149 height 39
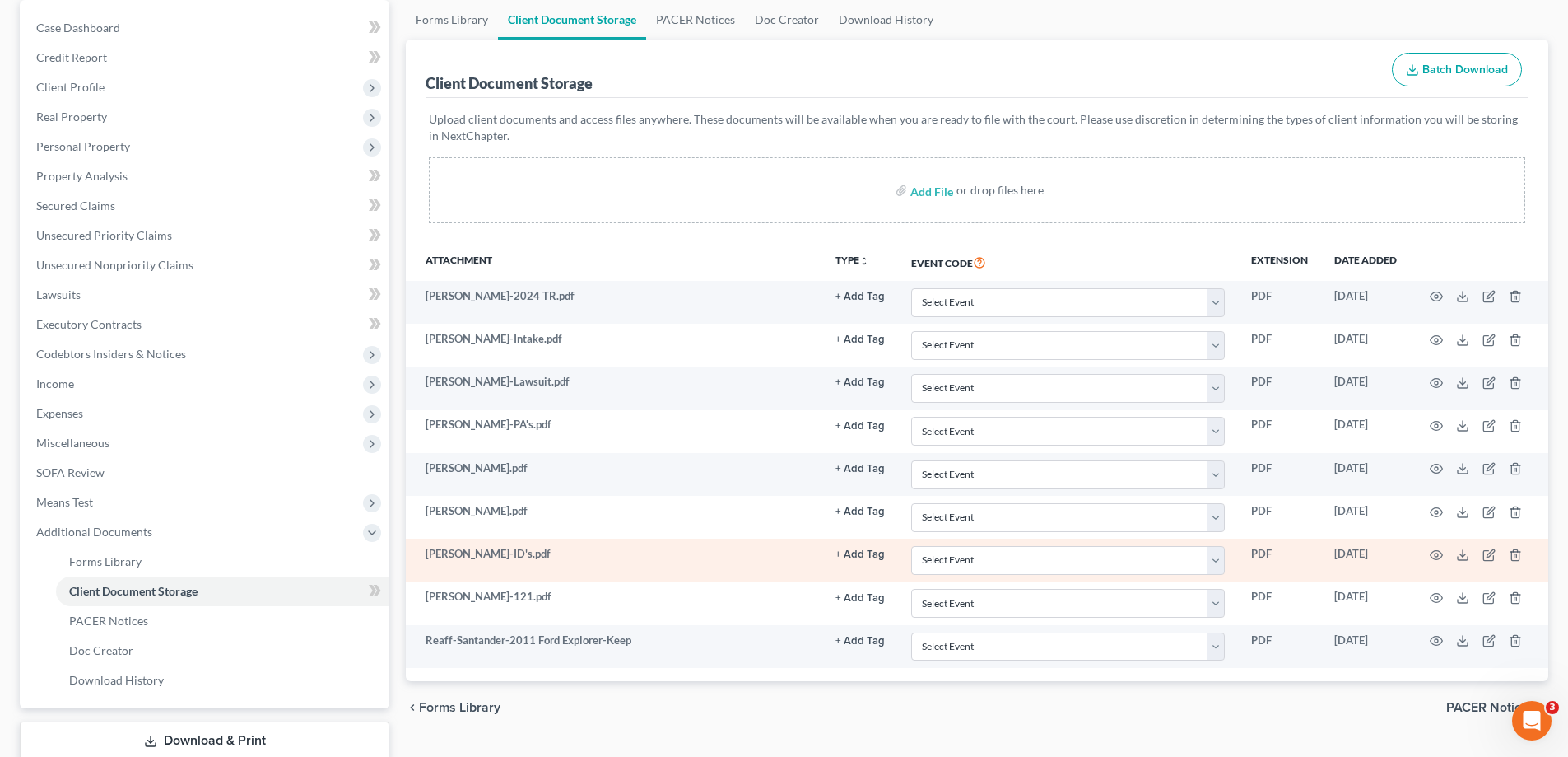
scroll to position [267, 0]
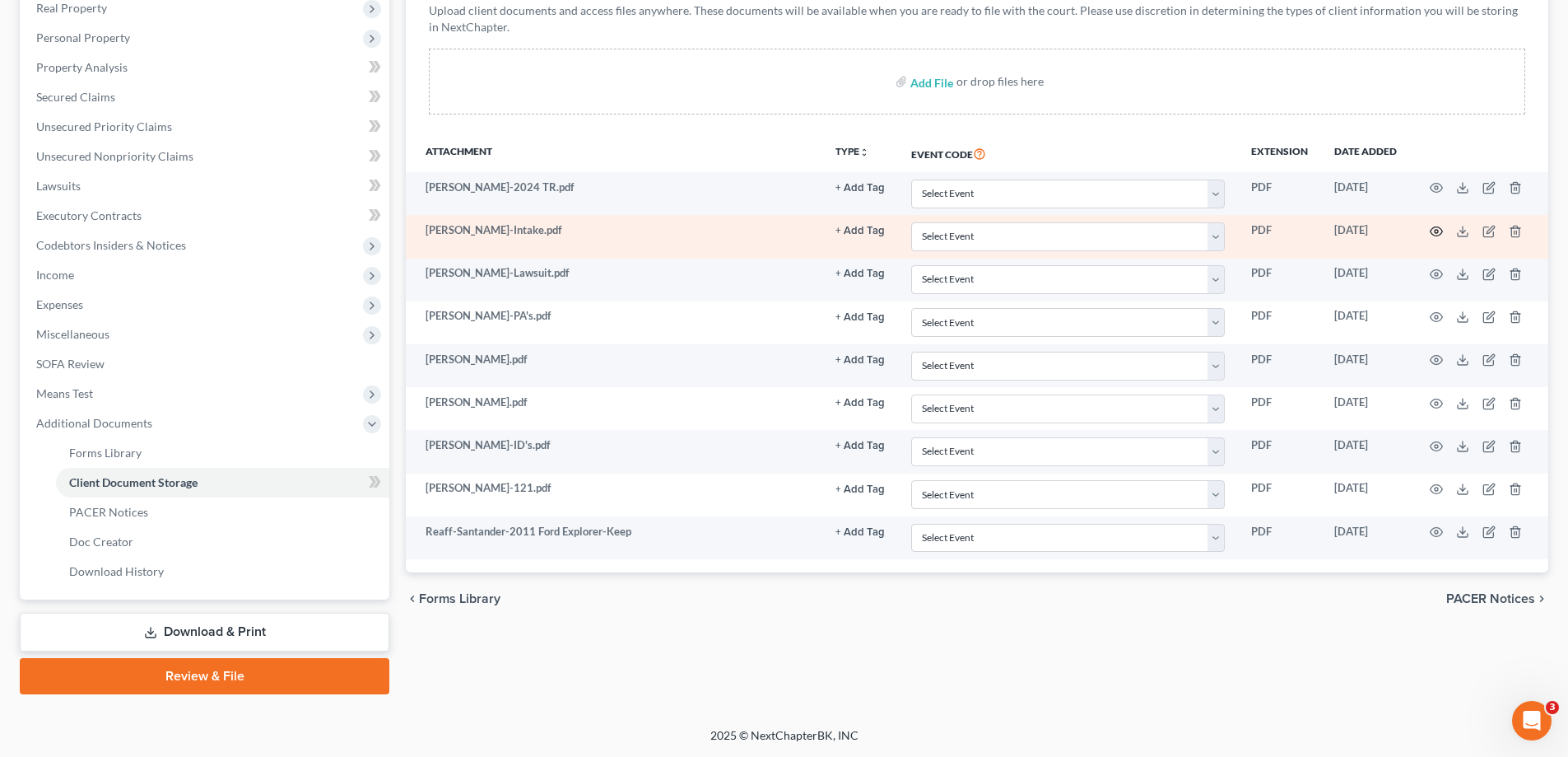
click at [1436, 230] on icon "button" at bounding box center [1436, 231] width 13 height 13
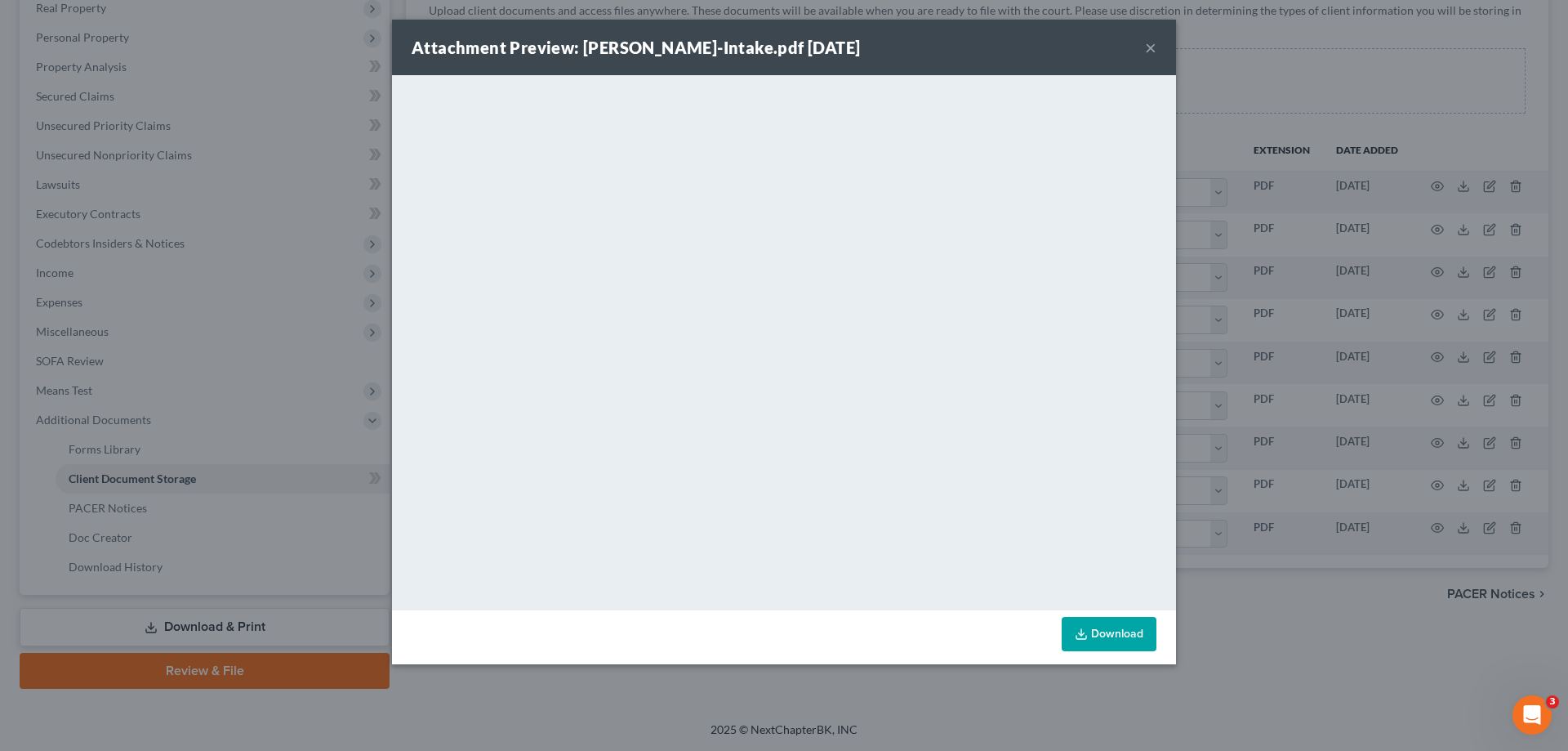
click at [1152, 45] on button "×" at bounding box center [1151, 47] width 12 height 20
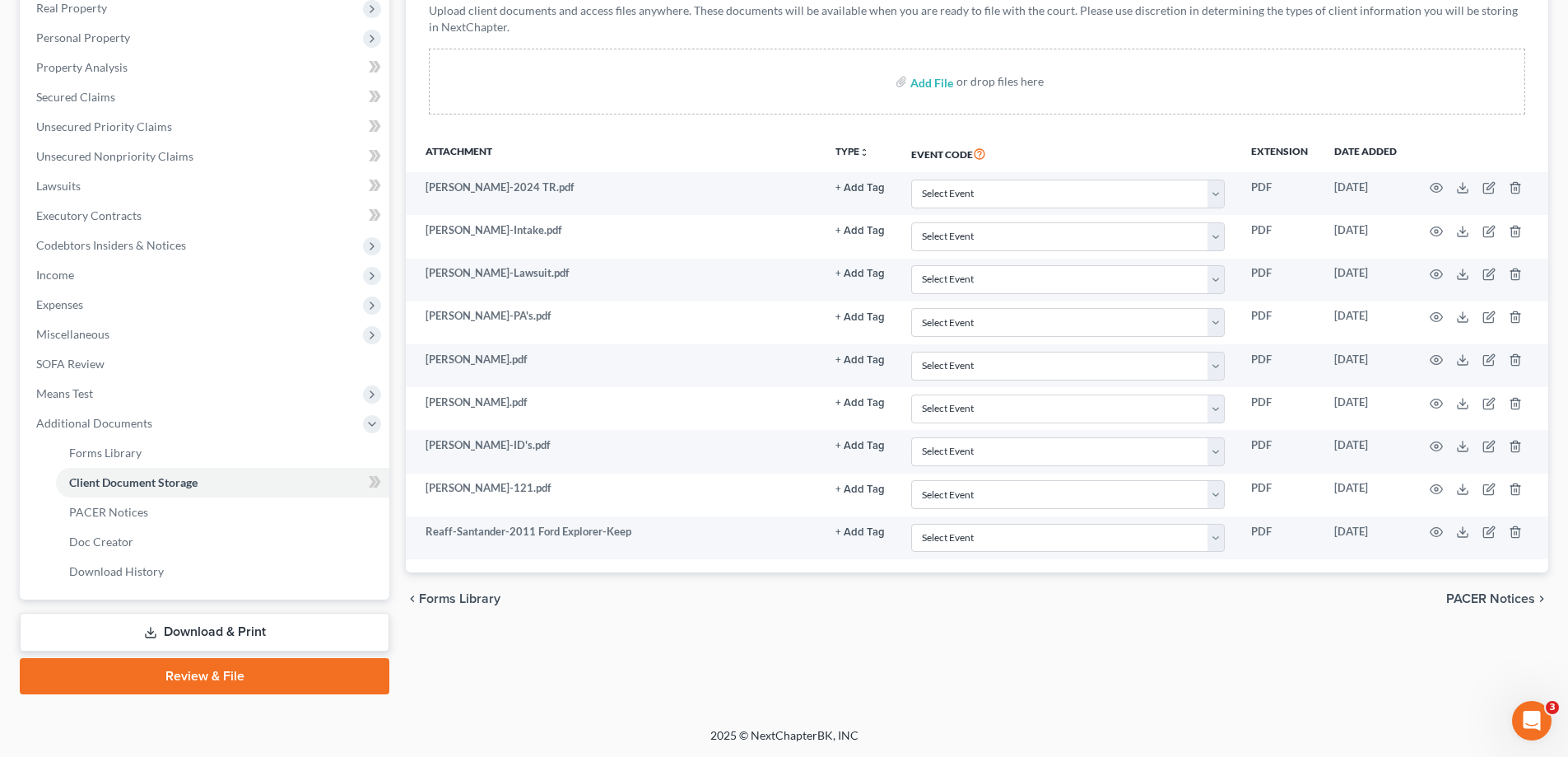
scroll to position [20, 0]
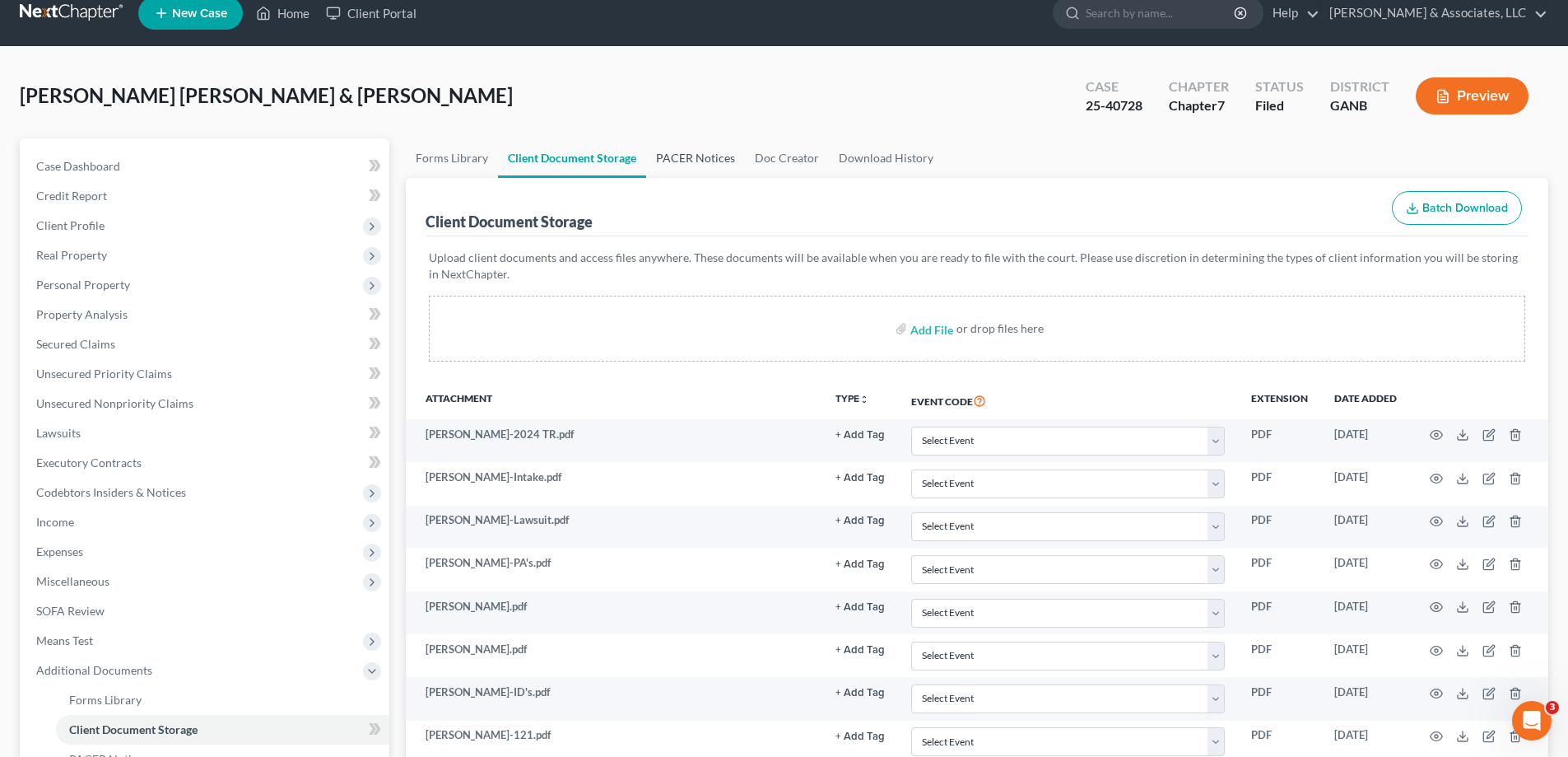
click at [686, 156] on link "PACER Notices" at bounding box center [695, 158] width 98 height 39
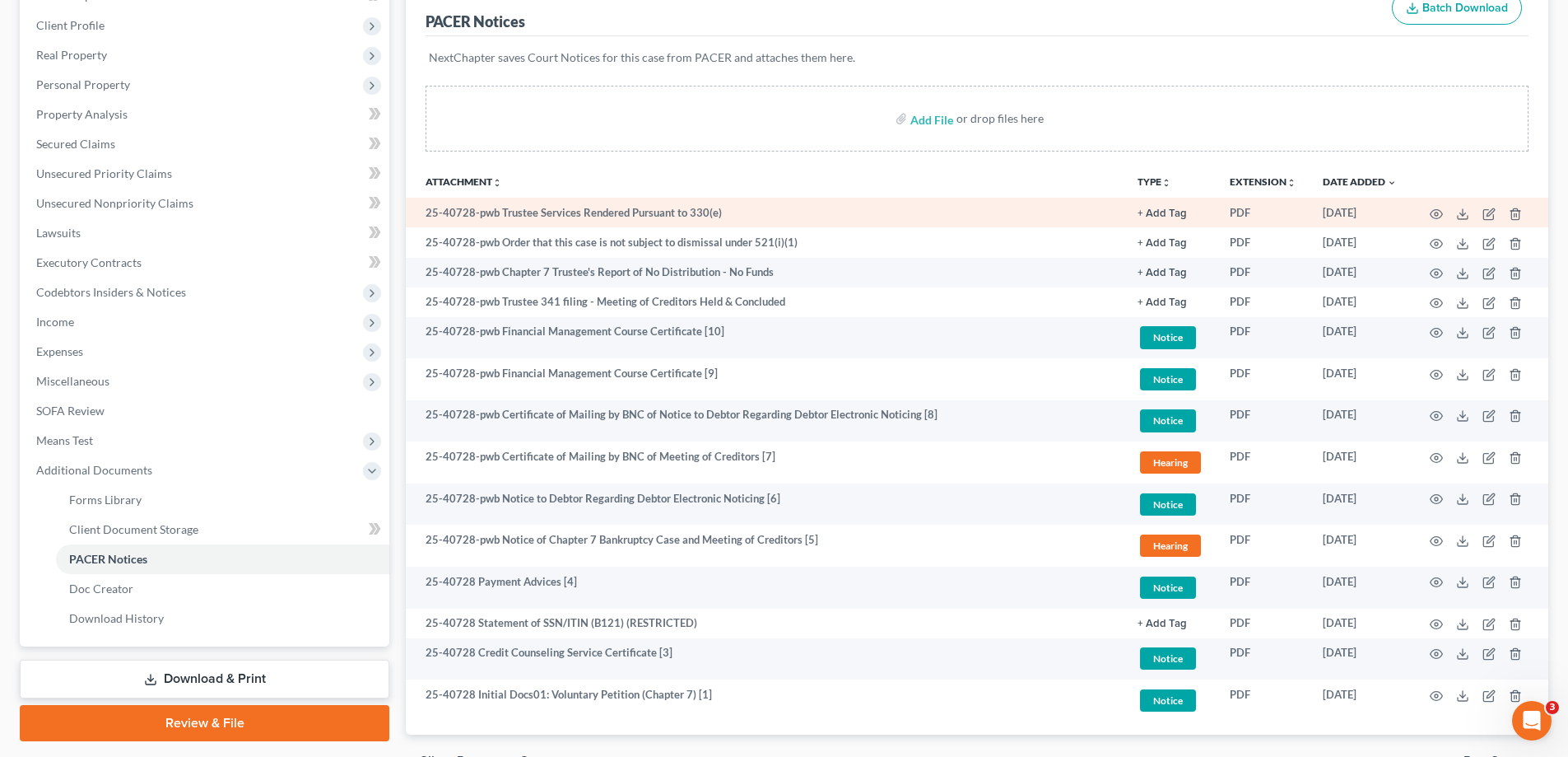
scroll to position [313, 0]
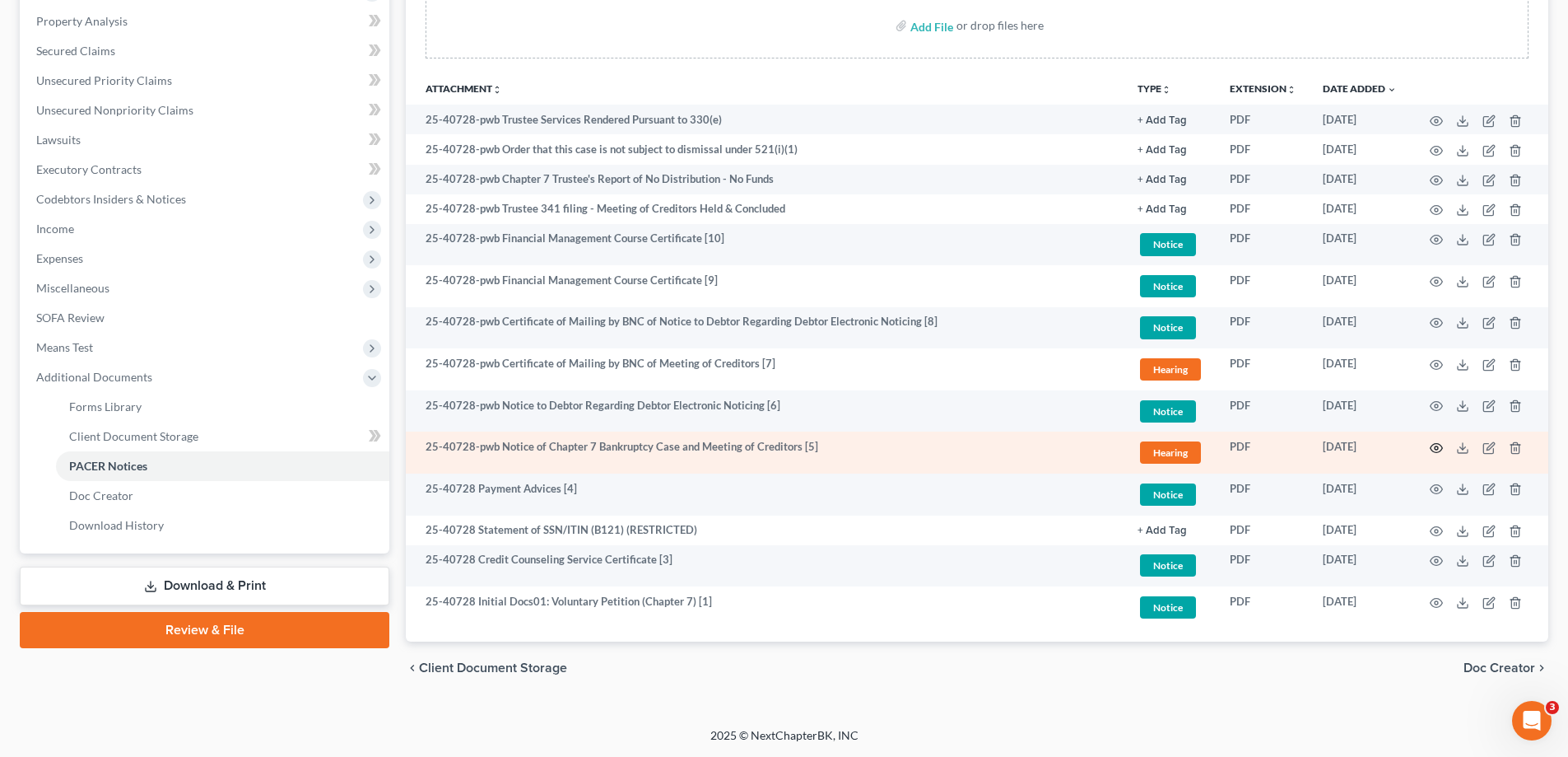
click at [1434, 448] on icon "button" at bounding box center [1436, 448] width 13 height 13
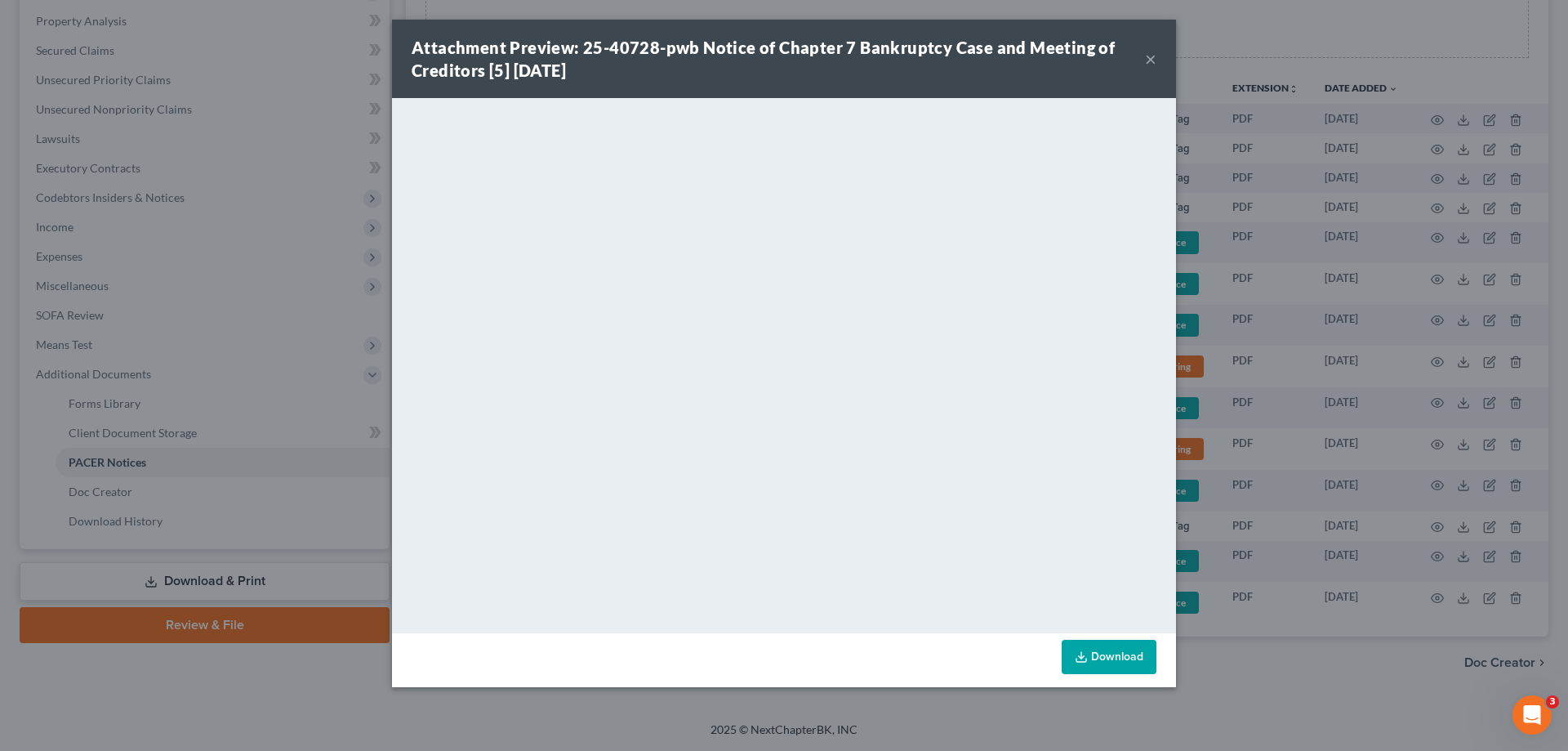
click at [1152, 55] on button "×" at bounding box center [1151, 59] width 12 height 20
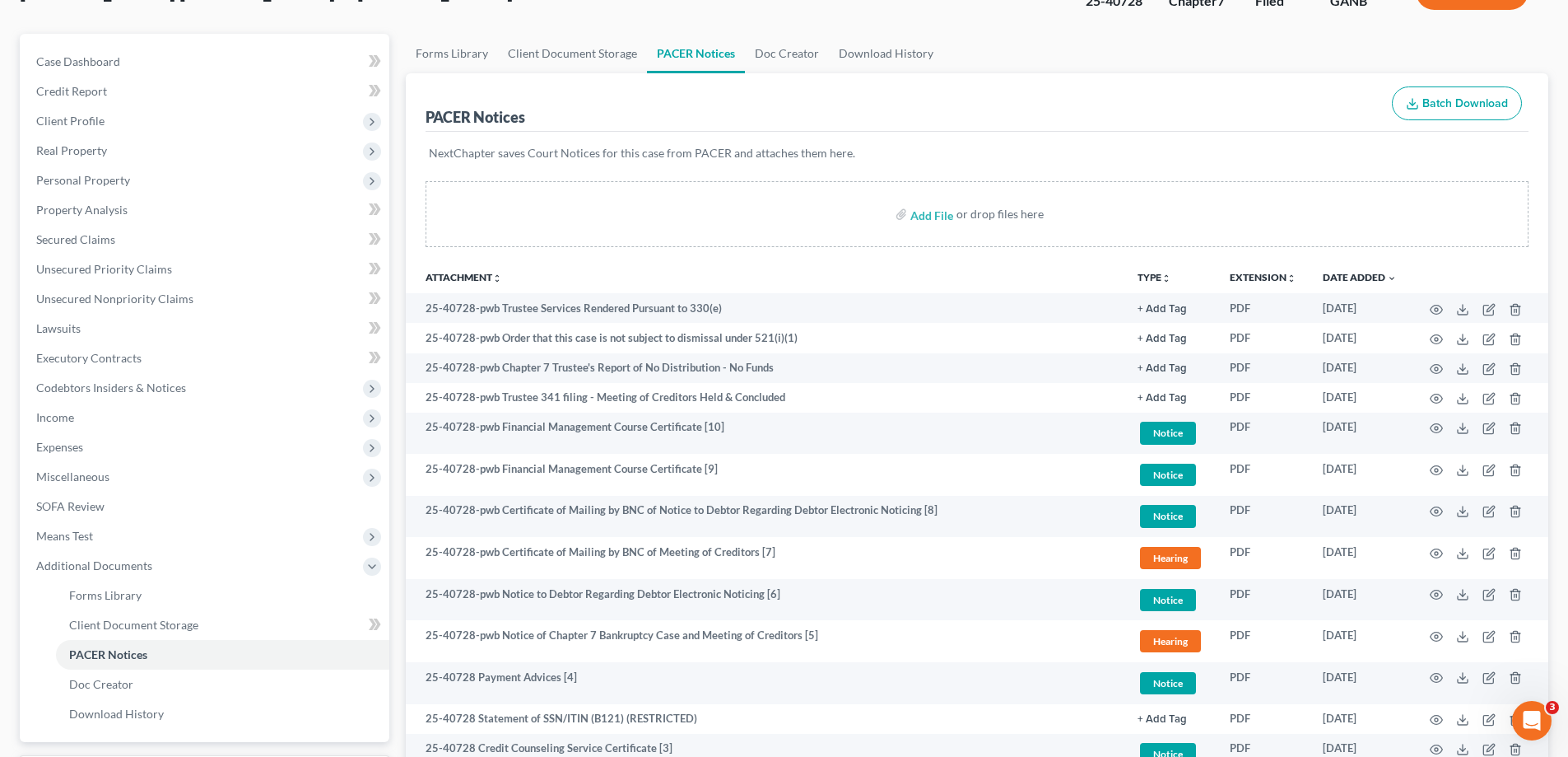
scroll to position [0, 0]
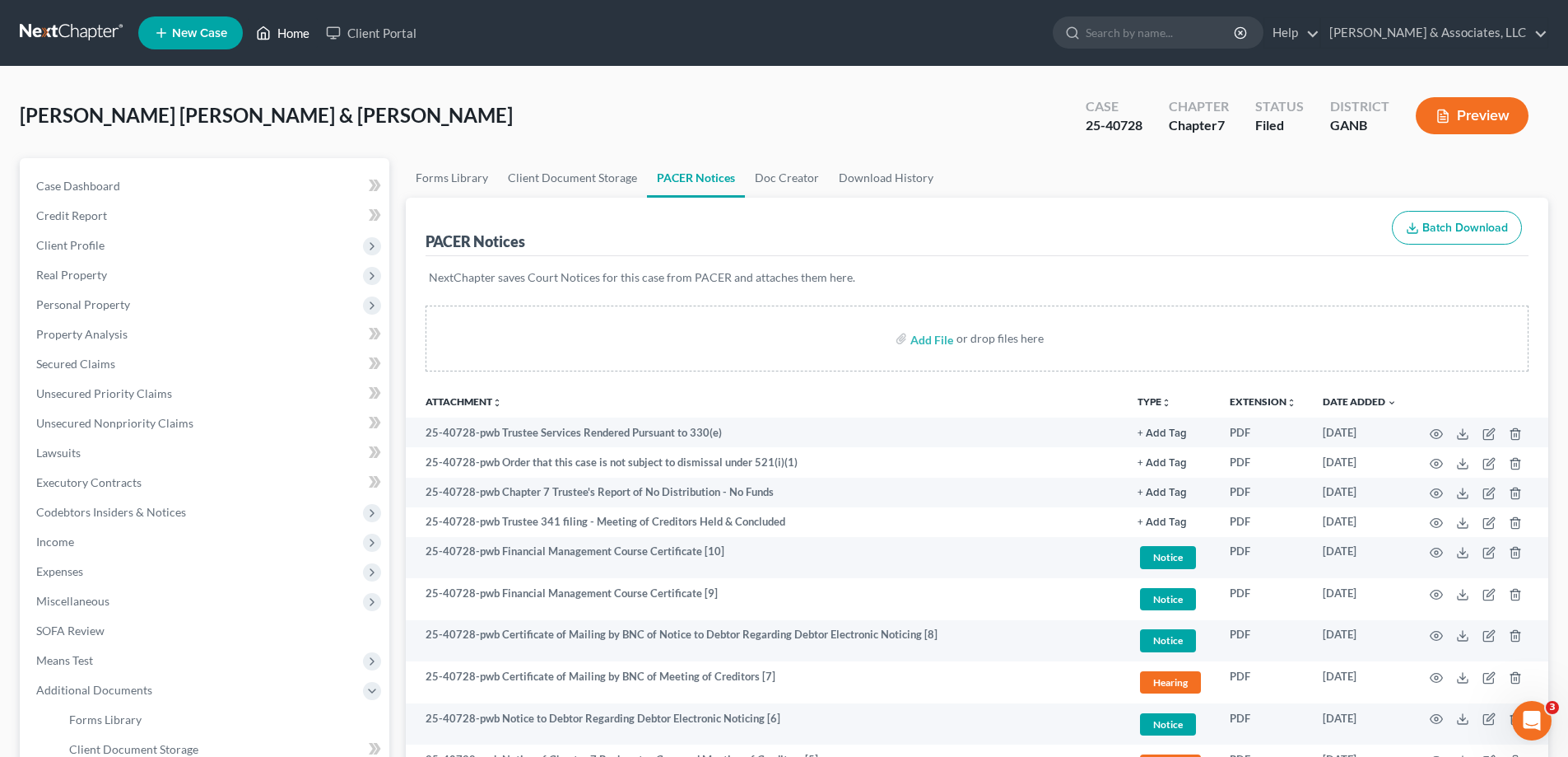
drag, startPoint x: 286, startPoint y: 33, endPoint x: 799, endPoint y: 115, distance: 519.5
click at [286, 33] on link "Home" at bounding box center [283, 33] width 70 height 30
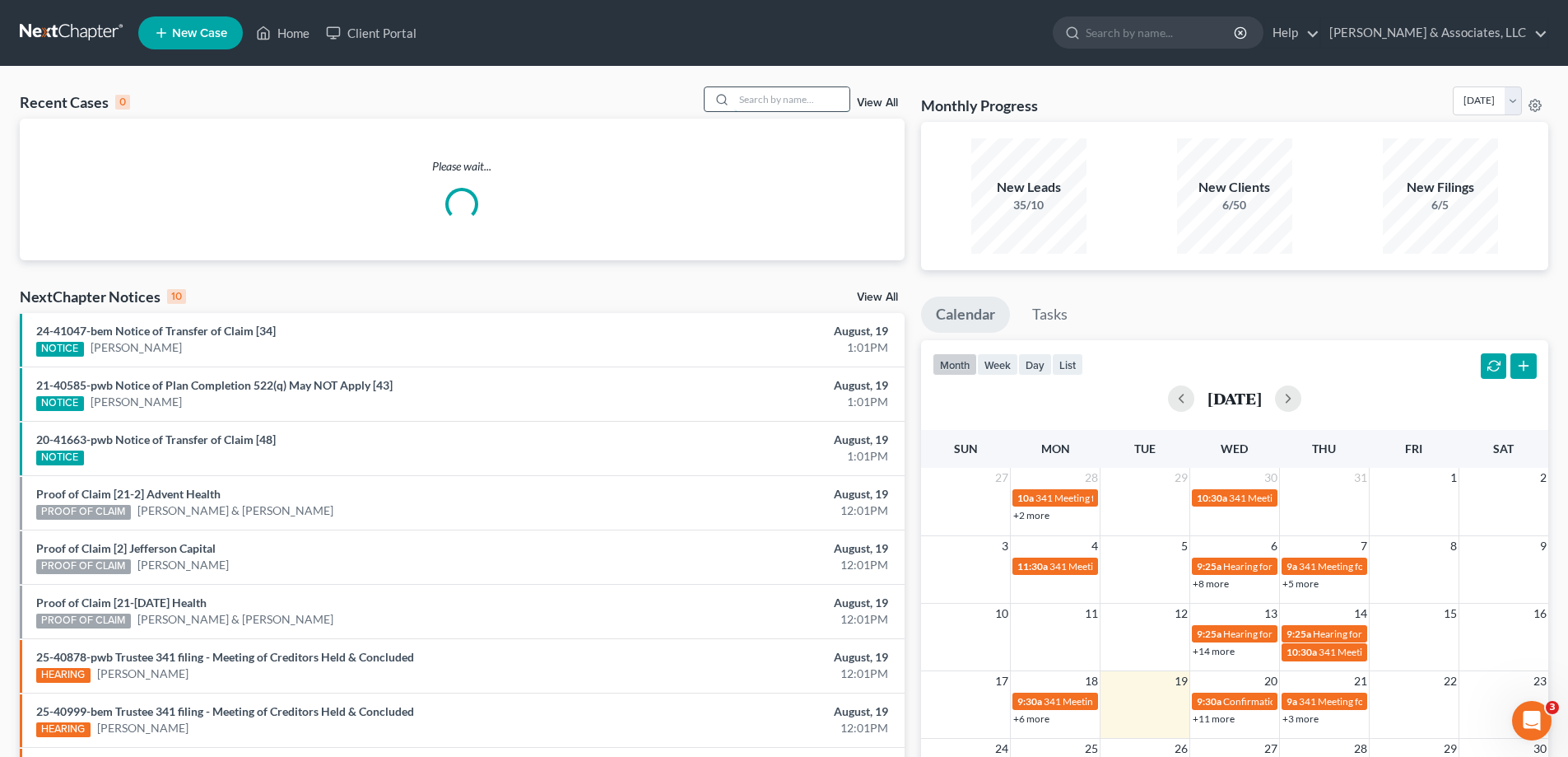
click at [812, 103] on input "search" at bounding box center [792, 99] width 115 height 24
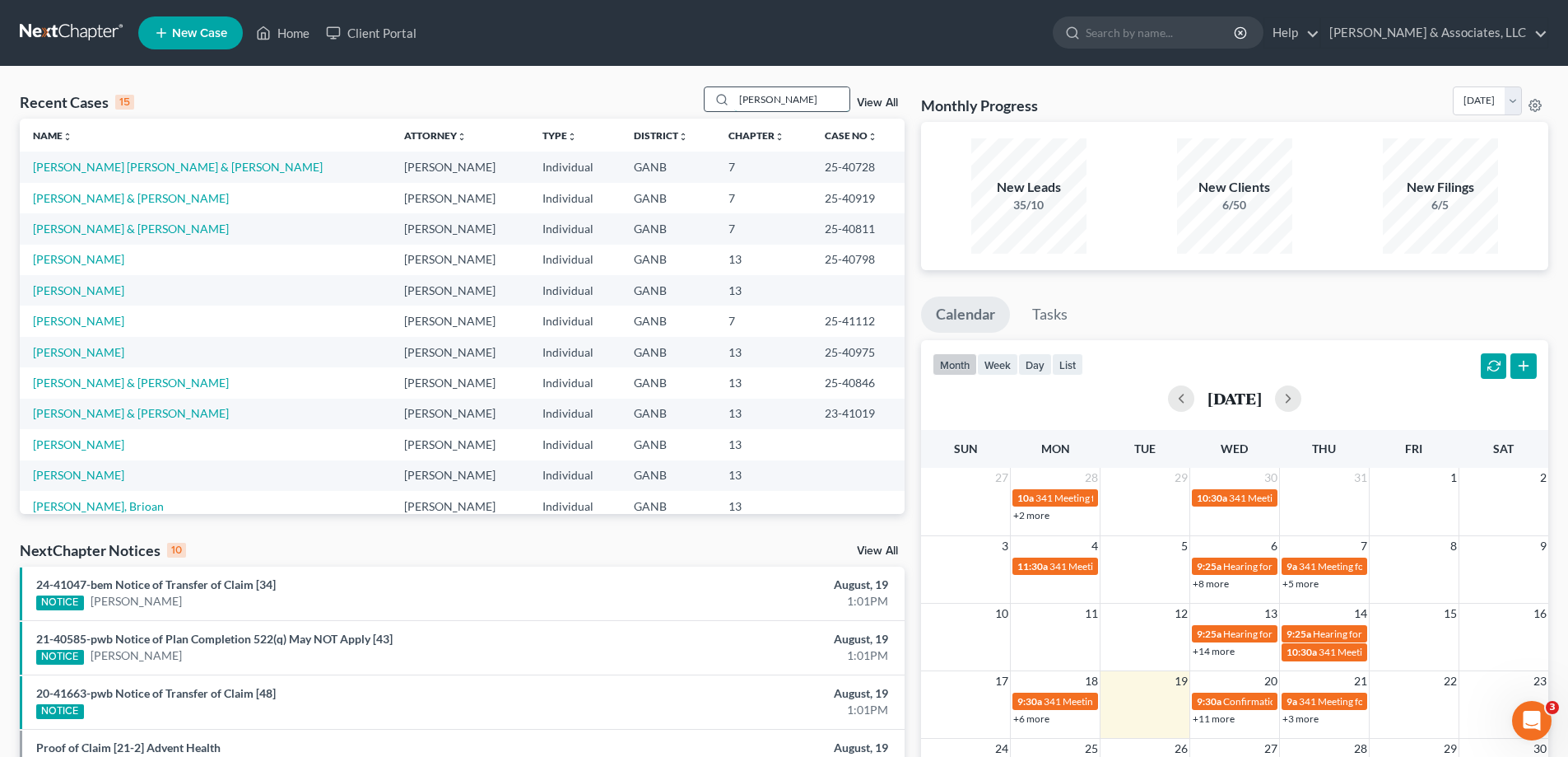
type input "janice"
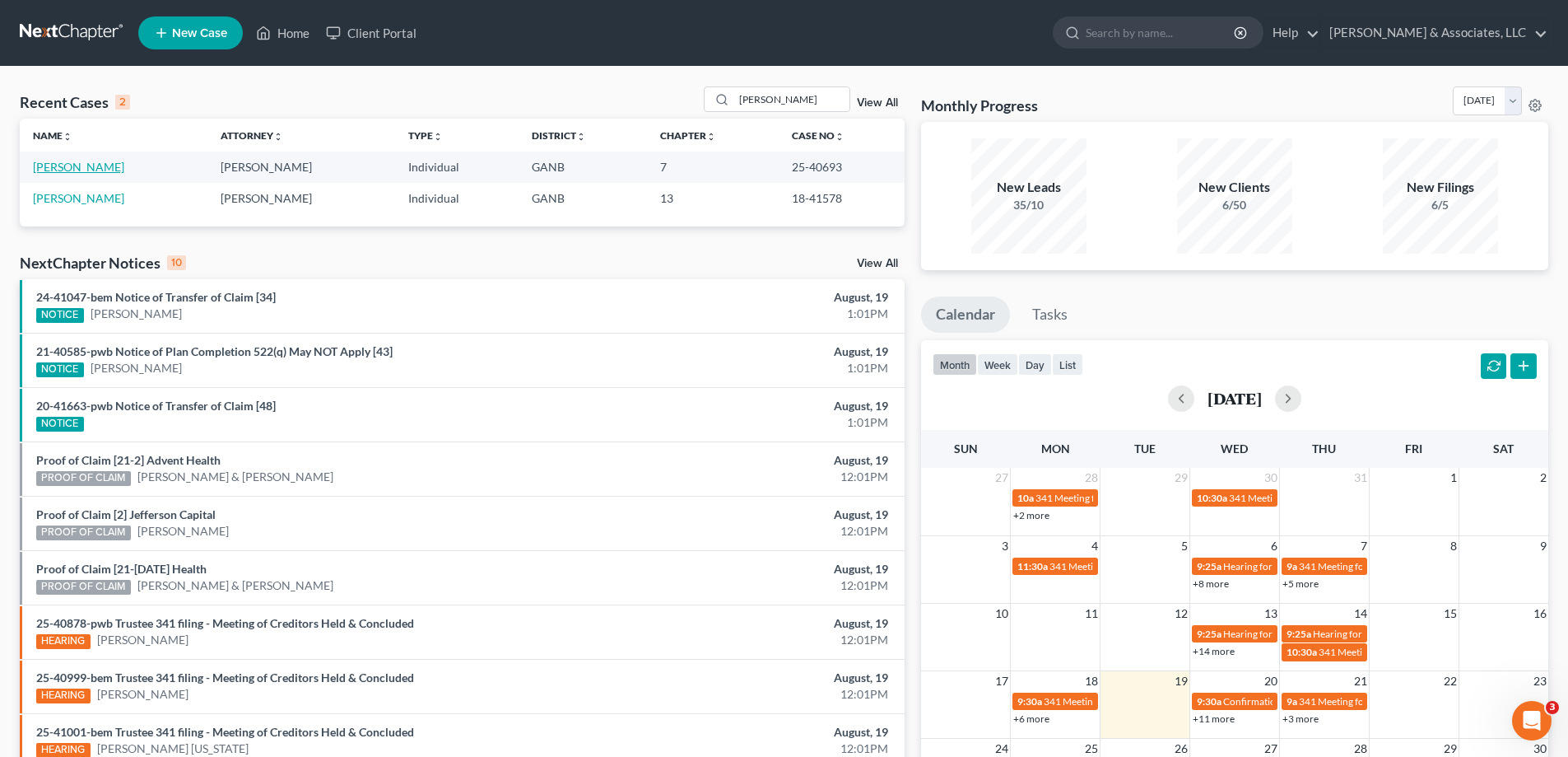
click at [52, 162] on link "Pannizzo, Janice" at bounding box center [78, 166] width 91 height 14
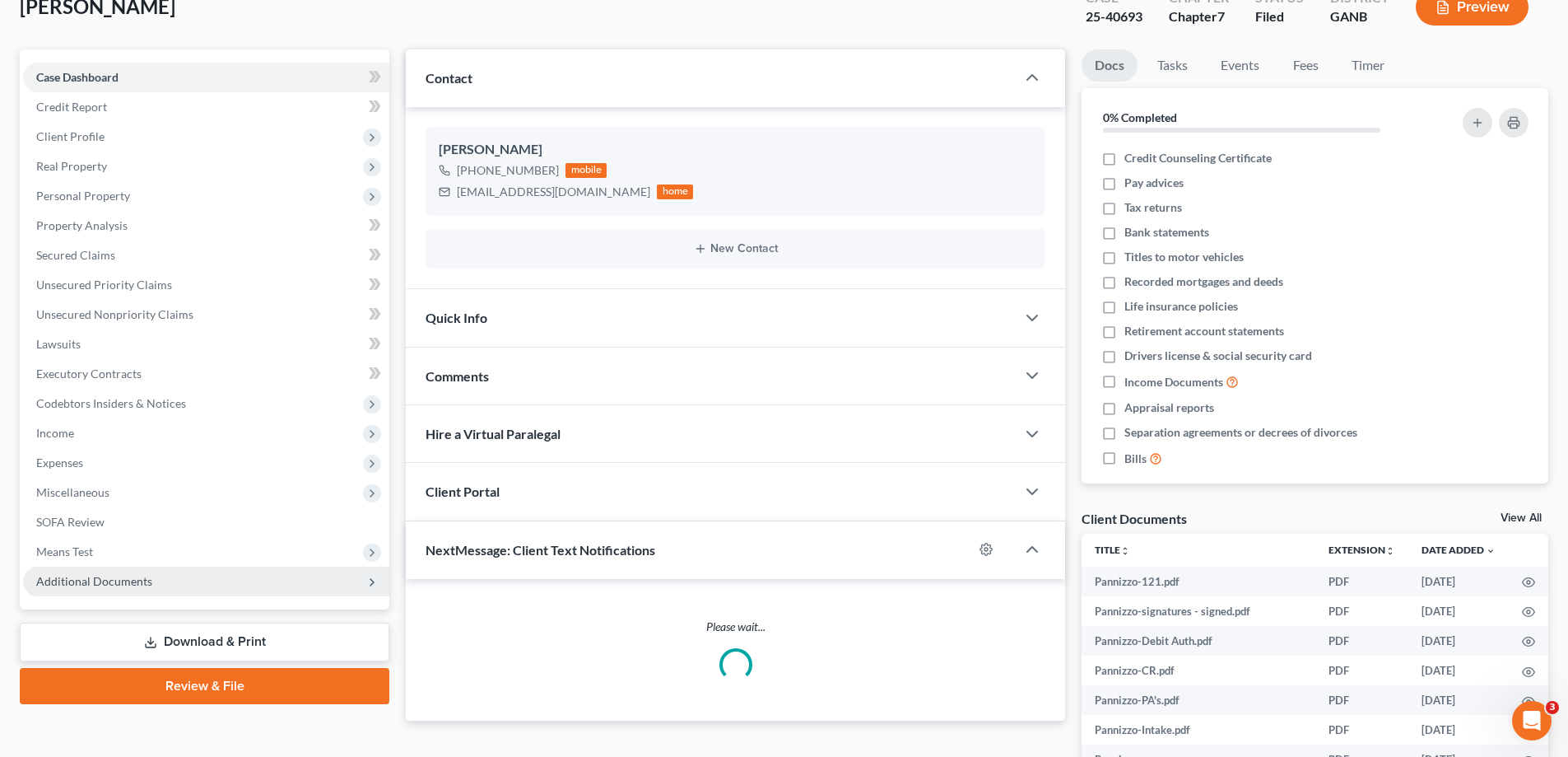
scroll to position [136, 0]
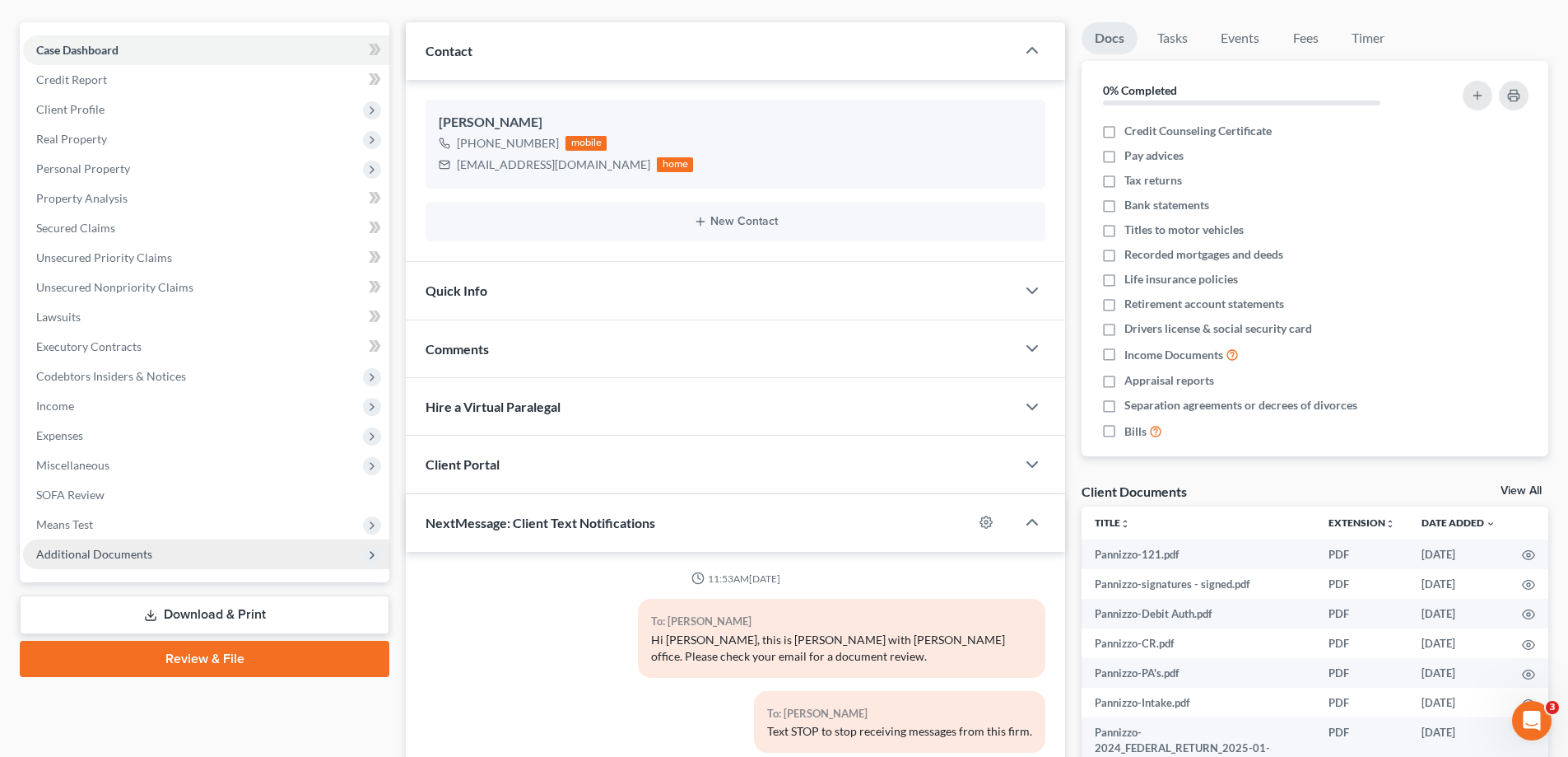
drag, startPoint x: 76, startPoint y: 558, endPoint x: 113, endPoint y: 592, distance: 50.2
click at [76, 558] on span "Additional Documents" at bounding box center [93, 553] width 116 height 14
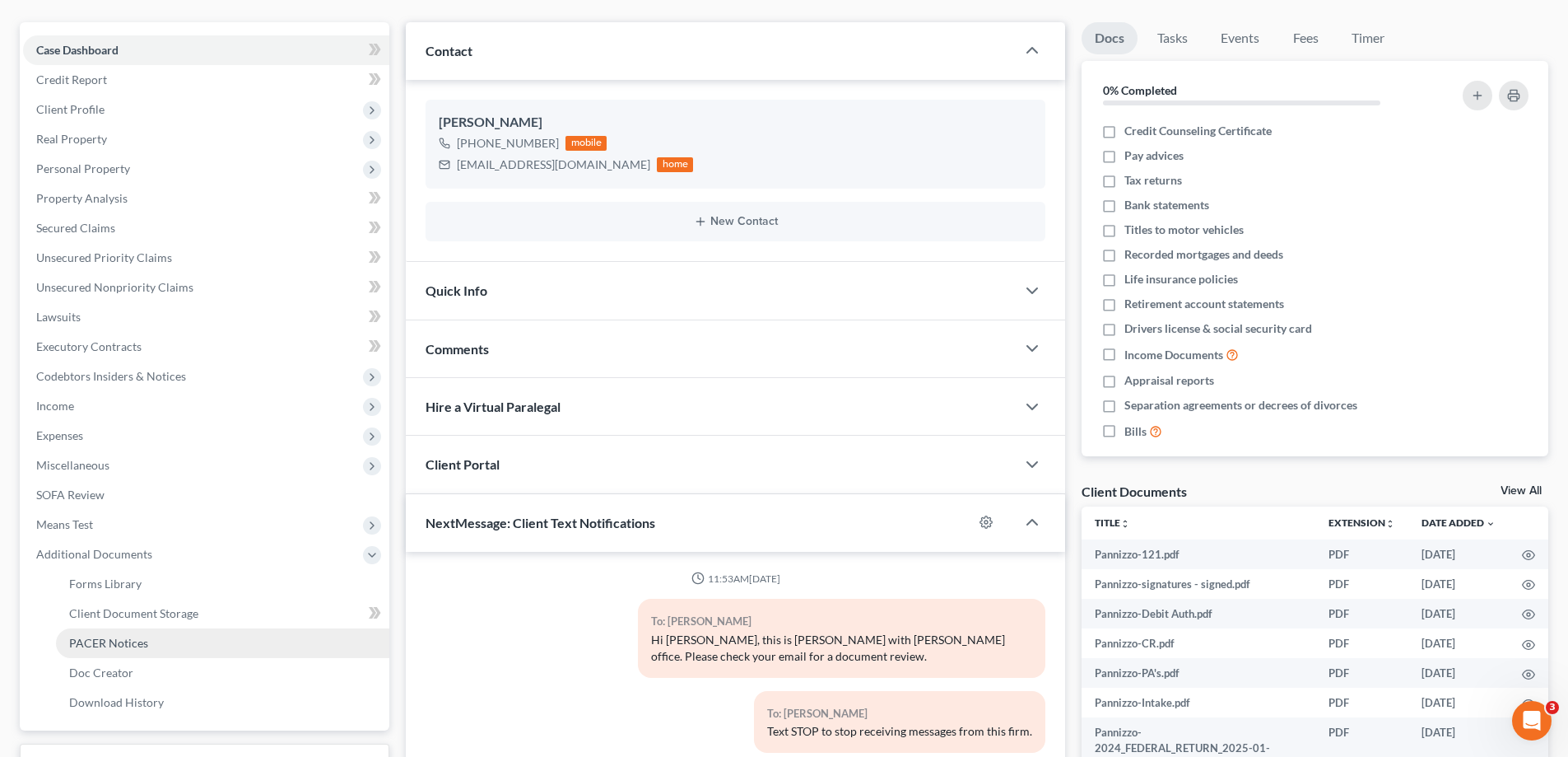
click at [105, 641] on span "PACER Notices" at bounding box center [108, 643] width 79 height 14
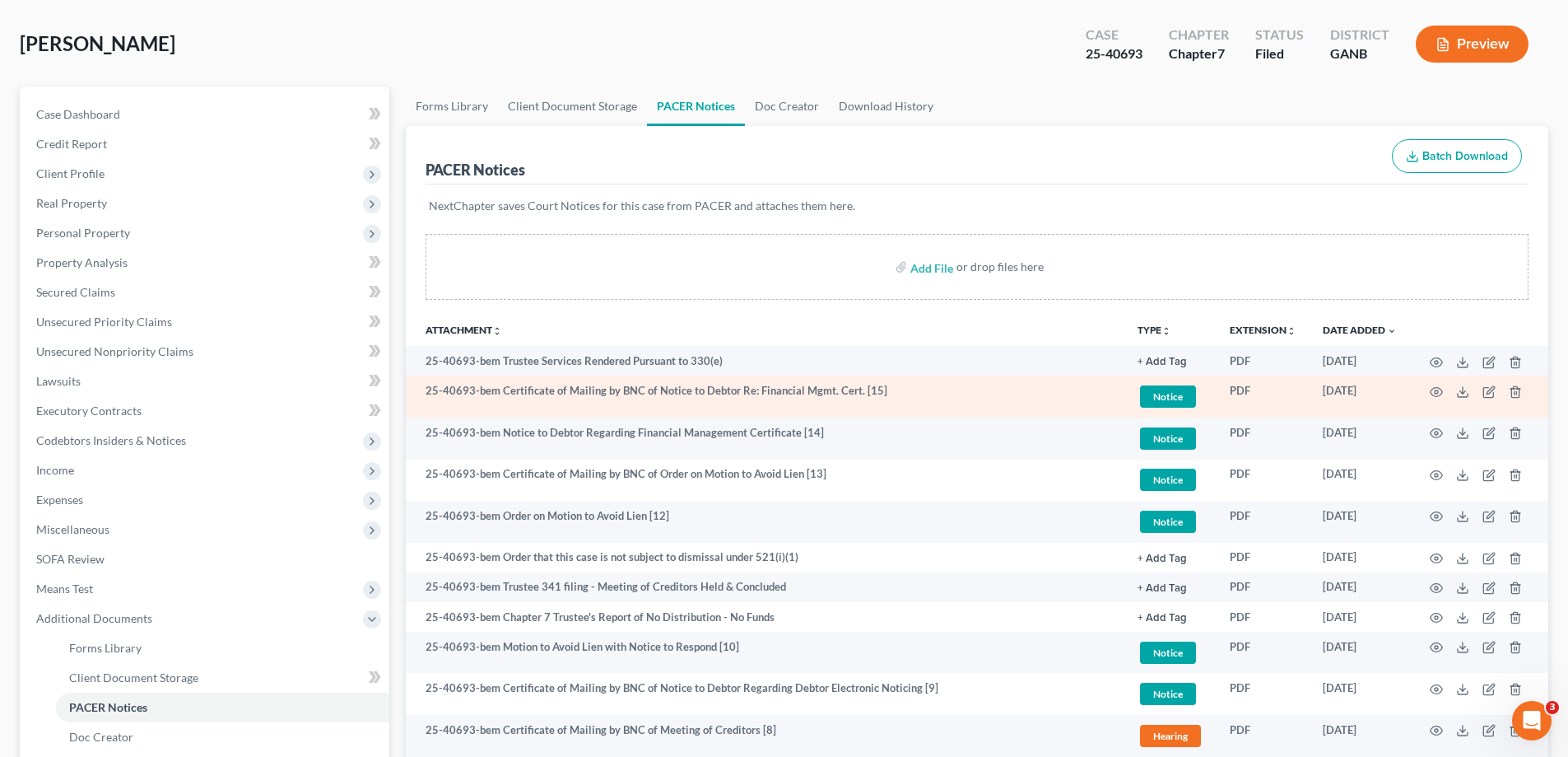
scroll to position [330, 0]
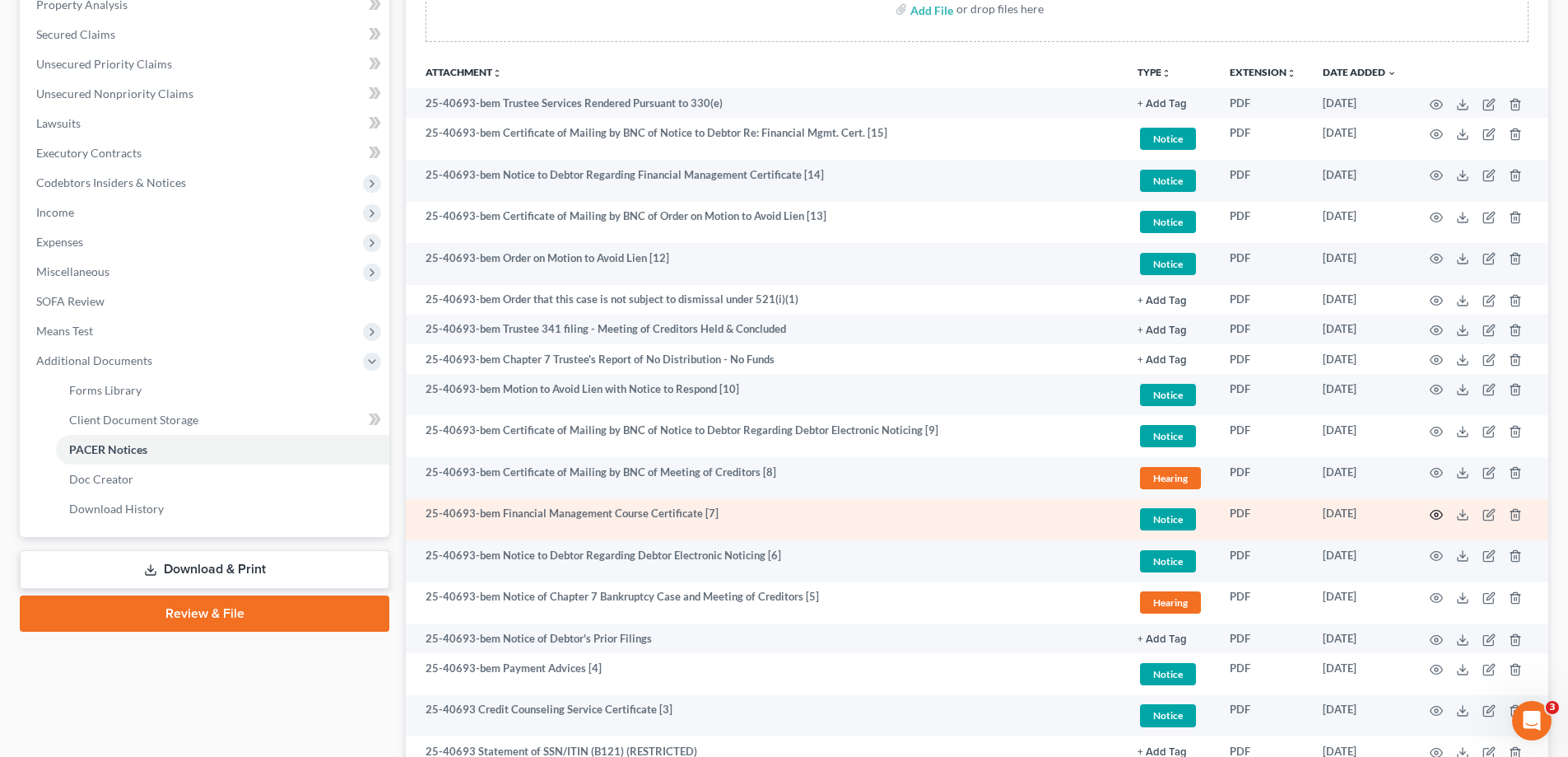
click at [1437, 515] on circle "button" at bounding box center [1436, 515] width 3 height 3
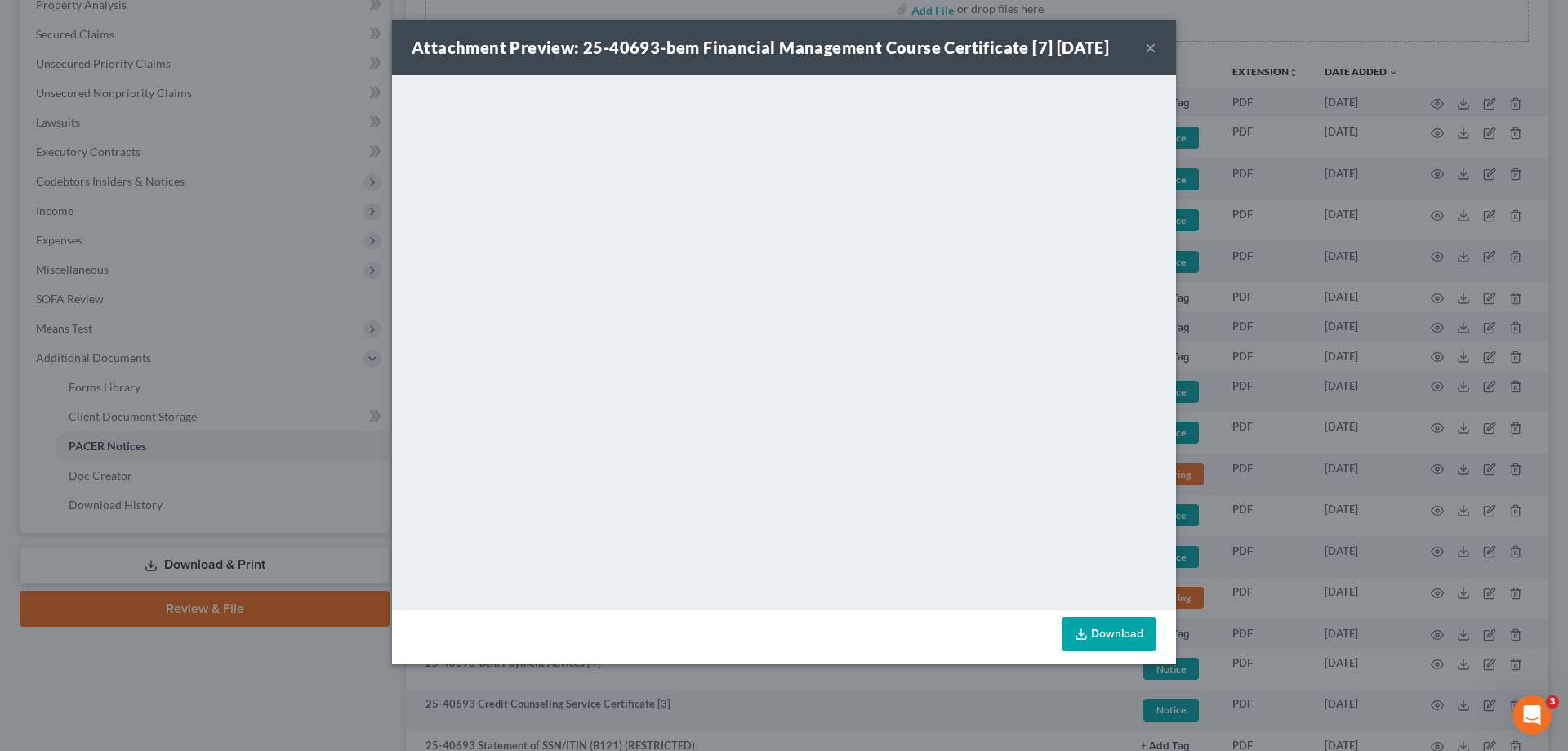
drag, startPoint x: 1149, startPoint y: 42, endPoint x: 1566, endPoint y: 46, distance: 417.0
click at [1149, 42] on button "×" at bounding box center [1151, 47] width 12 height 20
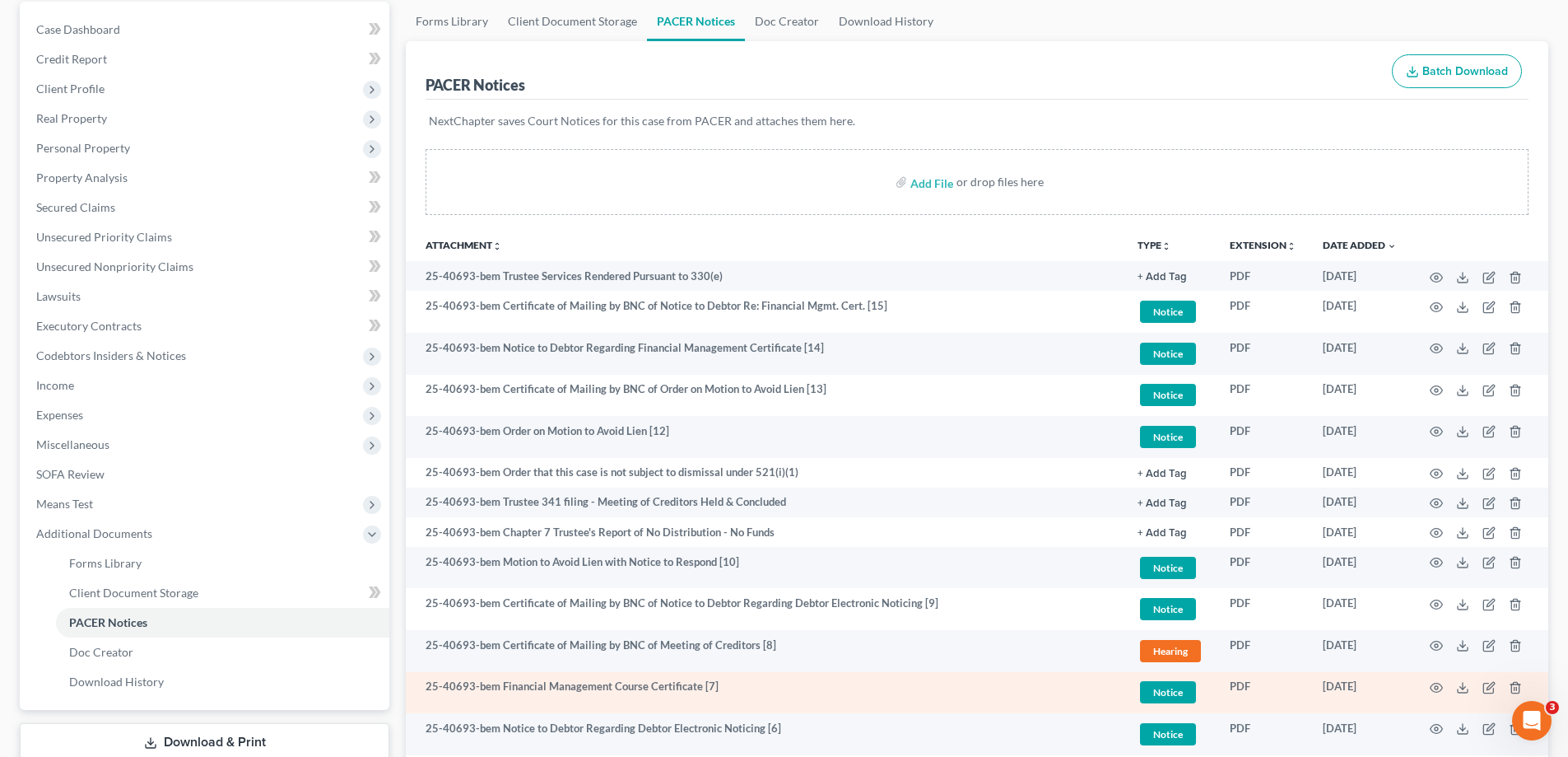
scroll to position [0, 0]
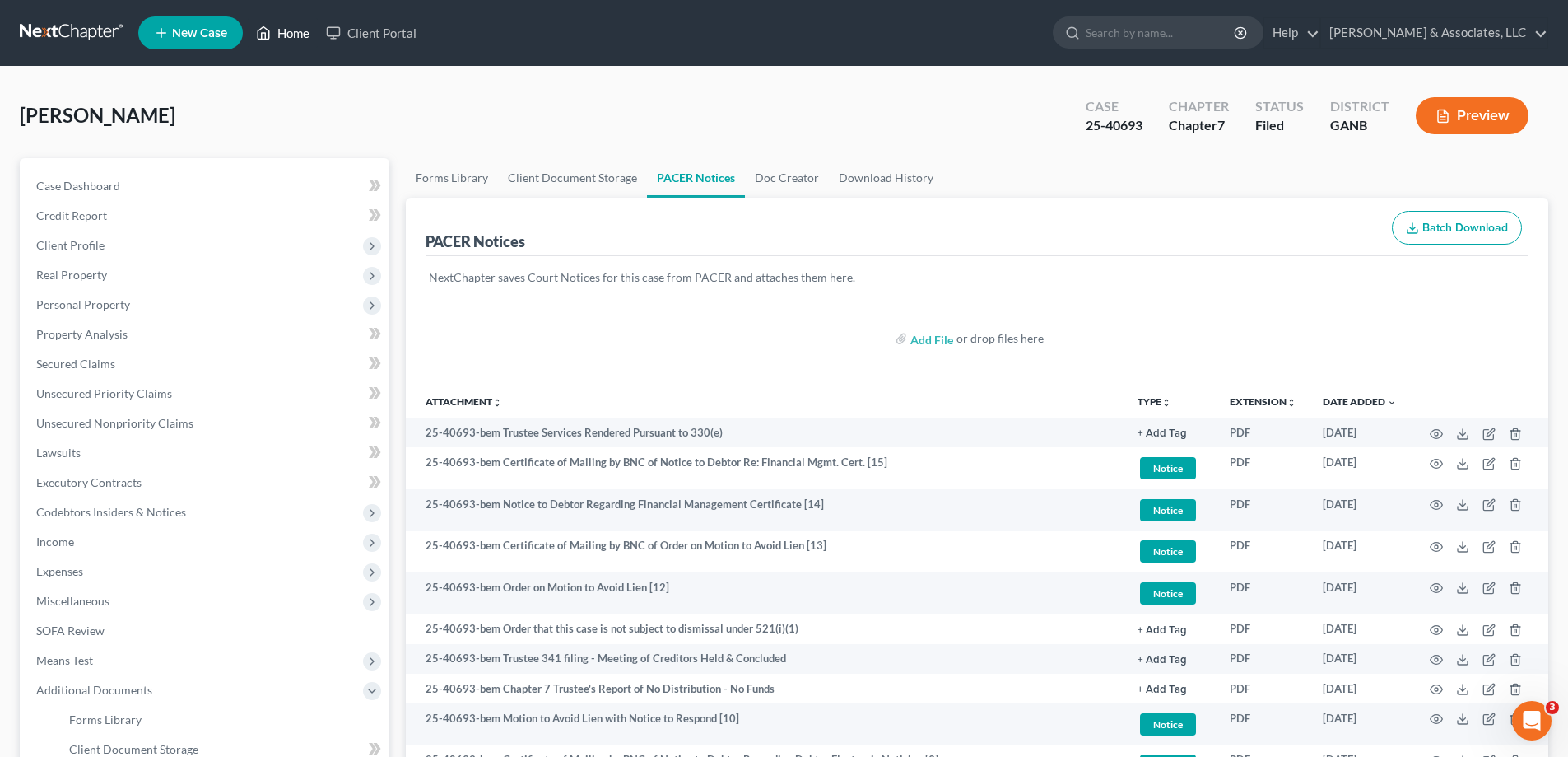
click at [294, 33] on link "Home" at bounding box center [283, 33] width 70 height 30
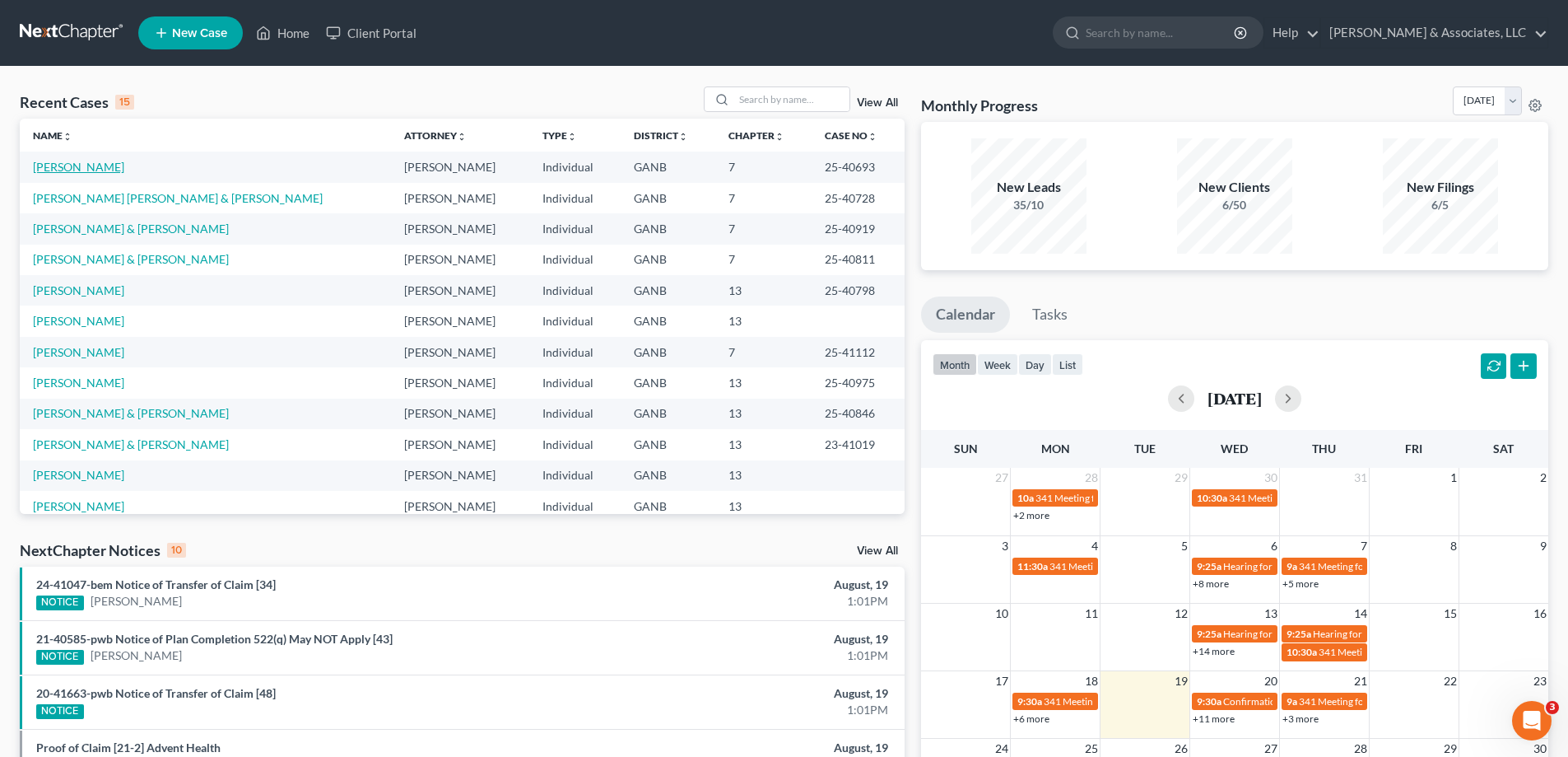
click at [54, 164] on link "Pannizzo, Janice" at bounding box center [78, 166] width 91 height 14
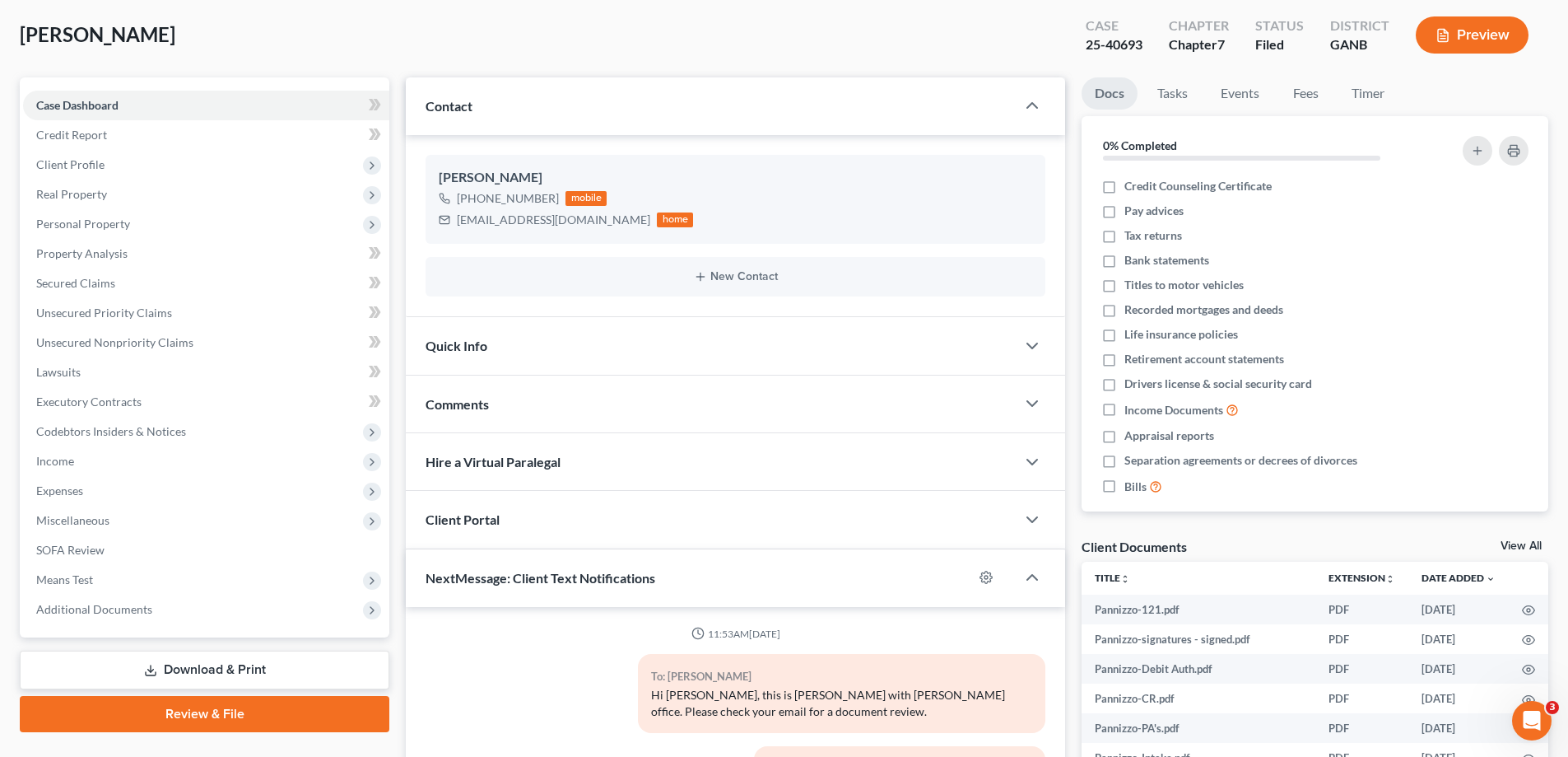
scroll to position [304, 0]
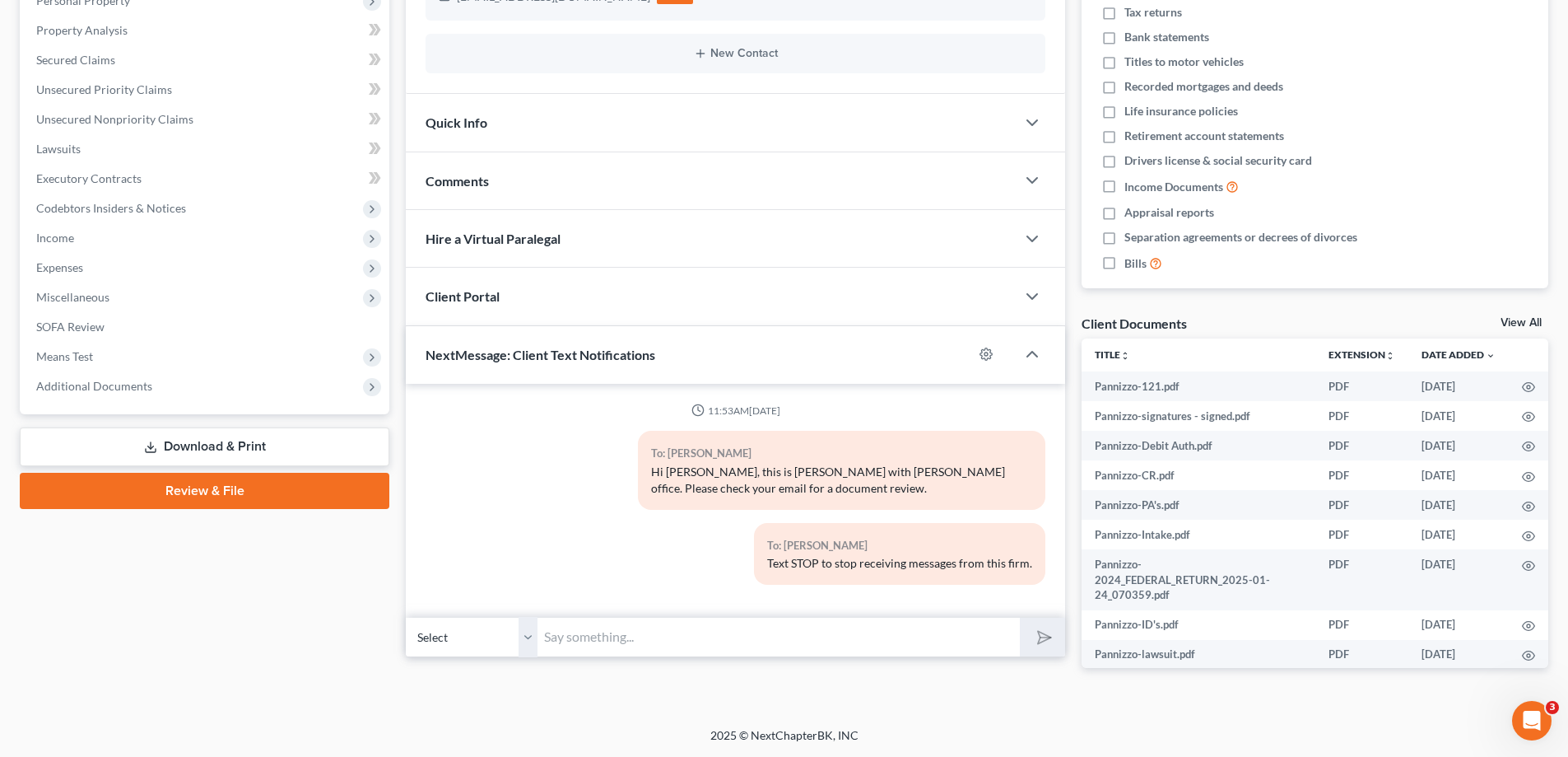
drag, startPoint x: 96, startPoint y: 371, endPoint x: 101, endPoint y: 438, distance: 67.2
click at [96, 371] on span "Additional Documents" at bounding box center [206, 386] width 366 height 30
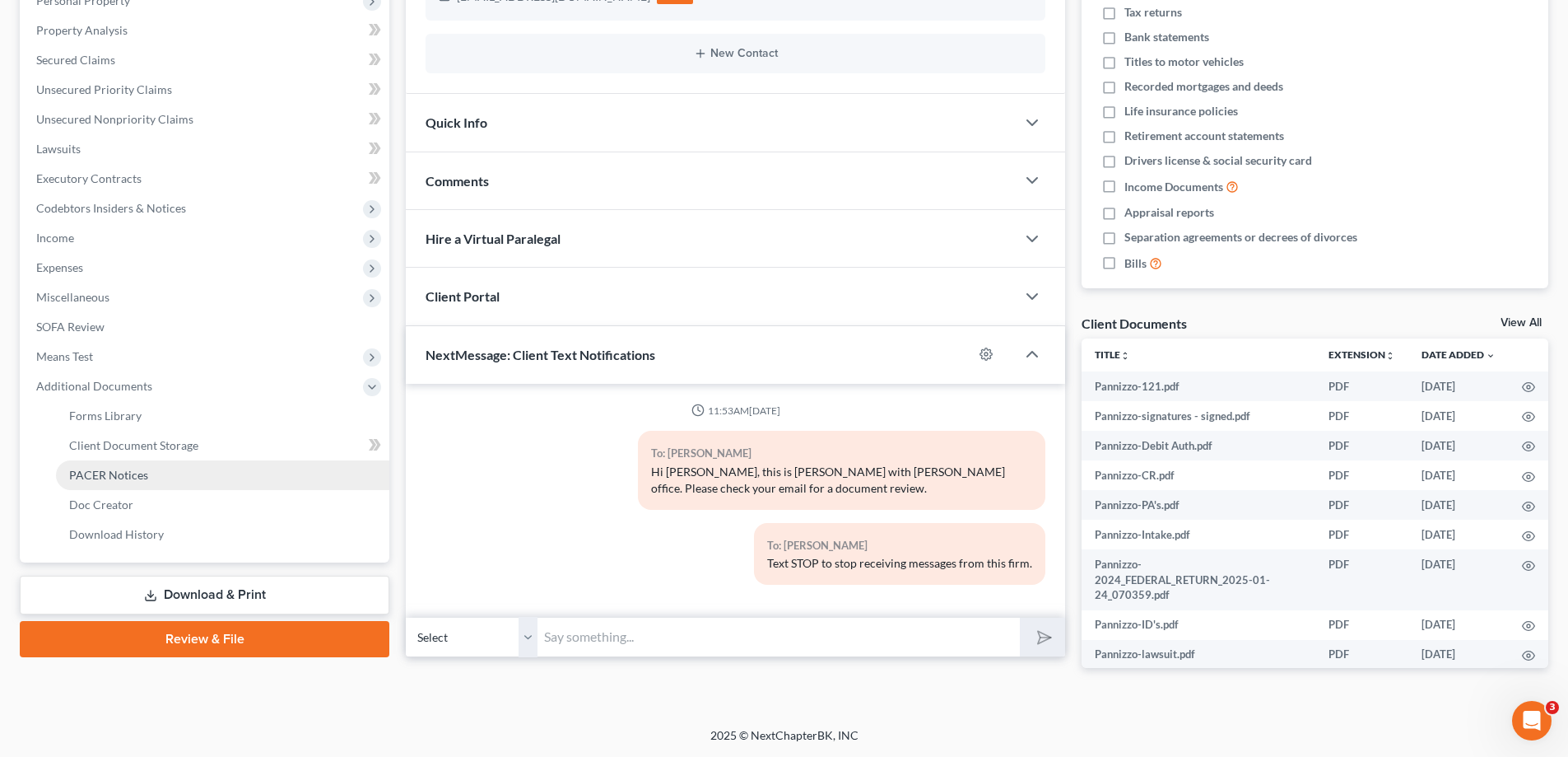
click at [94, 474] on span "PACER Notices" at bounding box center [108, 474] width 79 height 14
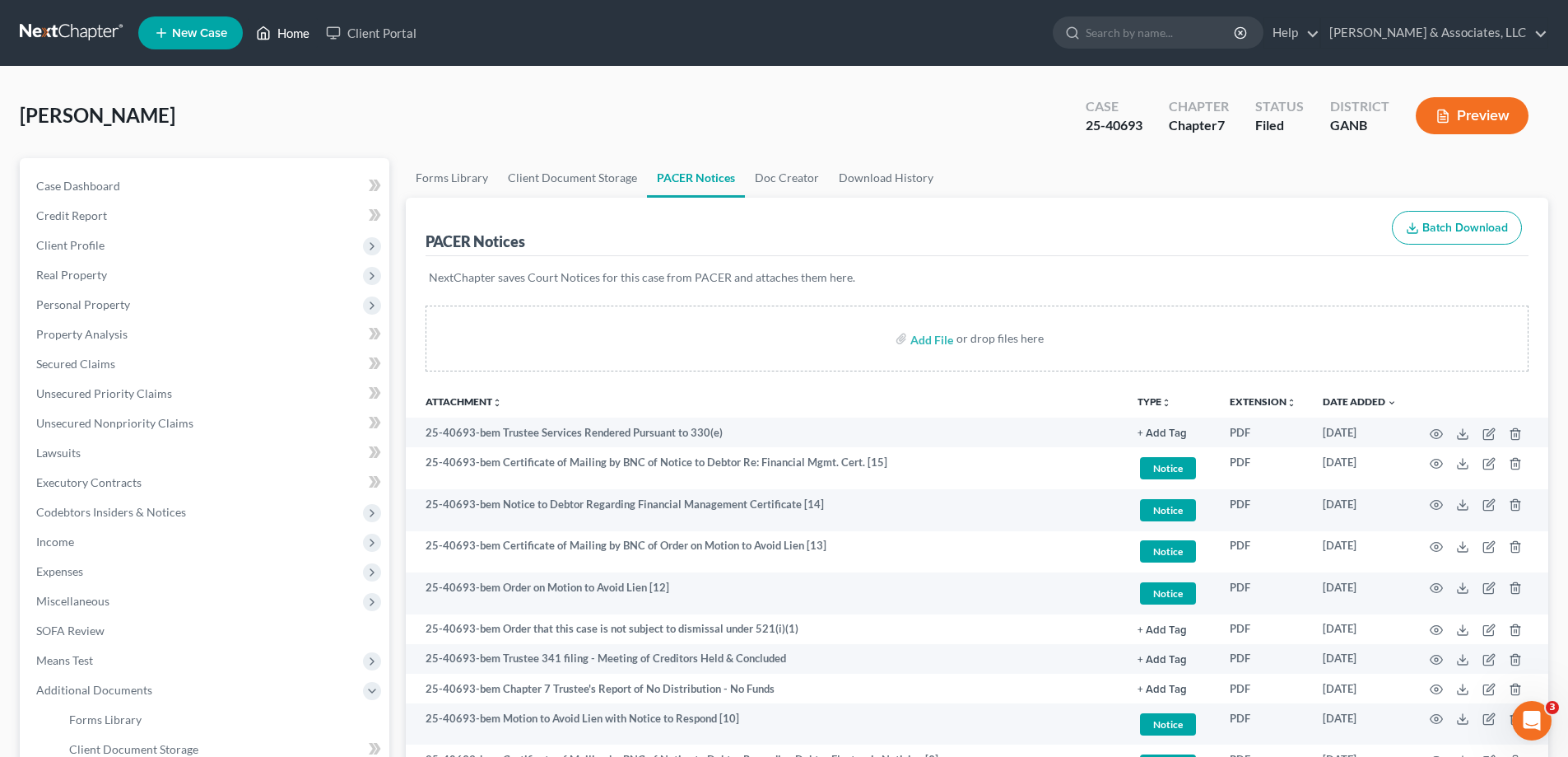
click at [285, 33] on link "Home" at bounding box center [283, 33] width 70 height 30
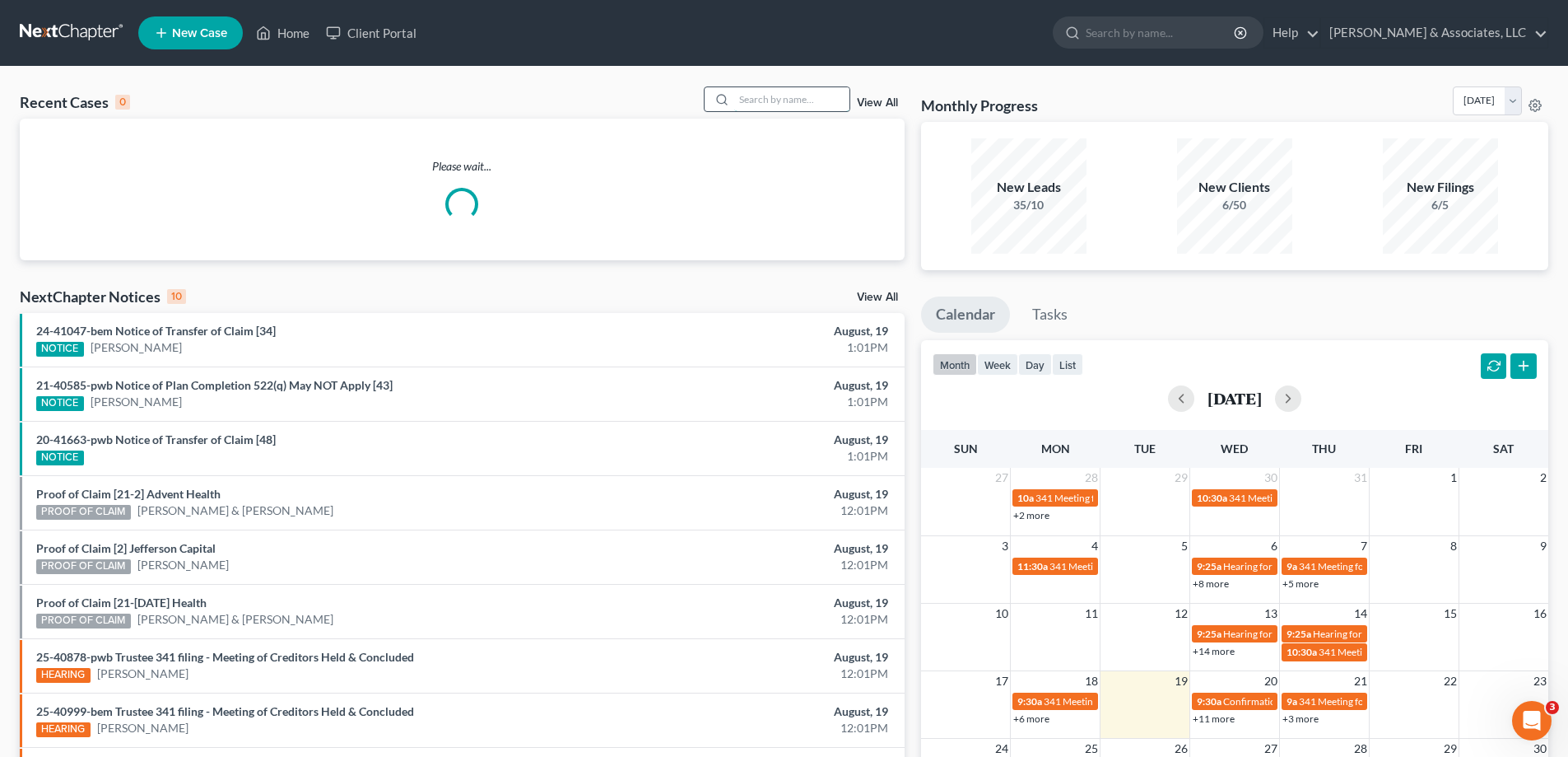
click at [744, 98] on input "search" at bounding box center [792, 99] width 115 height 24
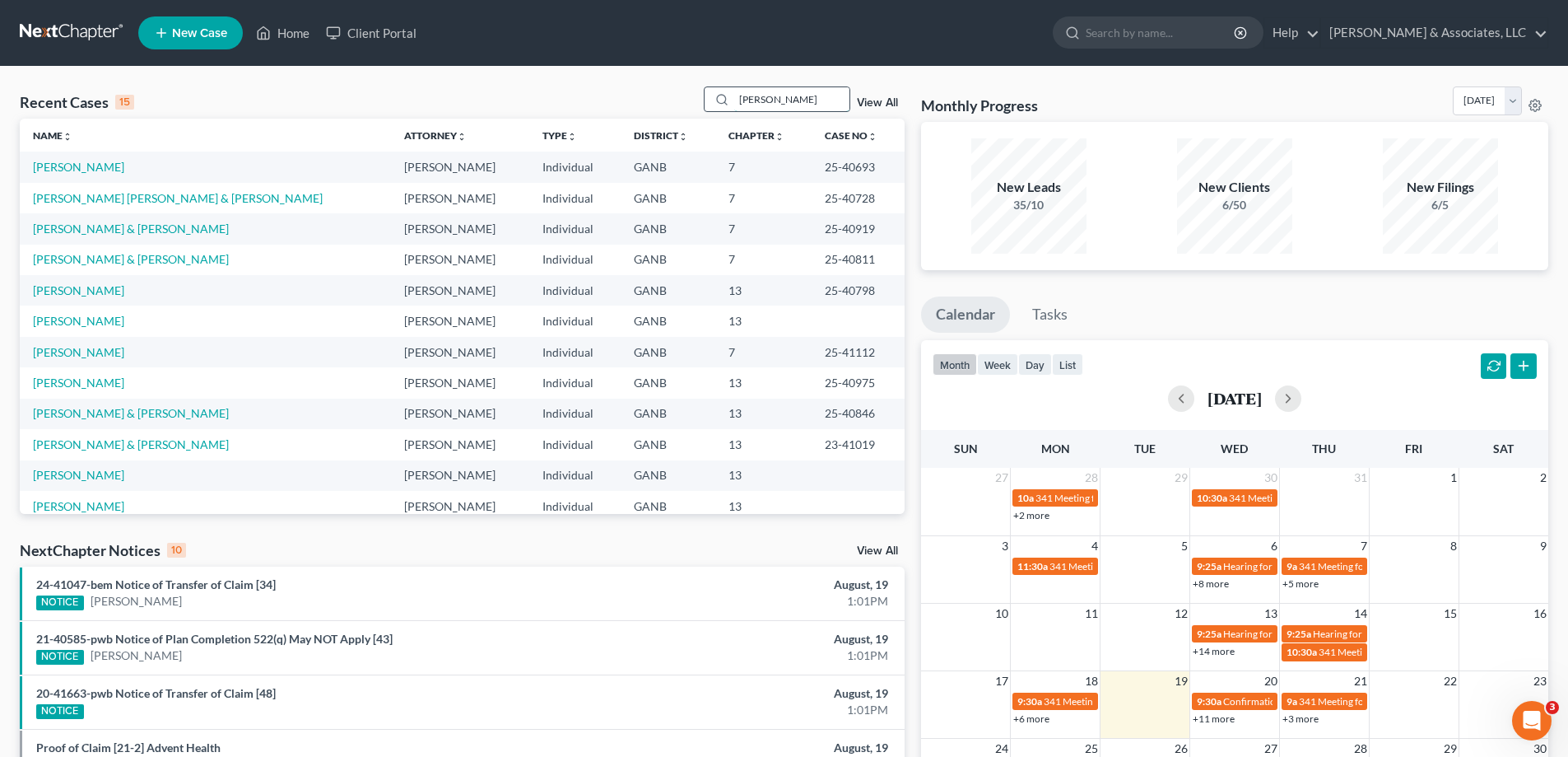
type input "mason"
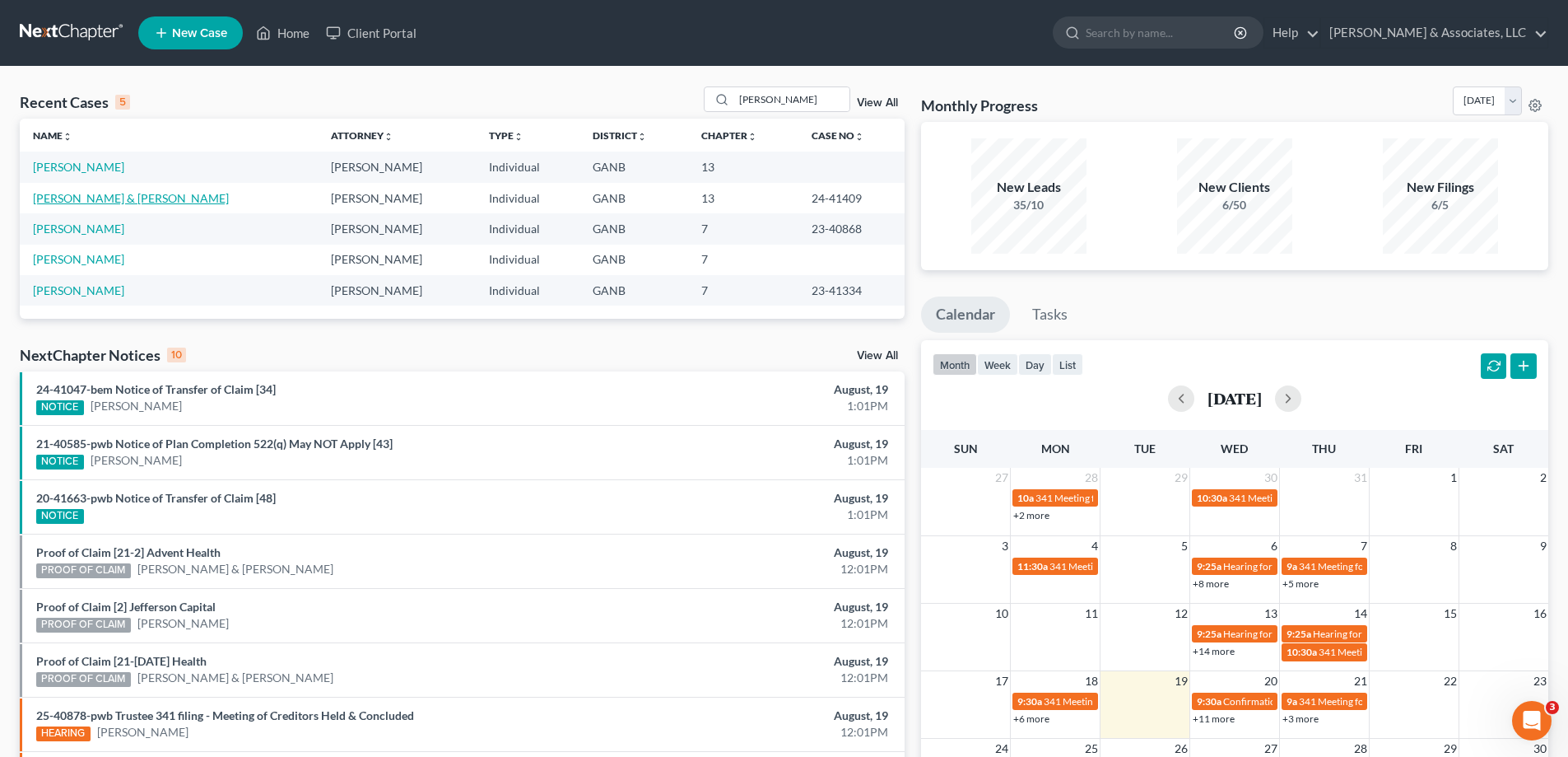
click at [74, 198] on link "Mason, William & Penelope" at bounding box center [130, 198] width 196 height 14
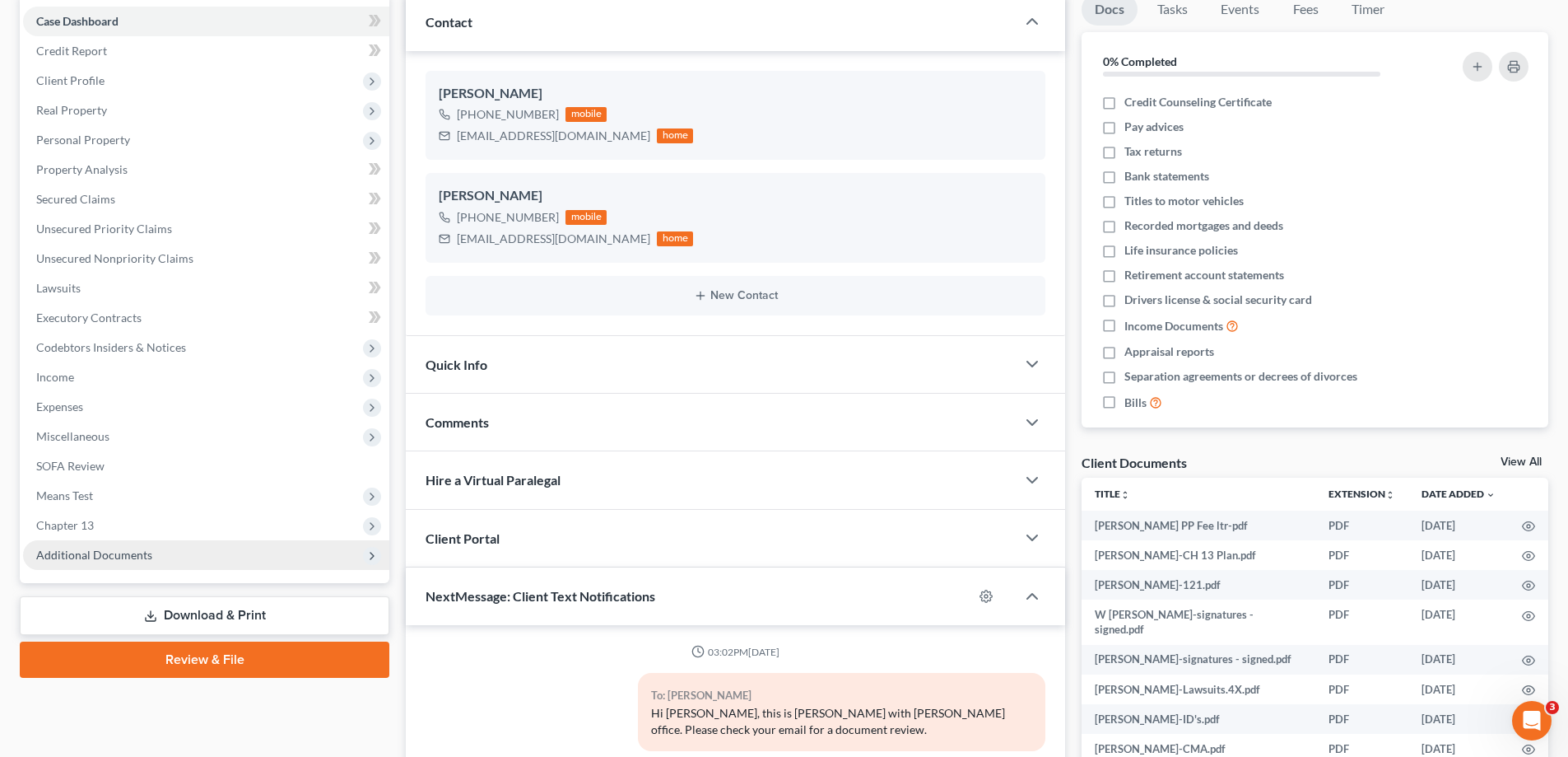
scroll to position [608, 0]
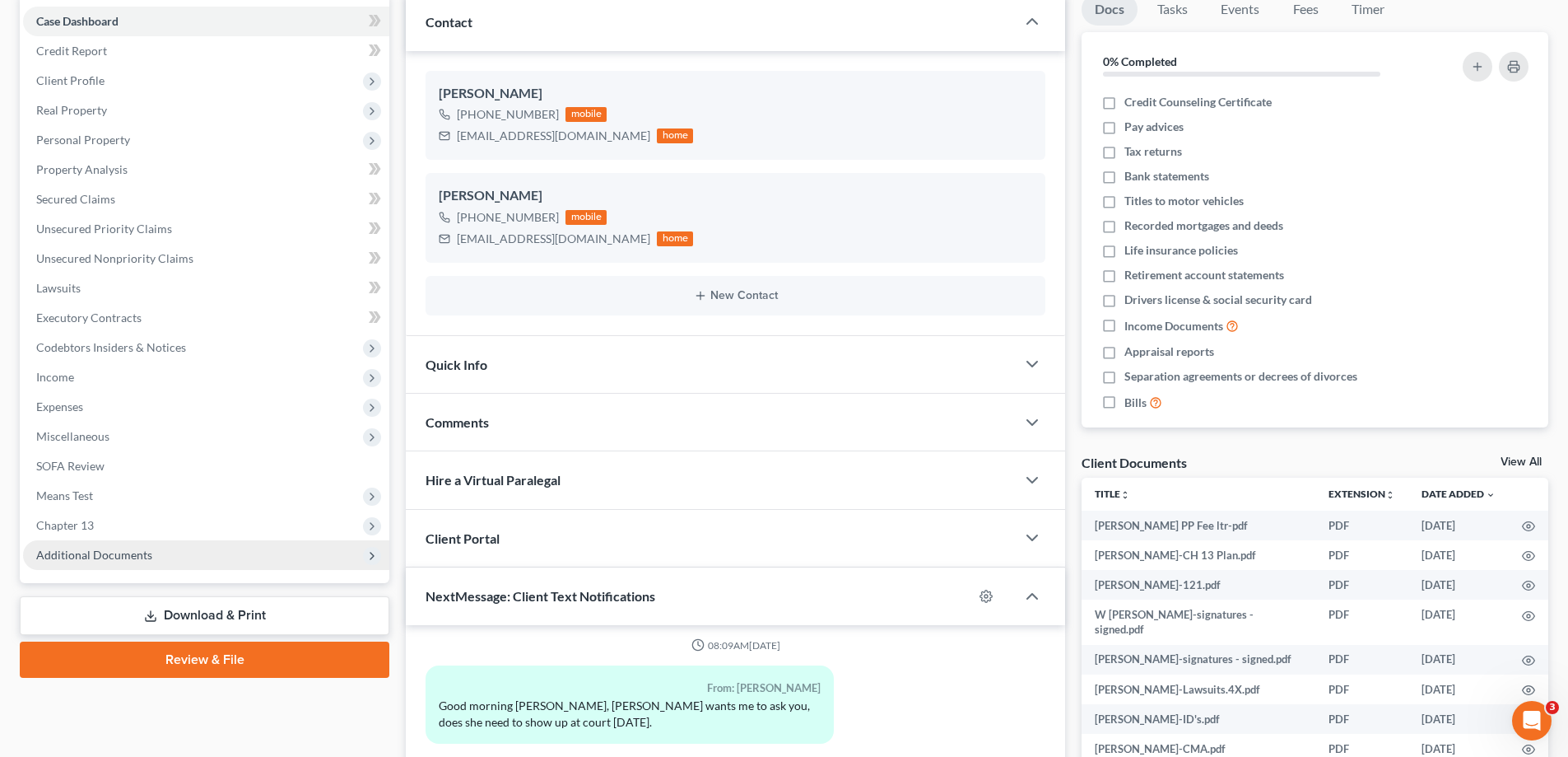
click at [89, 561] on span "Additional Documents" at bounding box center [93, 554] width 116 height 14
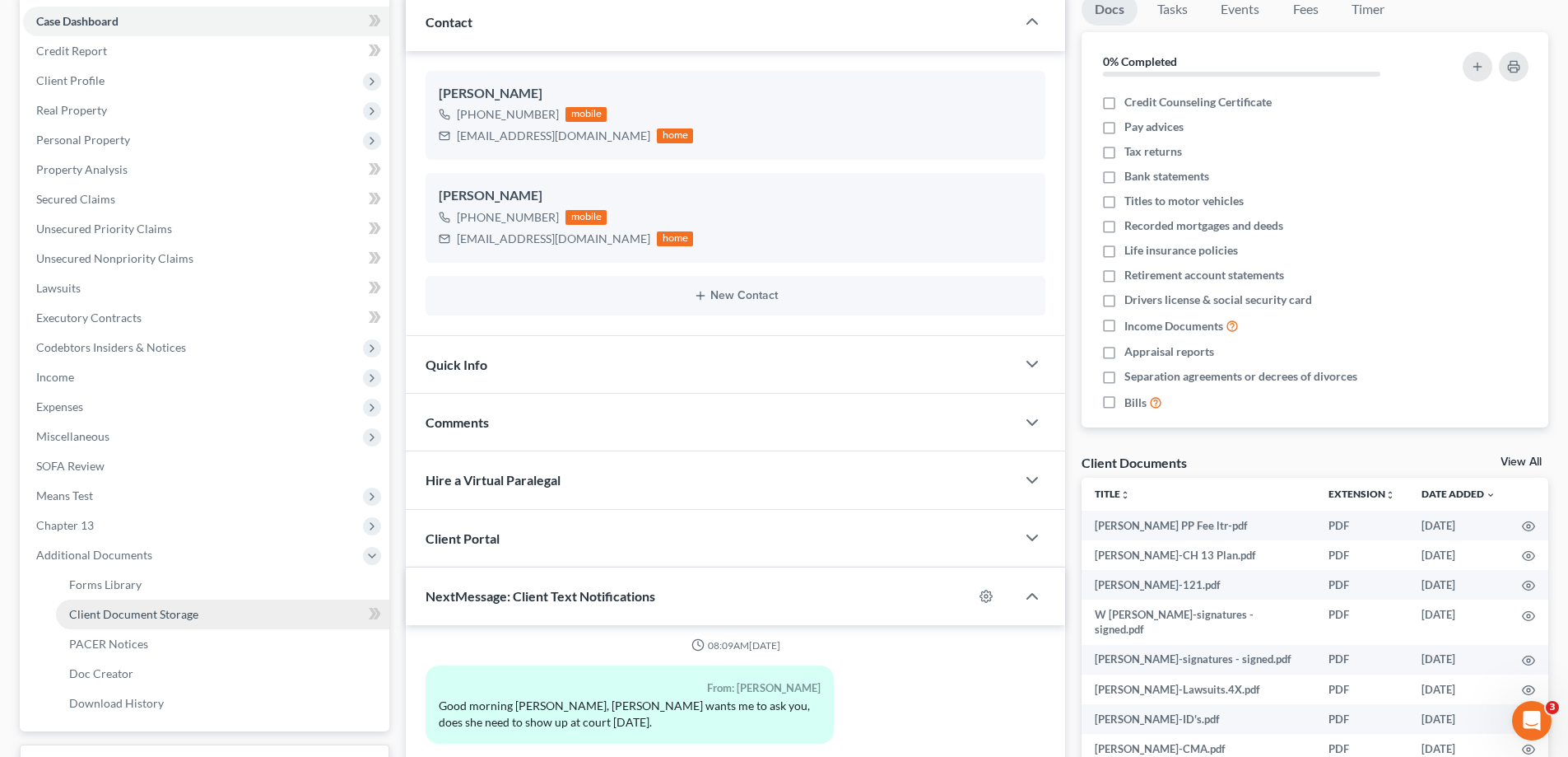
click at [93, 608] on span "Client Document Storage" at bounding box center [134, 613] width 129 height 14
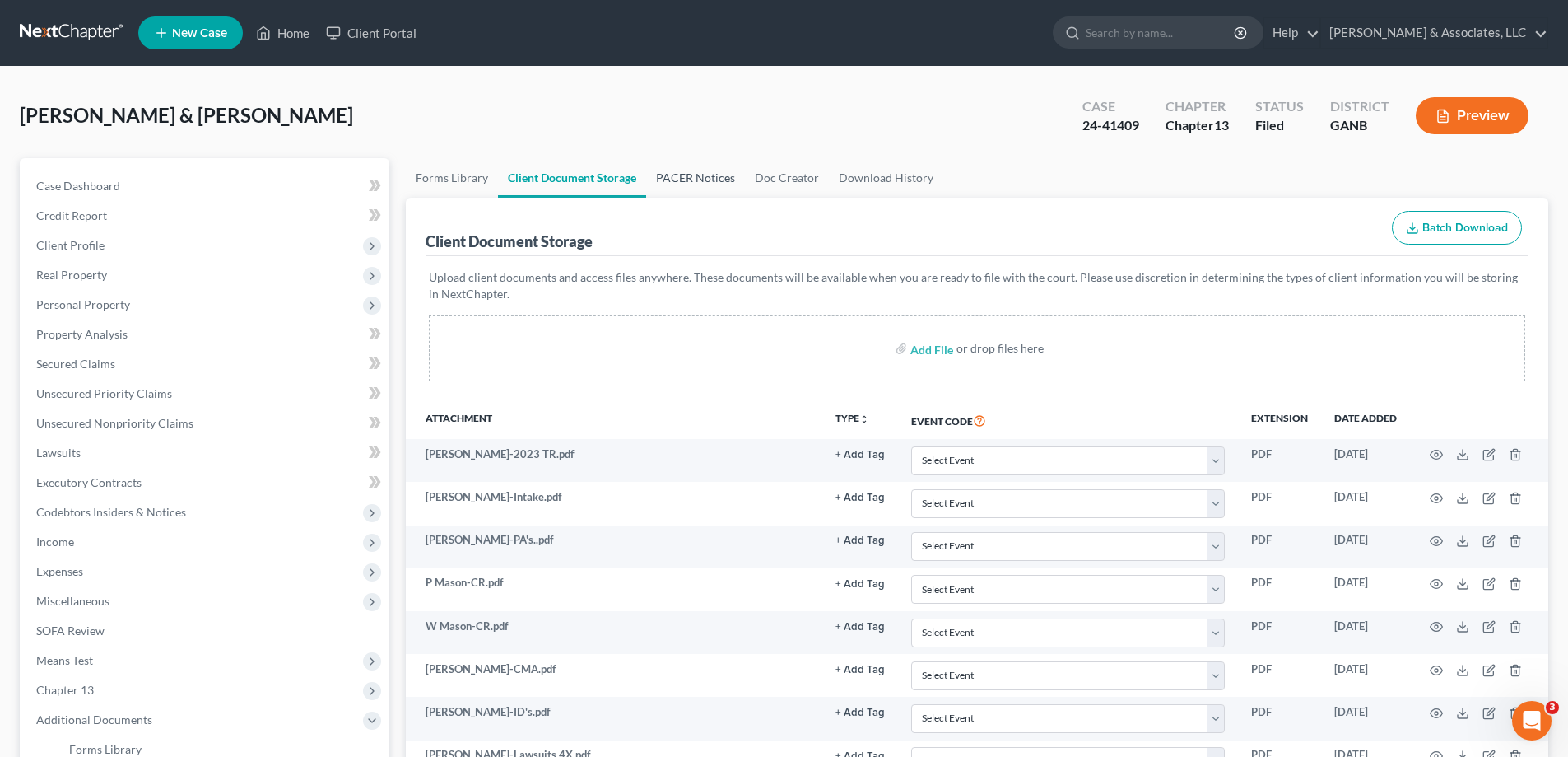
click at [673, 171] on link "PACER Notices" at bounding box center [695, 177] width 98 height 39
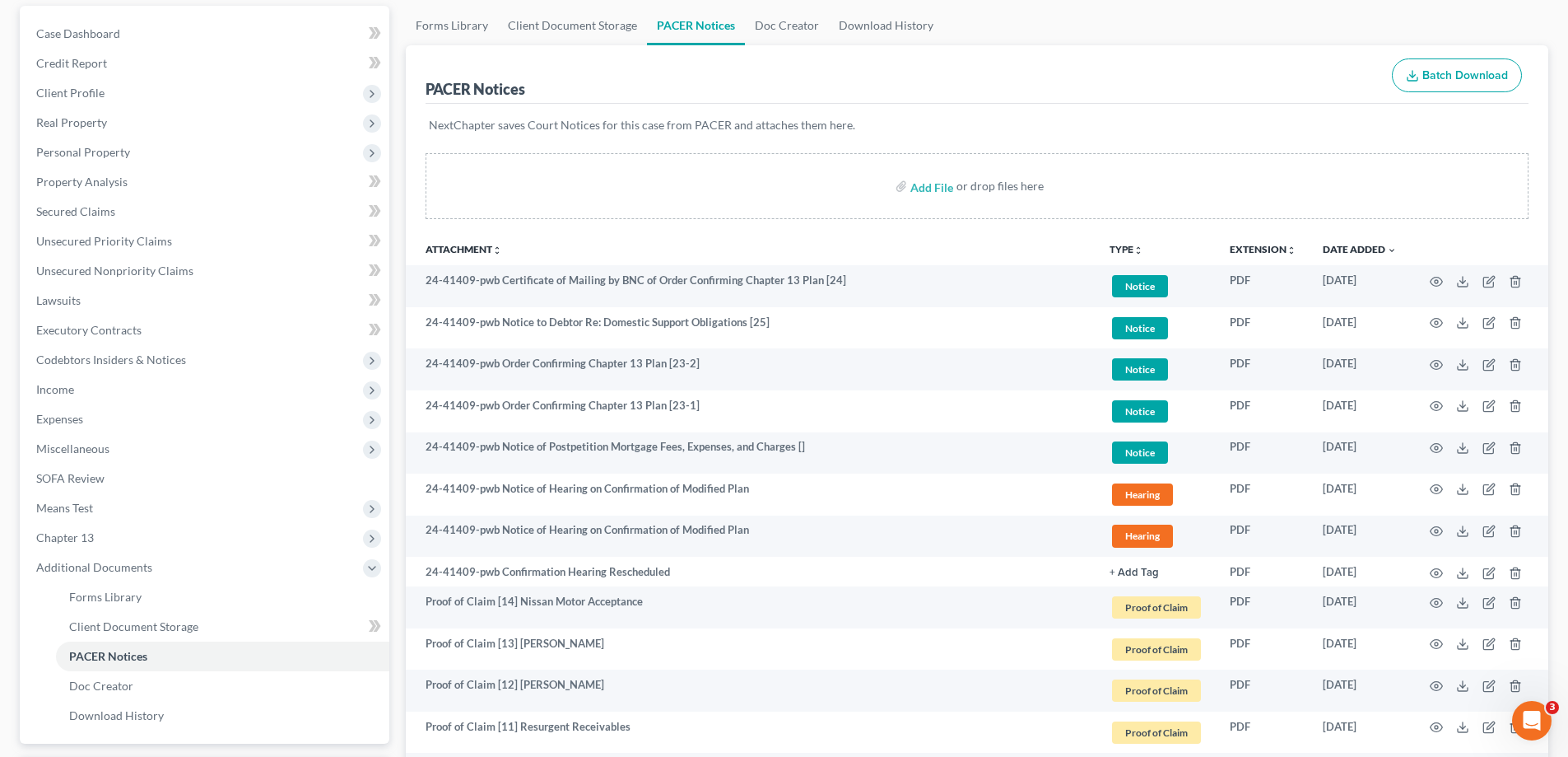
scroll to position [164, 0]
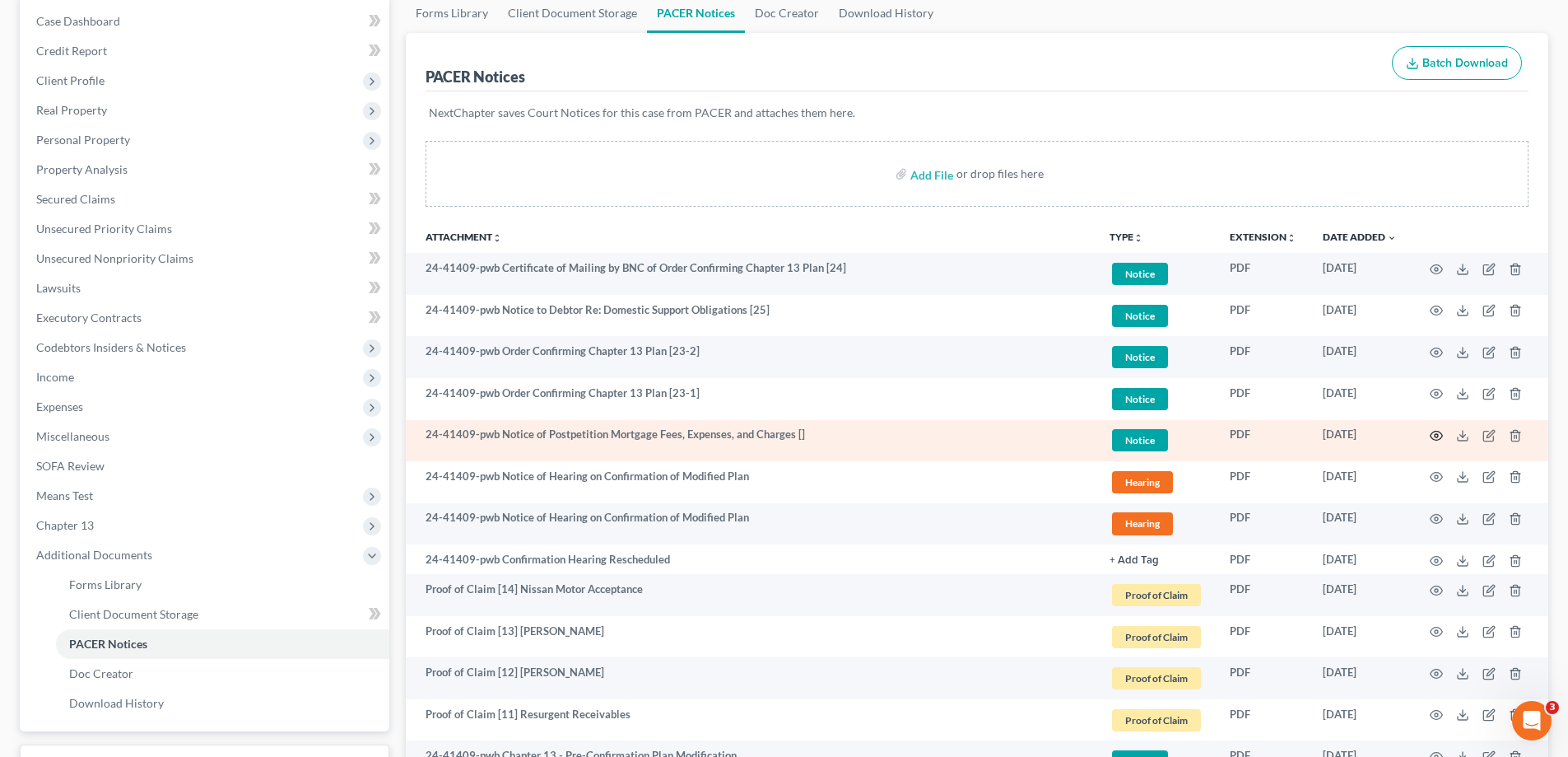
click at [1435, 434] on circle "button" at bounding box center [1436, 436] width 3 height 3
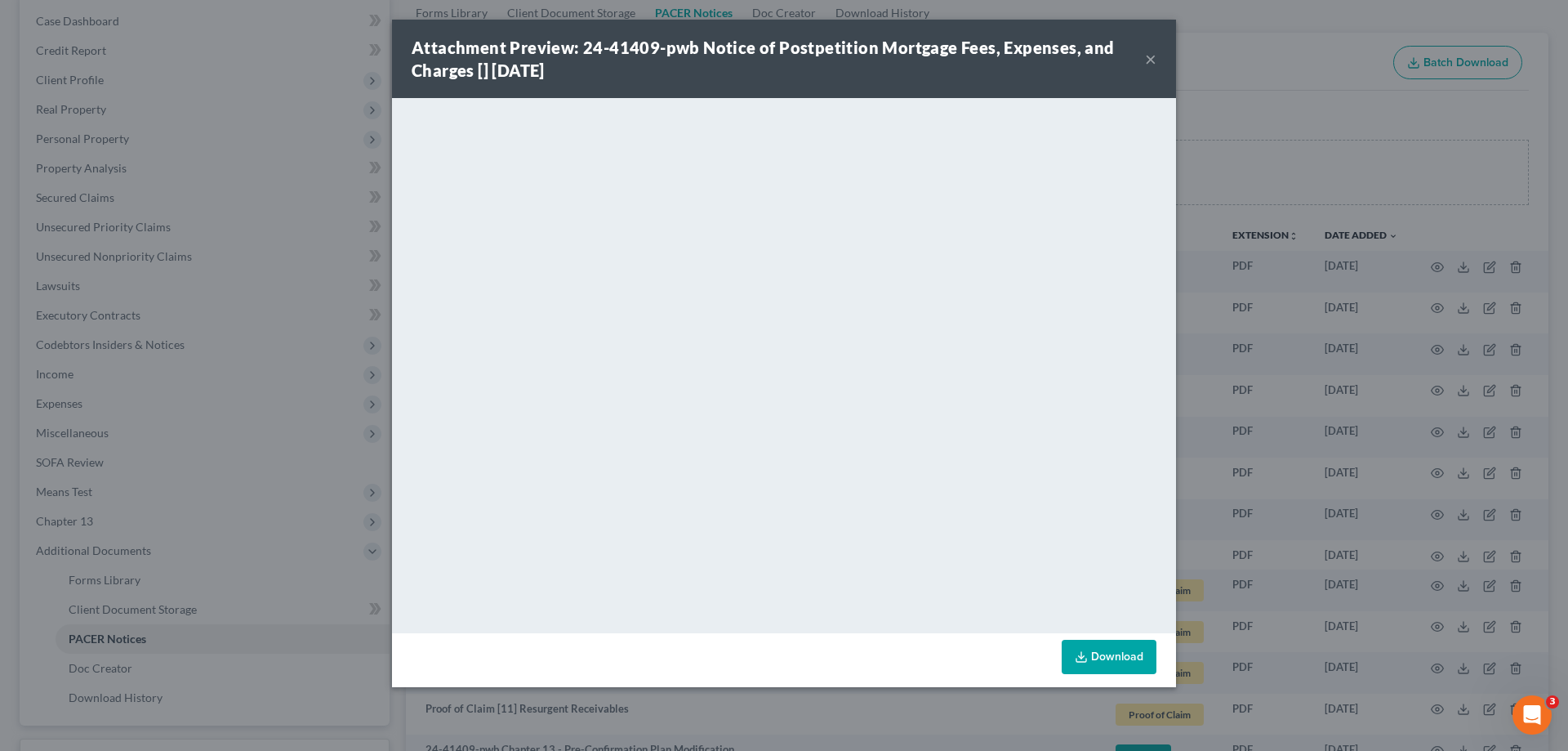
click at [1151, 62] on button "×" at bounding box center [1151, 59] width 12 height 20
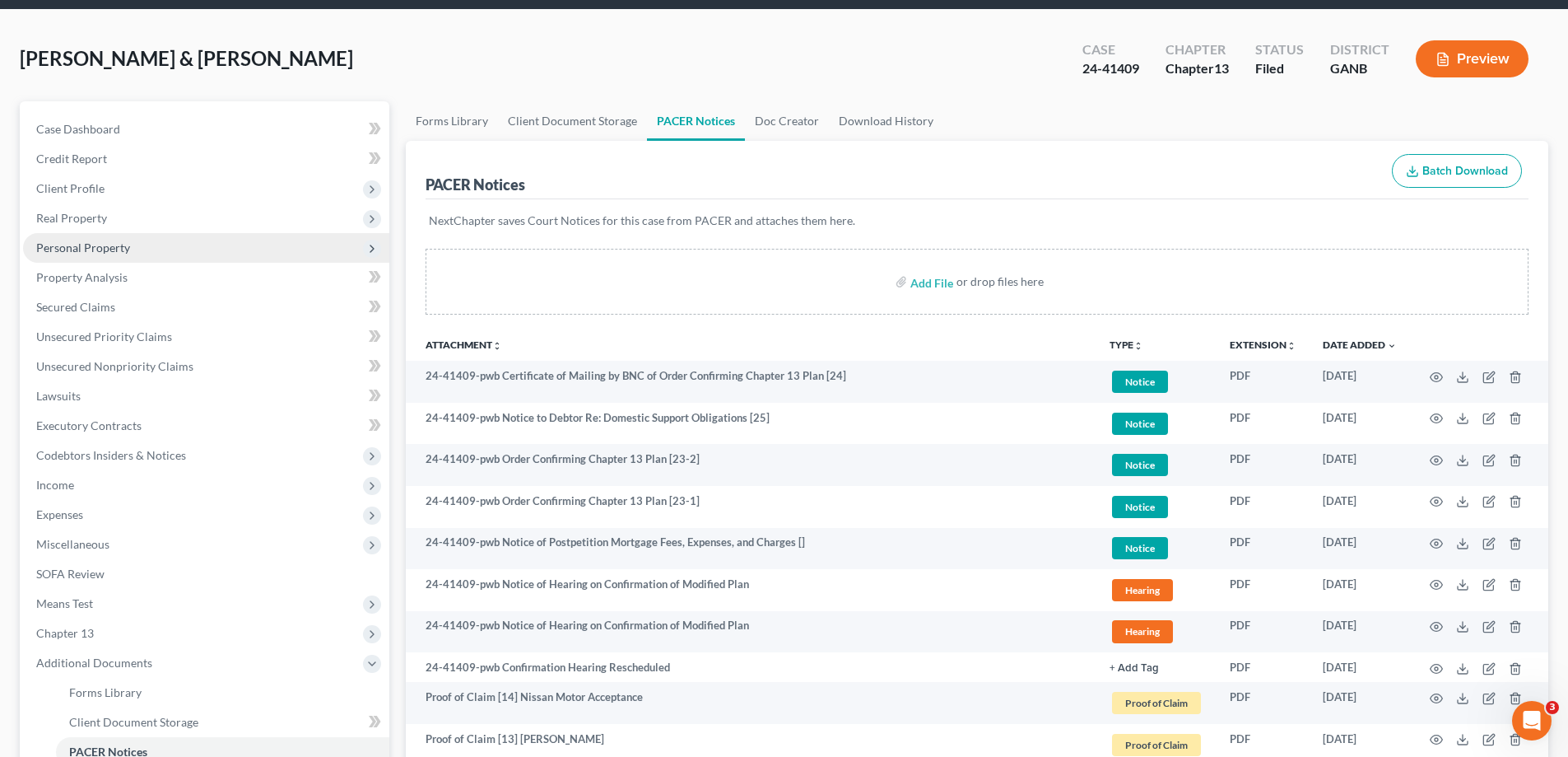
scroll to position [0, 0]
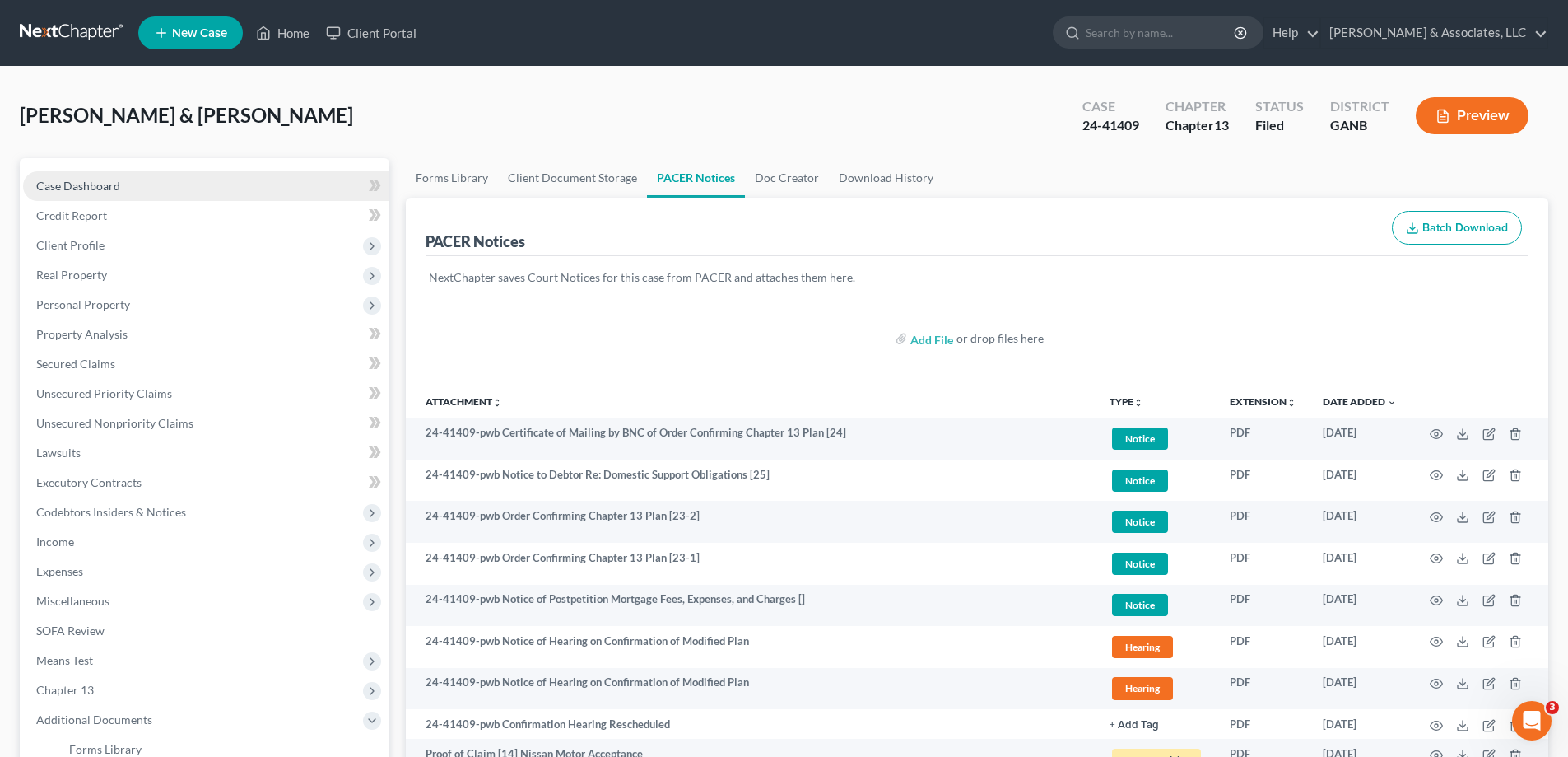
click at [99, 187] on span "Case Dashboard" at bounding box center [78, 185] width 84 height 14
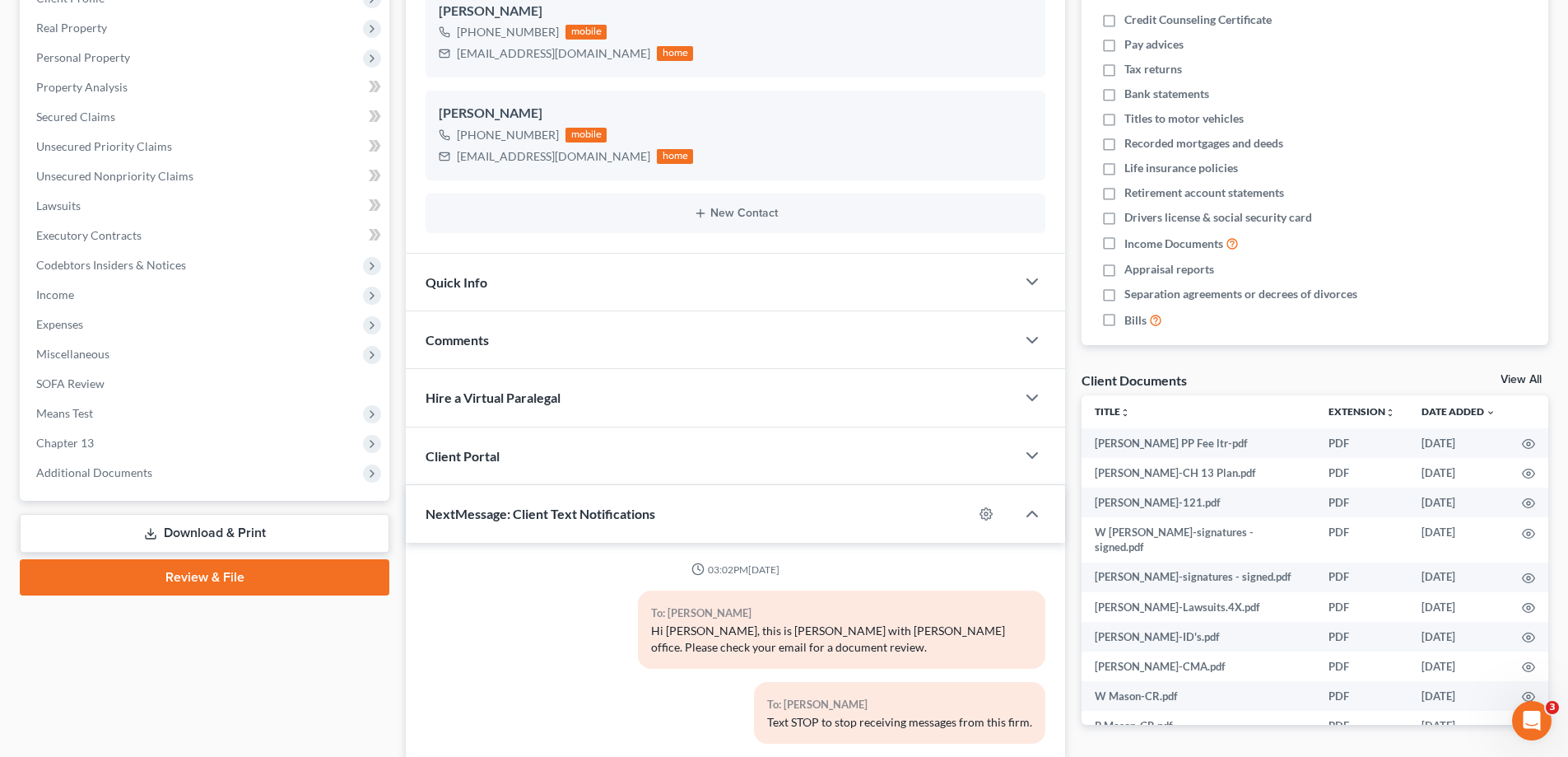
scroll to position [608, 0]
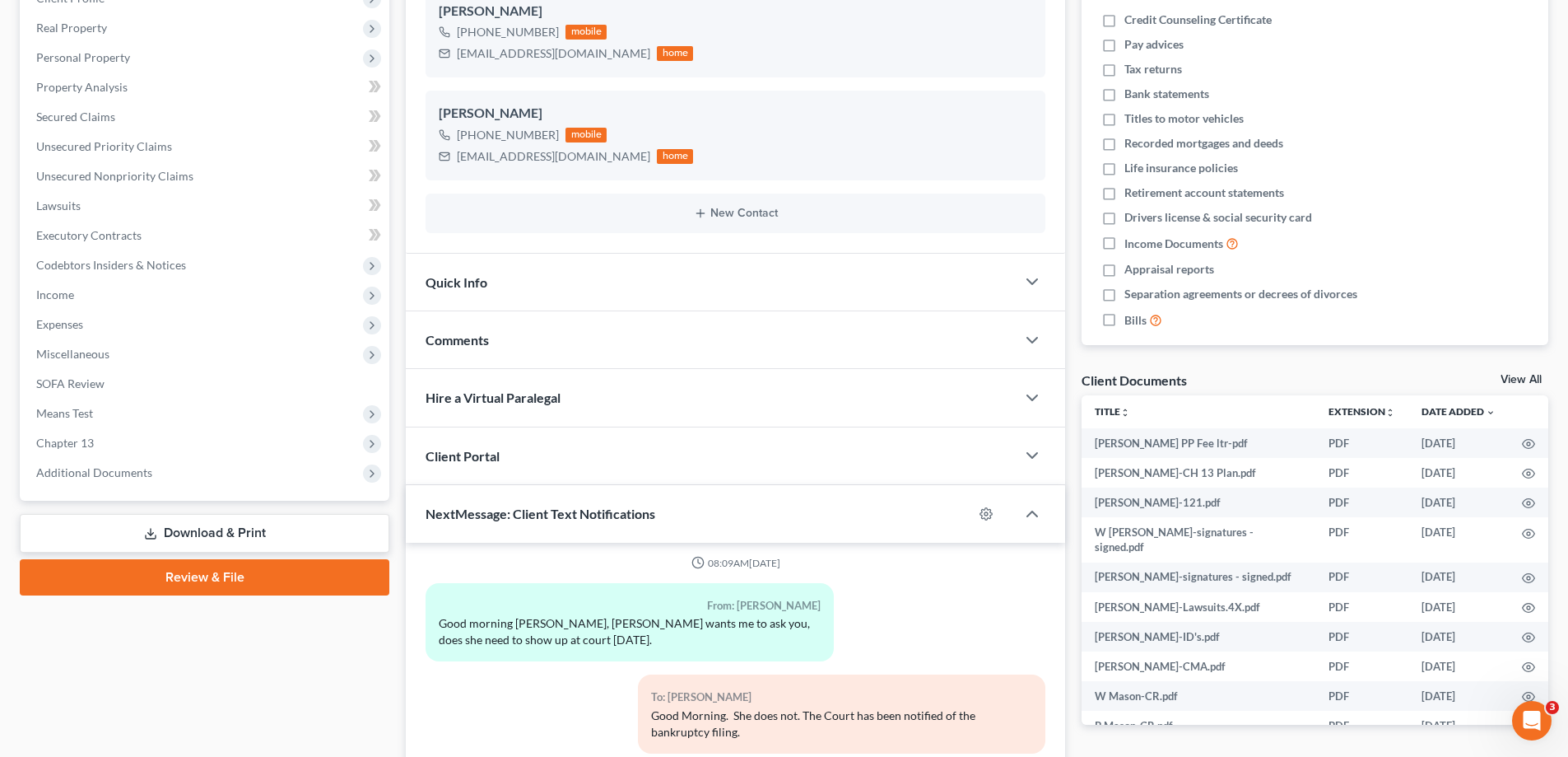
click at [459, 340] on span "Comments" at bounding box center [457, 340] width 63 height 16
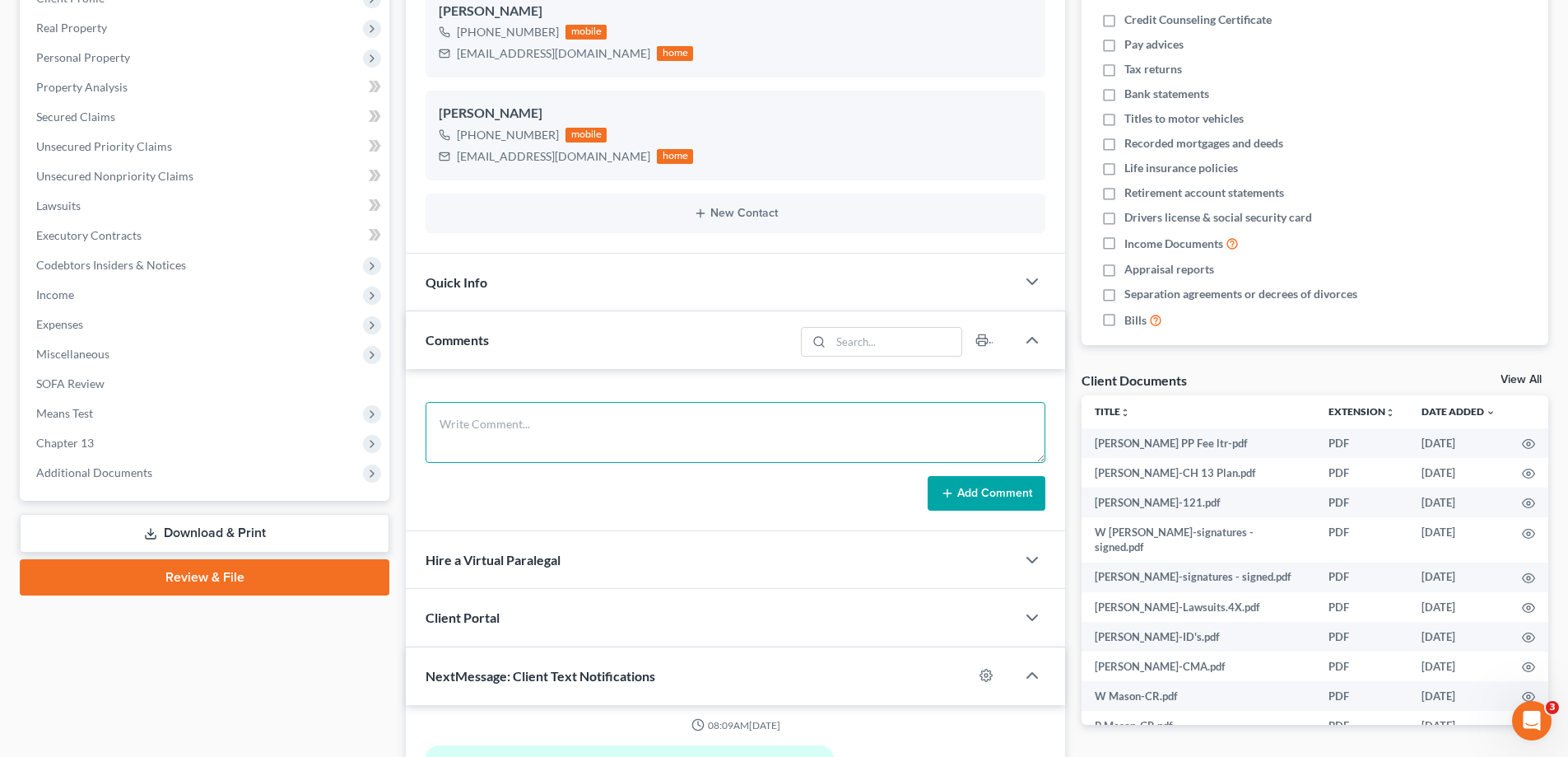
drag, startPoint x: 454, startPoint y: 430, endPoint x: 454, endPoint y: 419, distance: 11.0
click at [454, 419] on textarea at bounding box center [735, 431] width 620 height 61
paste textarea "From: Luis Desantiago <ldesantiago@guildmortgage.net> Sent: Monday, August 18, …"
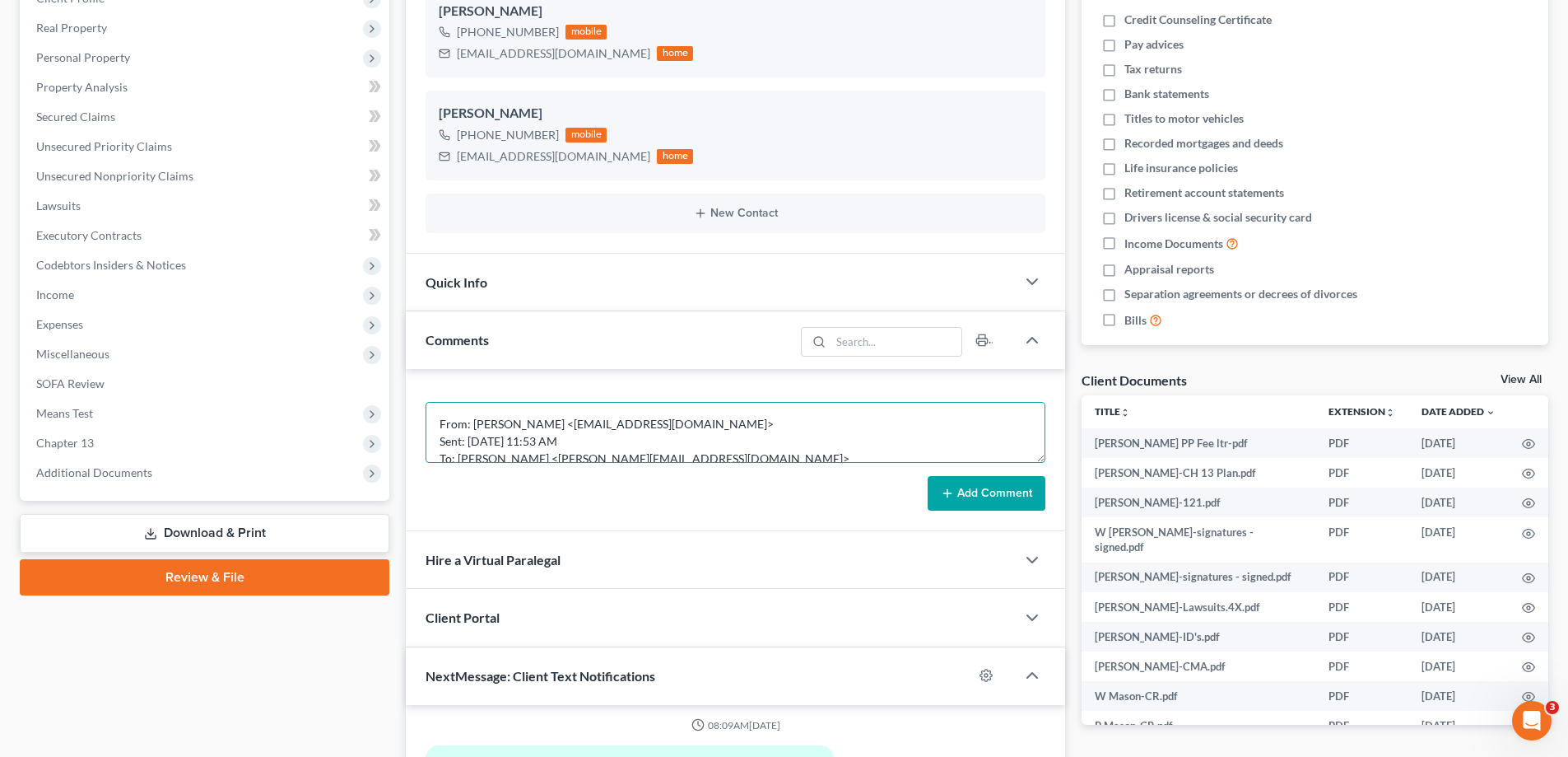
scroll to position [229, 0]
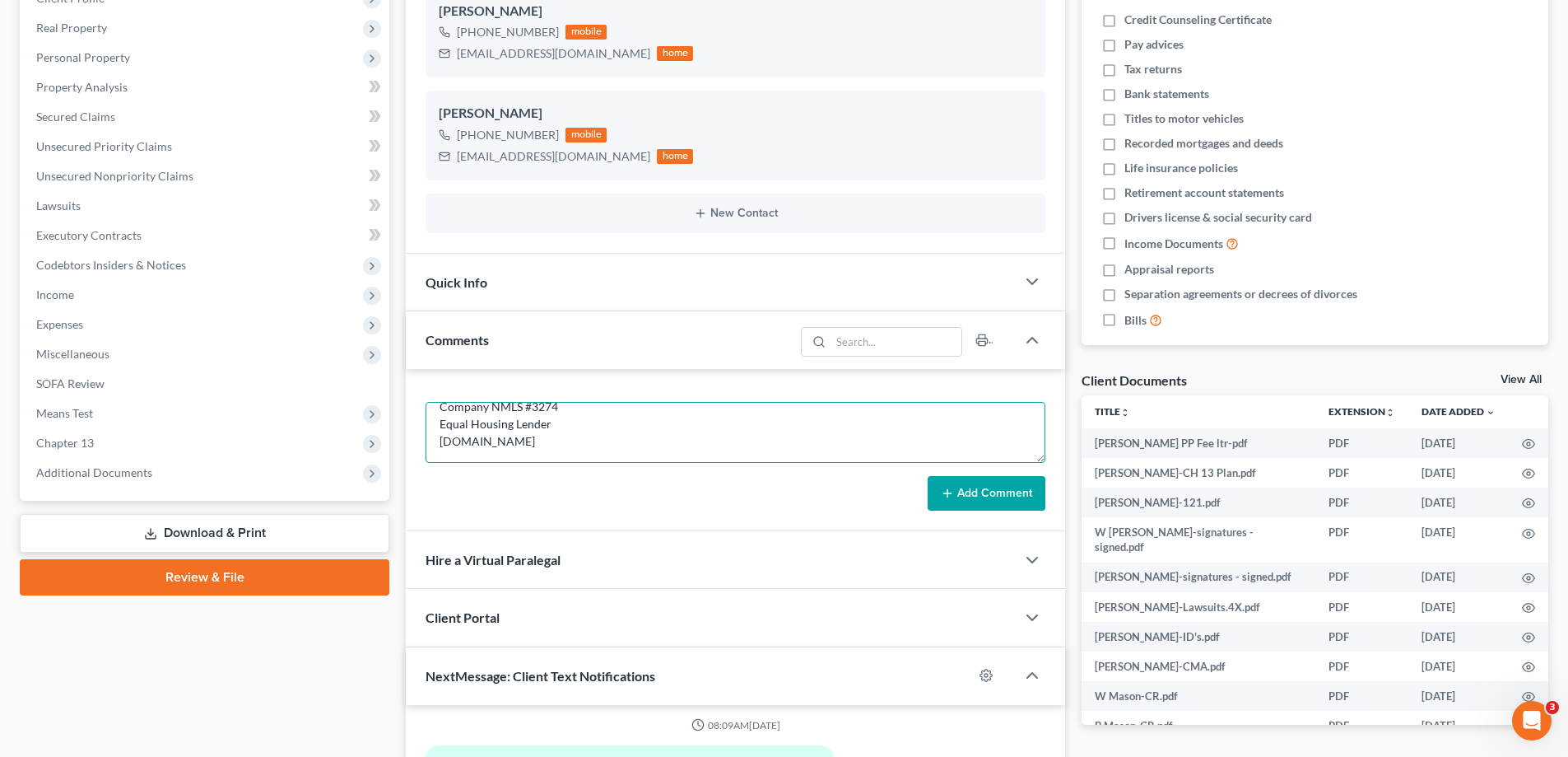
type textarea "From: Luis Desantiago <ldesantiago@guildmortgage.net> Sent: Monday, August 18, …"
click at [1003, 490] on button "Add Comment" at bounding box center [986, 492] width 118 height 34
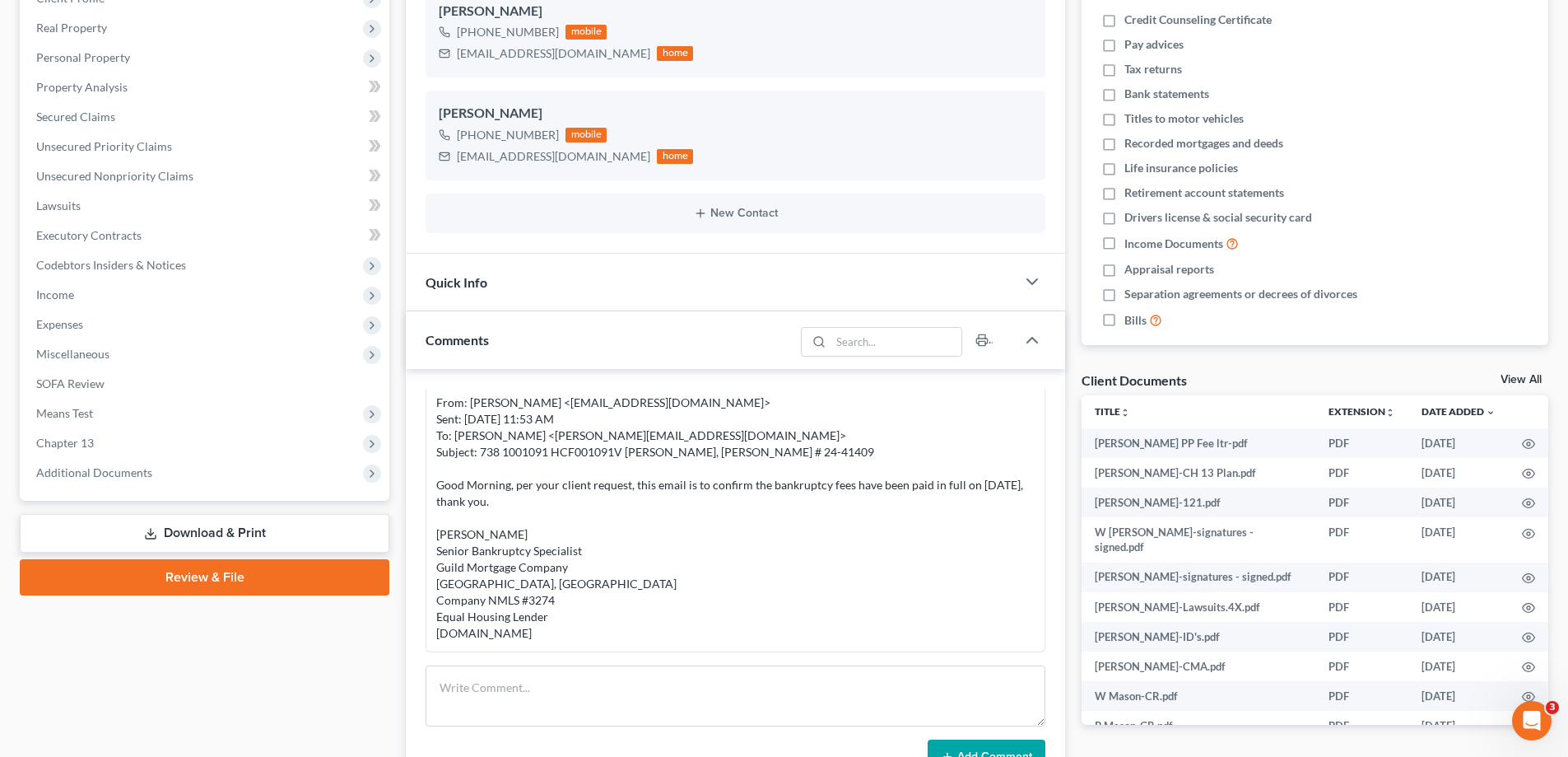
scroll to position [0, 0]
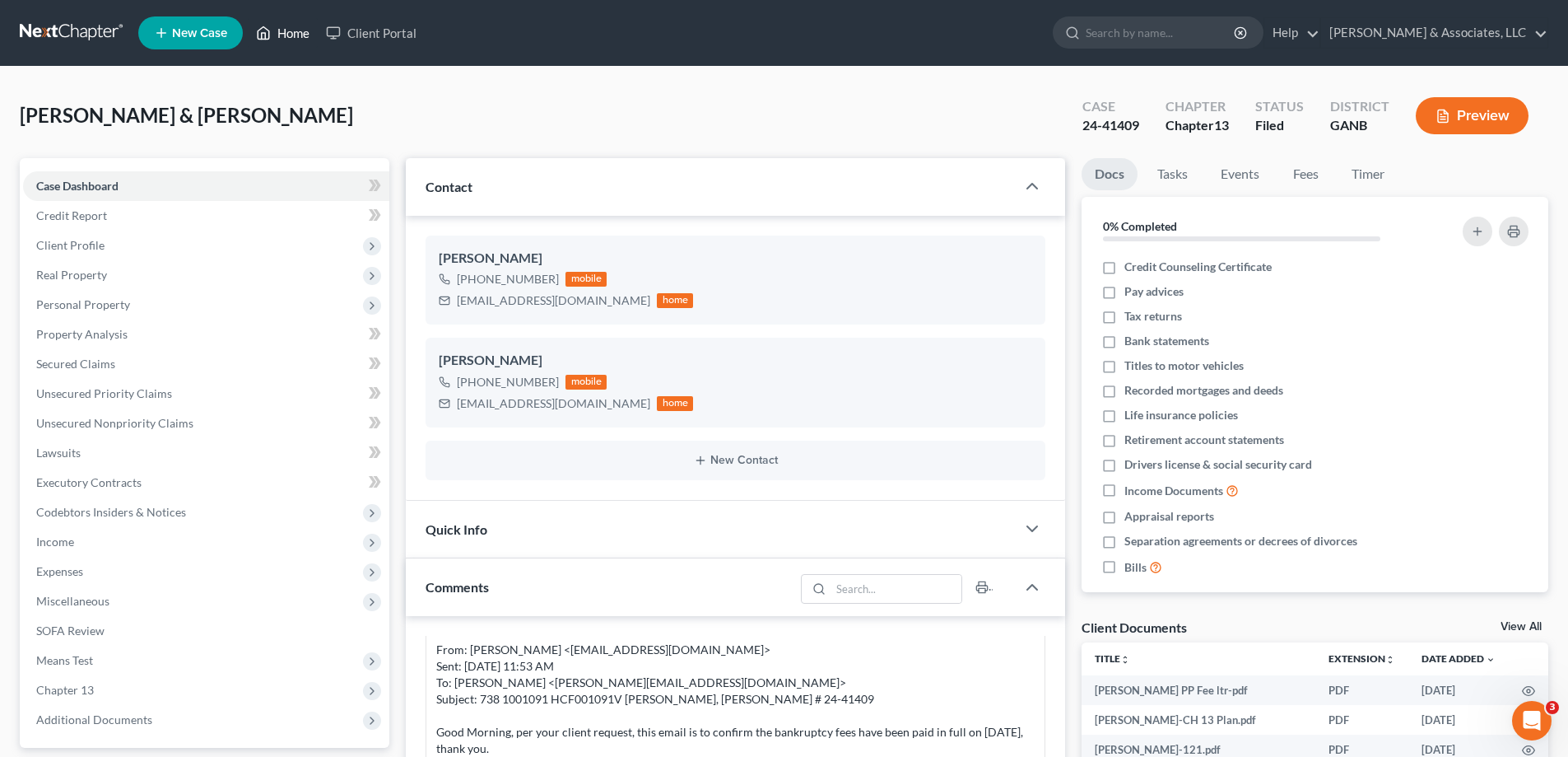
click at [281, 31] on link "Home" at bounding box center [283, 33] width 70 height 30
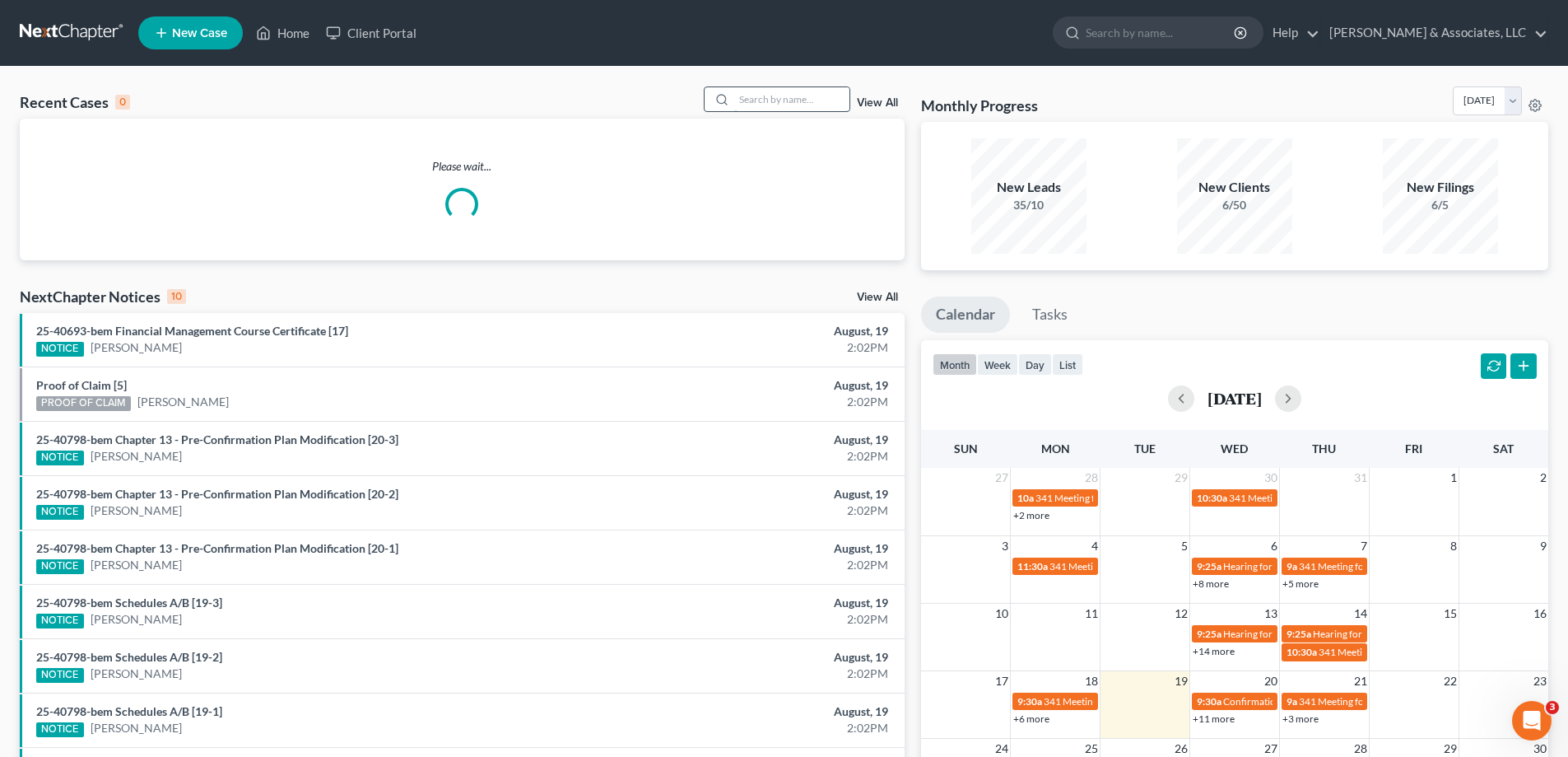
click at [839, 106] on input "search" at bounding box center [792, 99] width 115 height 24
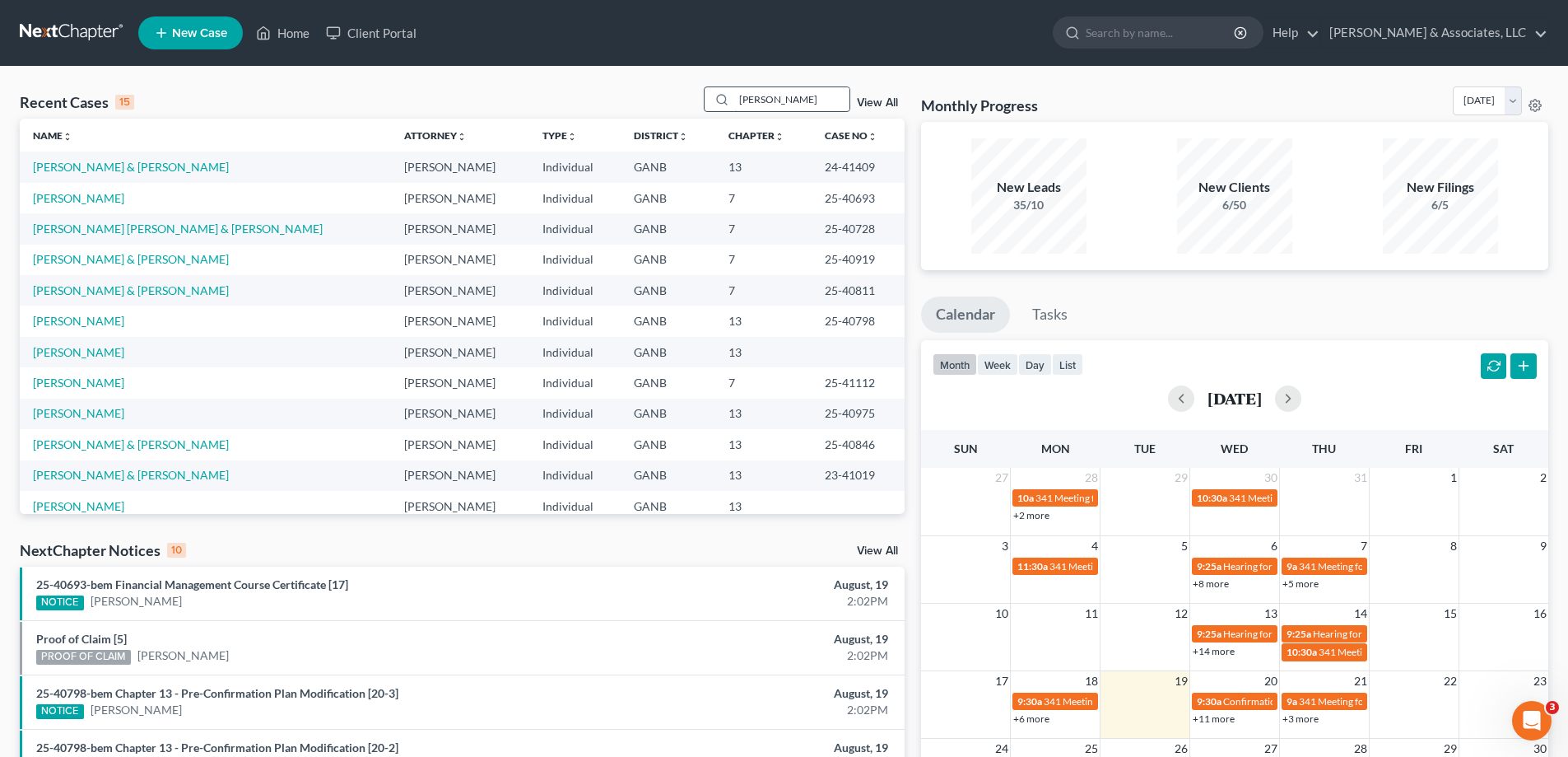
type input "henderson"
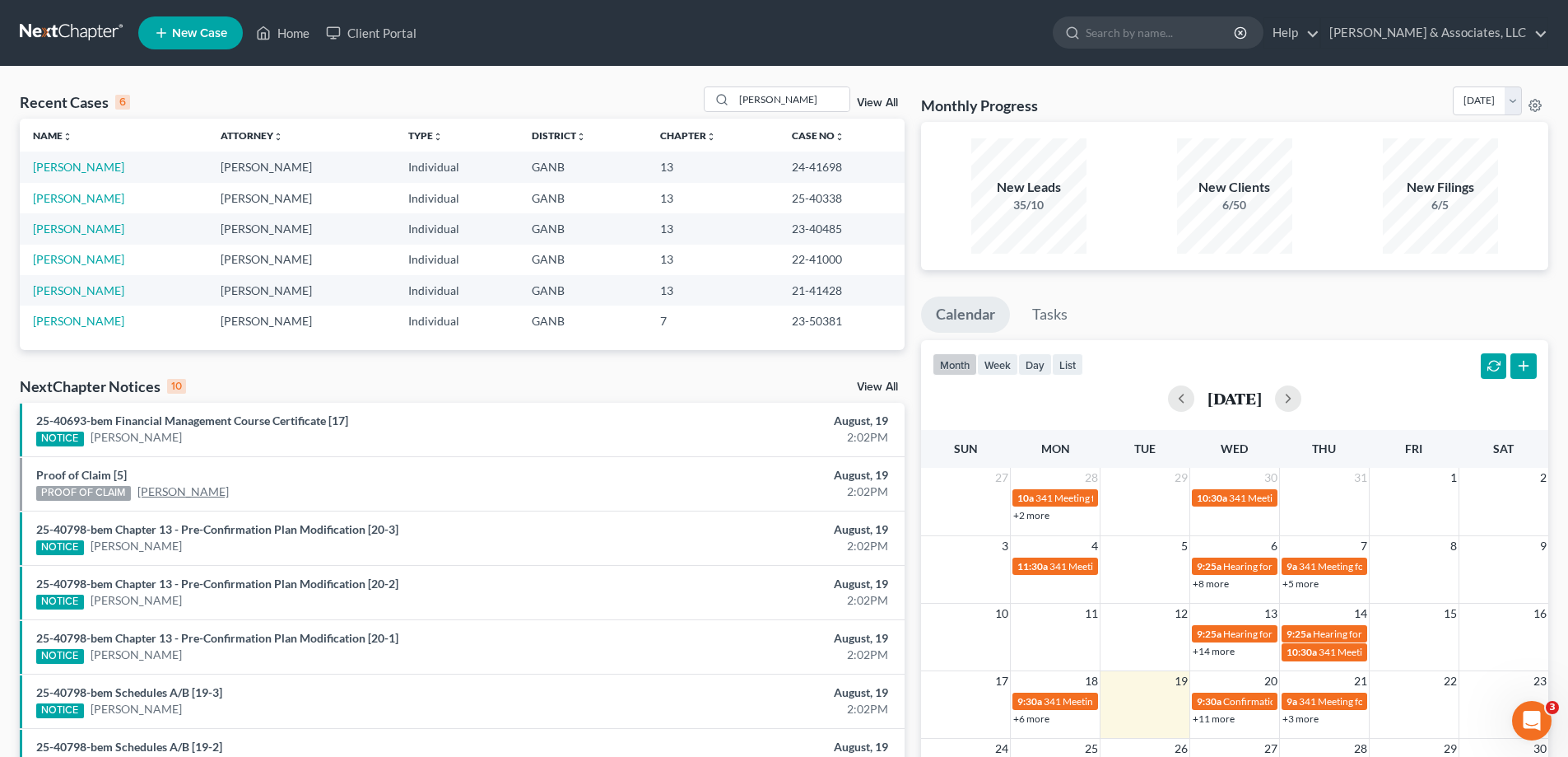
click at [169, 486] on link "Shawn Dion" at bounding box center [183, 492] width 91 height 17
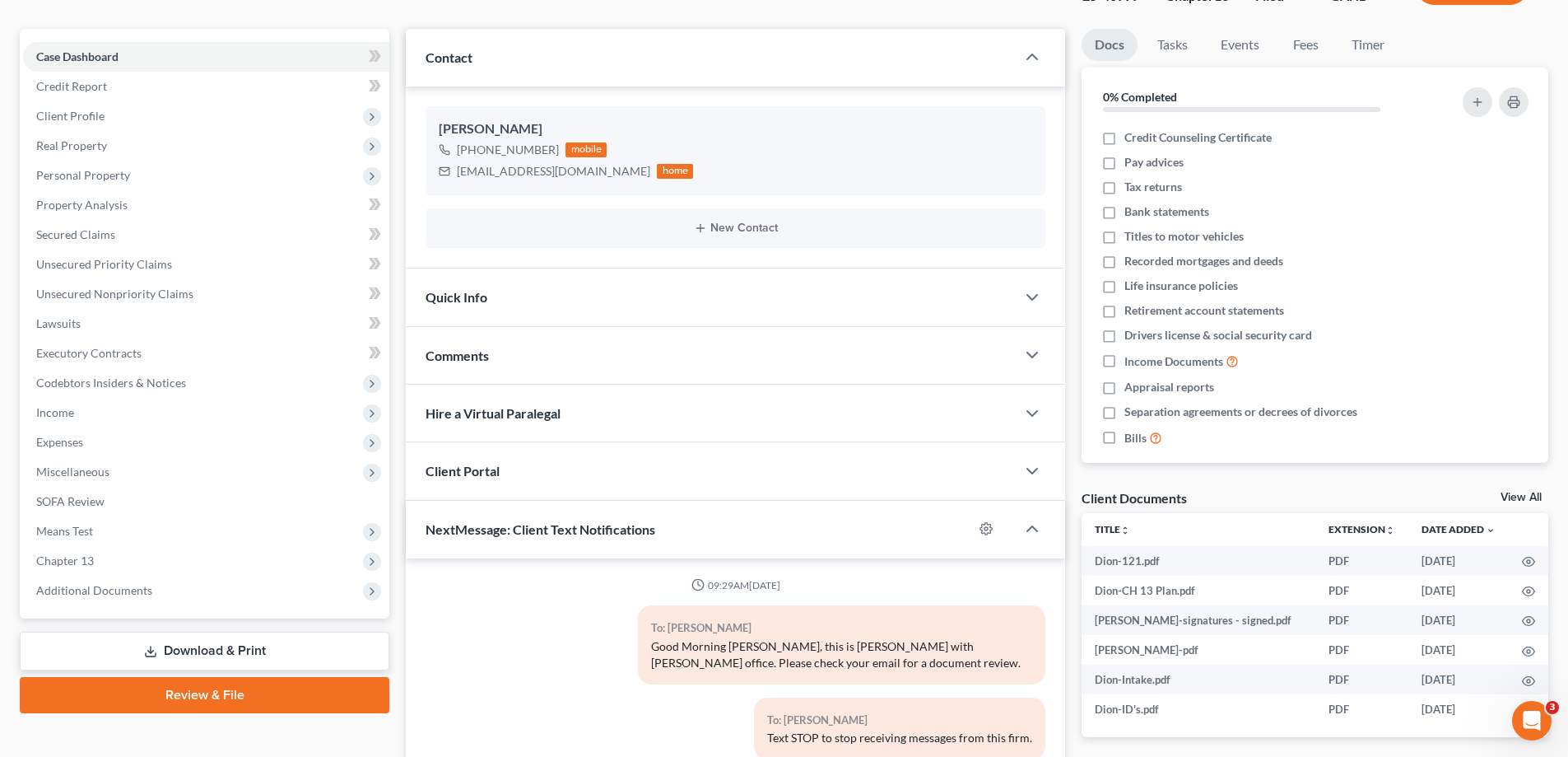
scroll to position [199, 0]
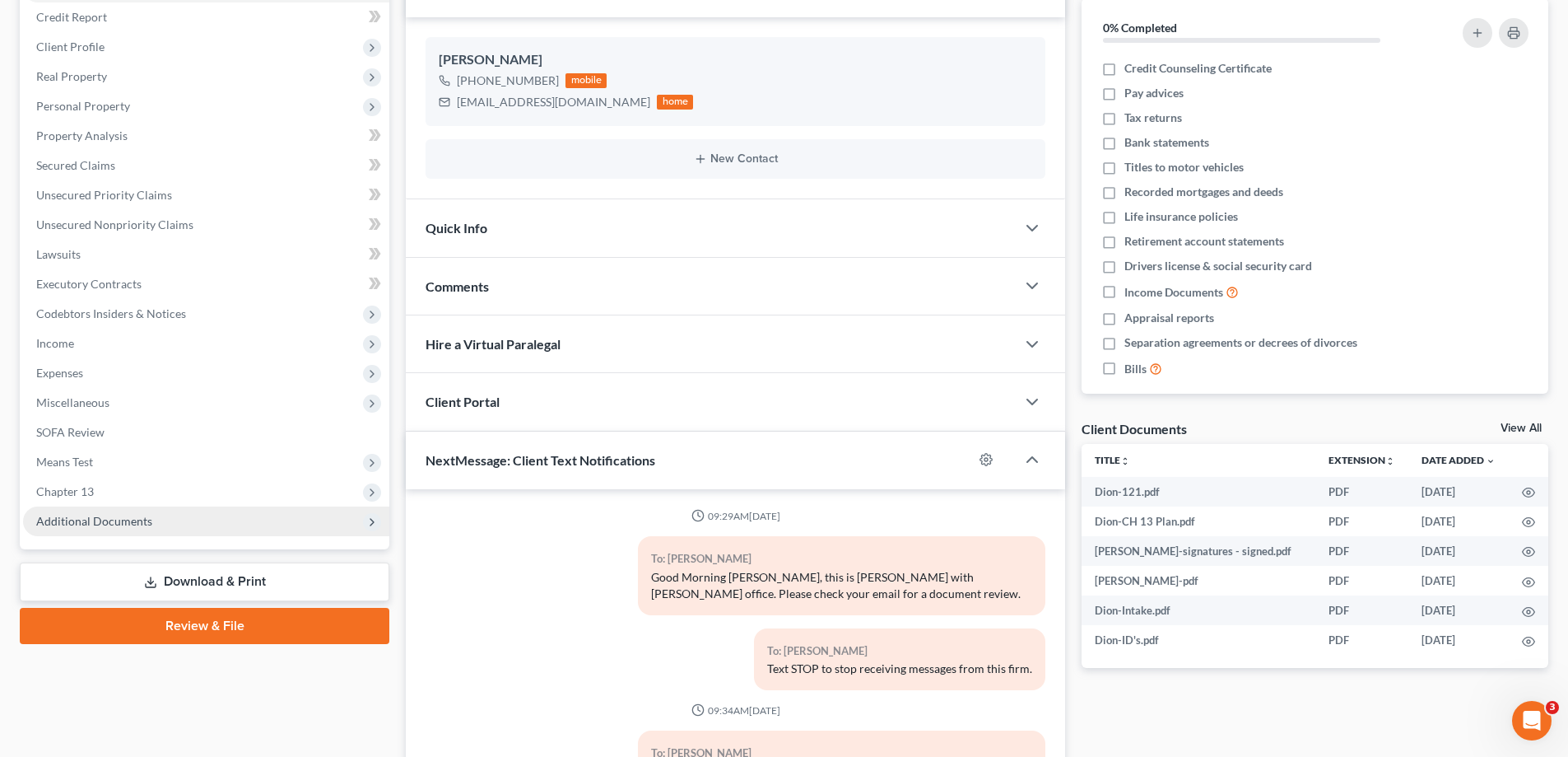
click at [93, 524] on span "Additional Documents" at bounding box center [93, 521] width 116 height 14
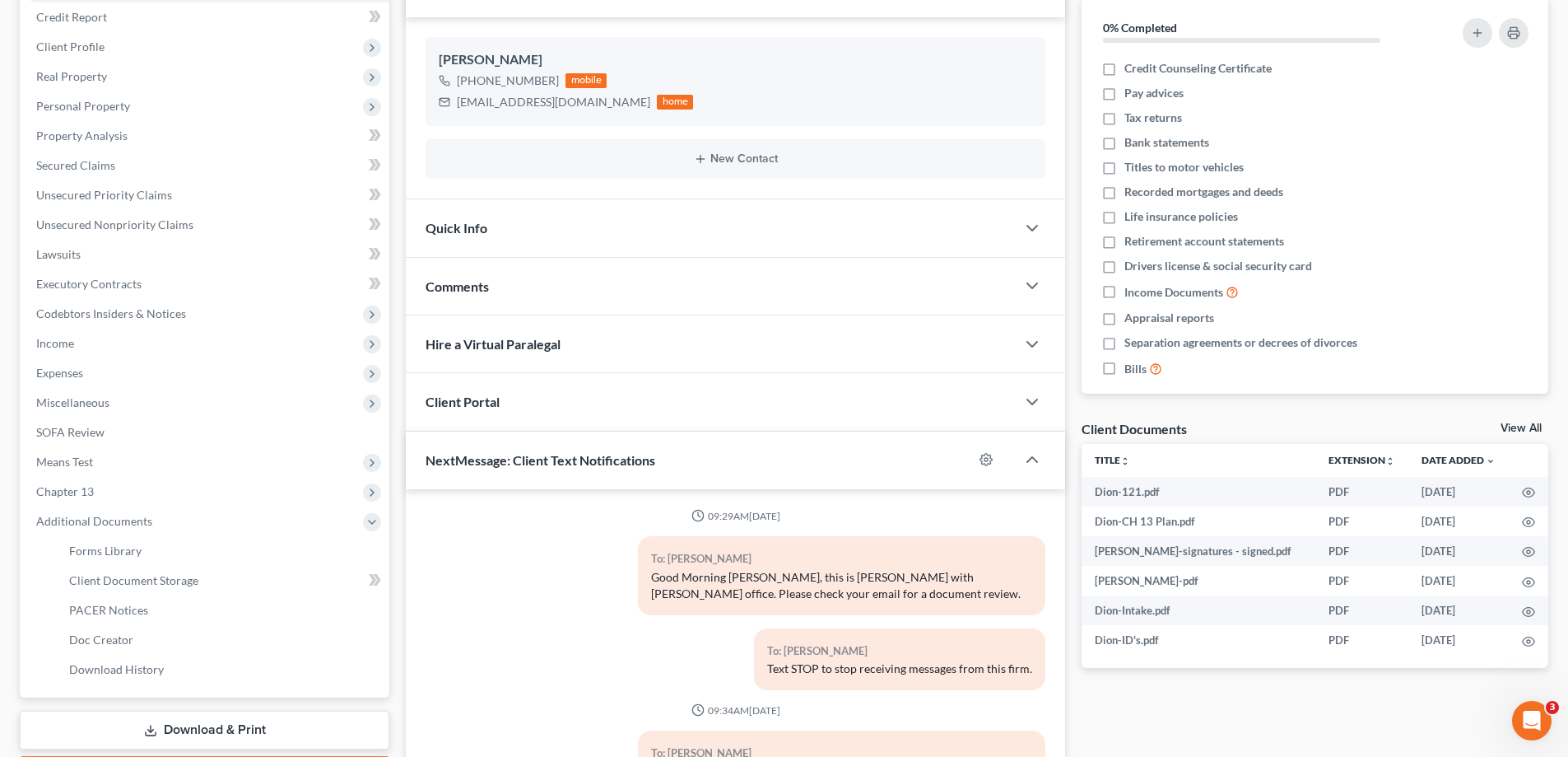
scroll to position [98, 0]
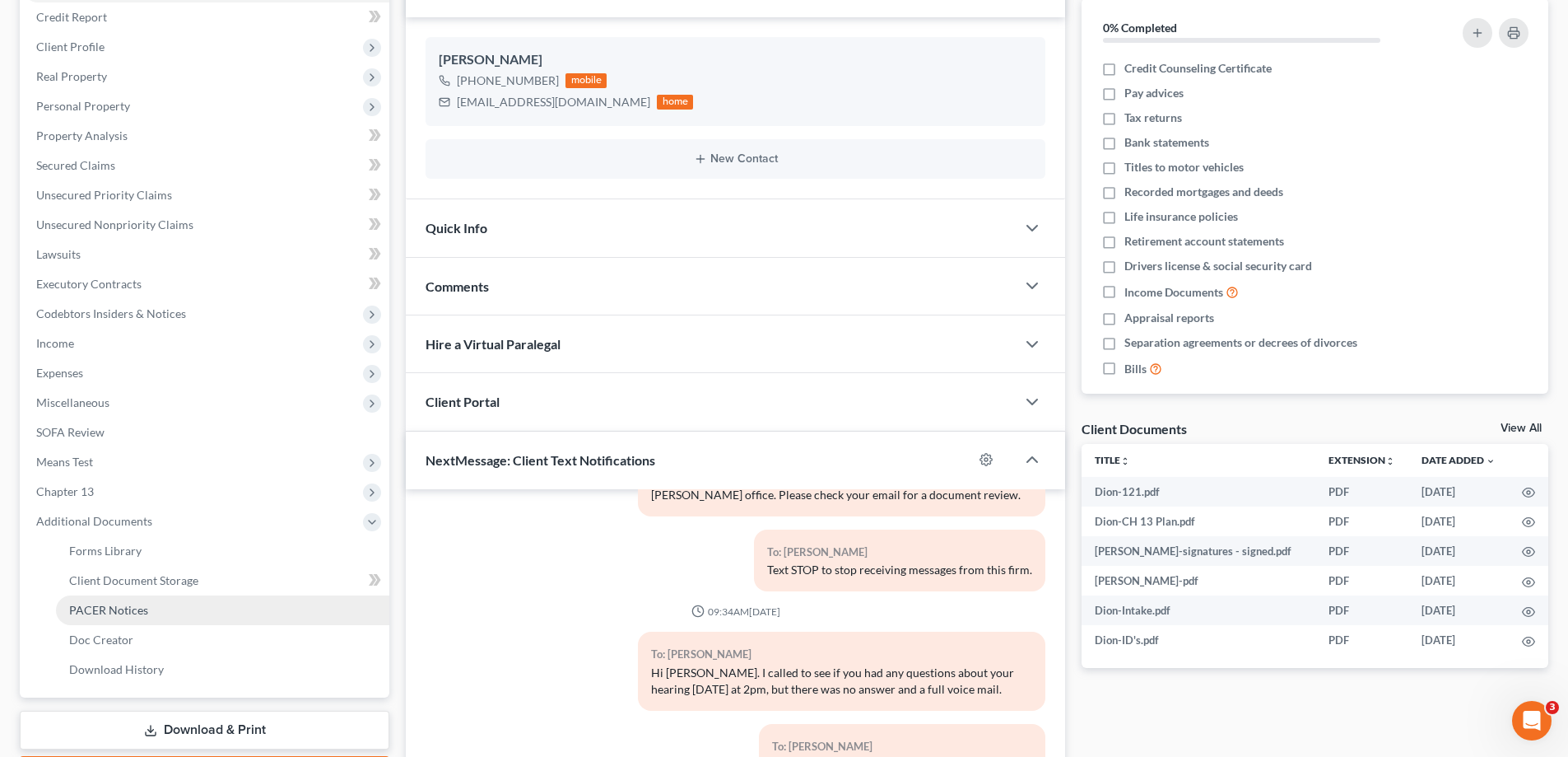
click at [101, 607] on span "PACER Notices" at bounding box center [108, 609] width 79 height 14
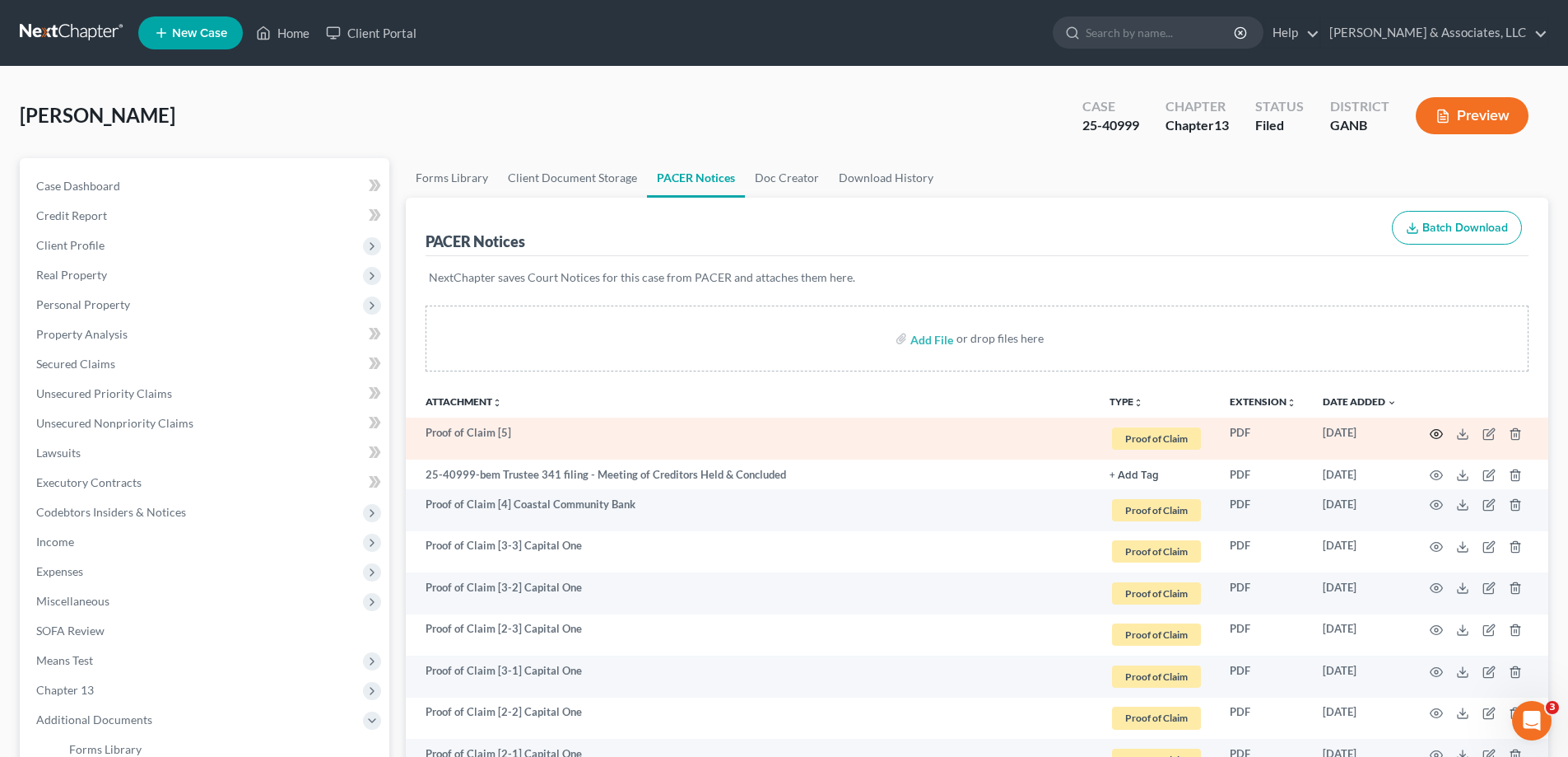
click at [1435, 435] on circle "button" at bounding box center [1436, 434] width 3 height 3
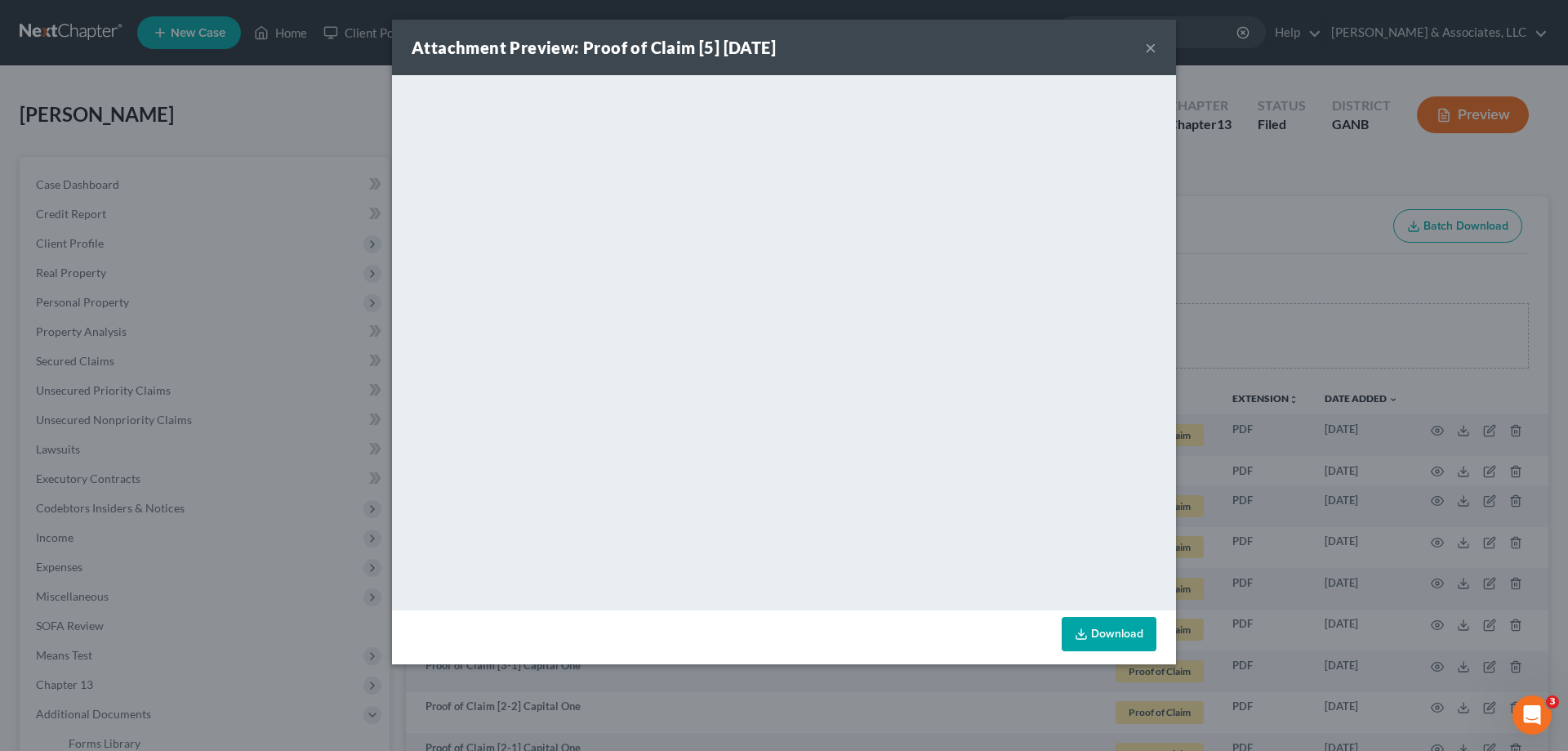
click at [1145, 46] on button "×" at bounding box center [1151, 47] width 12 height 20
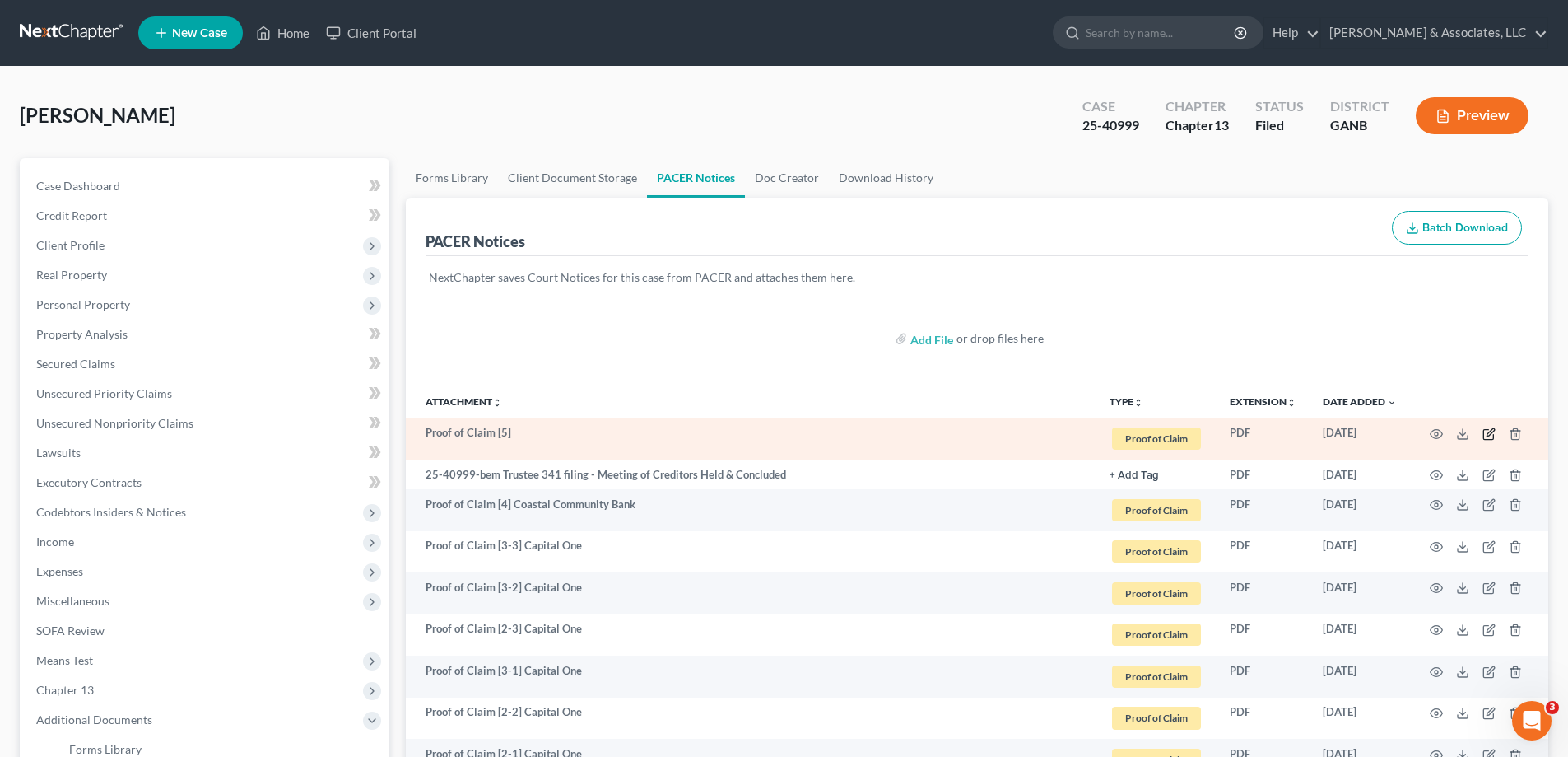
click at [1489, 434] on icon "button" at bounding box center [1490, 434] width 13 height 13
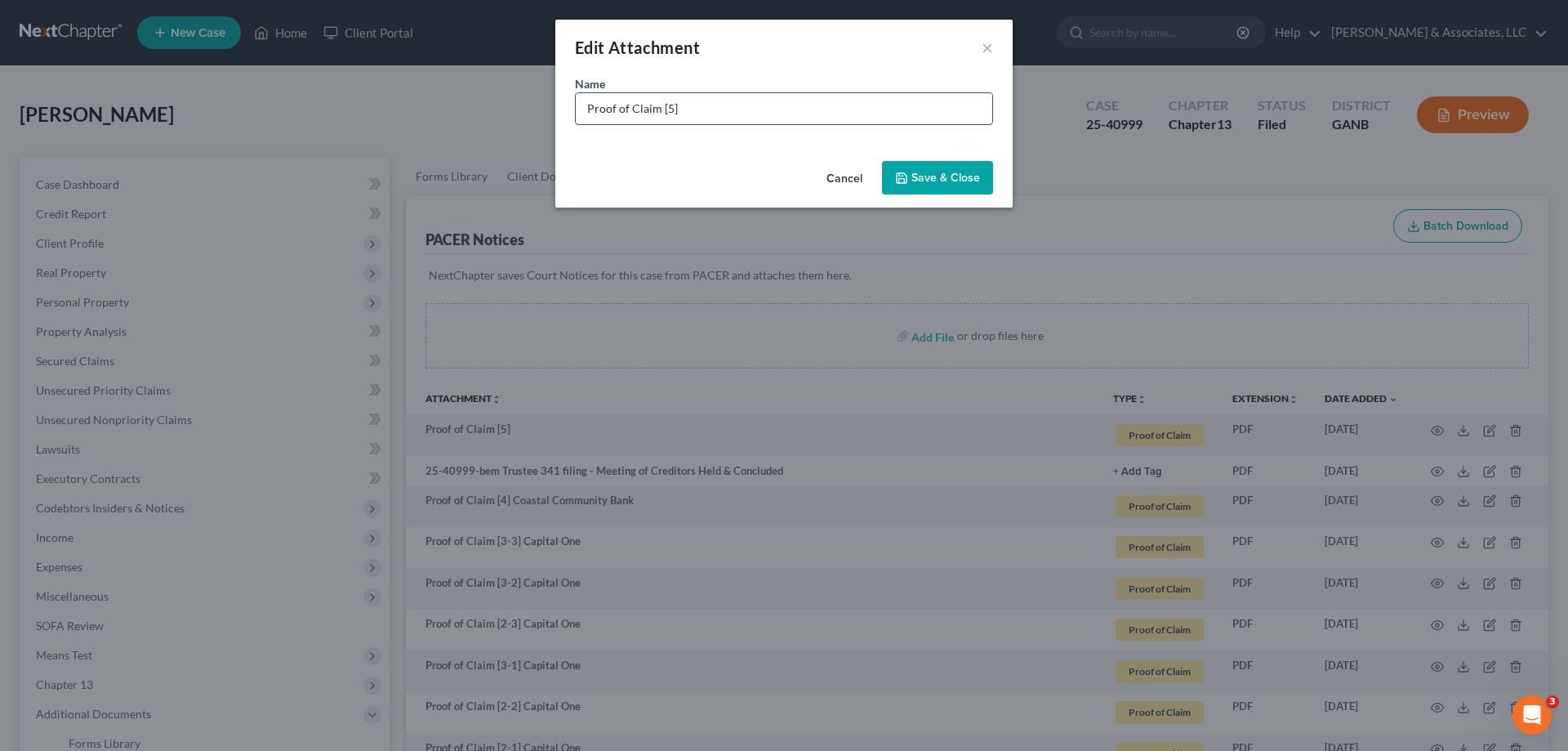
click at [736, 114] on input "Proof of Claim [5]" at bounding box center [783, 108] width 416 height 31
type input "Proof of Claim [5] Premier Bankcard"
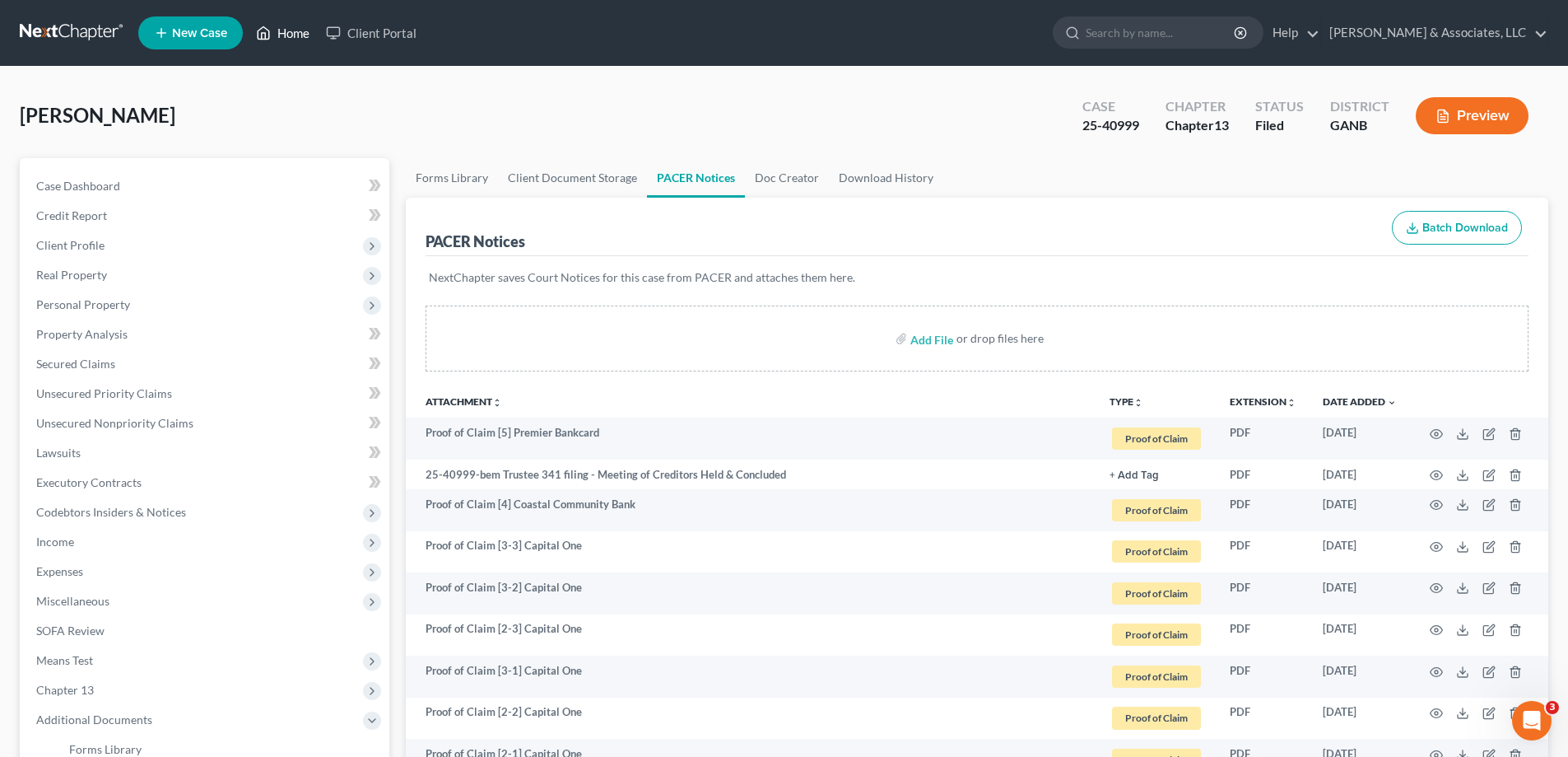
click at [278, 30] on link "Home" at bounding box center [283, 33] width 70 height 30
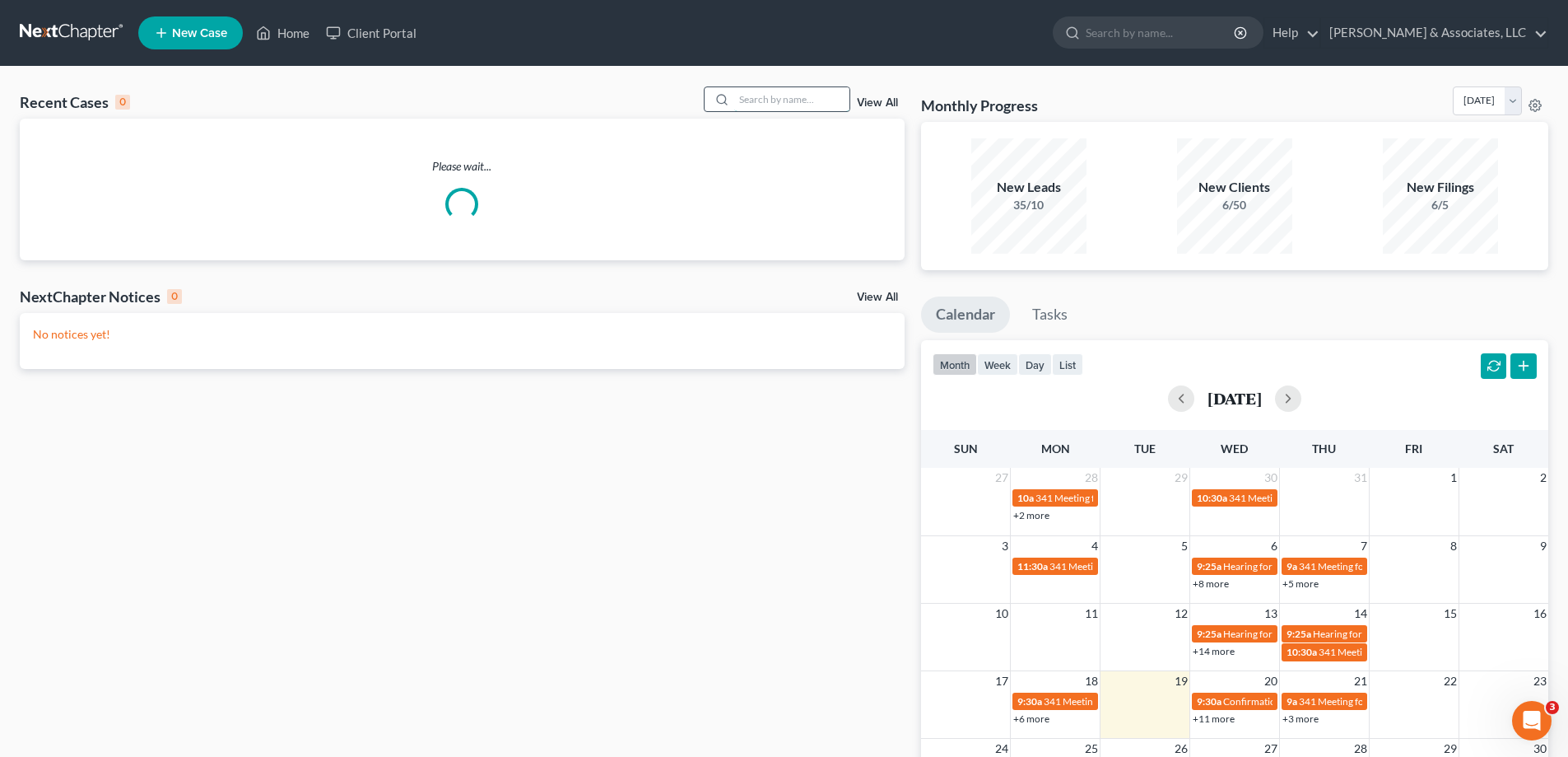
click at [810, 101] on input "search" at bounding box center [792, 99] width 115 height 24
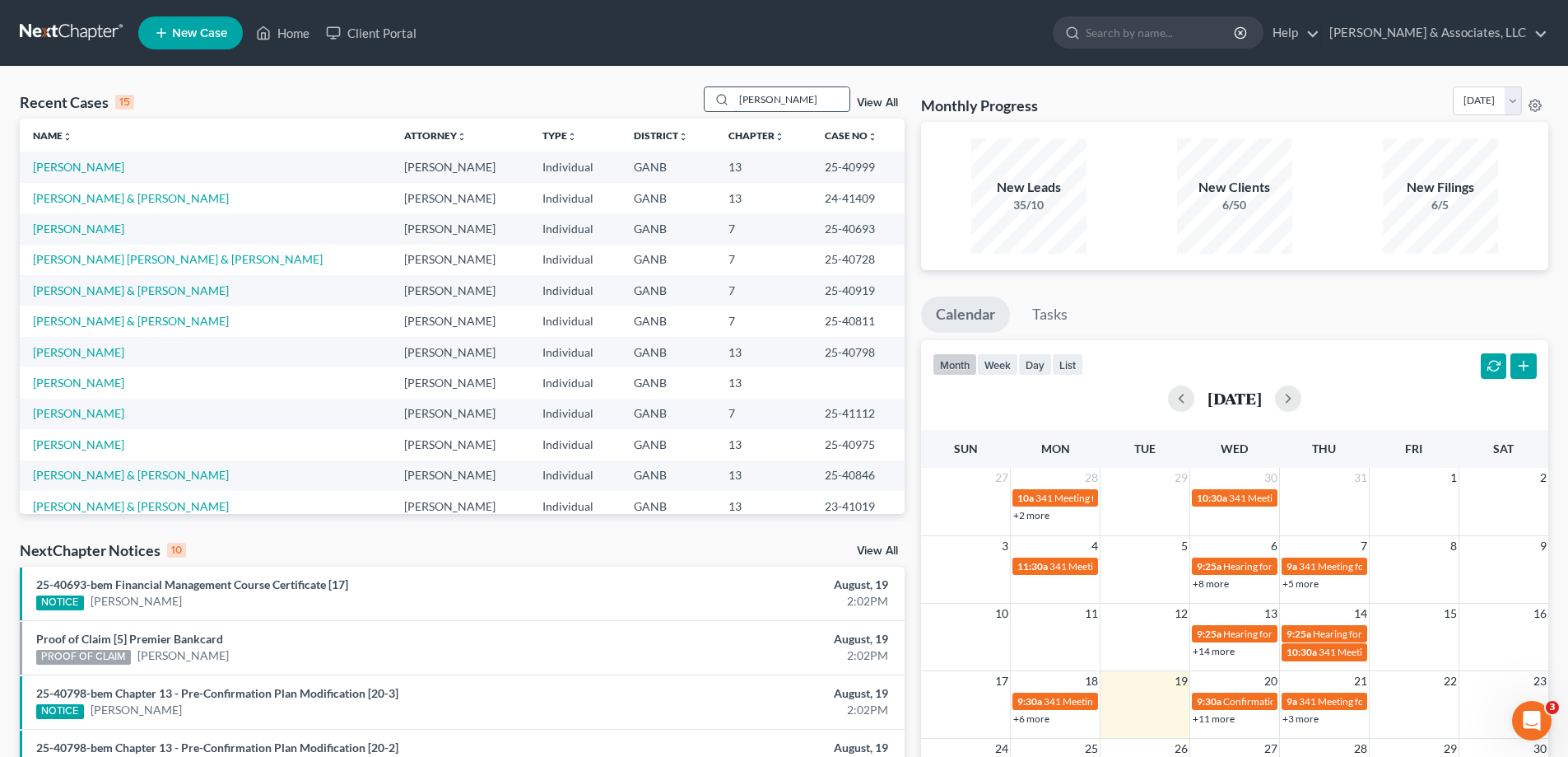
type input "henderson"
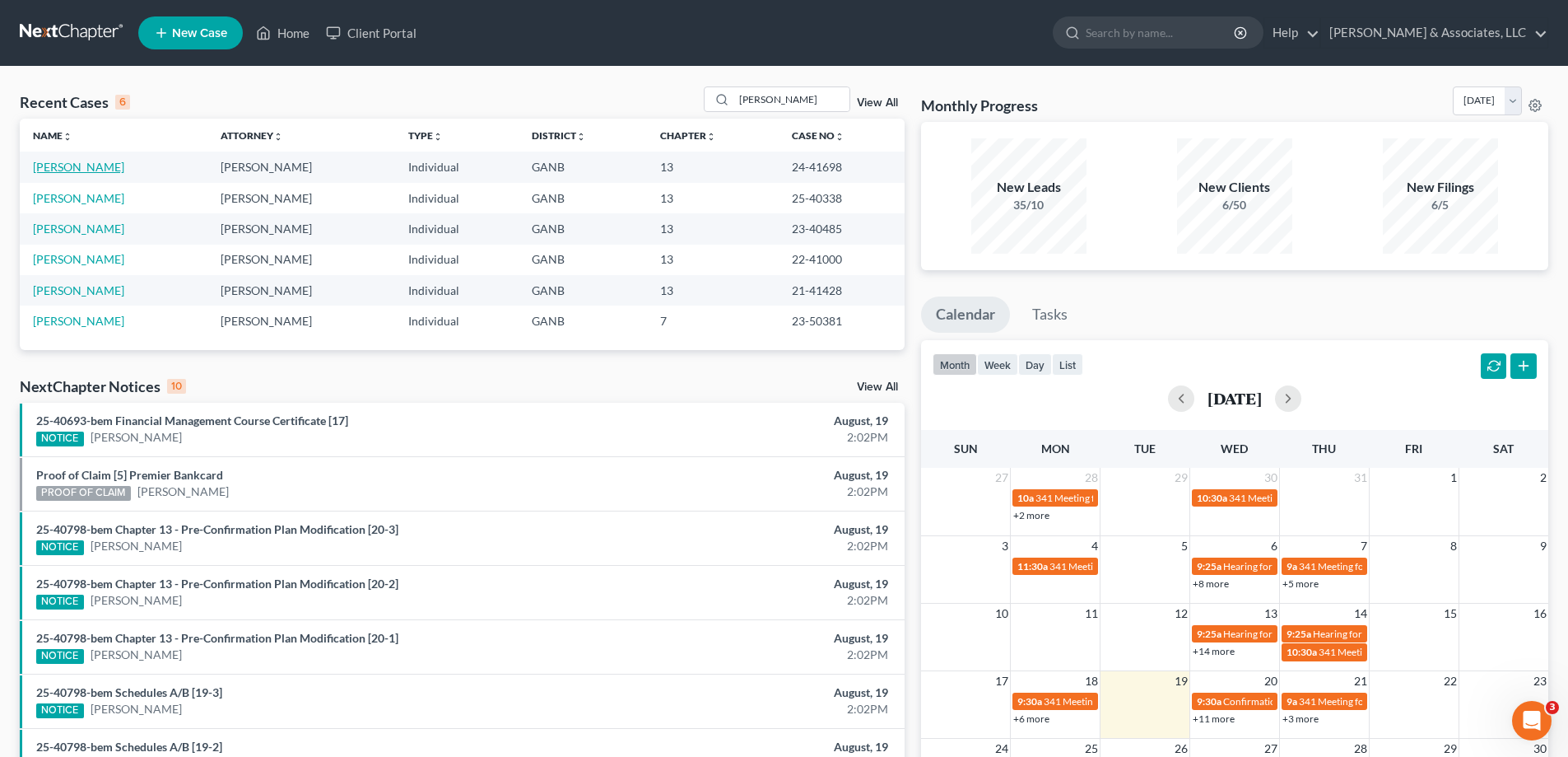
click at [74, 168] on link "Henderson, Kevin" at bounding box center [78, 166] width 91 height 14
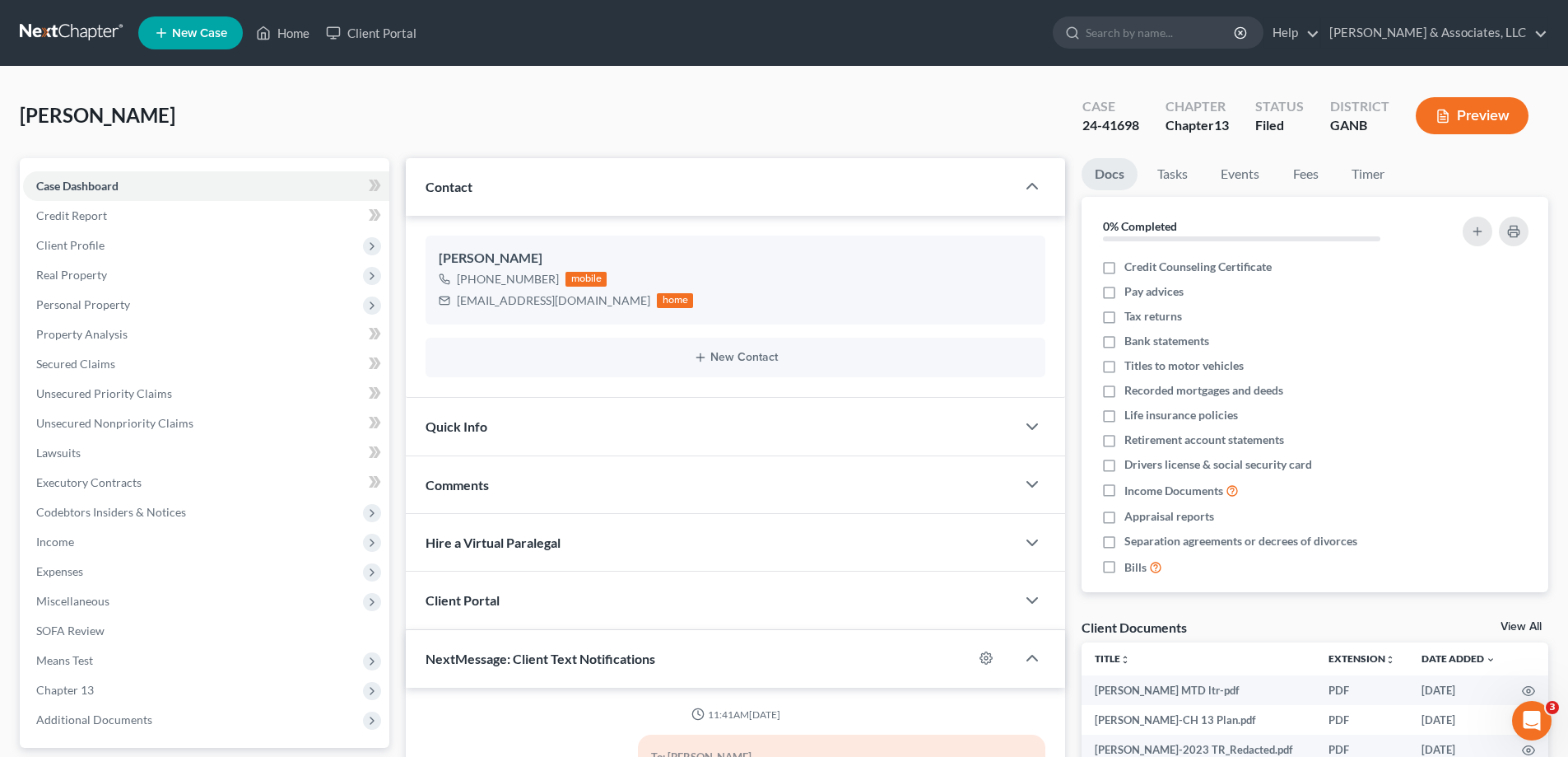
scroll to position [13, 0]
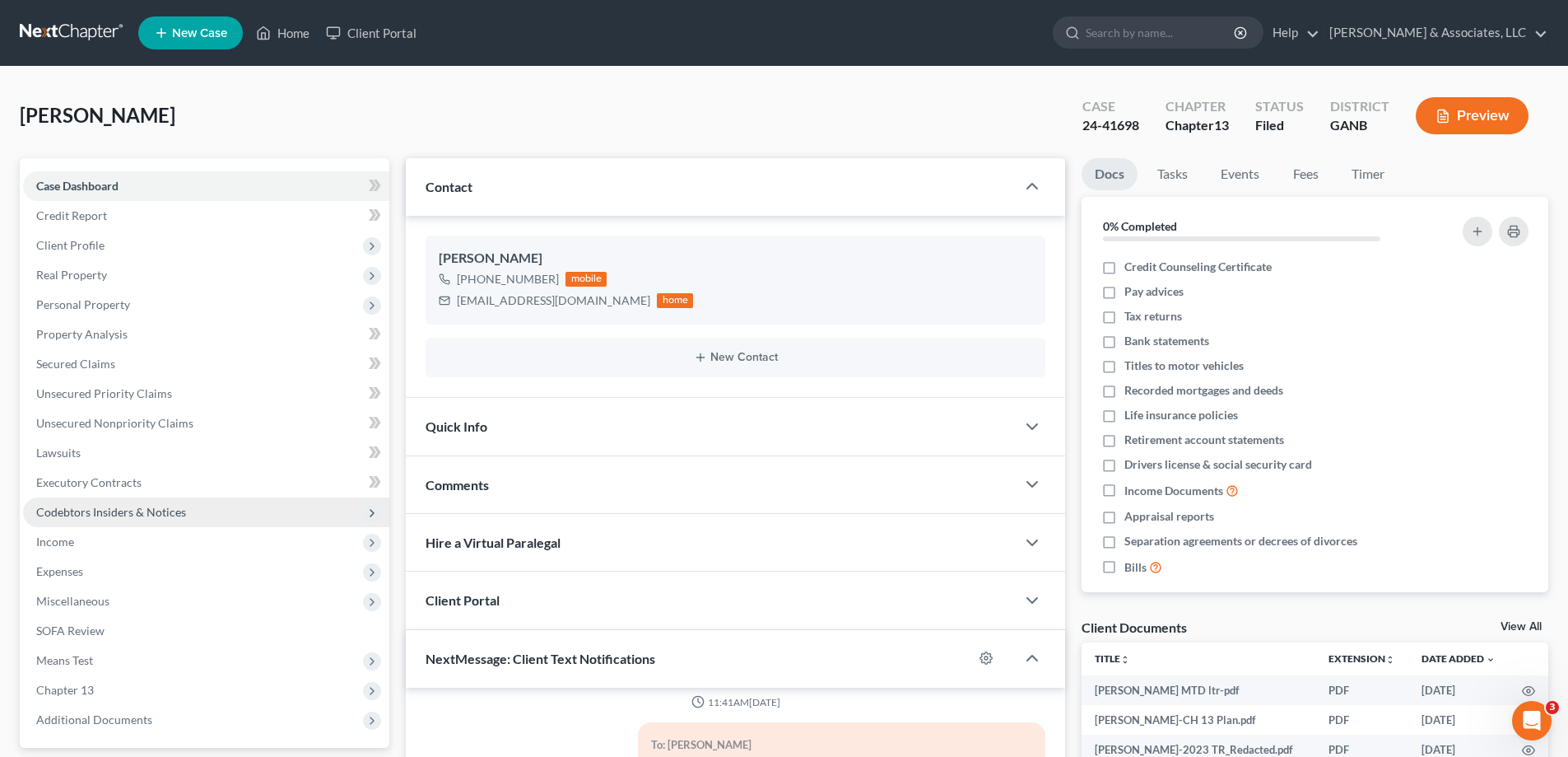
drag, startPoint x: 837, startPoint y: 29, endPoint x: 107, endPoint y: 514, distance: 876.4
click at [837, 29] on ul "New Case Home Client Portal - No Result - See all results Or Press Enter... Hel…" at bounding box center [844, 33] width 1410 height 43
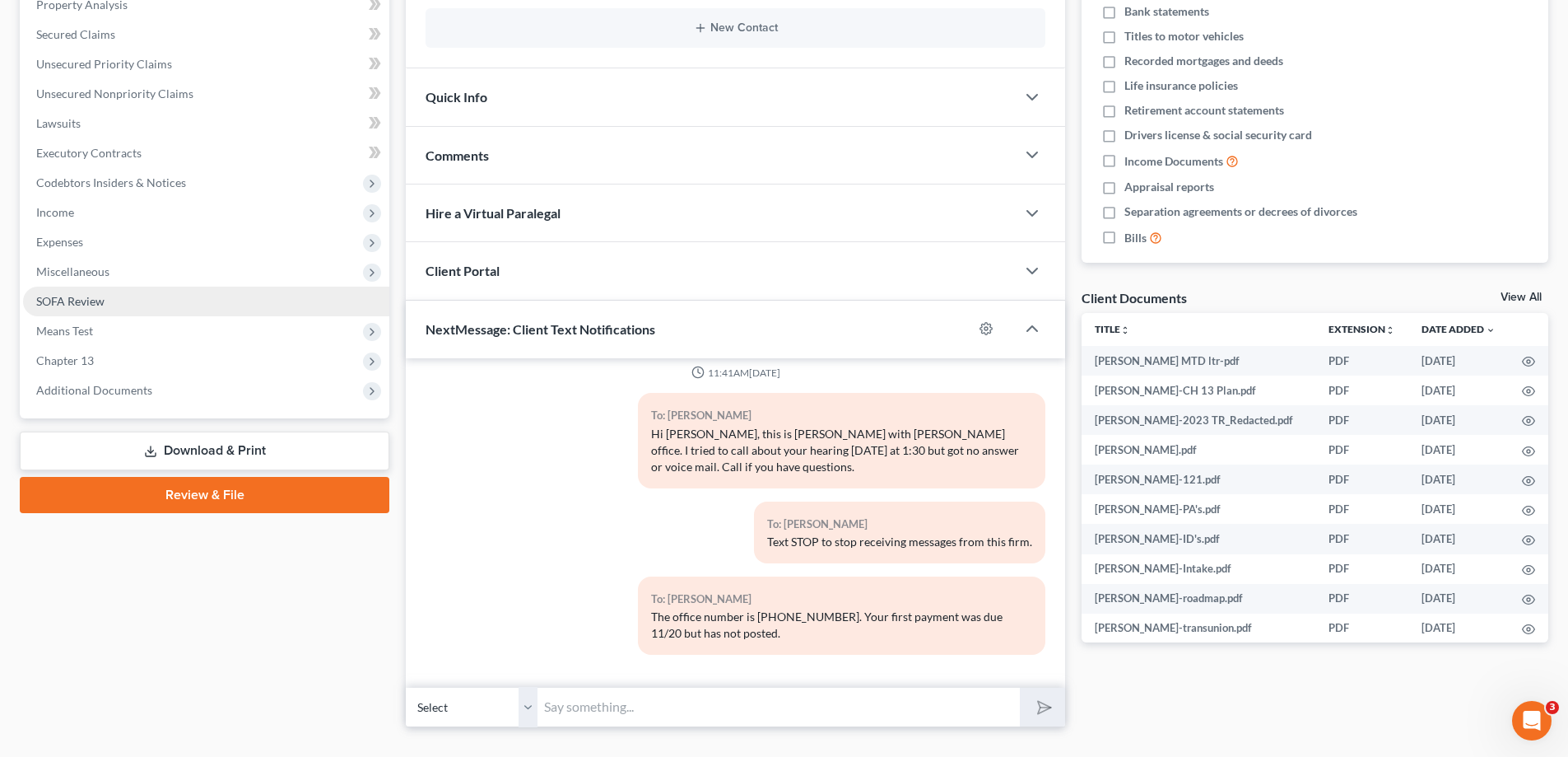
drag, startPoint x: 96, startPoint y: 386, endPoint x: 113, endPoint y: 304, distance: 83.7
click at [94, 388] on span "Additional Documents" at bounding box center [93, 390] width 116 height 14
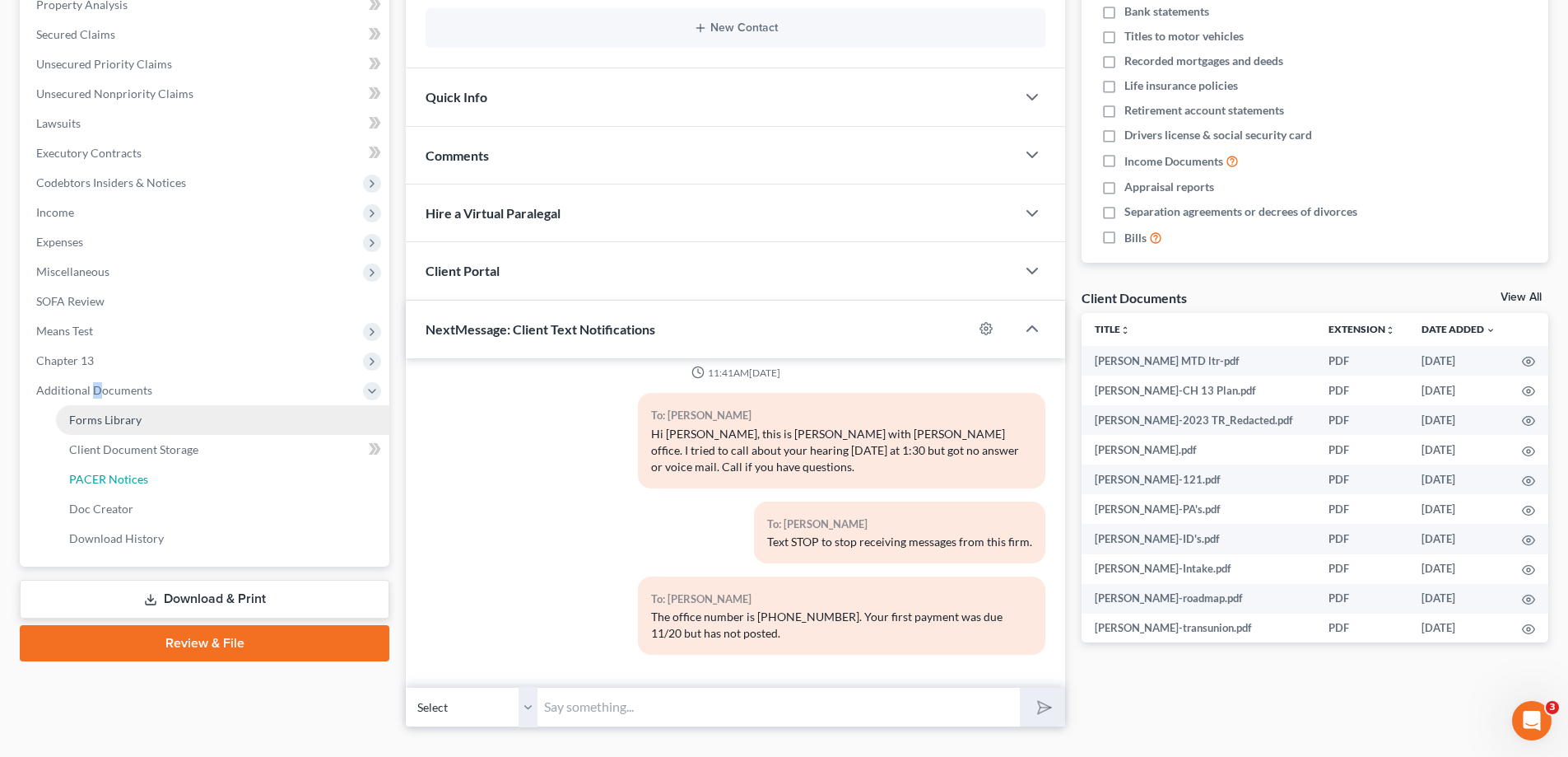
drag, startPoint x: 96, startPoint y: 479, endPoint x: 251, endPoint y: 439, distance: 160.1
click at [96, 481] on span "PACER Notices" at bounding box center [108, 478] width 79 height 14
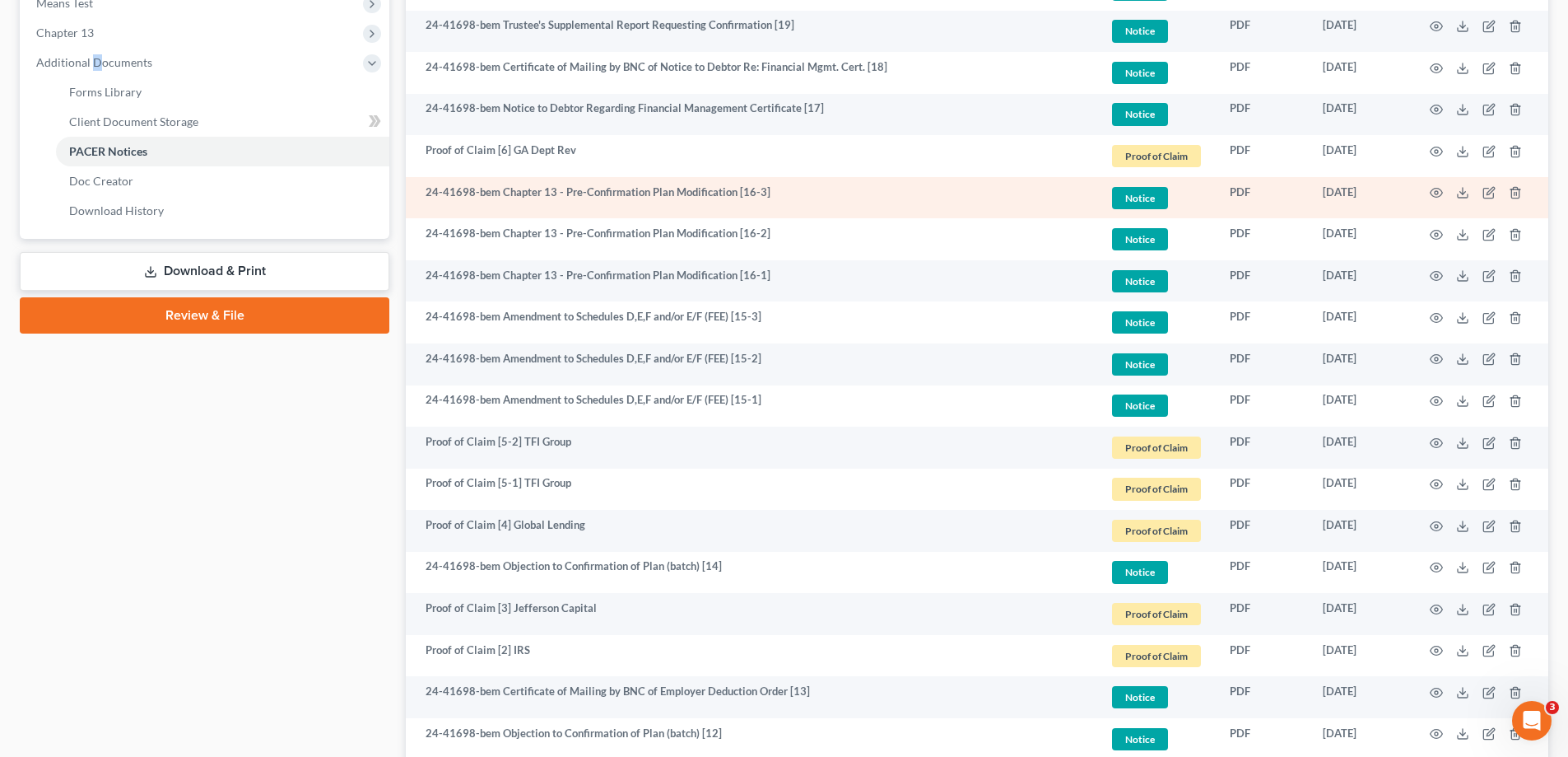
scroll to position [659, 0]
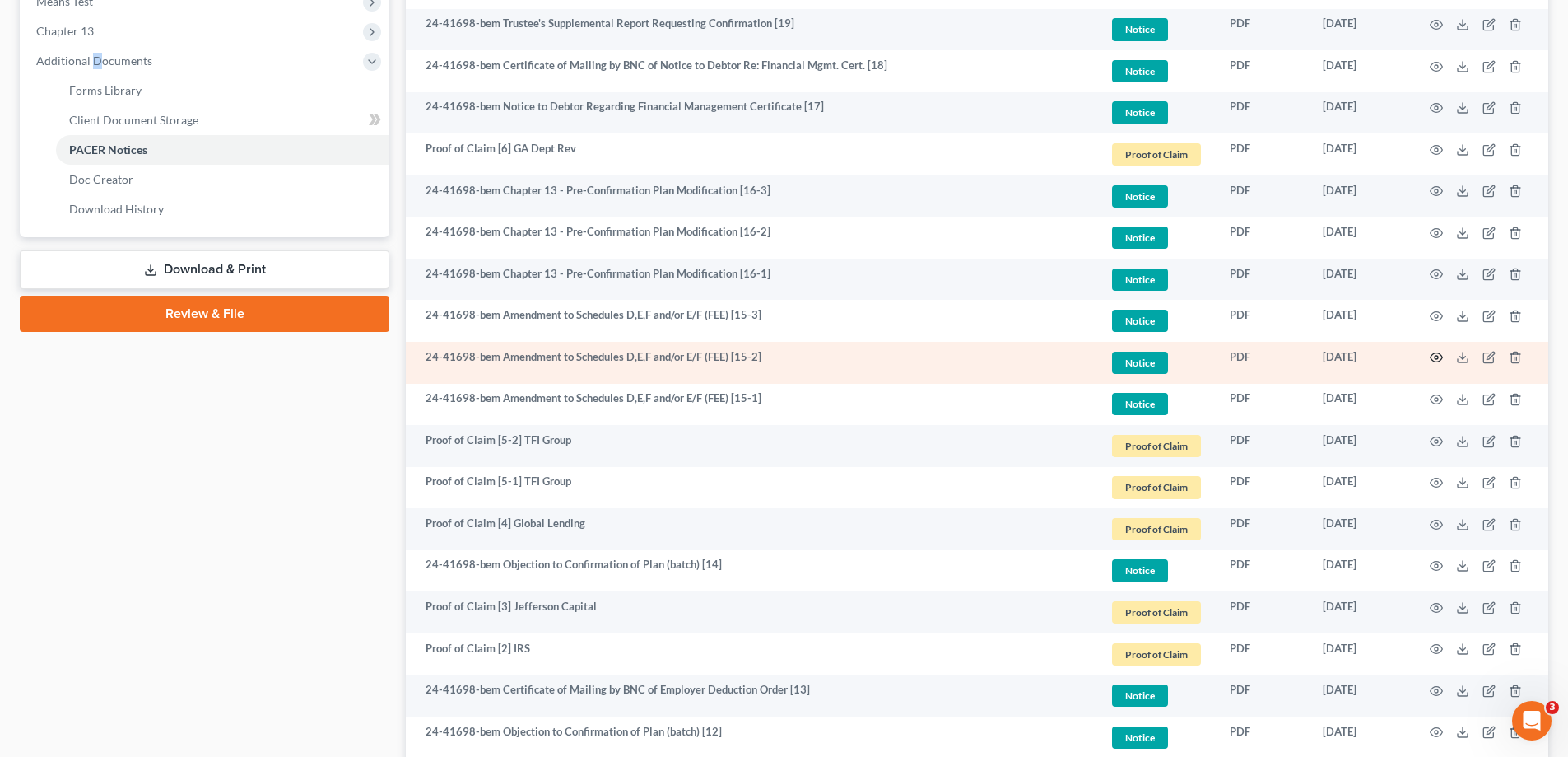
click at [1436, 354] on icon "button" at bounding box center [1436, 357] width 13 height 13
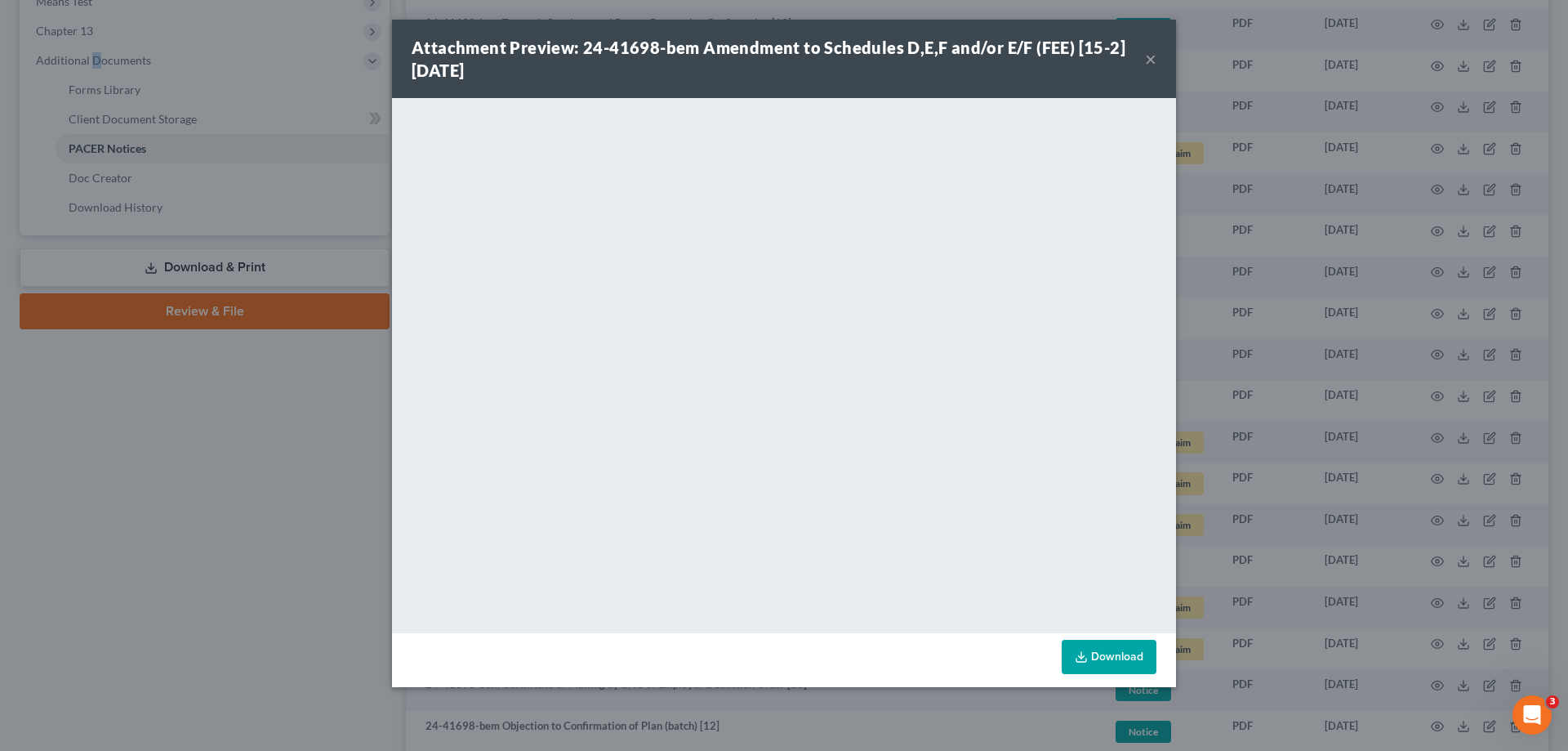
click at [1149, 56] on button "×" at bounding box center [1151, 59] width 12 height 20
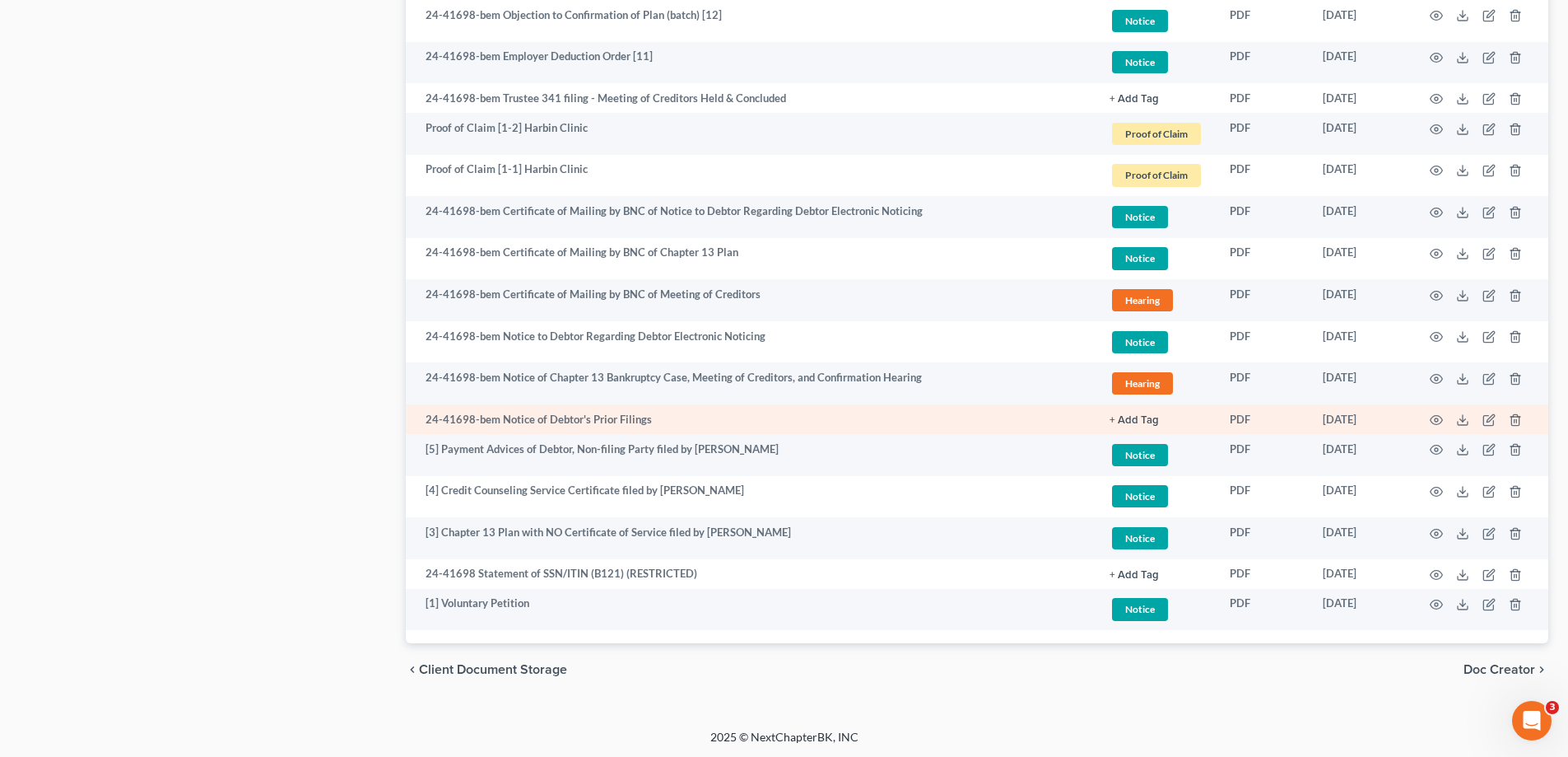
scroll to position [1376, 0]
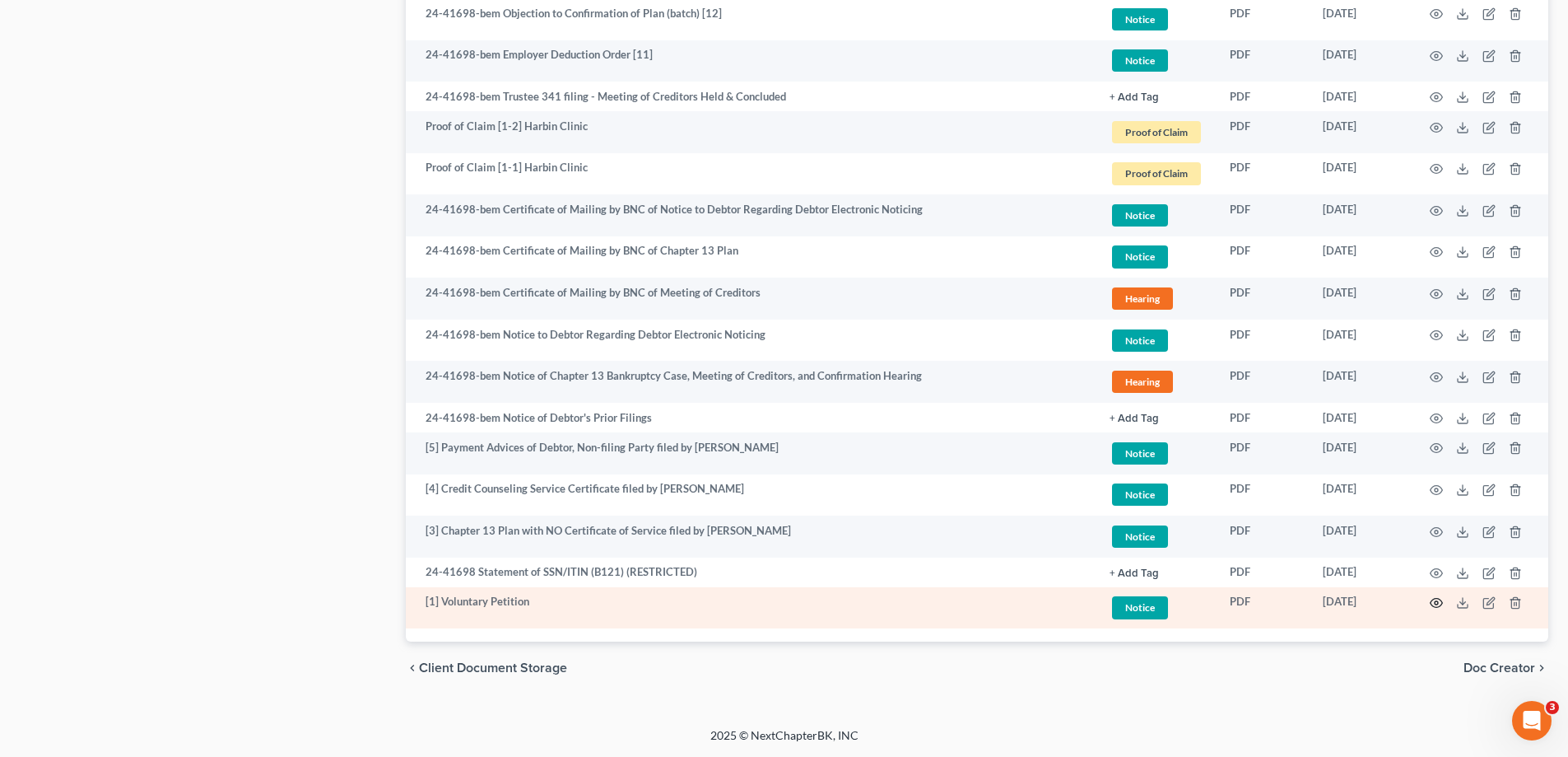
click at [1435, 603] on icon "button" at bounding box center [1436, 603] width 13 height 13
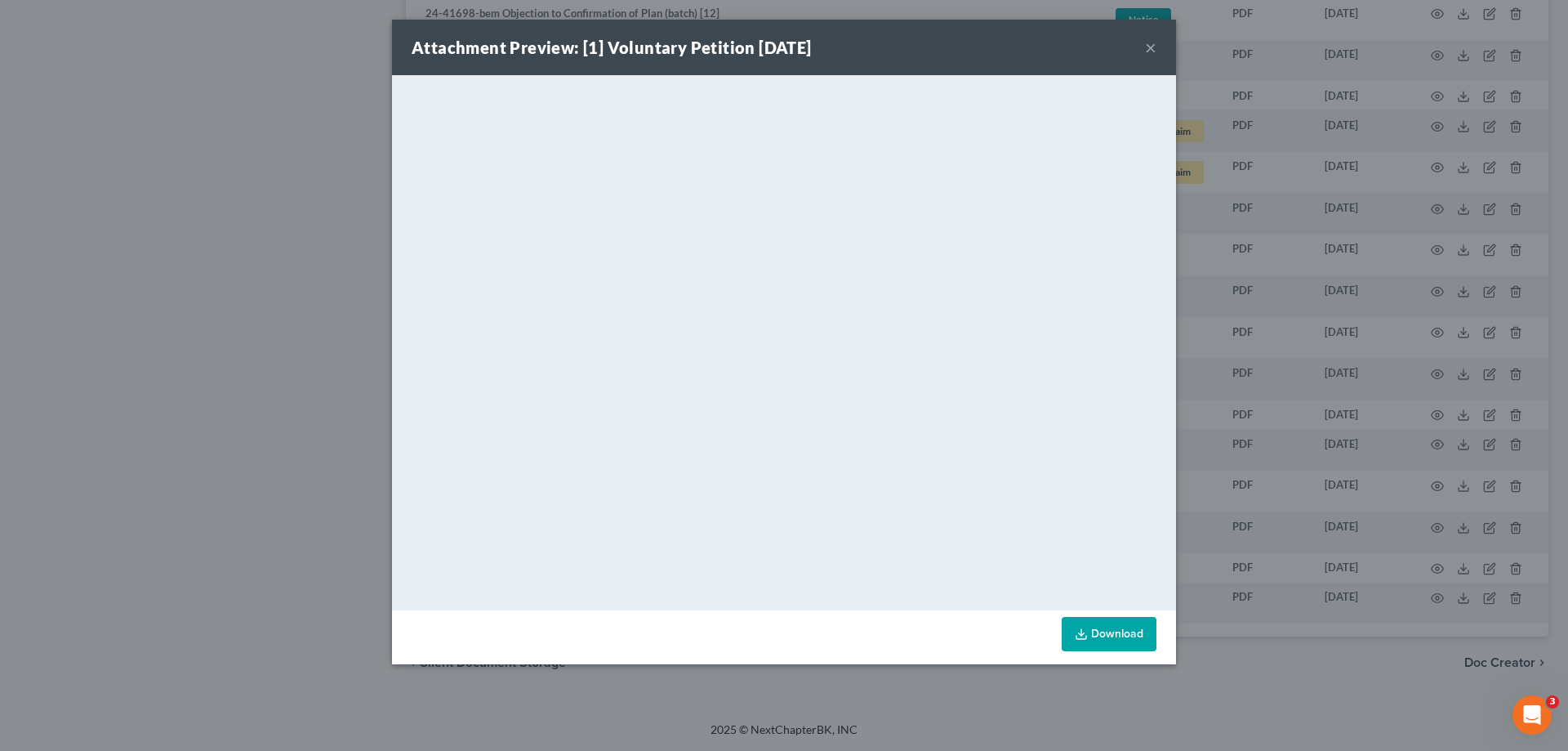
click at [1154, 49] on button "×" at bounding box center [1151, 47] width 12 height 20
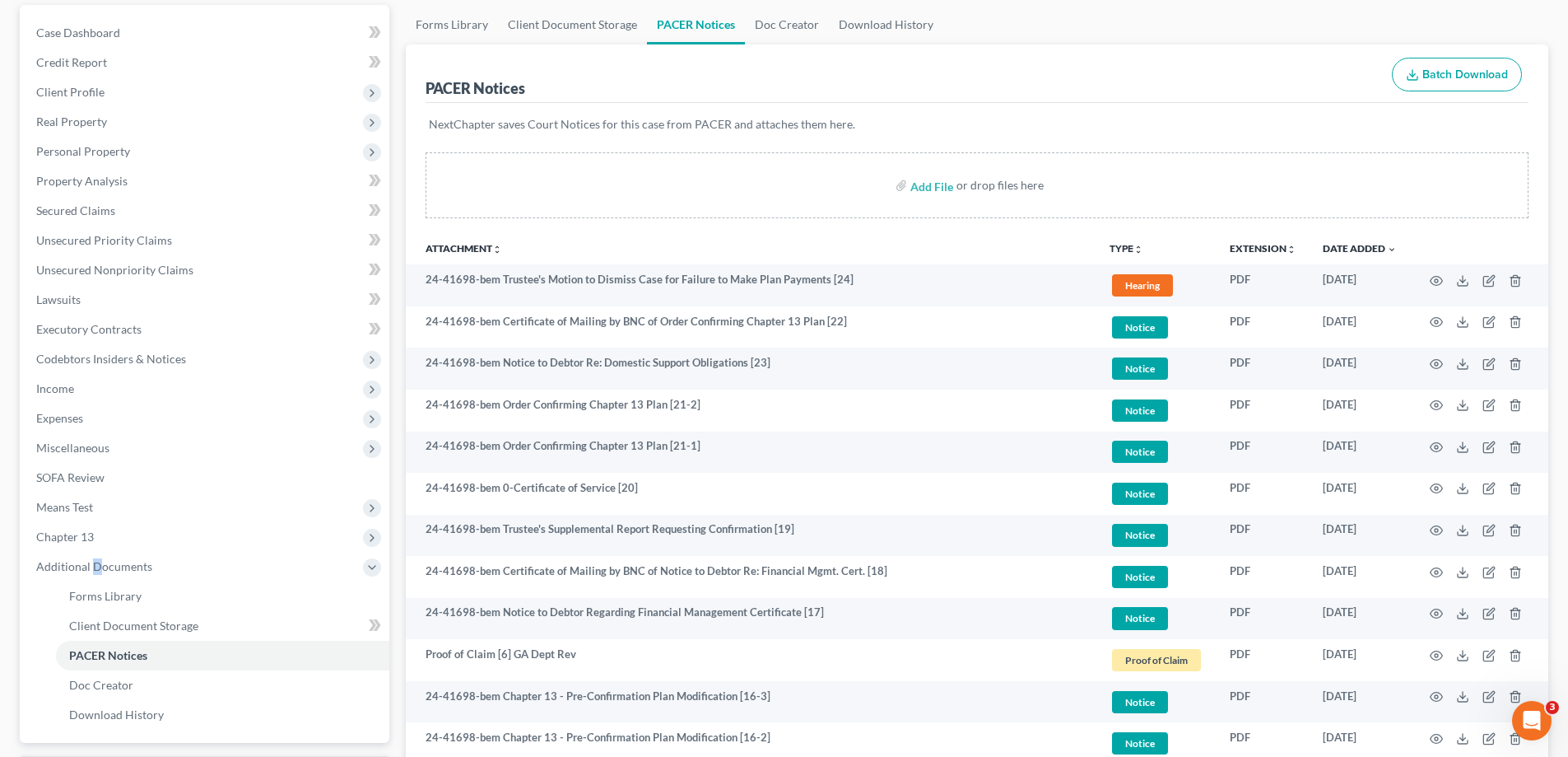
scroll to position [0, 0]
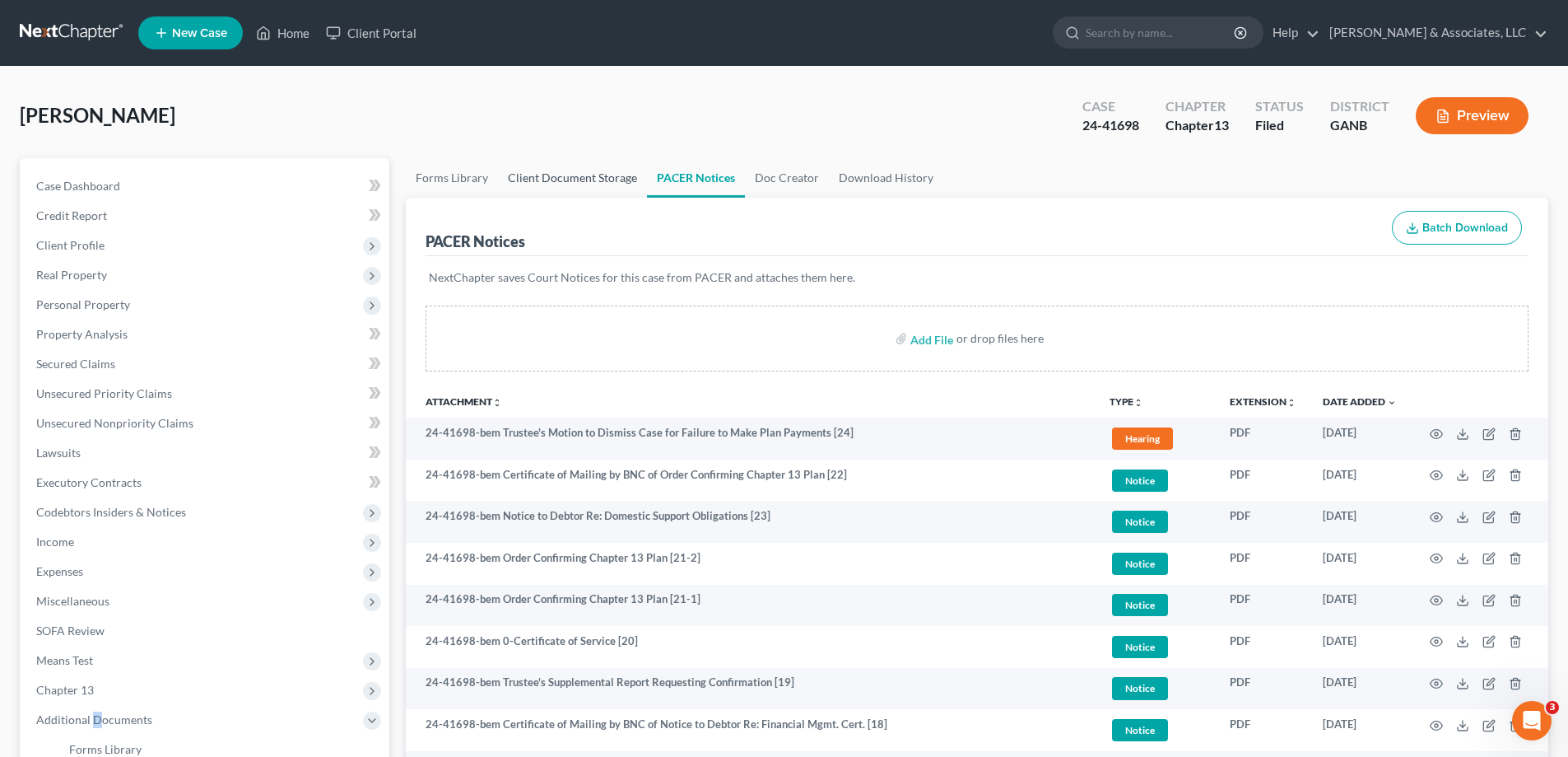
drag, startPoint x: 554, startPoint y: 175, endPoint x: 631, endPoint y: 193, distance: 79.1
click at [553, 176] on link "Client Document Storage" at bounding box center [572, 177] width 149 height 39
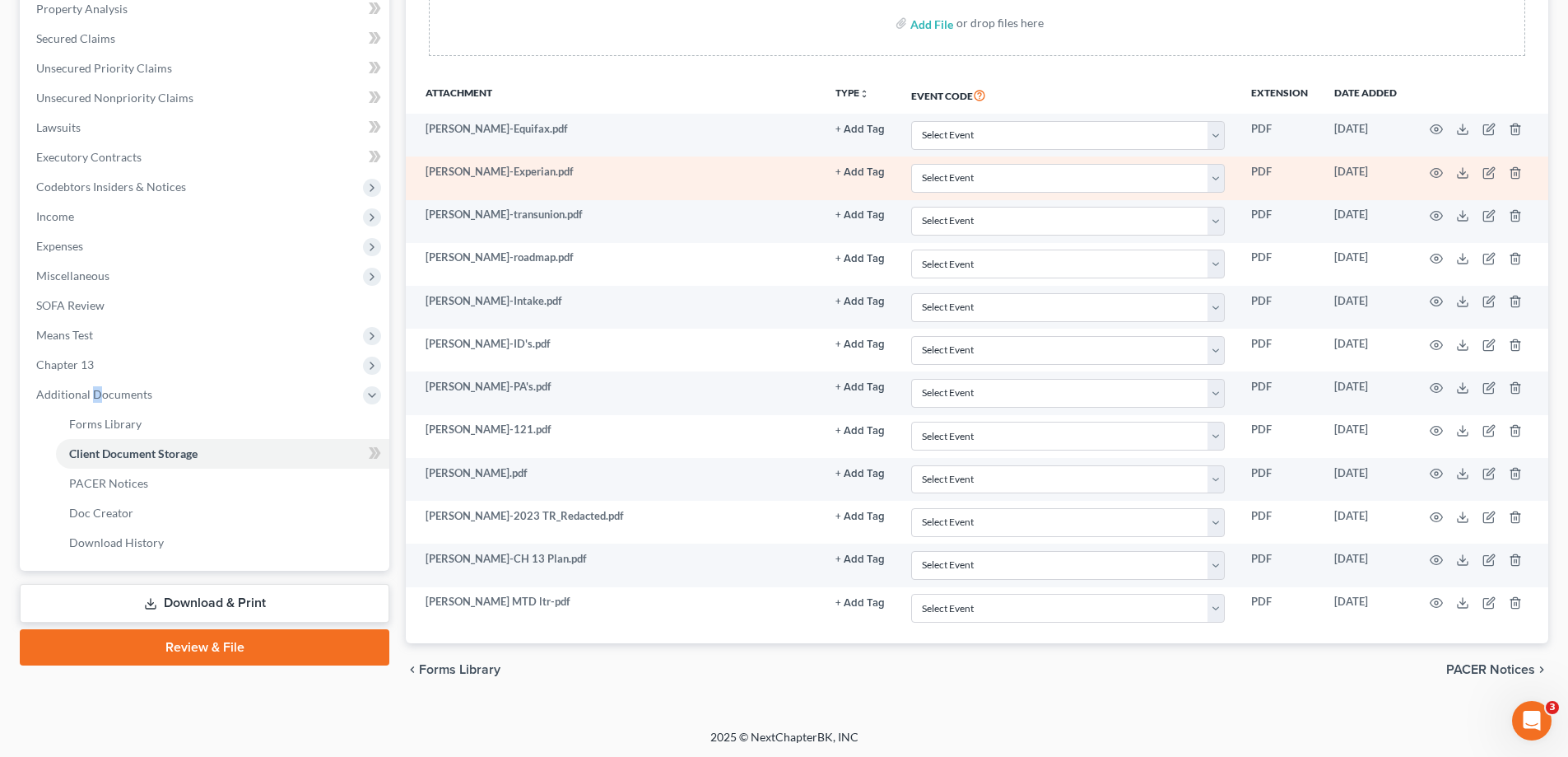
scroll to position [327, 0]
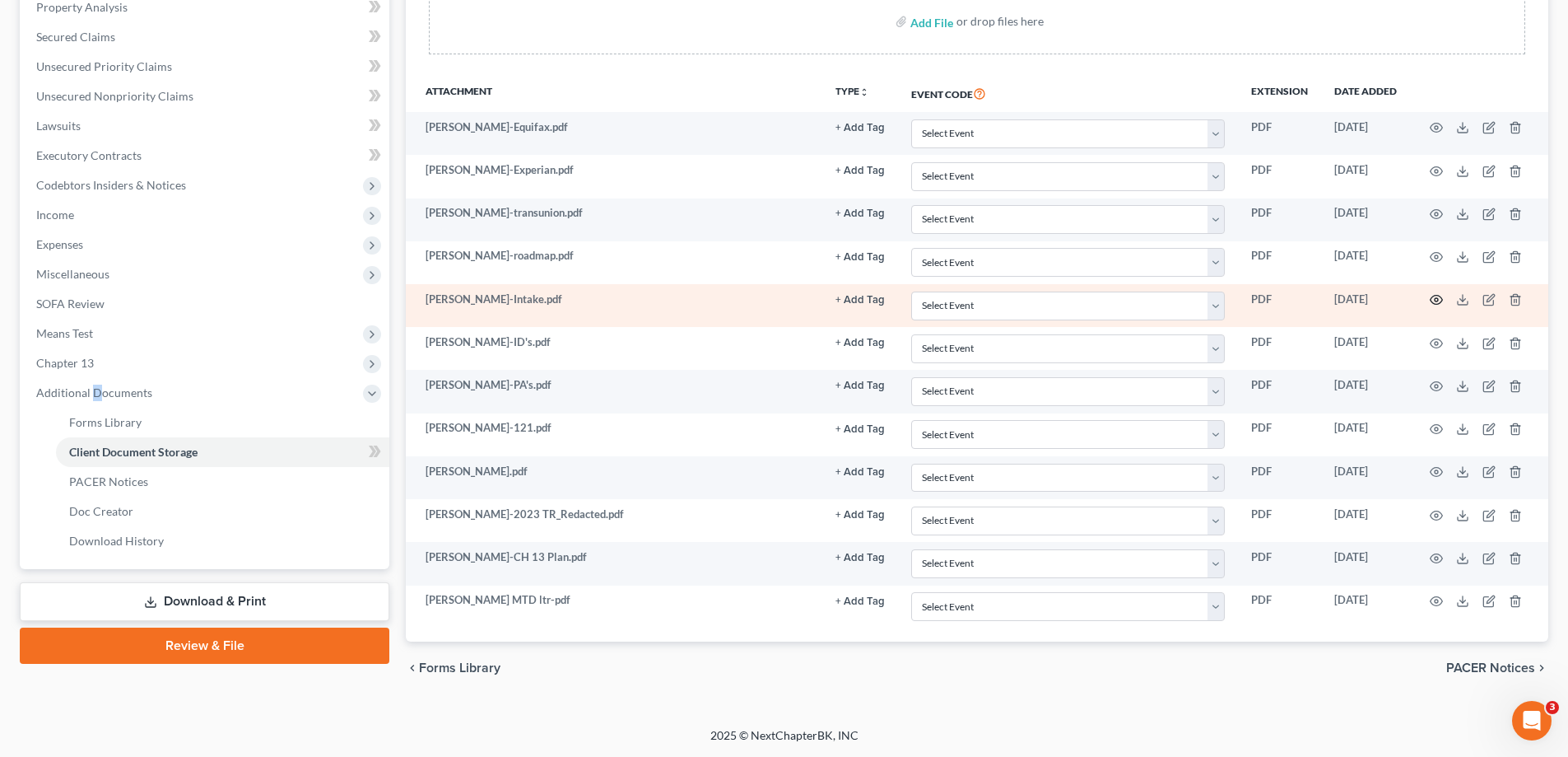
click at [1435, 299] on circle "button" at bounding box center [1436, 300] width 3 height 3
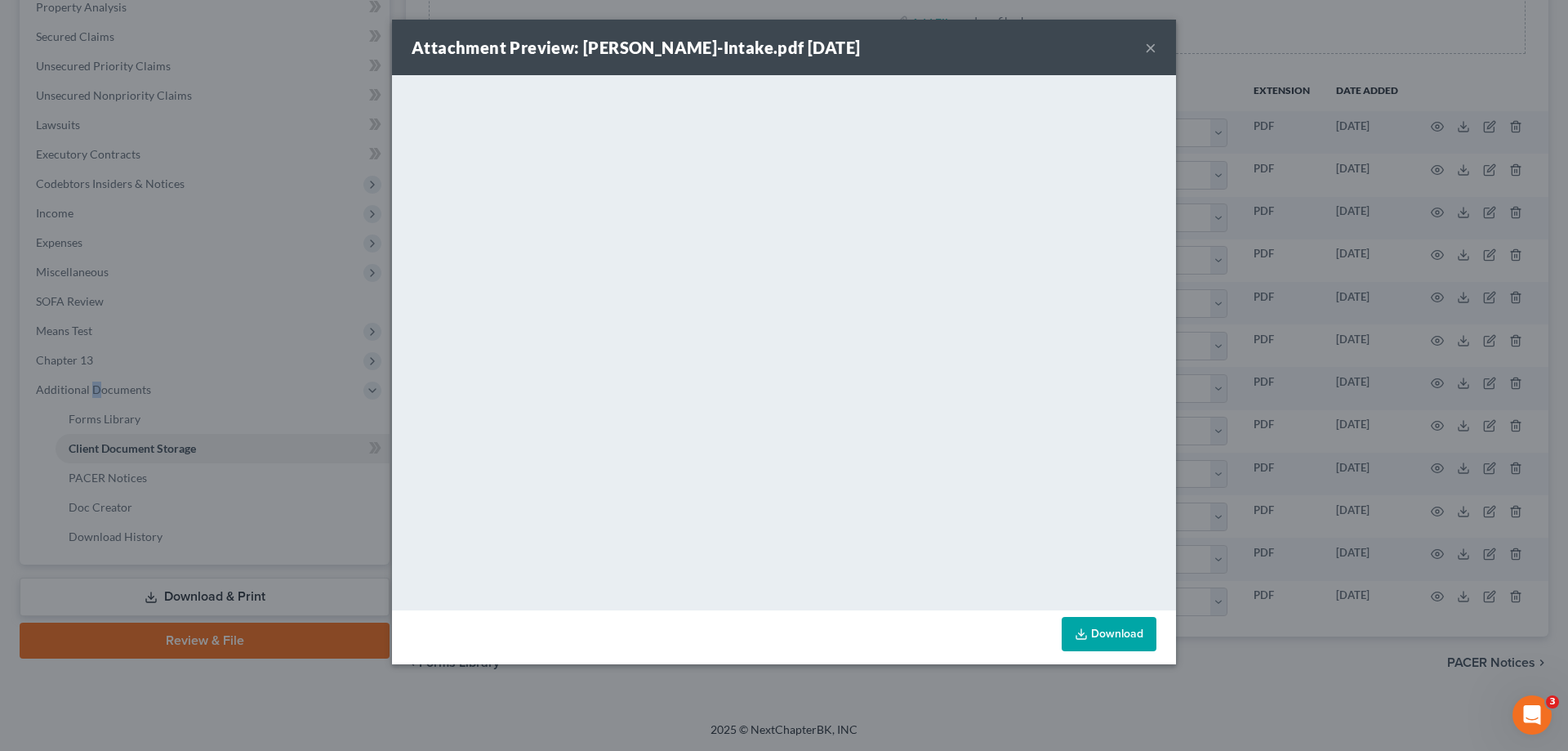
drag, startPoint x: 1149, startPoint y: 45, endPoint x: 1064, endPoint y: 84, distance: 93.5
click at [1149, 45] on button "×" at bounding box center [1151, 47] width 12 height 20
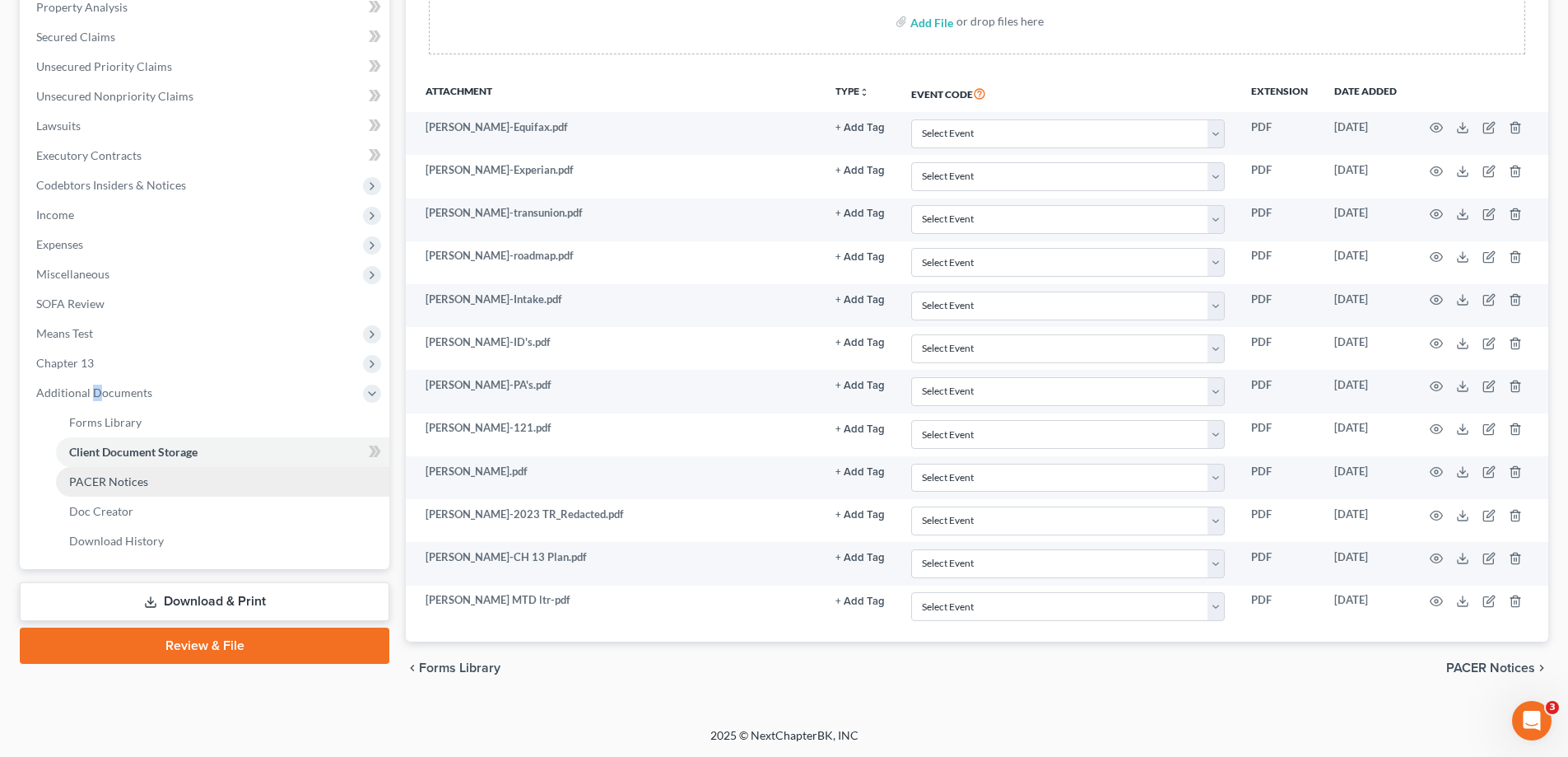
click at [104, 475] on span "PACER Notices" at bounding box center [108, 481] width 79 height 14
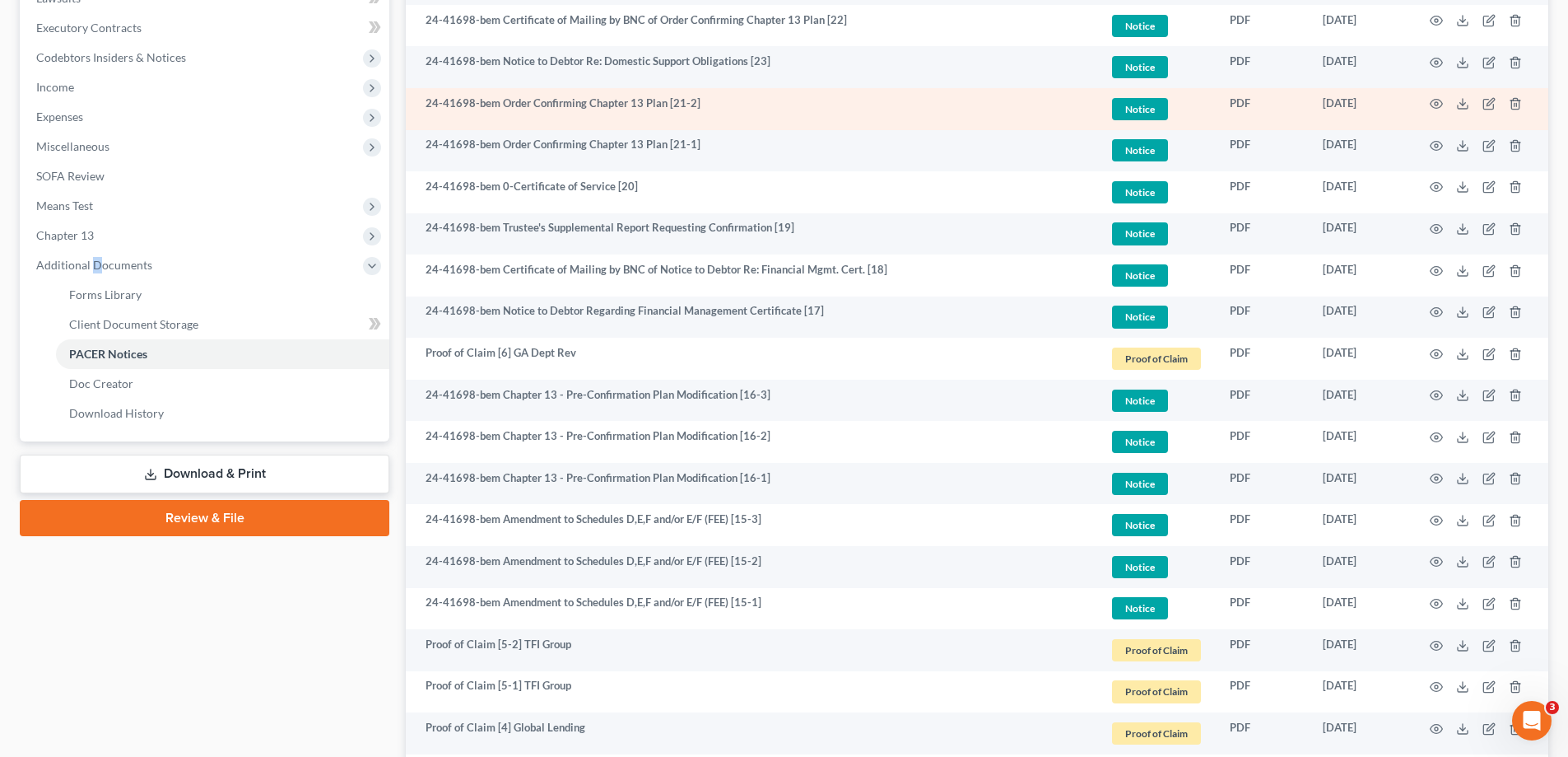
scroll to position [494, 0]
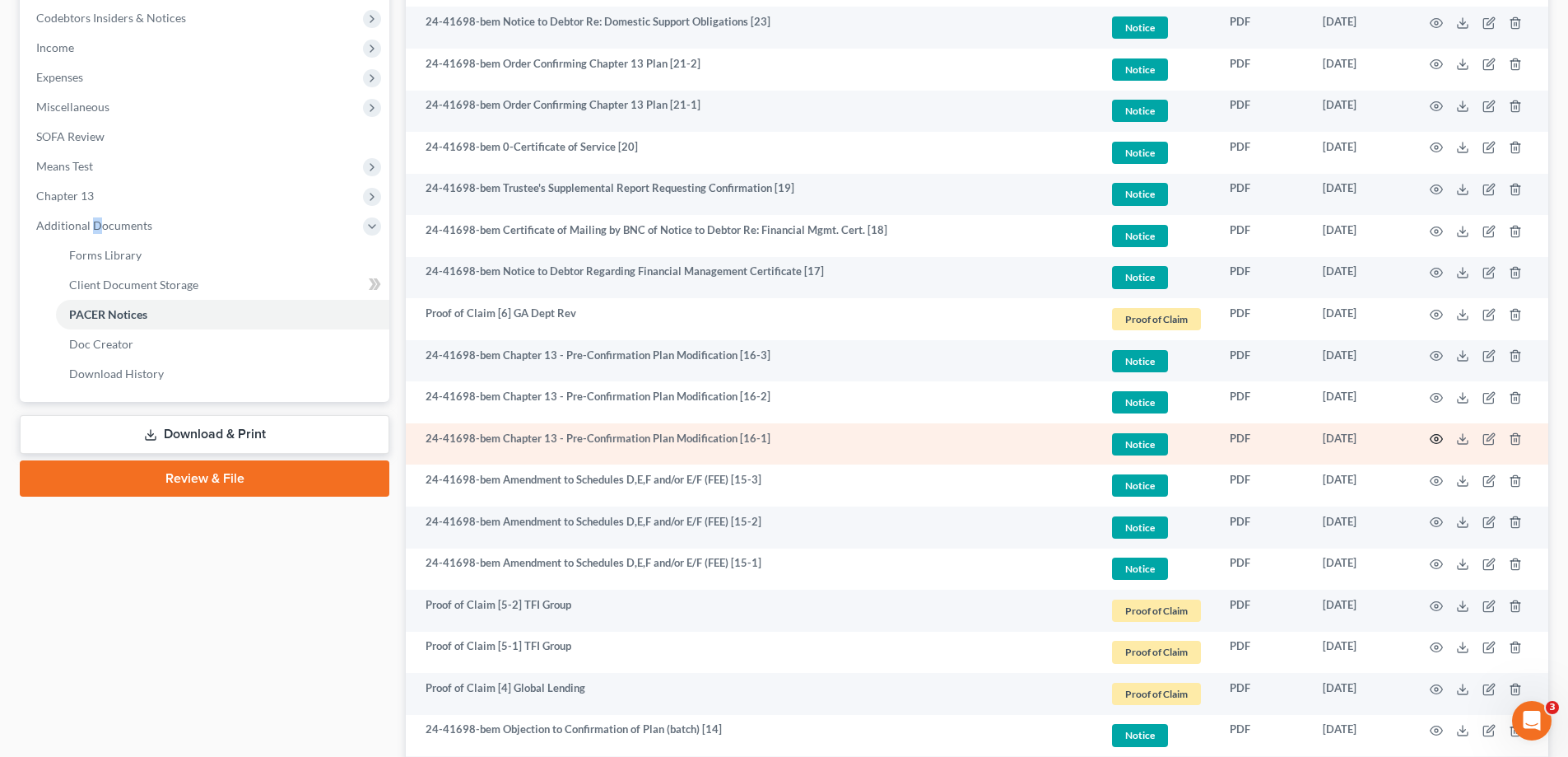
click at [1434, 437] on icon "button" at bounding box center [1436, 439] width 13 height 13
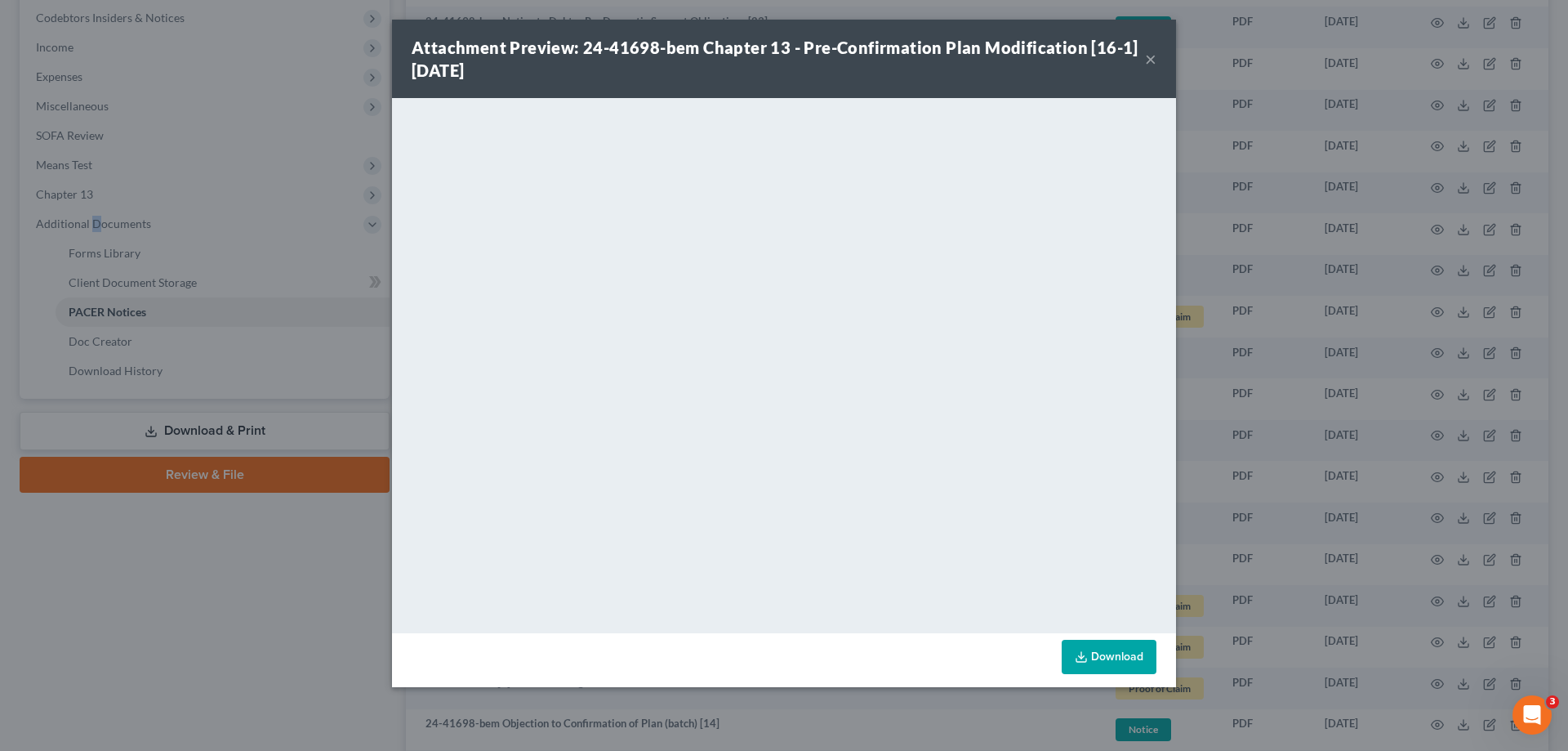
click at [1150, 57] on button "×" at bounding box center [1151, 59] width 12 height 20
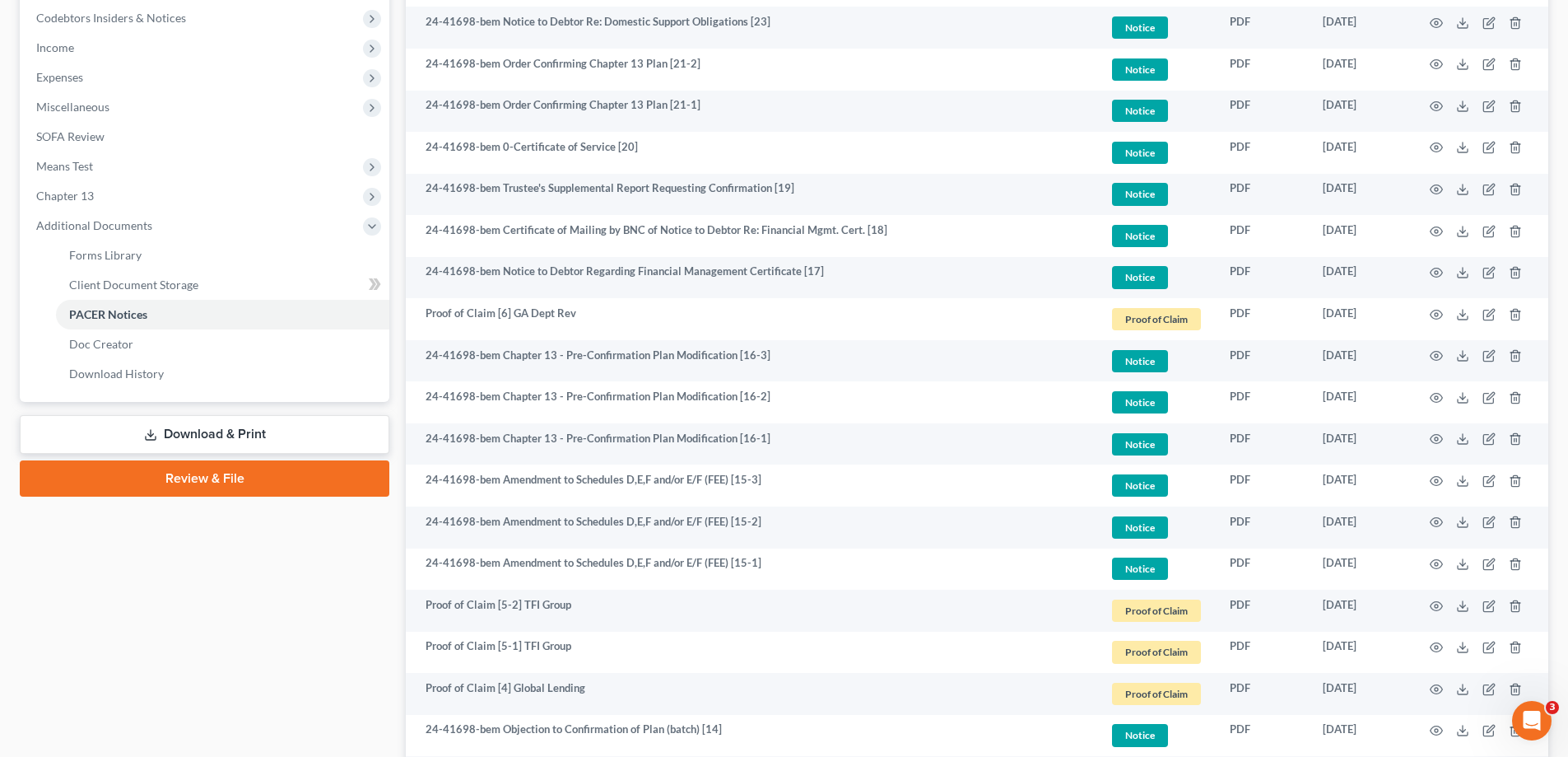
click at [197, 676] on div "Case Dashboard Payments Invoices Payments Payments Credit Report Client Profile" at bounding box center [204, 621] width 386 height 1913
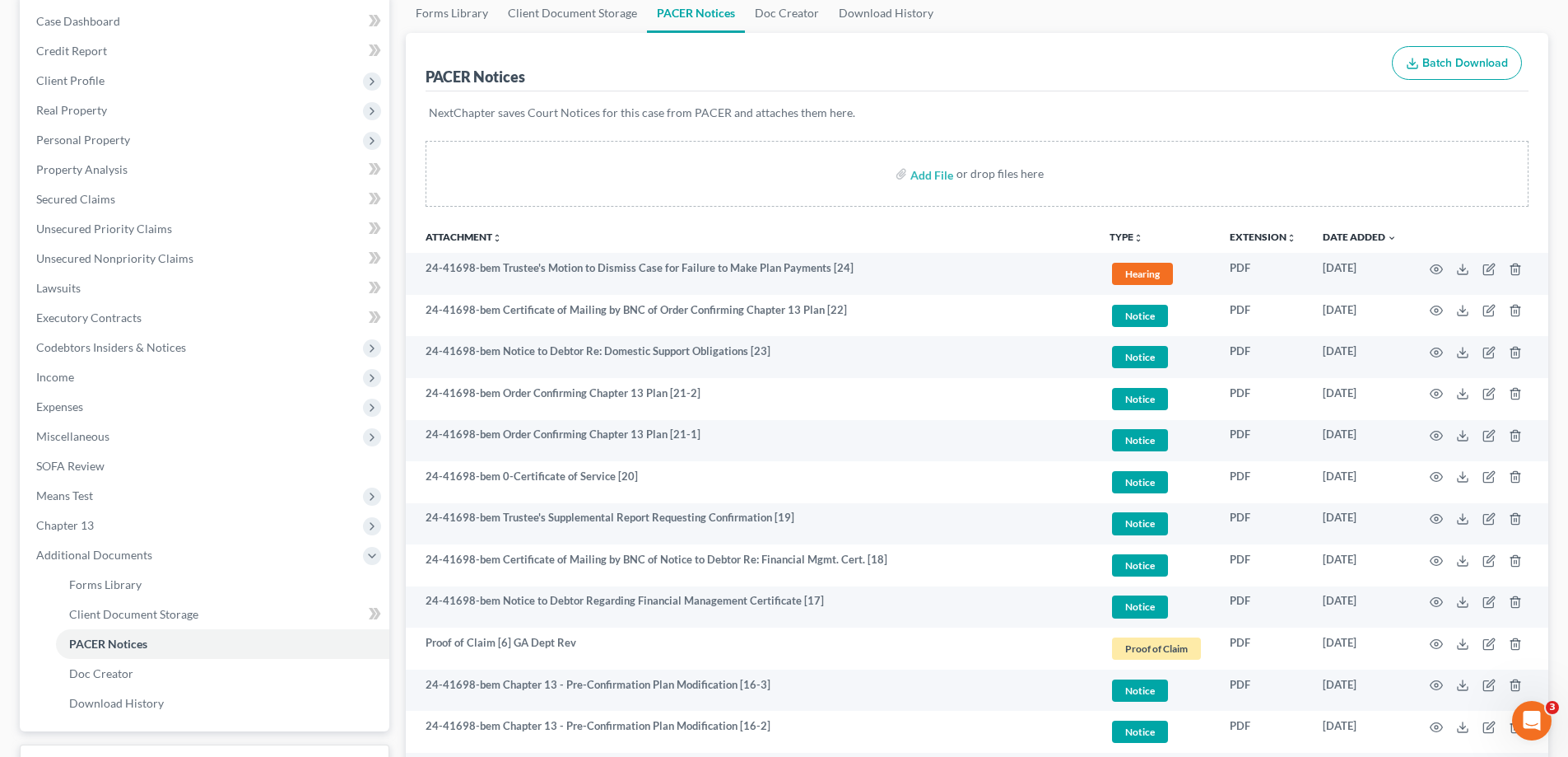
scroll to position [0, 0]
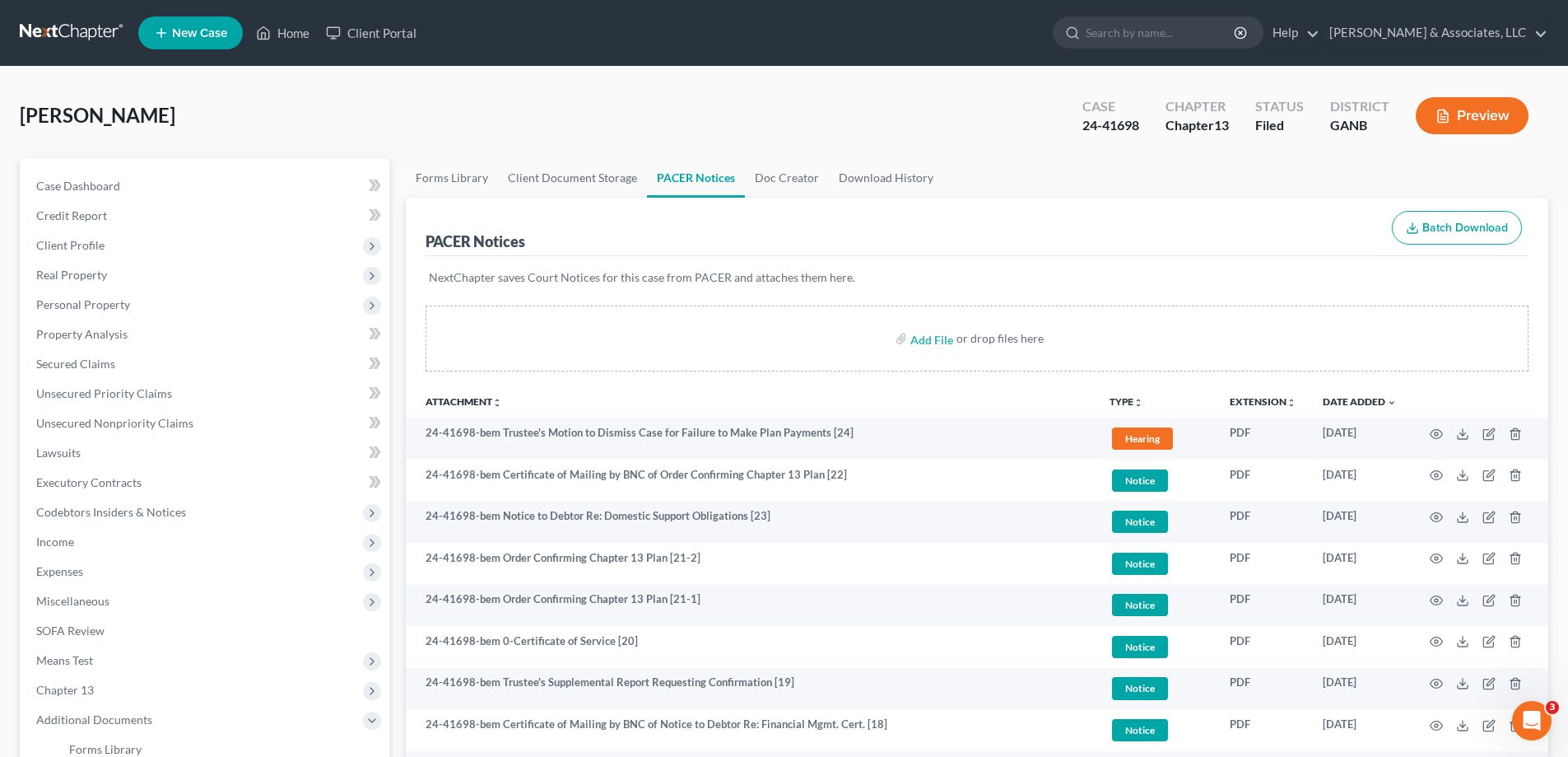
drag, startPoint x: 577, startPoint y: 106, endPoint x: 566, endPoint y: 219, distance: 113.5
click at [577, 106] on div "Henderson, Kevin Upgraded Case 24-41698 Chapter Chapter 13 Status Filed Distric…" at bounding box center [784, 123] width 1529 height 72
click at [562, 180] on link "Client Document Storage" at bounding box center [572, 177] width 149 height 39
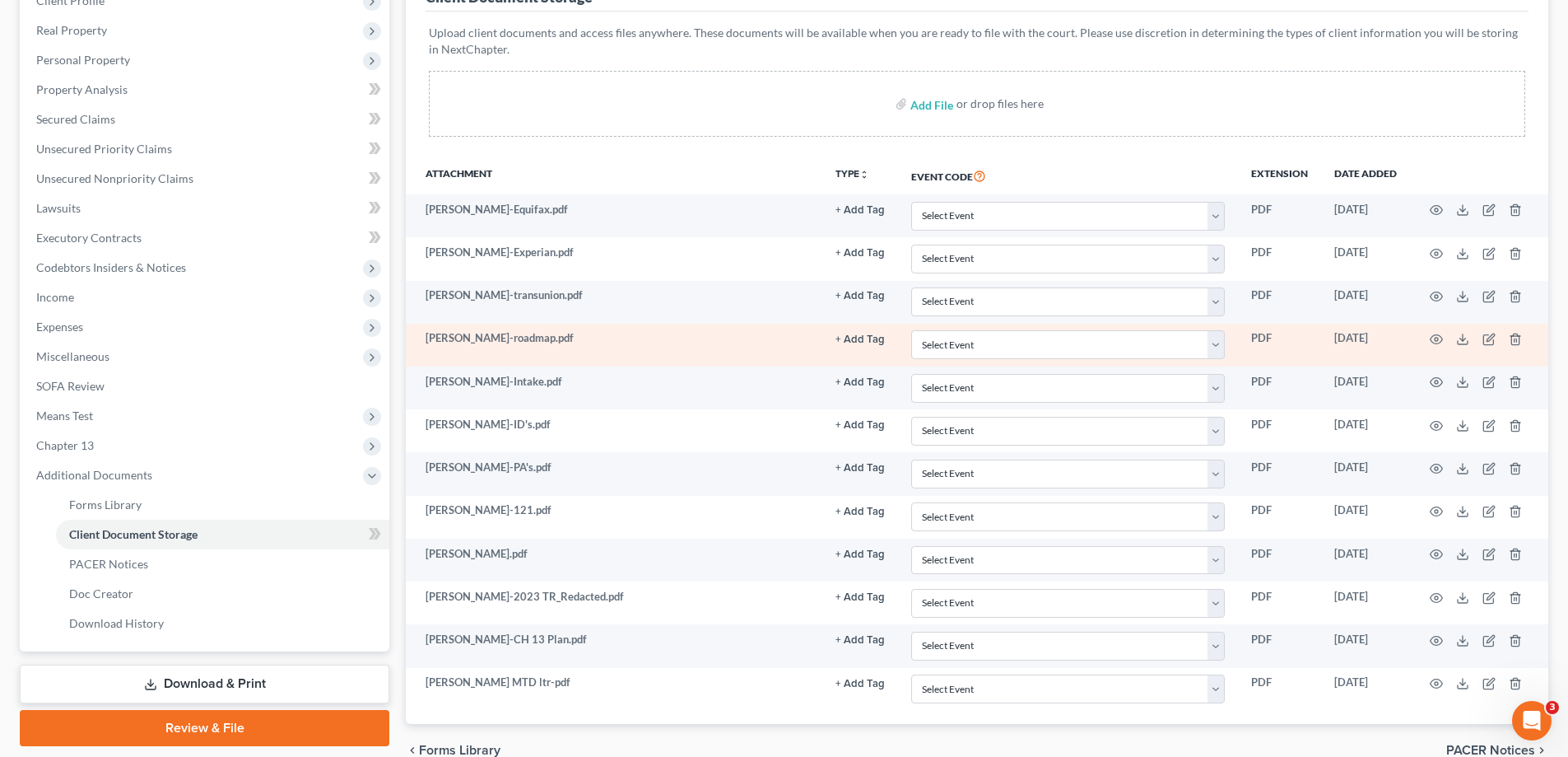
scroll to position [247, 0]
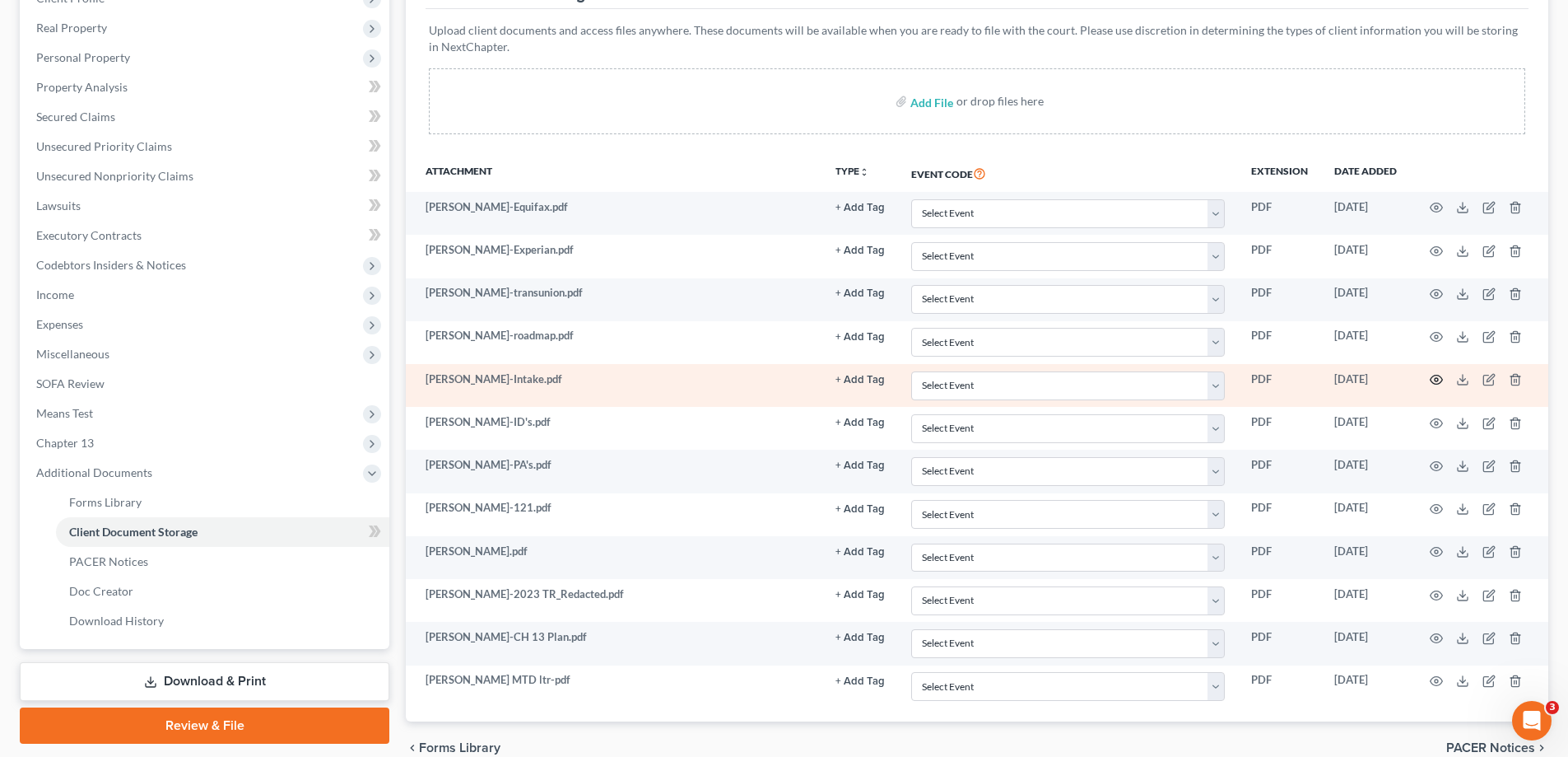
click at [1434, 378] on icon "button" at bounding box center [1436, 380] width 13 height 13
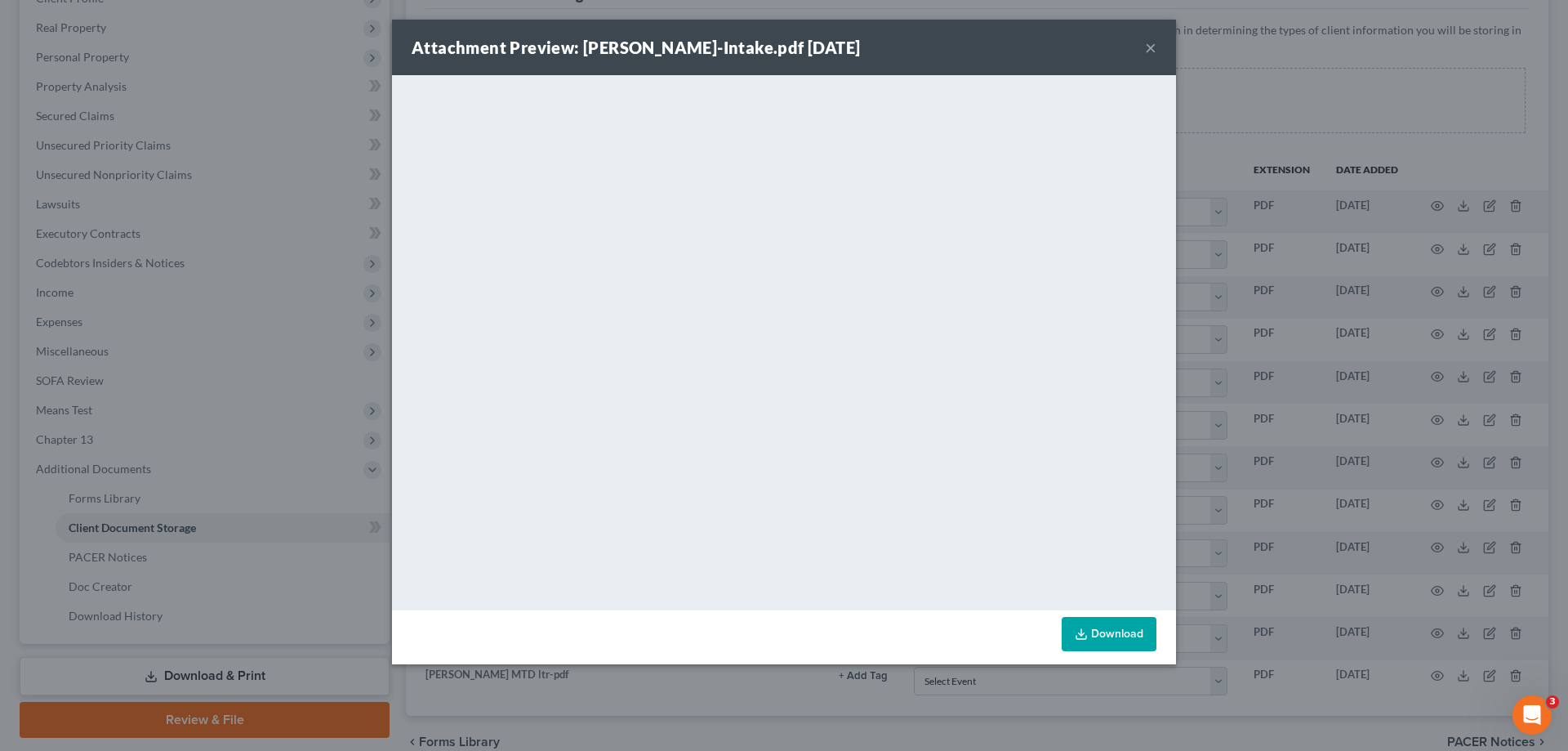
drag, startPoint x: 1150, startPoint y: 42, endPoint x: 1529, endPoint y: 7, distance: 380.6
click at [1151, 42] on button "×" at bounding box center [1151, 47] width 12 height 20
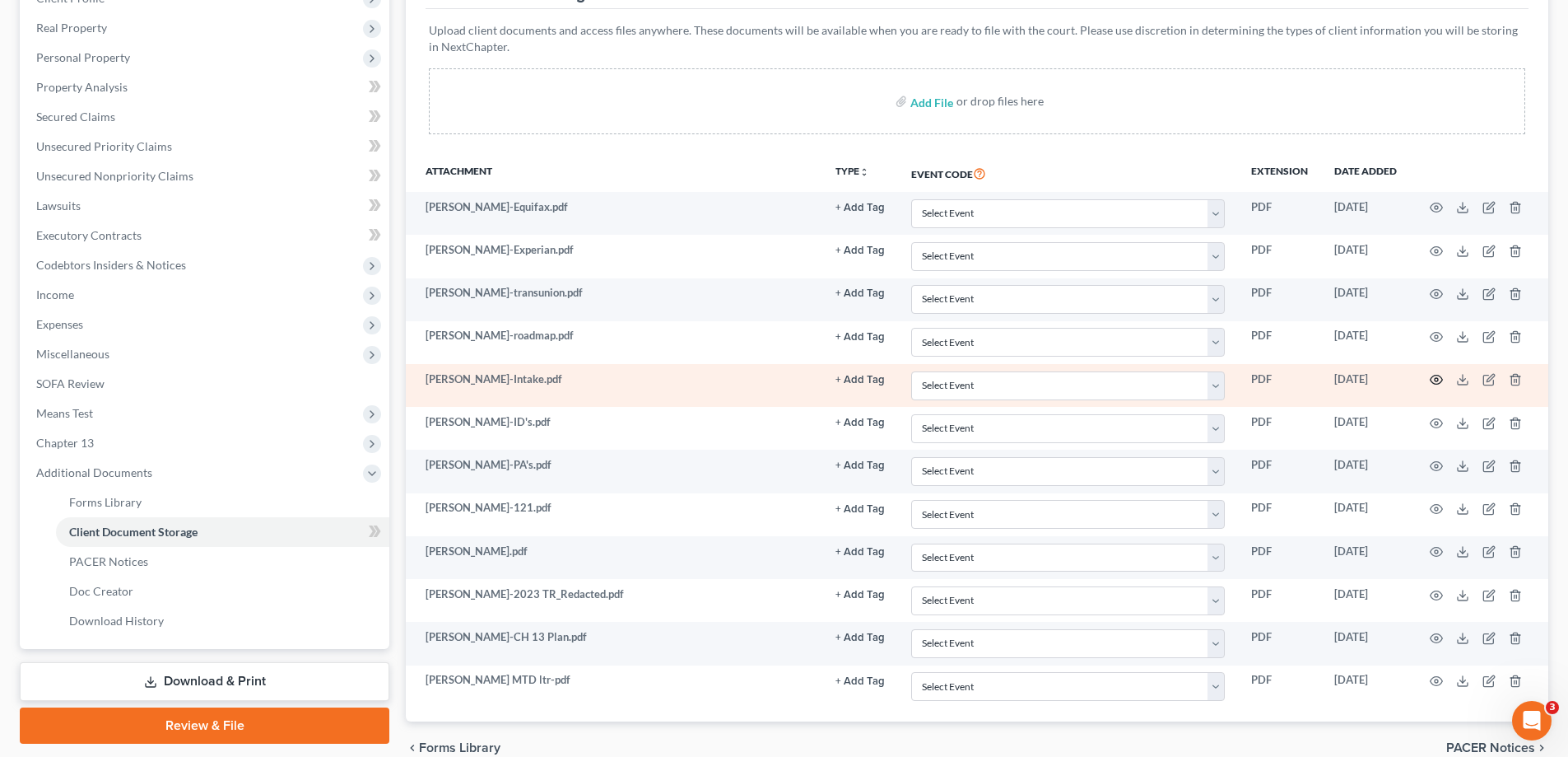
click at [1434, 374] on icon "button" at bounding box center [1436, 380] width 13 height 13
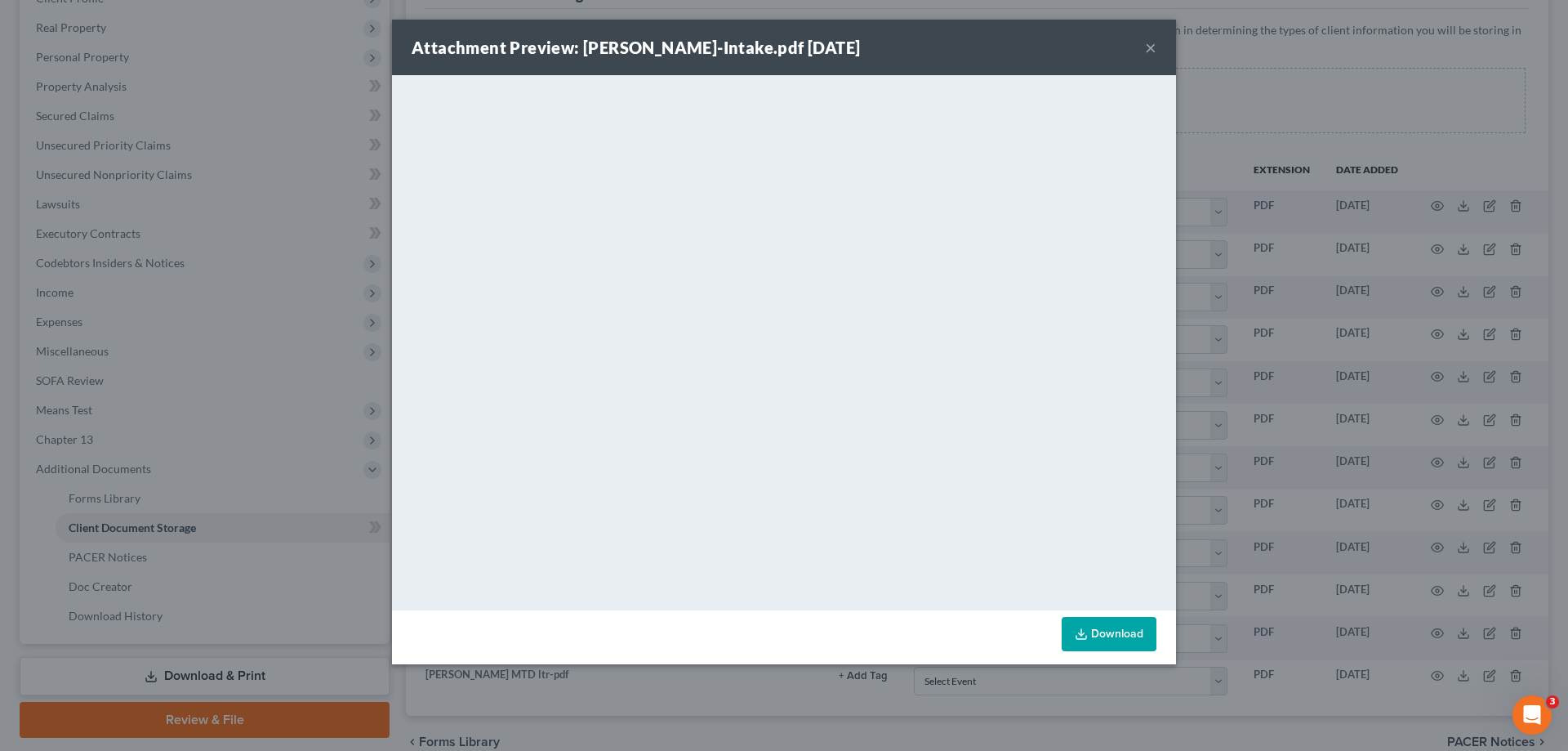
drag, startPoint x: 1148, startPoint y: 48, endPoint x: 317, endPoint y: 150, distance: 837.2
click at [1148, 48] on button "×" at bounding box center [1151, 47] width 12 height 20
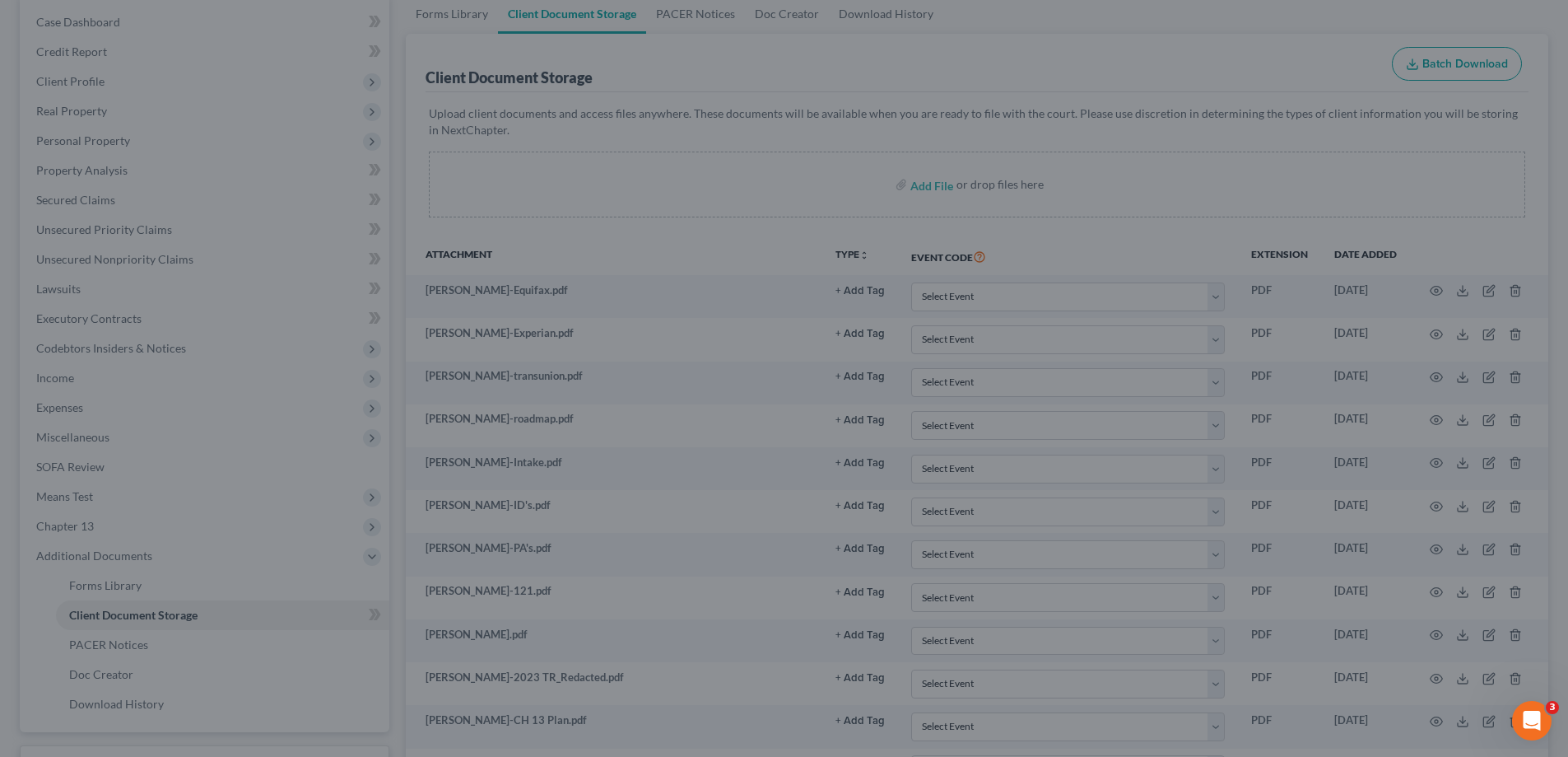
scroll to position [0, 0]
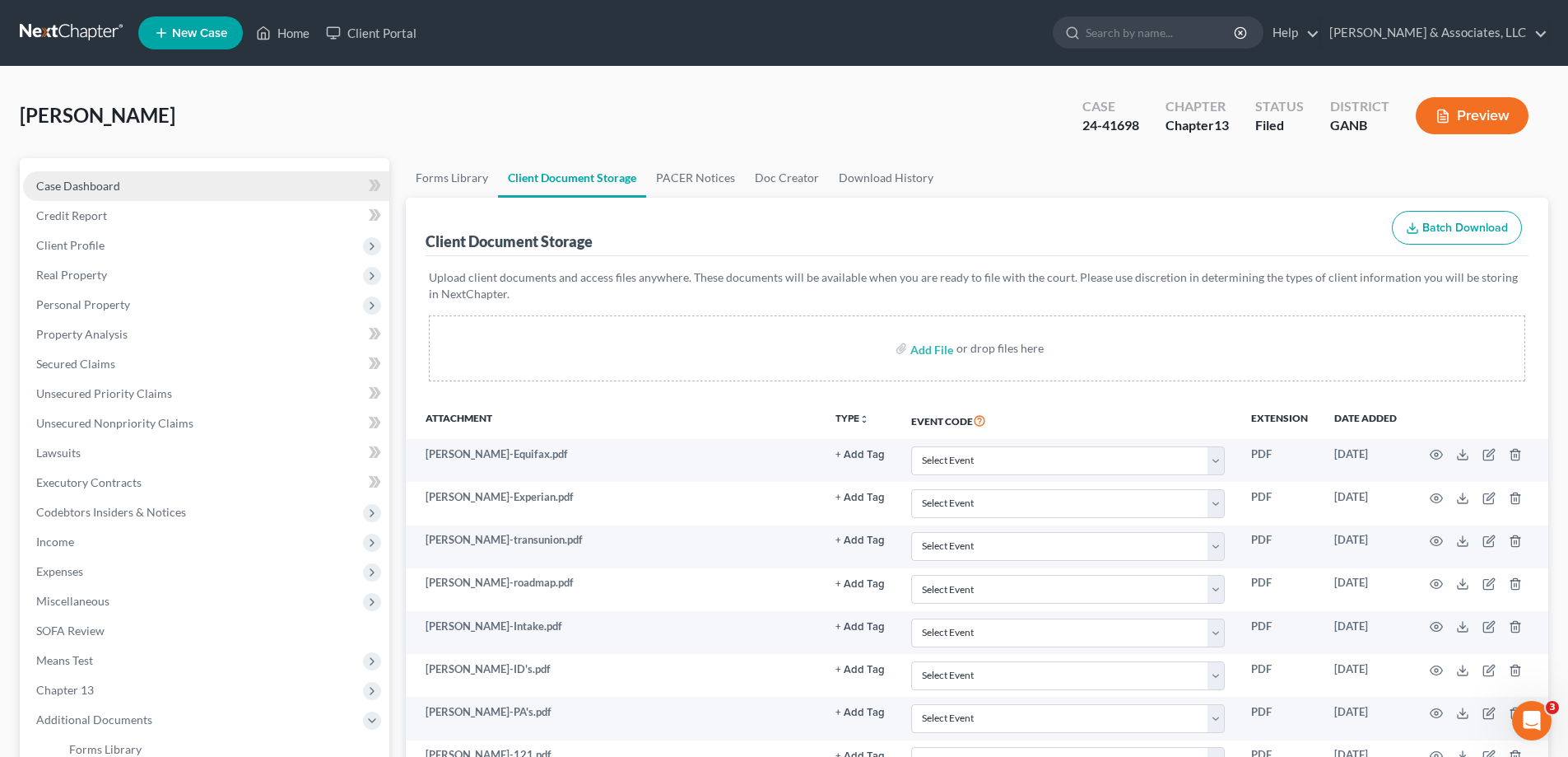
click at [65, 189] on span "Case Dashboard" at bounding box center [78, 185] width 84 height 14
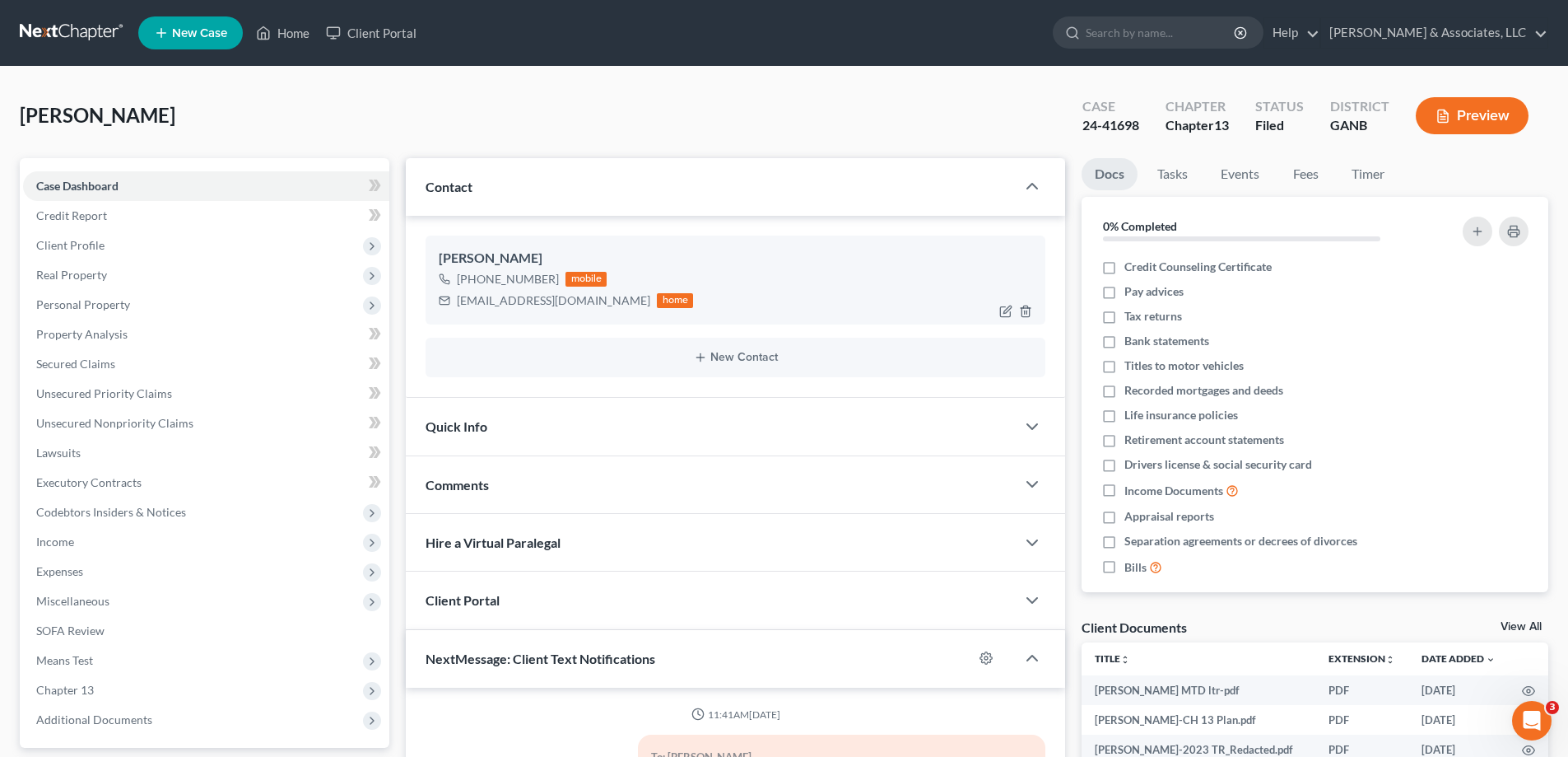
scroll to position [13, 0]
drag, startPoint x: 457, startPoint y: 305, endPoint x: 580, endPoint y: 313, distance: 123.3
click at [580, 313] on div "Kevin Henderson +1 (678) 848-8385 mobile bighen1967@gmail.com home" at bounding box center [735, 280] width 620 height 89
copy div "bighen1967@gmail.com"
click at [44, 182] on span "Case Dashboard" at bounding box center [77, 185] width 83 height 14
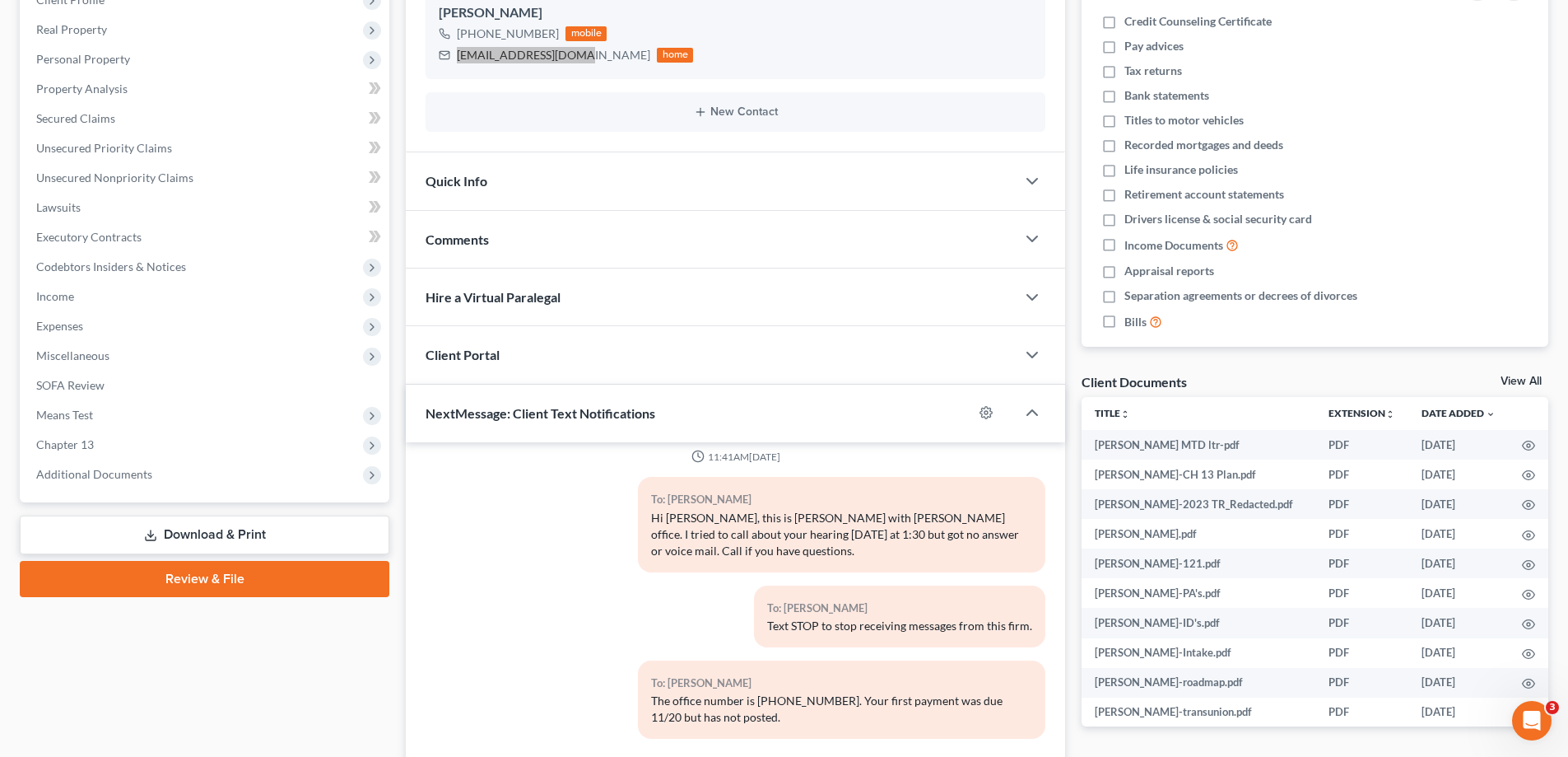
scroll to position [247, 0]
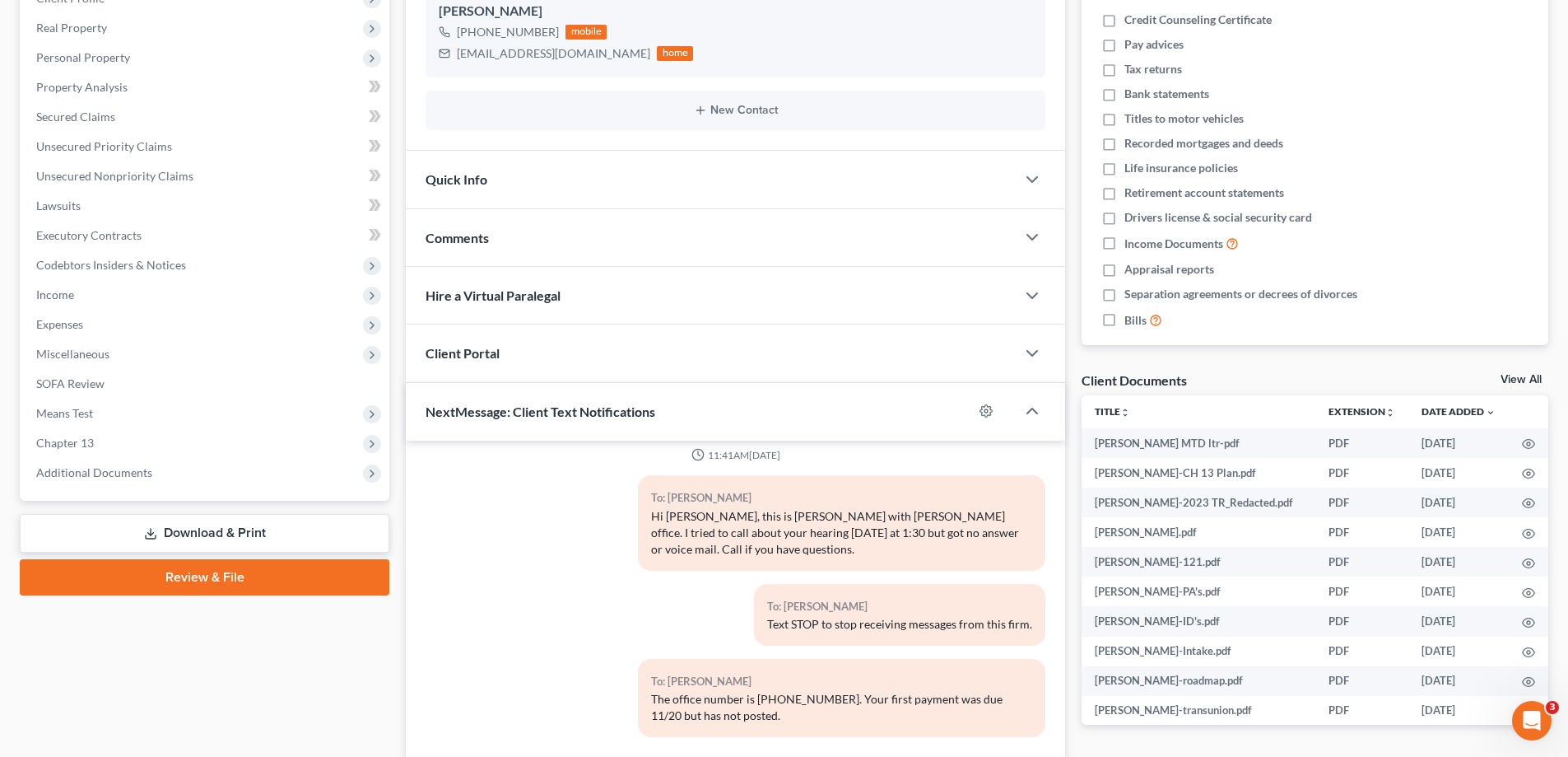
click at [457, 245] on span "Comments" at bounding box center [457, 237] width 63 height 16
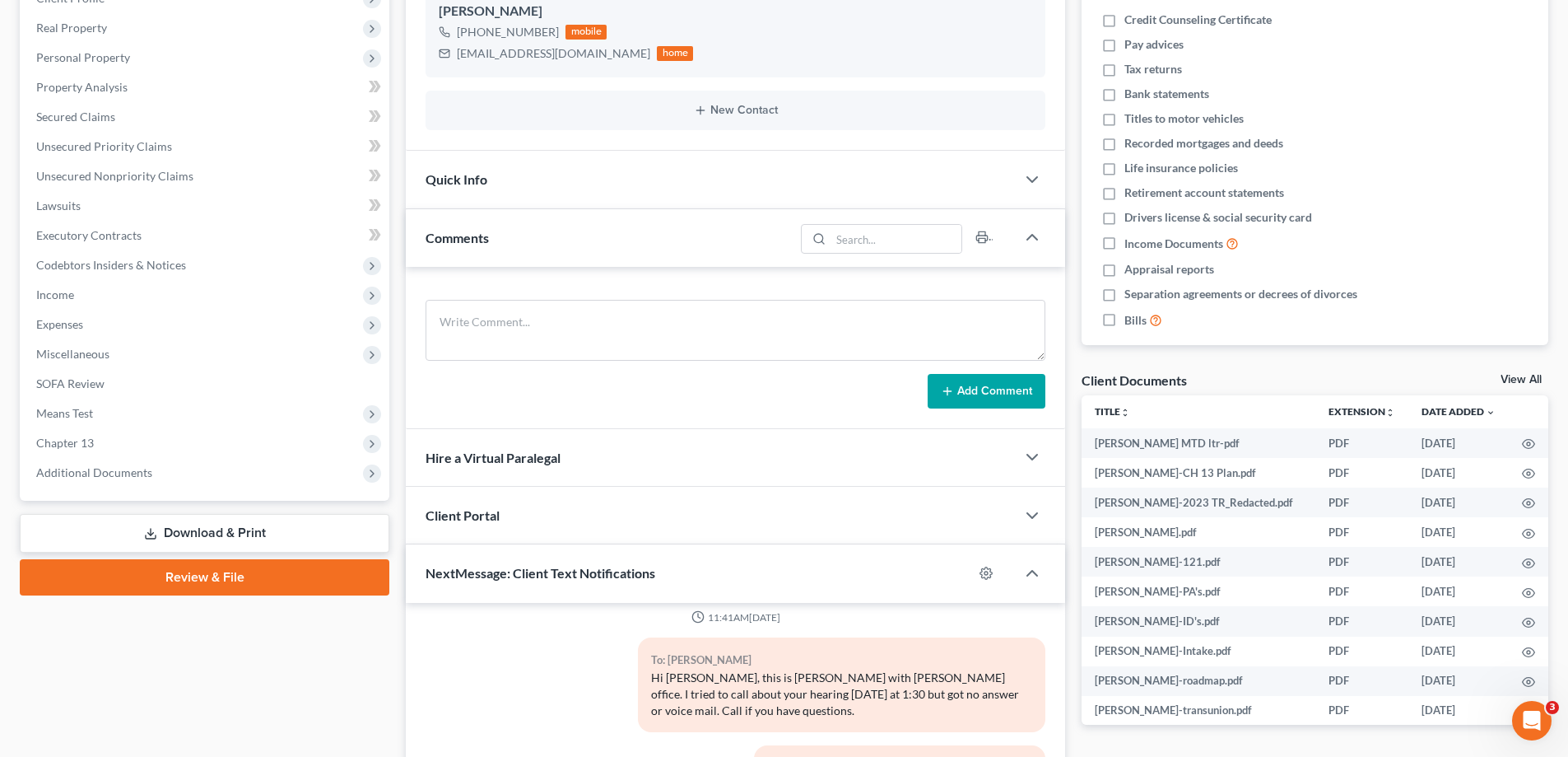
click at [459, 236] on span "Comments" at bounding box center [457, 237] width 63 height 16
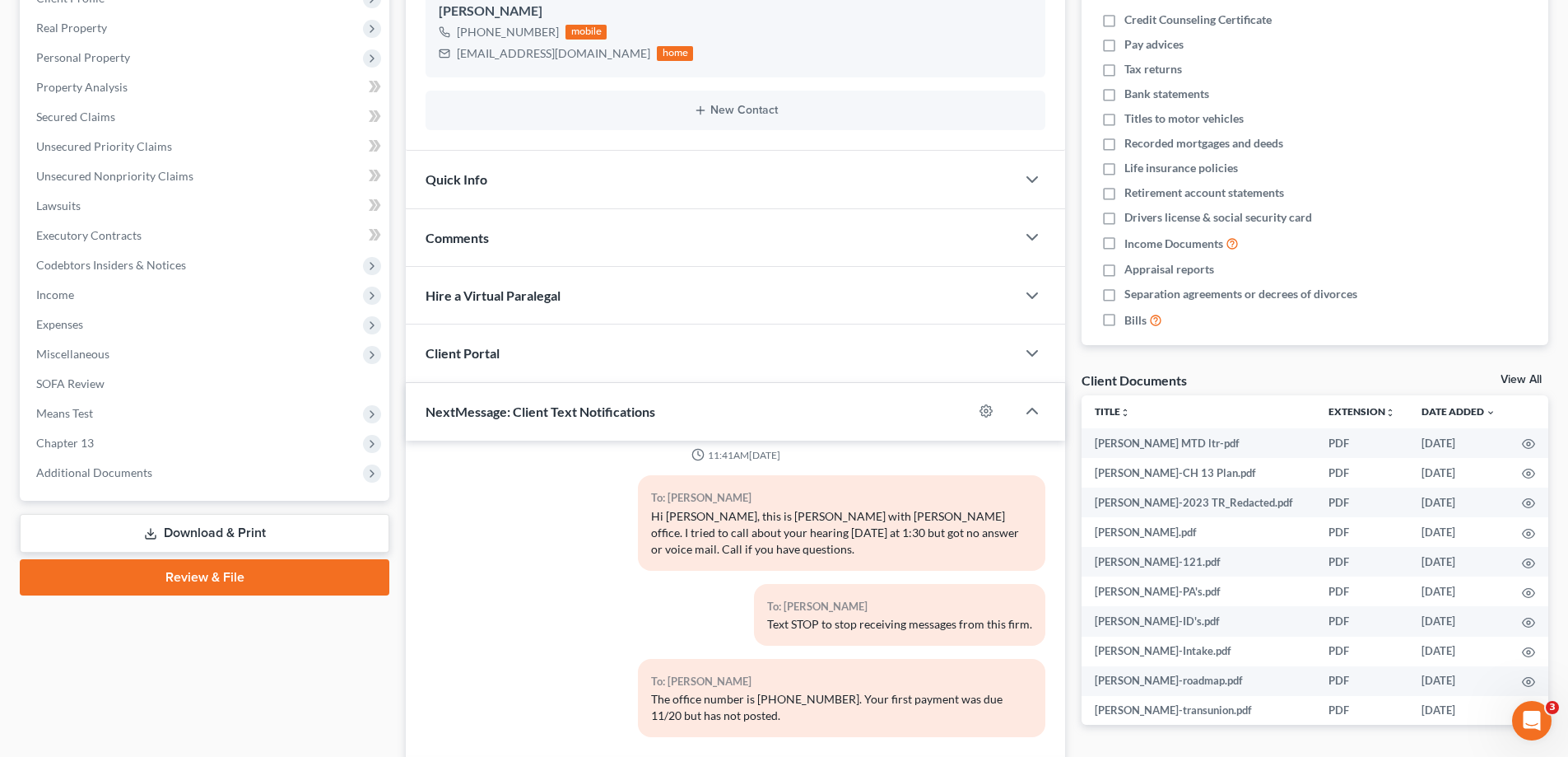
click at [473, 316] on div "Updates & News × Georgia Northern District Notes Take a look at NextChapter's D…" at bounding box center [735, 360] width 659 height 898
click at [451, 238] on span "Comments" at bounding box center [457, 237] width 63 height 16
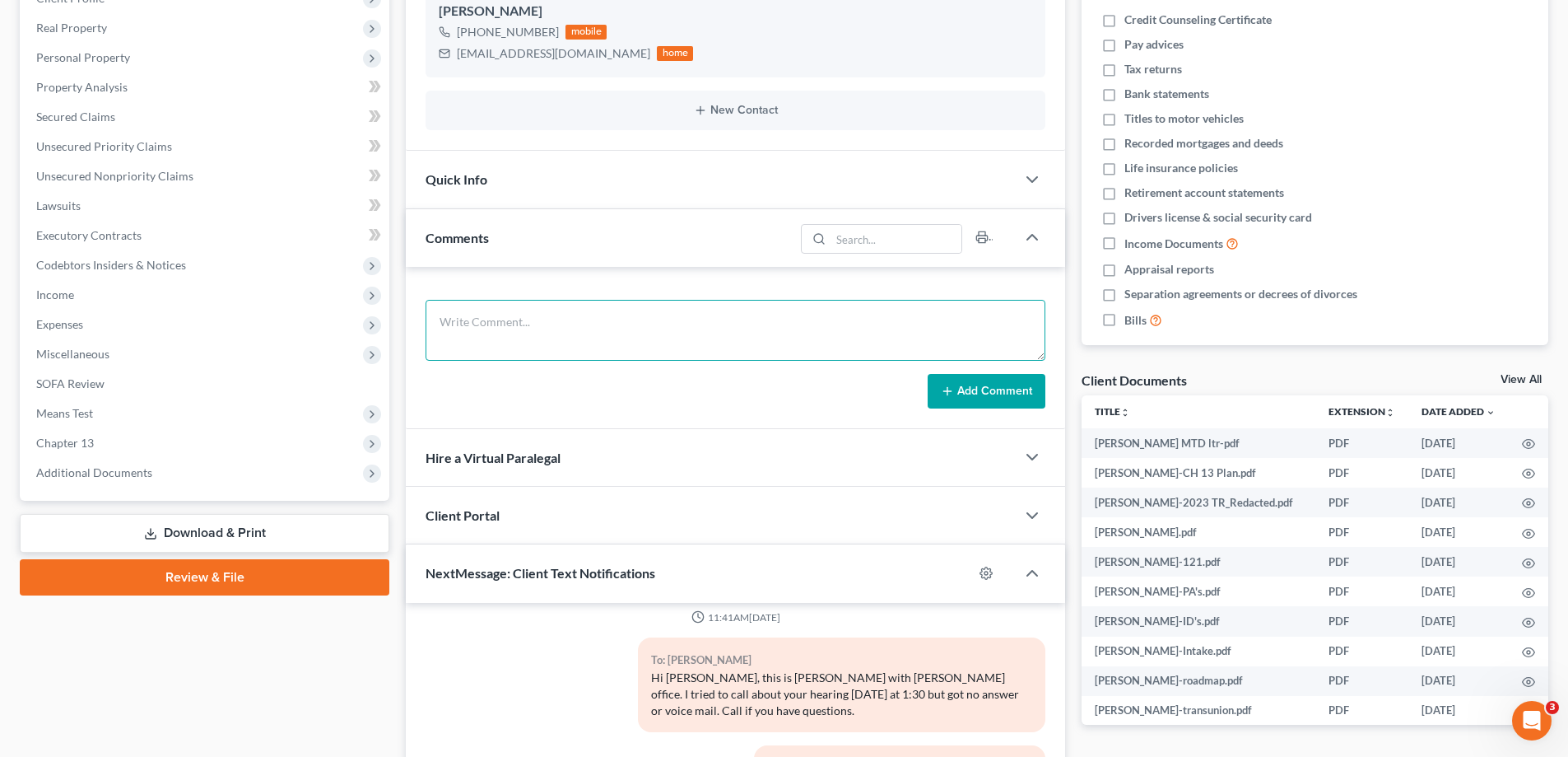
drag, startPoint x: 451, startPoint y: 326, endPoint x: 1577, endPoint y: 218, distance: 1131.2
click at [452, 326] on textarea at bounding box center [735, 330] width 620 height 61
drag, startPoint x: 451, startPoint y: 314, endPoint x: 463, endPoint y: 315, distance: 12.0
click at [446, 313] on textarea at bounding box center [735, 330] width 620 height 61
click at [442, 310] on textarea at bounding box center [735, 330] width 620 height 61
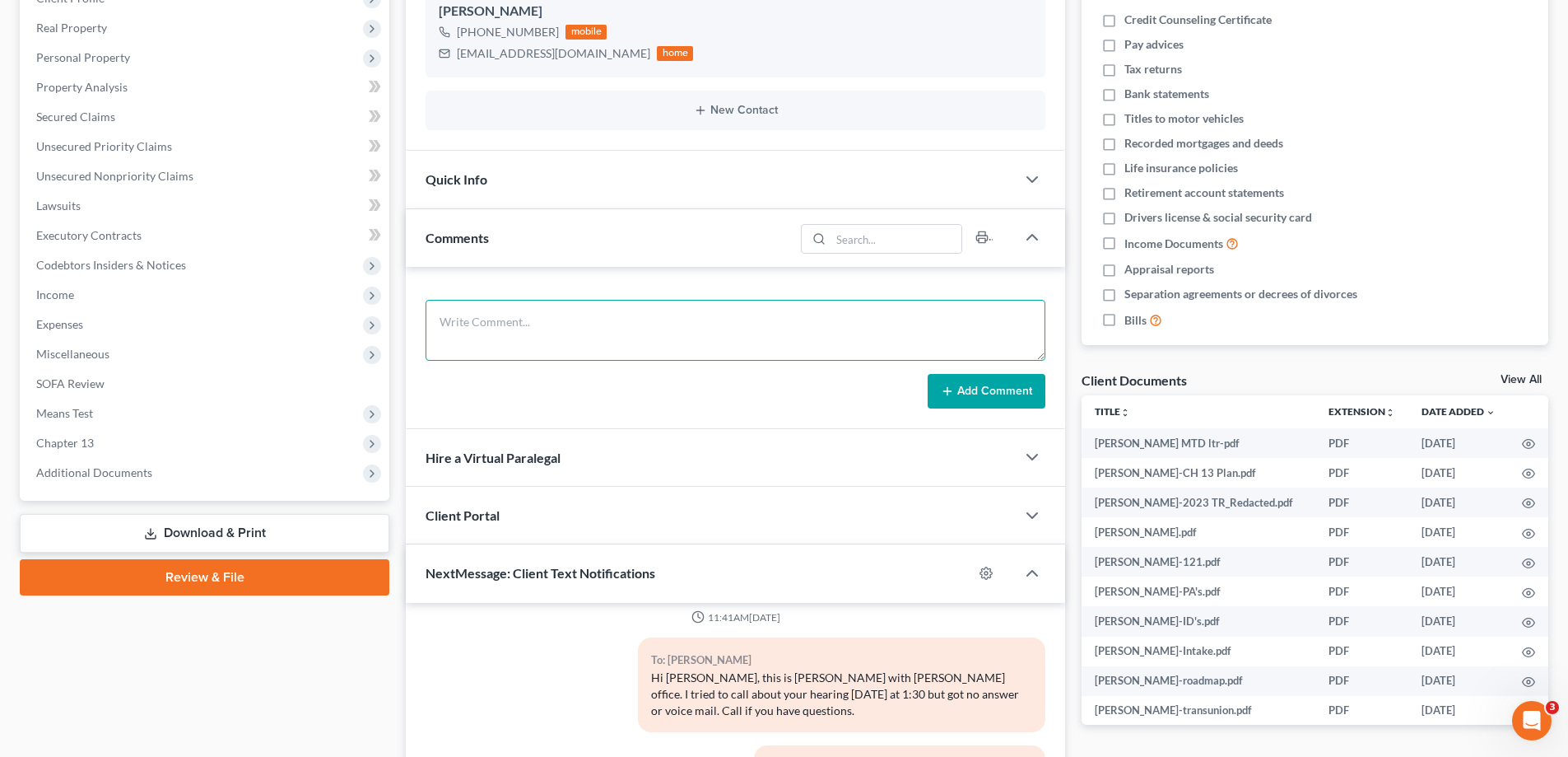
paste textarea "From: Amy Adams Sent: Tuesday, August 19, 2025 2:55 PM To: bighen1967@gmail.com…"
type textarea "From: Amy Adams Sent: Tuesday, August 19, 2025 2:55 PM To: bighen1967@gmail.com…"
click at [996, 392] on button "Add Comment" at bounding box center [986, 391] width 118 height 34
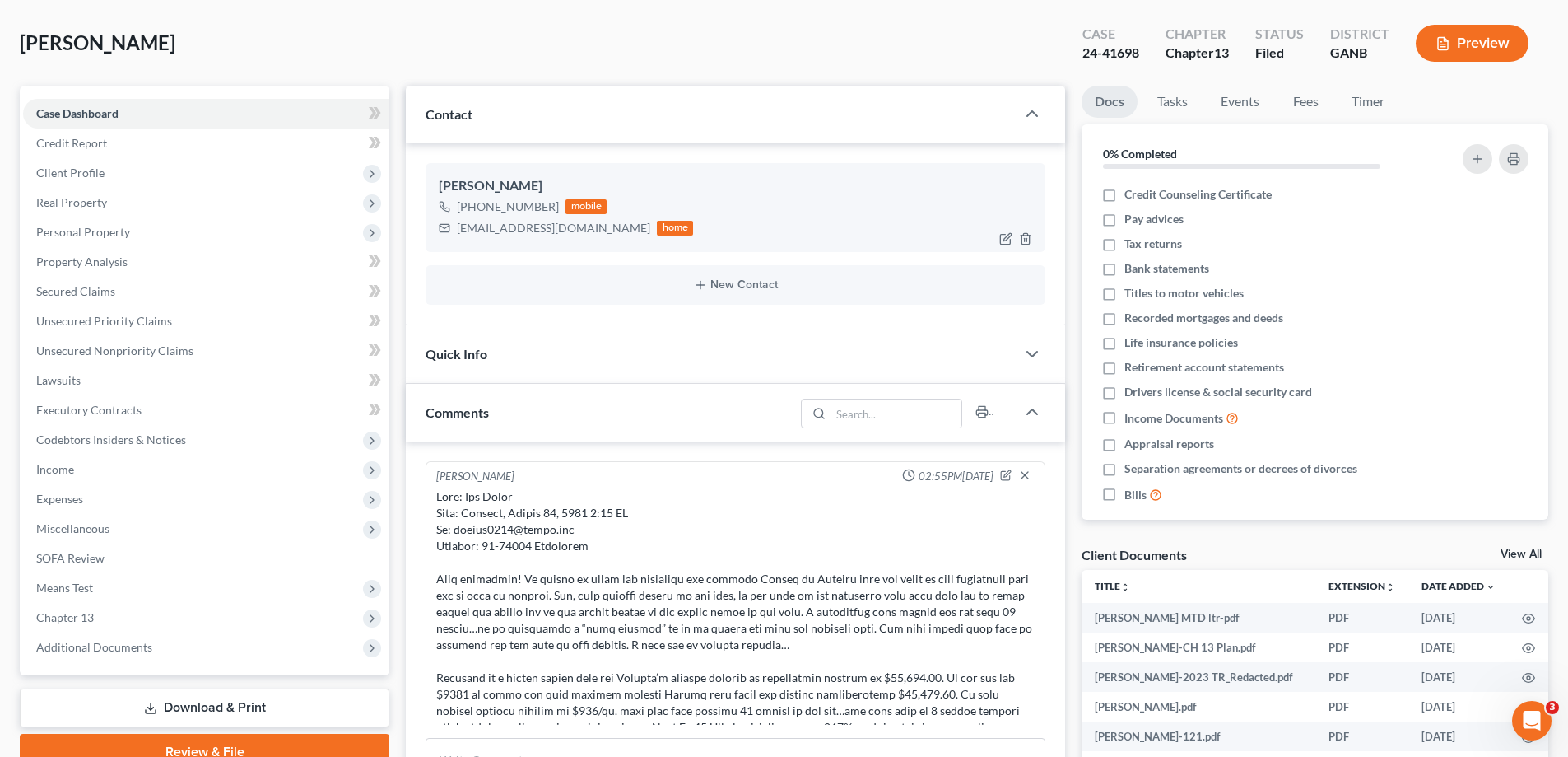
scroll to position [0, 0]
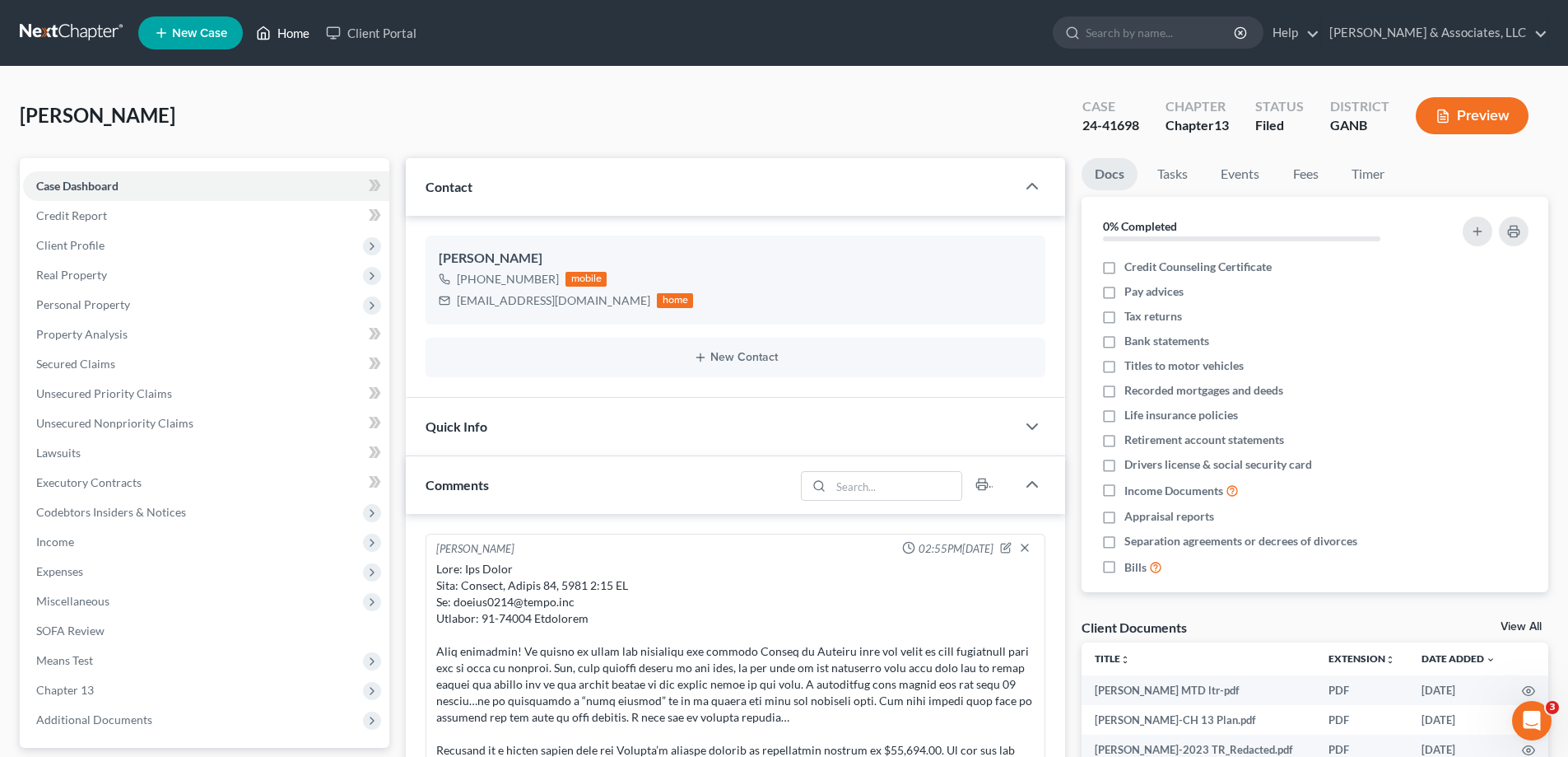
drag, startPoint x: 296, startPoint y: 38, endPoint x: 333, endPoint y: 0, distance: 53.0
click at [296, 38] on link "Home" at bounding box center [283, 33] width 70 height 30
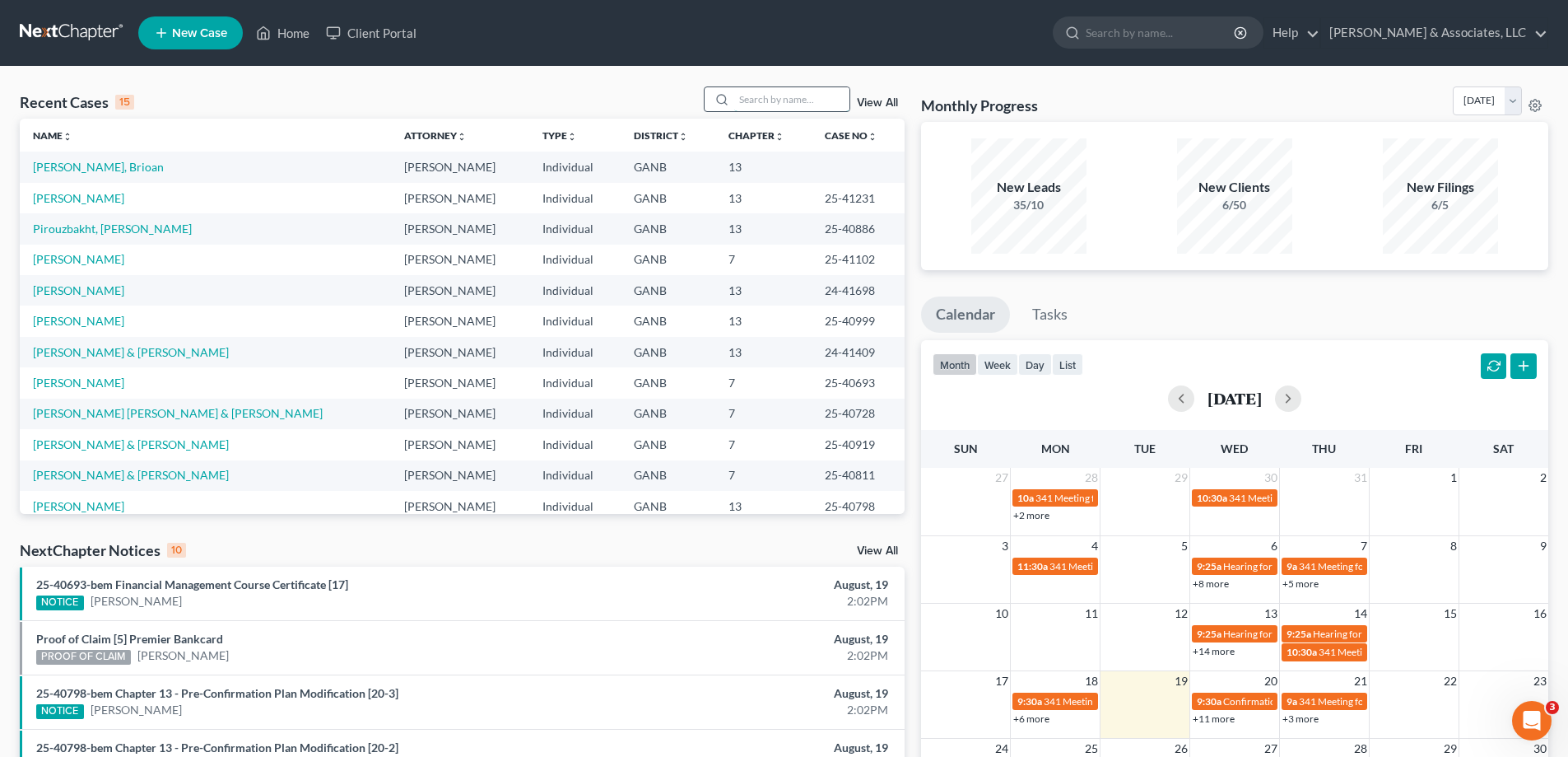
click at [838, 97] on input "search" at bounding box center [792, 99] width 115 height 24
type input "shaw"
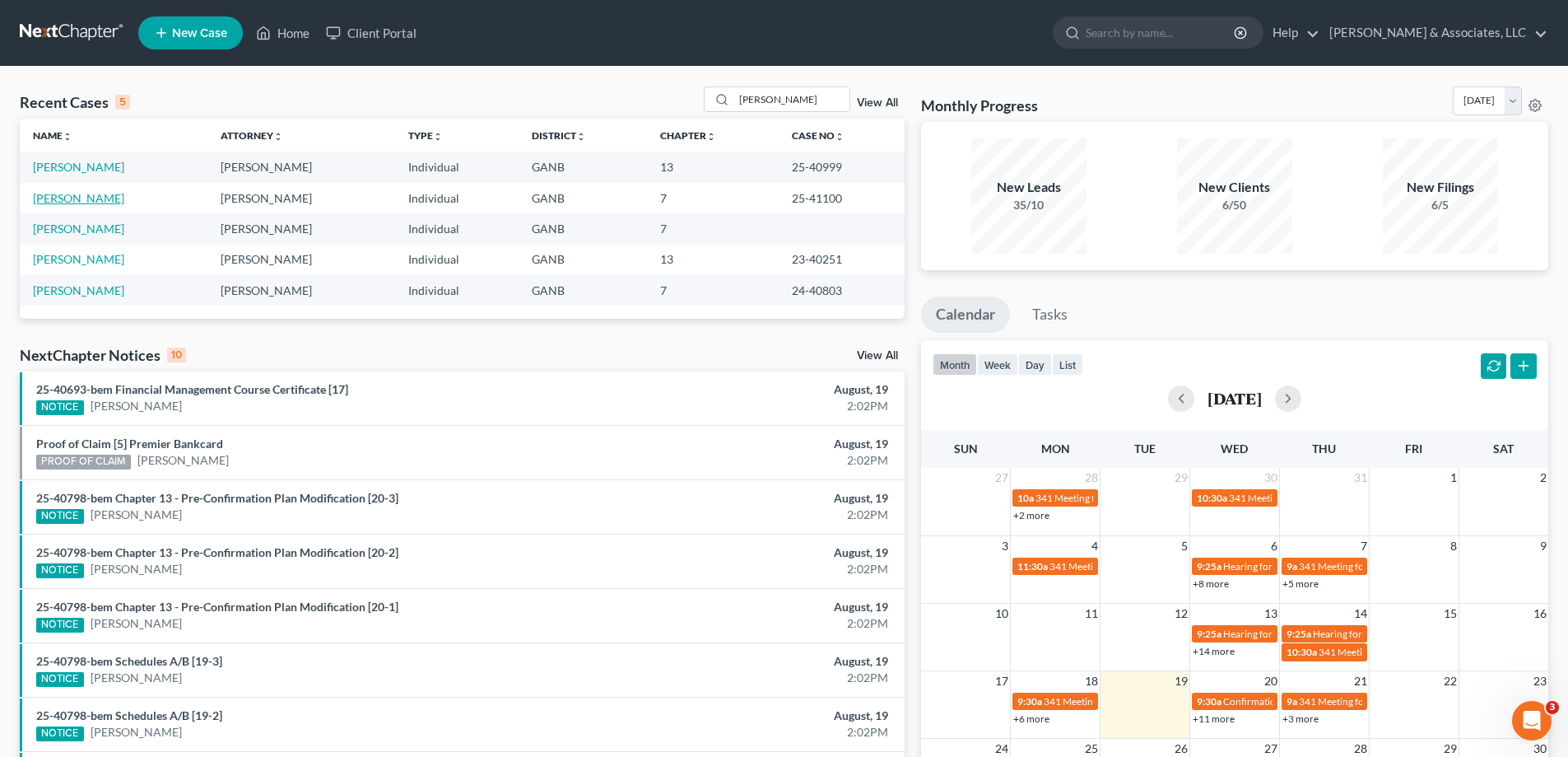
click at [78, 199] on link "Shaw, Edith" at bounding box center [78, 198] width 91 height 14
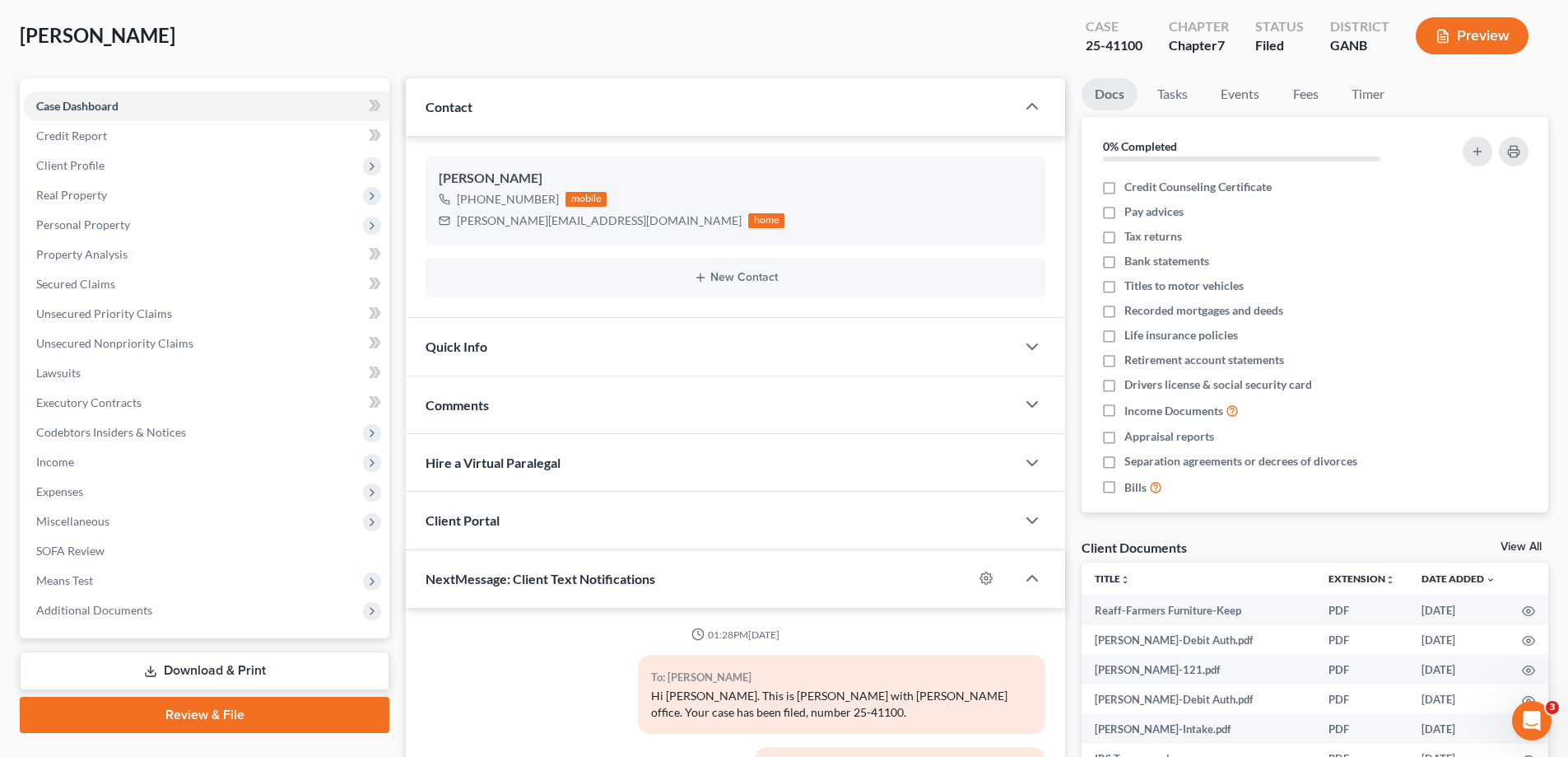
scroll to position [288, 0]
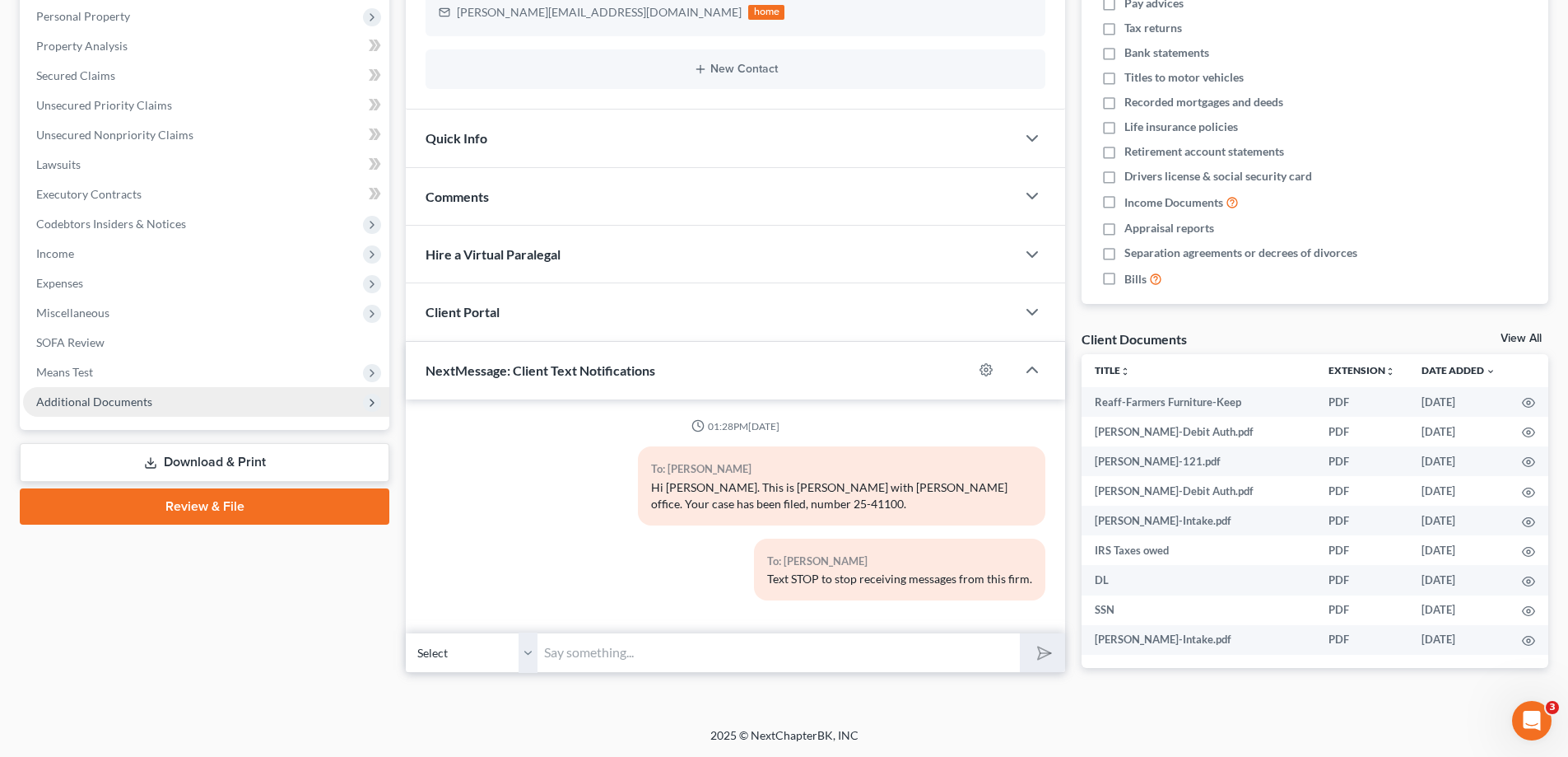
click at [113, 401] on span "Additional Documents" at bounding box center [93, 401] width 116 height 14
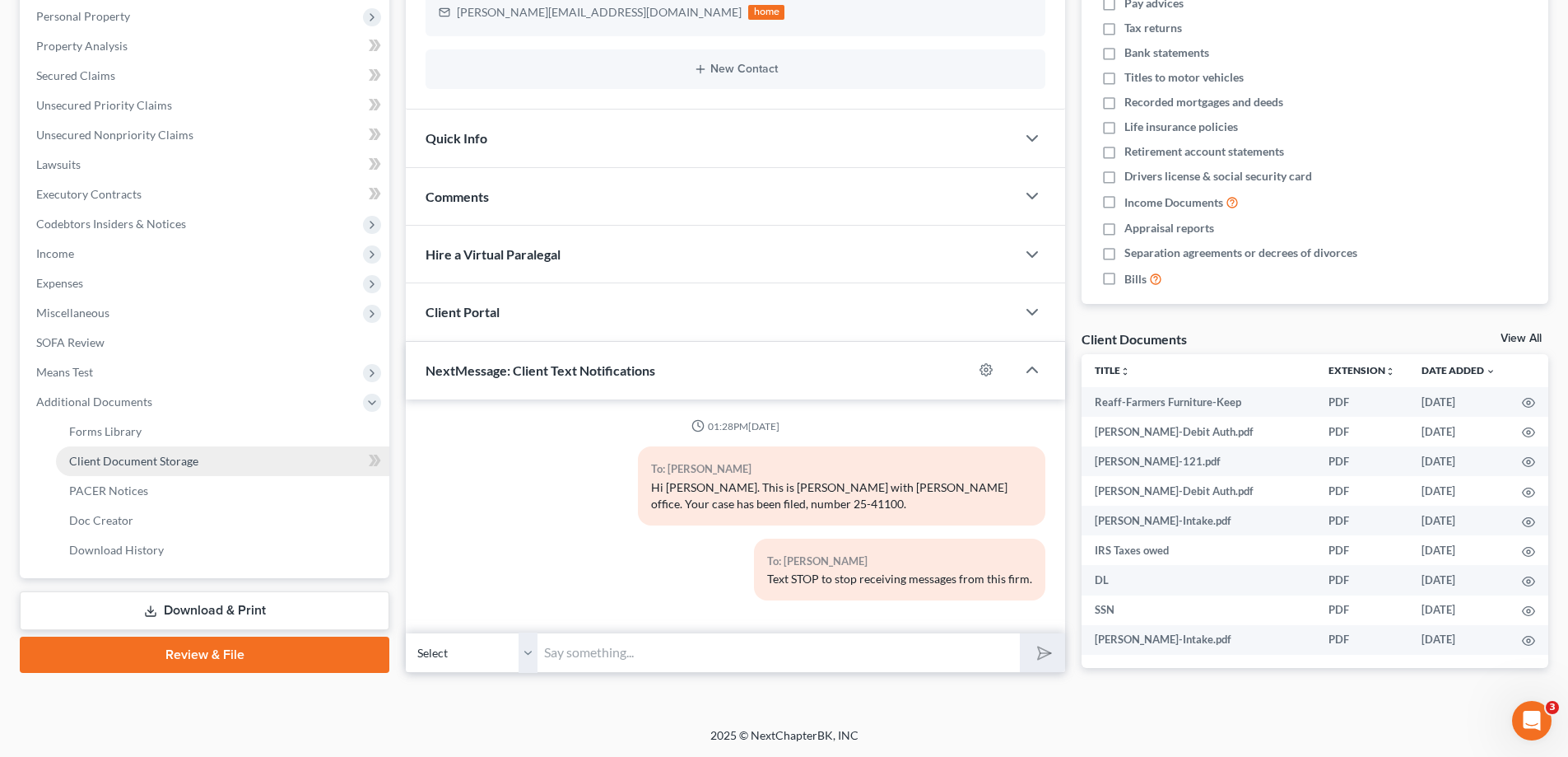
click at [116, 460] on span "Client Document Storage" at bounding box center [134, 461] width 129 height 14
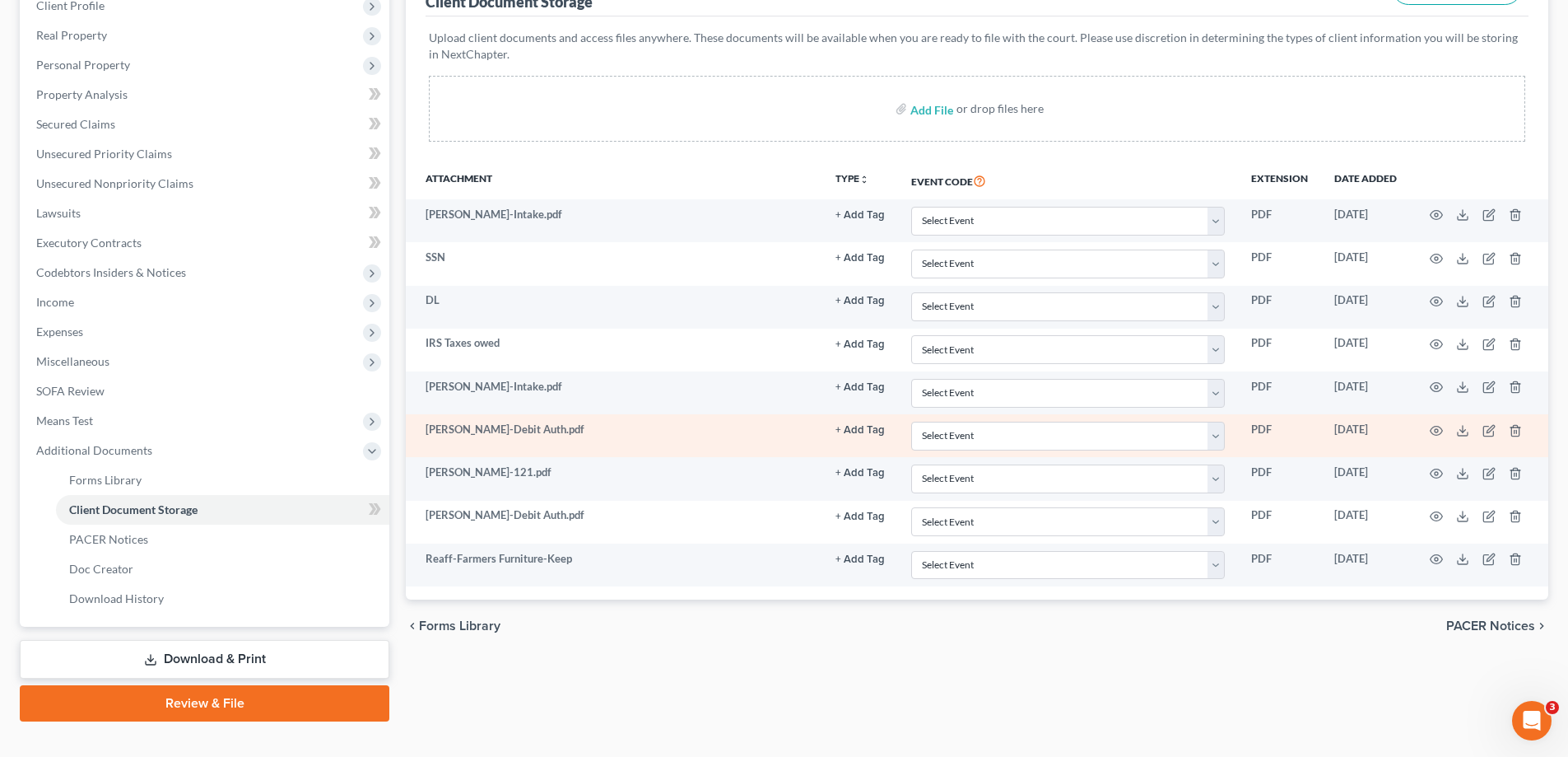
scroll to position [247, 0]
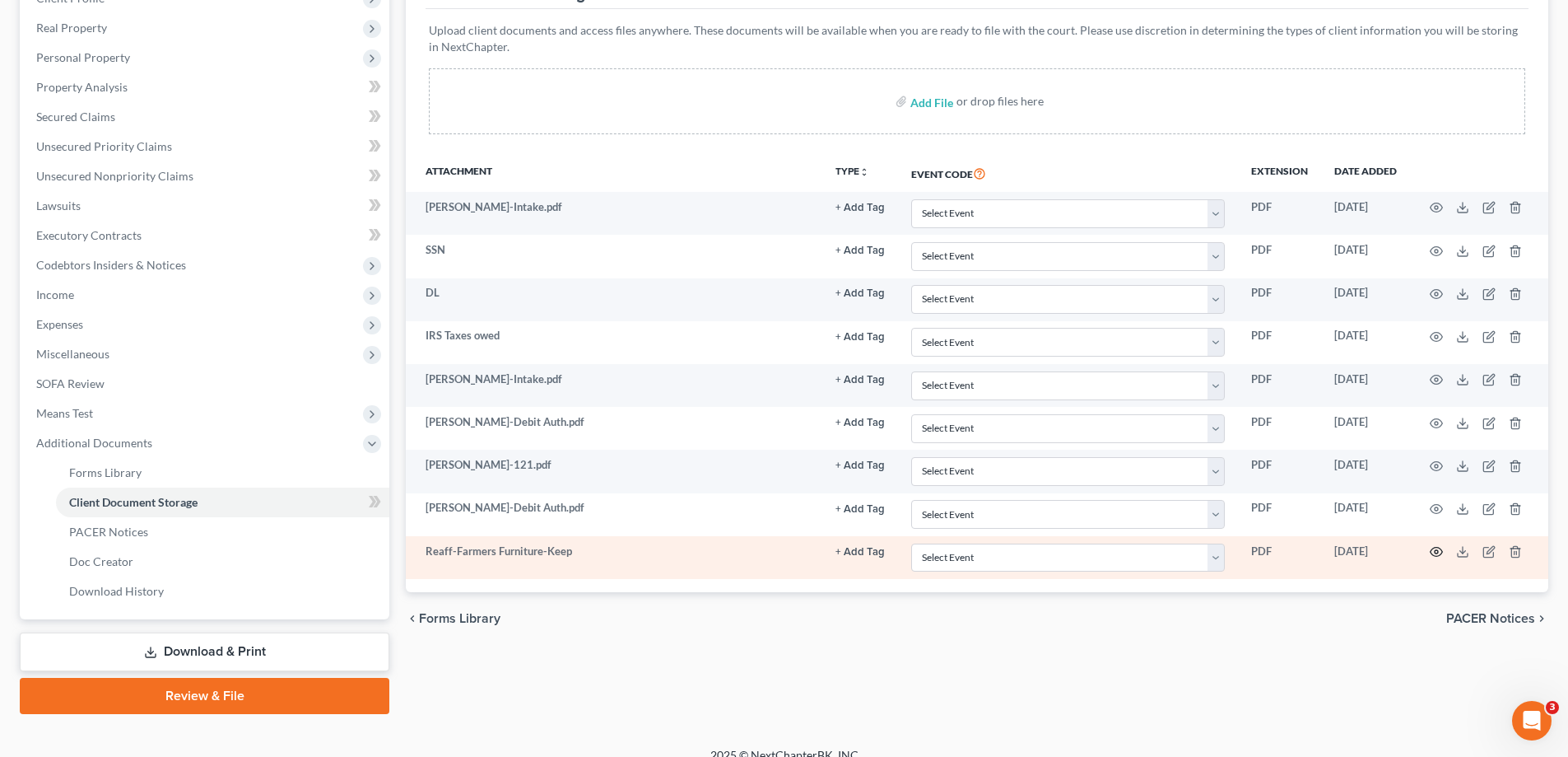
click at [1438, 552] on circle "button" at bounding box center [1436, 552] width 3 height 3
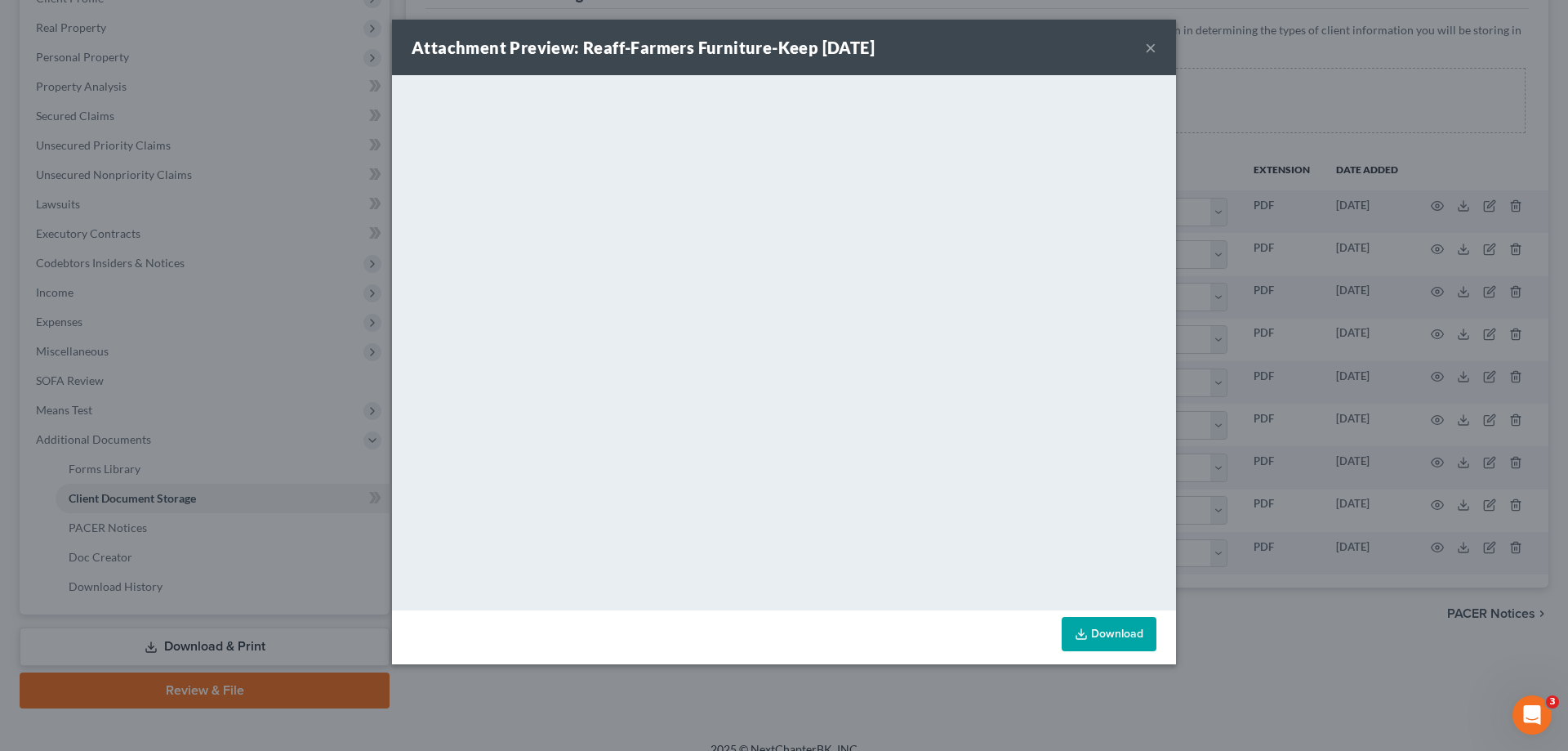
click at [1152, 40] on button "×" at bounding box center [1151, 47] width 12 height 20
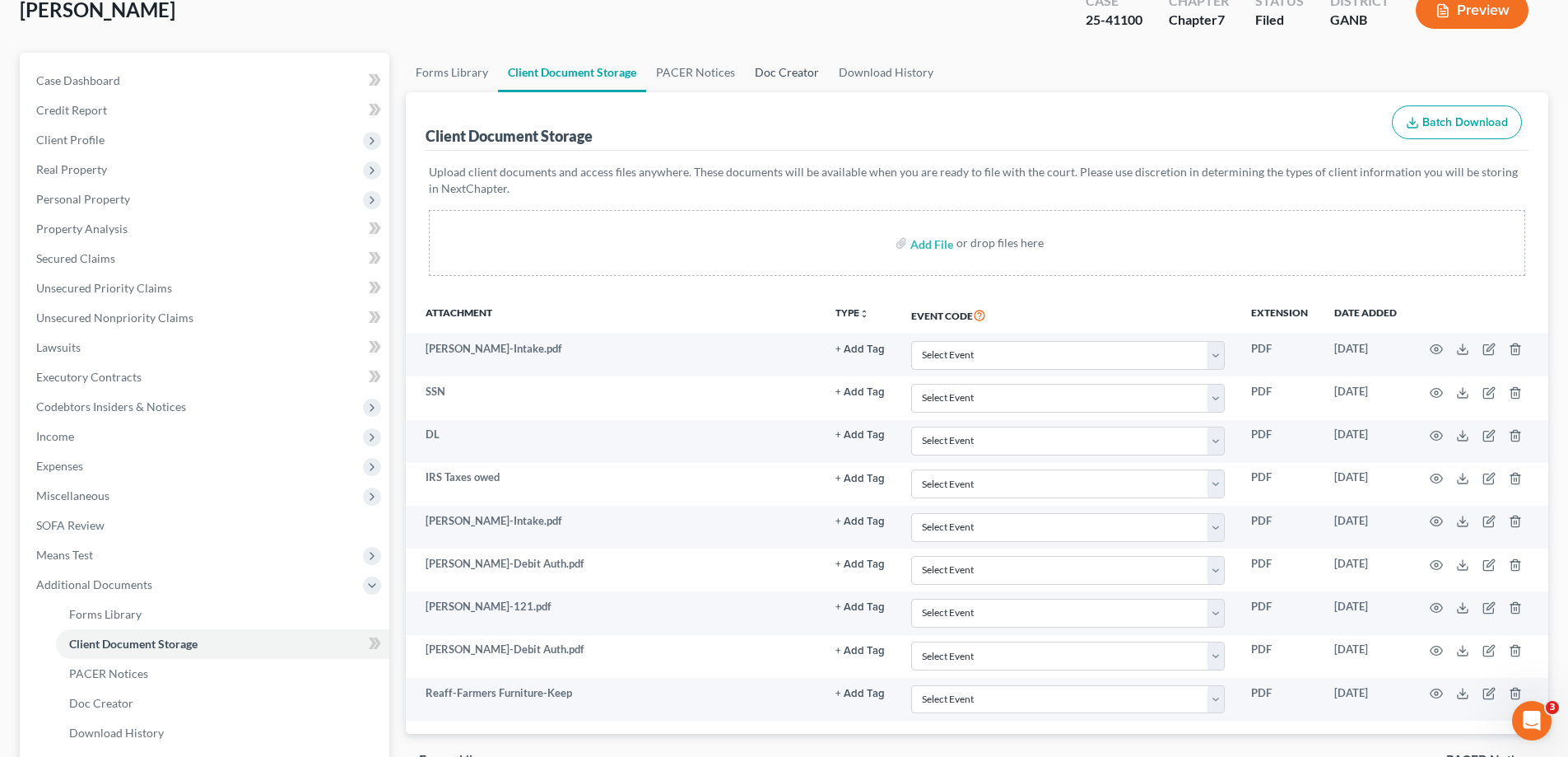
scroll to position [0, 0]
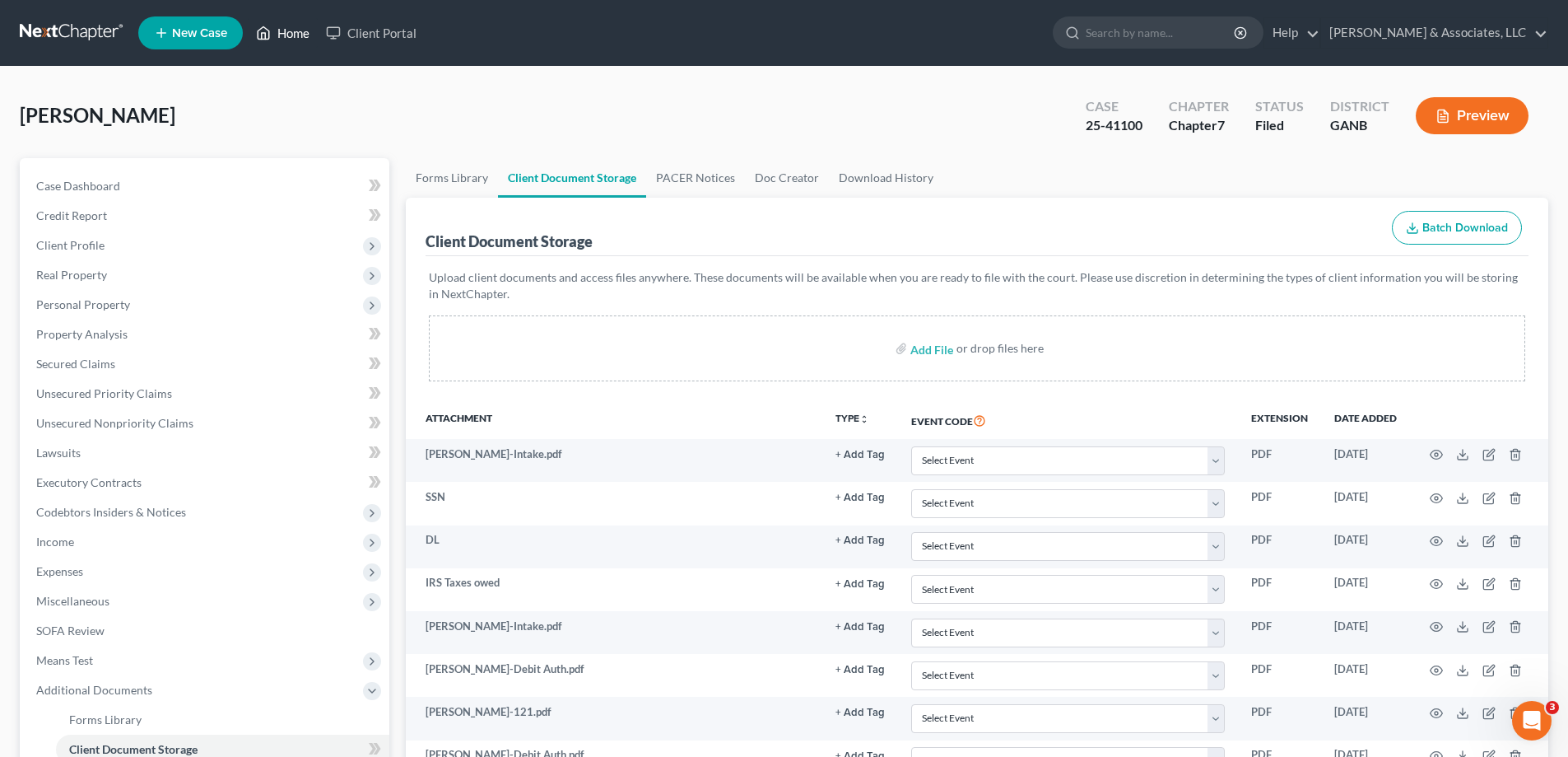
drag, startPoint x: 295, startPoint y: 36, endPoint x: 539, endPoint y: 87, distance: 249.3
click at [295, 35] on link "Home" at bounding box center [283, 33] width 70 height 30
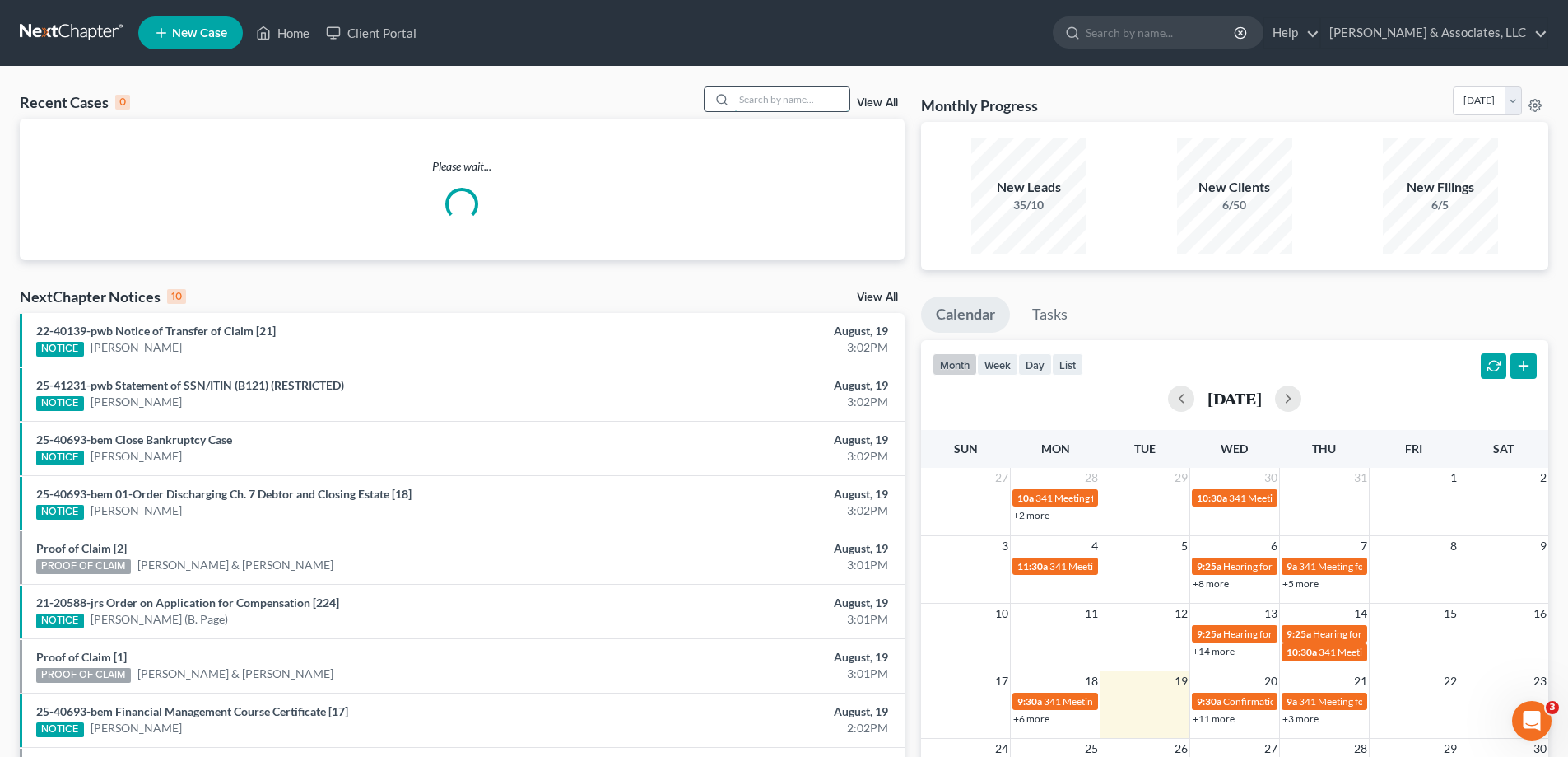
click at [764, 109] on input "search" at bounding box center [792, 99] width 115 height 24
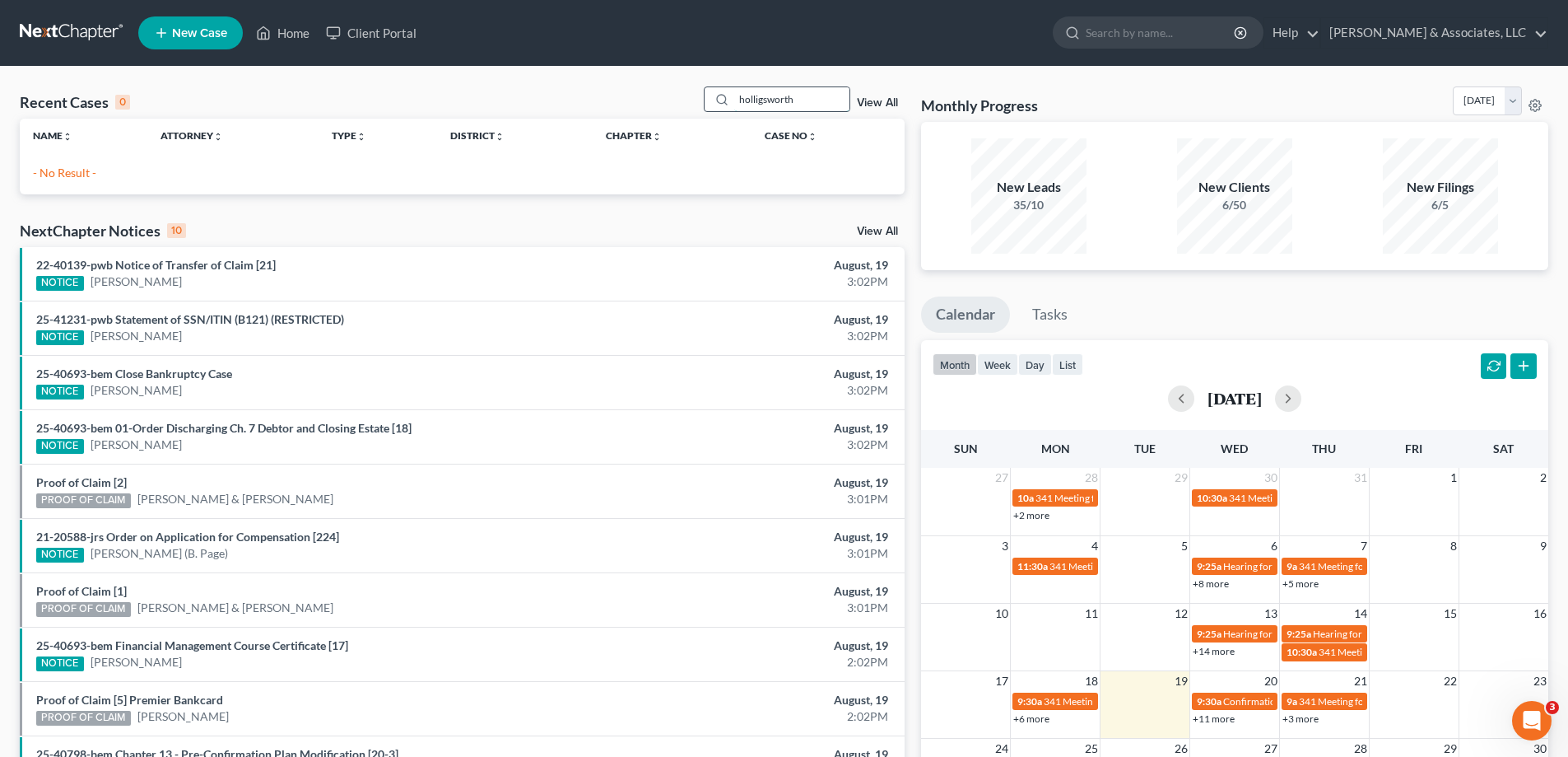
drag, startPoint x: 829, startPoint y: 101, endPoint x: 767, endPoint y: 101, distance: 62.0
click at [767, 101] on input "holligsworth" at bounding box center [792, 99] width 115 height 24
type input "holli"
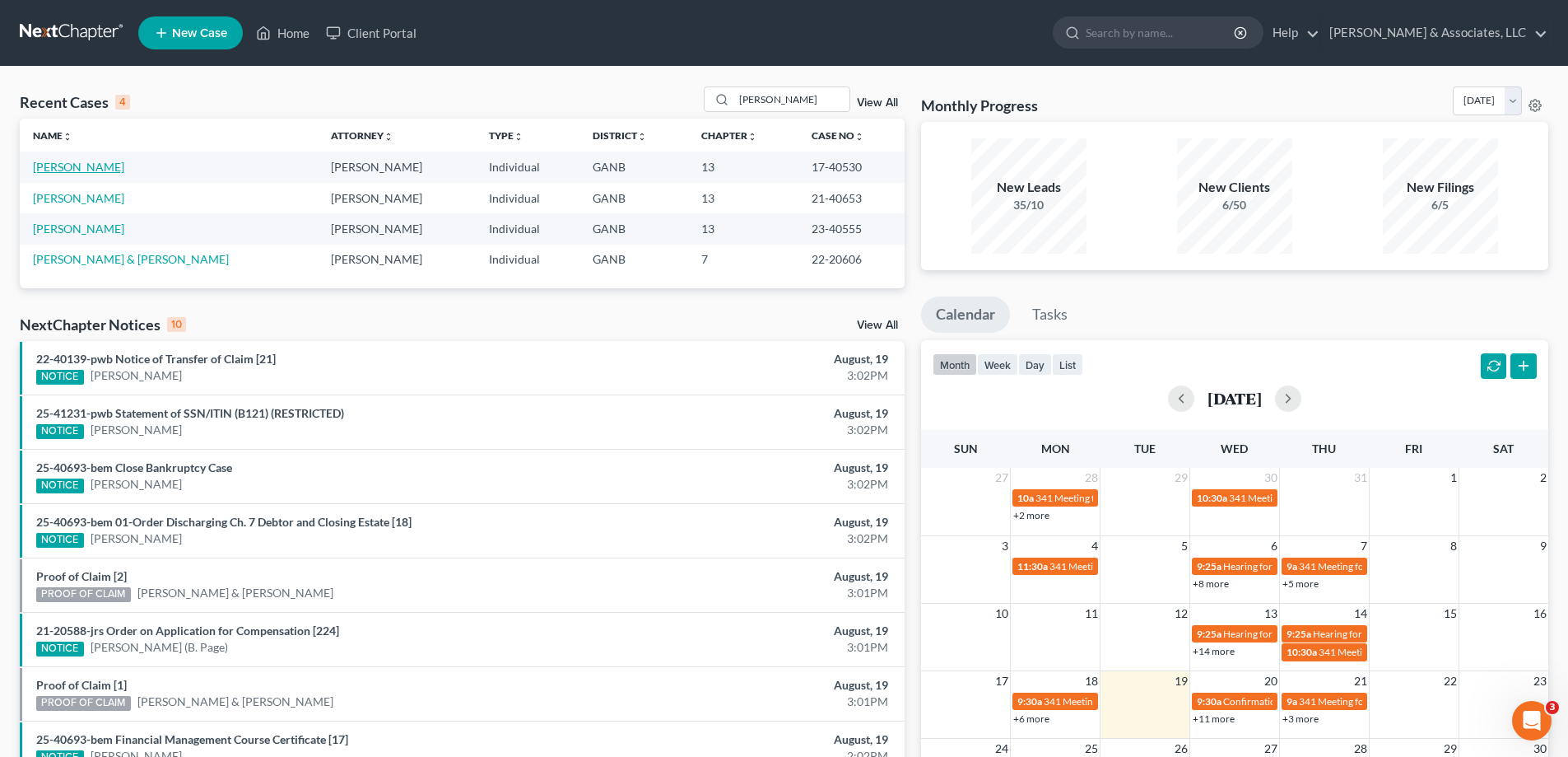
click at [109, 164] on link "Hollingsworth, Jerry" at bounding box center [78, 166] width 91 height 14
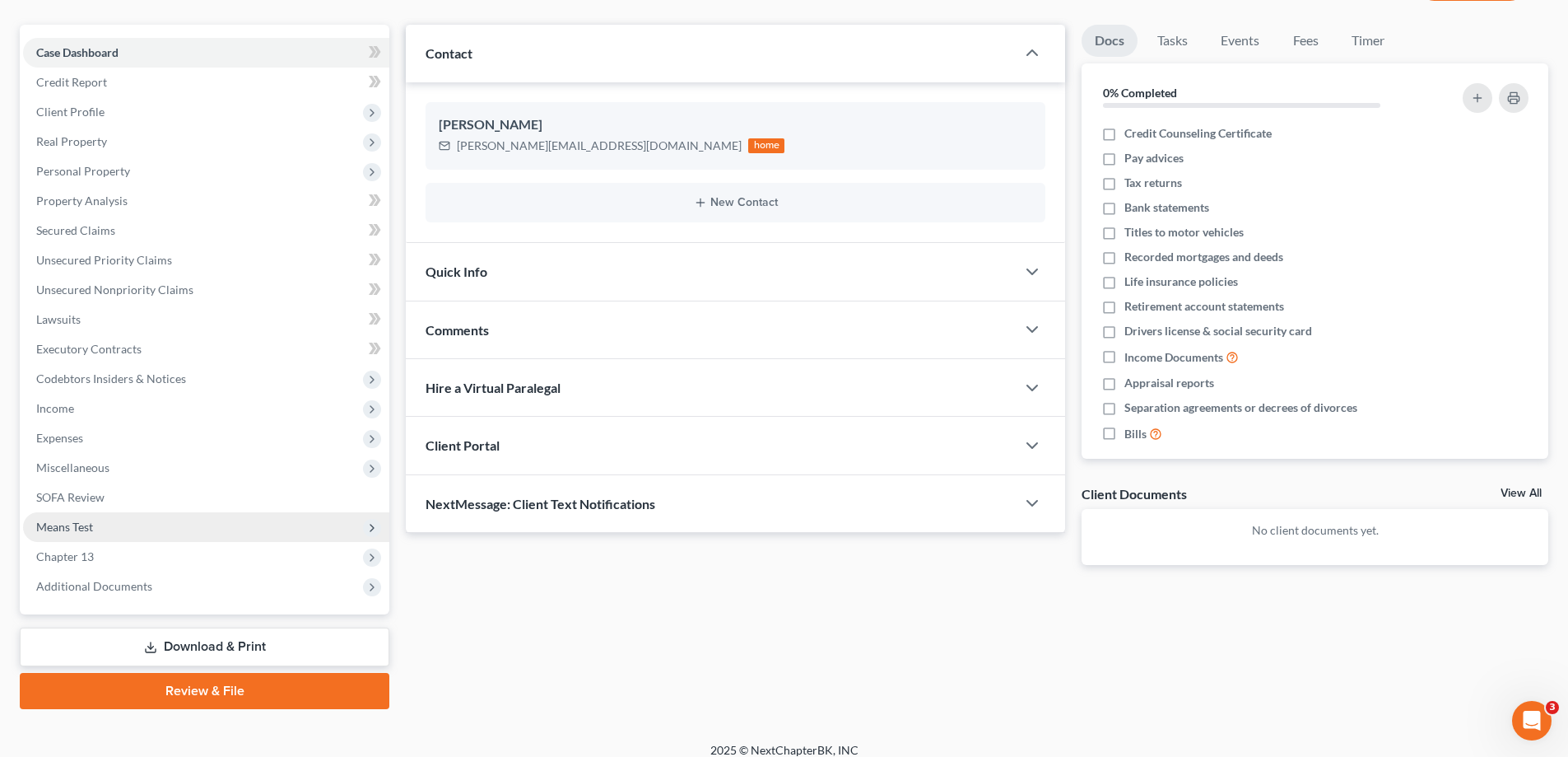
scroll to position [149, 0]
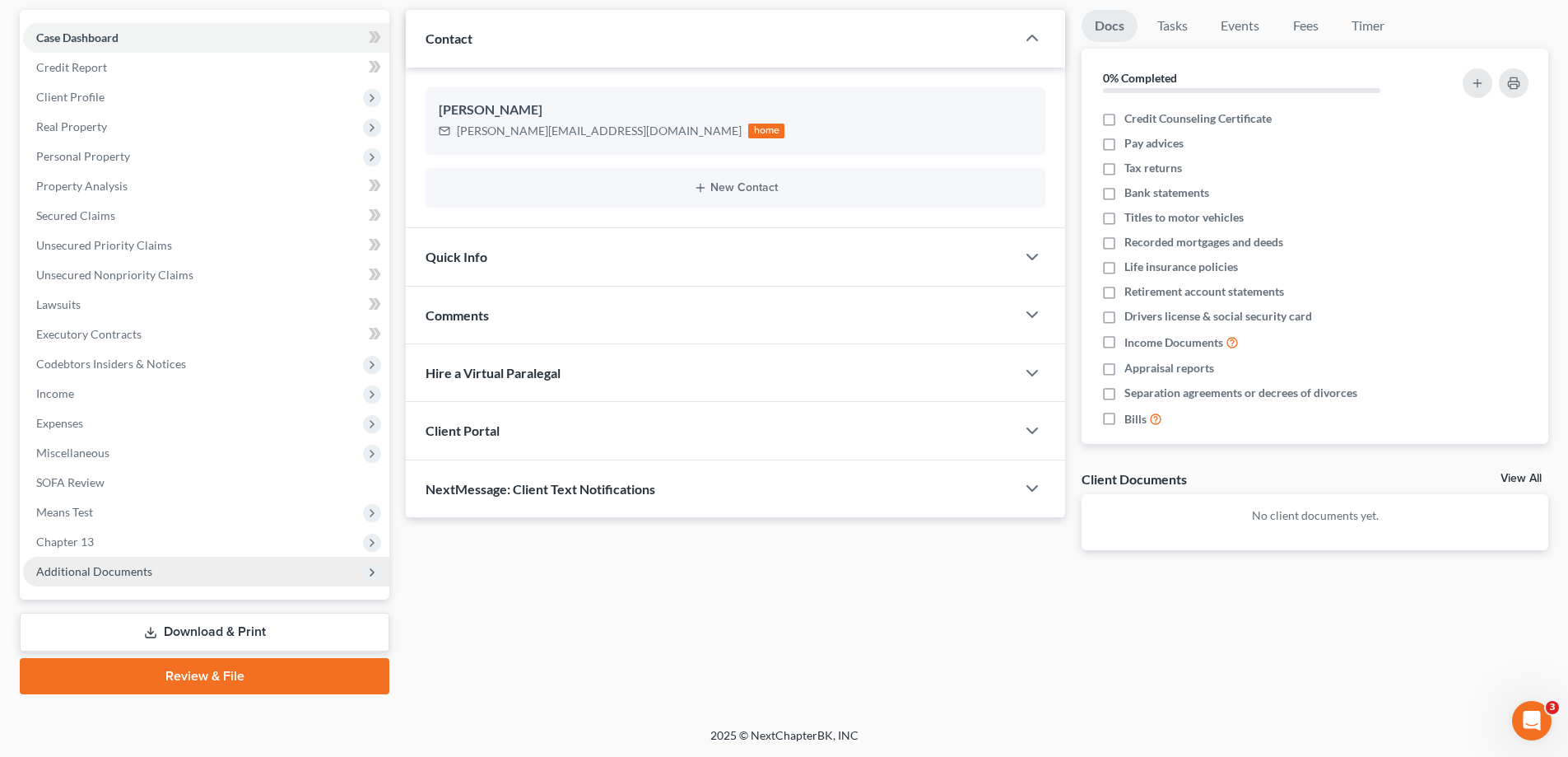
click at [81, 574] on span "Additional Documents" at bounding box center [93, 571] width 116 height 14
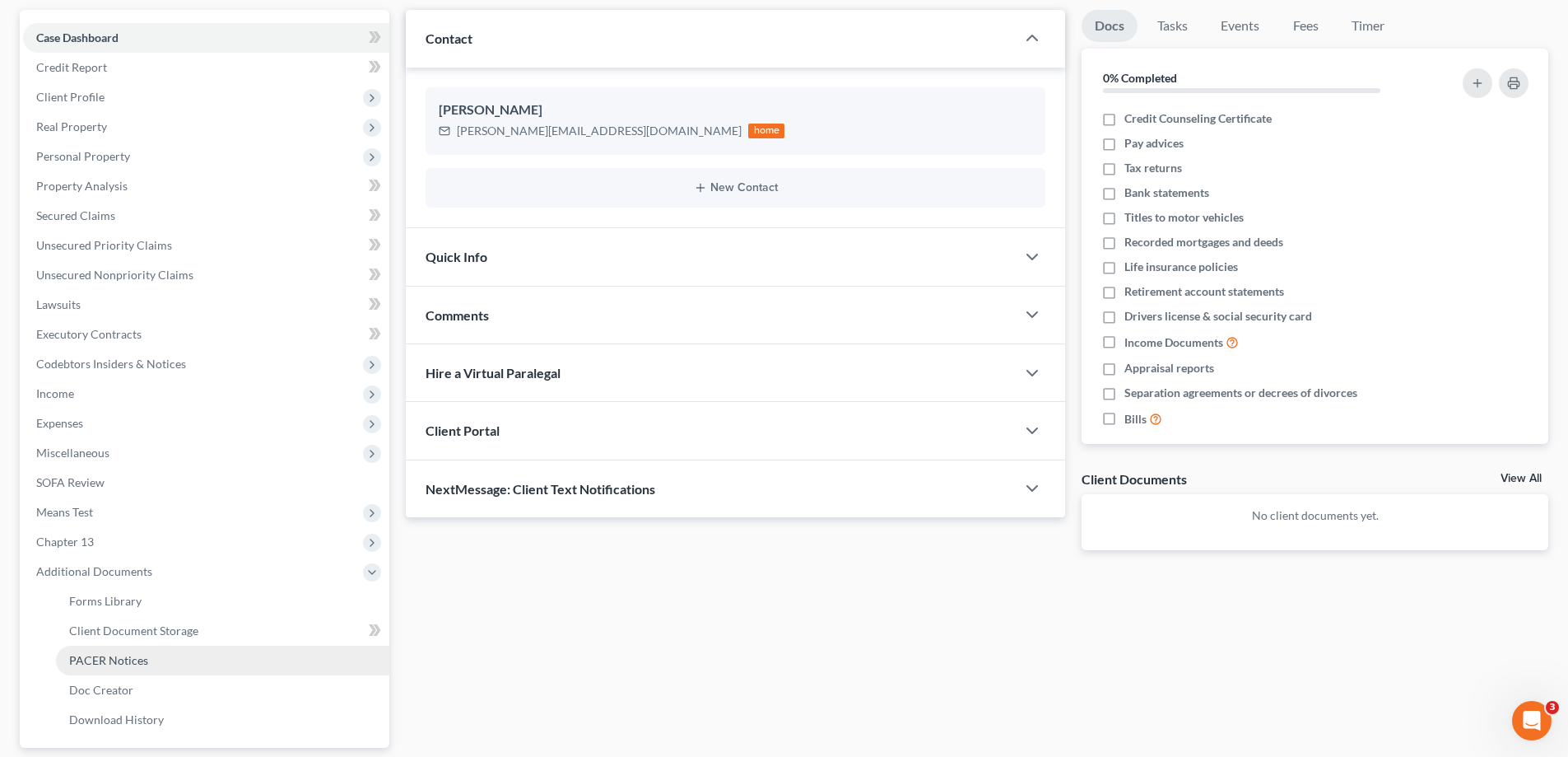
click at [110, 661] on span "PACER Notices" at bounding box center [108, 659] width 79 height 14
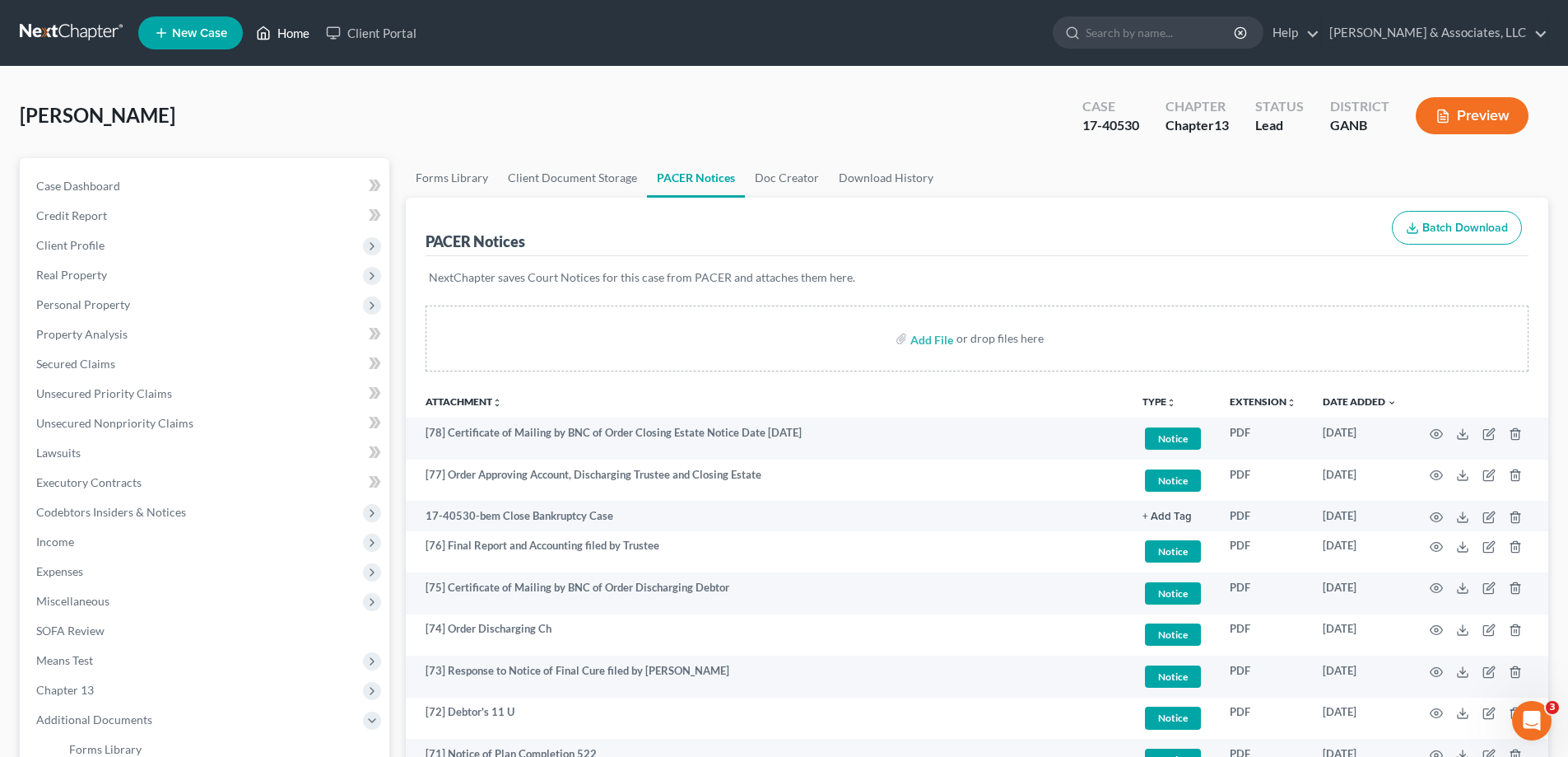
click at [293, 38] on link "Home" at bounding box center [283, 33] width 70 height 30
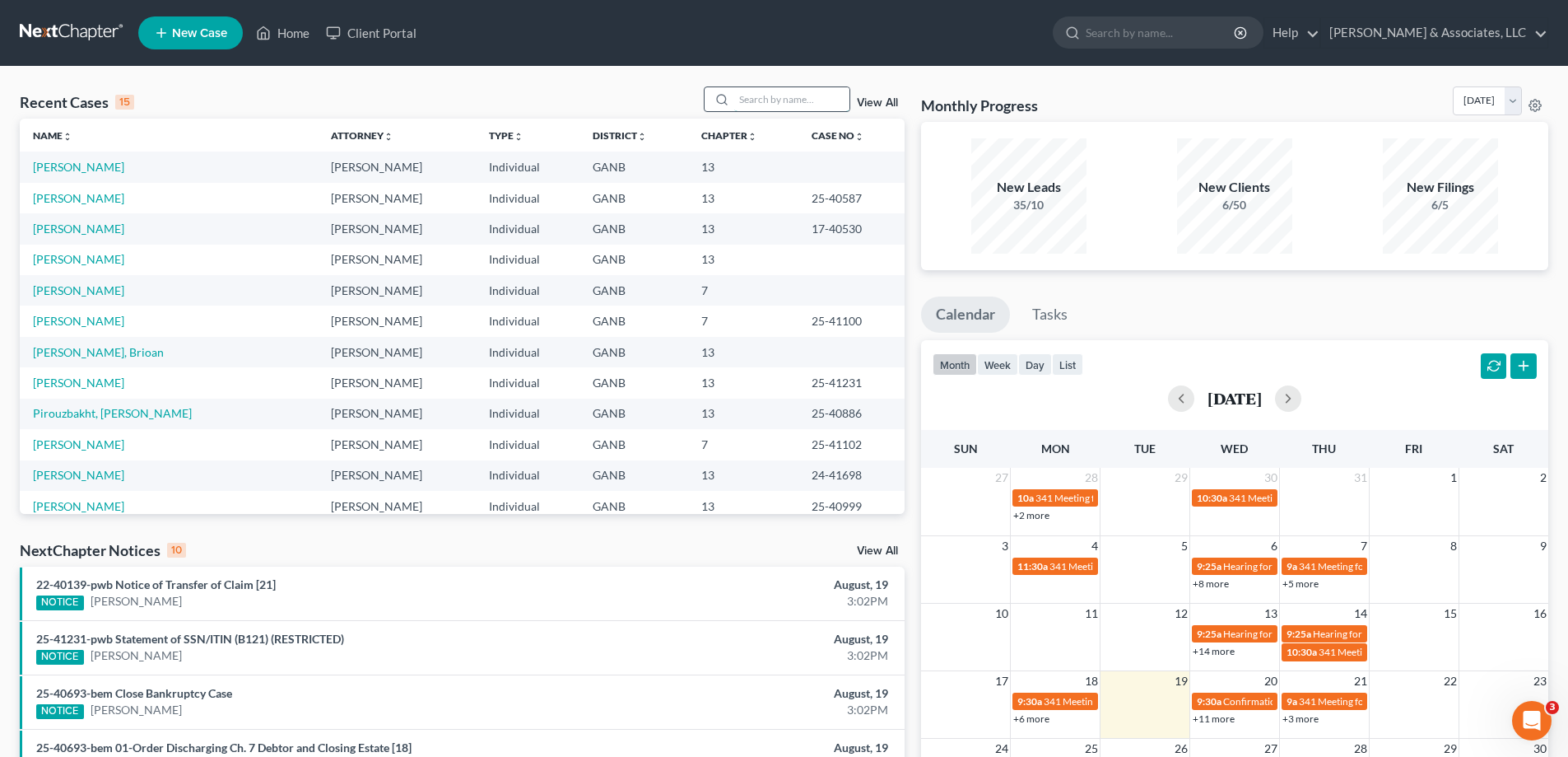
click at [818, 98] on input "search" at bounding box center [792, 99] width 115 height 24
type input "bowers"
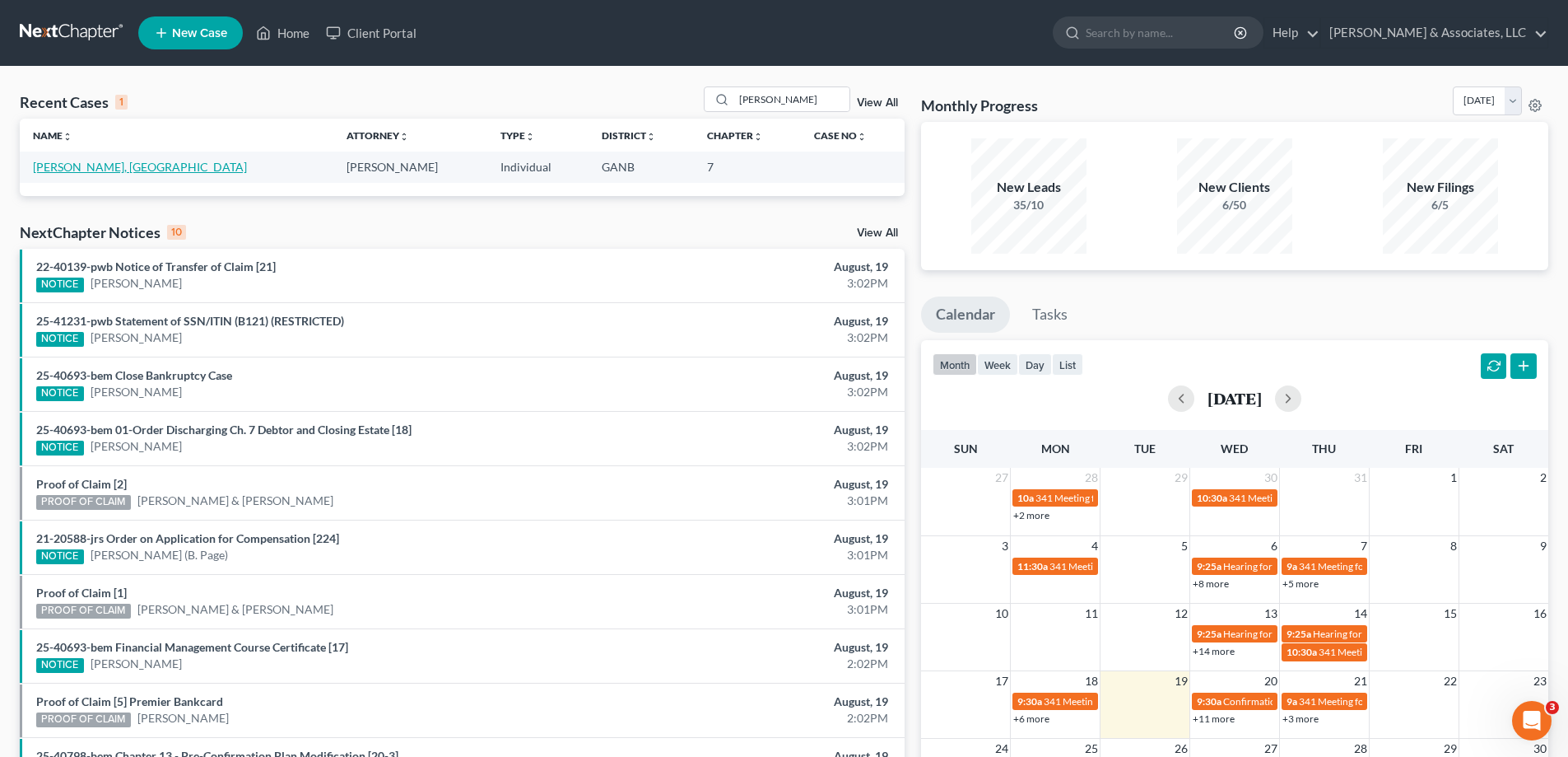
click at [90, 167] on link "Bowers, Houston" at bounding box center [139, 166] width 214 height 14
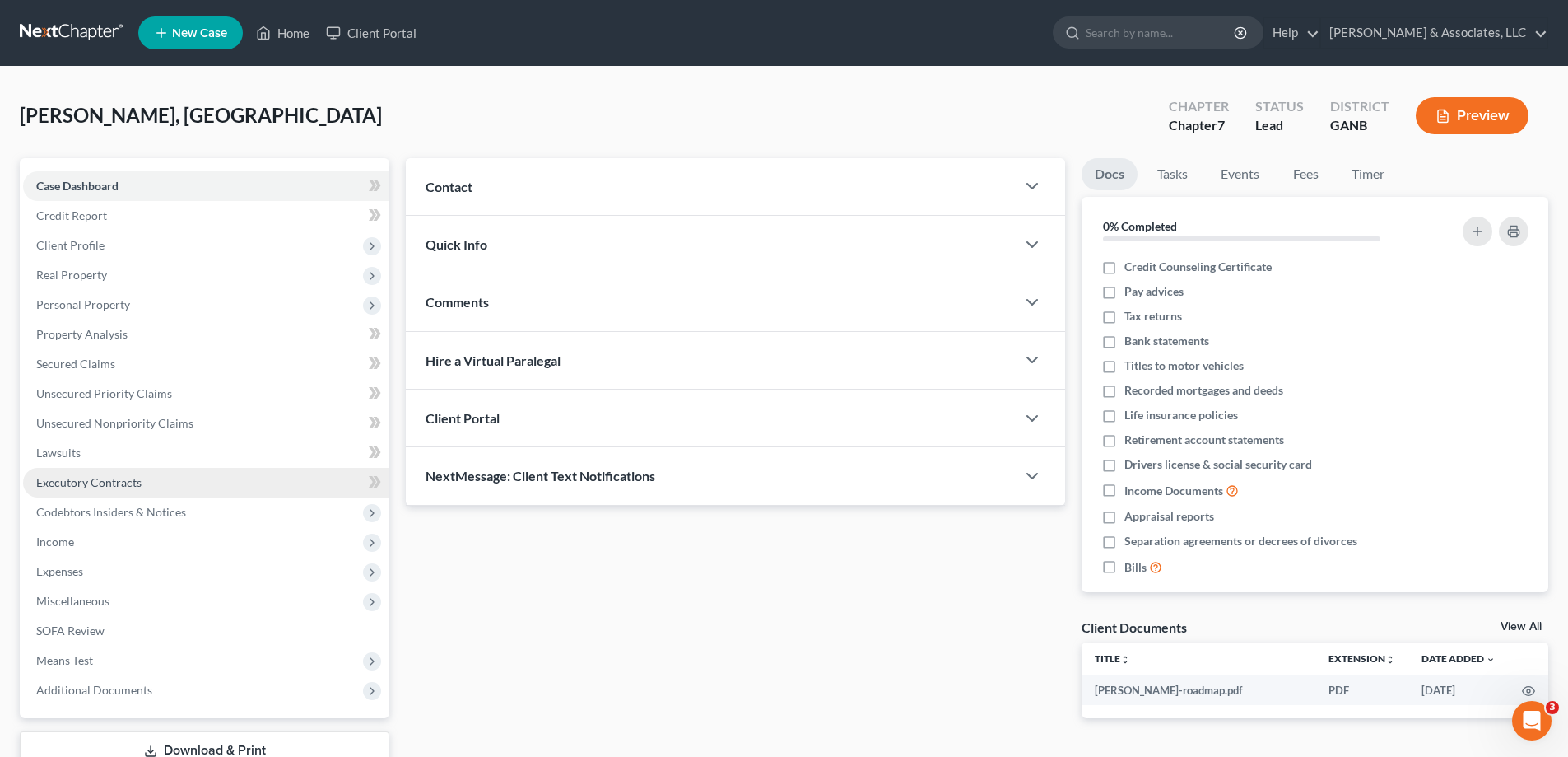
scroll to position [119, 0]
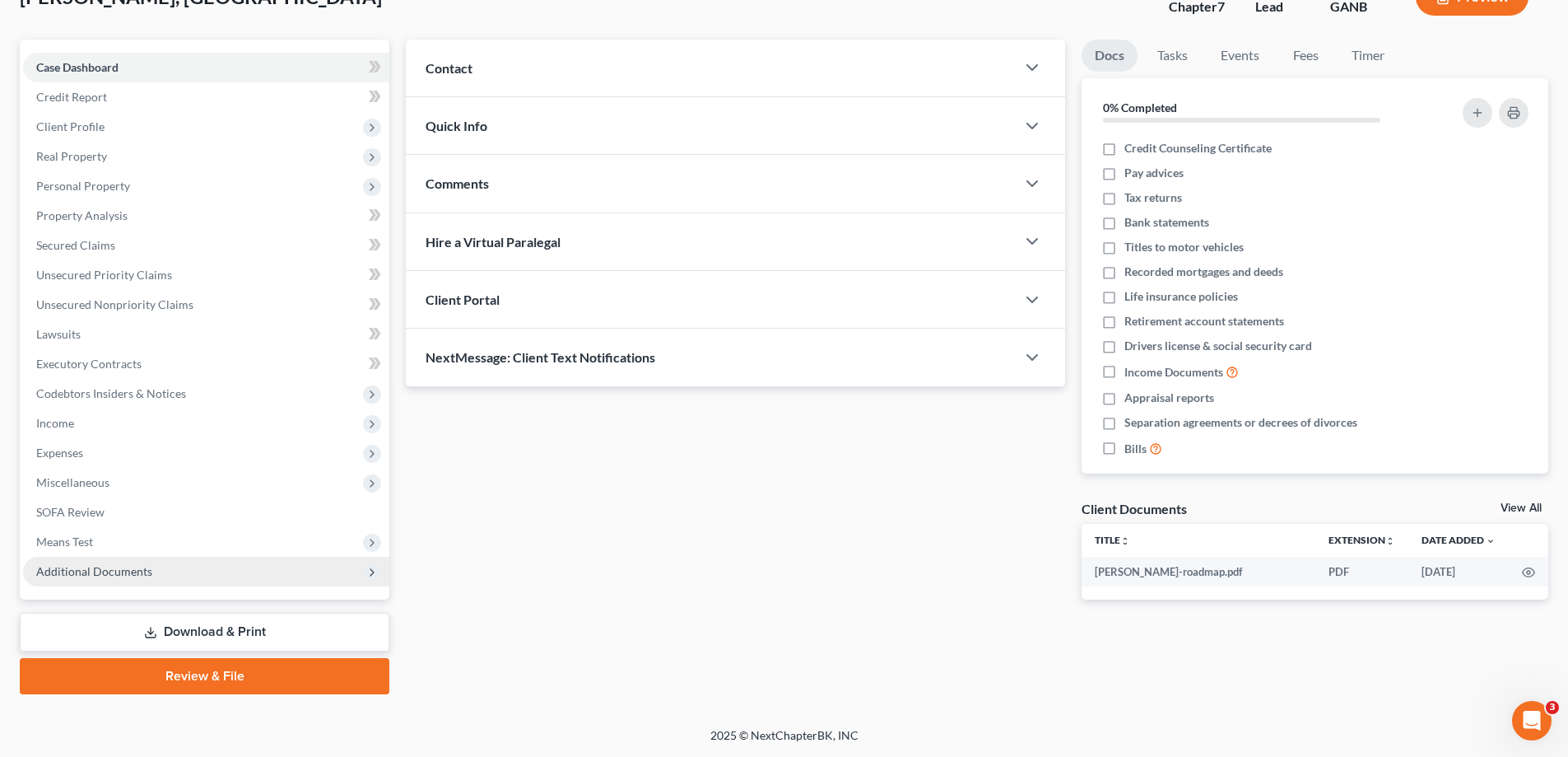
click at [78, 562] on span "Additional Documents" at bounding box center [206, 572] width 366 height 30
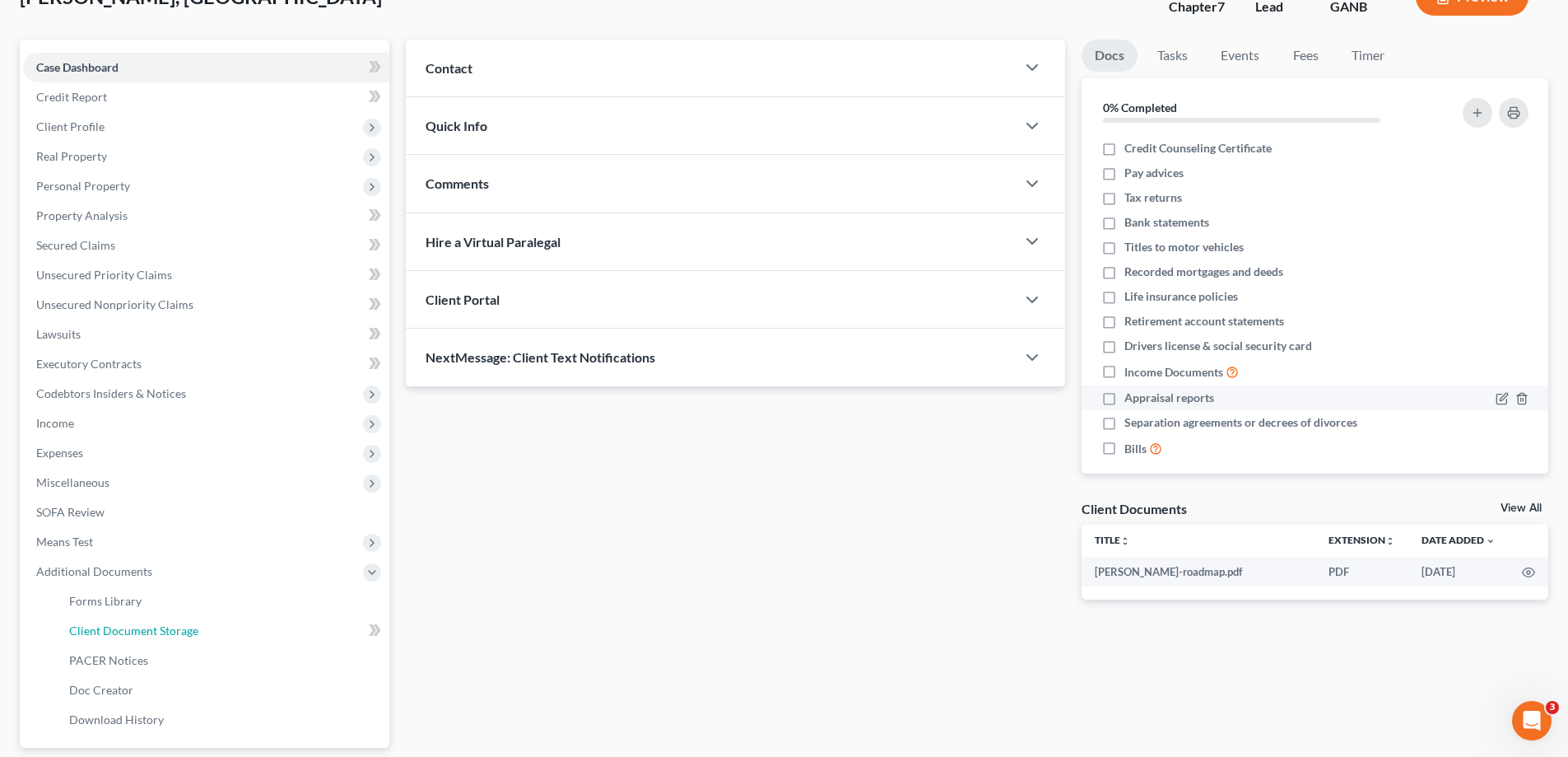
click at [95, 633] on span "Client Document Storage" at bounding box center [134, 630] width 129 height 14
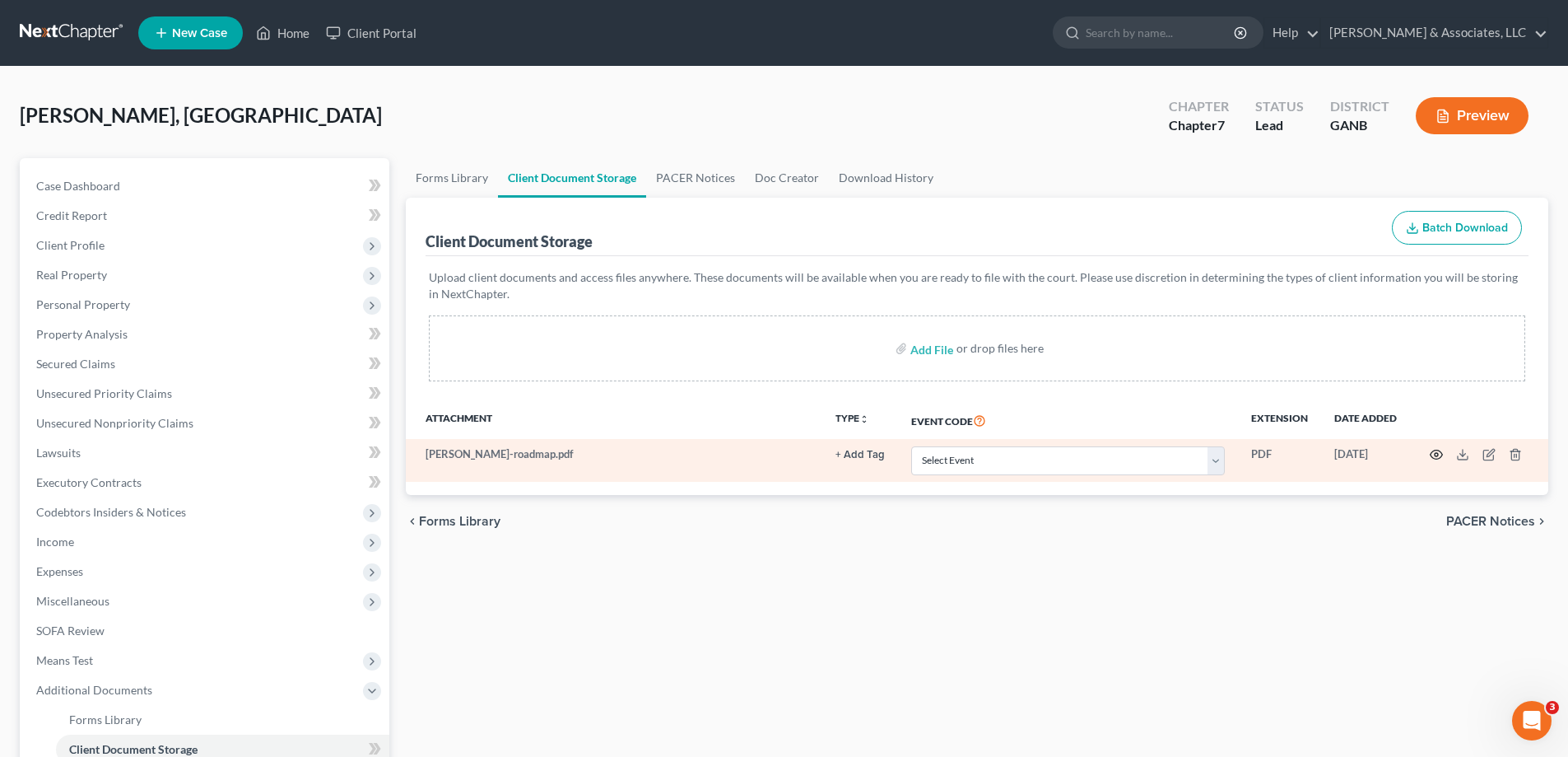
click at [1434, 453] on icon "button" at bounding box center [1436, 455] width 13 height 13
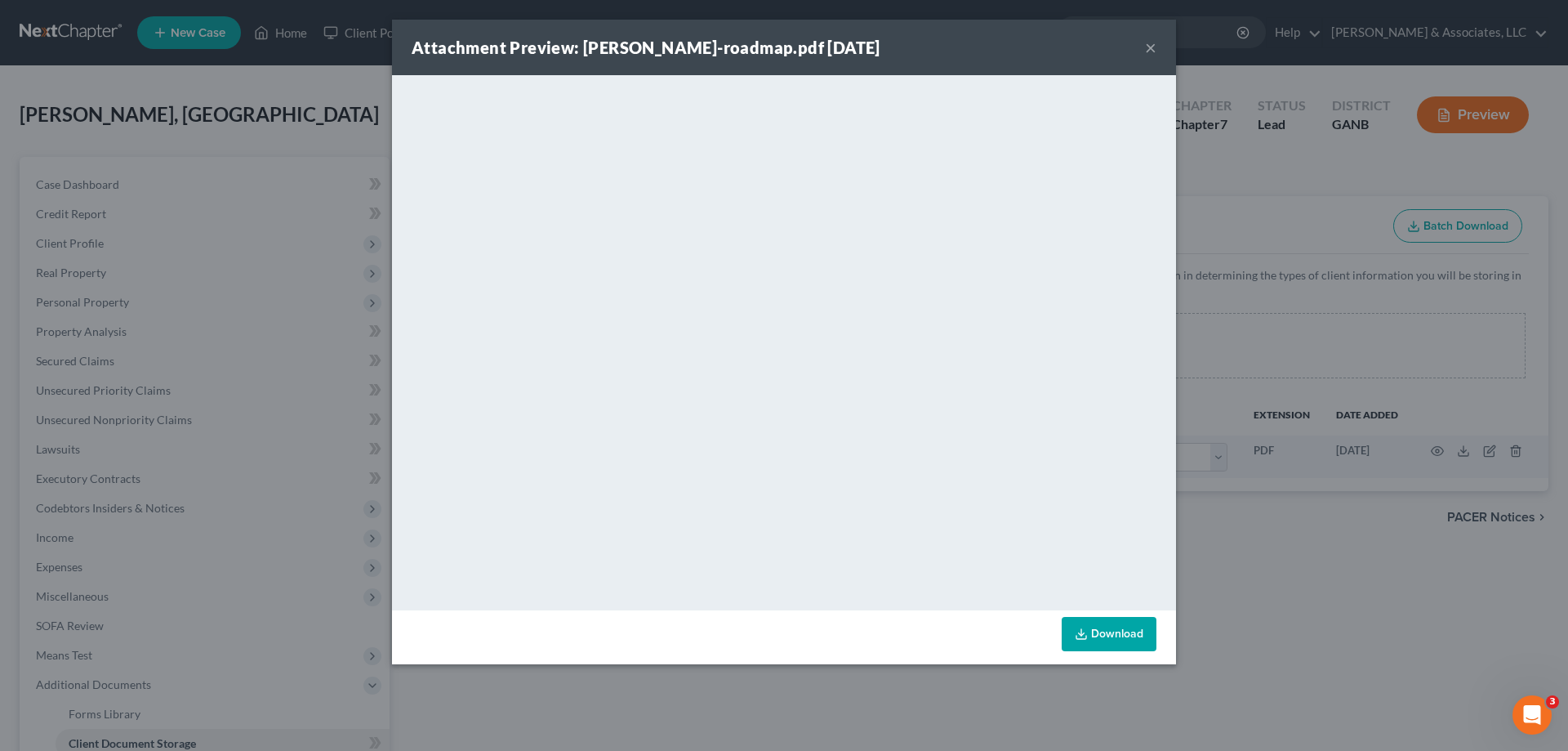
drag, startPoint x: 1152, startPoint y: 44, endPoint x: 1556, endPoint y: 667, distance: 742.5
click at [1151, 44] on button "×" at bounding box center [1151, 47] width 12 height 20
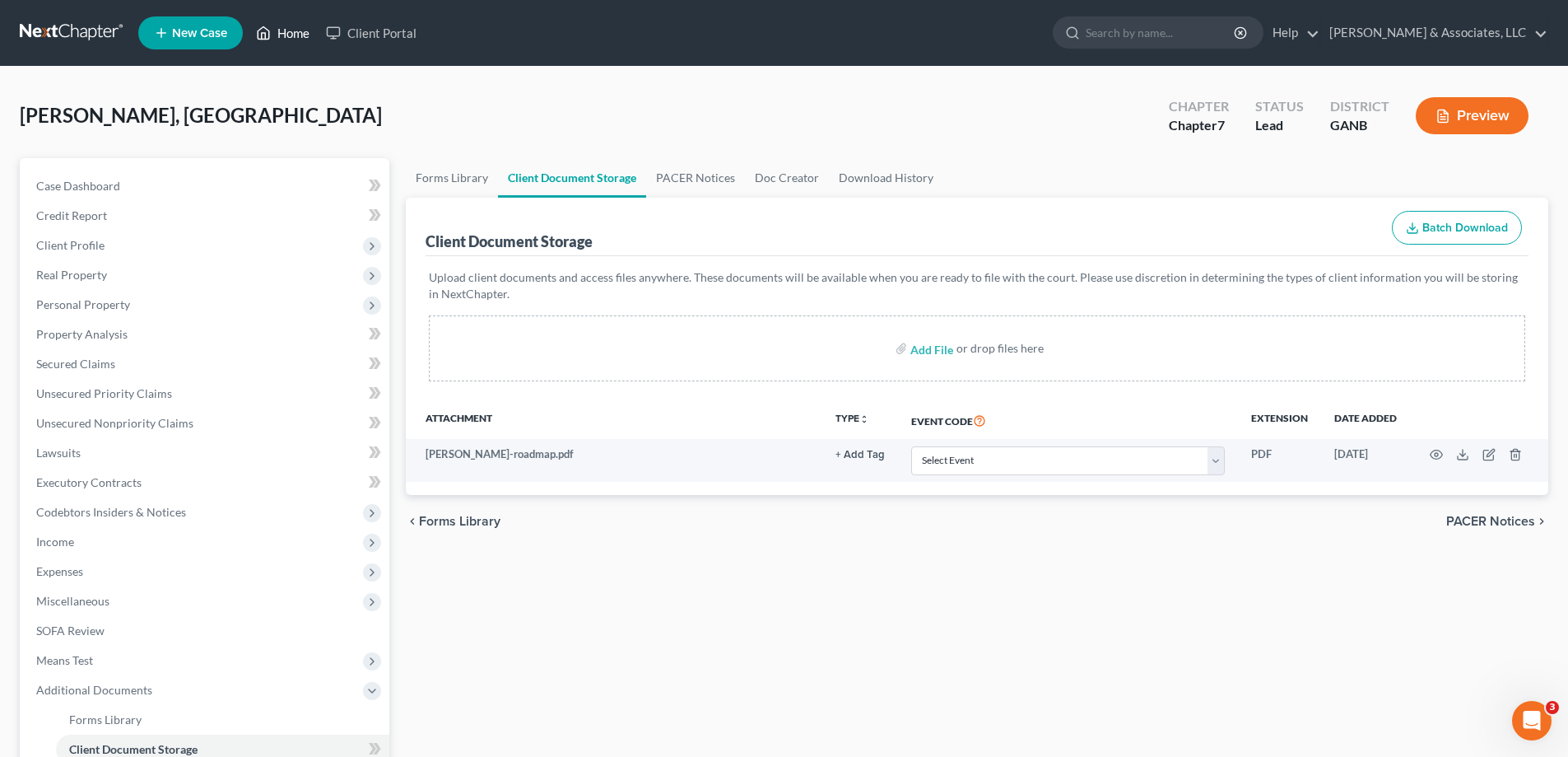
click at [282, 35] on link "Home" at bounding box center [283, 33] width 70 height 30
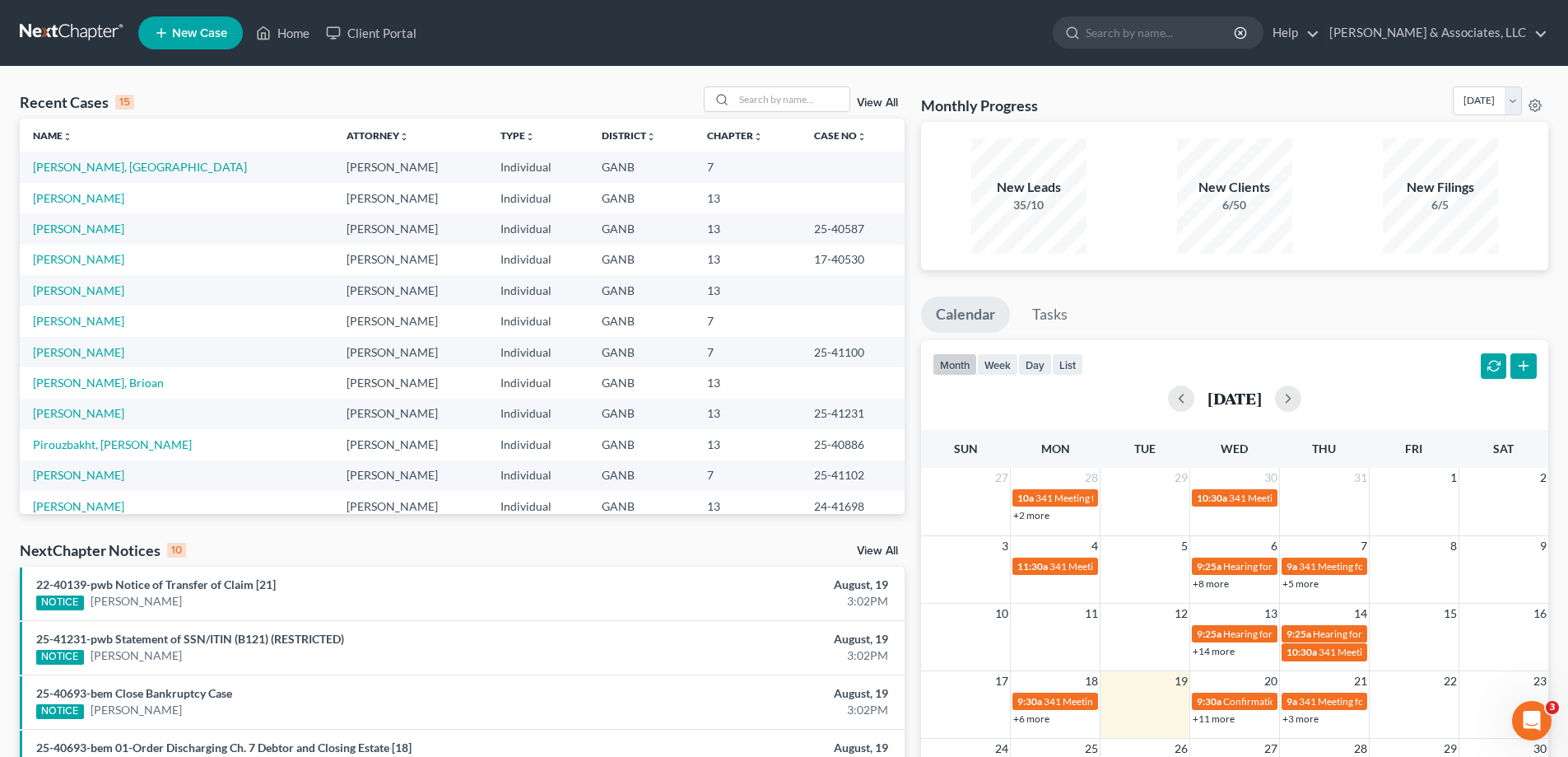
click at [882, 553] on link "View All" at bounding box center [877, 551] width 41 height 12
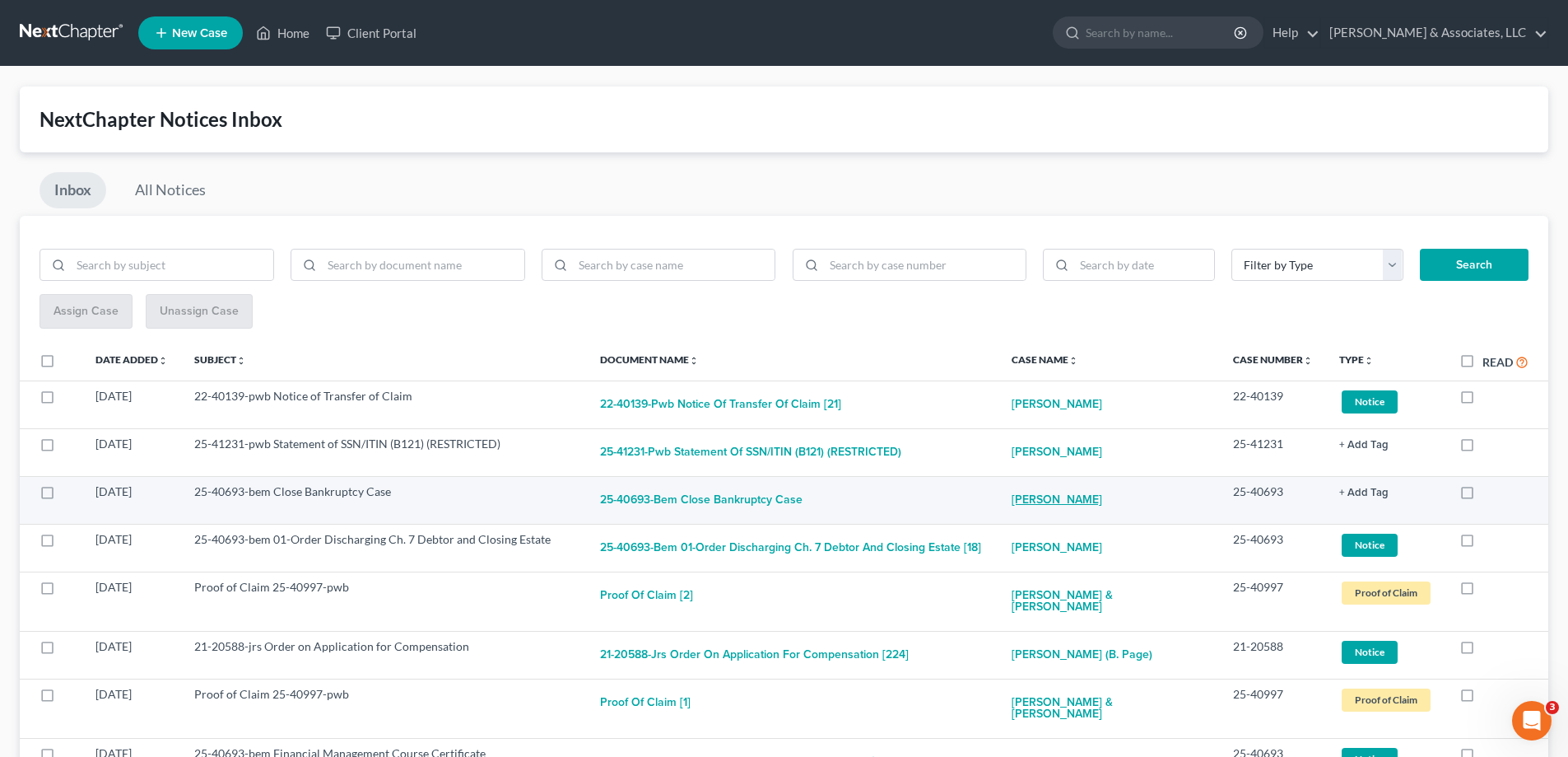
scroll to position [83, 0]
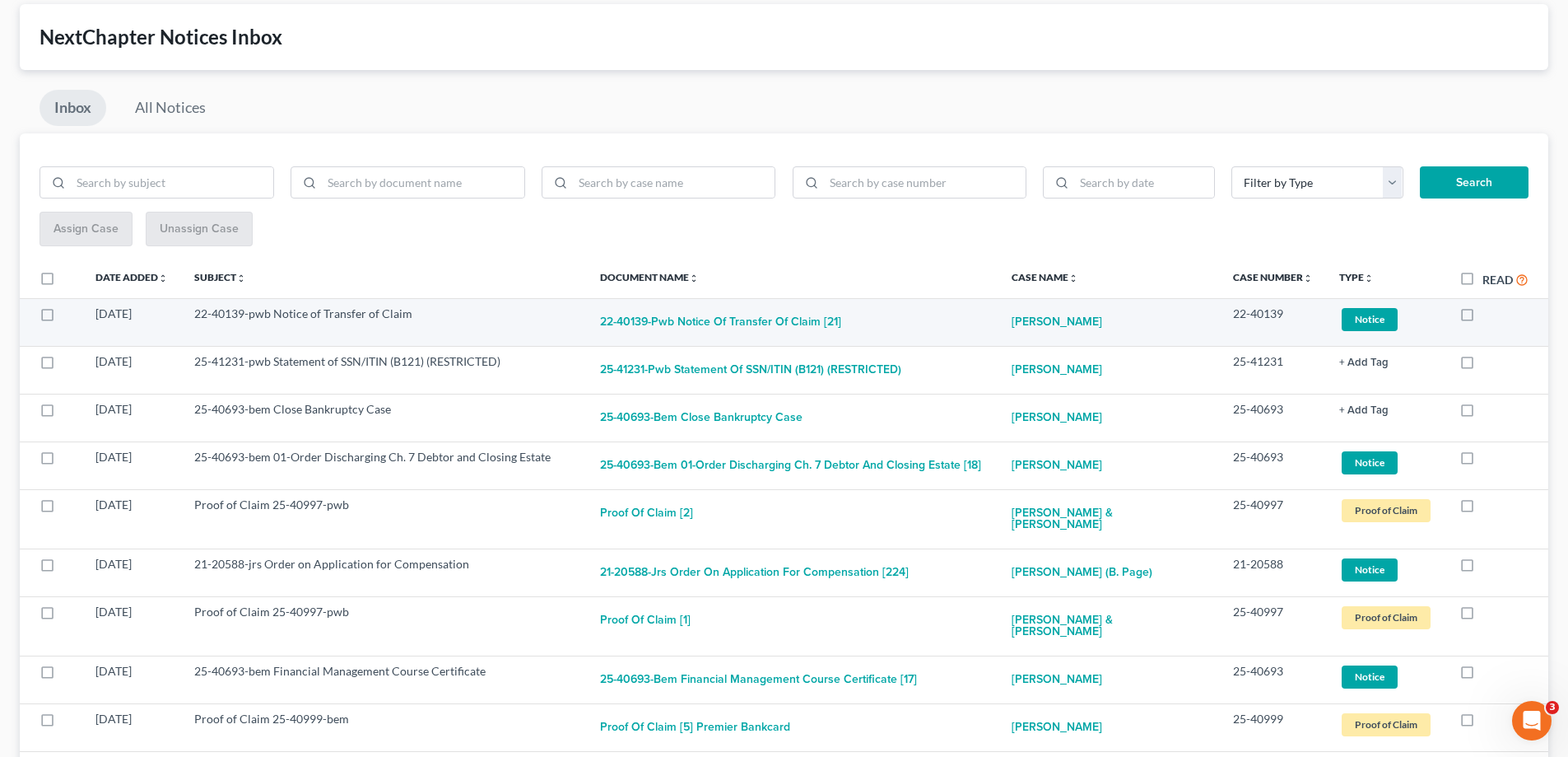
click at [1483, 318] on label at bounding box center [1483, 318] width 0 height 0
click at [1489, 315] on input "checkbox" at bounding box center [1494, 310] width 11 height 11
checkbox input "true"
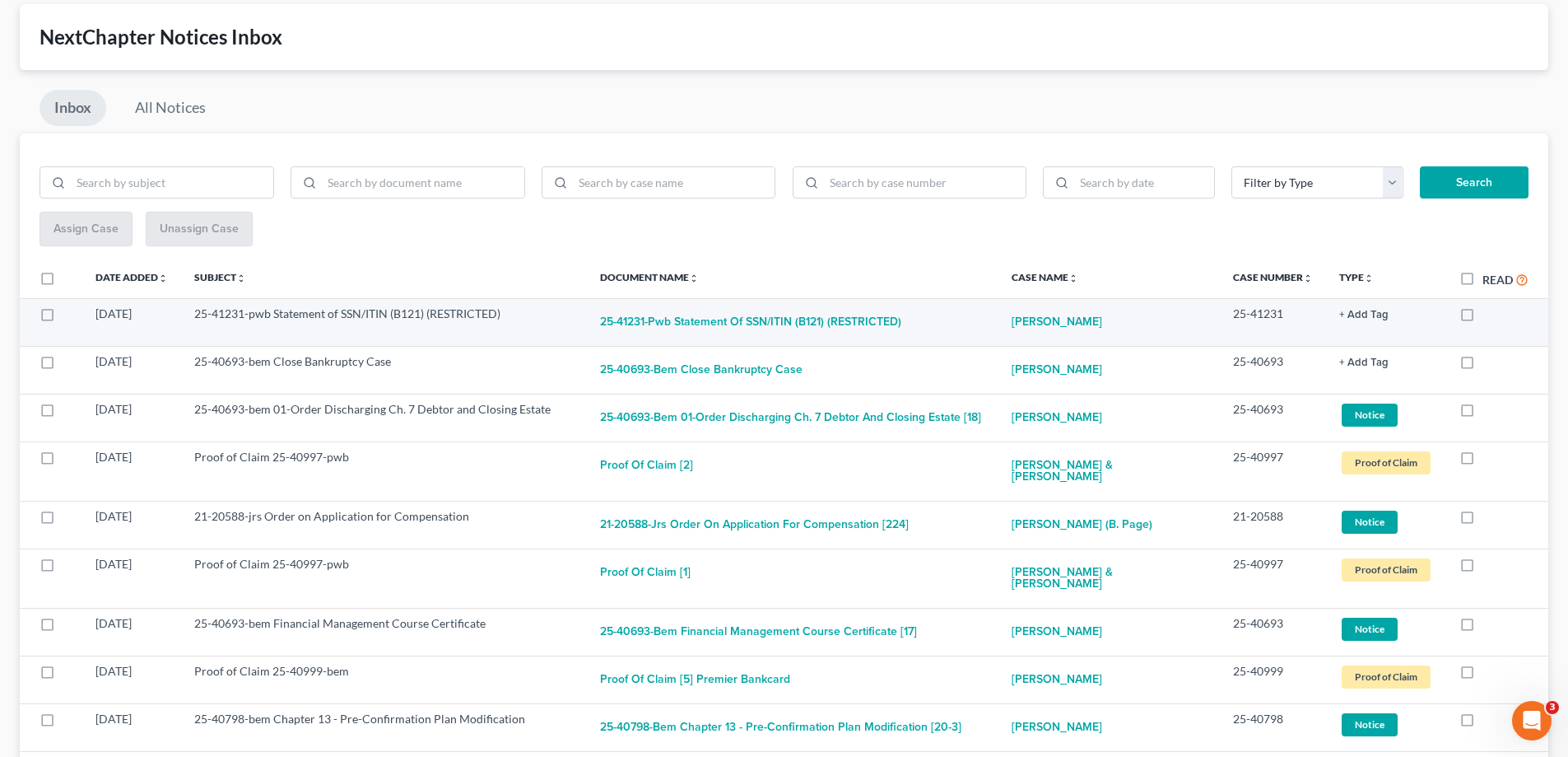
click at [1483, 318] on label at bounding box center [1483, 318] width 0 height 0
click at [1489, 313] on input "checkbox" at bounding box center [1494, 310] width 11 height 11
checkbox input "true"
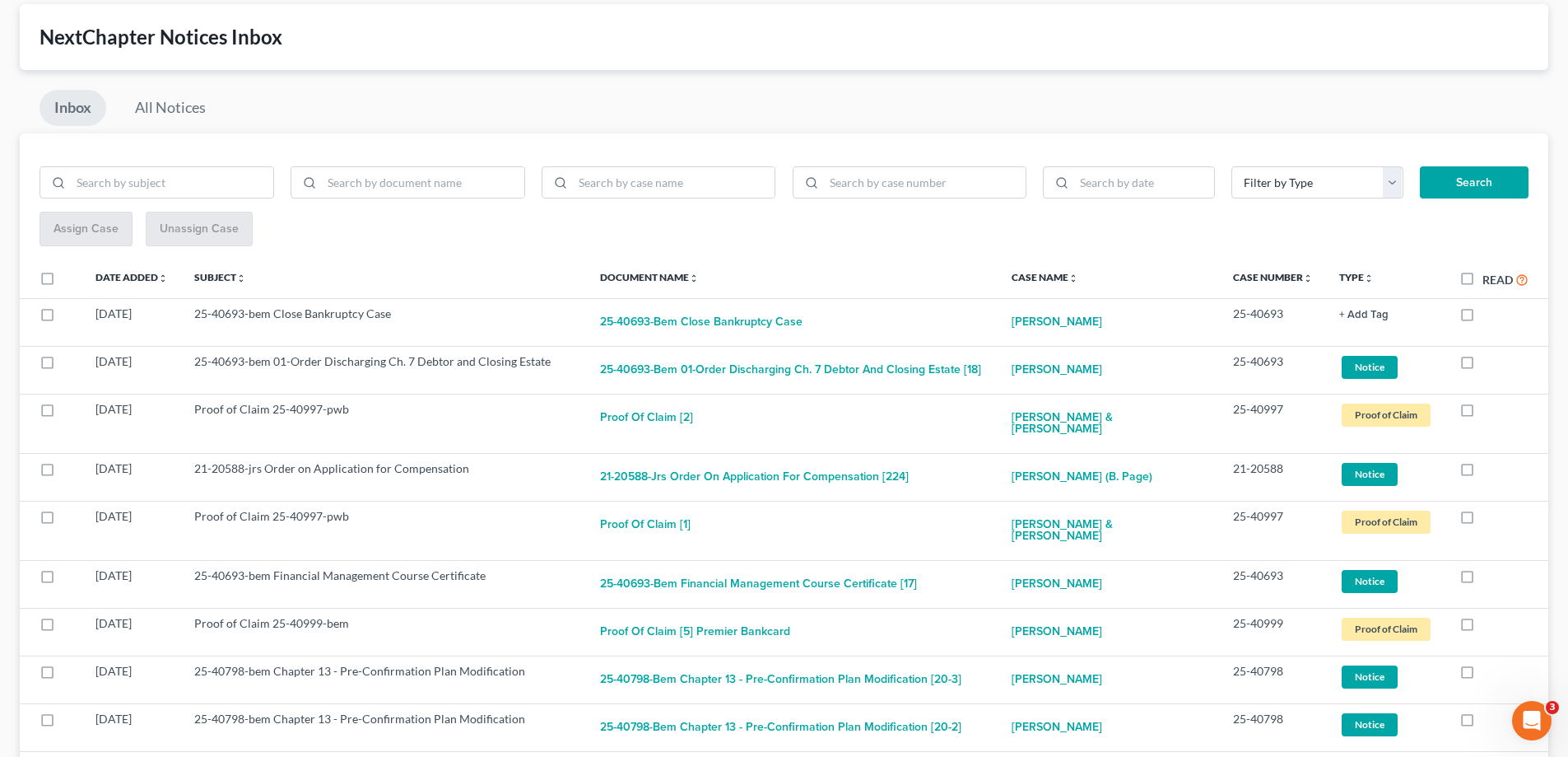
click at [1483, 318] on label at bounding box center [1483, 318] width 0 height 0
click at [1489, 313] on input "checkbox" at bounding box center [1494, 310] width 11 height 11
checkbox input "true"
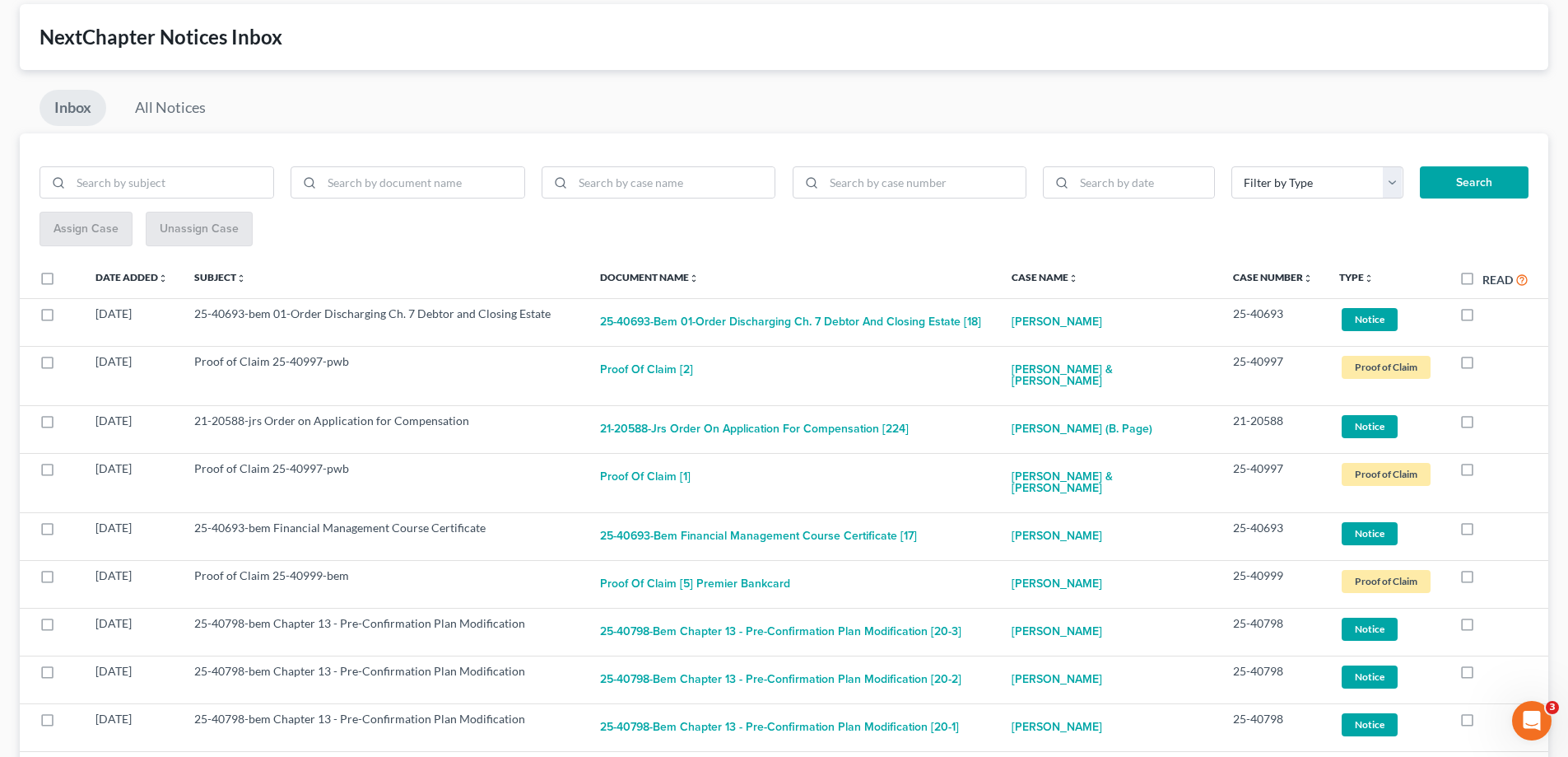
click at [1483, 318] on label at bounding box center [1483, 318] width 0 height 0
click at [1489, 313] on input "checkbox" at bounding box center [1494, 310] width 11 height 11
checkbox input "true"
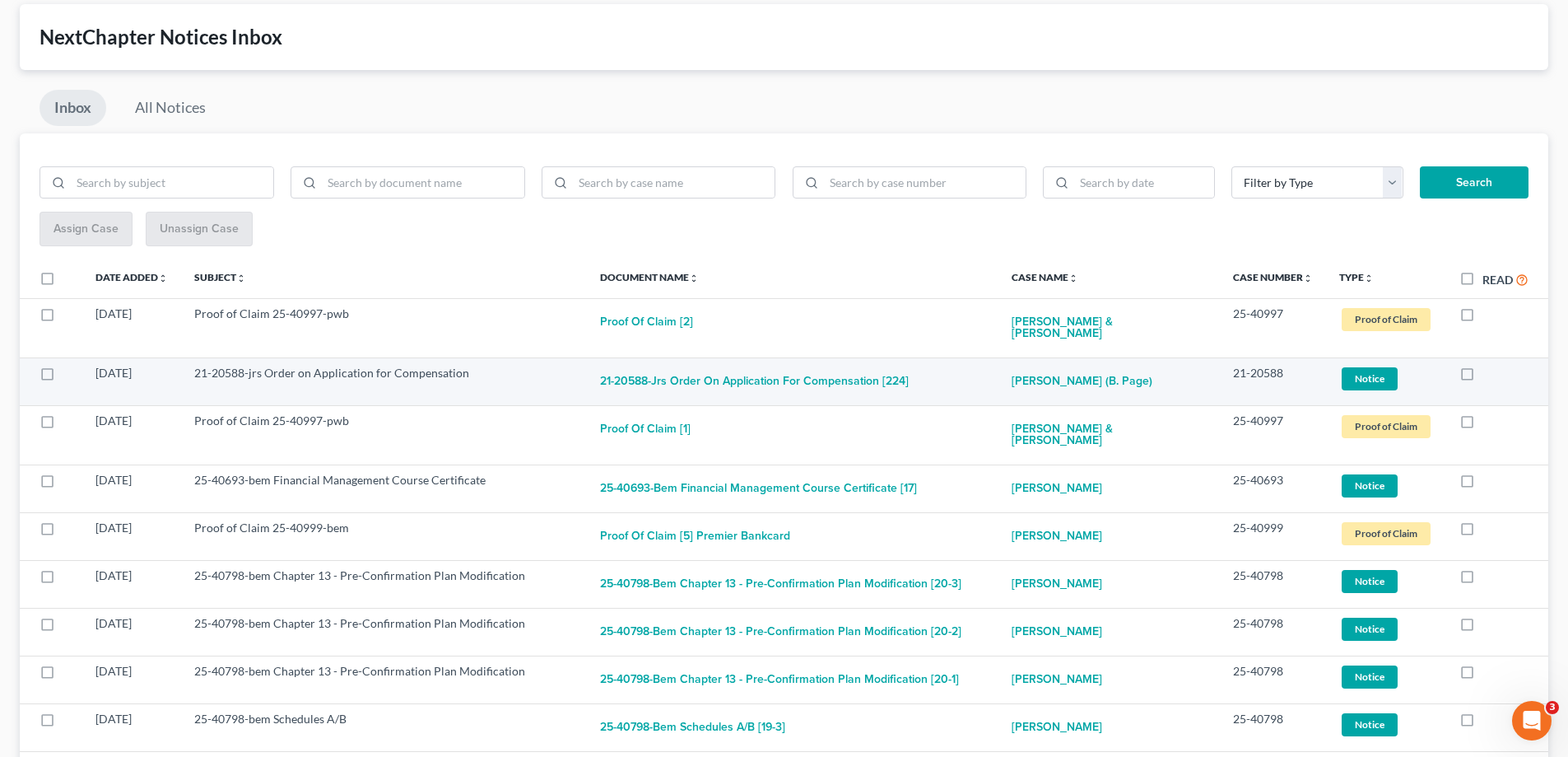
click at [1483, 377] on label at bounding box center [1483, 377] width 0 height 0
click at [1489, 365] on input "checkbox" at bounding box center [1494, 370] width 11 height 11
checkbox input "true"
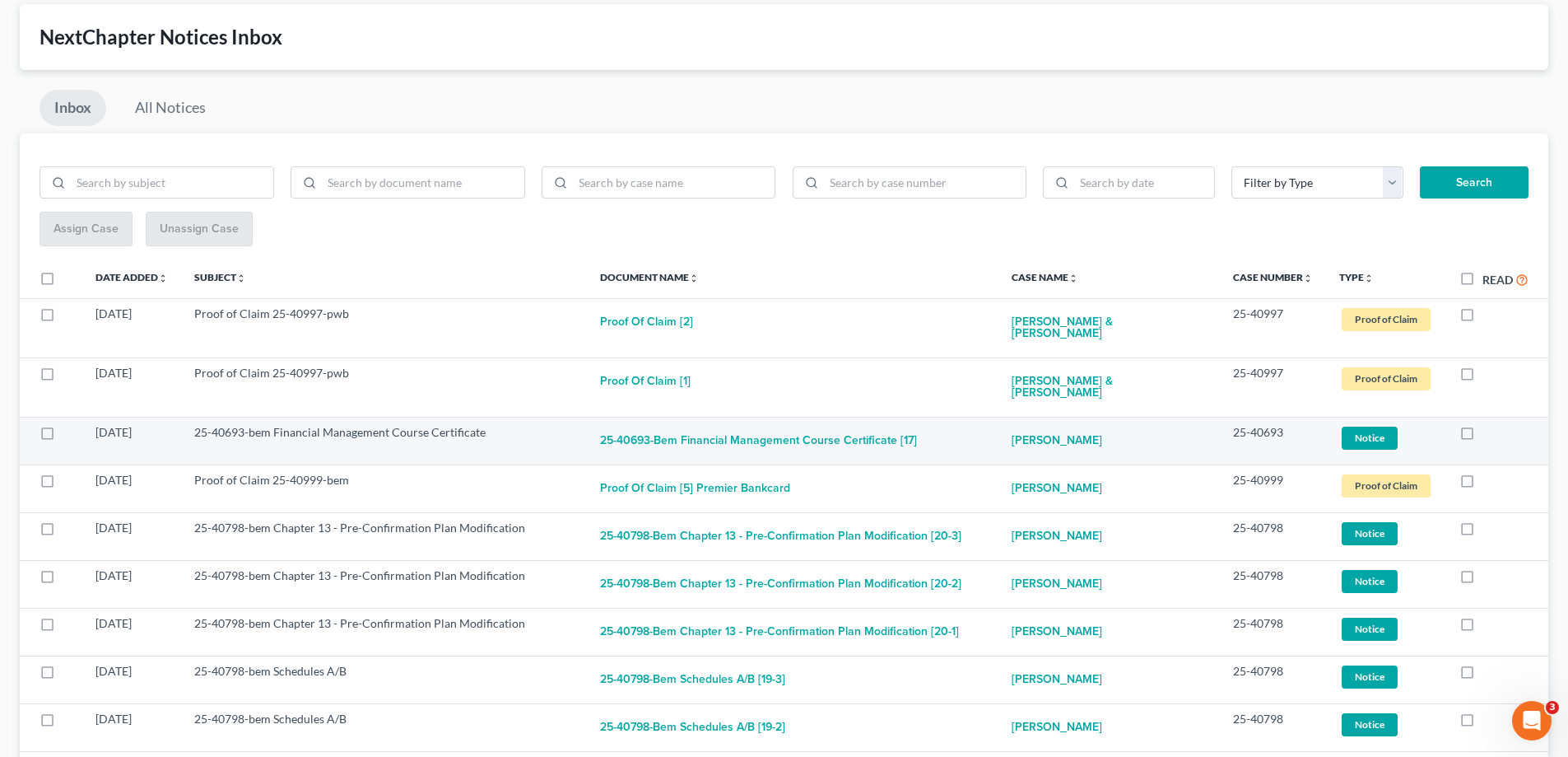
click at [1483, 437] on label at bounding box center [1483, 437] width 0 height 0
click at [1489, 424] on input "checkbox" at bounding box center [1494, 429] width 11 height 11
checkbox input "true"
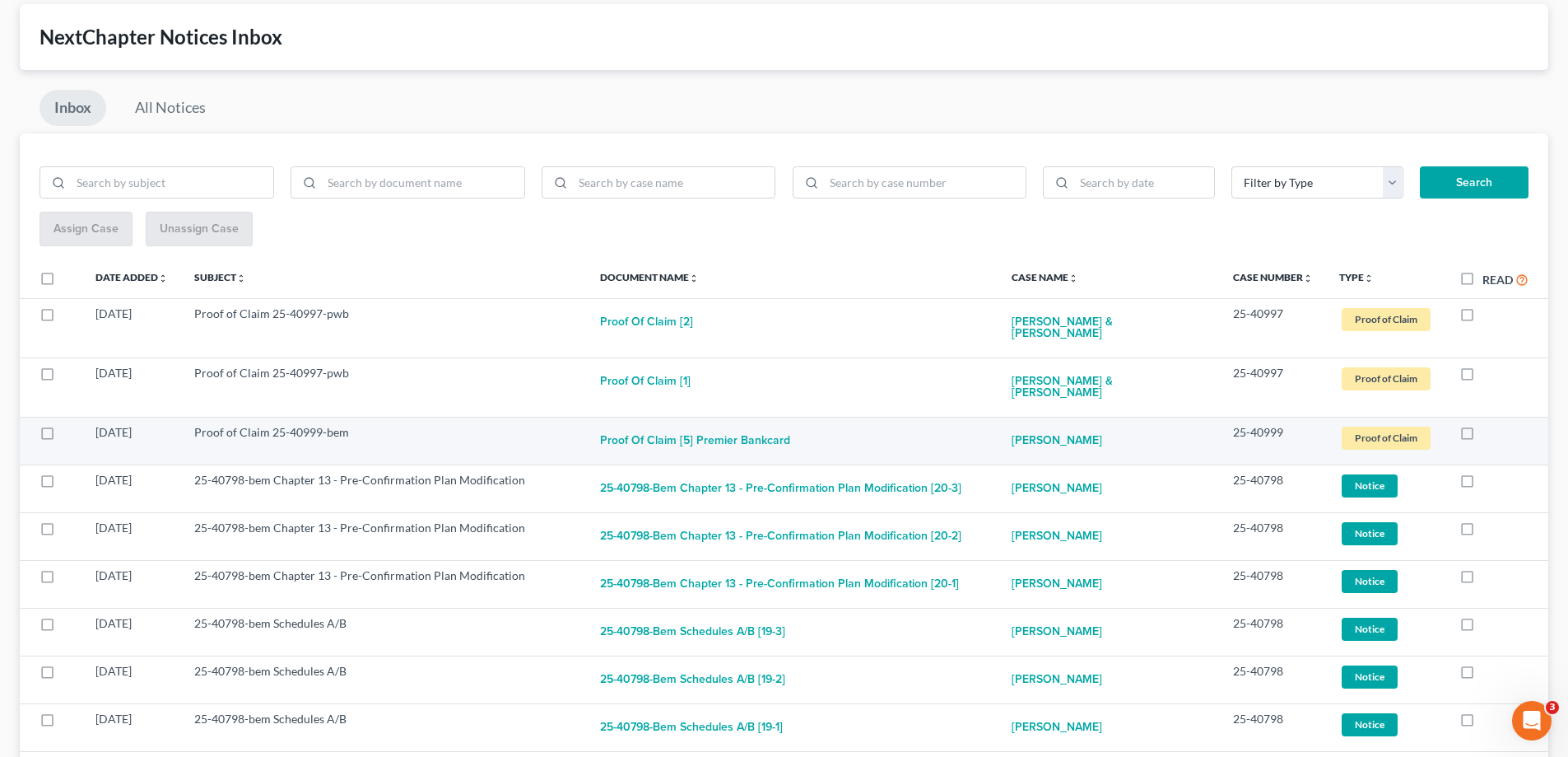
click at [1483, 437] on label at bounding box center [1483, 437] width 0 height 0
click at [1489, 424] on input "checkbox" at bounding box center [1494, 429] width 11 height 11
checkbox input "true"
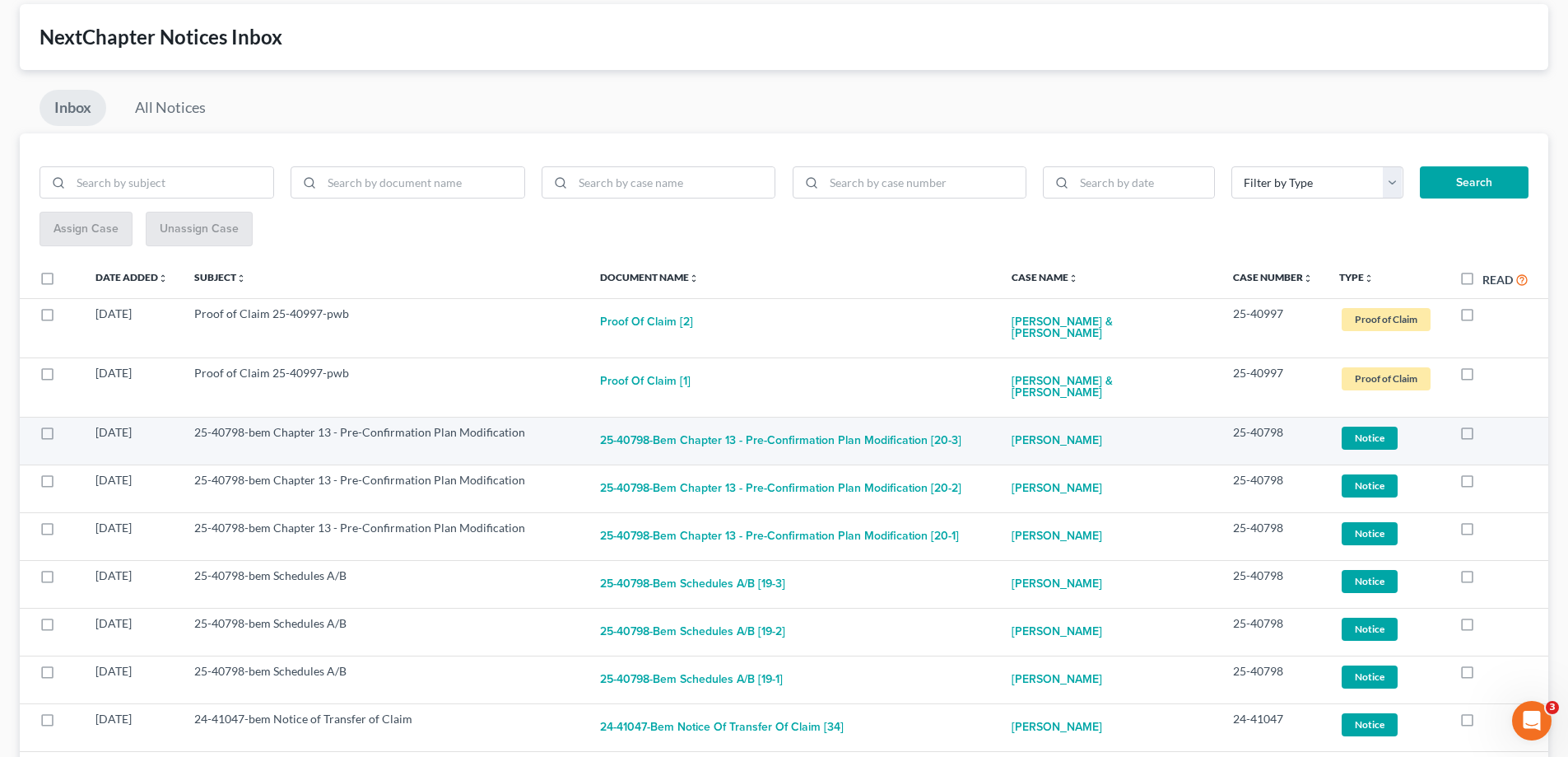
click at [1483, 437] on label at bounding box center [1483, 437] width 0 height 0
click at [1489, 424] on input "checkbox" at bounding box center [1494, 429] width 11 height 11
checkbox input "true"
click at [1483, 437] on label at bounding box center [1483, 437] width 0 height 0
click at [1489, 424] on input "checkbox" at bounding box center [1494, 429] width 11 height 11
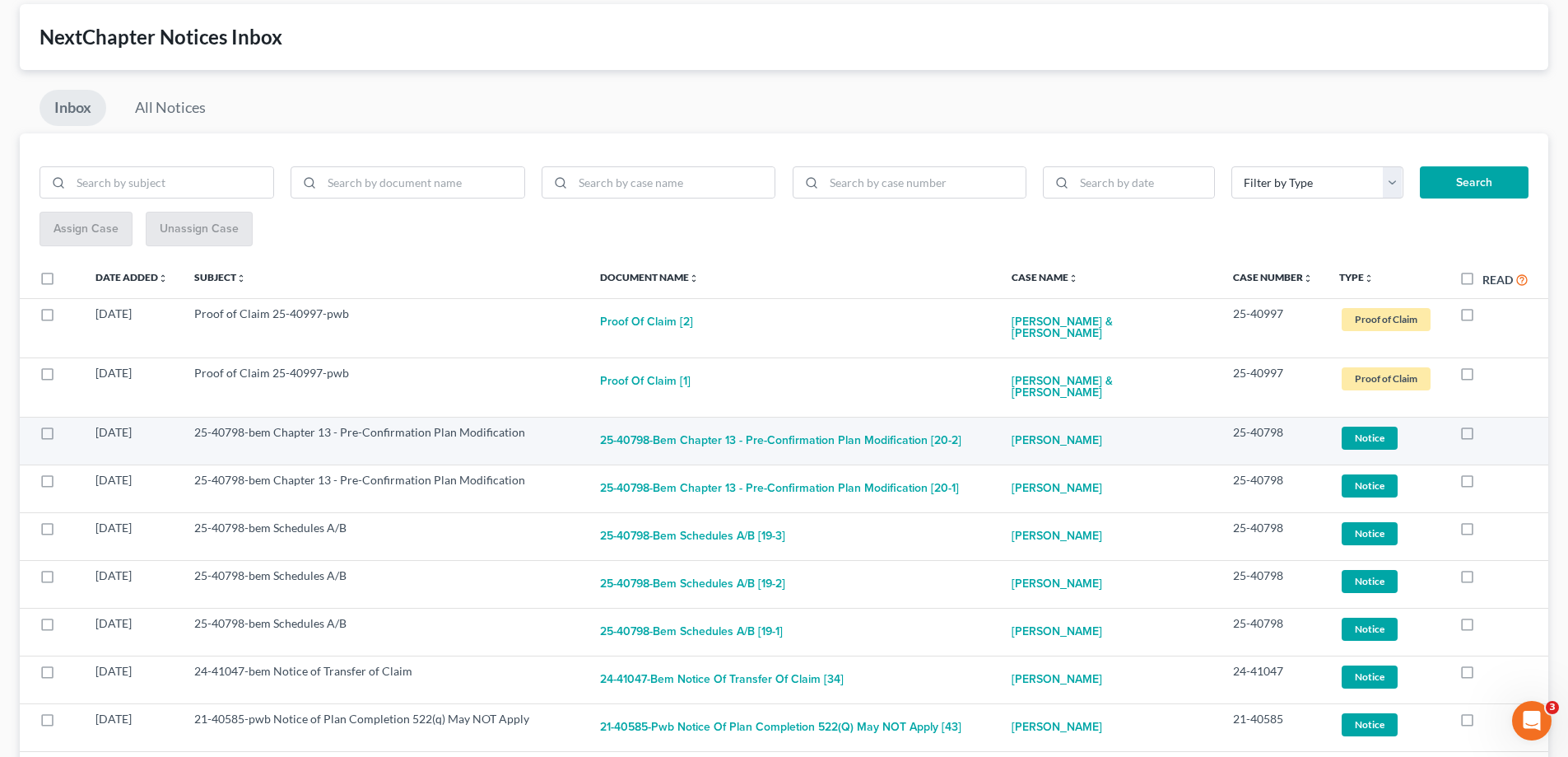
checkbox input "true"
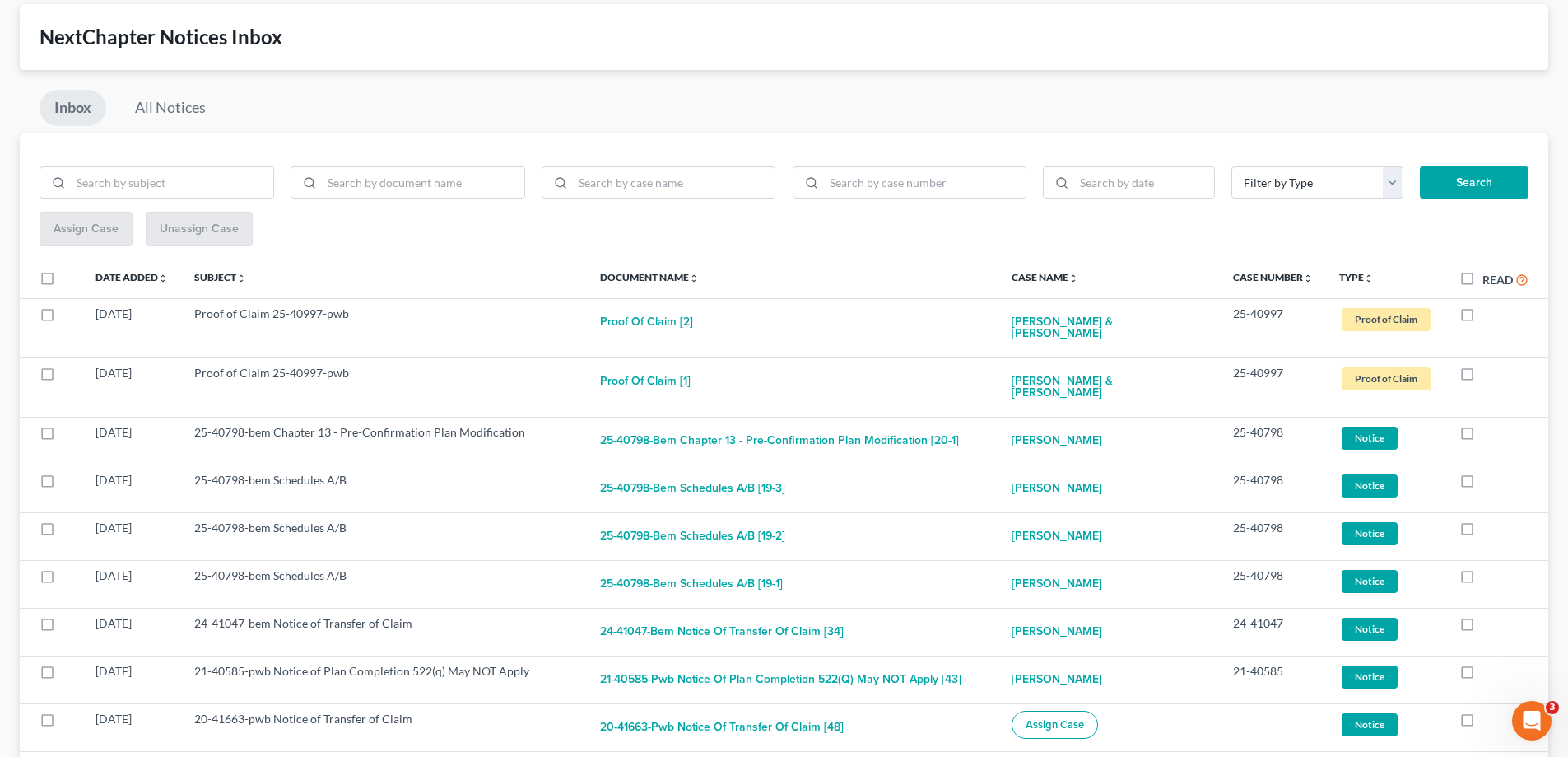
click at [1483, 437] on label at bounding box center [1483, 437] width 0 height 0
click at [1489, 424] on input "checkbox" at bounding box center [1494, 429] width 11 height 11
checkbox input "true"
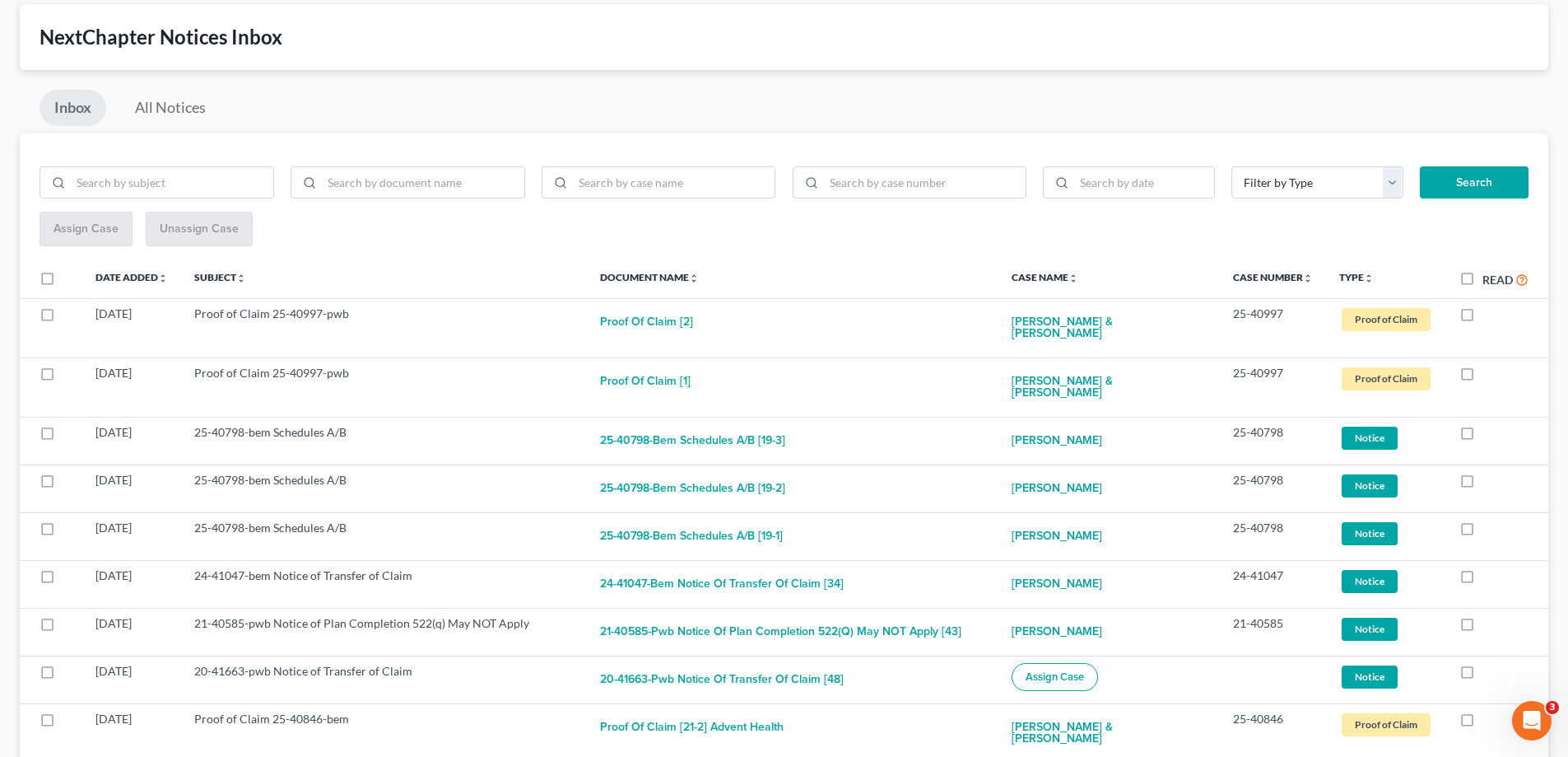
click at [1483, 437] on label at bounding box center [1483, 437] width 0 height 0
click at [1489, 424] on input "checkbox" at bounding box center [1494, 429] width 11 height 11
checkbox input "true"
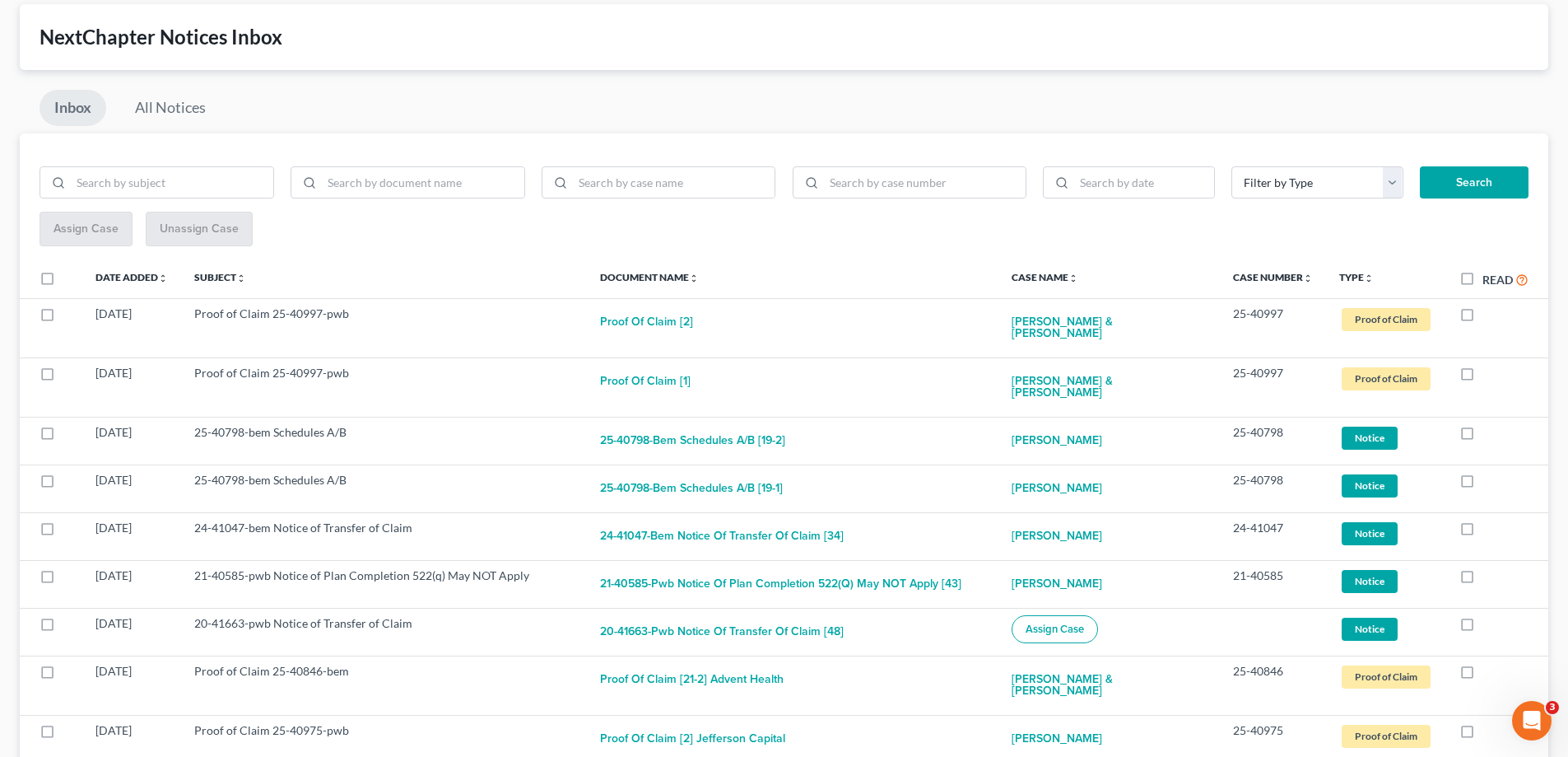
click at [1483, 437] on label at bounding box center [1483, 437] width 0 height 0
click at [1489, 424] on input "checkbox" at bounding box center [1494, 429] width 11 height 11
checkbox input "true"
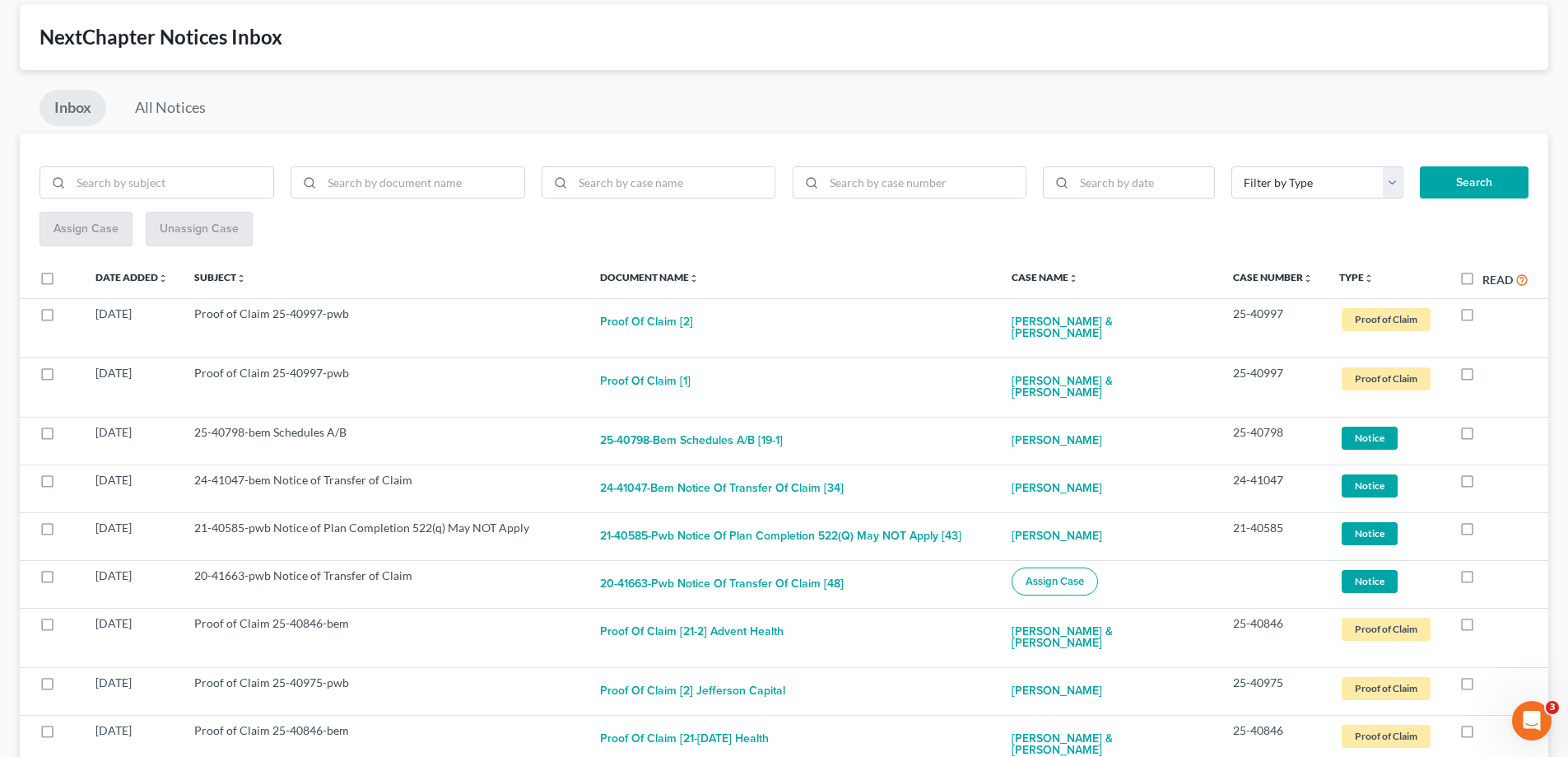
click at [1483, 437] on label at bounding box center [1483, 437] width 0 height 0
click at [1489, 424] on input "checkbox" at bounding box center [1494, 429] width 11 height 11
checkbox input "true"
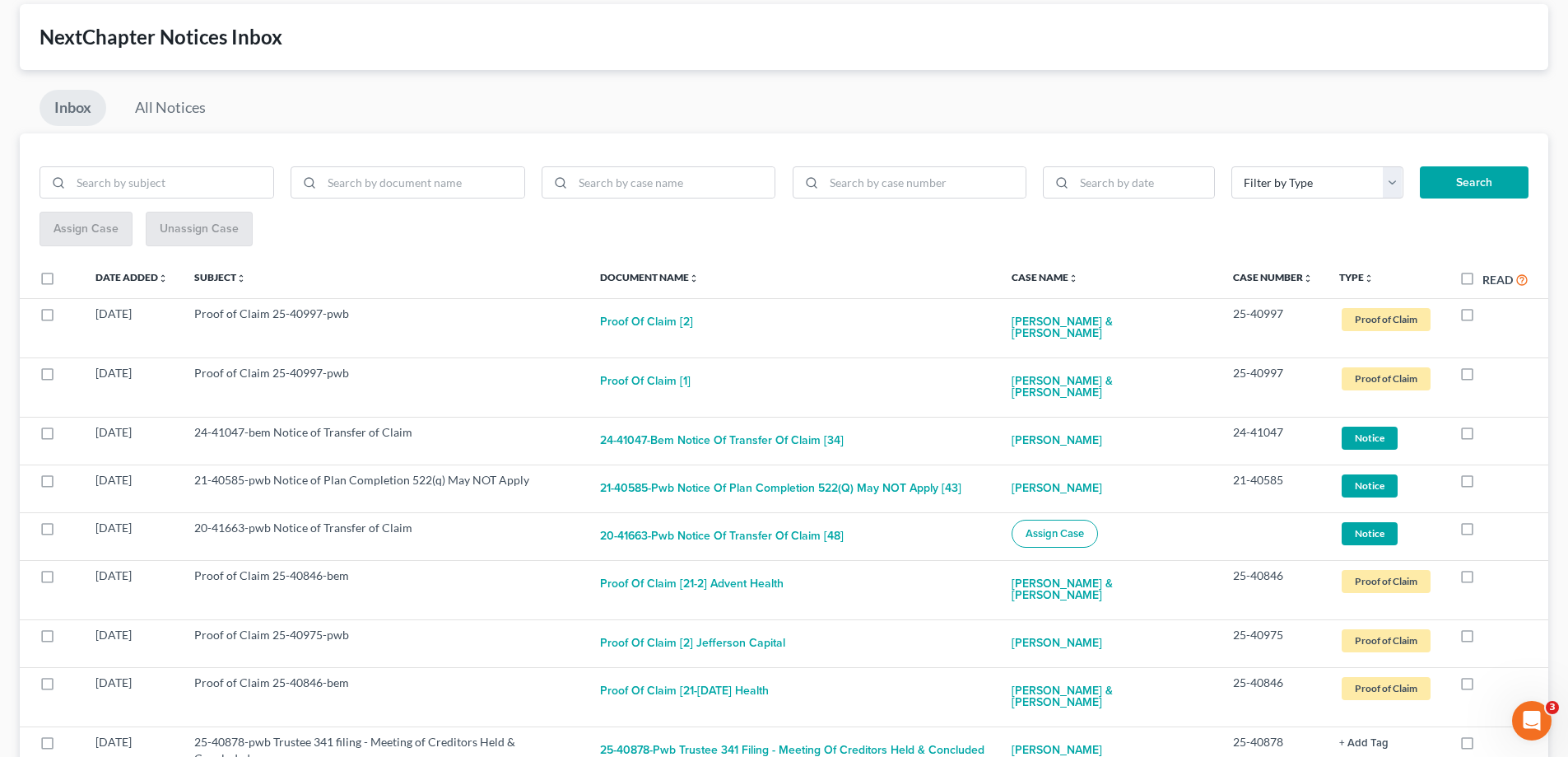
click at [1483, 437] on label at bounding box center [1483, 437] width 0 height 0
click at [1489, 424] on input "checkbox" at bounding box center [1494, 429] width 11 height 11
checkbox input "true"
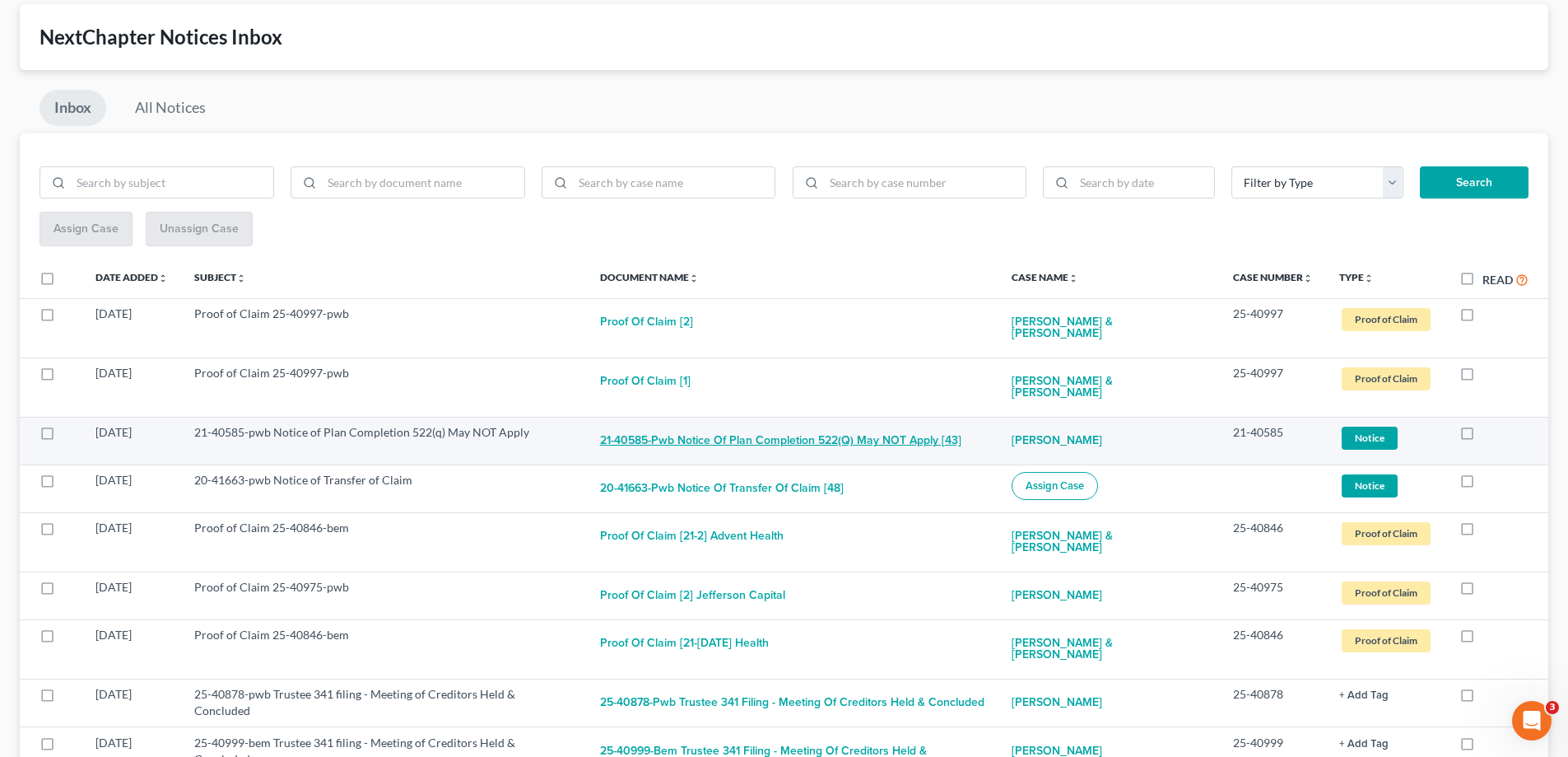
click at [759, 424] on button "21-40585-pwb Notice of Plan Completion 522(q) May NOT Apply [43]" at bounding box center [780, 440] width 361 height 33
checkbox input "true"
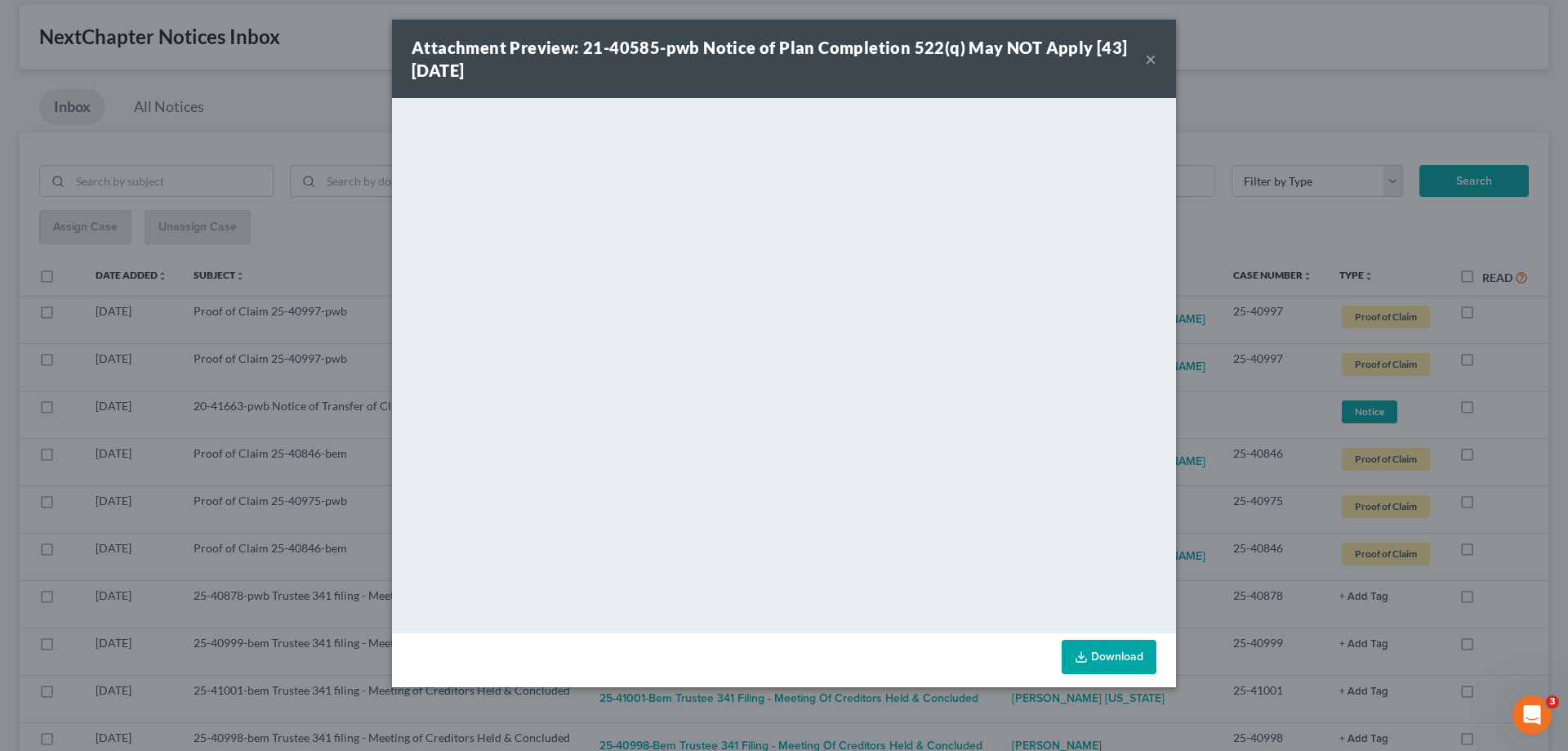
click at [1148, 56] on button "×" at bounding box center [1151, 59] width 12 height 20
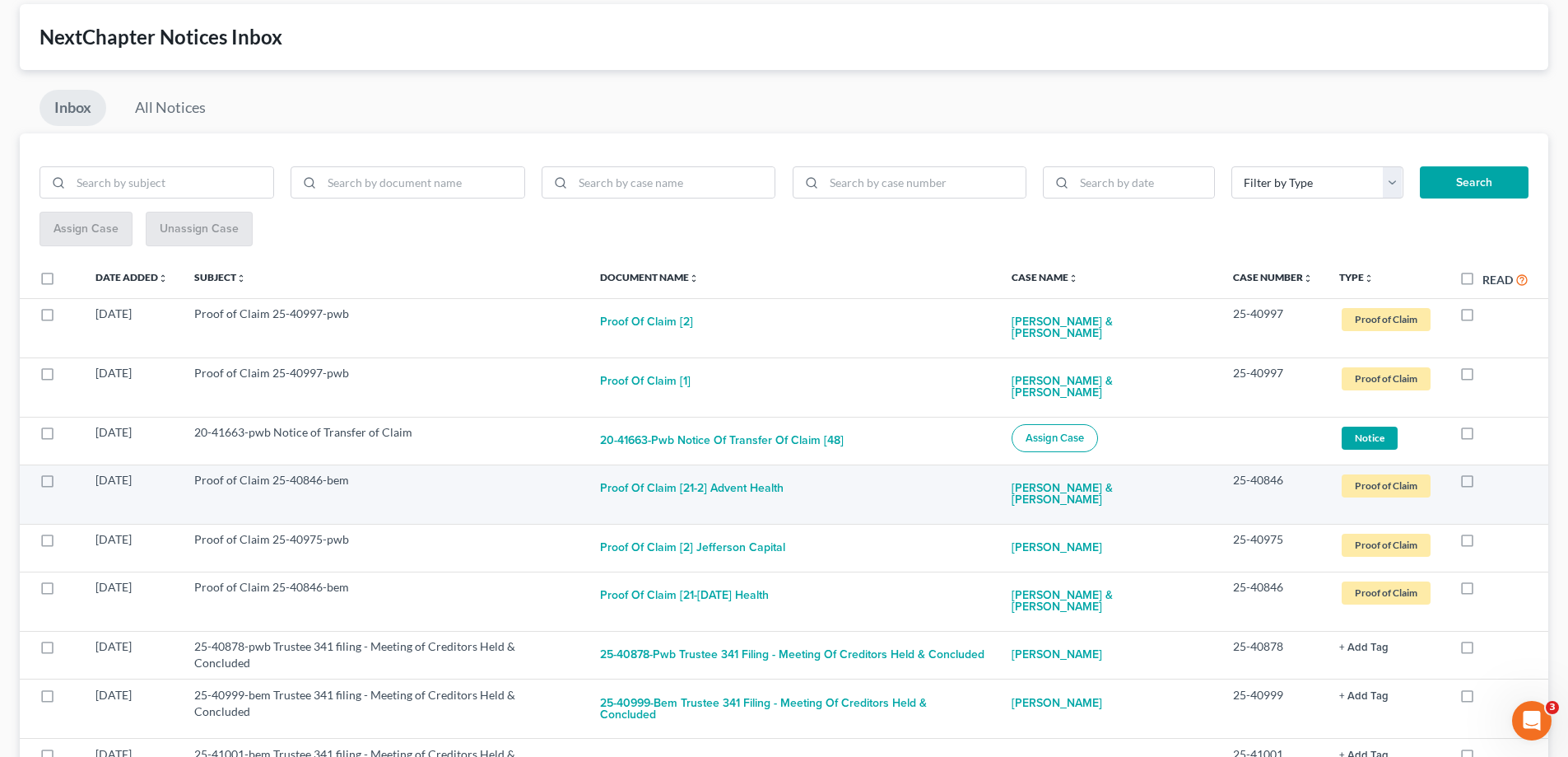
click at [1483, 484] on label at bounding box center [1483, 484] width 0 height 0
click at [1489, 472] on input "checkbox" at bounding box center [1494, 477] width 11 height 11
checkbox input "true"
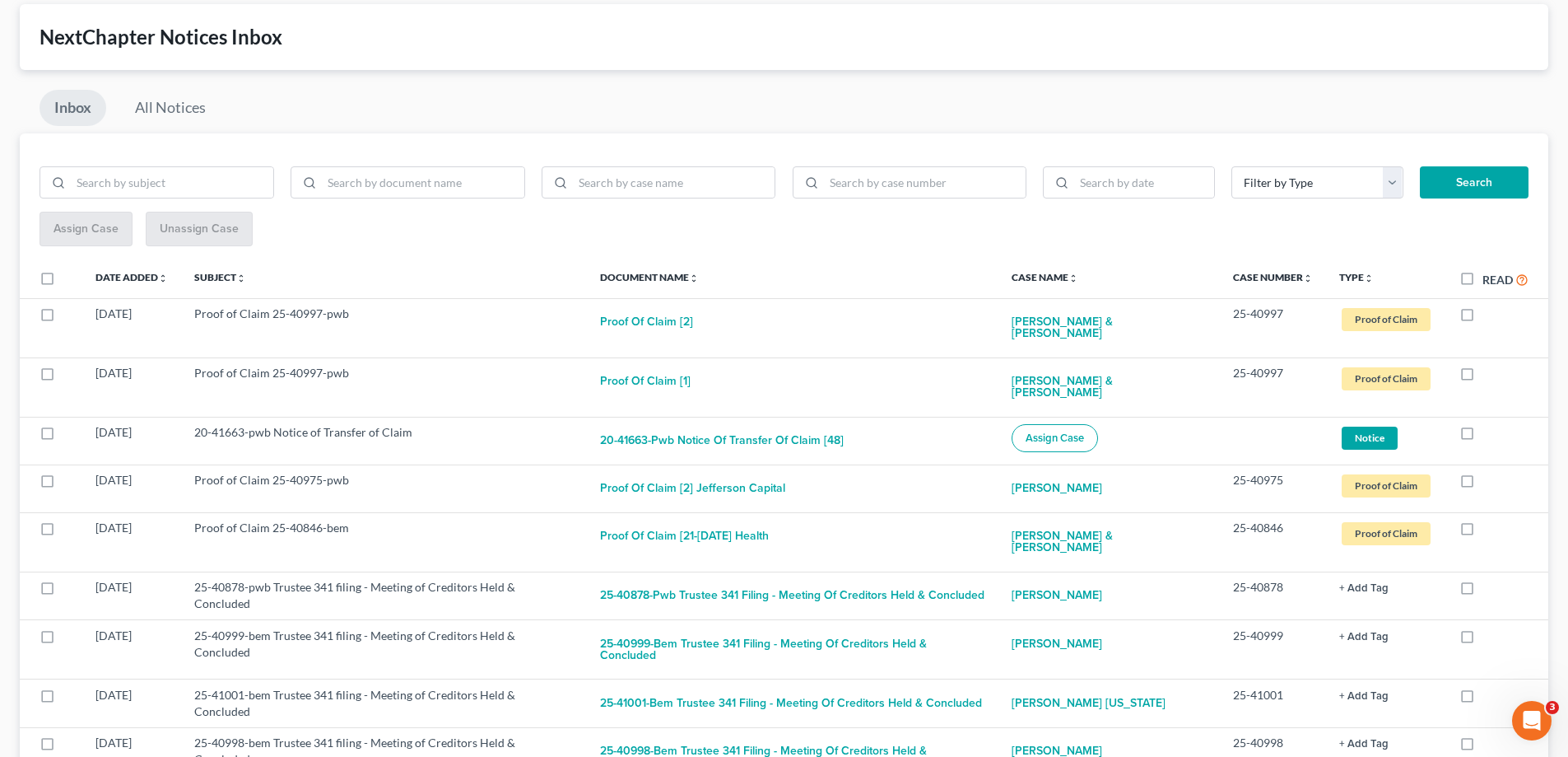
click at [1483, 484] on label at bounding box center [1483, 484] width 0 height 0
click at [1489, 472] on input "checkbox" at bounding box center [1494, 477] width 11 height 11
checkbox input "true"
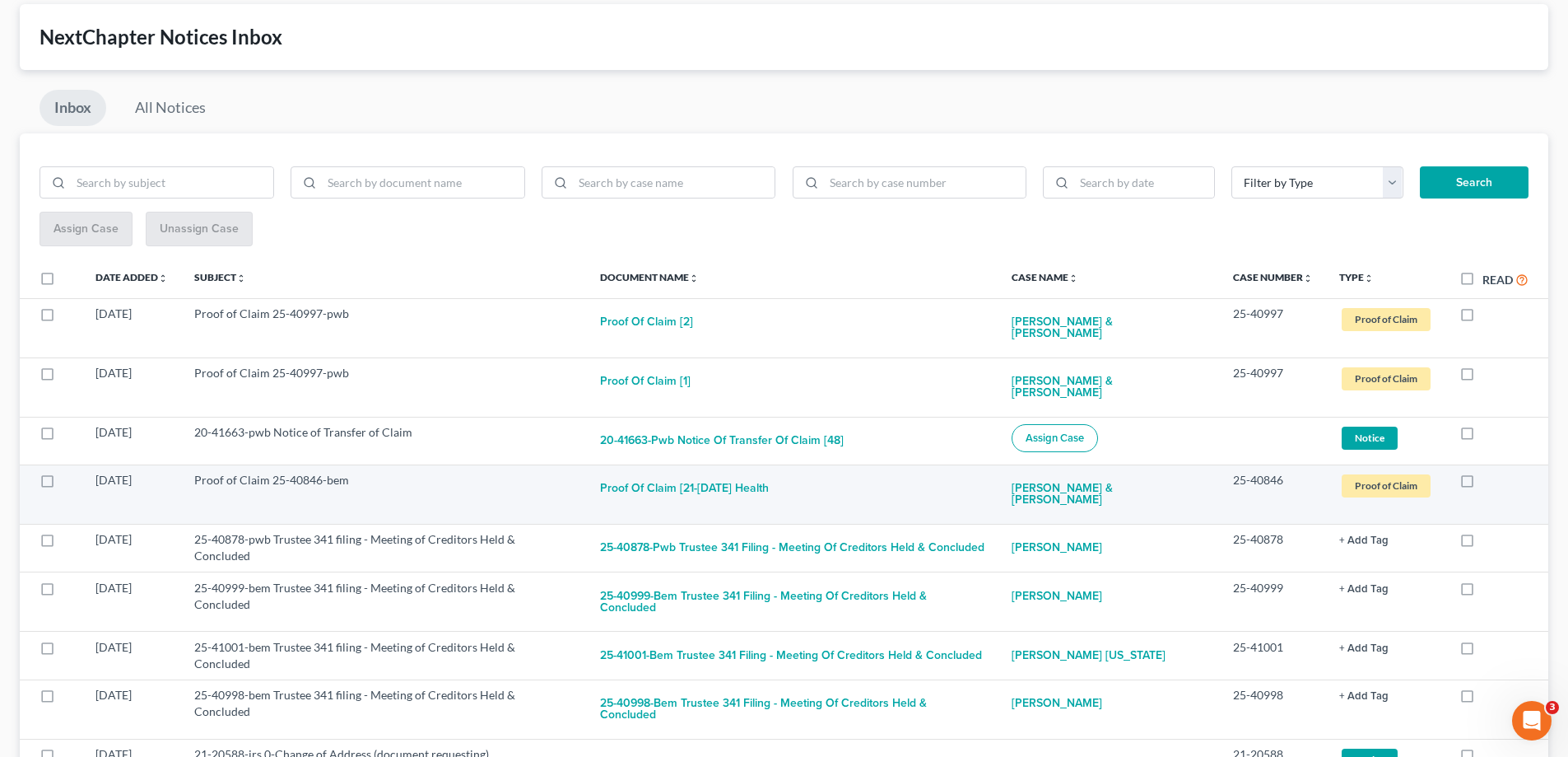
click at [1483, 484] on label at bounding box center [1483, 484] width 0 height 0
click at [1489, 472] on input "checkbox" at bounding box center [1494, 477] width 11 height 11
checkbox input "true"
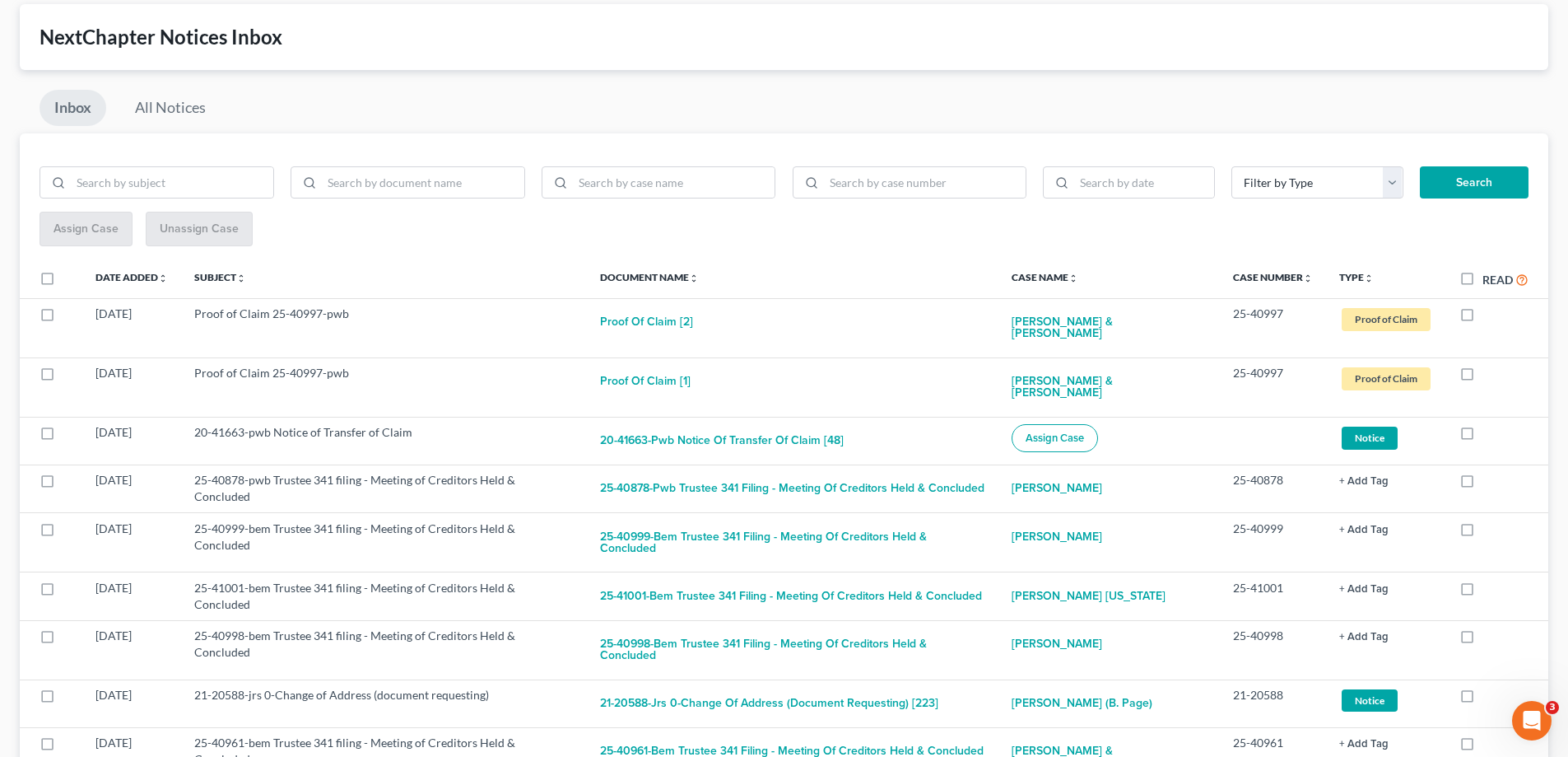
click at [1483, 484] on label at bounding box center [1483, 484] width 0 height 0
click at [1489, 472] on input "checkbox" at bounding box center [1494, 477] width 11 height 11
checkbox input "true"
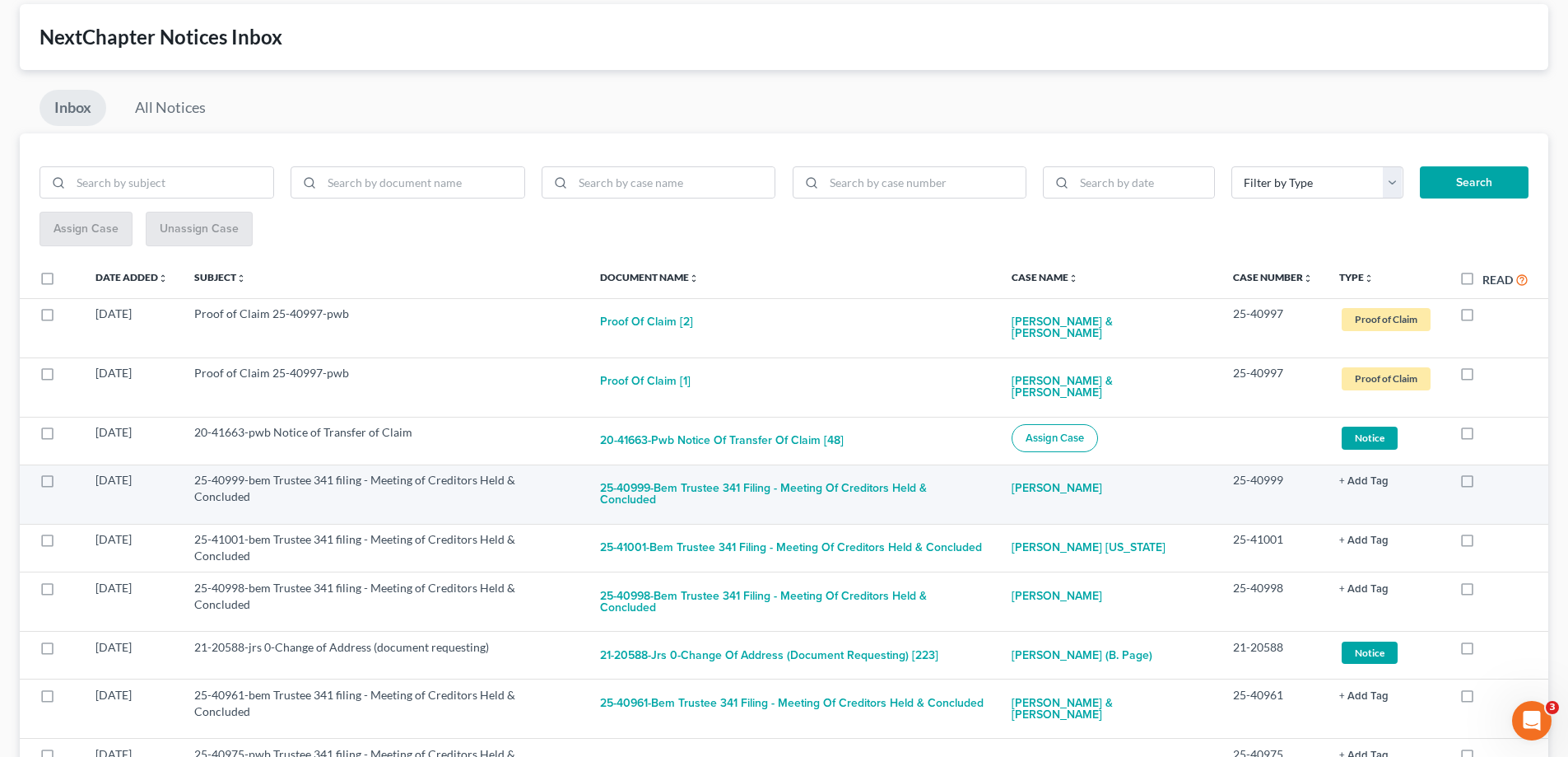
click at [1483, 484] on label at bounding box center [1483, 484] width 0 height 0
click at [1489, 472] on input "checkbox" at bounding box center [1494, 477] width 11 height 11
checkbox input "true"
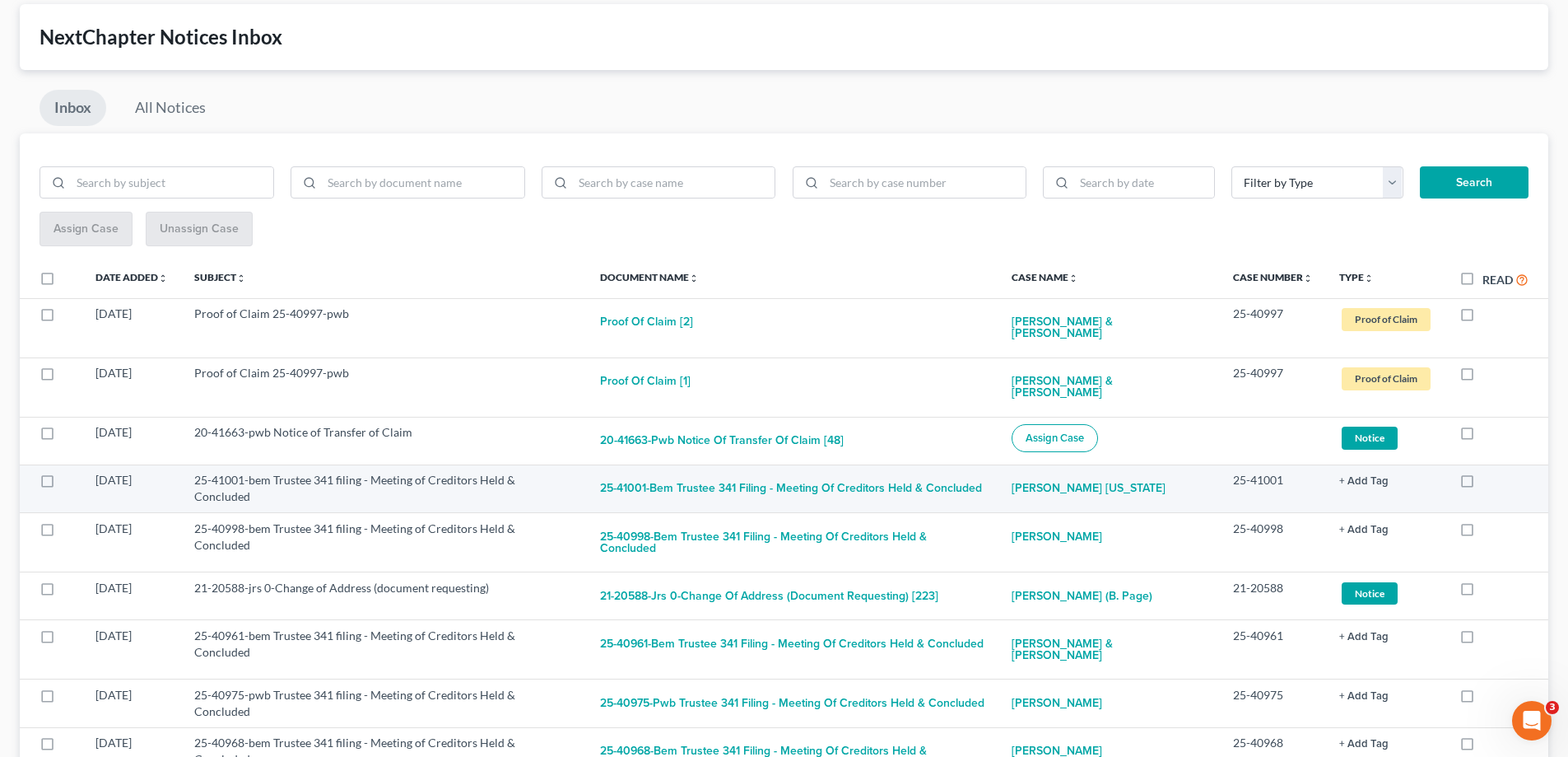
click at [1483, 484] on label at bounding box center [1483, 484] width 0 height 0
click at [1489, 472] on input "checkbox" at bounding box center [1494, 477] width 11 height 11
checkbox input "true"
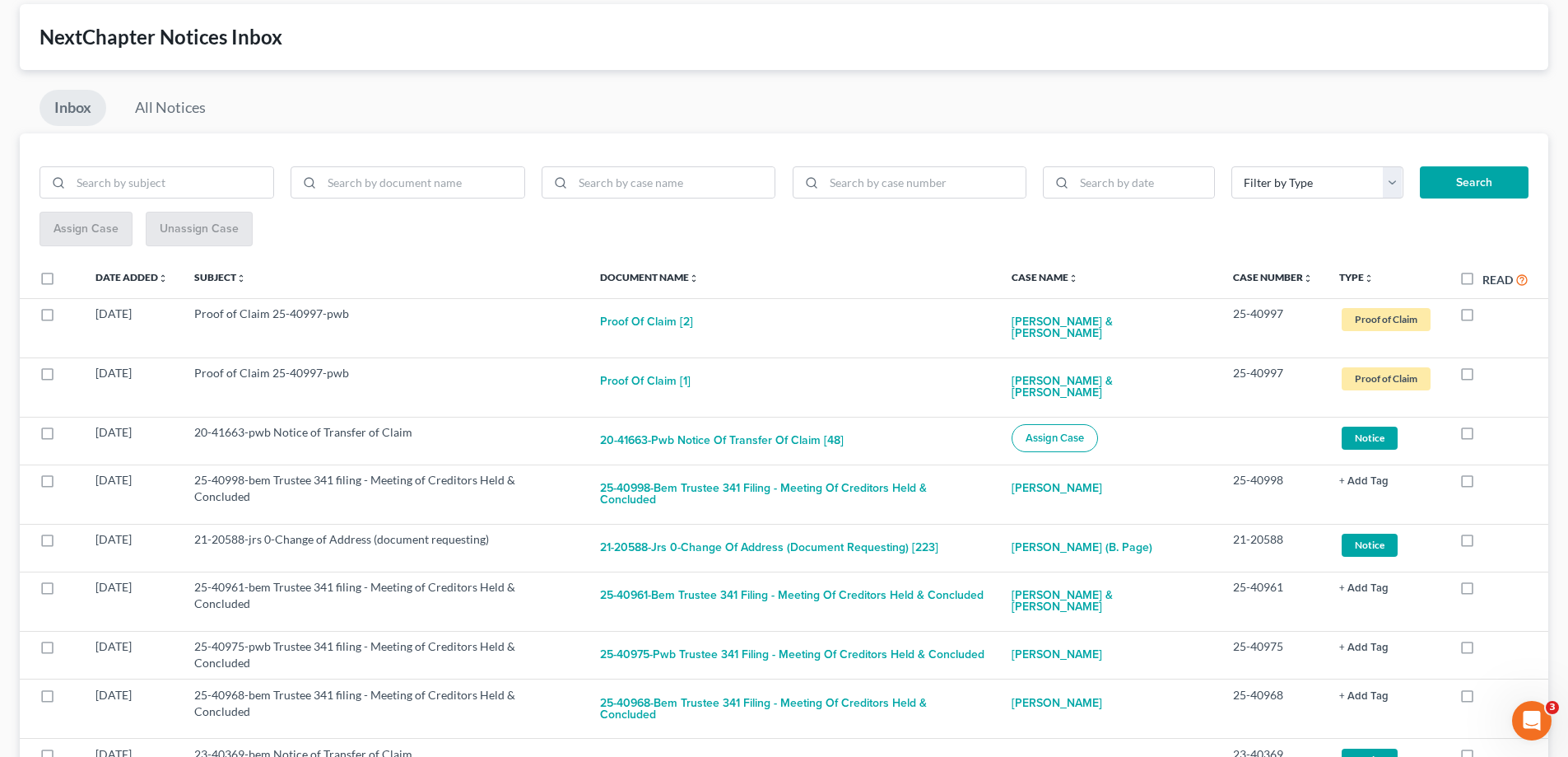
click at [1483, 484] on label at bounding box center [1483, 484] width 0 height 0
click at [1489, 472] on input "checkbox" at bounding box center [1494, 477] width 11 height 11
checkbox input "true"
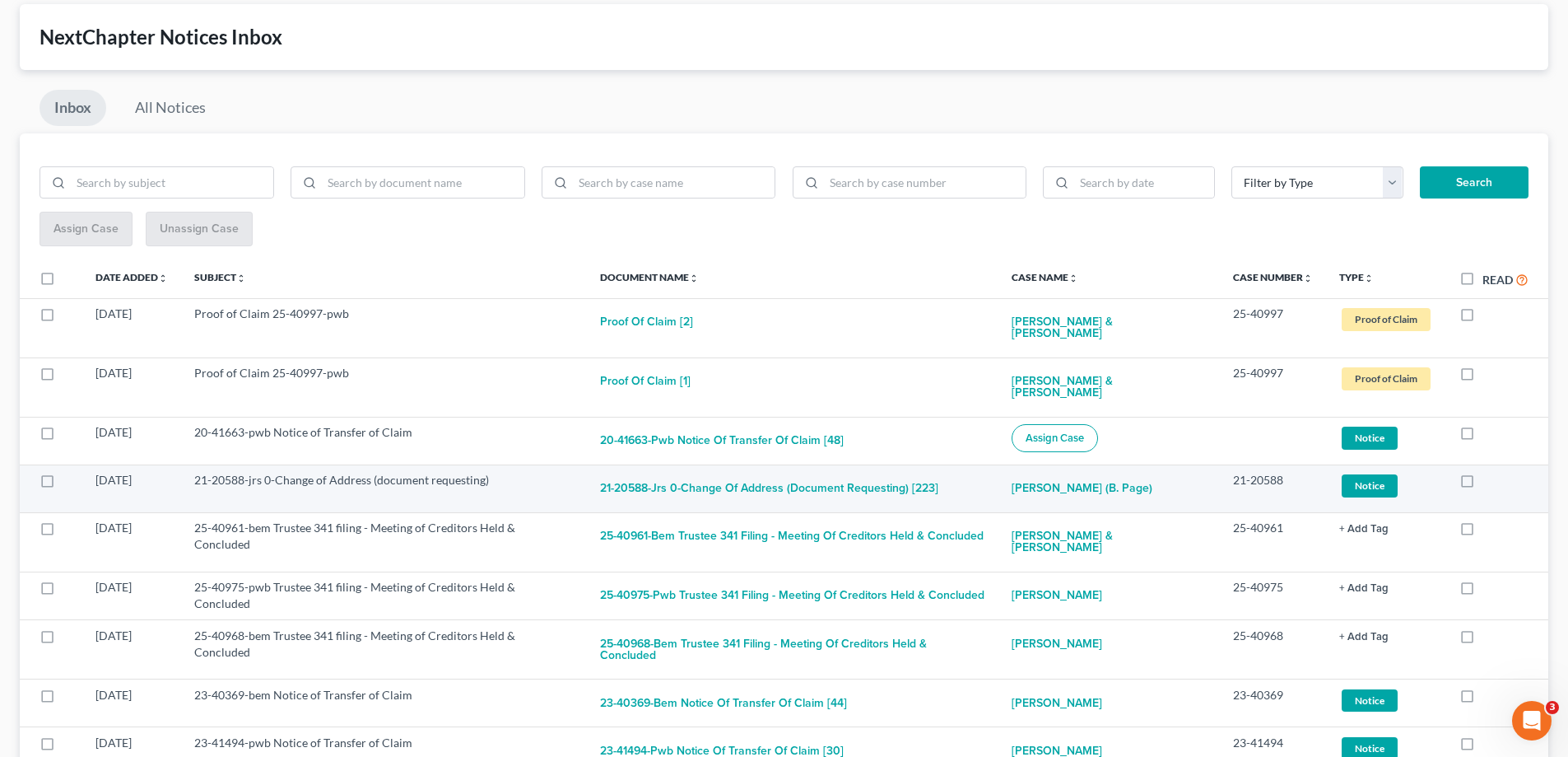
click at [1483, 484] on label at bounding box center [1483, 484] width 0 height 0
click at [1489, 472] on input "checkbox" at bounding box center [1494, 477] width 11 height 11
checkbox input "true"
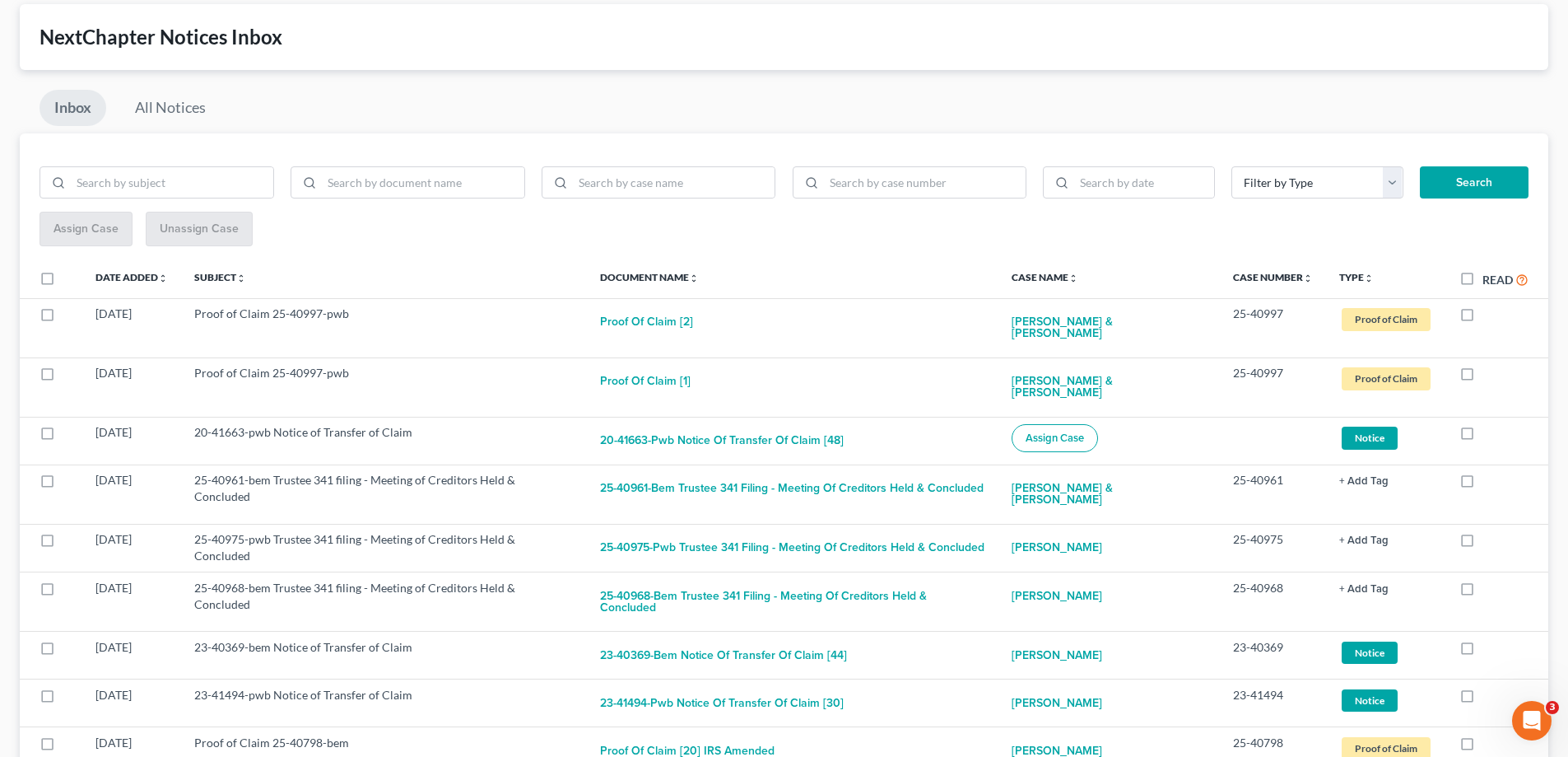
click at [1483, 484] on label at bounding box center [1483, 484] width 0 height 0
click at [1489, 472] on input "checkbox" at bounding box center [1494, 477] width 11 height 11
checkbox input "true"
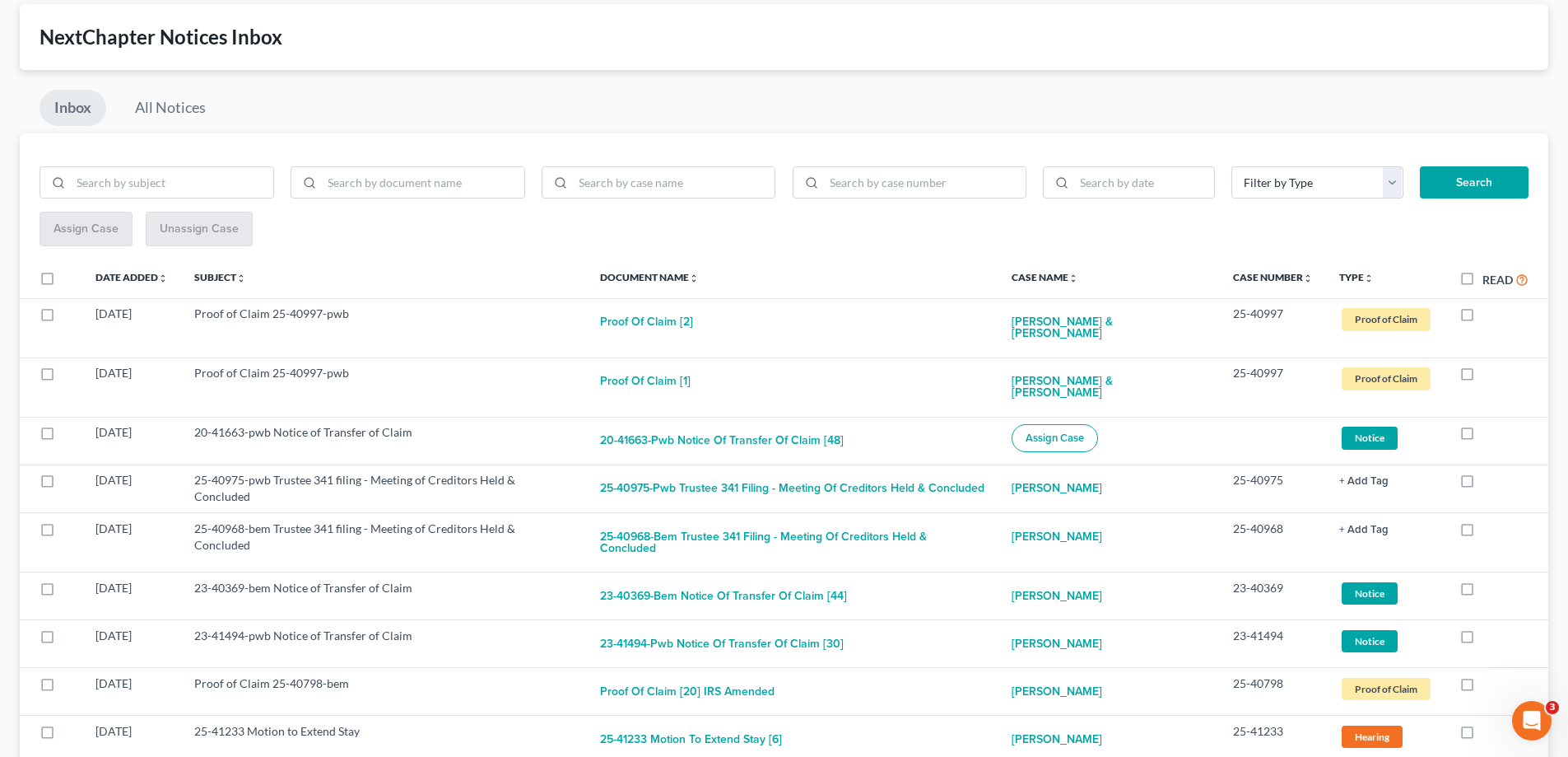
click at [1483, 484] on label at bounding box center [1483, 484] width 0 height 0
click at [1489, 472] on input "checkbox" at bounding box center [1494, 477] width 11 height 11
checkbox input "true"
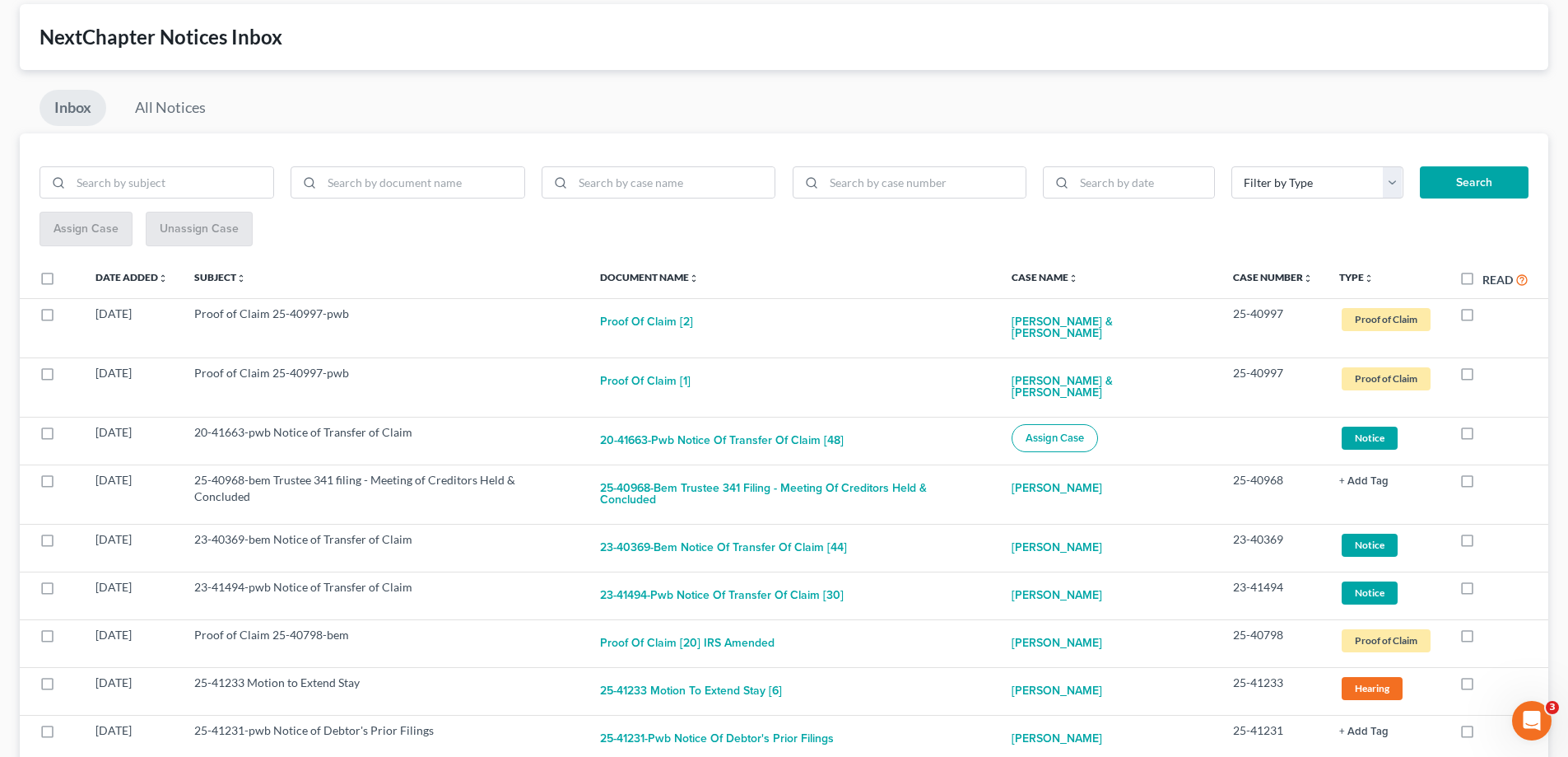
click at [1483, 484] on label at bounding box center [1483, 484] width 0 height 0
click at [1489, 472] on input "checkbox" at bounding box center [1494, 477] width 11 height 11
checkbox input "true"
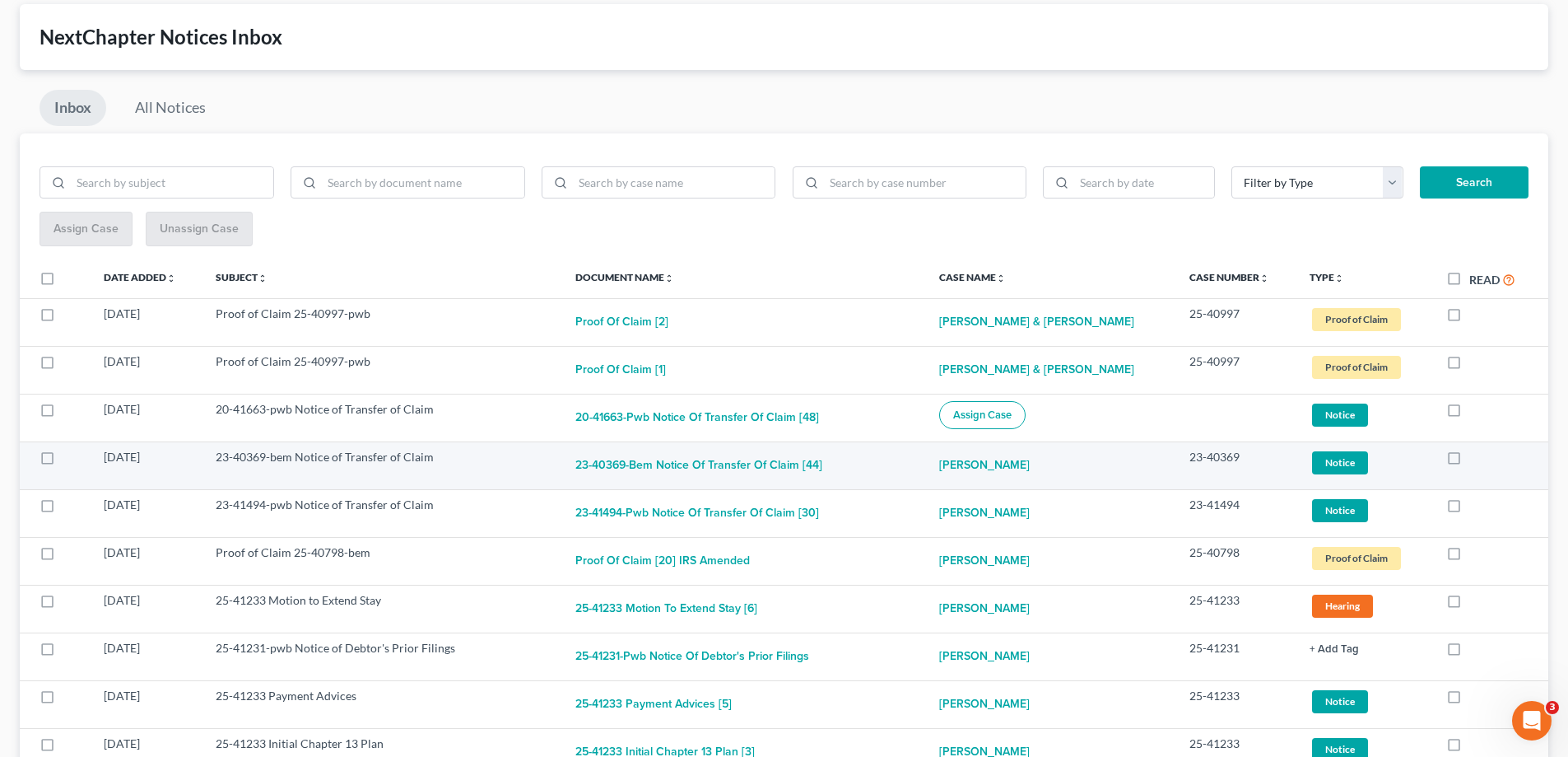
click at [1470, 461] on label at bounding box center [1470, 461] width 0 height 0
click at [1476, 457] on input "checkbox" at bounding box center [1481, 454] width 11 height 11
checkbox input "true"
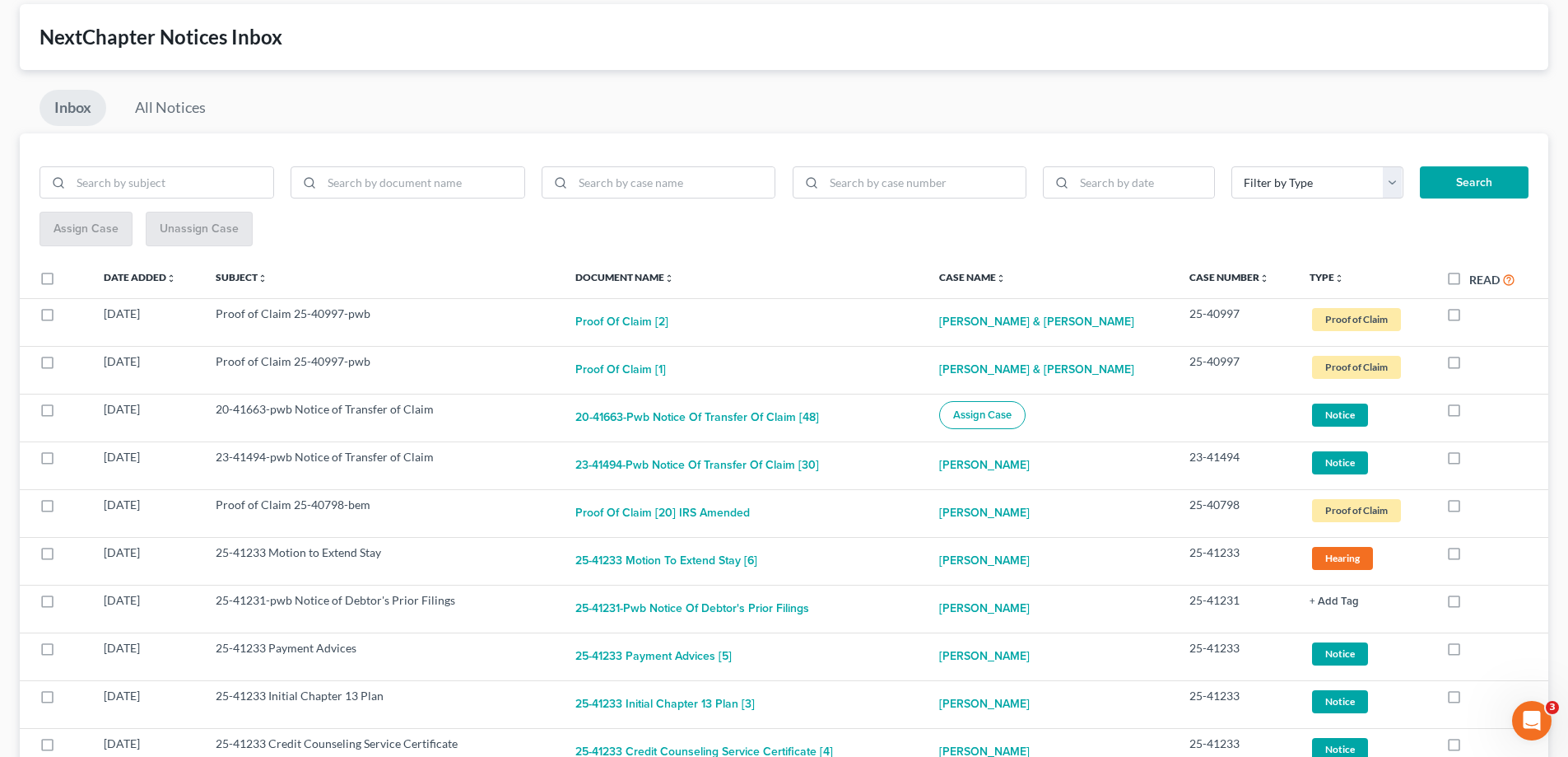
click at [1470, 461] on label at bounding box center [1470, 461] width 0 height 0
click at [1476, 457] on input "checkbox" at bounding box center [1481, 454] width 11 height 11
checkbox input "true"
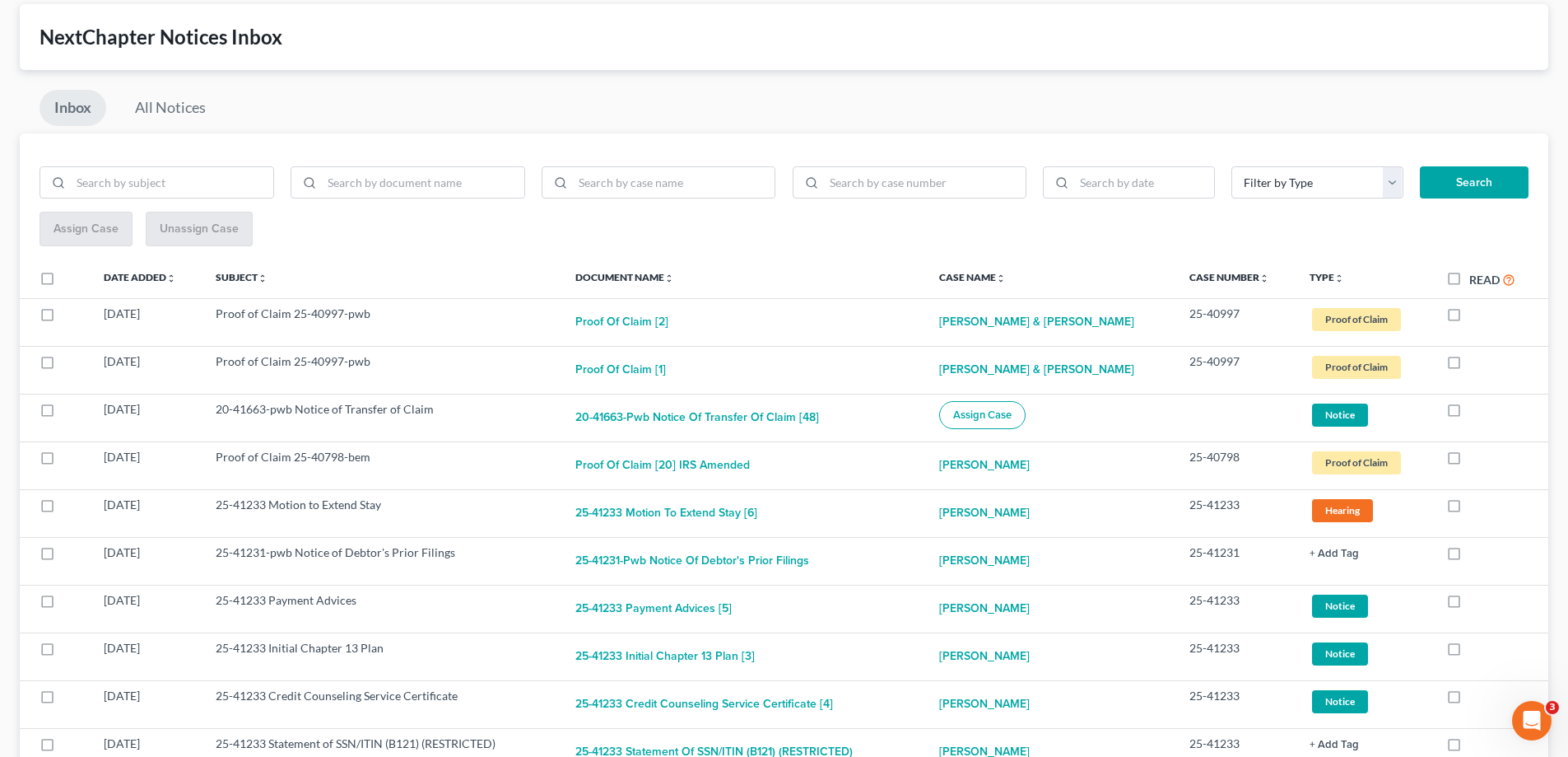
click at [1470, 461] on label at bounding box center [1470, 461] width 0 height 0
click at [1476, 457] on input "checkbox" at bounding box center [1481, 454] width 11 height 11
checkbox input "true"
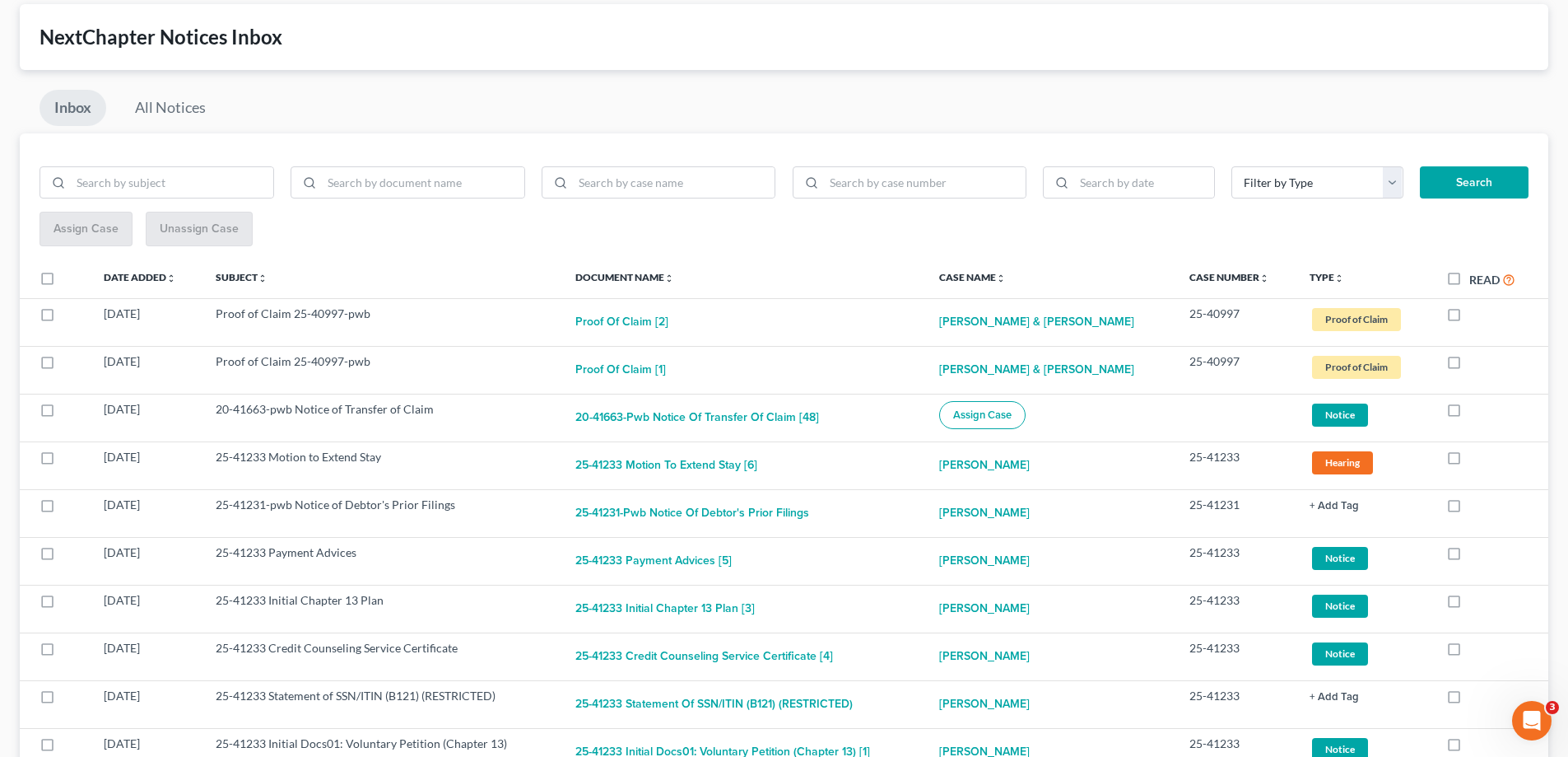
click at [1470, 461] on label at bounding box center [1470, 461] width 0 height 0
click at [1476, 457] on input "checkbox" at bounding box center [1481, 454] width 11 height 11
checkbox input "true"
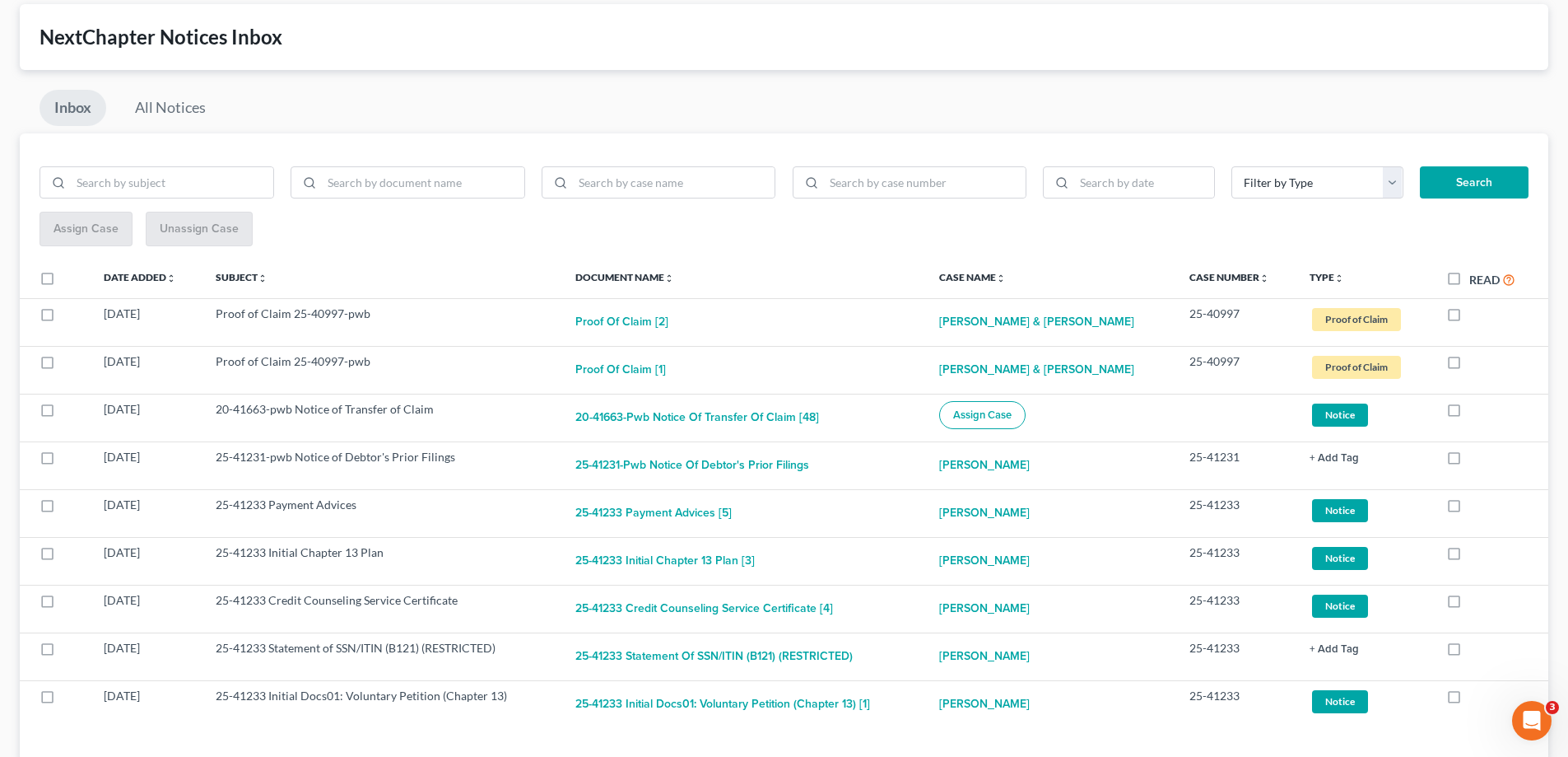
click at [1470, 461] on label at bounding box center [1470, 461] width 0 height 0
click at [1476, 457] on input "checkbox" at bounding box center [1481, 454] width 11 height 11
checkbox input "true"
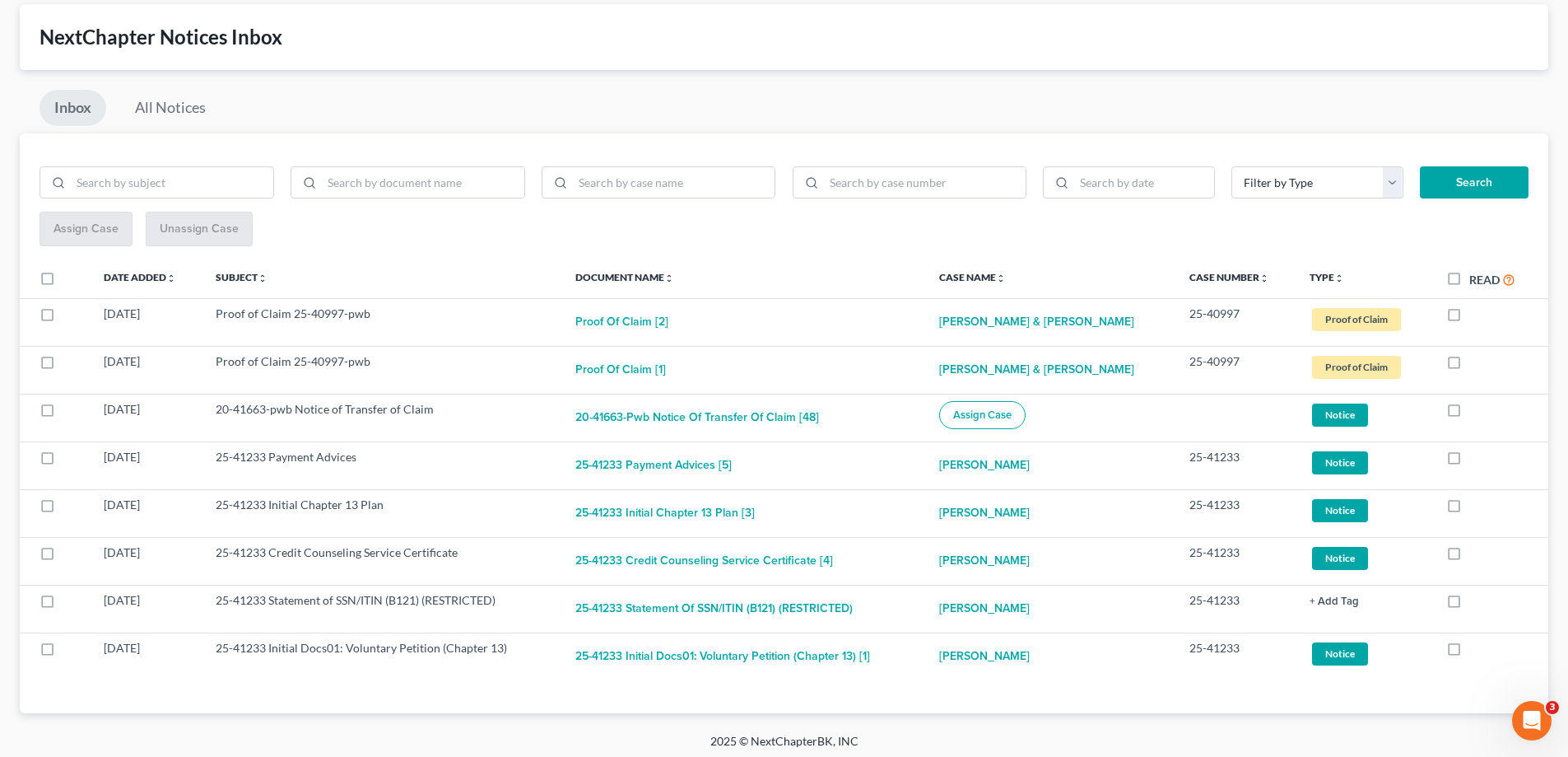
click at [1470, 461] on label at bounding box center [1470, 461] width 0 height 0
click at [1476, 457] on input "checkbox" at bounding box center [1481, 454] width 11 height 11
checkbox input "true"
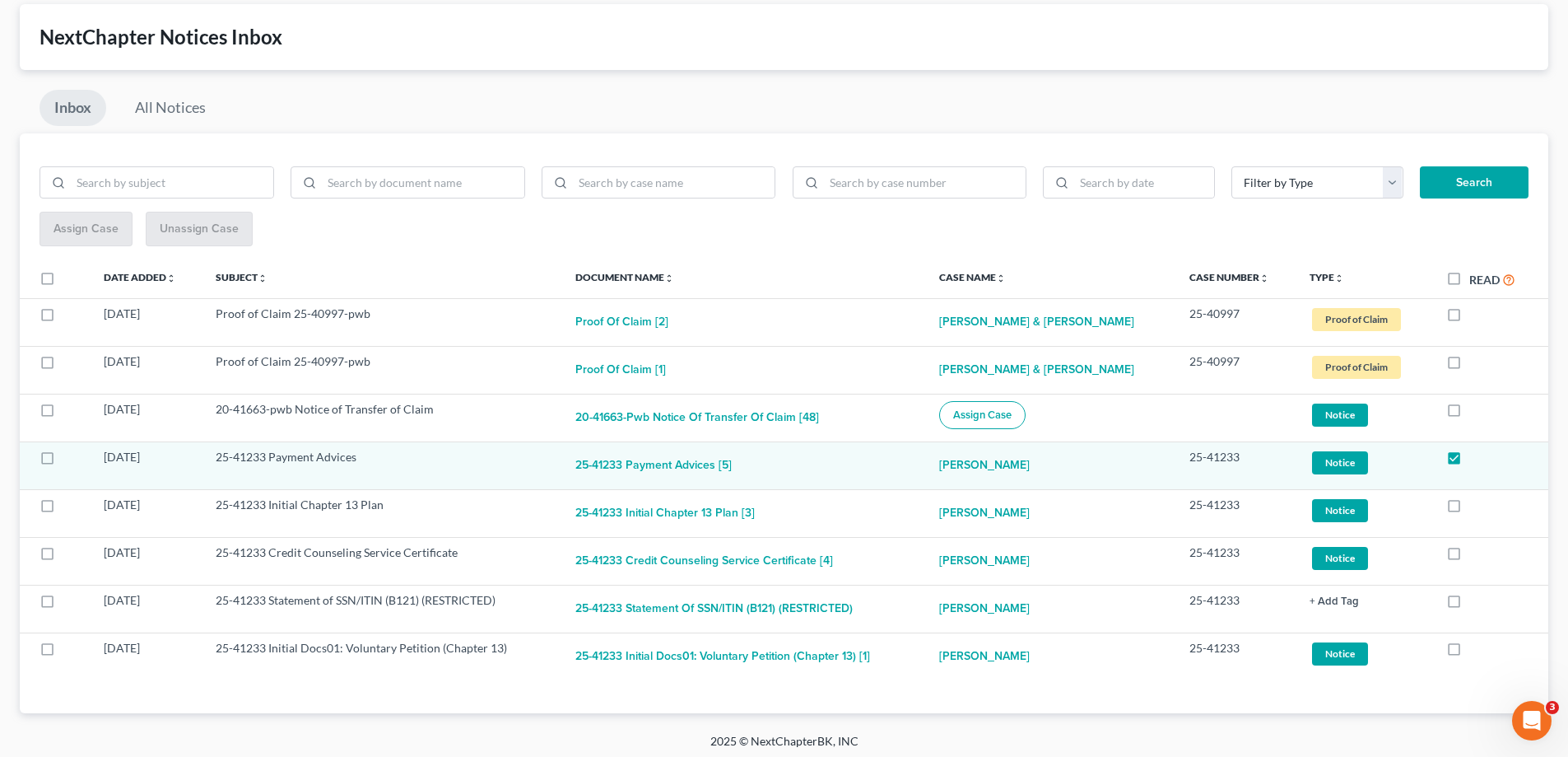
scroll to position [40, 0]
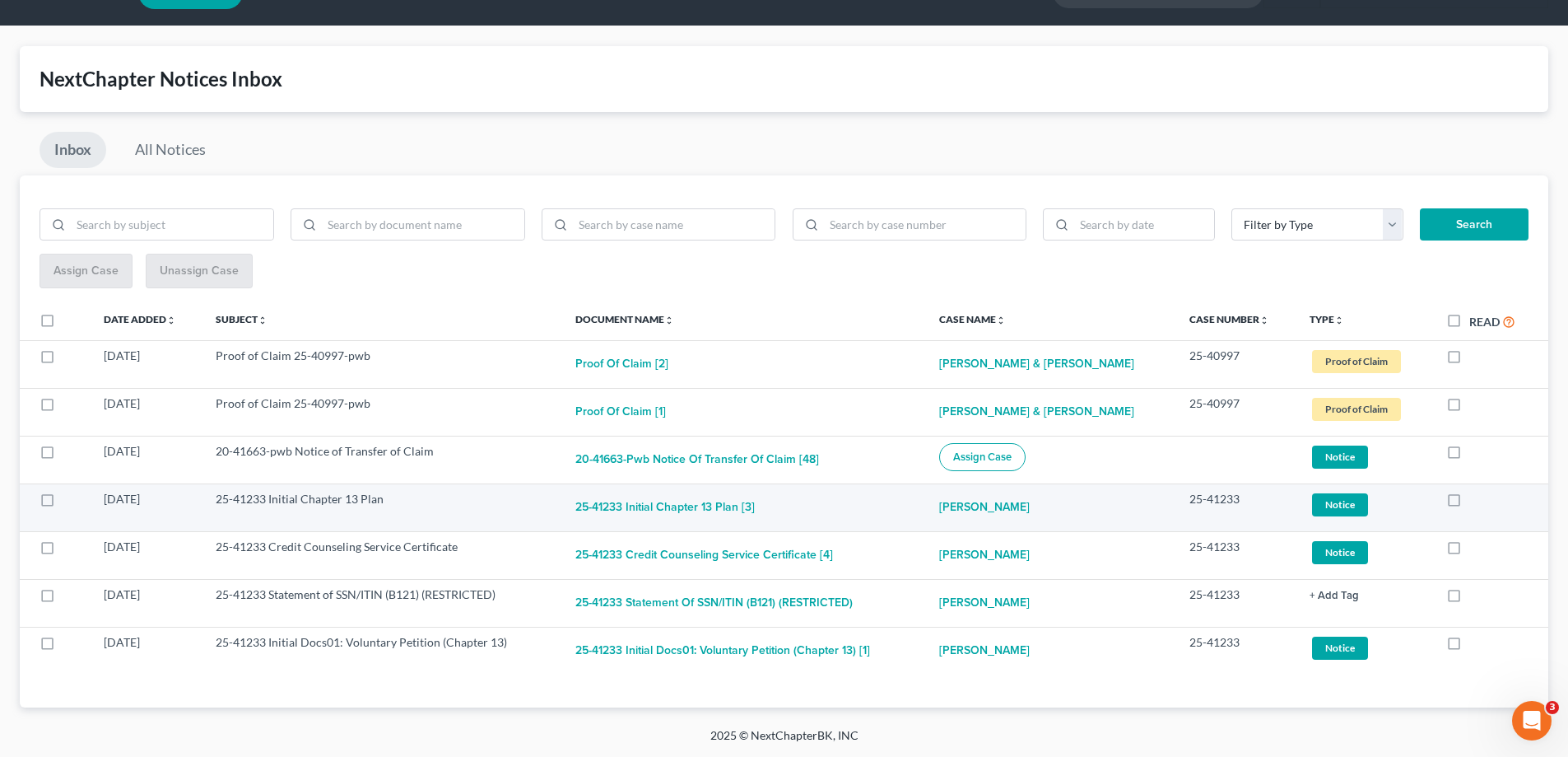
click at [1470, 503] on label at bounding box center [1470, 503] width 0 height 0
click at [1476, 501] on input "checkbox" at bounding box center [1481, 496] width 11 height 11
checkbox input "true"
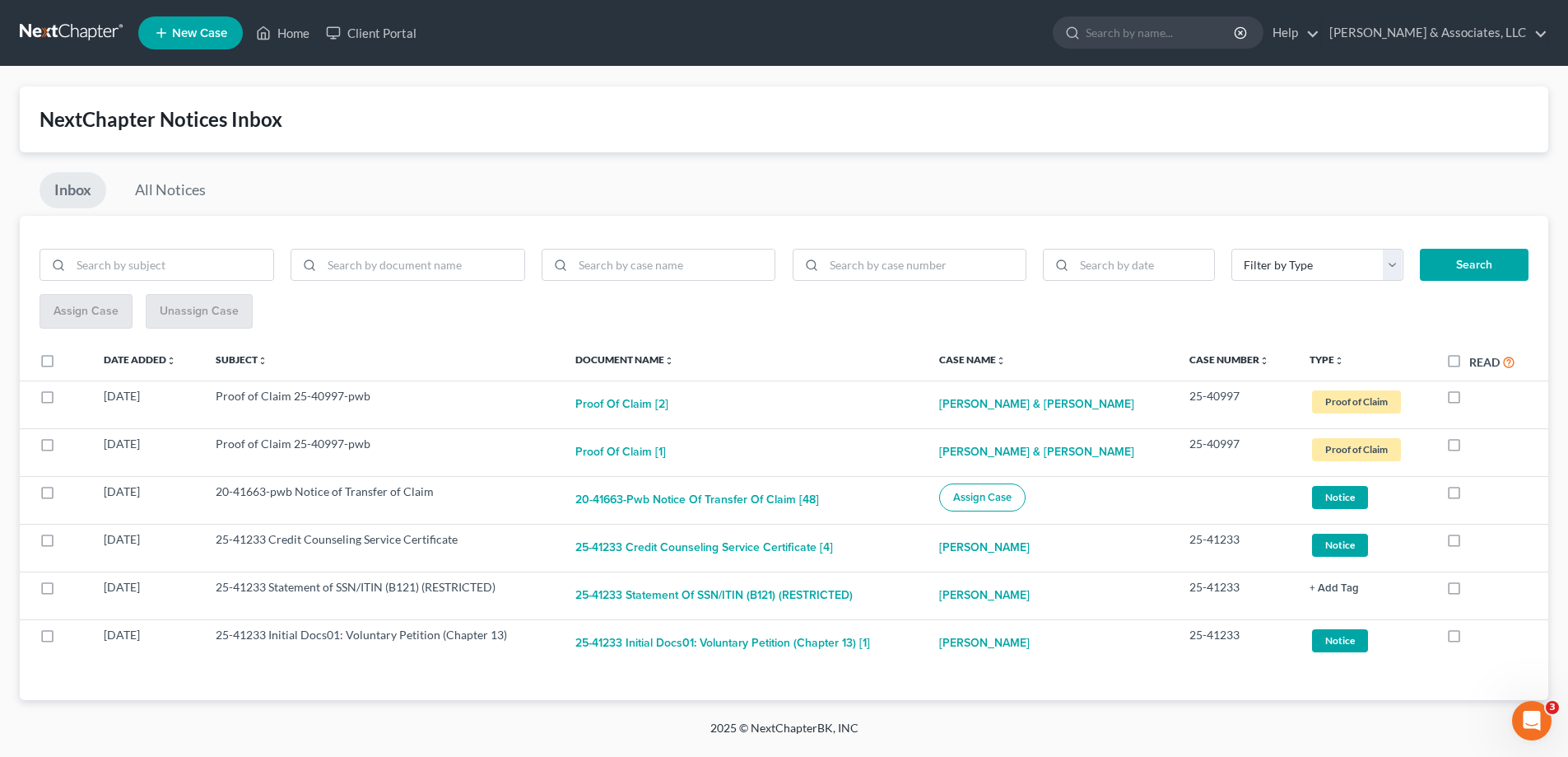
scroll to position [0, 0]
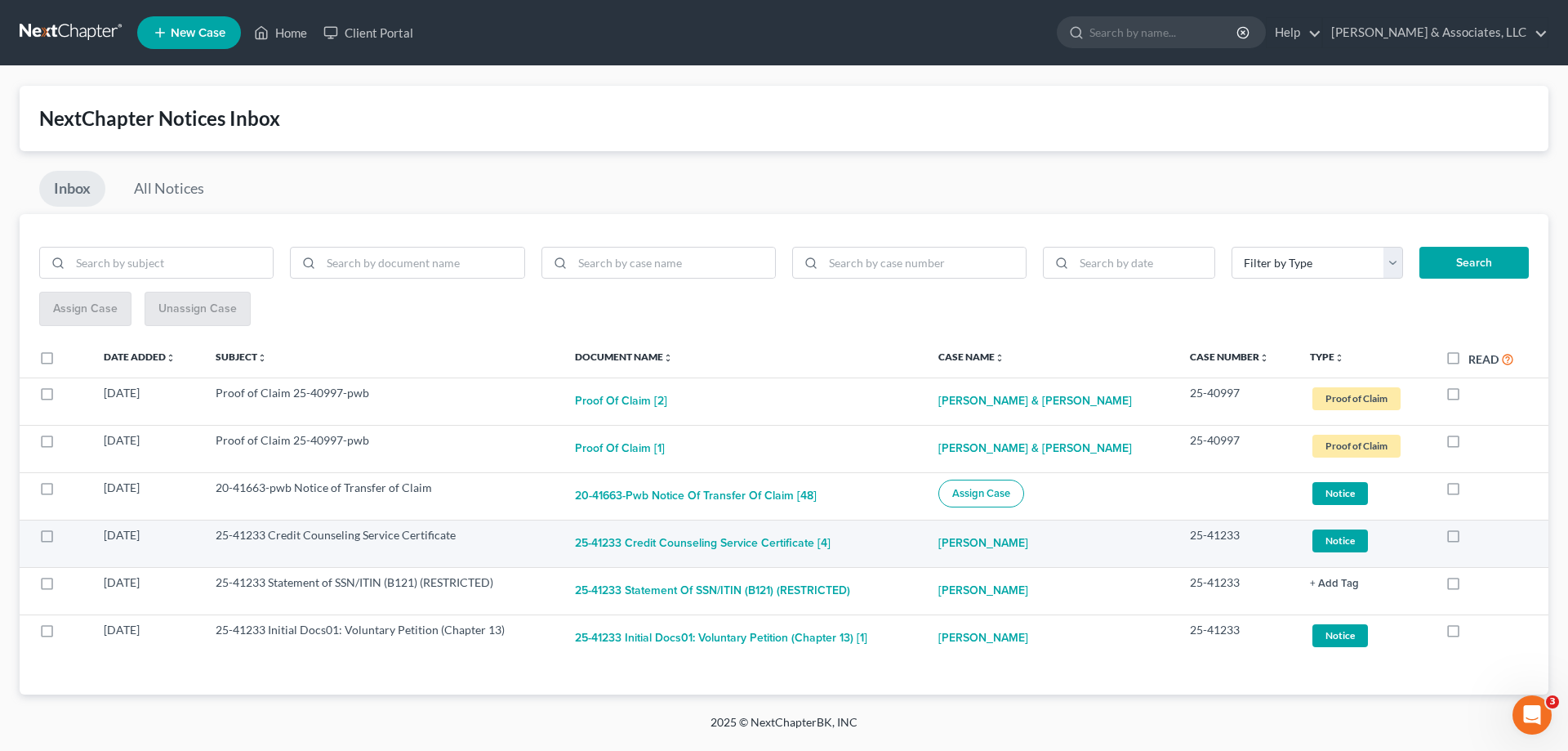
click at [1469, 539] on label at bounding box center [1469, 539] width 0 height 0
click at [1474, 537] on input "checkbox" at bounding box center [1479, 532] width 11 height 11
checkbox input "true"
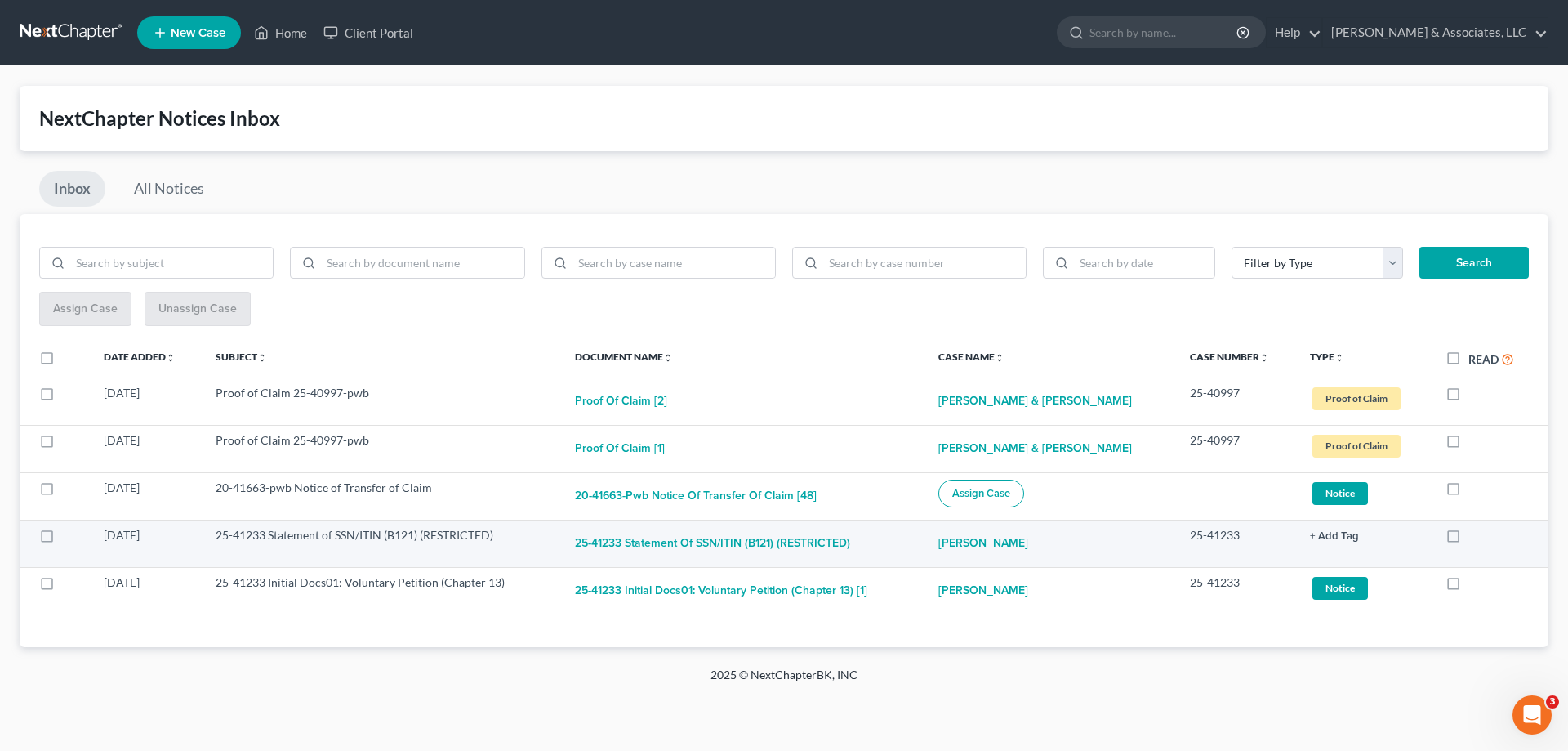
click at [1469, 539] on label at bounding box center [1469, 539] width 0 height 0
click at [1474, 536] on input "checkbox" at bounding box center [1479, 532] width 11 height 11
checkbox input "true"
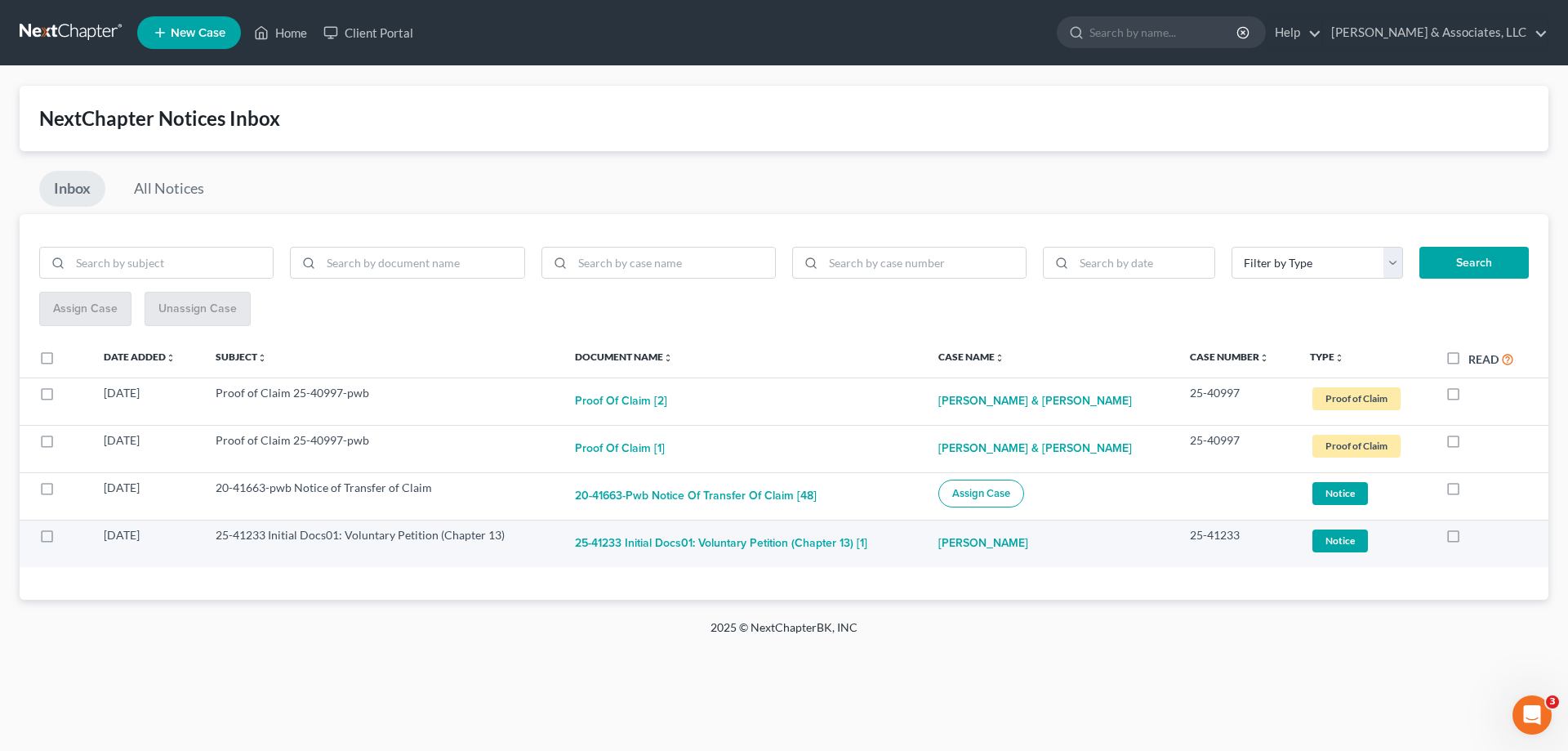
click at [1469, 539] on label at bounding box center [1469, 539] width 0 height 0
click at [1474, 537] on input "checkbox" at bounding box center [1479, 532] width 11 height 11
checkbox input "true"
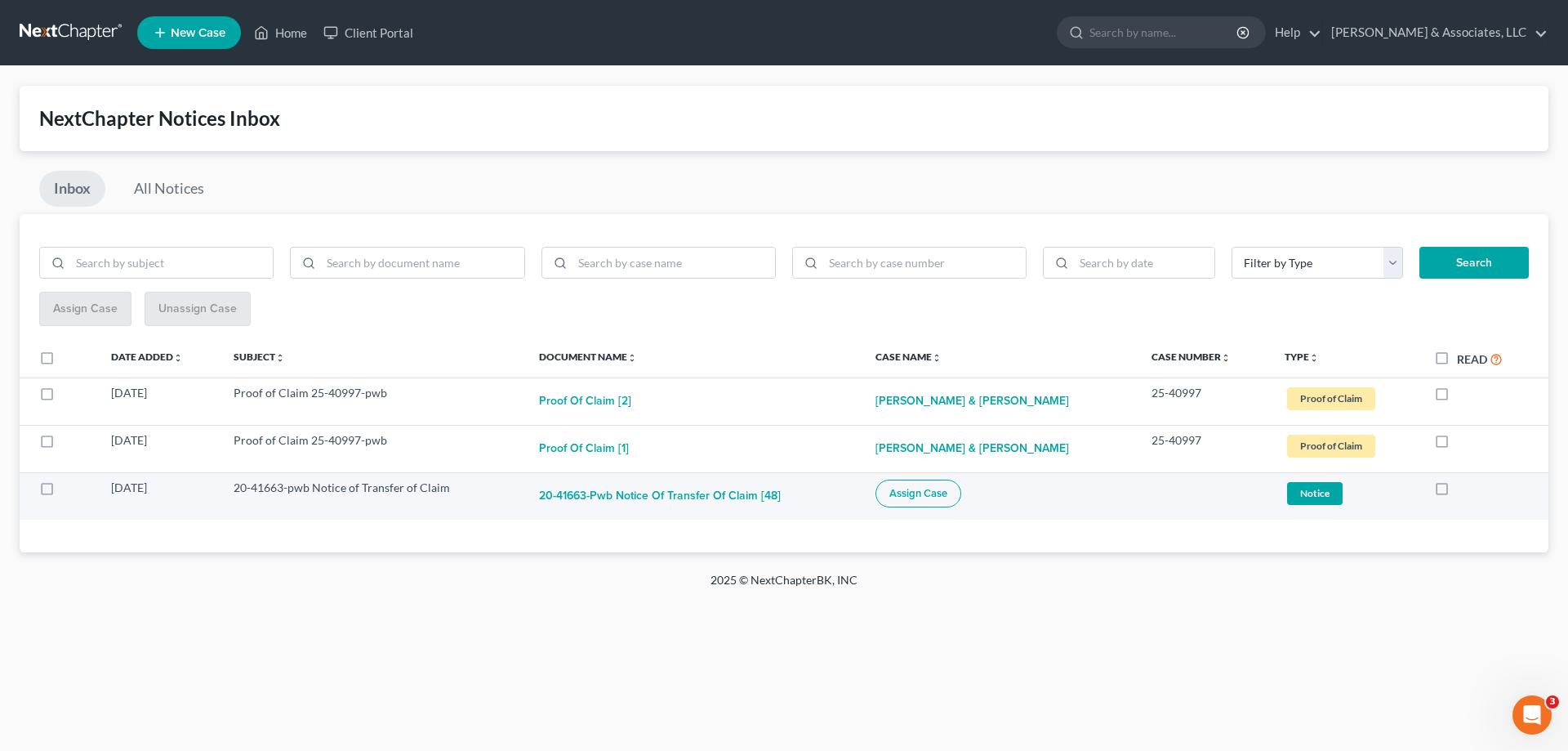
click at [923, 493] on span "Assign Case" at bounding box center [918, 493] width 58 height 13
checkbox input "true"
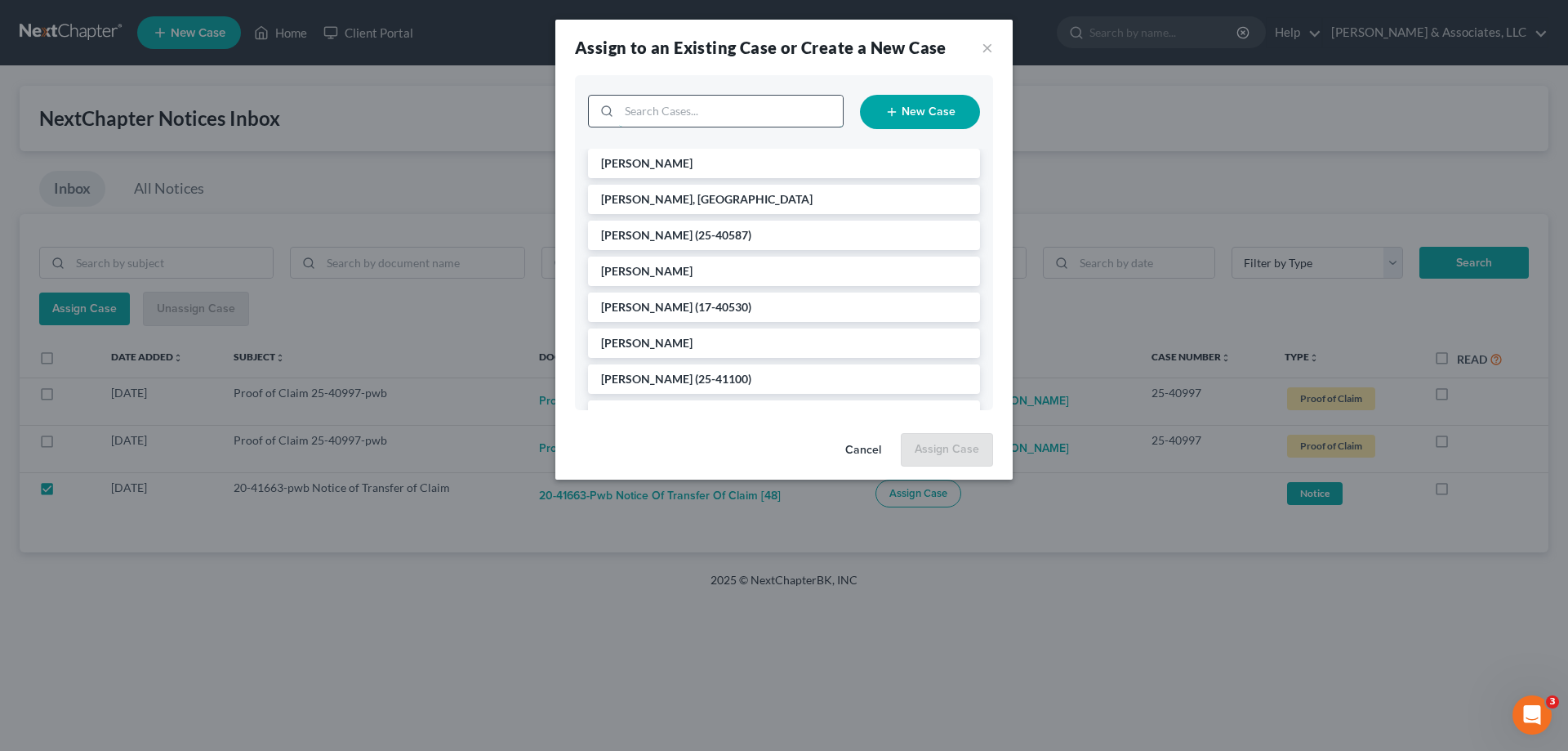
click at [670, 108] on input "search" at bounding box center [731, 110] width 224 height 31
type input "munn"
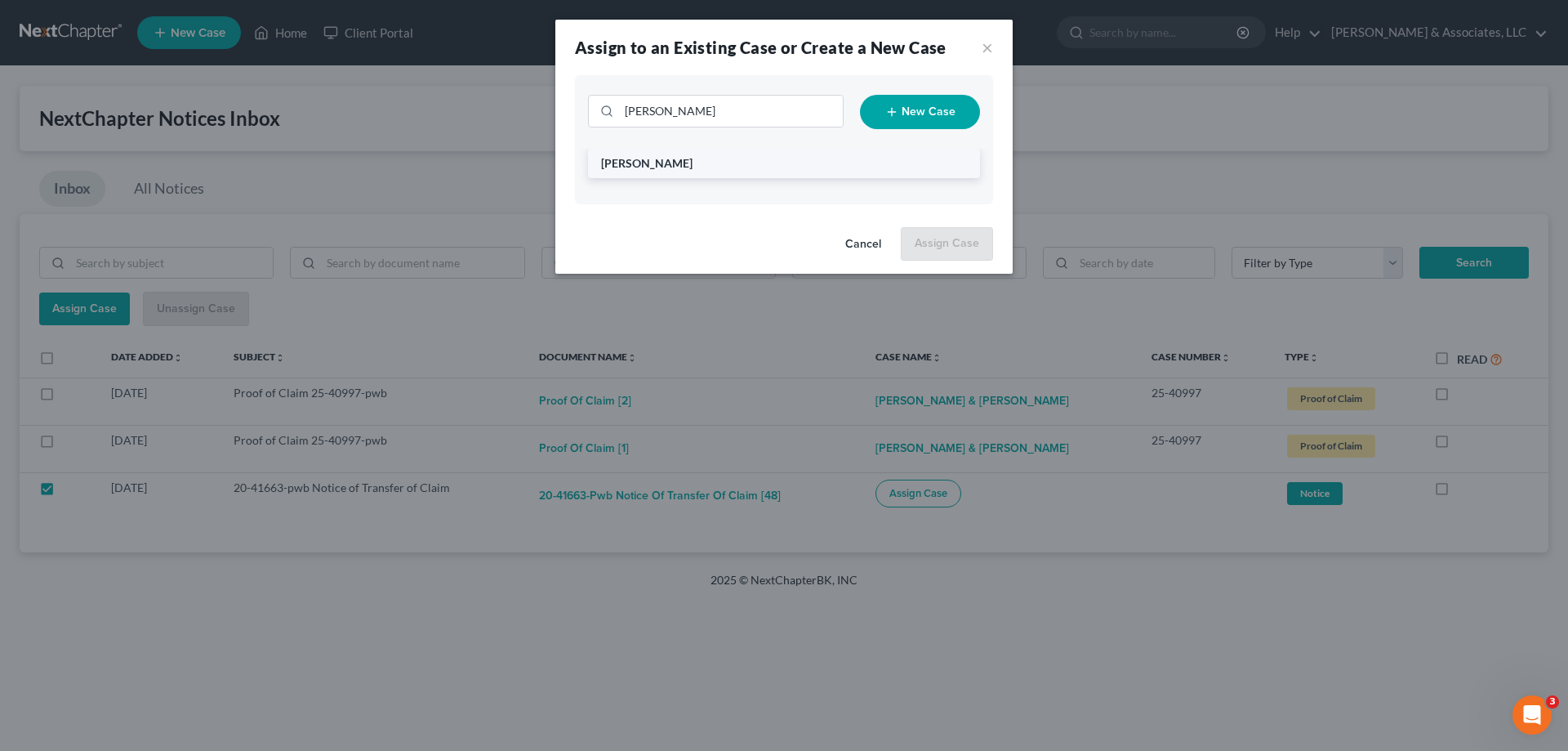
click at [657, 164] on span "Munn, Patrick" at bounding box center [647, 162] width 91 height 14
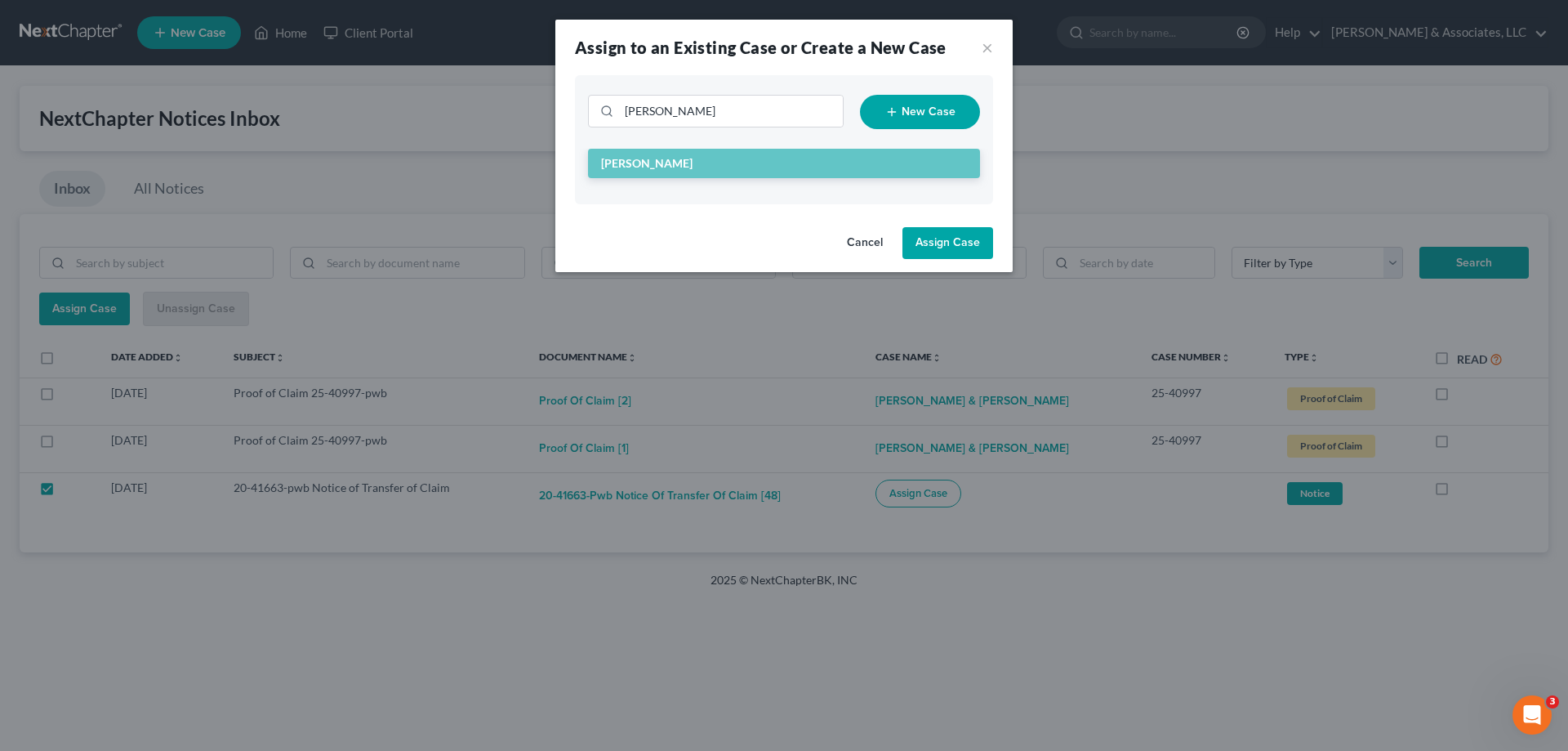
click at [931, 245] on button "Assign Case" at bounding box center [947, 243] width 90 height 32
checkbox input "false"
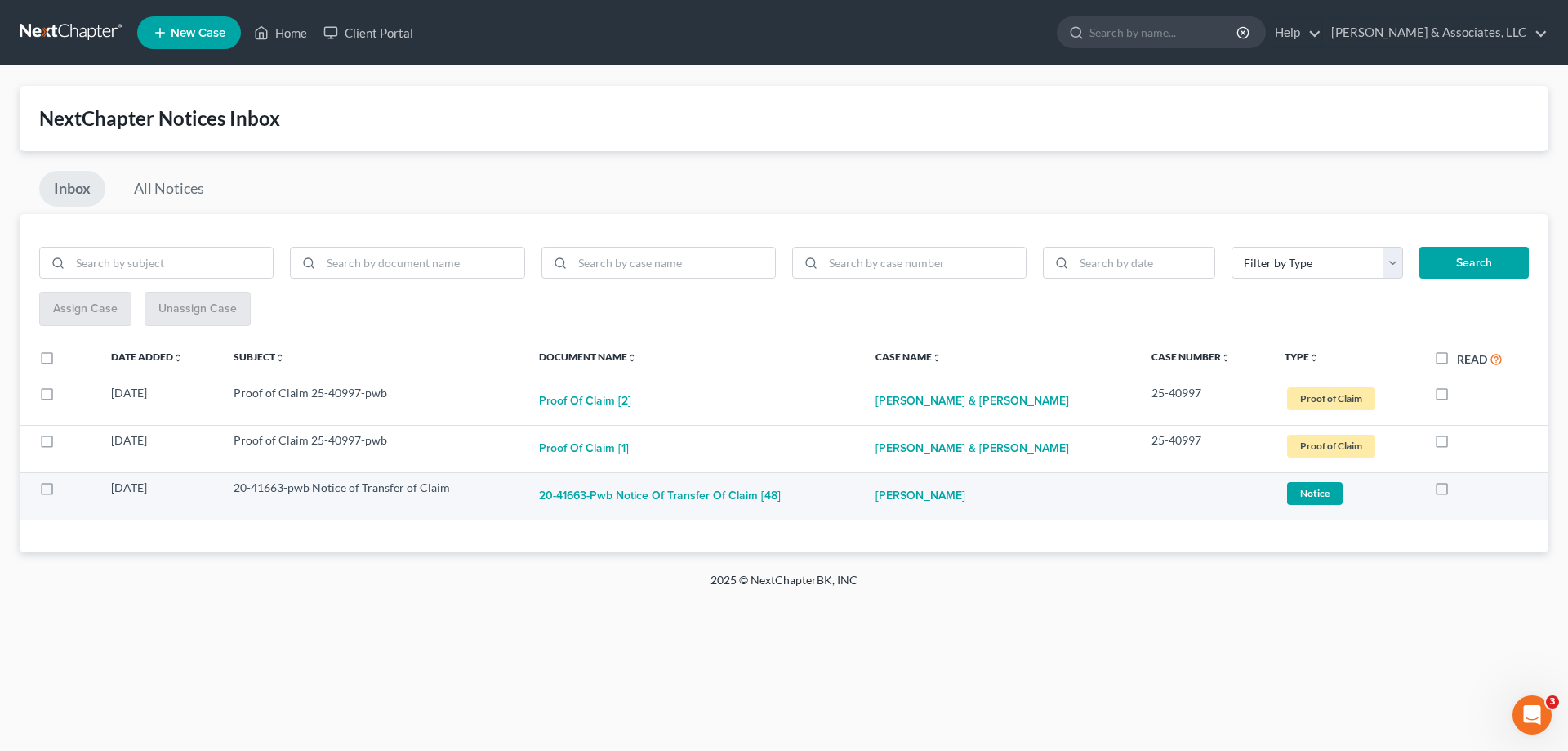
click at [1457, 492] on label at bounding box center [1457, 492] width 0 height 0
click at [1464, 488] on input "checkbox" at bounding box center [1469, 484] width 11 height 11
checkbox input "true"
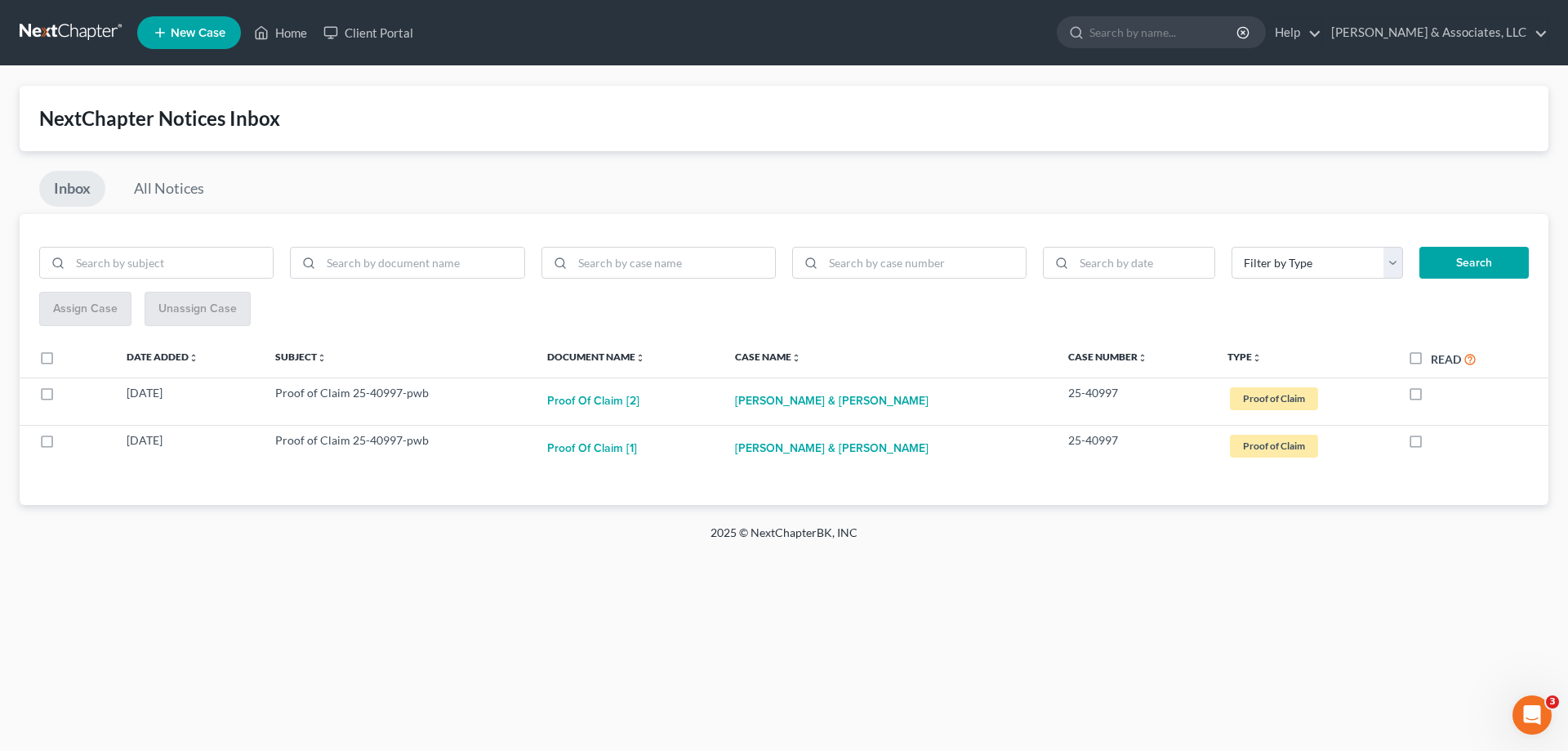
click at [1431, 357] on label "Read" at bounding box center [1453, 359] width 46 height 19
click at [1437, 357] on input "Read" at bounding box center [1442, 354] width 11 height 11
checkbox input "true"
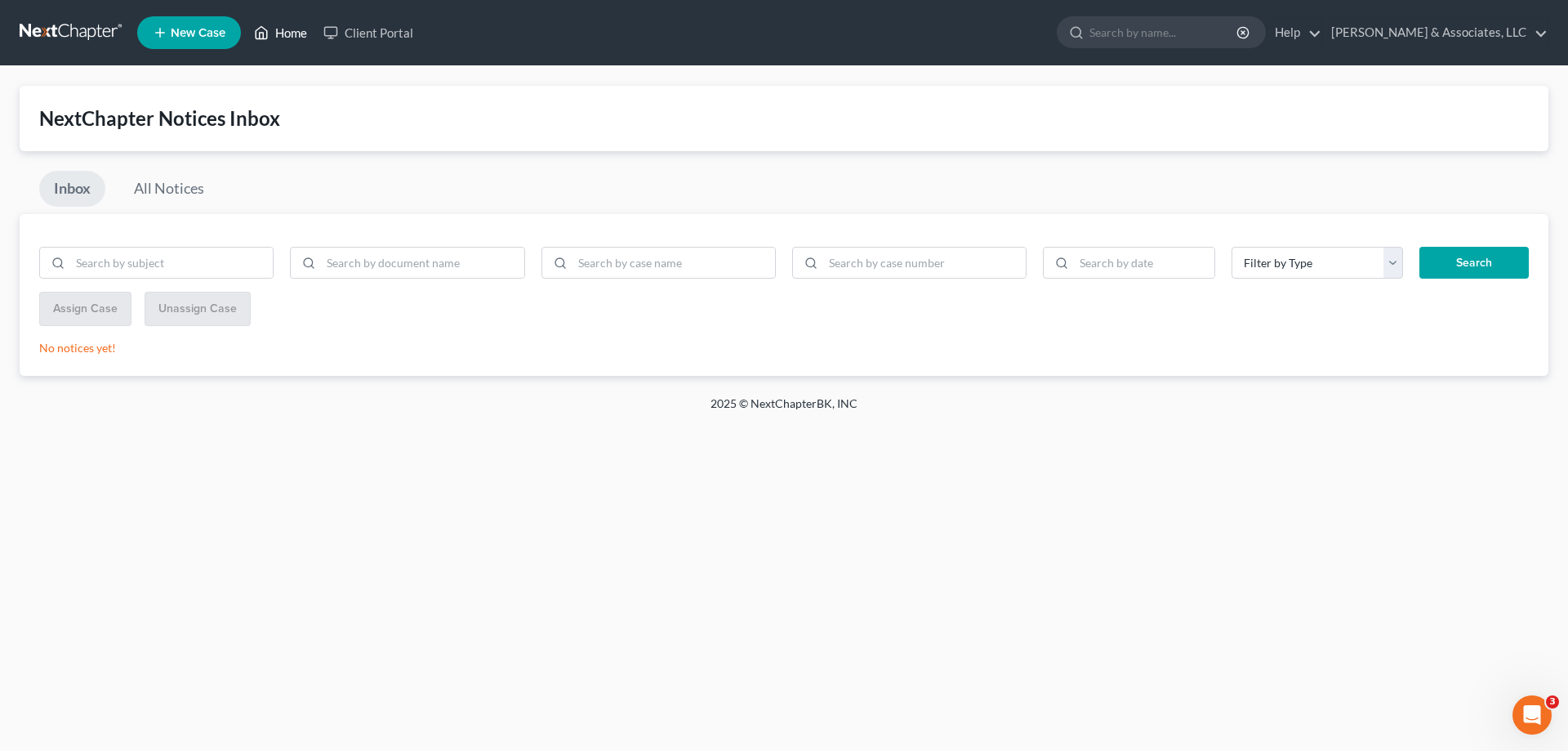
click at [291, 31] on link "Home" at bounding box center [281, 33] width 70 height 30
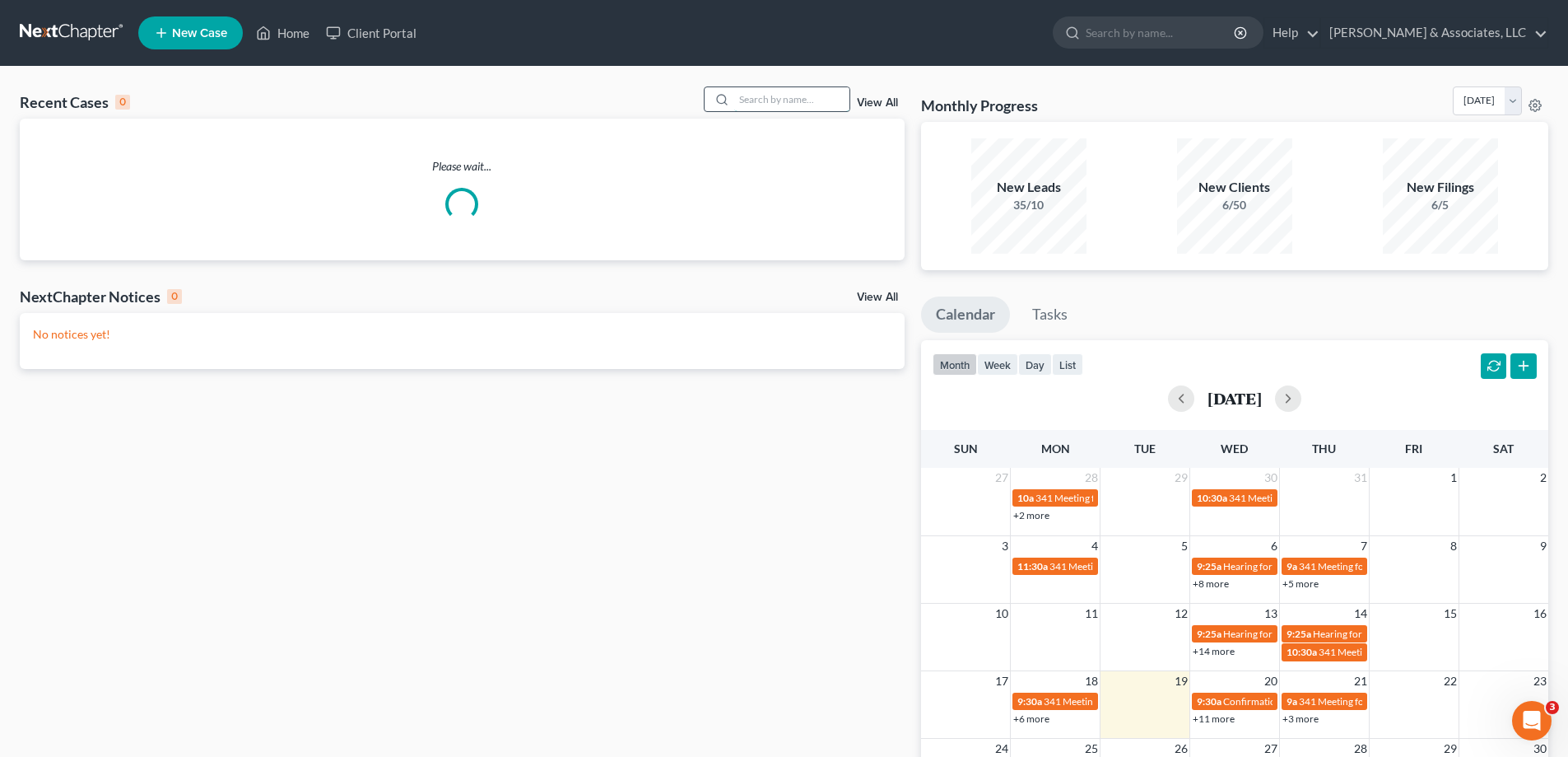
click at [828, 110] on input "search" at bounding box center [792, 99] width 115 height 24
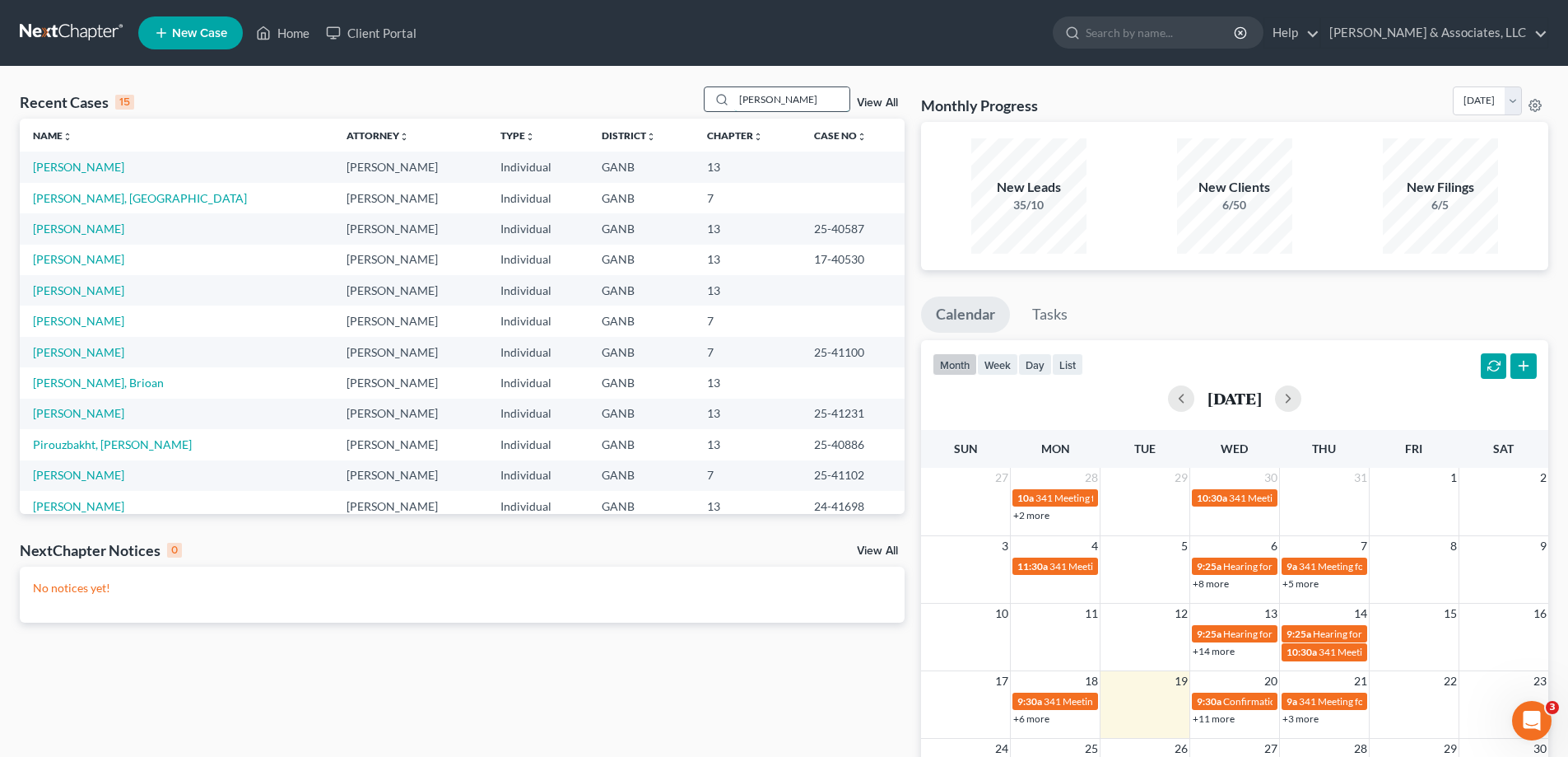
type input "leonard"
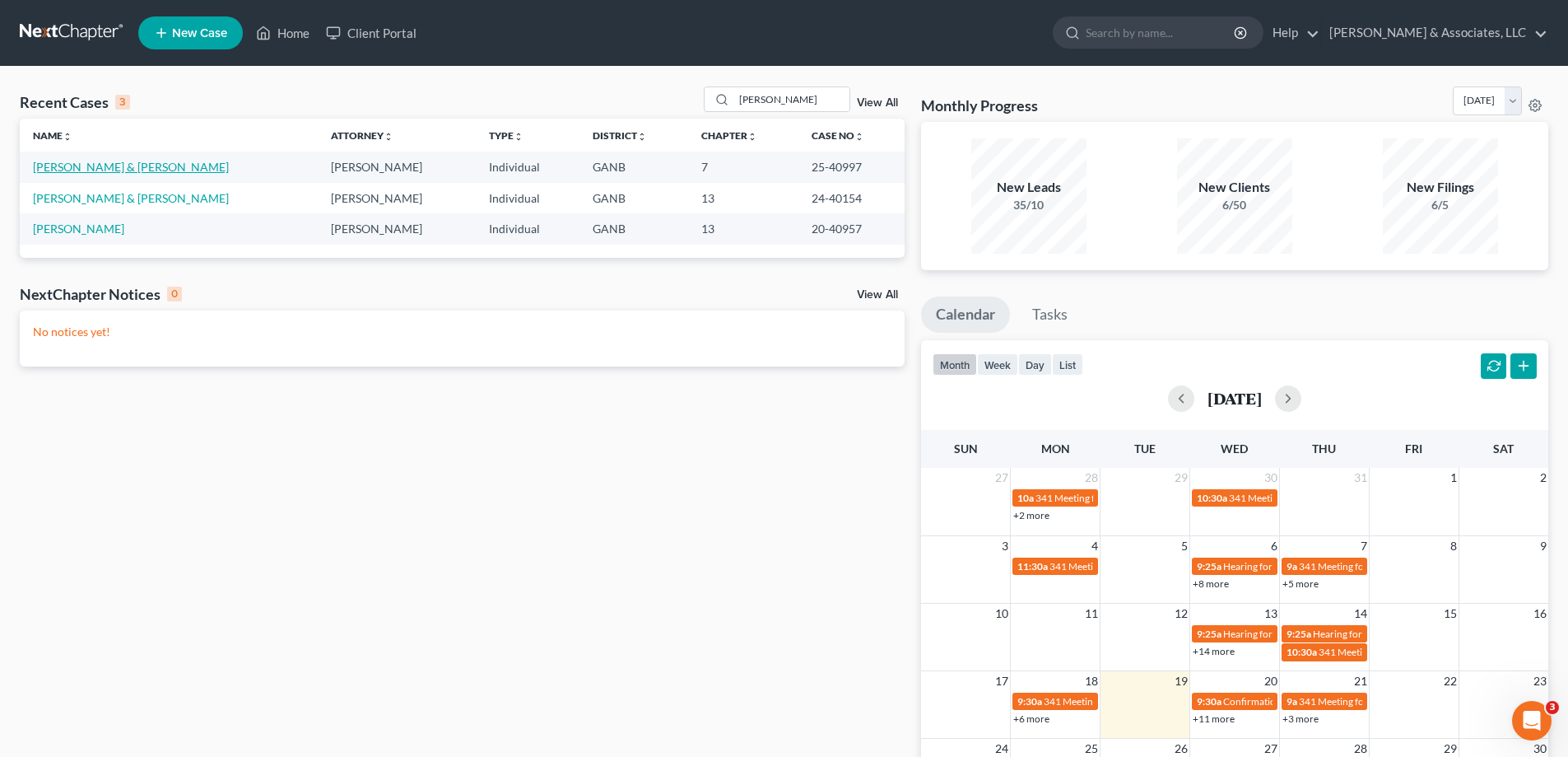
click at [85, 166] on link "Leonard, Jimmy & Rebecca" at bounding box center [130, 166] width 196 height 14
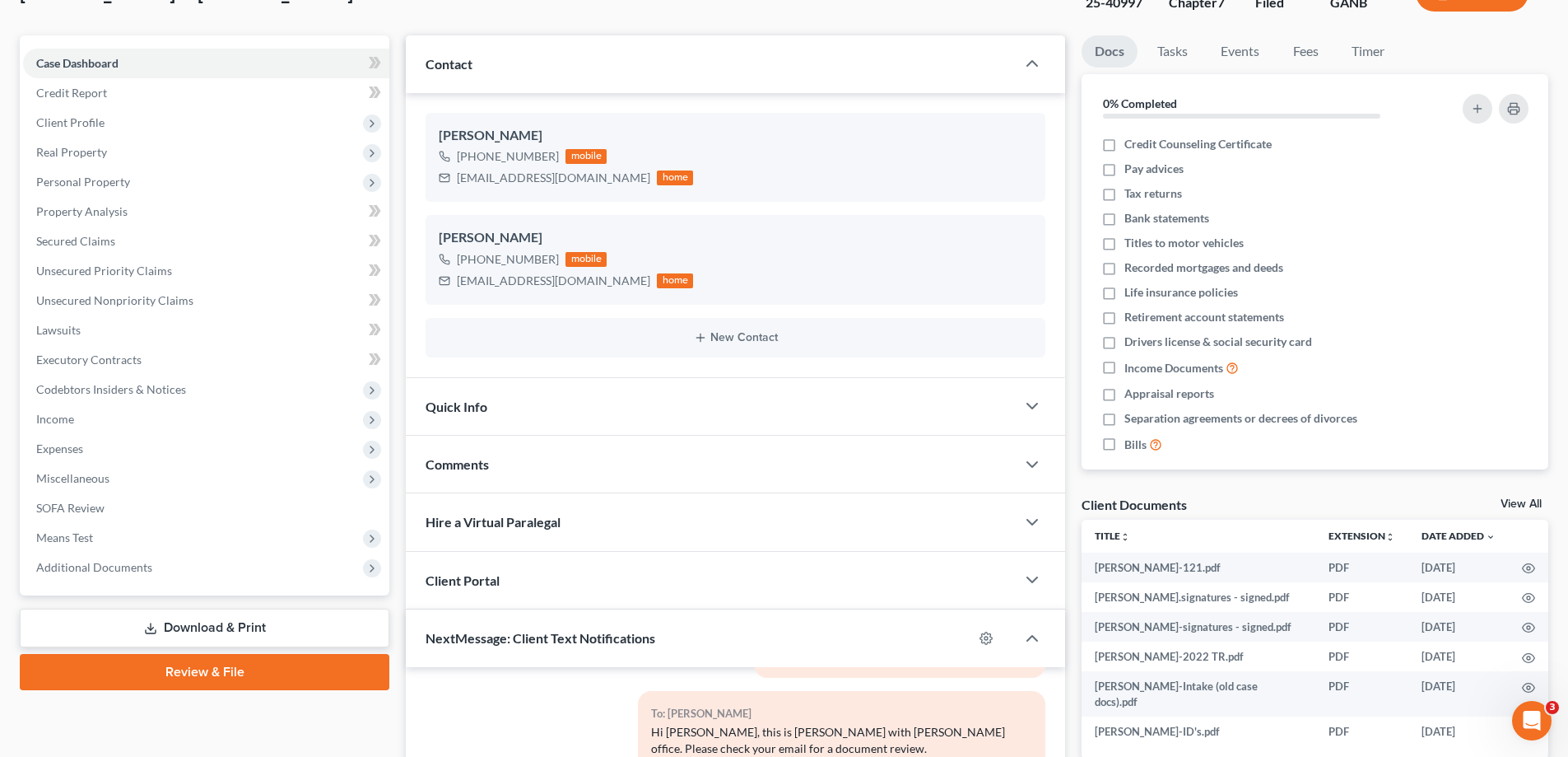
scroll to position [247, 0]
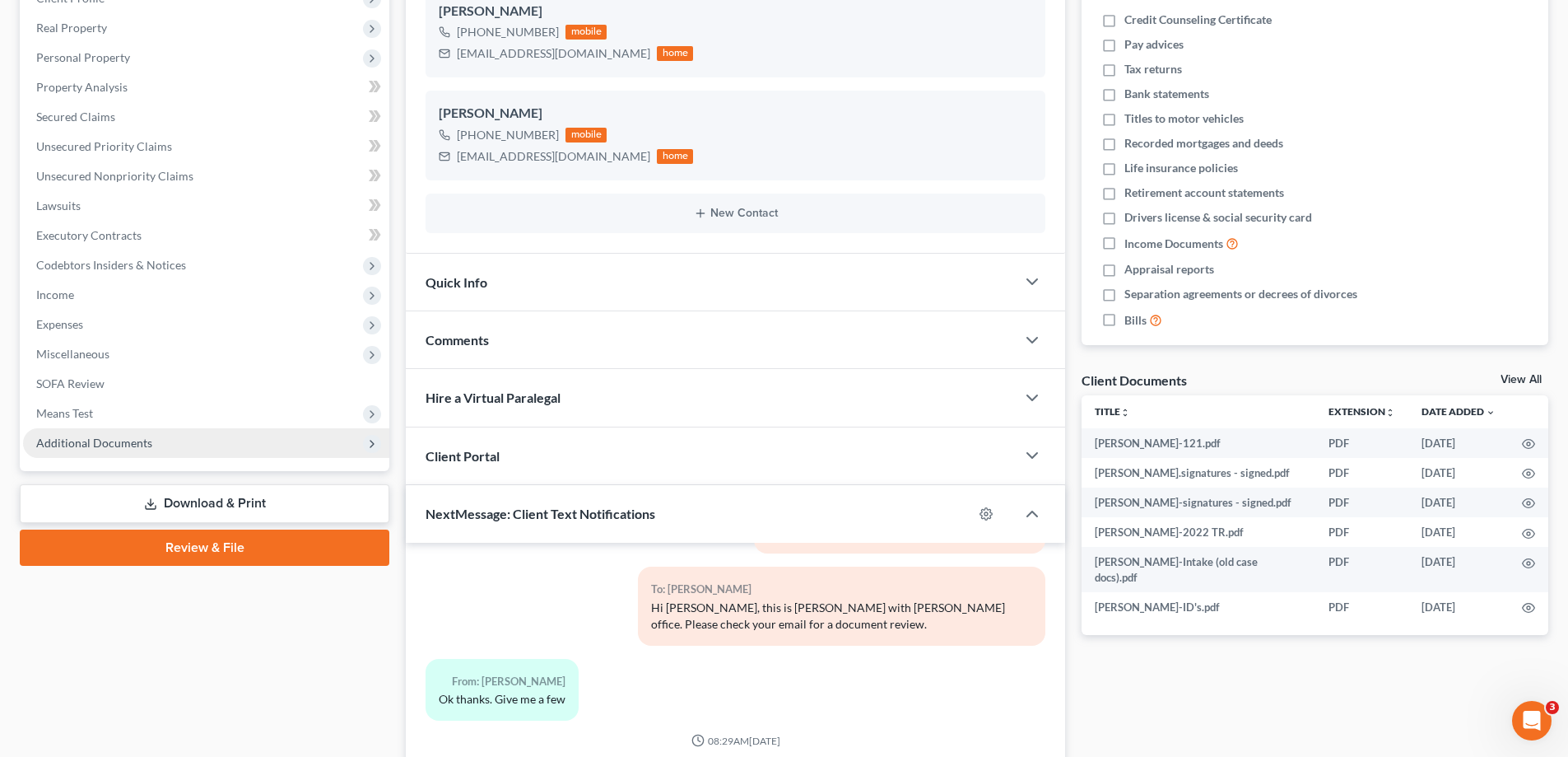
drag, startPoint x: 131, startPoint y: 437, endPoint x: 111, endPoint y: 443, distance: 20.9
click at [130, 437] on span "Additional Documents" at bounding box center [93, 442] width 116 height 14
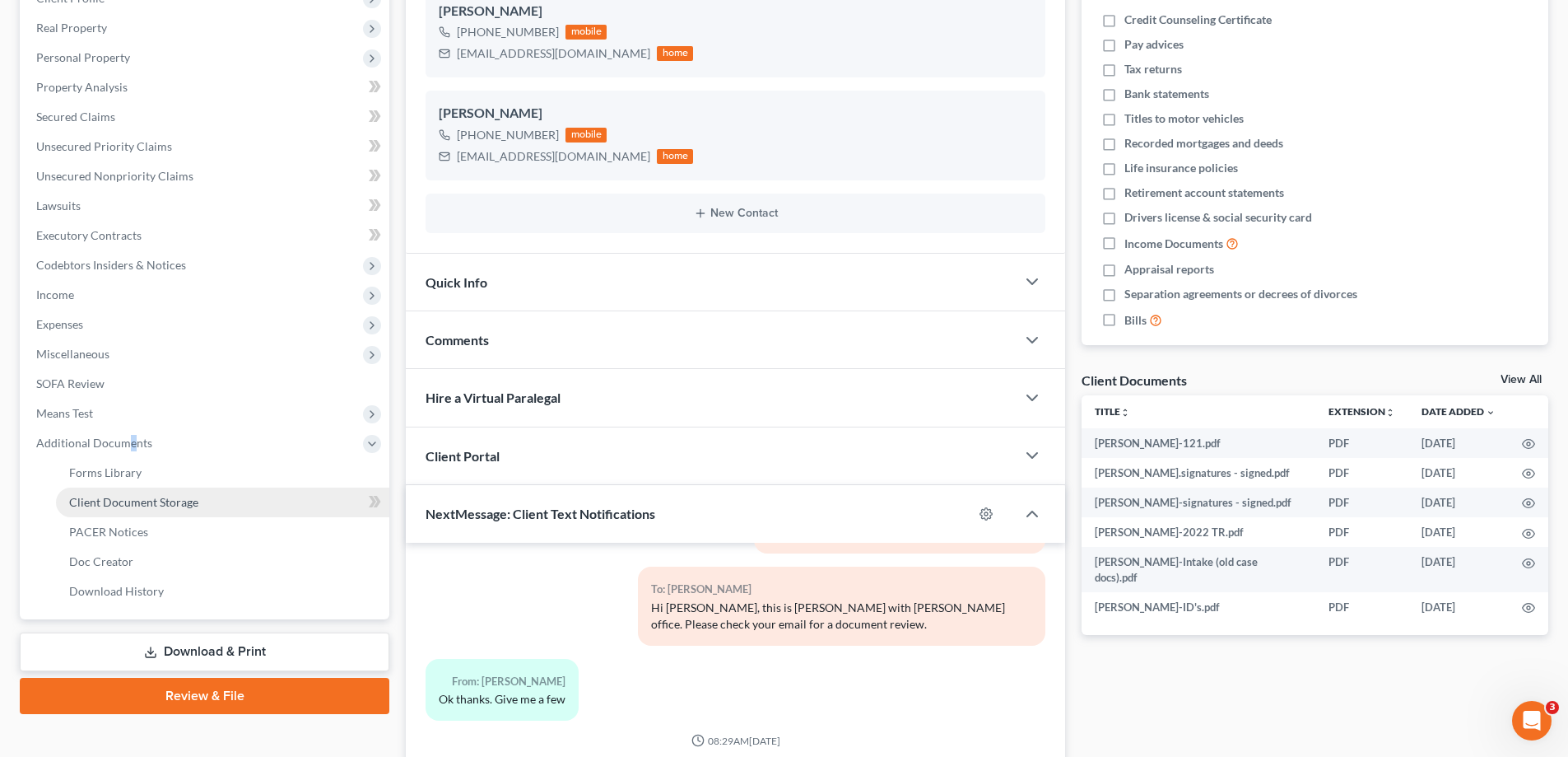
click at [95, 500] on span "Client Document Storage" at bounding box center [134, 502] width 129 height 14
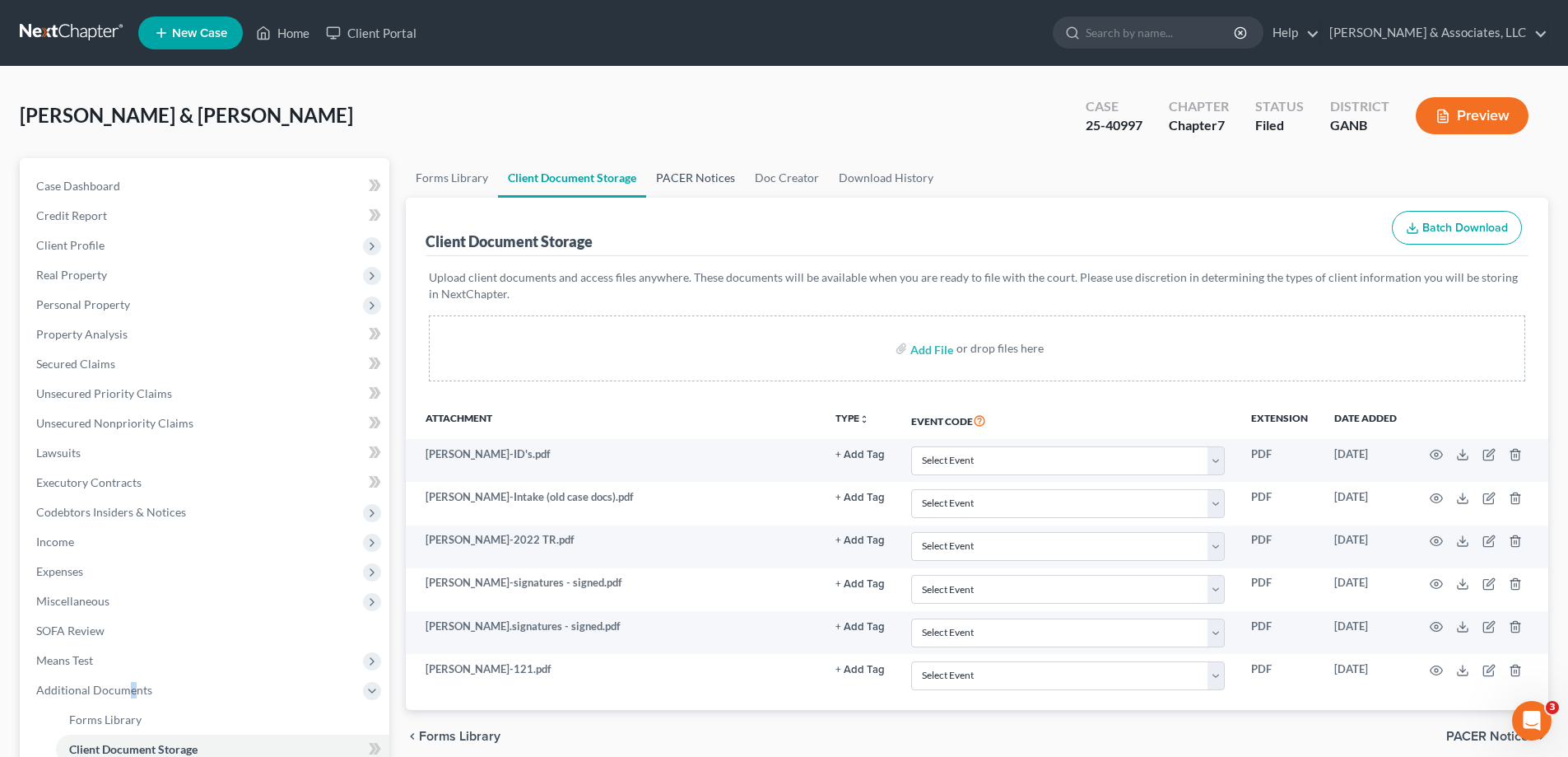
click at [708, 181] on link "PACER Notices" at bounding box center [695, 177] width 98 height 39
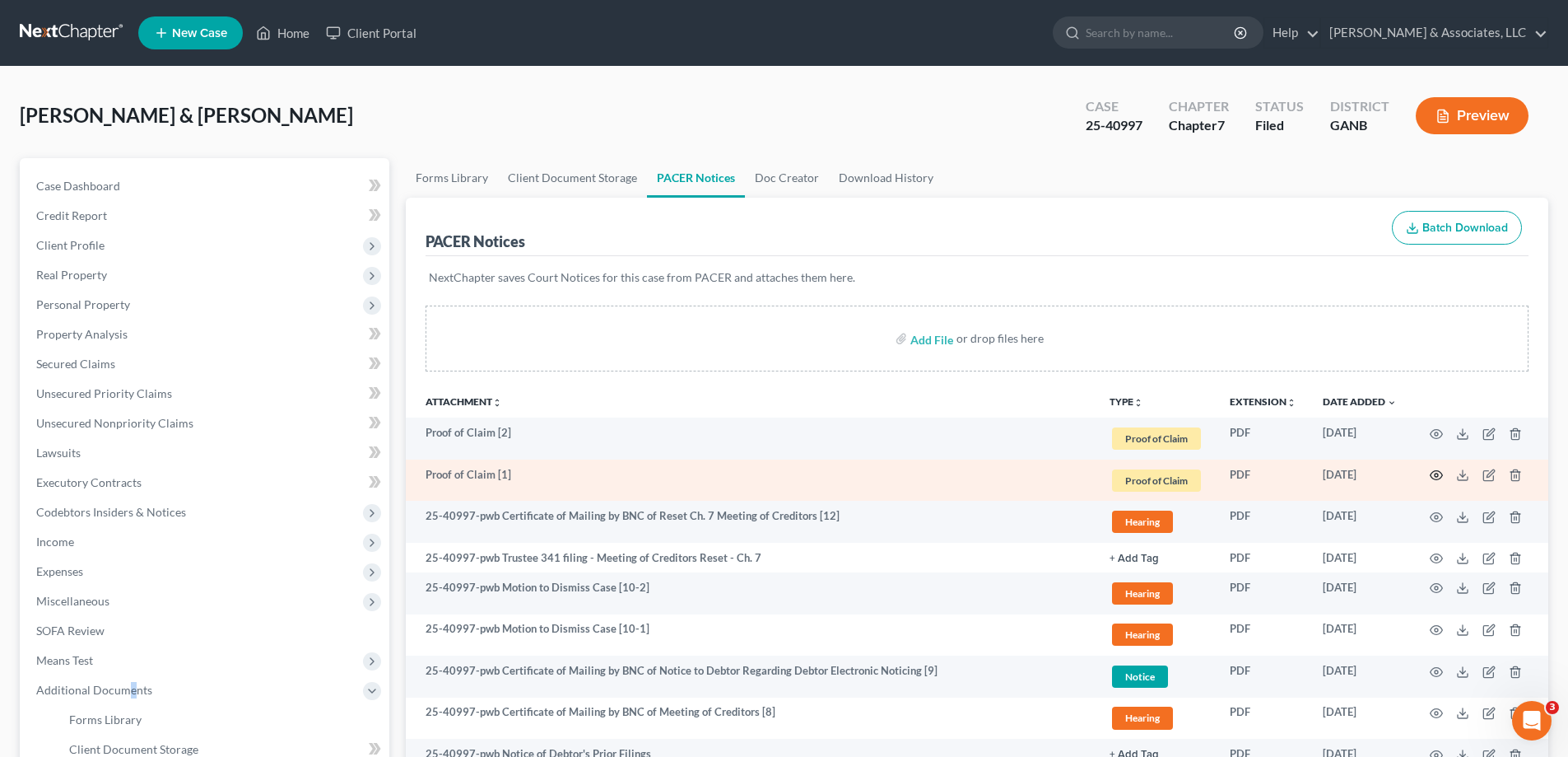
click at [1436, 474] on icon "button" at bounding box center [1436, 475] width 13 height 13
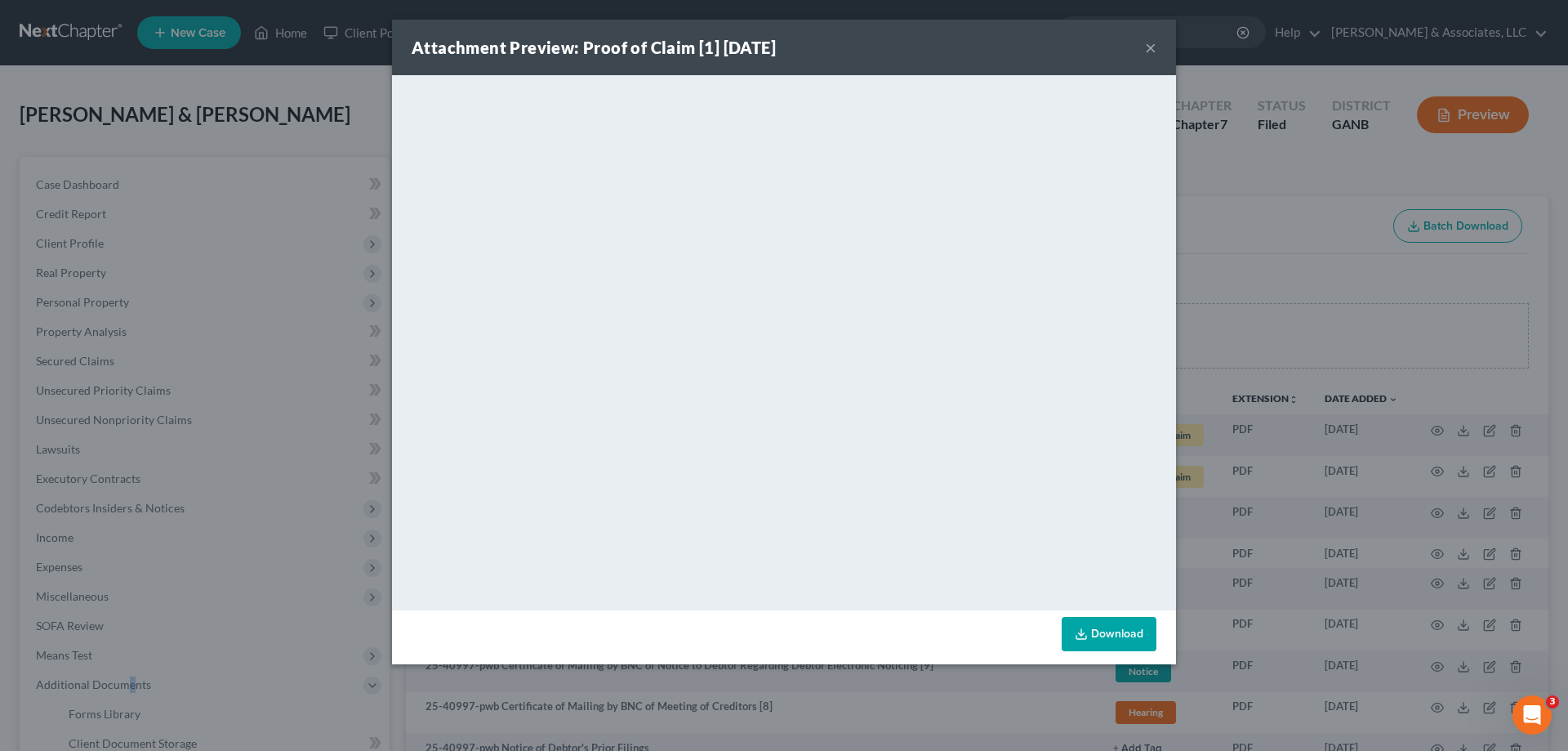
click at [1147, 44] on button "×" at bounding box center [1151, 47] width 12 height 20
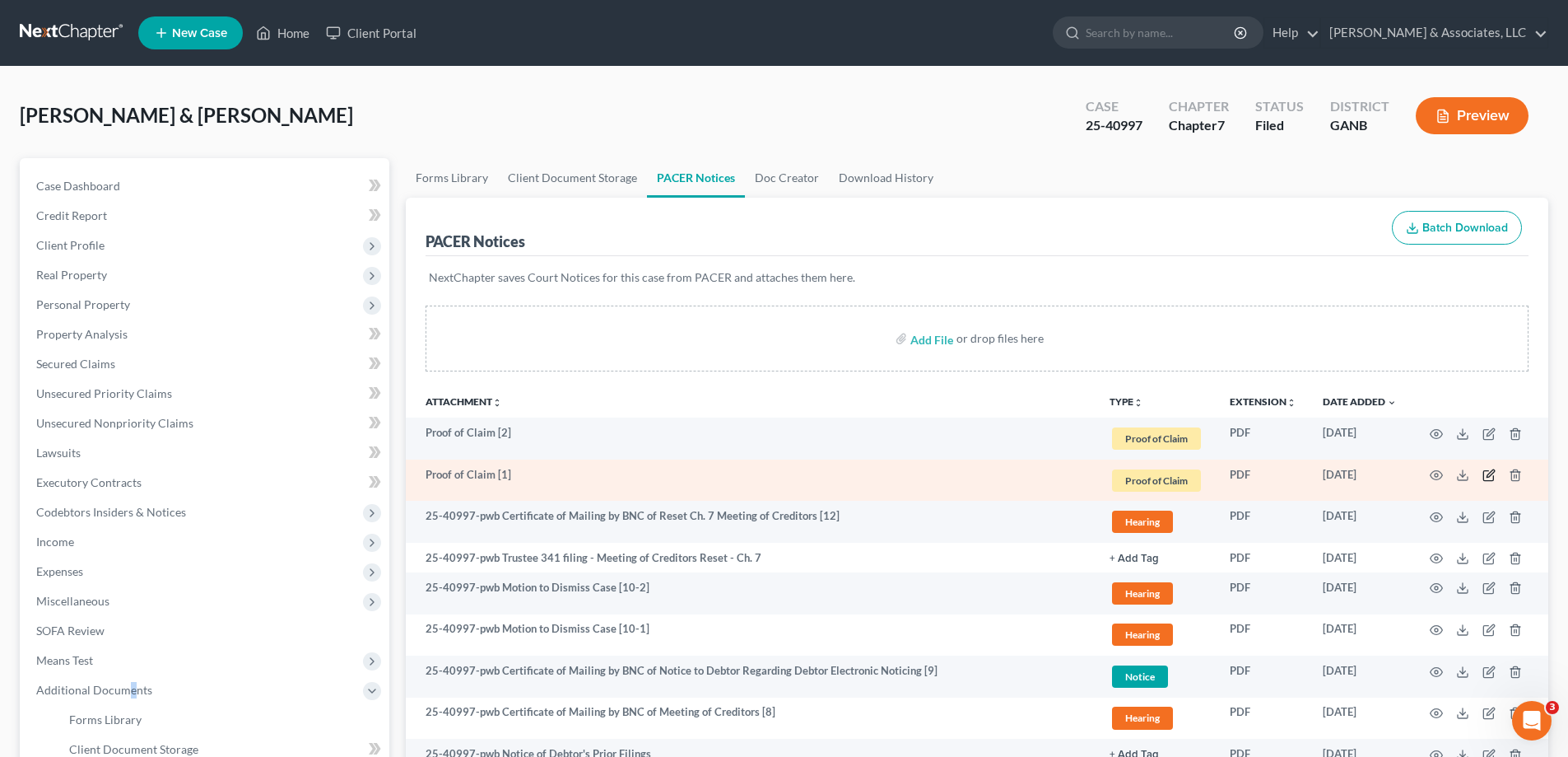
click at [1490, 473] on icon "button" at bounding box center [1490, 475] width 13 height 13
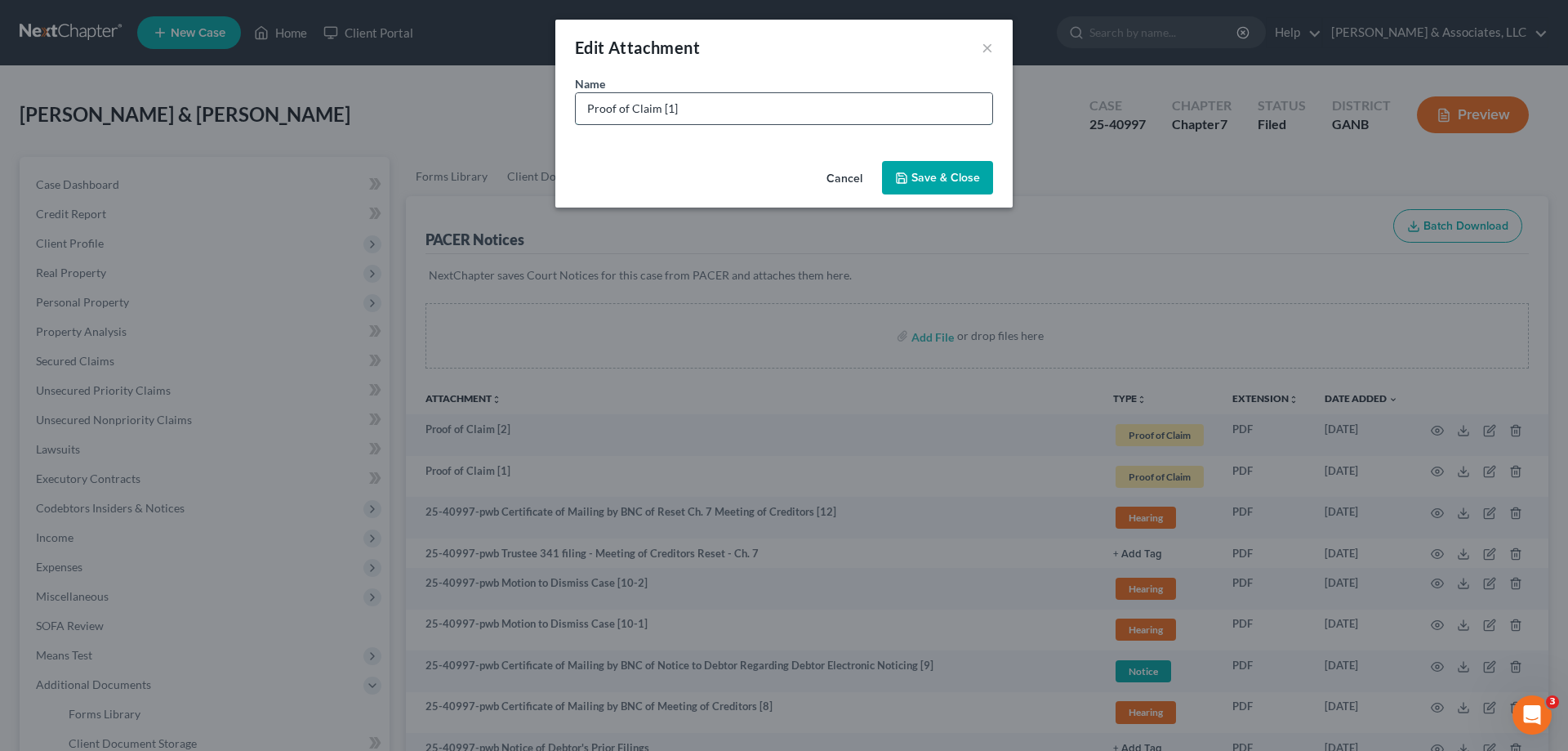
click at [796, 112] on input "Proof of Claim [1]" at bounding box center [783, 108] width 416 height 31
type input "Proof of Claim [1] Jefferson Capital"
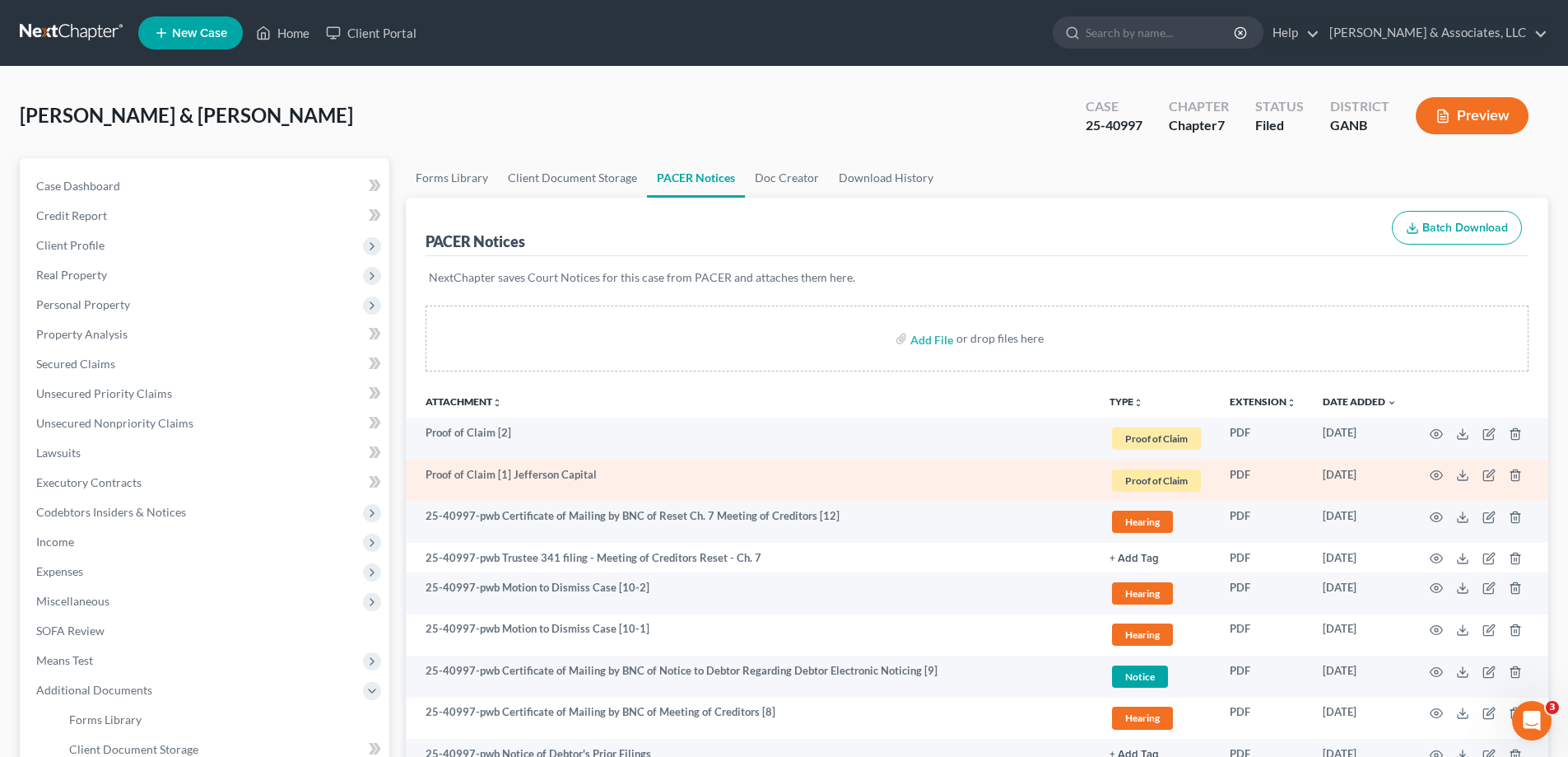
click at [528, 481] on td "Proof of Claim [1] Jefferson Capital" at bounding box center [751, 480] width 691 height 42
drag, startPoint x: 513, startPoint y: 471, endPoint x: 602, endPoint y: 472, distance: 89.0
click at [602, 472] on td "Proof of Claim [1] Jefferson Capital" at bounding box center [751, 480] width 691 height 42
copy td "Jefferson Capital"
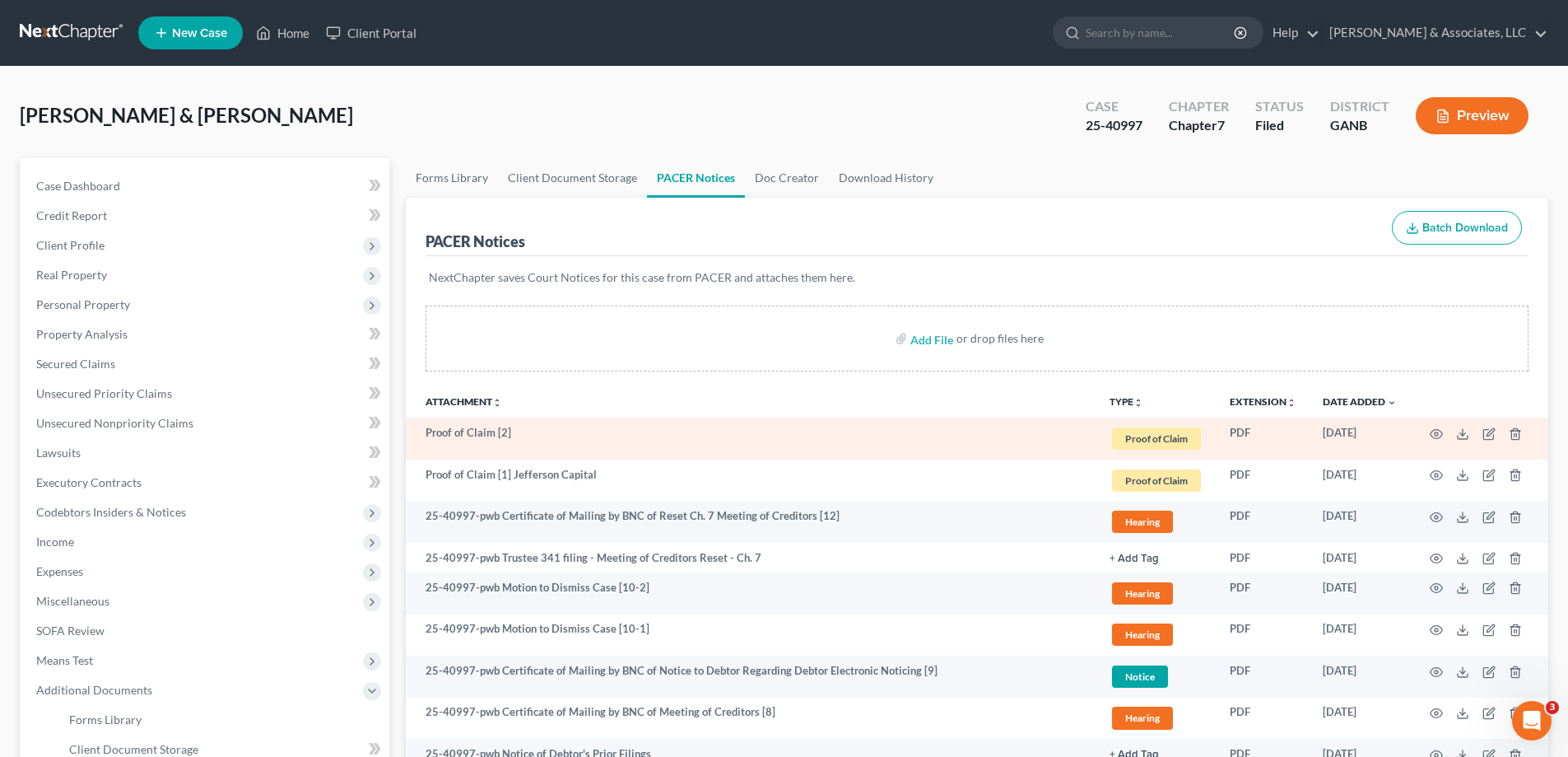
click at [545, 421] on td "Proof of Claim [2]" at bounding box center [751, 438] width 691 height 42
click at [1487, 434] on icon "button" at bounding box center [1490, 431] width 8 height 8
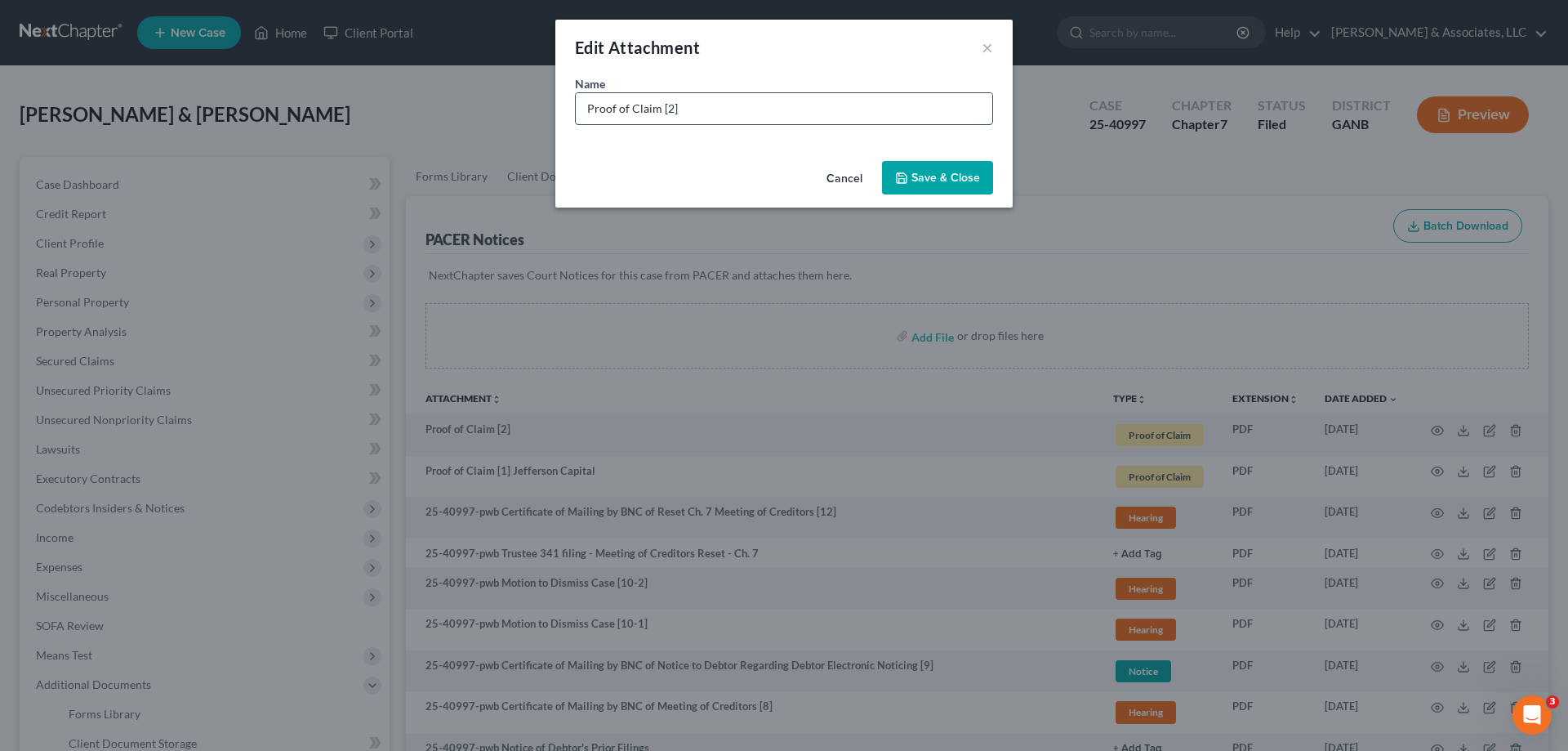
click at [706, 118] on input "Proof of Claim [2]" at bounding box center [783, 108] width 416 height 31
paste input "Jefferson Capital"
type input "Proof of Claim [2] Jefferson Capital"
click at [936, 171] on span "Save & Close" at bounding box center [945, 177] width 69 height 14
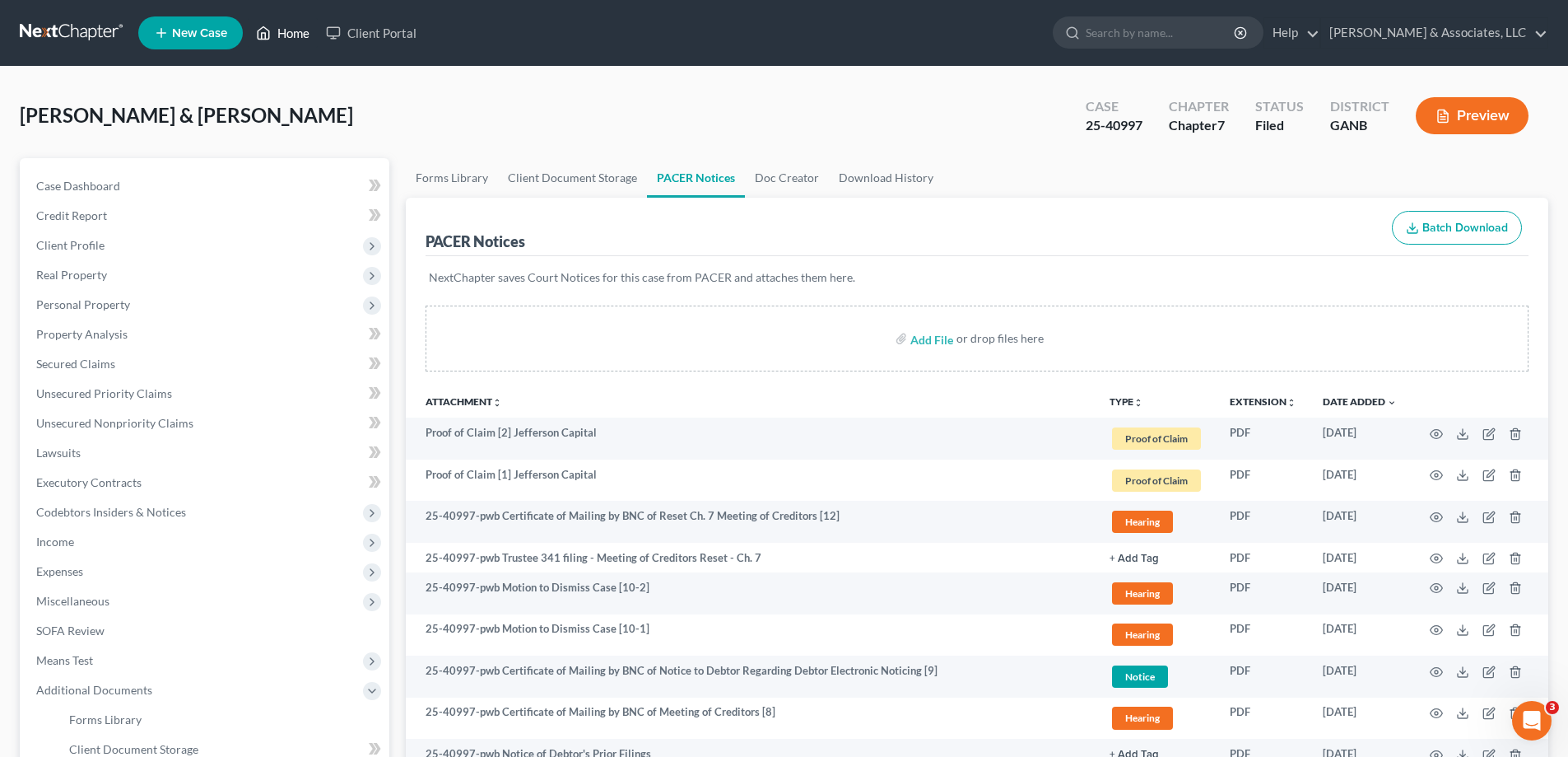
drag, startPoint x: 289, startPoint y: 34, endPoint x: 467, endPoint y: 5, distance: 180.3
click at [289, 34] on link "Home" at bounding box center [283, 33] width 70 height 30
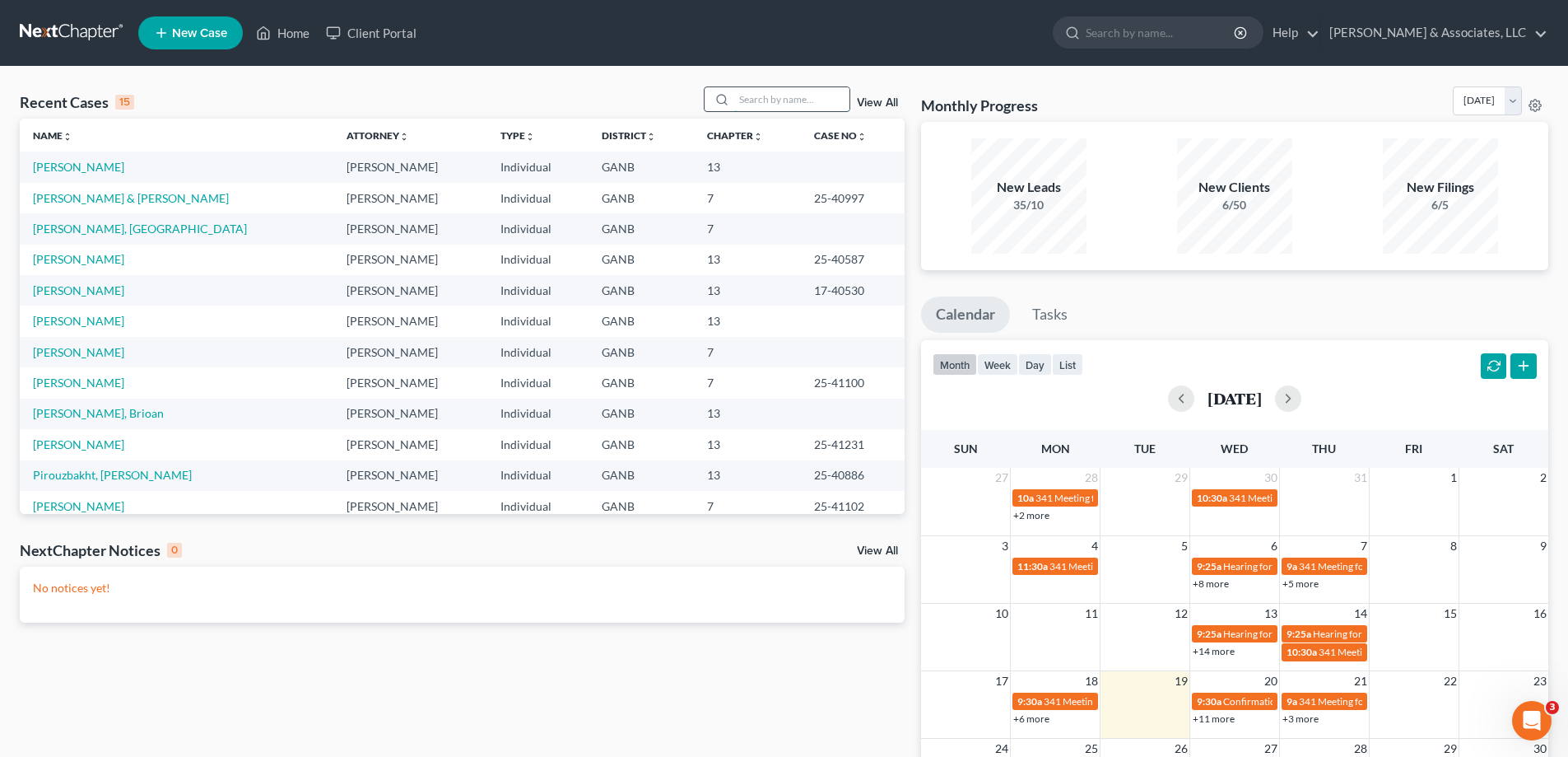
click at [766, 98] on input "search" at bounding box center [792, 99] width 115 height 24
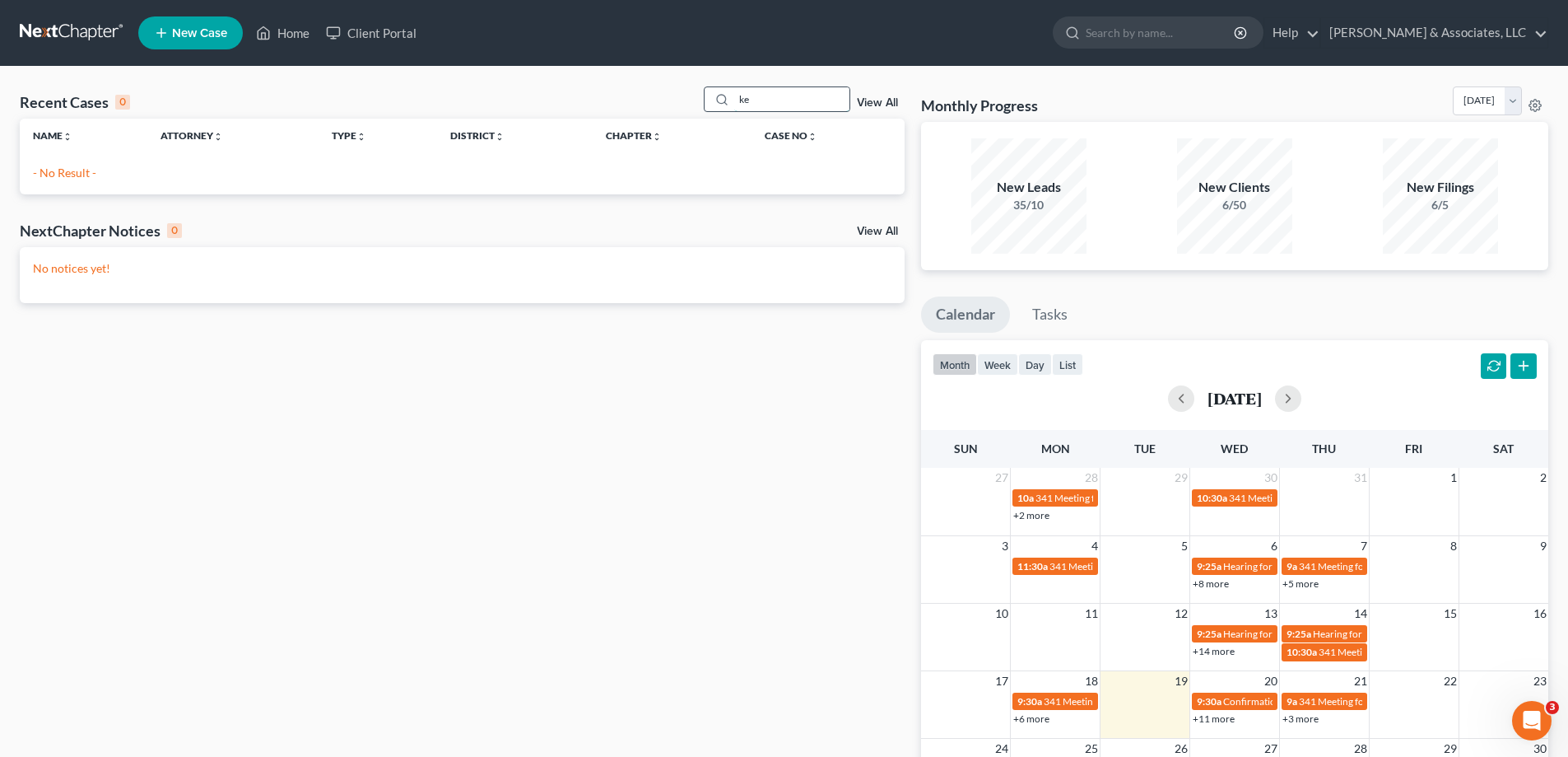
type input "k"
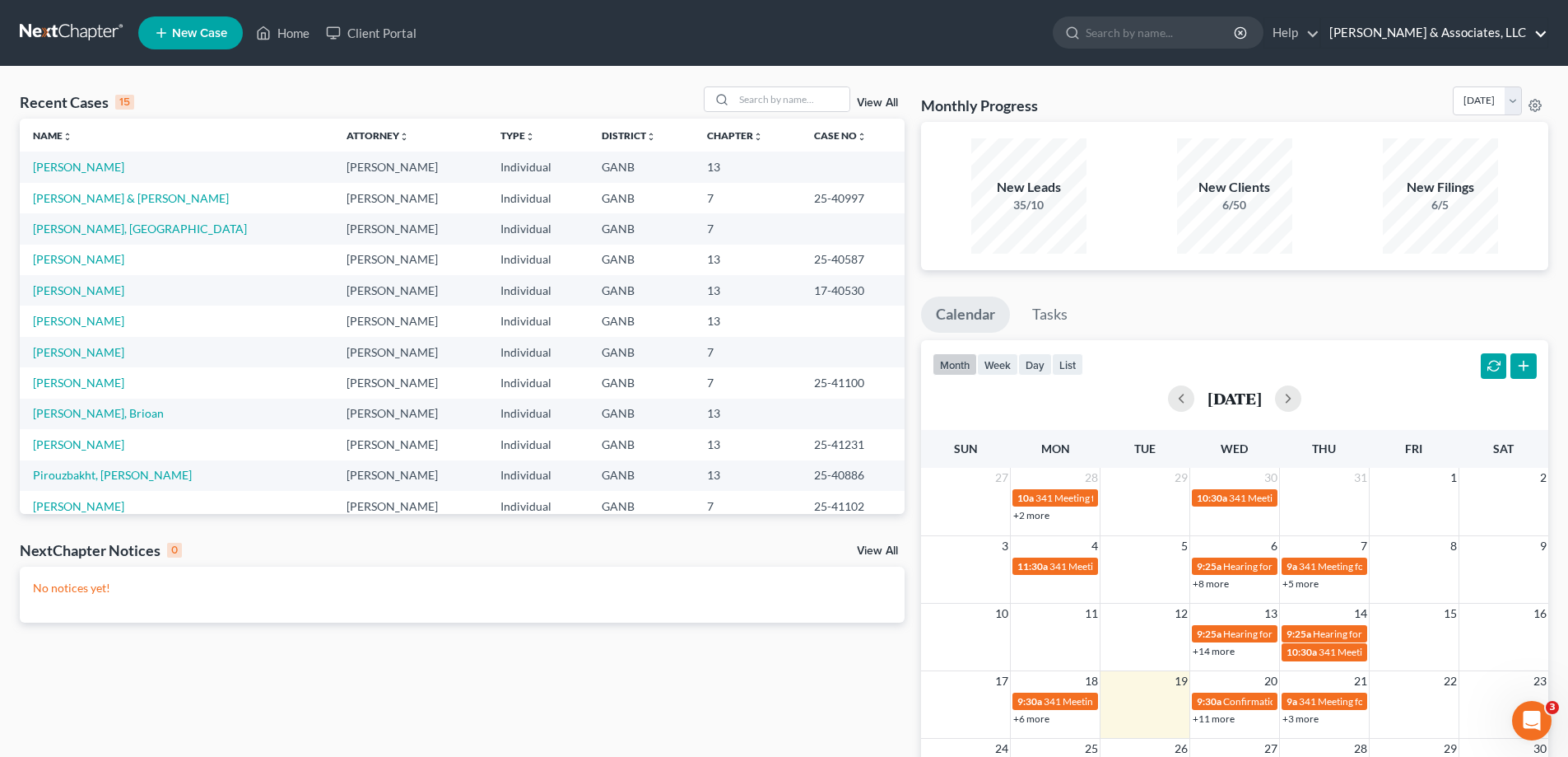
drag, startPoint x: 1528, startPoint y: 47, endPoint x: 1390, endPoint y: 48, distance: 138.0
click at [1528, 47] on link "Brian R. Cahn & Associates, LLC" at bounding box center [1434, 33] width 226 height 30
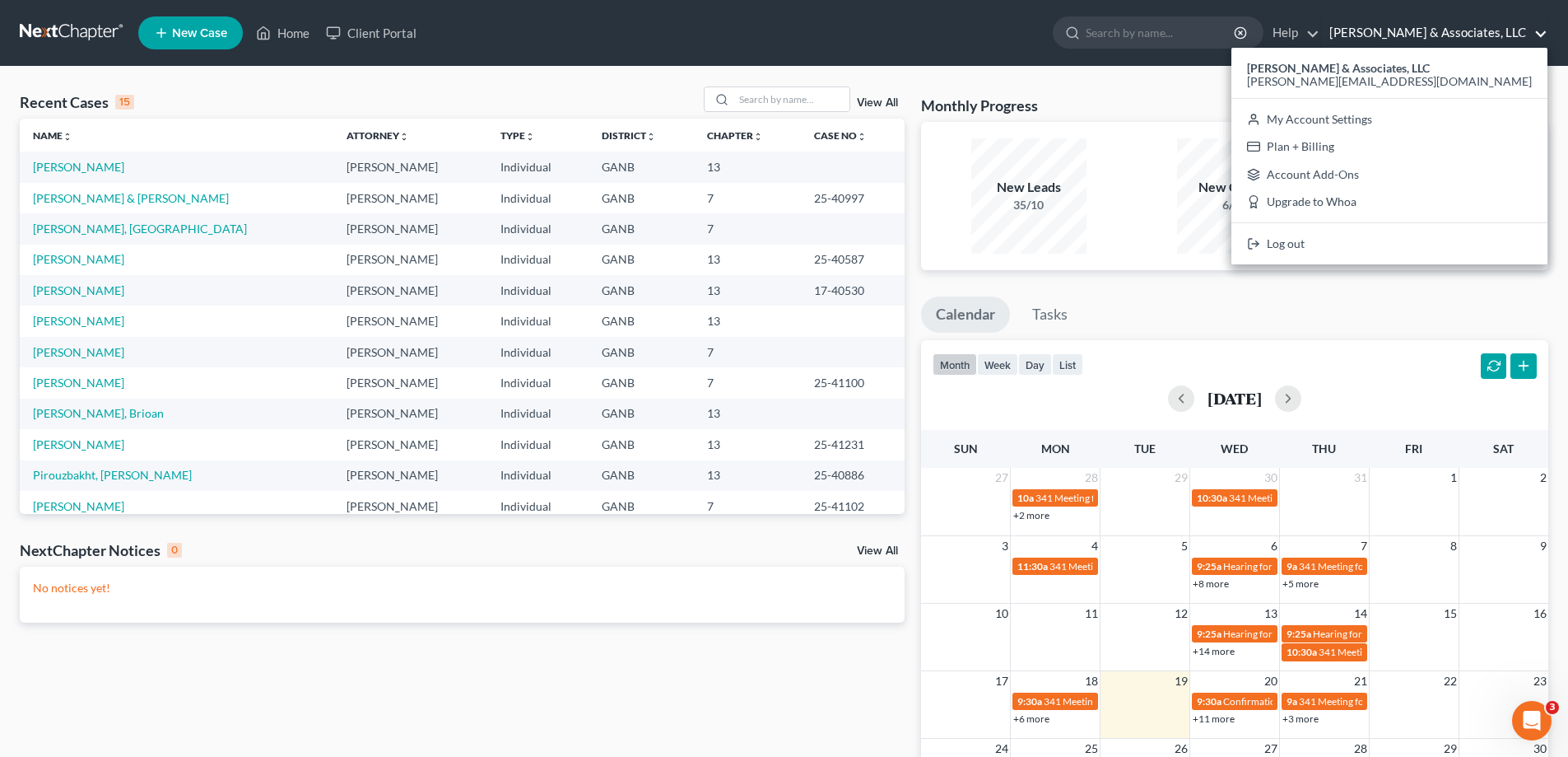
click at [907, 45] on ul "New Case Home Client Portal - No Result - See all results Or Press Enter... Hel…" at bounding box center [844, 33] width 1410 height 43
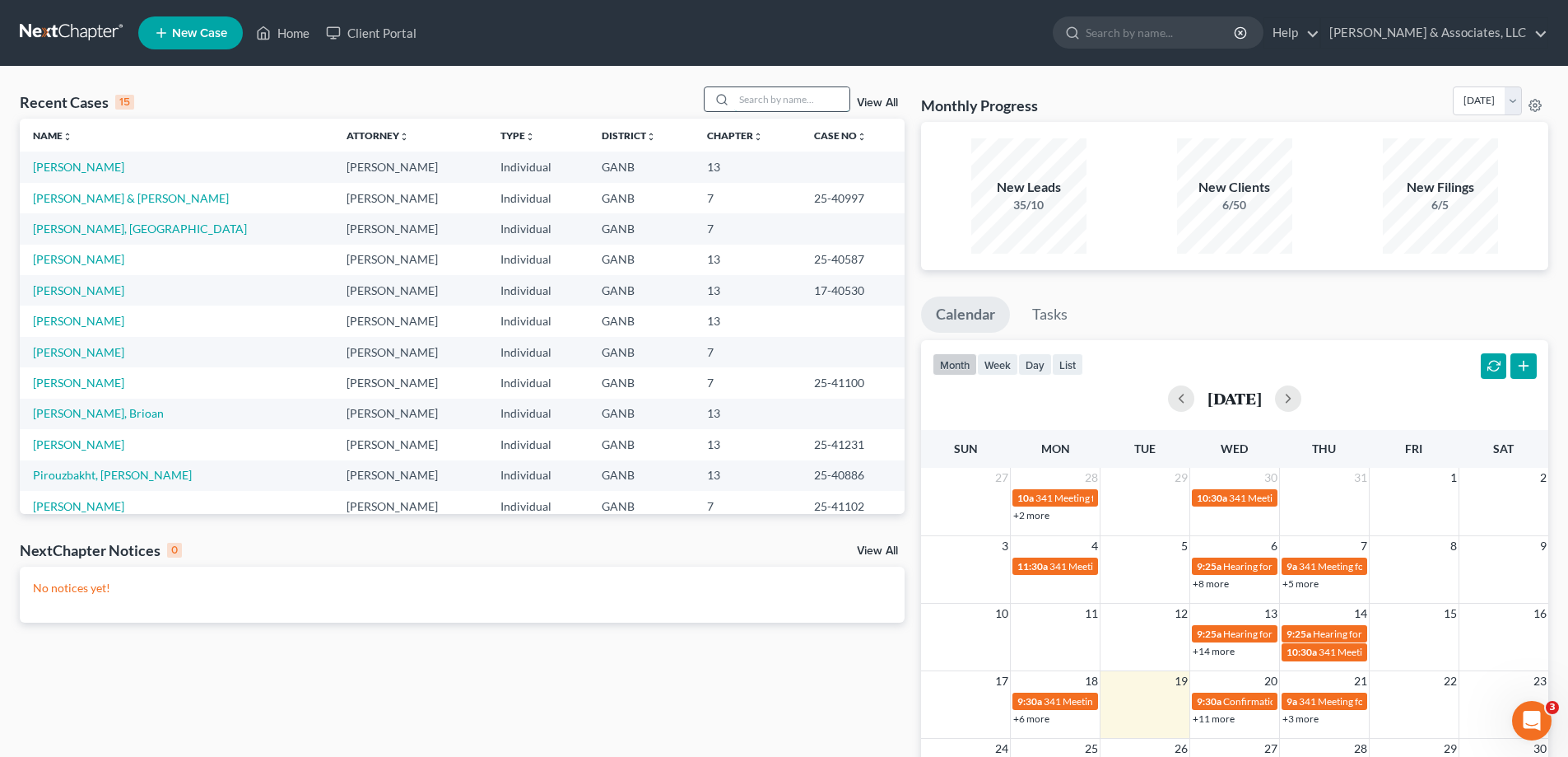
click at [751, 98] on input "search" at bounding box center [792, 99] width 115 height 24
type input "craig"
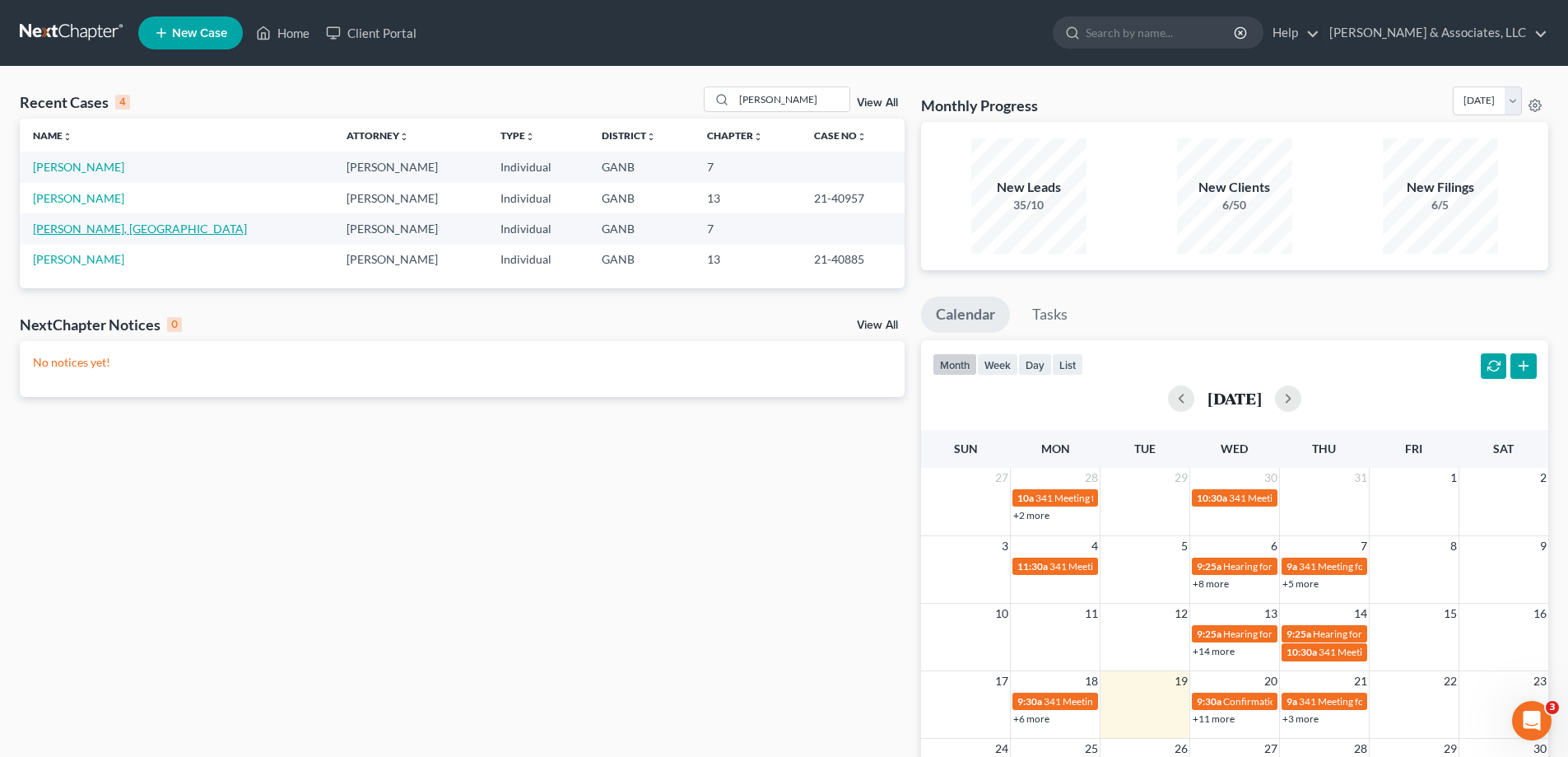
click at [81, 230] on link "Craig, Kielin" at bounding box center [139, 228] width 214 height 14
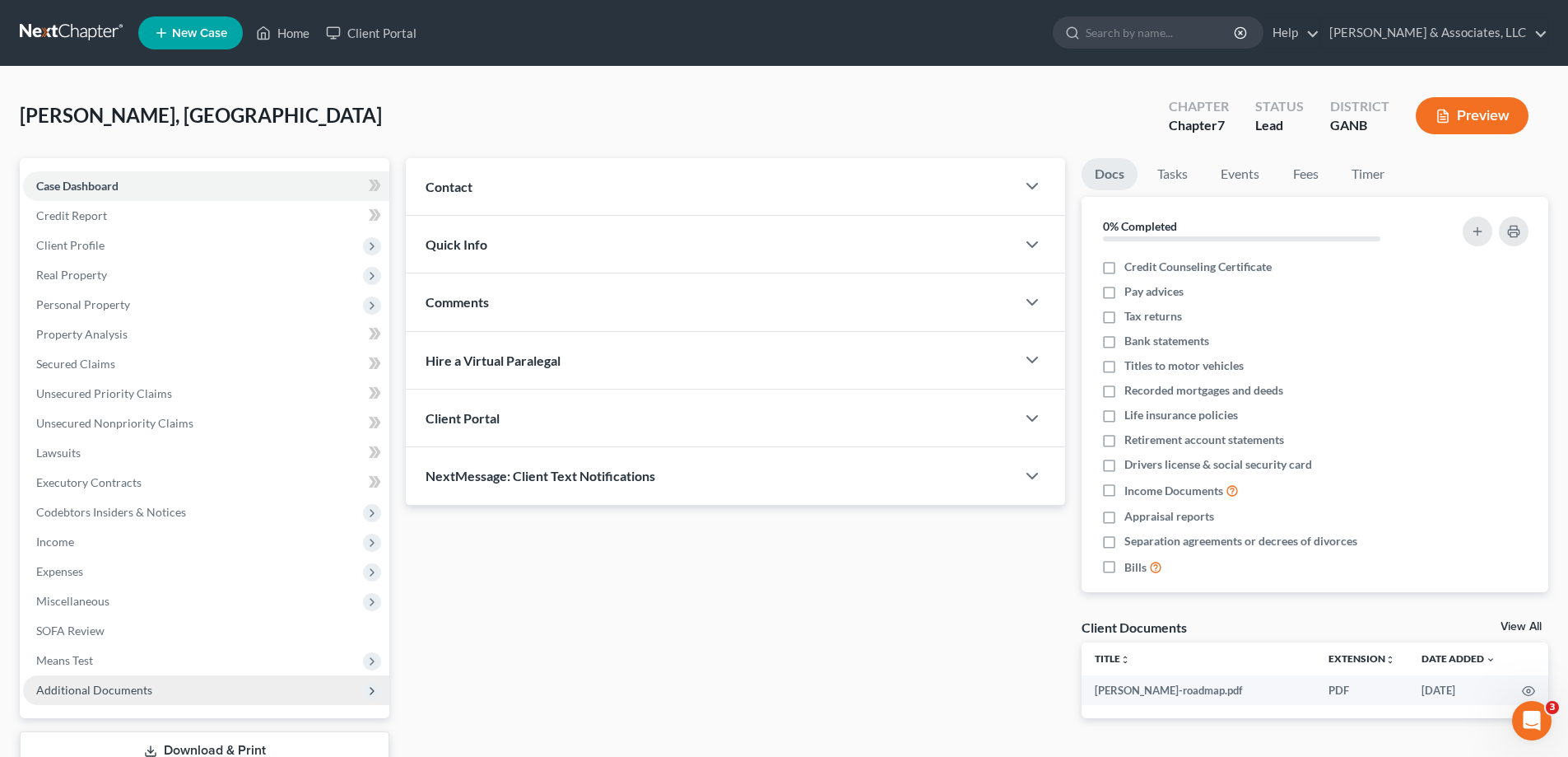
scroll to position [119, 0]
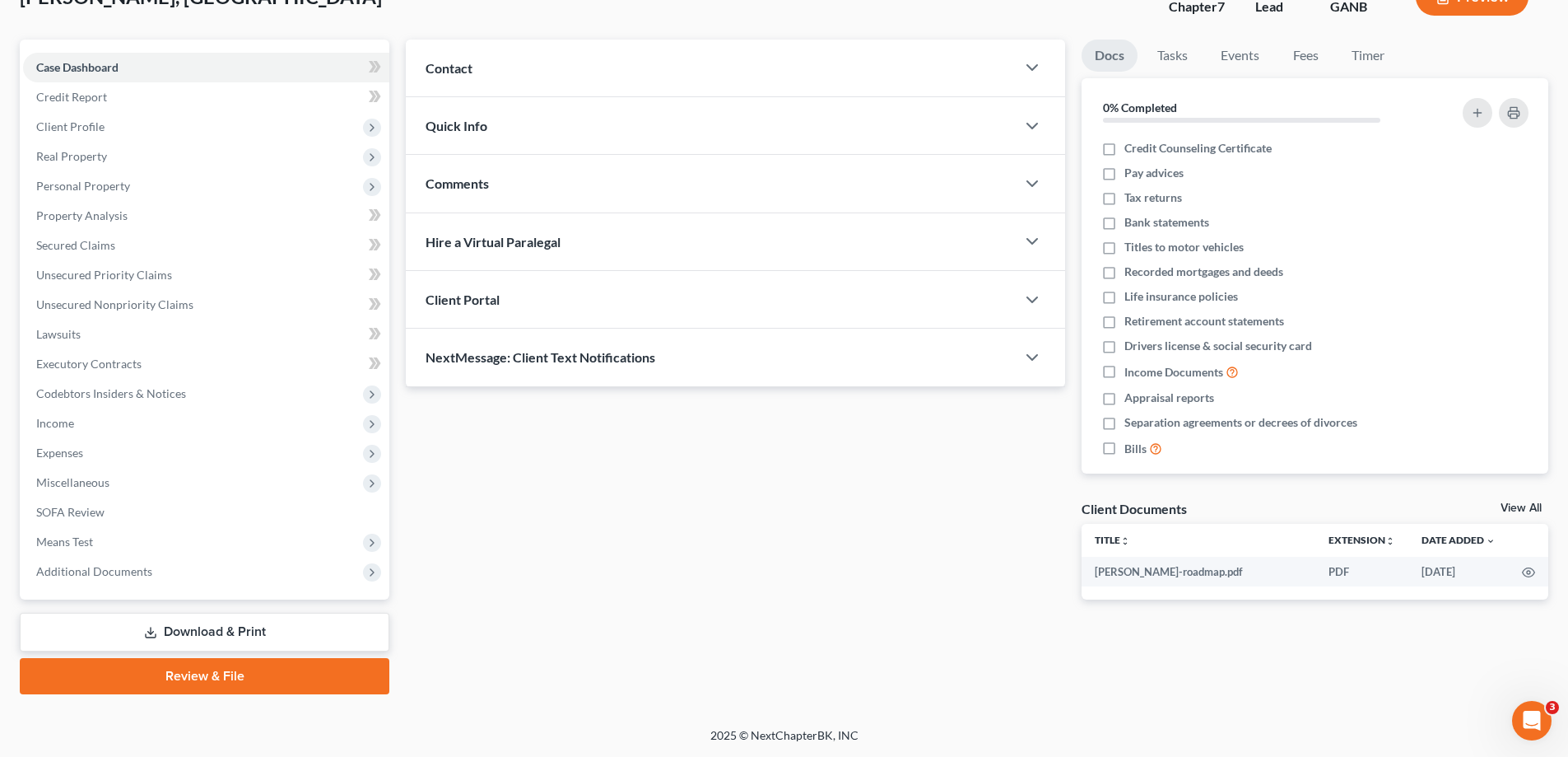
drag, startPoint x: 72, startPoint y: 573, endPoint x: 106, endPoint y: 626, distance: 63.0
click at [72, 573] on span "Additional Documents" at bounding box center [93, 571] width 116 height 14
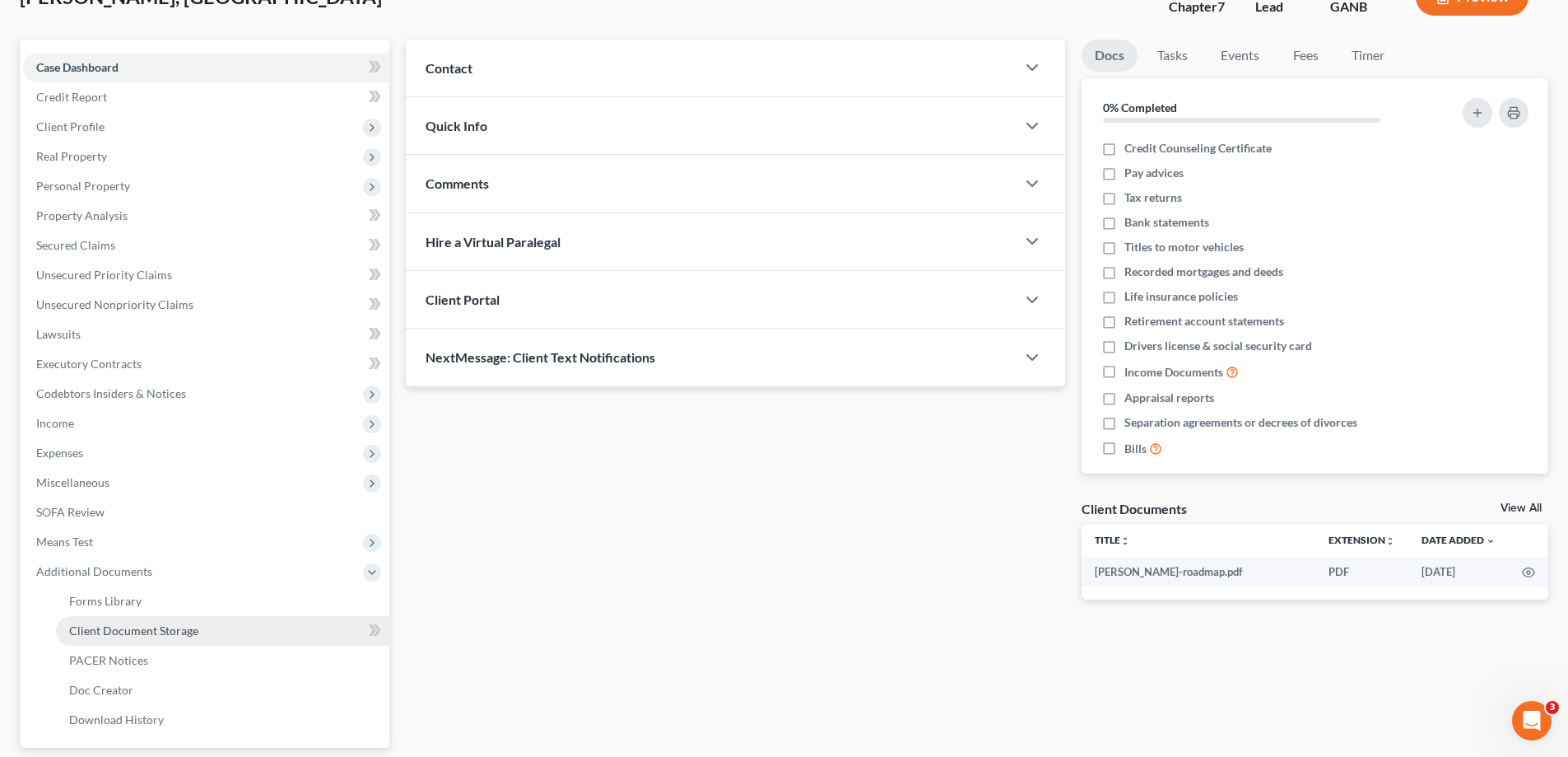
click at [107, 628] on span "Client Document Storage" at bounding box center [134, 630] width 129 height 14
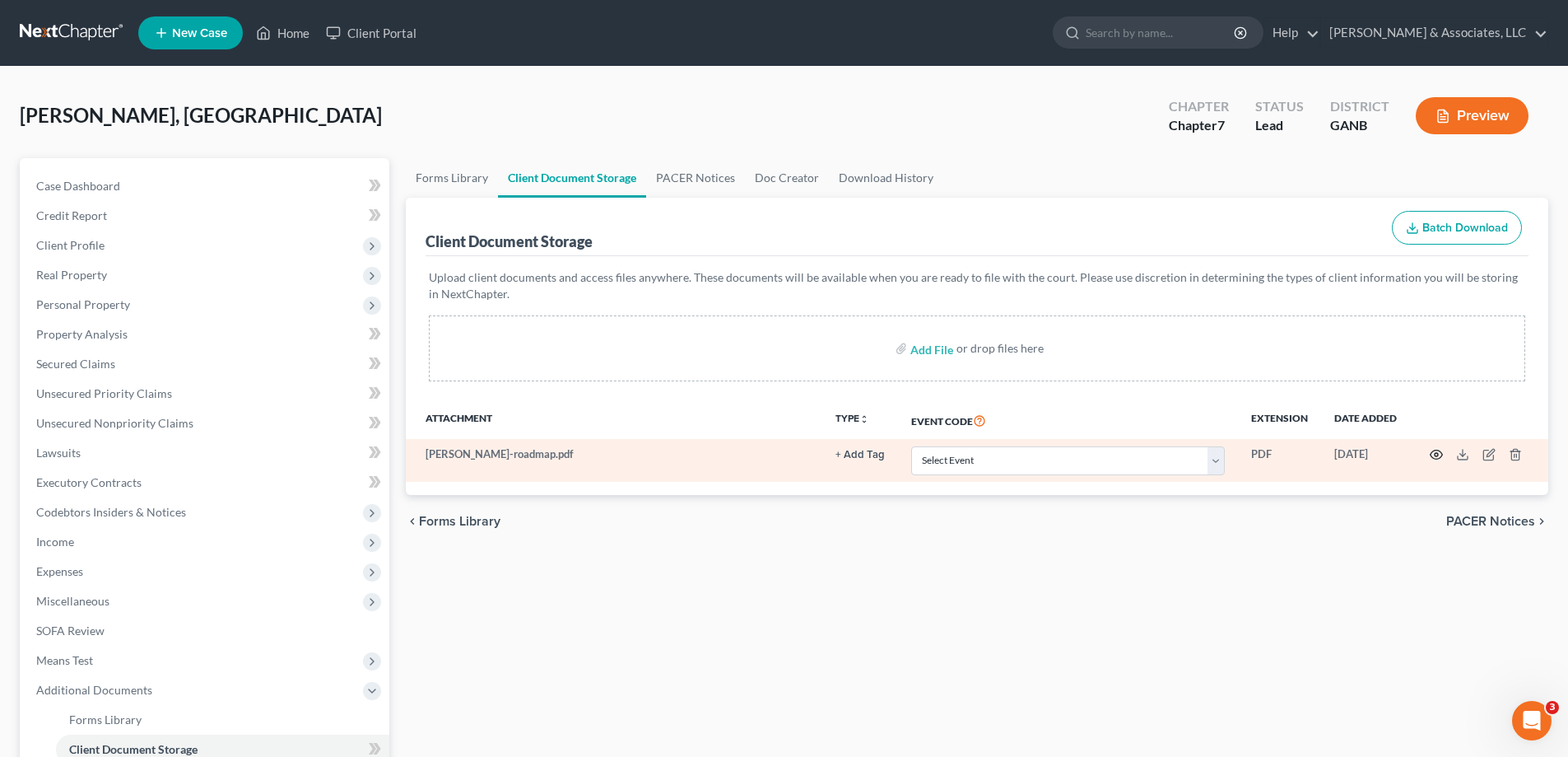
click at [1435, 451] on icon "button" at bounding box center [1436, 455] width 13 height 9
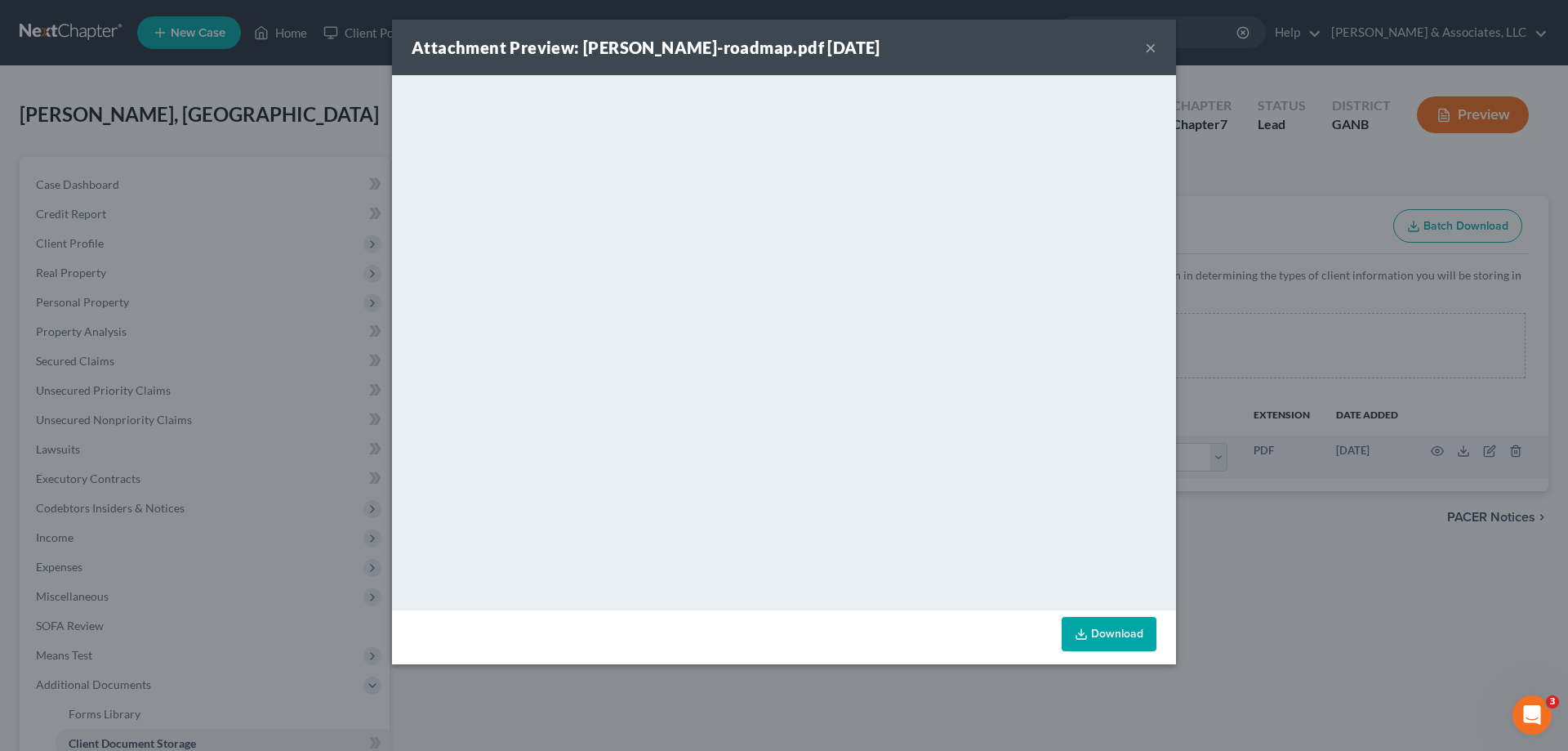
click at [1150, 44] on button "×" at bounding box center [1151, 47] width 12 height 20
